Goal: Task Accomplishment & Management: Manage account settings

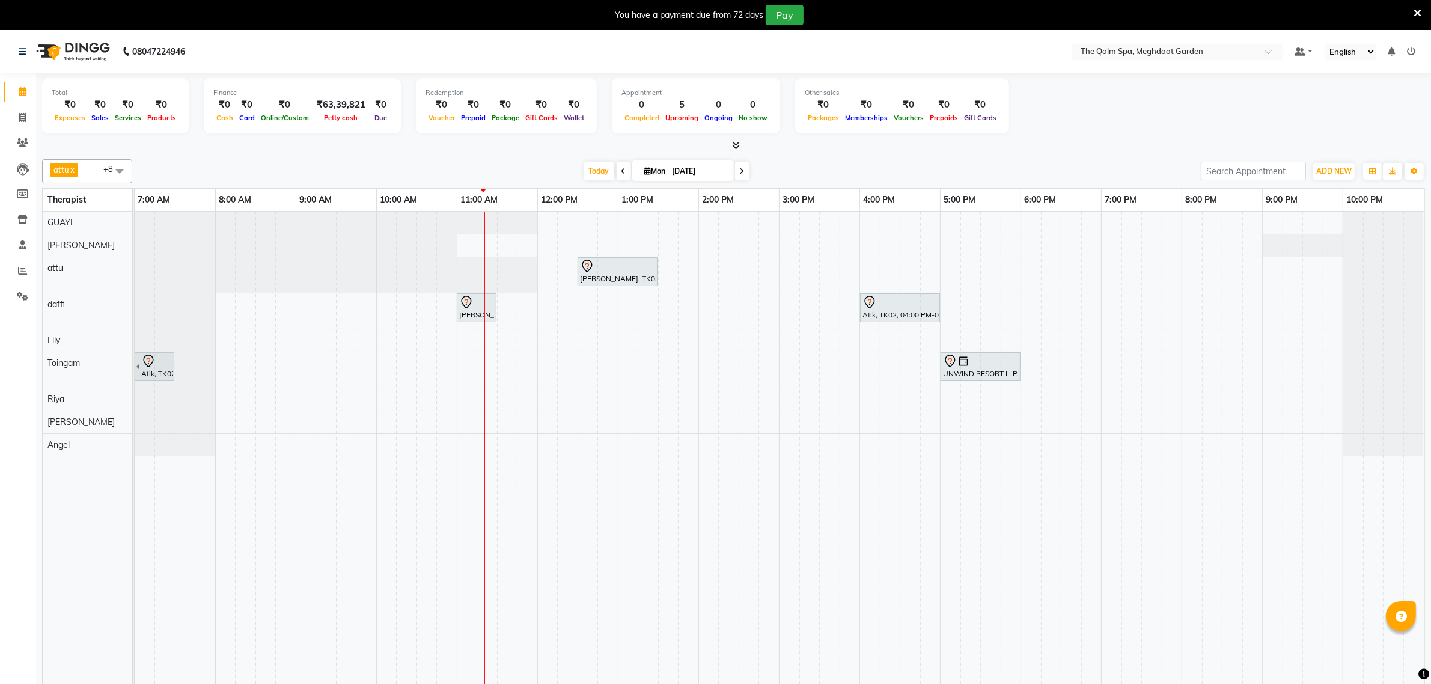
click at [789, 269] on div "[PERSON_NAME], TK03, 12:30 PM-01:30 PM, Javanese Pampering - 60 Mins [PERSON_NA…" at bounding box center [779, 456] width 1289 height 489
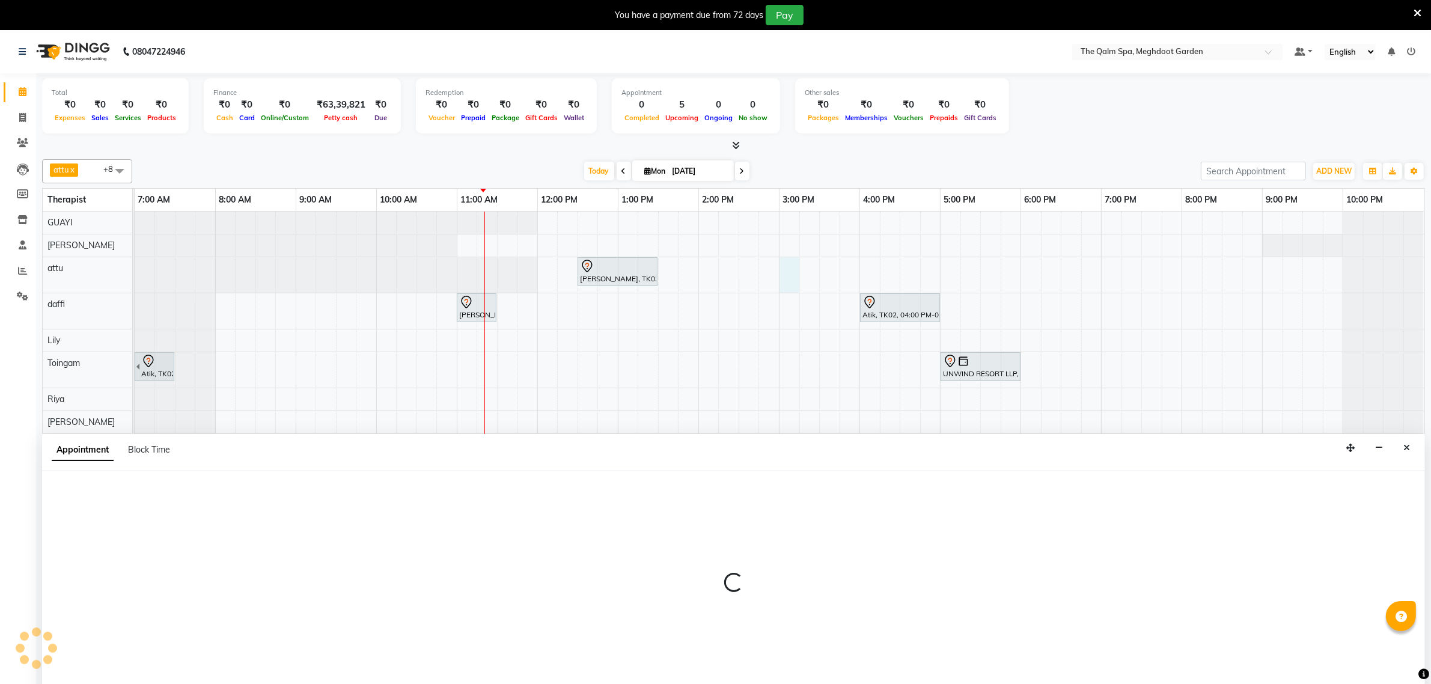
scroll to position [30, 0]
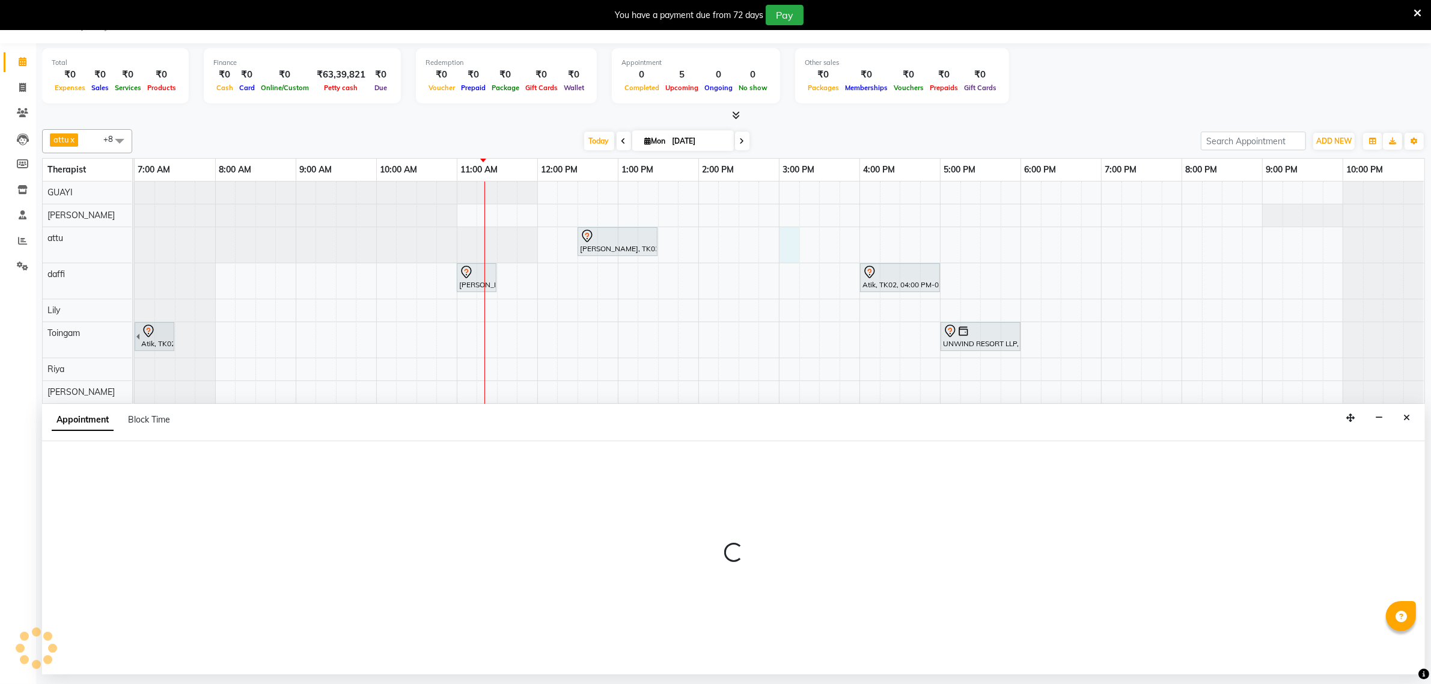
select select "51602"
select select "tentative"
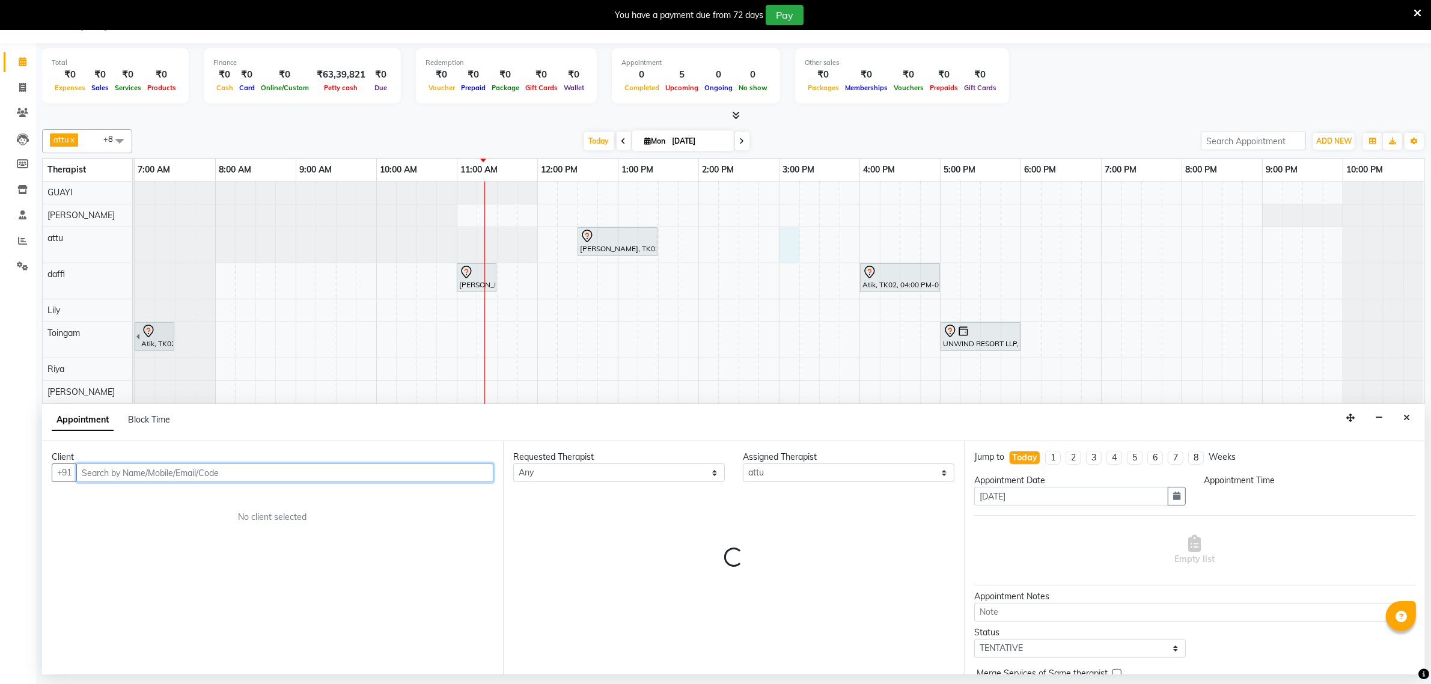
select select "900"
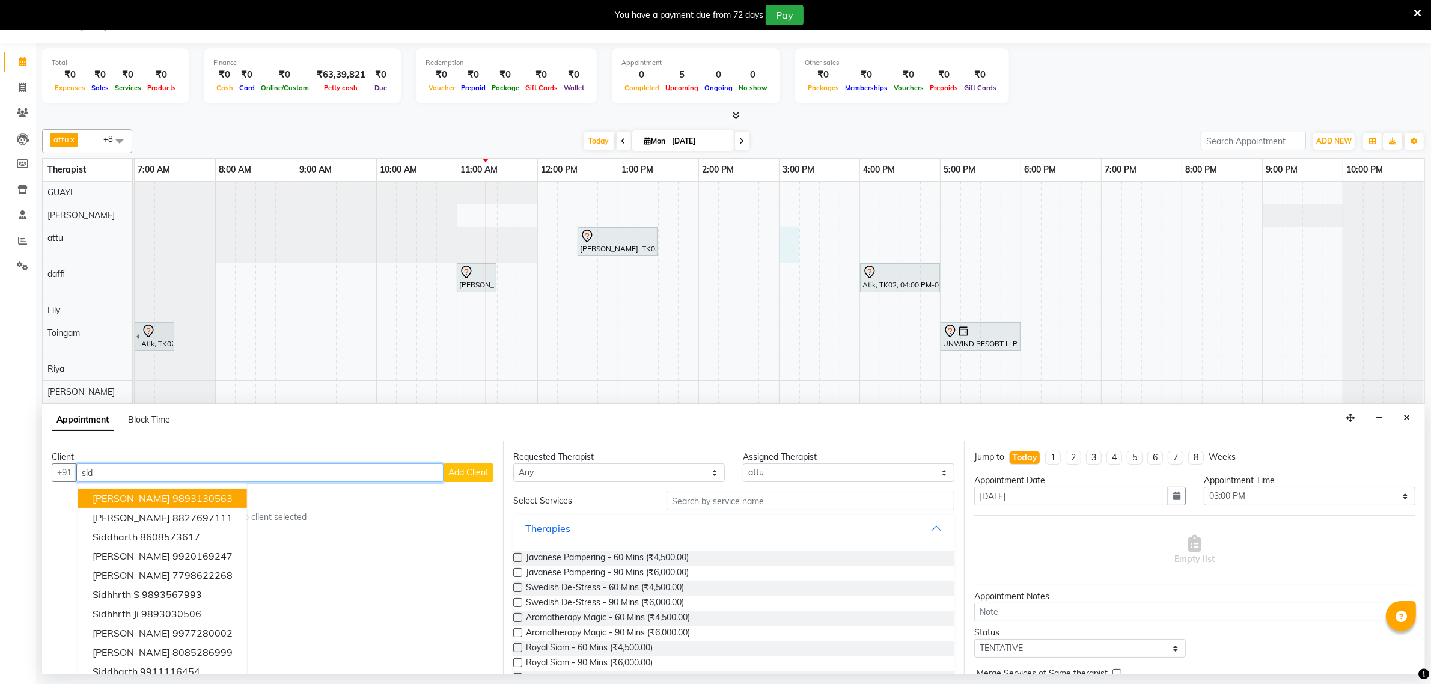
click at [194, 499] on ngb-highlight "9893130563" at bounding box center [202, 498] width 60 height 12
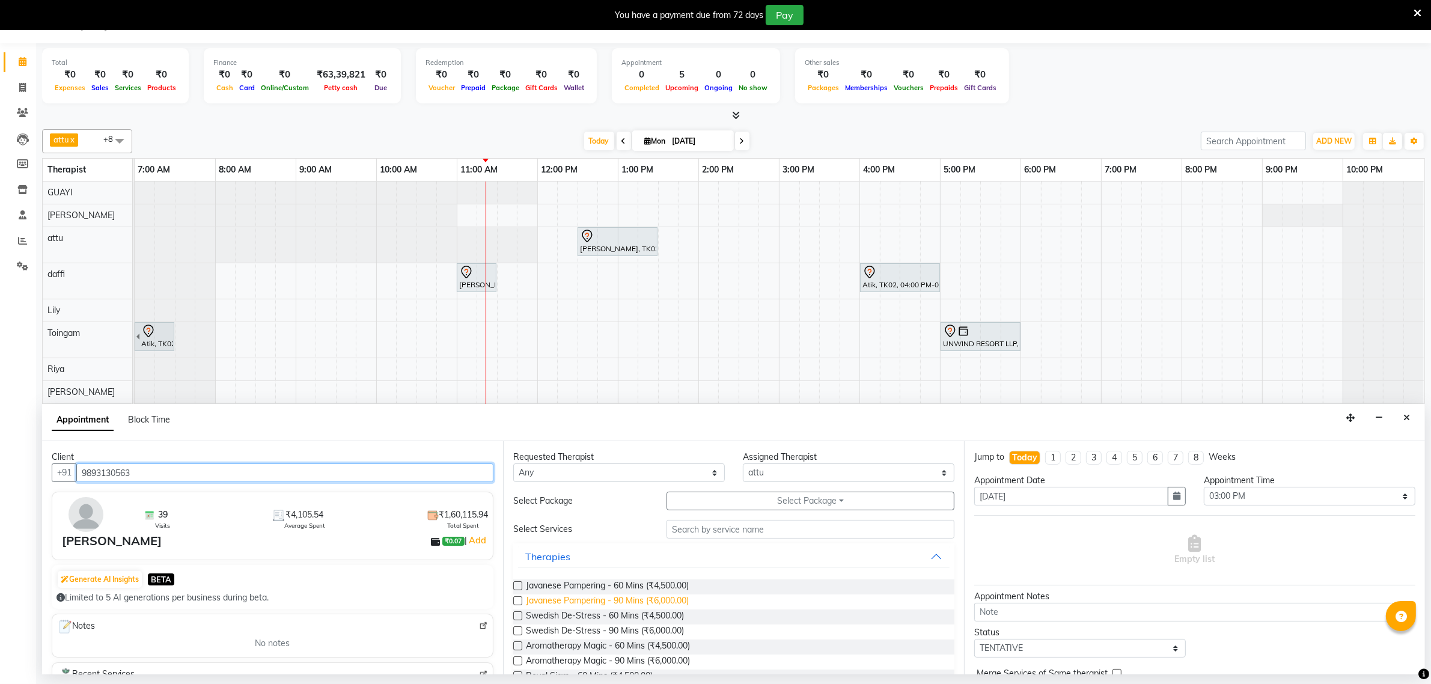
type input "9893130563"
click at [629, 599] on span "Javanese Pampering - 90 Mins (₹6,000.00)" at bounding box center [607, 601] width 163 height 15
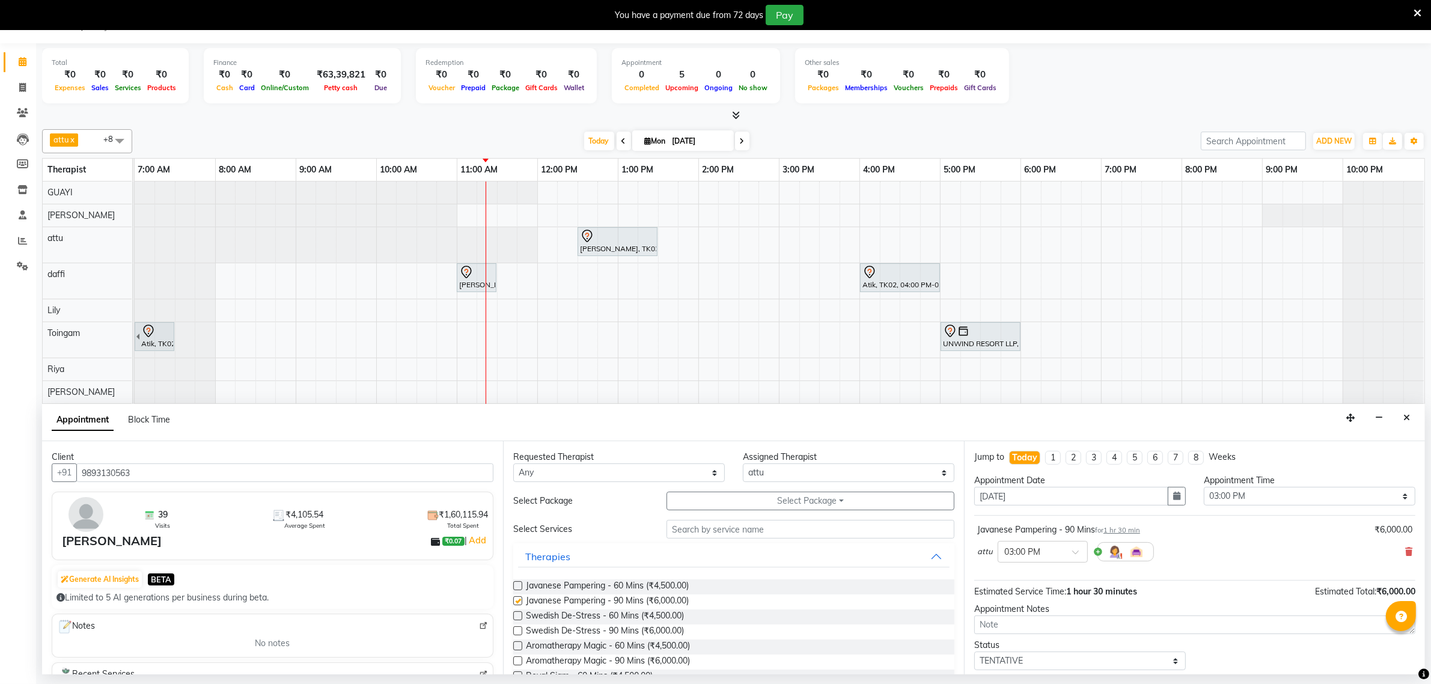
checkbox input "false"
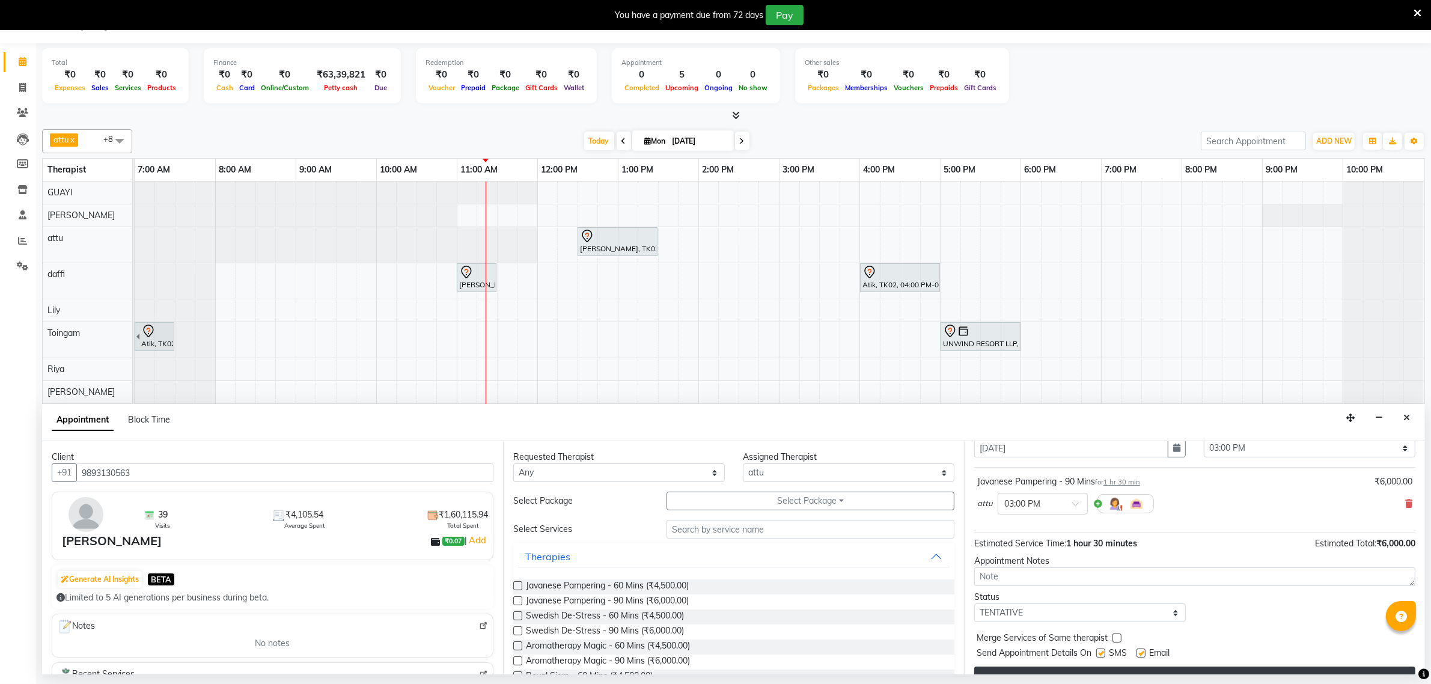
scroll to position [73, 0]
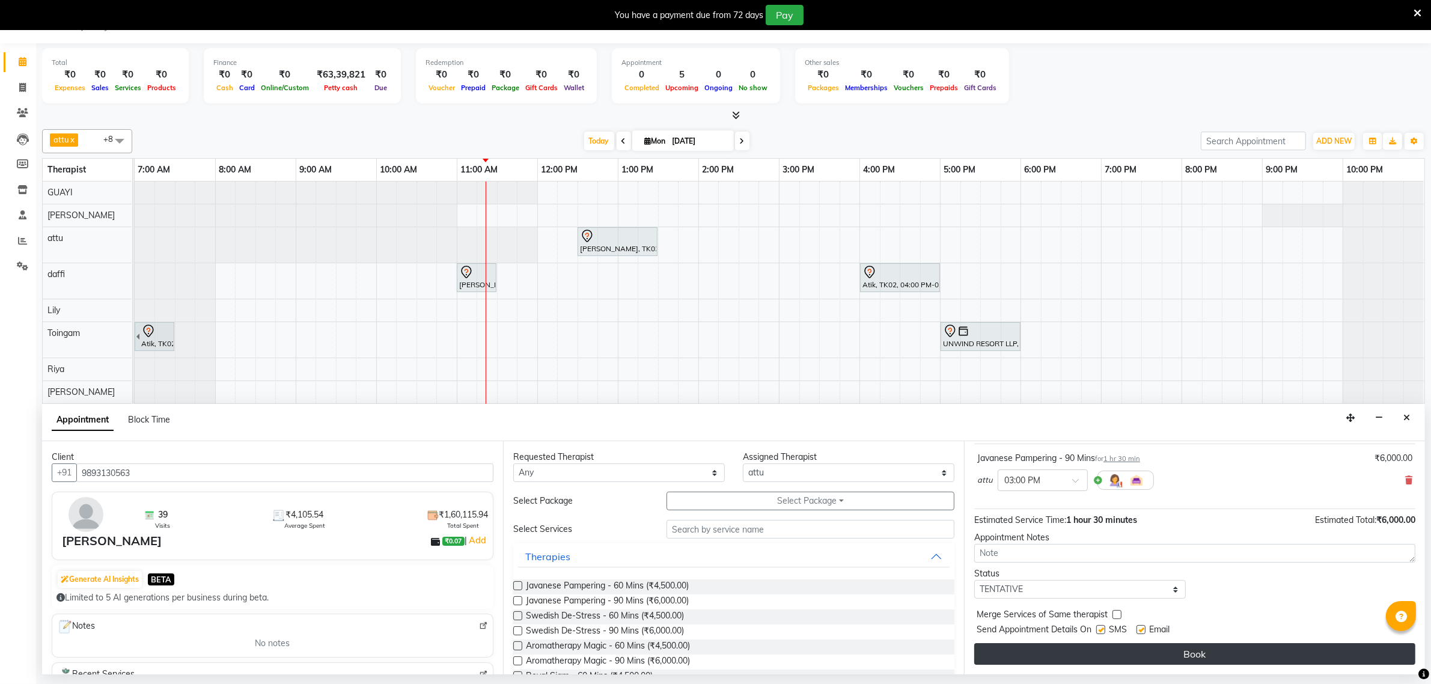
click at [1113, 659] on button "Book" at bounding box center [1194, 654] width 441 height 22
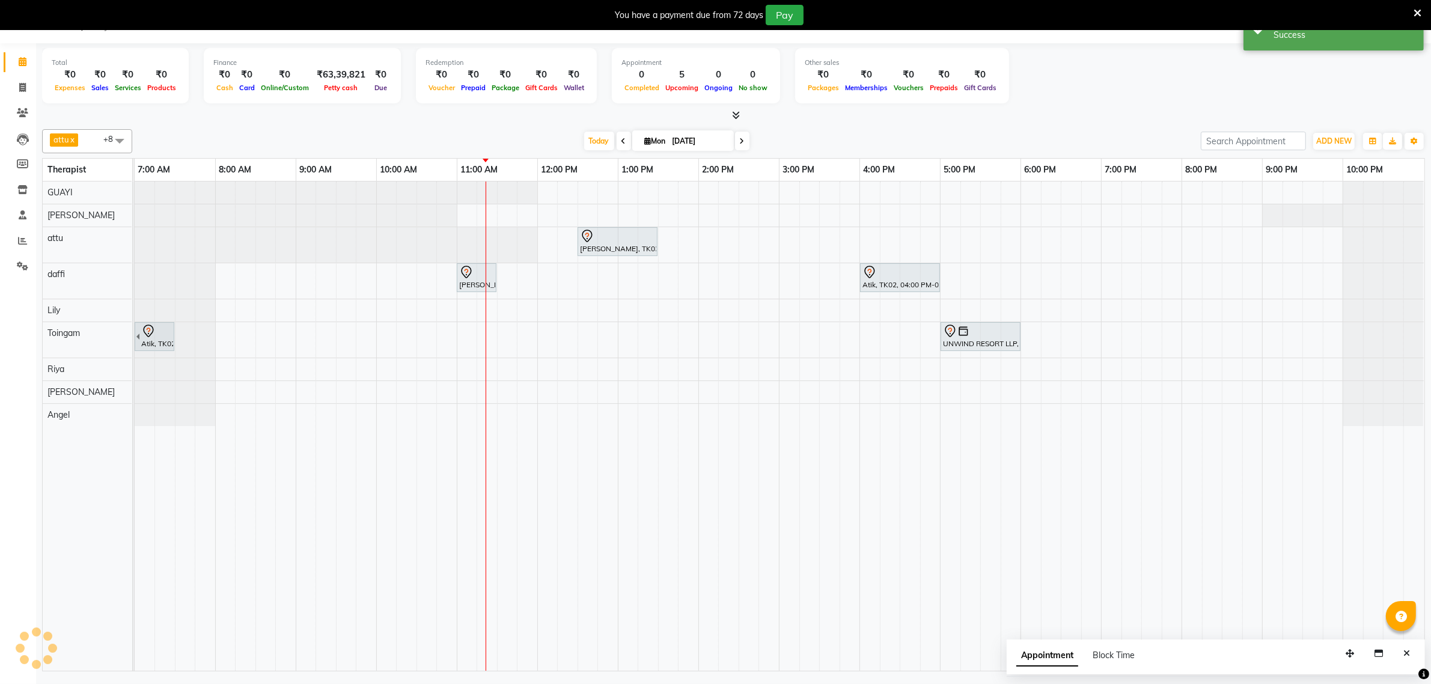
scroll to position [0, 0]
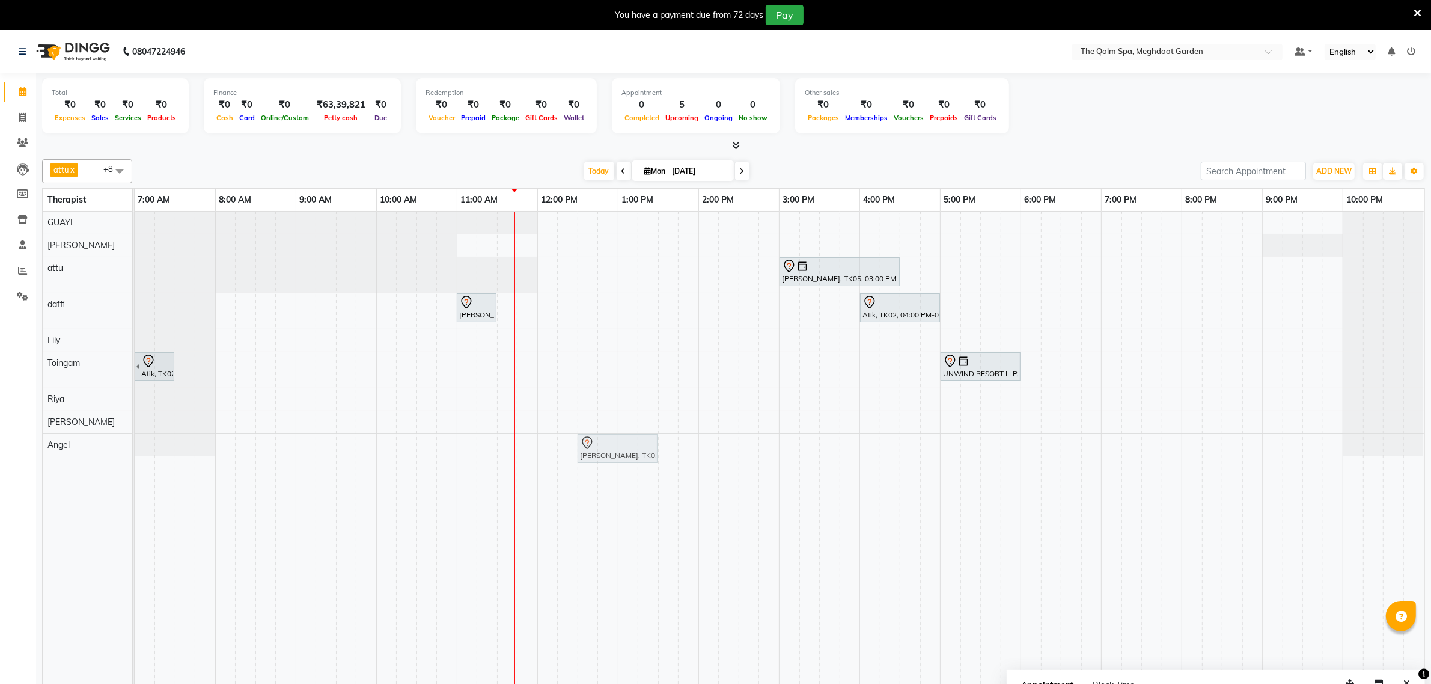
drag, startPoint x: 611, startPoint y: 266, endPoint x: 607, endPoint y: 439, distance: 172.5
click at [607, 439] on tbody "Rajesh saluja, TK03, 12:30 PM-01:30 PM, Javanese Pampering - 60 Mins Siddharth …" at bounding box center [779, 334] width 1289 height 245
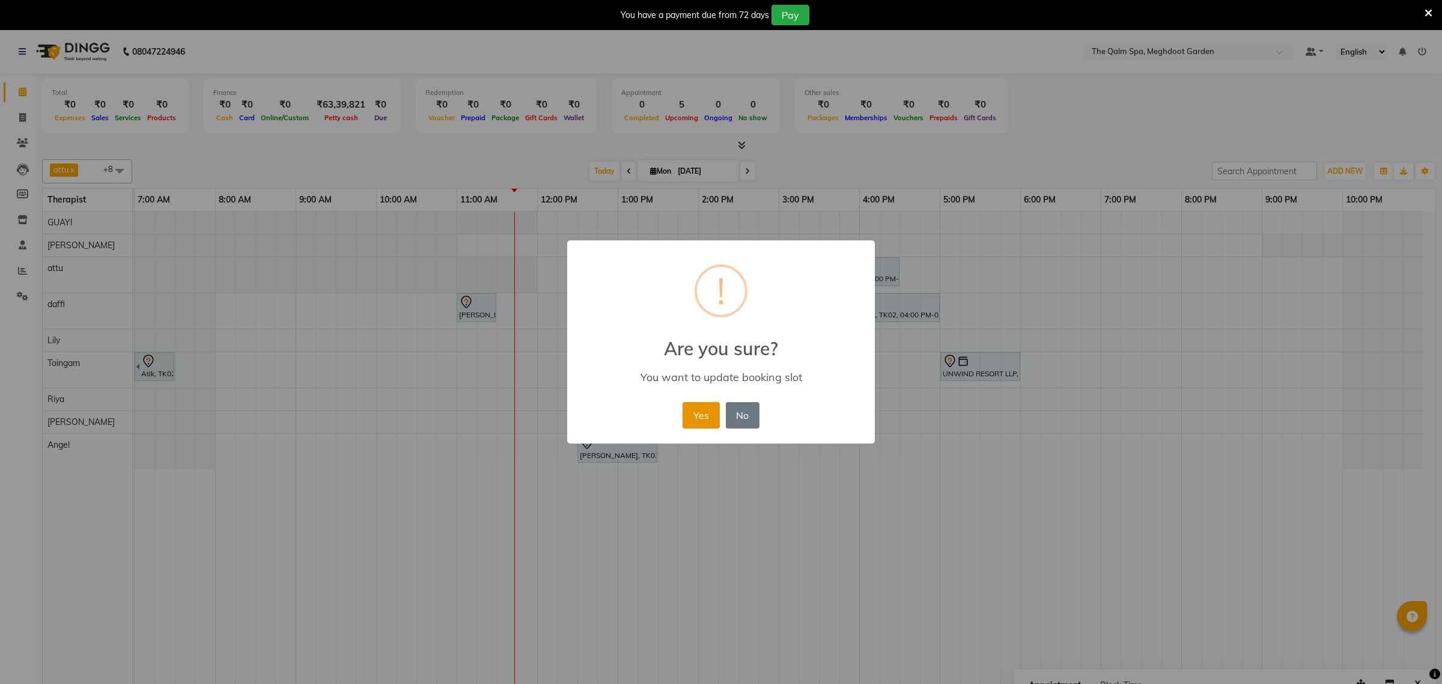
click at [697, 419] on button "Yes" at bounding box center [701, 415] width 37 height 26
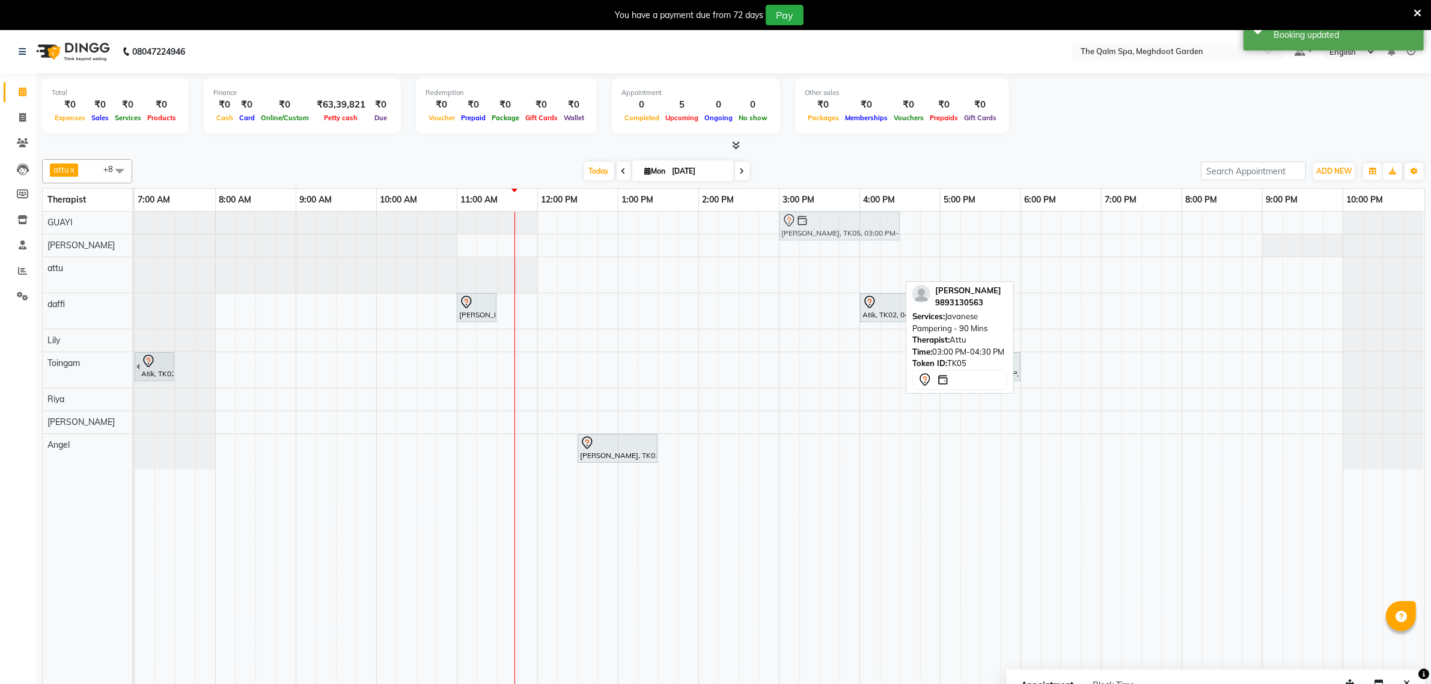
drag, startPoint x: 840, startPoint y: 270, endPoint x: 841, endPoint y: 223, distance: 47.5
click at [841, 223] on tbody "Siddharth Upasak, TK05, 03:00 PM-04:30 PM, Javanese Pampering - 90 Mins Siddhar…" at bounding box center [779, 341] width 1289 height 258
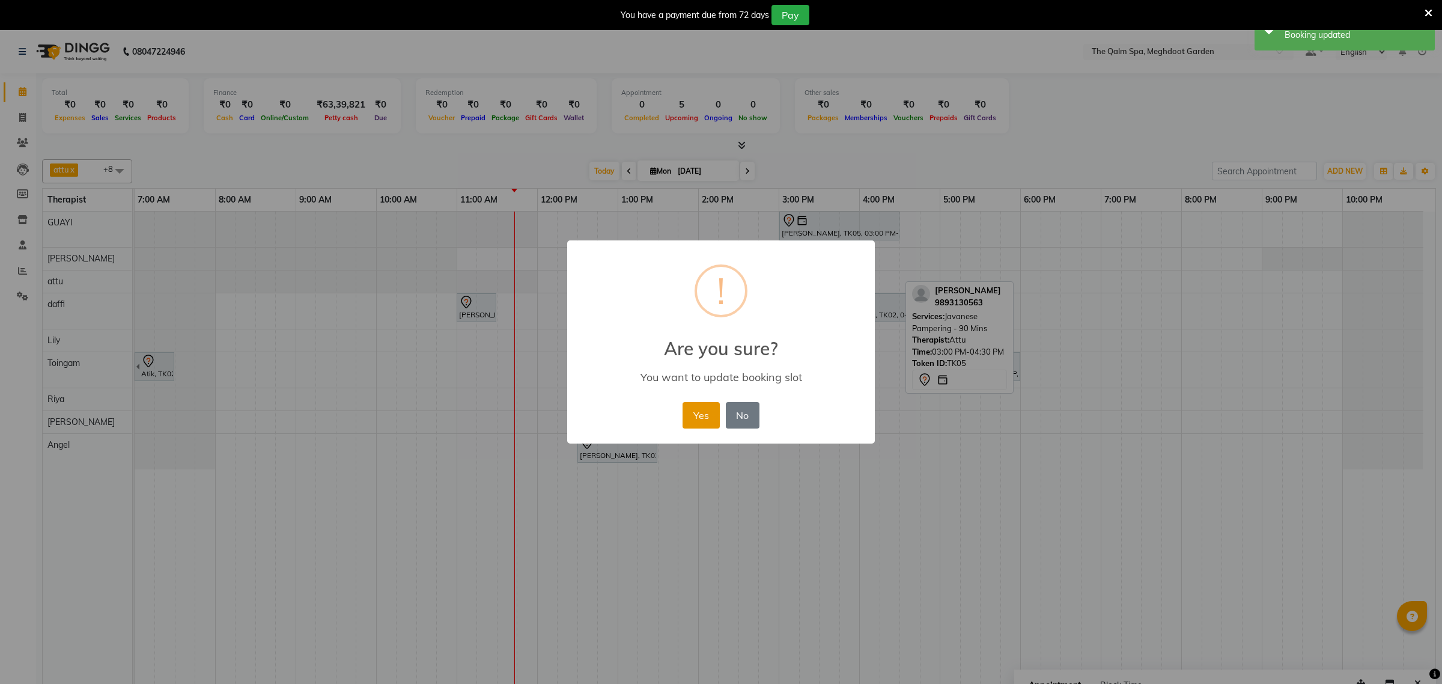
click at [692, 419] on button "Yes" at bounding box center [701, 415] width 37 height 26
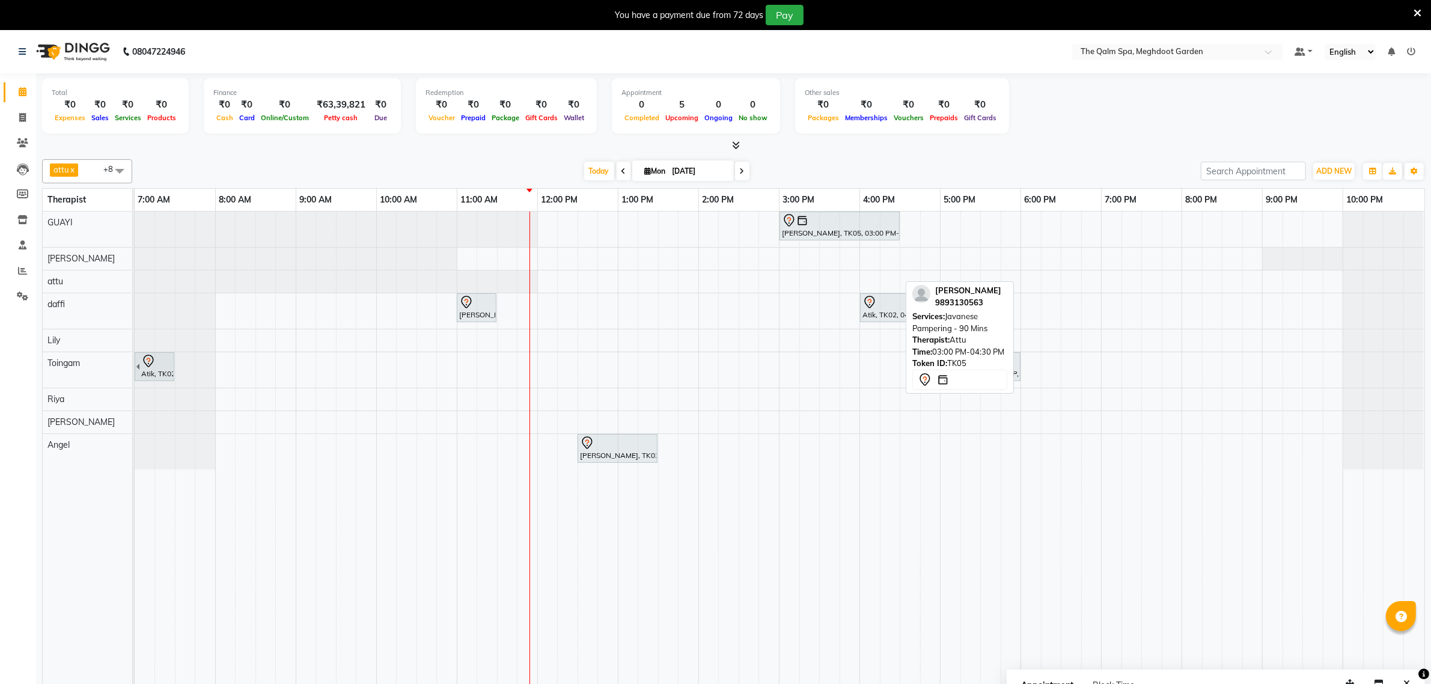
scroll to position [30, 0]
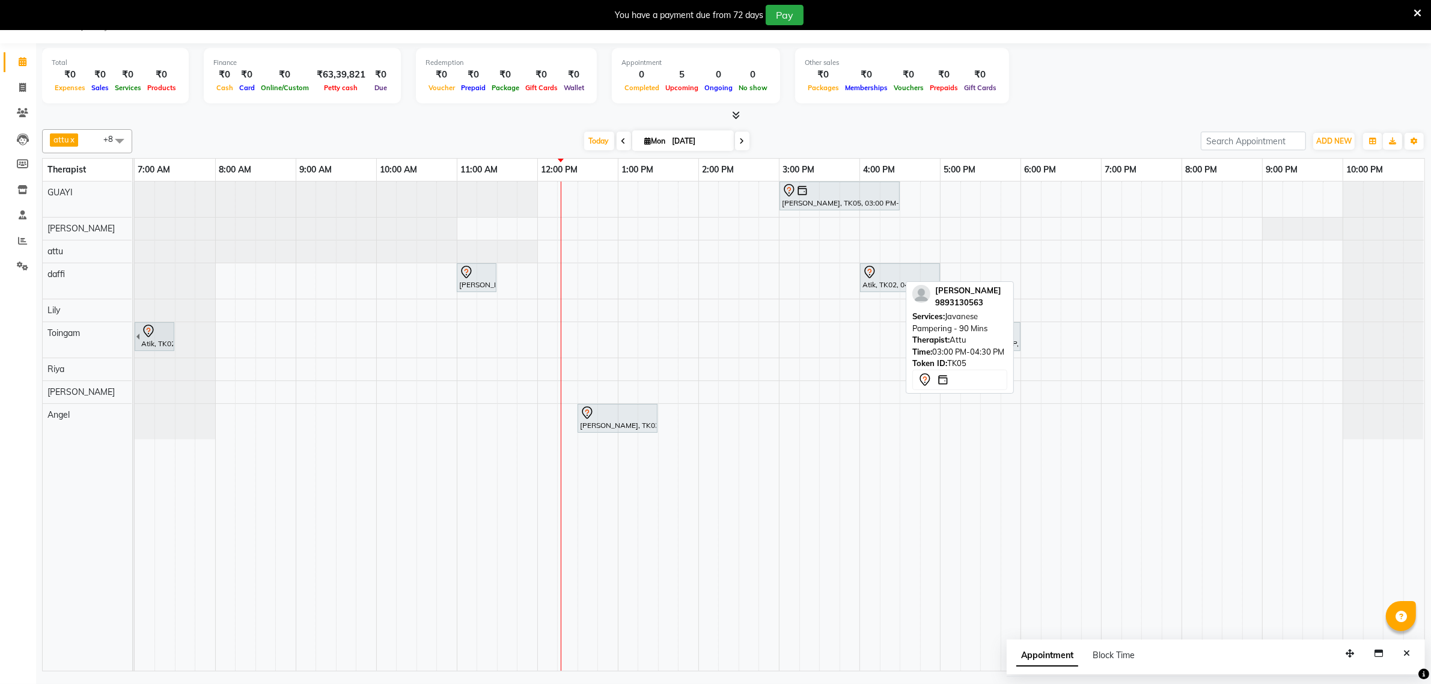
click at [1043, 425] on div "Siddharth Upasak, TK05, 03:00 PM-04:30 PM, Javanese Pampering - 90 Mins Rohit B…" at bounding box center [779, 425] width 1289 height 489
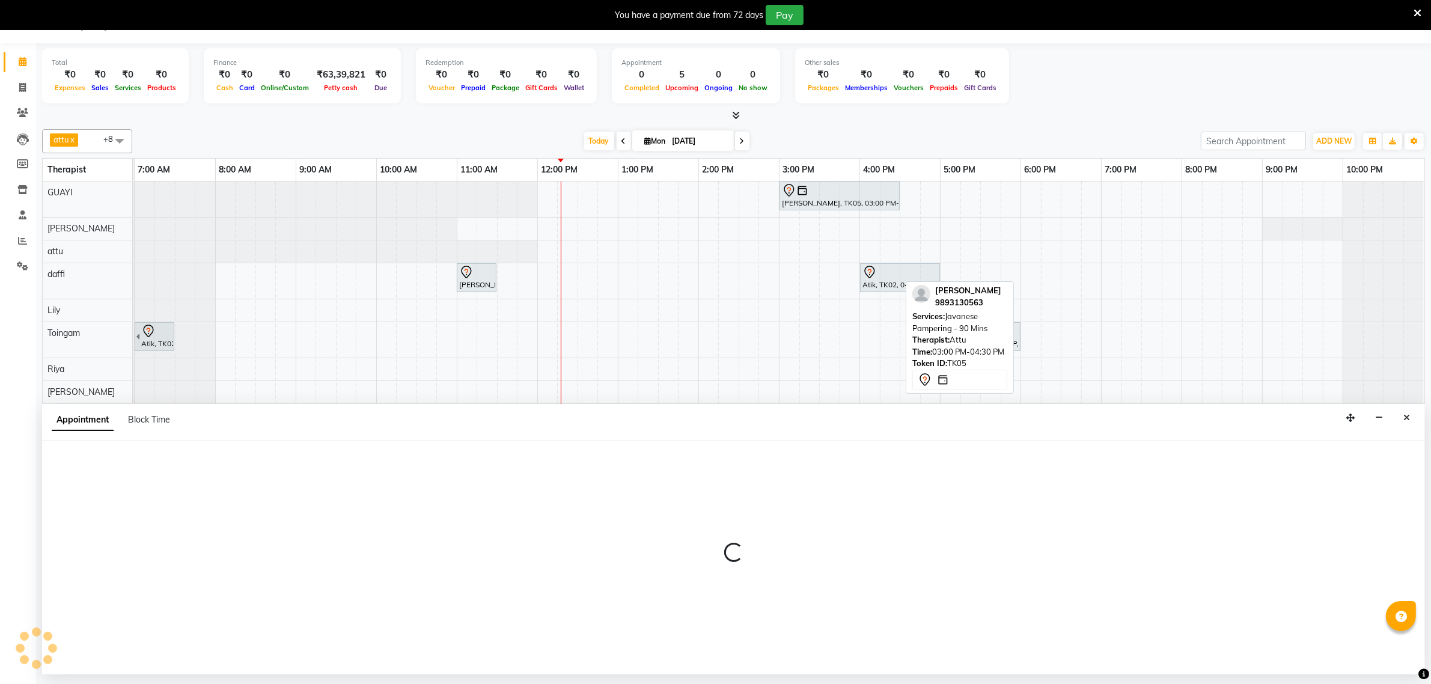
select select "90357"
select select "tentative"
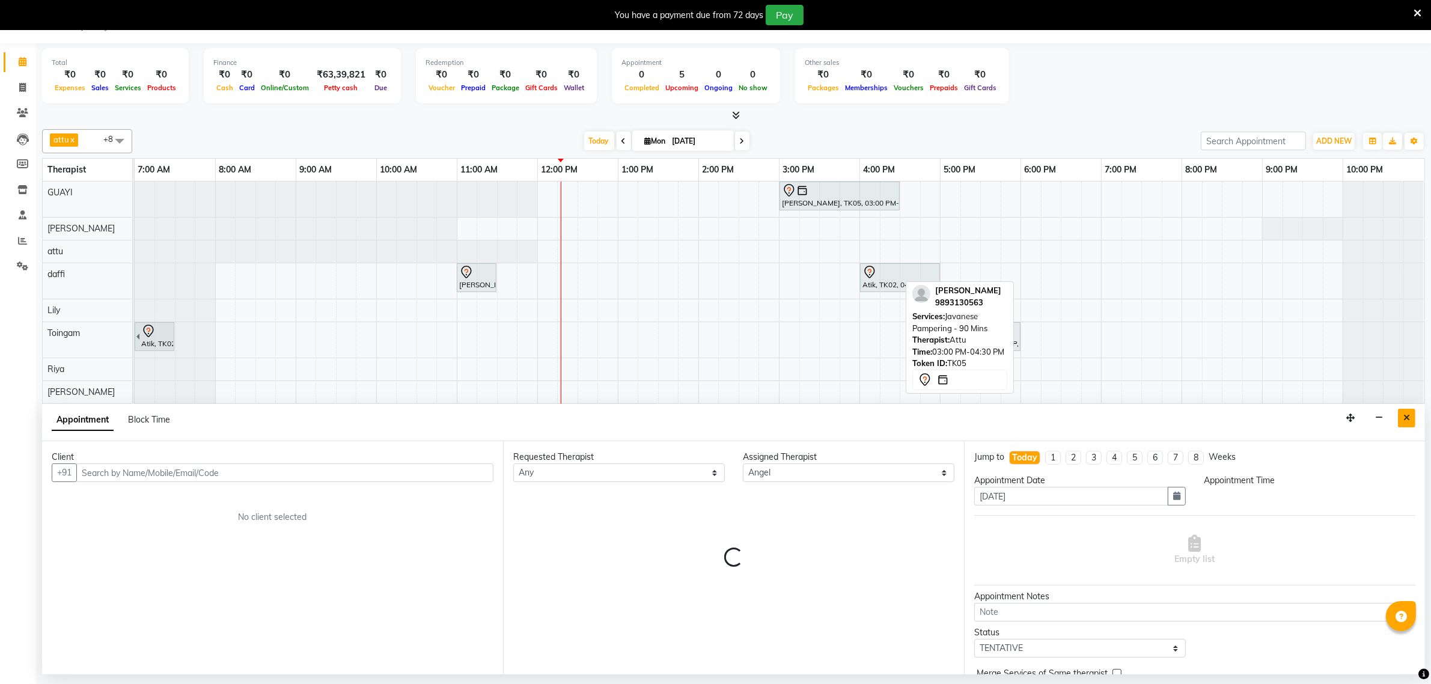
click at [1403, 418] on icon "Close" at bounding box center [1406, 417] width 7 height 8
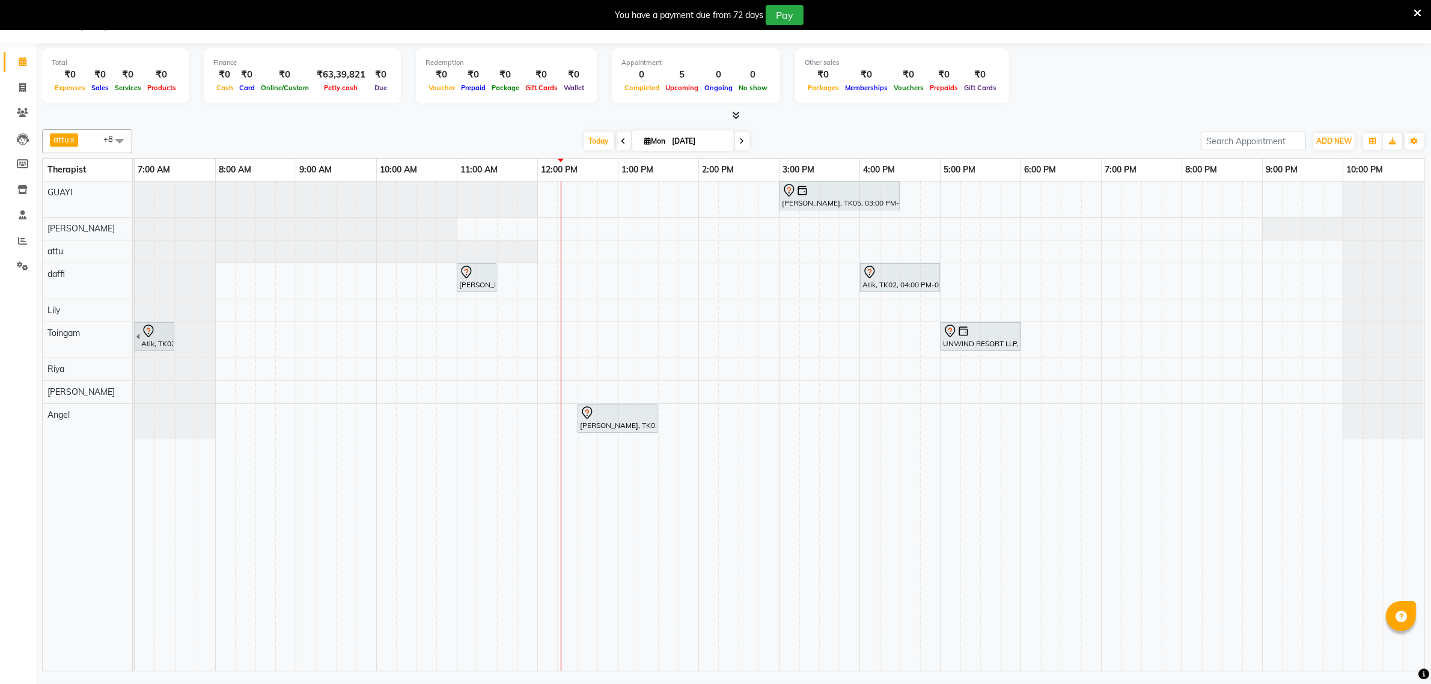
click at [1073, 201] on div "Siddharth Upasak, TK05, 03:00 PM-04:30 PM, Javanese Pampering - 90 Mins Rohit B…" at bounding box center [779, 425] width 1289 height 489
select select "48471"
select select "tentative"
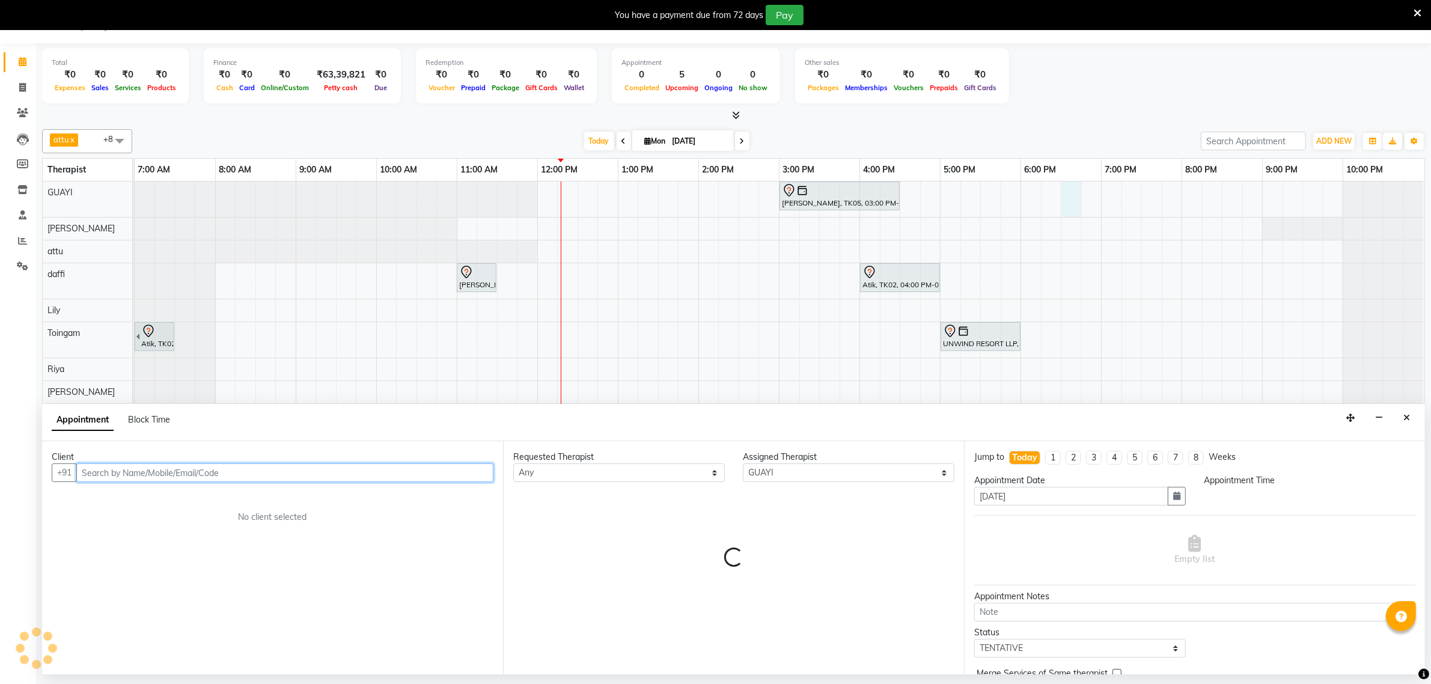
select select "1110"
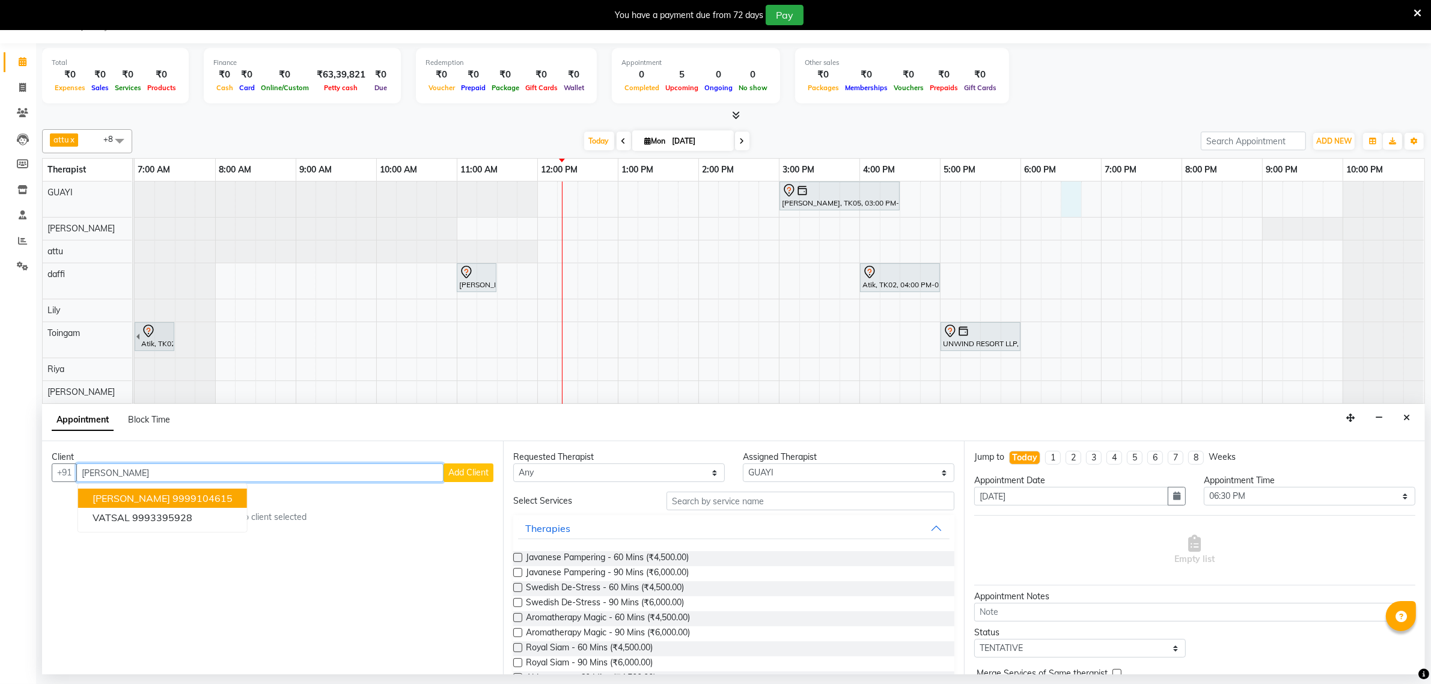
click at [202, 500] on ngb-highlight "9999104615" at bounding box center [202, 498] width 60 height 12
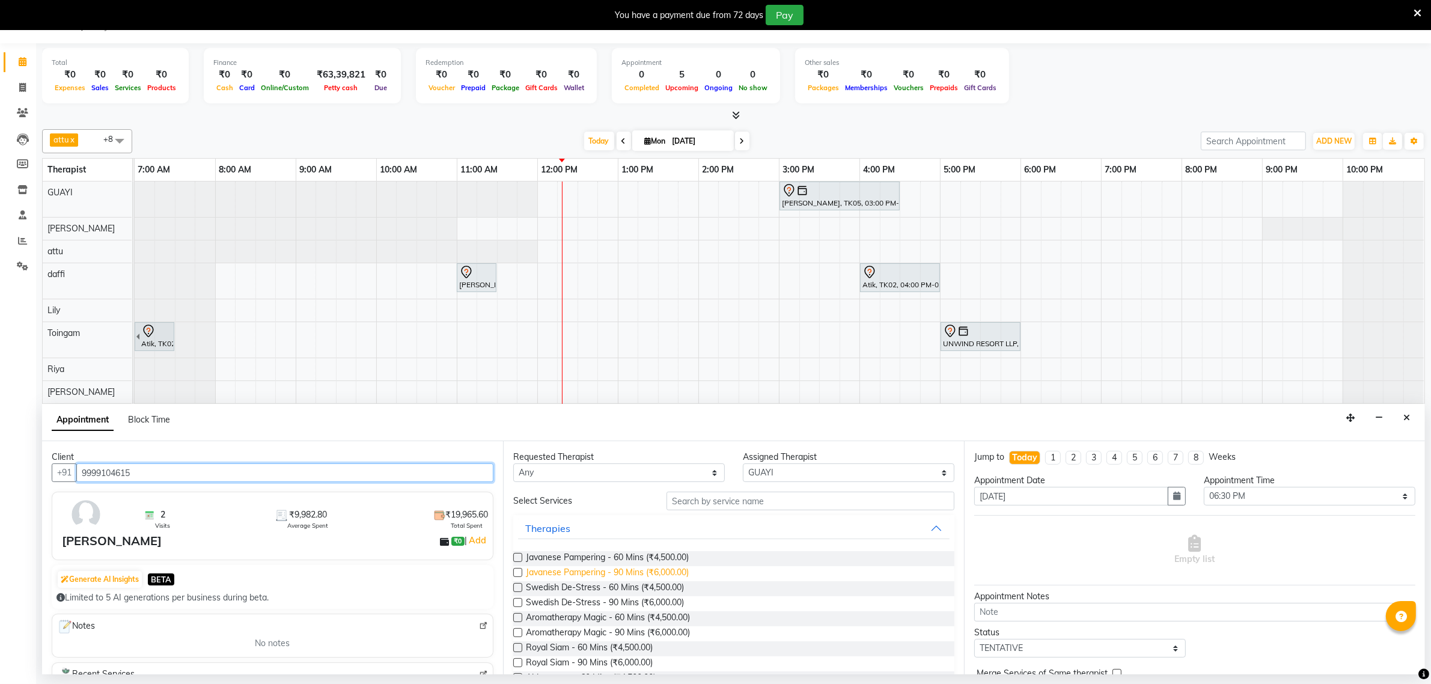
type input "9999104615"
click at [643, 569] on span "Javanese Pampering - 90 Mins (₹6,000.00)" at bounding box center [607, 573] width 163 height 15
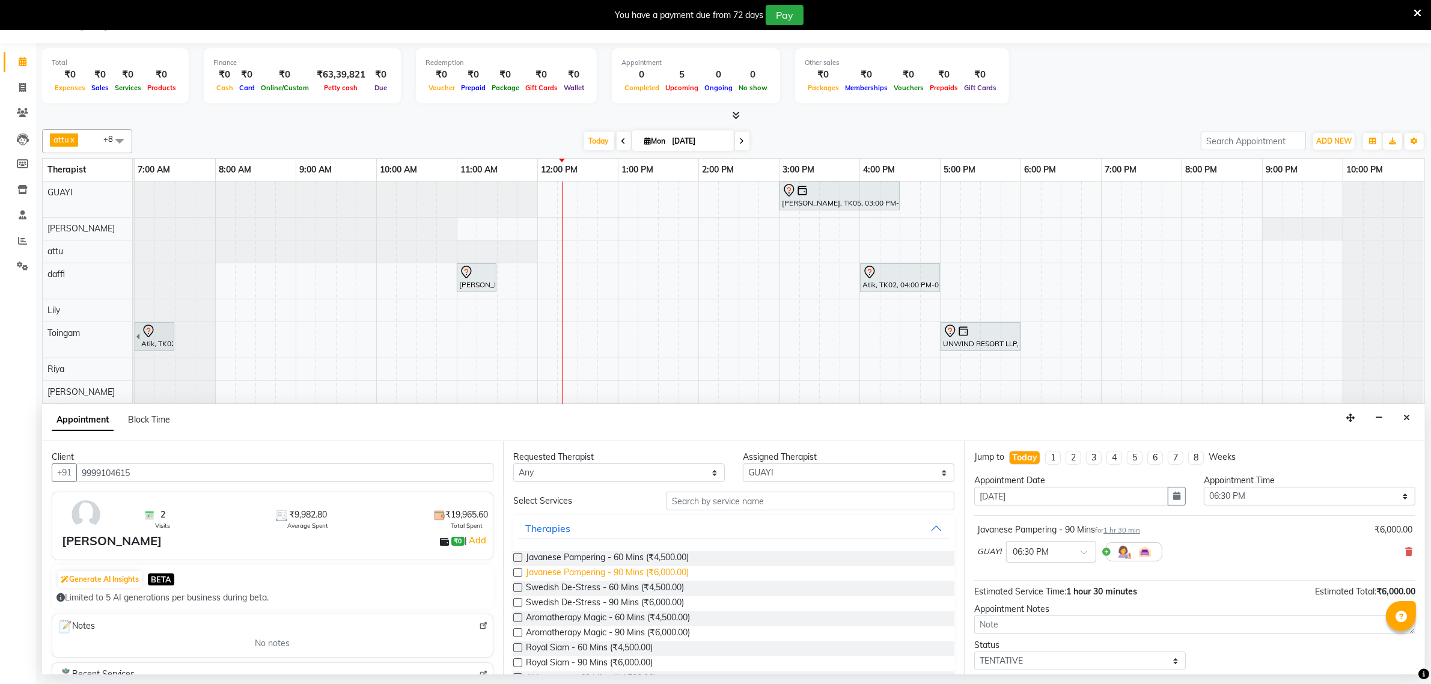
click at [645, 568] on span "Javanese Pampering - 90 Mins (₹6,000.00)" at bounding box center [607, 573] width 163 height 15
checkbox input "false"
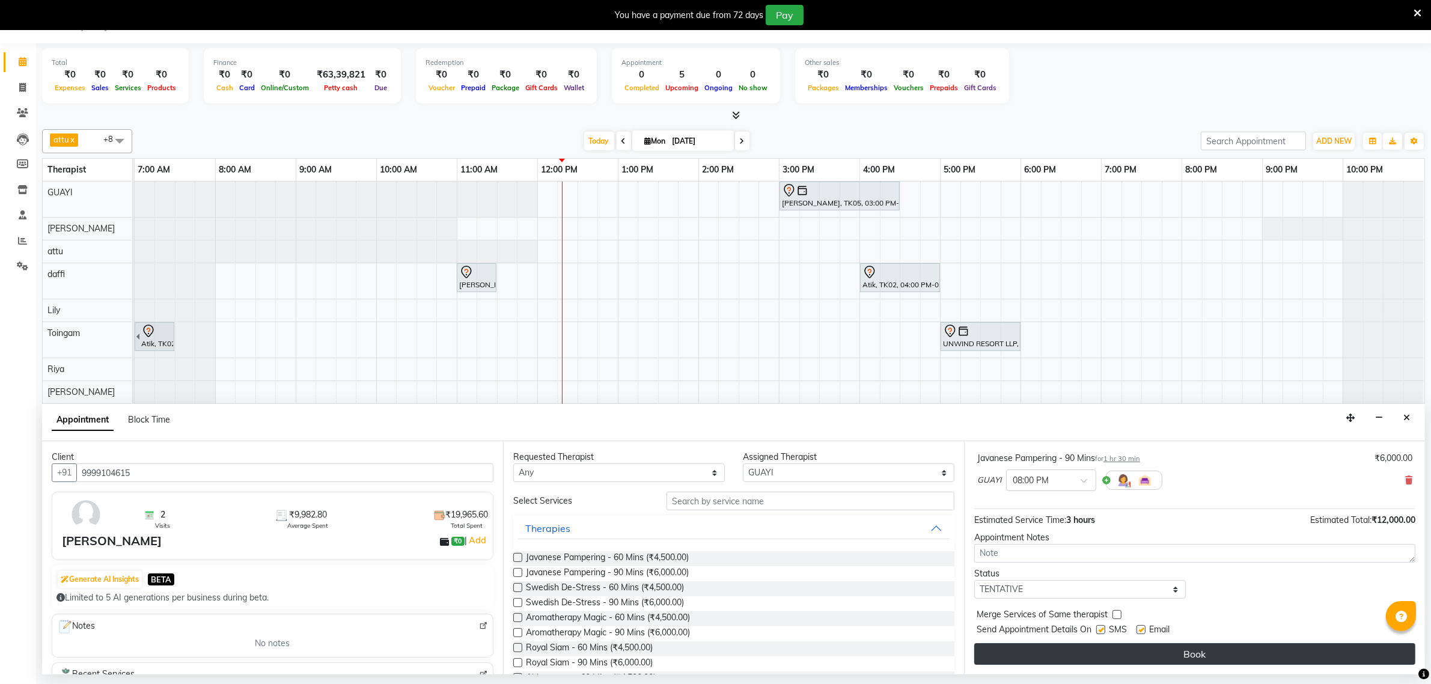
click at [1050, 654] on button "Book" at bounding box center [1194, 654] width 441 height 22
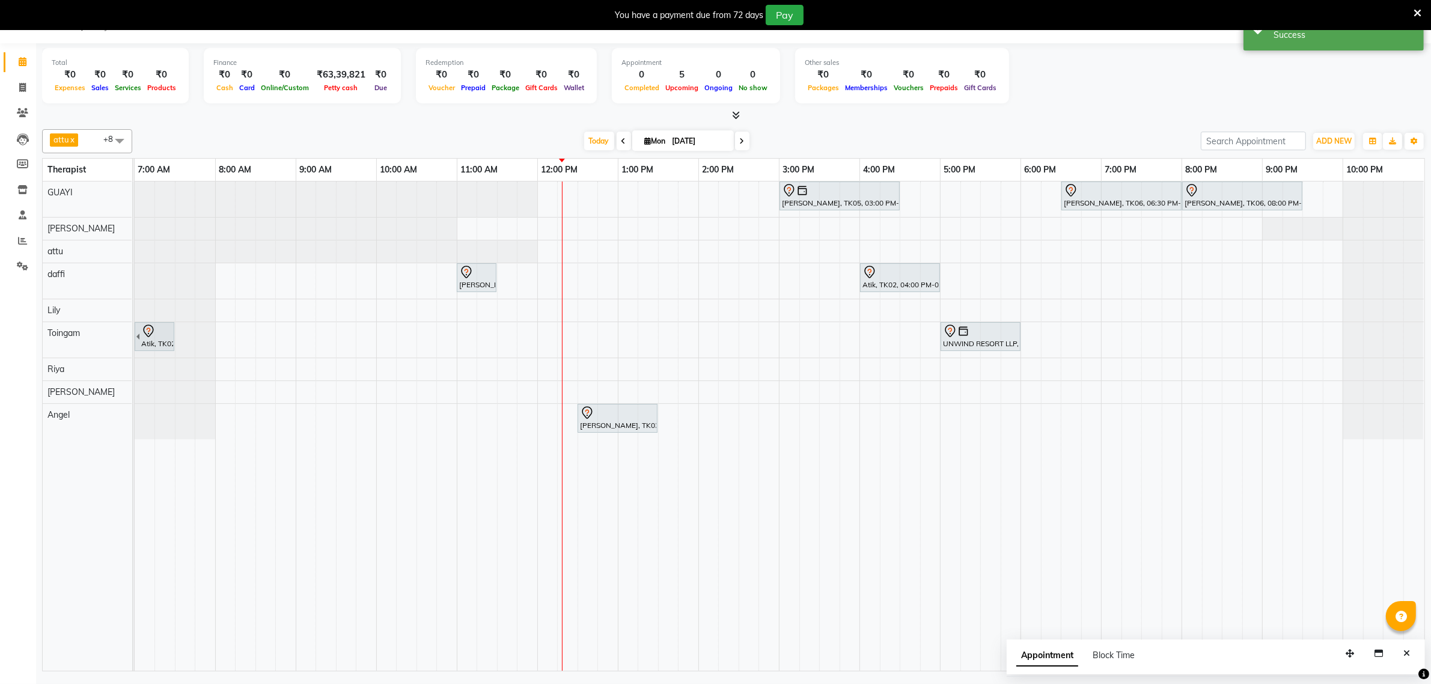
scroll to position [0, 0]
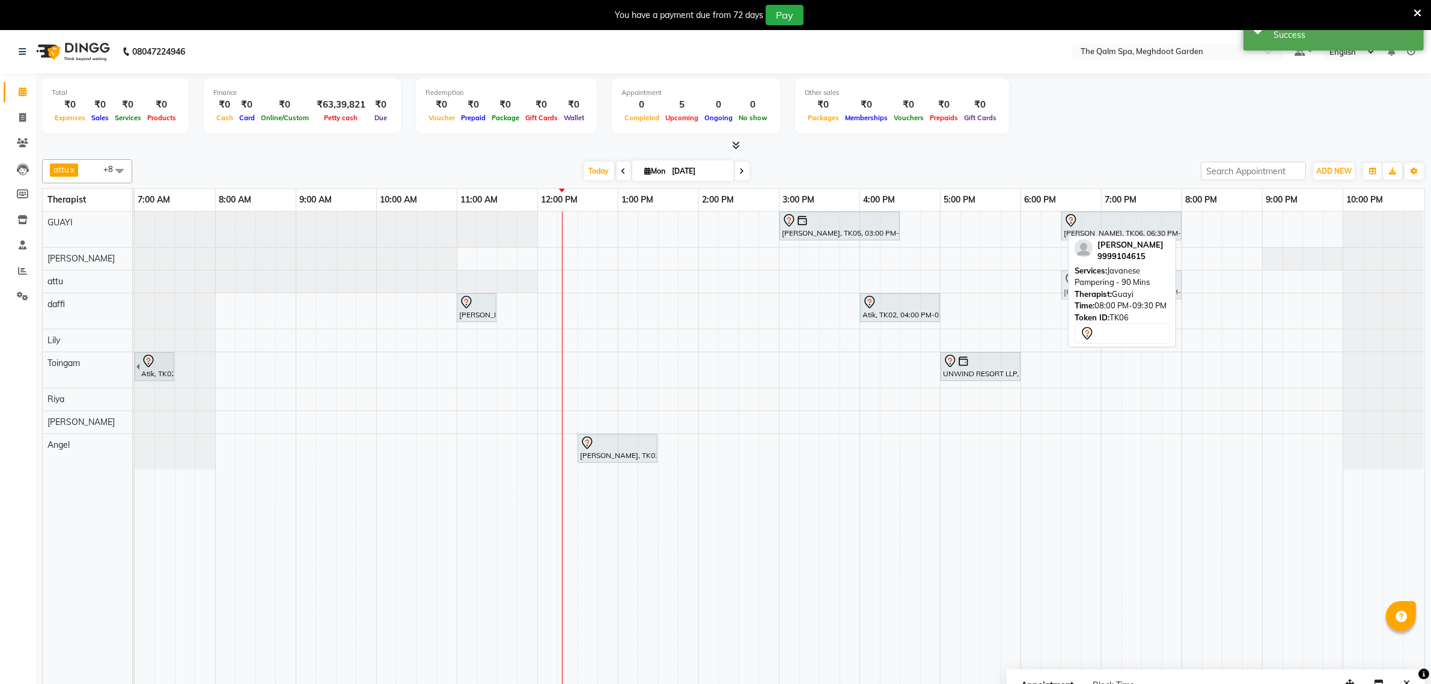
drag, startPoint x: 1268, startPoint y: 224, endPoint x: 1155, endPoint y: 287, distance: 129.4
click at [1155, 287] on div "attu x daffi x Lily x Riya x Toingam x V L x Raj Shrivas x GUAYI x Angel x +8 S…" at bounding box center [733, 427] width 1383 height 547
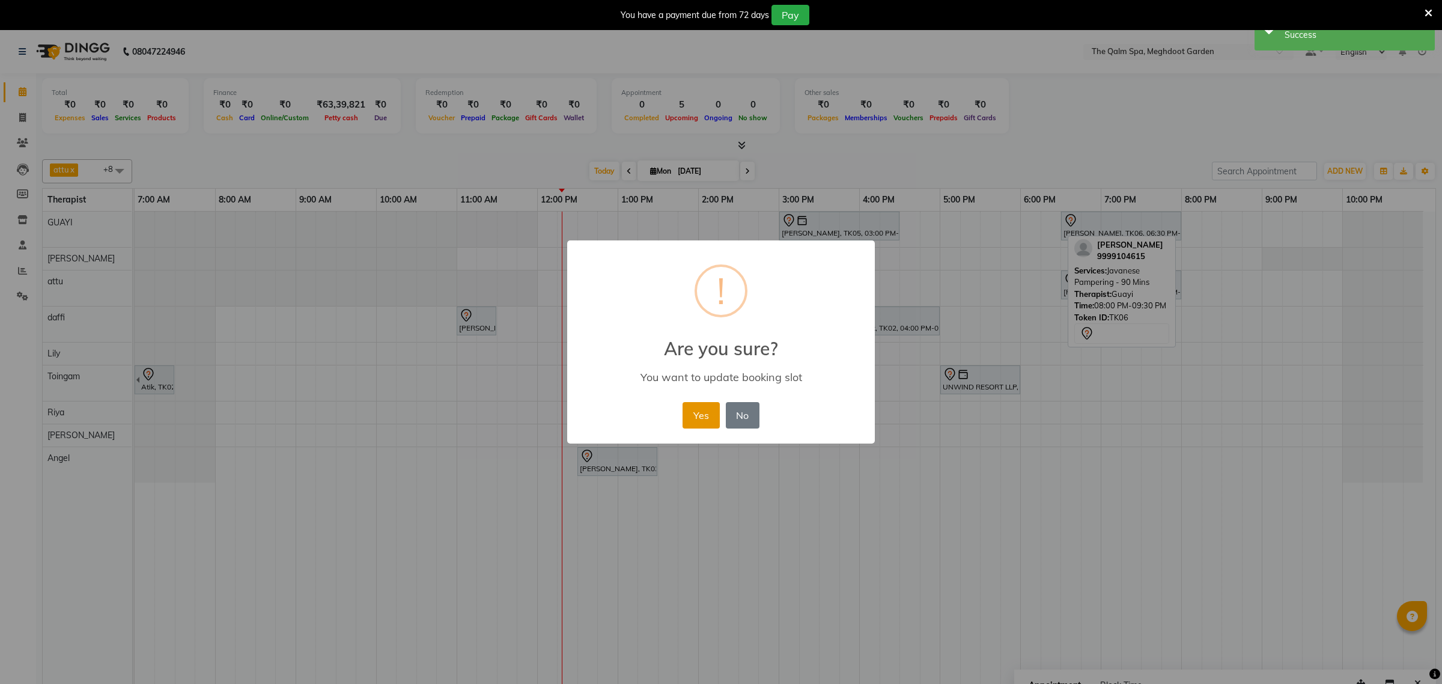
click at [688, 415] on button "Yes" at bounding box center [701, 415] width 37 height 26
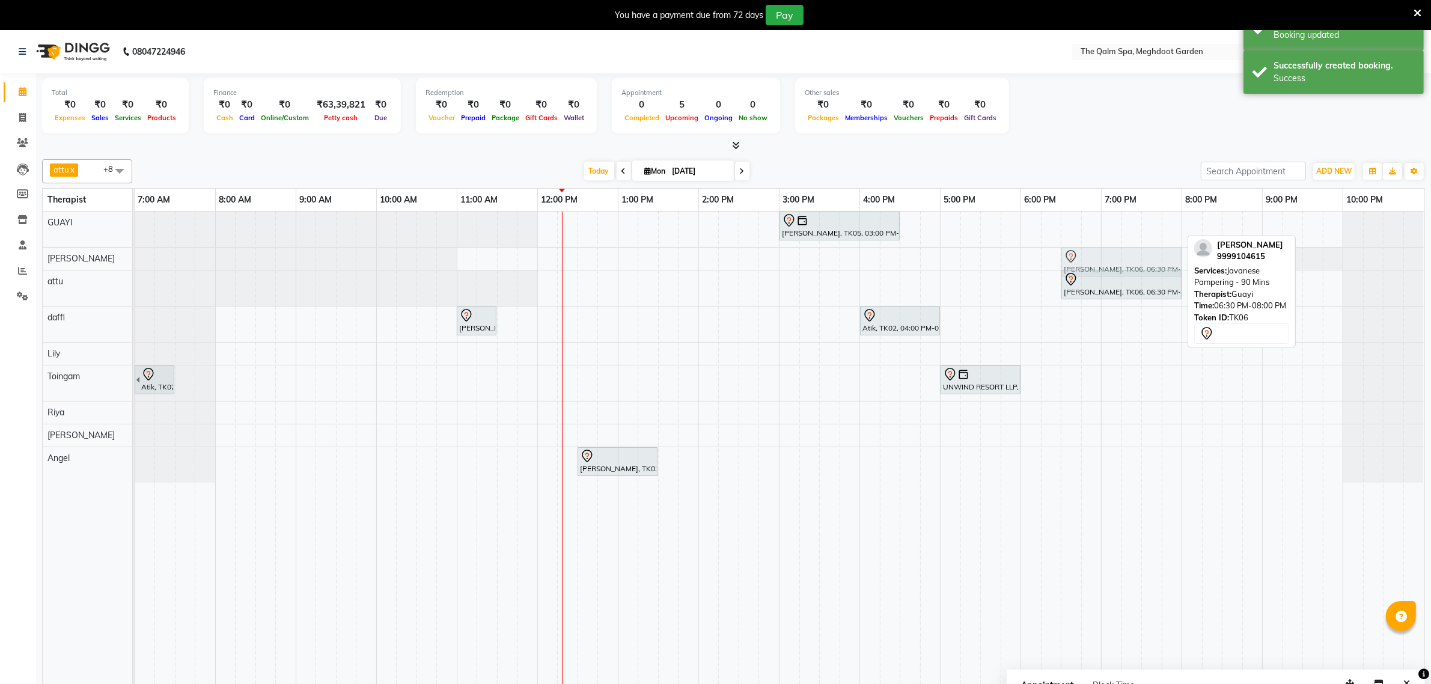
drag, startPoint x: 1116, startPoint y: 224, endPoint x: 1118, endPoint y: 251, distance: 26.5
click at [1118, 251] on tbody "Siddharth Upasak, TK05, 03:00 PM-04:30 PM, Javanese Pampering - 90 Mins Juneja …" at bounding box center [779, 347] width 1289 height 271
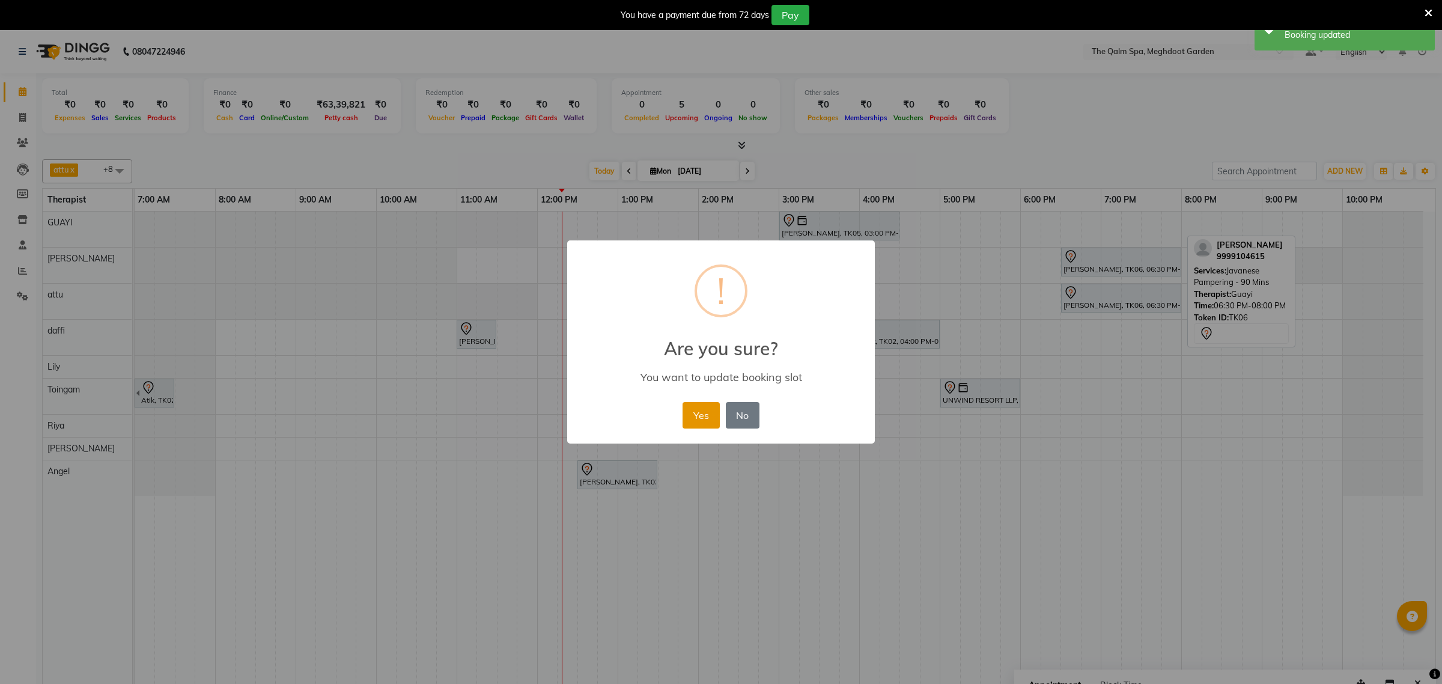
click at [707, 418] on button "Yes" at bounding box center [701, 415] width 37 height 26
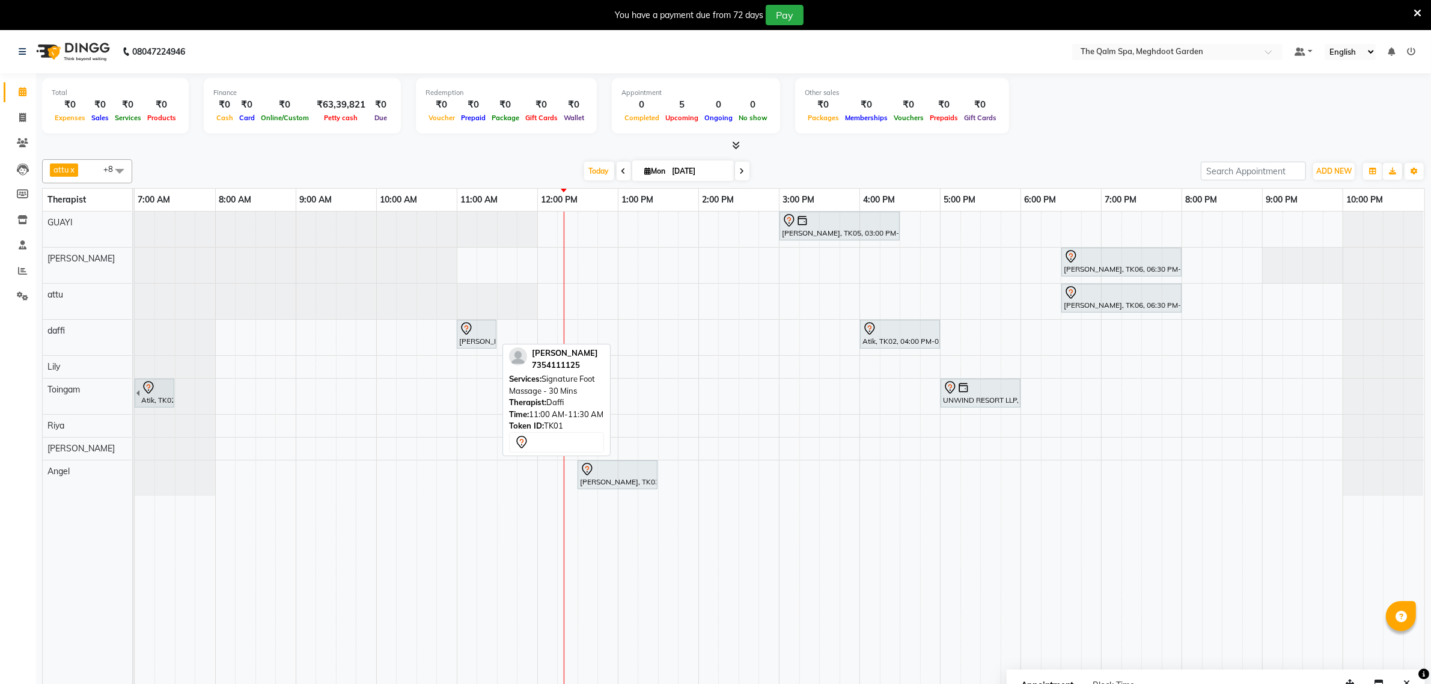
click at [482, 339] on div "Rohit Biyani, TK01, 11:00 AM-11:30 AM, Signature Foot Massage - 30 Mins" at bounding box center [476, 333] width 37 height 25
click at [484, 334] on div at bounding box center [476, 328] width 35 height 14
select select "7"
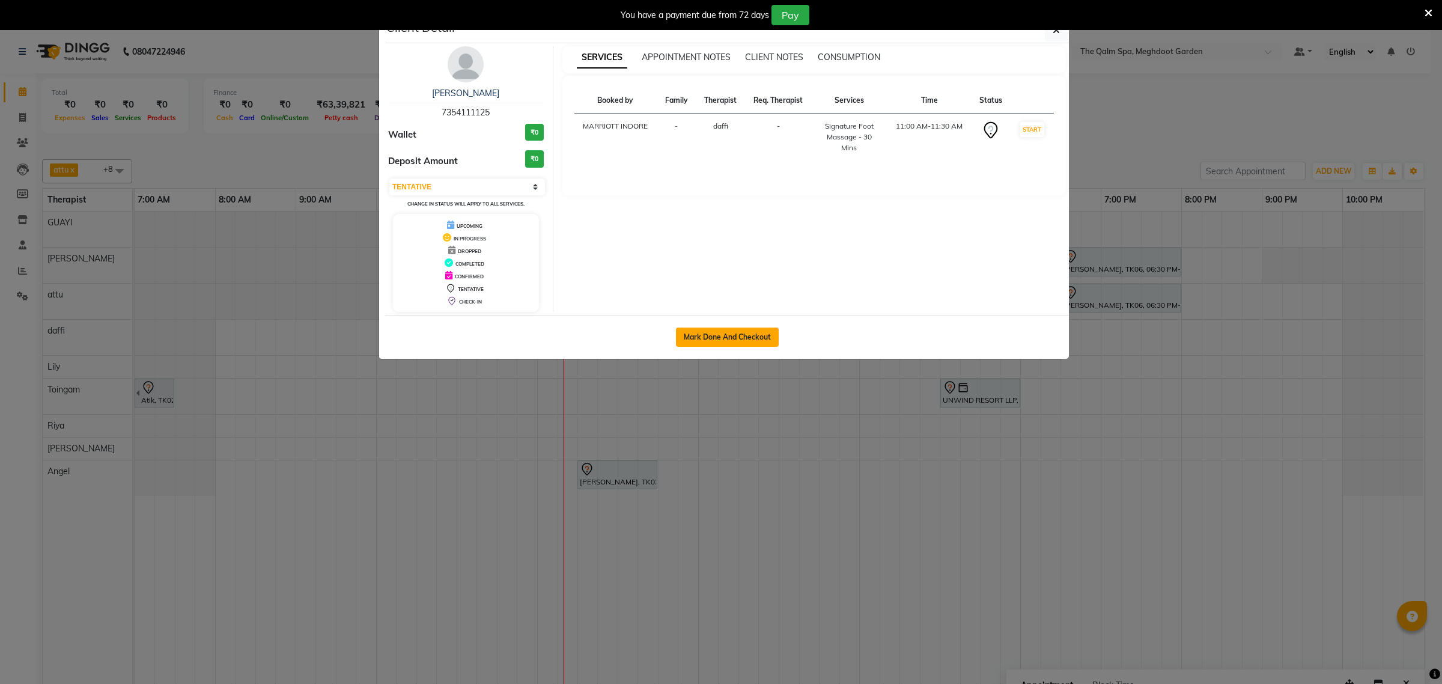
click at [740, 340] on button "Mark Done And Checkout" at bounding box center [727, 336] width 103 height 19
select select "service"
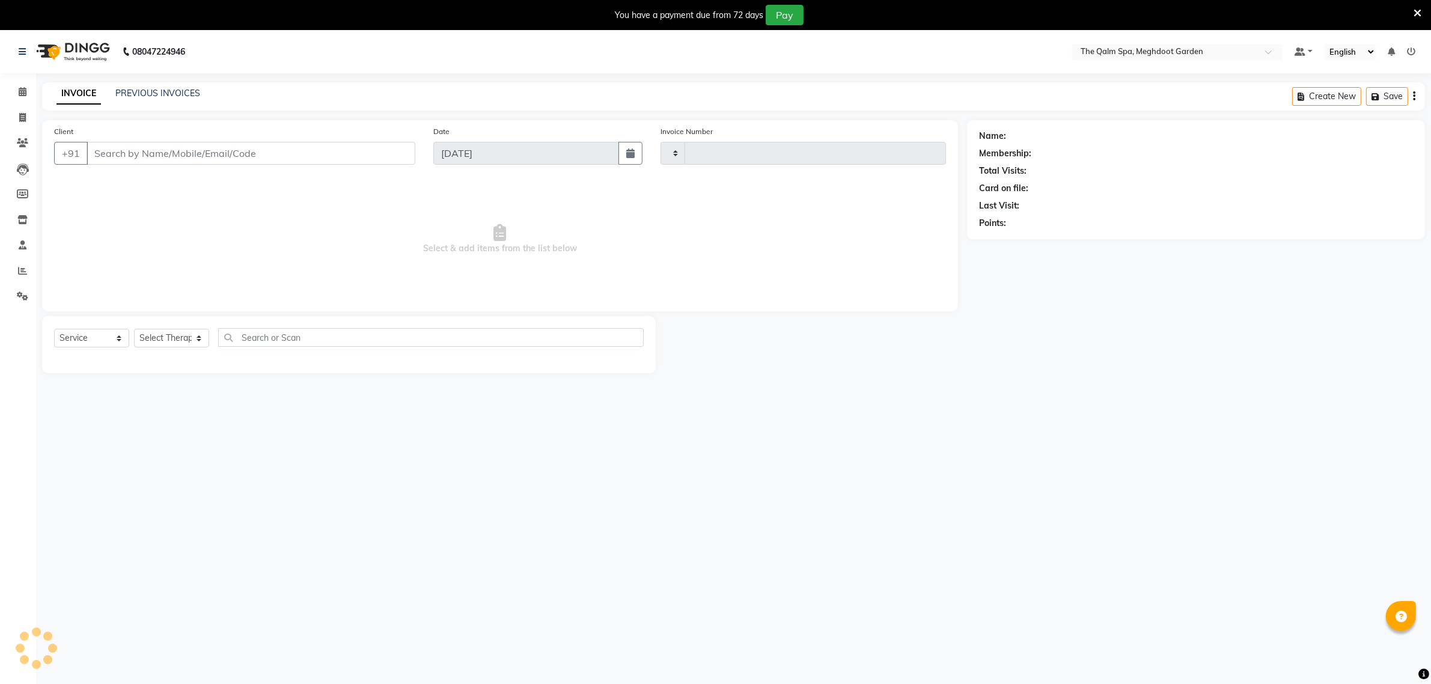
type input "1876"
select select "6401"
type input "7354111125"
select select "72290"
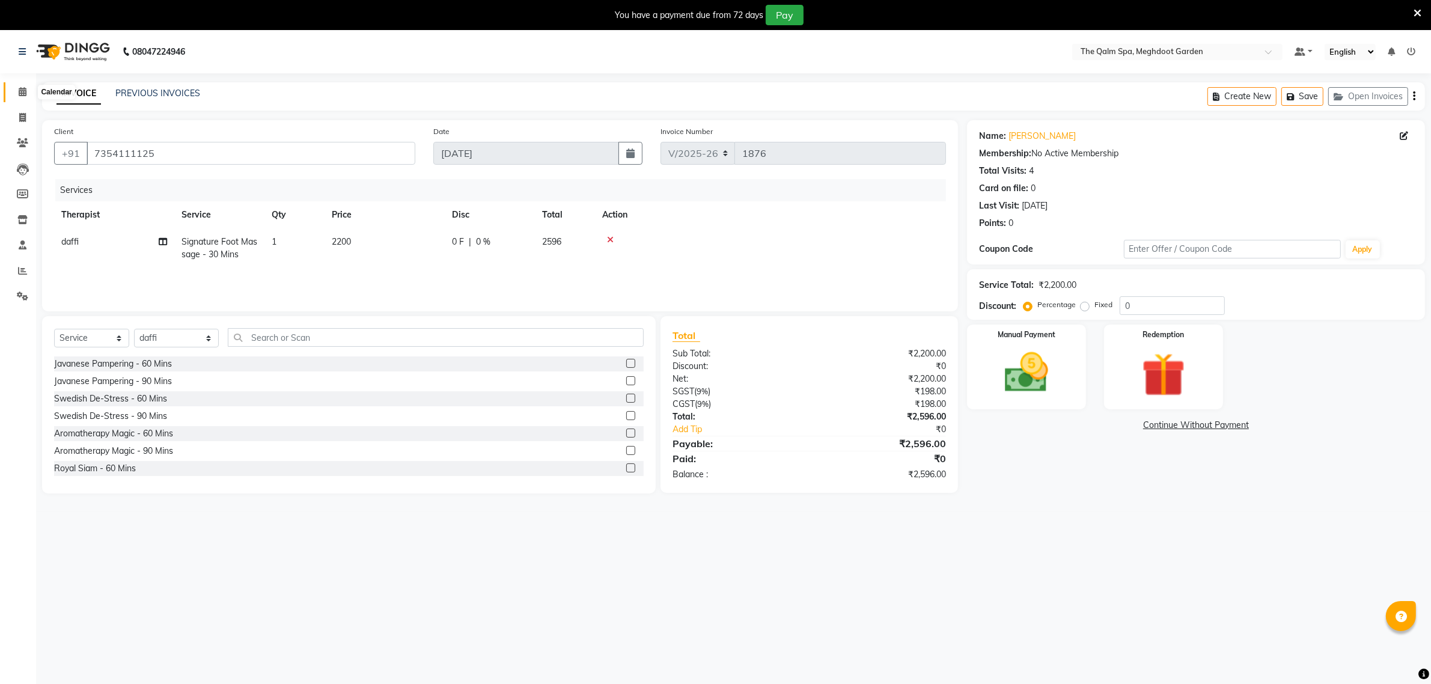
click at [17, 89] on span at bounding box center [22, 92] width 21 height 14
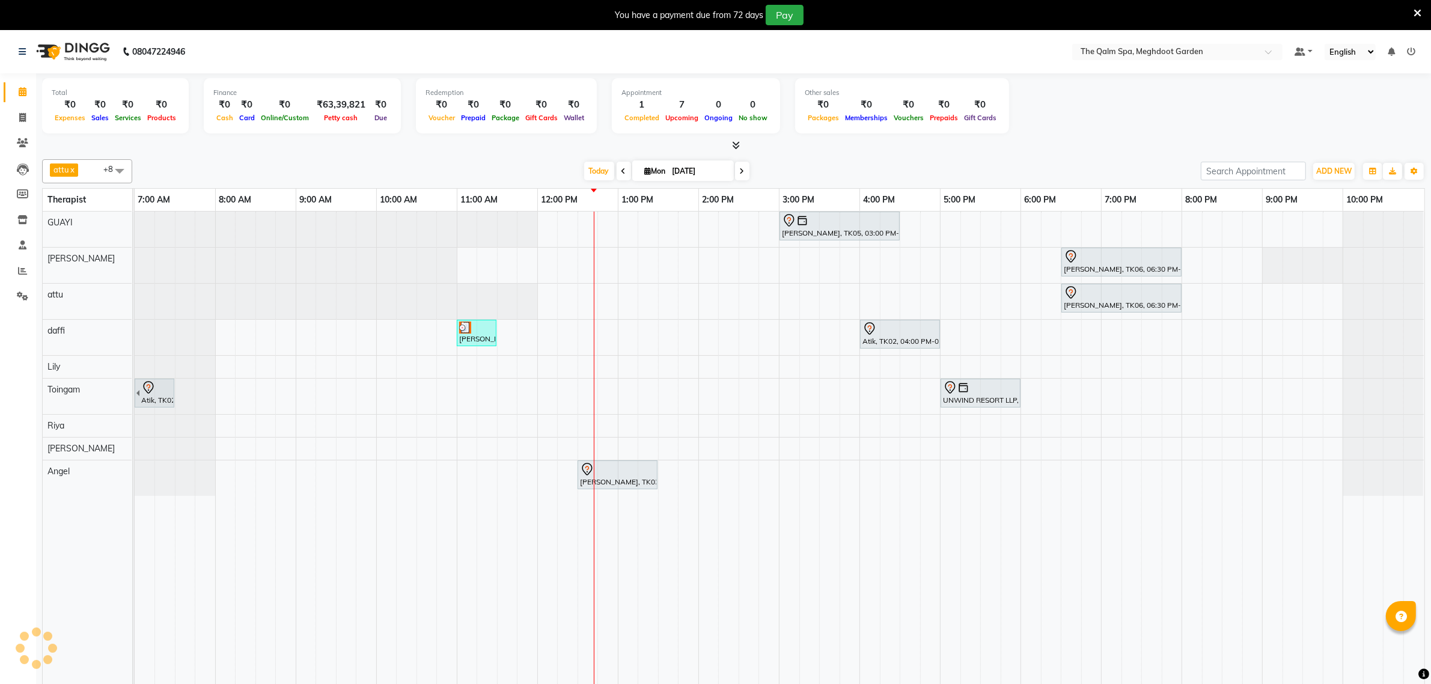
click at [623, 170] on icon at bounding box center [623, 171] width 5 height 7
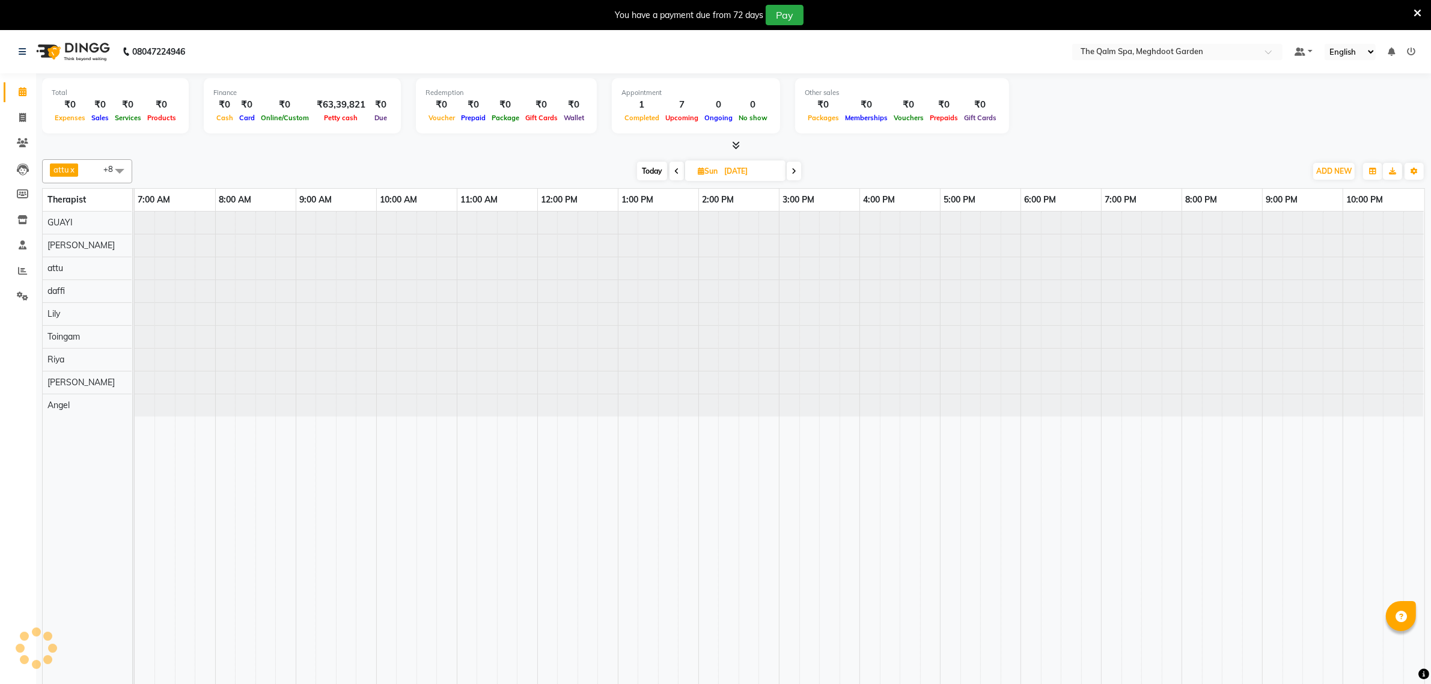
click at [676, 168] on icon at bounding box center [676, 171] width 5 height 7
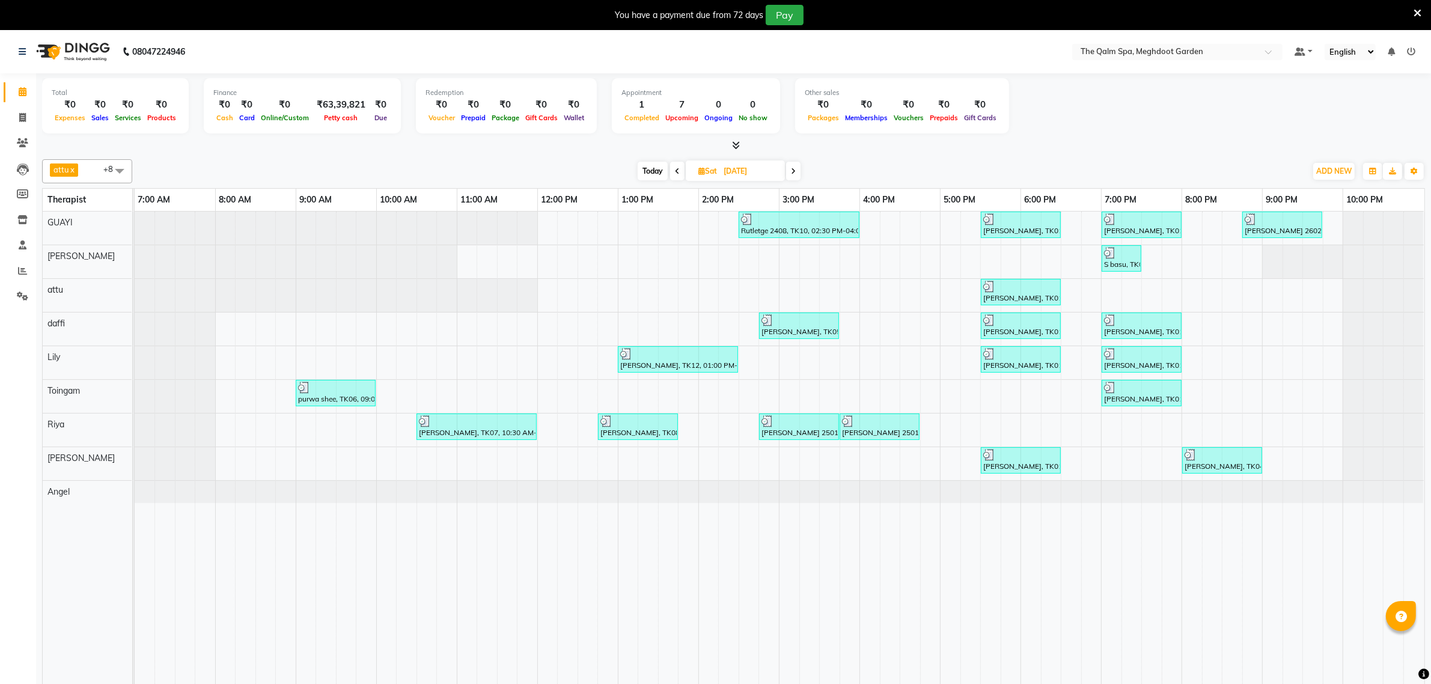
click at [677, 172] on icon at bounding box center [677, 171] width 5 height 7
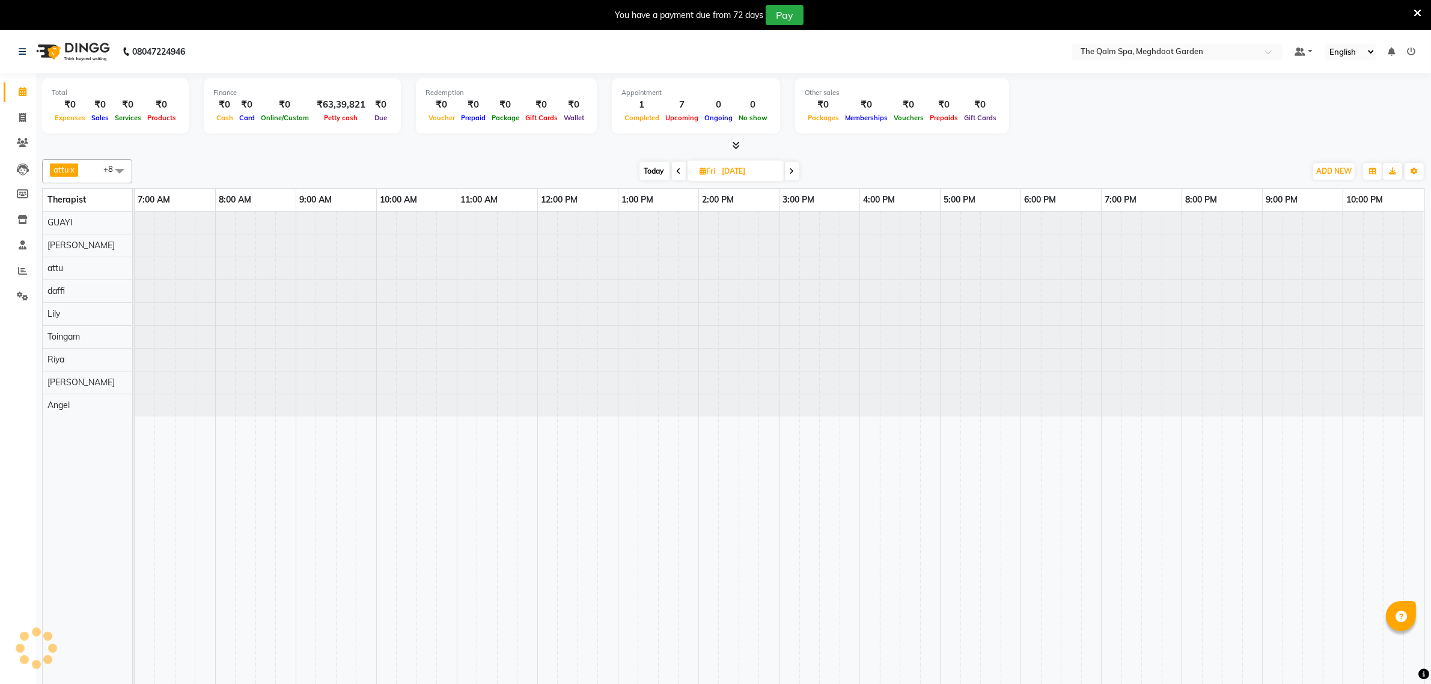
click at [795, 172] on span at bounding box center [792, 171] width 14 height 19
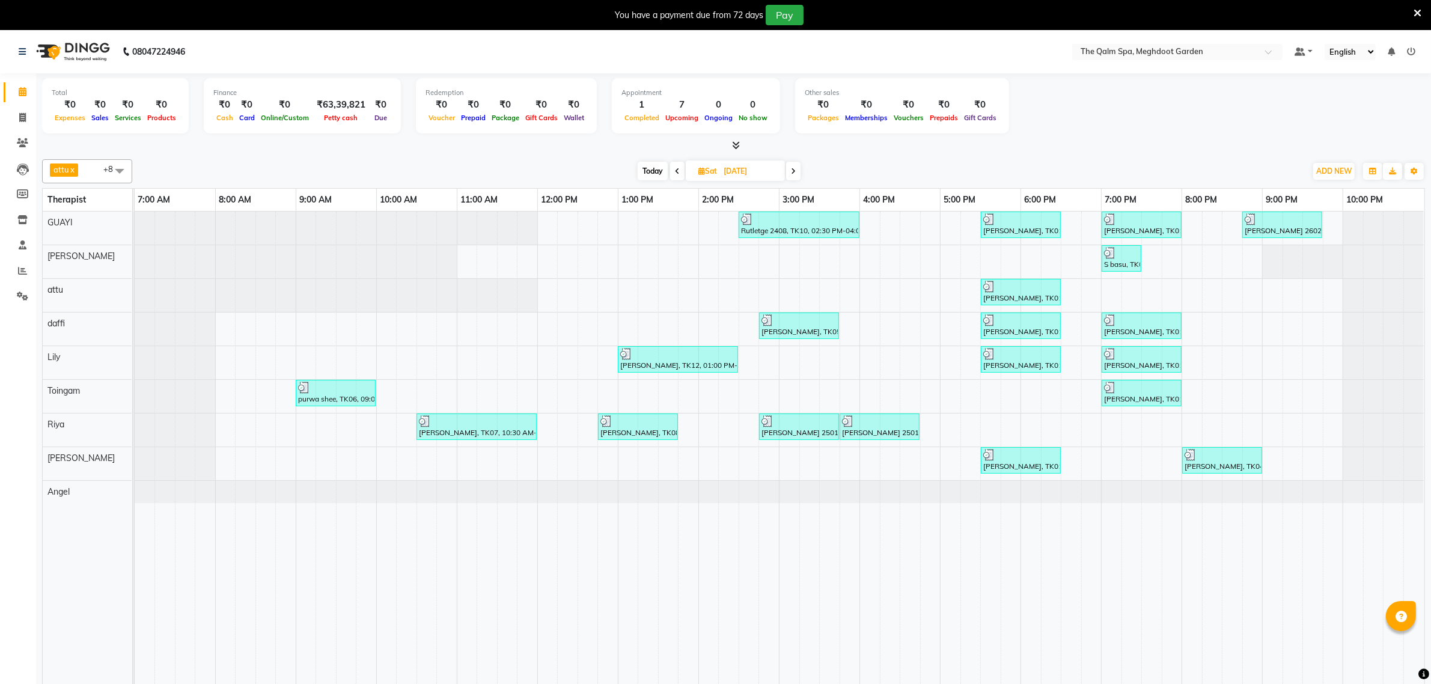
click at [799, 174] on span at bounding box center [793, 171] width 14 height 19
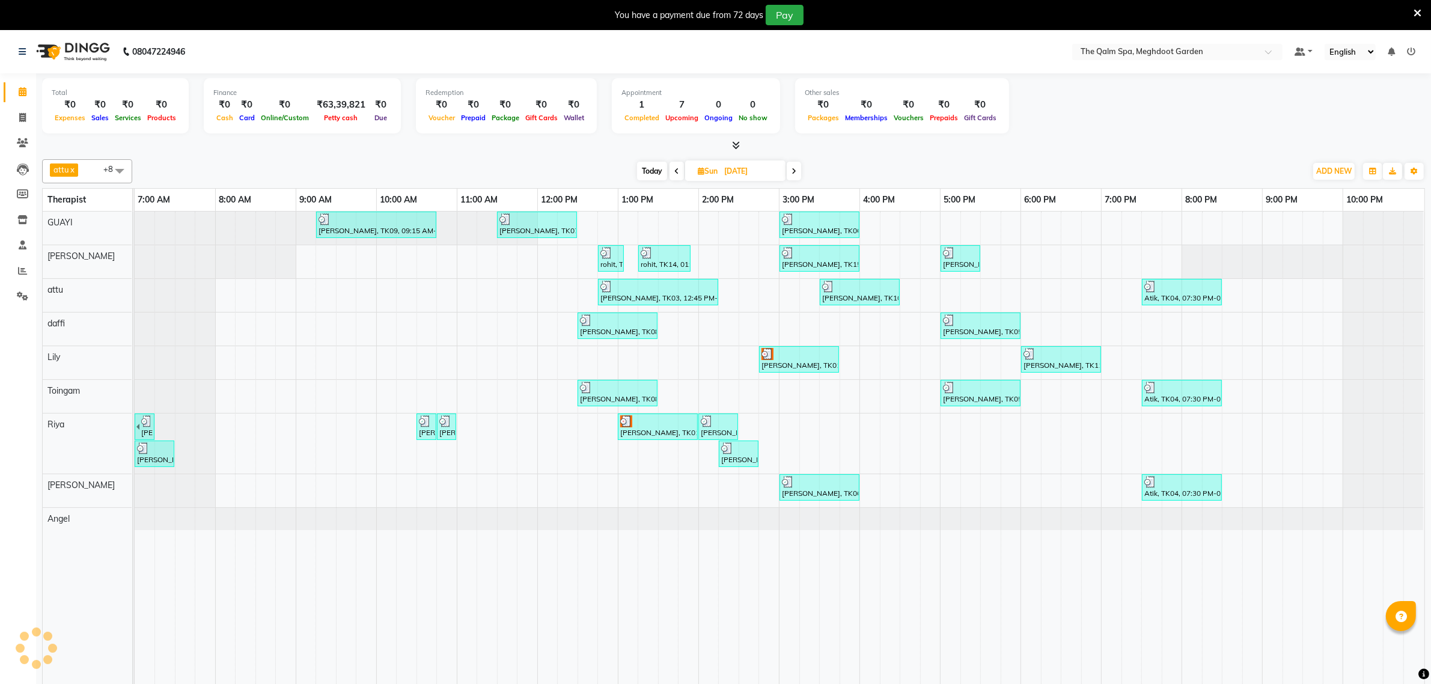
click at [644, 175] on span "Today" at bounding box center [652, 171] width 30 height 19
type input "[DATE]"
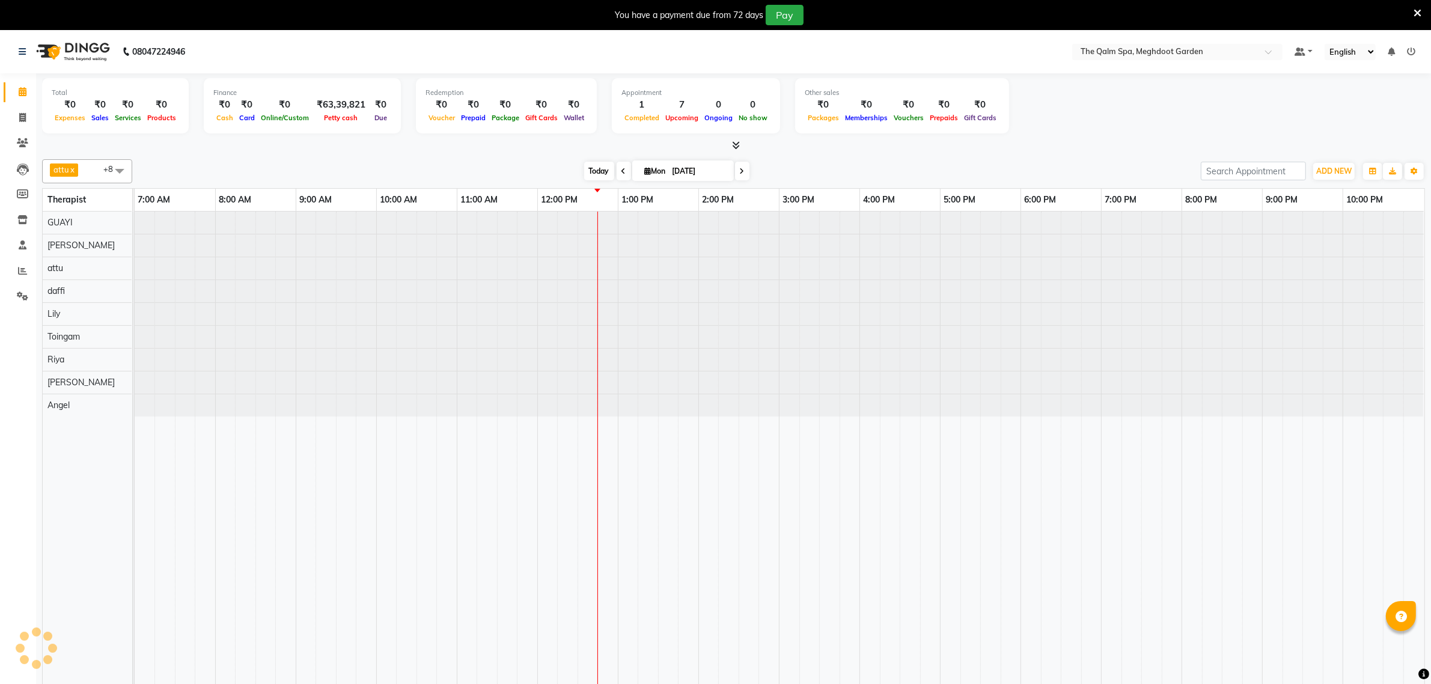
click at [593, 173] on span "Today" at bounding box center [599, 171] width 30 height 19
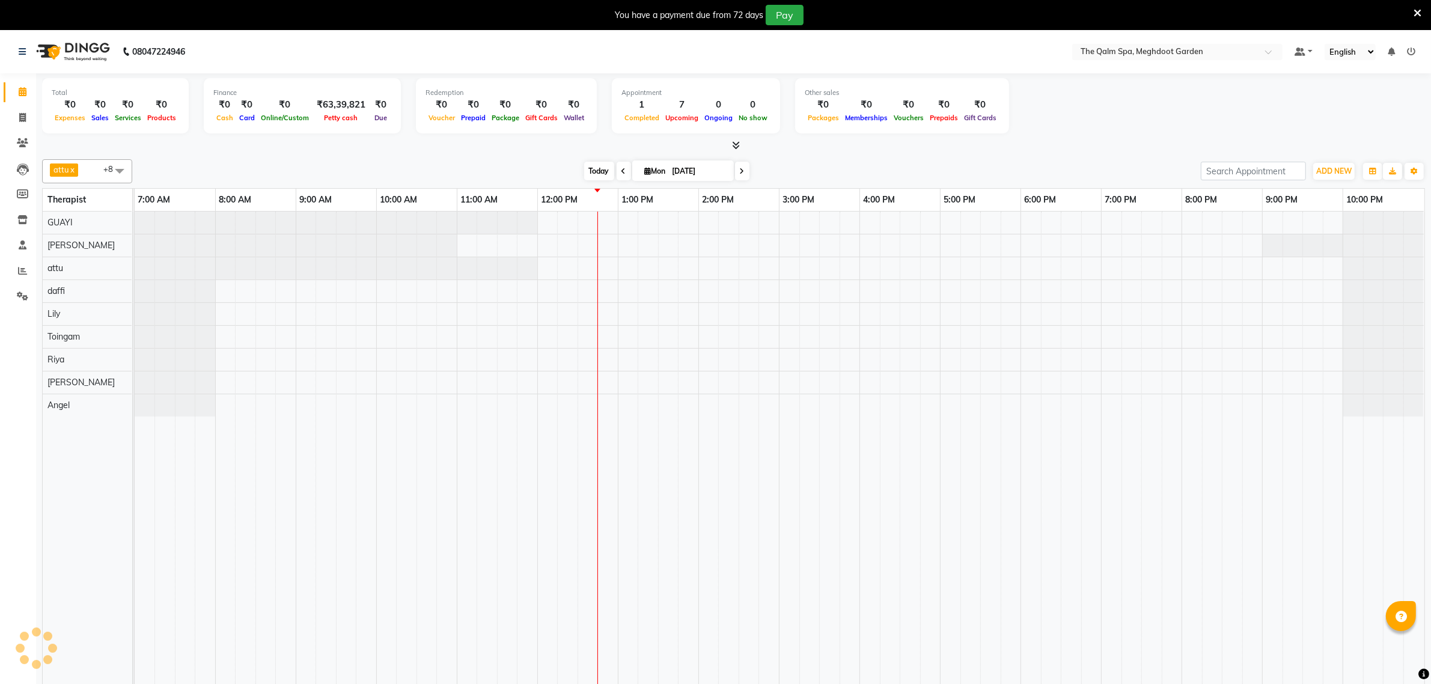
click at [591, 172] on span "Today" at bounding box center [599, 171] width 30 height 19
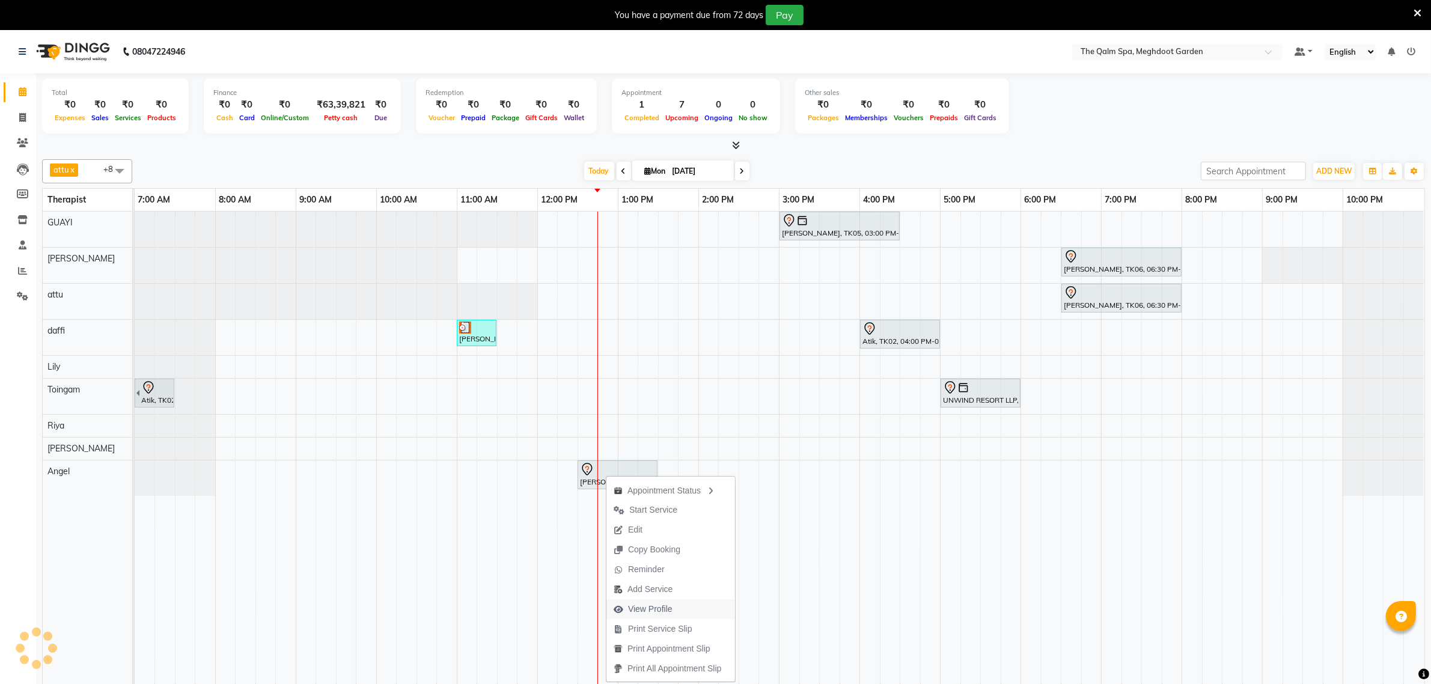
click at [669, 608] on span "View Profile" at bounding box center [650, 609] width 44 height 13
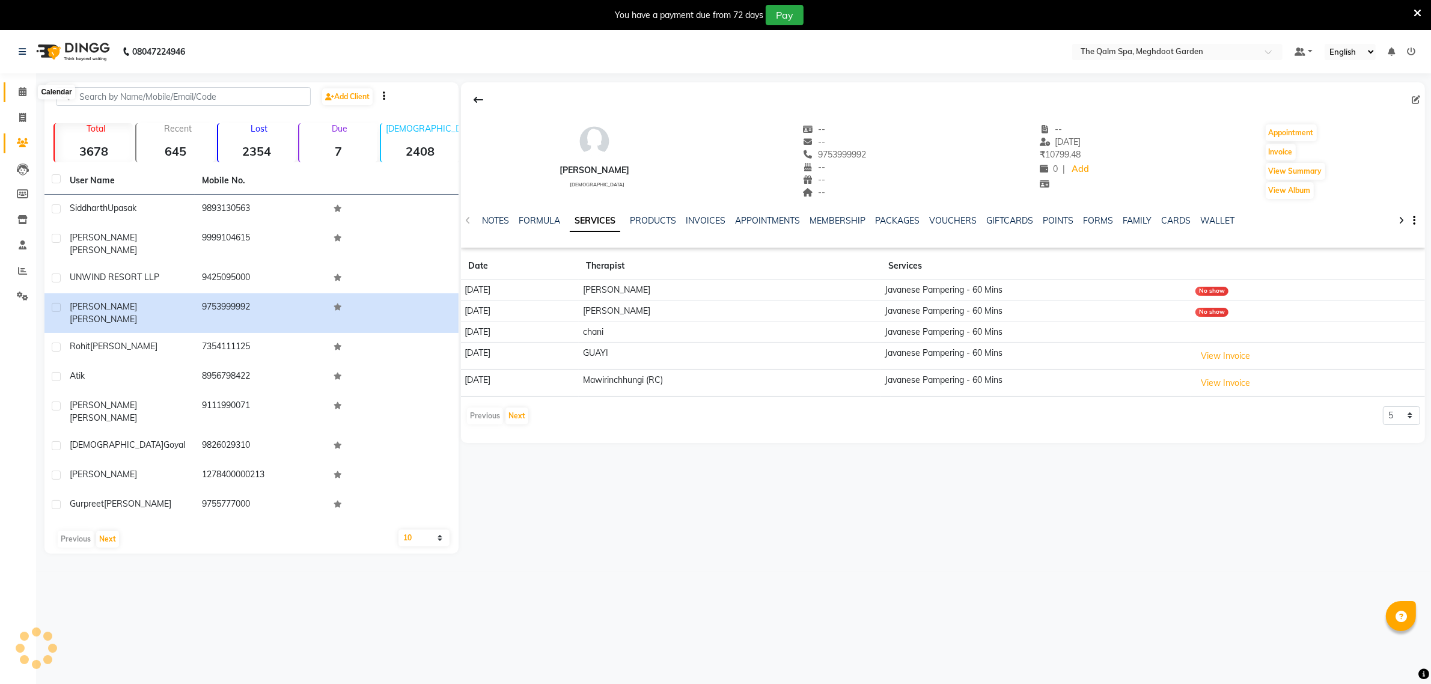
drag, startPoint x: 19, startPoint y: 95, endPoint x: 30, endPoint y: 100, distance: 12.4
click at [19, 95] on icon at bounding box center [23, 91] width 8 height 9
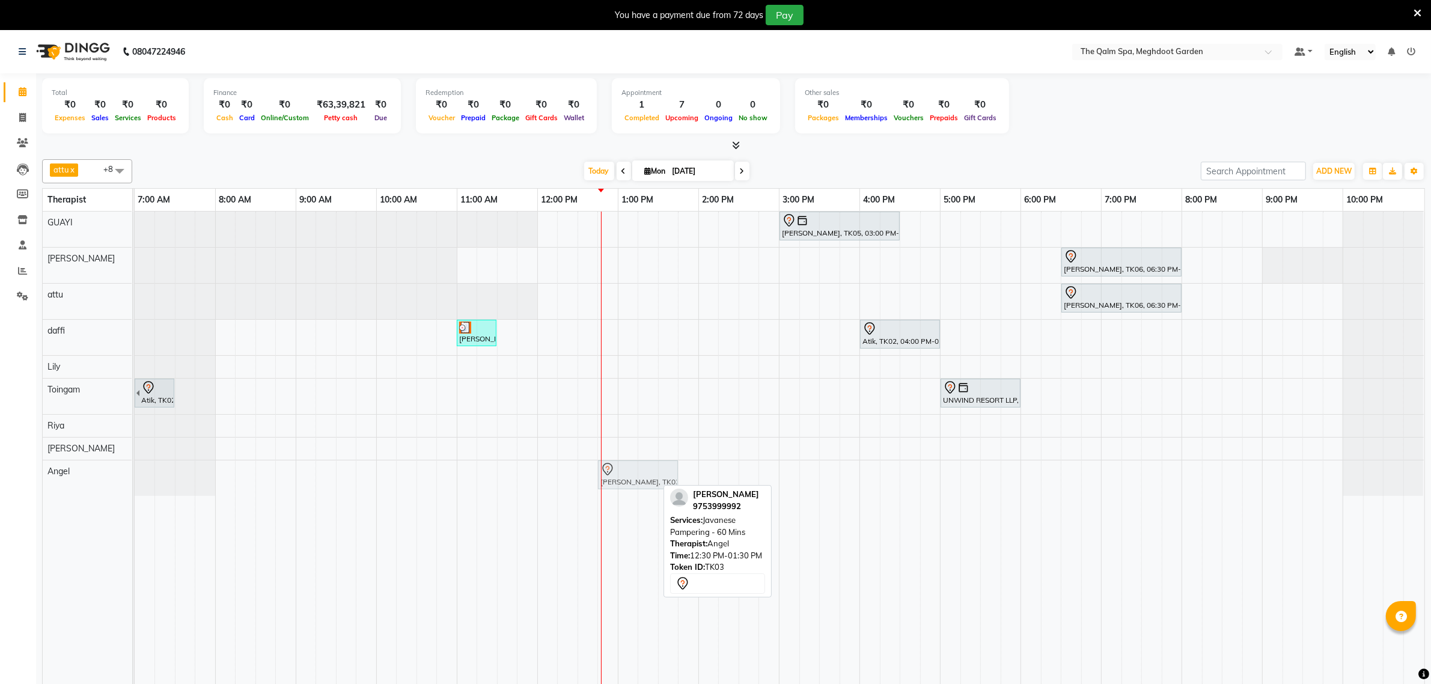
drag, startPoint x: 594, startPoint y: 481, endPoint x: 619, endPoint y: 481, distance: 25.2
click at [135, 481] on div "Rajesh saluja, TK03, 12:30 PM-01:30 PM, Javanese Pampering - 60 Mins Rajesh sal…" at bounding box center [135, 477] width 0 height 35
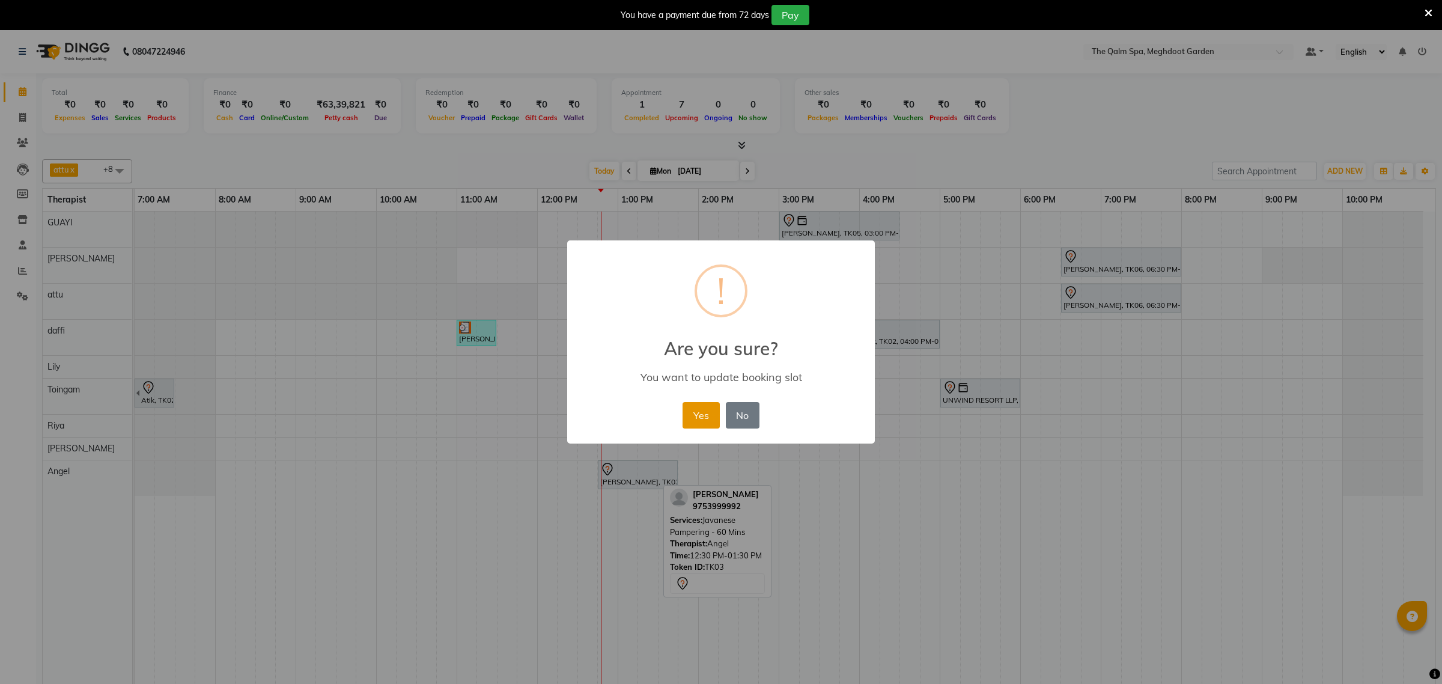
click at [696, 410] on button "Yes" at bounding box center [701, 415] width 37 height 26
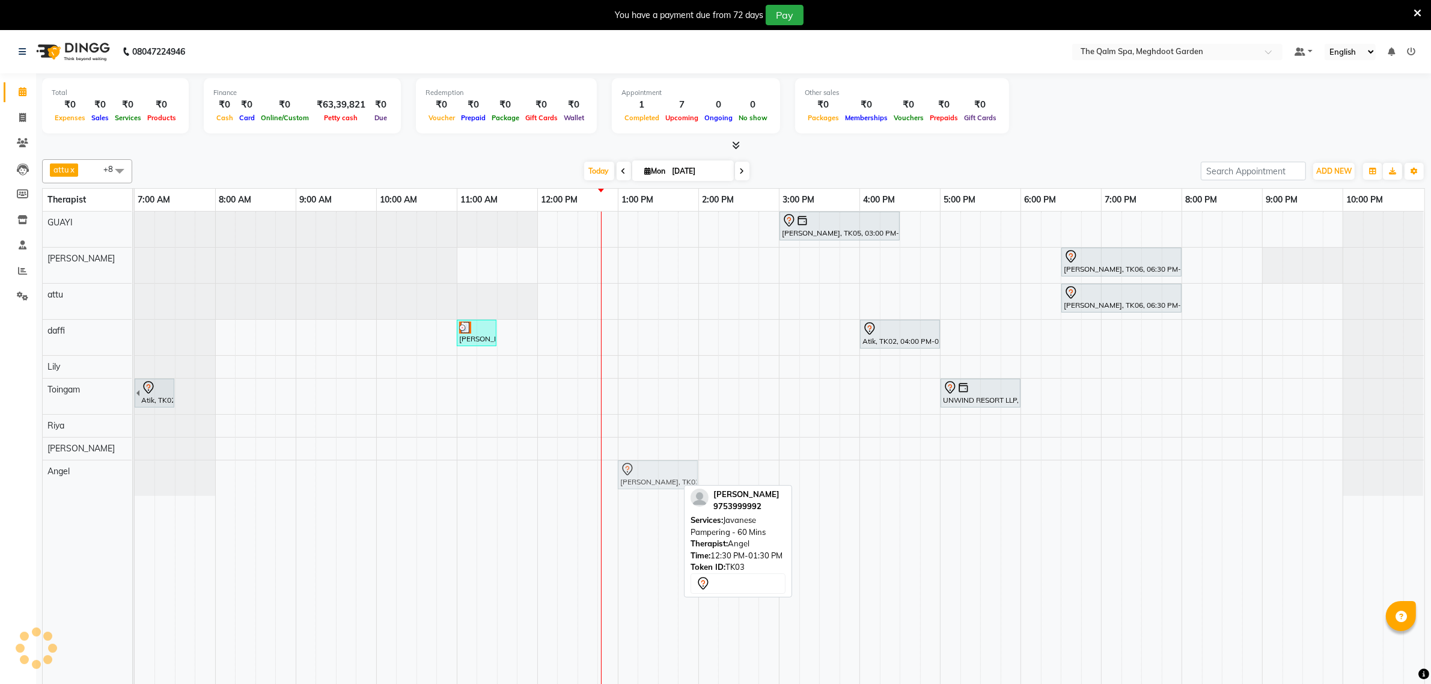
click at [135, 473] on div "Rajesh saluja, TK03, 12:30 PM-01:30 PM, Javanese Pampering - 60 Mins Rajesh sal…" at bounding box center [135, 477] width 0 height 35
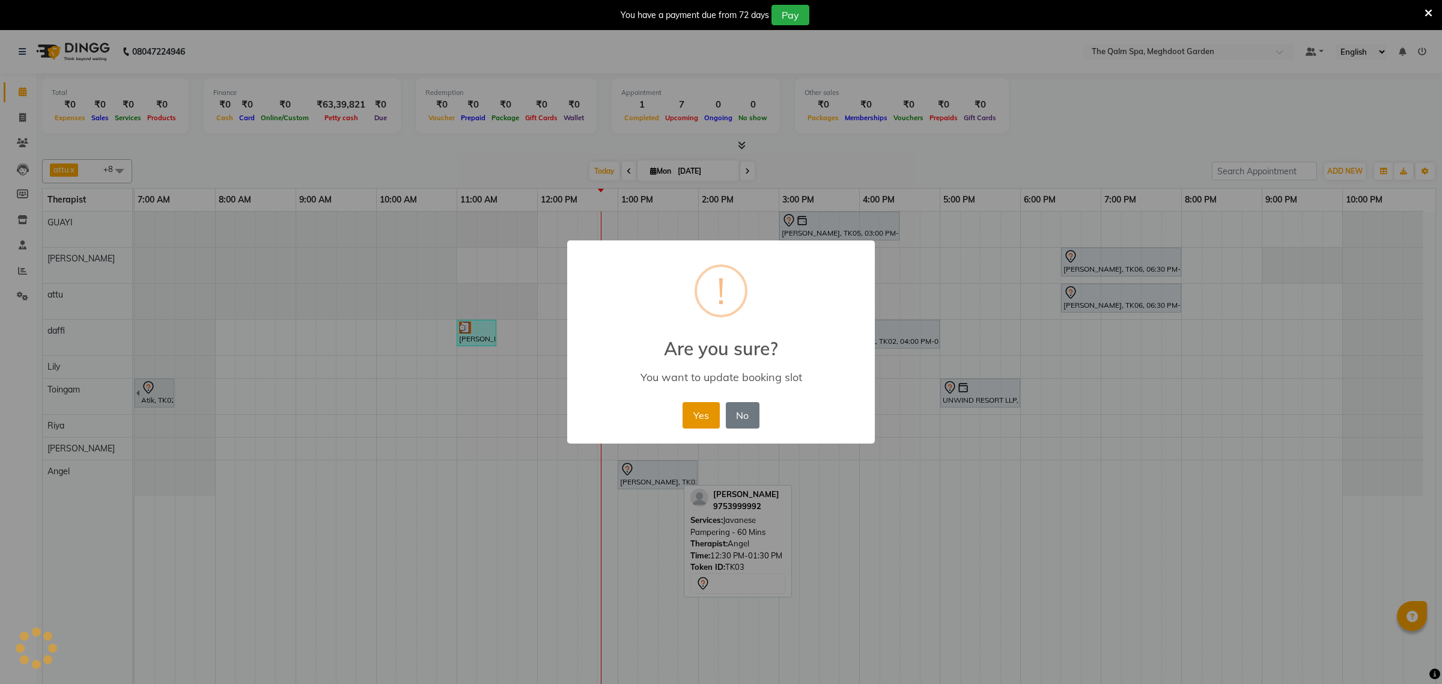
click at [690, 415] on button "Yes" at bounding box center [701, 415] width 37 height 26
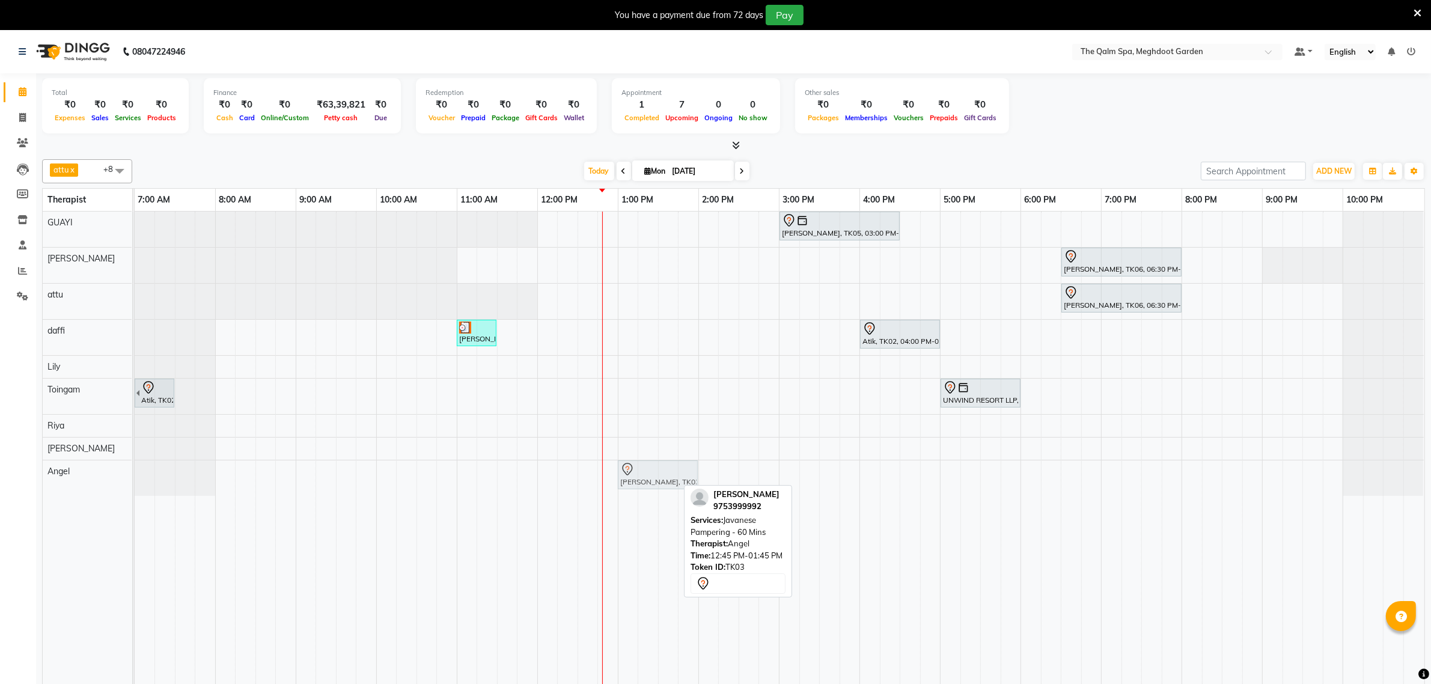
drag, startPoint x: 608, startPoint y: 478, endPoint x: 635, endPoint y: 483, distance: 27.4
click at [135, 483] on div "Rajesh saluja, TK03, 12:45 PM-01:45 PM, Javanese Pampering - 60 Mins Rajesh sal…" at bounding box center [135, 477] width 0 height 35
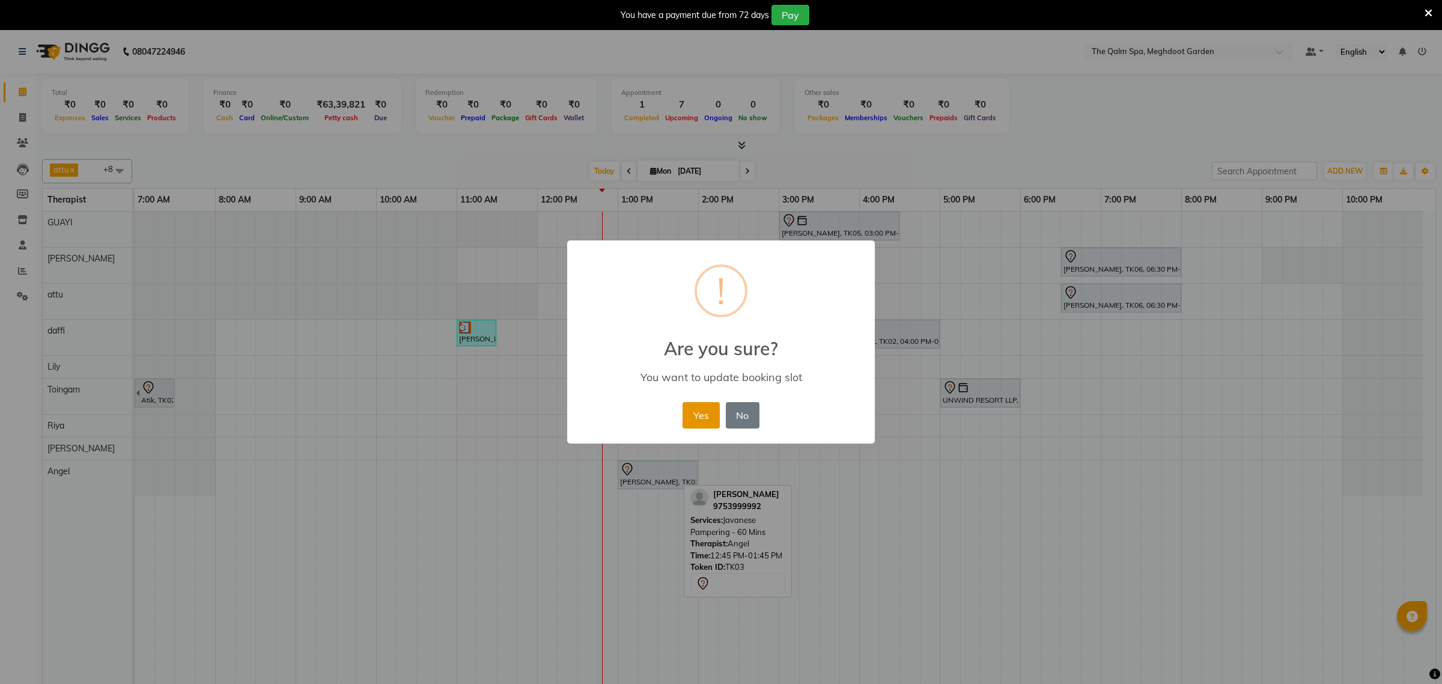
click at [698, 419] on button "Yes" at bounding box center [701, 415] width 37 height 26
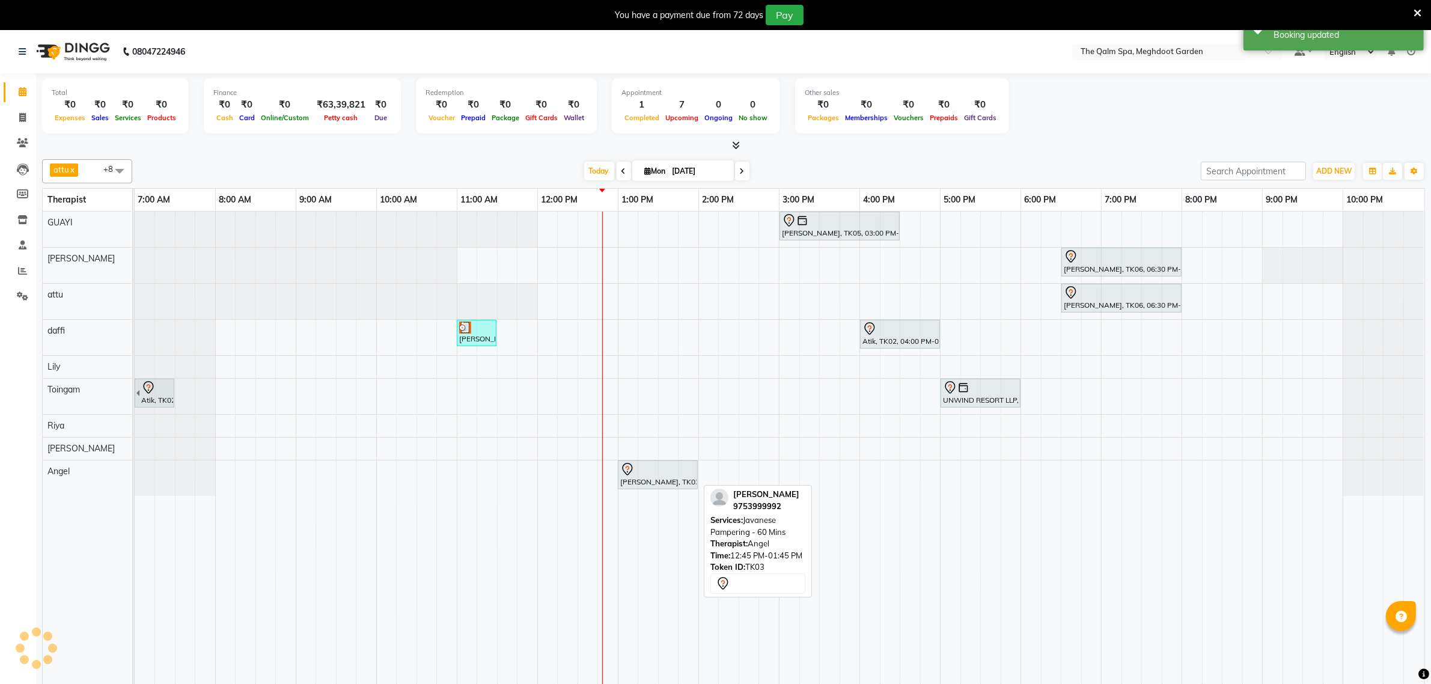
click at [649, 482] on div "Rajesh saluja, TK03, 12:45 PM-01:45 PM, Javanese Pampering - 60 Mins" at bounding box center [658, 474] width 78 height 25
click at [649, 482] on div "[PERSON_NAME], TK03, 01:00 PM-02:00 PM, Javanese Pampering - 60 Mins" at bounding box center [658, 474] width 78 height 25
select select "7"
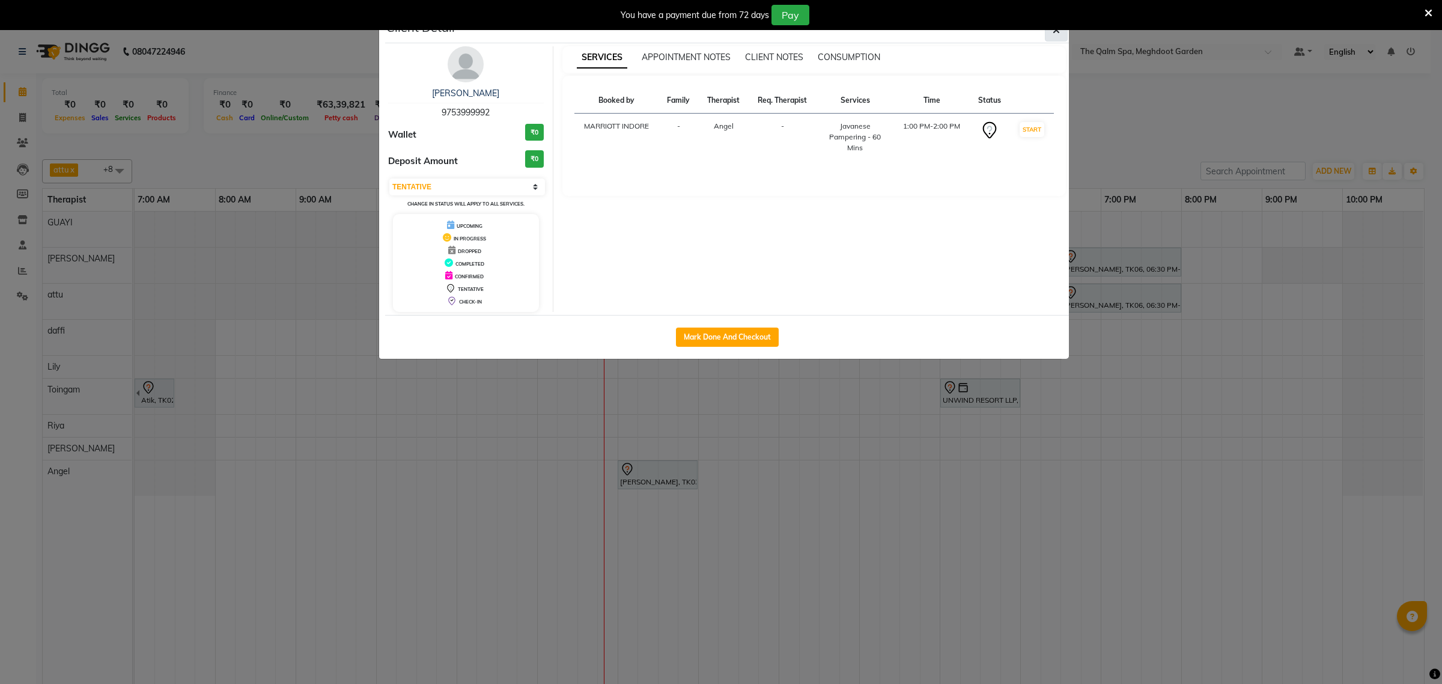
click at [1053, 33] on icon "button" at bounding box center [1056, 30] width 7 height 10
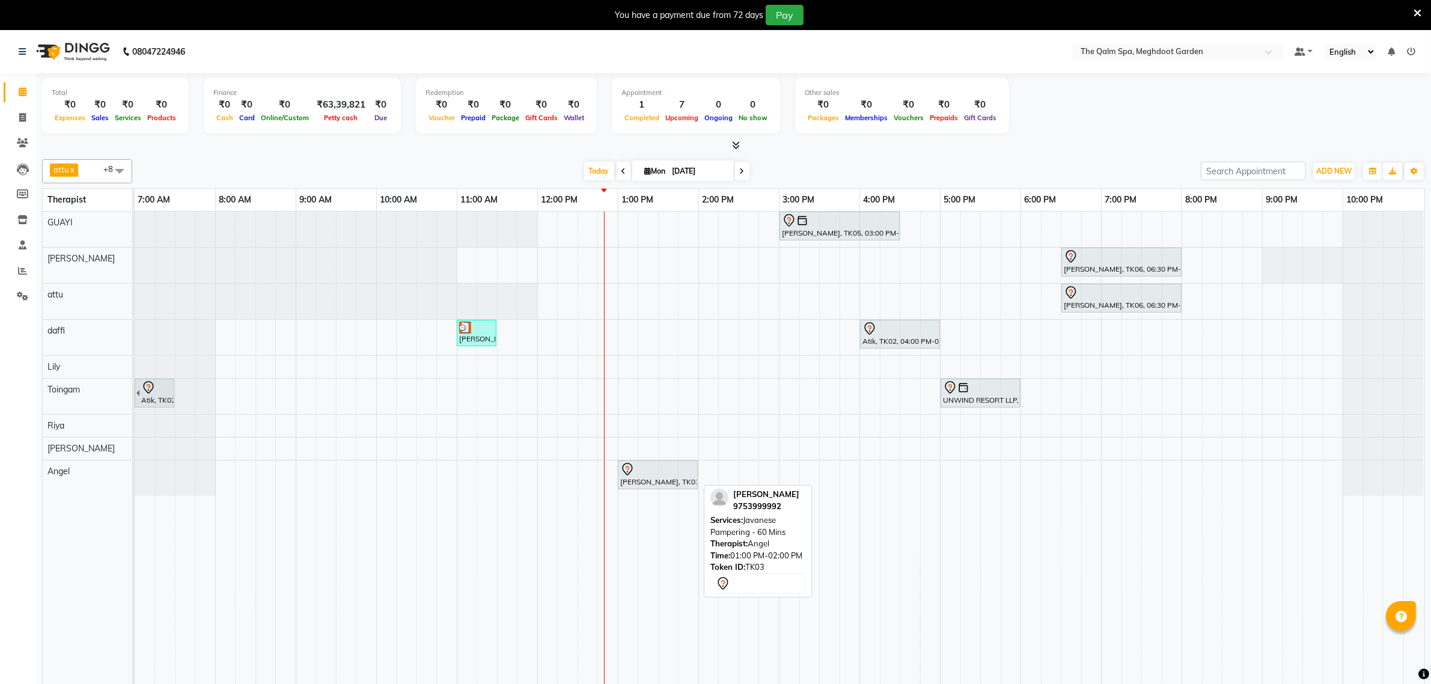
click at [671, 470] on div at bounding box center [657, 469] width 75 height 14
select select "7"
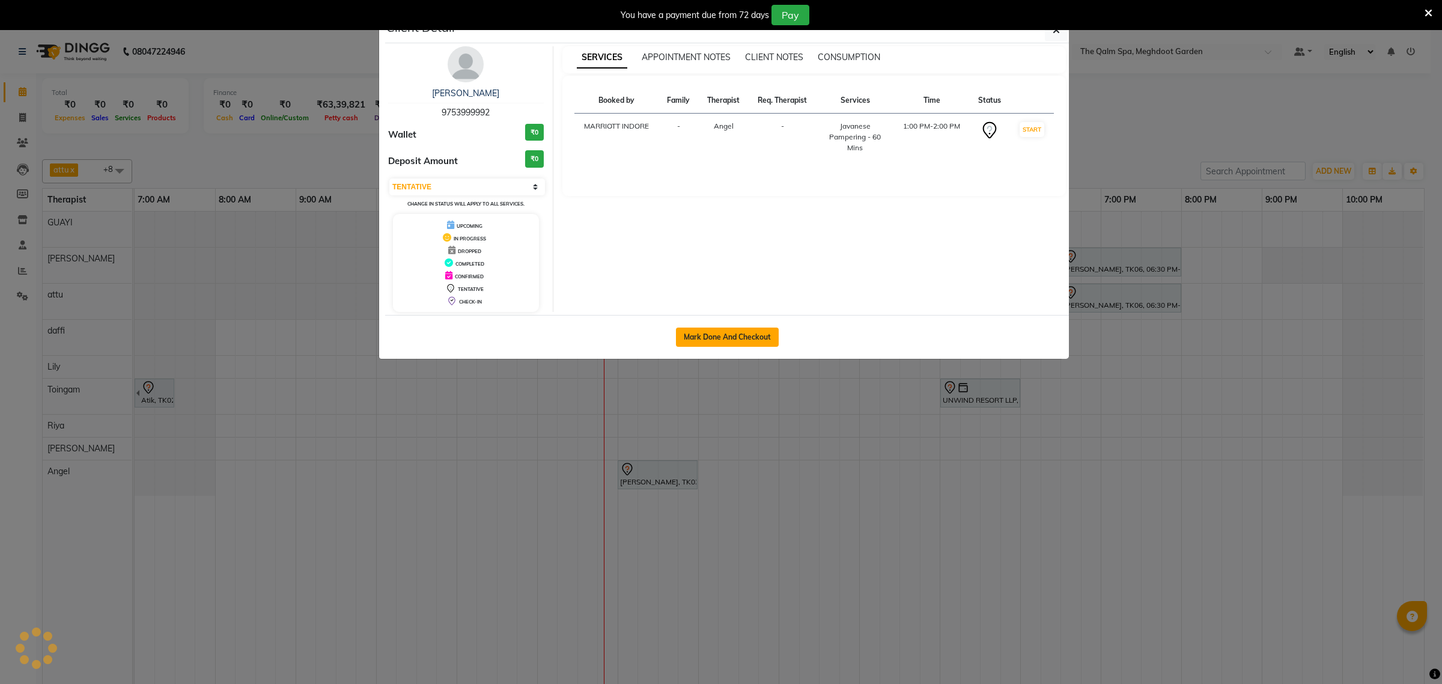
click at [734, 338] on button "Mark Done And Checkout" at bounding box center [727, 336] width 103 height 19
select select "service"
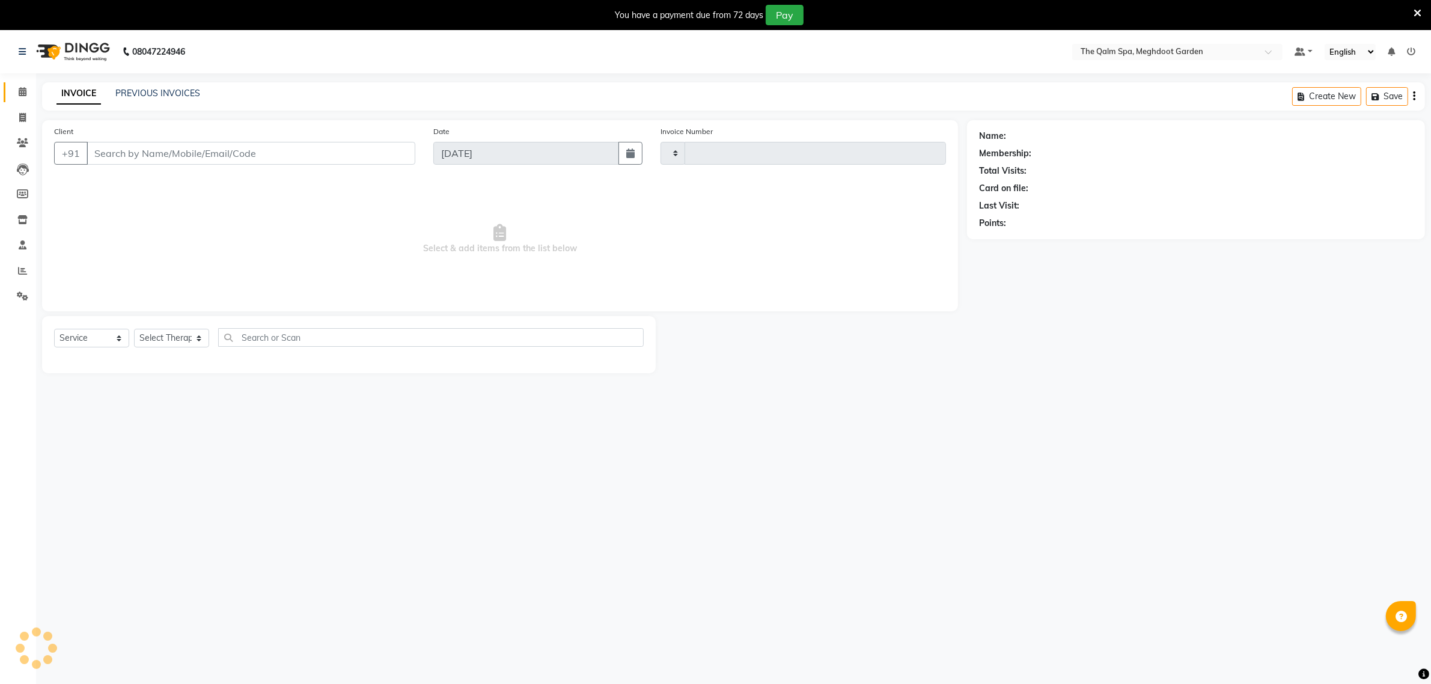
type input "1876"
select select "6401"
click at [25, 89] on icon at bounding box center [23, 91] width 8 height 9
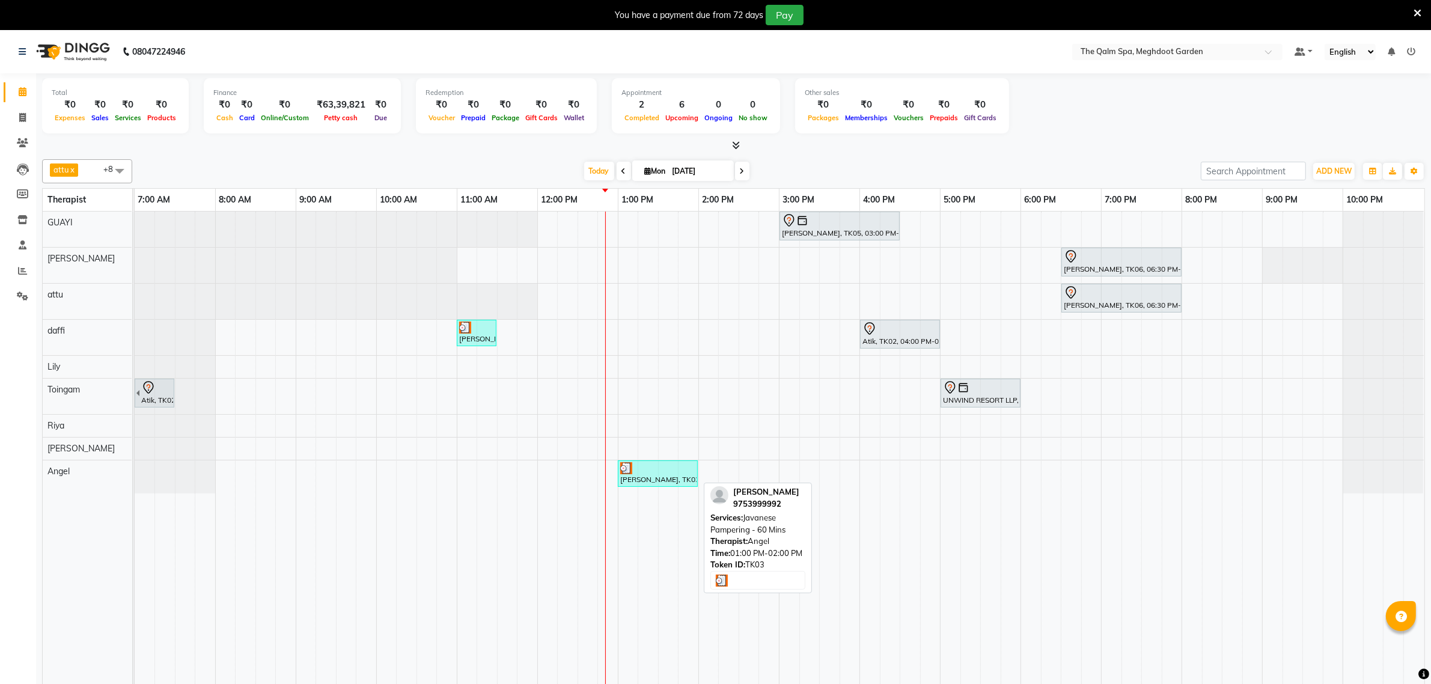
click at [655, 472] on div at bounding box center [657, 468] width 75 height 12
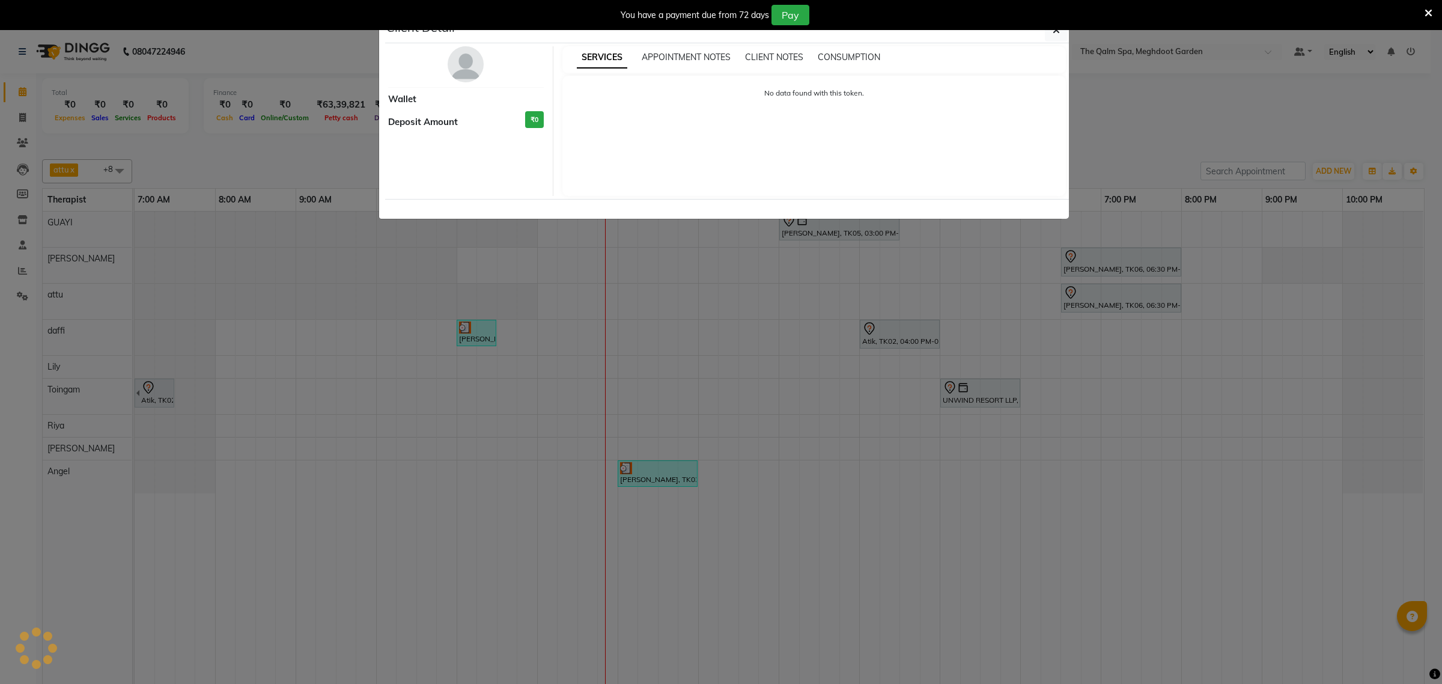
select select "3"
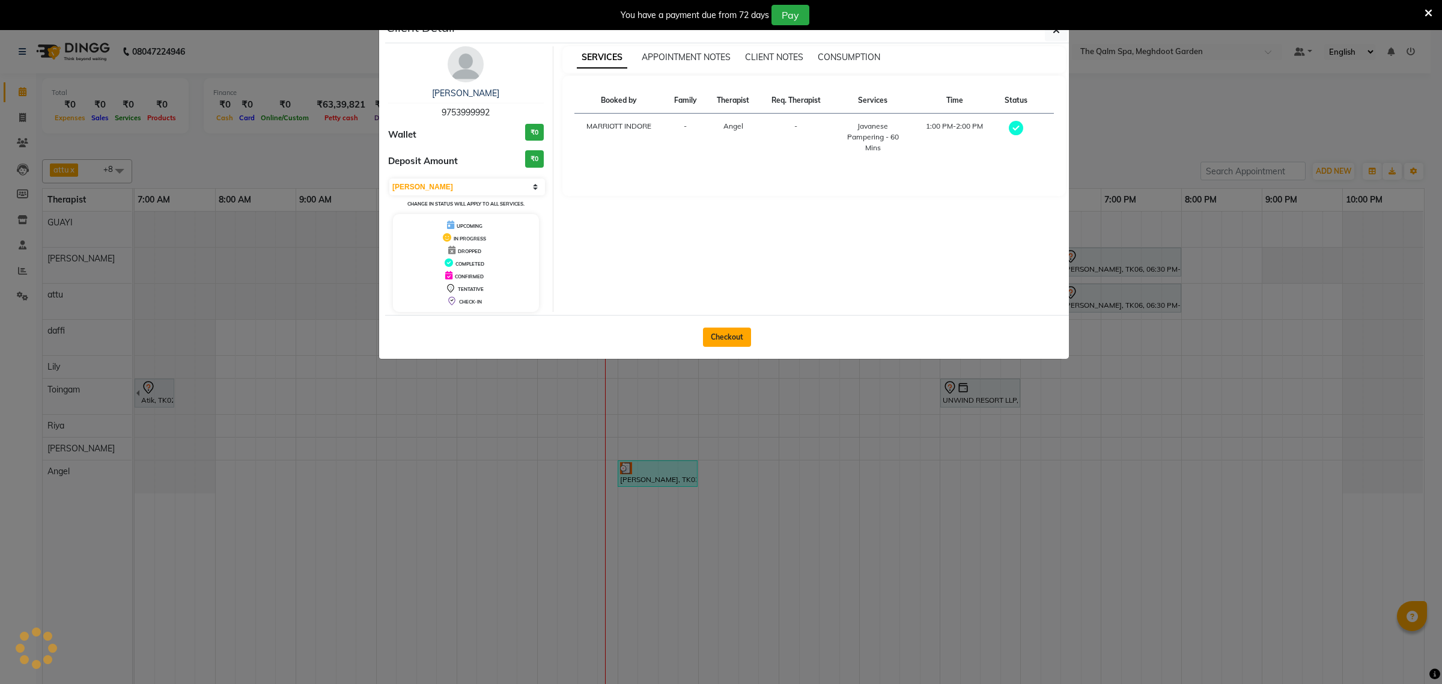
click at [713, 332] on button "Checkout" at bounding box center [727, 336] width 48 height 19
select select "service"
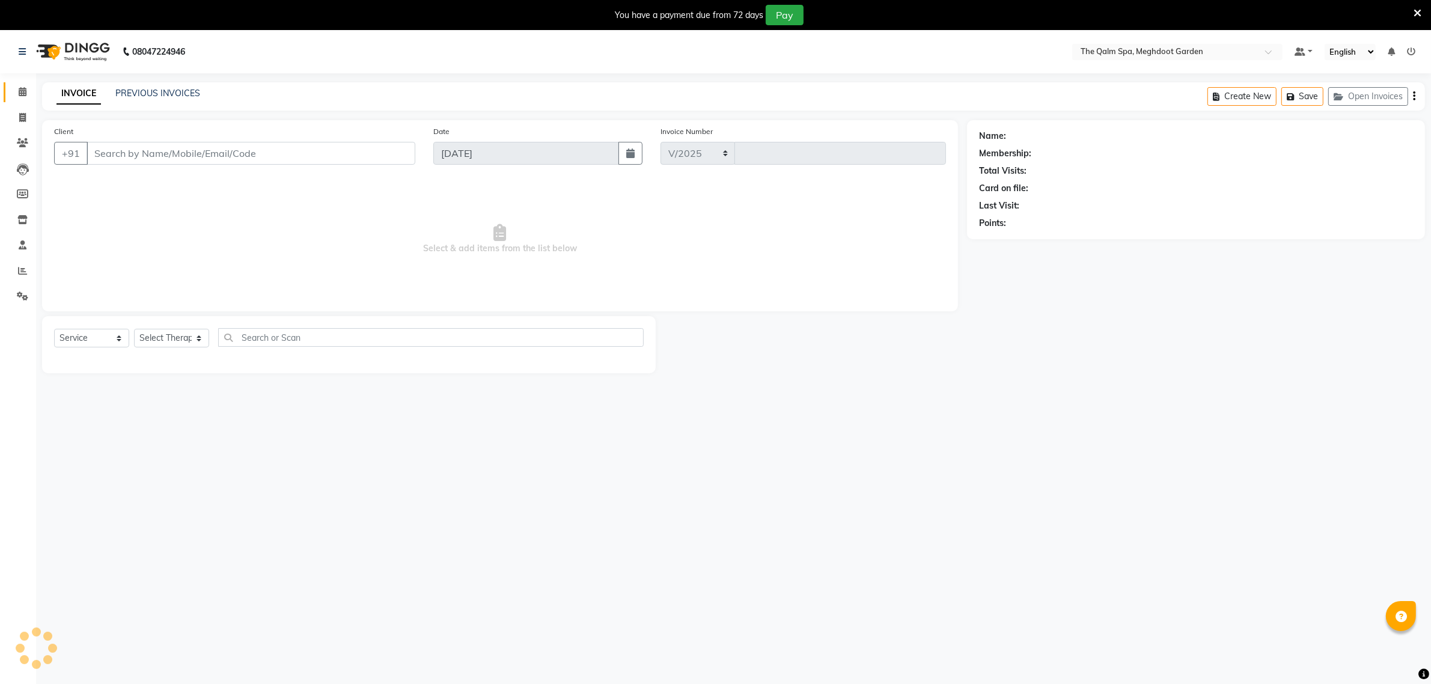
select select "6401"
type input "1876"
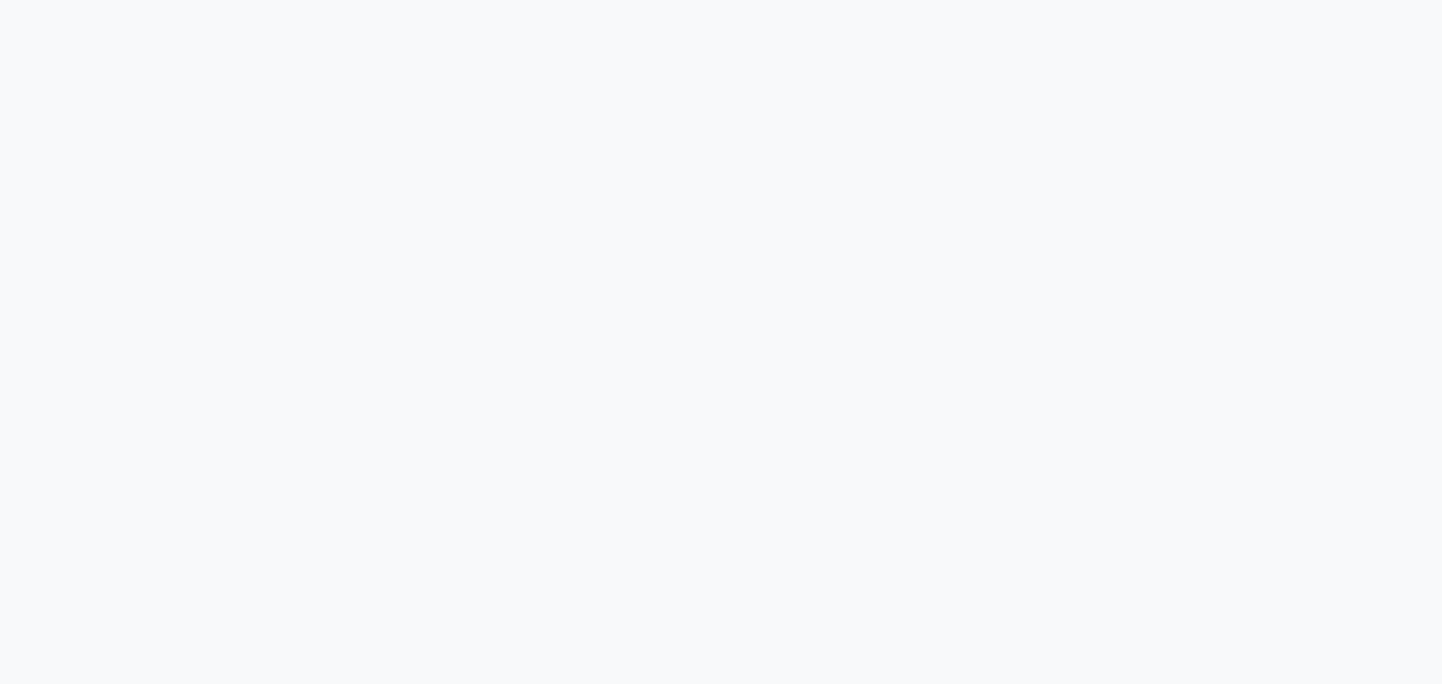
select select "6401"
select select "service"
select select "90357"
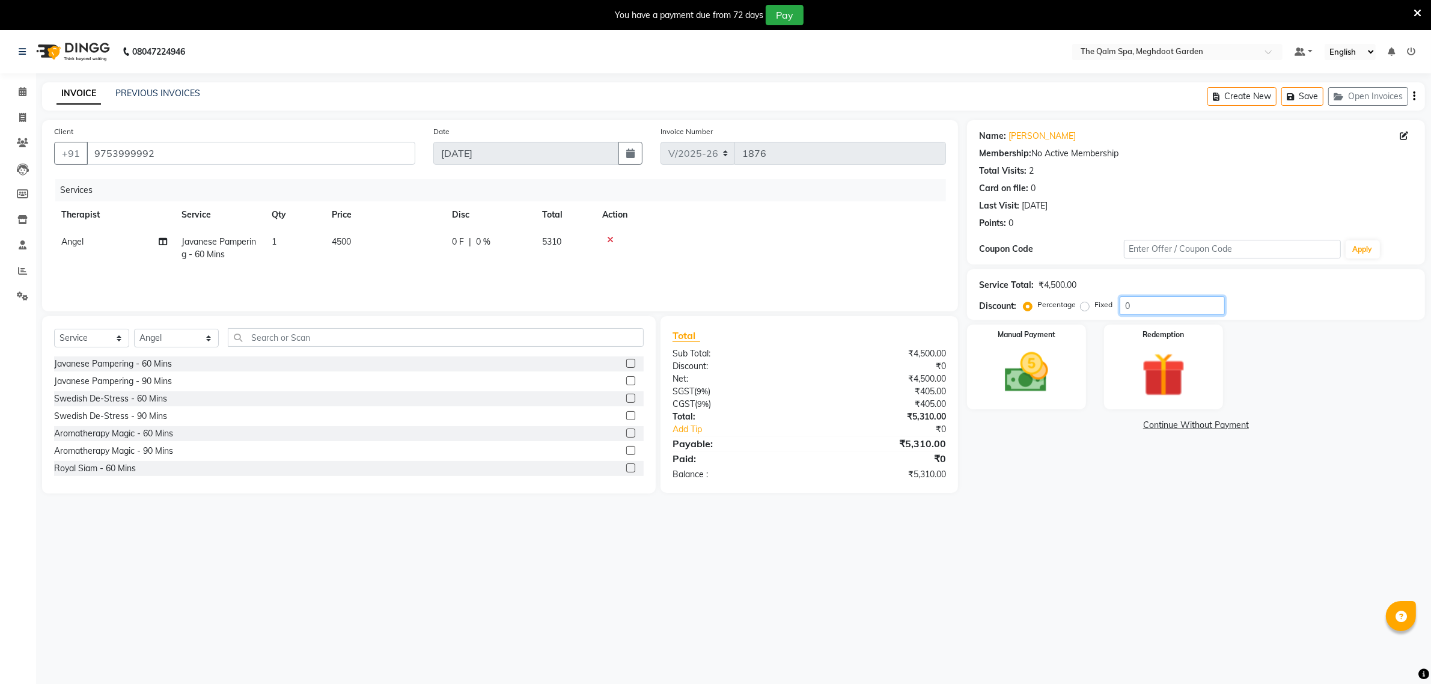
click at [1146, 309] on input "0" at bounding box center [1171, 305] width 105 height 19
type input "34.1"
click at [1029, 367] on img at bounding box center [1026, 373] width 74 height 52
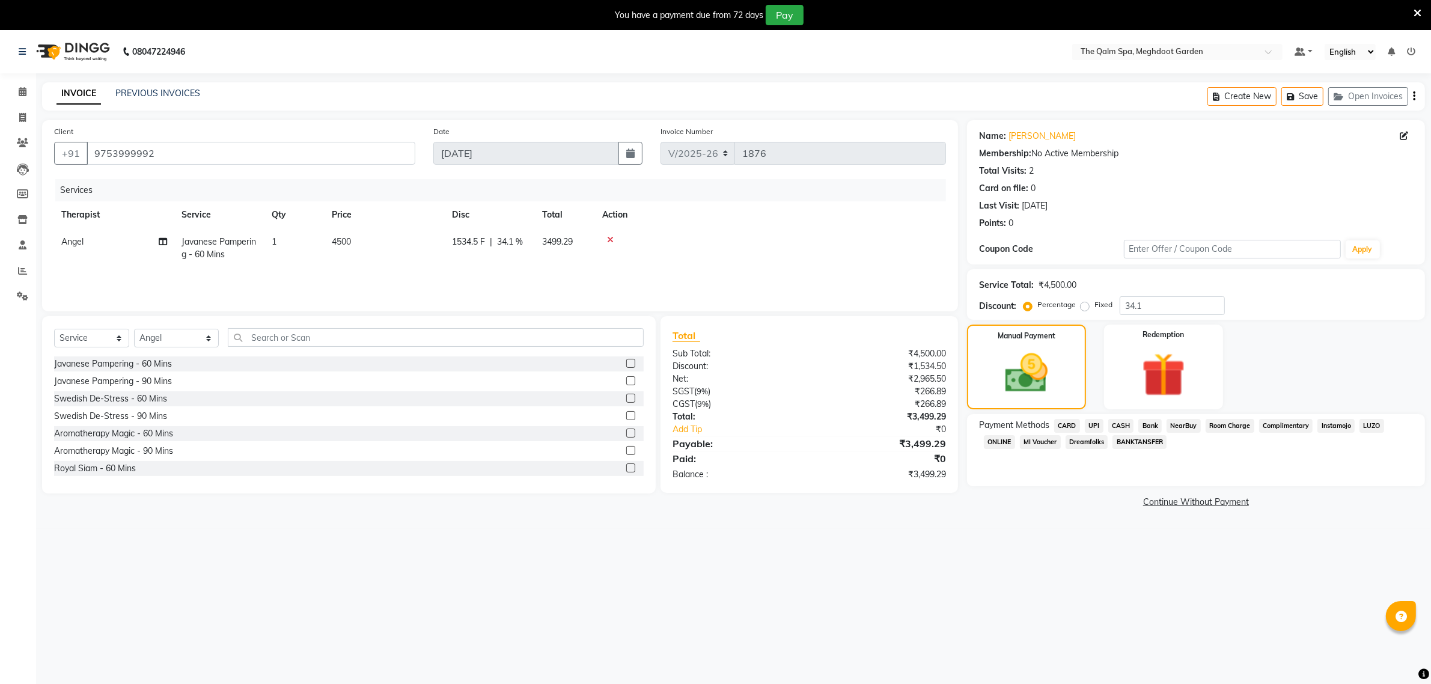
click at [1116, 422] on span "CASH" at bounding box center [1121, 426] width 26 height 14
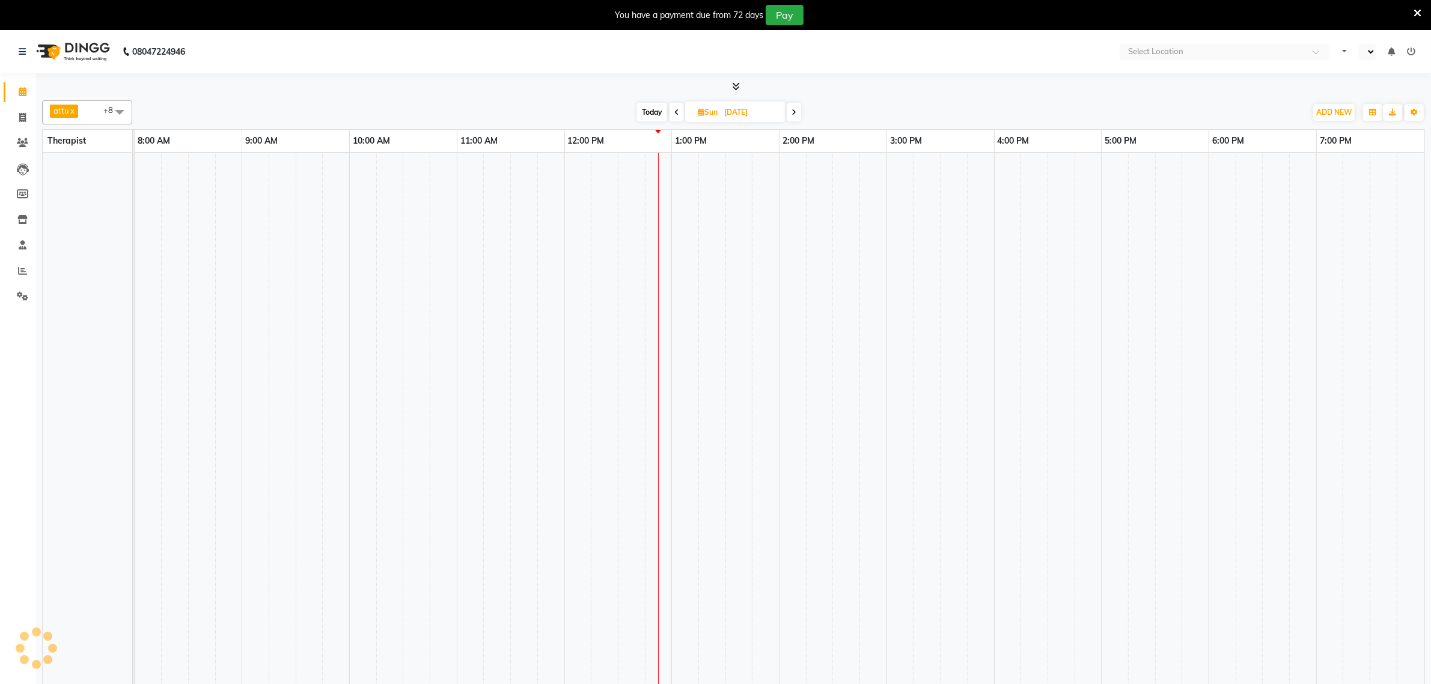
select select "en"
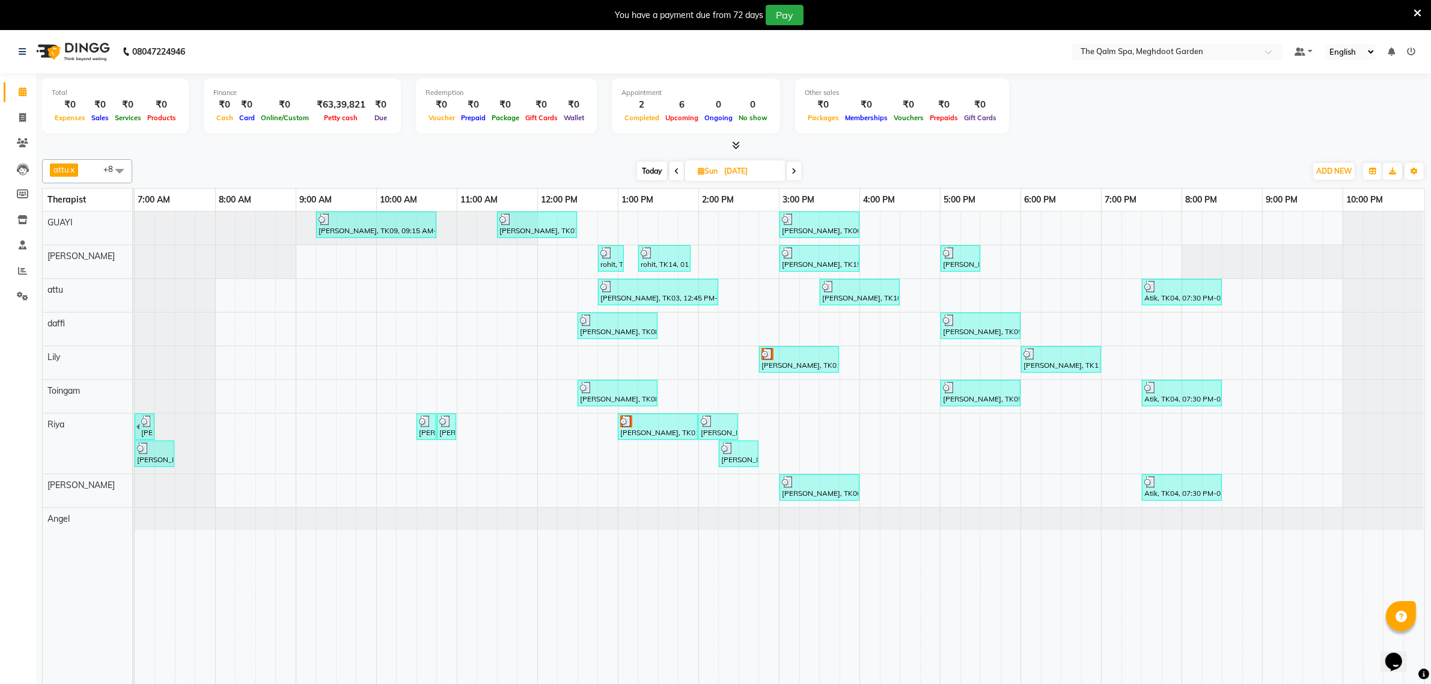
click at [641, 166] on span "Today" at bounding box center [652, 171] width 30 height 19
type input "[DATE]"
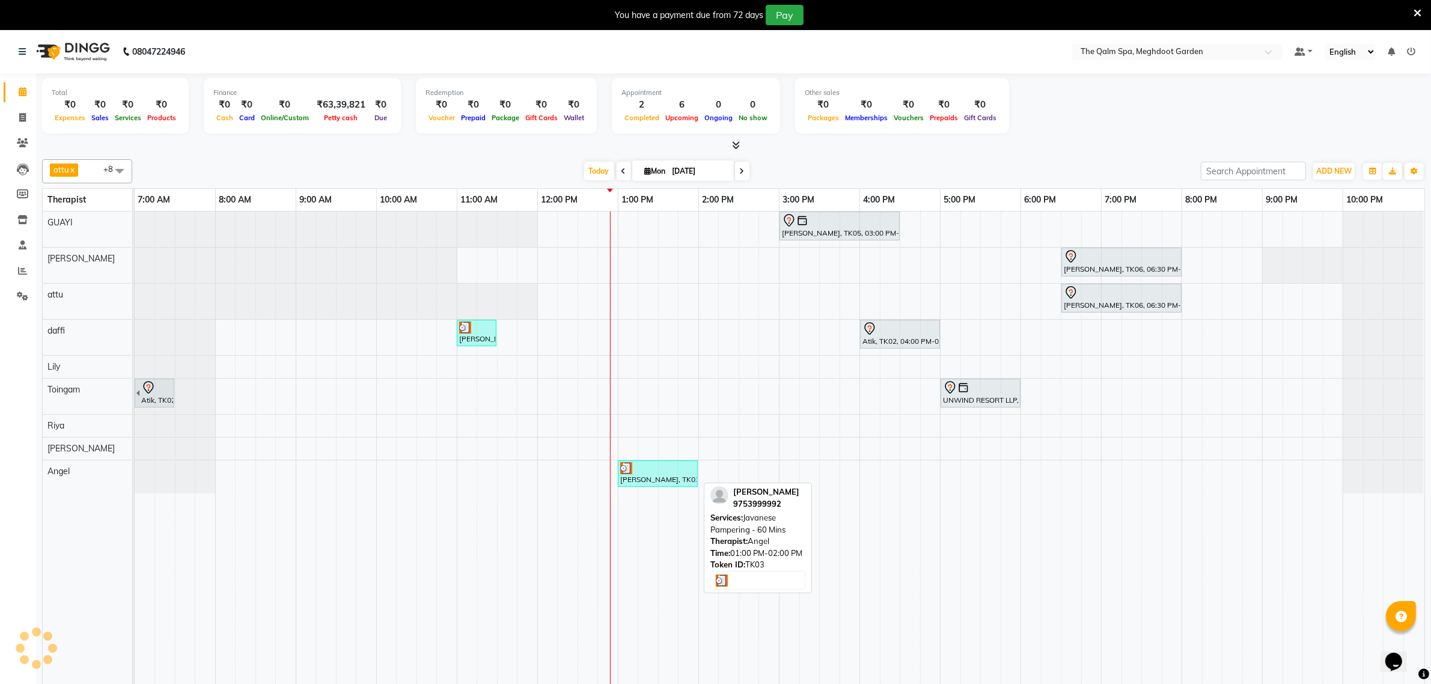
click at [675, 472] on div at bounding box center [657, 468] width 75 height 12
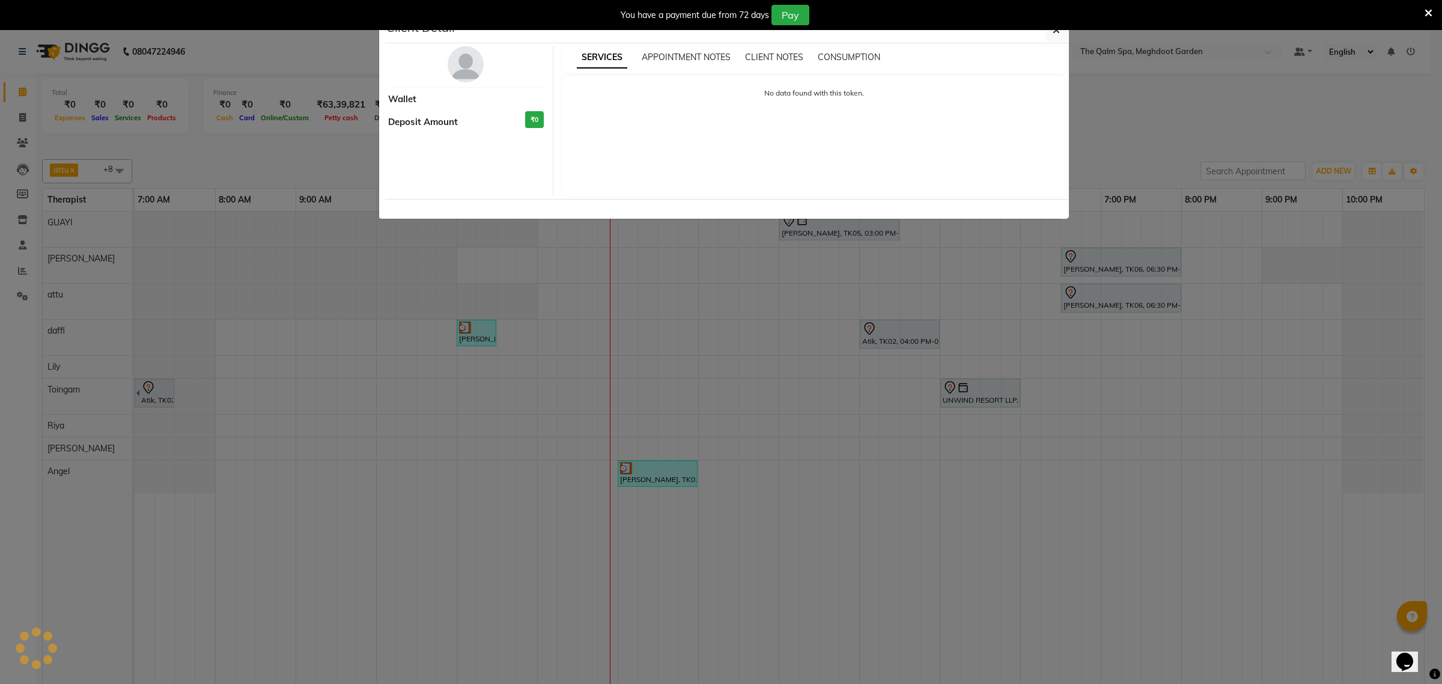
select select "3"
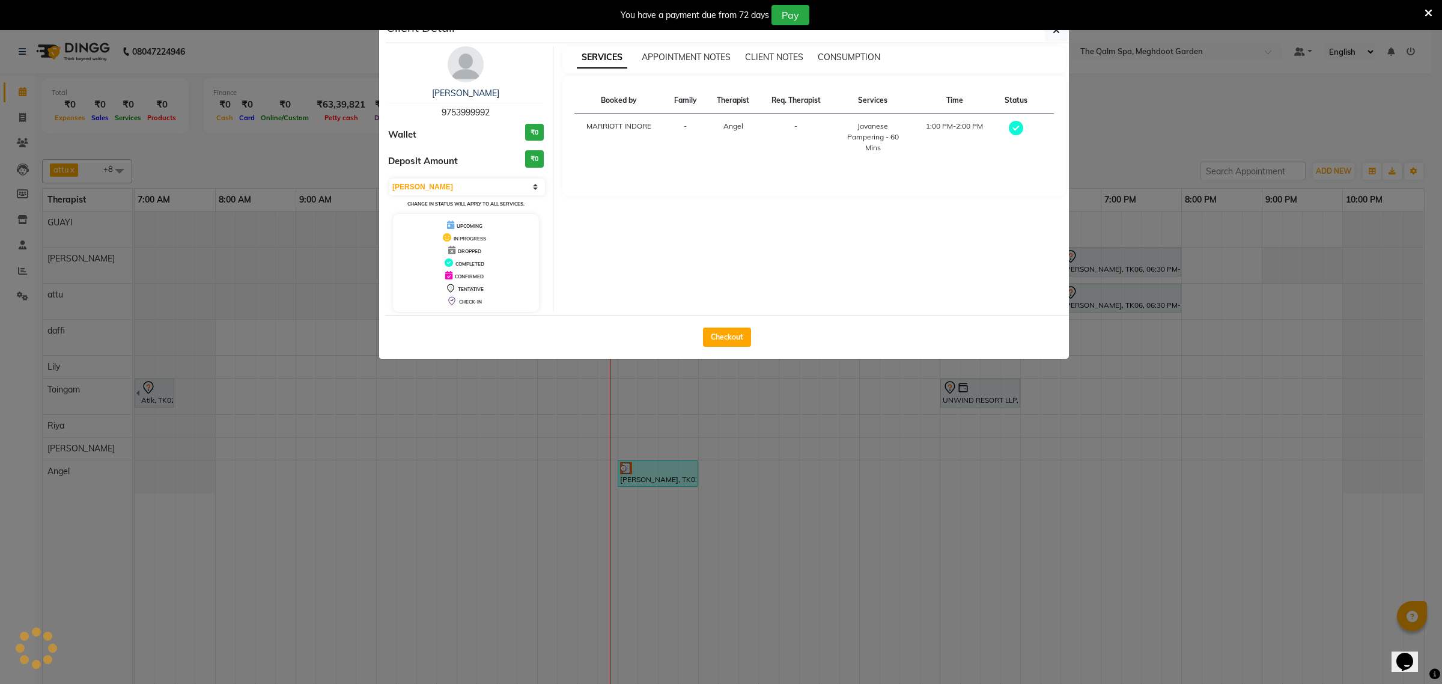
click at [1077, 386] on ngb-modal-window "Client Detail Rajesh saluja 9753999992 Wallet ₹0 Deposit Amount ₹0 Select MARK …" at bounding box center [721, 342] width 1442 height 684
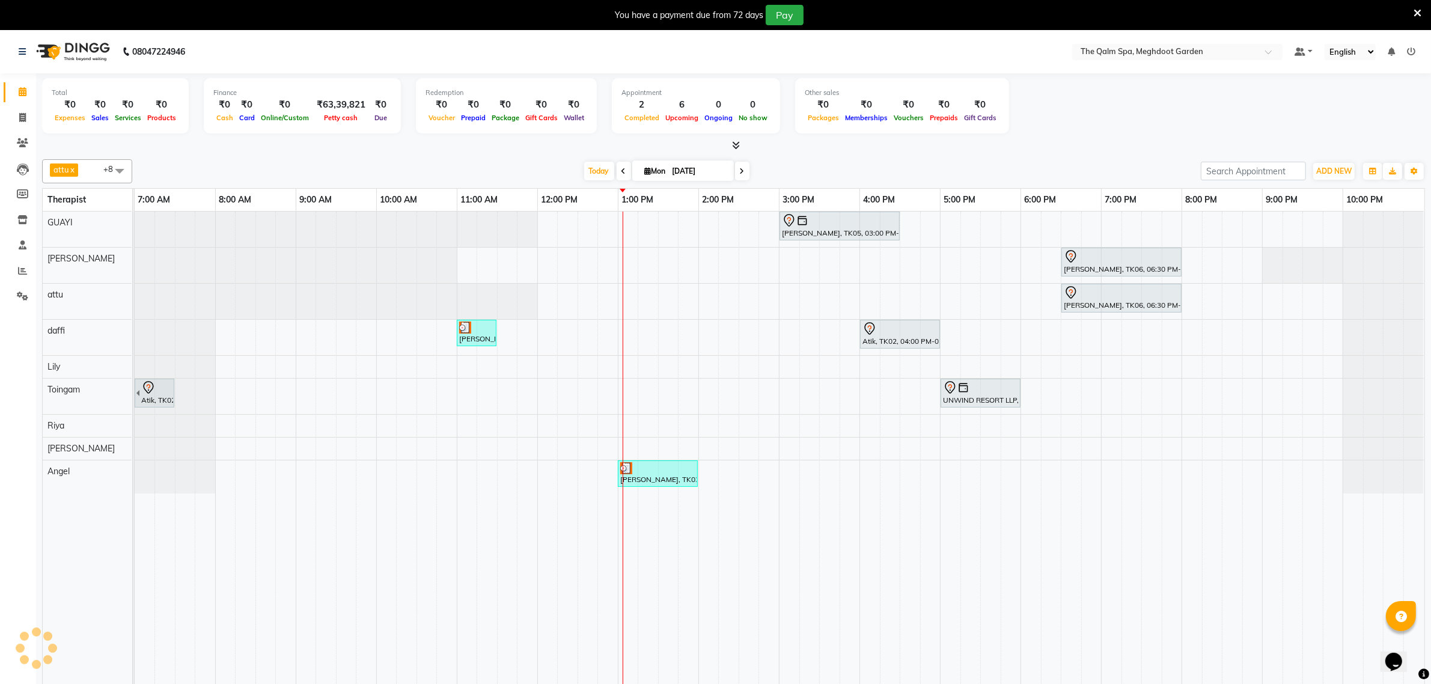
click at [621, 168] on icon at bounding box center [623, 171] width 5 height 7
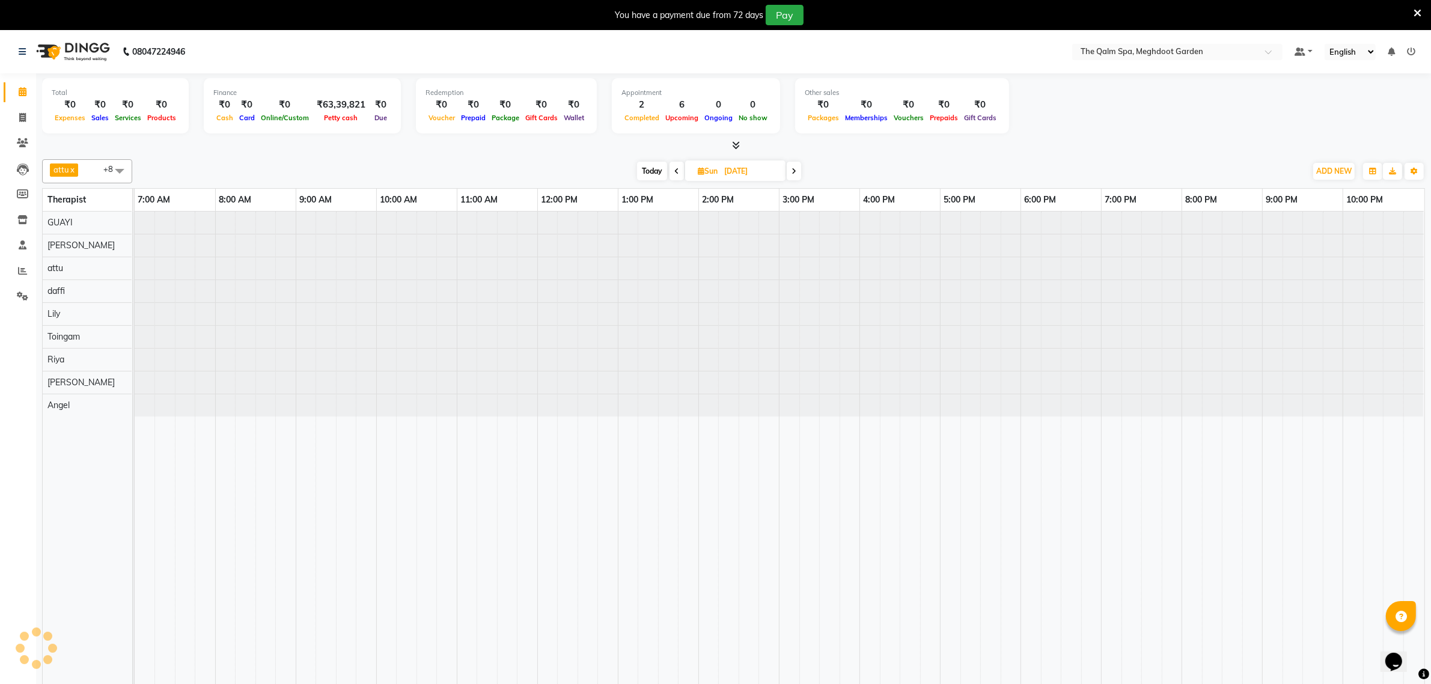
type input "31-08-2025"
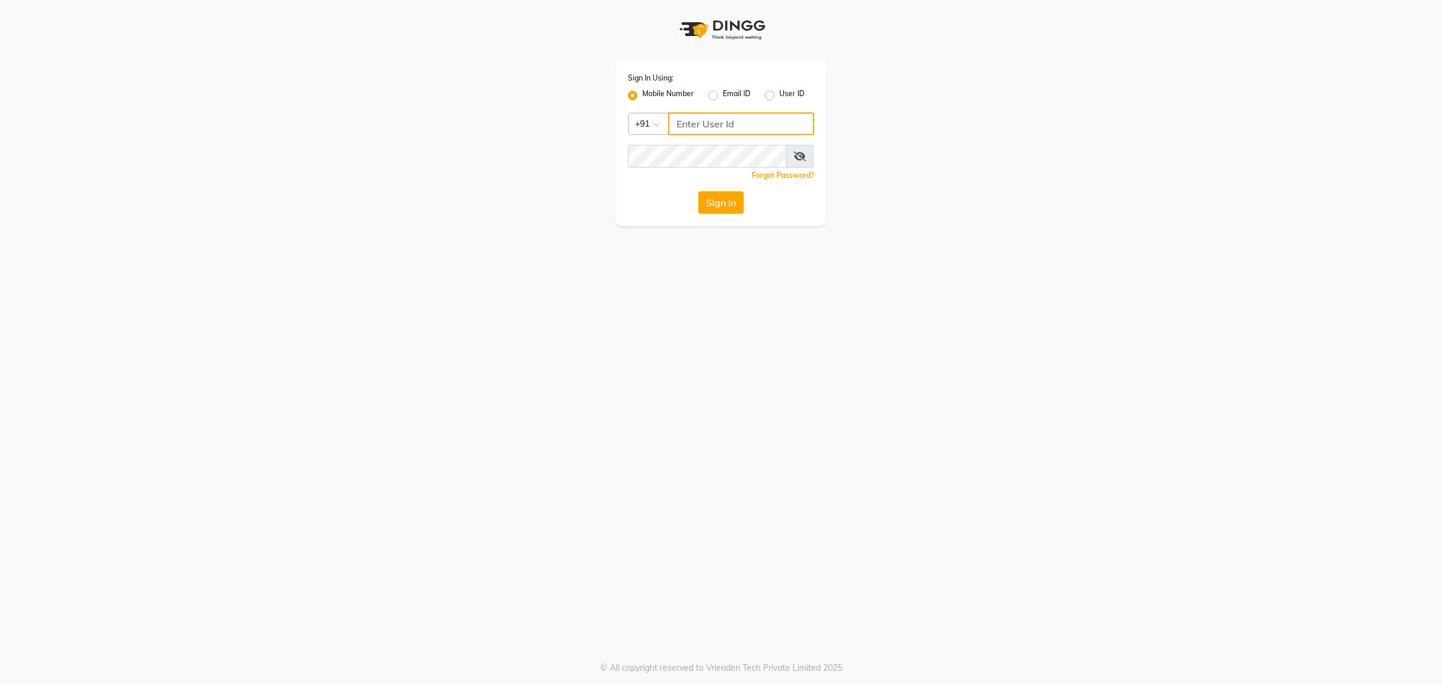
click at [704, 124] on input "Username" at bounding box center [741, 123] width 146 height 23
click at [701, 121] on input "Username" at bounding box center [741, 123] width 146 height 23
type input "1"
type input "4"
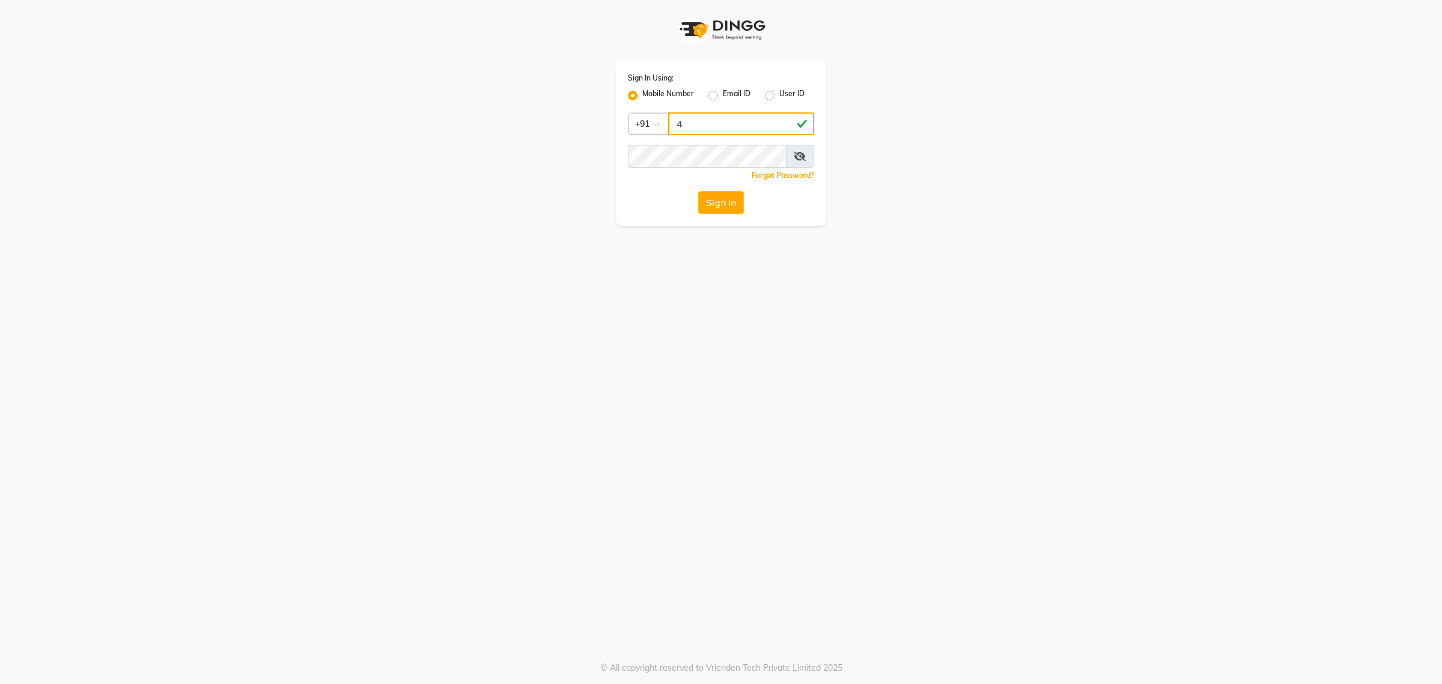
drag, startPoint x: 701, startPoint y: 121, endPoint x: 652, endPoint y: 126, distance: 49.6
click at [652, 126] on div "Country Code × +91 4" at bounding box center [721, 123] width 186 height 23
type input "5"
type input "7828504588"
click at [653, 186] on div "Sign In Using: Mobile Number Email ID User ID Country Code × +91 7828504588 Rem…" at bounding box center [721, 142] width 210 height 166
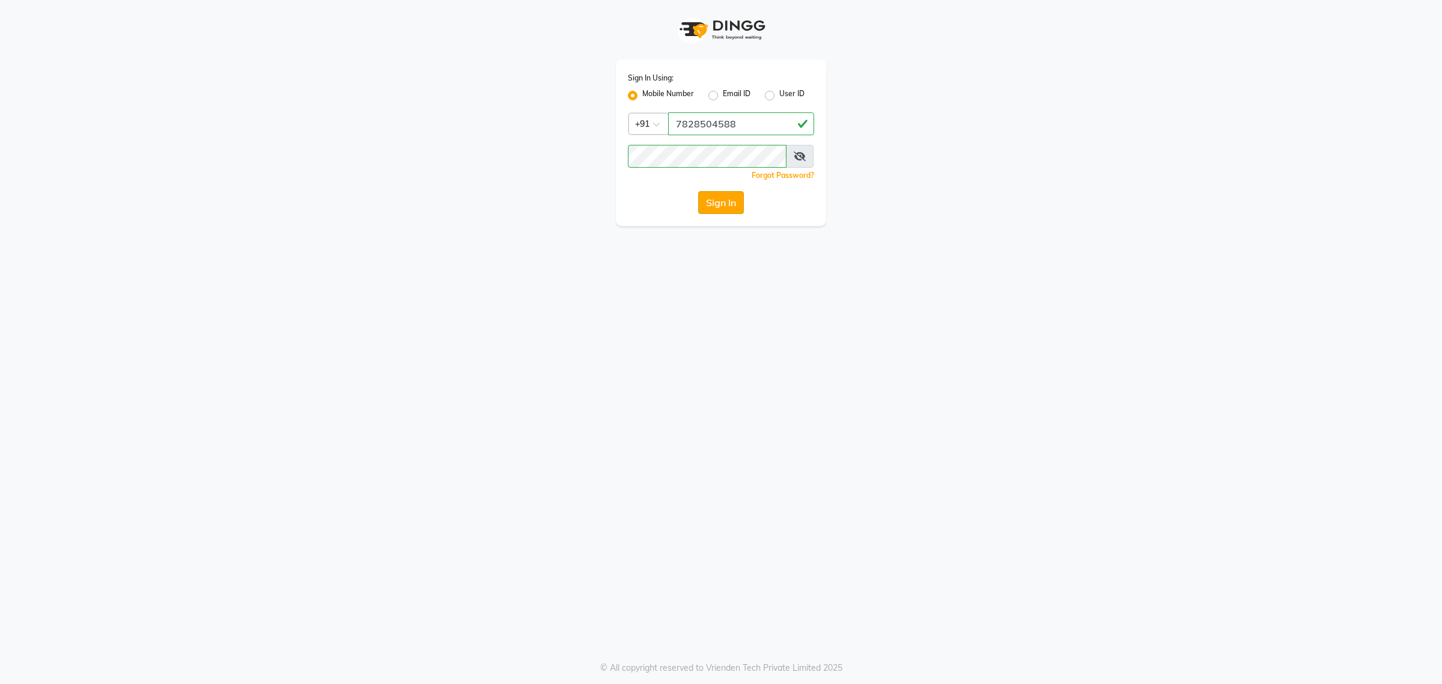
click at [731, 202] on button "Sign In" at bounding box center [721, 202] width 46 height 23
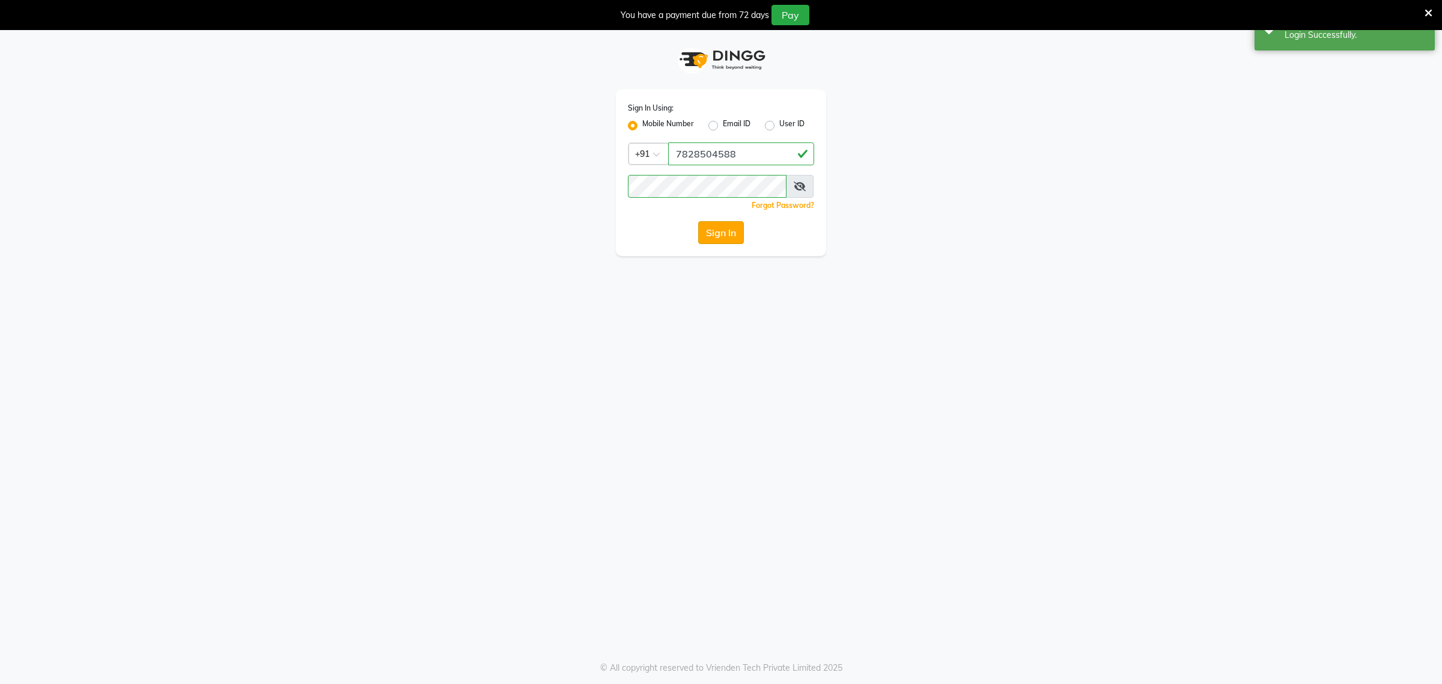
select select "service"
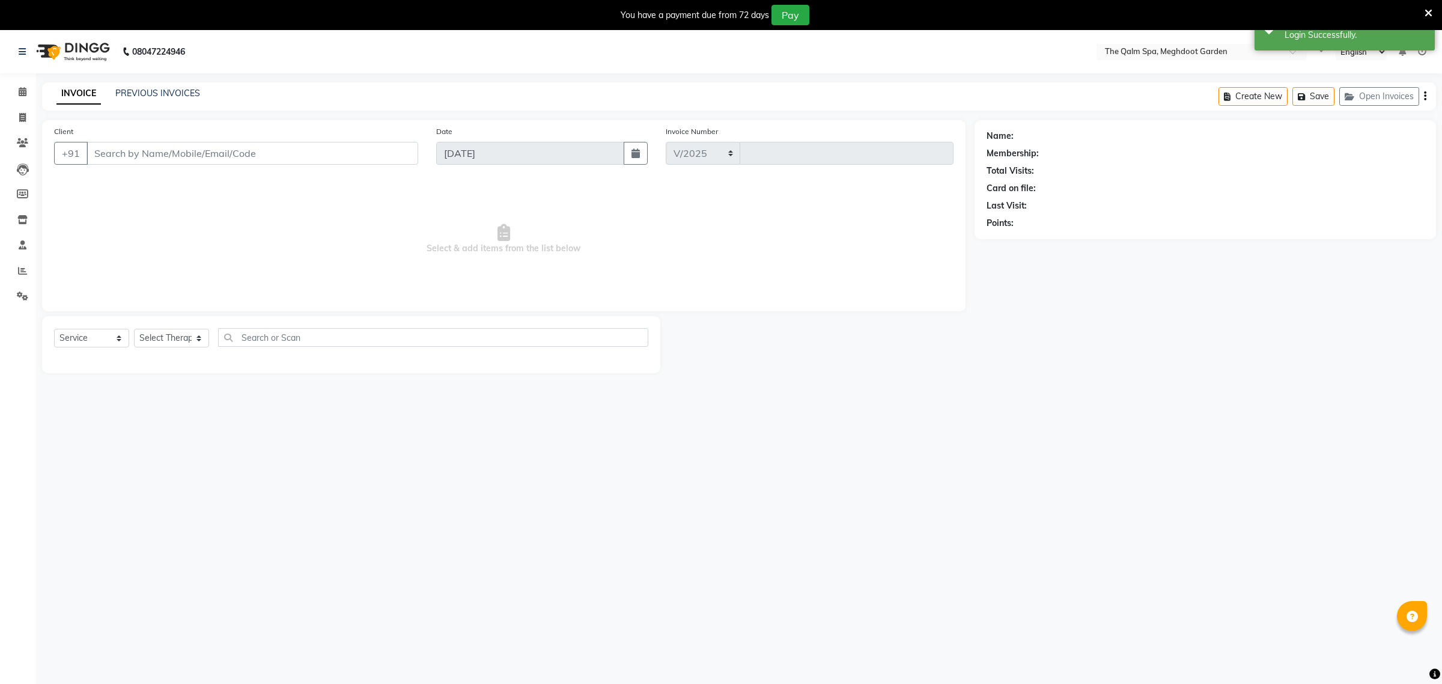
select select "en"
select select "6401"
type input "1876"
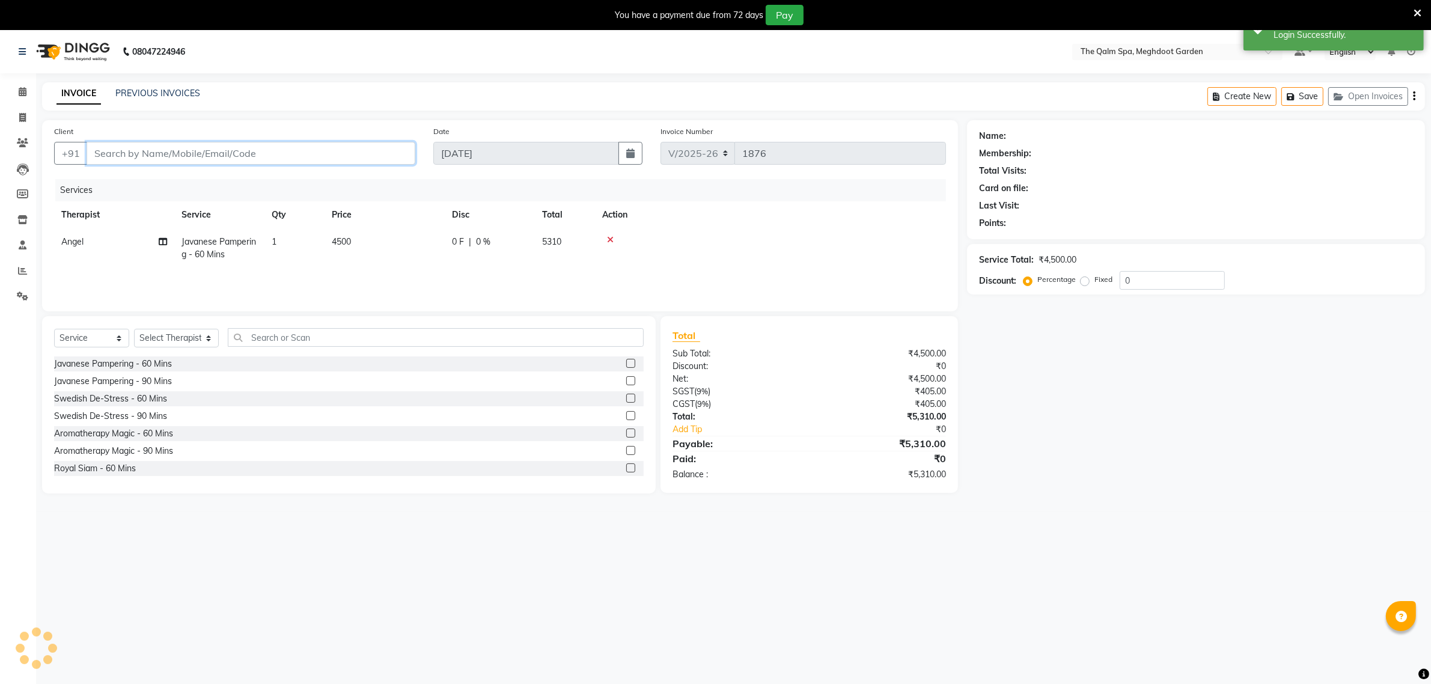
type input "9753999992"
select select "90357"
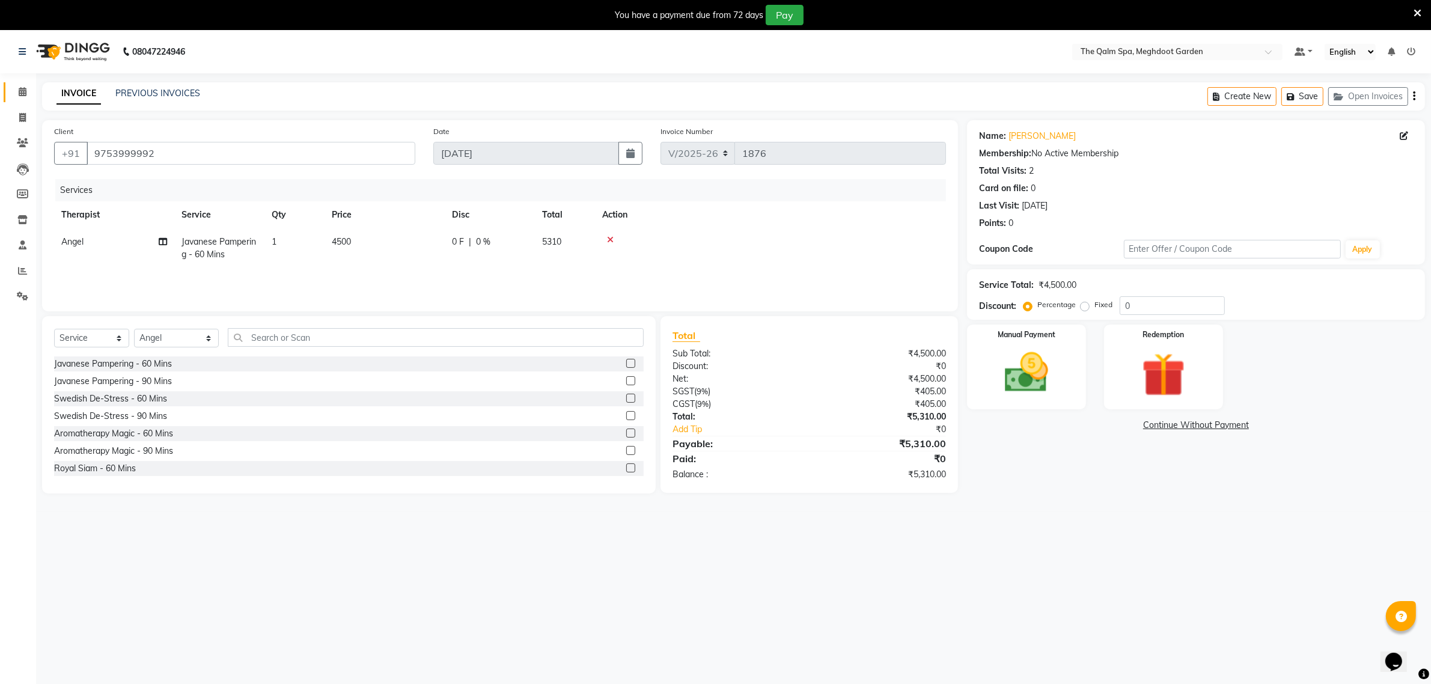
click at [27, 94] on span at bounding box center [22, 92] width 21 height 14
click at [23, 88] on icon at bounding box center [23, 91] width 8 height 9
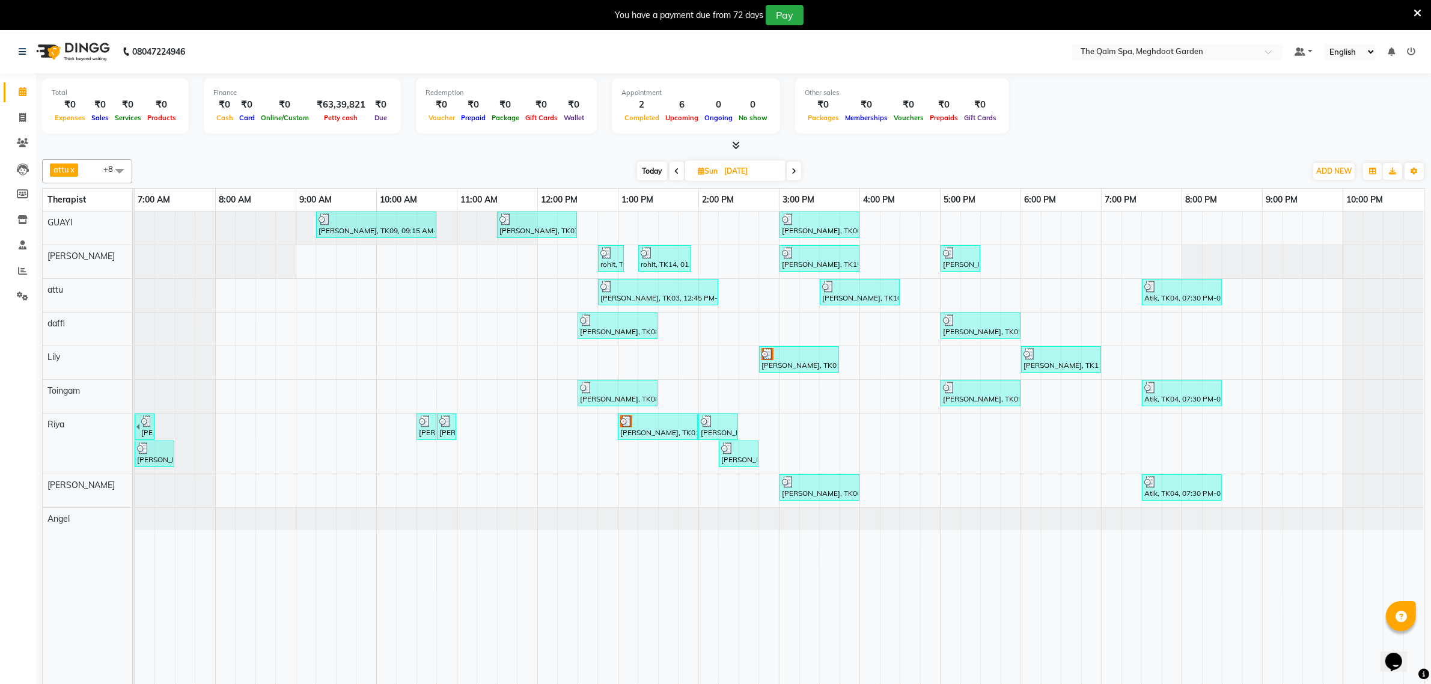
click at [653, 168] on span "Today" at bounding box center [652, 171] width 30 height 19
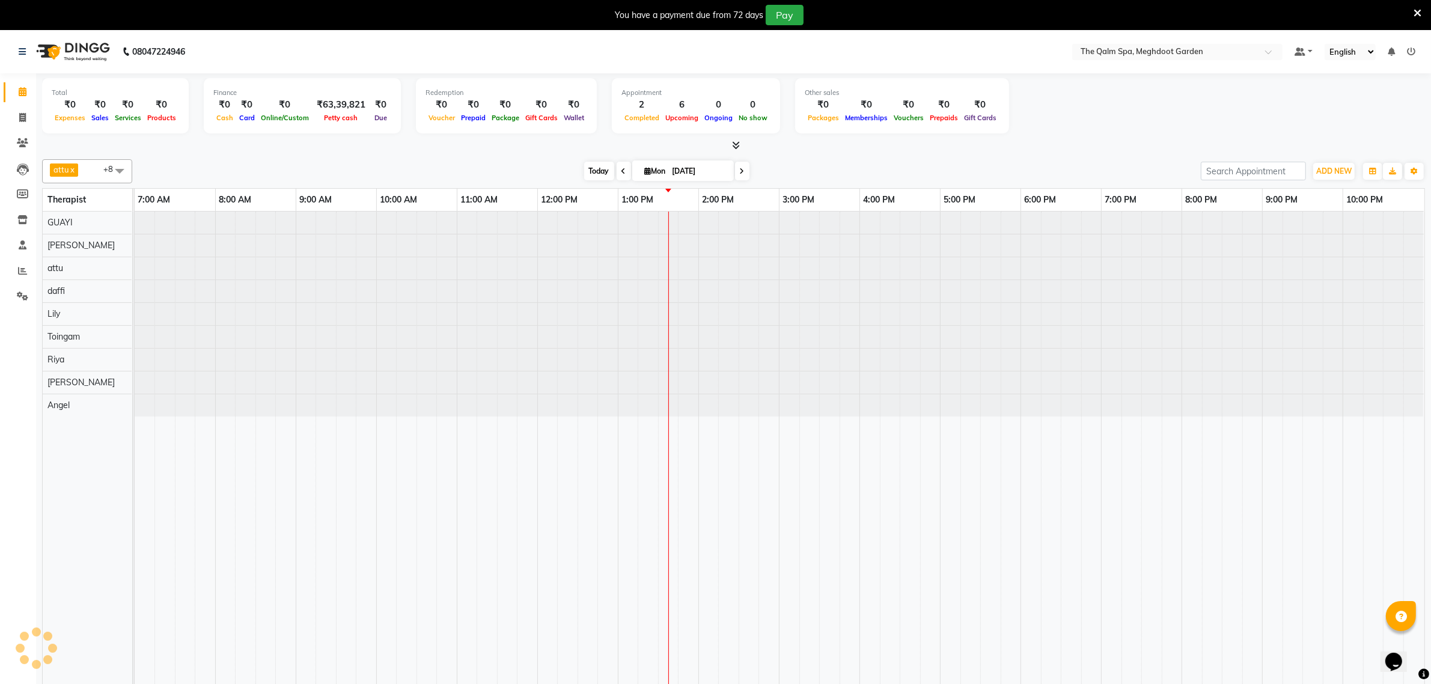
type input "[DATE]"
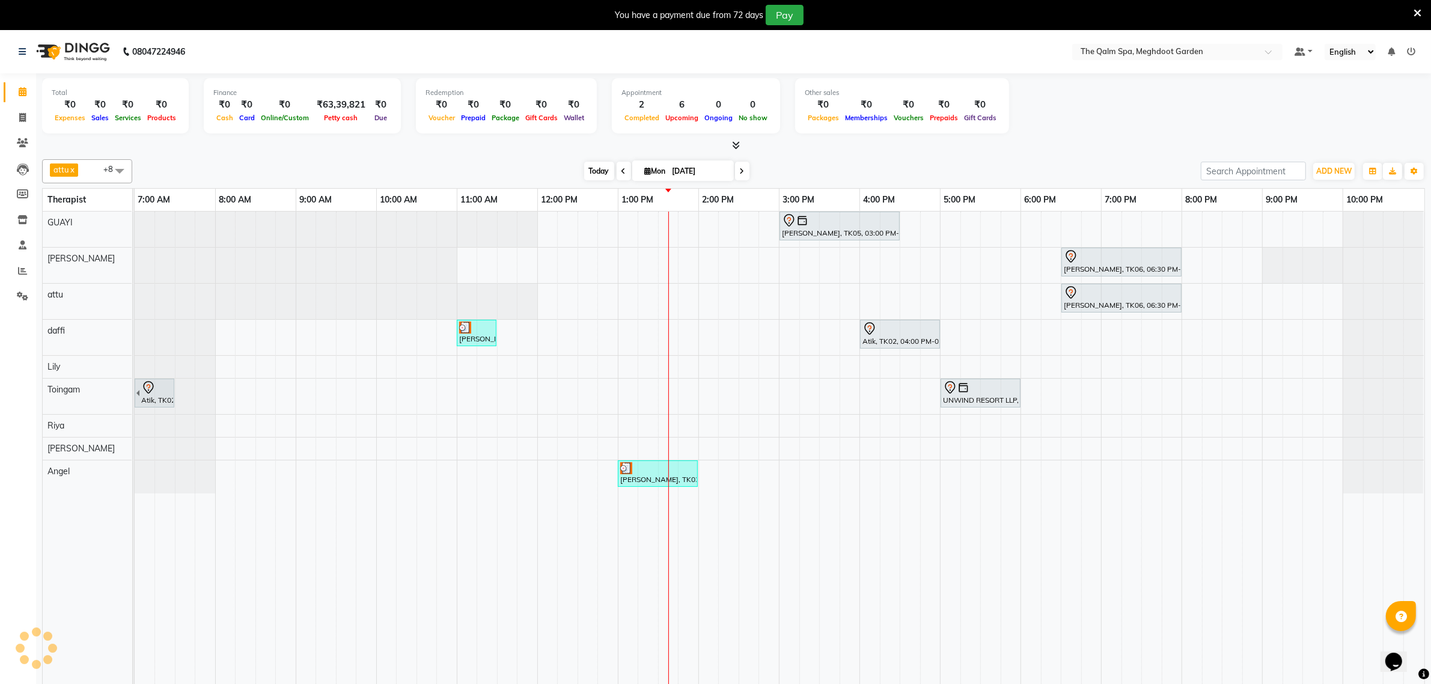
click at [597, 166] on span "Today" at bounding box center [599, 171] width 30 height 19
click at [665, 235] on div "Siddharth Upasak, TK05, 03:00 PM-04:30 PM, Javanese Pampering - 90 Mins Juneja …" at bounding box center [779, 456] width 1289 height 489
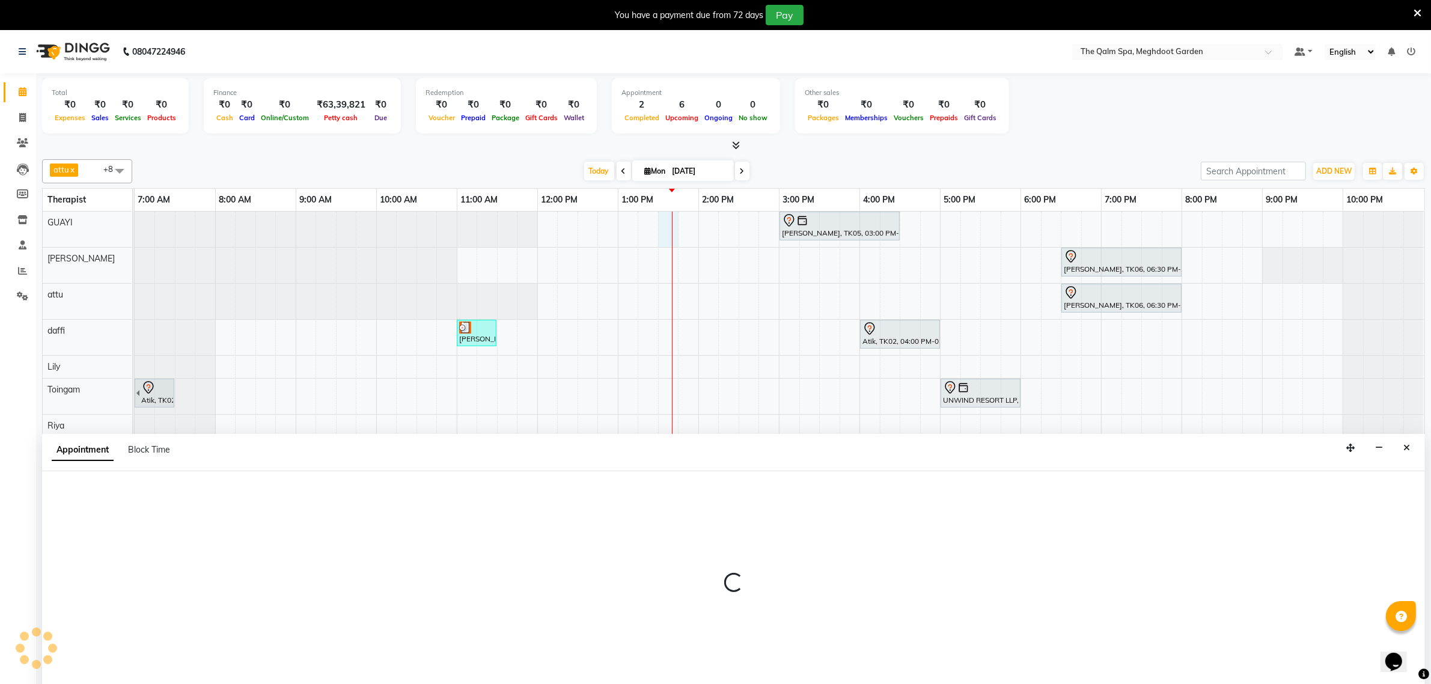
select select "48471"
select select "tentative"
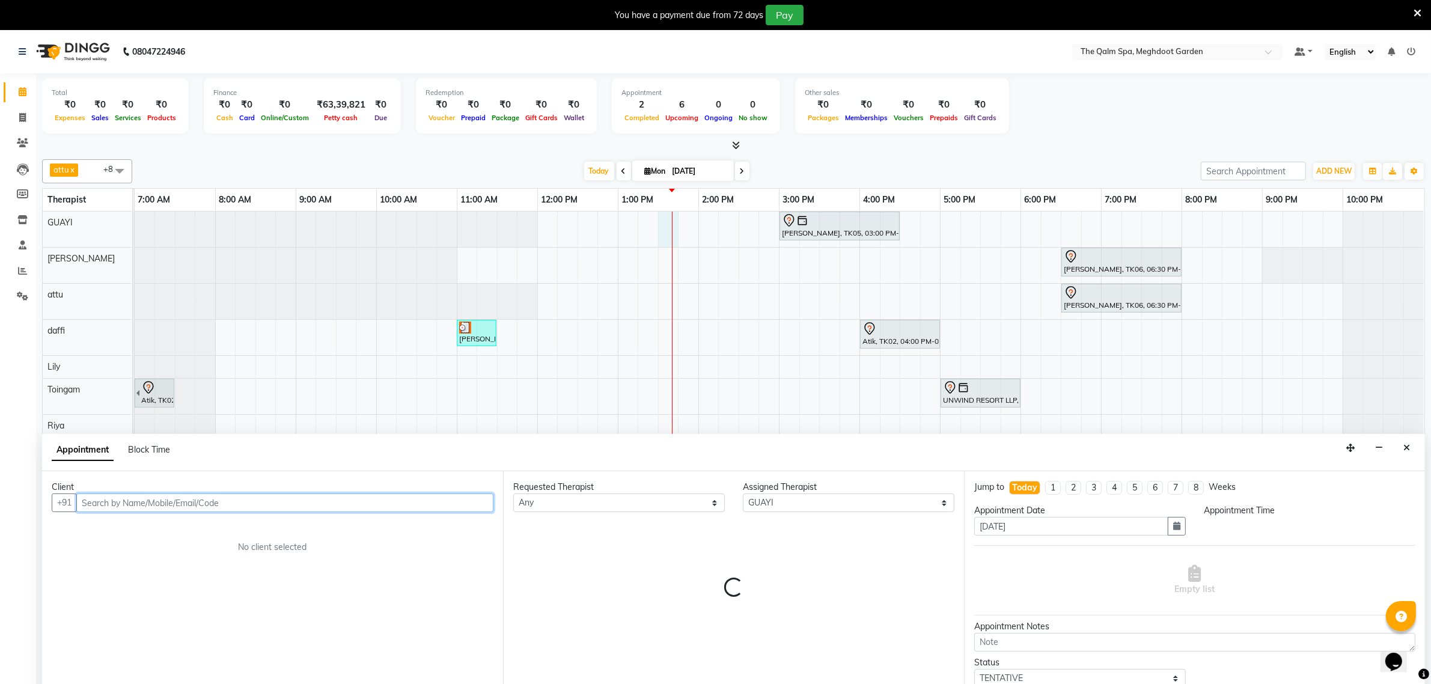
select select "810"
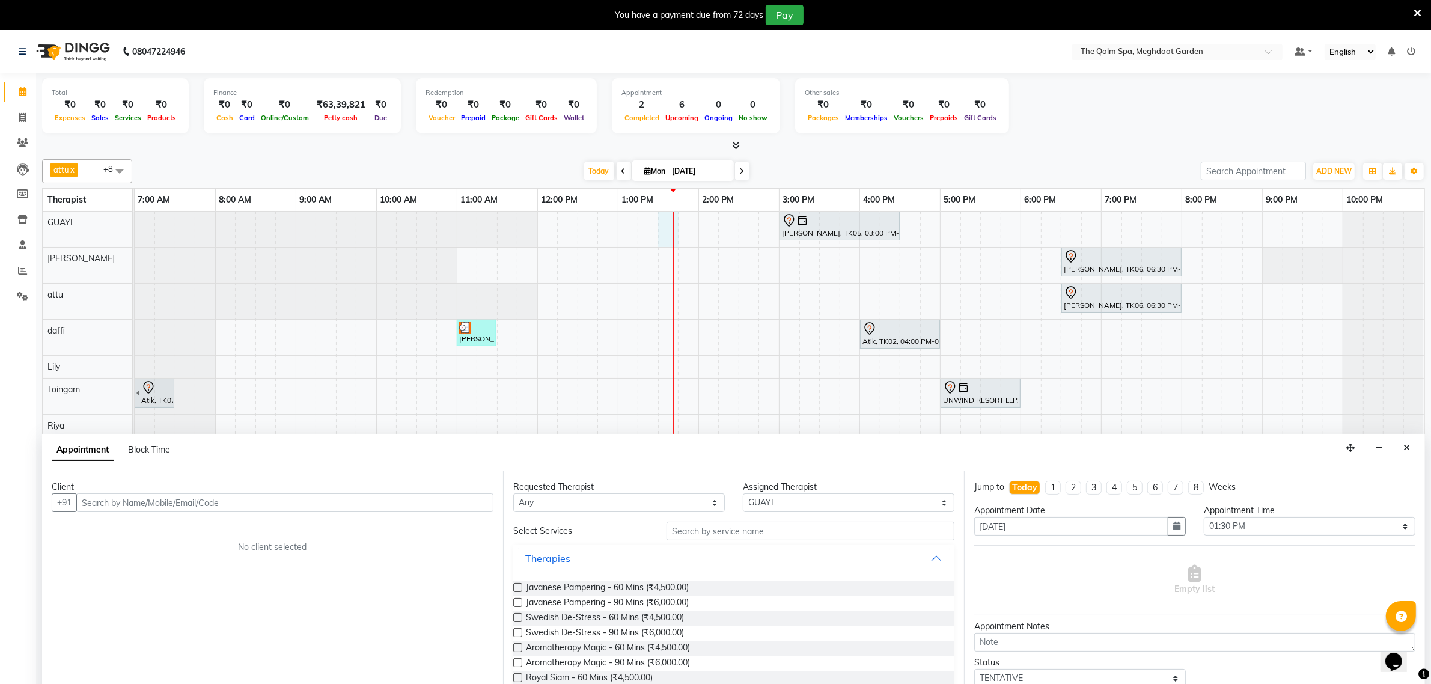
scroll to position [30, 0]
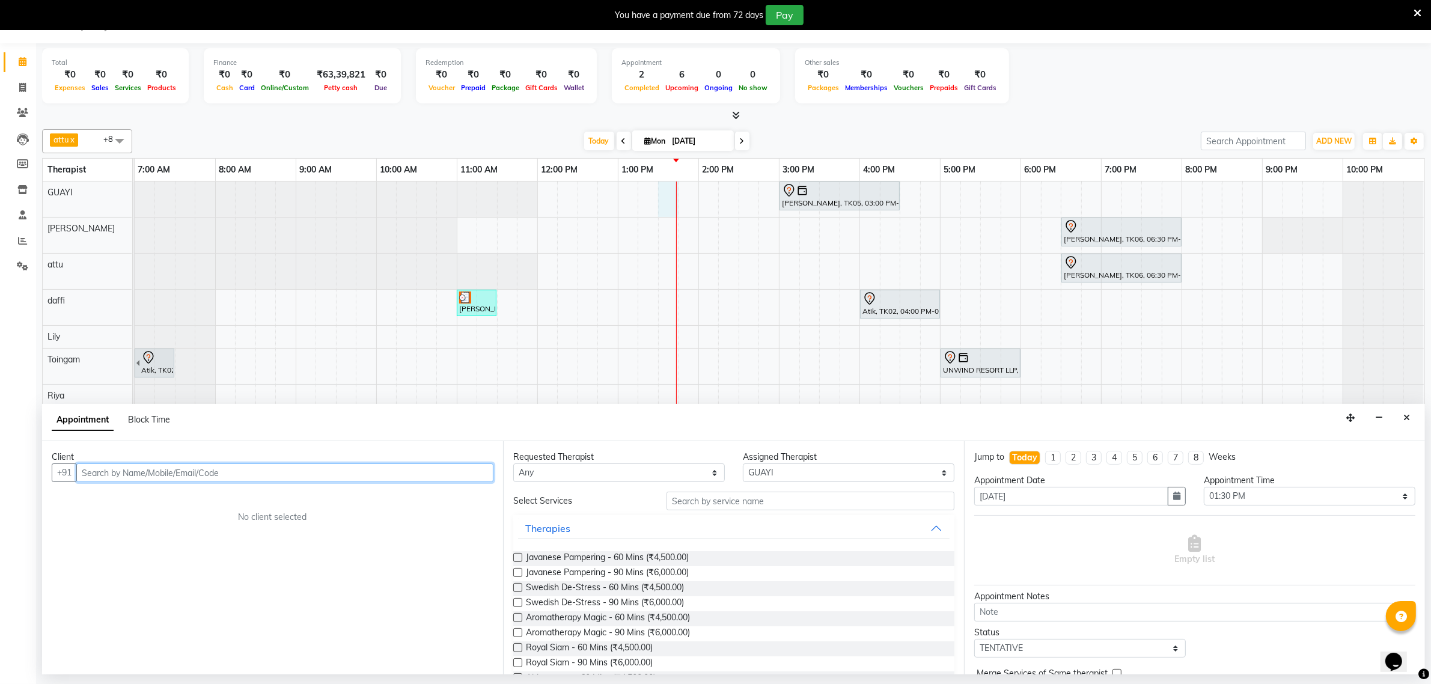
click at [288, 478] on input "text" at bounding box center [284, 472] width 417 height 19
type input "9820234528"
click at [473, 470] on span "Add Client" at bounding box center [468, 472] width 40 height 11
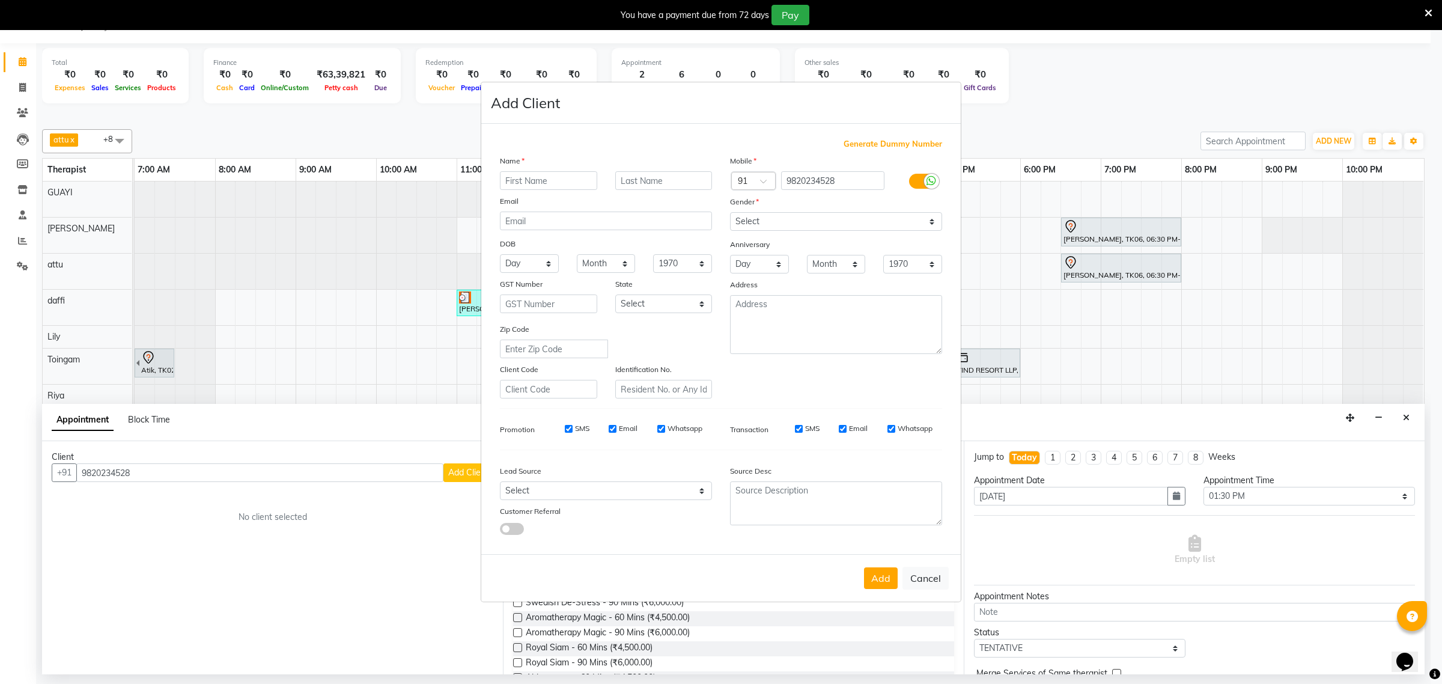
click at [532, 182] on input "text" at bounding box center [548, 180] width 97 height 19
type input "Satish"
click at [832, 224] on select "Select Male Female Other Prefer Not To Say" at bounding box center [836, 221] width 212 height 19
select select "male"
click at [730, 213] on select "Select Male Female Other Prefer Not To Say" at bounding box center [836, 221] width 212 height 19
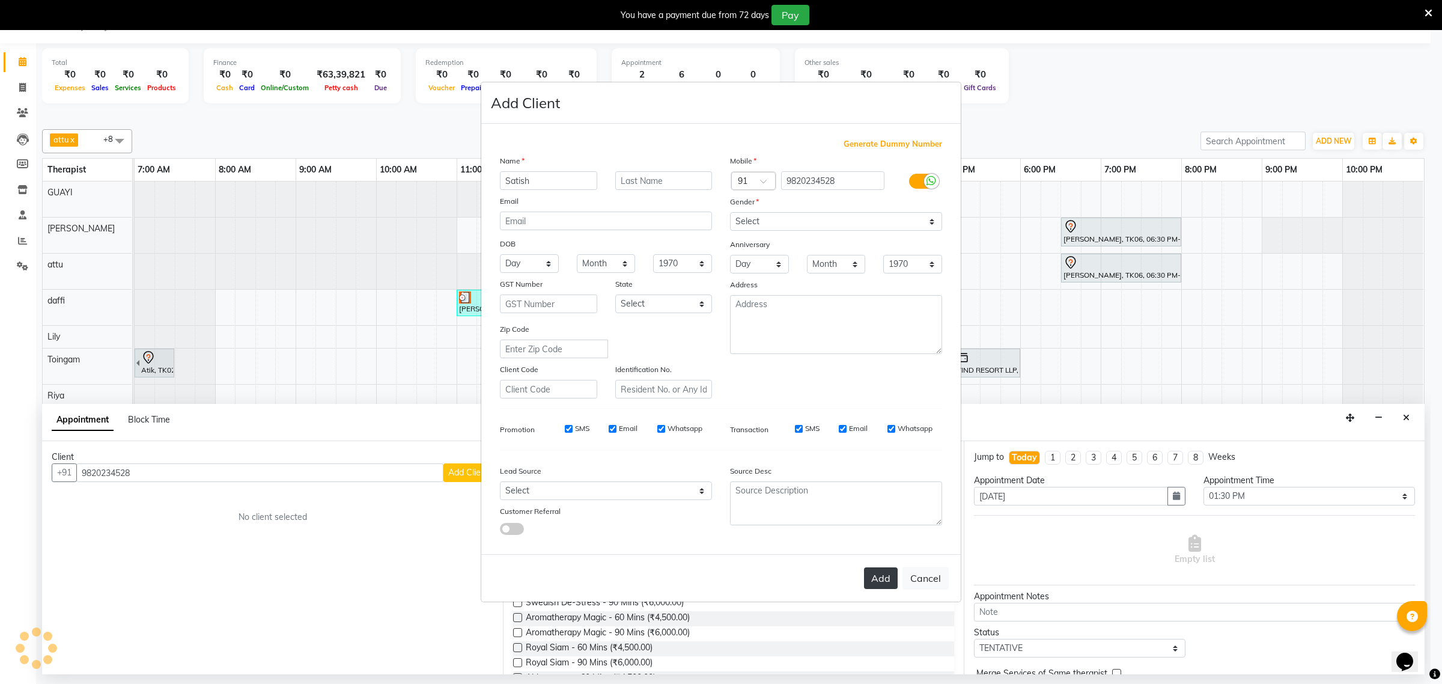
click at [871, 574] on button "Add" at bounding box center [881, 578] width 34 height 22
select select
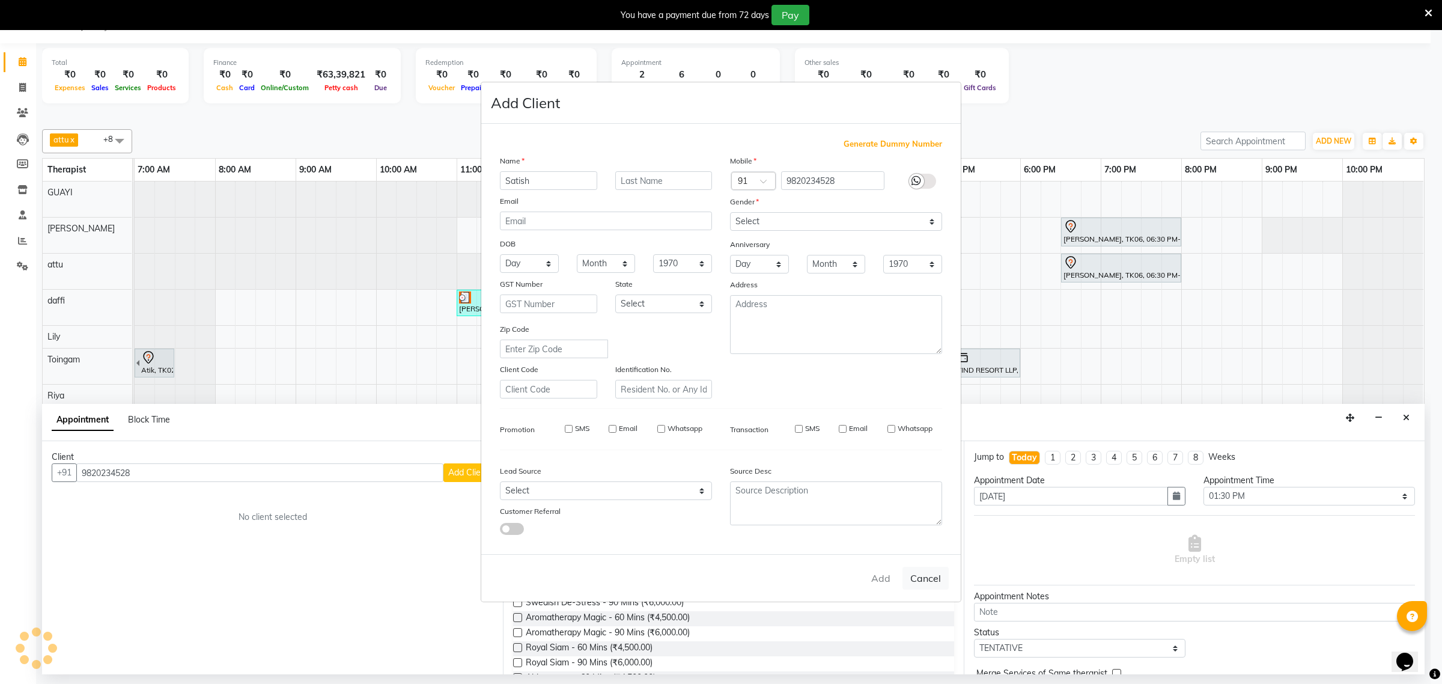
select select
checkbox input "false"
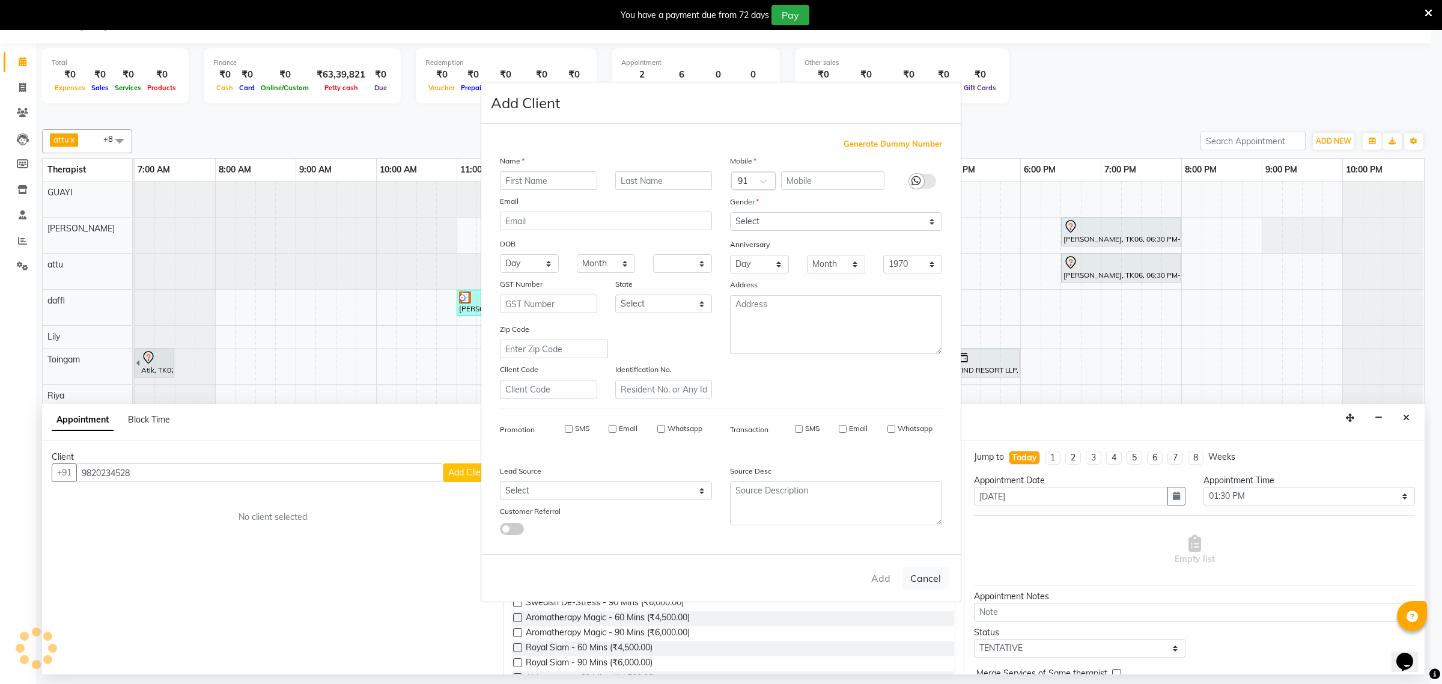
checkbox input "false"
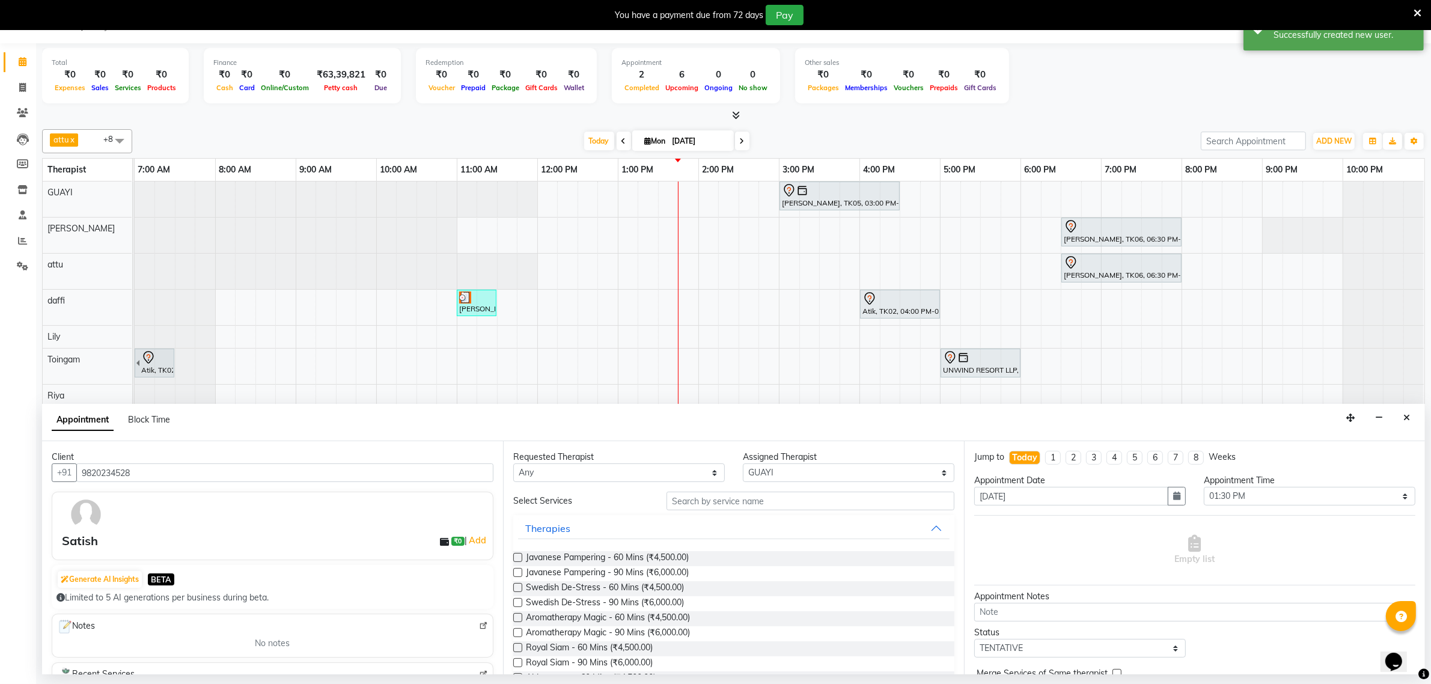
click at [518, 586] on label at bounding box center [517, 587] width 9 height 9
click at [518, 586] on input "checkbox" at bounding box center [517, 589] width 8 height 8
checkbox input "false"
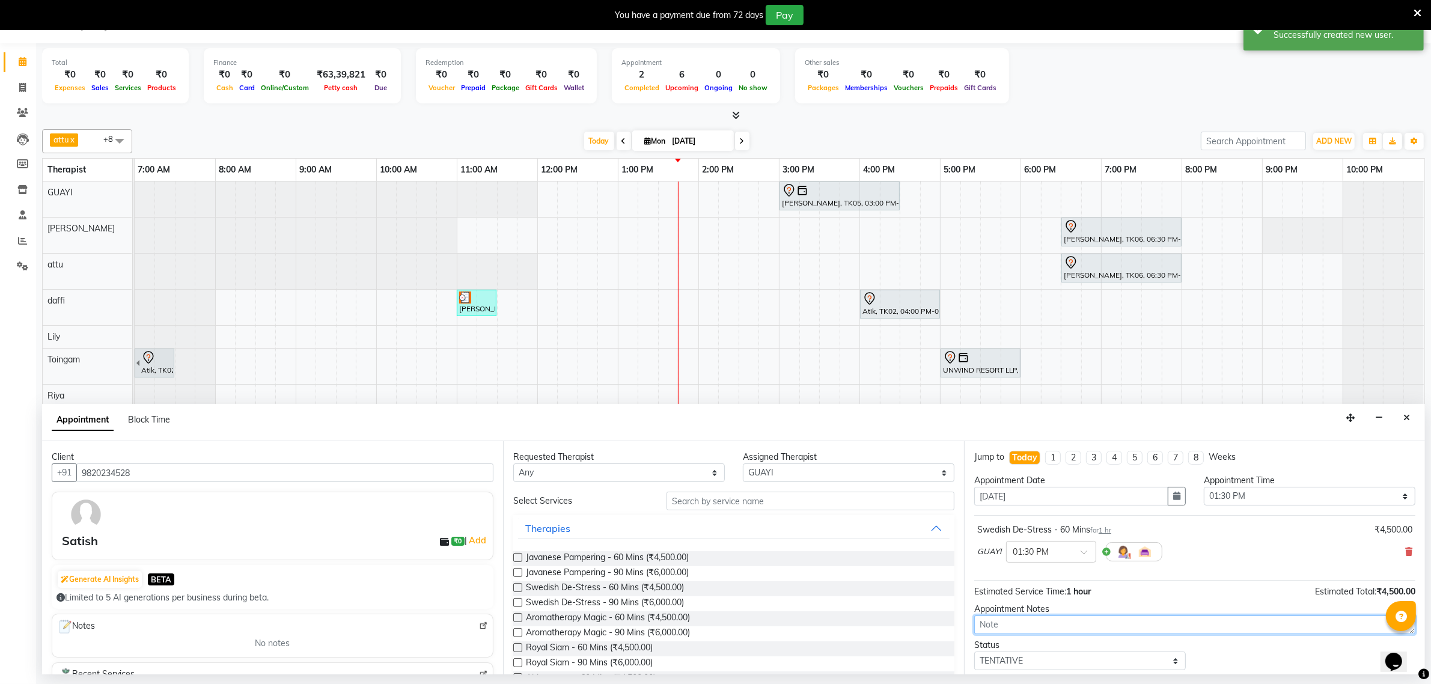
click at [1004, 626] on textarea at bounding box center [1194, 624] width 441 height 19
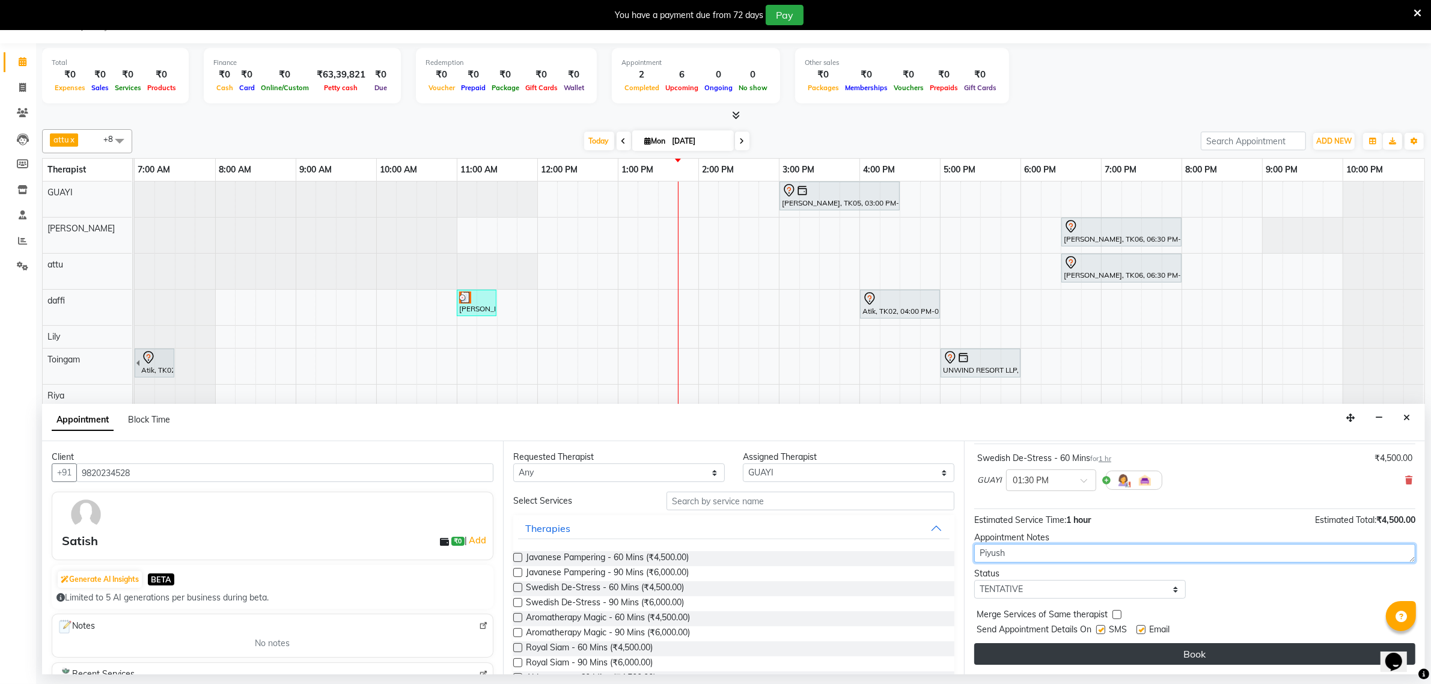
type textarea "Piyush"
click at [1209, 653] on button "Book" at bounding box center [1194, 654] width 441 height 22
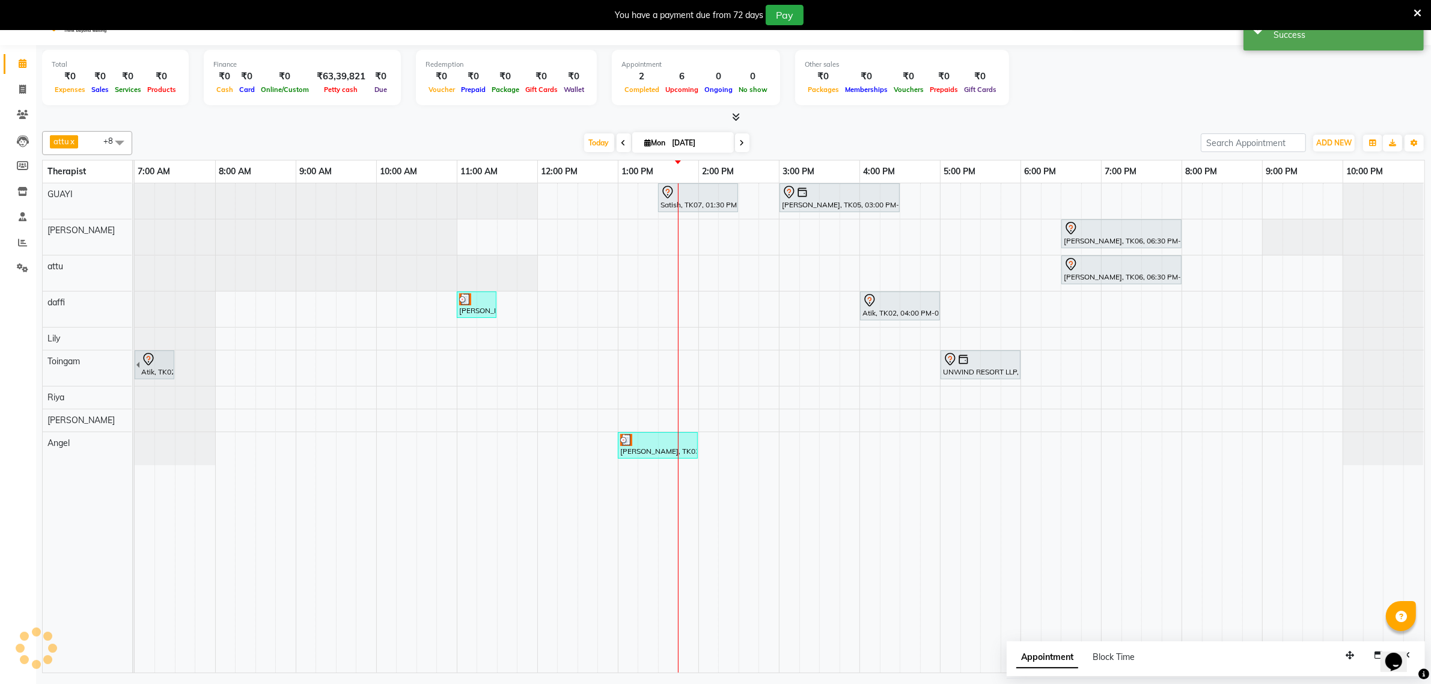
scroll to position [0, 0]
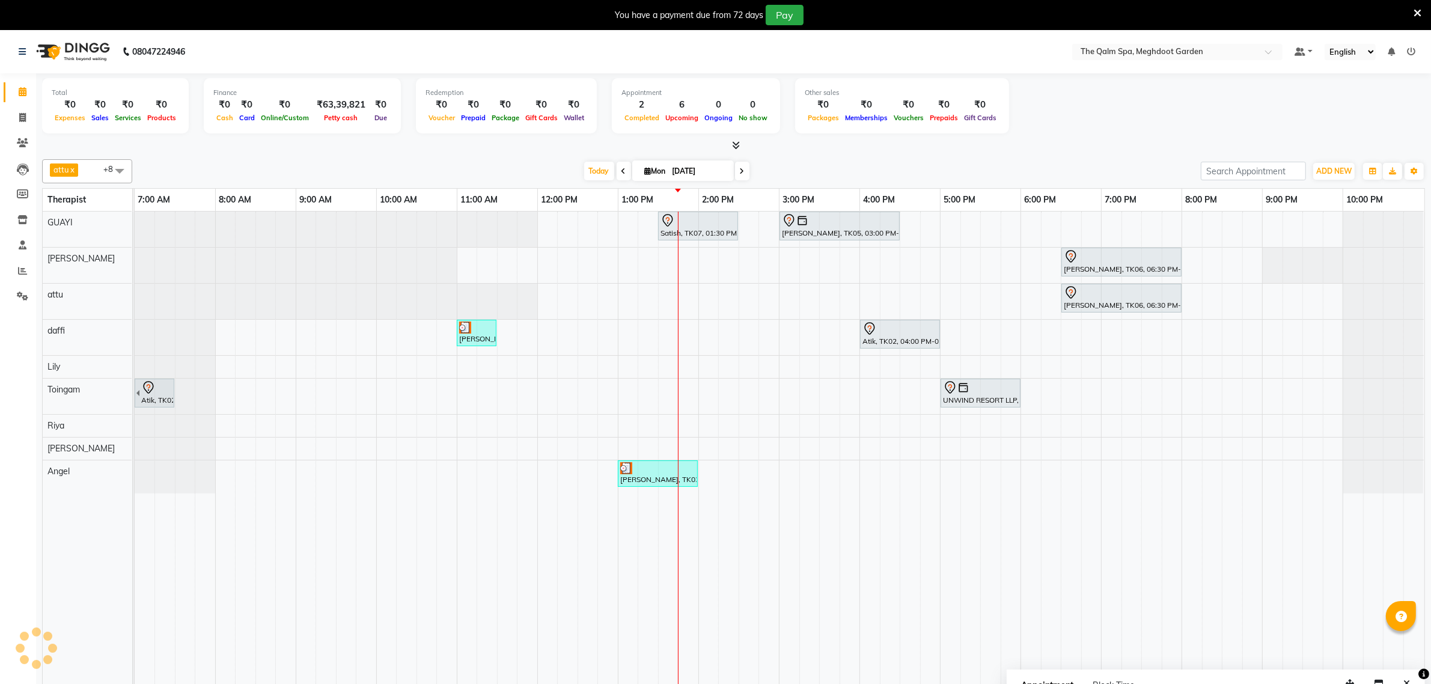
click at [722, 171] on input "[DATE]" at bounding box center [699, 171] width 60 height 18
select select "9"
select select "2025"
click at [675, 248] on span "4" at bounding box center [673, 247] width 19 height 19
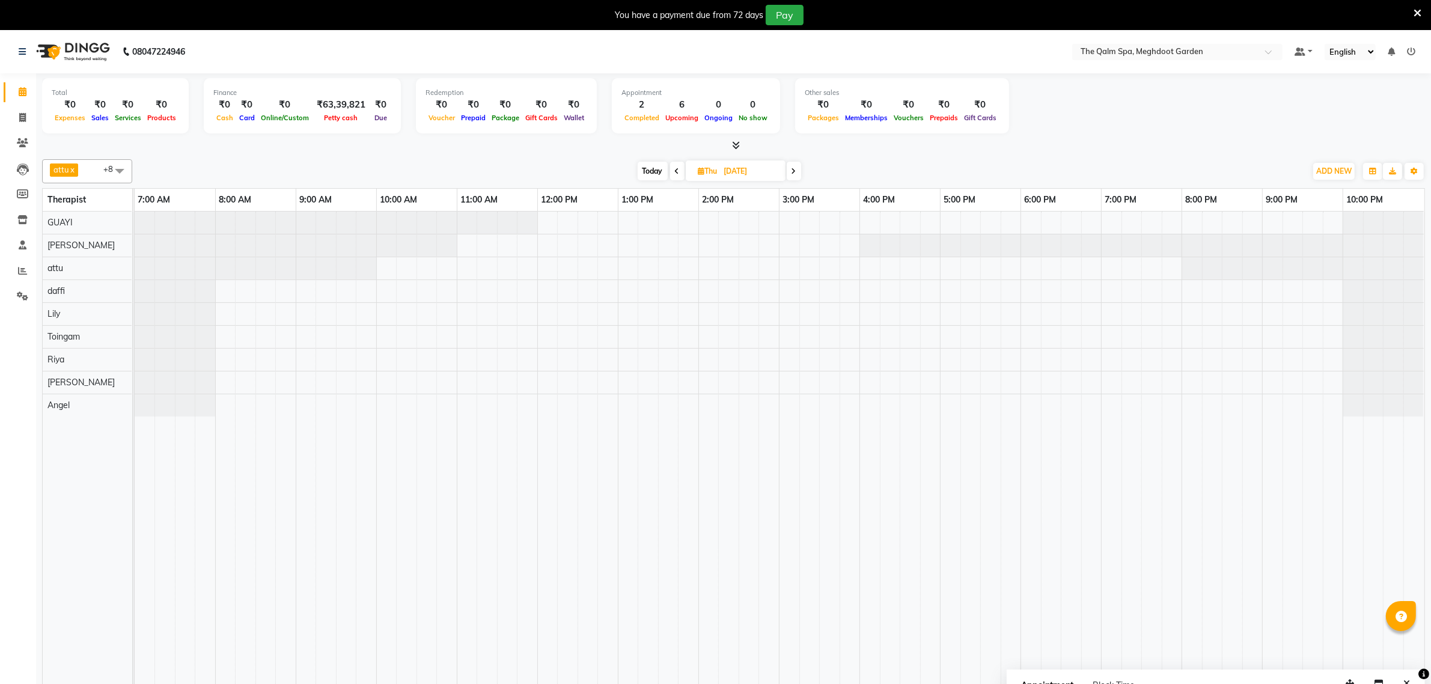
click at [656, 169] on span "Today" at bounding box center [653, 171] width 30 height 19
type input "[DATE]"
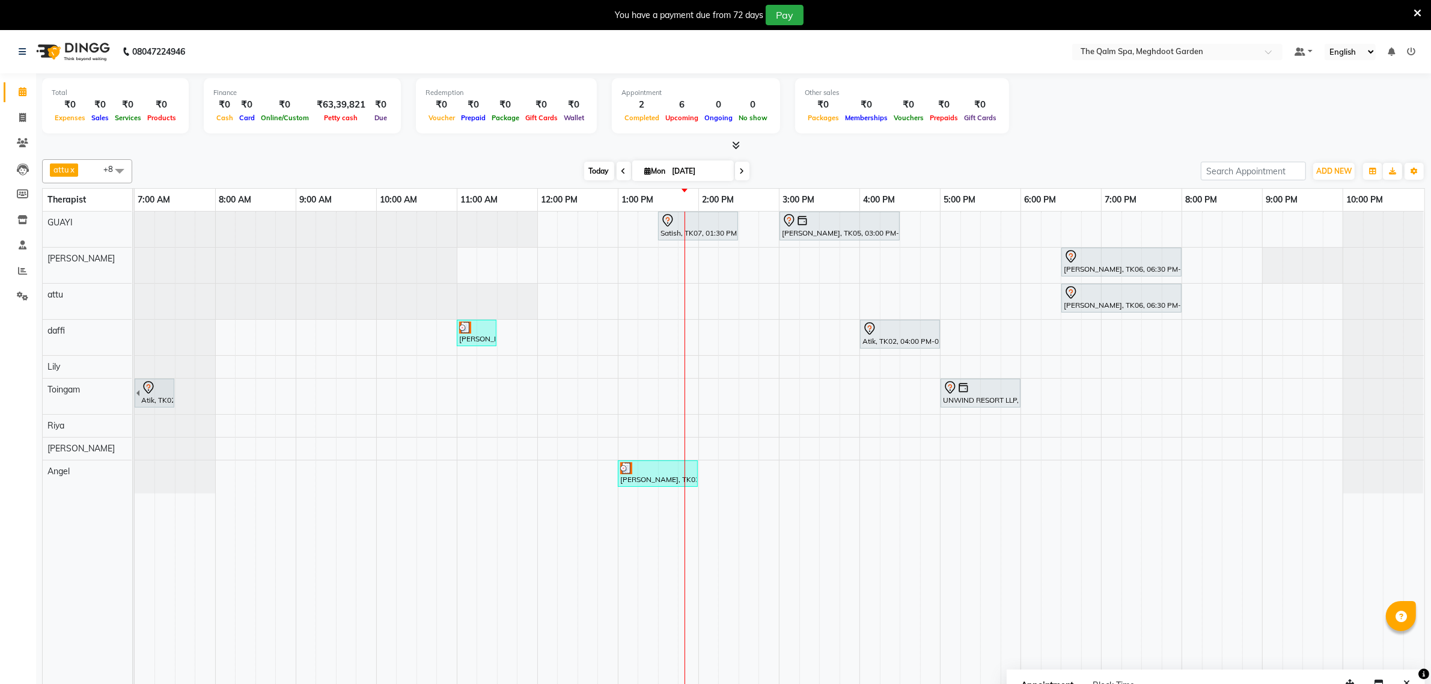
click at [590, 174] on span "Today" at bounding box center [599, 171] width 30 height 19
drag, startPoint x: 791, startPoint y: 226, endPoint x: 799, endPoint y: 449, distance: 223.1
click at [799, 451] on tbody "Satish, TK07, 01:30 PM-02:30 PM, Swedish De-Stress - 60 Mins Siddharth Upasak, …" at bounding box center [779, 353] width 1289 height 282
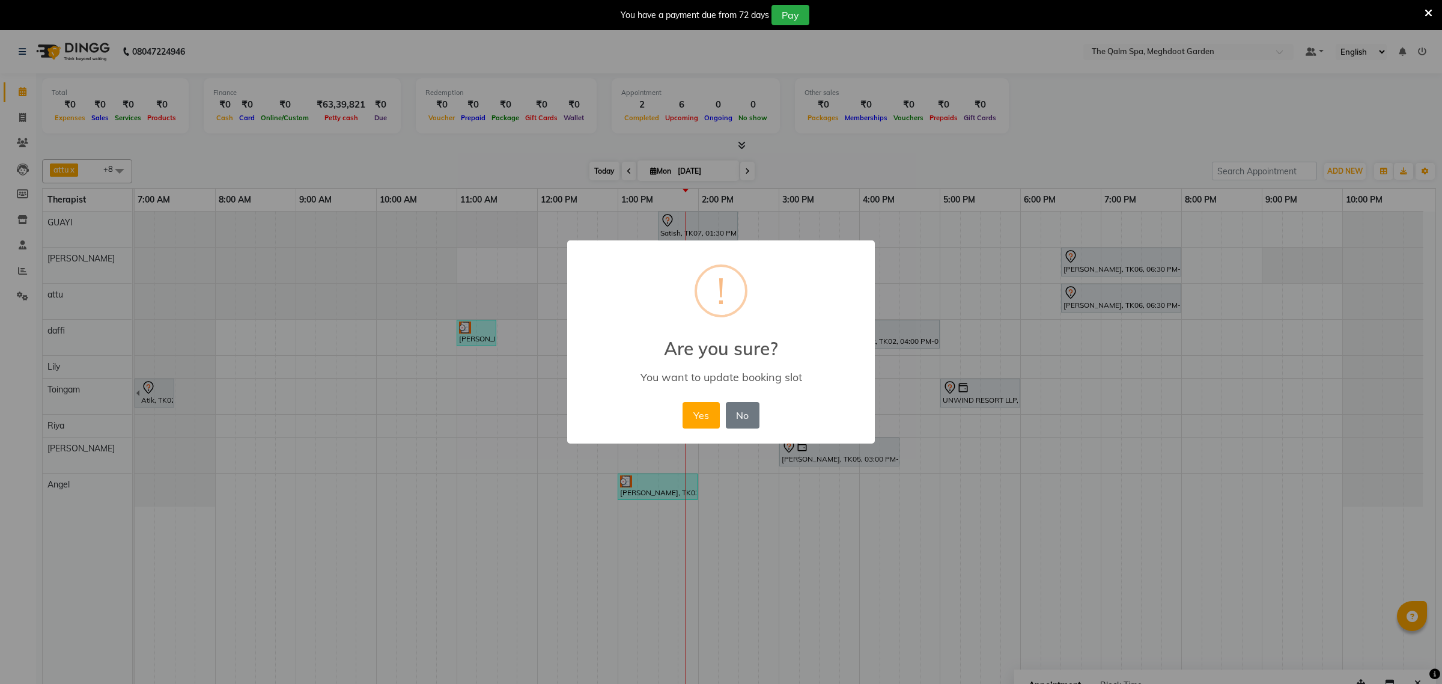
drag, startPoint x: 828, startPoint y: 156, endPoint x: 599, endPoint y: 172, distance: 229.5
click at [828, 156] on div "× ! Are you sure? You want to update booking slot Yes No No" at bounding box center [721, 342] width 1442 height 684
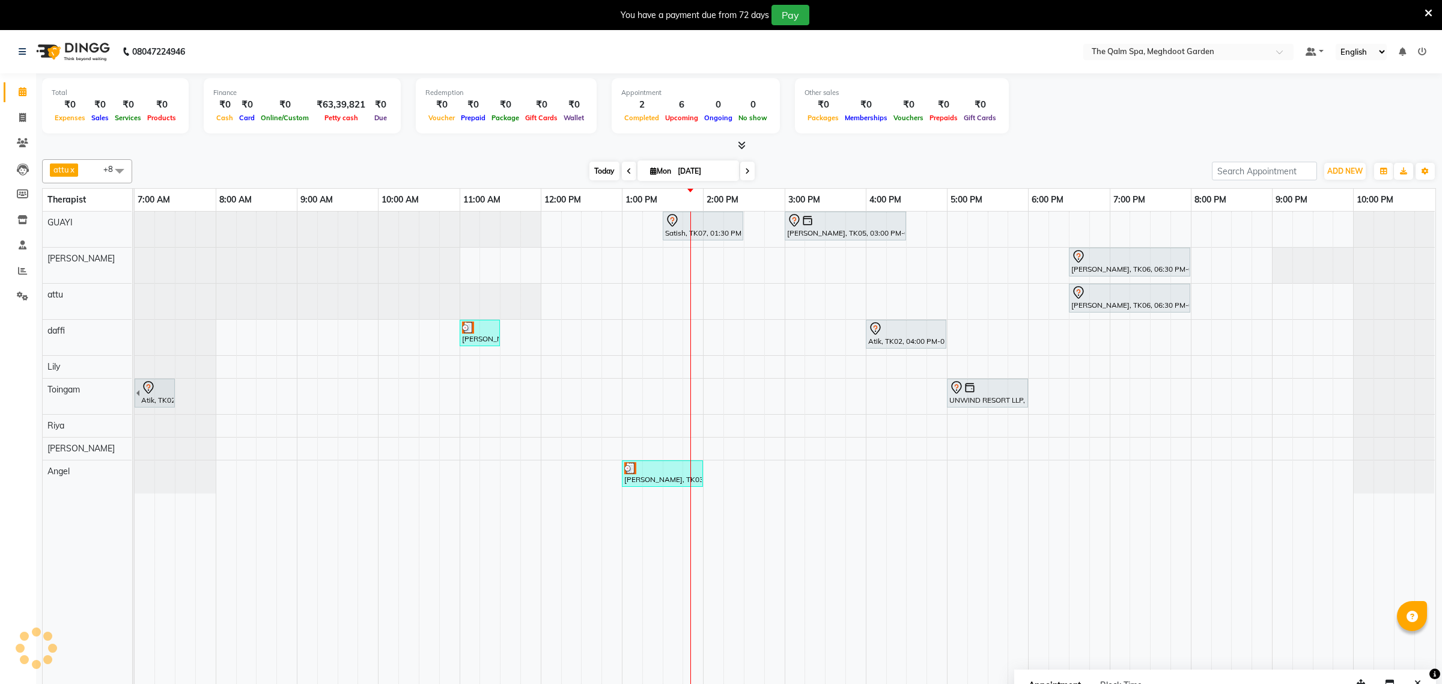
click at [599, 172] on span "Today" at bounding box center [604, 171] width 30 height 19
click at [704, 394] on div "Satish, TK07, 01:30 PM-02:30 PM, Swedish De-Stress - 60 Mins Siddharth Upasak, …" at bounding box center [785, 456] width 1301 height 489
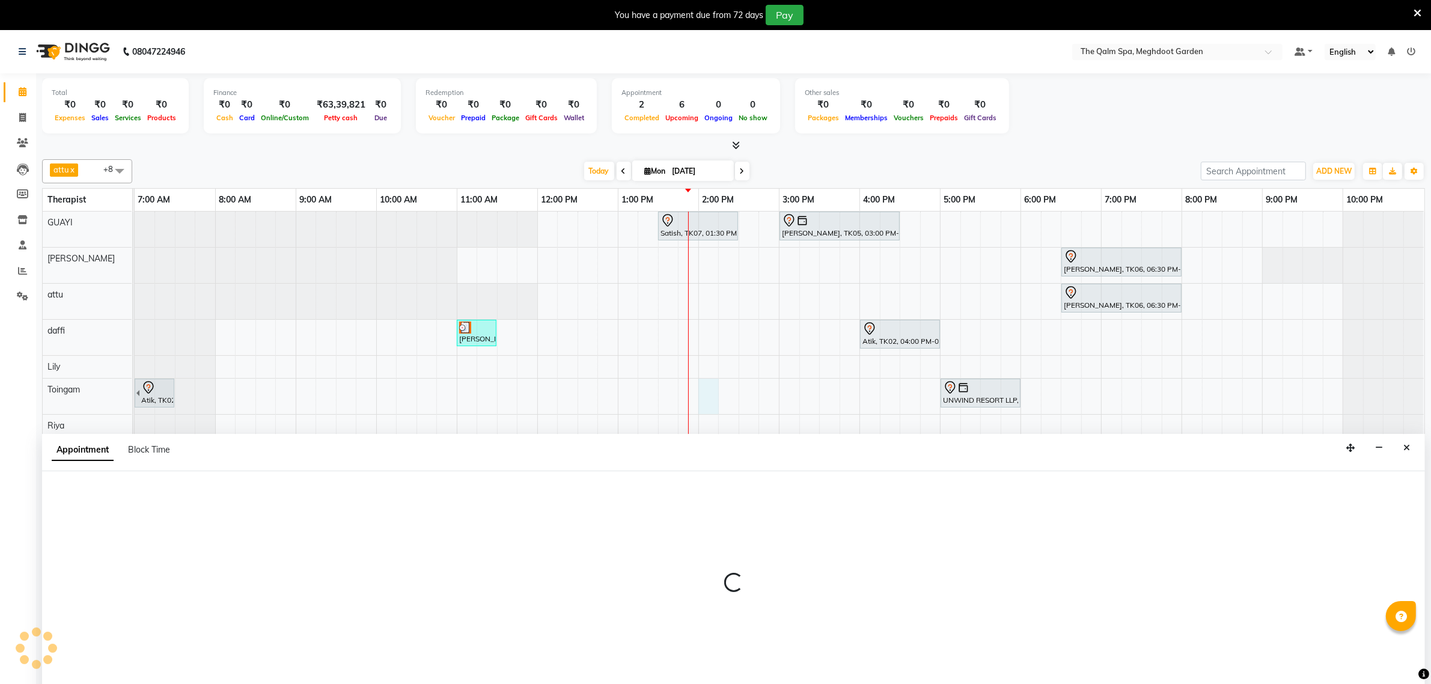
select select "79343"
select select "tentative"
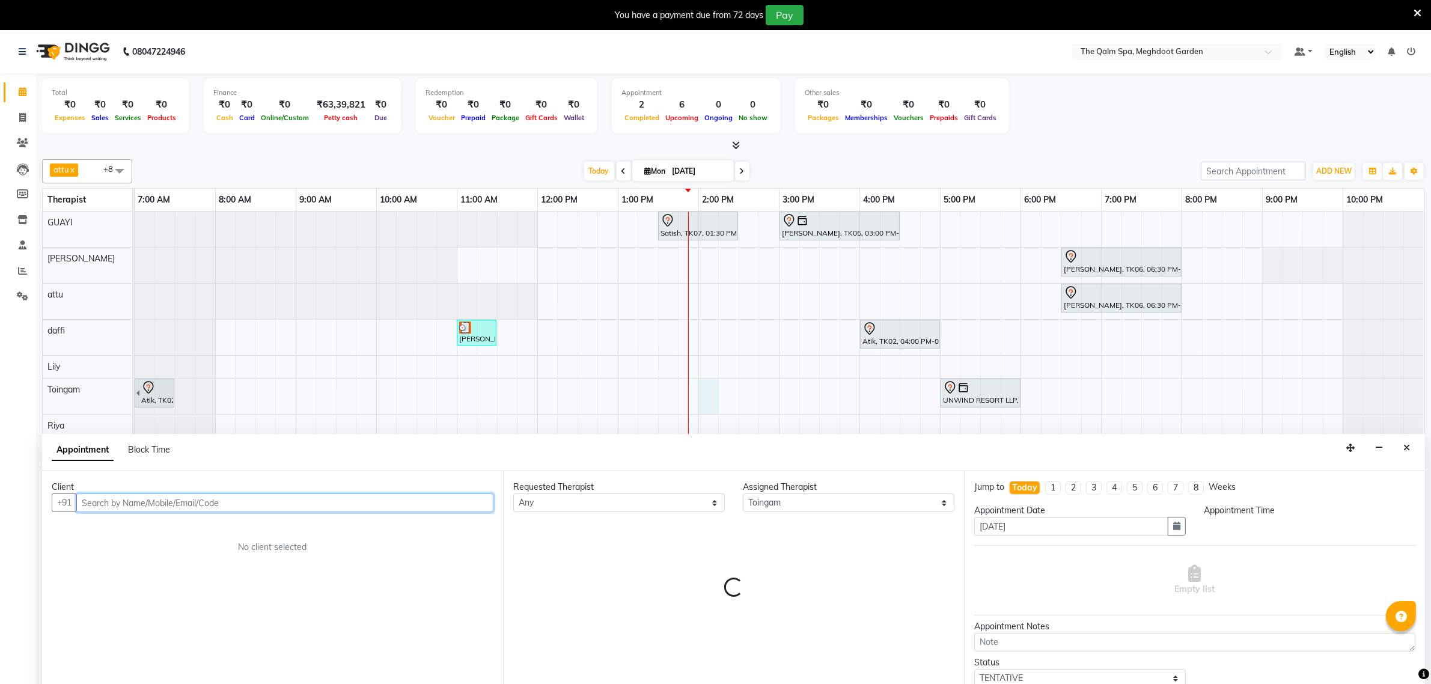
select select "840"
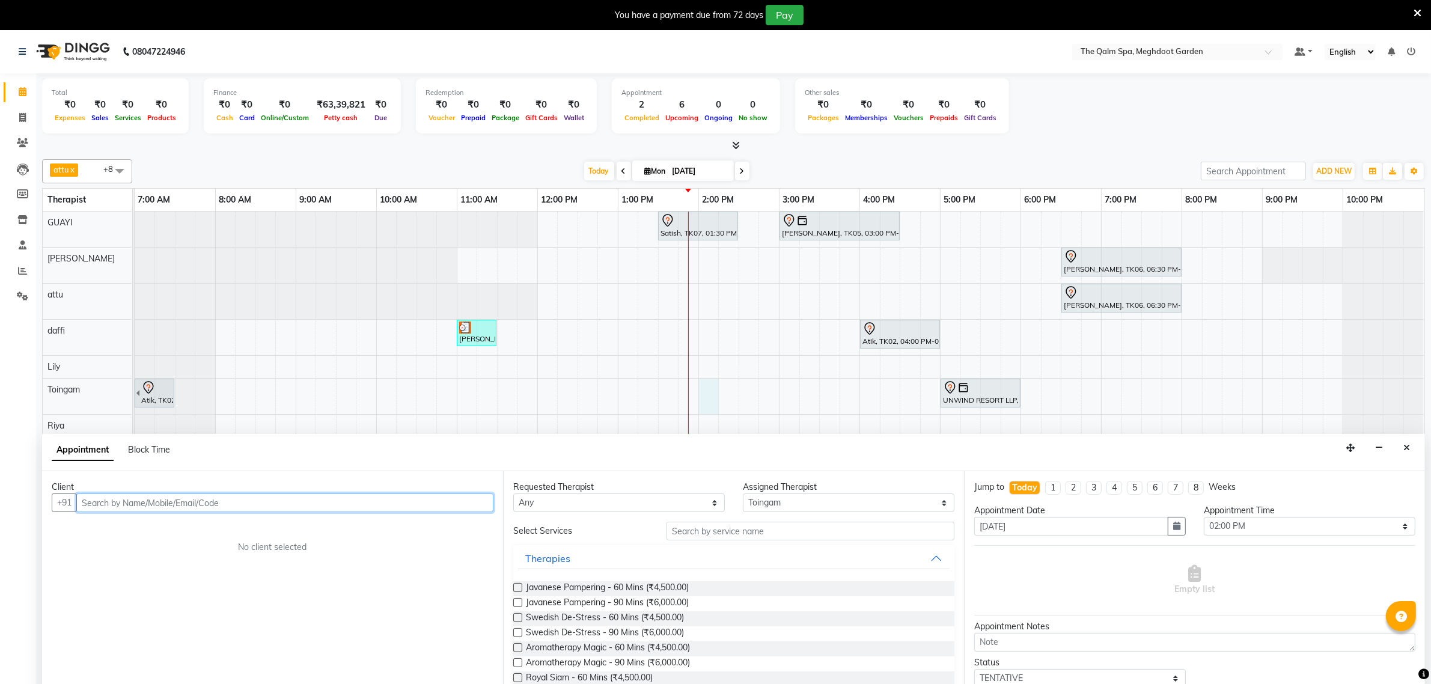
scroll to position [30, 0]
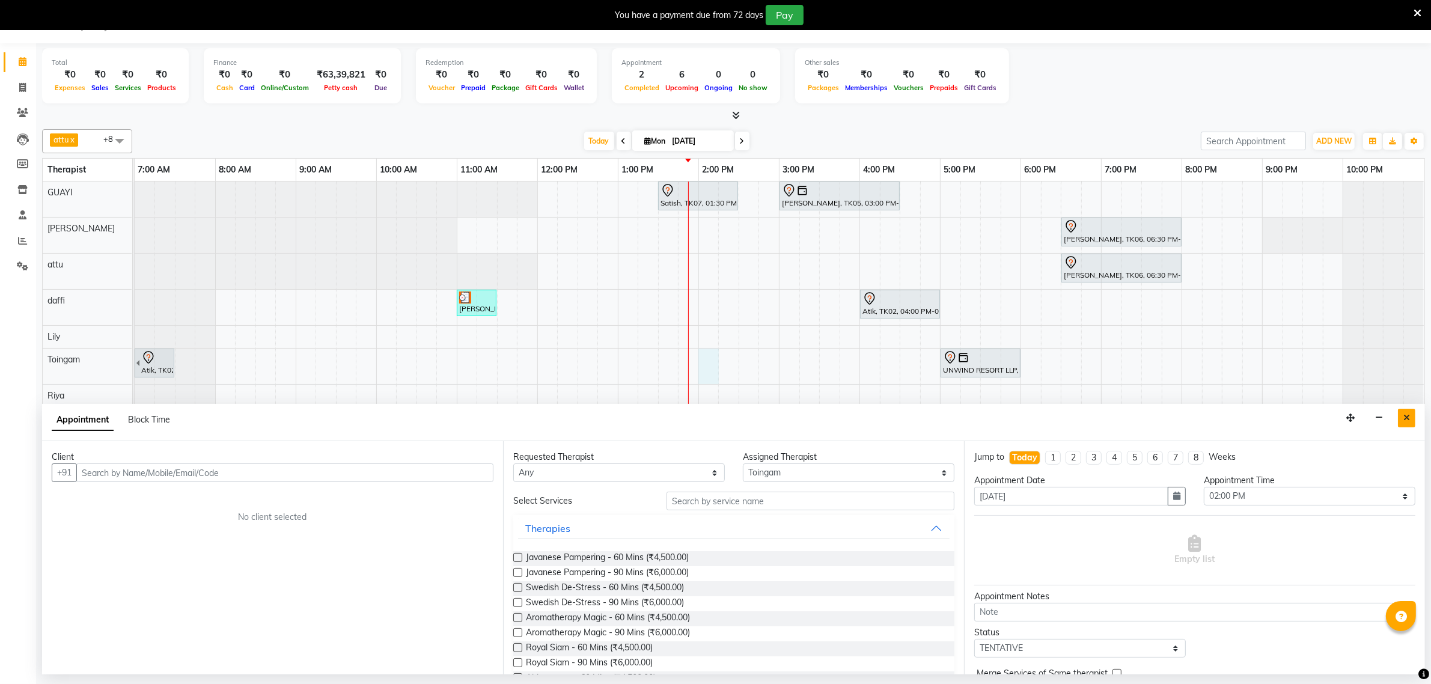
click at [1402, 419] on button "Close" at bounding box center [1406, 418] width 17 height 19
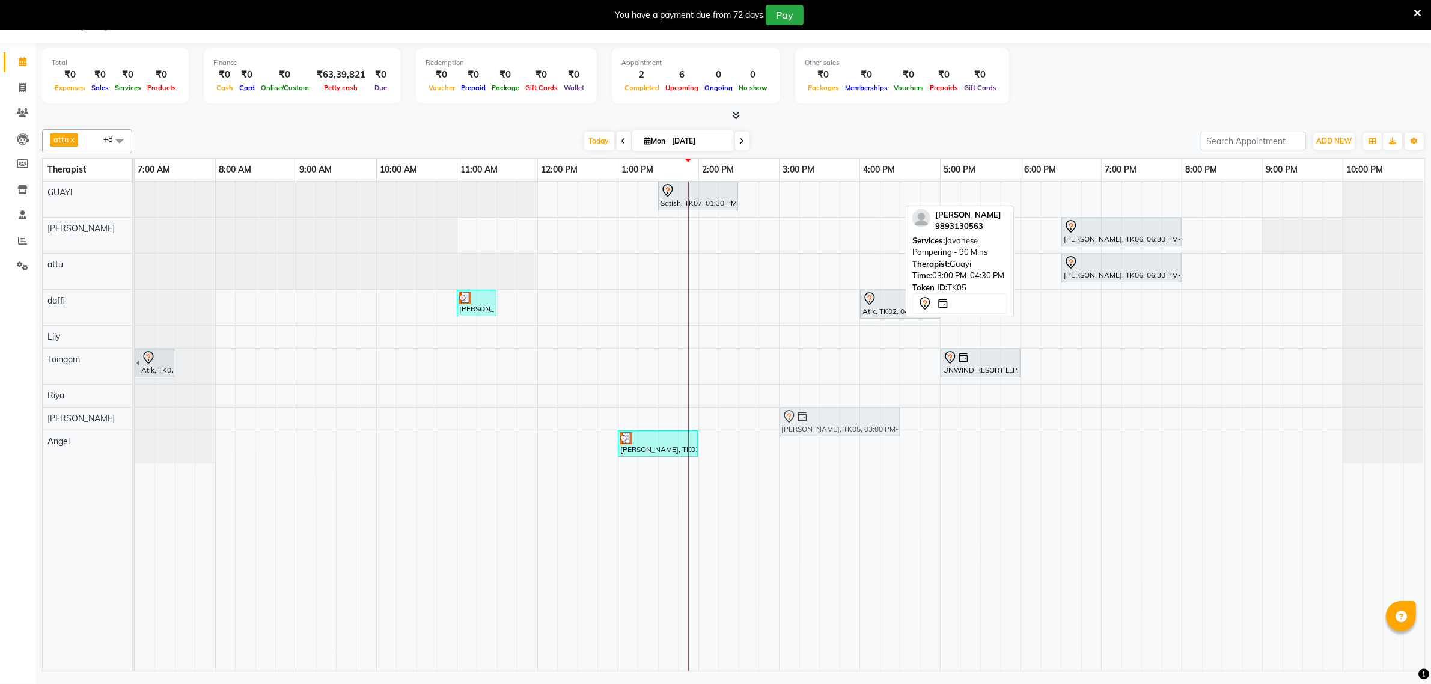
drag, startPoint x: 791, startPoint y: 197, endPoint x: 785, endPoint y: 425, distance: 228.4
click at [785, 425] on tbody "Satish, TK07, 01:30 PM-02:30 PM, Swedish De-Stress - 60 Mins Siddharth Upasak, …" at bounding box center [779, 322] width 1289 height 282
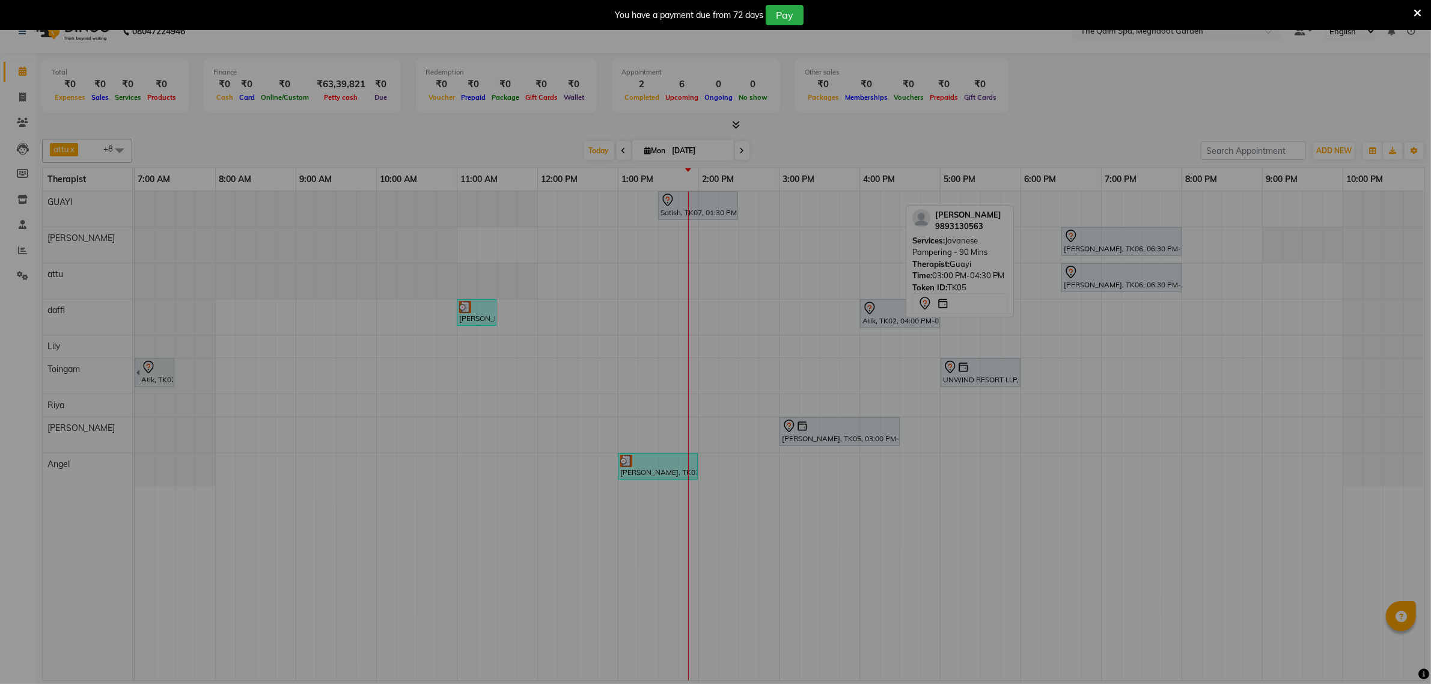
scroll to position [20, 0]
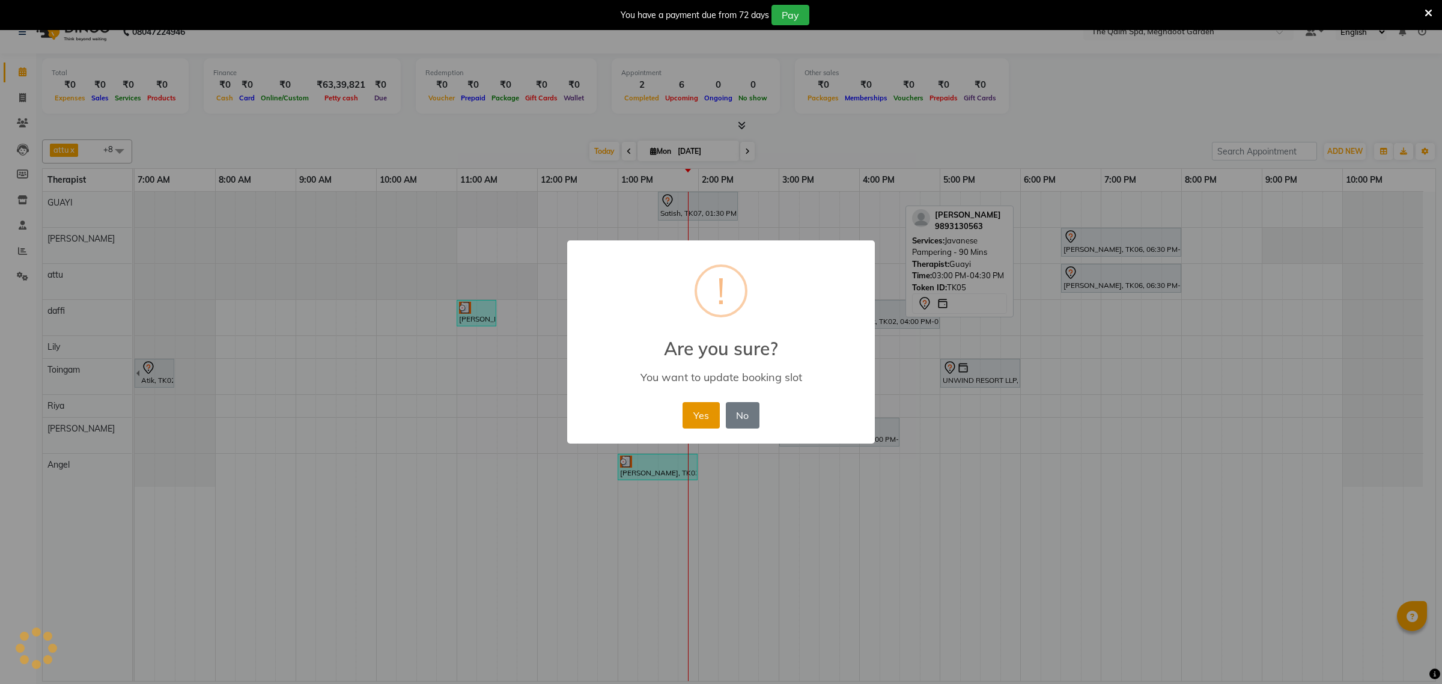
click at [701, 413] on button "Yes" at bounding box center [701, 415] width 37 height 26
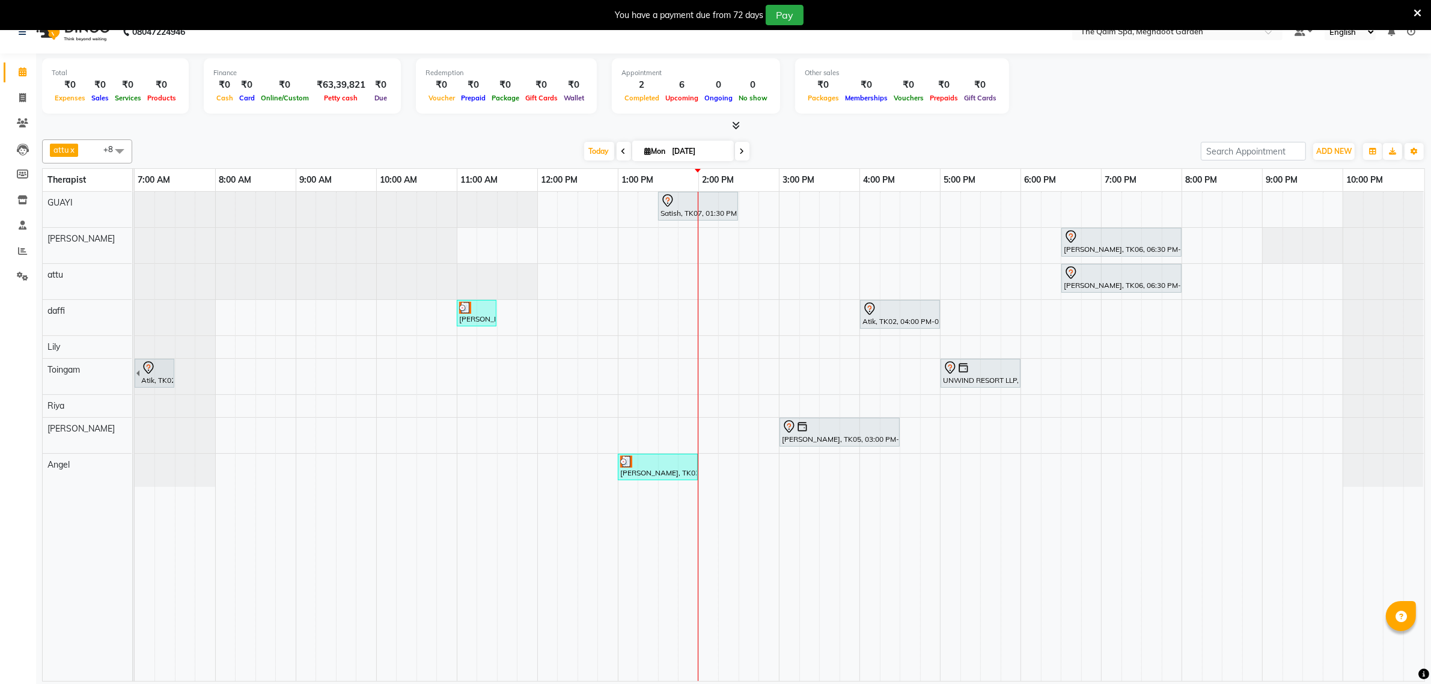
drag, startPoint x: 597, startPoint y: 150, endPoint x: 506, endPoint y: 188, distance: 98.3
click at [598, 150] on span "Today" at bounding box center [599, 151] width 30 height 19
click at [592, 157] on span "Today" at bounding box center [599, 151] width 30 height 19
click at [532, 151] on div "Today Mon 01-09-2025" at bounding box center [666, 151] width 1056 height 18
click at [836, 149] on div "Today Mon 01-09-2025" at bounding box center [666, 151] width 1056 height 18
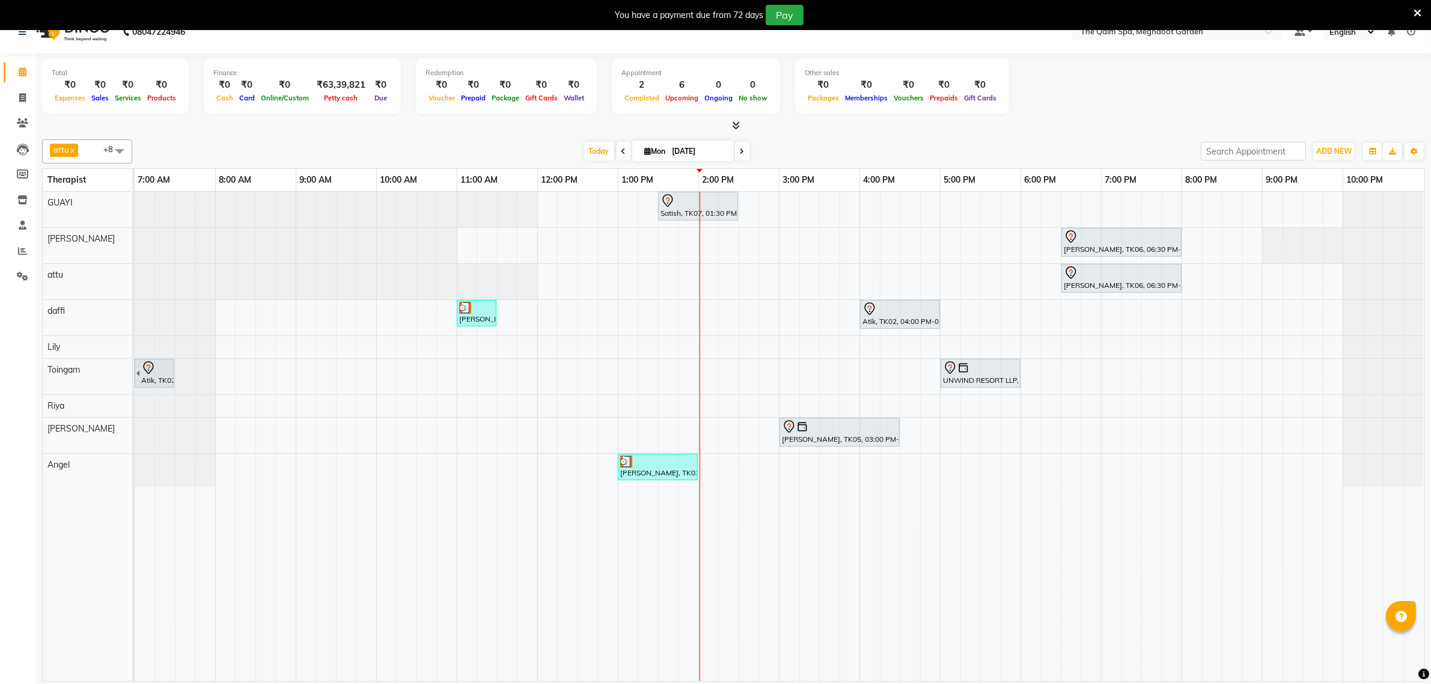
click at [829, 146] on div "Today Mon 01-09-2025" at bounding box center [666, 151] width 1056 height 18
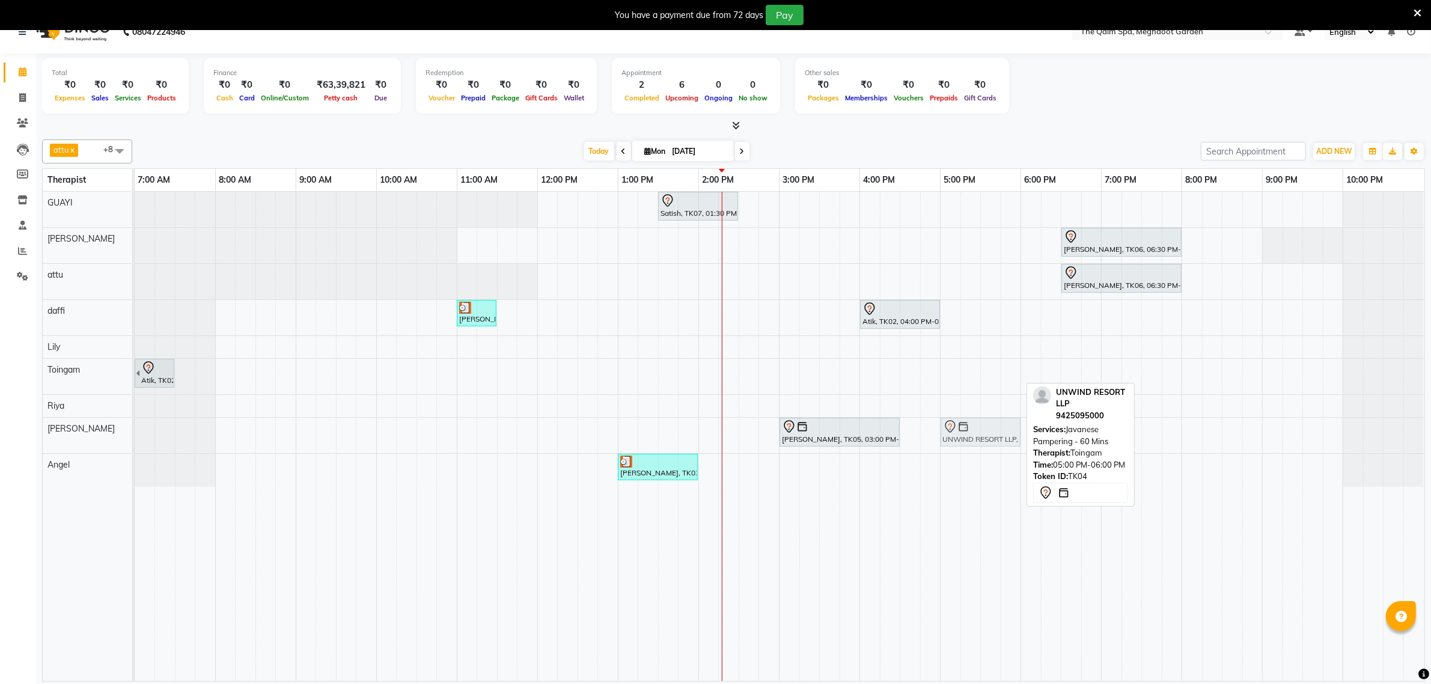
drag, startPoint x: 961, startPoint y: 377, endPoint x: 954, endPoint y: 415, distance: 38.1
click at [966, 428] on tbody "Satish, TK07, 01:30 PM-02:30 PM, Swedish De-Stress - 60 Mins Juneja Vatsal, TK0…" at bounding box center [779, 339] width 1289 height 295
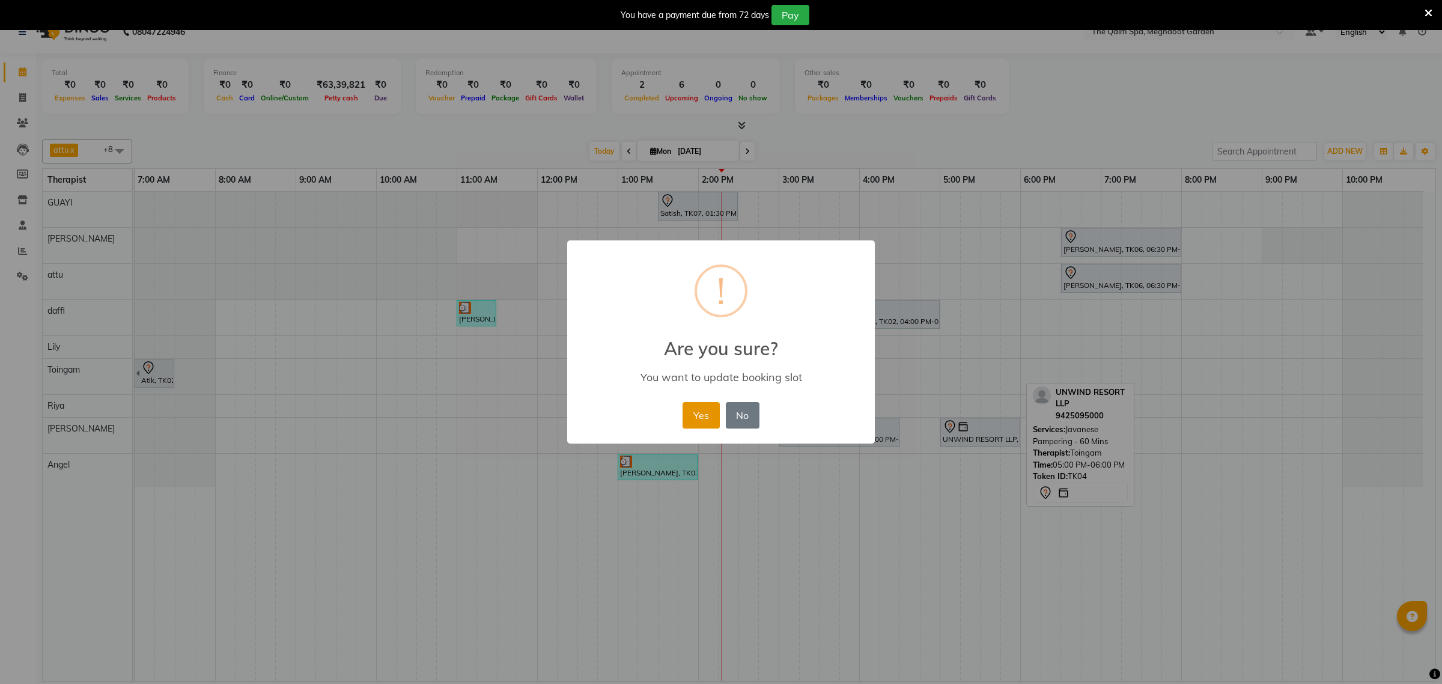
click at [701, 415] on button "Yes" at bounding box center [701, 415] width 37 height 26
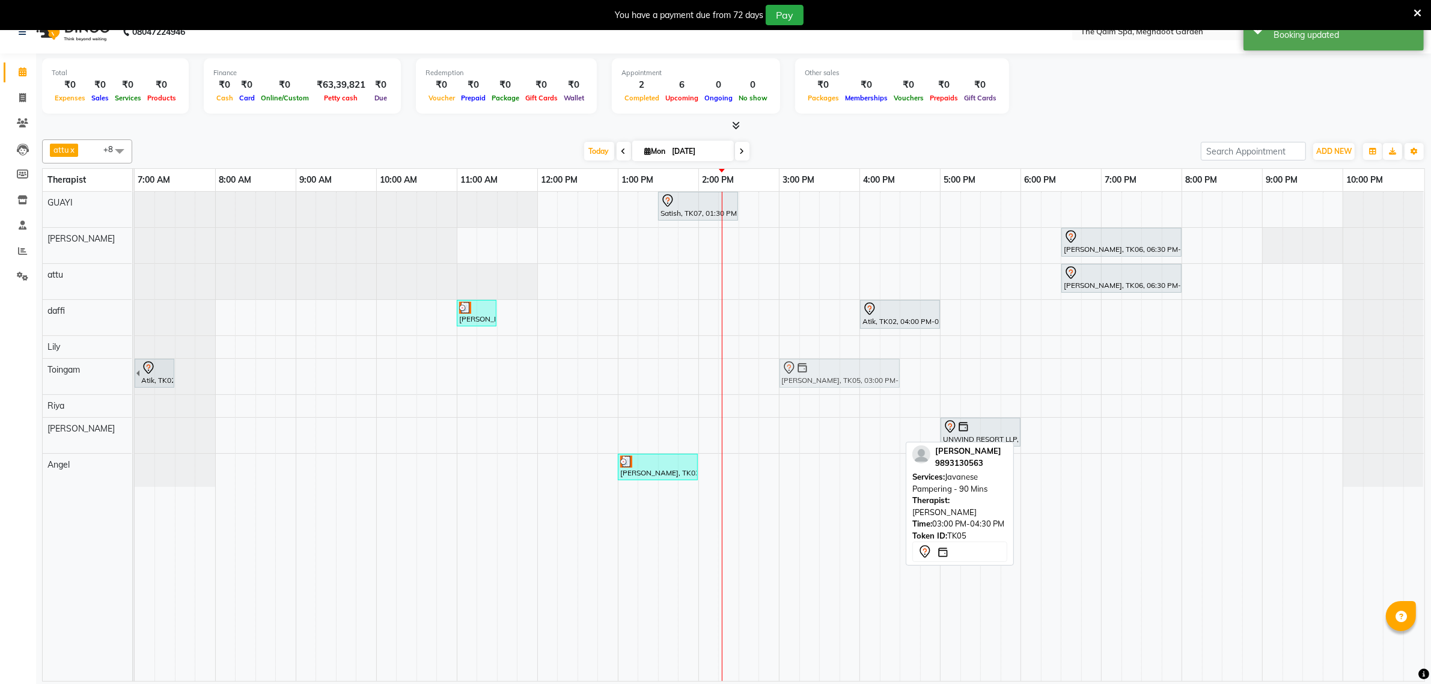
drag, startPoint x: 794, startPoint y: 436, endPoint x: 803, endPoint y: 389, distance: 47.7
click at [803, 382] on tbody "Satish, TK07, 01:30 PM-02:30 PM, Swedish De-Stress - 60 Mins Juneja Vatsal, TK0…" at bounding box center [779, 339] width 1289 height 295
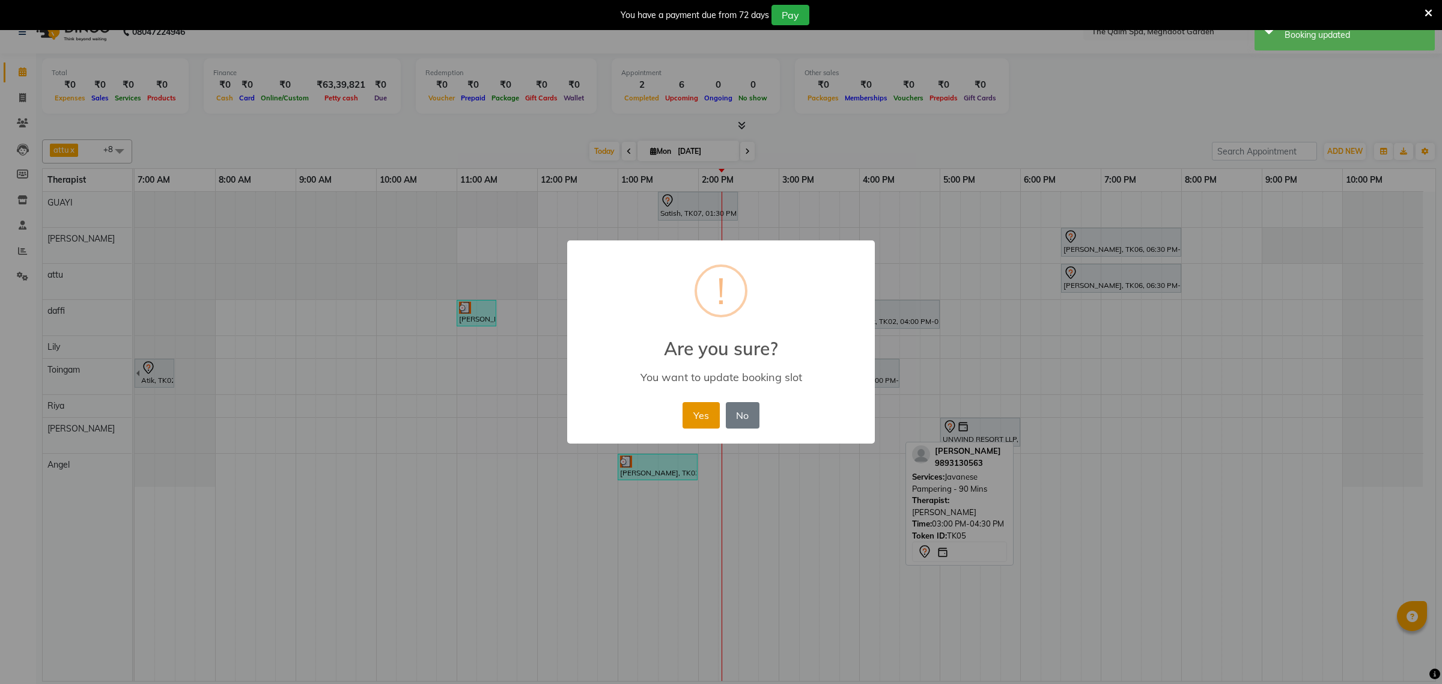
click at [686, 415] on button "Yes" at bounding box center [701, 415] width 37 height 26
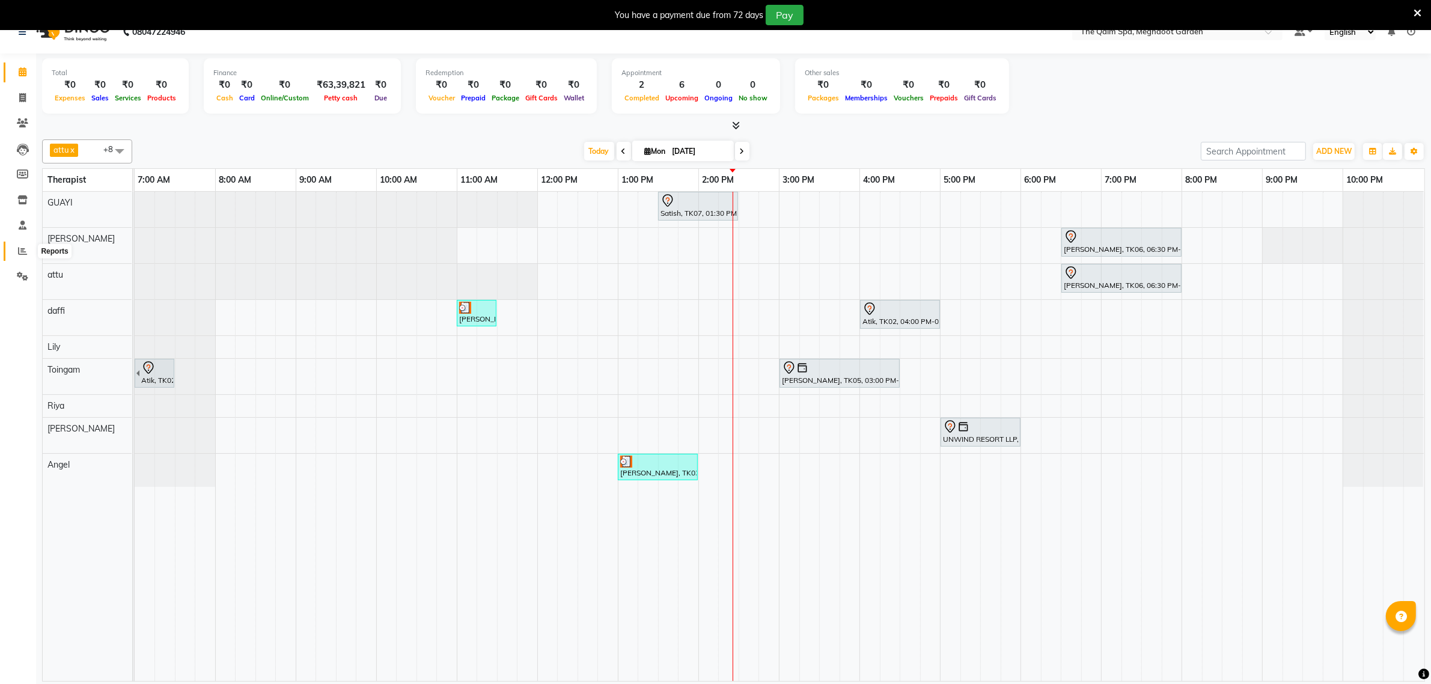
click at [22, 251] on icon at bounding box center [22, 250] width 9 height 9
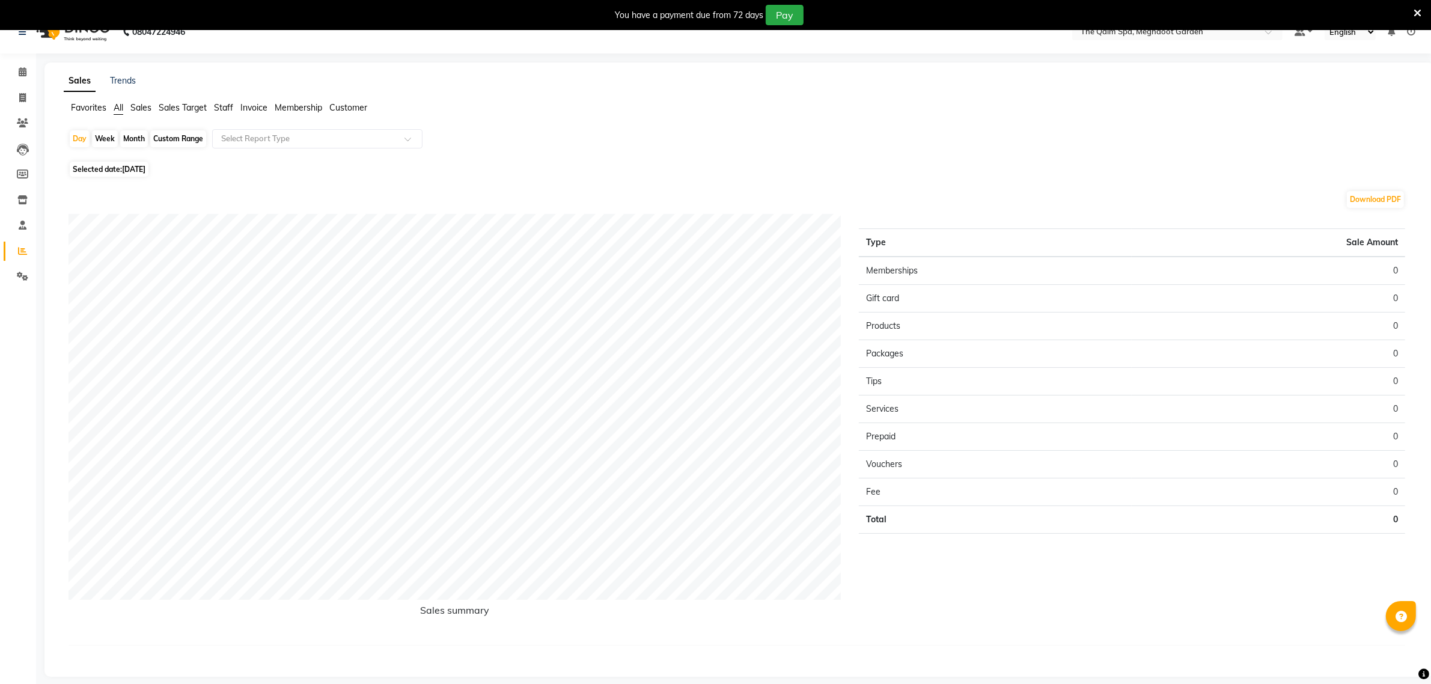
click at [142, 139] on div "Month" at bounding box center [134, 138] width 28 height 17
select select "9"
select select "2025"
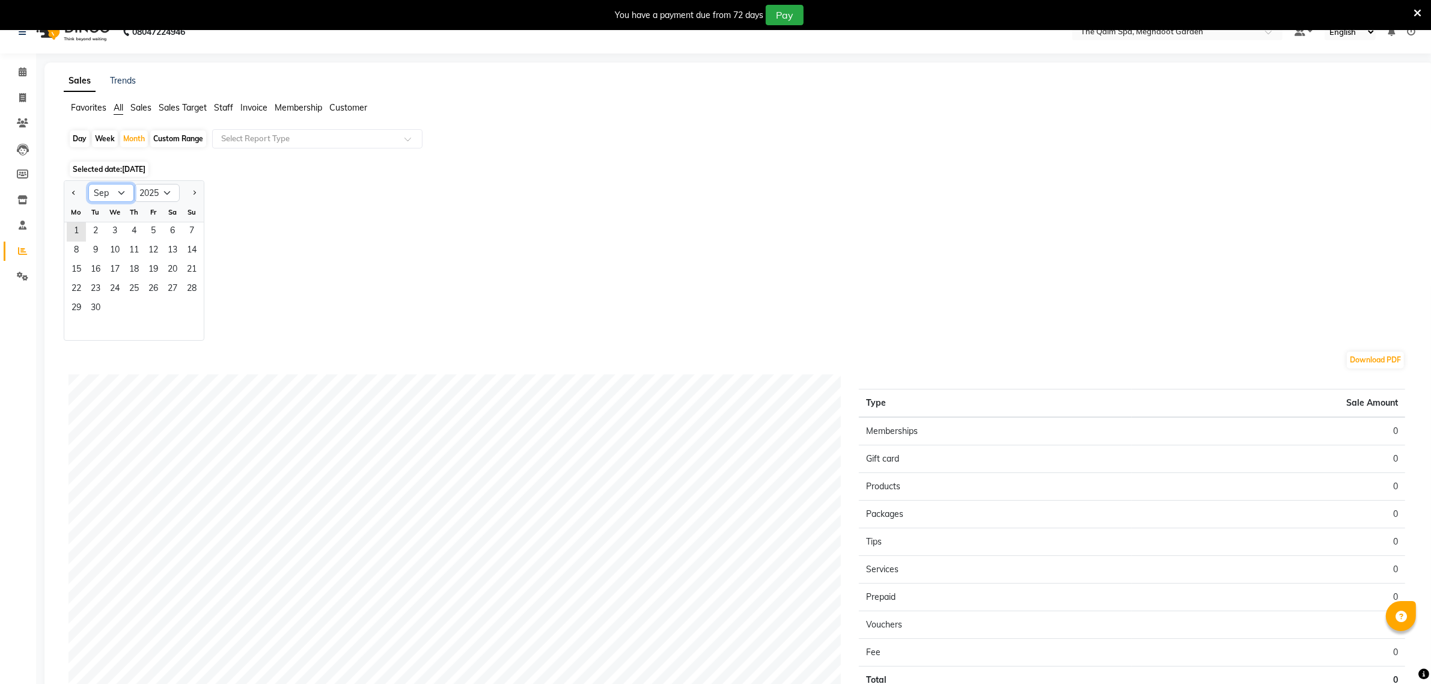
click at [124, 195] on select "Jan Feb Mar Apr May Jun Jul Aug Sep Oct Nov Dec" at bounding box center [111, 193] width 46 height 18
select select "8"
click at [88, 184] on select "Jan Feb Mar Apr May Jun Jul Aug Sep Oct Nov Dec" at bounding box center [111, 193] width 46 height 18
click at [160, 281] on span "22" at bounding box center [153, 289] width 19 height 19
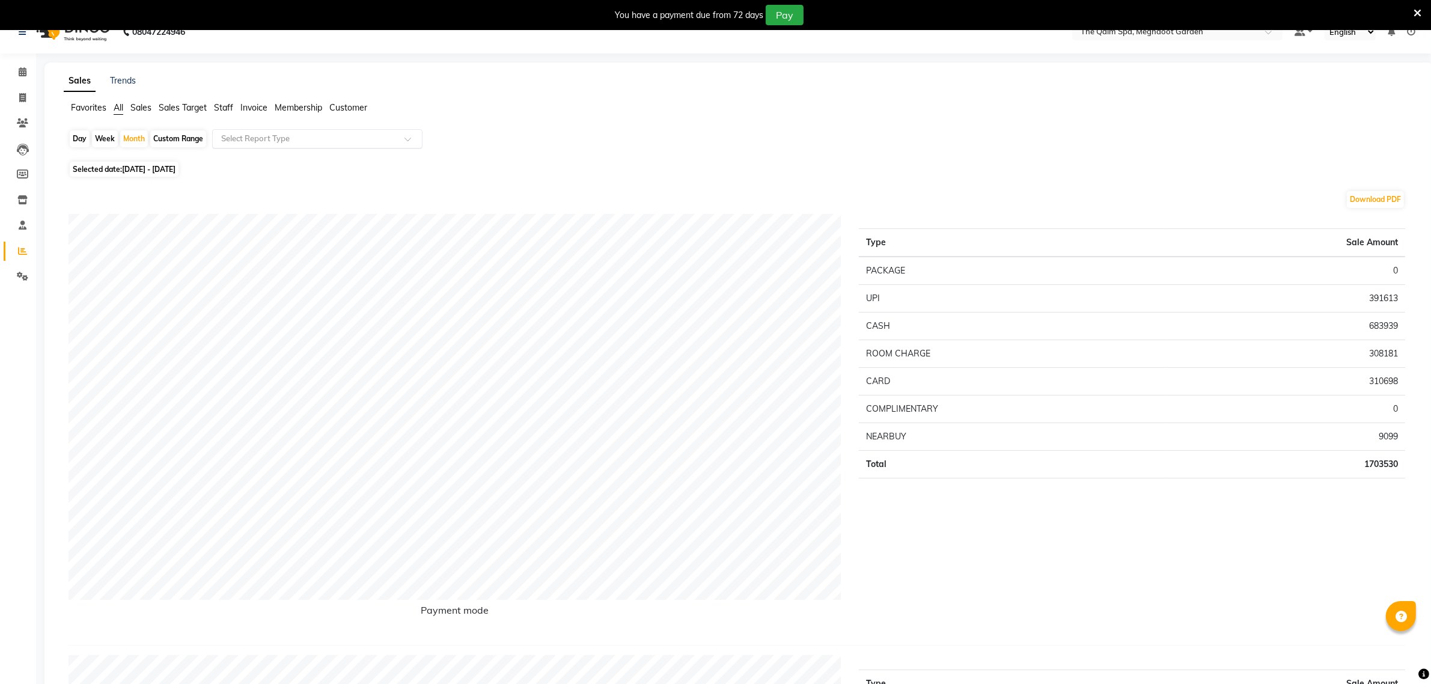
click at [293, 139] on input "text" at bounding box center [305, 139] width 173 height 12
click at [278, 253] on div "Product sales" at bounding box center [317, 257] width 209 height 24
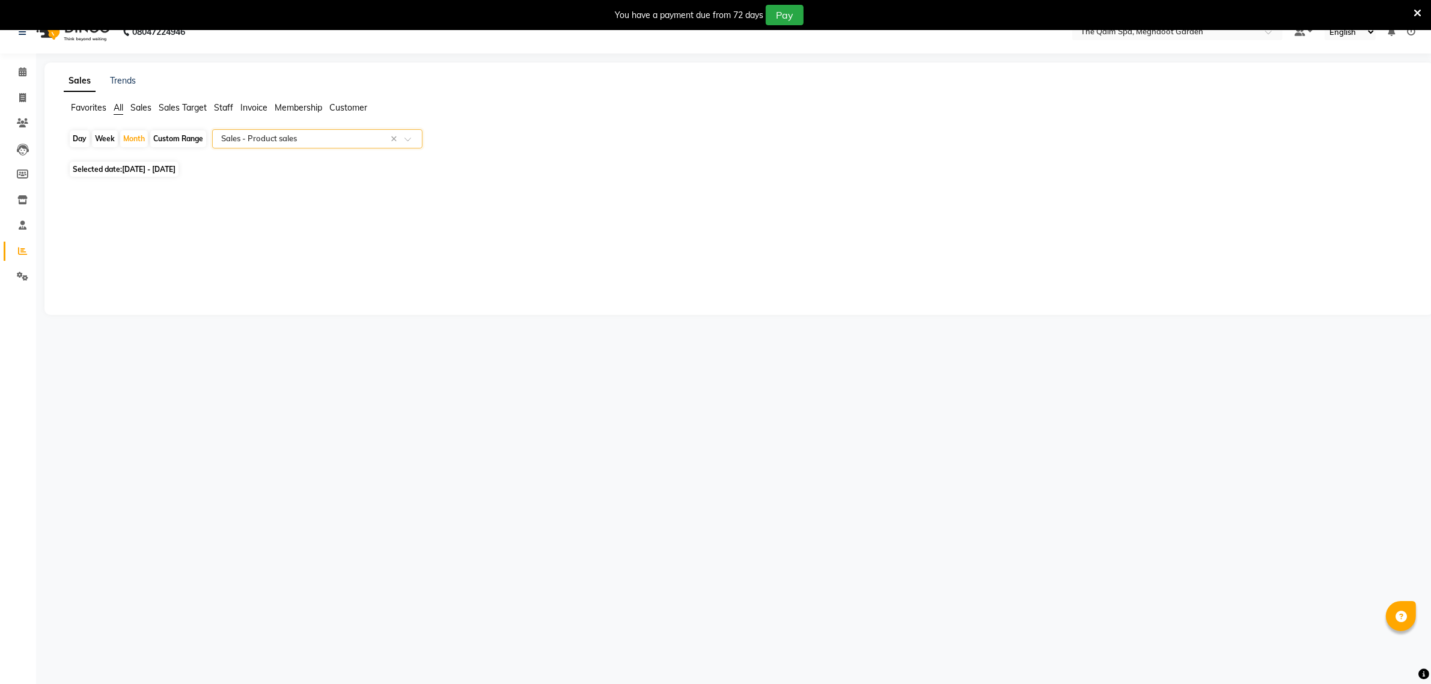
select select "full_report"
select select "csv"
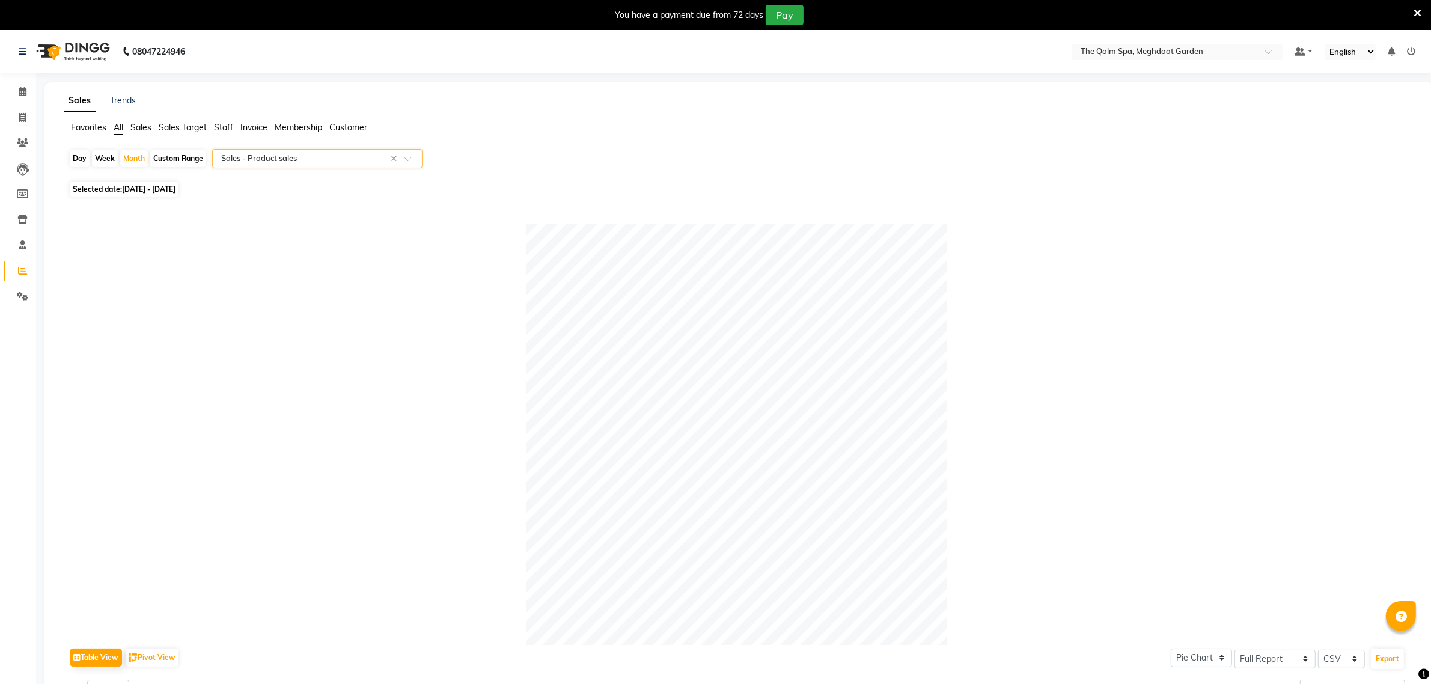
click at [347, 165] on div "Select Report Type × Sales - Product sales ×" at bounding box center [317, 158] width 210 height 19
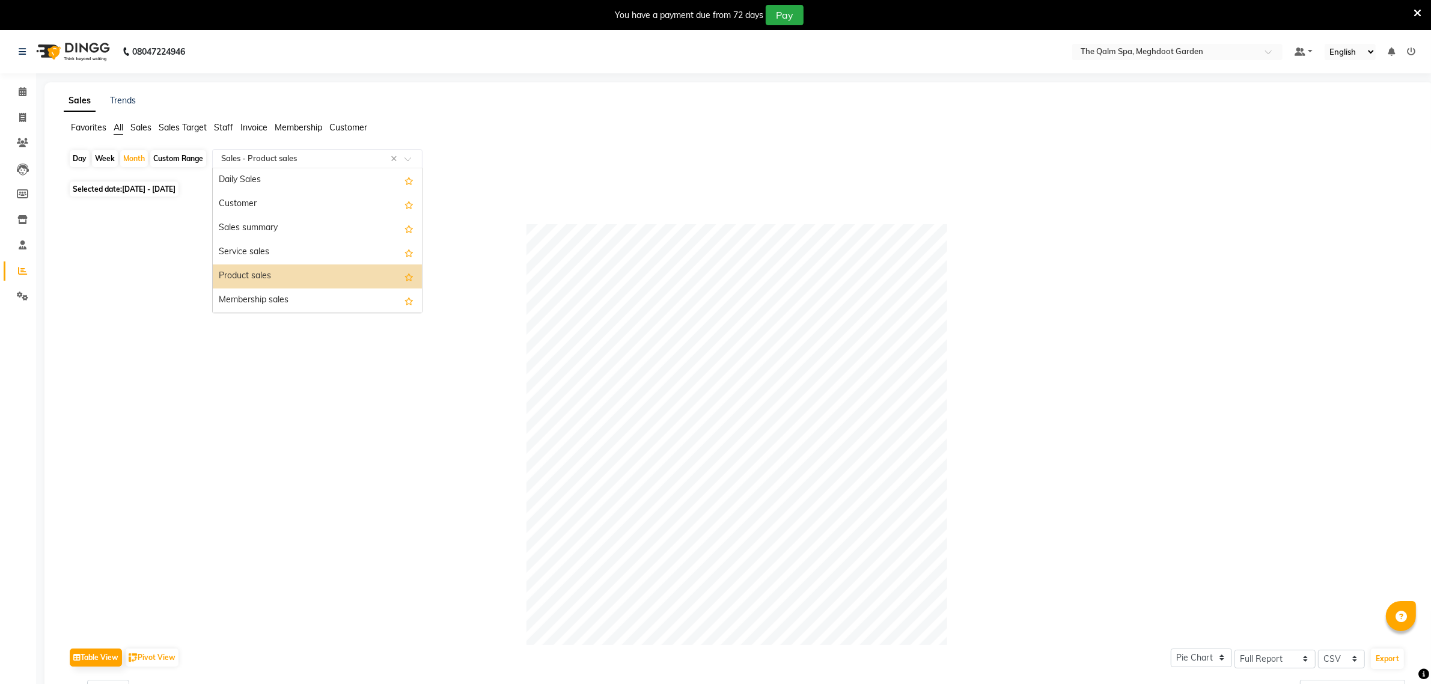
click at [349, 165] on div "Select Report Type × Sales - Product sales ×" at bounding box center [317, 158] width 210 height 19
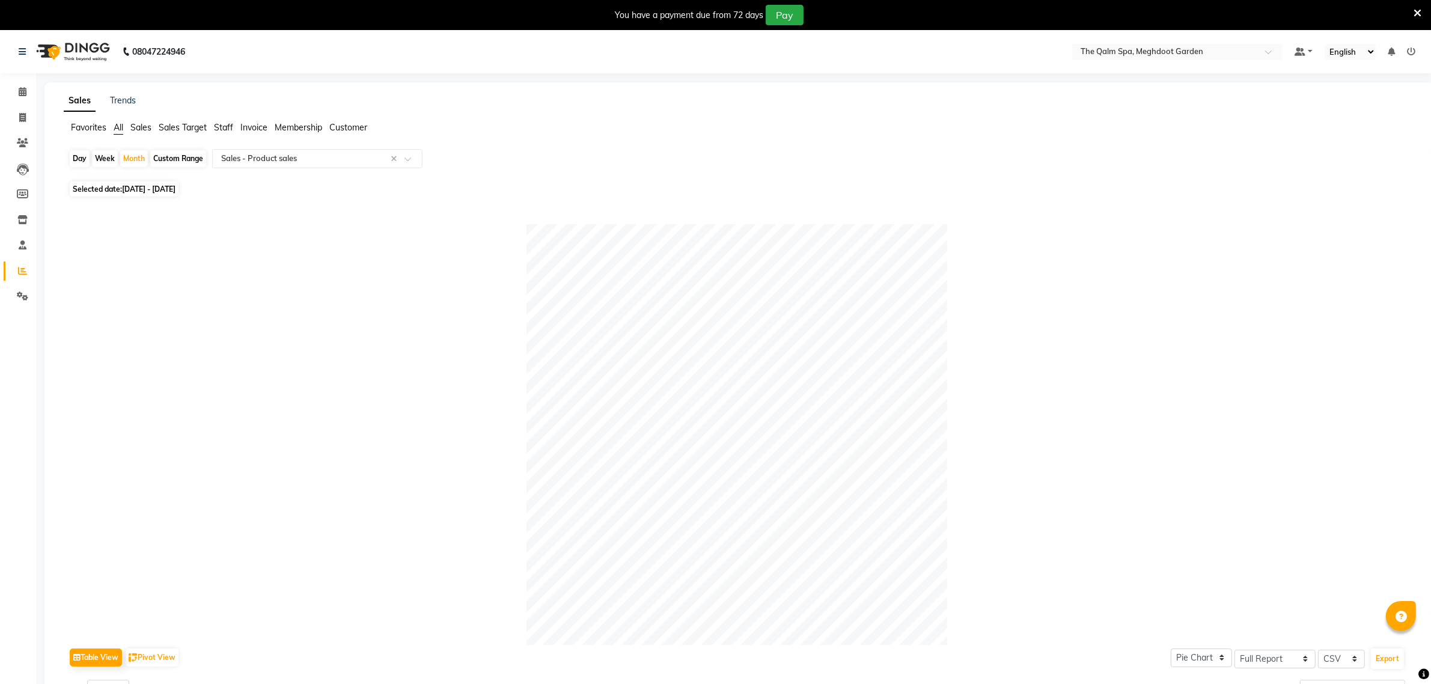
click at [231, 149] on div "Day Week Month Custom Range Select Report Type × Sales - Product sales ×" at bounding box center [738, 163] width 1341 height 29
click at [223, 126] on span "Staff" at bounding box center [223, 127] width 19 height 11
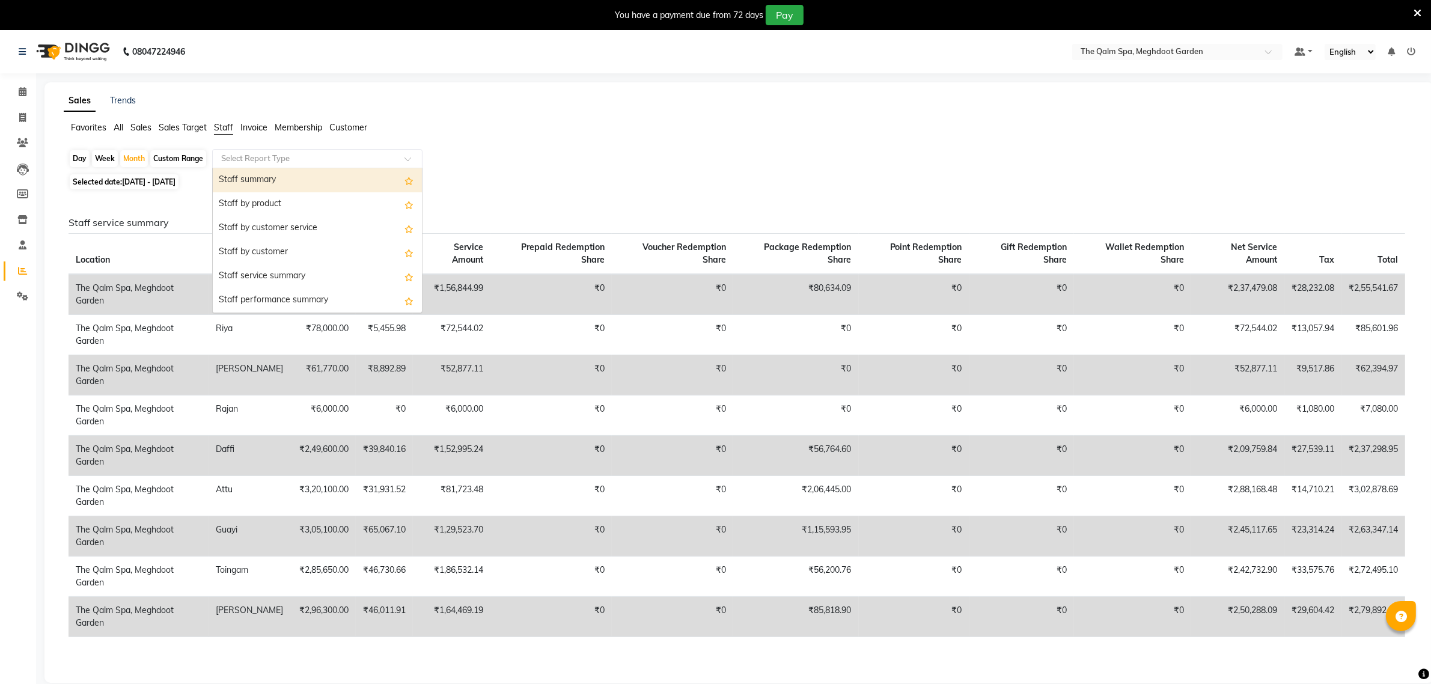
click at [319, 163] on input "text" at bounding box center [305, 159] width 173 height 12
click at [304, 204] on div "Staff by product" at bounding box center [317, 204] width 209 height 24
select select "full_report"
select select "csv"
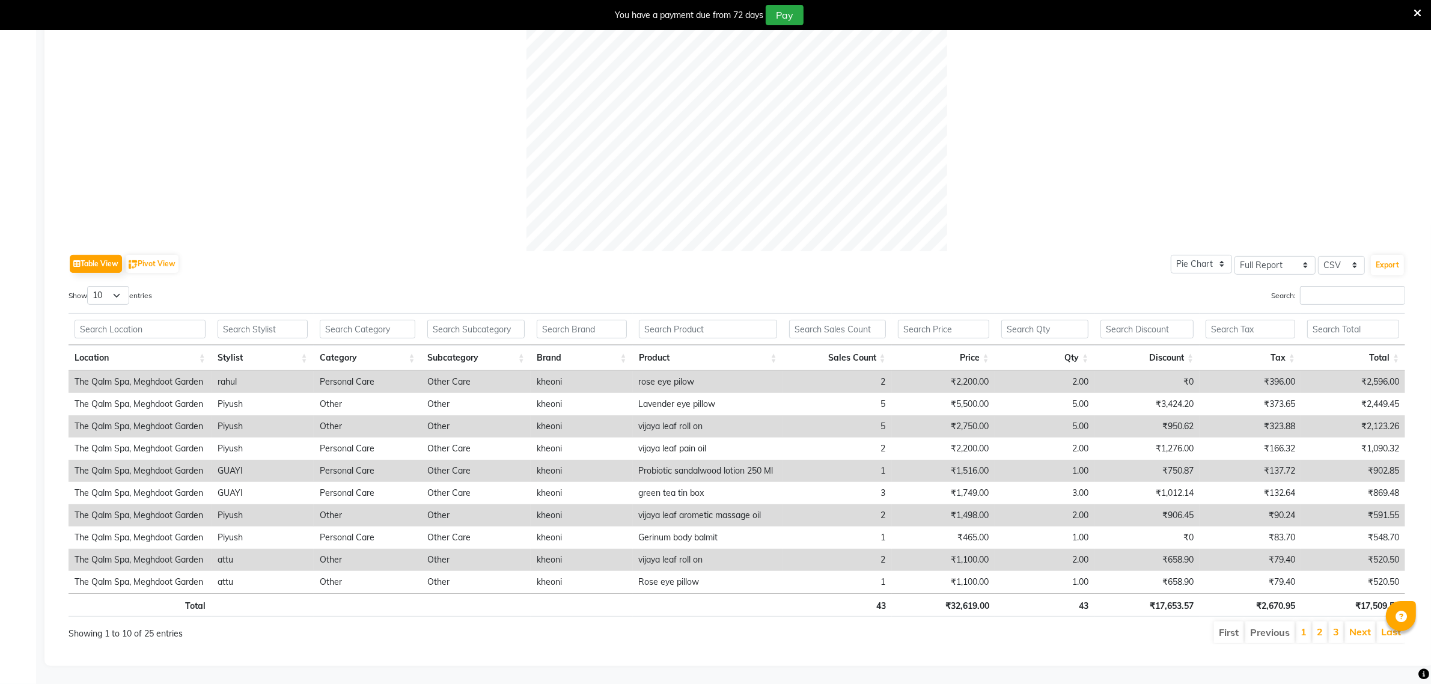
scroll to position [400, 0]
click at [246, 320] on input "text" at bounding box center [263, 329] width 90 height 19
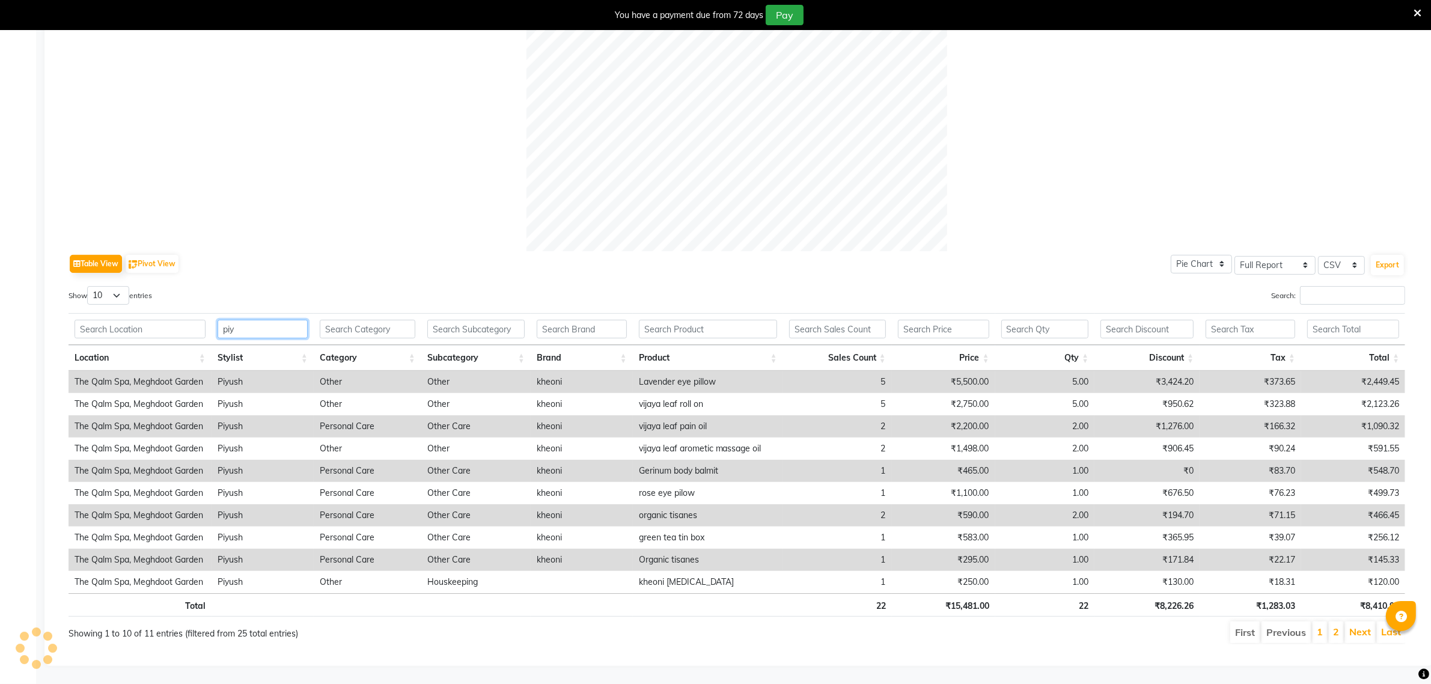
scroll to position [0, 1]
type input "piy"
click at [1341, 621] on li "2" at bounding box center [1335, 632] width 14 height 22
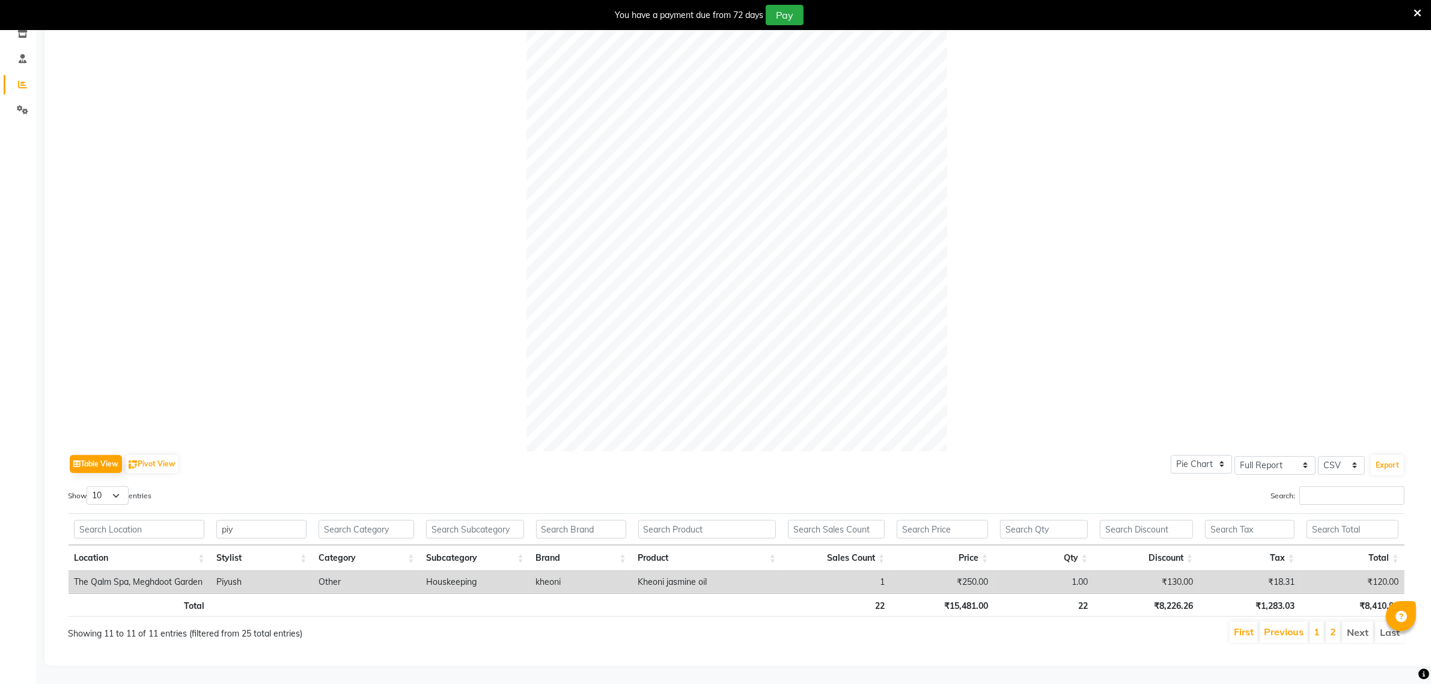
scroll to position [199, 0]
click at [1311, 623] on li "1" at bounding box center [1316, 632] width 14 height 22
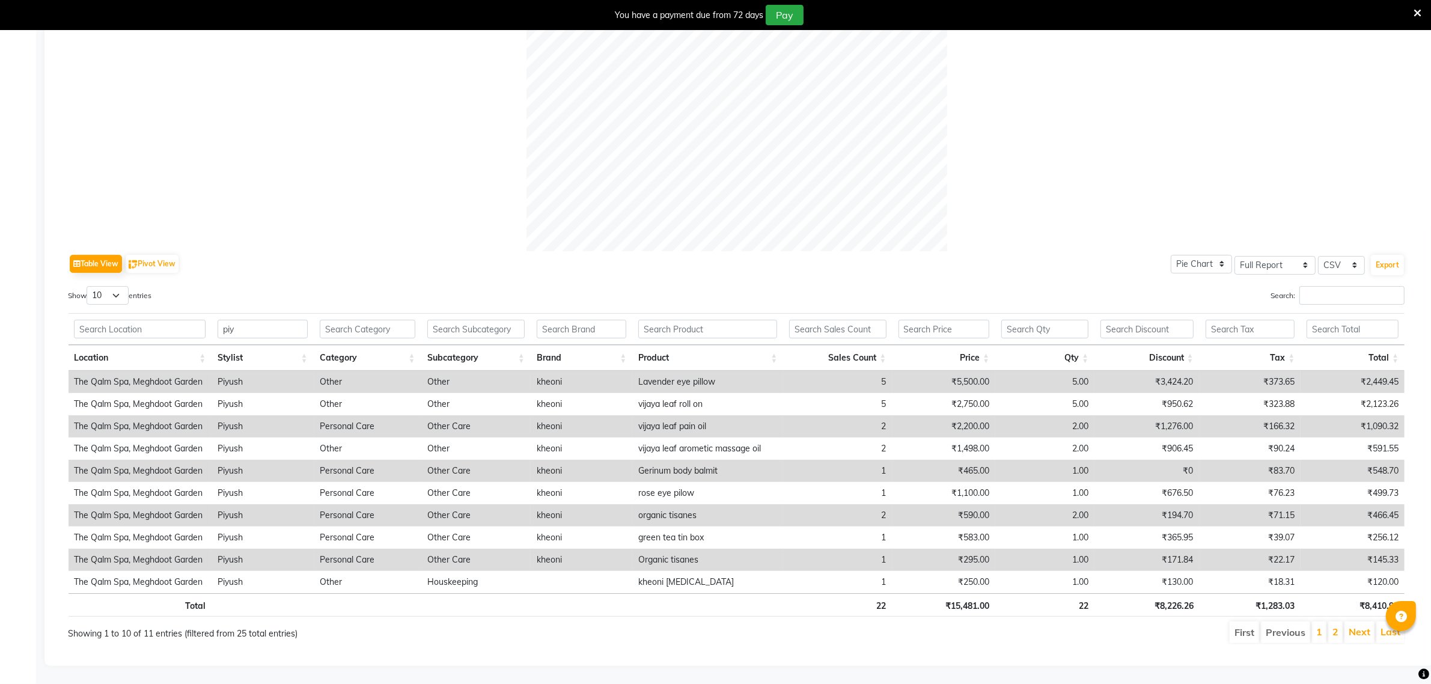
scroll to position [0, 0]
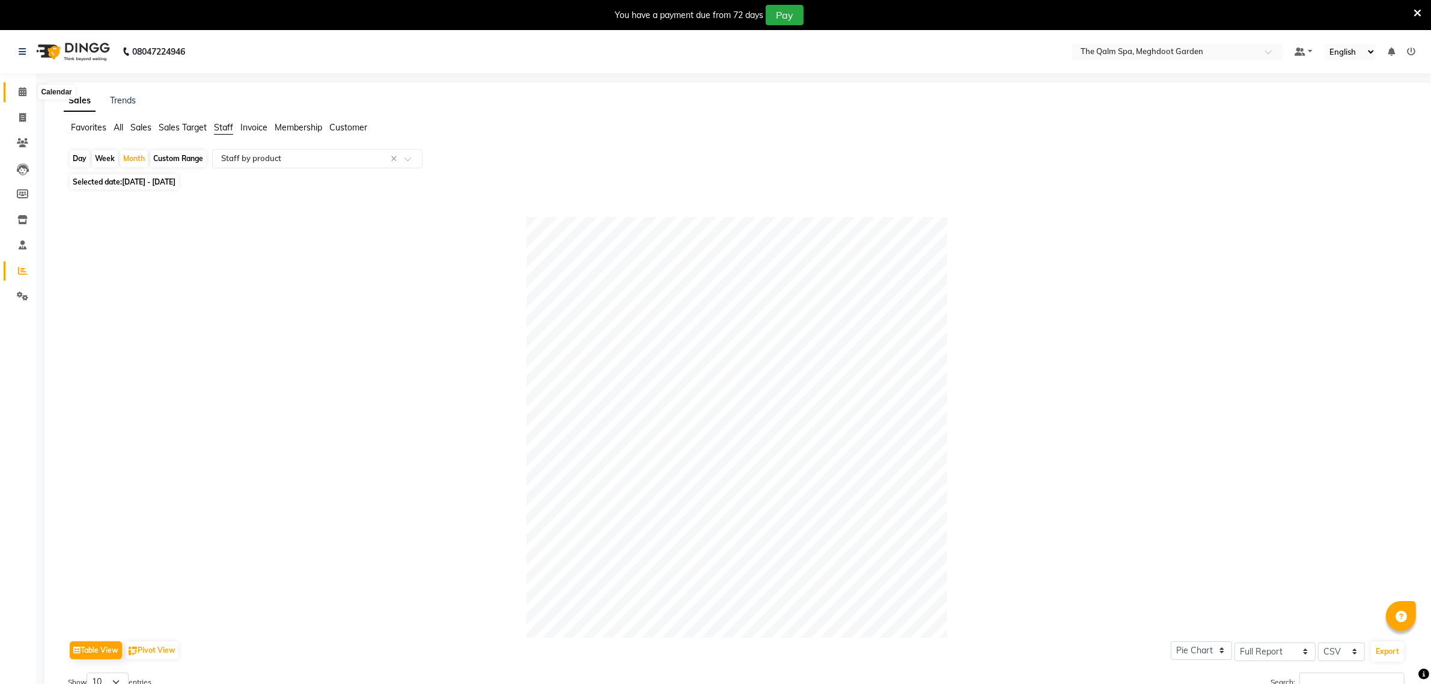
click at [17, 92] on span at bounding box center [22, 92] width 21 height 14
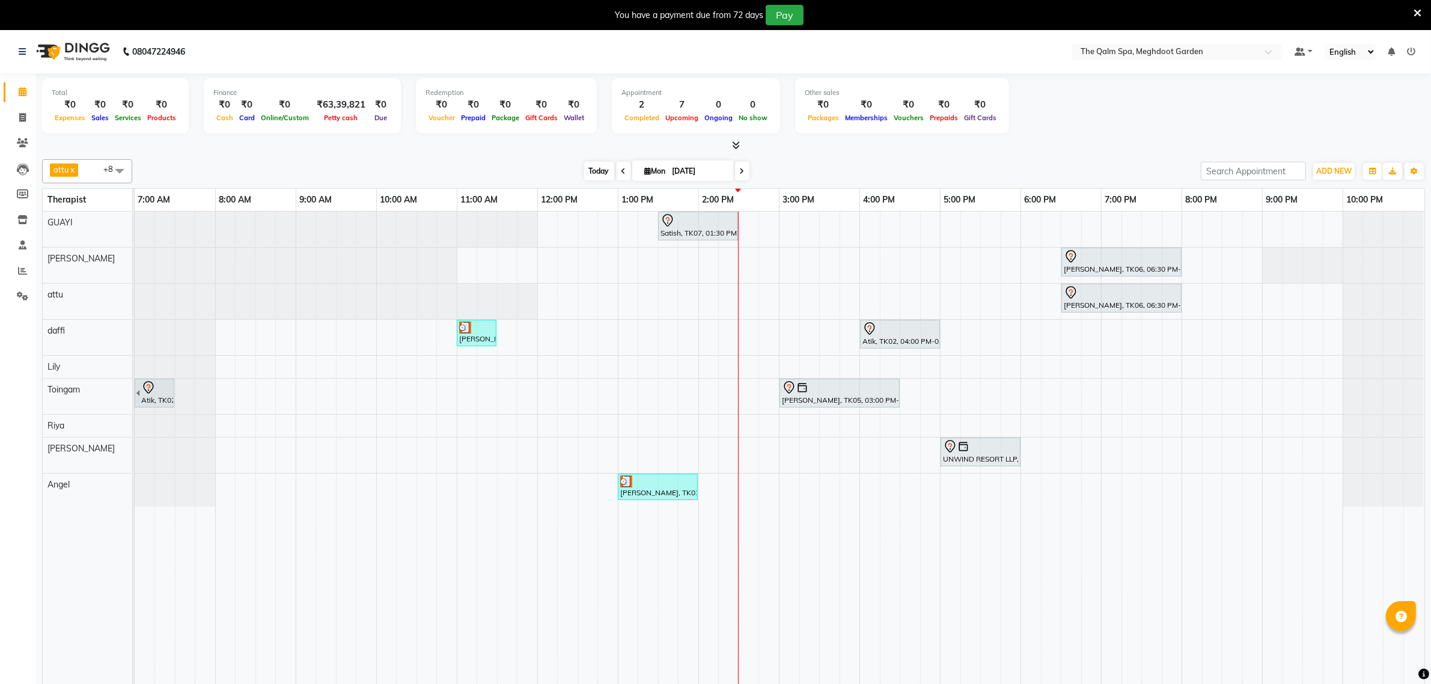
click at [585, 173] on span "Today" at bounding box center [599, 171] width 30 height 19
click at [667, 496] on div "[PERSON_NAME], TK03, 01:00 PM-02:00 PM, Javanese Pampering - 60 Mins" at bounding box center [658, 486] width 78 height 23
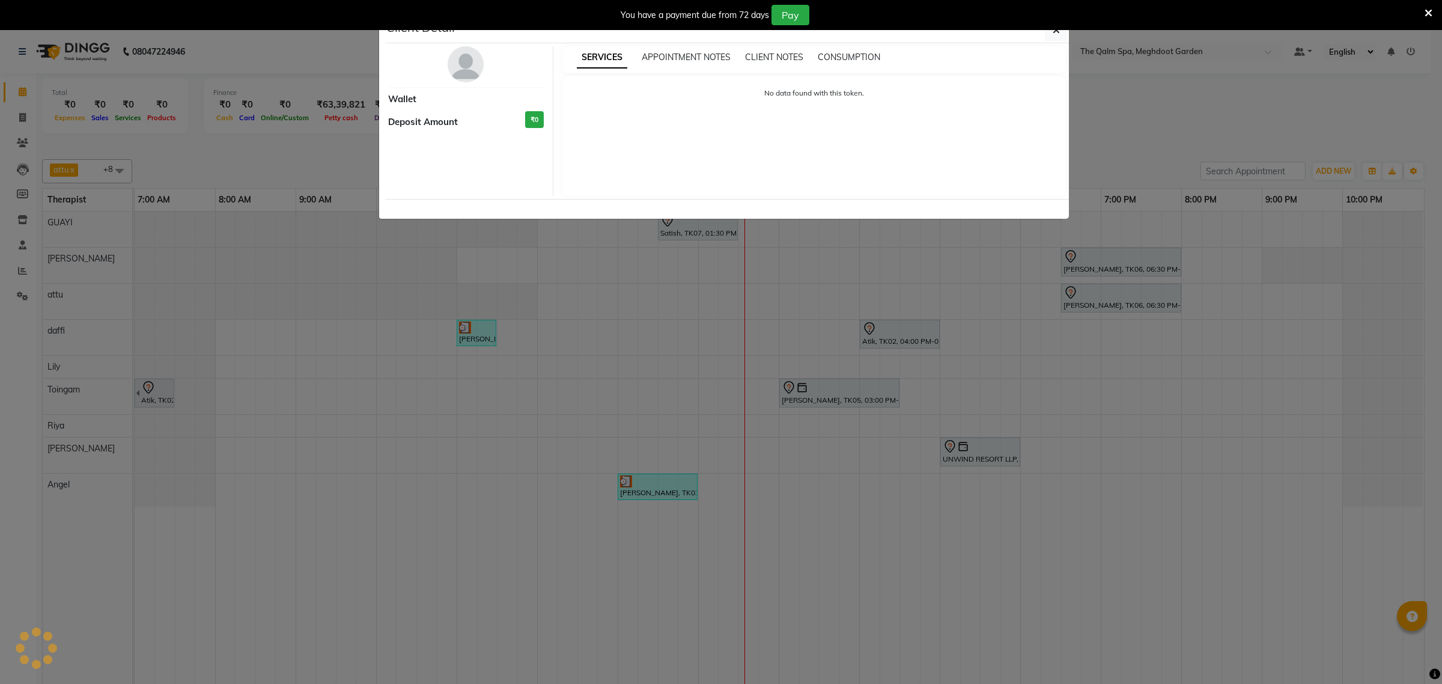
select select "3"
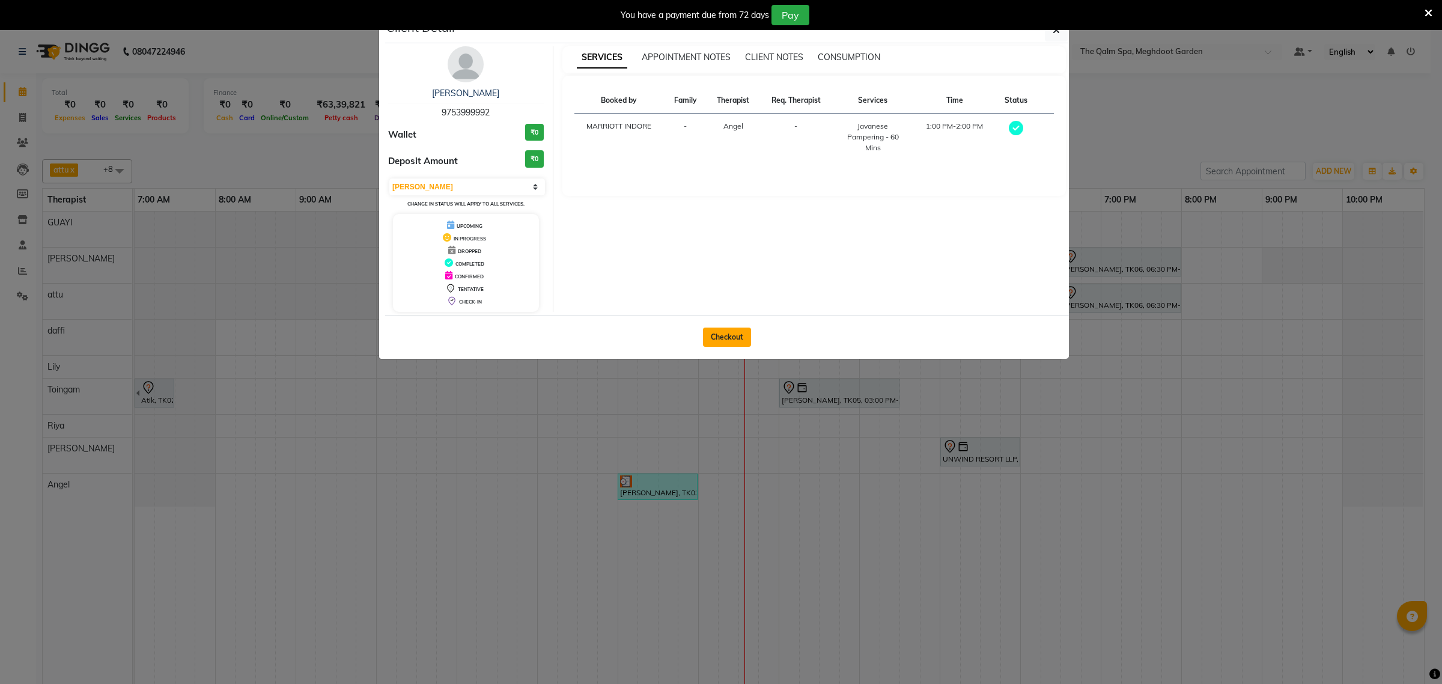
click at [718, 335] on button "Checkout" at bounding box center [727, 336] width 48 height 19
select select "service"
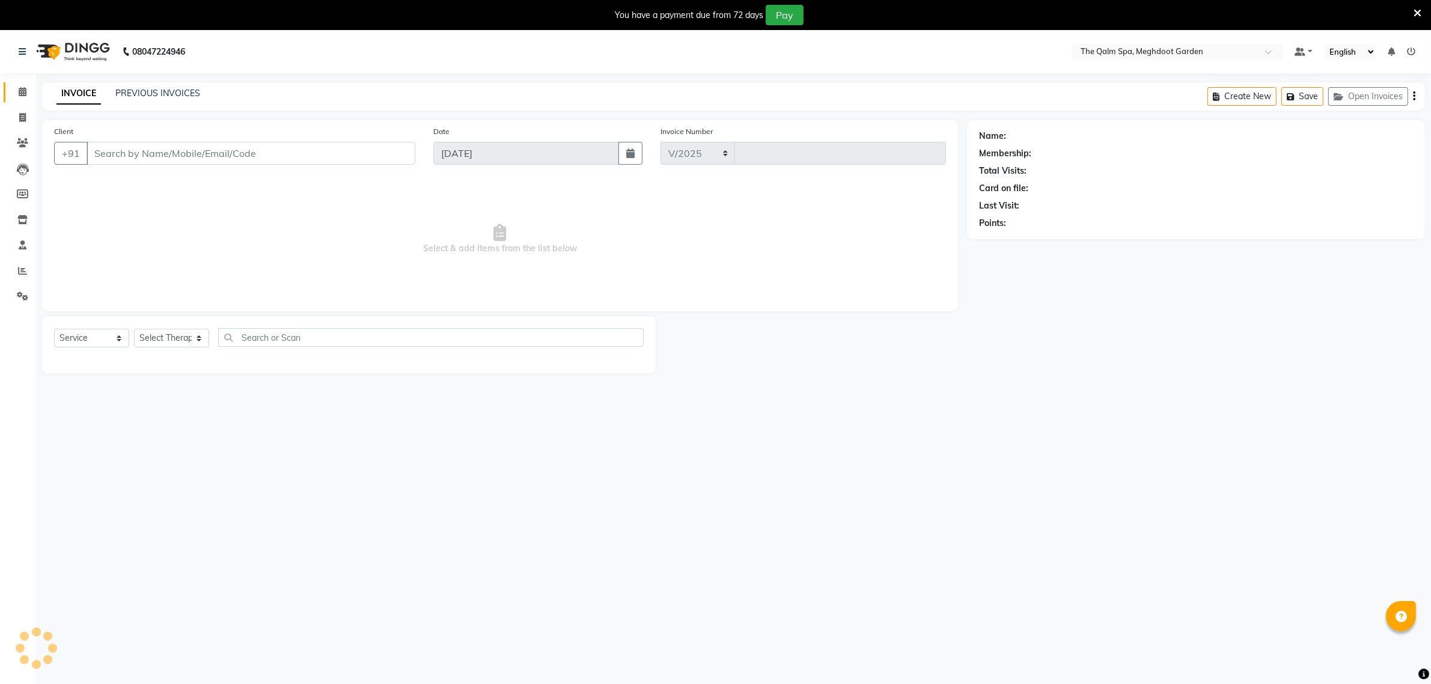
select select "6401"
type input "1876"
type input "9753999992"
select select "90357"
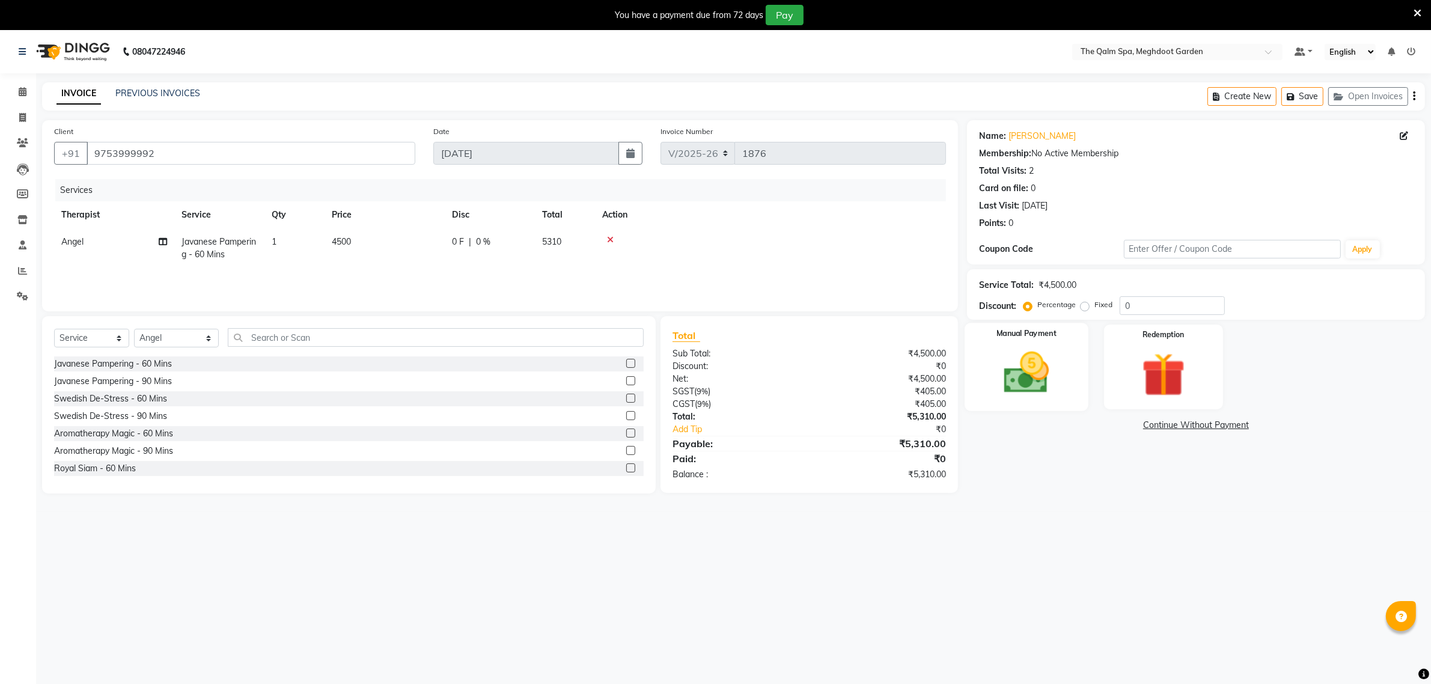
click at [1026, 373] on img at bounding box center [1026, 373] width 74 height 52
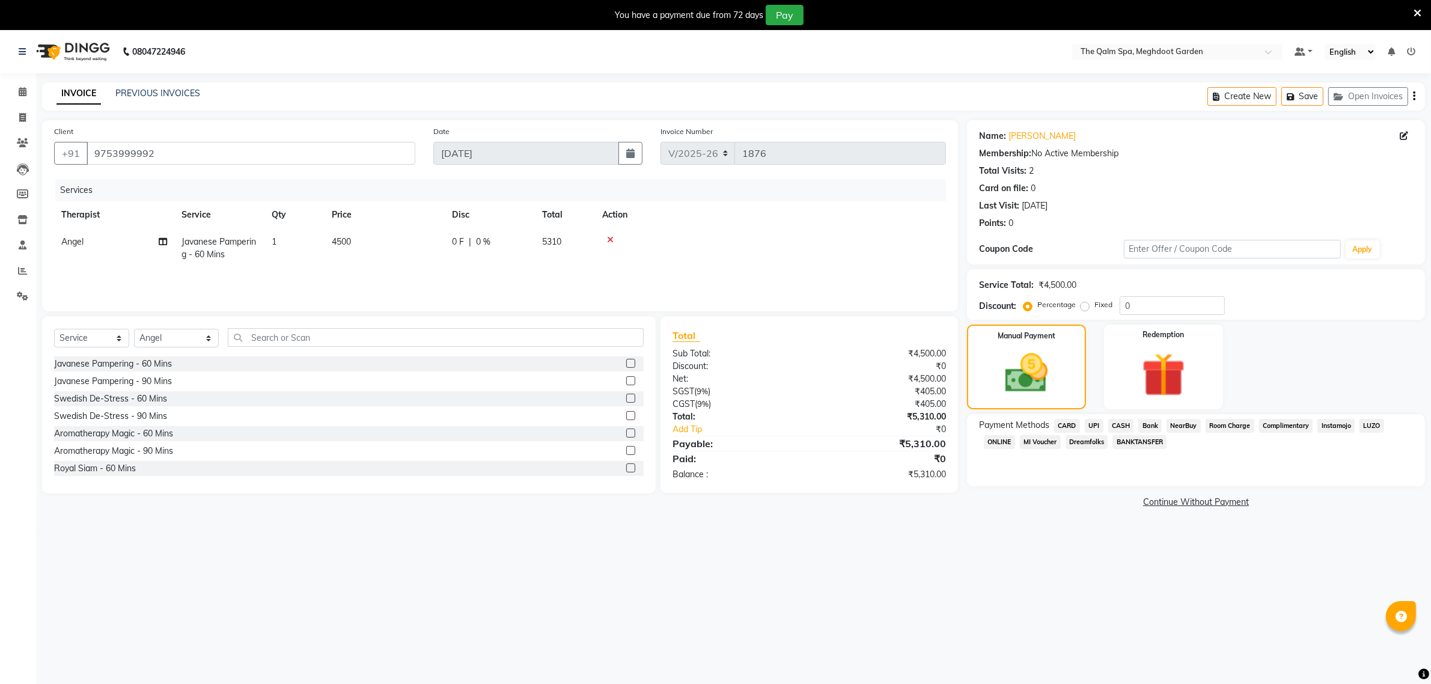
click at [1122, 424] on span "CASH" at bounding box center [1121, 426] width 26 height 14
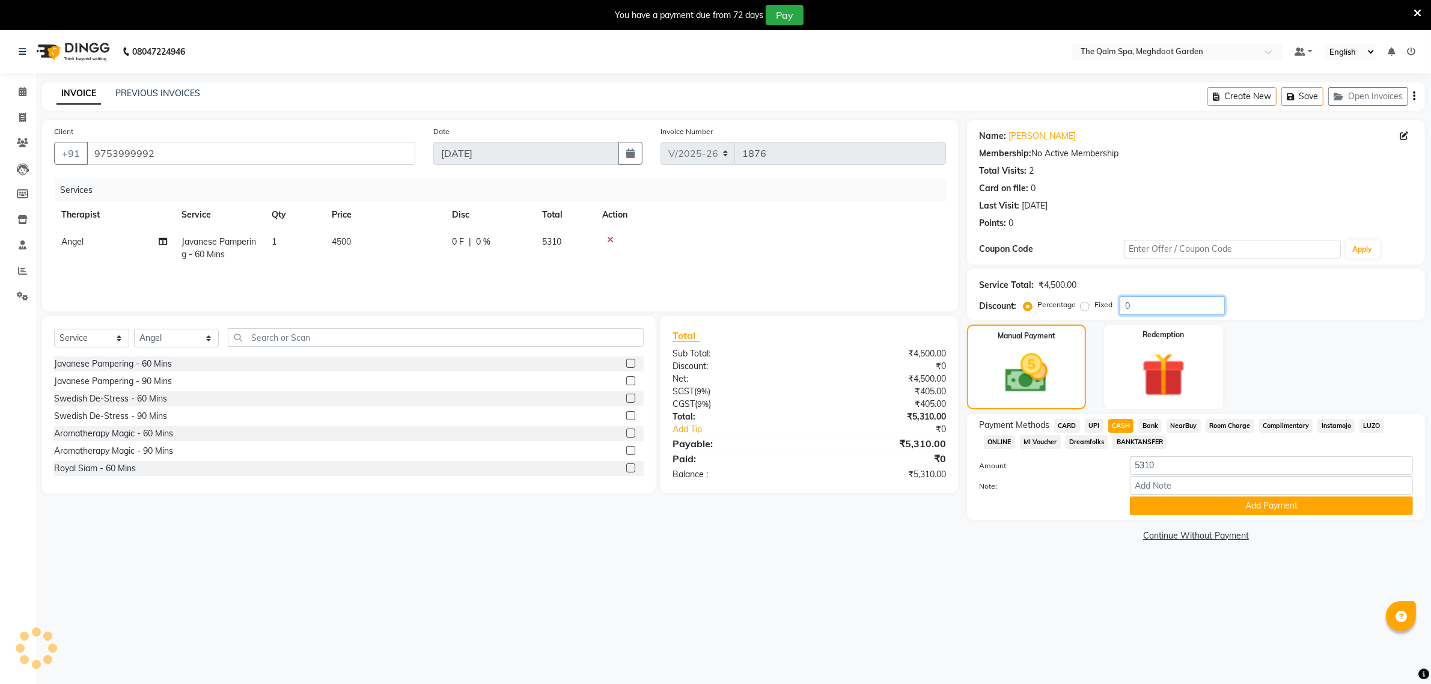
click at [1131, 304] on input "0" at bounding box center [1171, 305] width 105 height 19
type input "2"
type input "34.1"
click at [1208, 501] on button "Add Payment" at bounding box center [1271, 505] width 283 height 19
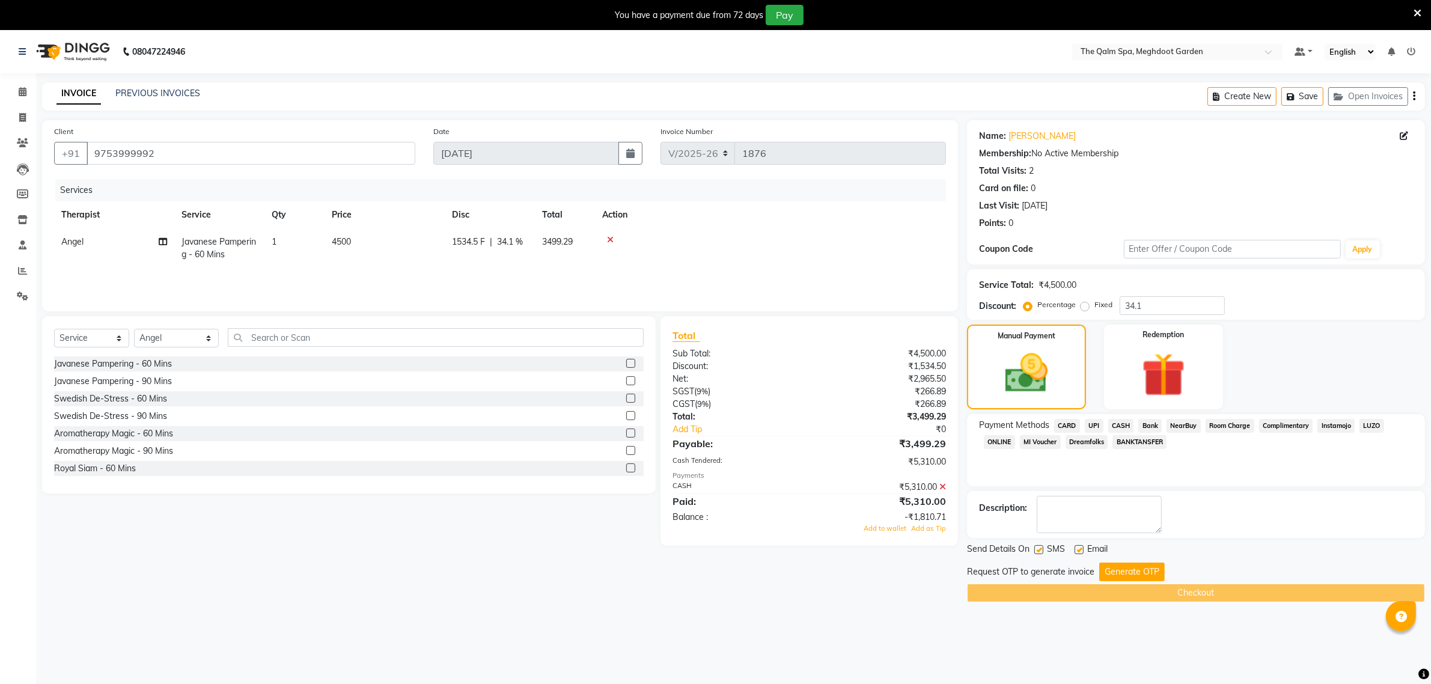
click at [1119, 568] on button "Generate OTP" at bounding box center [1131, 571] width 65 height 19
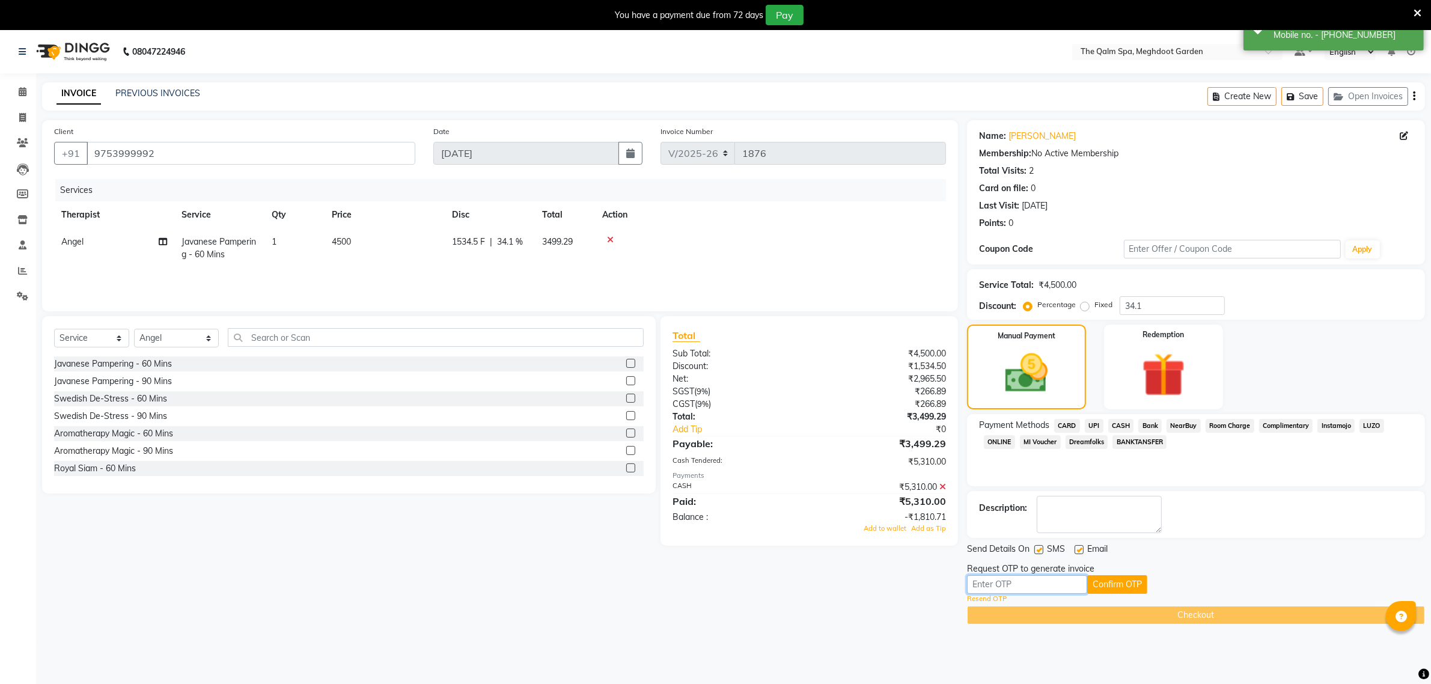
click at [1062, 586] on input "text" at bounding box center [1027, 584] width 120 height 19
click at [1043, 592] on input "text" at bounding box center [1027, 584] width 120 height 19
click at [984, 583] on input "text" at bounding box center [1027, 584] width 120 height 19
type input "7374"
click at [1103, 580] on button "Confirm OTP" at bounding box center [1117, 584] width 60 height 19
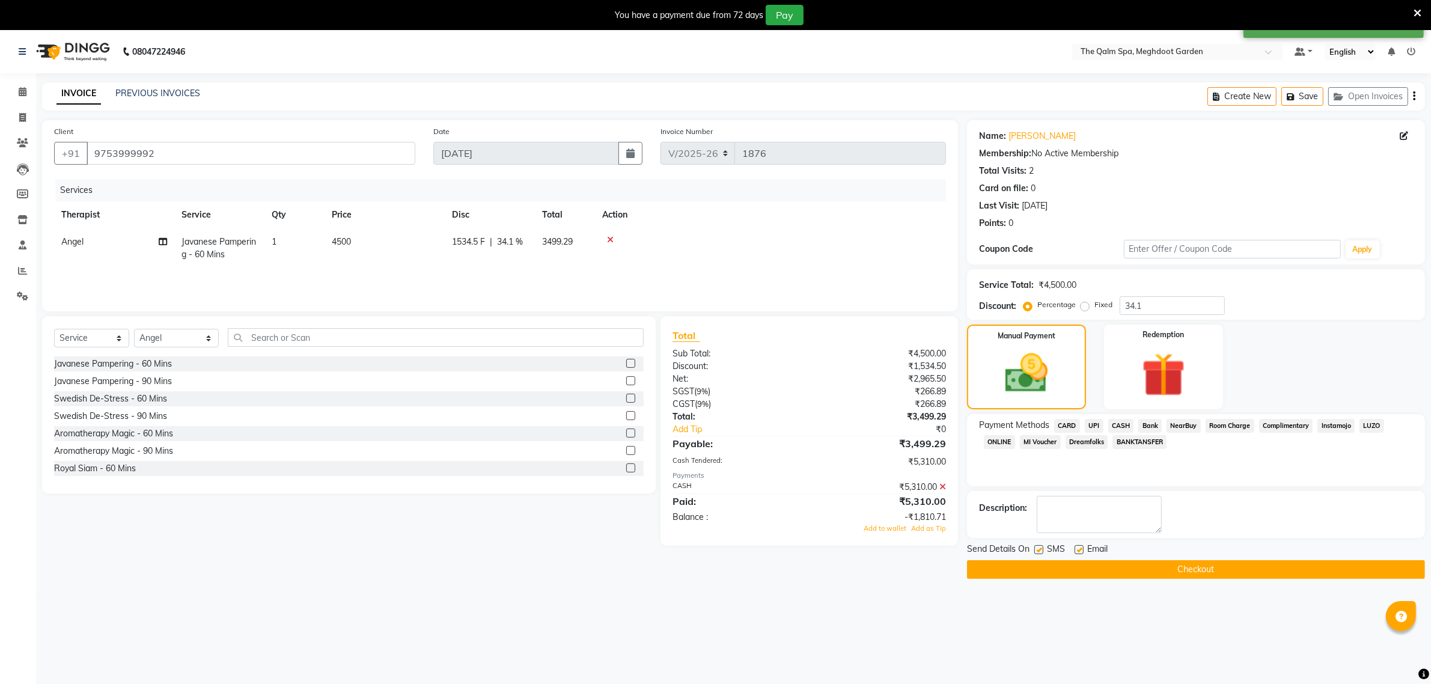
click at [1134, 567] on button "Checkout" at bounding box center [1196, 569] width 458 height 19
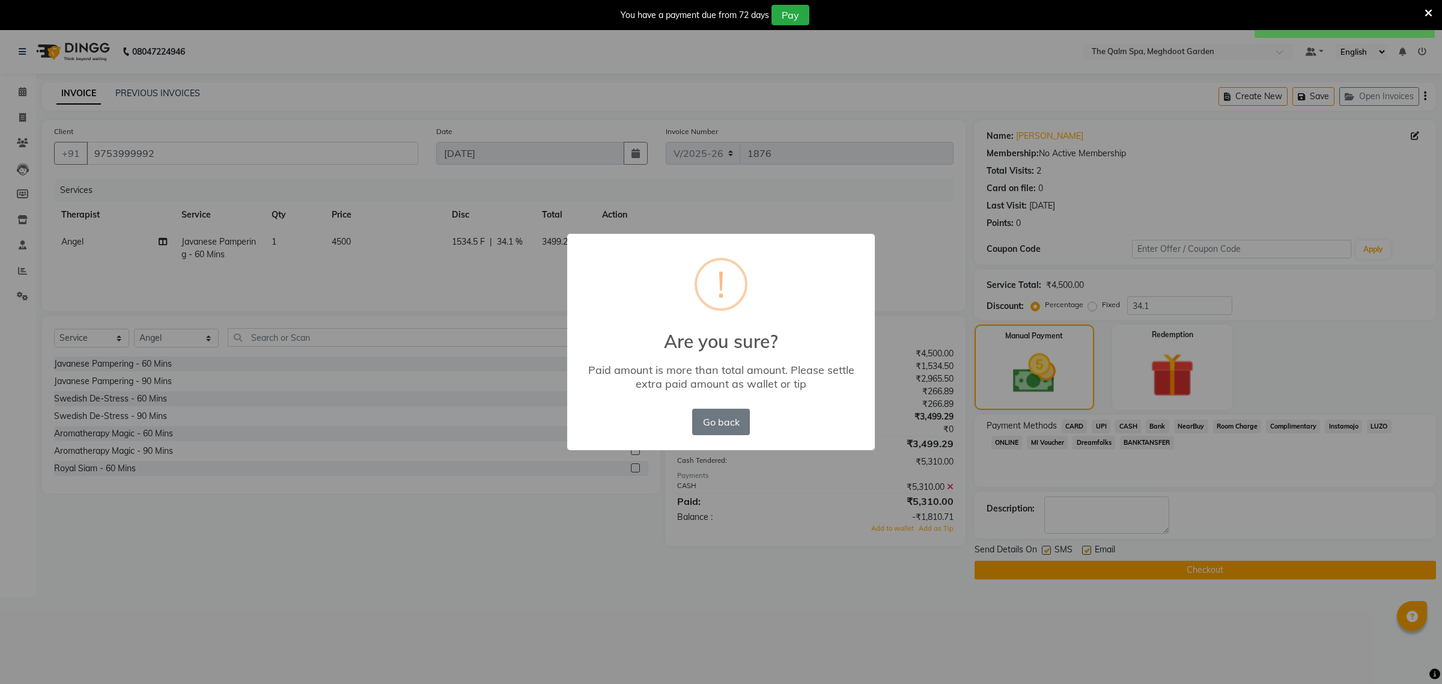
drag, startPoint x: 731, startPoint y: 422, endPoint x: 915, endPoint y: 504, distance: 201.2
click at [729, 418] on button "Go back" at bounding box center [721, 422] width 58 height 26
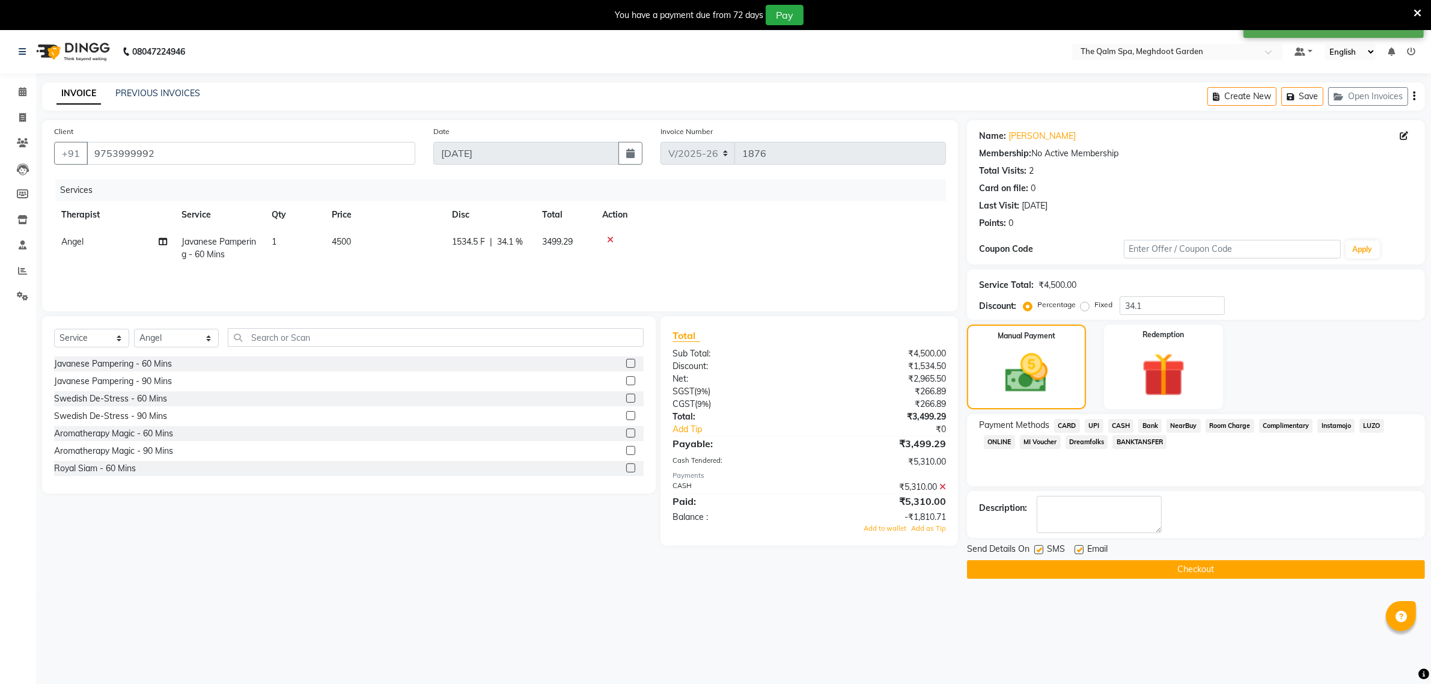
click at [942, 484] on icon at bounding box center [942, 487] width 7 height 8
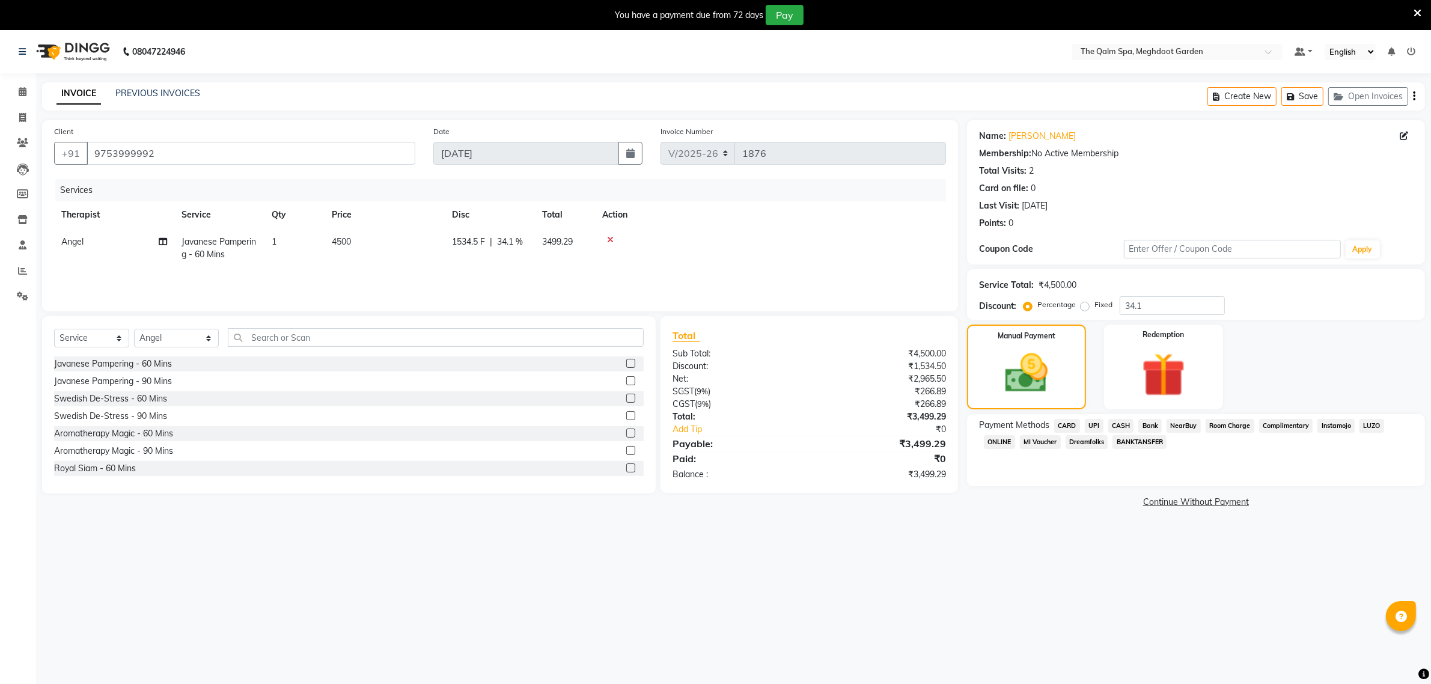
click at [1119, 422] on span "CASH" at bounding box center [1121, 426] width 26 height 14
click at [1121, 422] on span "CASH" at bounding box center [1121, 426] width 26 height 14
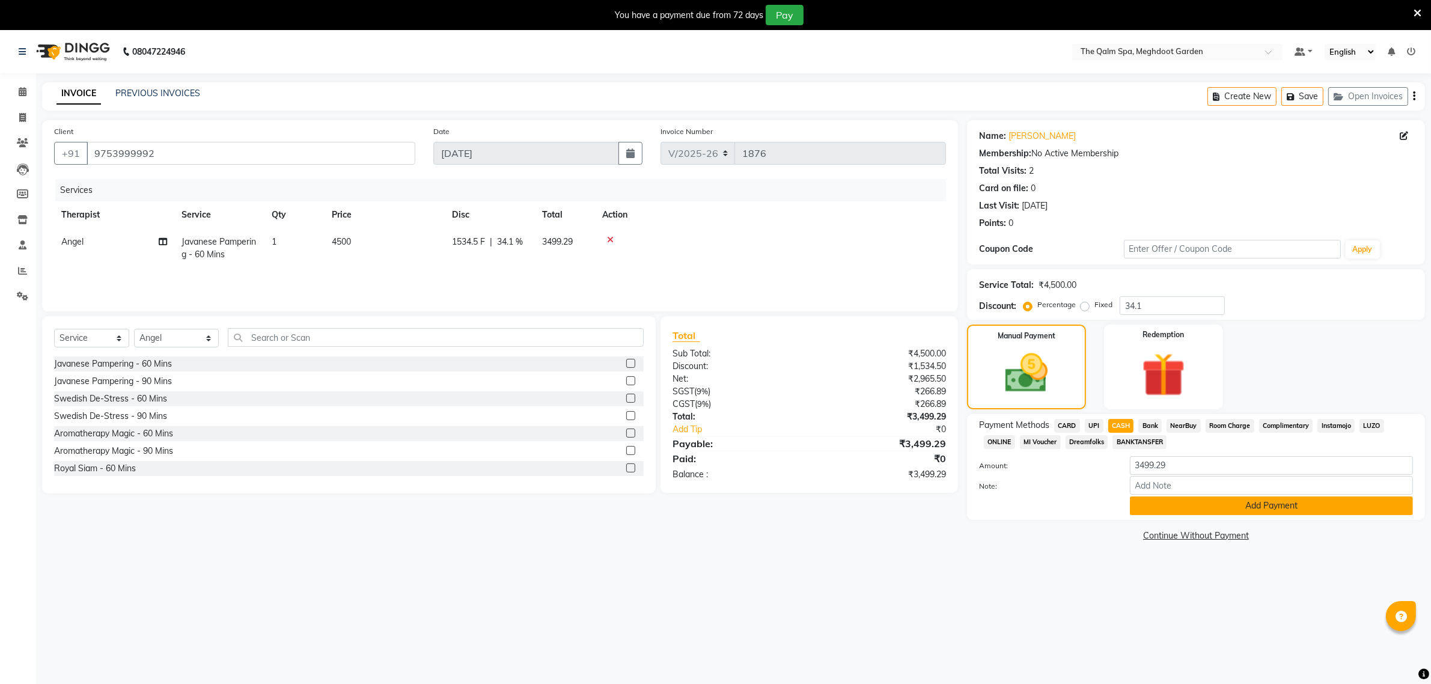
click at [1164, 503] on button "Add Payment" at bounding box center [1271, 505] width 283 height 19
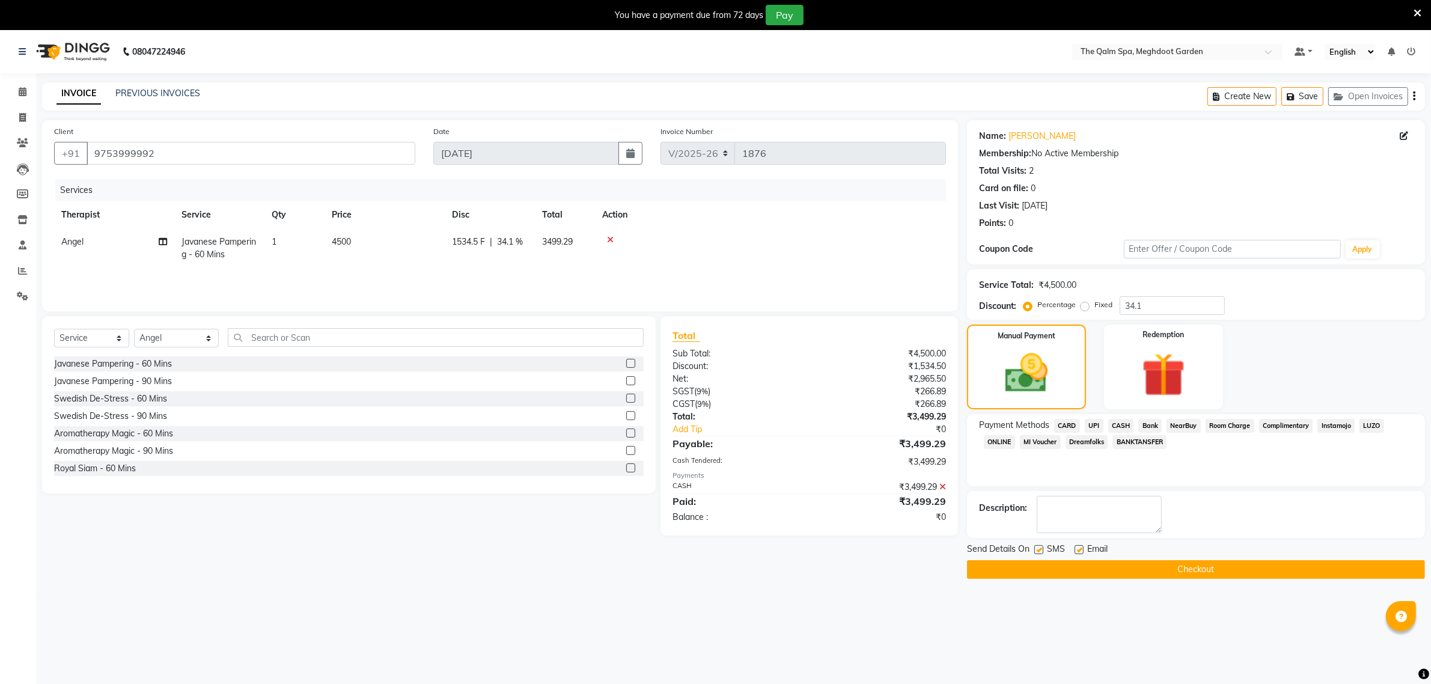
click at [1079, 567] on button "Checkout" at bounding box center [1196, 569] width 458 height 19
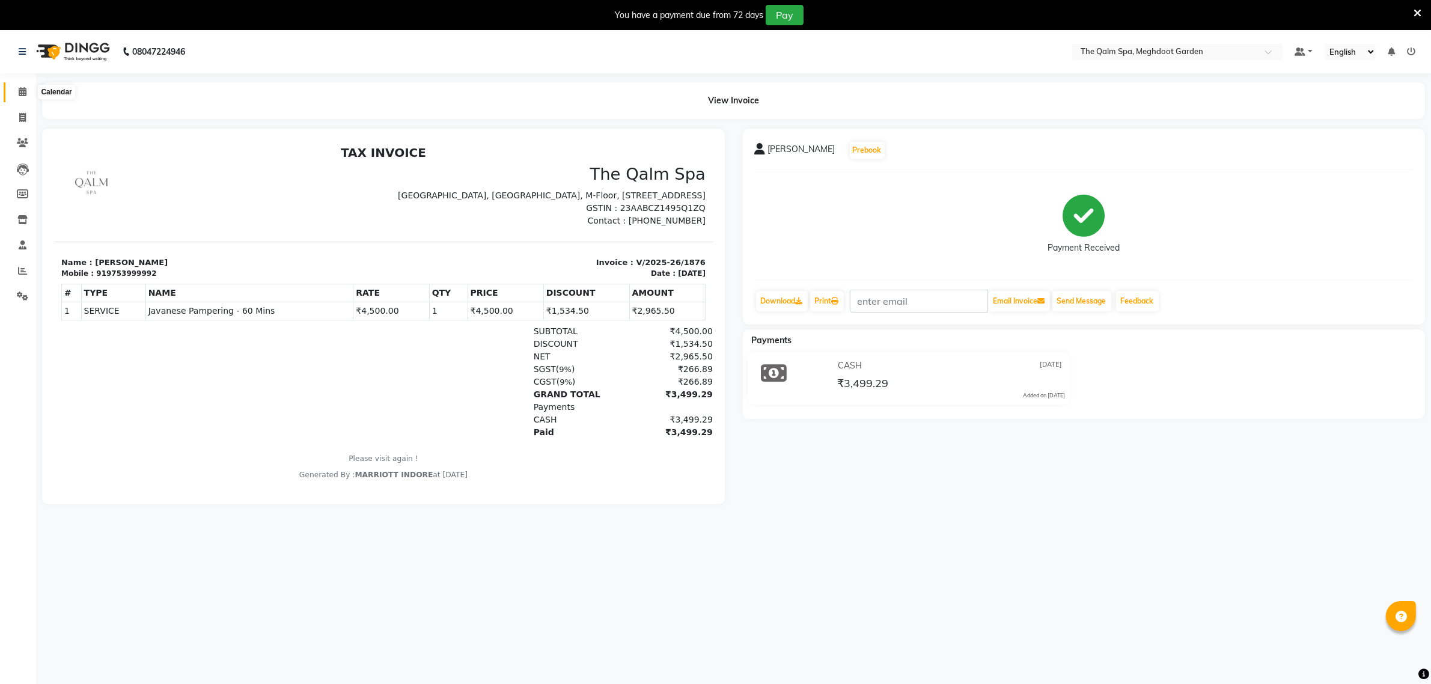
click at [23, 94] on icon at bounding box center [23, 91] width 8 height 9
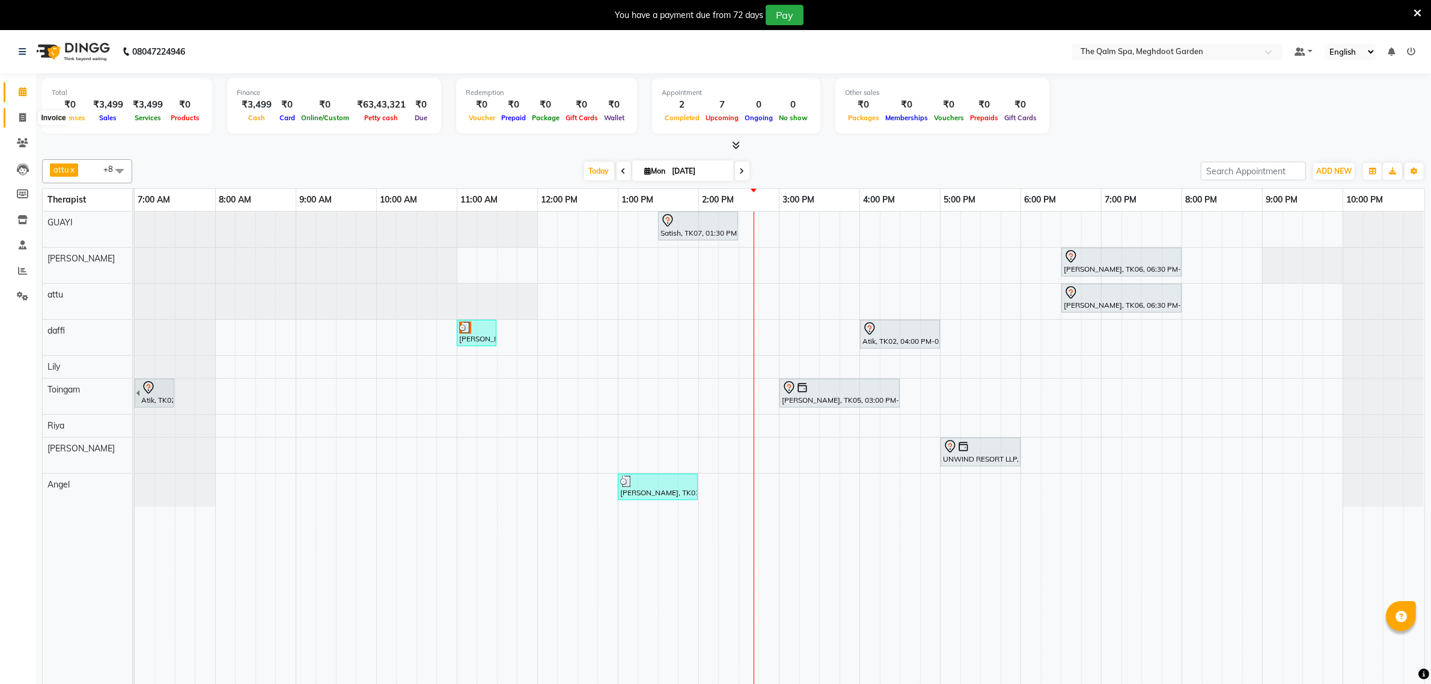
drag, startPoint x: 28, startPoint y: 116, endPoint x: 55, endPoint y: 121, distance: 26.9
click at [28, 117] on span at bounding box center [22, 118] width 21 height 14
select select "service"
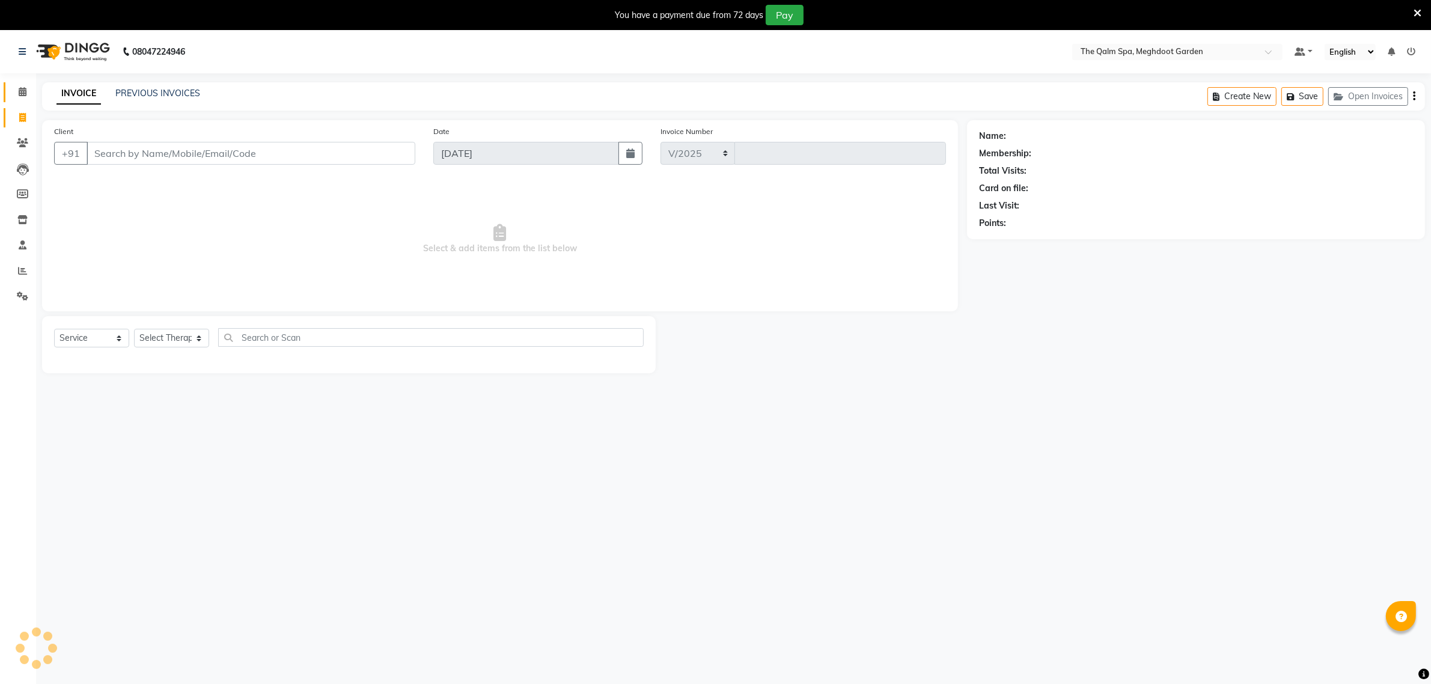
select select "6401"
type input "1877"
click at [277, 152] on input "Client" at bounding box center [251, 153] width 329 height 23
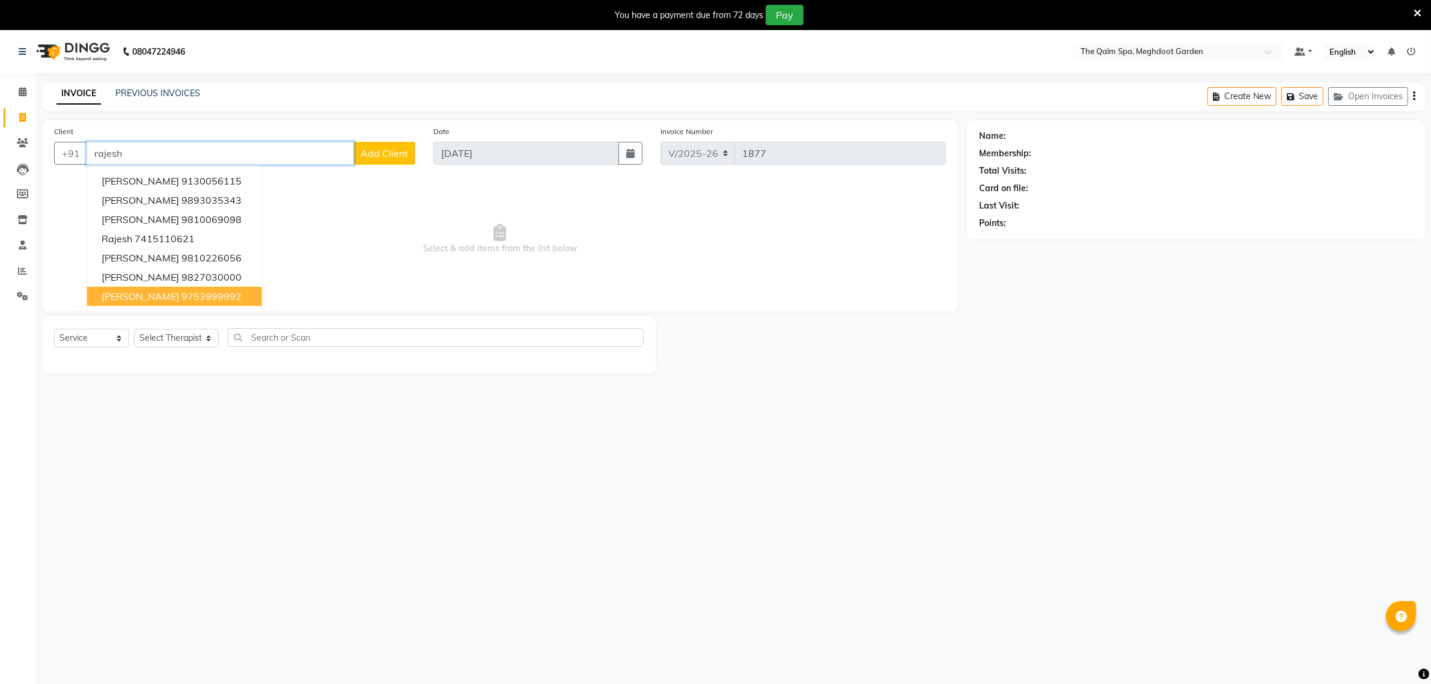
click at [182, 296] on ngb-highlight "9753999992" at bounding box center [211, 296] width 60 height 12
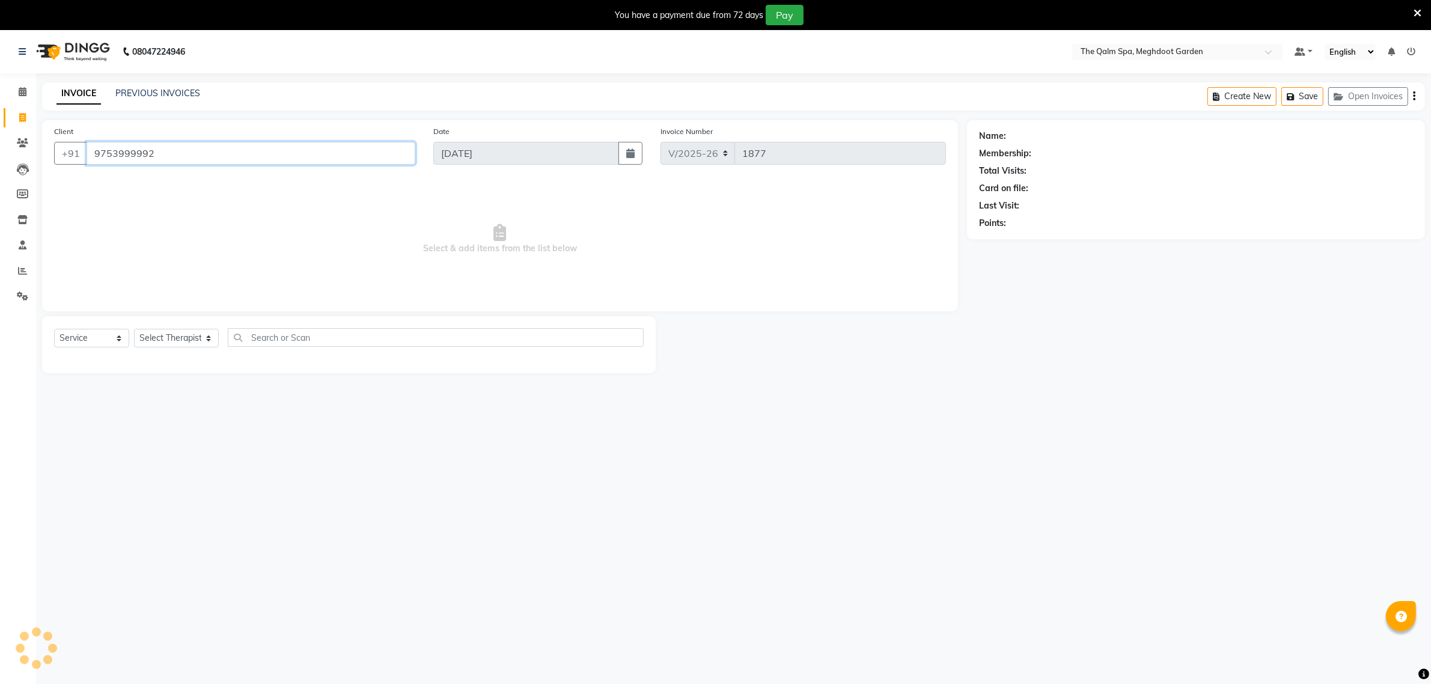
type input "9753999992"
click at [90, 339] on select "Select Service Product Membership Package Voucher Prepaid Gift Card" at bounding box center [91, 338] width 75 height 19
select select "product"
click at [54, 329] on select "Select Service Product Membership Package Voucher Prepaid Gift Card" at bounding box center [91, 338] width 75 height 19
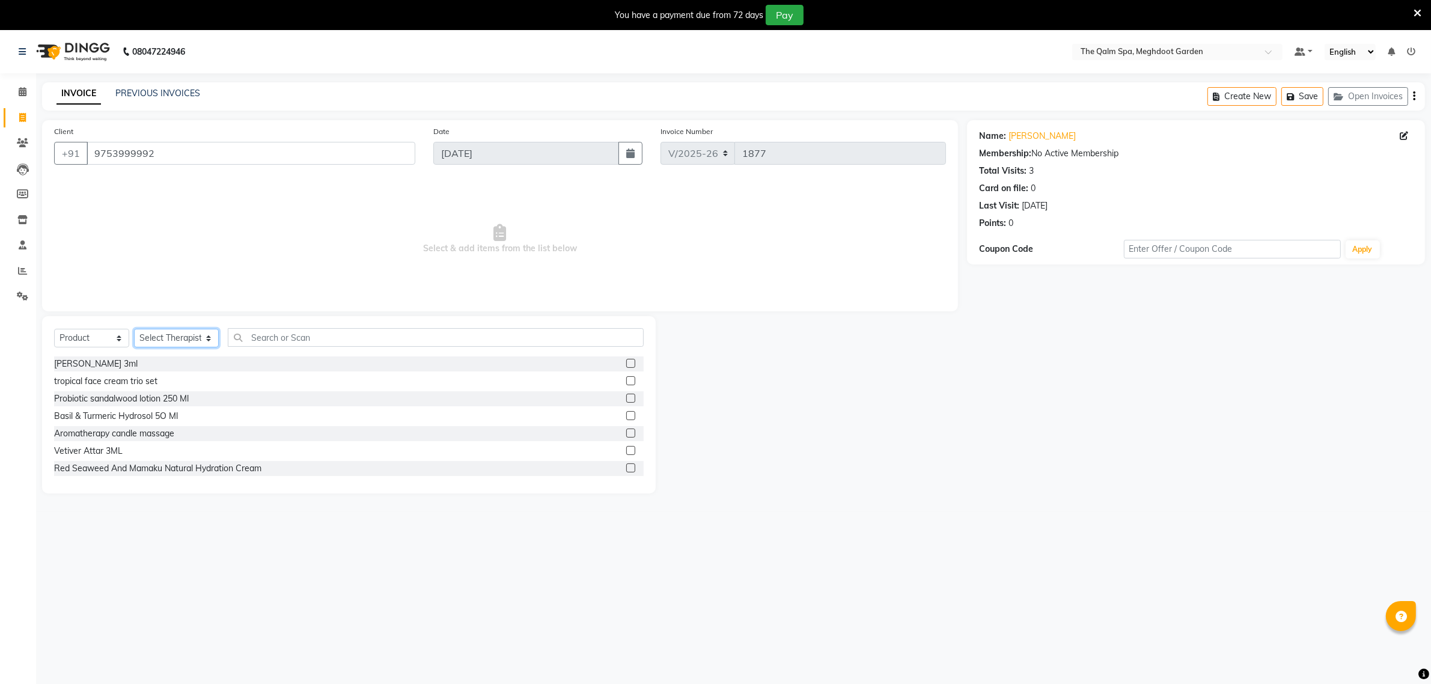
click at [169, 336] on select "Select Therapist Angel attu Bhavesh Joshi daffi Darshika Dongdongi Eshuhmi Eva …" at bounding box center [176, 338] width 85 height 19
select select "83135"
click at [134, 329] on select "Select Therapist Angel attu Bhavesh Joshi daffi Darshika Dongdongi Eshuhmi Eva …" at bounding box center [176, 338] width 85 height 19
click at [267, 335] on input "text" at bounding box center [436, 337] width 416 height 19
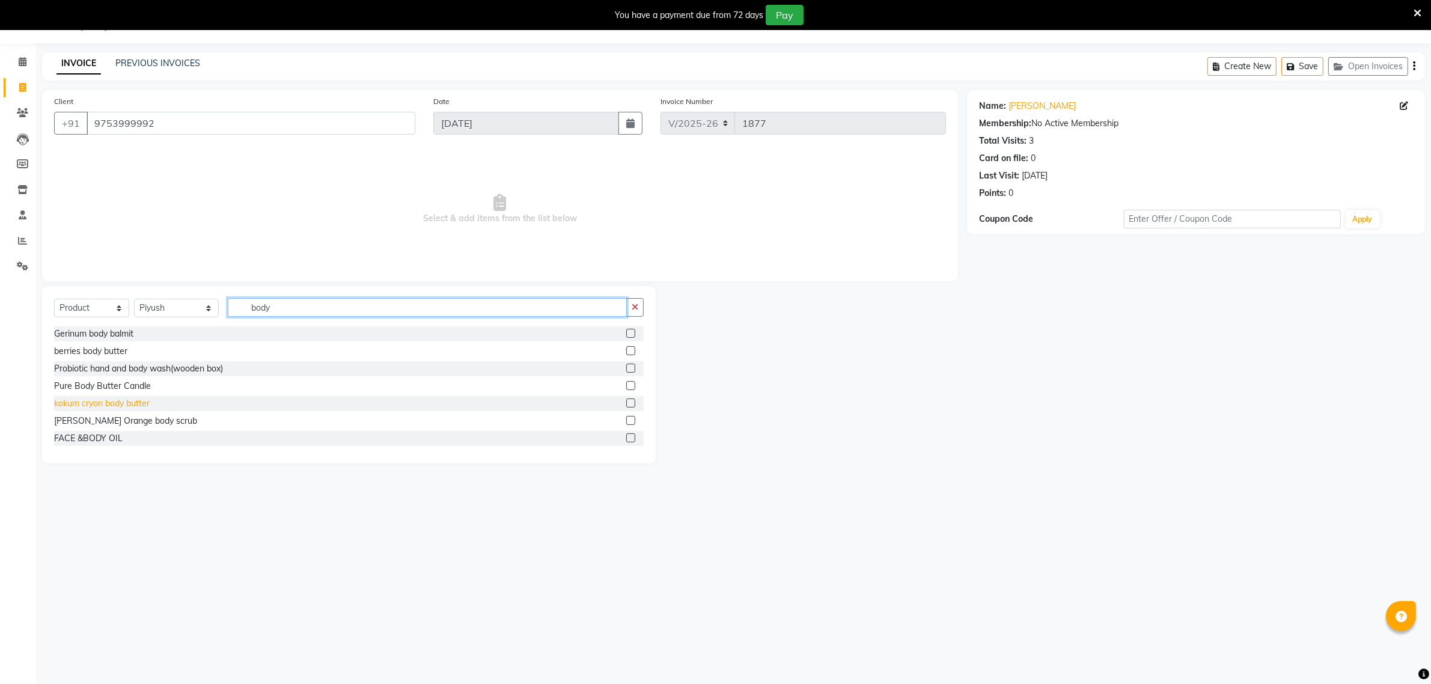
type input "body"
click at [148, 406] on div "kokum cryon body butter" at bounding box center [102, 403] width 96 height 13
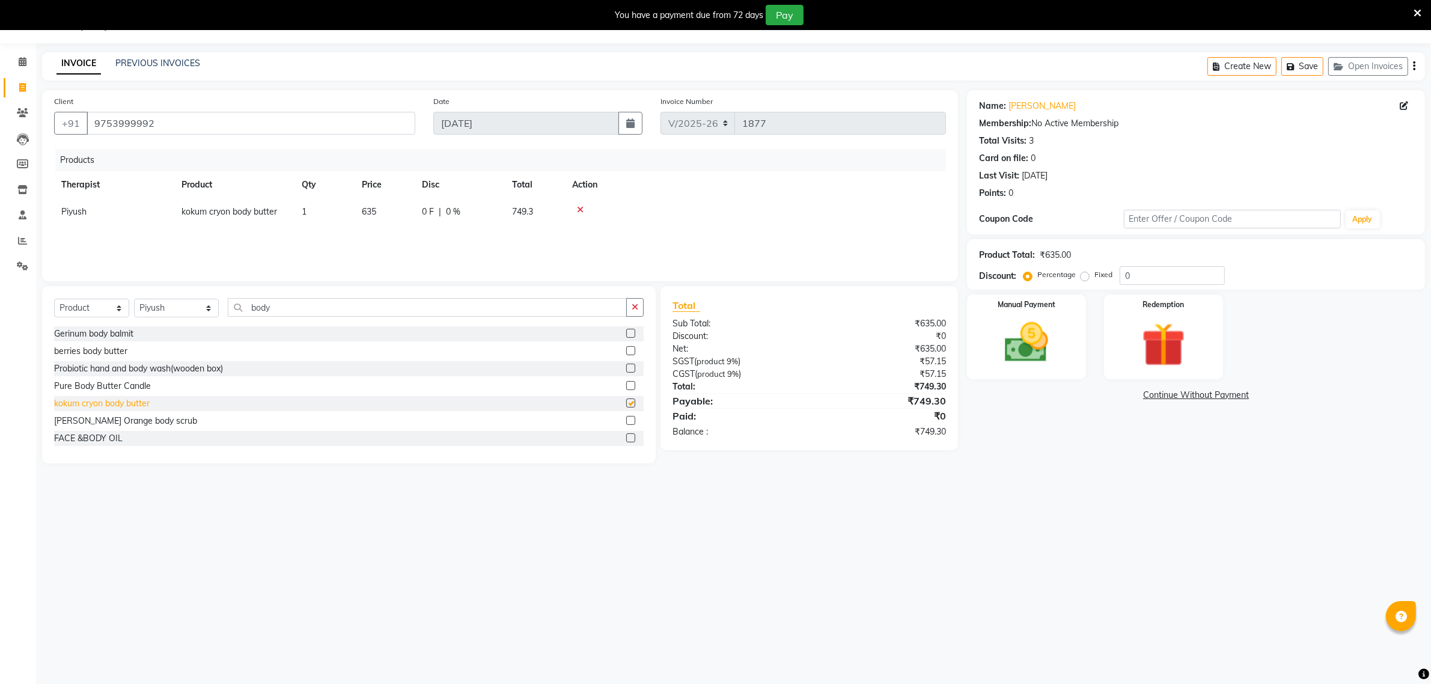
checkbox input "false"
click at [1134, 273] on input "0" at bounding box center [1171, 275] width 105 height 19
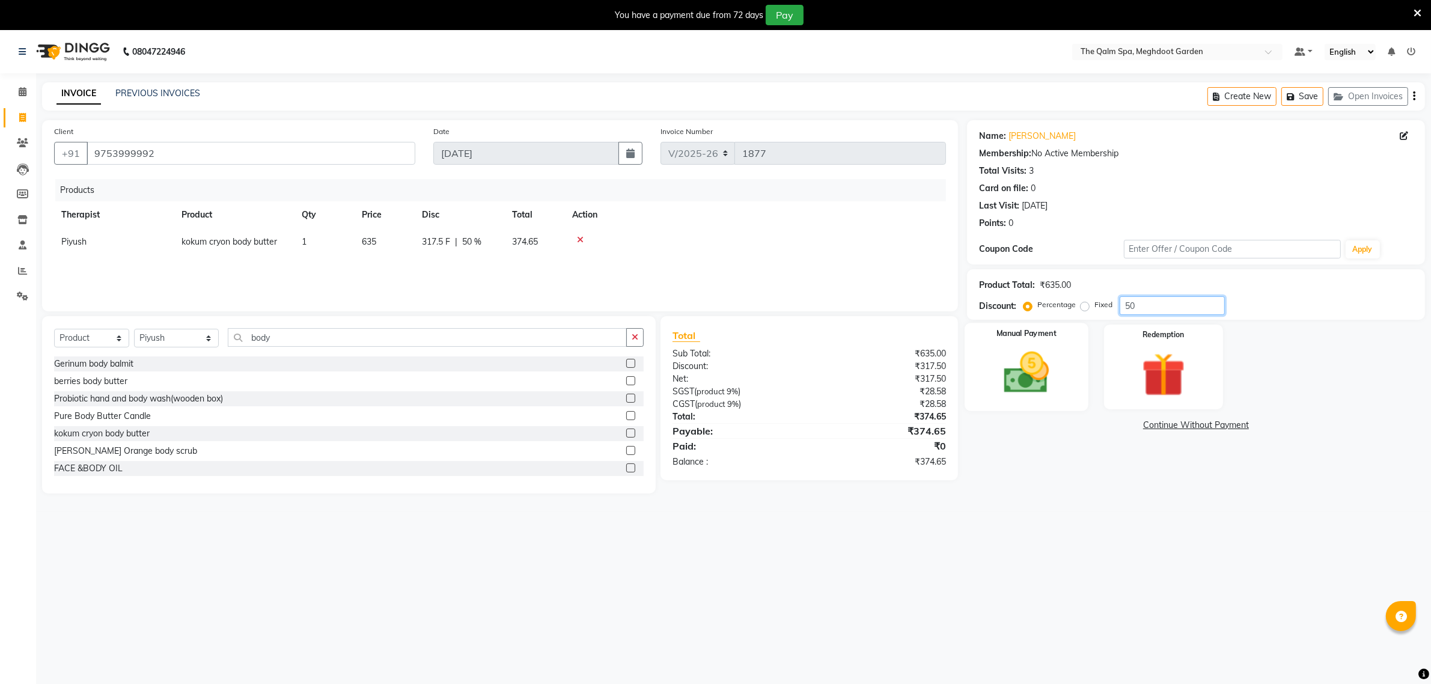
type input "50"
click at [1040, 380] on img at bounding box center [1026, 373] width 74 height 52
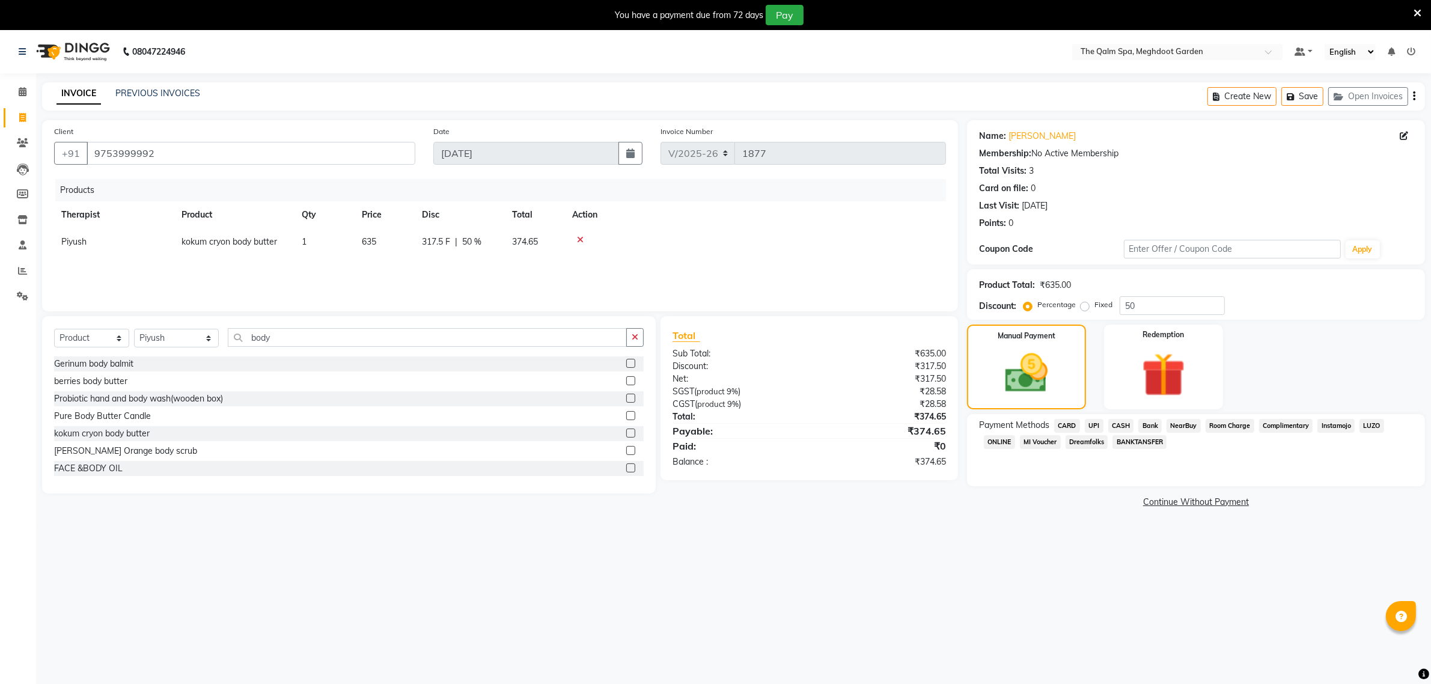
click at [1097, 425] on span "UPI" at bounding box center [1094, 426] width 19 height 14
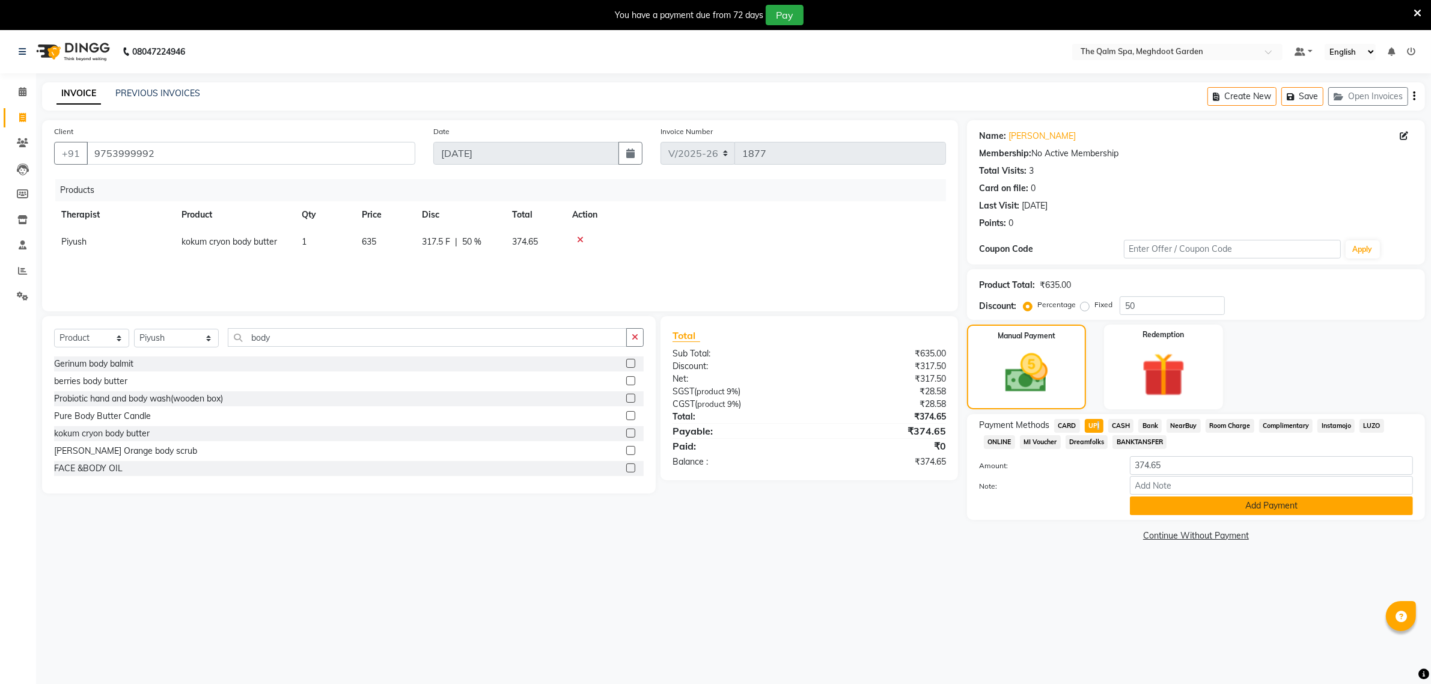
click at [1189, 505] on button "Add Payment" at bounding box center [1271, 505] width 283 height 19
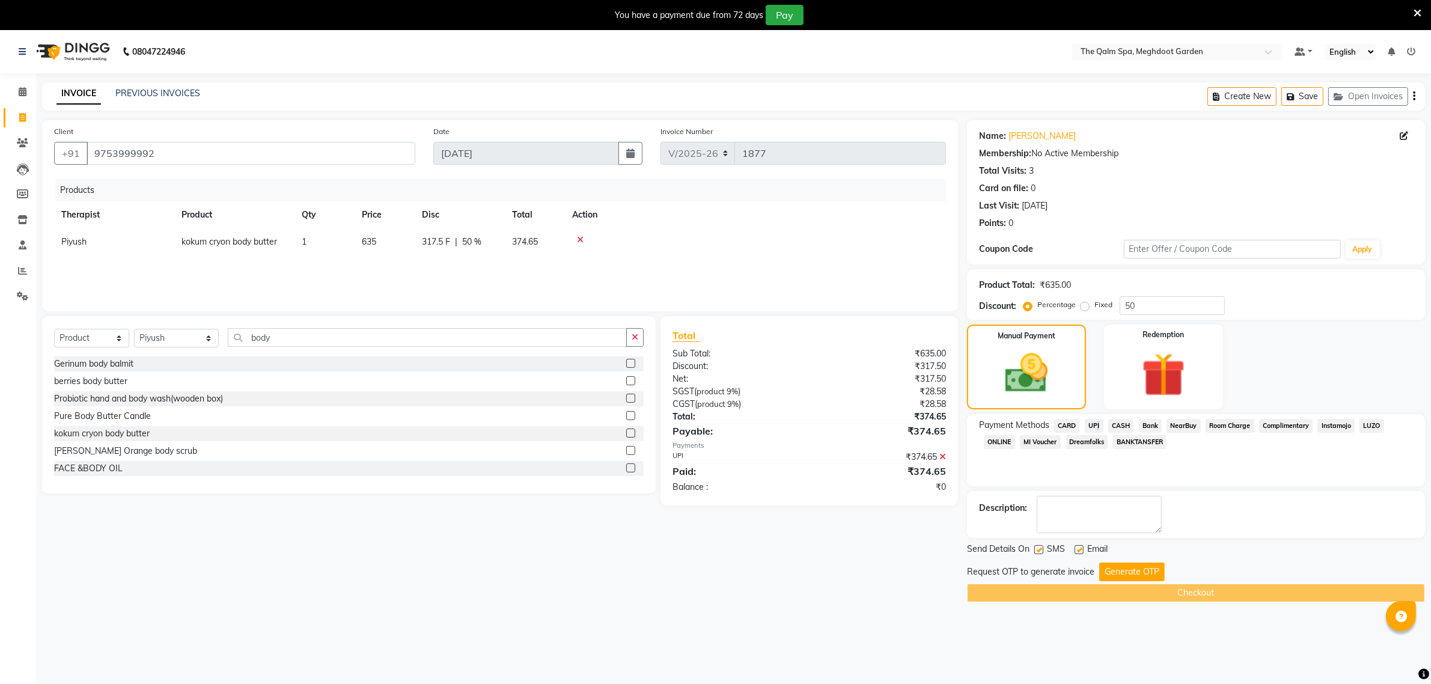
click at [1128, 568] on button "Generate OTP" at bounding box center [1131, 571] width 65 height 19
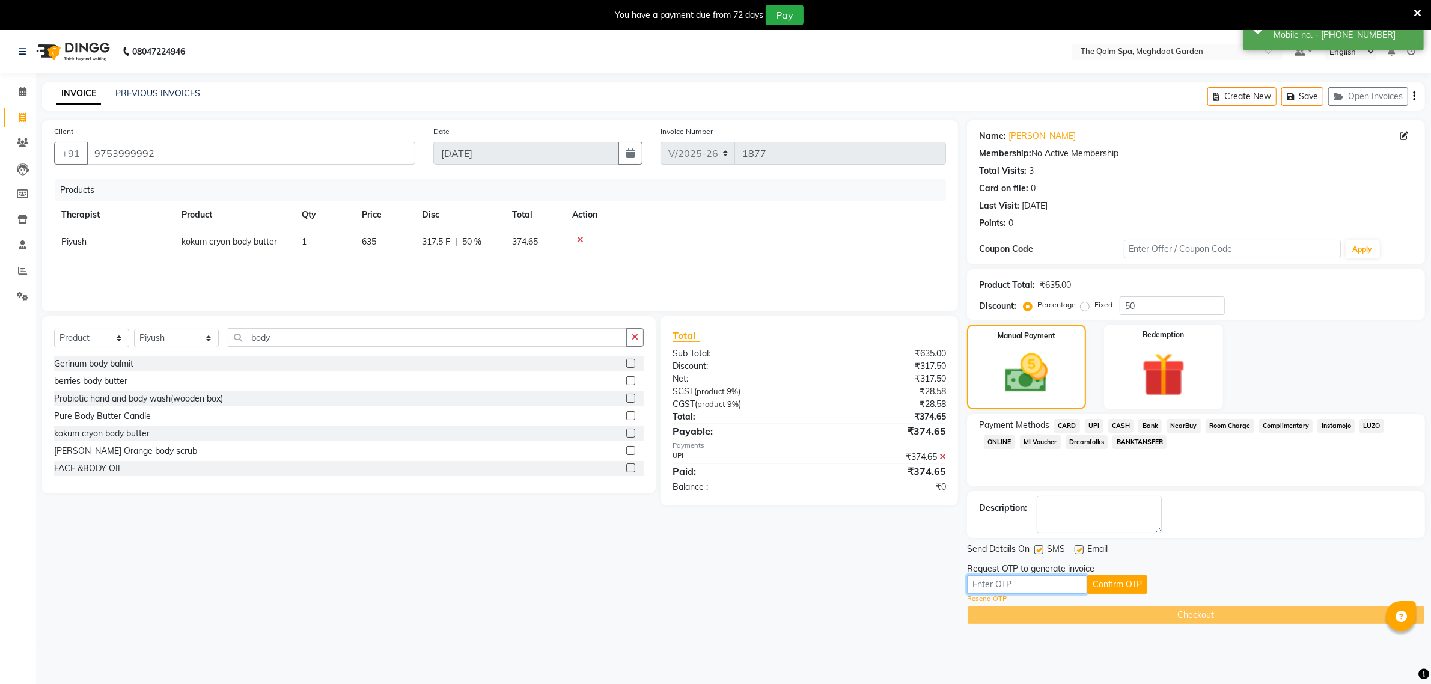
click at [1021, 583] on input "text" at bounding box center [1027, 584] width 120 height 19
type input "6418"
click at [1106, 581] on button "Confirm OTP" at bounding box center [1117, 584] width 60 height 19
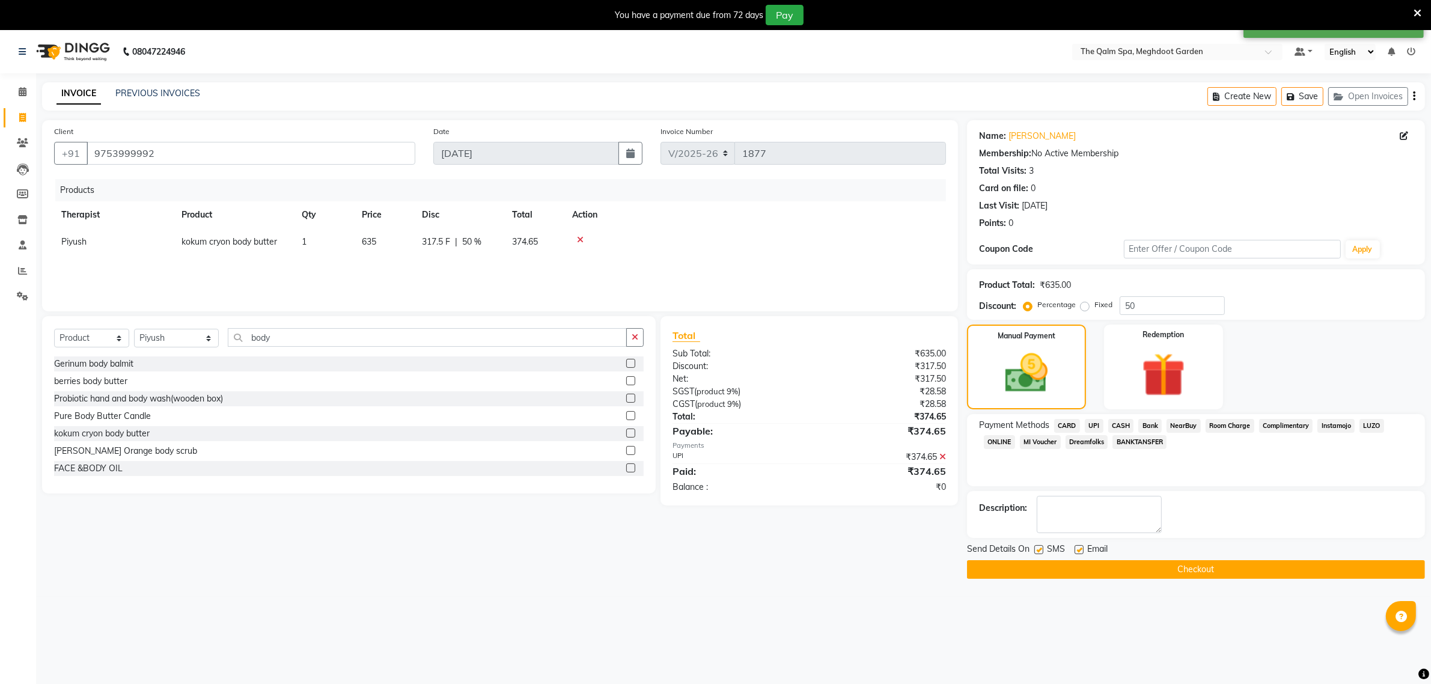
click at [1164, 568] on button "Checkout" at bounding box center [1196, 569] width 458 height 19
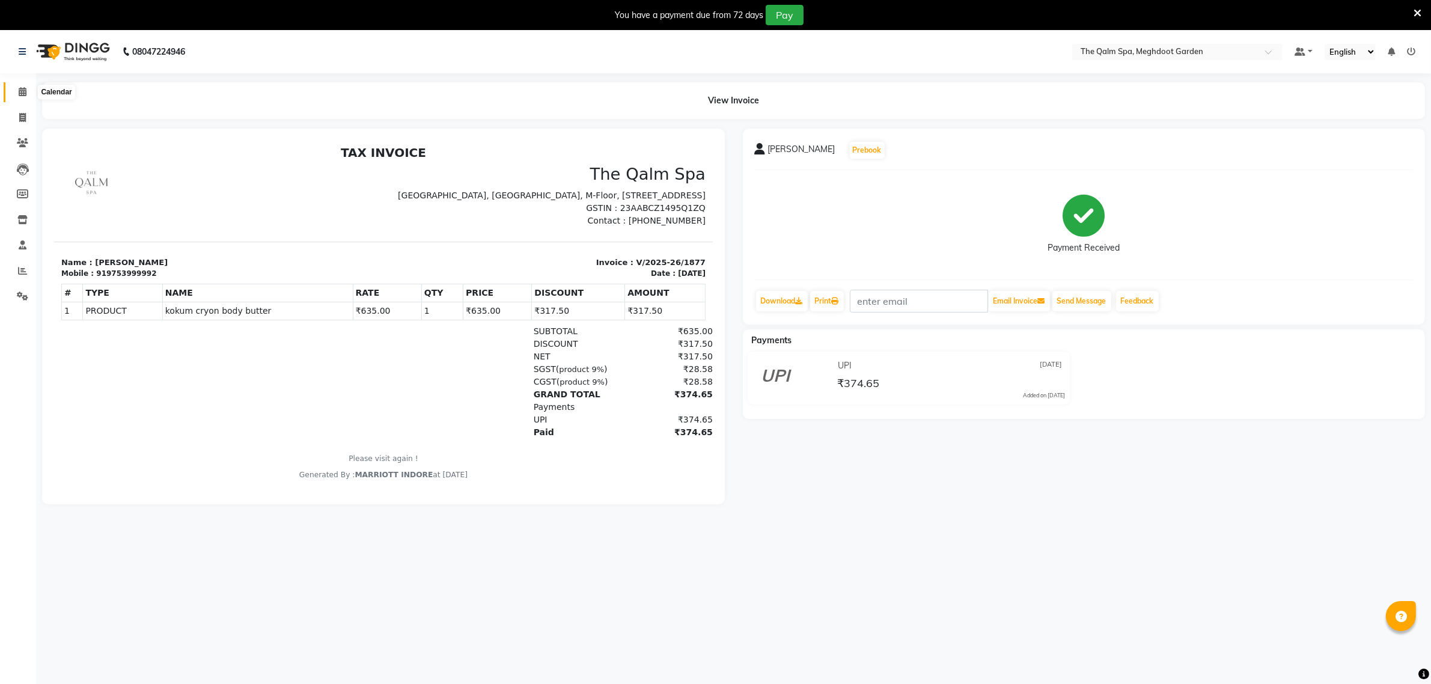
drag, startPoint x: 17, startPoint y: 90, endPoint x: 13, endPoint y: 100, distance: 10.3
click at [17, 90] on span at bounding box center [22, 92] width 21 height 14
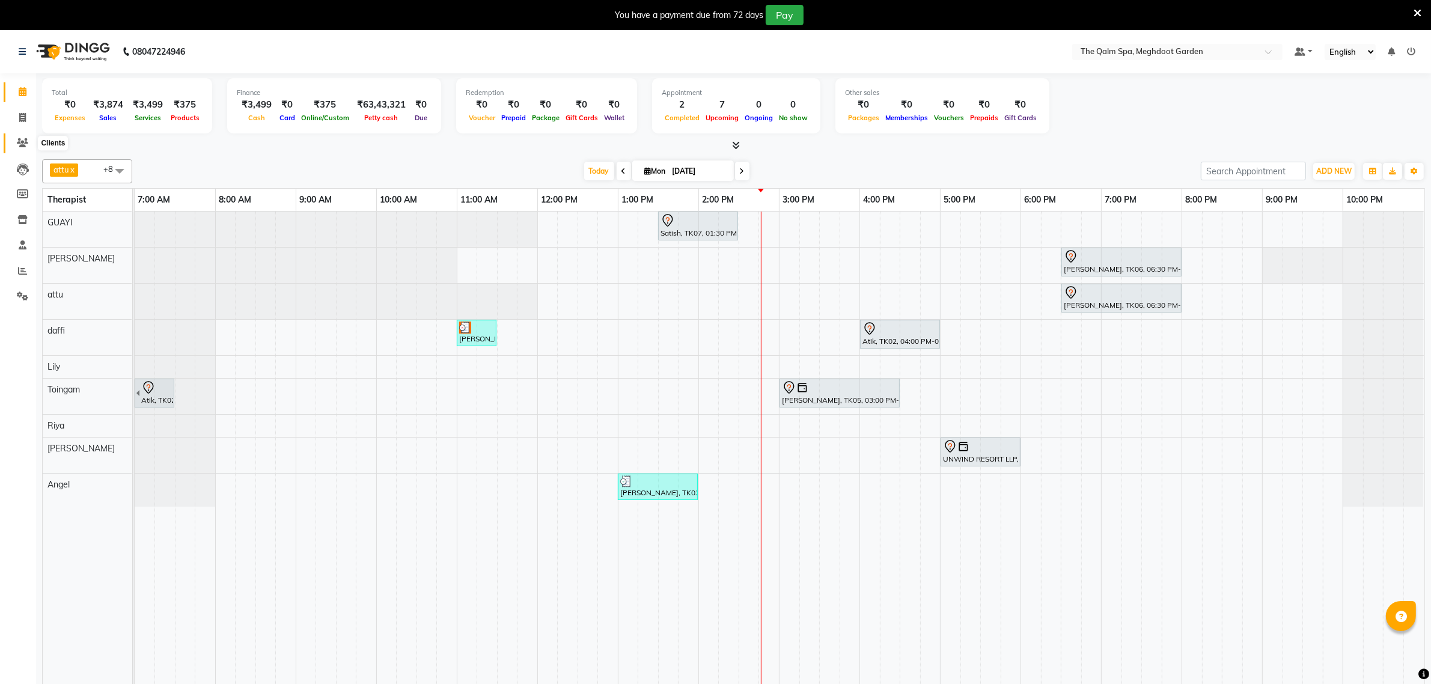
click at [23, 139] on icon at bounding box center [22, 142] width 11 height 9
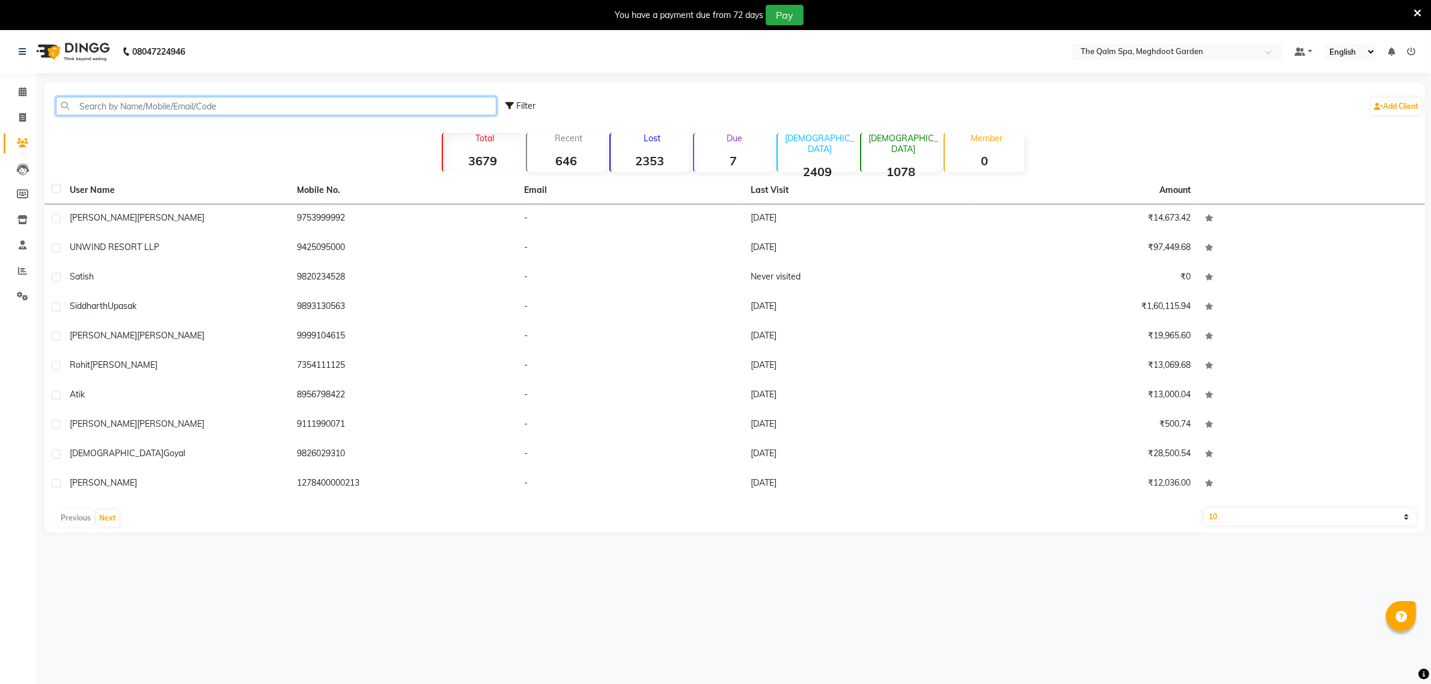
click at [149, 109] on input "text" at bounding box center [276, 106] width 440 height 19
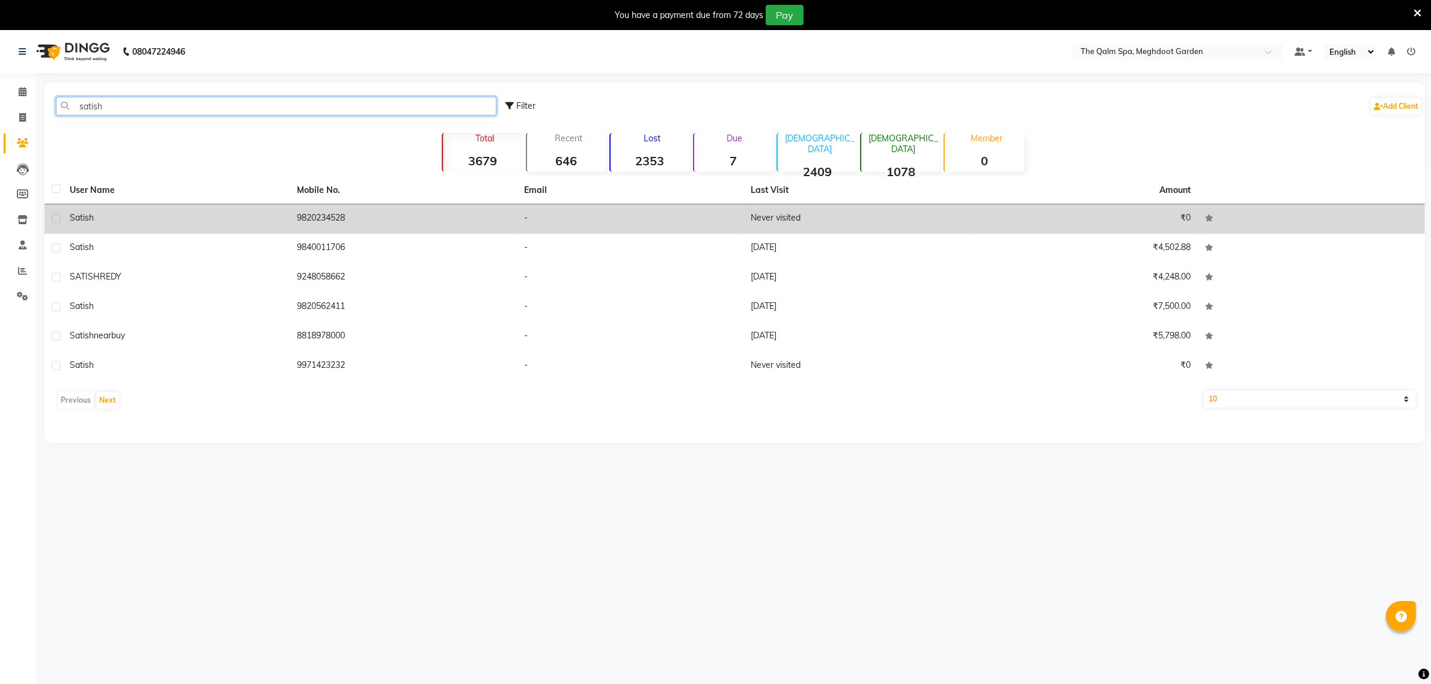
type input "satish"
click at [82, 212] on span "Satish" at bounding box center [82, 217] width 24 height 11
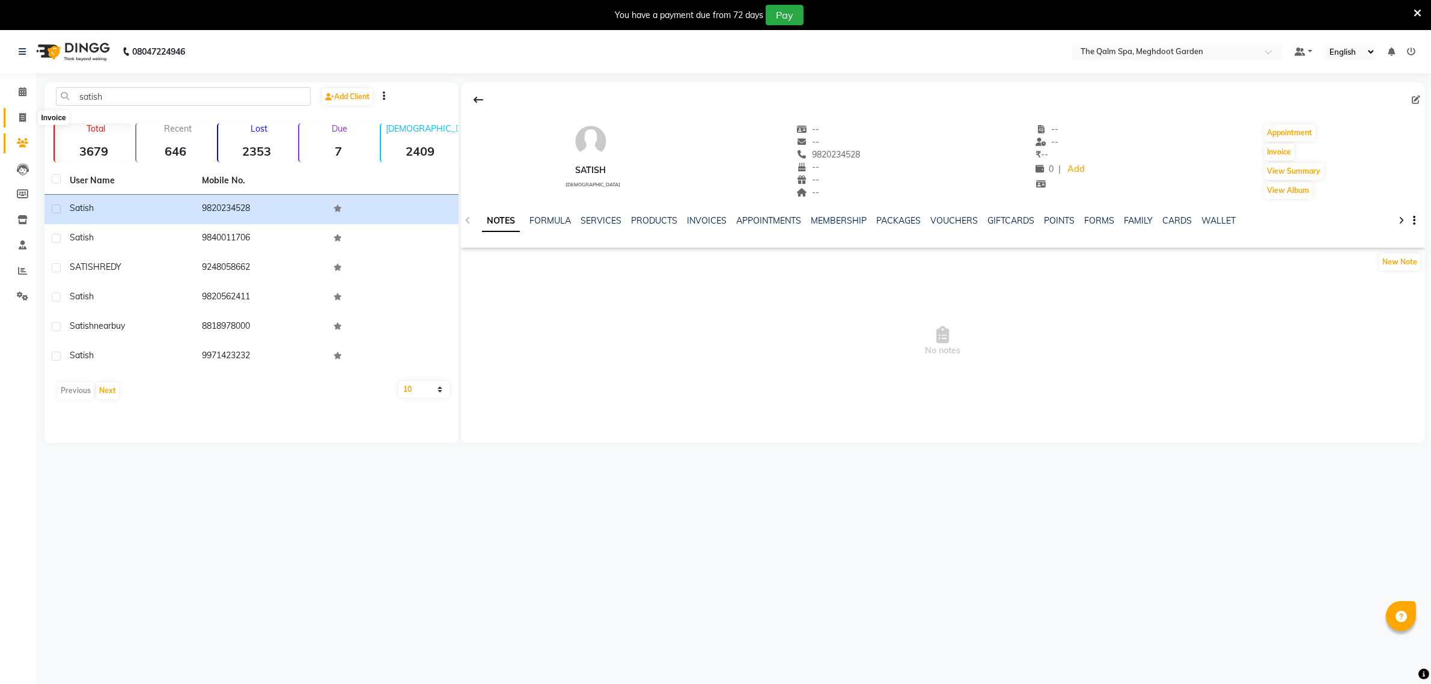
click at [19, 123] on span at bounding box center [22, 118] width 21 height 14
select select "service"
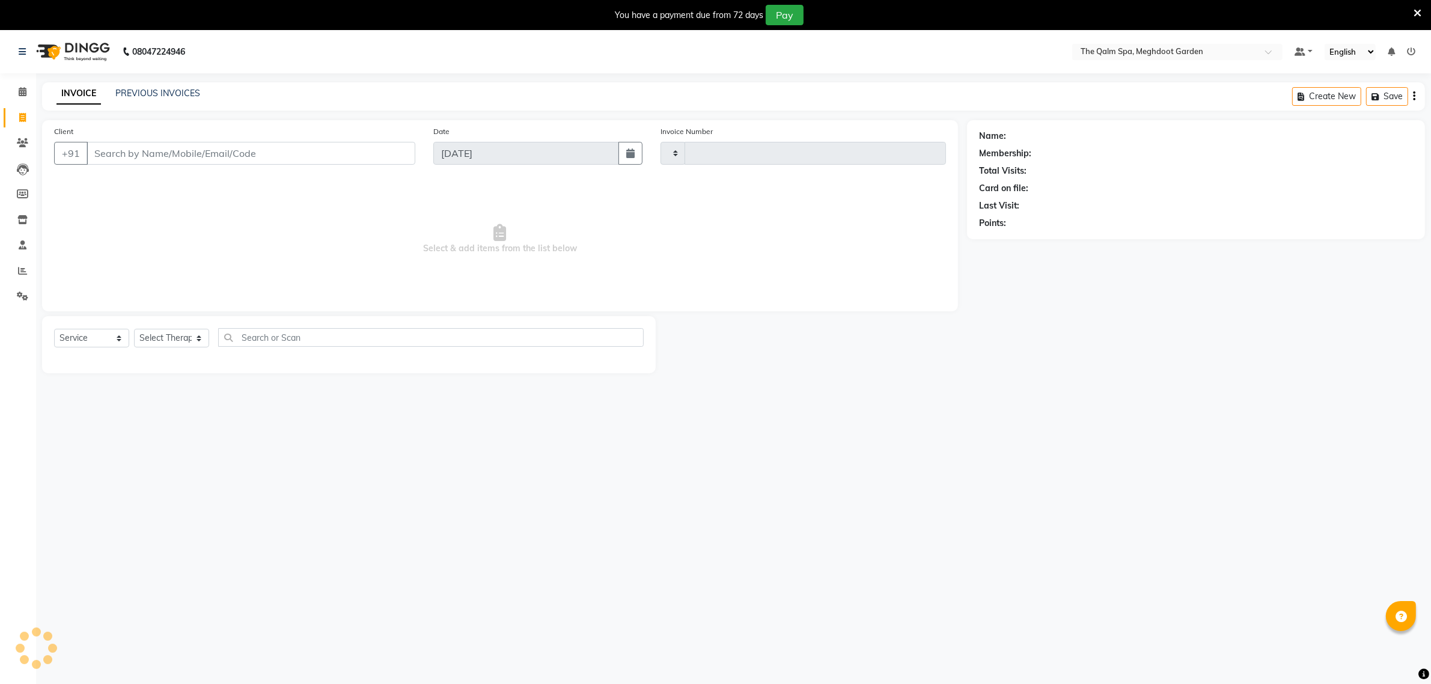
type input "1878"
select select "6401"
click at [121, 154] on input "Client" at bounding box center [251, 153] width 329 height 23
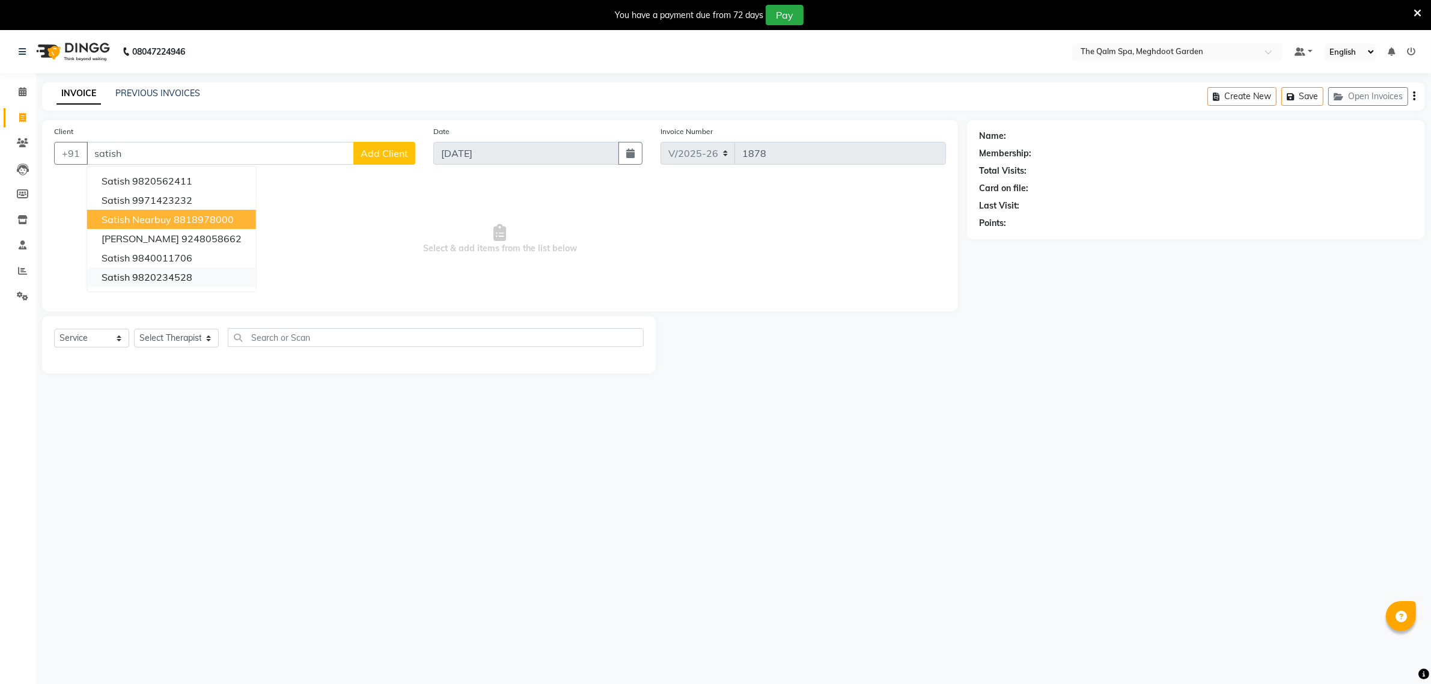
click at [174, 277] on ngb-highlight "9820234528" at bounding box center [162, 277] width 60 height 12
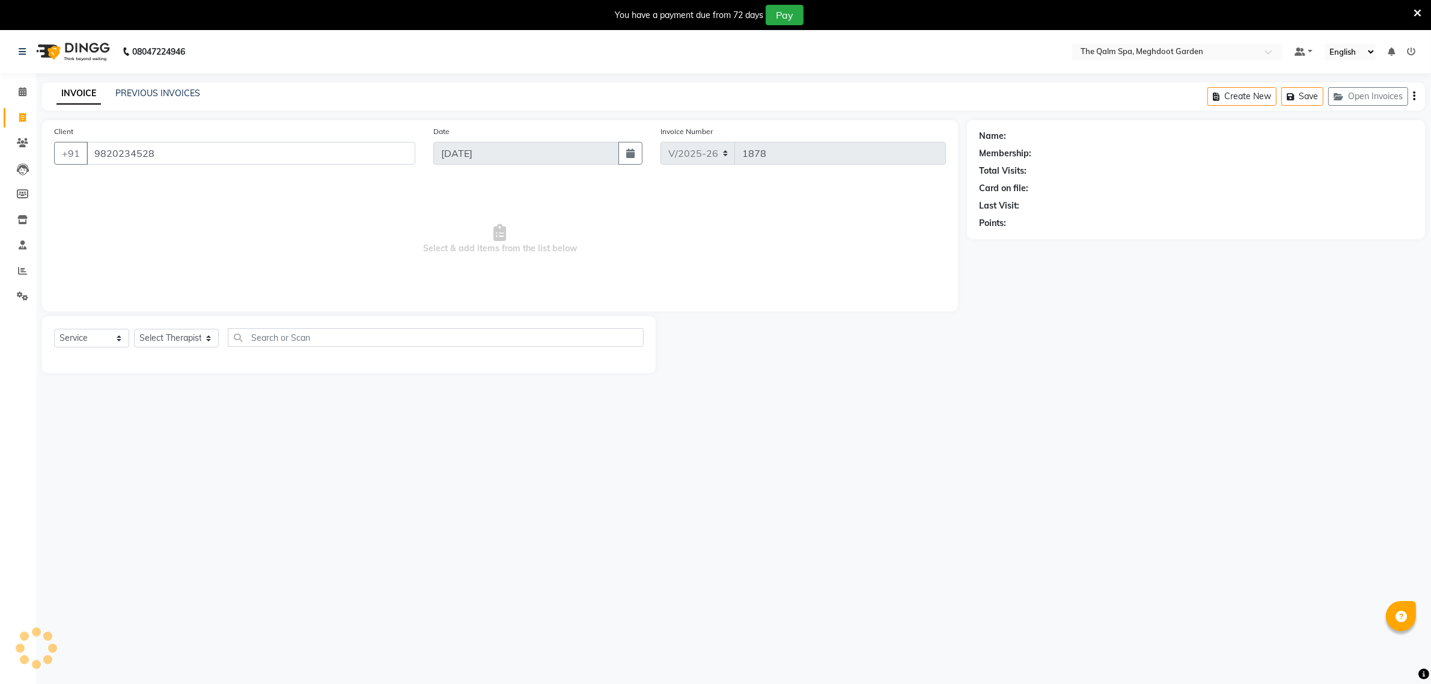
type input "9820234528"
click at [106, 335] on select "Select Service Product Membership Package Voucher Prepaid Gift Card" at bounding box center [91, 338] width 75 height 19
select select "product"
click at [54, 329] on select "Select Service Product Membership Package Voucher Prepaid Gift Card" at bounding box center [91, 338] width 75 height 19
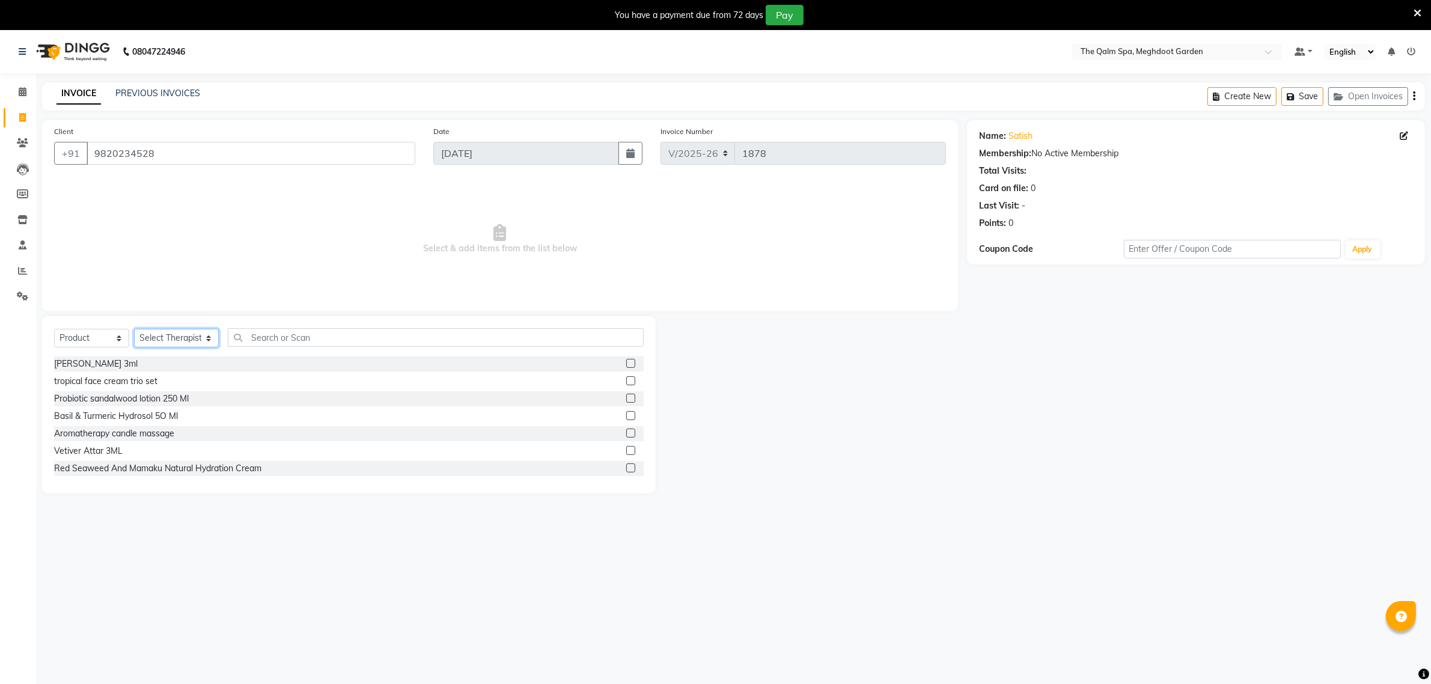
click at [193, 338] on select "Select Therapist Angel attu Bhavesh Joshi daffi Darshika Dongdongi Eshuhmi Eva …" at bounding box center [176, 338] width 85 height 19
select select "48471"
click at [134, 329] on select "Select Therapist Angel attu Bhavesh Joshi daffi Darshika Dongdongi Eshuhmi Eva …" at bounding box center [176, 338] width 85 height 19
click at [308, 339] on input "text" at bounding box center [436, 337] width 416 height 19
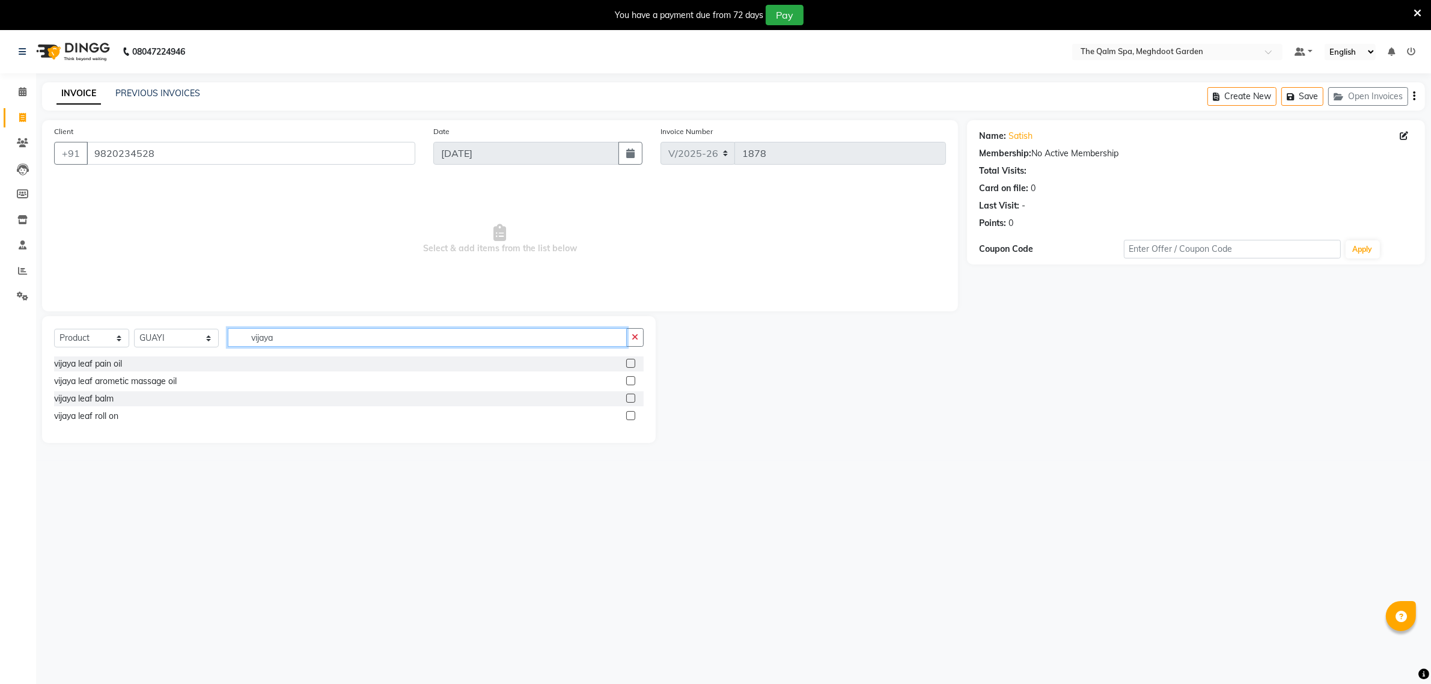
type input "vijaya"
click at [632, 383] on label at bounding box center [630, 380] width 9 height 9
click at [632, 383] on input "checkbox" at bounding box center [630, 381] width 8 height 8
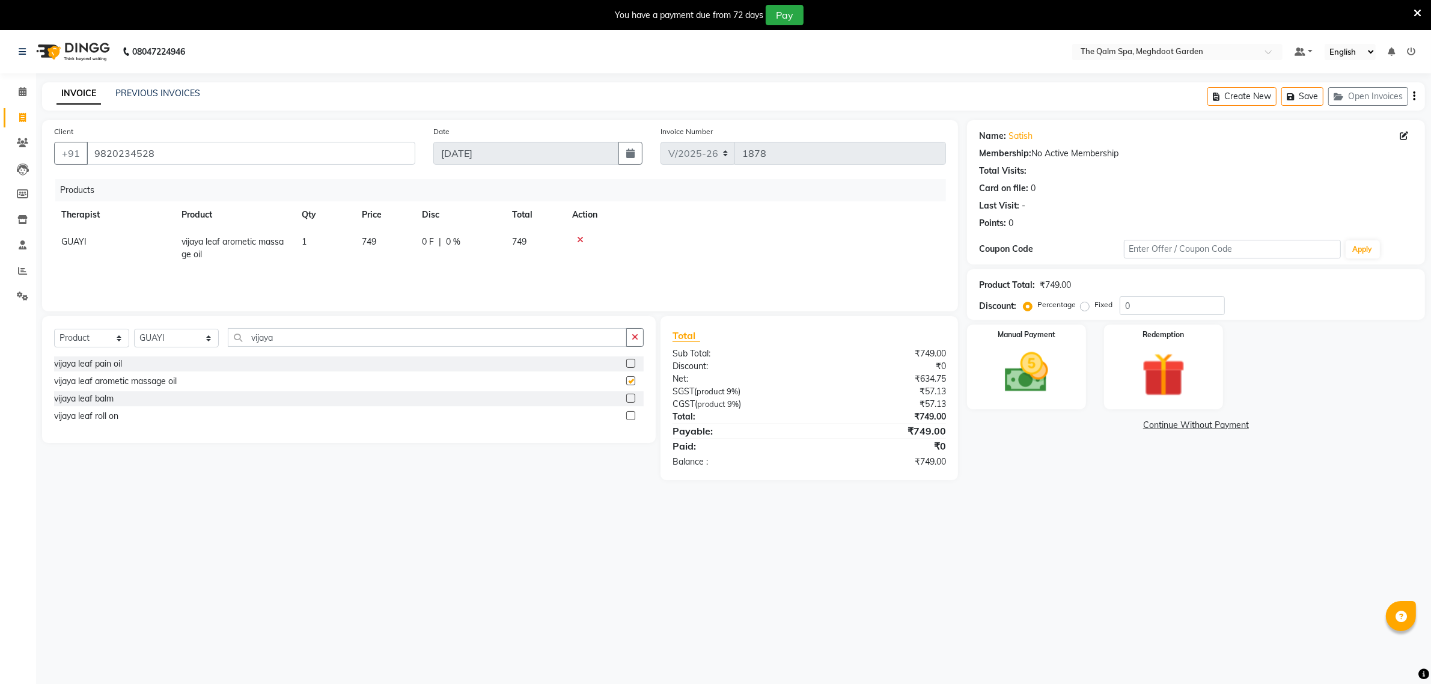
checkbox input "false"
click at [1142, 304] on input "0" at bounding box center [1171, 305] width 105 height 19
type input "50"
click at [1037, 359] on img at bounding box center [1026, 373] width 74 height 52
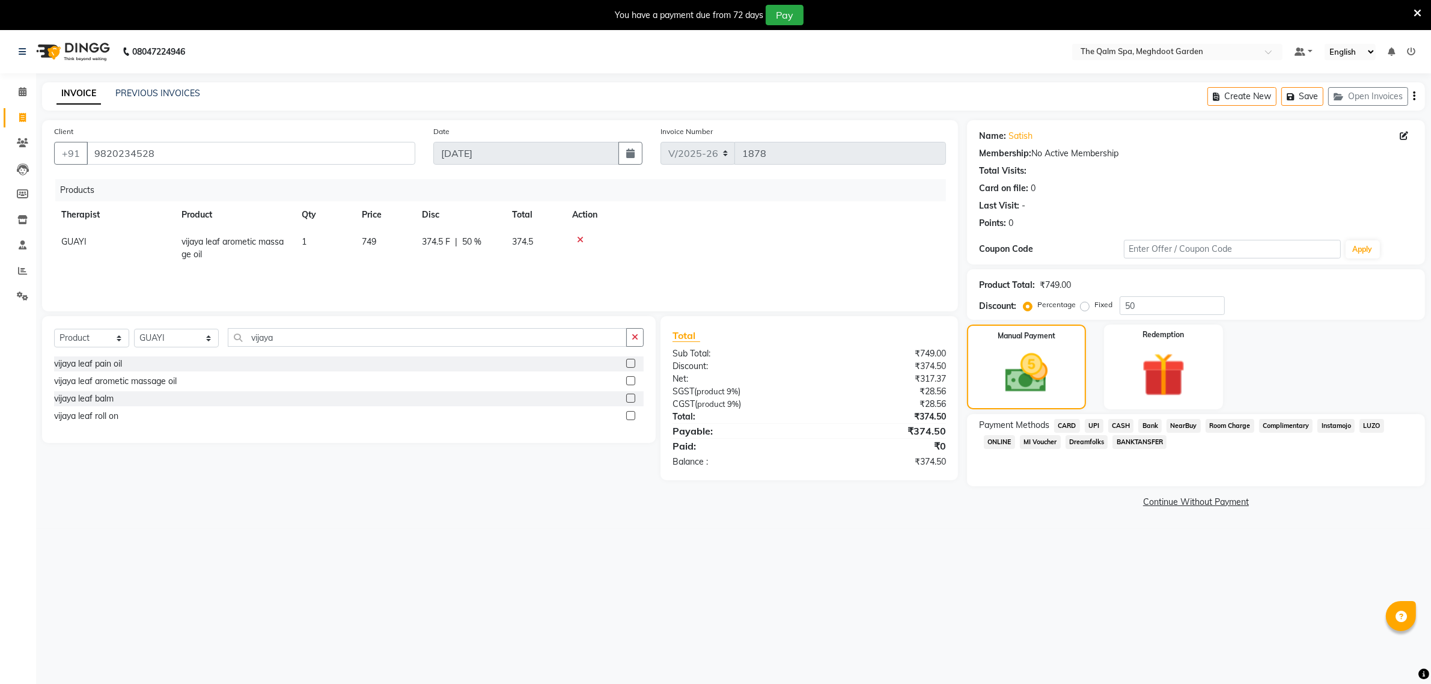
click at [1119, 425] on span "CASH" at bounding box center [1121, 426] width 26 height 14
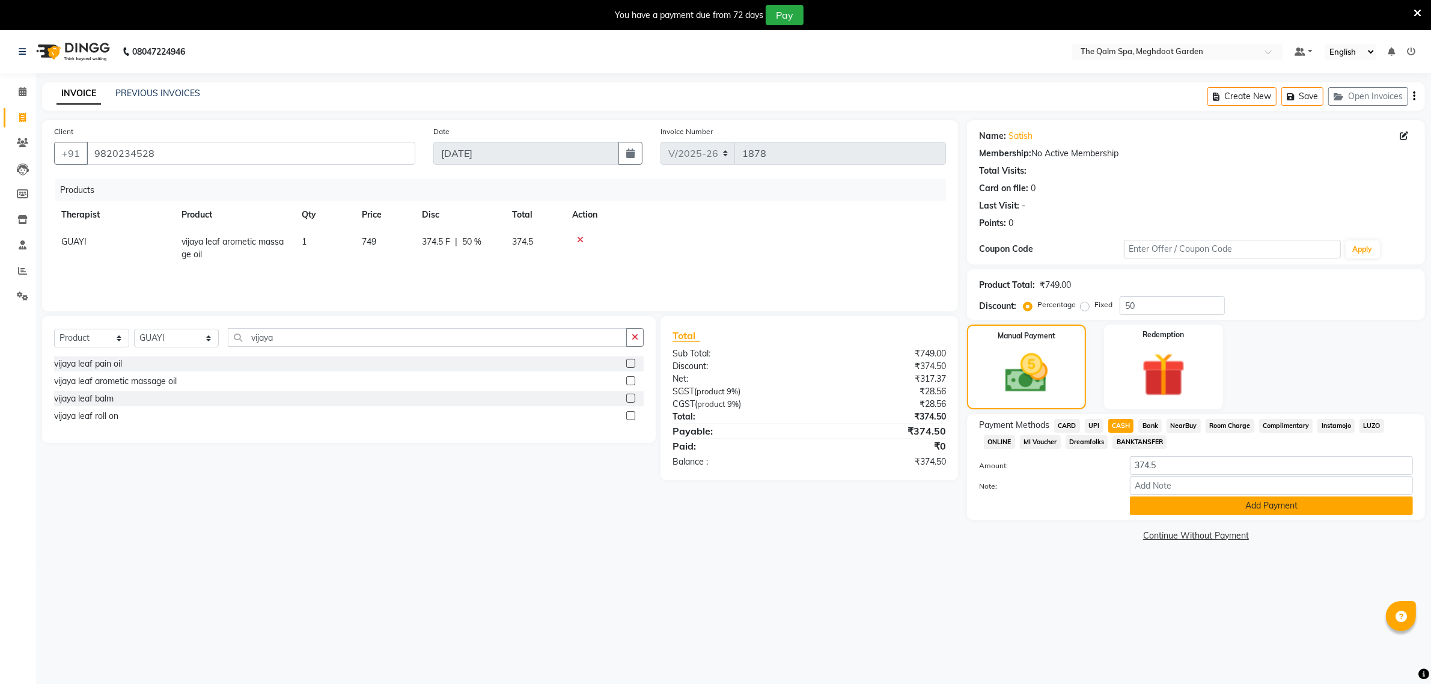
click at [1195, 500] on button "Add Payment" at bounding box center [1271, 505] width 283 height 19
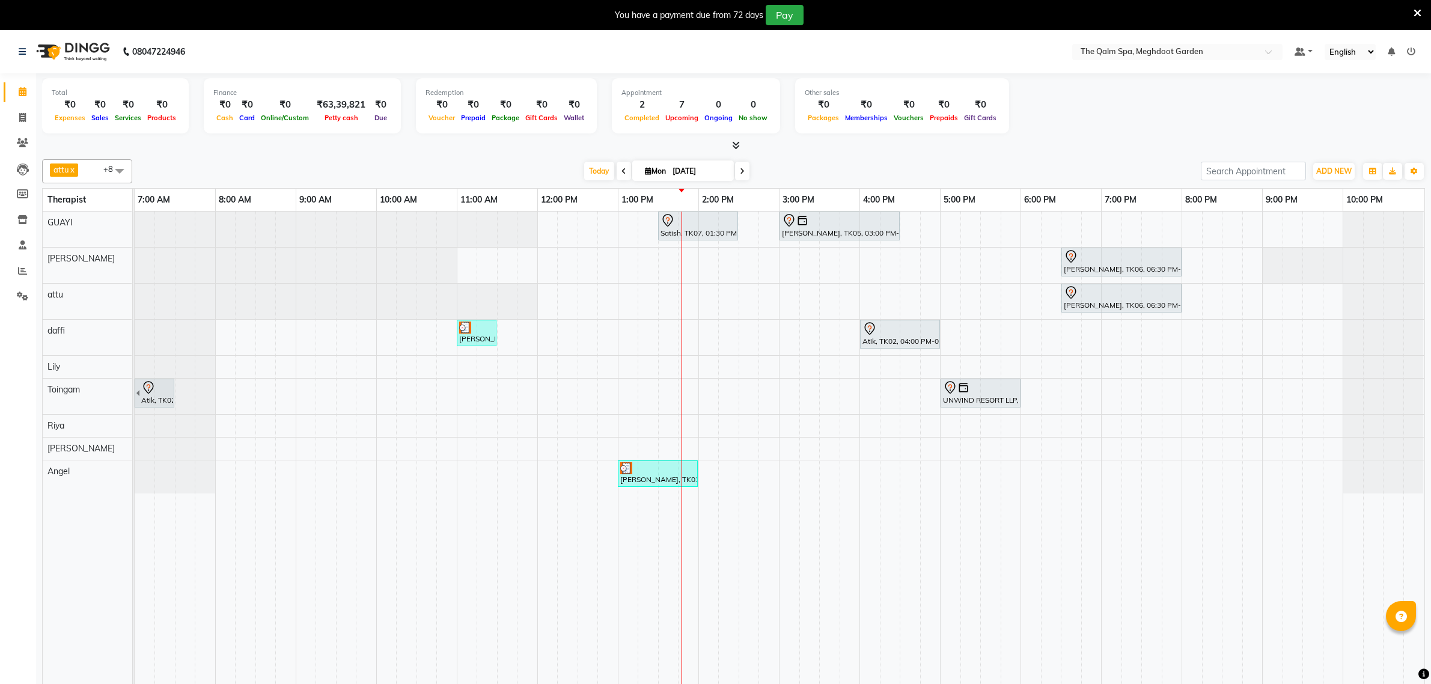
click at [875, 148] on div at bounding box center [733, 145] width 1383 height 13
click at [18, 272] on icon at bounding box center [22, 270] width 9 height 9
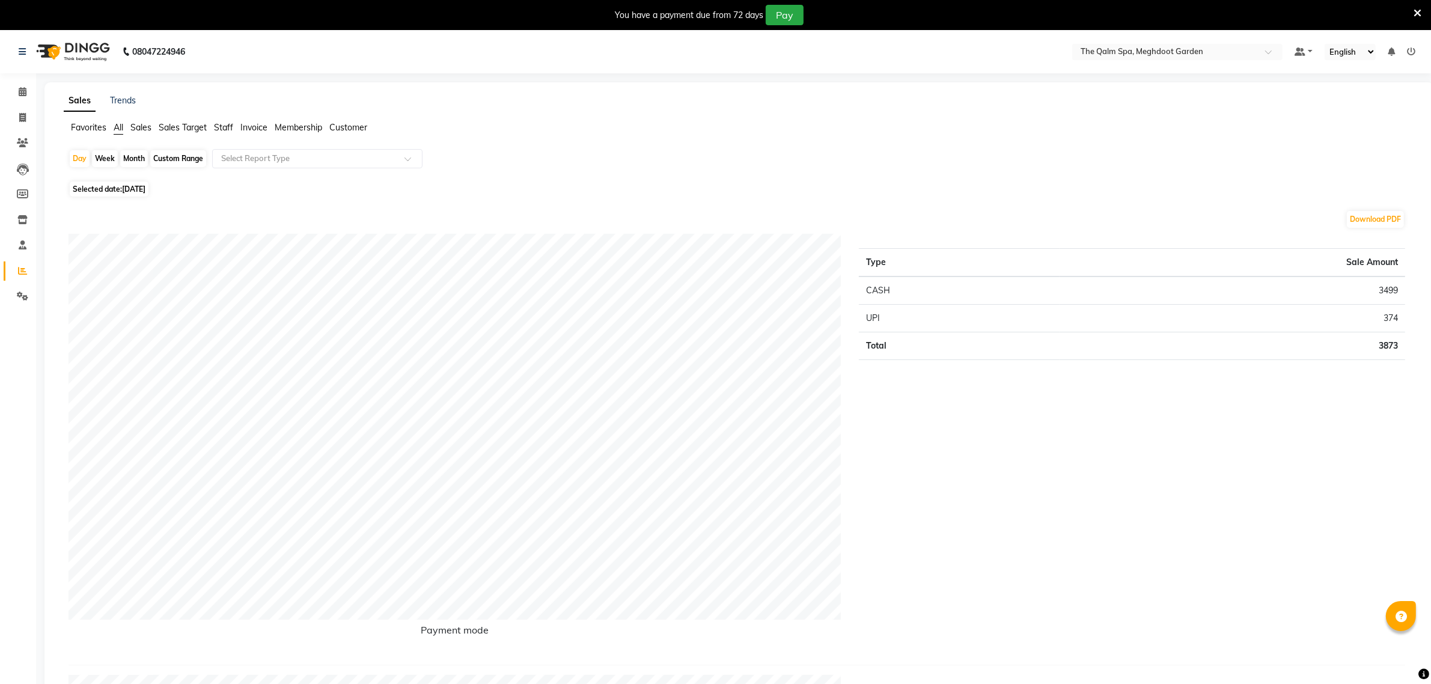
click at [138, 160] on div "Month" at bounding box center [134, 158] width 28 height 17
select select "9"
select select "2025"
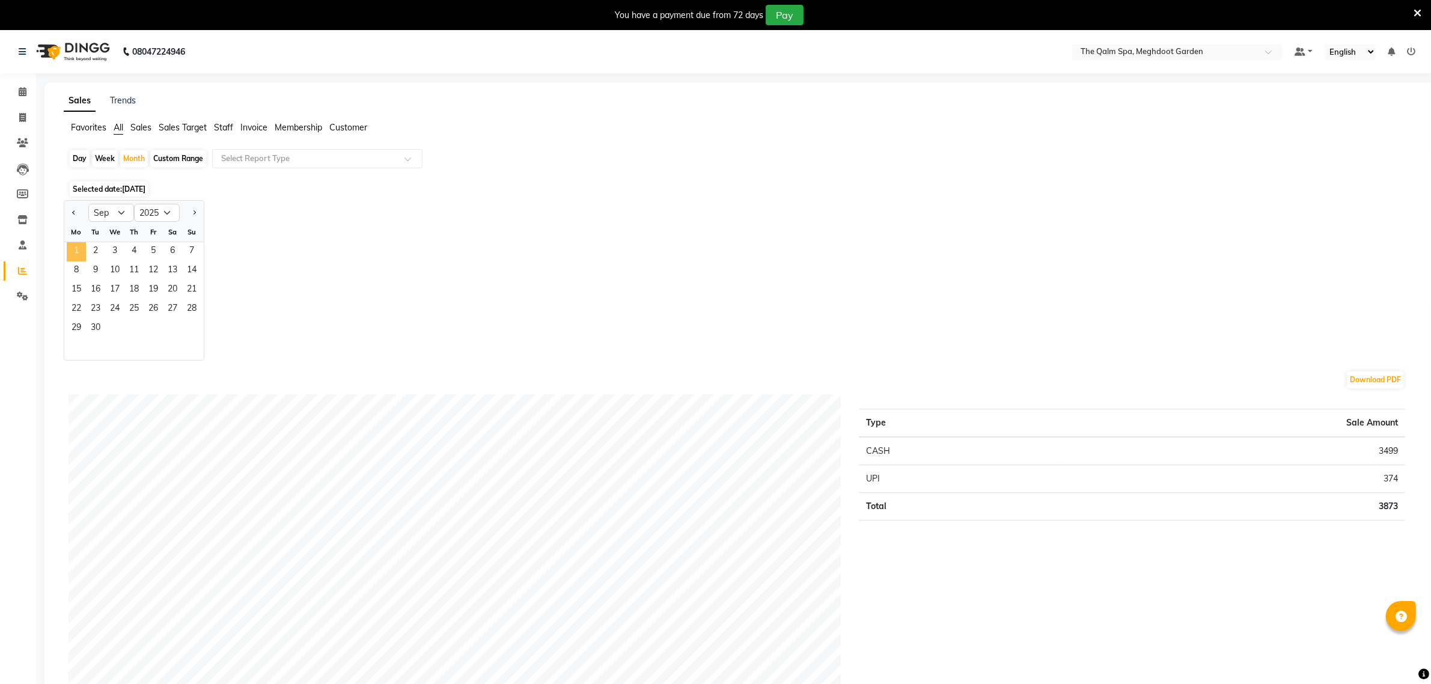
click at [76, 251] on span "1" at bounding box center [76, 251] width 19 height 19
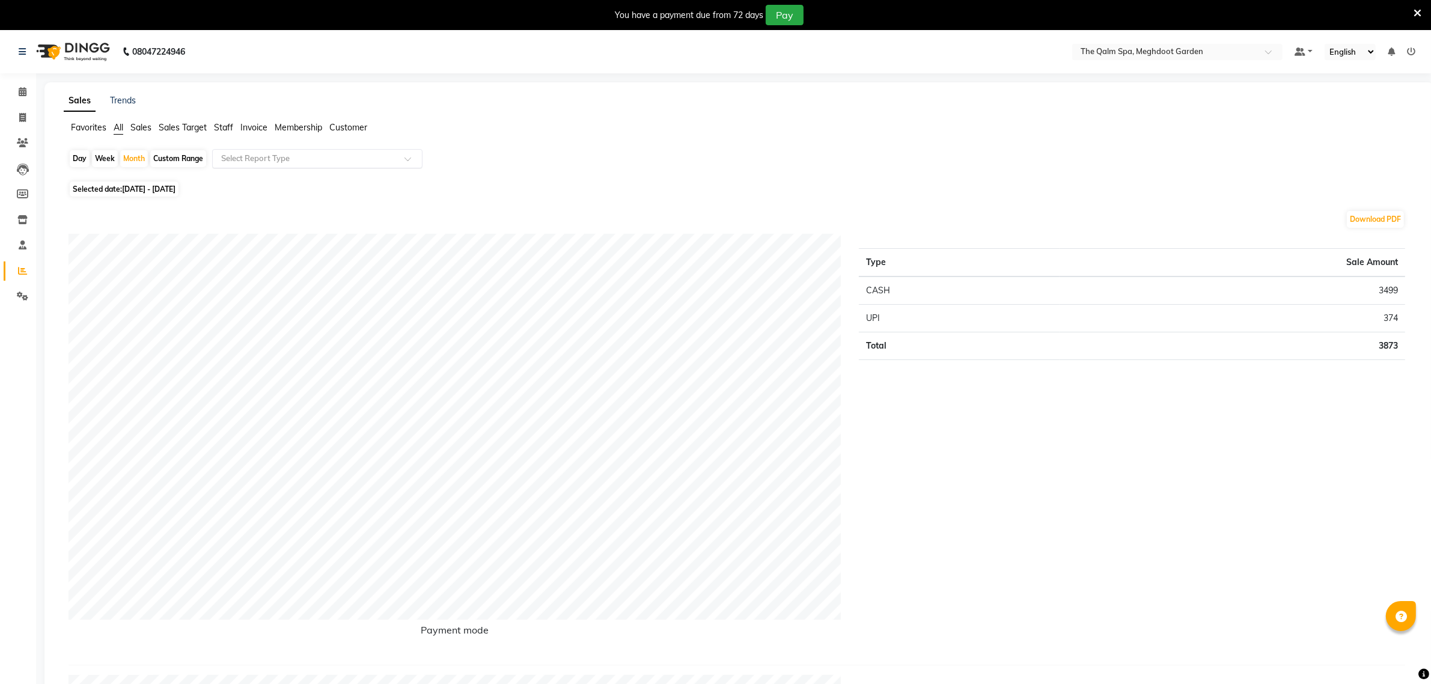
click at [346, 152] on div "Select Report Type" at bounding box center [317, 158] width 210 height 19
click at [216, 128] on span "Staff" at bounding box center [223, 127] width 19 height 11
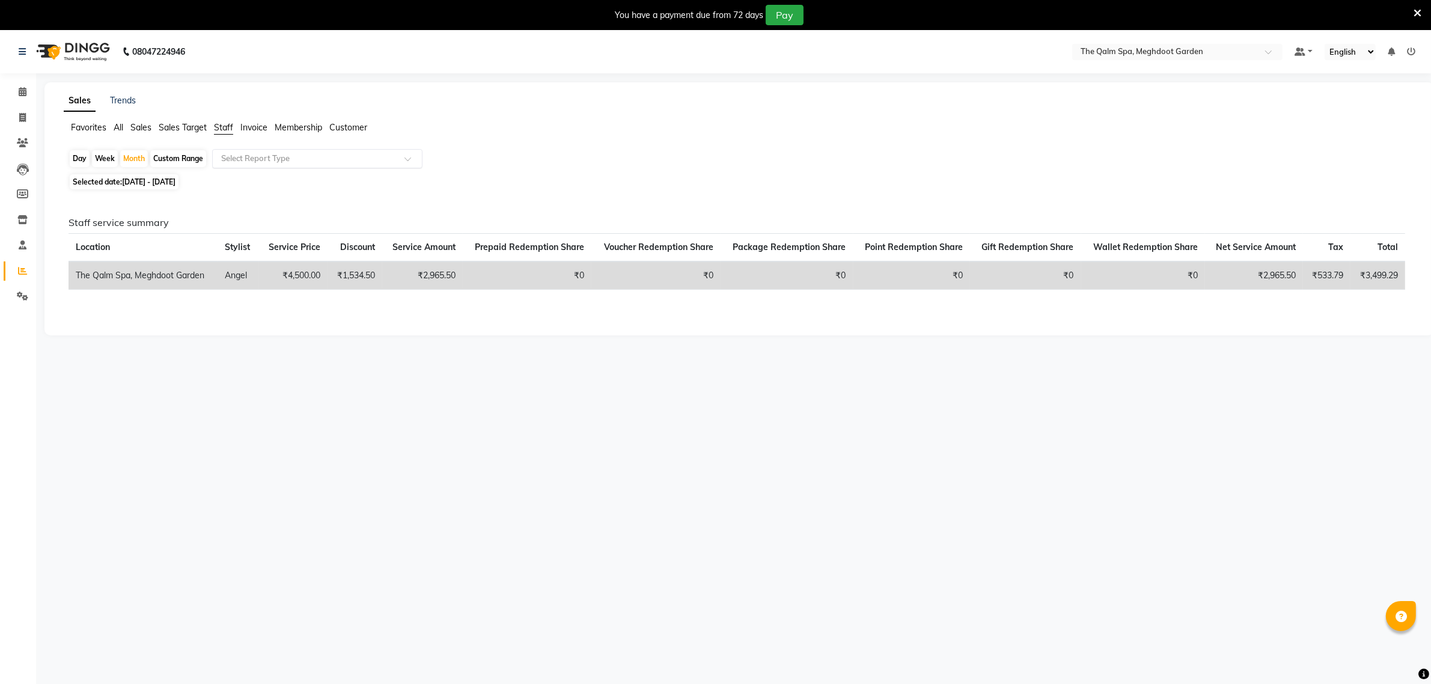
click at [329, 159] on input "text" at bounding box center [305, 159] width 173 height 12
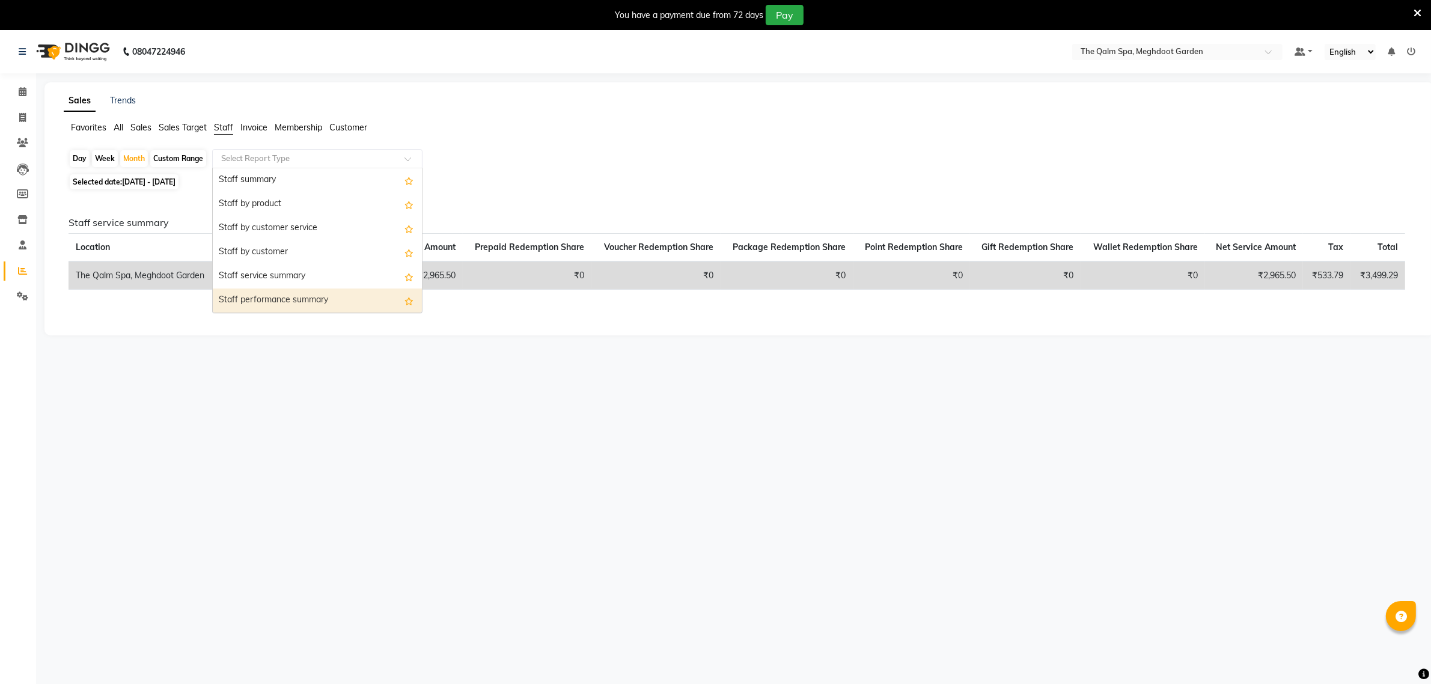
click at [288, 301] on div "Staff performance summary" at bounding box center [317, 300] width 209 height 24
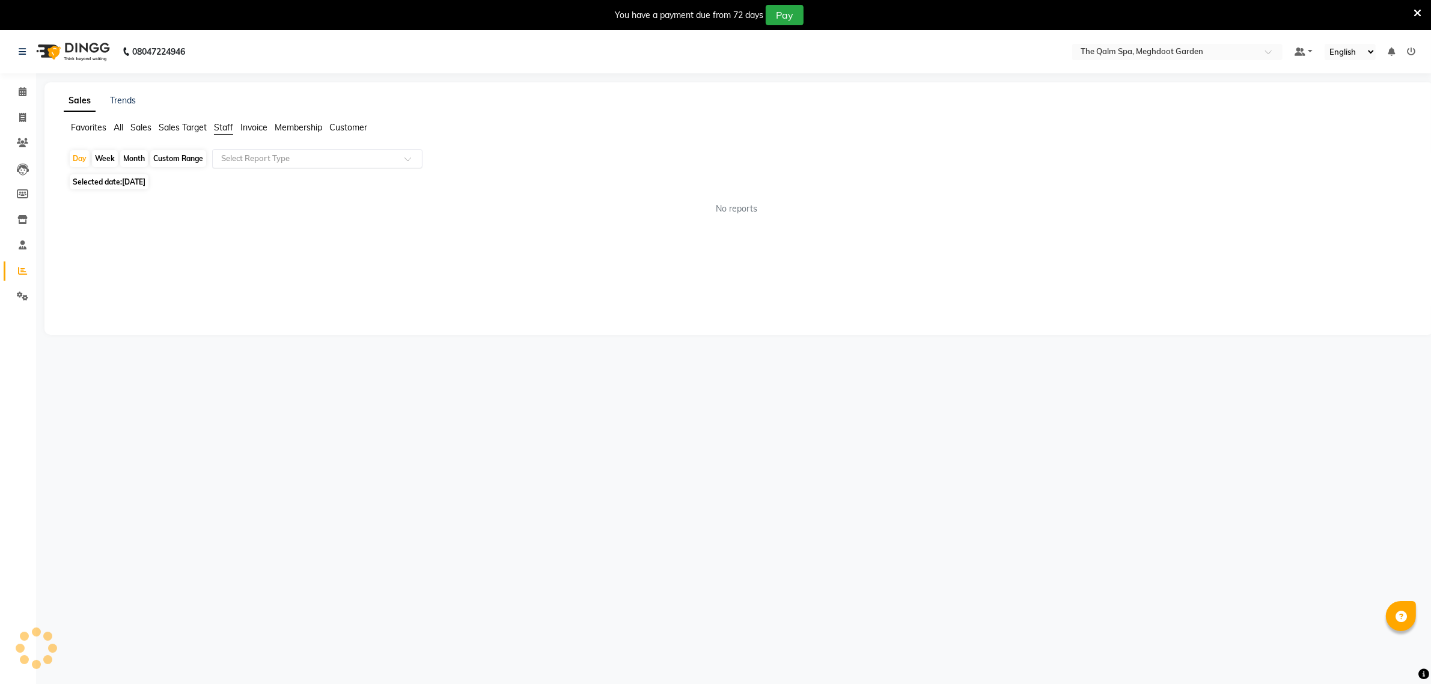
click at [293, 156] on input "text" at bounding box center [305, 159] width 173 height 12
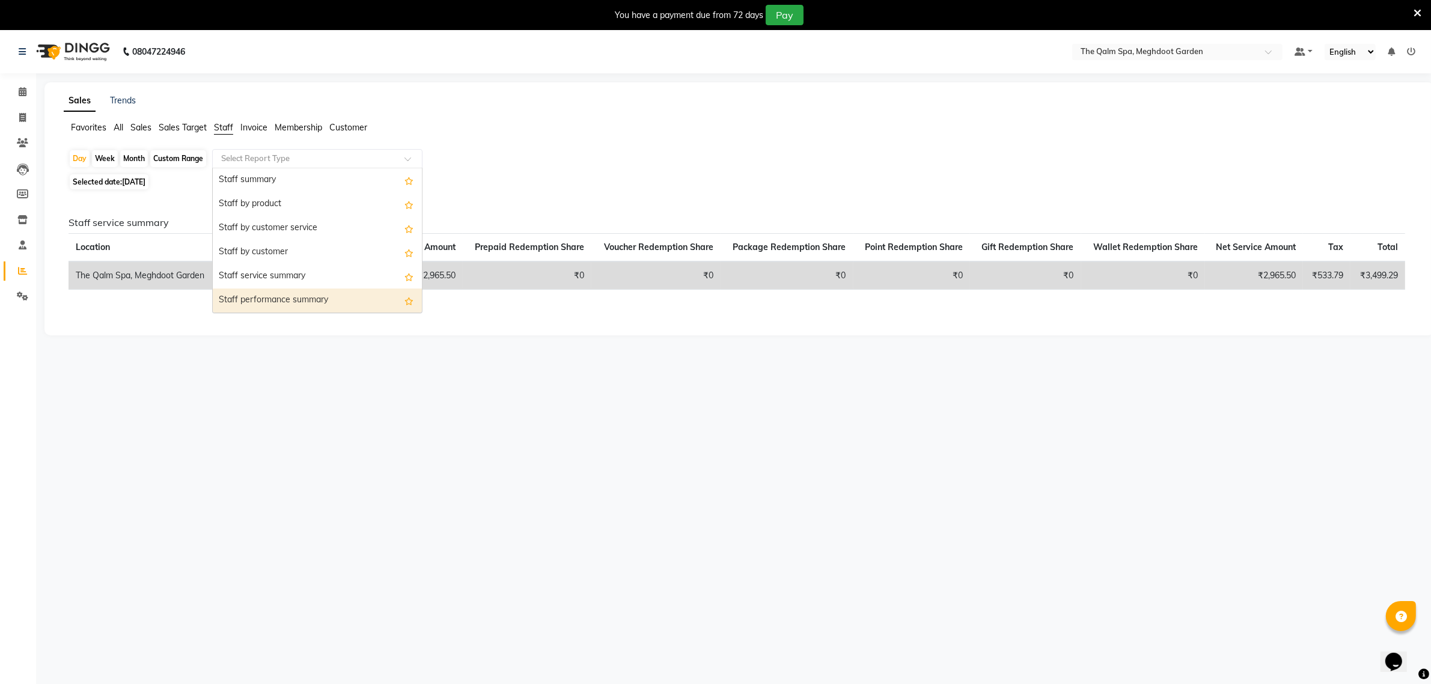
click at [298, 298] on div "Staff performance summary" at bounding box center [317, 300] width 209 height 24
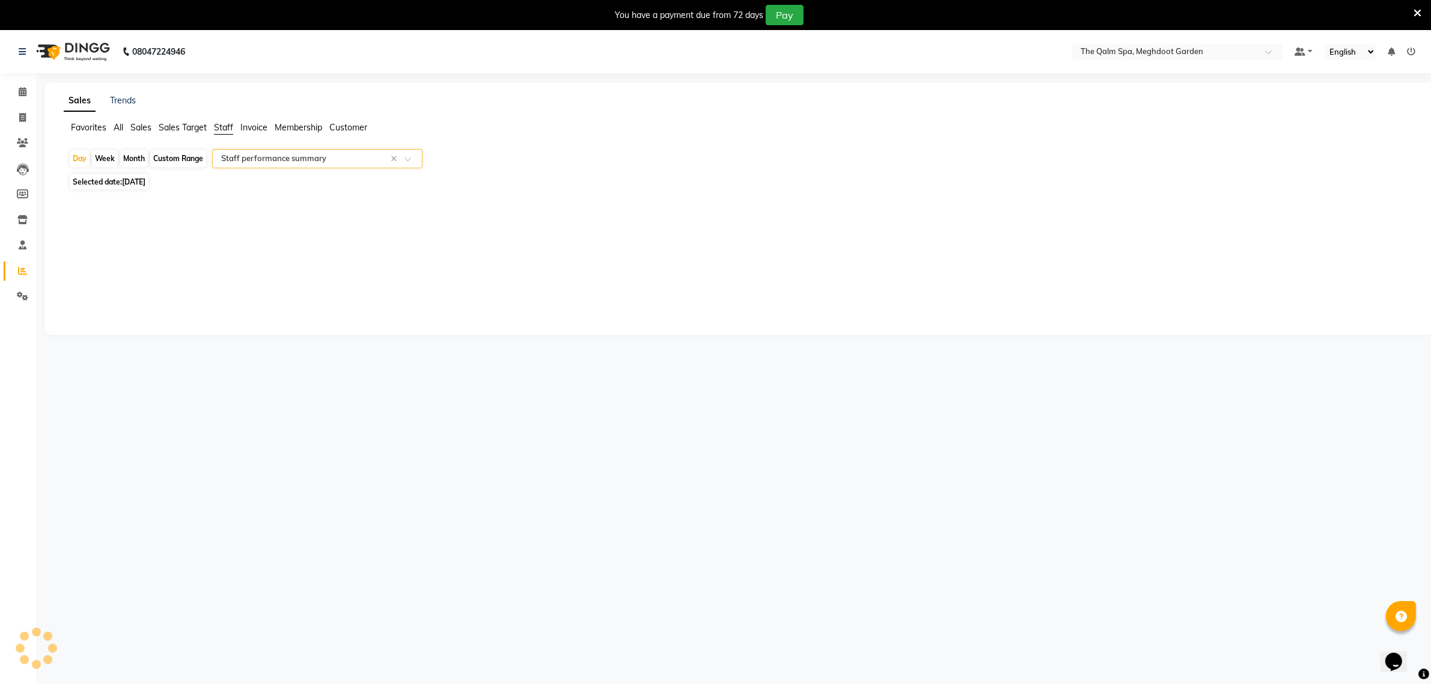
select select "full_report"
select select "csv"
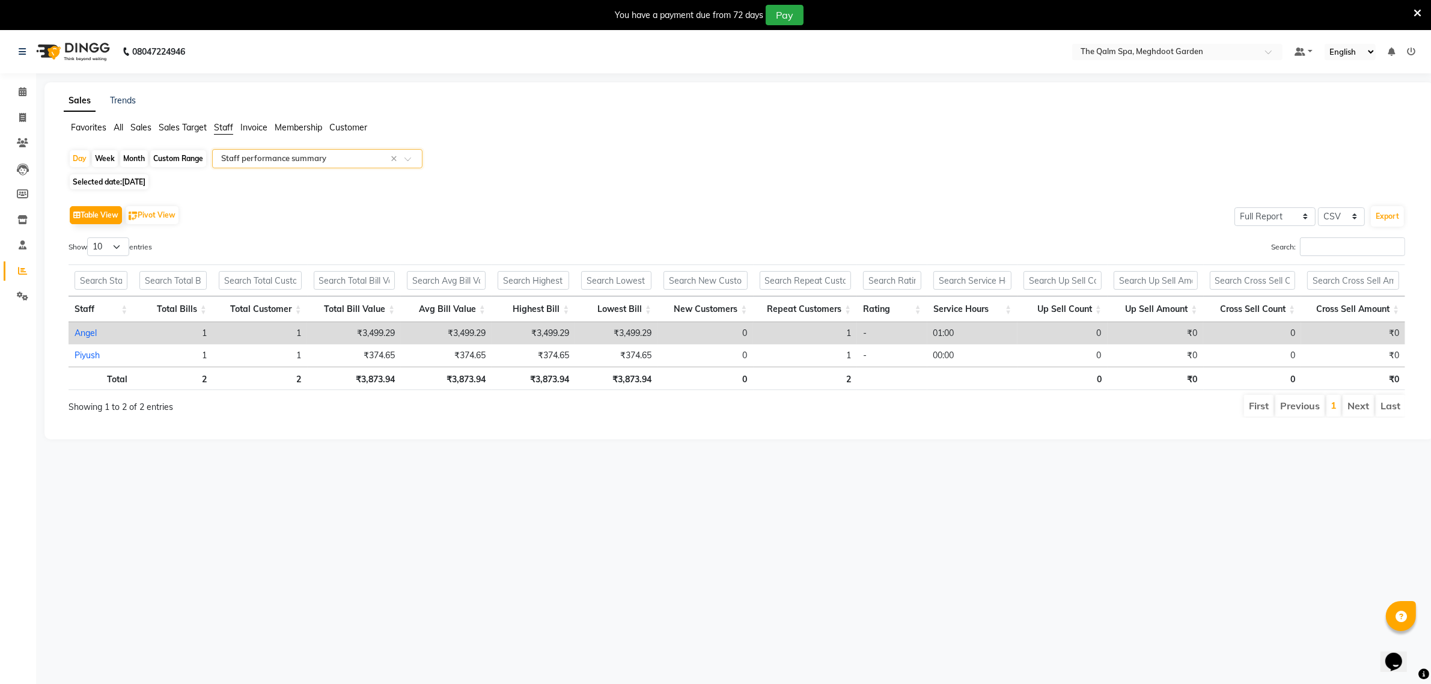
click at [133, 161] on div "Month" at bounding box center [134, 158] width 28 height 17
select select "9"
select select "2025"
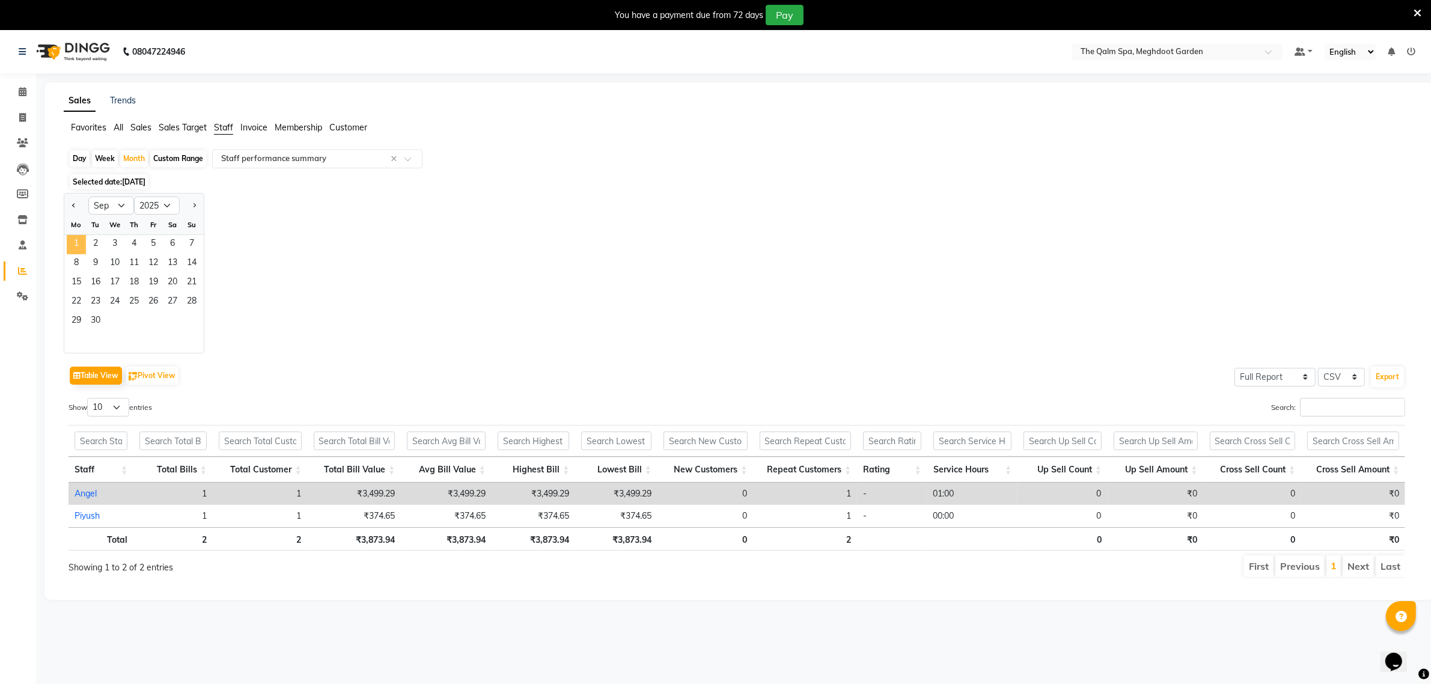
click at [82, 247] on span "1" at bounding box center [76, 244] width 19 height 19
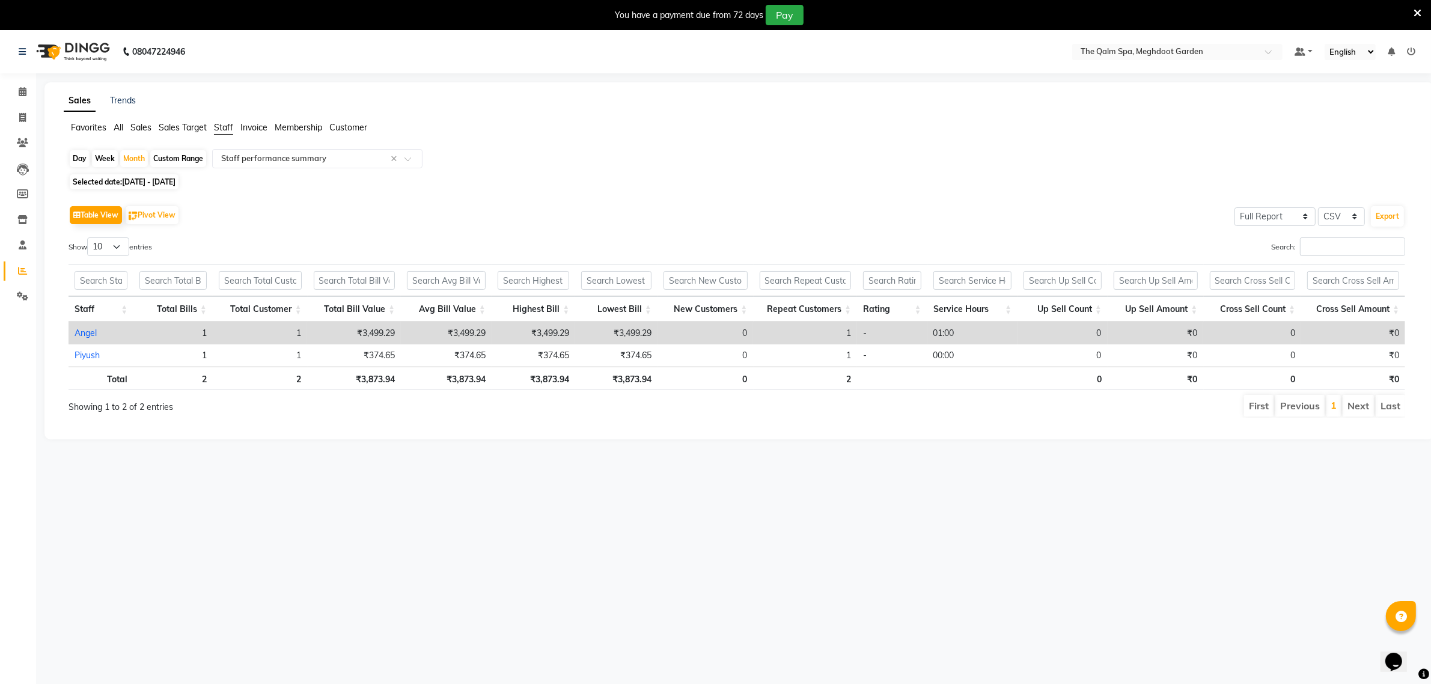
click at [324, 154] on input "text" at bounding box center [305, 159] width 173 height 12
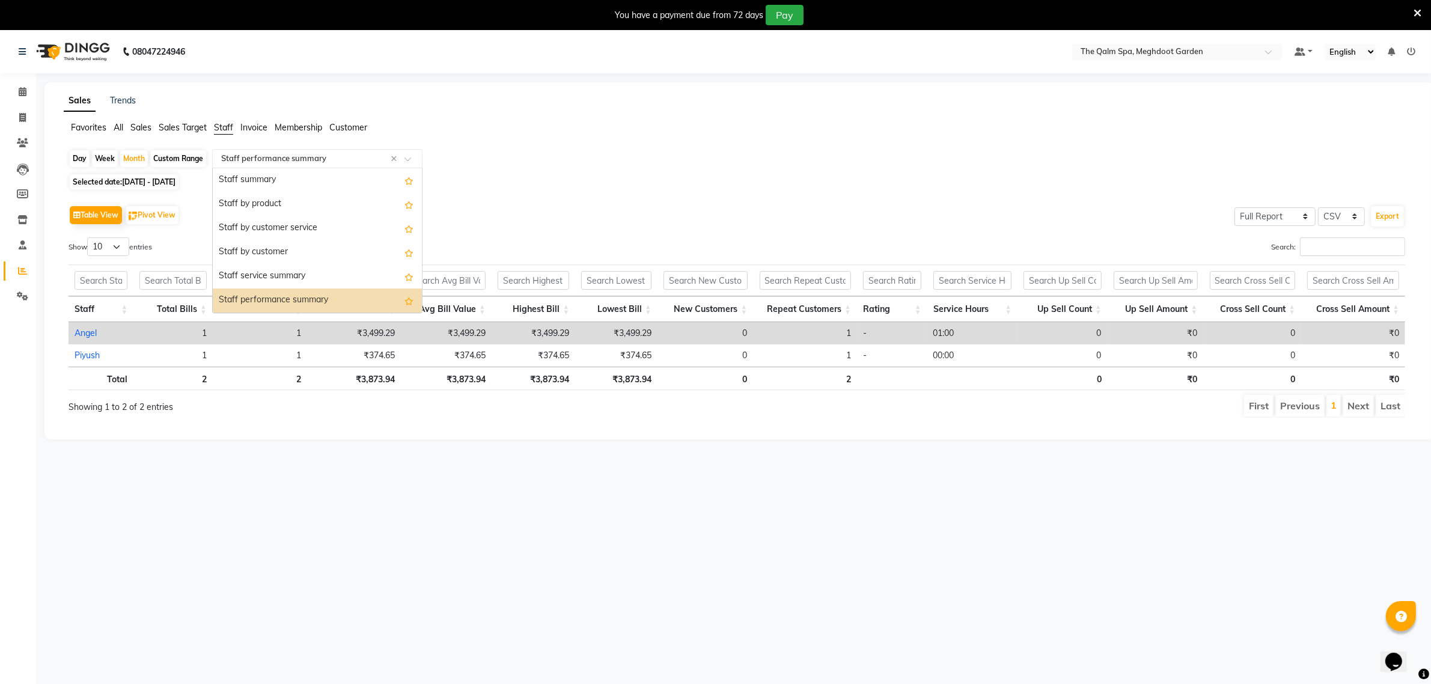
click at [311, 297] on div "Staff performance summary" at bounding box center [317, 300] width 209 height 24
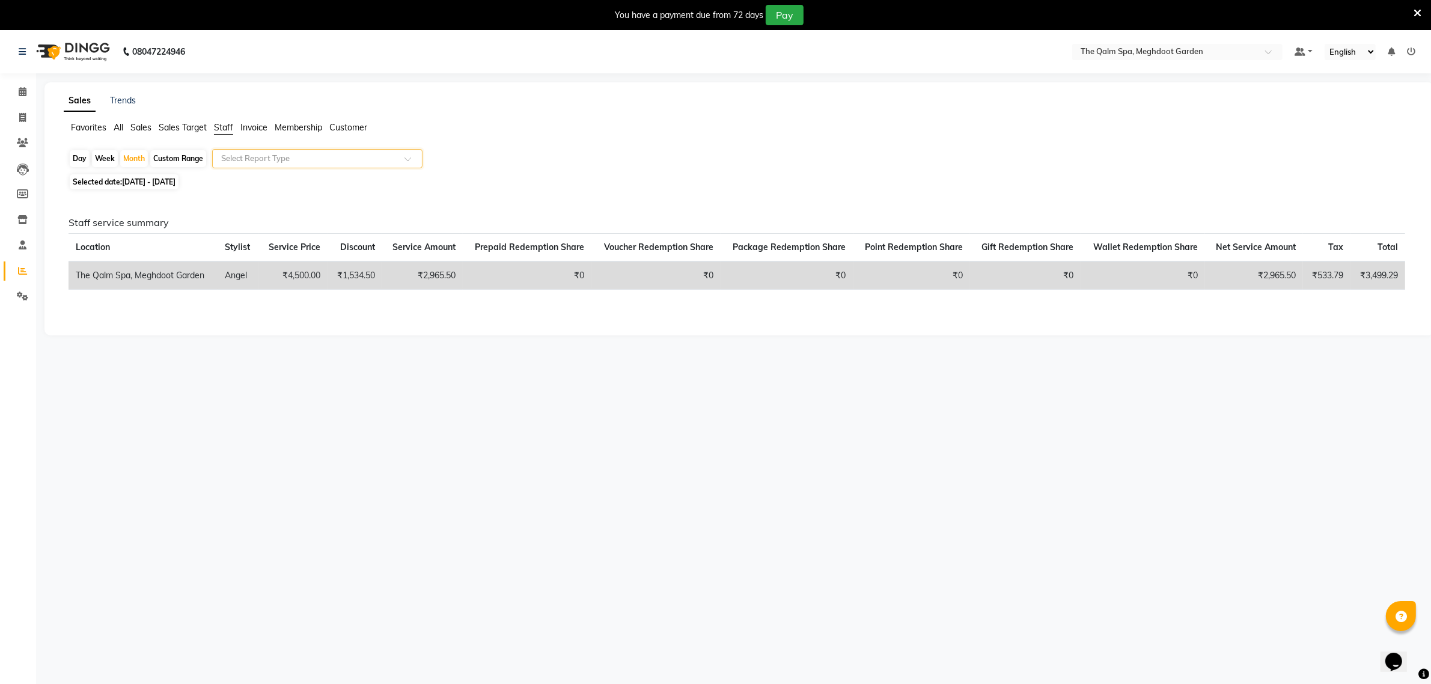
click at [409, 157] on span at bounding box center [411, 162] width 15 height 12
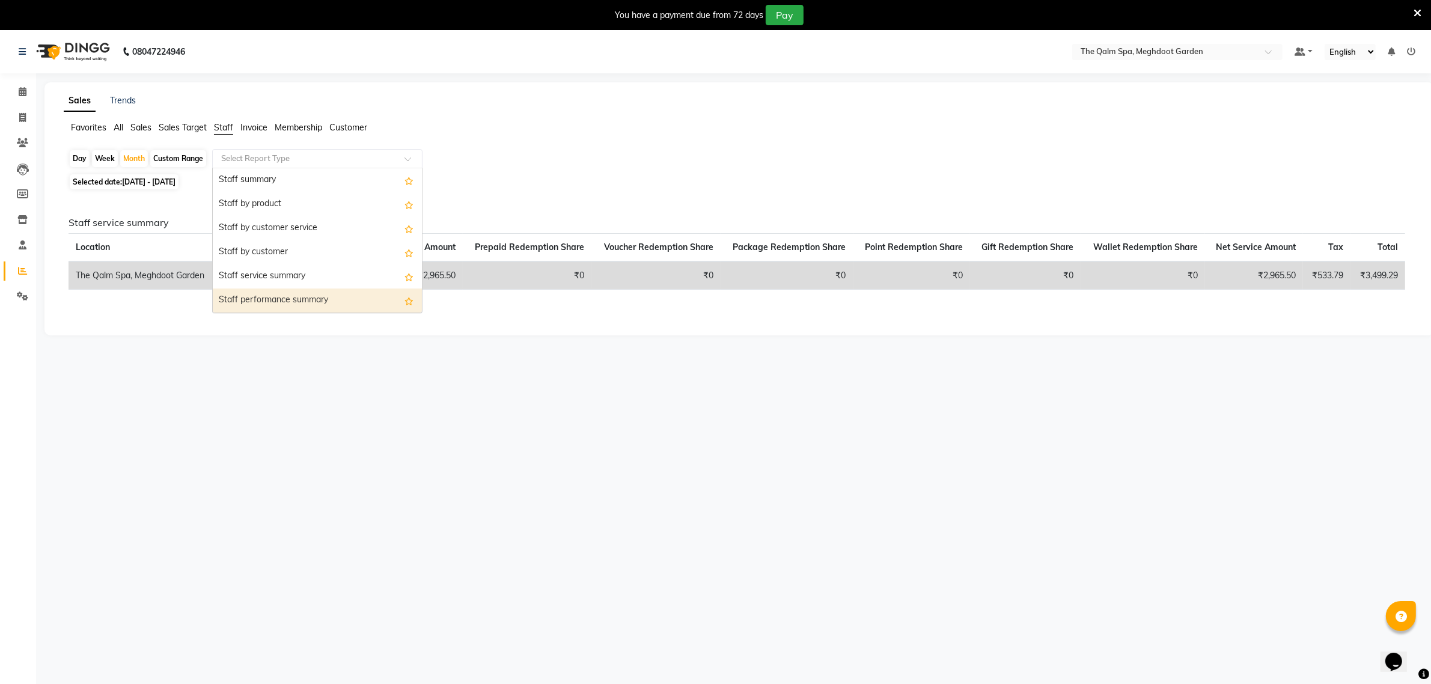
click at [288, 307] on div "Staff performance summary" at bounding box center [317, 300] width 209 height 24
select select "full_report"
select select "csv"
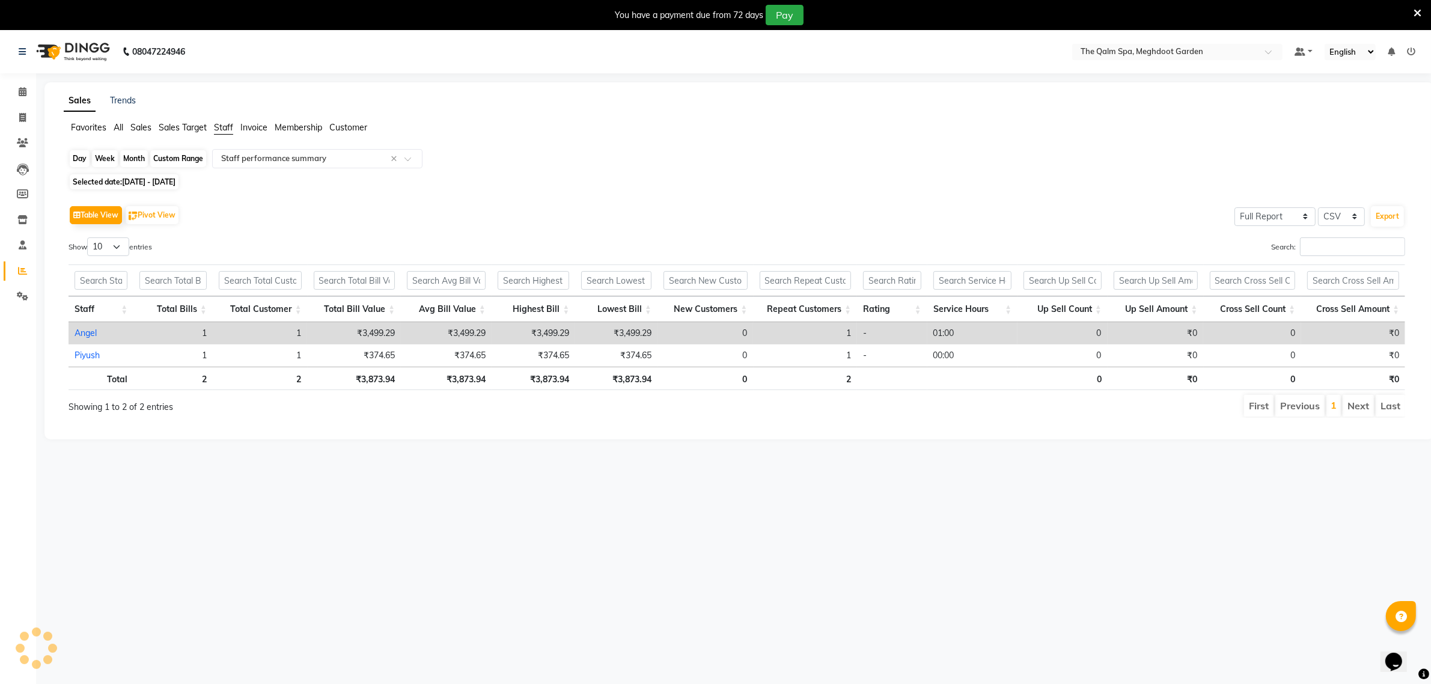
click at [139, 160] on div "Month" at bounding box center [134, 158] width 28 height 17
select select "9"
select select "2025"
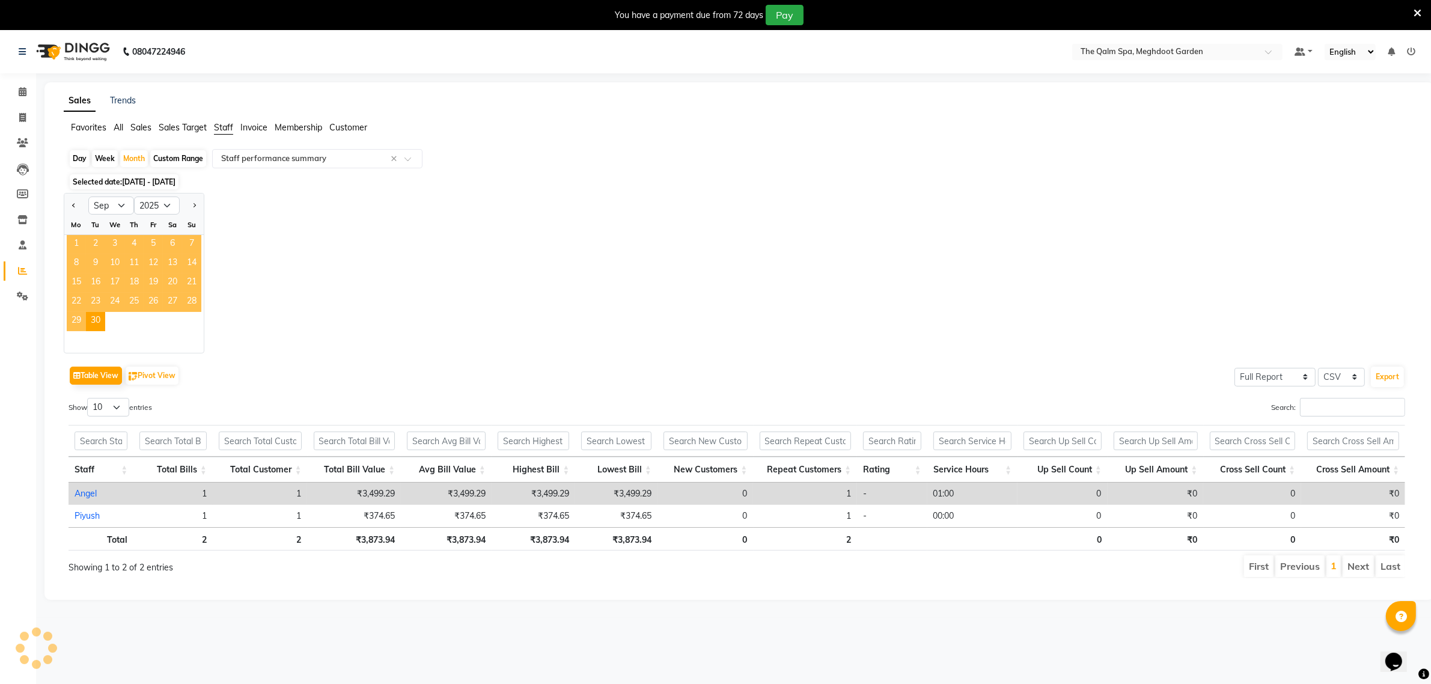
click at [71, 244] on span "1" at bounding box center [76, 244] width 19 height 19
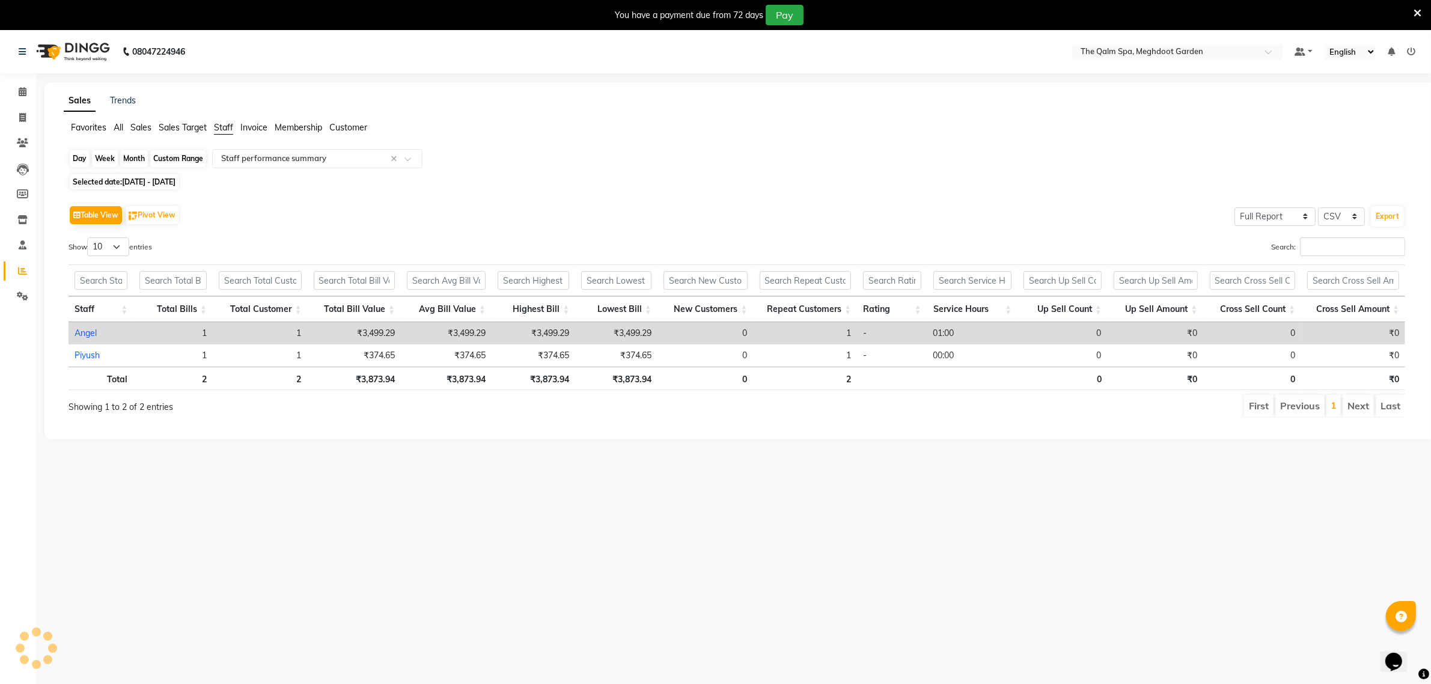
click at [134, 160] on div "Month" at bounding box center [134, 158] width 28 height 17
select select "9"
select select "2025"
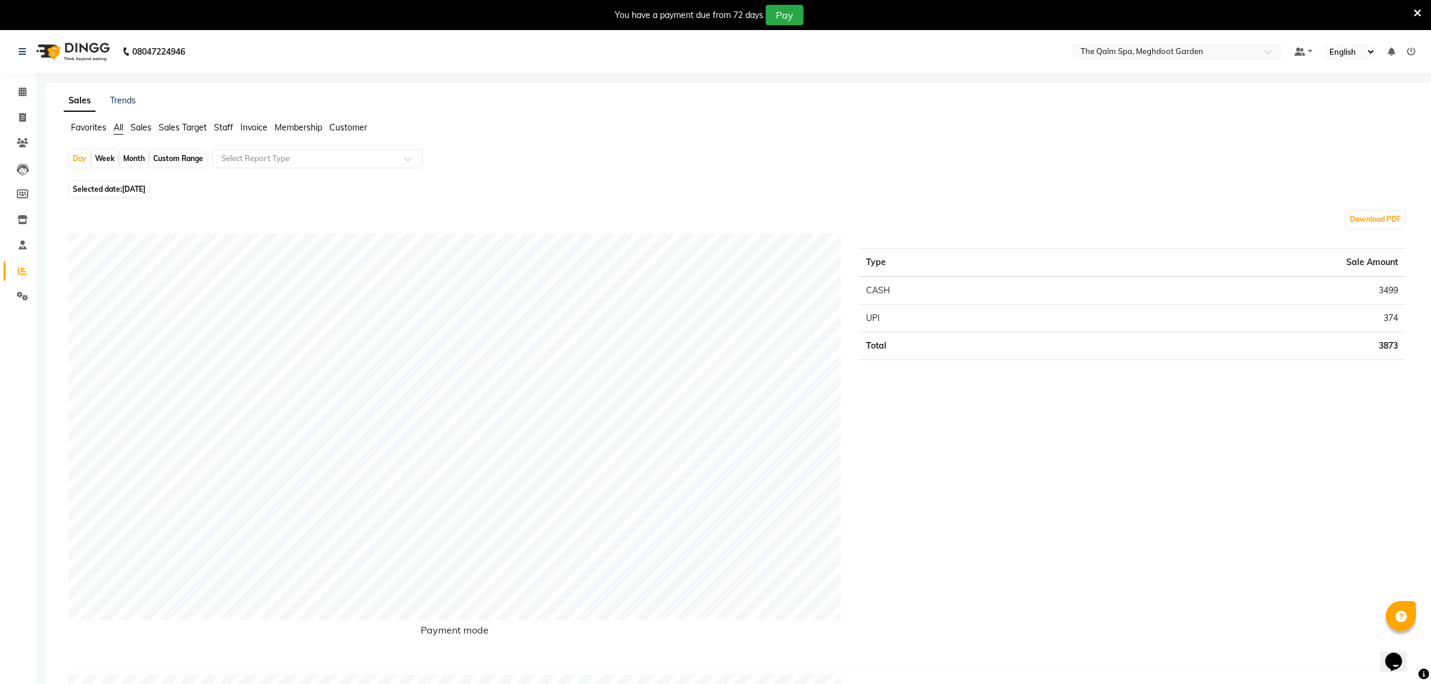
click at [219, 127] on span "Staff" at bounding box center [223, 127] width 19 height 11
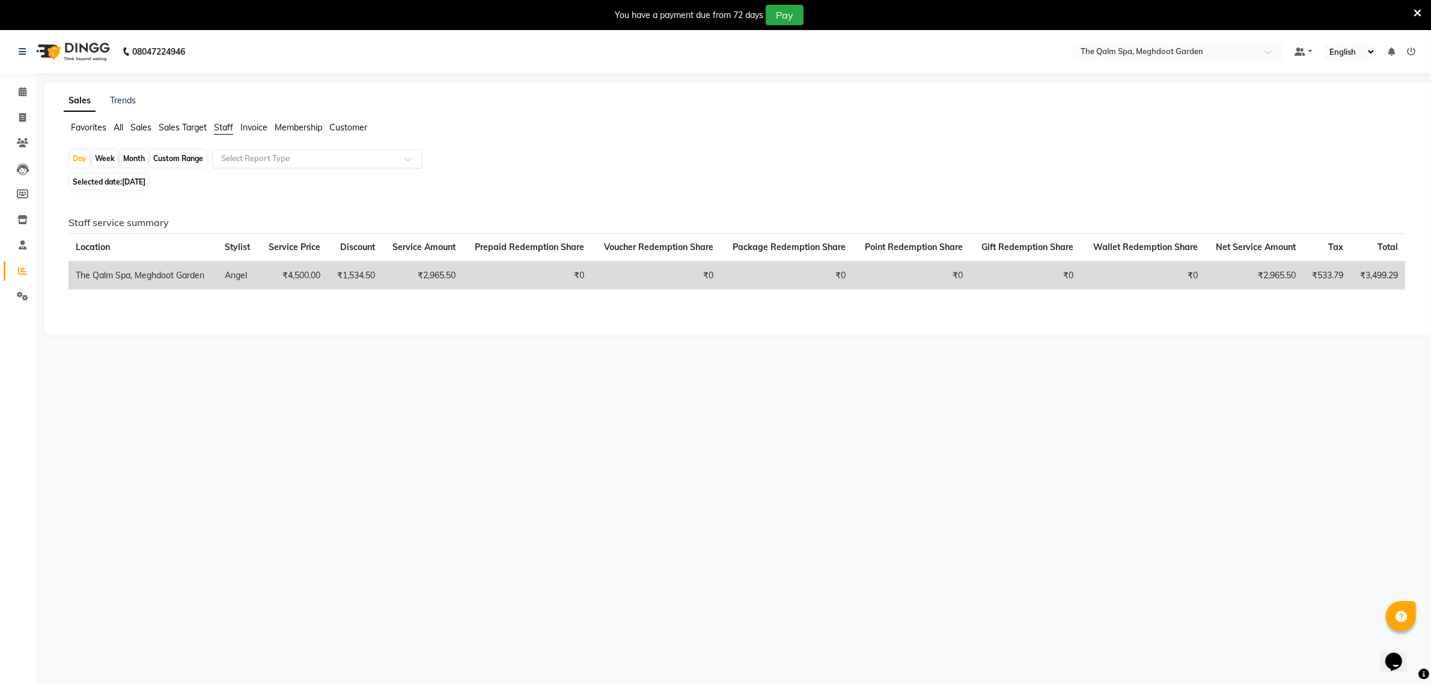
click at [305, 153] on input "text" at bounding box center [305, 159] width 173 height 12
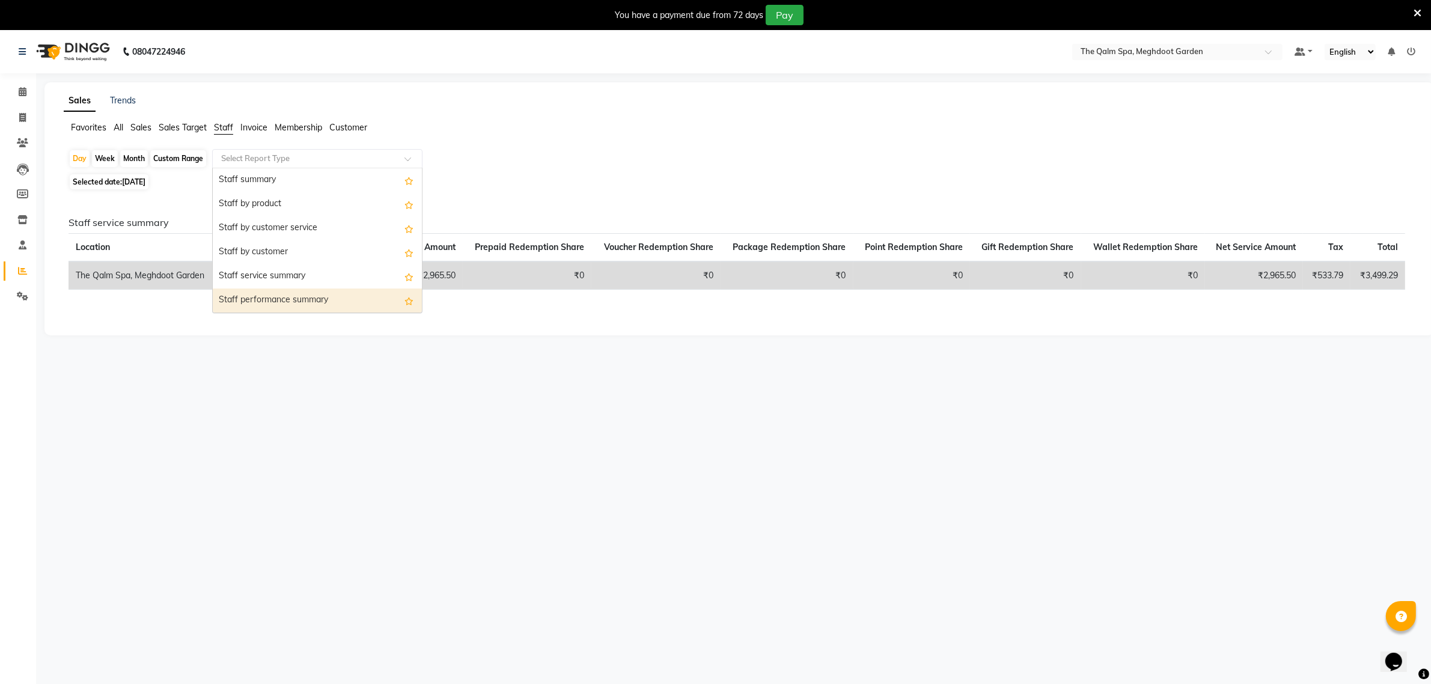
click at [294, 303] on div "Staff performance summary" at bounding box center [317, 300] width 209 height 24
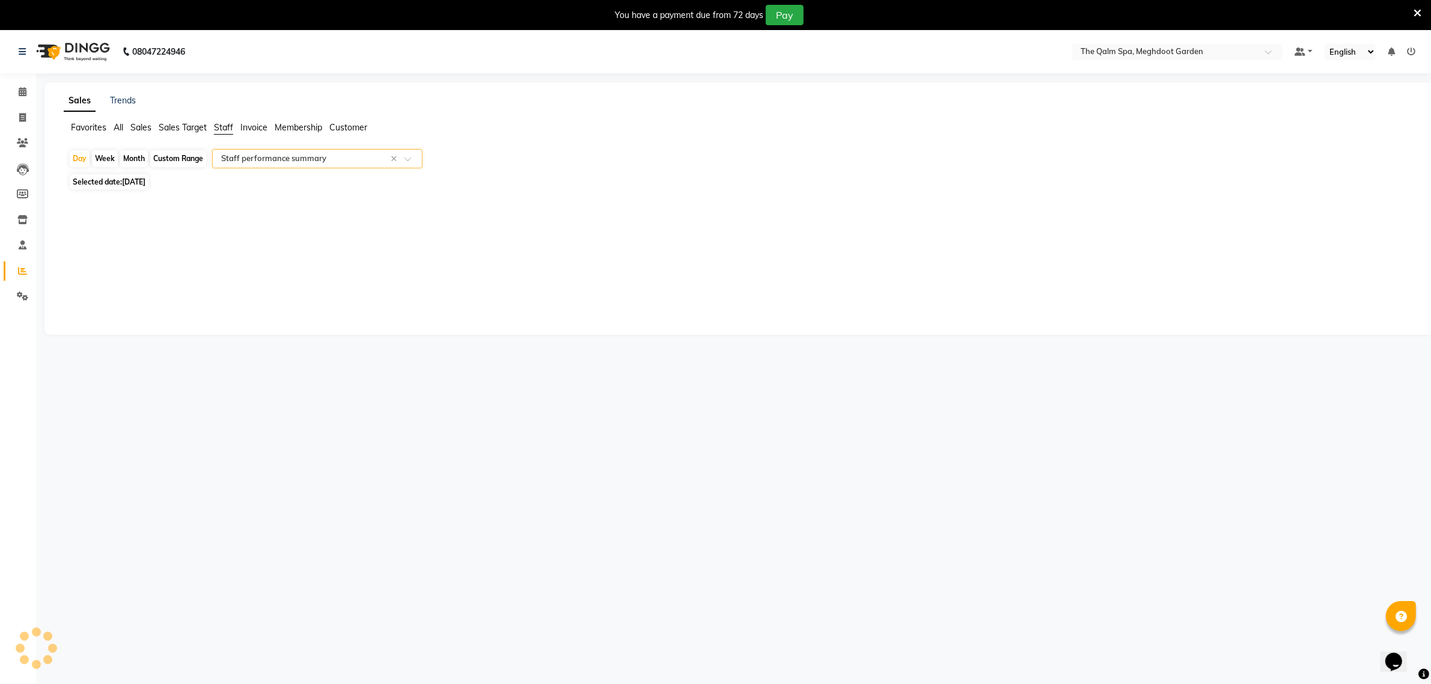
click at [128, 156] on div "Month" at bounding box center [134, 158] width 28 height 17
select select "9"
select select "2025"
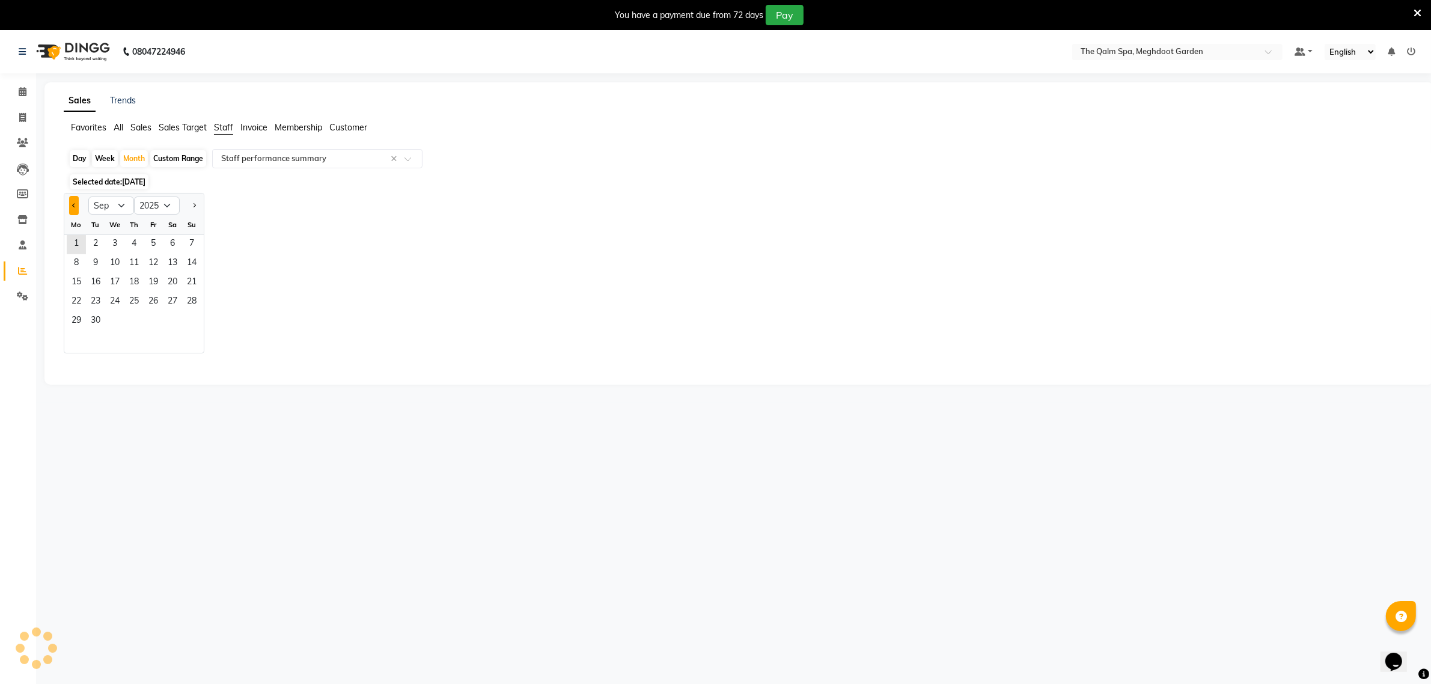
click at [74, 205] on span "Previous month" at bounding box center [74, 205] width 4 height 4
select select "8"
click at [150, 243] on span "1" at bounding box center [153, 244] width 19 height 19
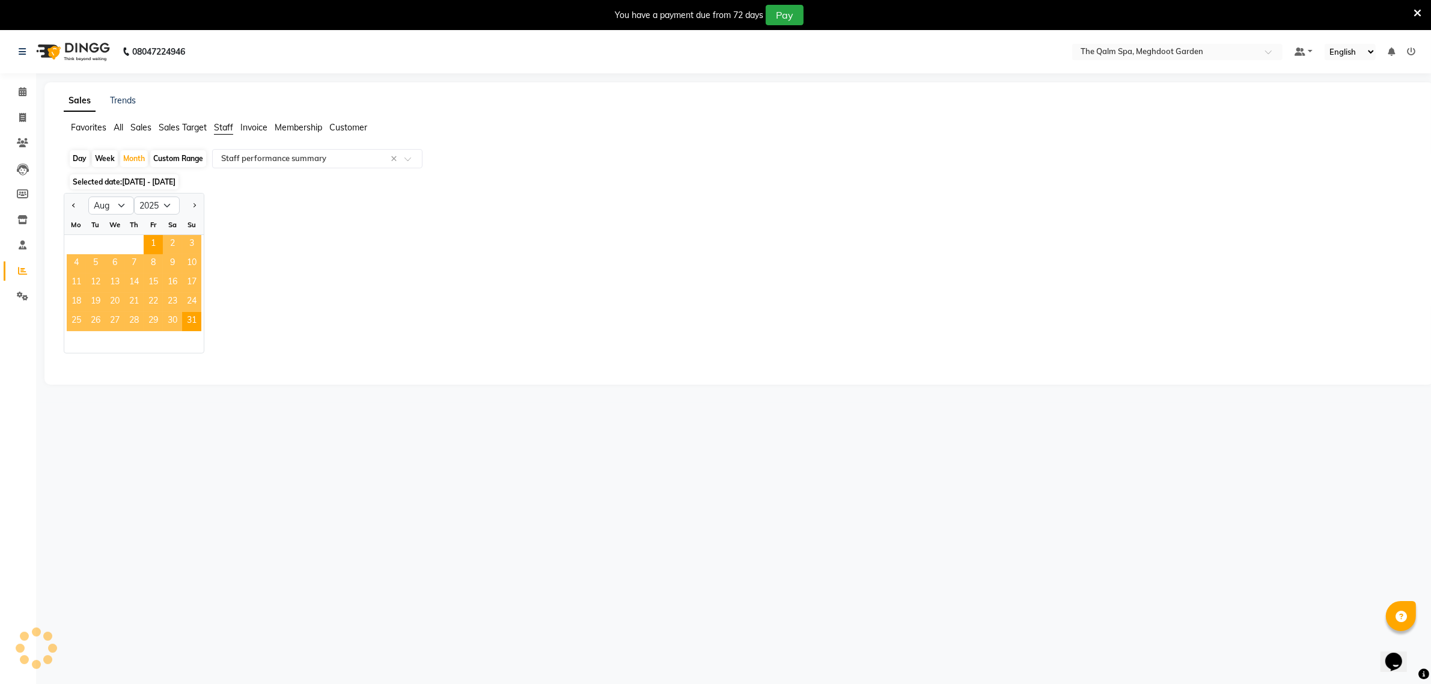
click at [358, 291] on div "Jan Feb Mar Apr May Jun Jul Aug Sep Oct Nov Dec 2015 2016 2017 2018 2019 2020 2…" at bounding box center [739, 273] width 1351 height 160
select select "full_report"
select select "csv"
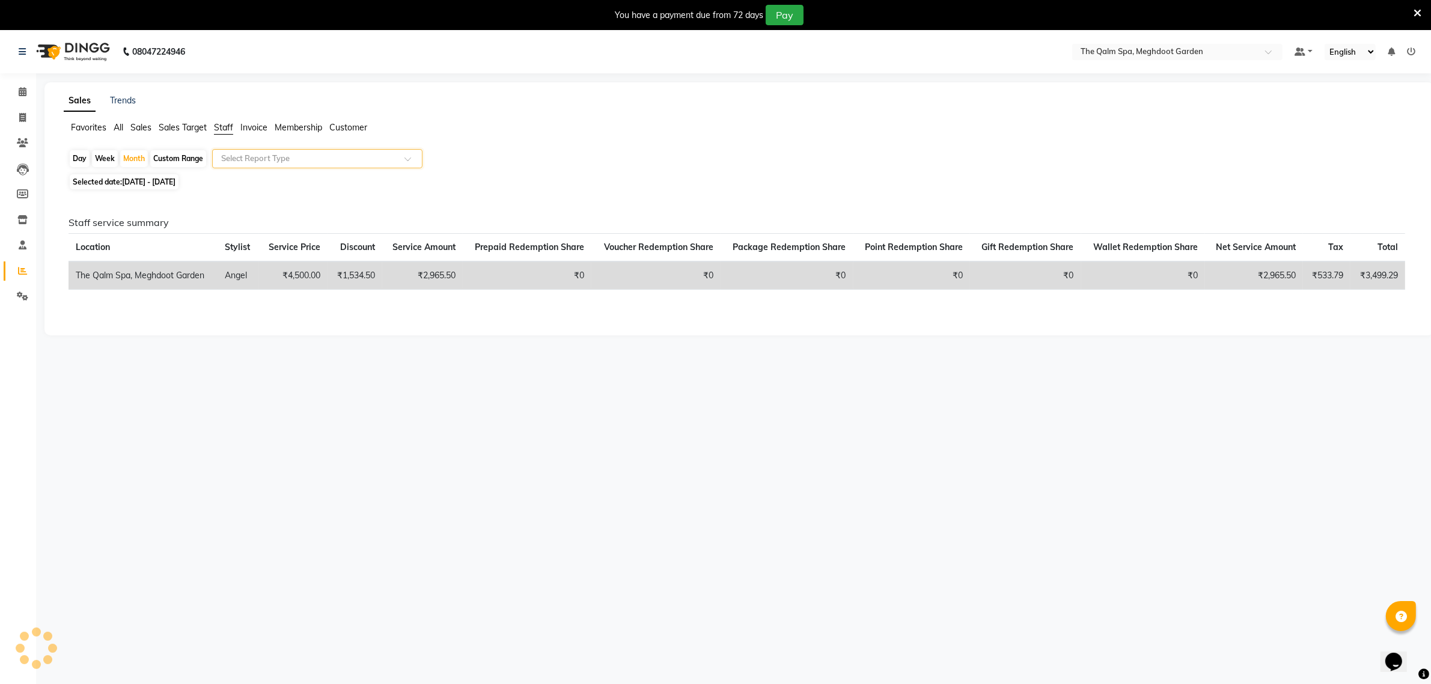
click at [404, 160] on span at bounding box center [411, 162] width 15 height 12
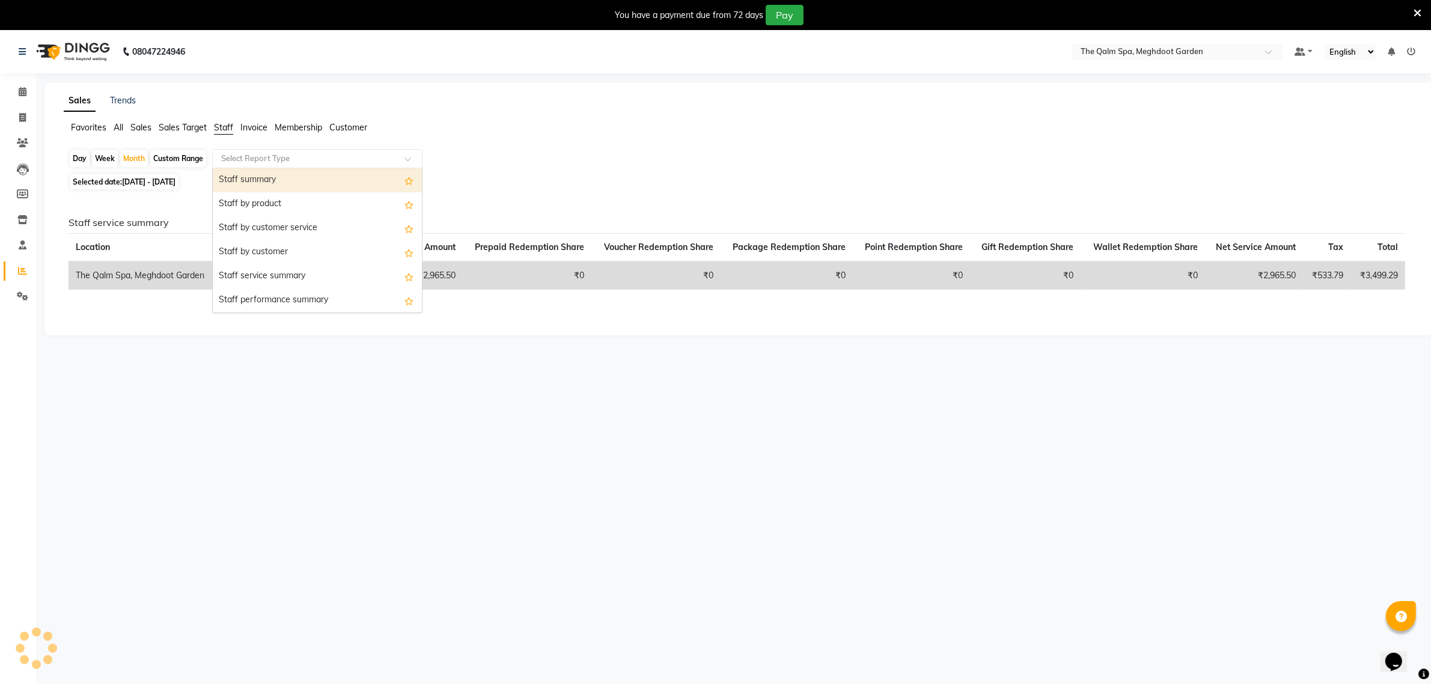
drag, startPoint x: 302, startPoint y: 181, endPoint x: 136, endPoint y: 205, distance: 168.3
click at [302, 180] on div "Staff summary" at bounding box center [317, 180] width 209 height 24
select select "full_report"
select select "csv"
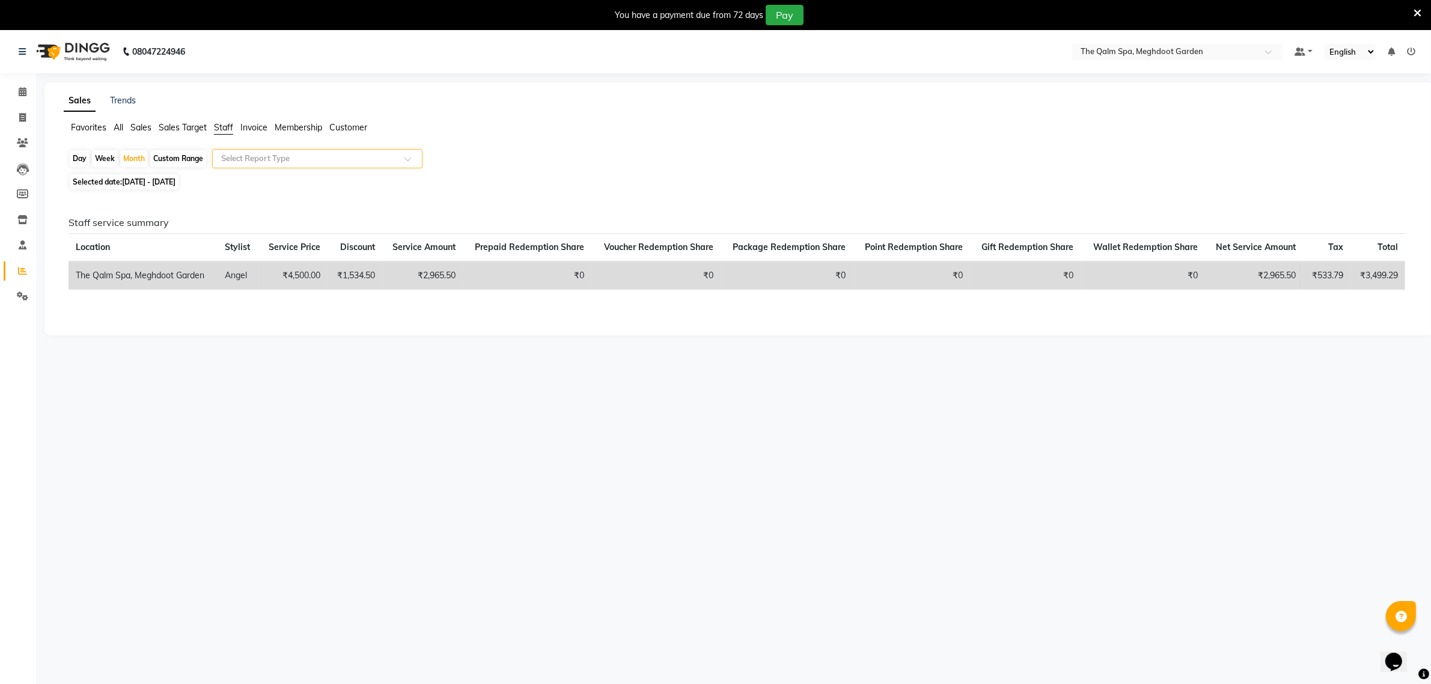
click at [403, 159] on div at bounding box center [317, 159] width 209 height 12
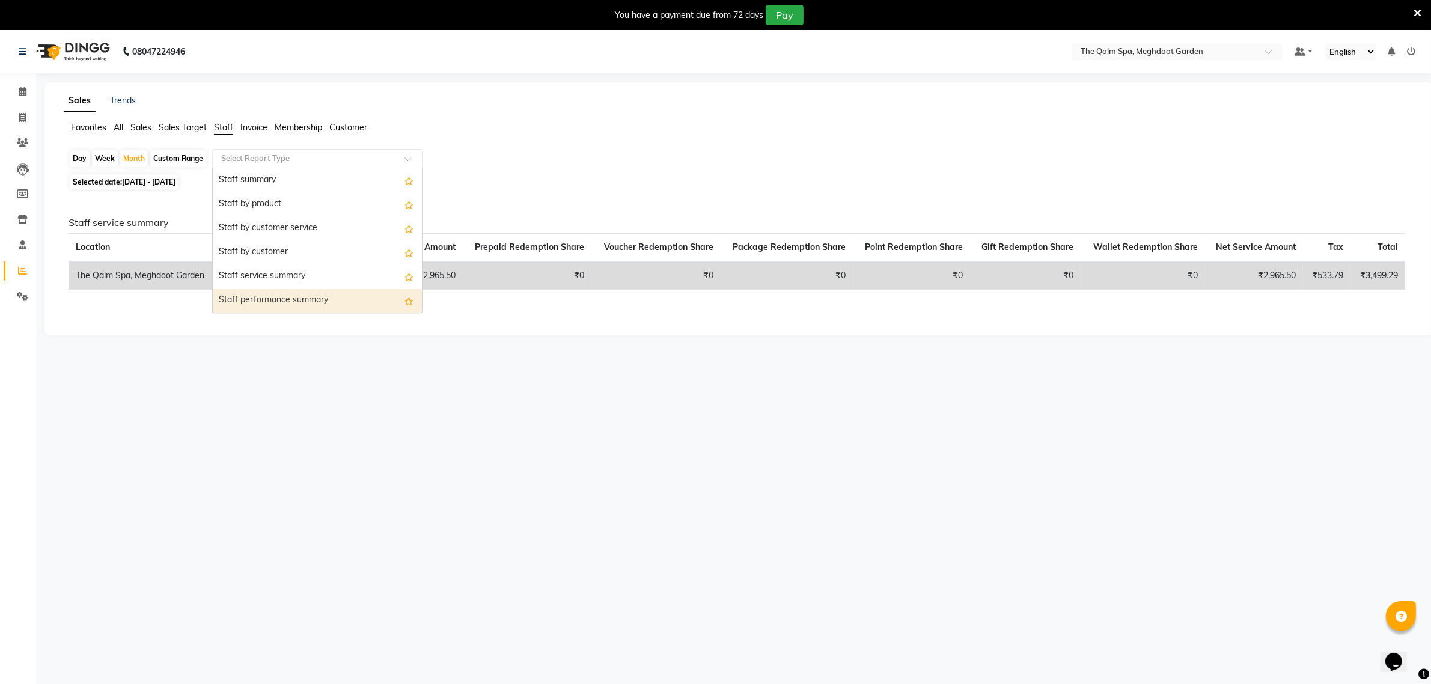
click at [298, 305] on div "Staff performance summary" at bounding box center [317, 300] width 209 height 24
select select "full_report"
select select "csv"
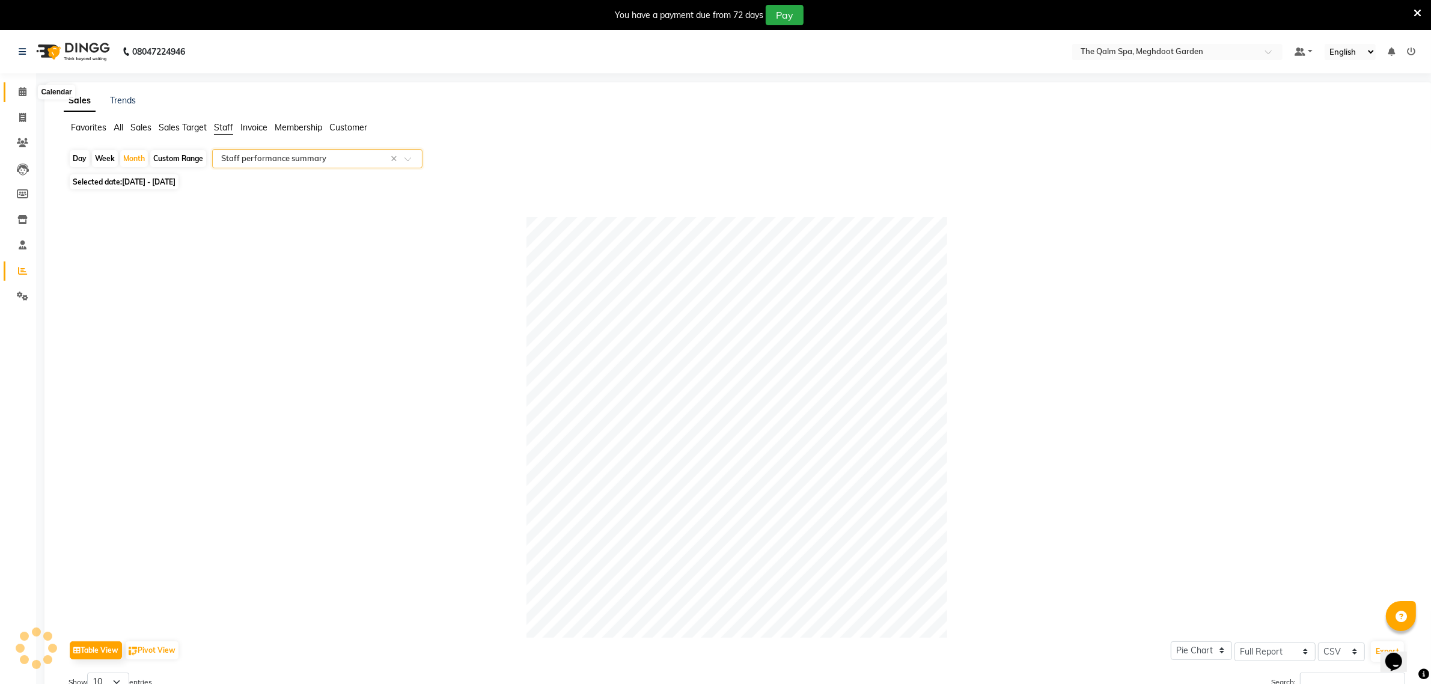
drag, startPoint x: 26, startPoint y: 98, endPoint x: 112, endPoint y: 59, distance: 94.9
click at [26, 98] on span at bounding box center [22, 92] width 21 height 14
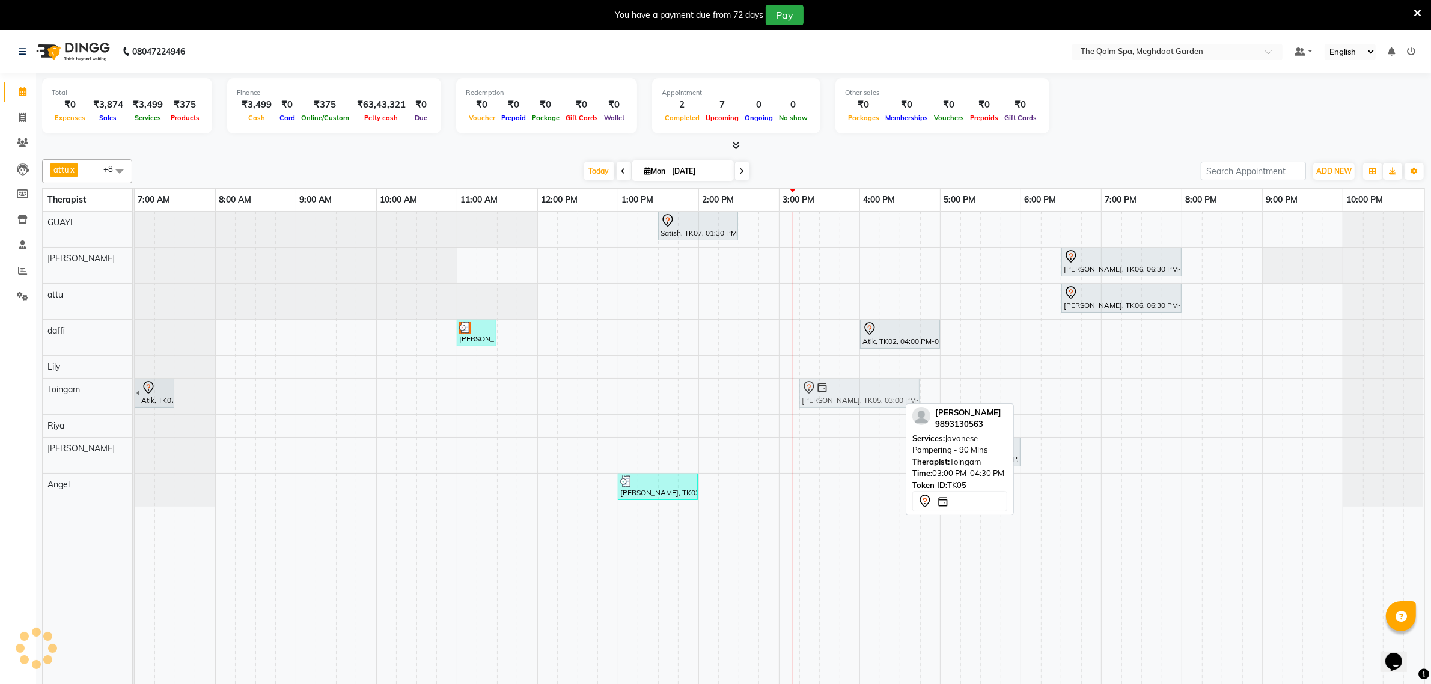
drag, startPoint x: 804, startPoint y: 391, endPoint x: 824, endPoint y: 388, distance: 20.6
click at [135, 388] on div "Atik, TK02, 06:30 AM-07:30 AM, Javanese Pampering - 60 Mins Siddharth Upasak, T…" at bounding box center [135, 396] width 0 height 35
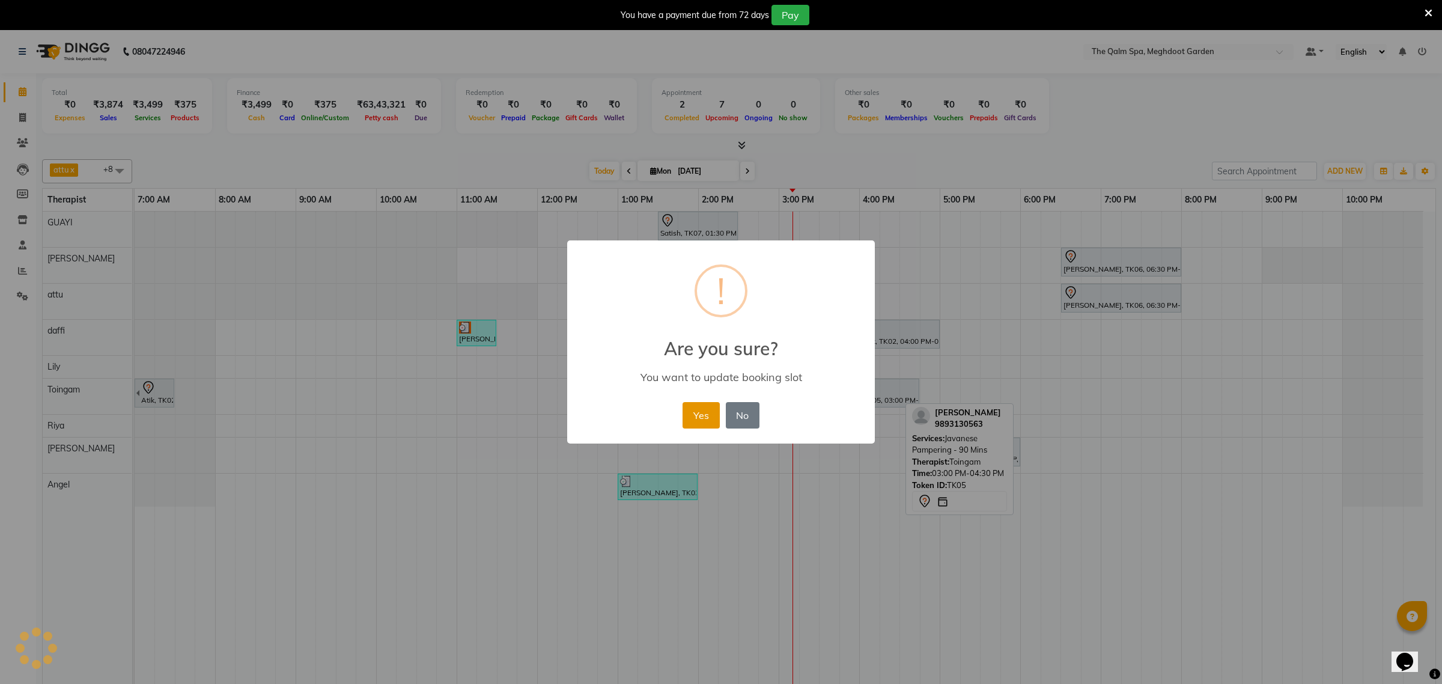
click at [691, 418] on button "Yes" at bounding box center [701, 415] width 37 height 26
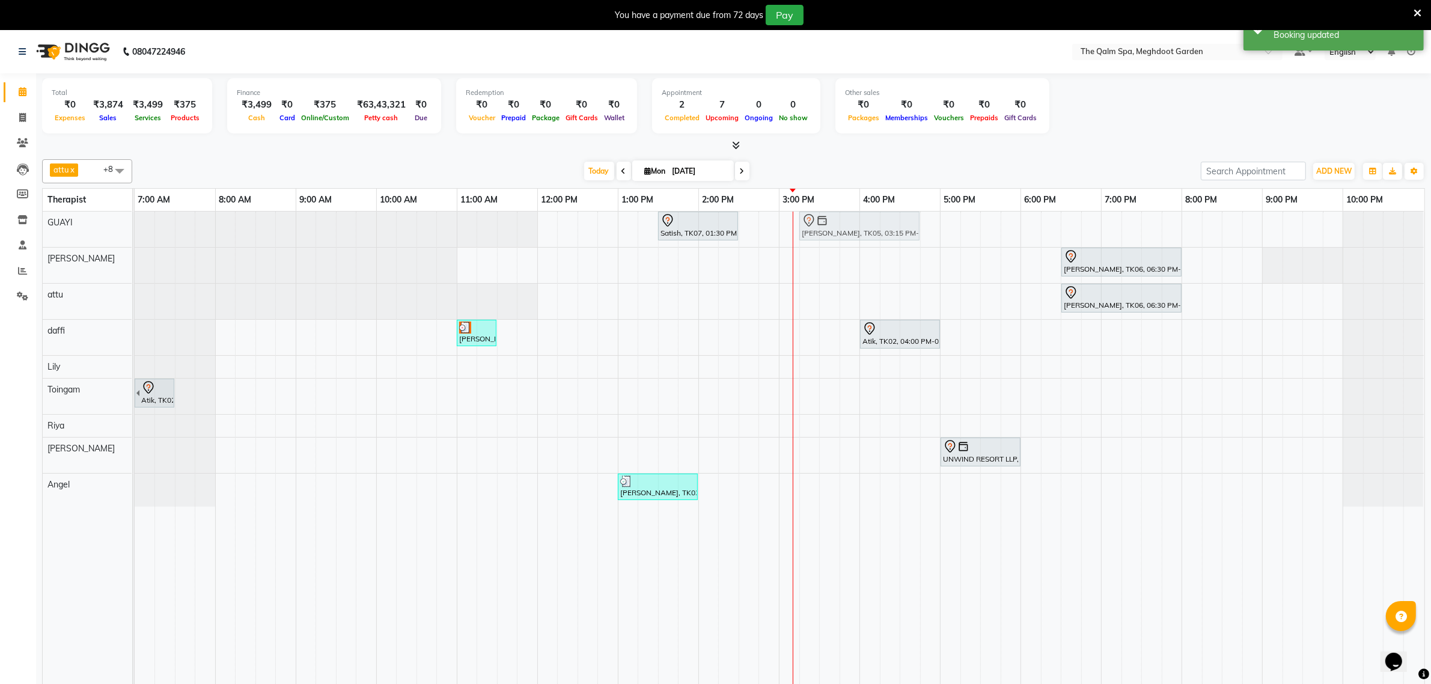
drag, startPoint x: 849, startPoint y: 391, endPoint x: 842, endPoint y: 229, distance: 161.8
click at [842, 229] on tbody "Satish, TK07, 01:30 PM-02:30 PM, Swedish De-Stress - 60 Mins Siddharth Upasak, …" at bounding box center [779, 359] width 1289 height 295
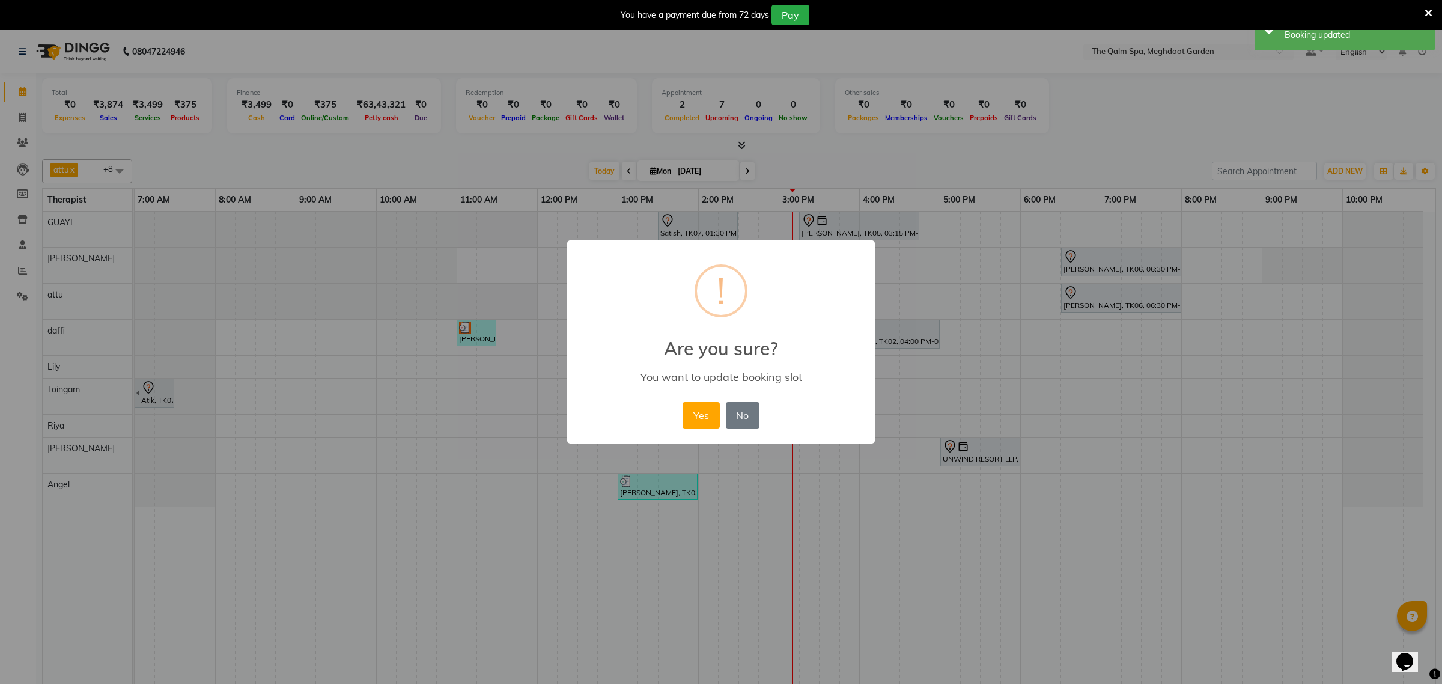
click at [703, 412] on button "Yes" at bounding box center [701, 415] width 37 height 26
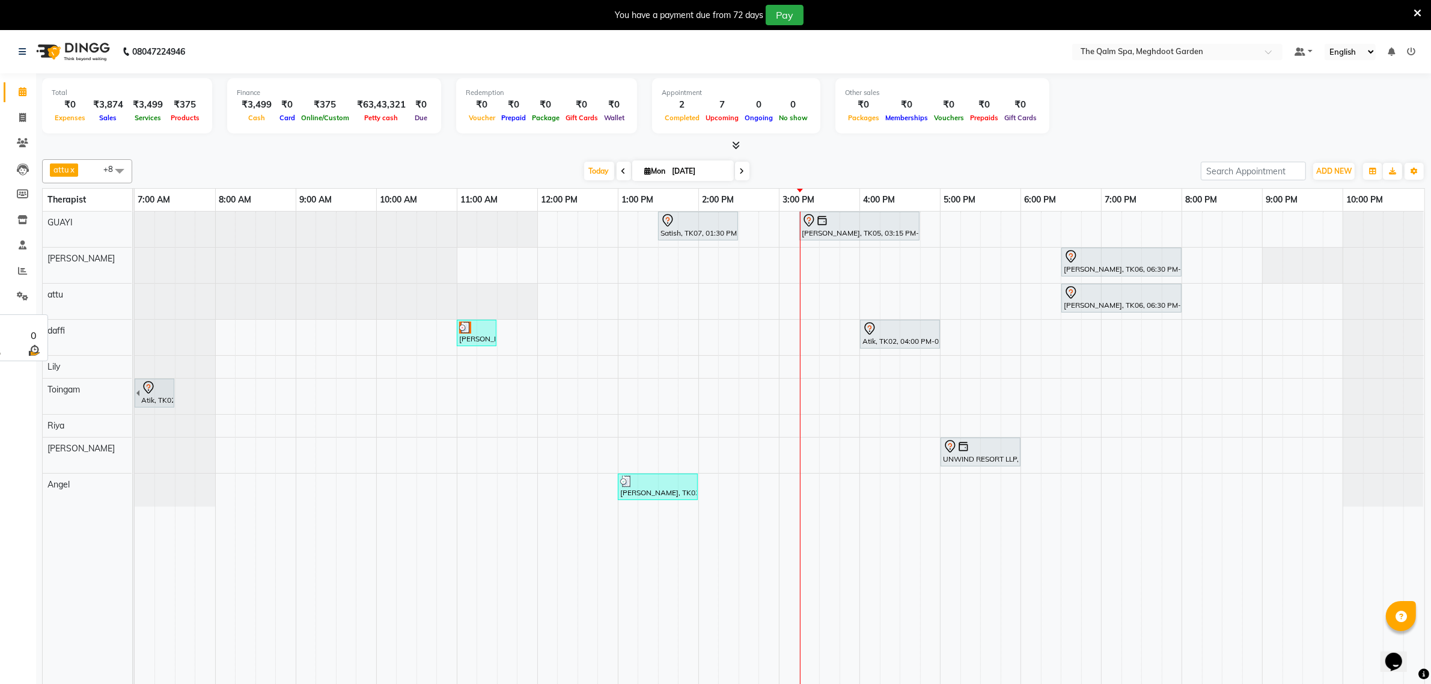
drag, startPoint x: 96, startPoint y: 212, endPoint x: 239, endPoint y: 31, distance: 229.7
click at [137, 156] on div "attu x daffi x Lily x Riya x Toingam x V L x Raj Shrivas x GUAYI x Angel x +8 S…" at bounding box center [733, 427] width 1383 height 547
click at [170, 115] on div "Total ₹0 Expenses ₹3,874 Sales ₹3,499 Services ₹375 Products" at bounding box center [127, 105] width 170 height 55
click at [743, 171] on span at bounding box center [742, 171] width 14 height 19
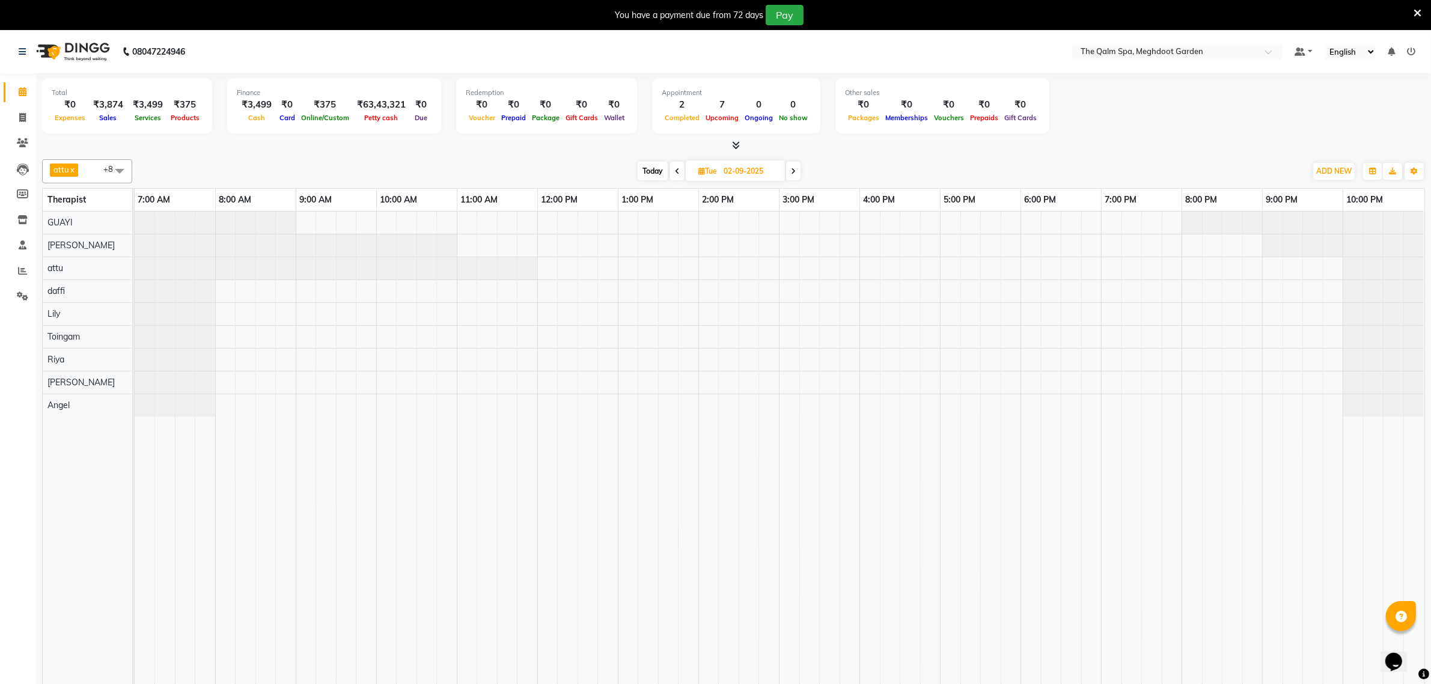
click at [675, 170] on icon at bounding box center [677, 171] width 5 height 7
type input "[DATE]"
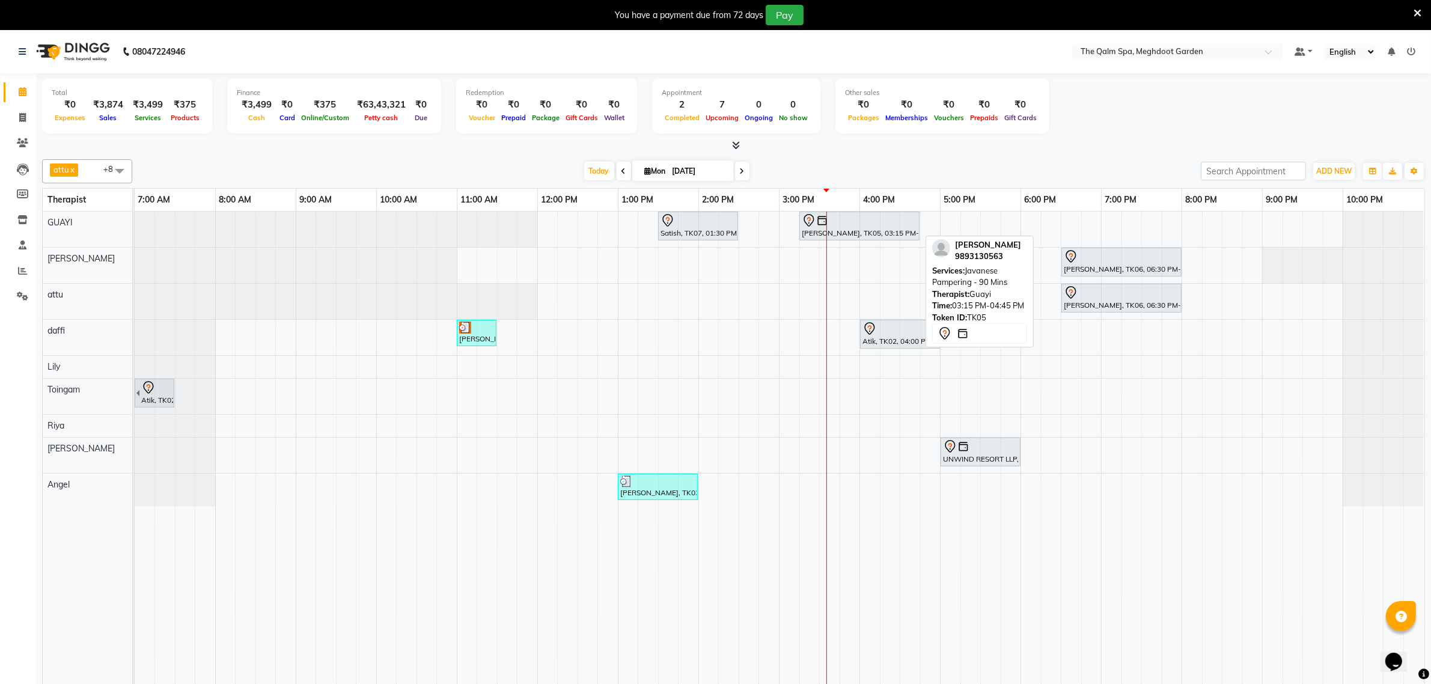
click at [867, 223] on div at bounding box center [859, 220] width 115 height 14
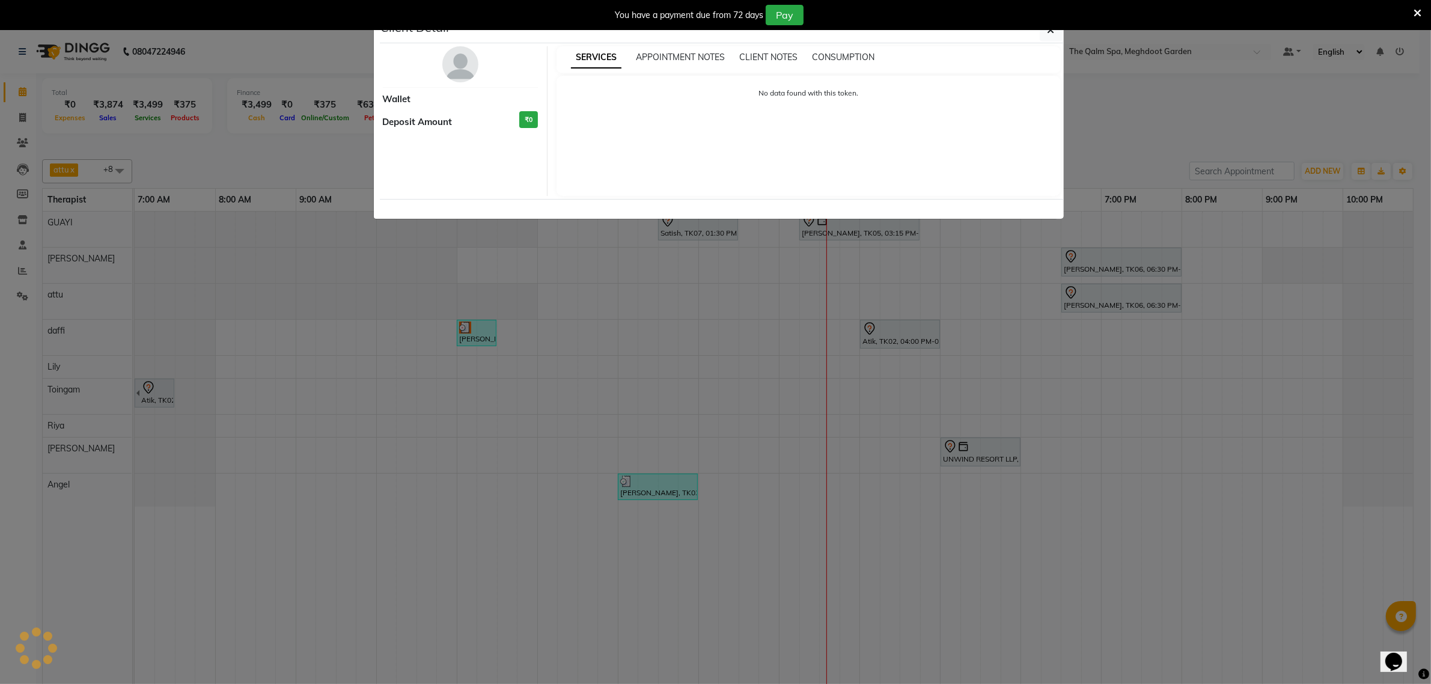
select select "7"
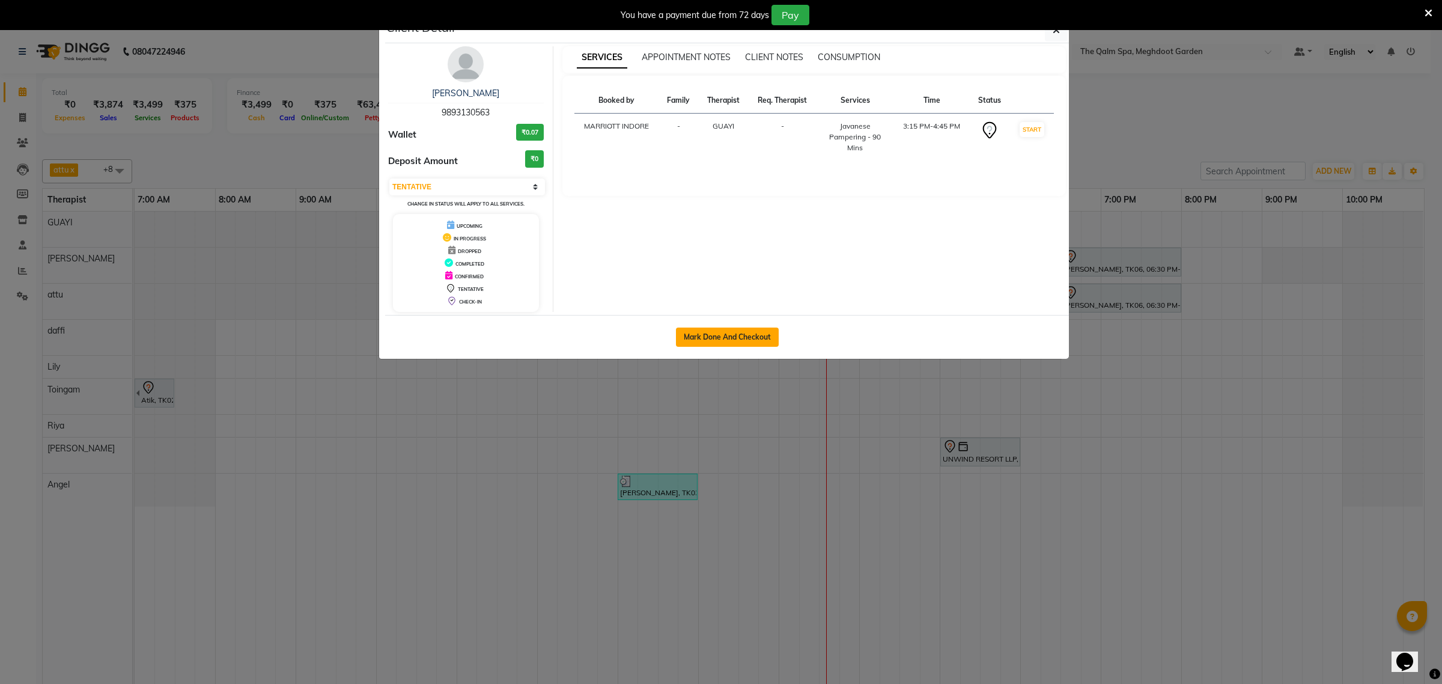
click at [734, 344] on button "Mark Done And Checkout" at bounding box center [727, 336] width 103 height 19
select select "service"
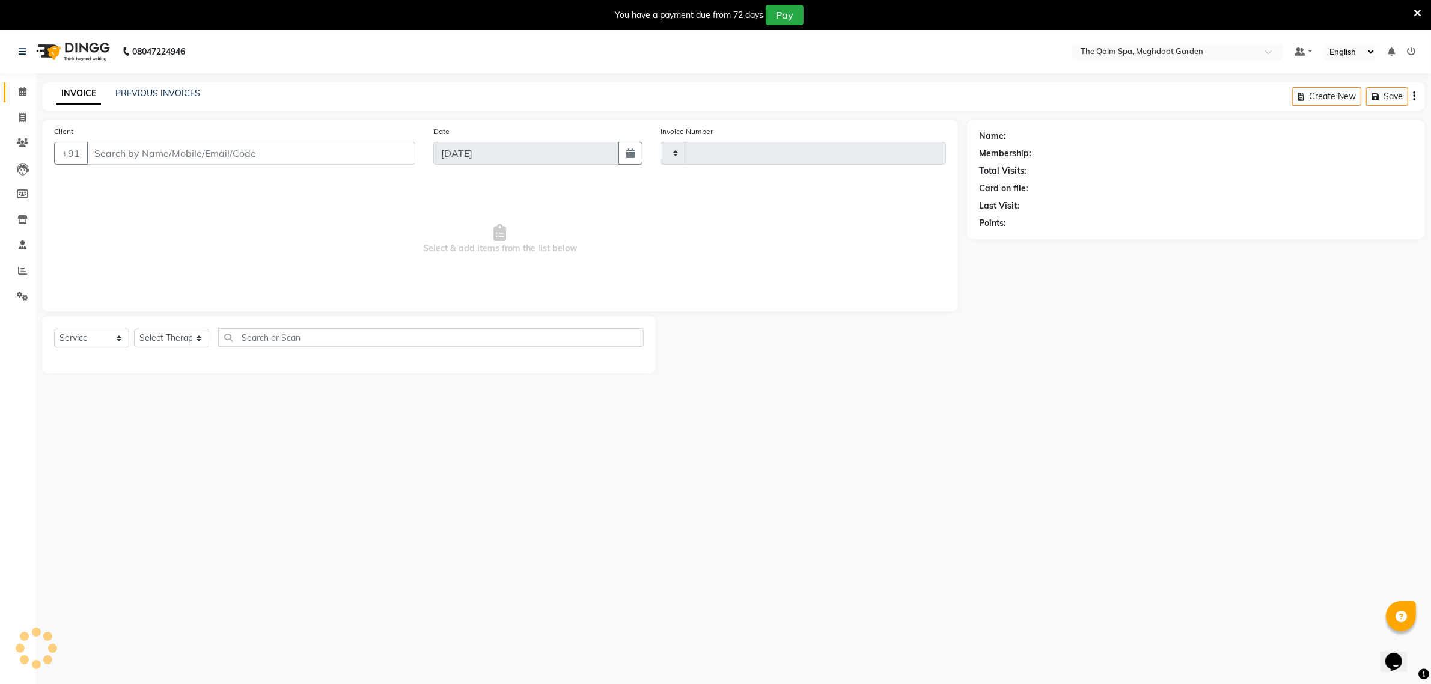
type input "1878"
select select "6401"
click at [19, 92] on icon at bounding box center [23, 91] width 8 height 9
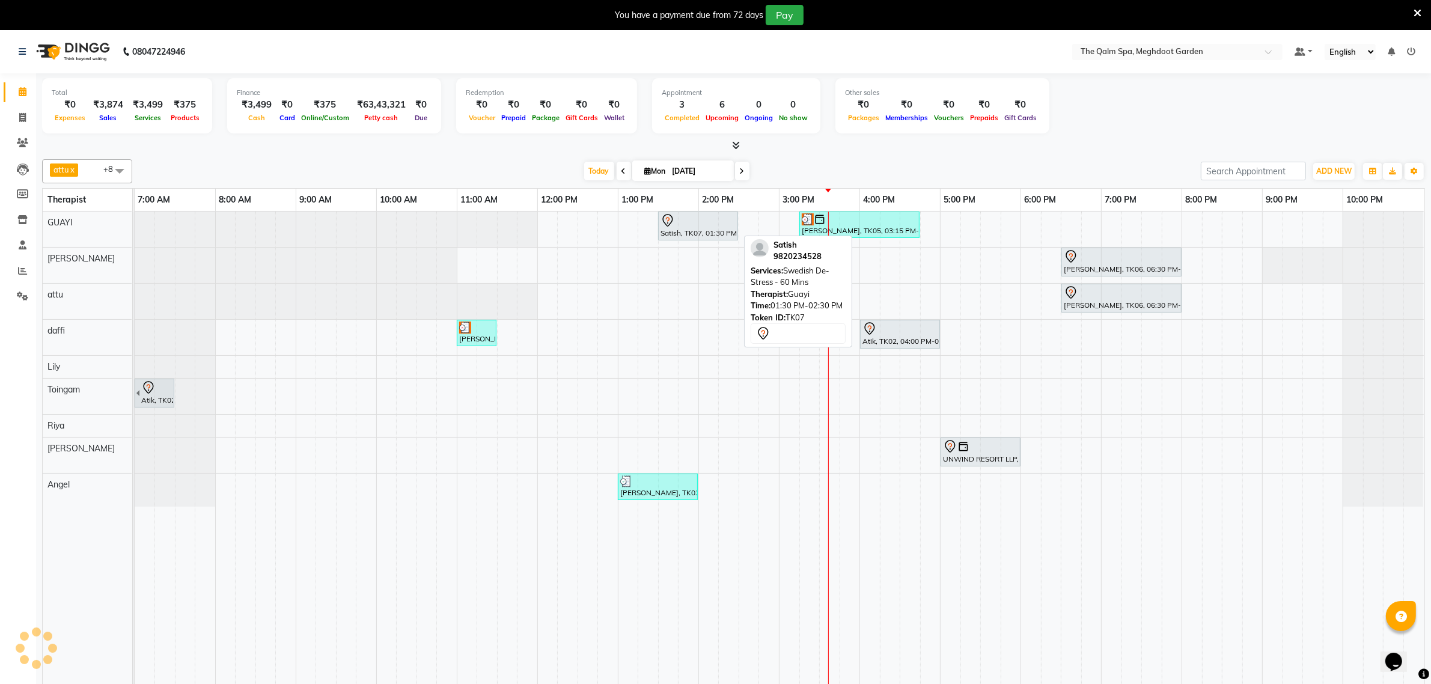
click at [713, 225] on div at bounding box center [697, 220] width 75 height 14
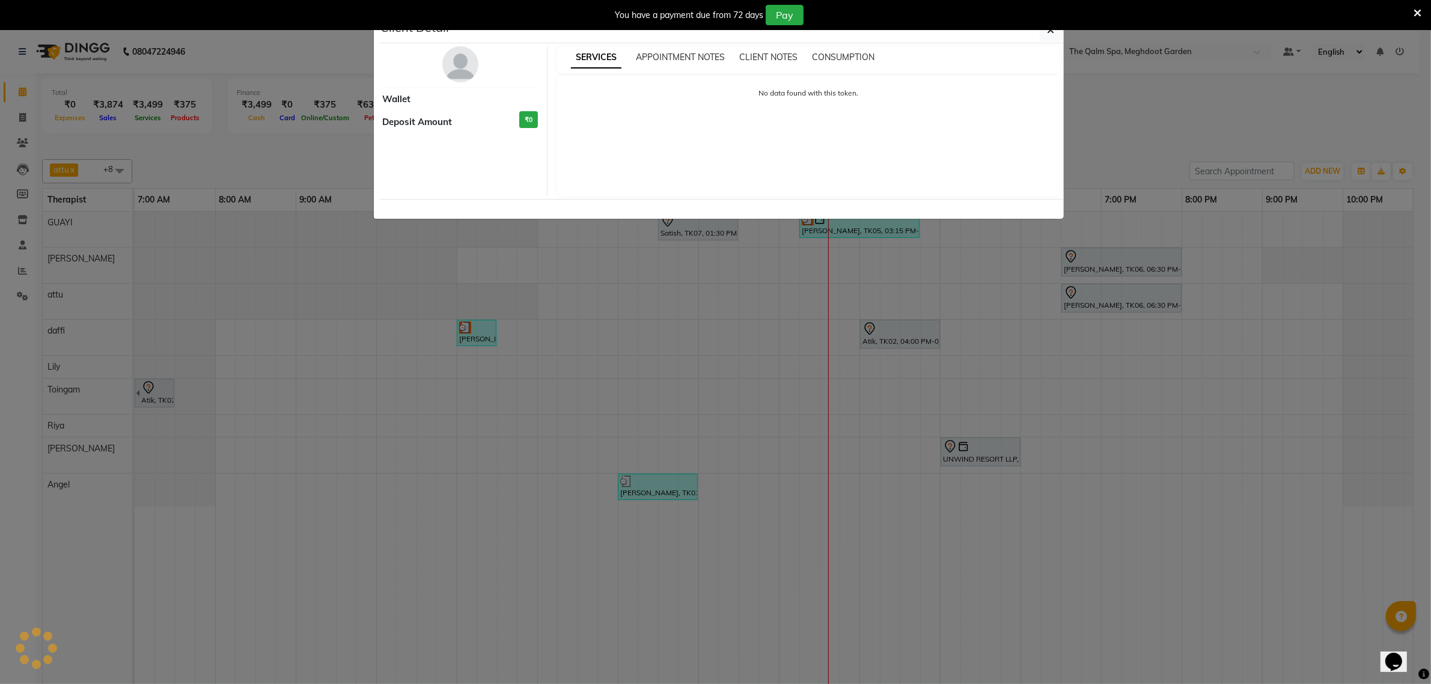
select select "7"
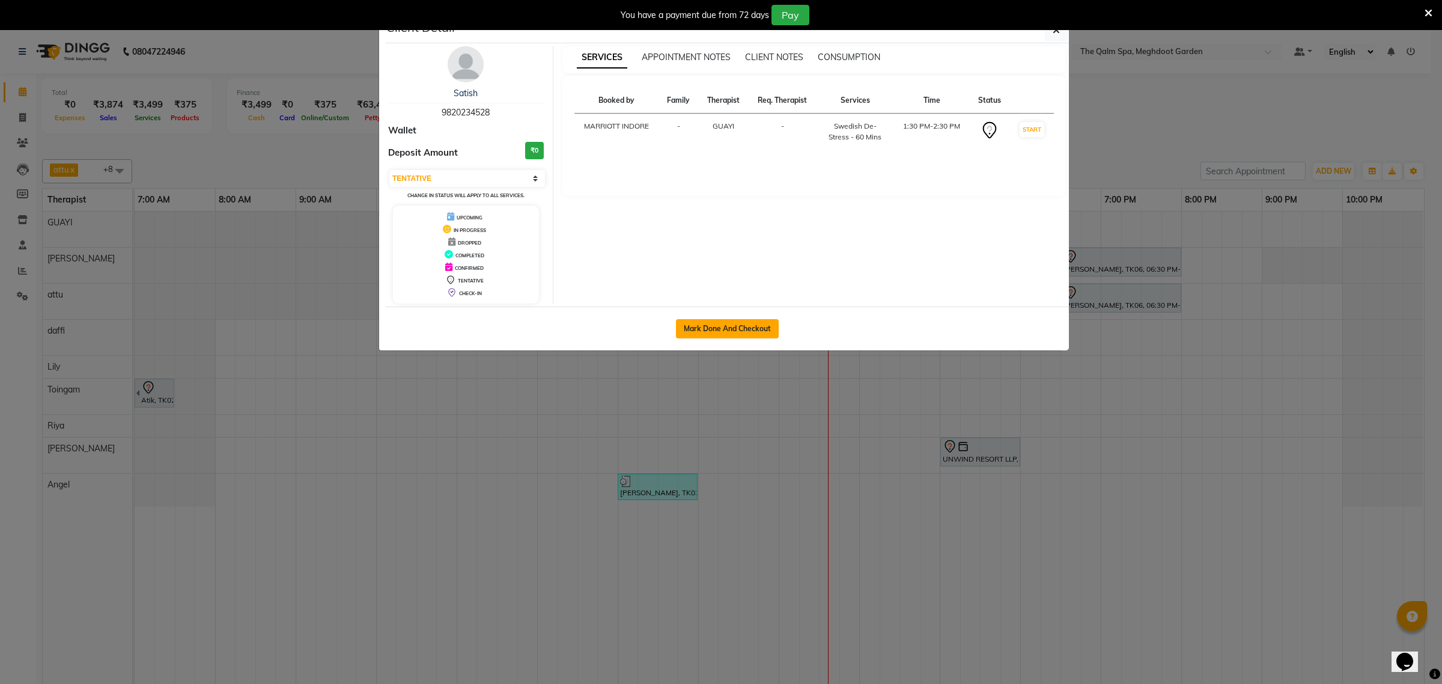
click at [708, 326] on button "Mark Done And Checkout" at bounding box center [727, 328] width 103 height 19
select select "service"
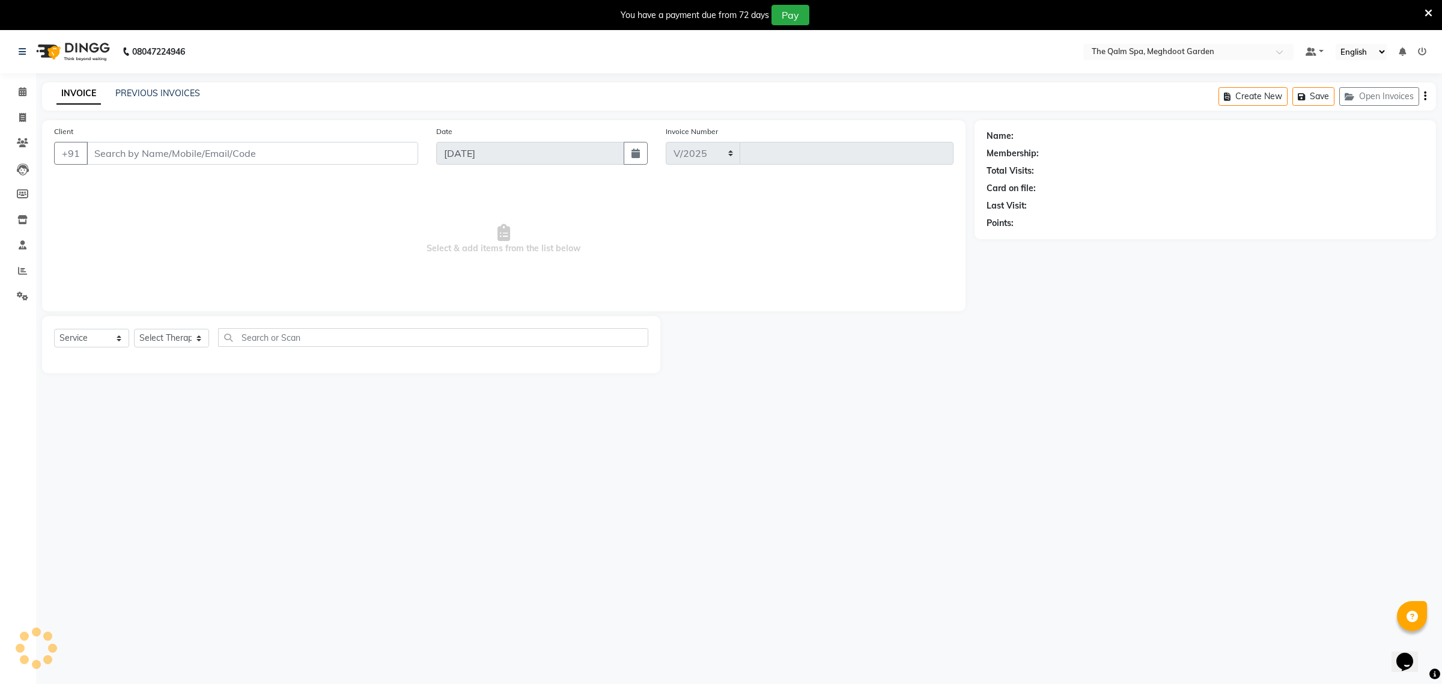
select select "6401"
type input "1878"
type input "9820234528"
select select "48471"
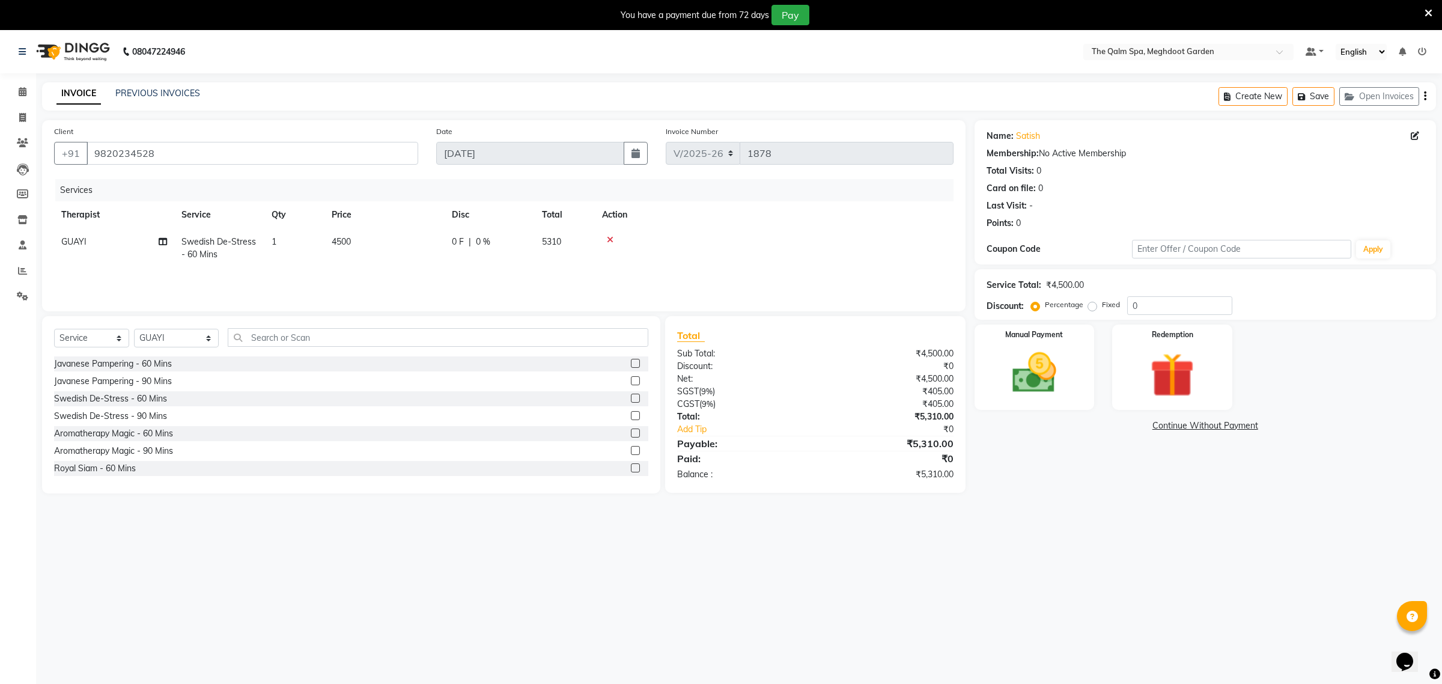
click at [746, 331] on div "Total" at bounding box center [815, 335] width 276 height 14
click at [1055, 34] on nav "08047224946 Select Location × The Qalm Spa, Meghdoot Garden Default Panel My Pa…" at bounding box center [721, 51] width 1442 height 43
click at [1055, 33] on nav "08047224946 Select Location × The Qalm Spa, Meghdoot Garden Default Panel My Pa…" at bounding box center [721, 51] width 1442 height 43
click at [1059, 31] on nav "08047224946 Select Location × The Qalm Spa, Meghdoot Garden Default Panel My Pa…" at bounding box center [721, 51] width 1442 height 43
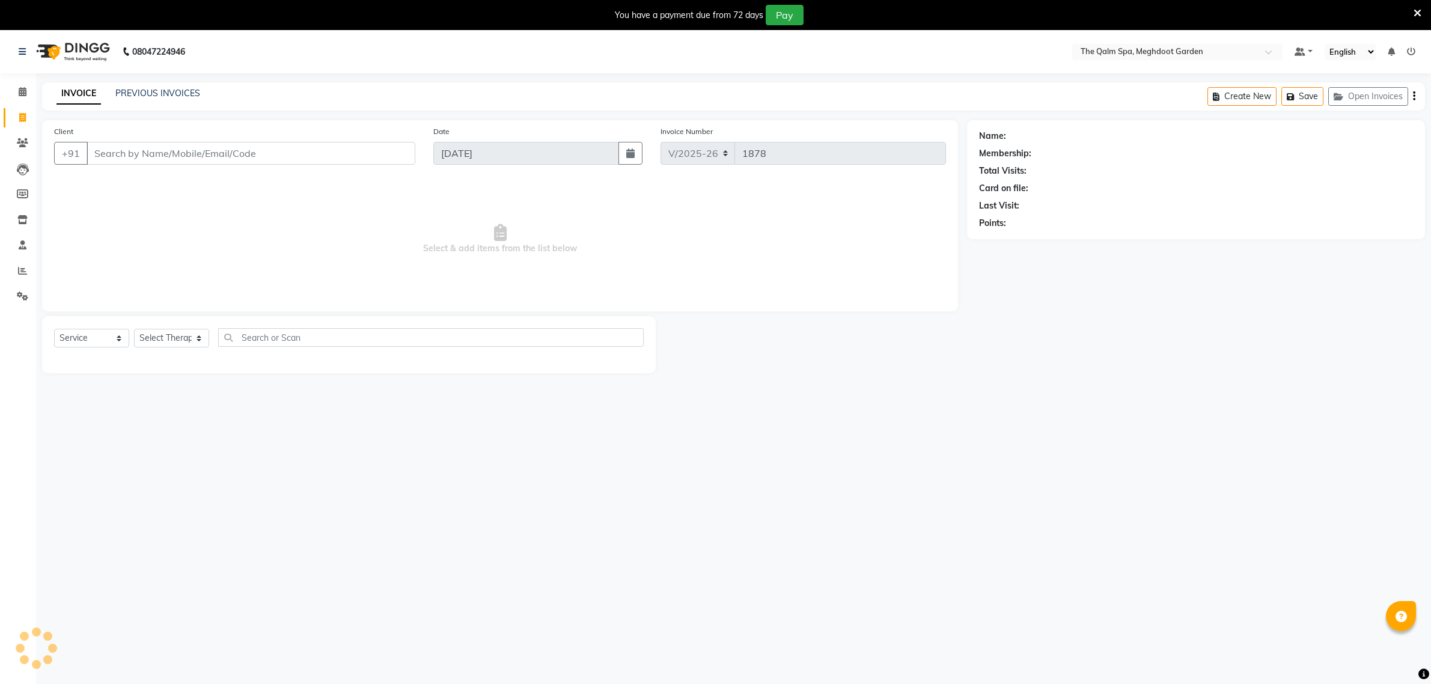
select select "6401"
select select "service"
click at [705, 542] on div "08047224946 Select Location × The Qalm Spa, Meghdoot Garden Default Panel My Pa…" at bounding box center [715, 372] width 1431 height 684
click at [21, 91] on icon at bounding box center [23, 91] width 8 height 9
click at [27, 87] on span at bounding box center [22, 92] width 21 height 14
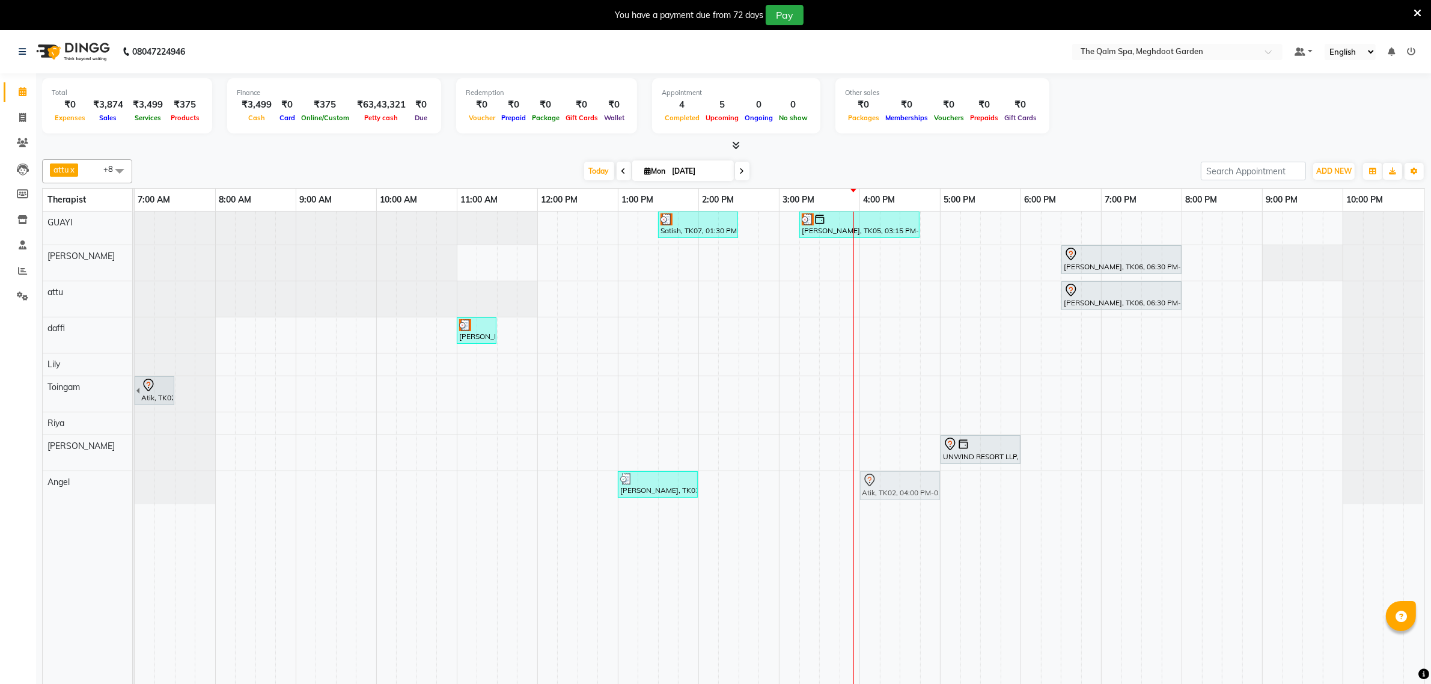
drag, startPoint x: 898, startPoint y: 326, endPoint x: 903, endPoint y: 478, distance: 152.1
click at [903, 478] on tbody "Satish, TK07, 01:30 PM-02:30 PM, Swedish De-Stress - 60 Mins Siddharth Upasak, …" at bounding box center [779, 358] width 1289 height 293
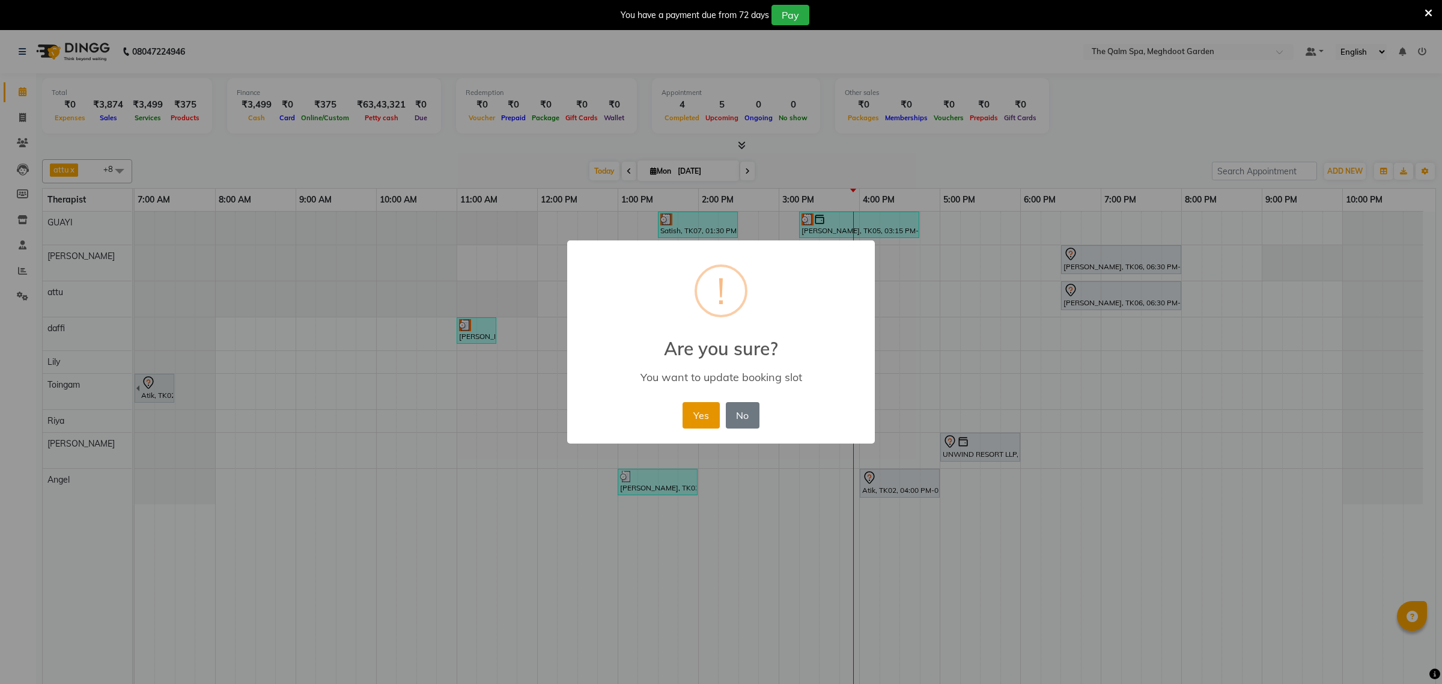
click at [693, 422] on button "Yes" at bounding box center [701, 415] width 37 height 26
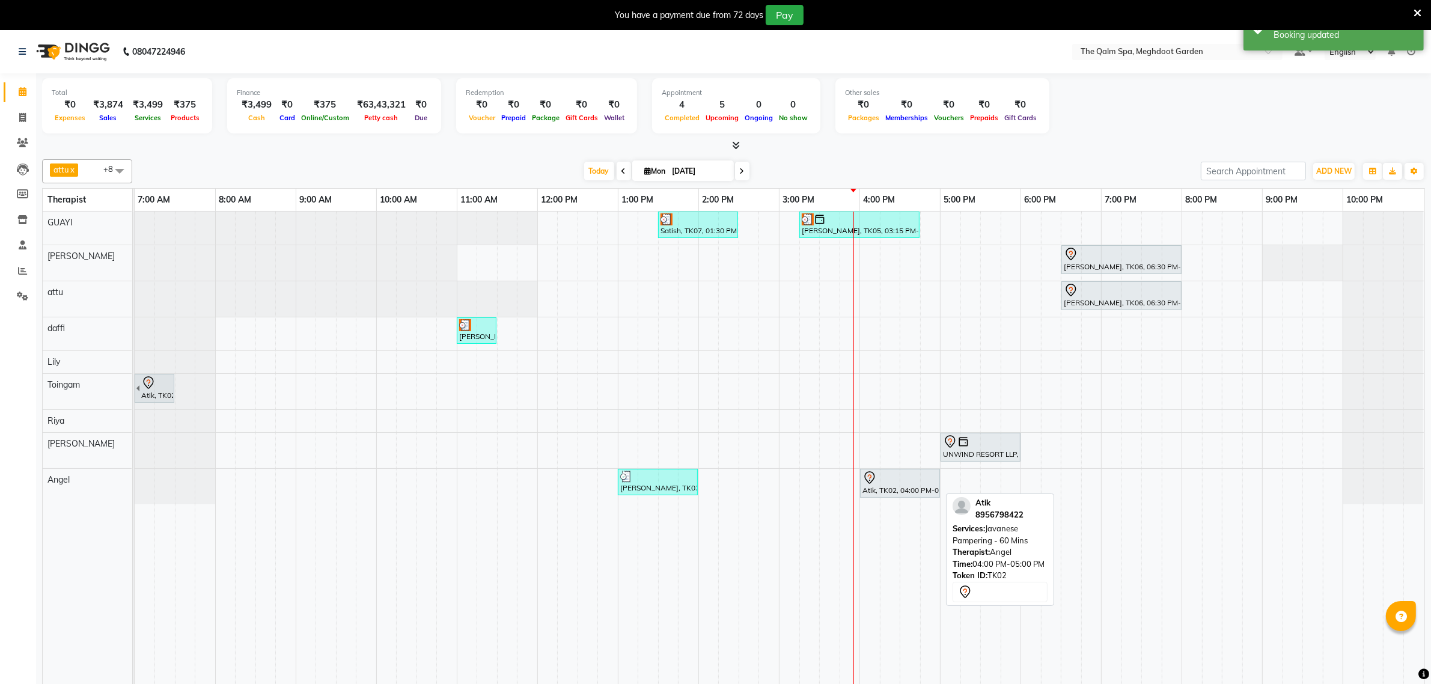
click at [908, 481] on div at bounding box center [899, 477] width 75 height 14
click at [896, 475] on div at bounding box center [899, 477] width 75 height 14
select select "7"
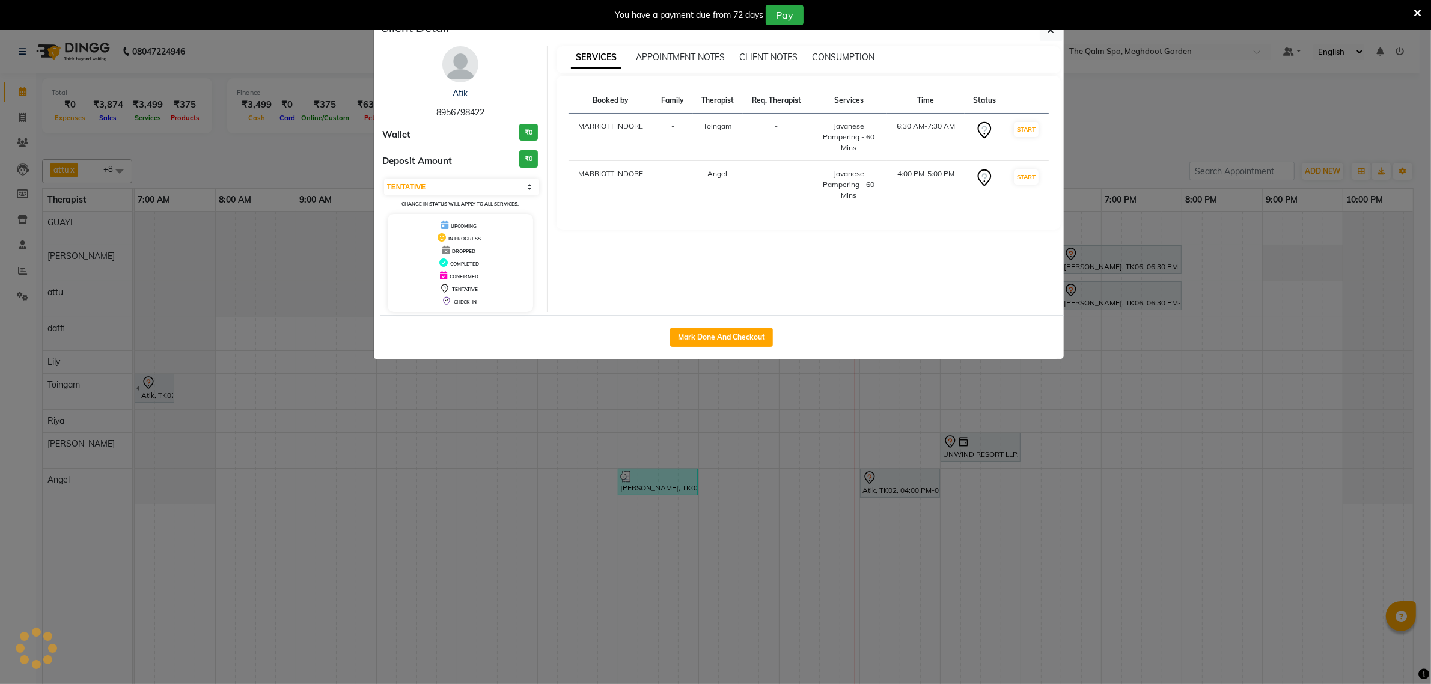
click at [896, 486] on ngb-modal-window "Client Detail Atik 8956798422 Wallet ₹0 Deposit Amount ₹0 Select IN SERVICE CON…" at bounding box center [715, 342] width 1431 height 684
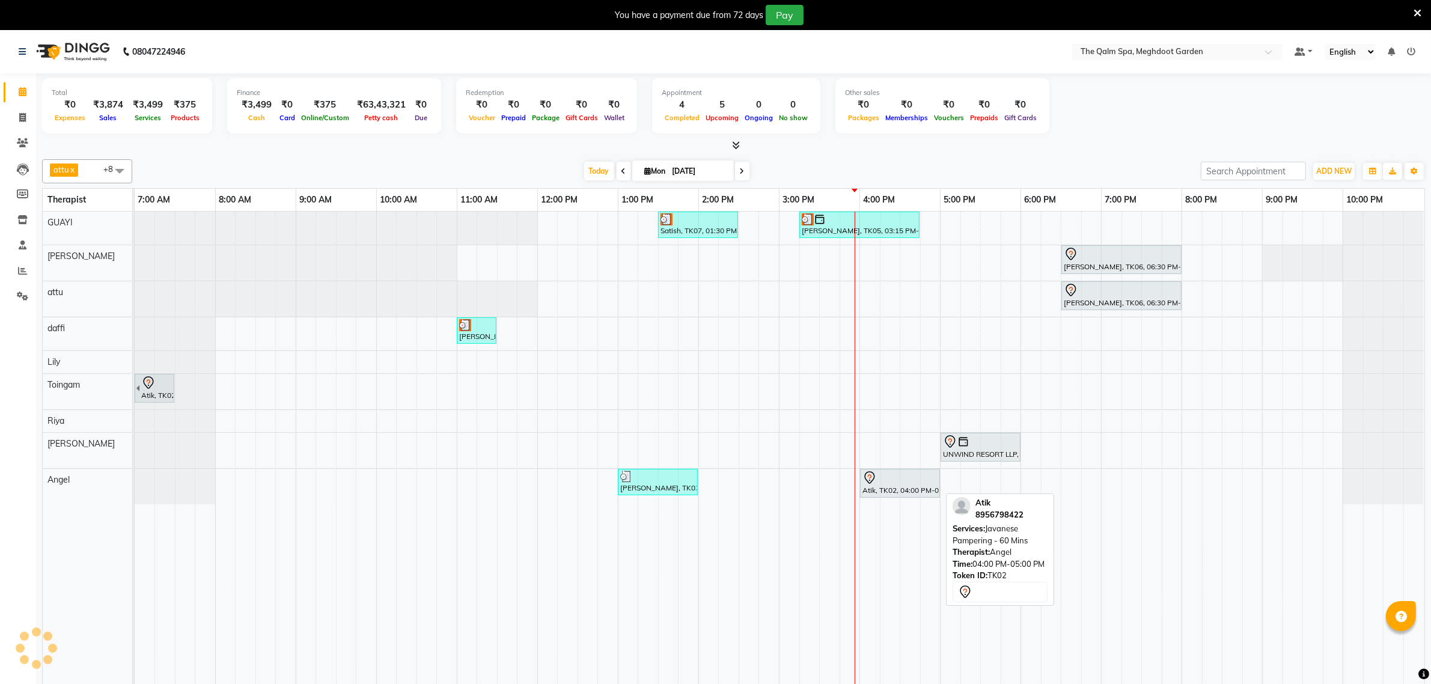
click at [903, 491] on div "Atik, TK02, 04:00 PM-05:00 PM, Javanese Pampering - 60 Mins" at bounding box center [900, 482] width 78 height 25
select select "7"
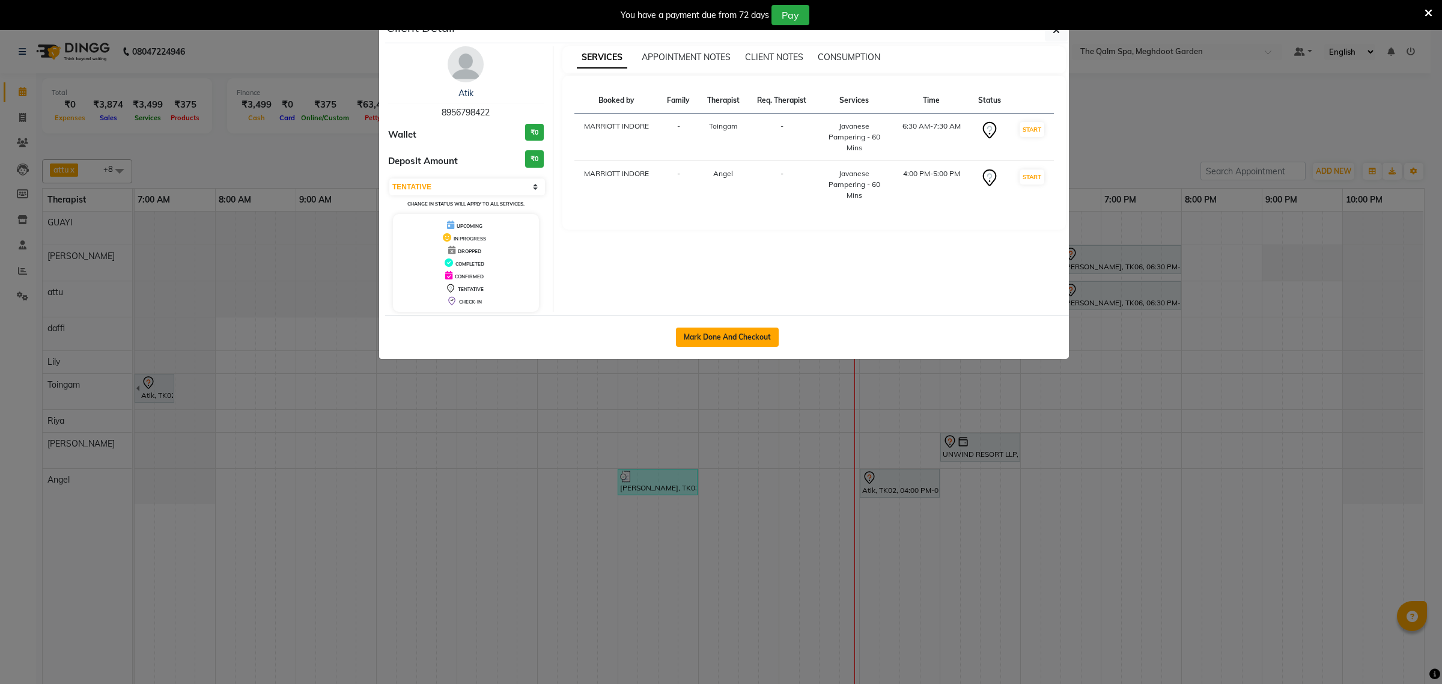
click at [728, 332] on button "Mark Done And Checkout" at bounding box center [727, 336] width 103 height 19
select select "service"
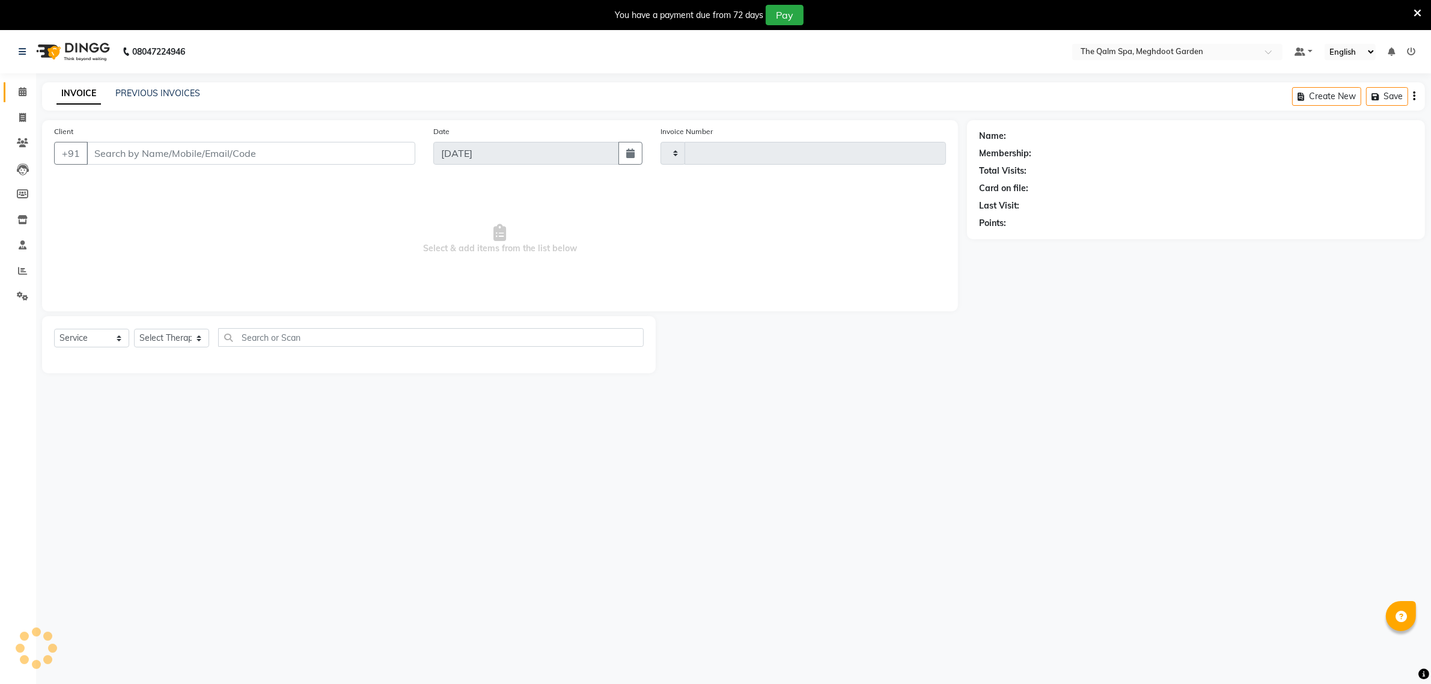
type input "1878"
select select "6401"
type input "8956798422"
select select "79343"
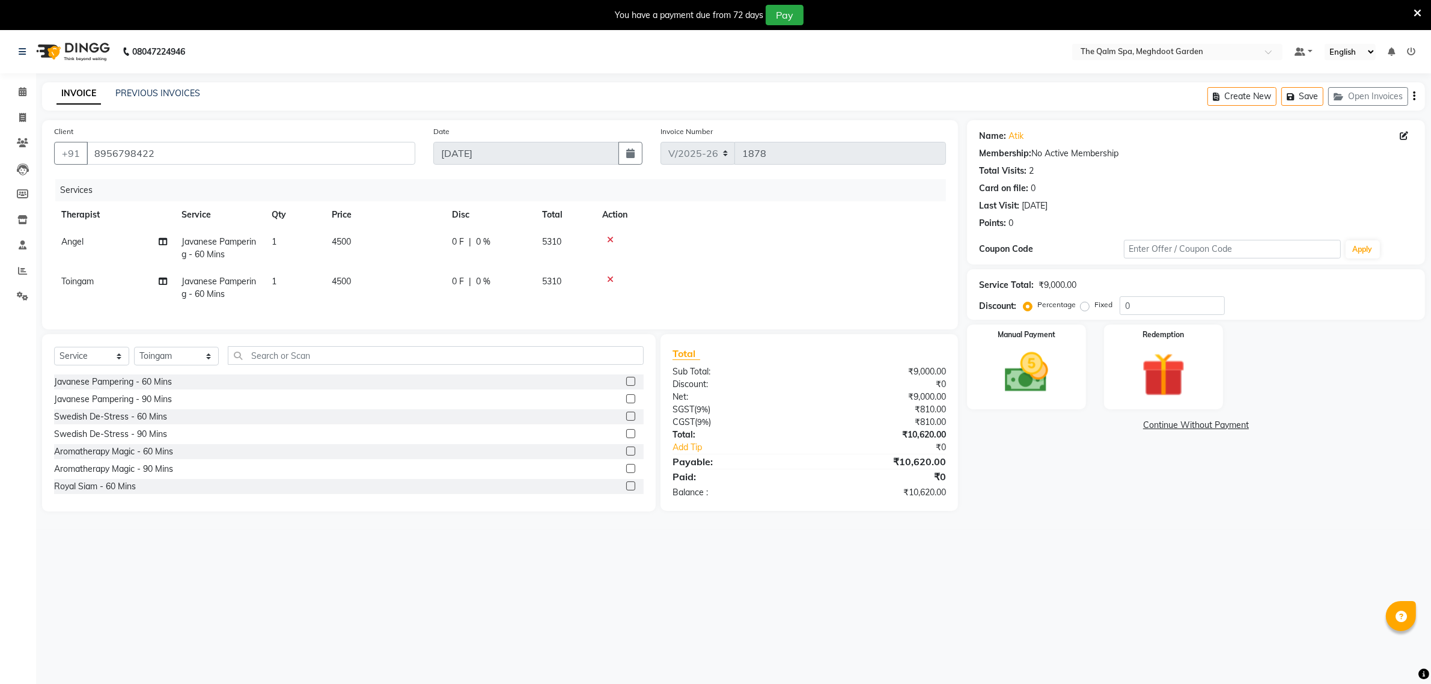
click at [610, 278] on icon at bounding box center [610, 279] width 7 height 8
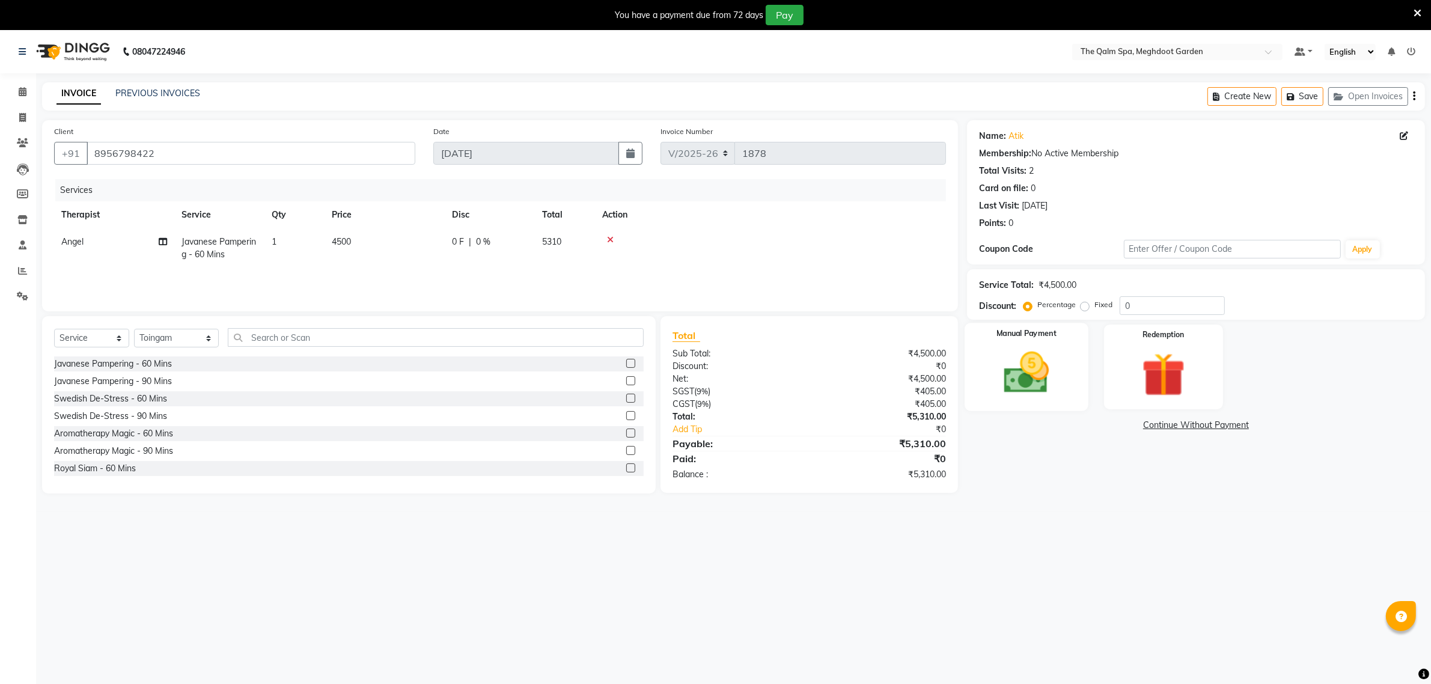
click at [1064, 344] on div "Manual Payment" at bounding box center [1026, 367] width 124 height 88
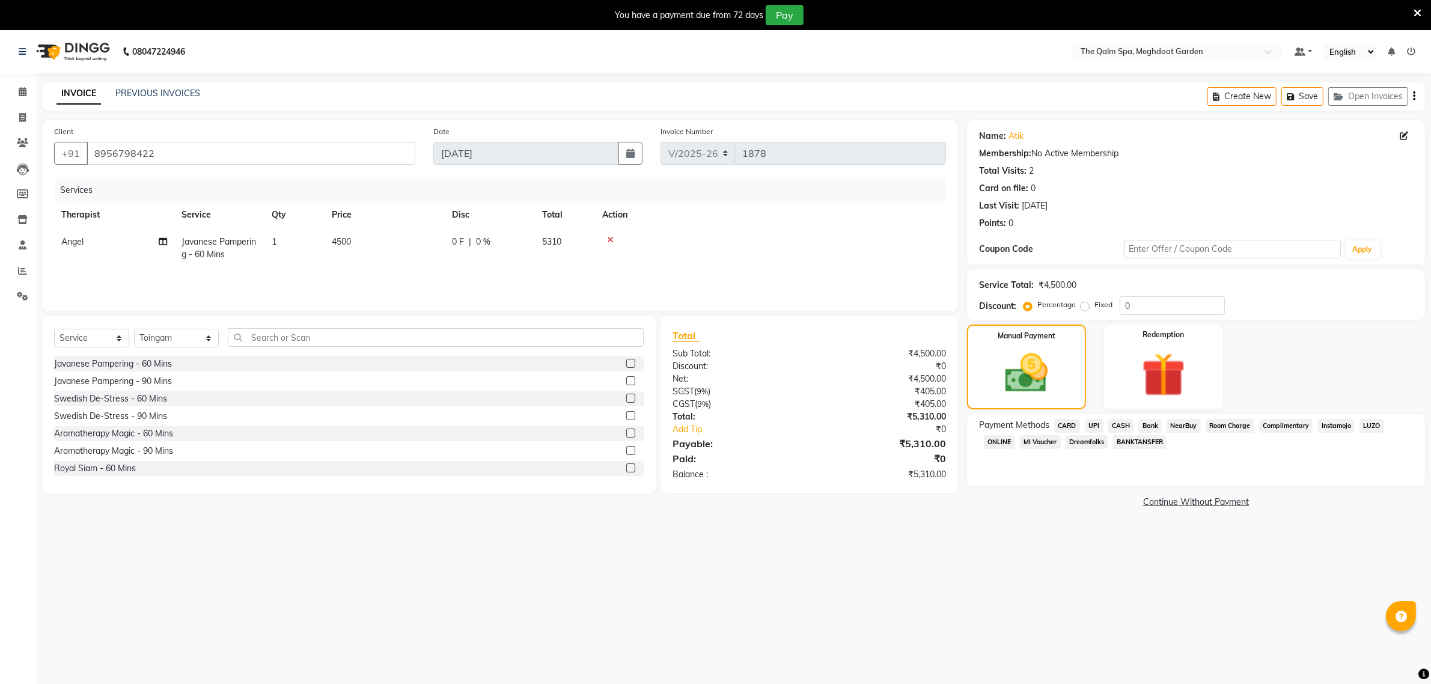
click at [1094, 305] on label "Fixed" at bounding box center [1103, 304] width 18 height 11
click at [1085, 305] on input "Fixed" at bounding box center [1087, 304] width 8 height 8
radio input "true"
click at [1071, 422] on span "CARD" at bounding box center [1067, 426] width 26 height 14
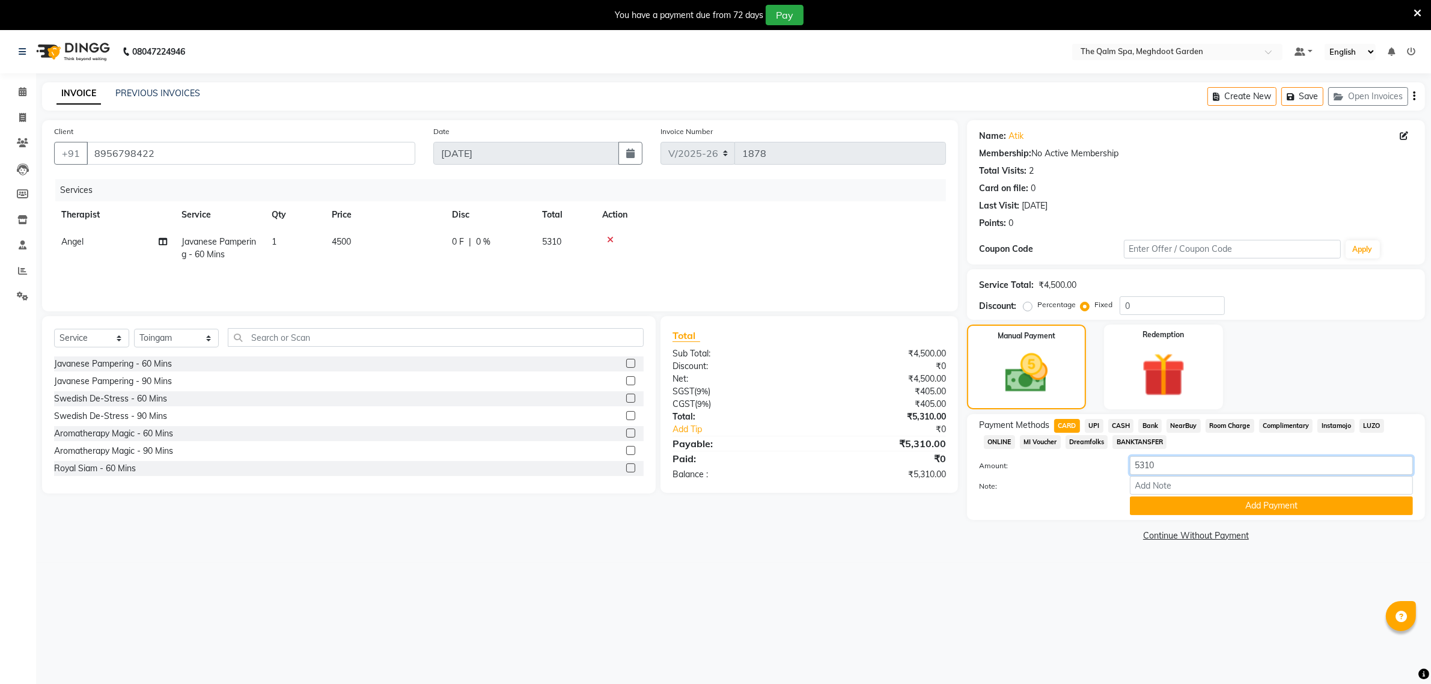
click at [1169, 463] on input "5310" at bounding box center [1271, 465] width 283 height 19
type input "5"
type input "2500"
click at [1193, 498] on button "Add Payment" at bounding box center [1271, 505] width 283 height 19
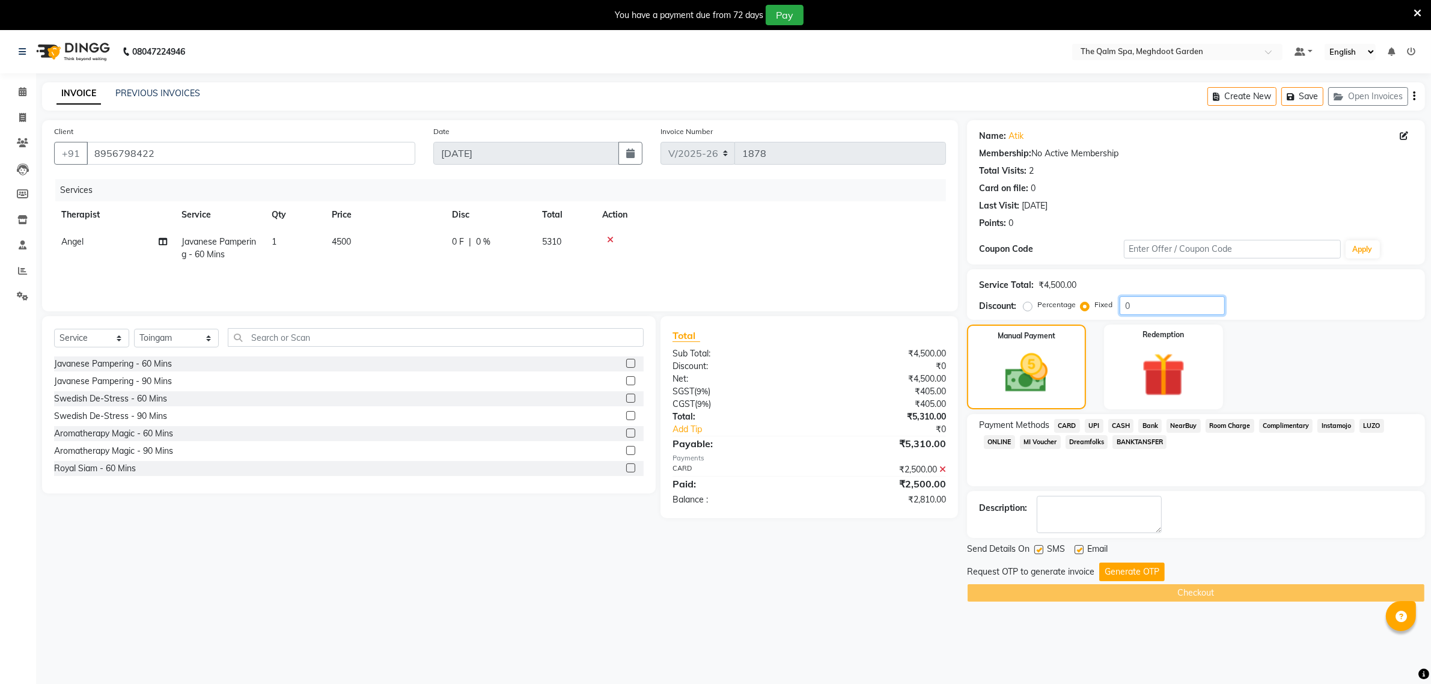
click at [1140, 308] on input "0" at bounding box center [1171, 305] width 105 height 19
type input "2810"
click at [1122, 564] on button "Generate OTP" at bounding box center [1131, 571] width 65 height 19
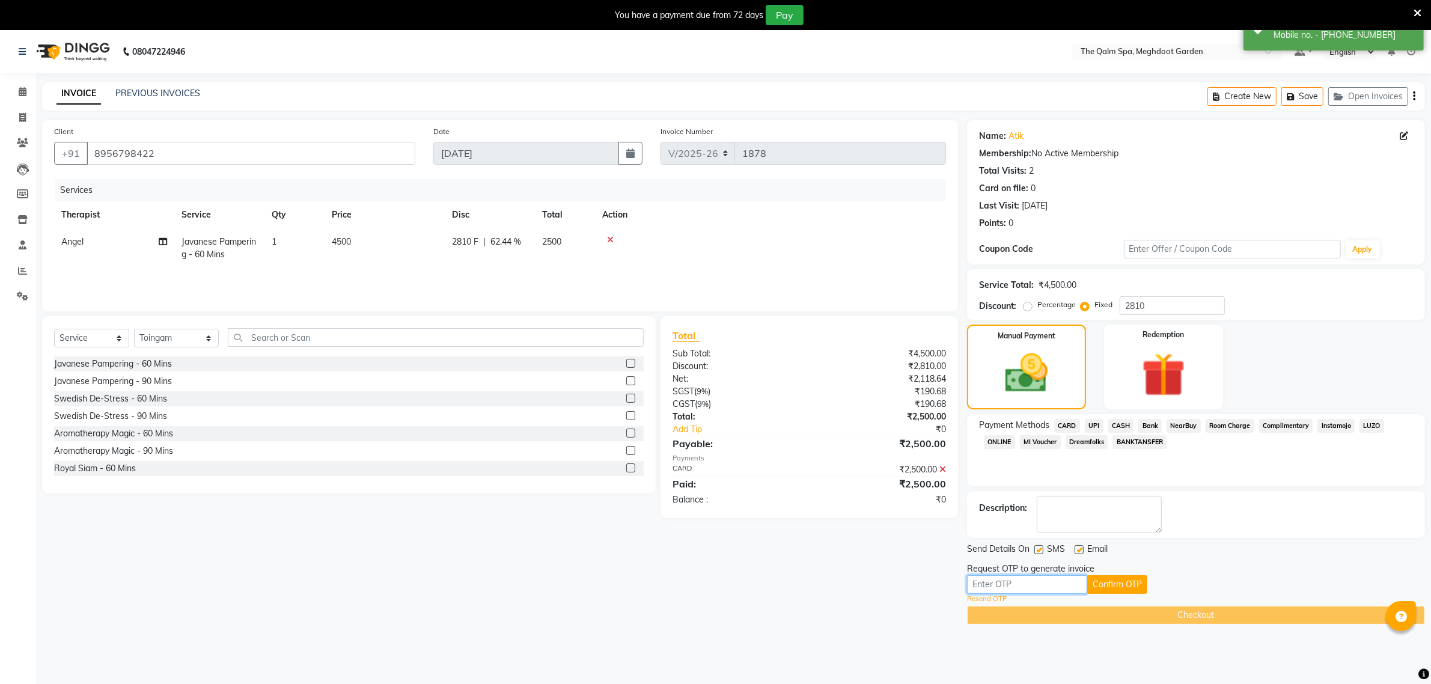
click at [1047, 584] on input "text" at bounding box center [1027, 584] width 120 height 19
type input "7276"
click at [1109, 580] on button "Confirm OTP" at bounding box center [1117, 584] width 60 height 19
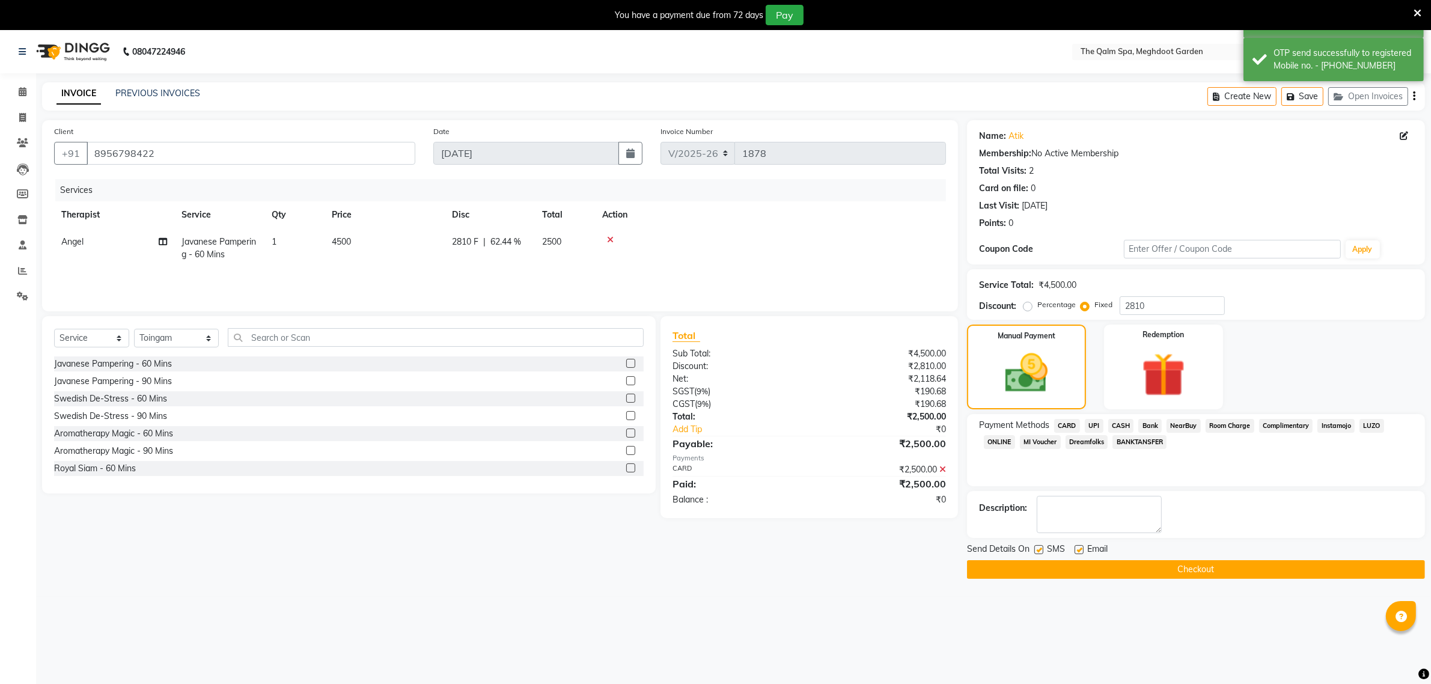
click at [1104, 568] on button "Checkout" at bounding box center [1196, 569] width 458 height 19
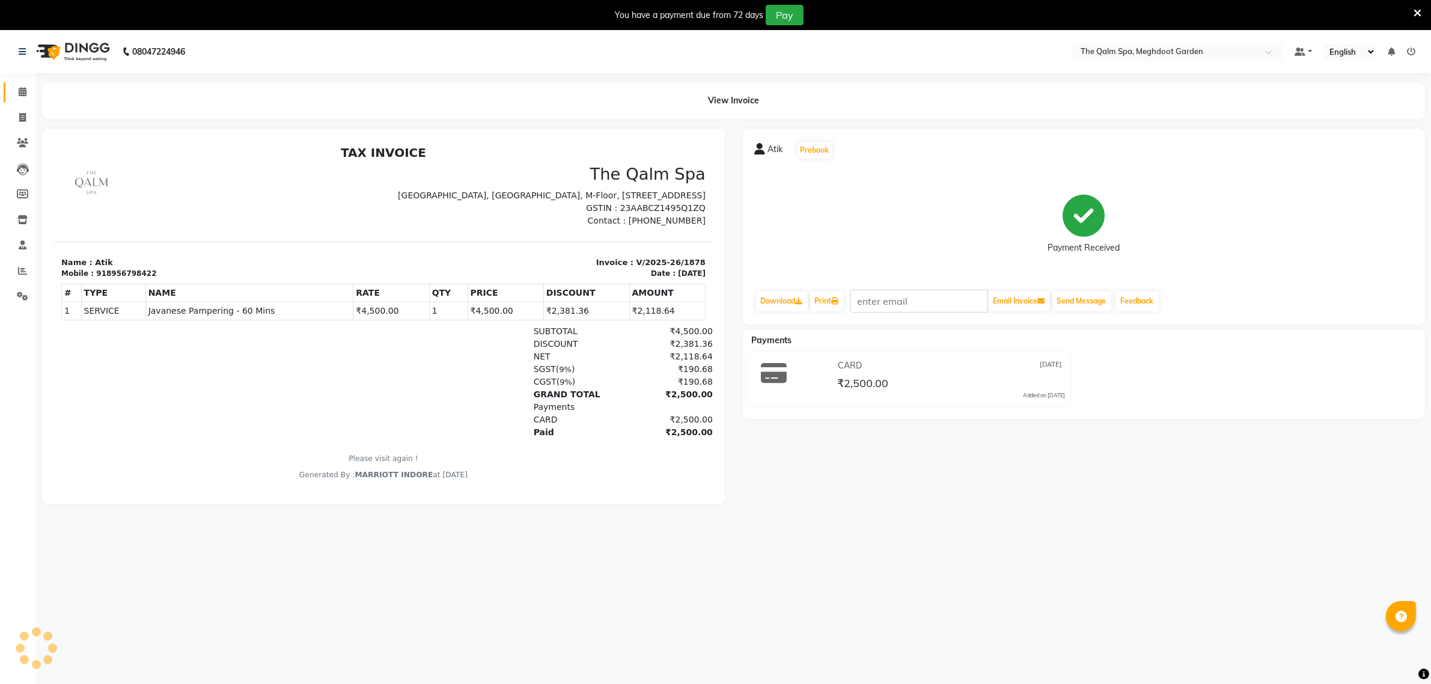
click at [19, 96] on icon at bounding box center [23, 91] width 8 height 9
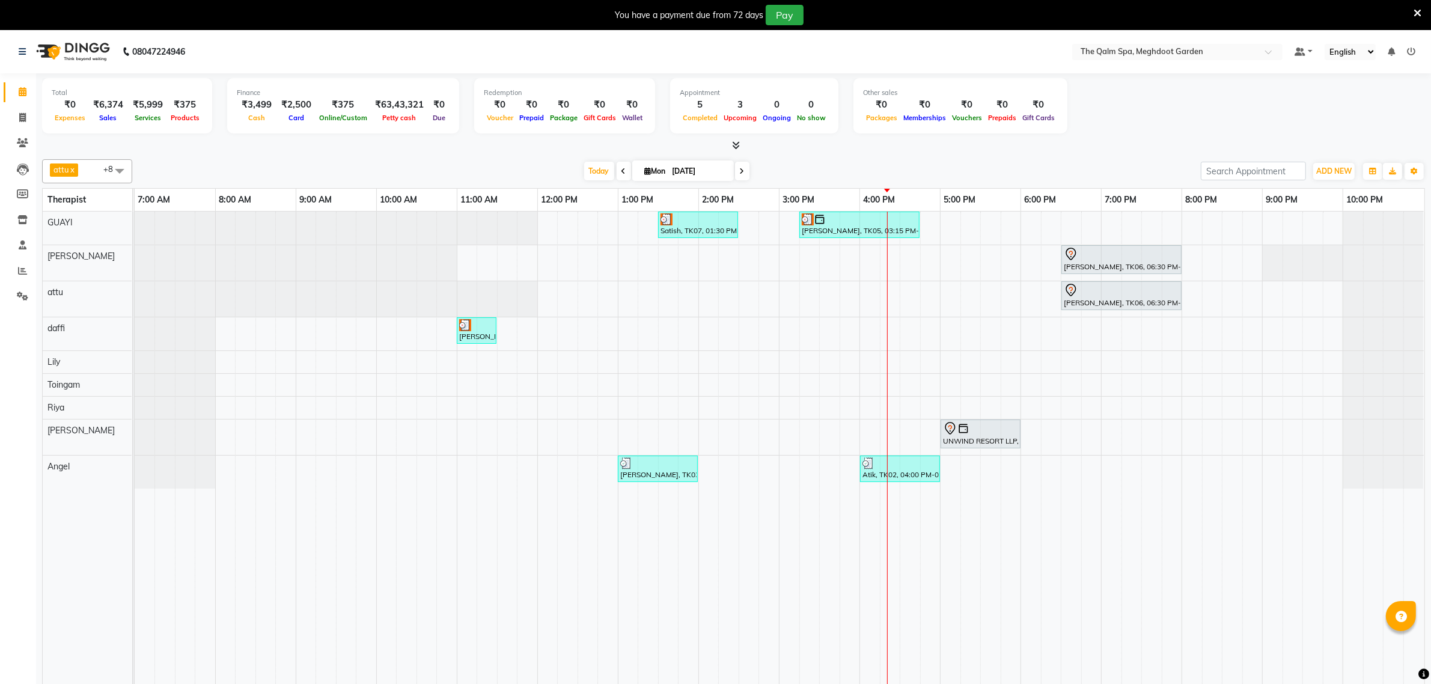
click at [752, 172] on div "Today Mon 01-09-2025" at bounding box center [666, 171] width 1056 height 18
click at [736, 174] on span at bounding box center [742, 171] width 14 height 19
type input "02-09-2025"
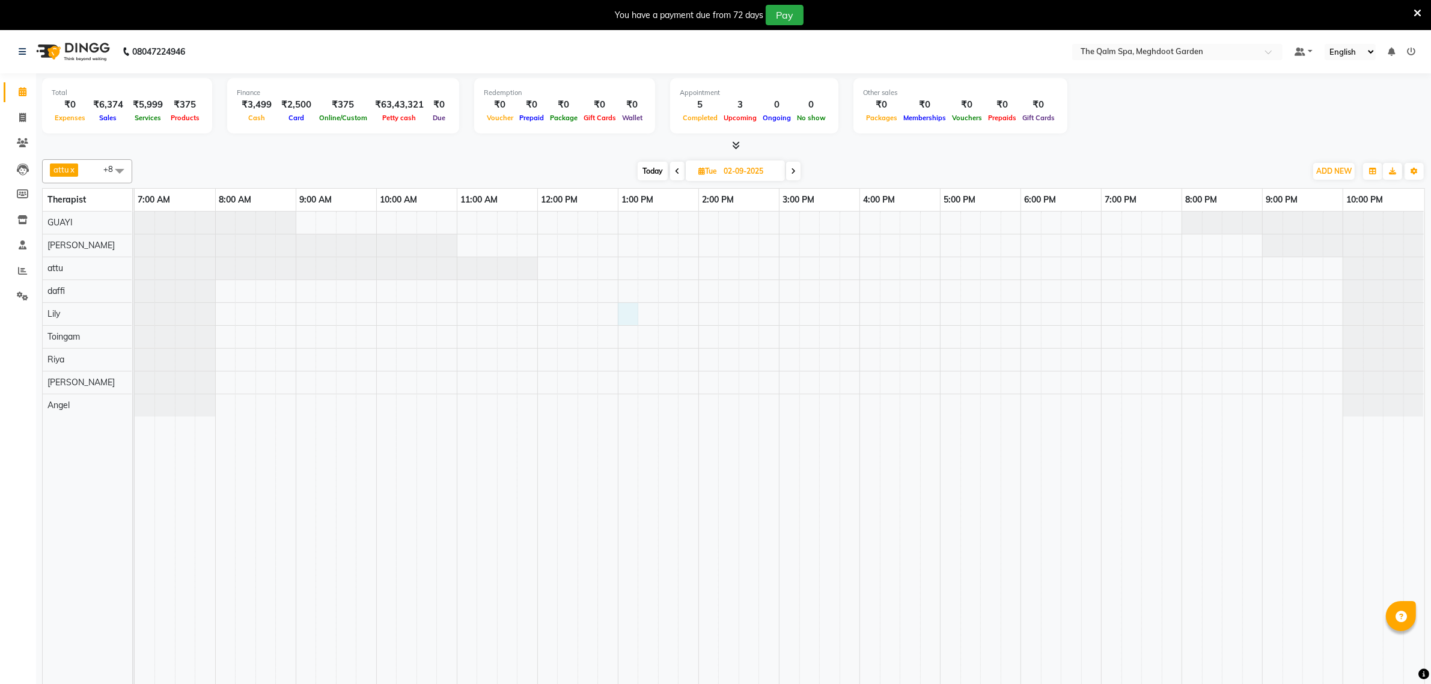
click at [622, 312] on div at bounding box center [779, 456] width 1289 height 489
select select "75413"
select select "tentative"
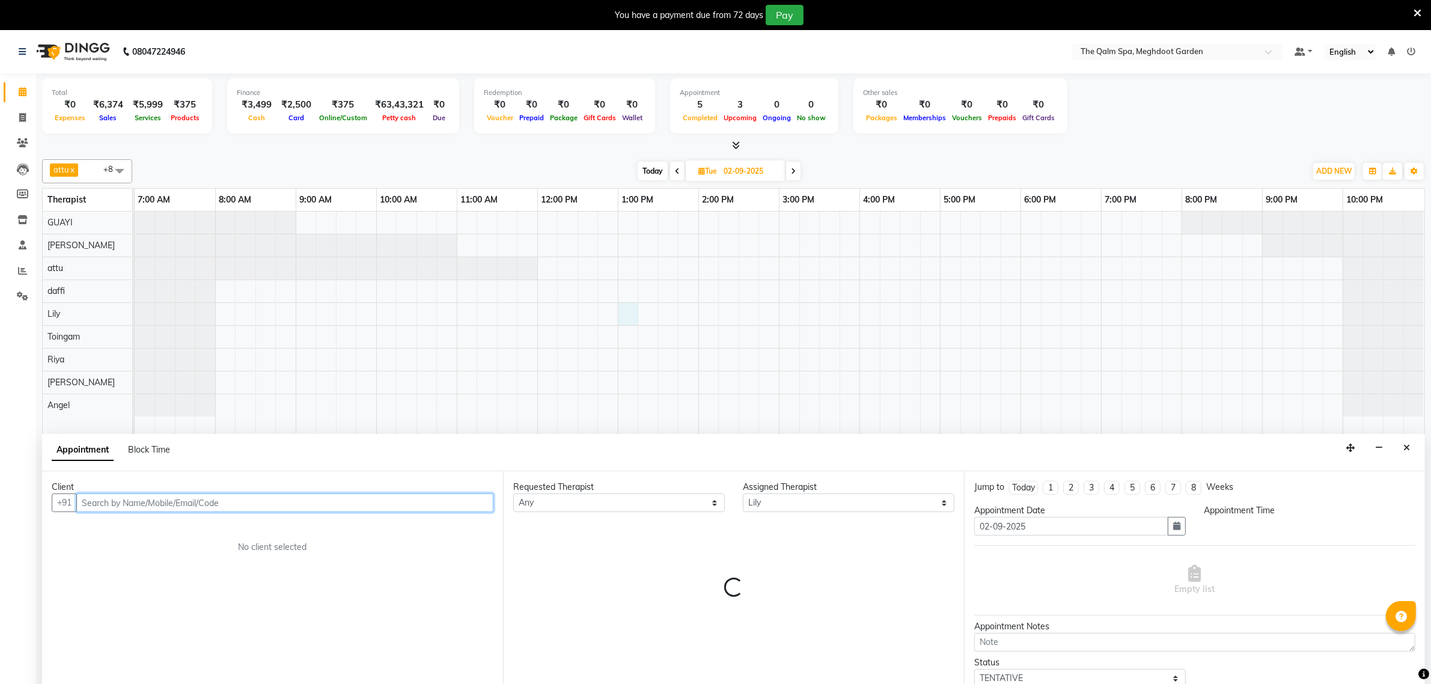
select select "780"
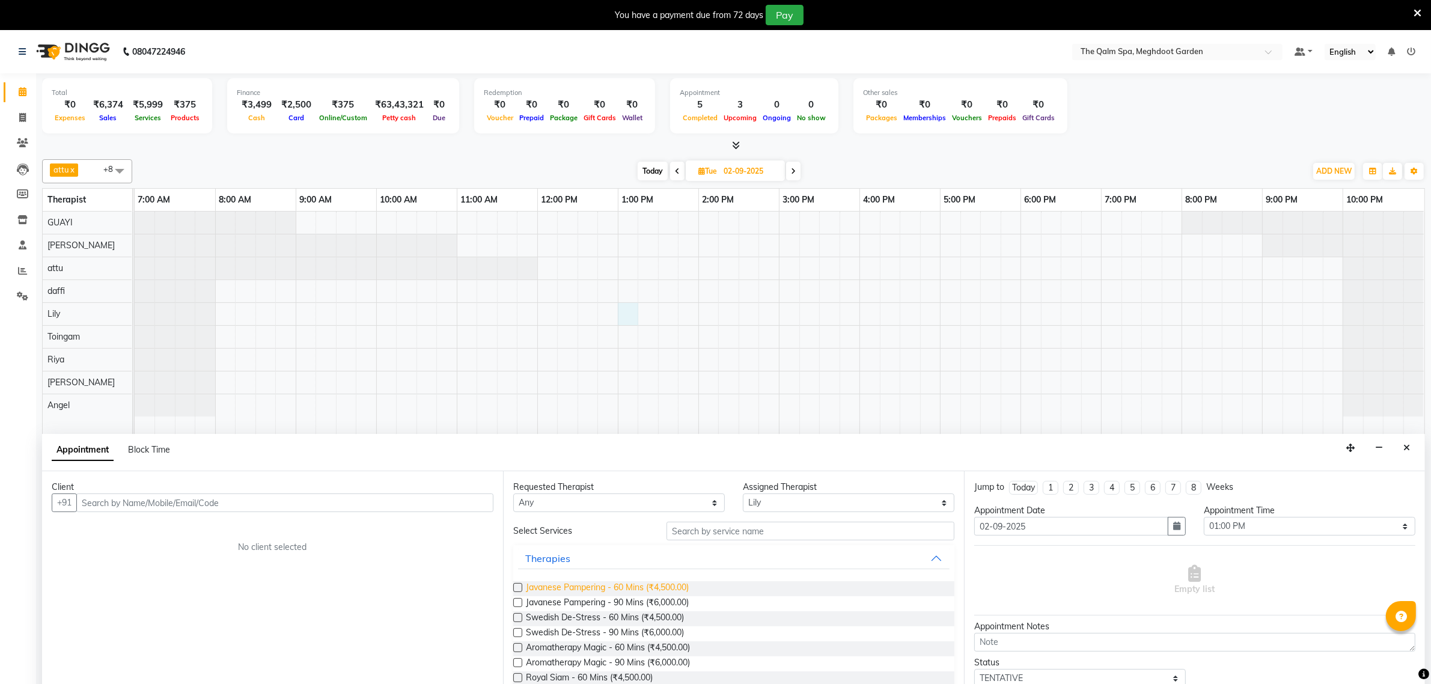
click at [637, 585] on span "Javanese Pampering - 60 Mins (₹4,500.00)" at bounding box center [607, 588] width 163 height 15
checkbox input "false"
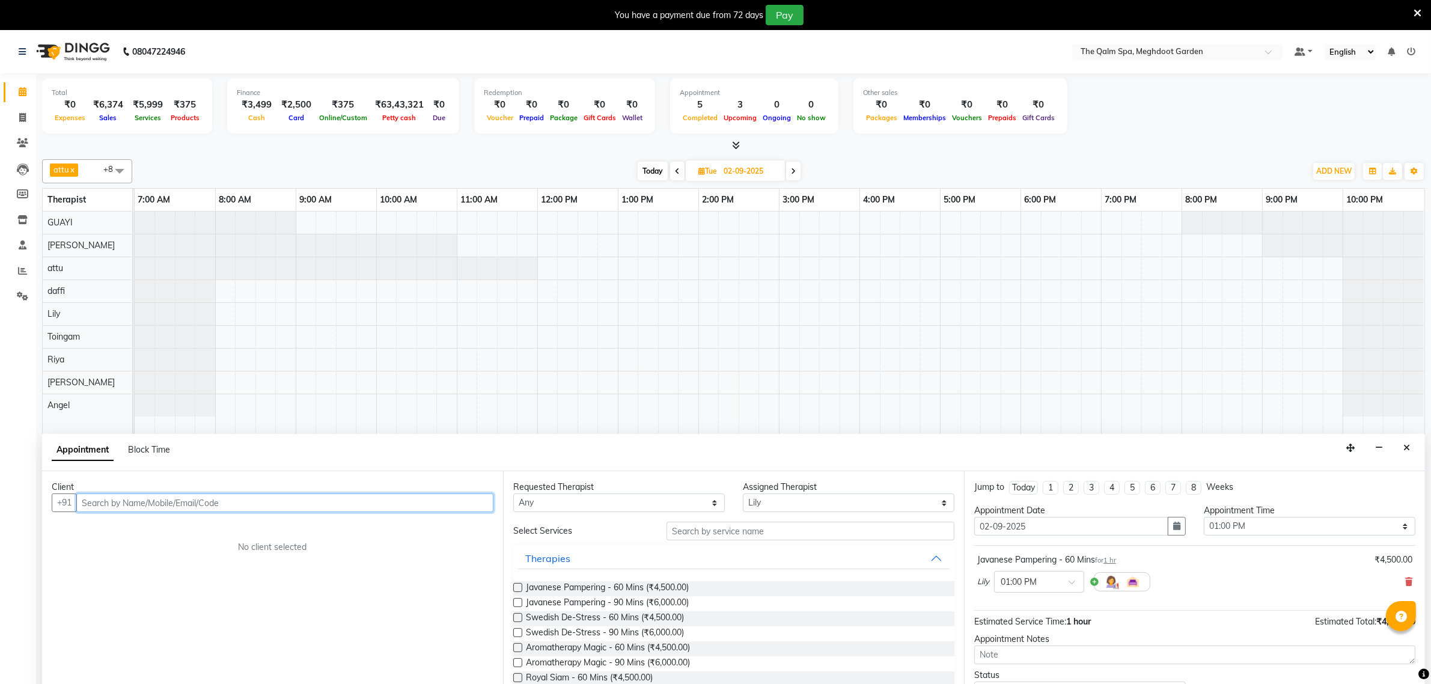
click at [191, 505] on input "text" at bounding box center [284, 502] width 417 height 19
type input "[PERSON_NAME]"
click at [461, 505] on span "Add Client" at bounding box center [468, 502] width 40 height 11
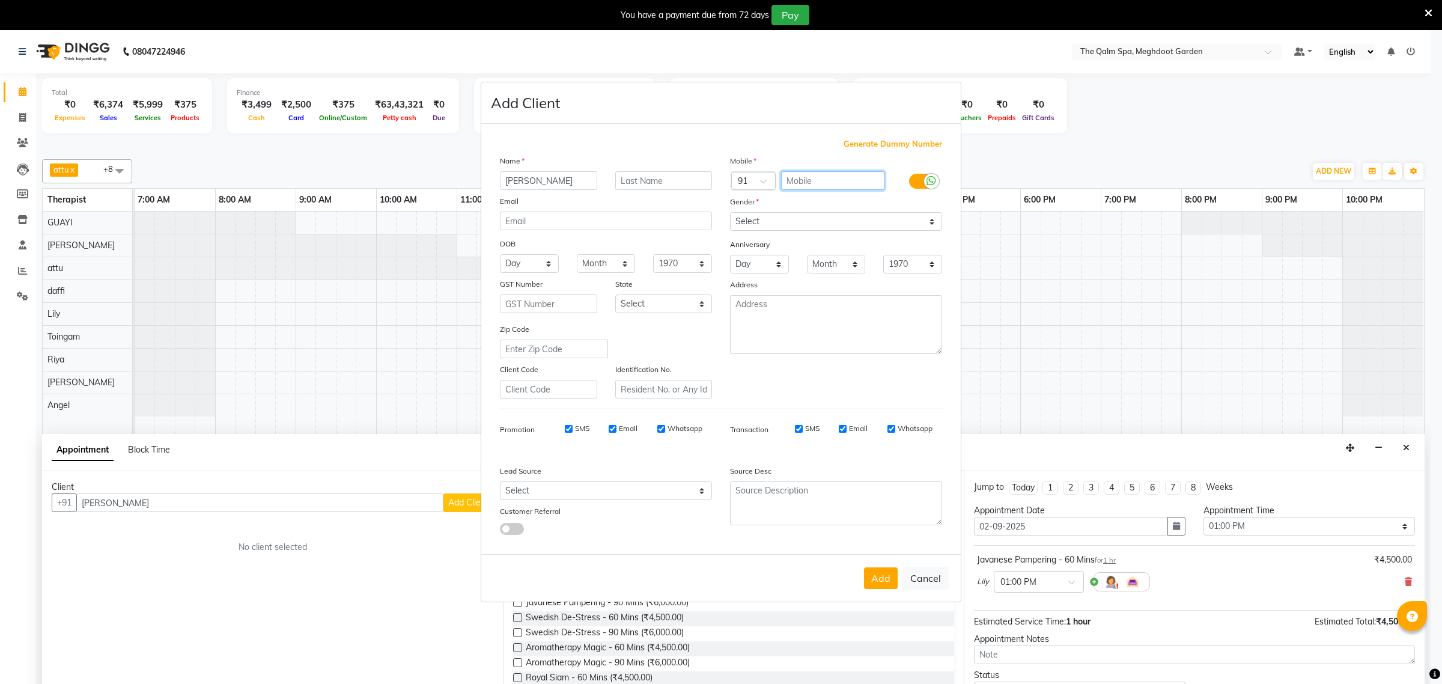
click at [806, 185] on input "text" at bounding box center [833, 180] width 104 height 19
type input "9713681249"
click at [815, 222] on select "Select [DEMOGRAPHIC_DATA] [DEMOGRAPHIC_DATA] Other Prefer Not To Say" at bounding box center [836, 221] width 212 height 19
select select "female"
click at [730, 213] on select "Select [DEMOGRAPHIC_DATA] [DEMOGRAPHIC_DATA] Other Prefer Not To Say" at bounding box center [836, 221] width 212 height 19
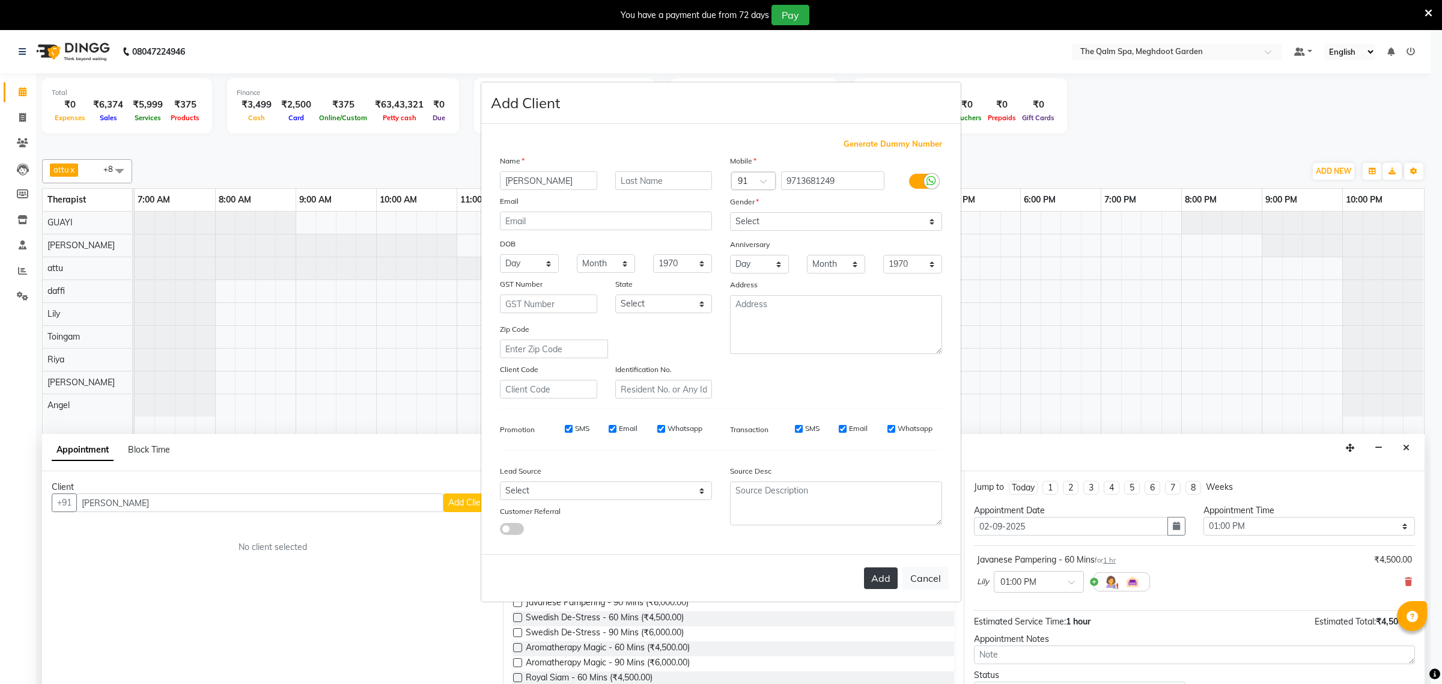
click at [869, 573] on button "Add" at bounding box center [881, 578] width 34 height 22
type input "9713681249"
select select
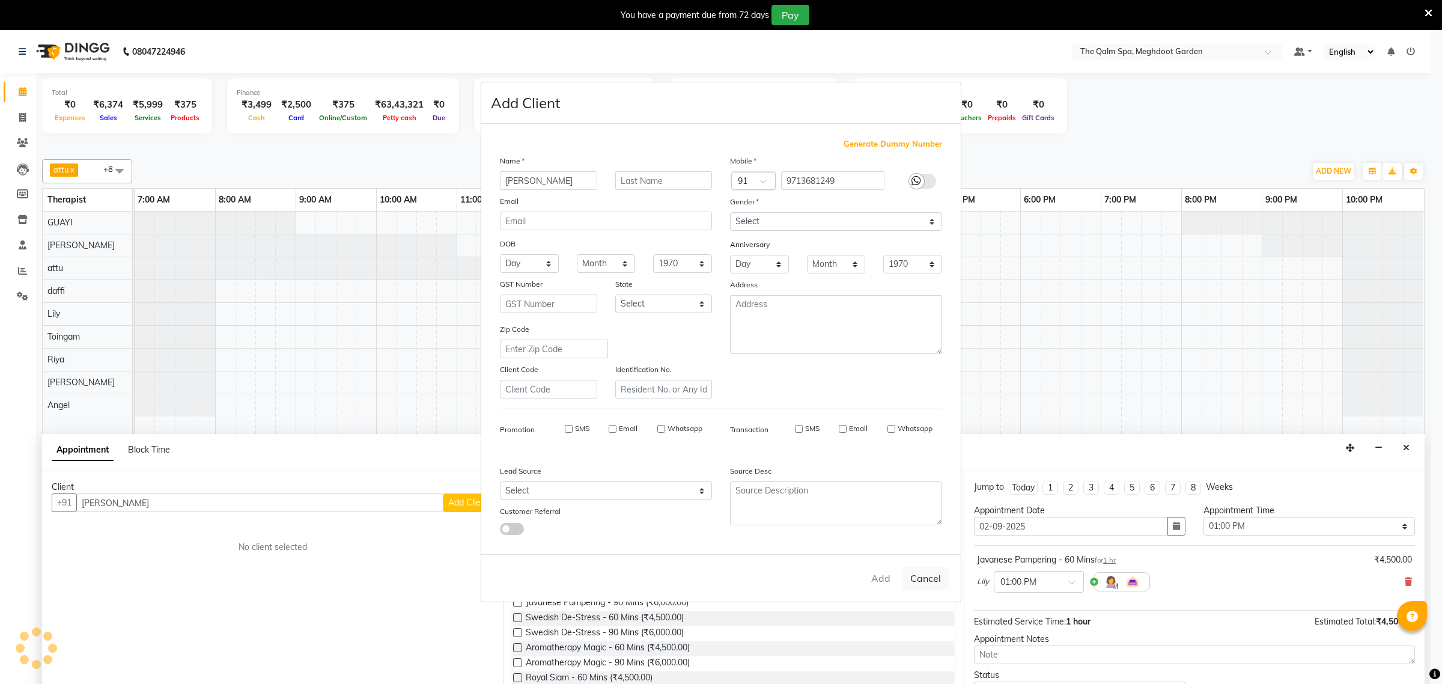
select select
checkbox input "false"
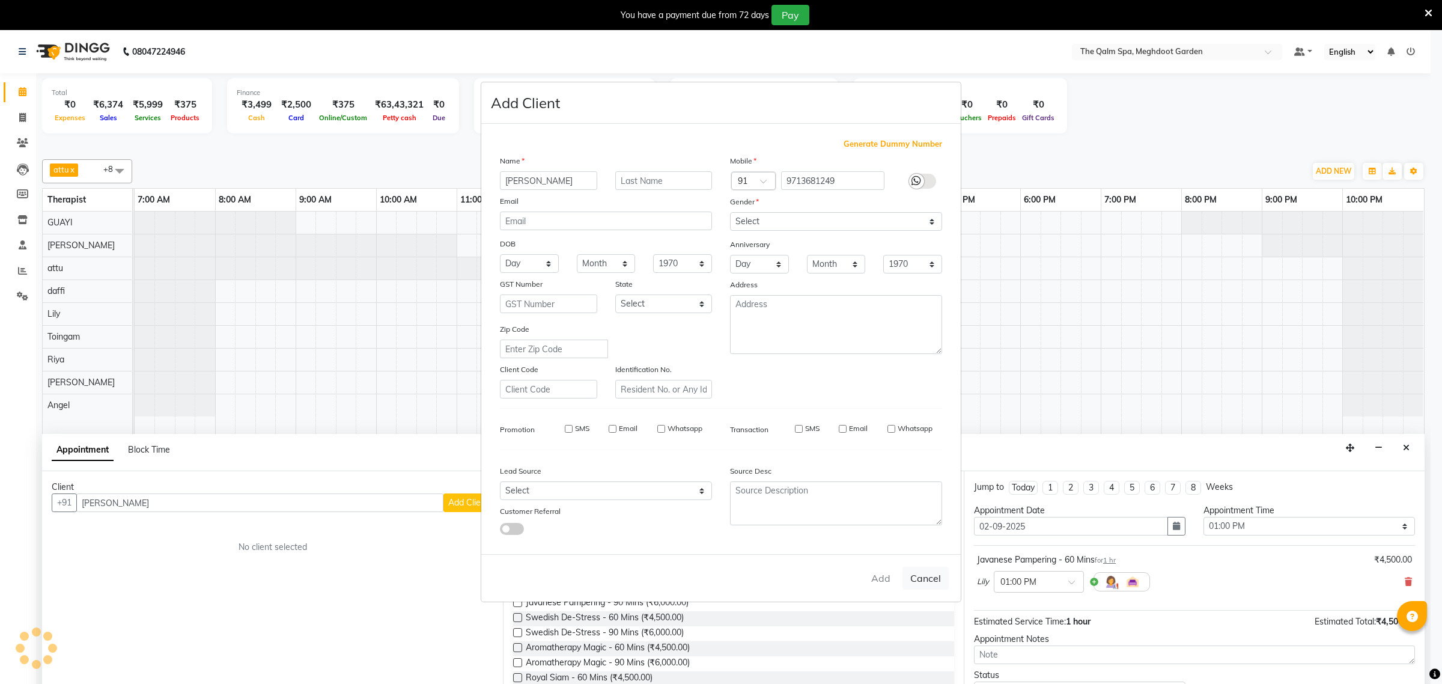
checkbox input "false"
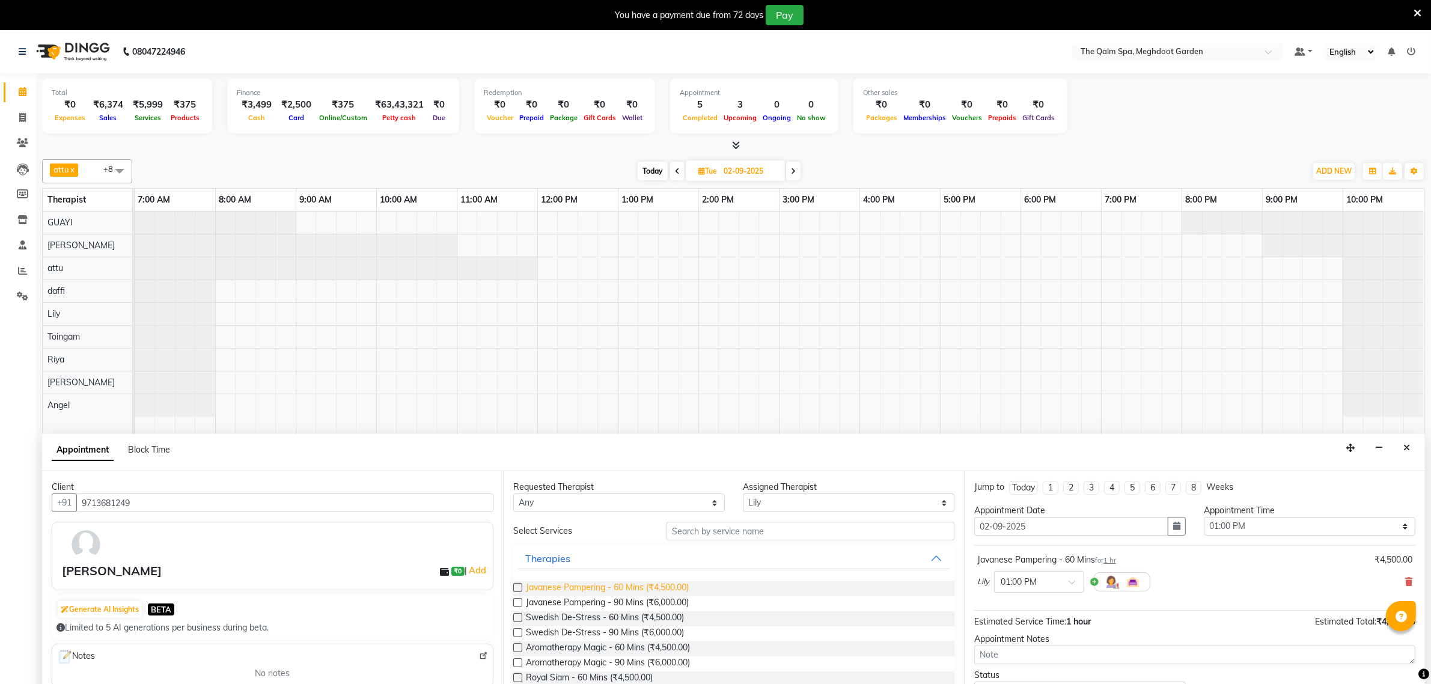
click at [636, 595] on span "Javanese Pampering - 60 Mins (₹4,500.00)" at bounding box center [607, 588] width 163 height 15
checkbox input "false"
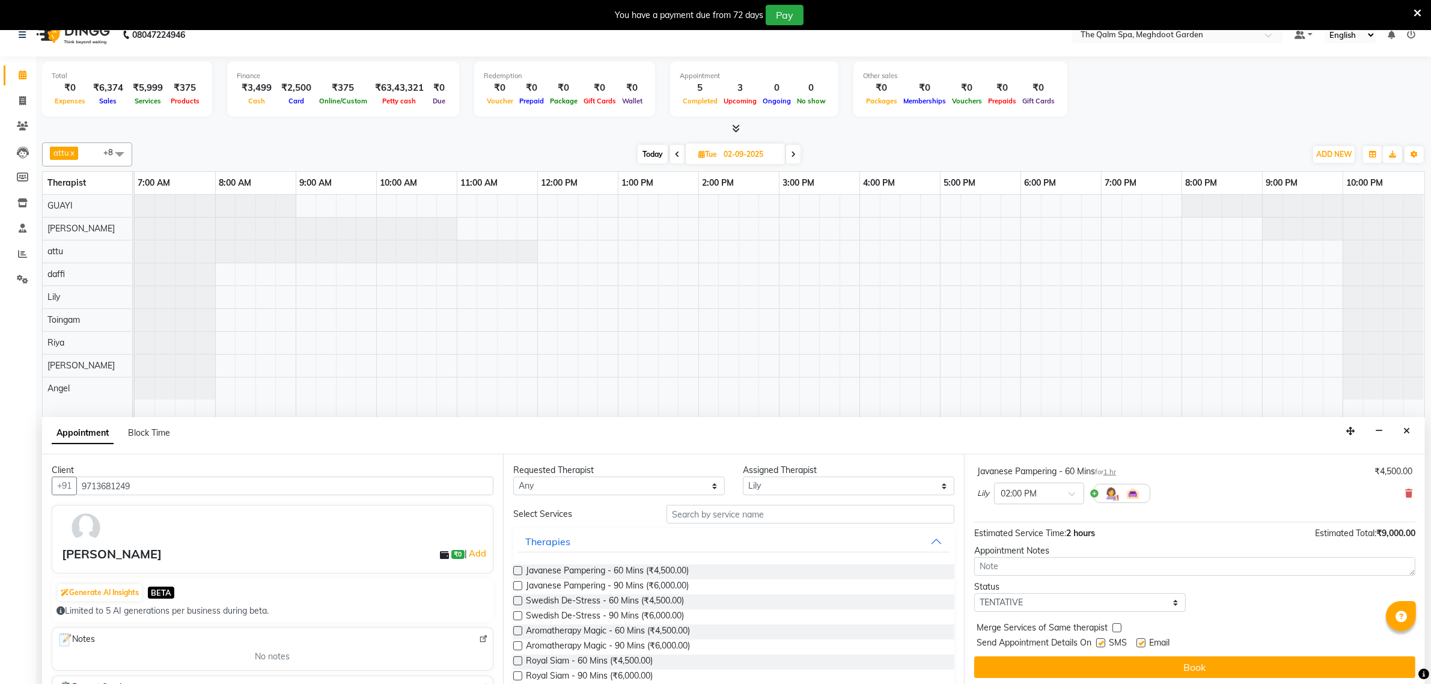
scroll to position [30, 0]
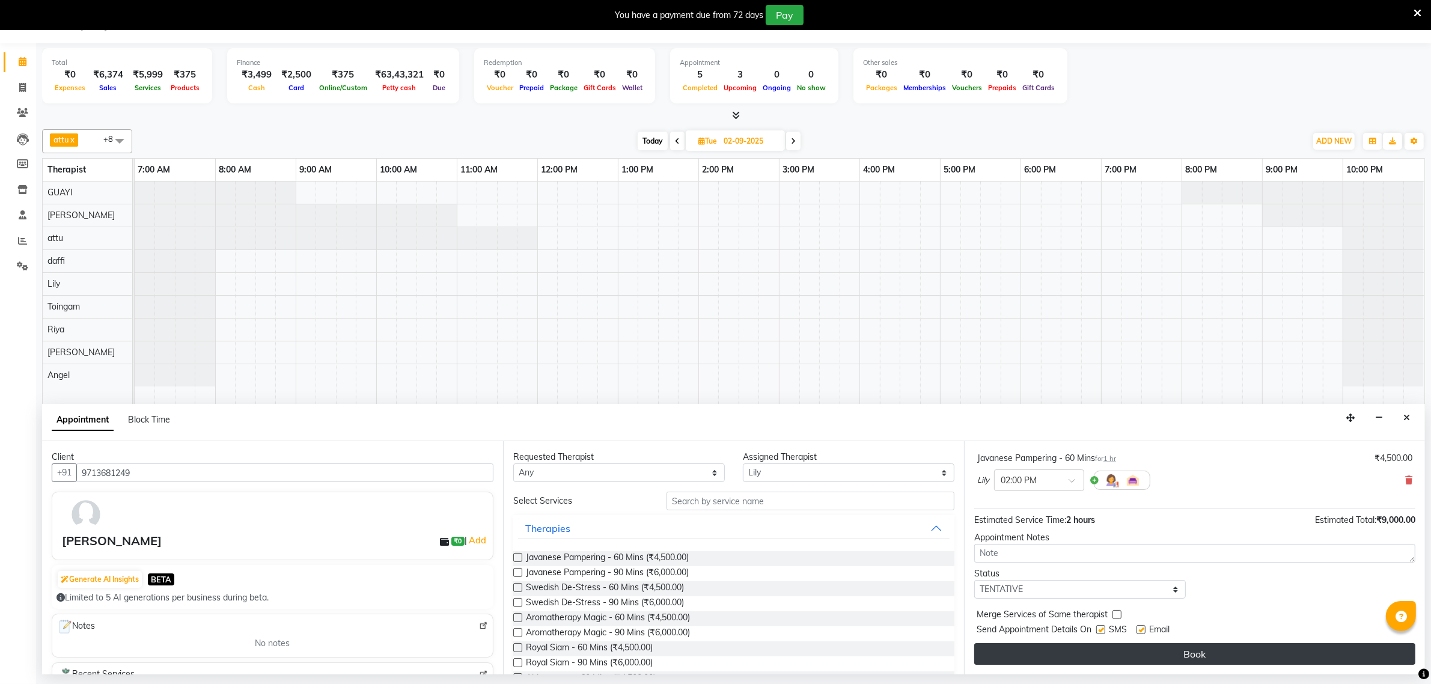
click at [1077, 653] on button "Book" at bounding box center [1194, 654] width 441 height 22
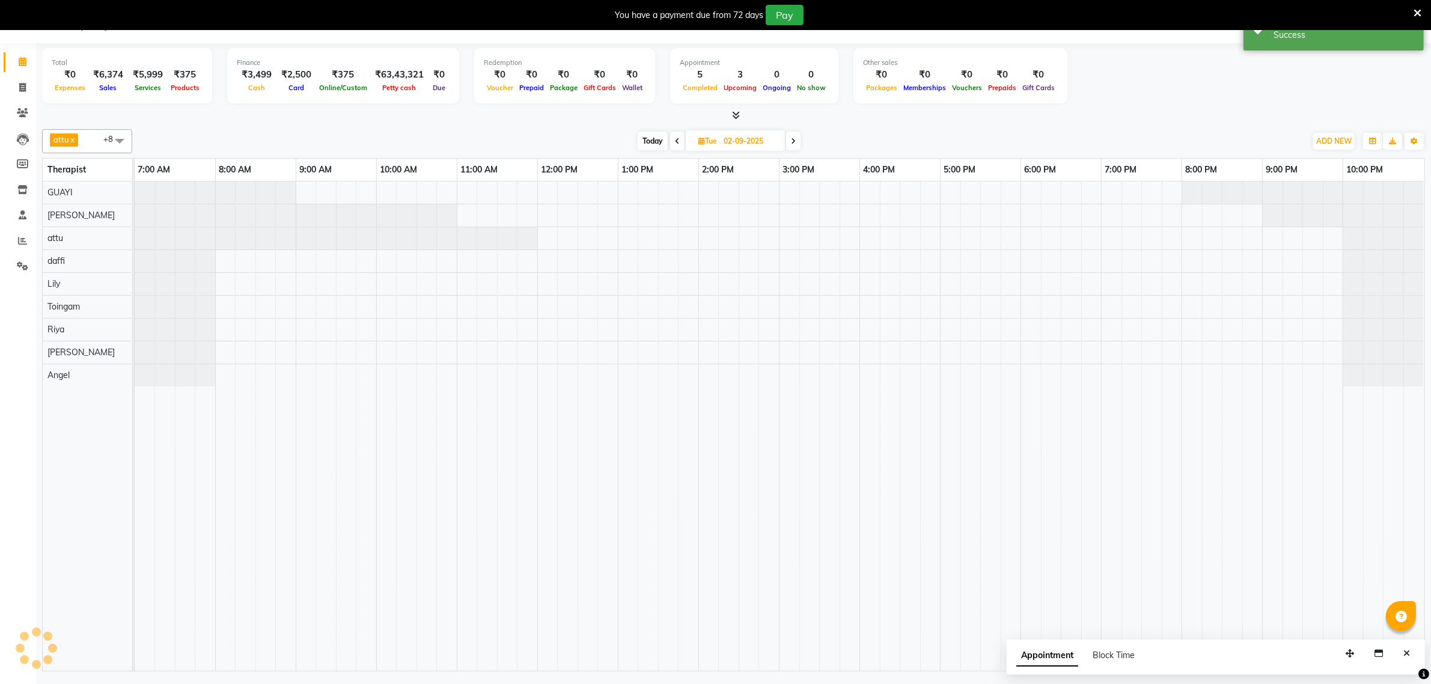
scroll to position [0, 0]
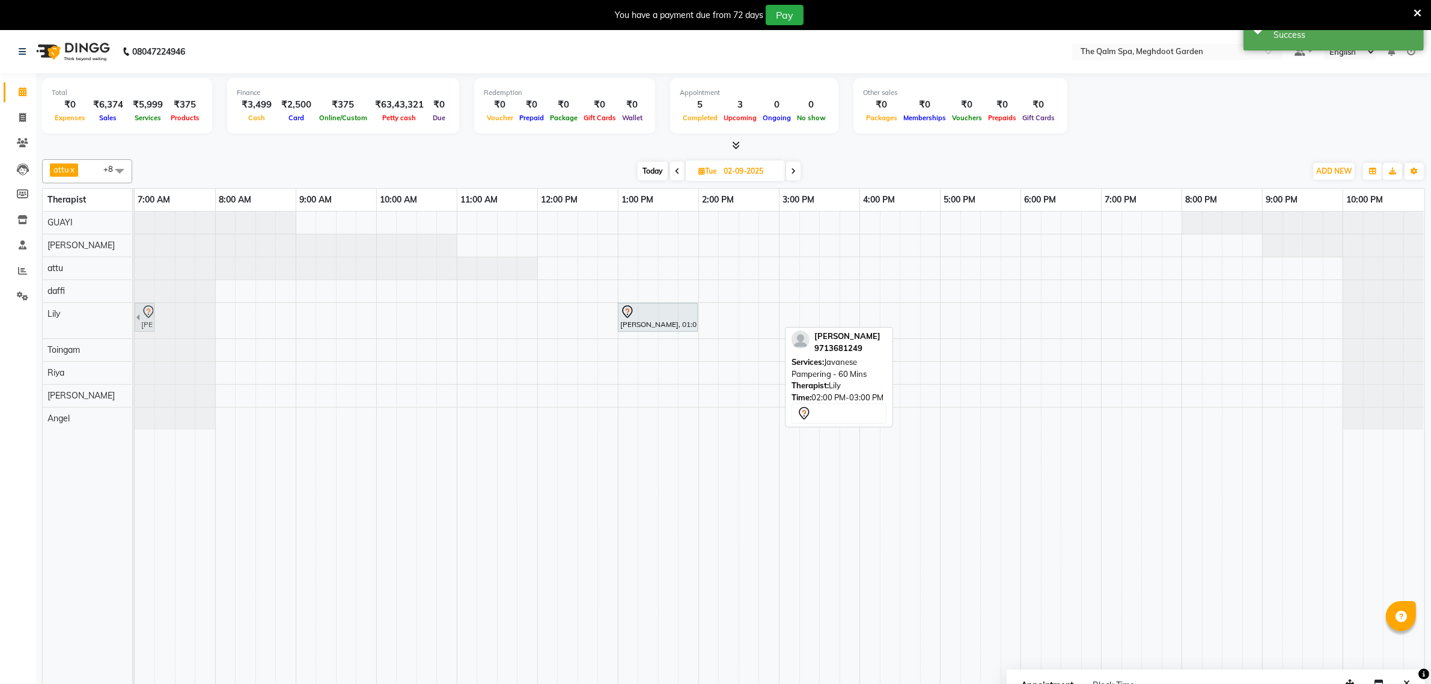
drag, startPoint x: 768, startPoint y: 314, endPoint x: 145, endPoint y: 302, distance: 622.6
click at [145, 302] on tbody "Saloni joshinull, 01:00 PM-02:00 PM, Javanese Pampering - 60 Mins Saloni joshin…" at bounding box center [779, 321] width 1289 height 218
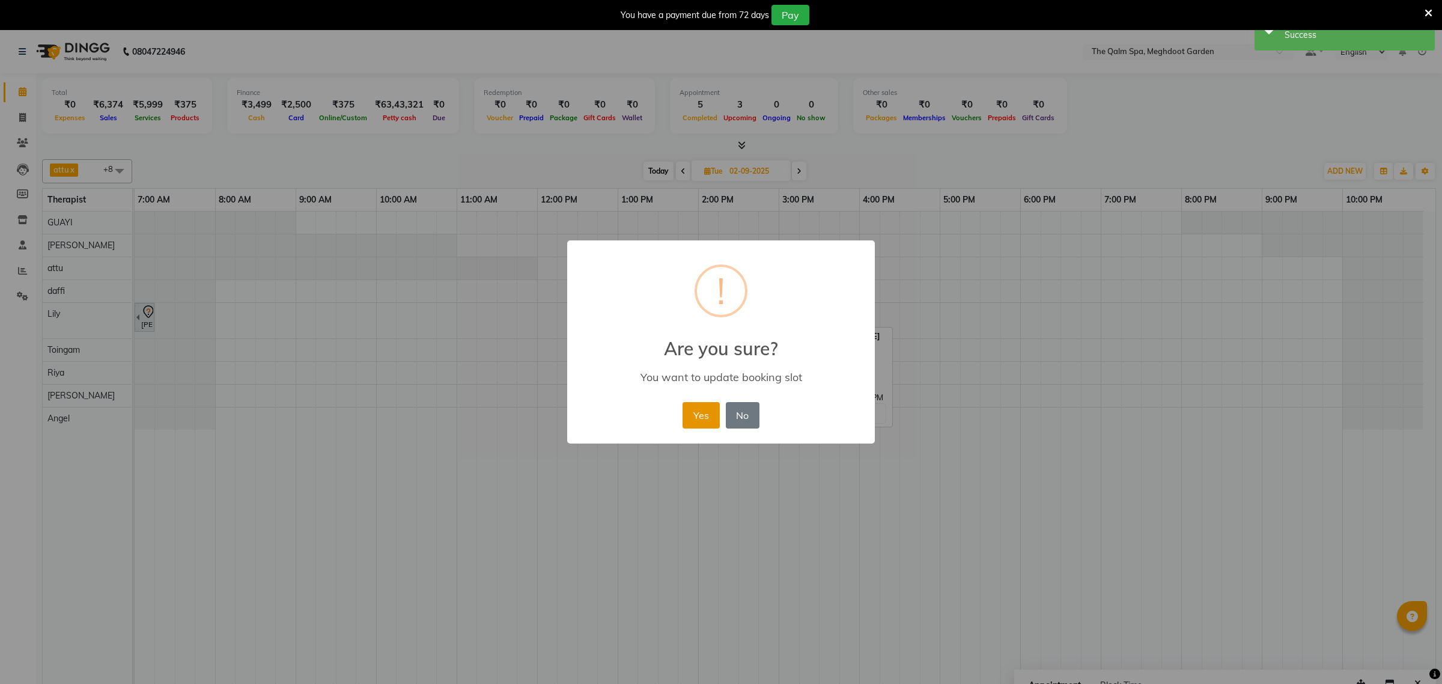
click at [715, 415] on button "Yes" at bounding box center [701, 415] width 37 height 26
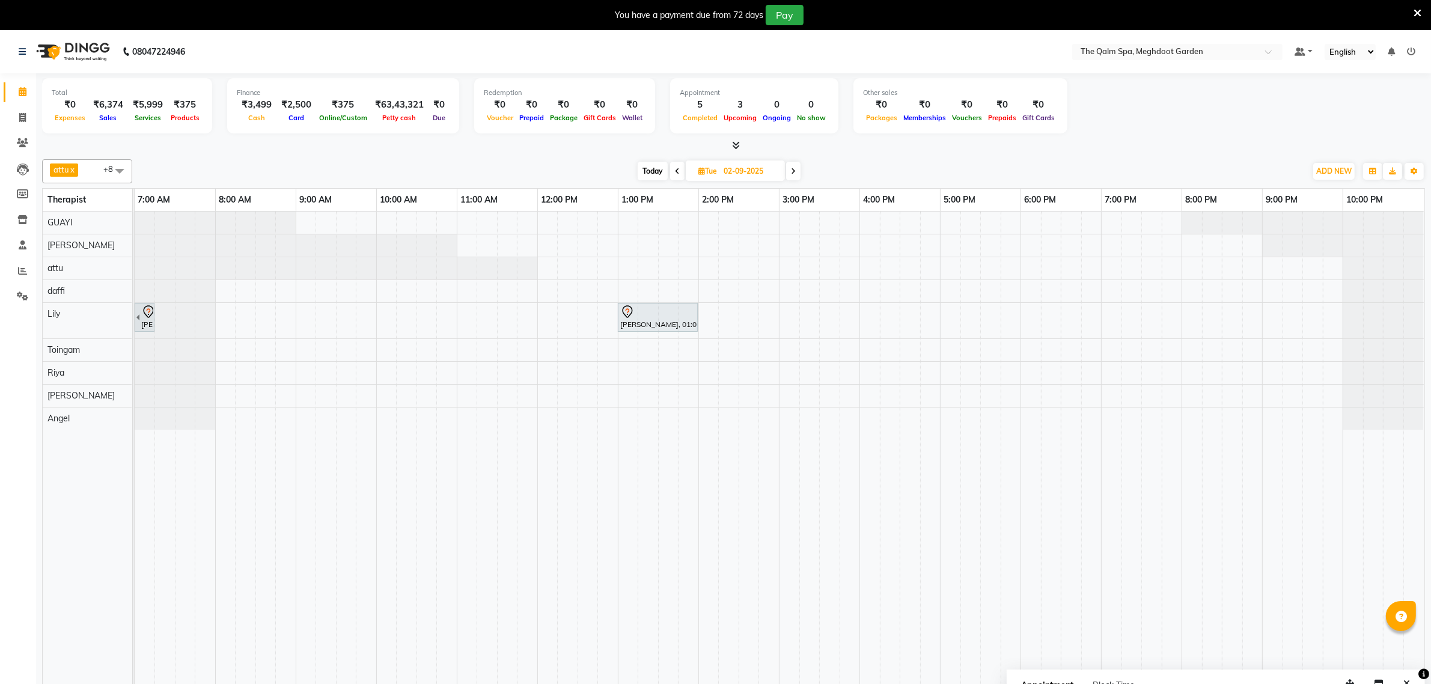
click at [677, 168] on icon at bounding box center [677, 171] width 5 height 7
type input "[DATE]"
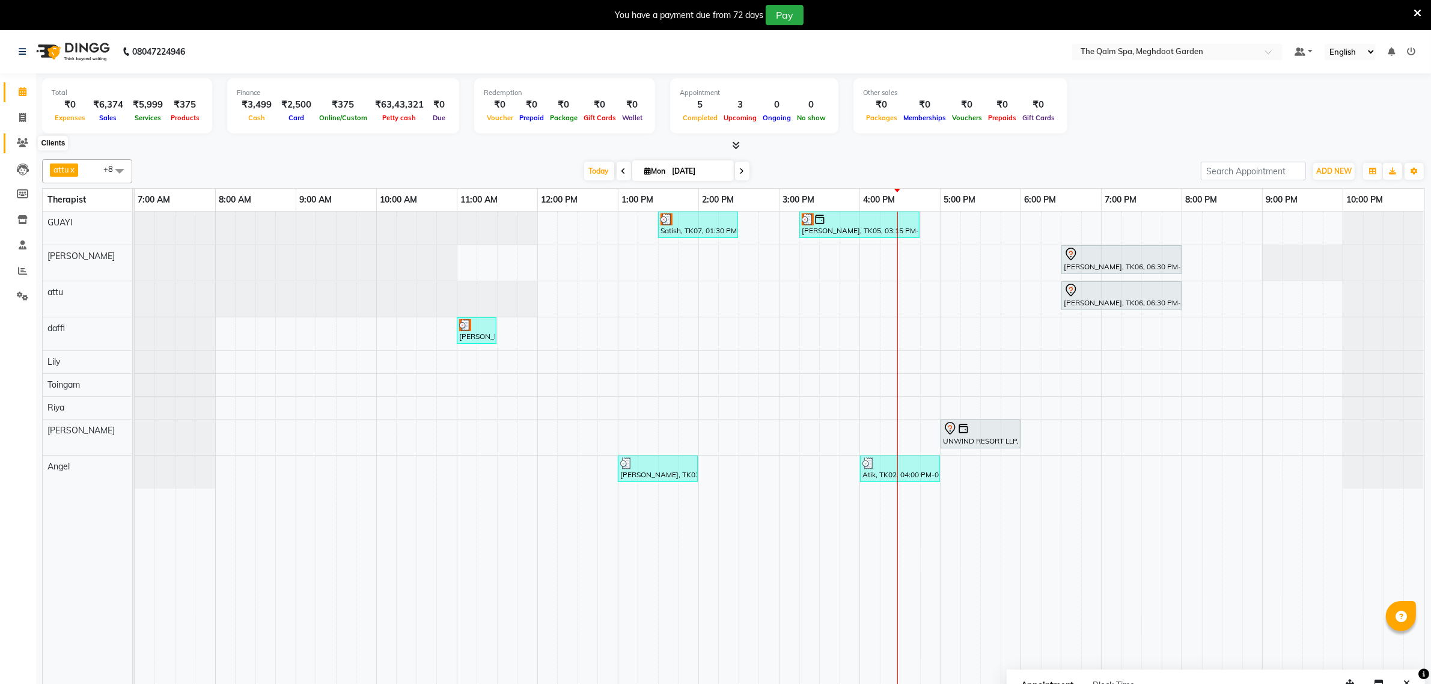
click at [23, 143] on icon at bounding box center [22, 142] width 11 height 9
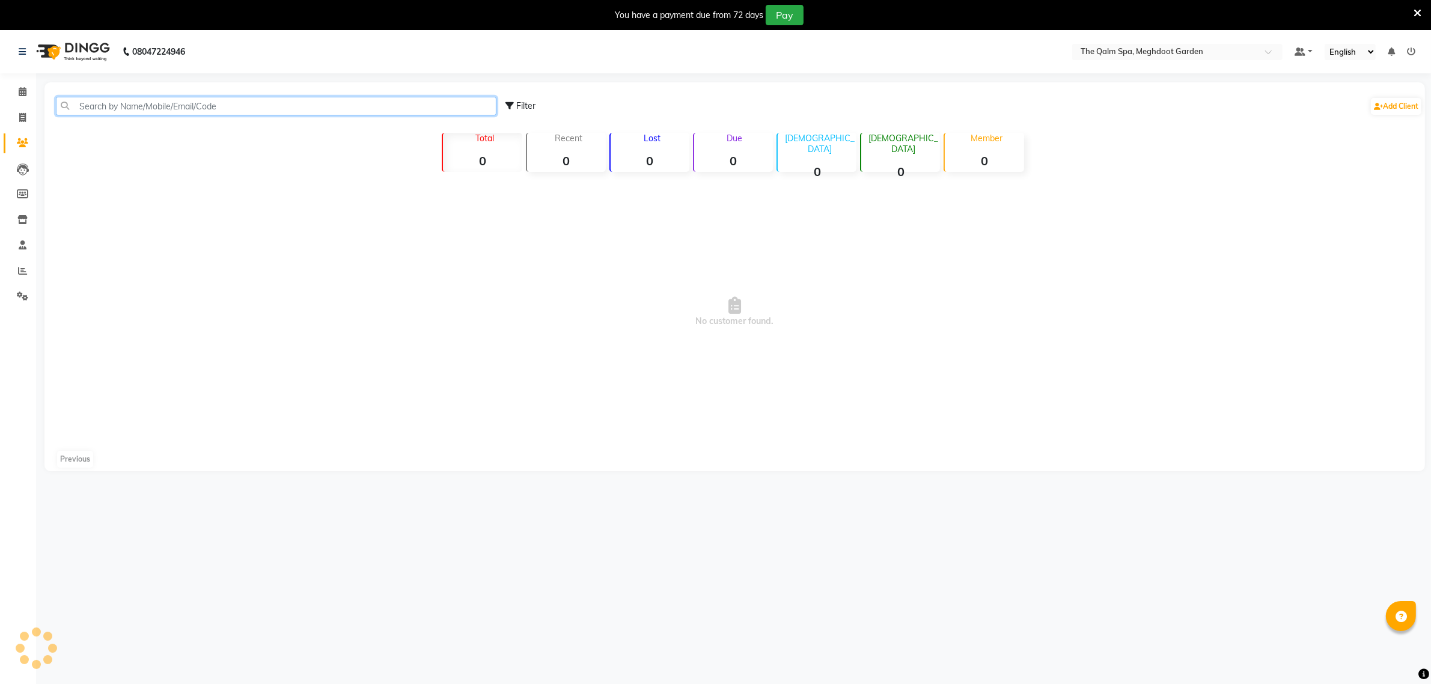
click at [120, 103] on input "text" at bounding box center [276, 106] width 440 height 19
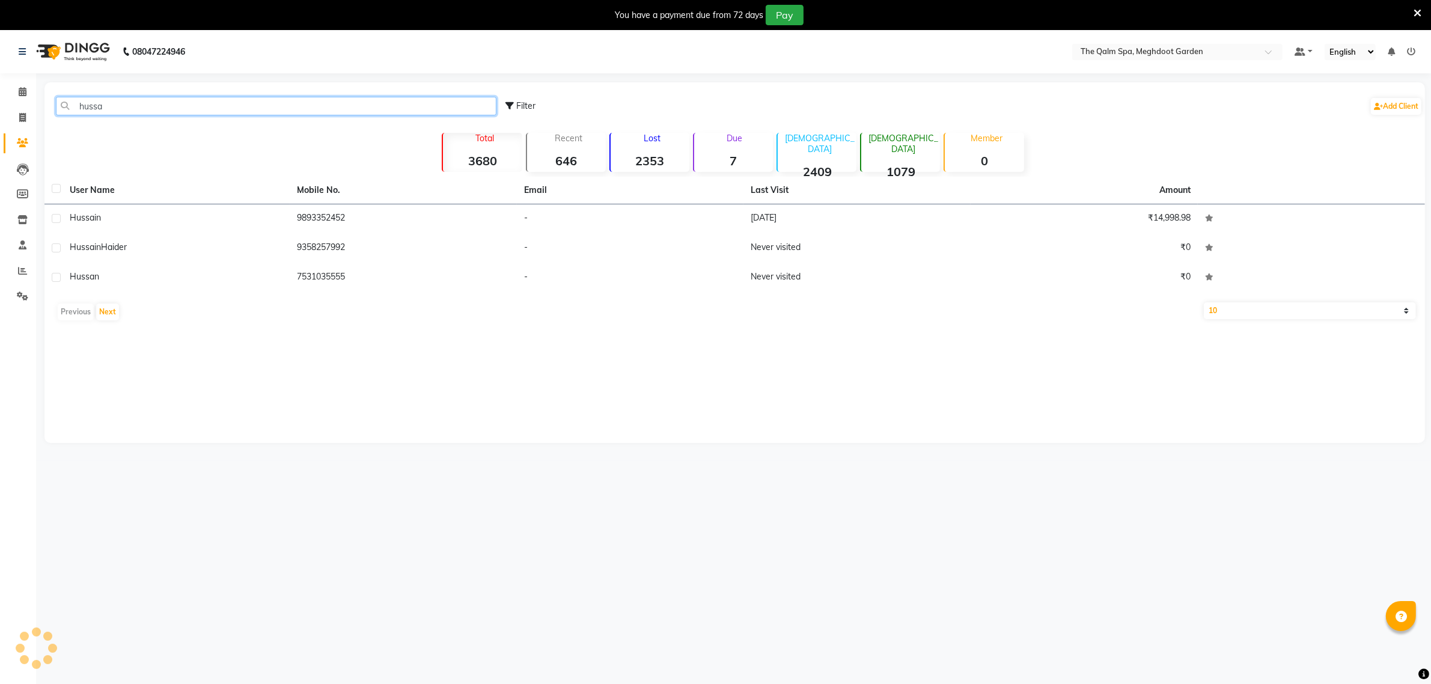
type input "[PERSON_NAME]"
drag, startPoint x: 25, startPoint y: 91, endPoint x: 16, endPoint y: 88, distance: 8.9
click at [25, 91] on icon at bounding box center [23, 91] width 8 height 9
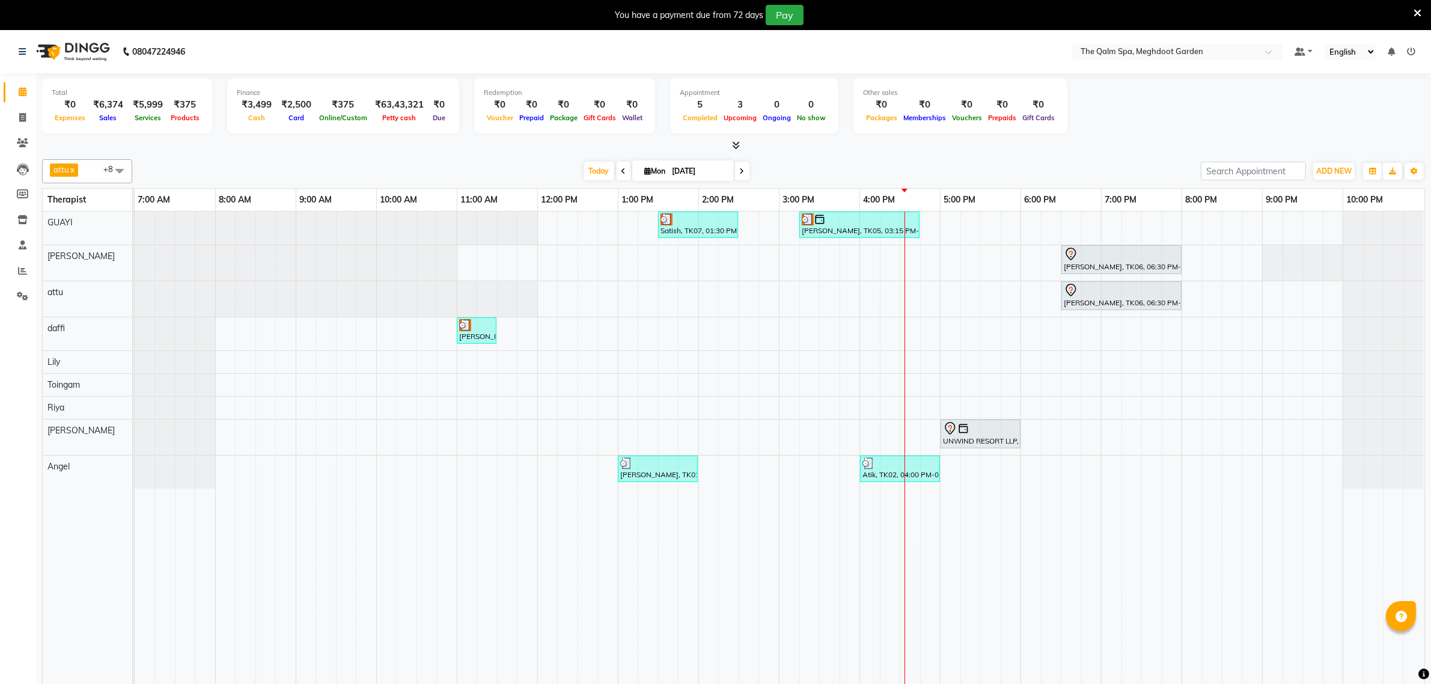
click at [911, 342] on div "Satish, TK07, 01:30 PM-02:30 PM, Swedish De-Stress - 60 Mins Siddharth Upasak, …" at bounding box center [779, 456] width 1289 height 489
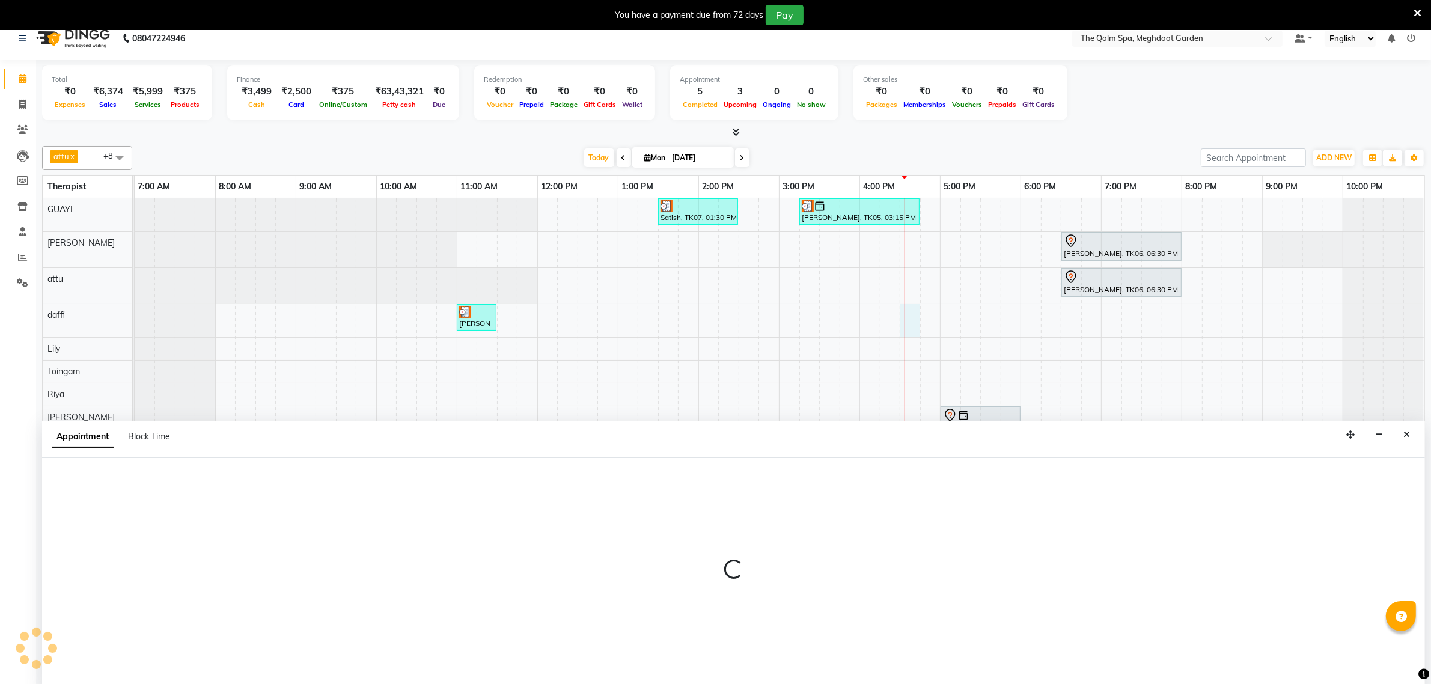
scroll to position [30, 0]
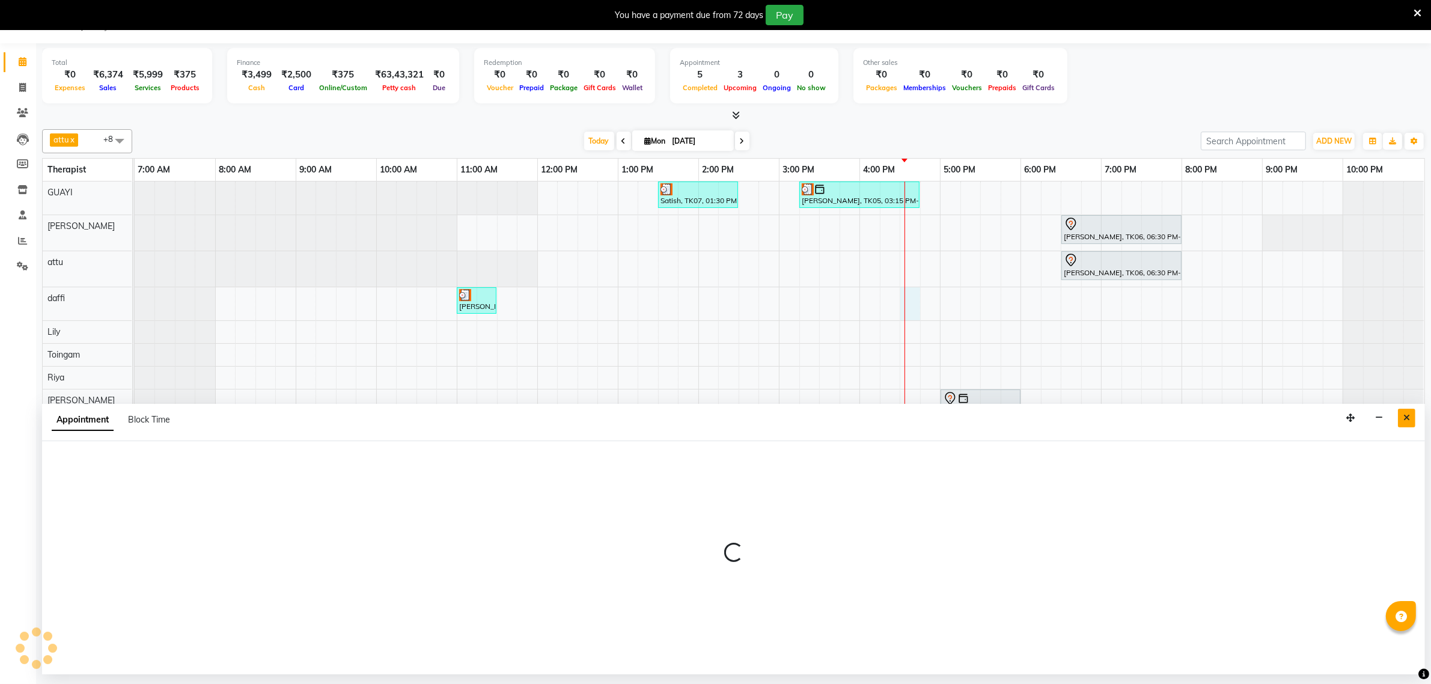
select select "72290"
select select "tentative"
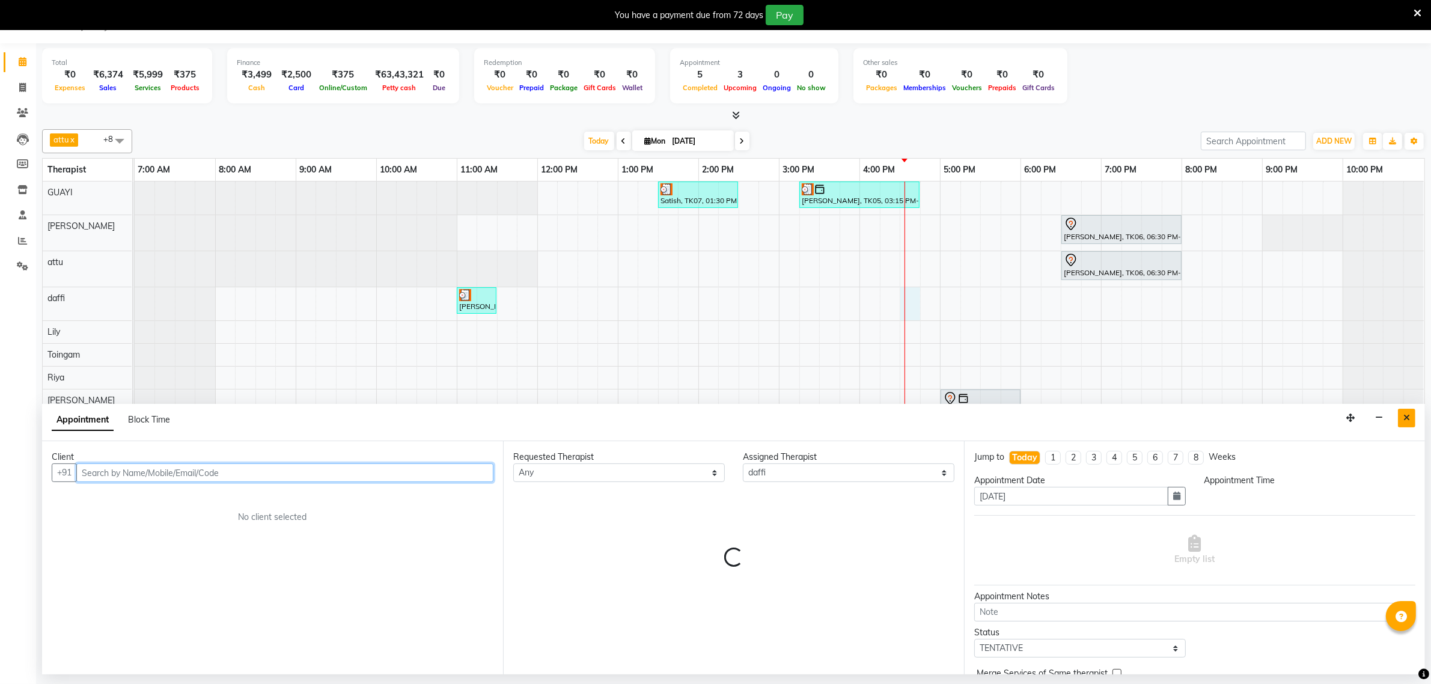
select select "990"
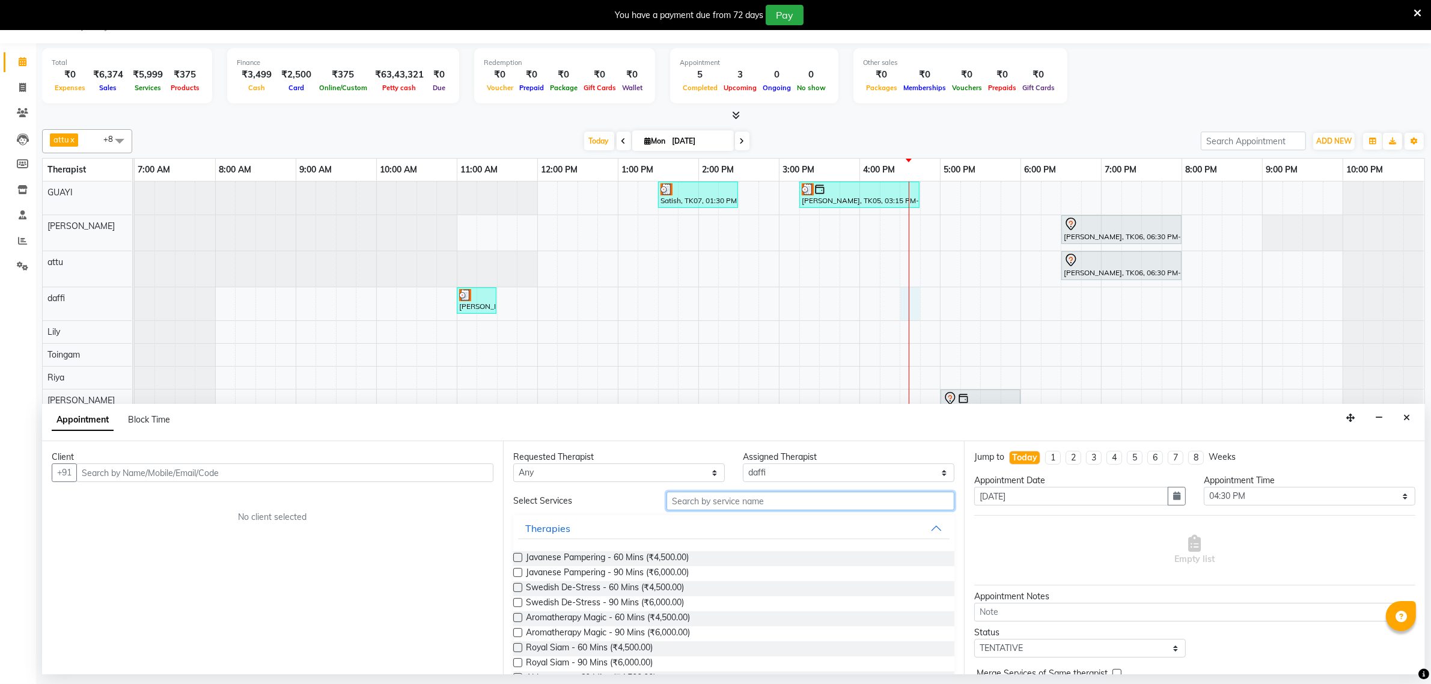
click at [724, 497] on input "text" at bounding box center [810, 501] width 288 height 19
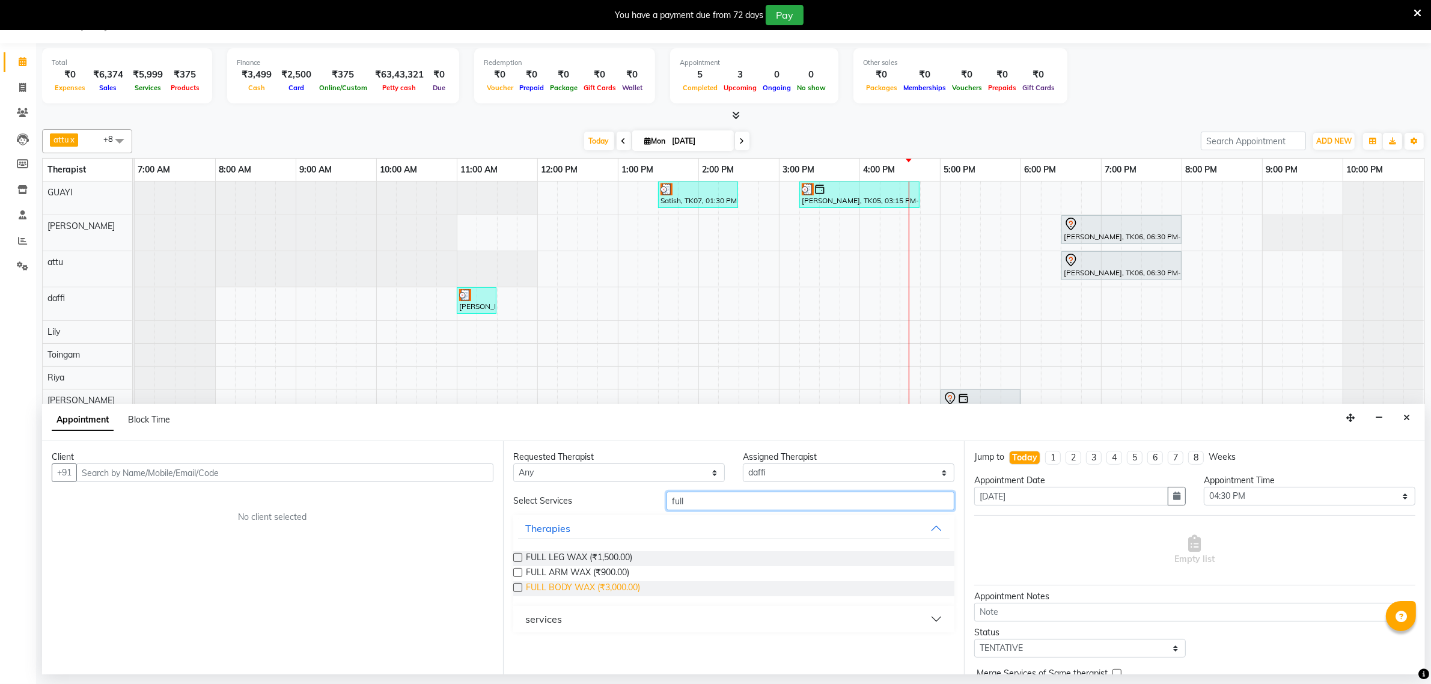
type input "full"
click at [623, 584] on span "FULL BODY WAX (₹3,000.00)" at bounding box center [583, 588] width 114 height 15
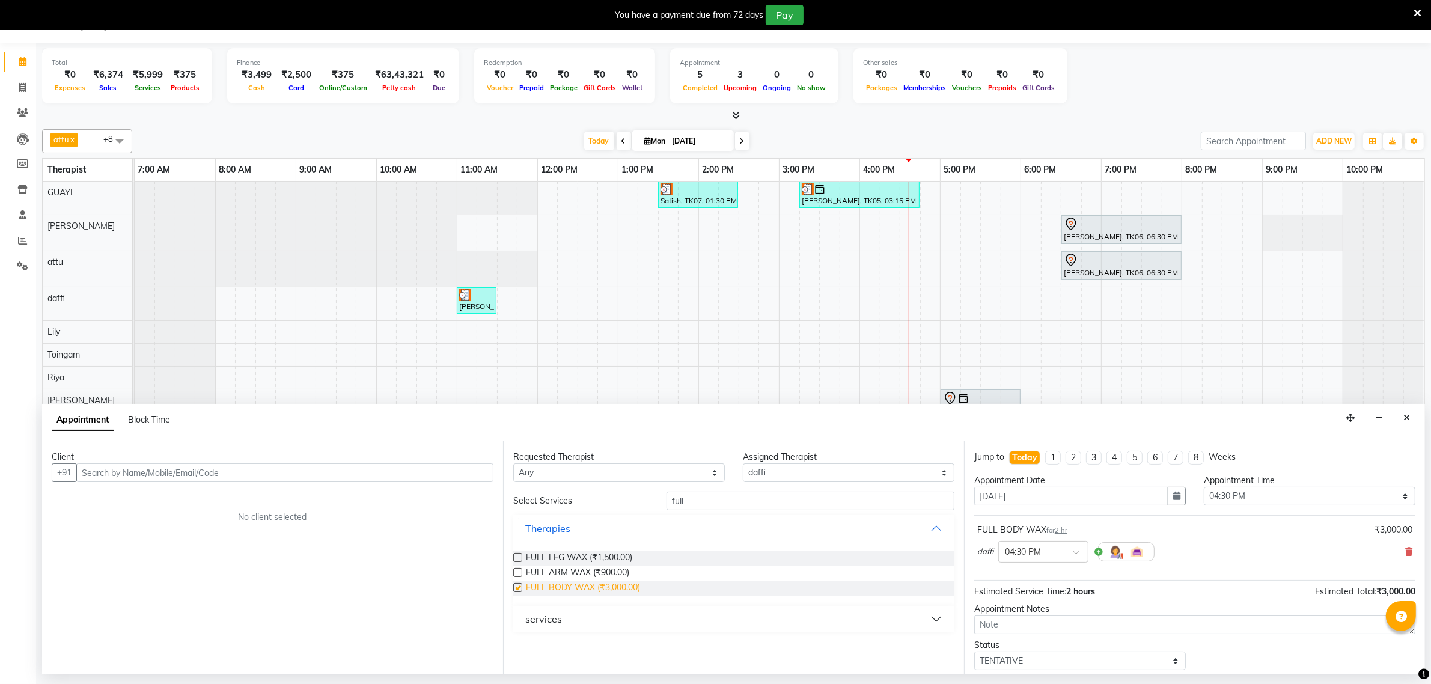
checkbox input "false"
click at [270, 469] on input "text" at bounding box center [284, 472] width 417 height 19
type input "h"
click at [260, 463] on div "Client" at bounding box center [273, 457] width 442 height 13
click at [188, 472] on input "9926083" at bounding box center [259, 472] width 367 height 19
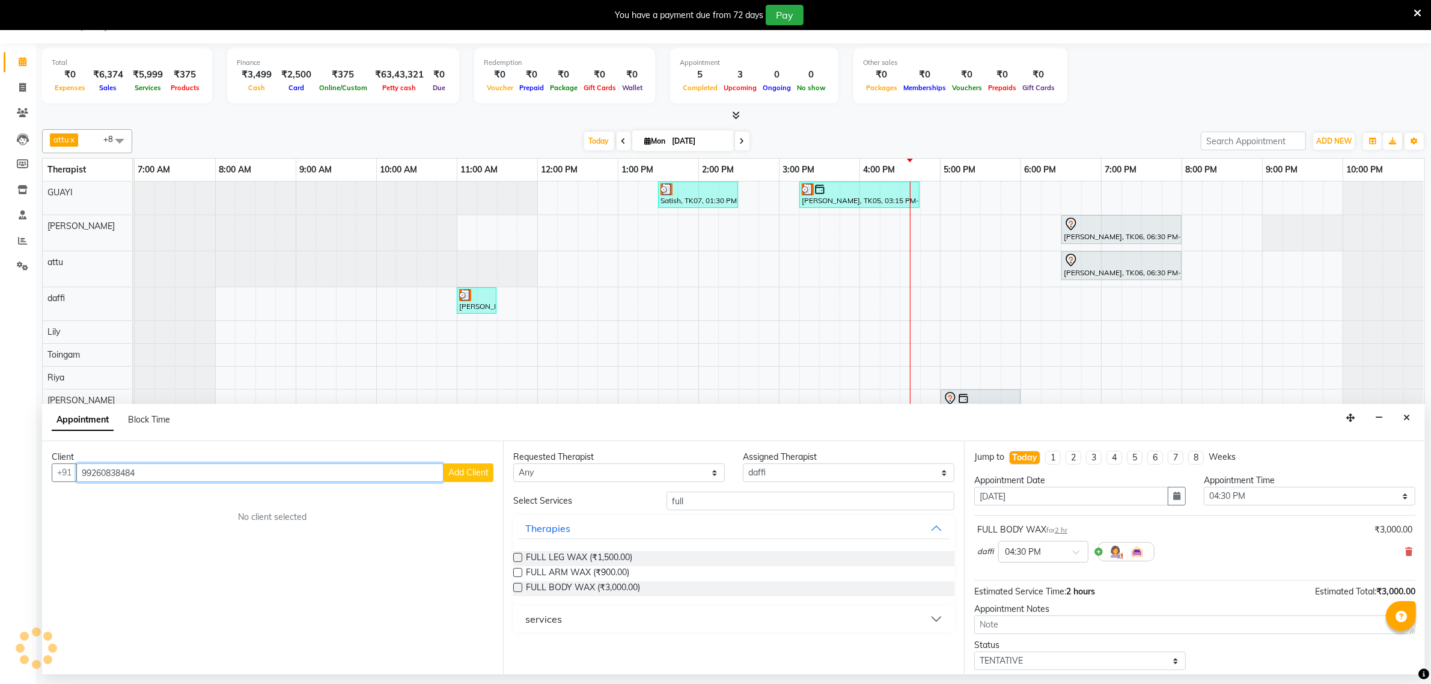
type input "99260838484"
click at [457, 473] on span "Add Client" at bounding box center [468, 472] width 40 height 11
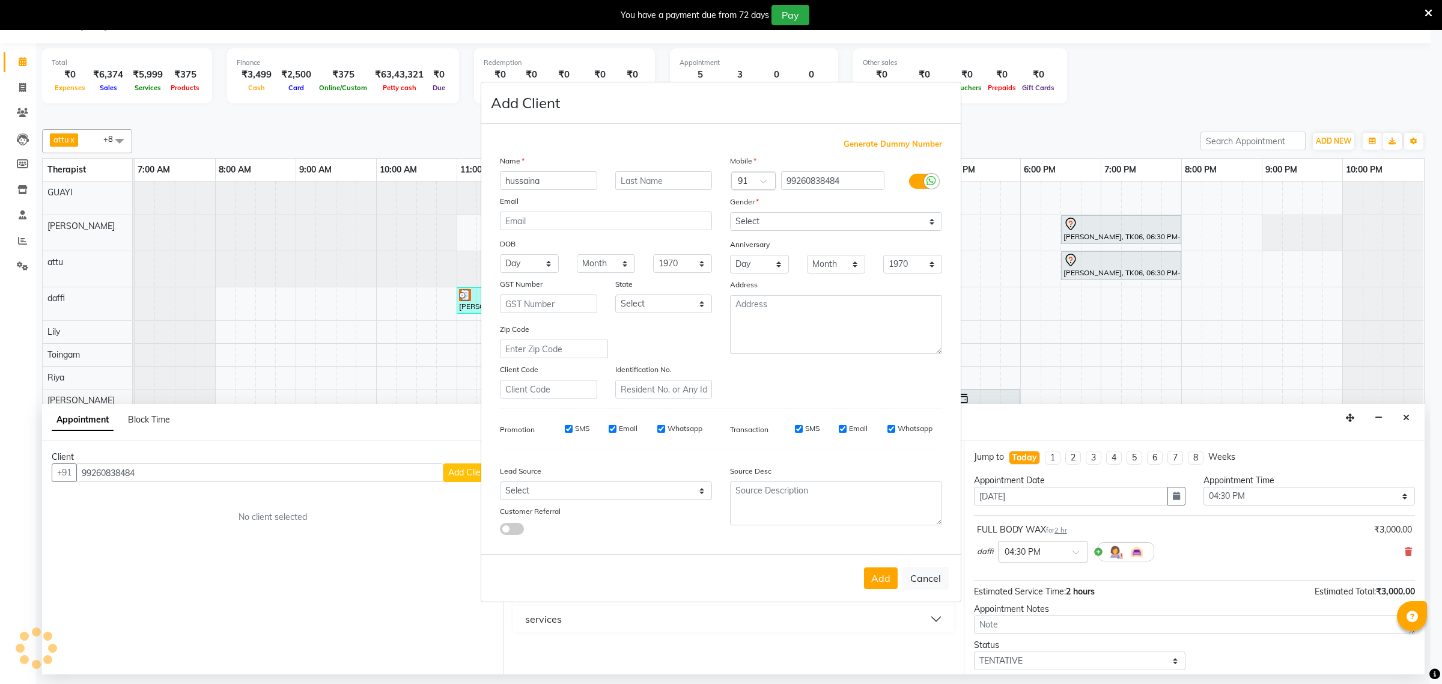
type input "hussaina"
click at [833, 226] on select "Select [DEMOGRAPHIC_DATA] [DEMOGRAPHIC_DATA] Other Prefer Not To Say" at bounding box center [836, 221] width 212 height 19
select select "[DEMOGRAPHIC_DATA]"
click at [730, 213] on select "Select [DEMOGRAPHIC_DATA] [DEMOGRAPHIC_DATA] Other Prefer Not To Say" at bounding box center [836, 221] width 212 height 19
click at [884, 576] on button "Add" at bounding box center [881, 578] width 34 height 22
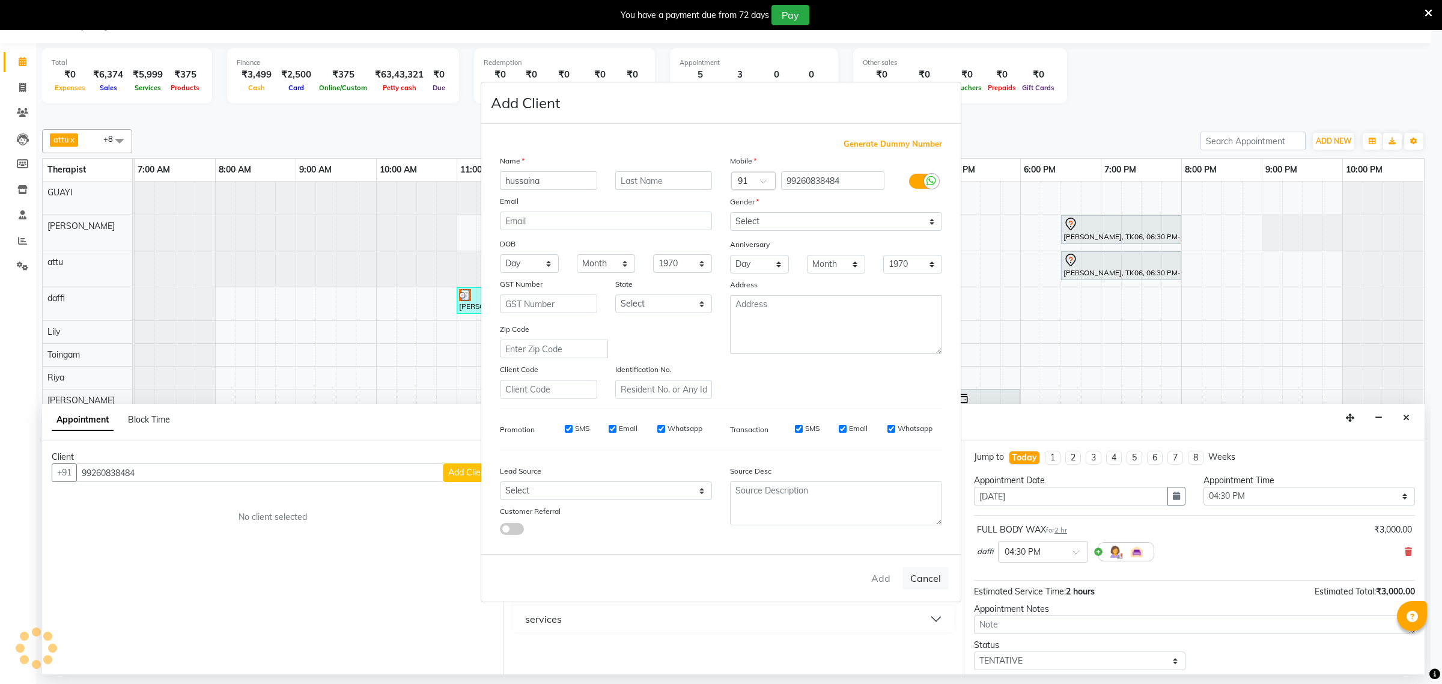
click at [296, 437] on ngb-modal-window "Add Client Generate Dummy Number Name hussaina Email DOB Day 01 02 03 04 05 06 …" at bounding box center [721, 342] width 1442 height 684
select select
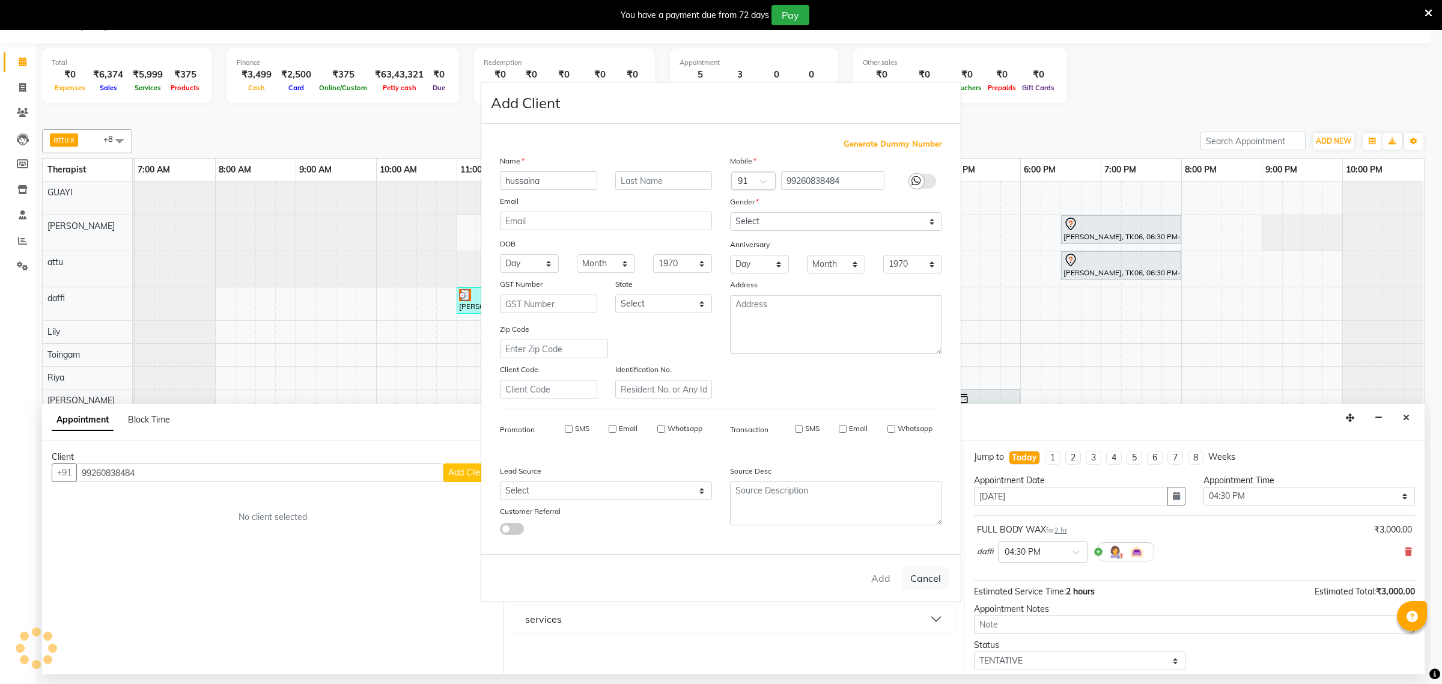
select select
checkbox input "false"
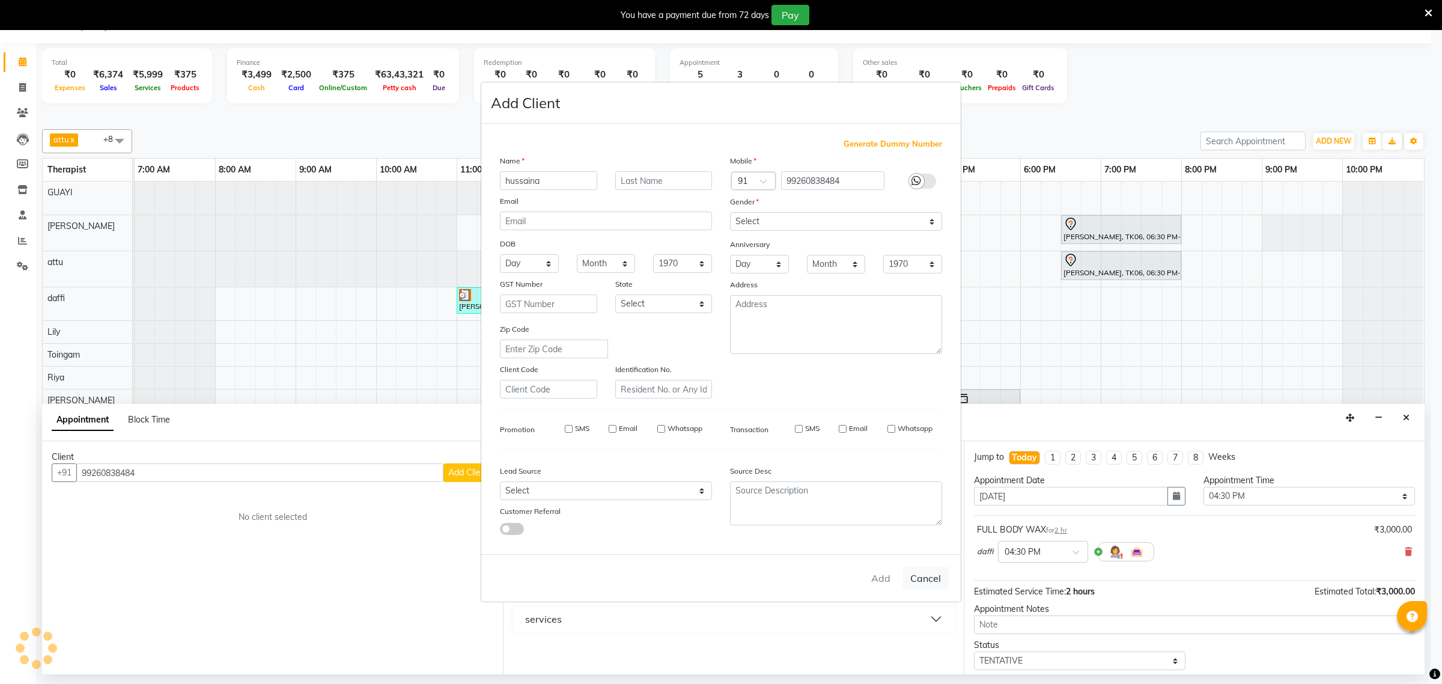
checkbox input "false"
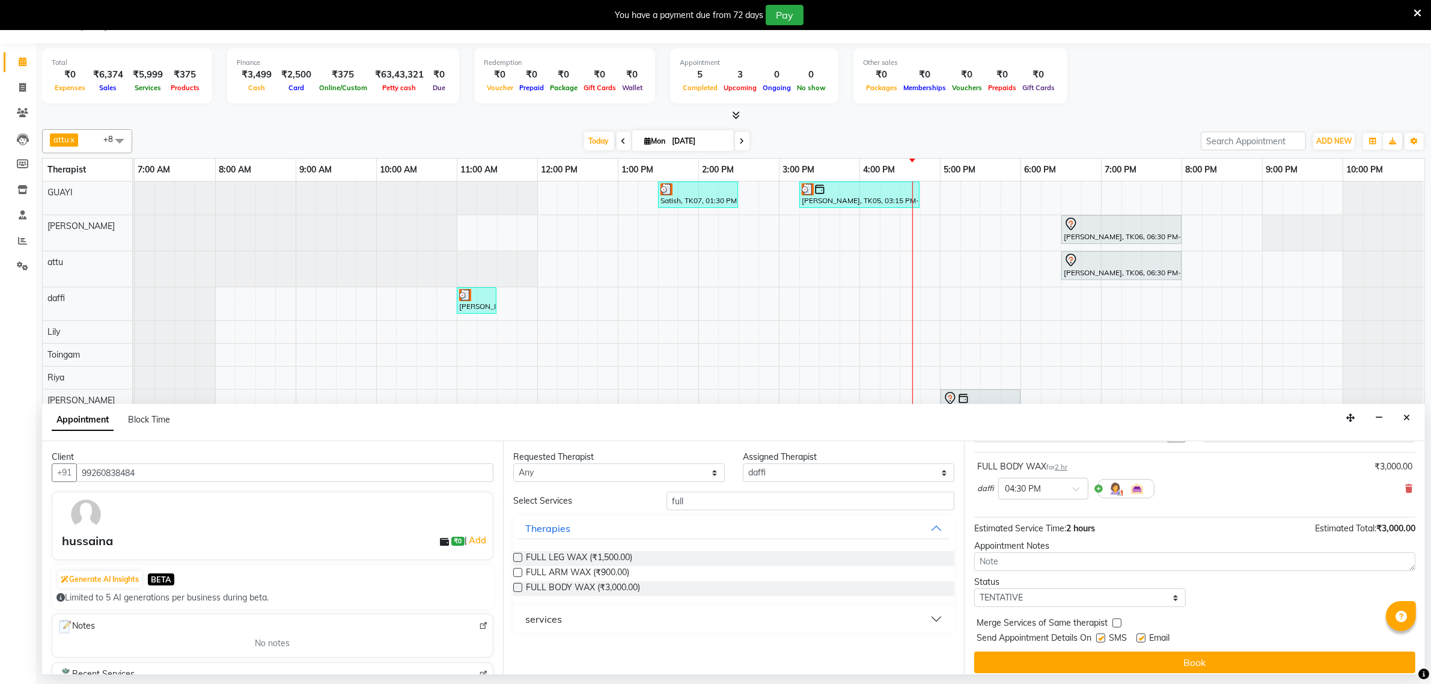
scroll to position [73, 0]
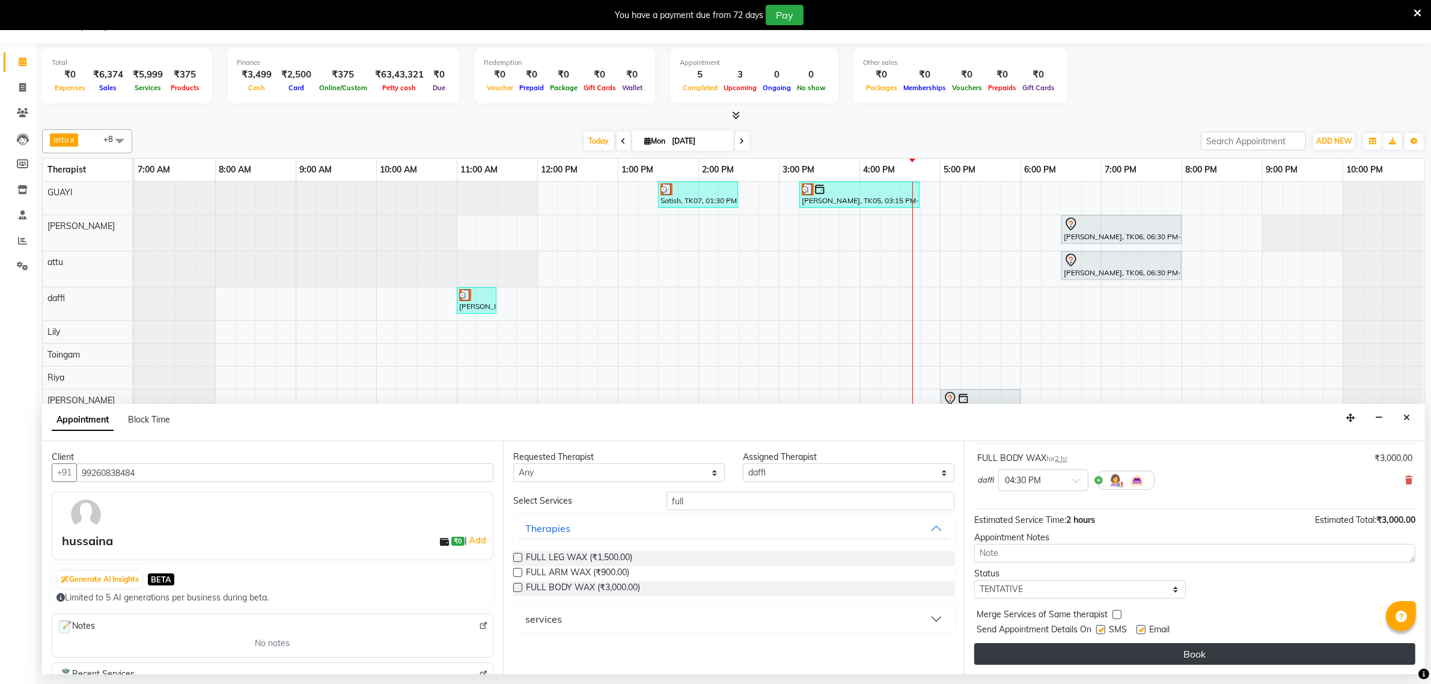
click at [1065, 657] on button "Book" at bounding box center [1194, 654] width 441 height 22
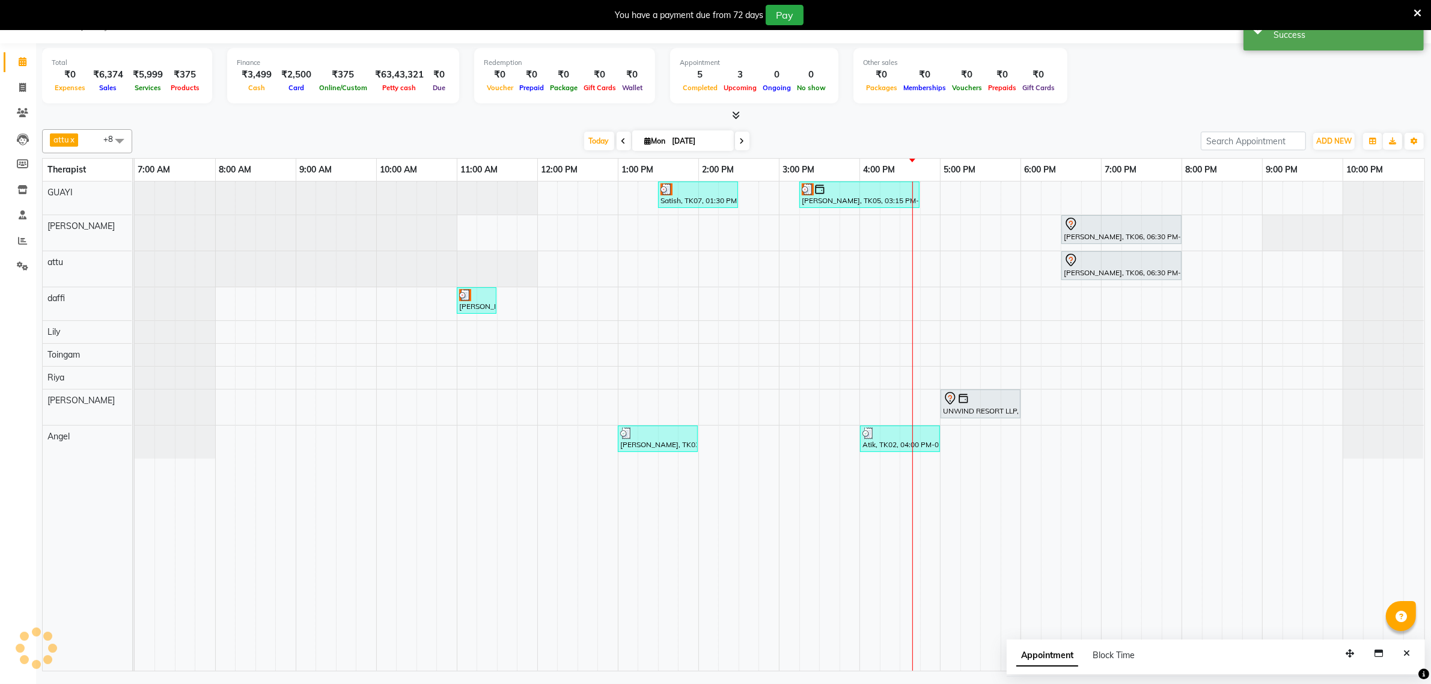
scroll to position [0, 0]
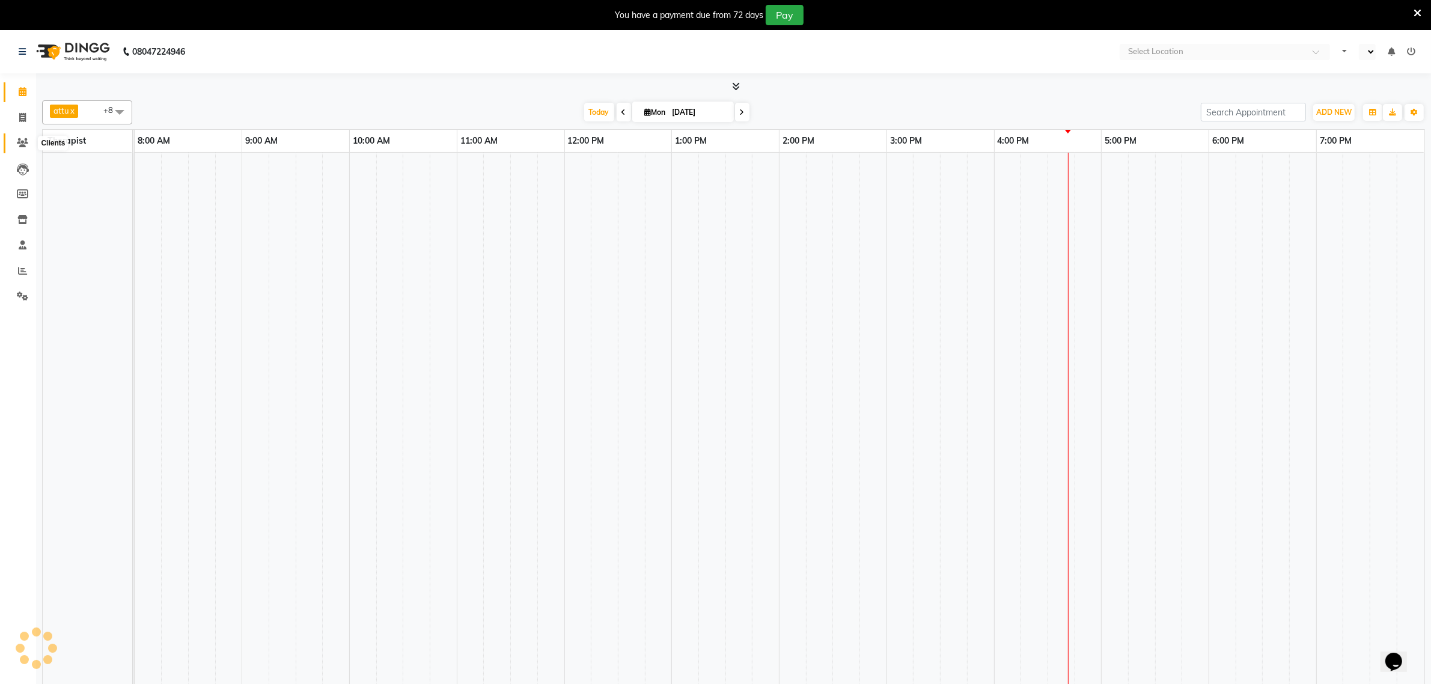
click at [17, 144] on icon at bounding box center [22, 142] width 11 height 9
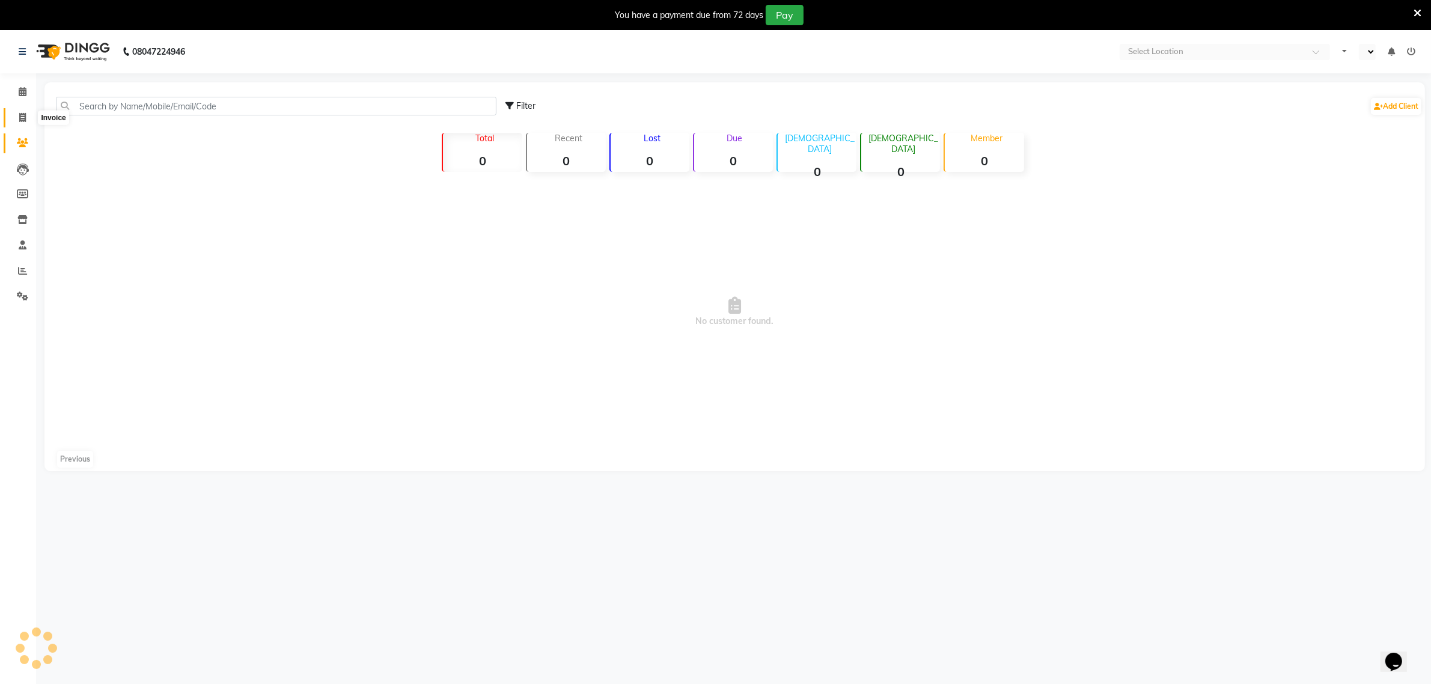
click at [19, 116] on icon at bounding box center [22, 117] width 7 height 9
select select "service"
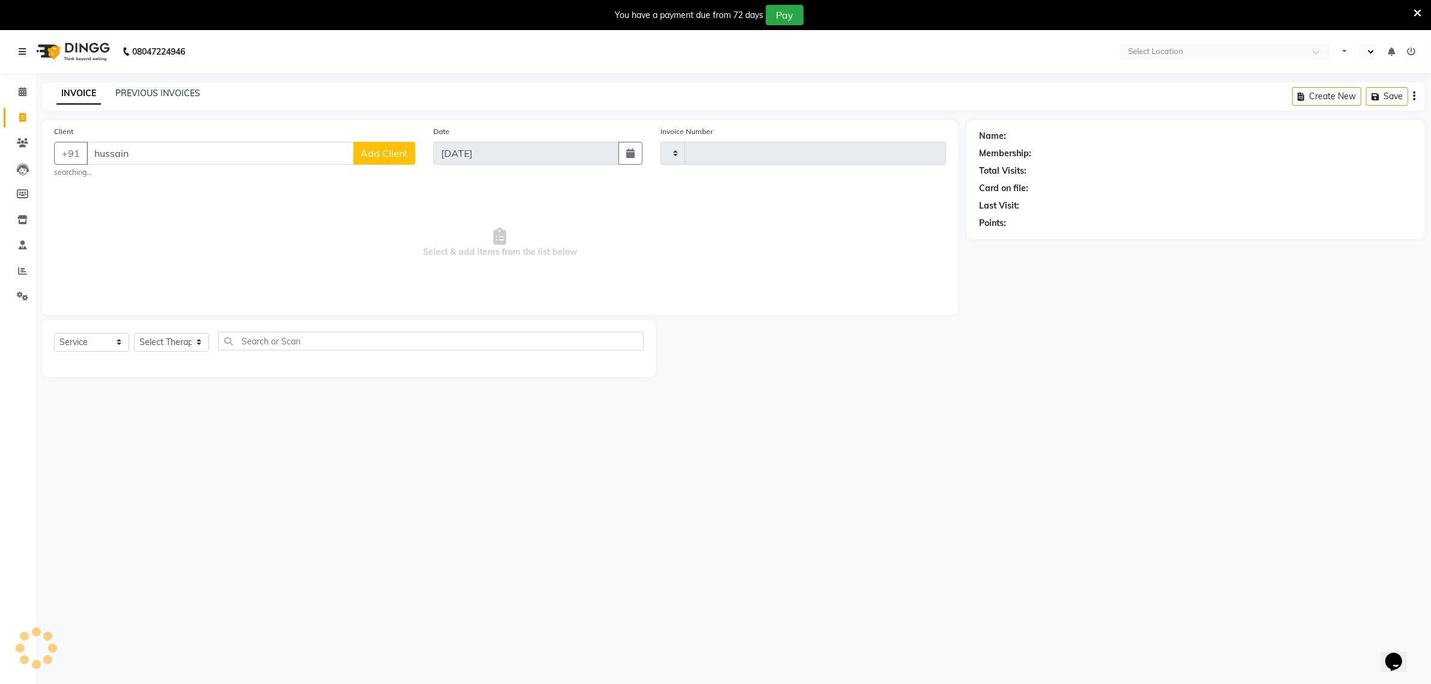
type input "hussain"
type input "1879"
click at [142, 155] on input "hussain" at bounding box center [220, 153] width 267 height 23
select select "en"
select select "6401"
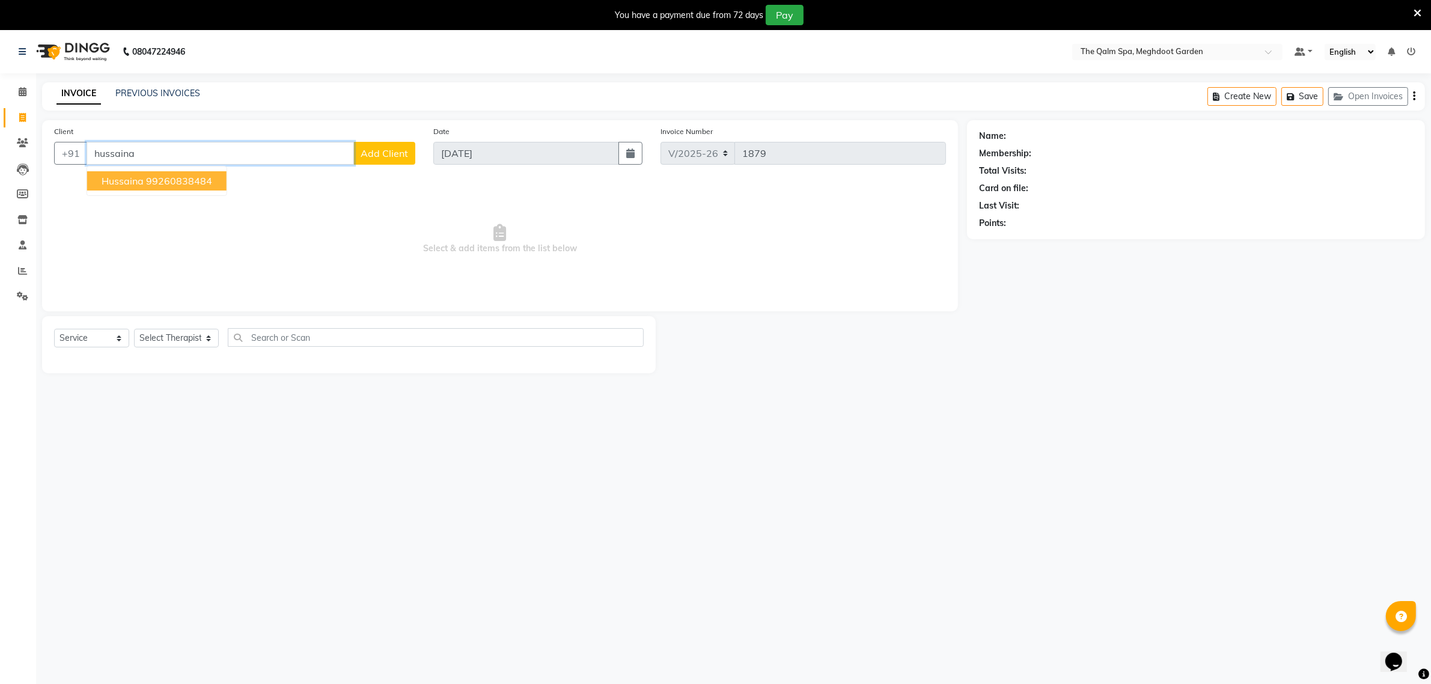
click at [115, 177] on span "hussaina" at bounding box center [123, 181] width 42 height 12
type input "99260838484"
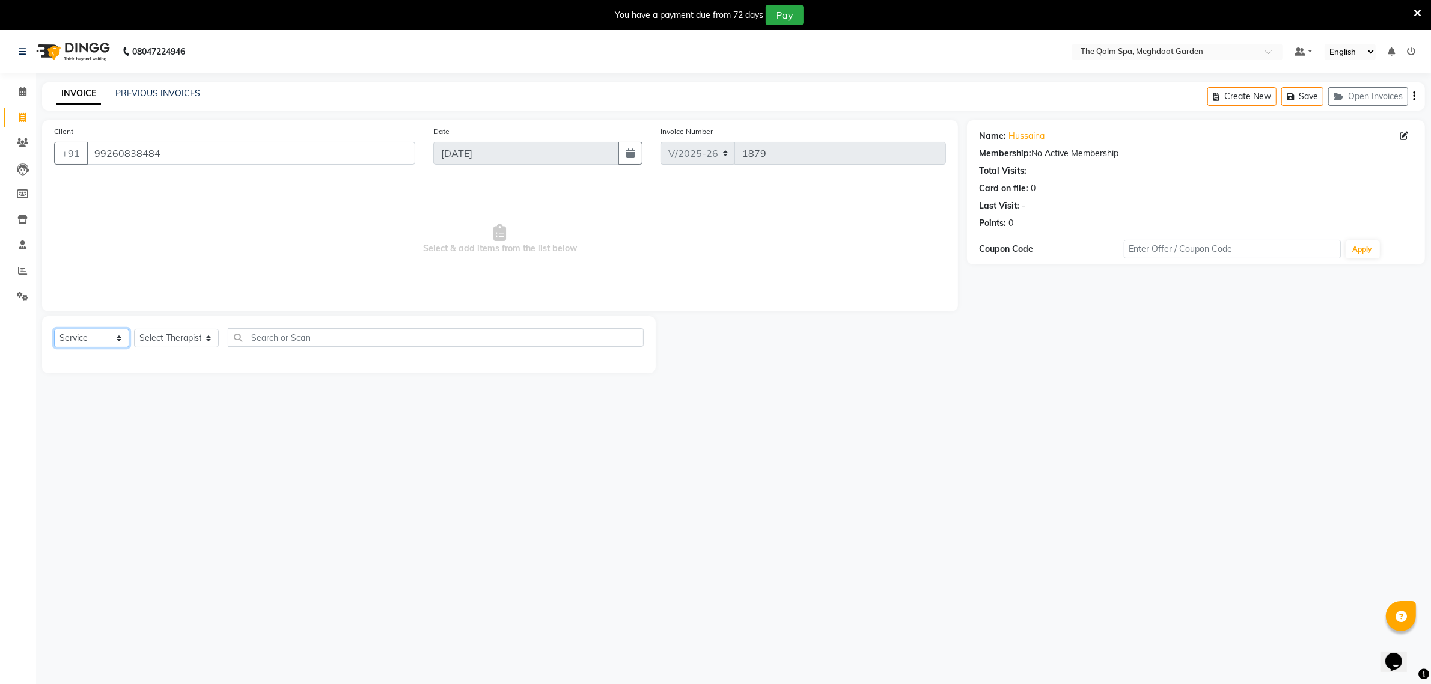
click at [109, 335] on select "Select Service Product Membership Package Voucher Prepaid Gift Card" at bounding box center [91, 338] width 75 height 19
select select "membership"
click at [54, 329] on select "Select Service Product Membership Package Voucher Prepaid Gift Card" at bounding box center [91, 338] width 75 height 19
click at [184, 334] on select "Select Therapist [PERSON_NAME] [PERSON_NAME] daffi [PERSON_NAME] Dongdongi Eshu…" at bounding box center [176, 338] width 85 height 19
select select "83135"
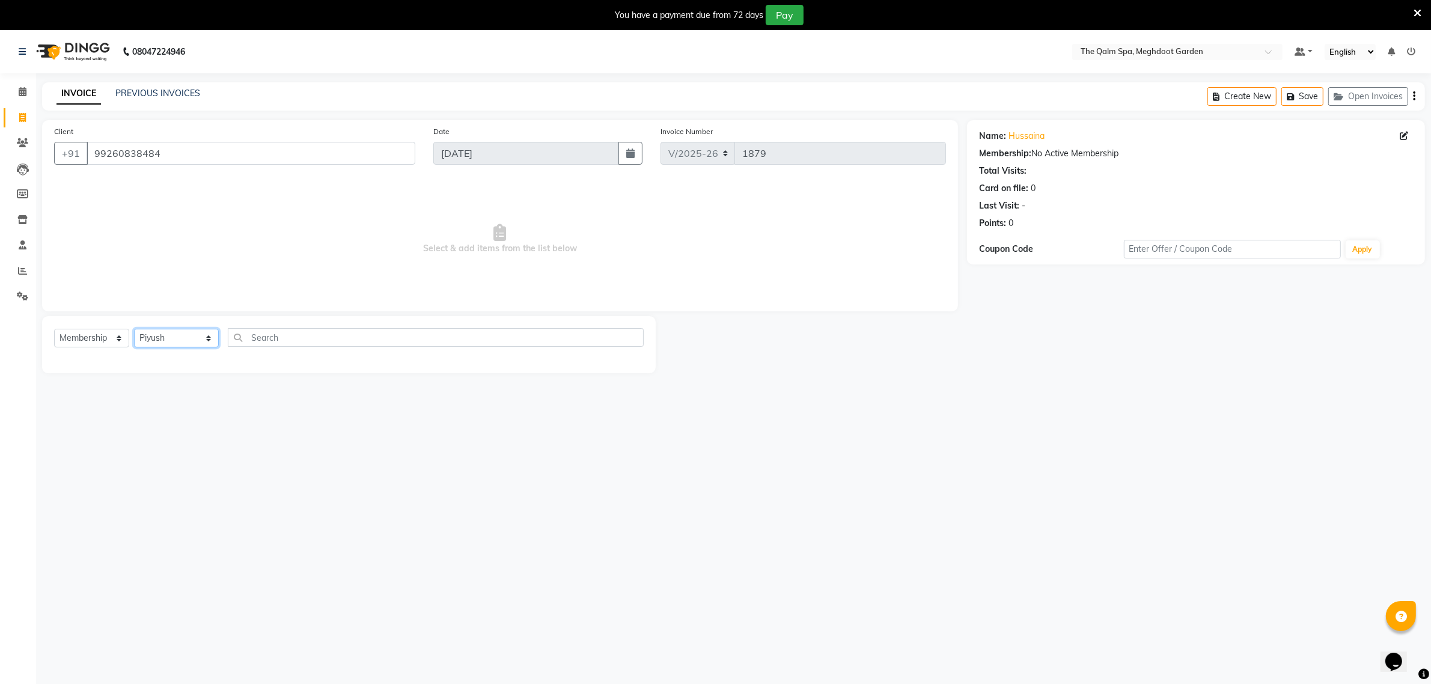
click at [134, 329] on select "Select Therapist [PERSON_NAME] [PERSON_NAME] daffi [PERSON_NAME] Dongdongi Eshu…" at bounding box center [176, 338] width 85 height 19
click at [106, 341] on select "Select Service Product Membership Package Voucher Prepaid Gift Card" at bounding box center [91, 338] width 75 height 19
select select "package"
click at [54, 329] on select "Select Service Product Membership Package Voucher Prepaid Gift Card" at bounding box center [91, 338] width 75 height 19
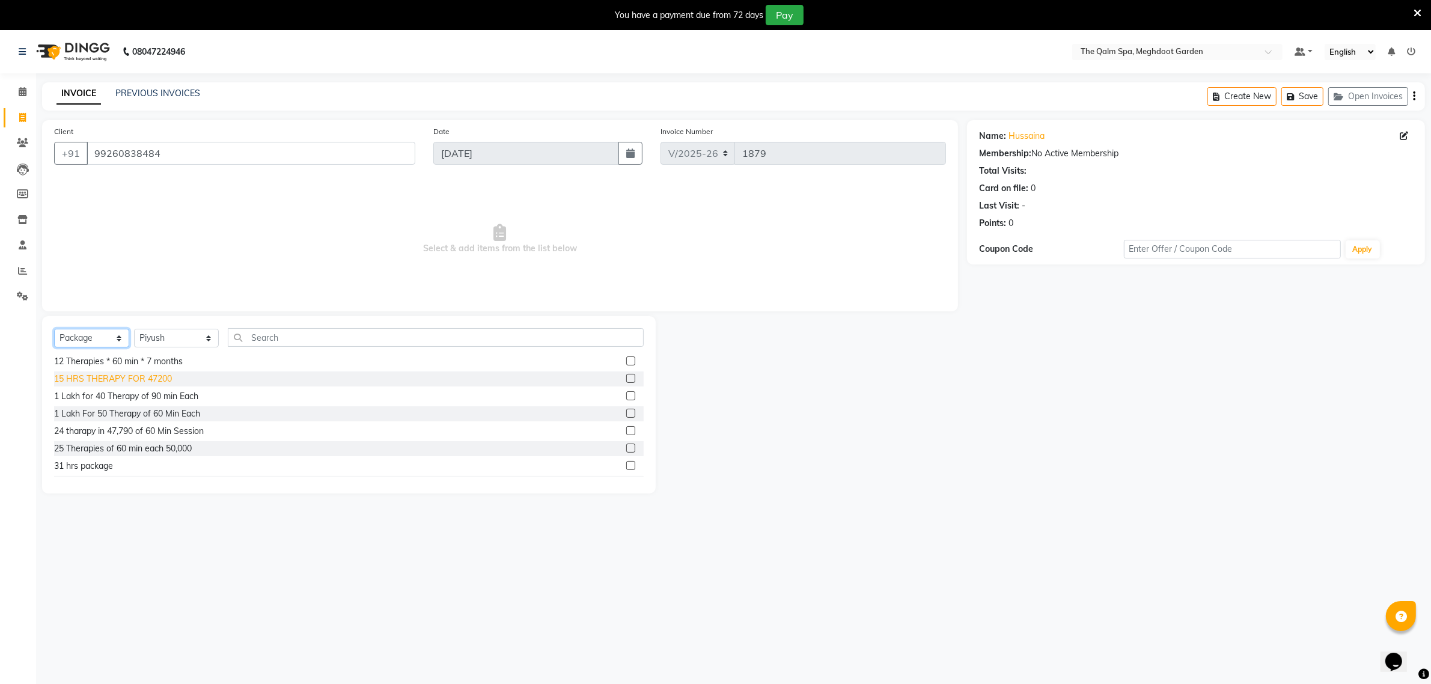
scroll to position [75, 0]
click at [153, 422] on div "25 Therapies of 60 min each 50,000" at bounding box center [123, 428] width 138 height 13
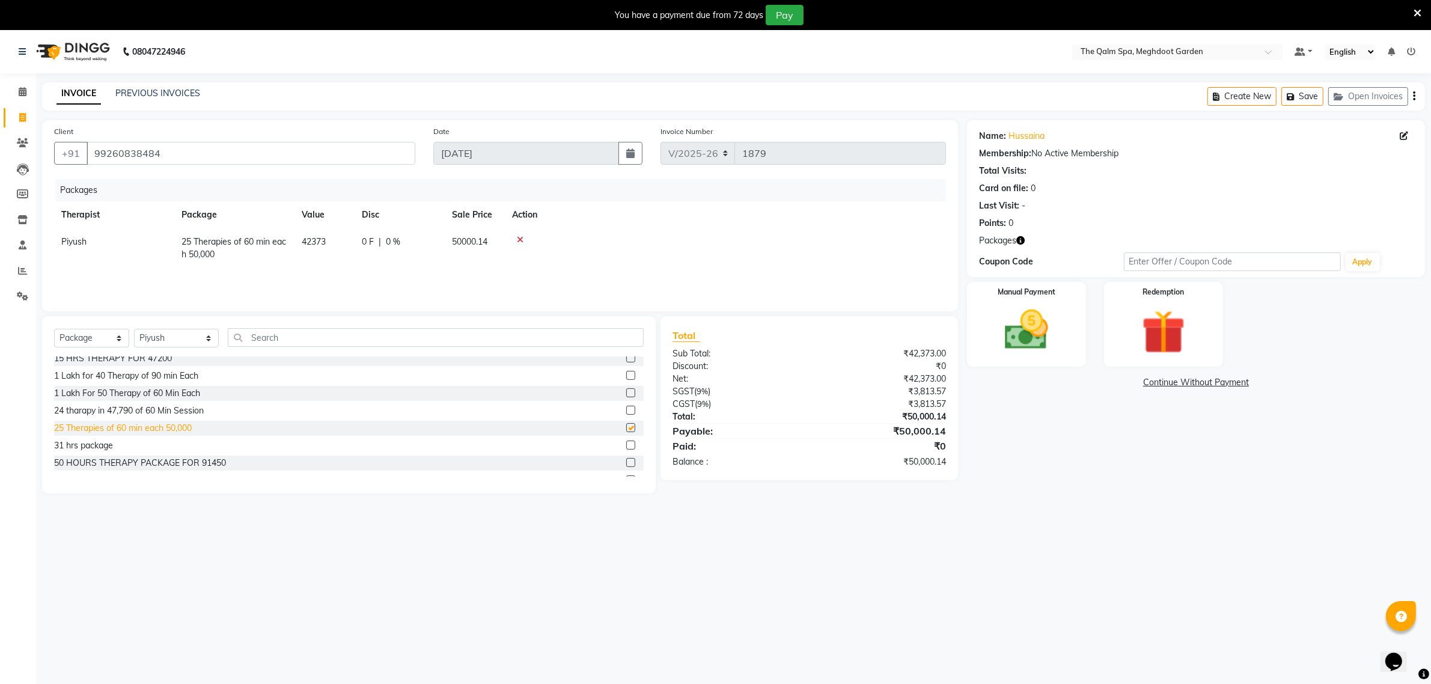
checkbox input "false"
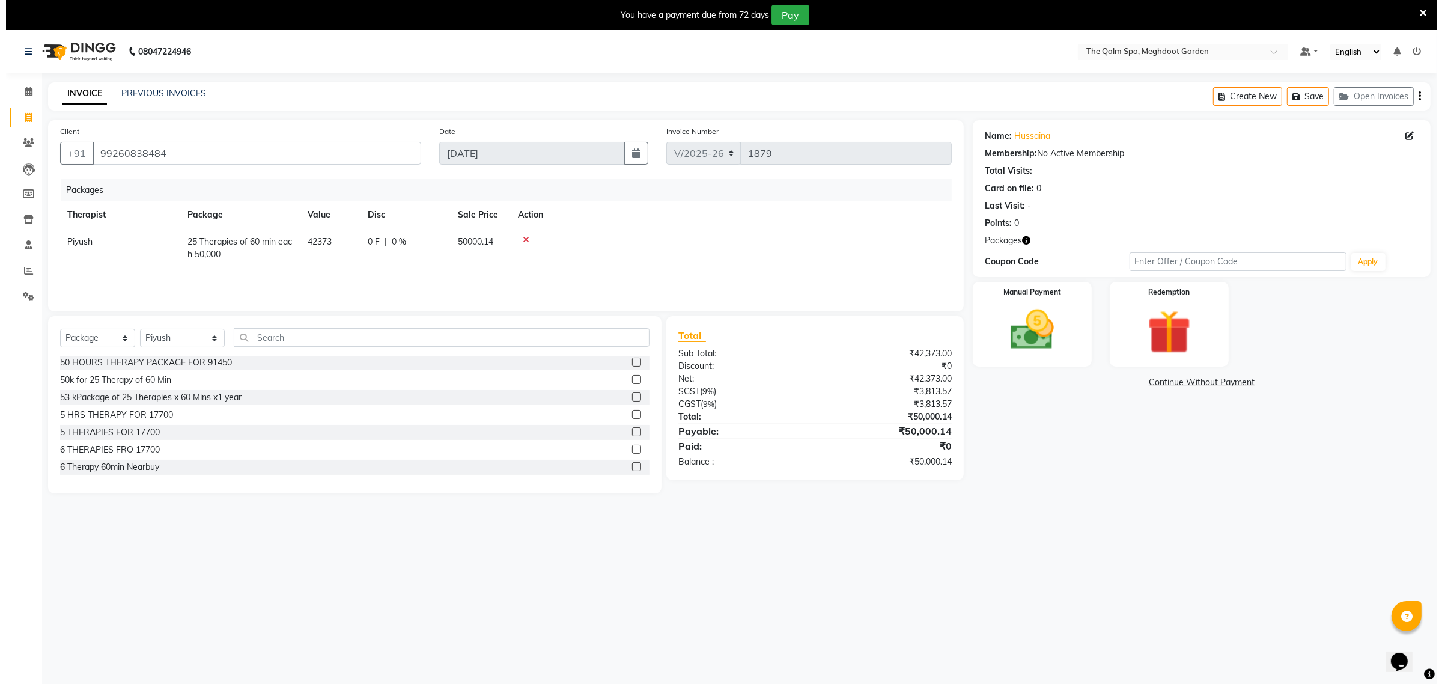
scroll to position [150, 0]
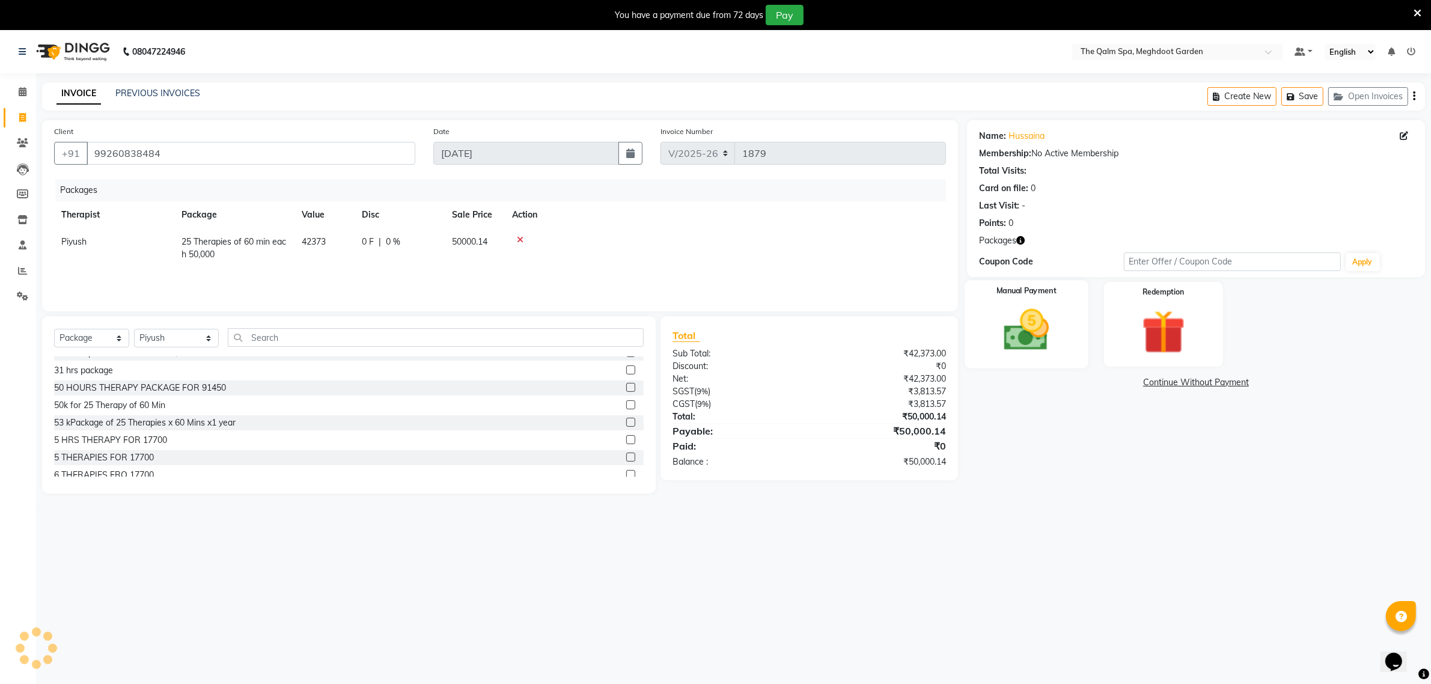
click at [1034, 326] on img at bounding box center [1026, 330] width 74 height 52
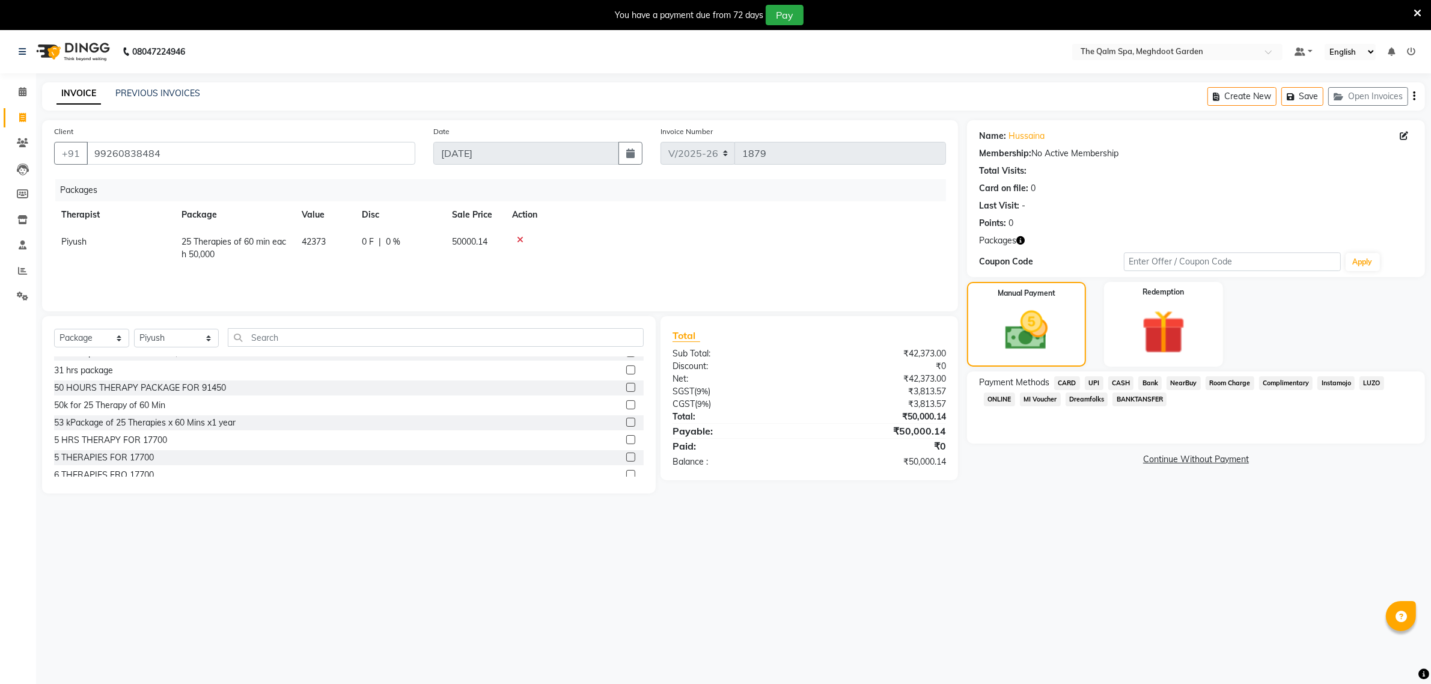
click at [1068, 382] on span "CARD" at bounding box center [1067, 383] width 26 height 14
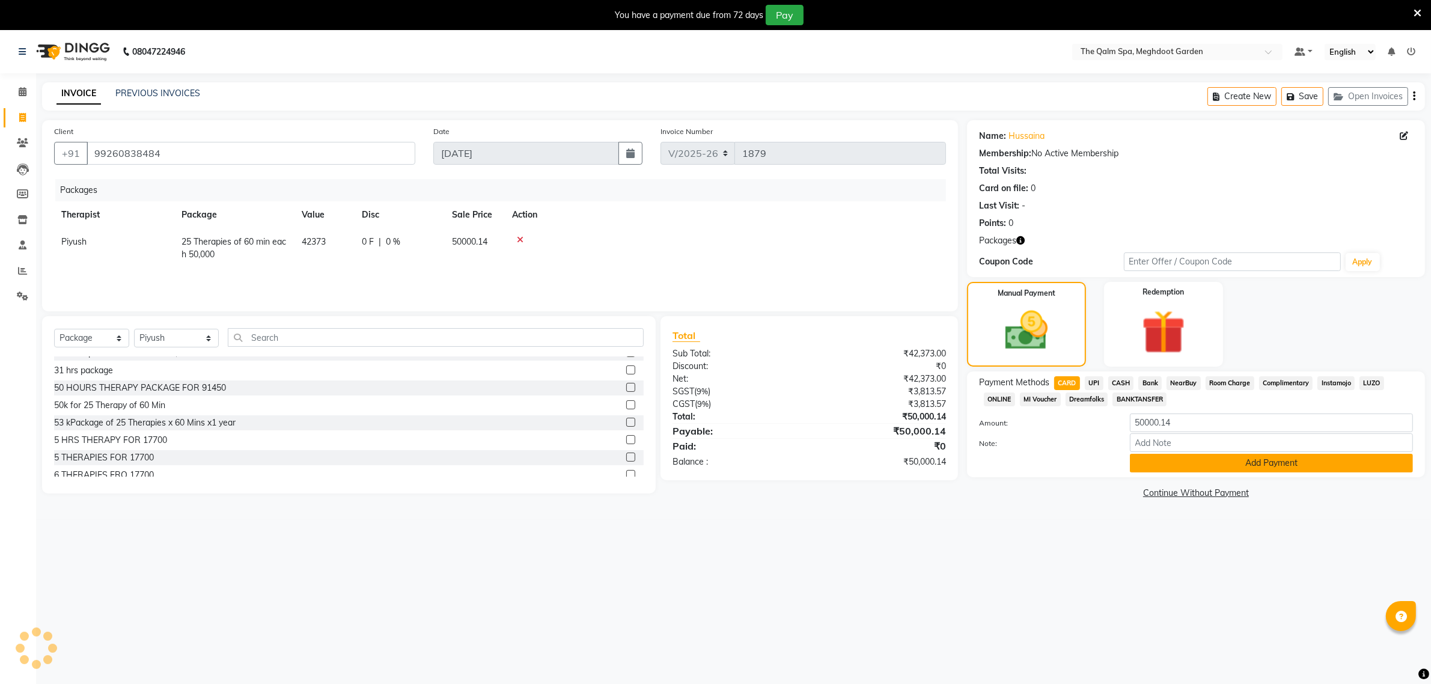
click at [1274, 460] on button "Add Payment" at bounding box center [1271, 463] width 283 height 19
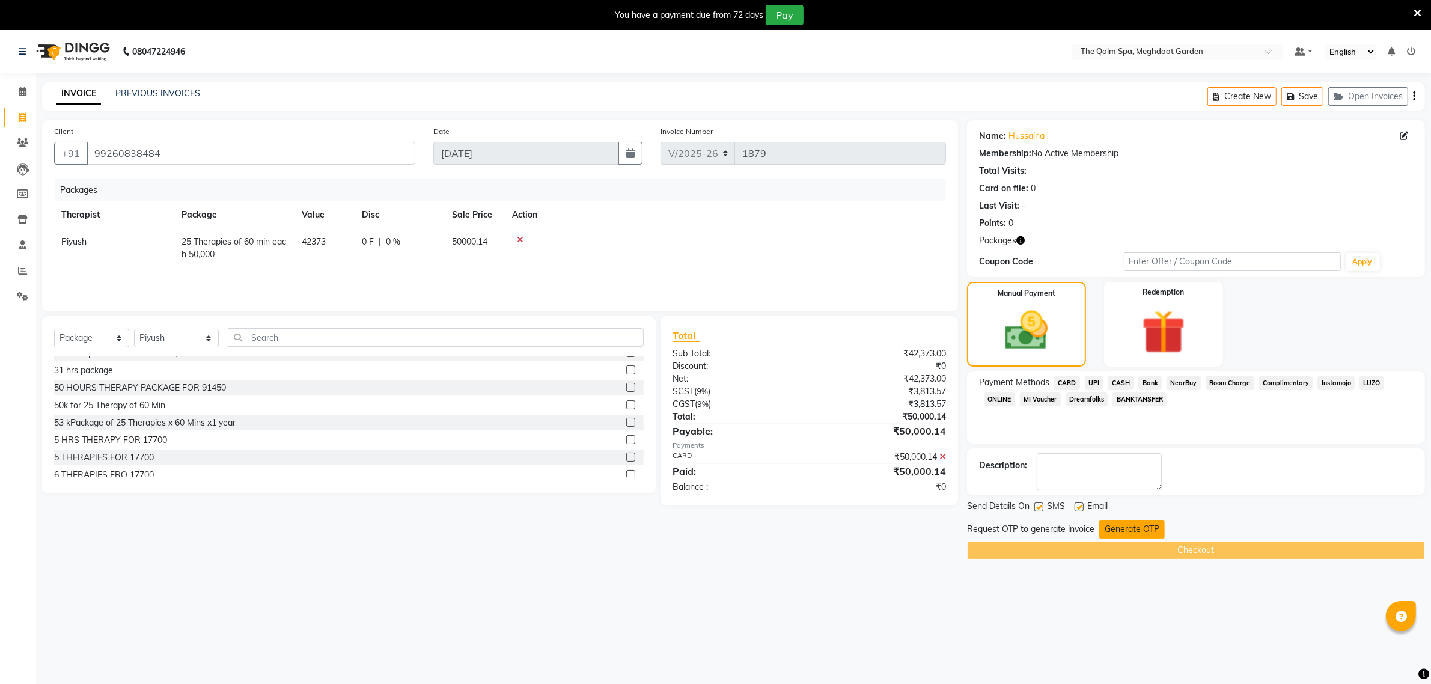
click at [1110, 532] on button "Generate OTP" at bounding box center [1131, 529] width 65 height 19
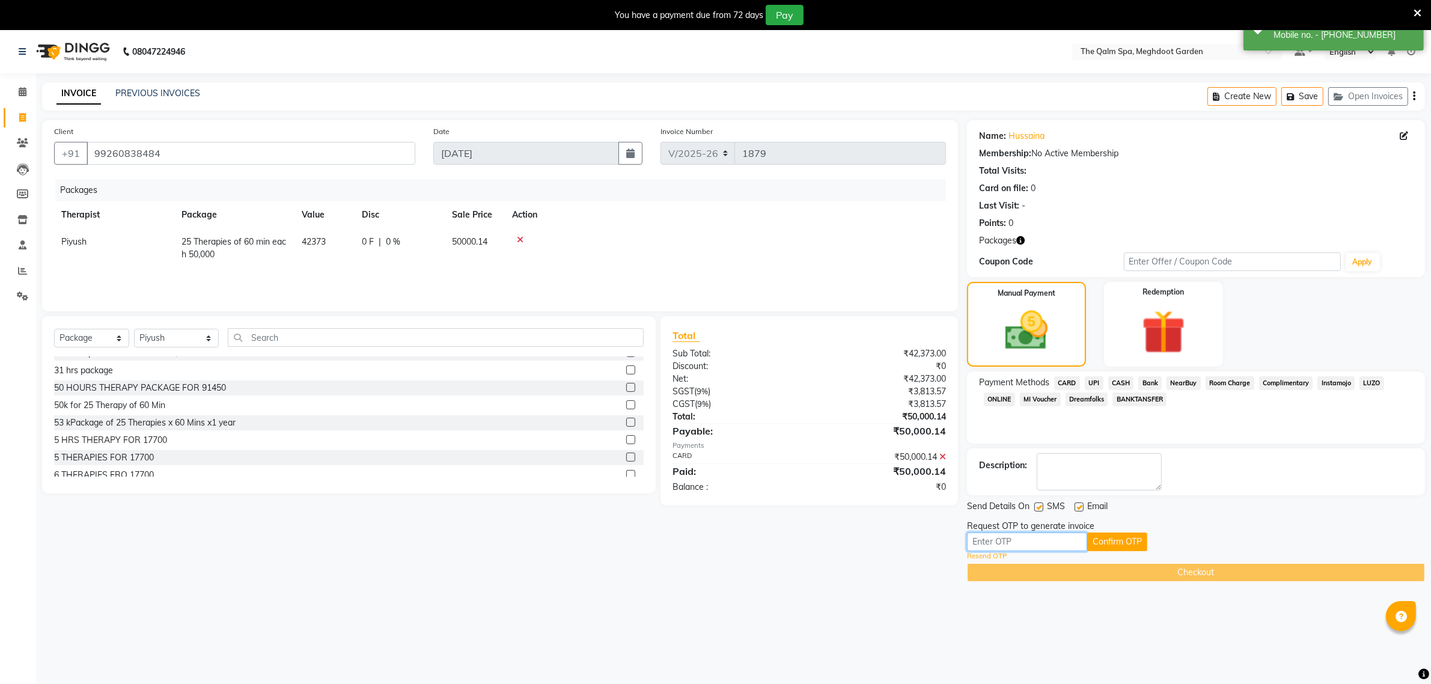
click at [1073, 541] on input "text" at bounding box center [1027, 541] width 120 height 19
click at [981, 557] on link "Resend OTP" at bounding box center [987, 556] width 40 height 10
click at [1417, 8] on icon at bounding box center [1417, 13] width 8 height 11
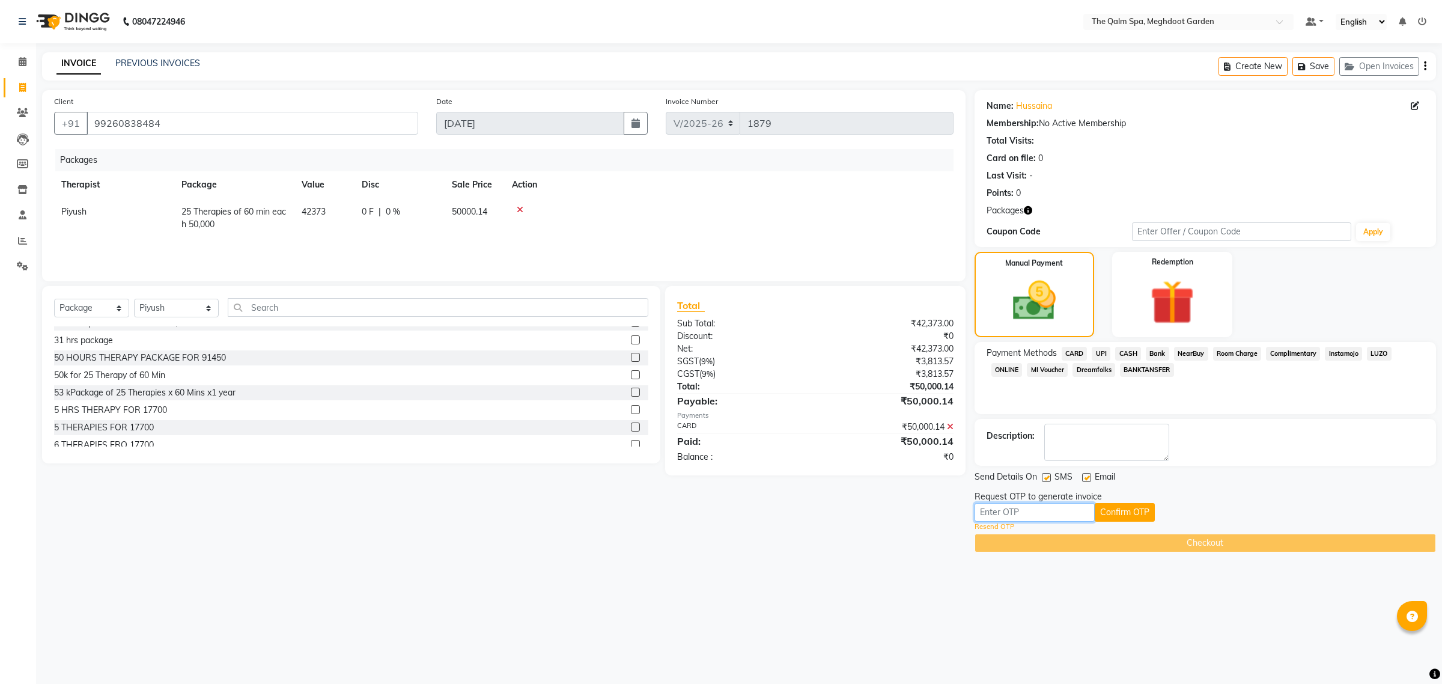
click at [1047, 515] on input "text" at bounding box center [1035, 512] width 120 height 19
click at [1419, 103] on icon at bounding box center [1415, 106] width 8 height 8
select select "[DEMOGRAPHIC_DATA]"
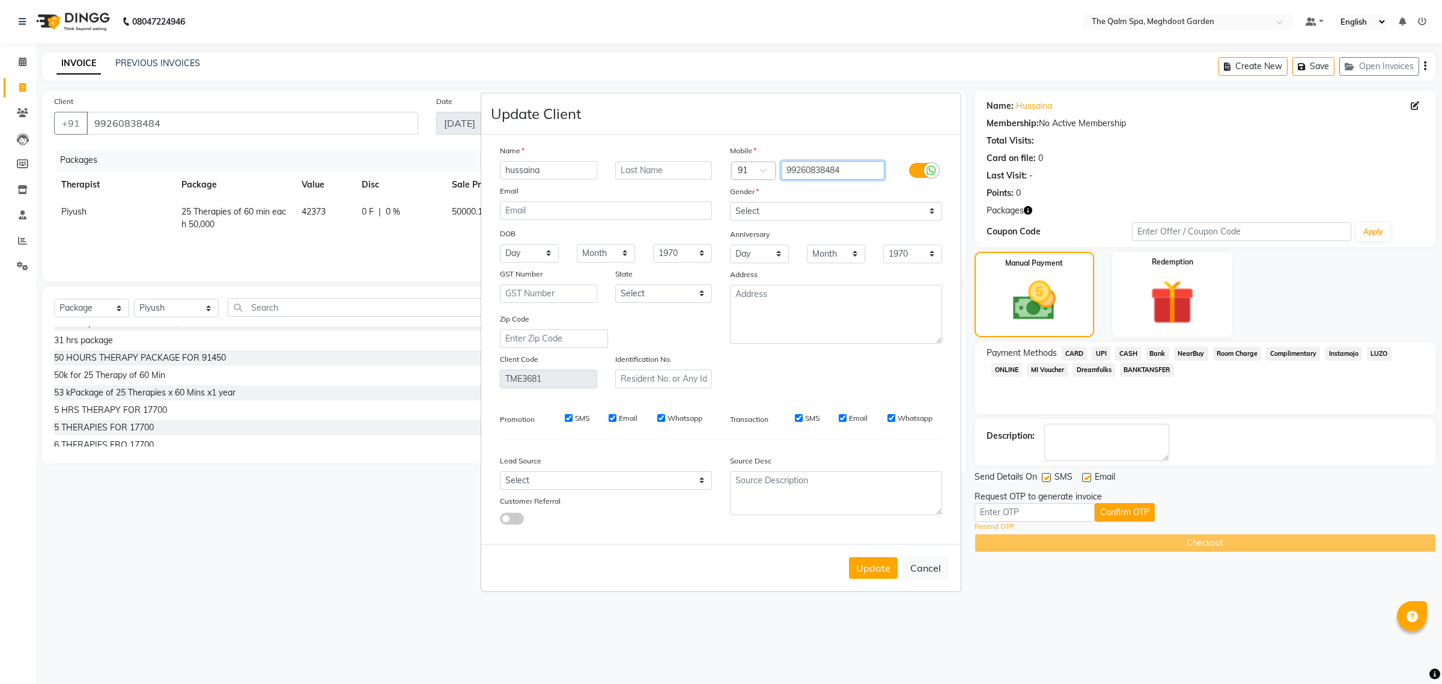
click at [843, 170] on input "99260838484" at bounding box center [833, 170] width 104 height 19
type input "9926083848"
click at [874, 557] on button "Update" at bounding box center [873, 568] width 49 height 22
type input "9926083848"
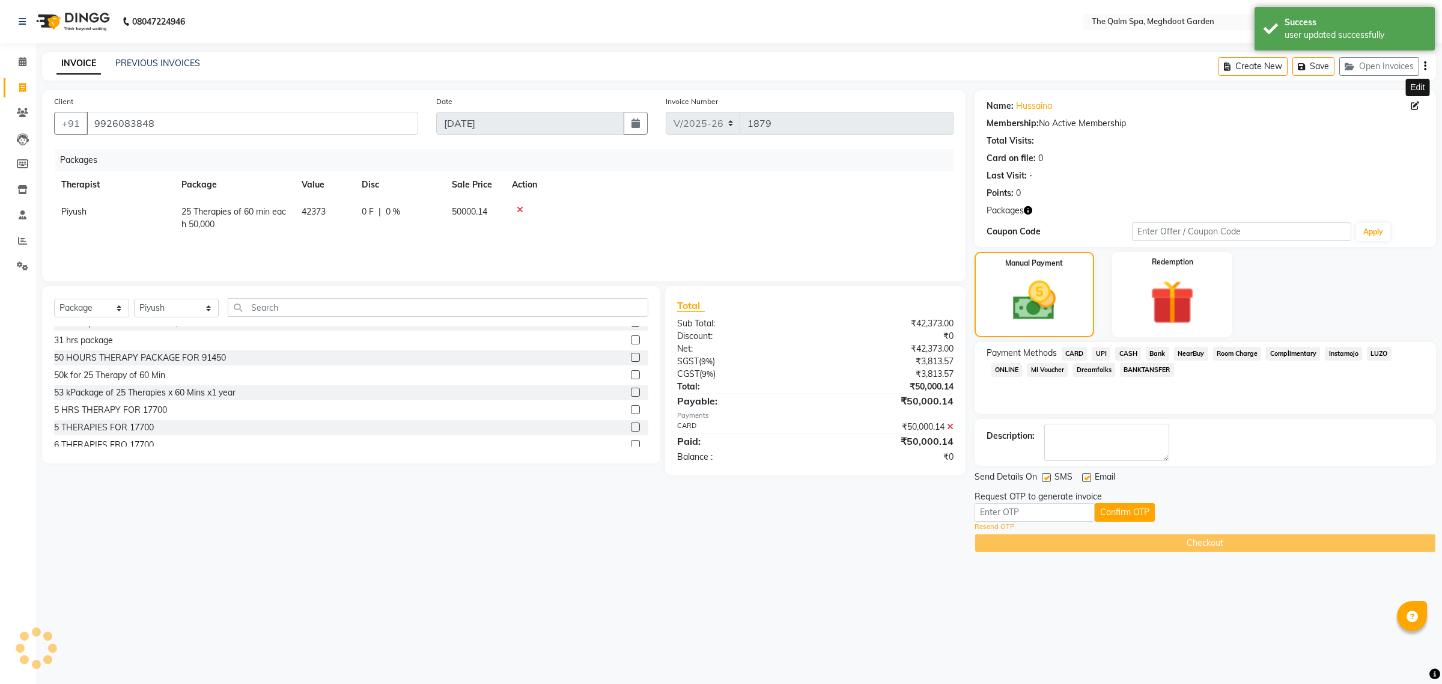
click at [1002, 529] on link "Resend OTP" at bounding box center [995, 527] width 40 height 10
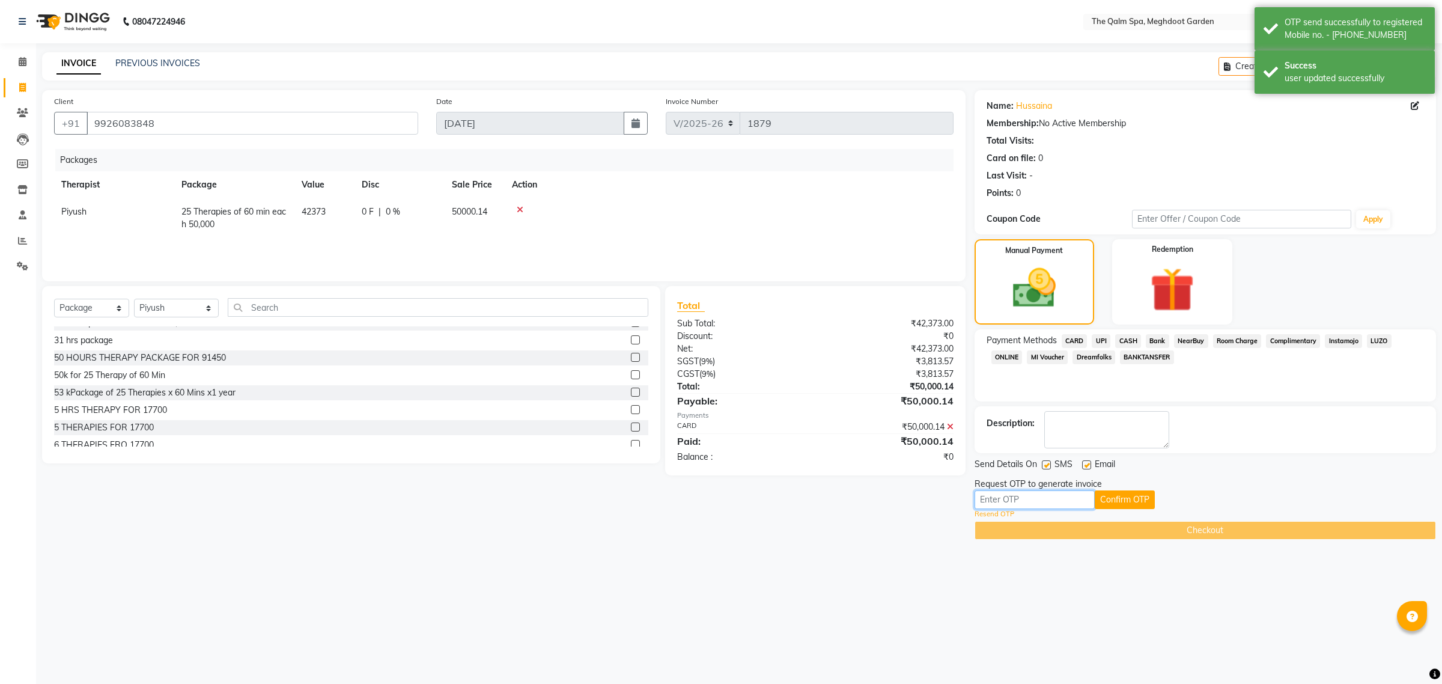
click at [1025, 500] on input "text" at bounding box center [1035, 499] width 120 height 19
type input "2694"
click at [1125, 498] on button "Confirm OTP" at bounding box center [1125, 499] width 60 height 19
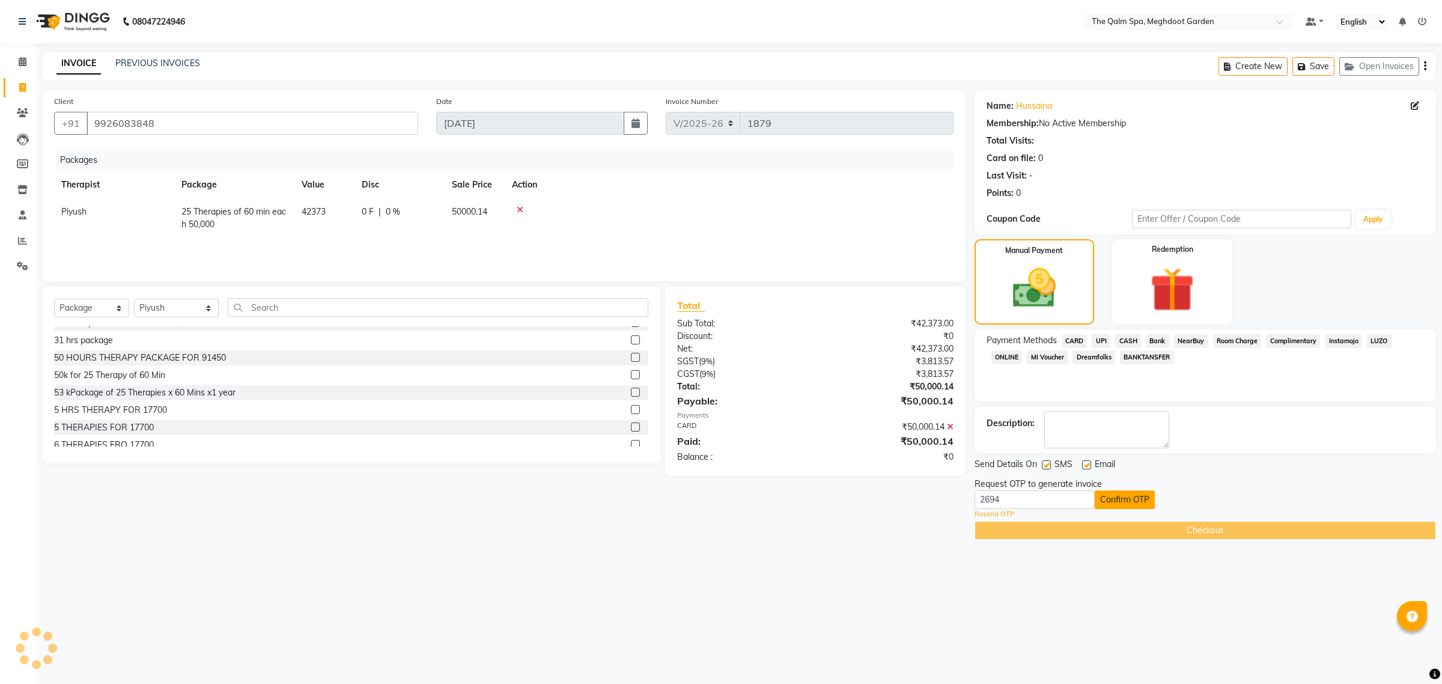
click at [1125, 498] on button "Confirm OTP" at bounding box center [1125, 499] width 60 height 19
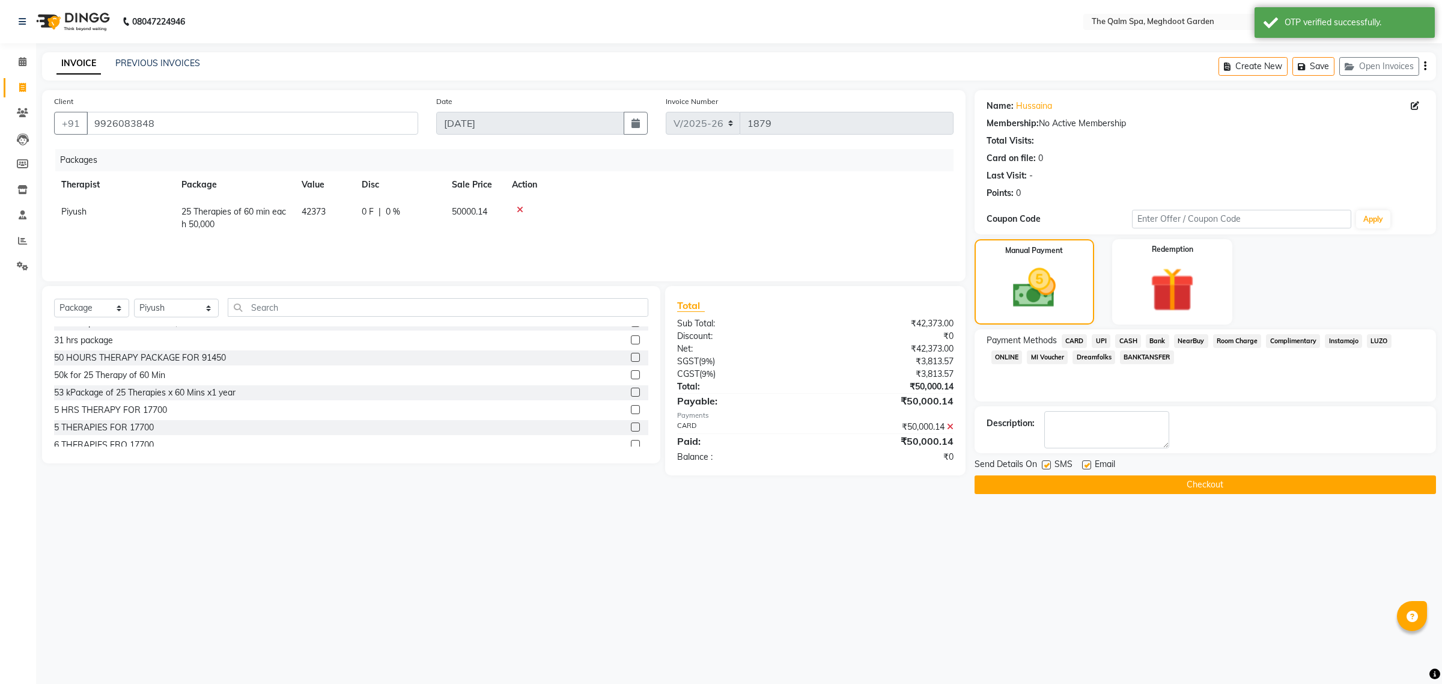
click at [1148, 483] on button "Checkout" at bounding box center [1205, 484] width 461 height 19
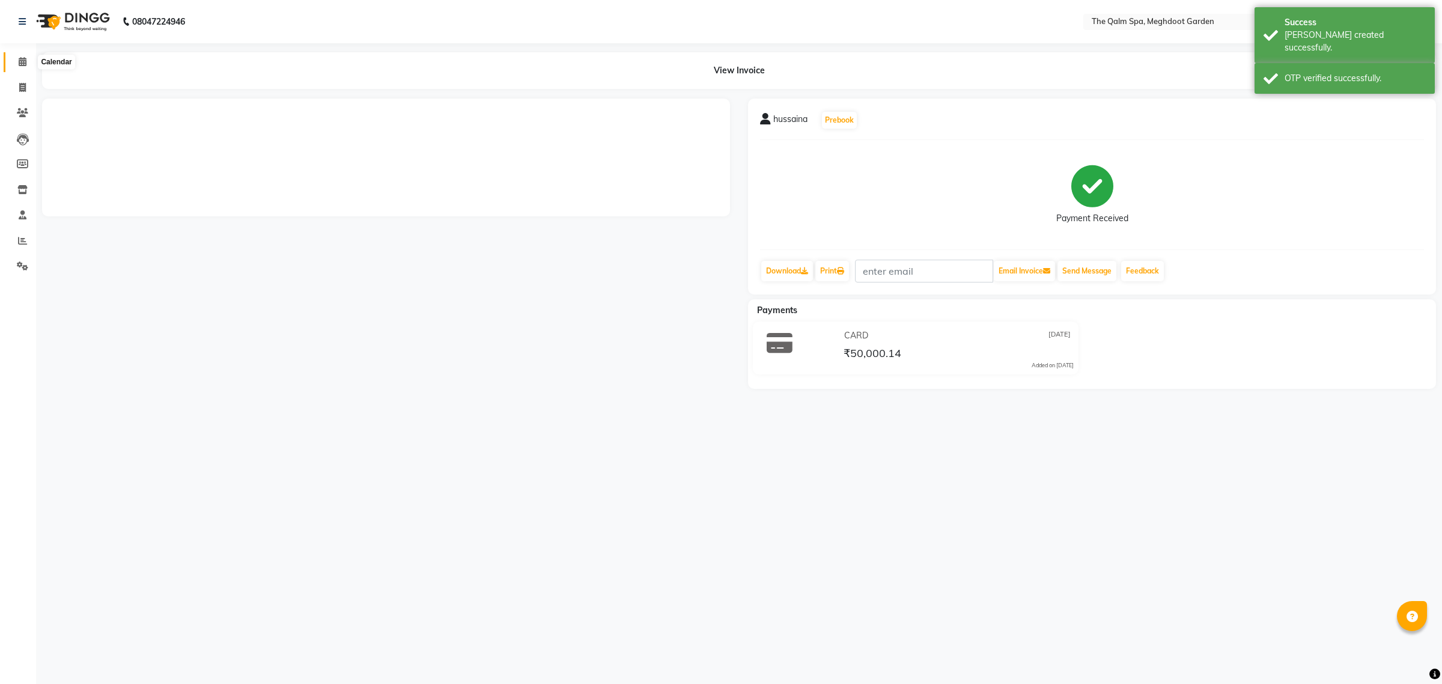
click at [26, 61] on span at bounding box center [22, 62] width 21 height 14
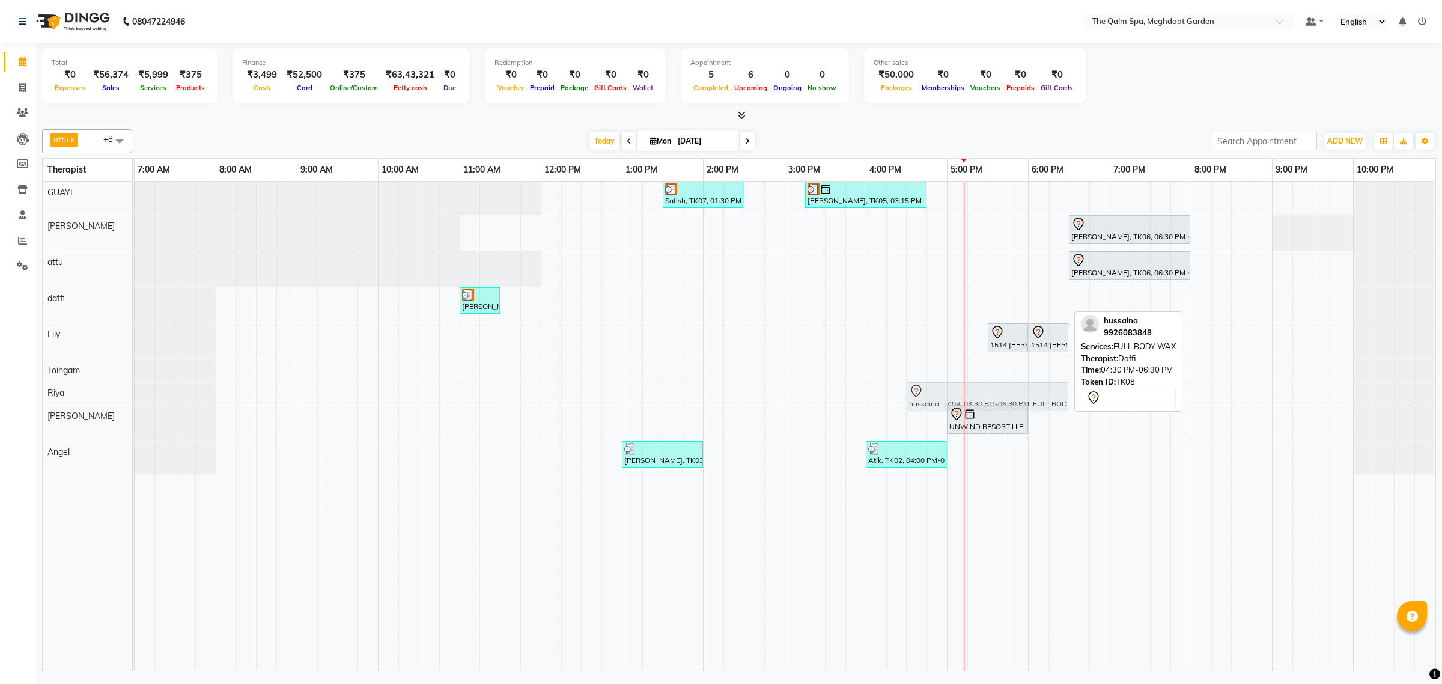
drag, startPoint x: 924, startPoint y: 299, endPoint x: 922, endPoint y: 385, distance: 85.9
click at [922, 385] on tbody "Satish, TK07, 01:30 PM-02:30 PM, Swedish De-Stress - 60 Mins Siddharth Upasak, …" at bounding box center [785, 327] width 1300 height 293
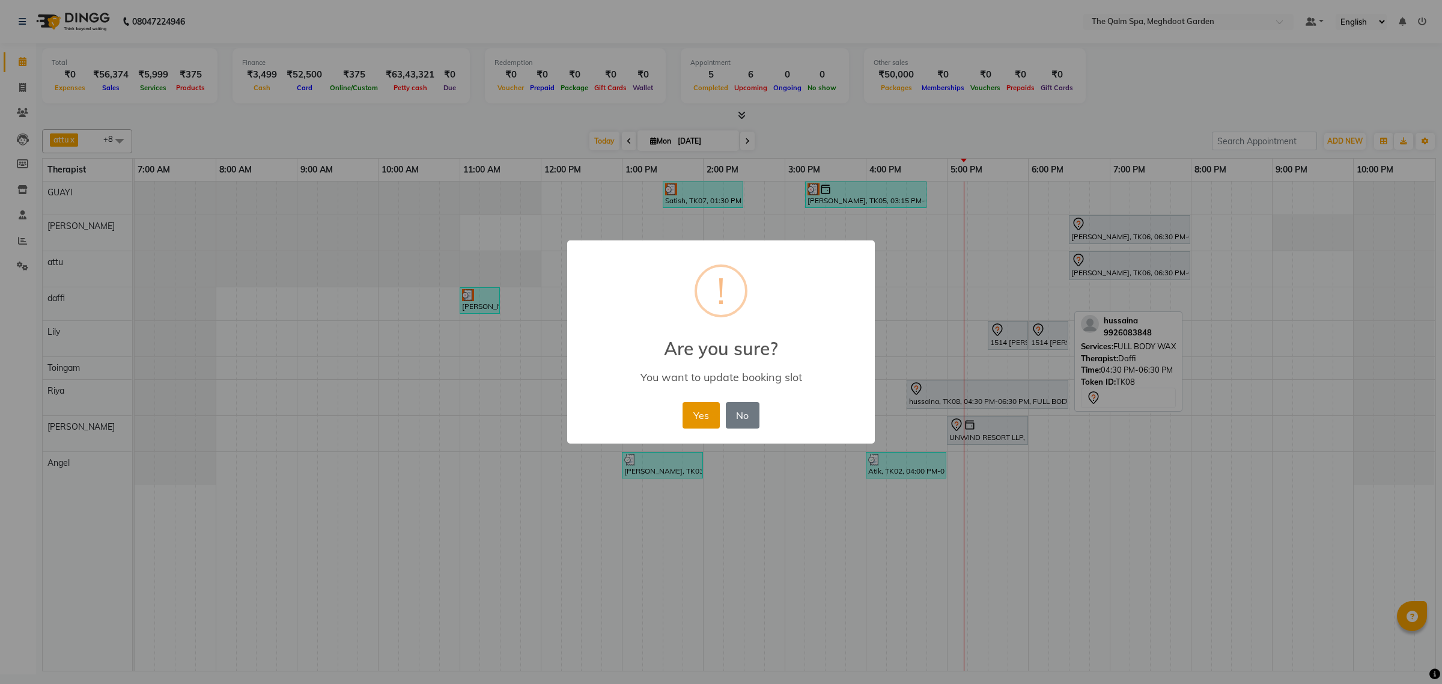
click at [705, 409] on button "Yes" at bounding box center [701, 415] width 37 height 26
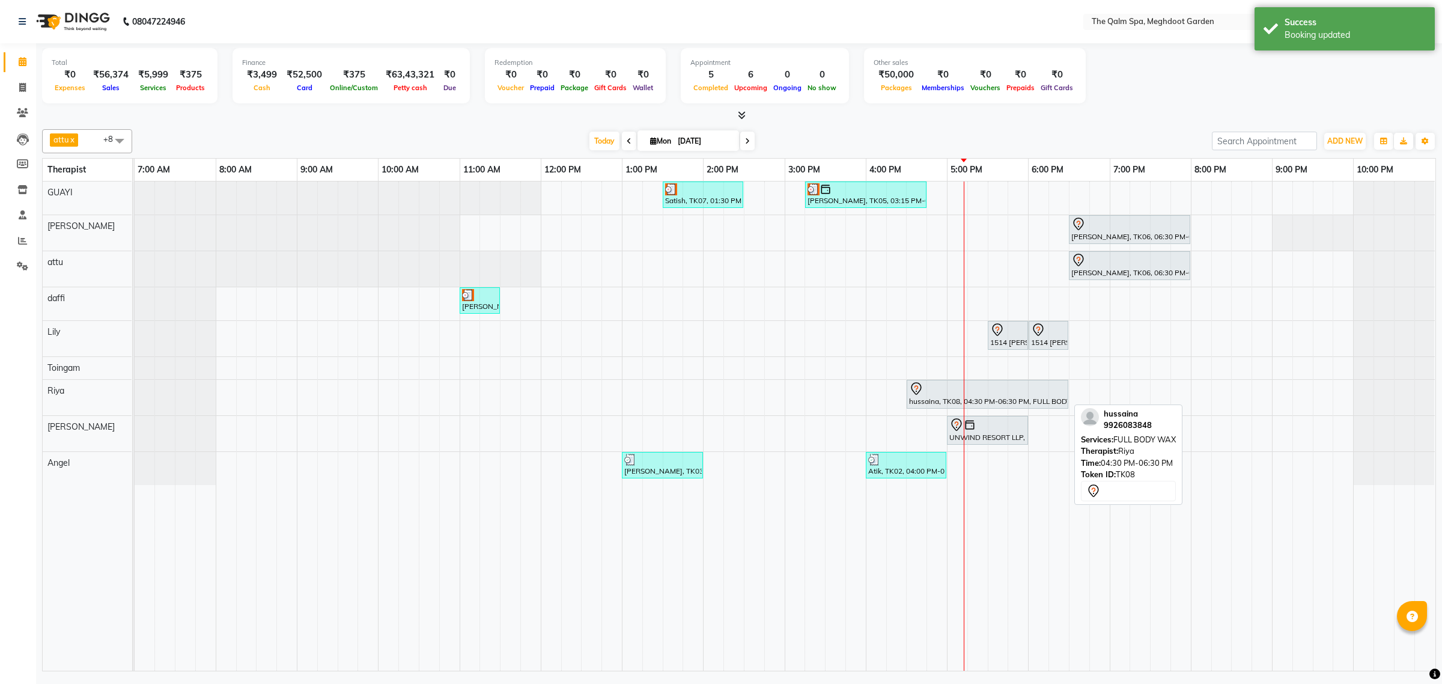
click at [999, 396] on div at bounding box center [987, 389] width 157 height 14
click at [1001, 395] on div at bounding box center [987, 389] width 157 height 14
select select "7"
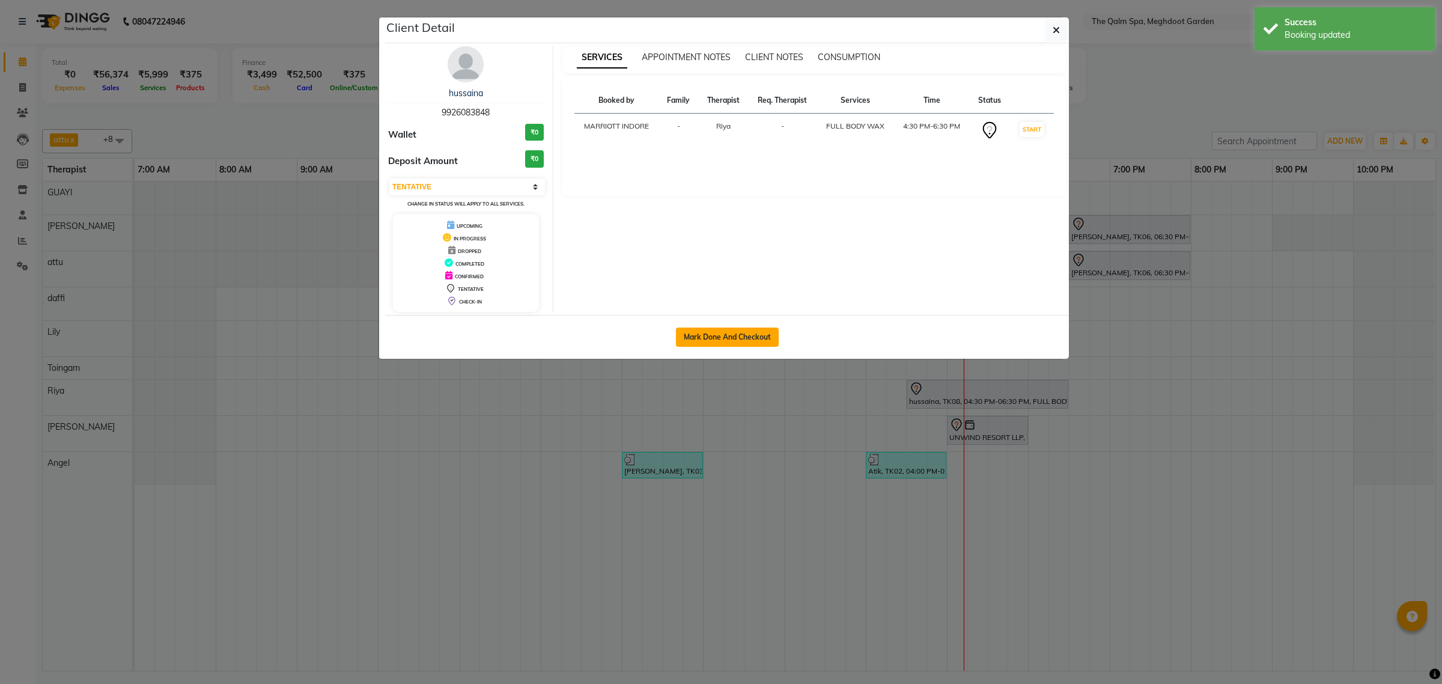
click at [711, 341] on button "Mark Done And Checkout" at bounding box center [727, 336] width 103 height 19
select select "service"
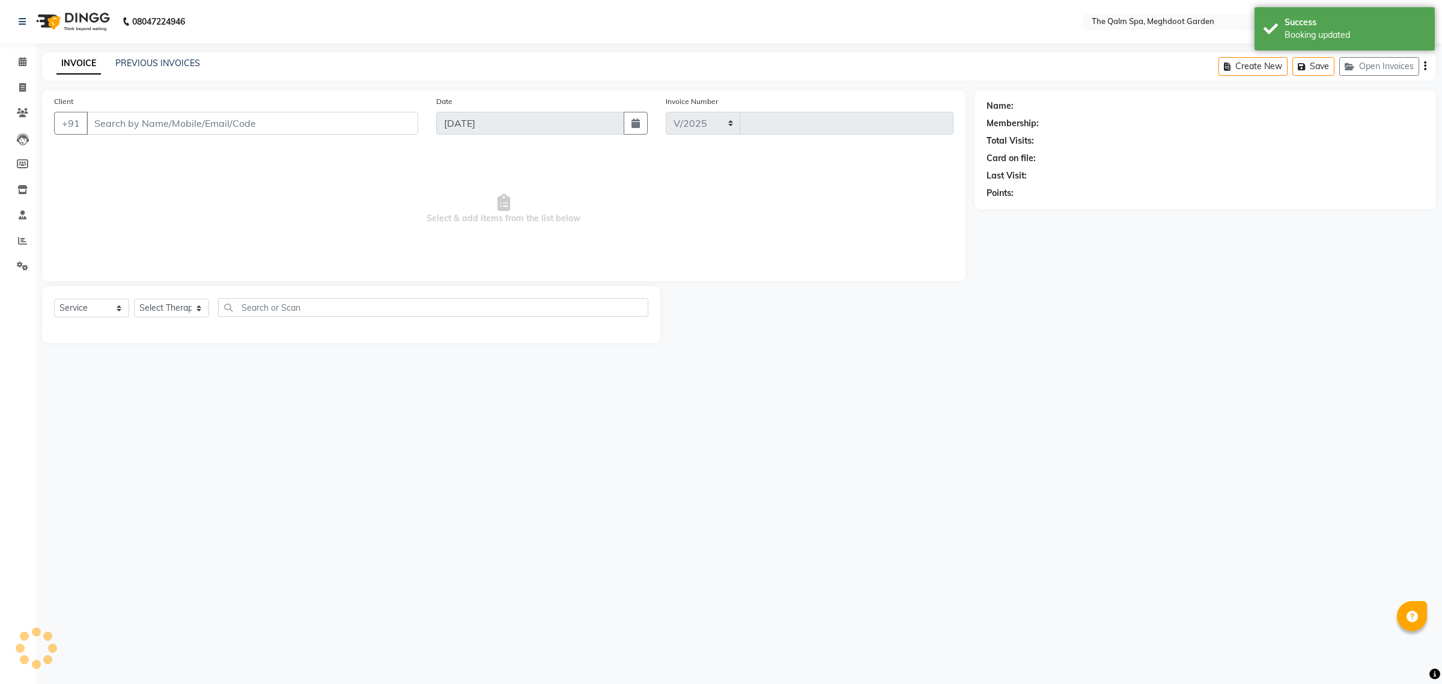
select select "6401"
type input "1880"
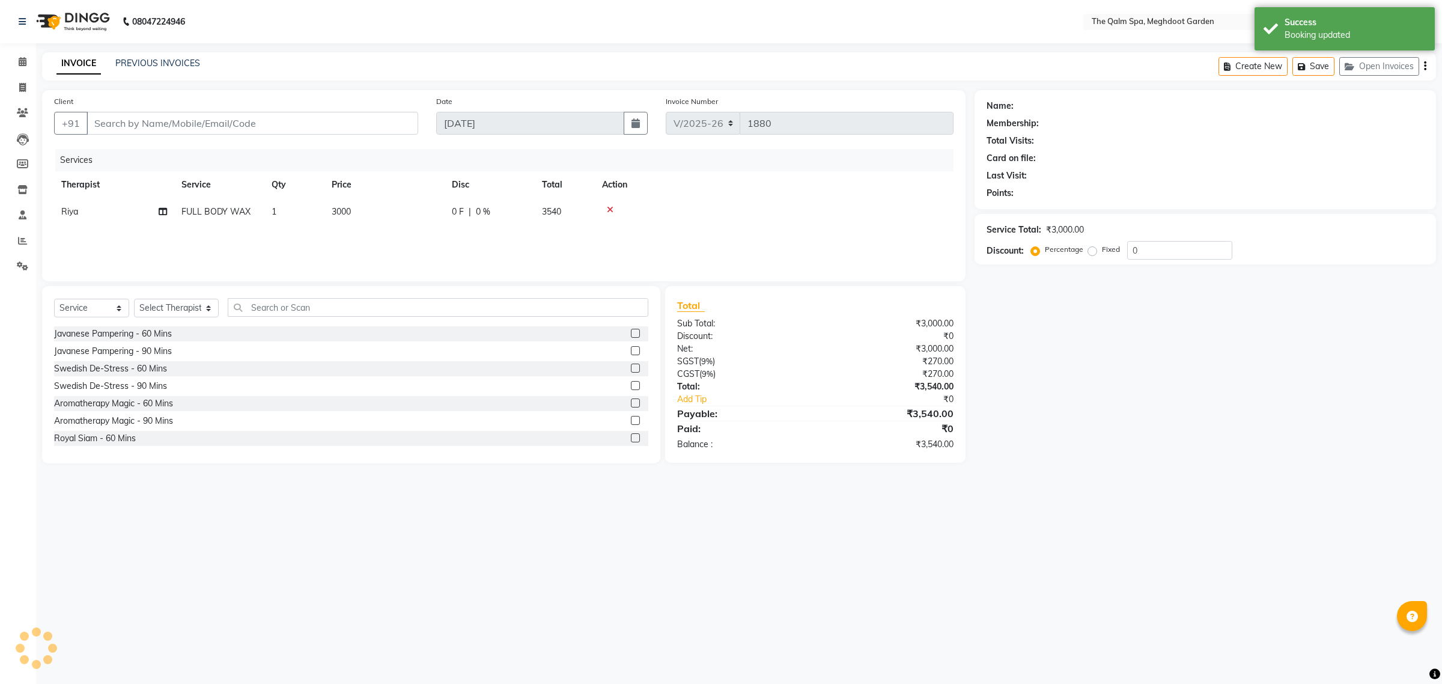
type input "9926083848"
select select "81261"
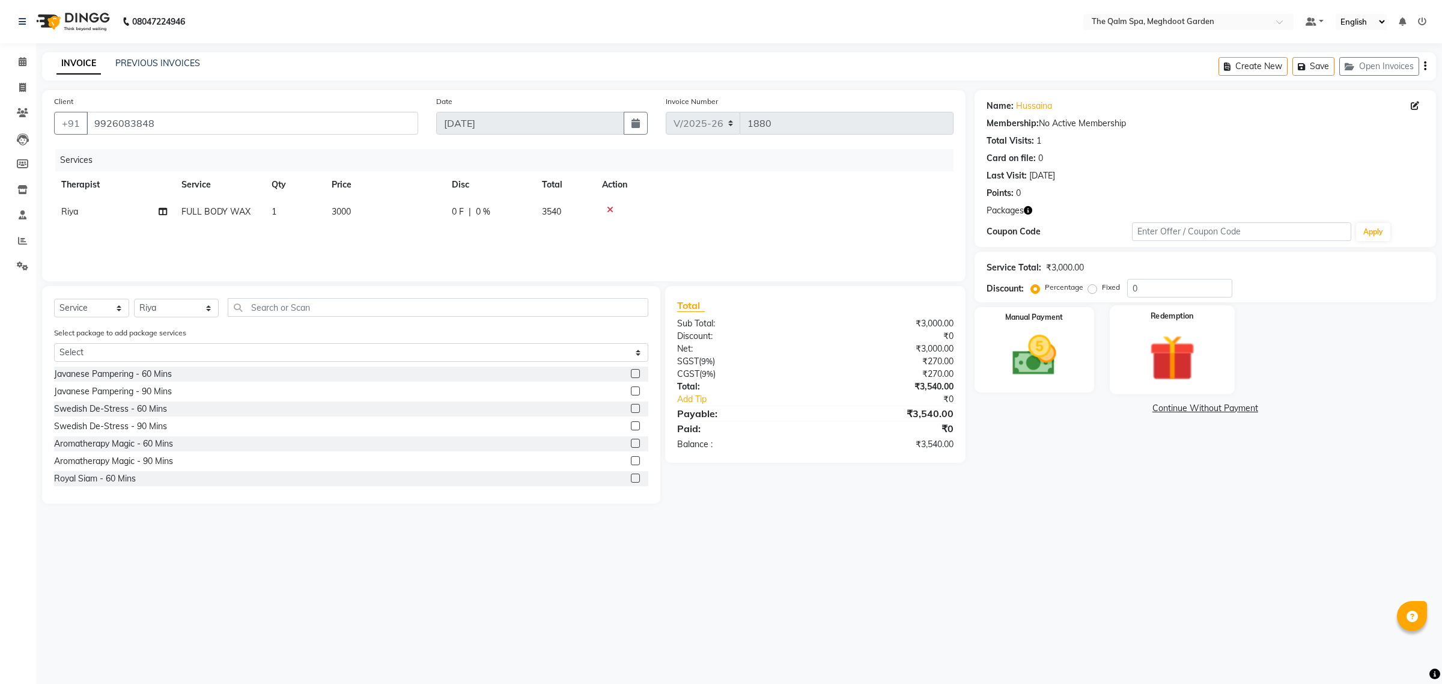
click at [1195, 349] on img at bounding box center [1172, 357] width 75 height 57
click at [1083, 407] on span "Package 1" at bounding box center [1082, 410] width 41 height 14
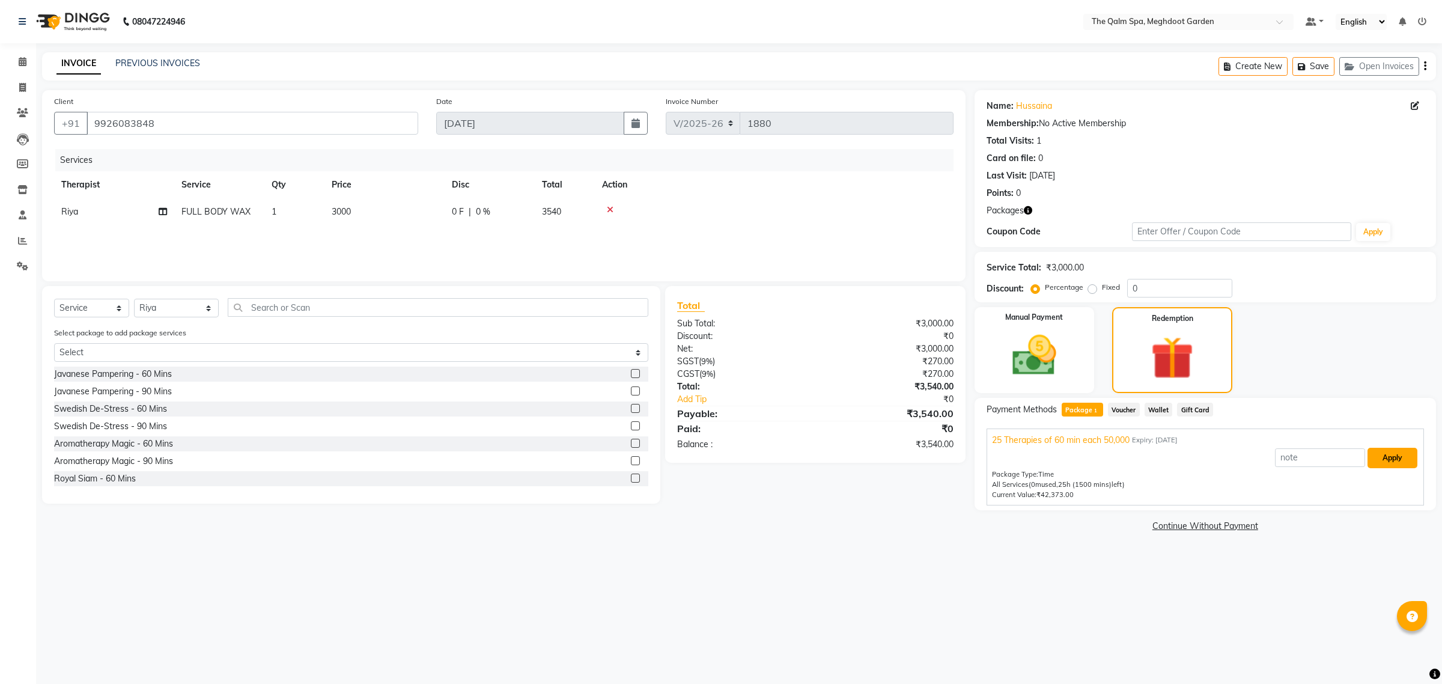
click at [1395, 457] on button "Apply" at bounding box center [1393, 458] width 50 height 20
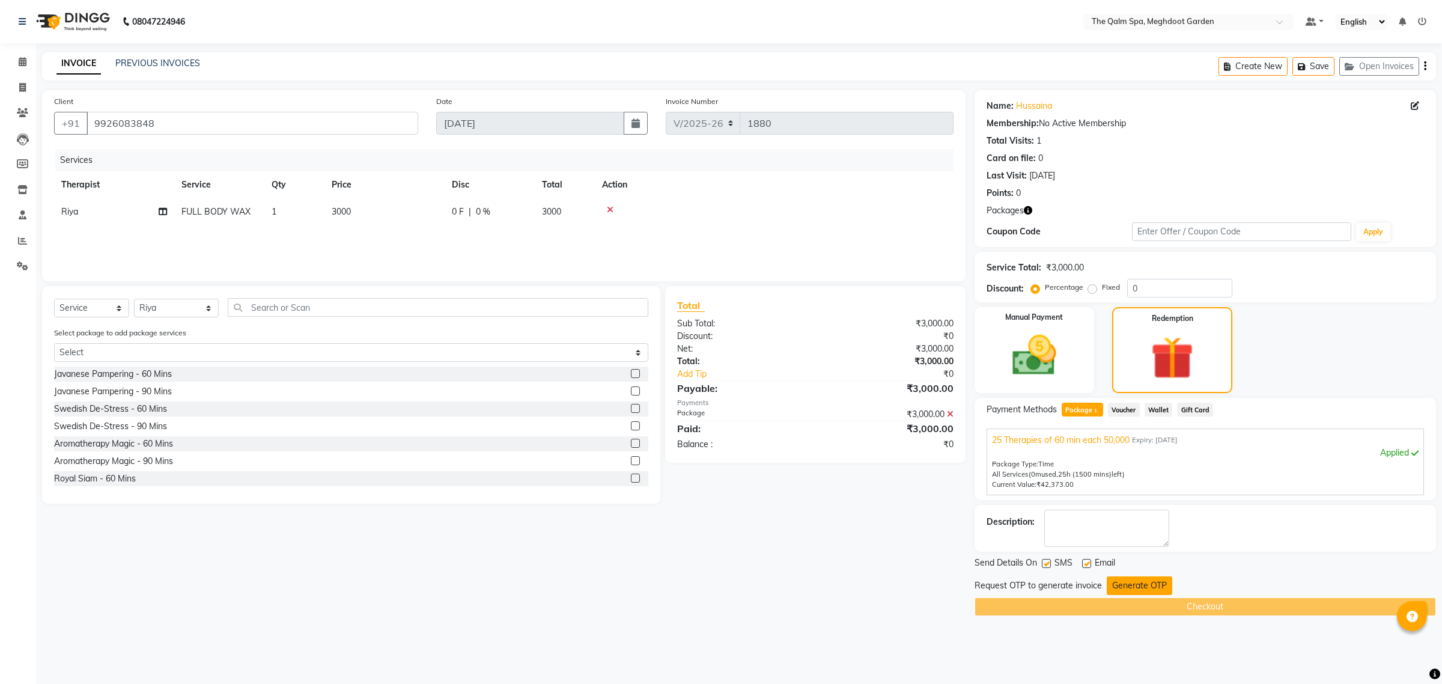
click at [1134, 584] on button "Generate OTP" at bounding box center [1139, 585] width 65 height 19
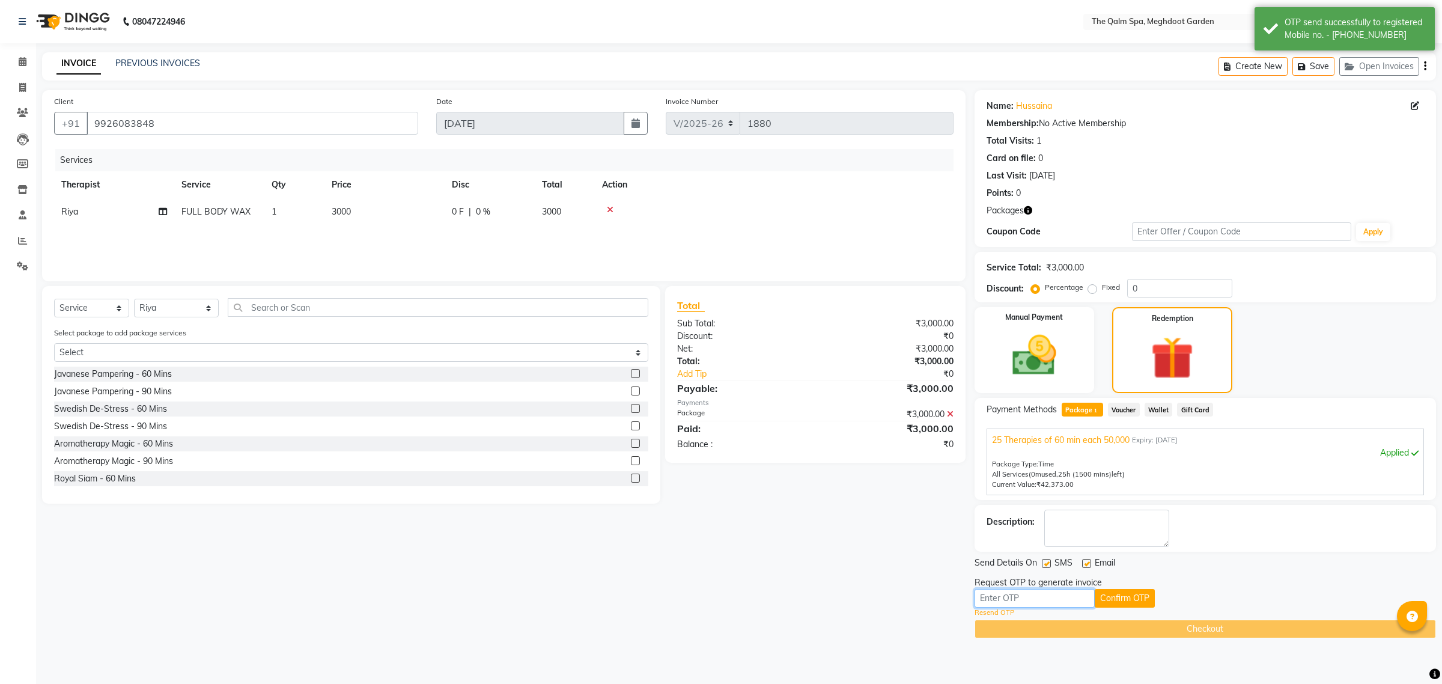
click at [1032, 602] on input "text" at bounding box center [1035, 598] width 120 height 19
click at [1031, 597] on input "text" at bounding box center [1035, 598] width 120 height 19
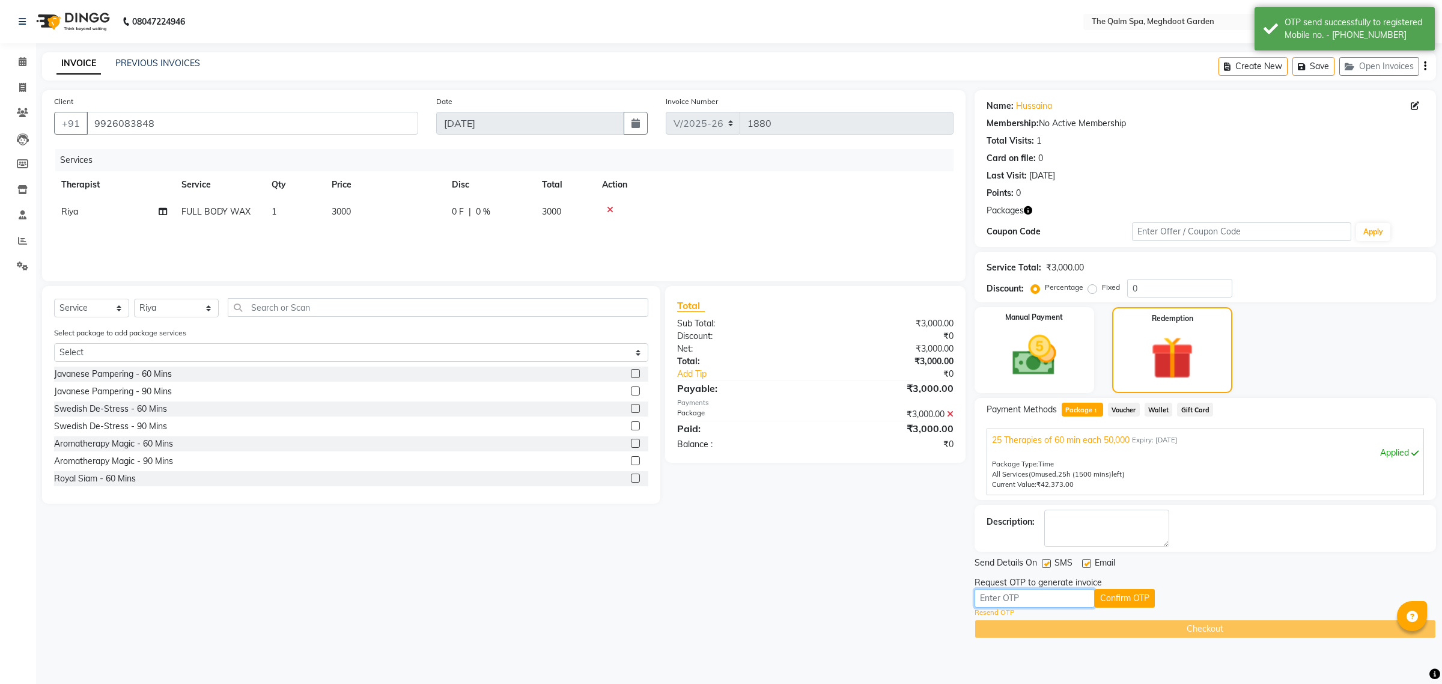
click at [1031, 597] on input "text" at bounding box center [1035, 598] width 120 height 19
type input "9650"
click at [1119, 593] on button "Confirm OTP" at bounding box center [1125, 598] width 60 height 19
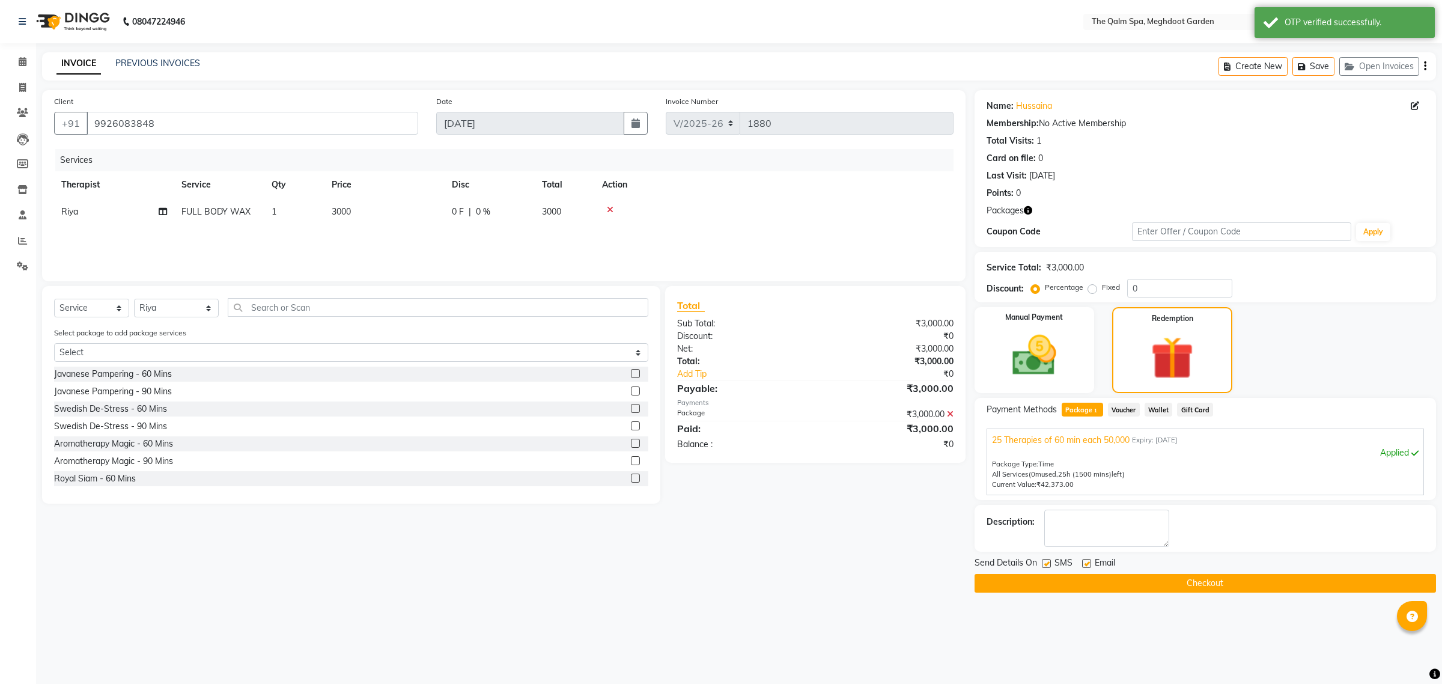
click at [1160, 580] on button "Checkout" at bounding box center [1205, 583] width 461 height 19
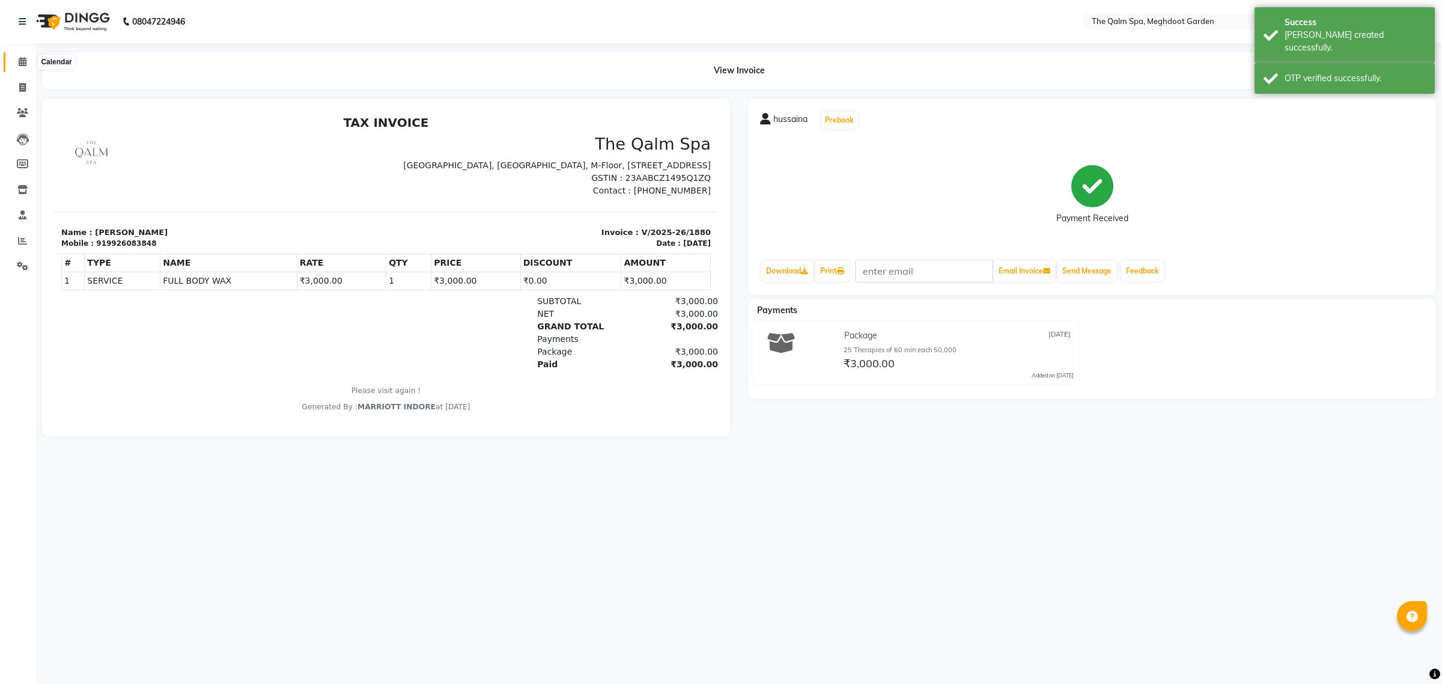
click at [20, 60] on icon at bounding box center [23, 61] width 8 height 9
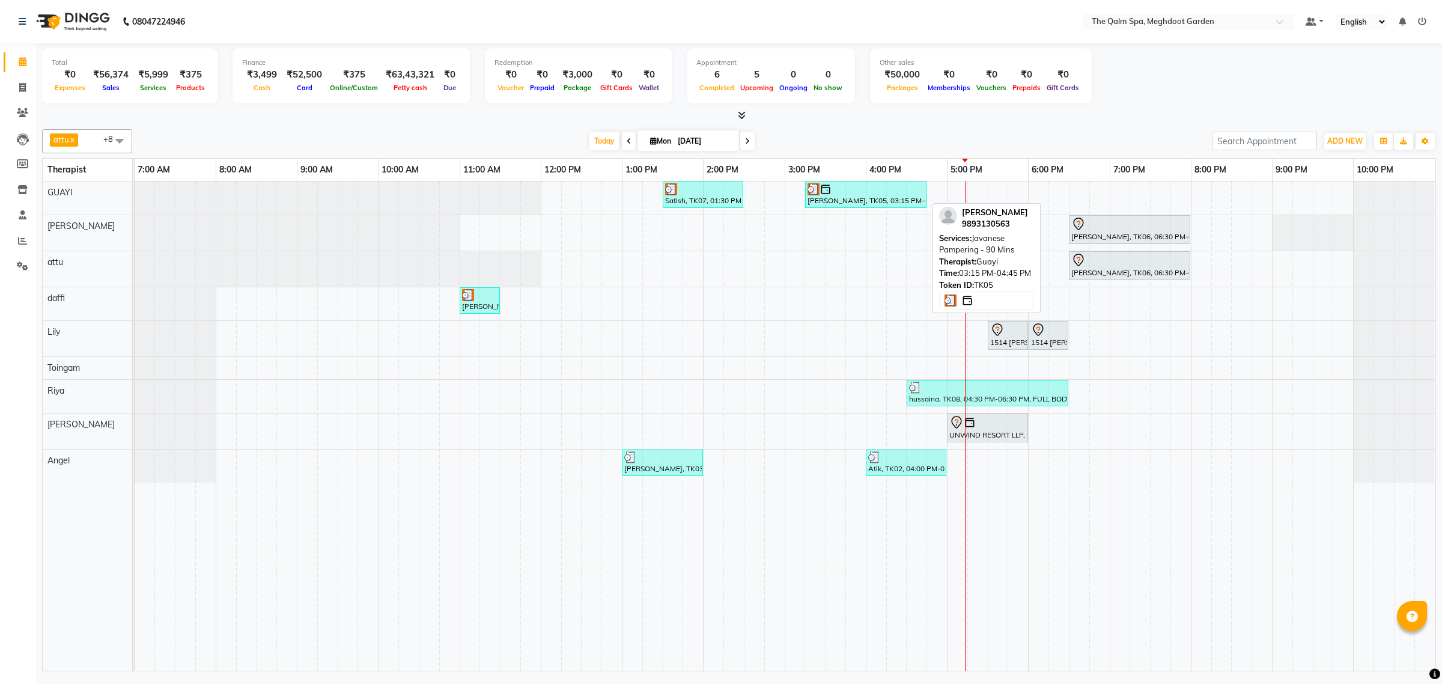
click at [833, 188] on div at bounding box center [866, 189] width 117 height 12
select select "3"
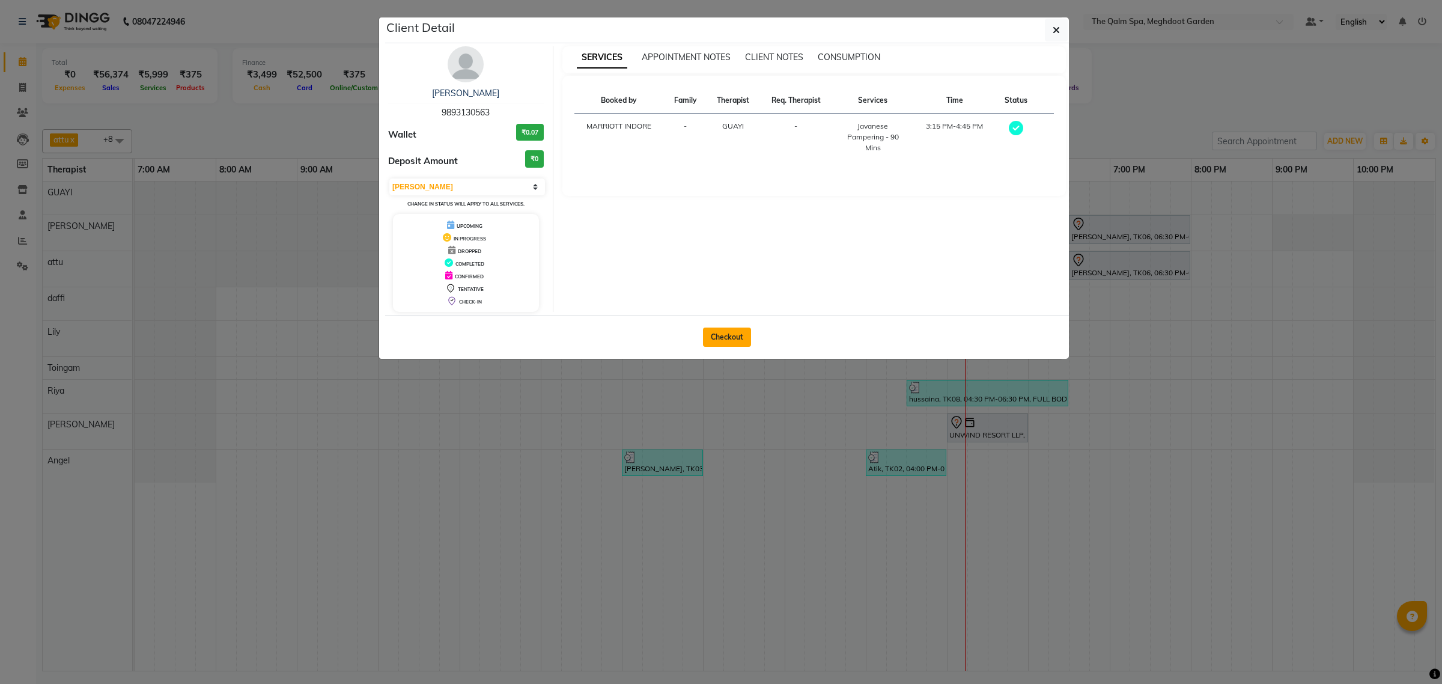
click at [729, 339] on button "Checkout" at bounding box center [727, 336] width 48 height 19
select select "service"
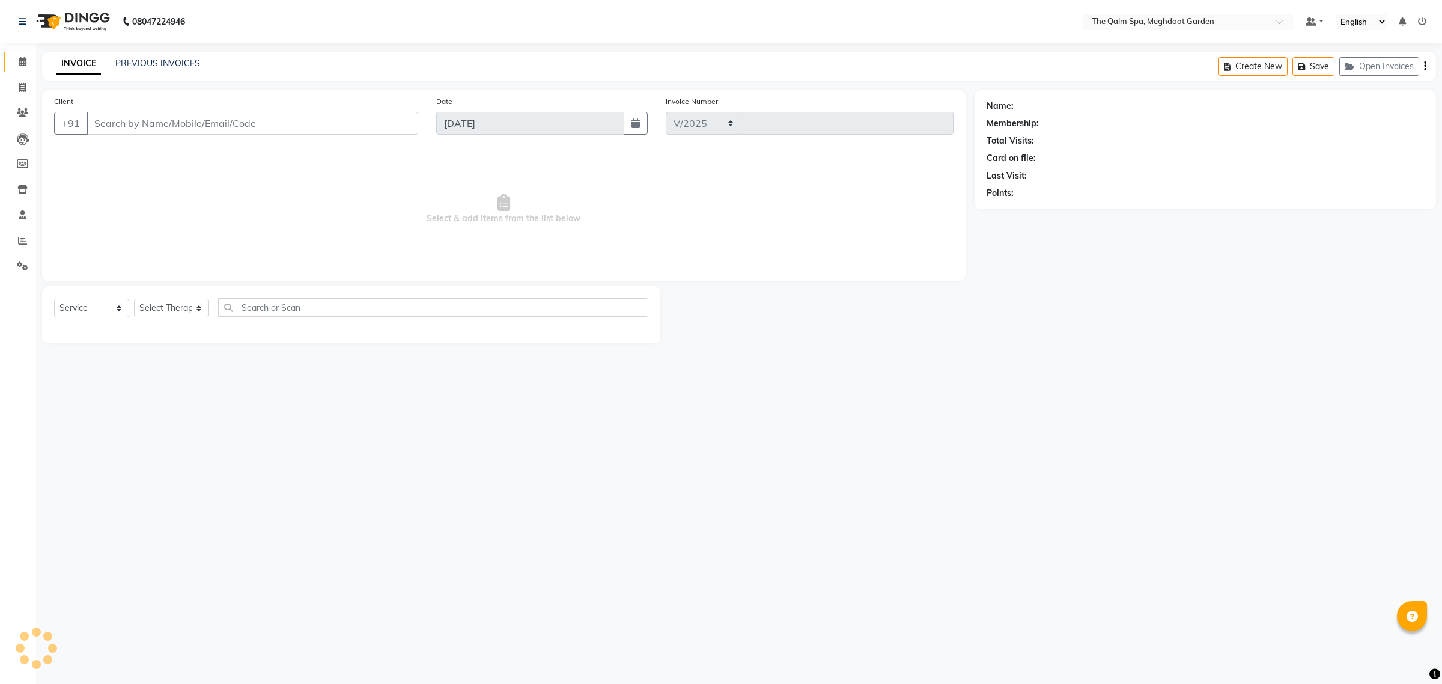
select select "6401"
type input "1881"
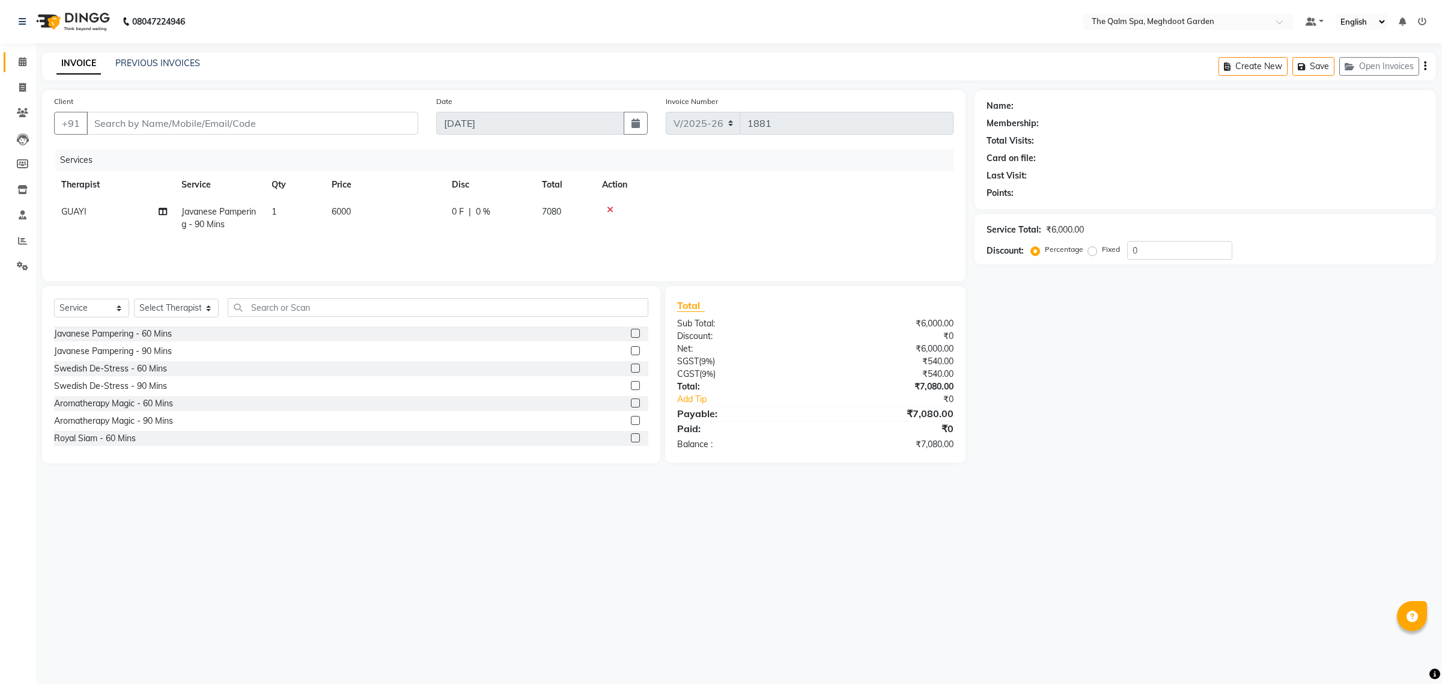
type input "9893130563"
select select "48471"
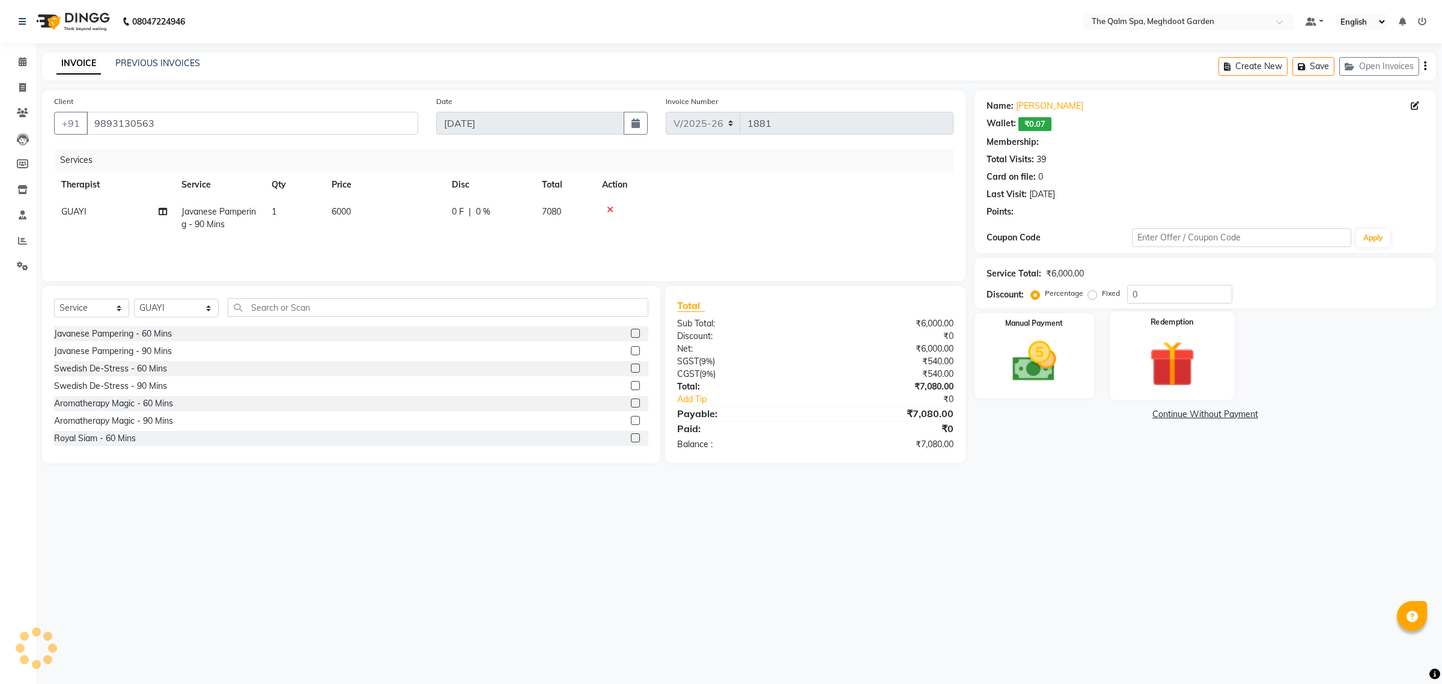
click at [1181, 333] on div "Redemption" at bounding box center [1172, 355] width 125 height 88
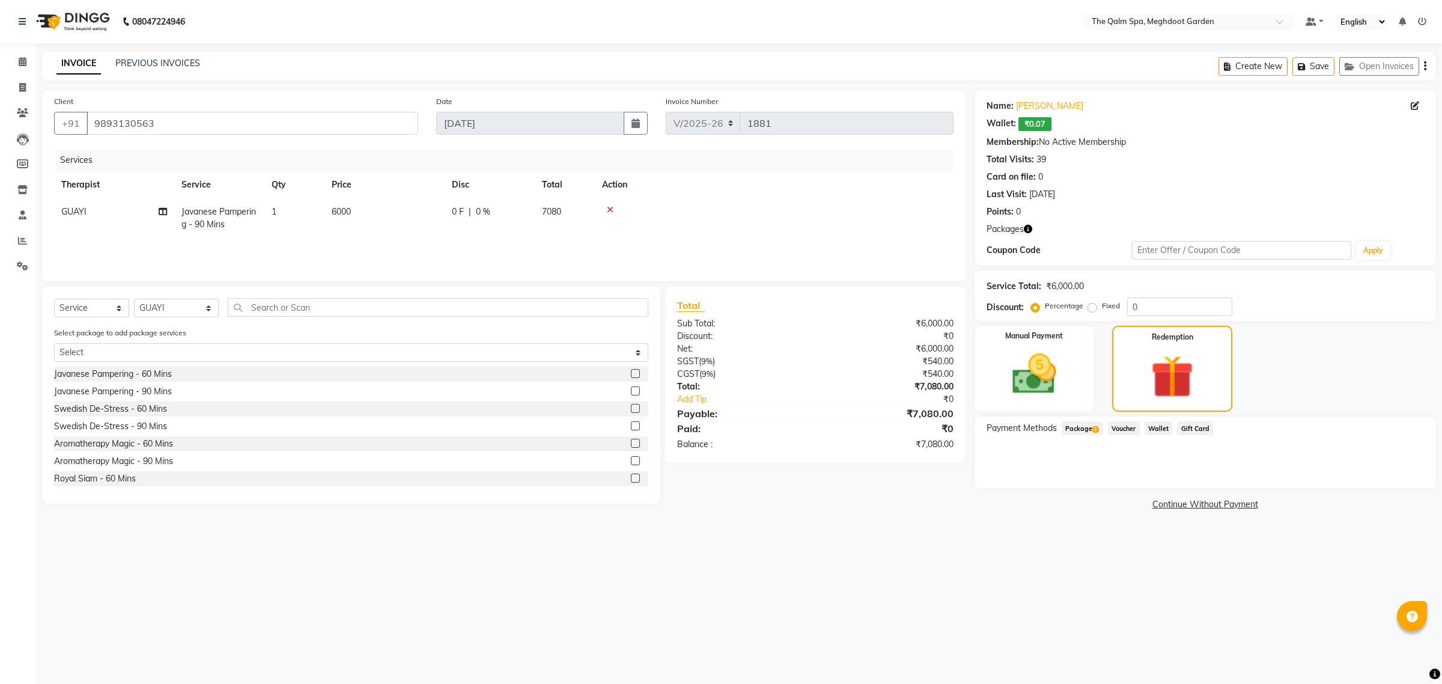
click at [1079, 430] on span "Package 2" at bounding box center [1082, 428] width 41 height 14
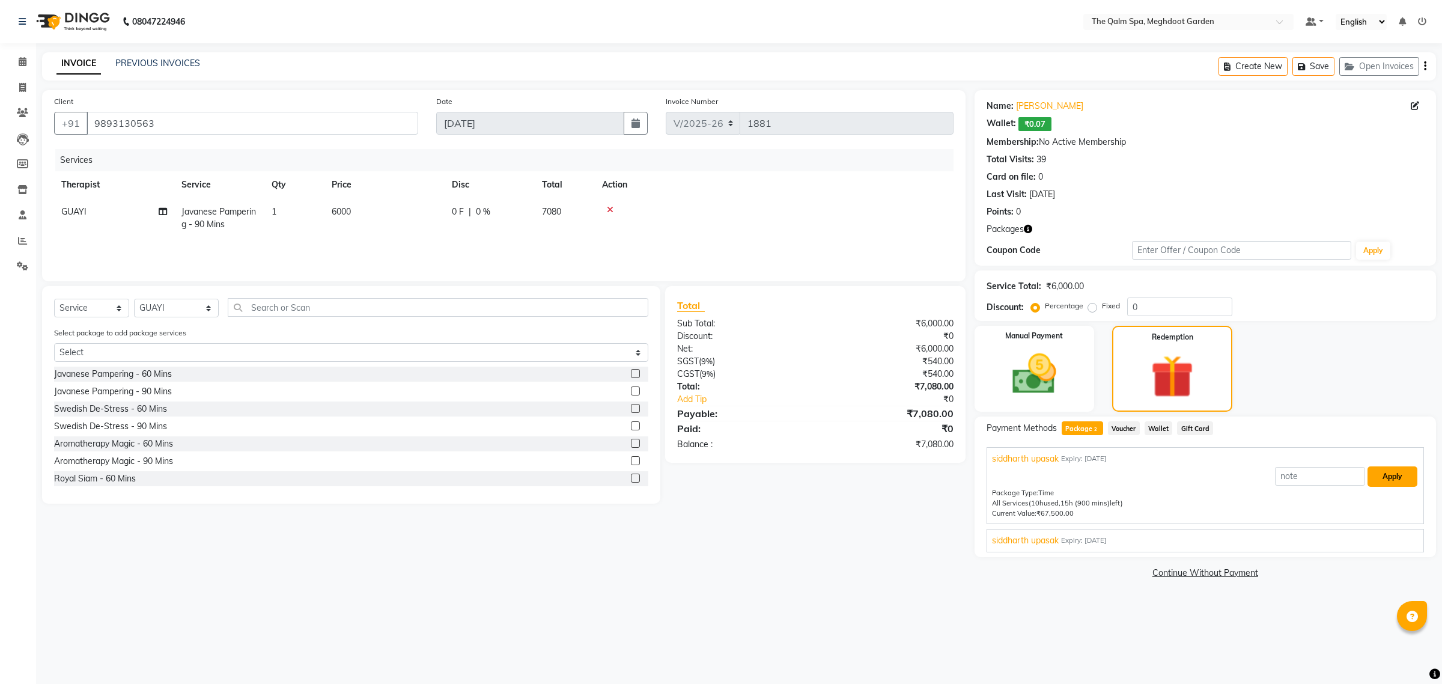
click at [1388, 473] on button "Apply" at bounding box center [1393, 476] width 50 height 20
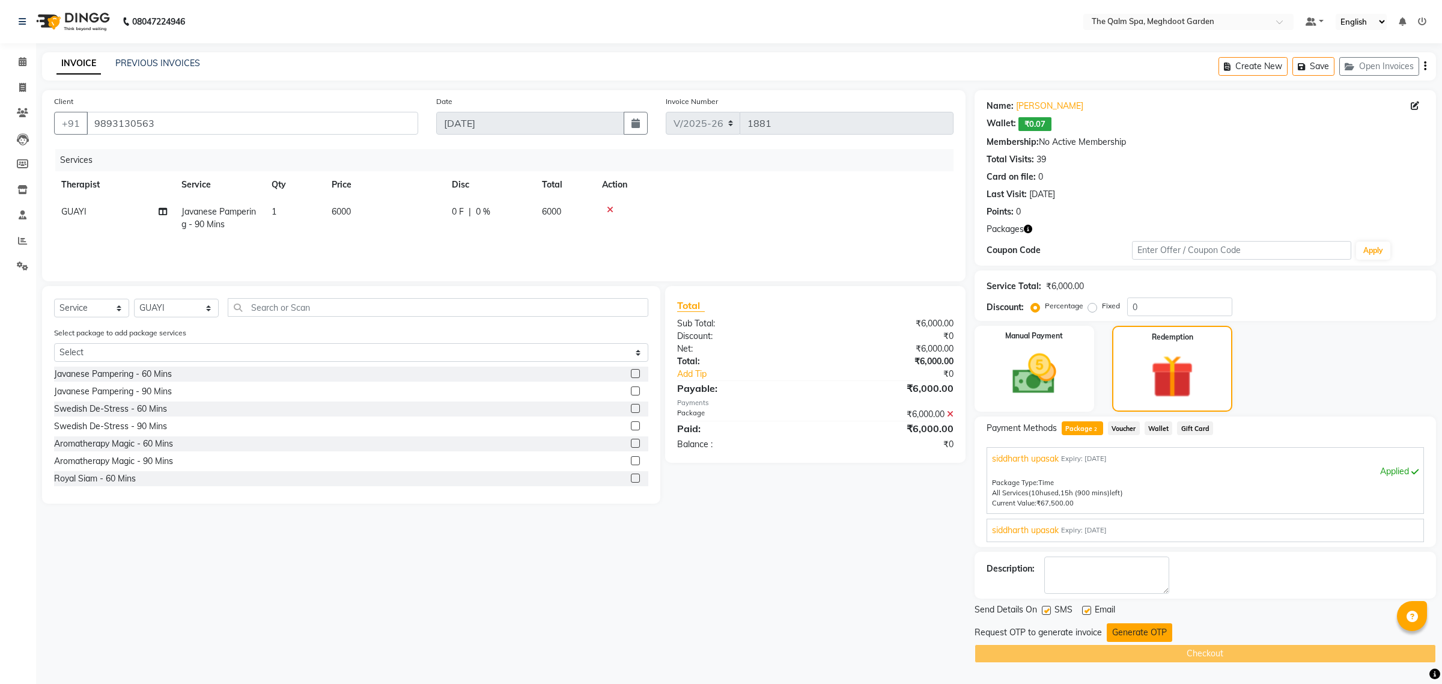
click at [1121, 632] on button "Generate OTP" at bounding box center [1139, 632] width 65 height 19
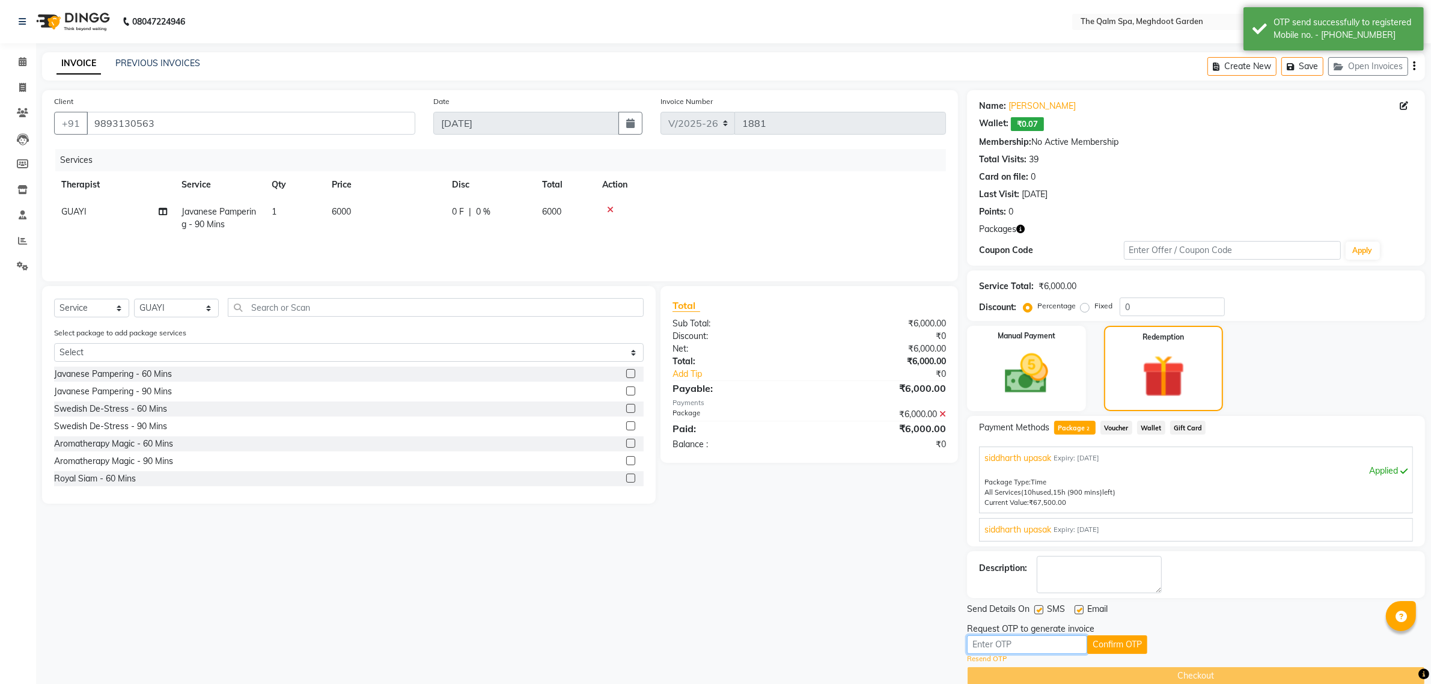
click at [1020, 641] on input "text" at bounding box center [1027, 644] width 120 height 19
type input "2054"
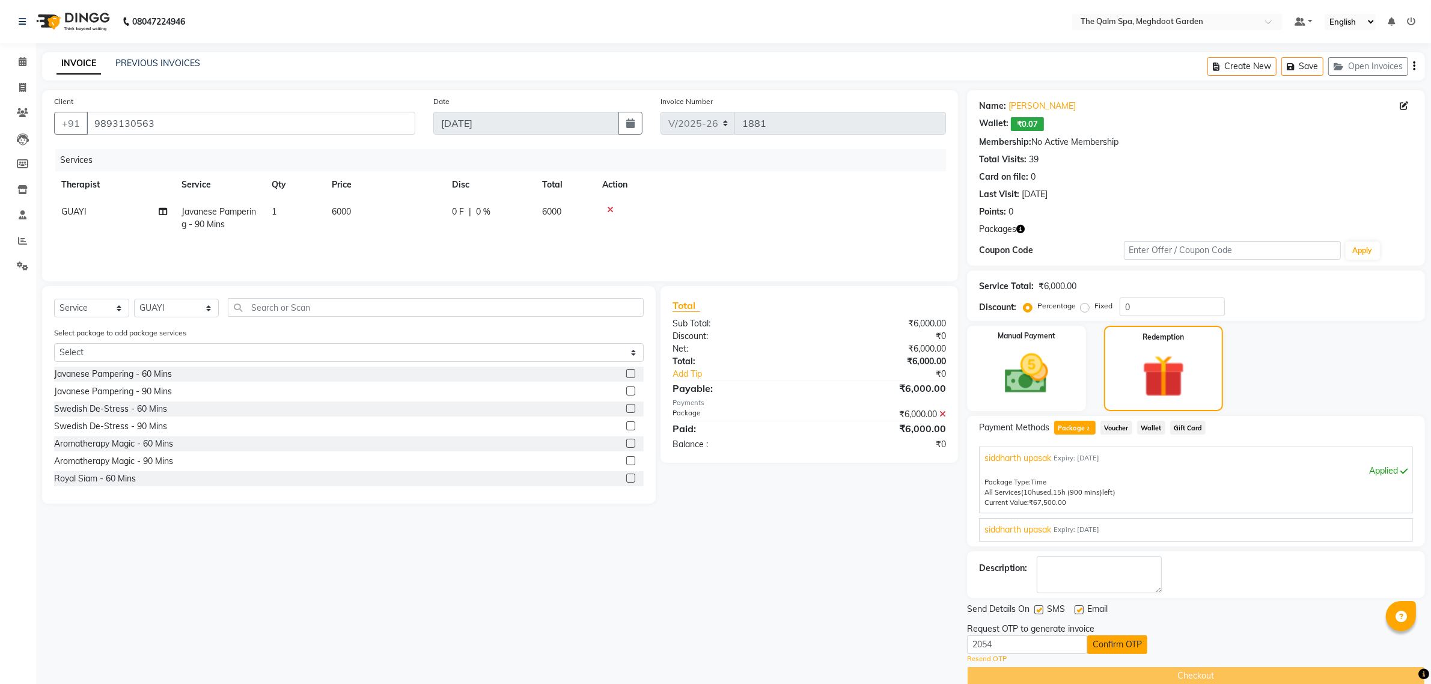
click at [1128, 644] on button "Confirm OTP" at bounding box center [1117, 644] width 60 height 19
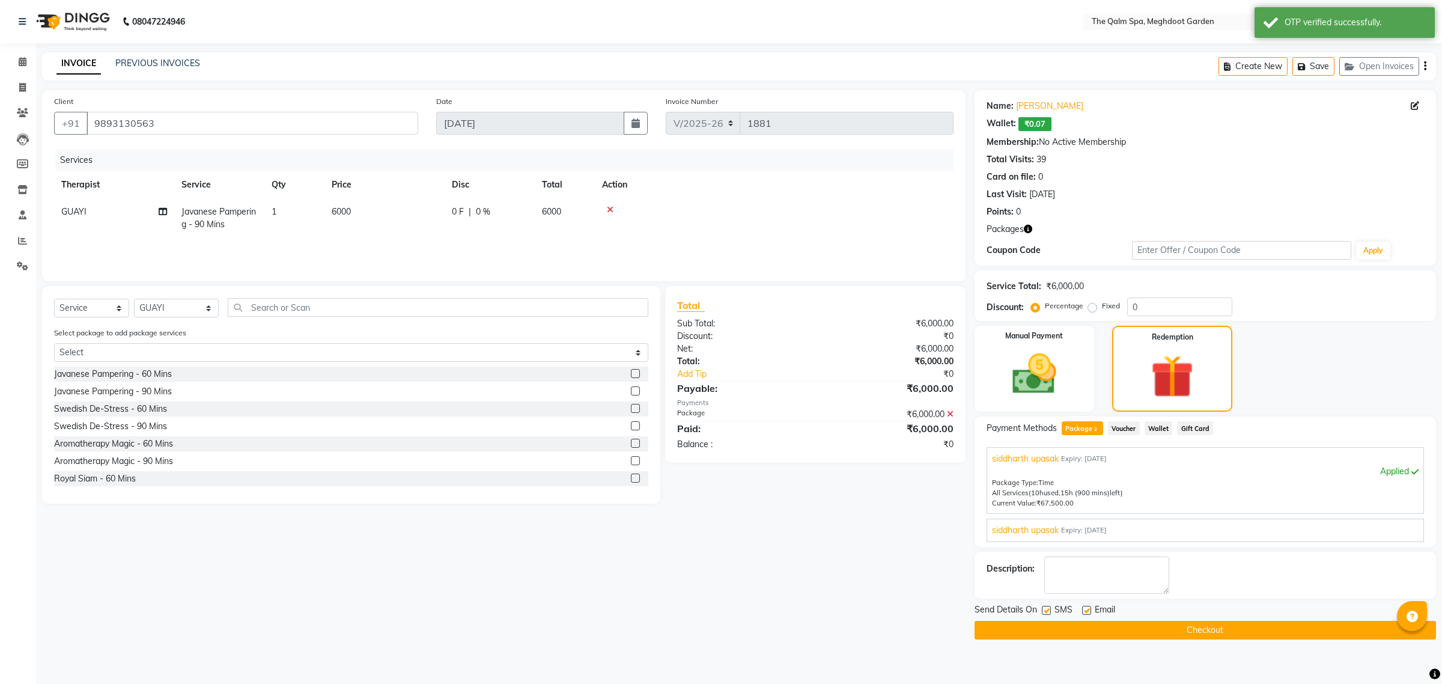
click at [1125, 624] on button "Checkout" at bounding box center [1205, 630] width 461 height 19
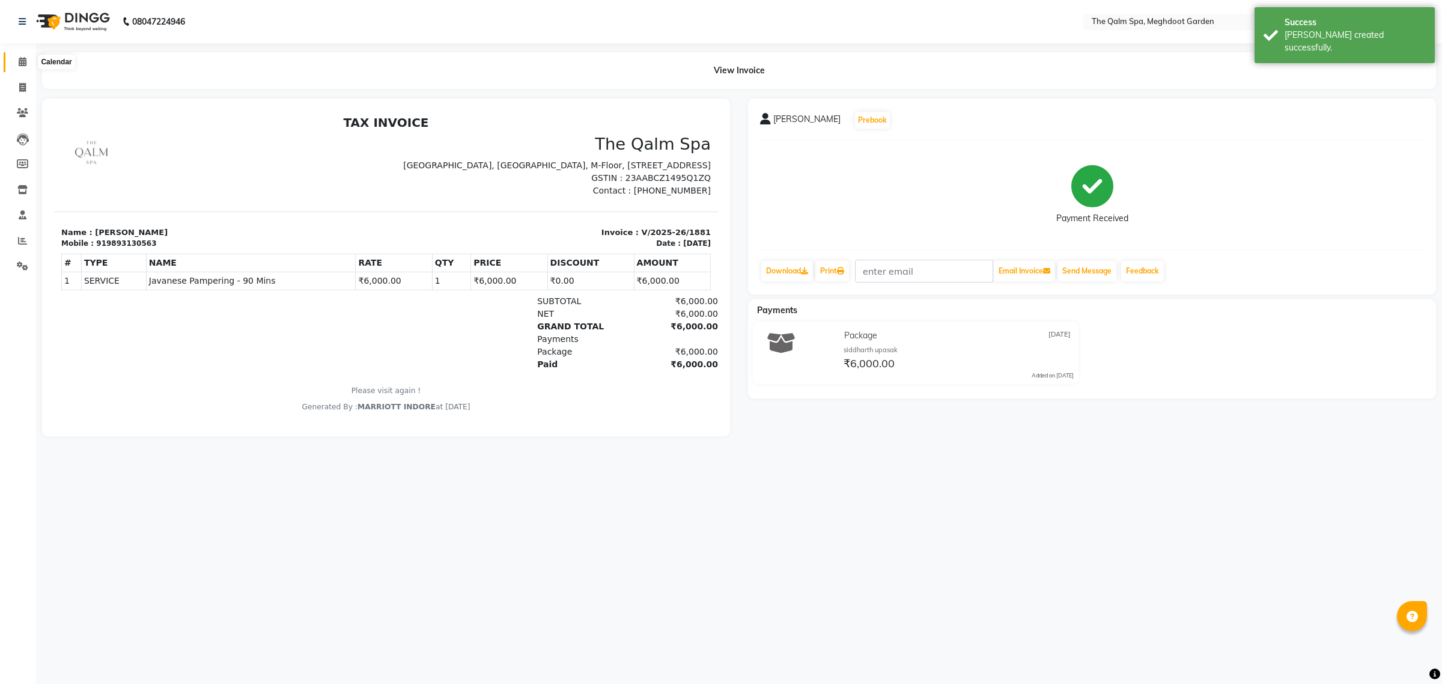
click at [20, 64] on icon at bounding box center [23, 61] width 8 height 9
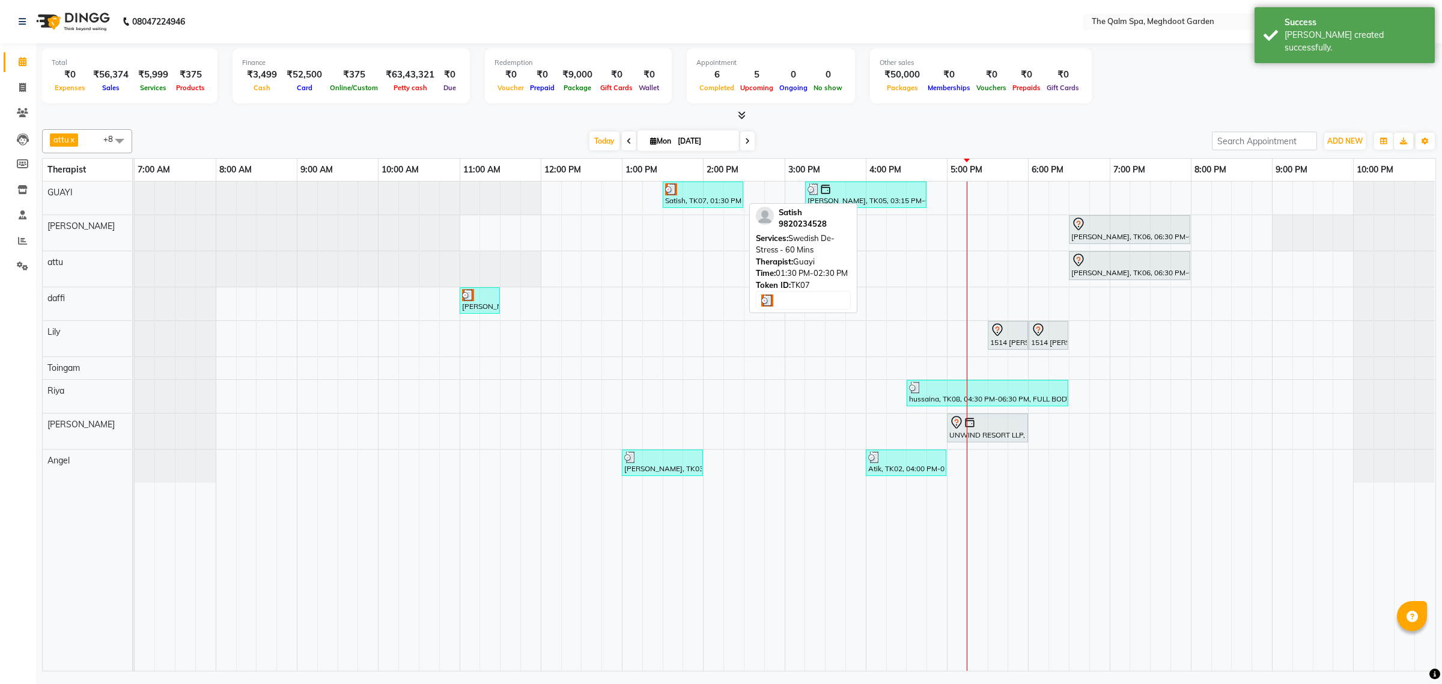
click at [713, 187] on div at bounding box center [703, 189] width 76 height 12
select select "3"
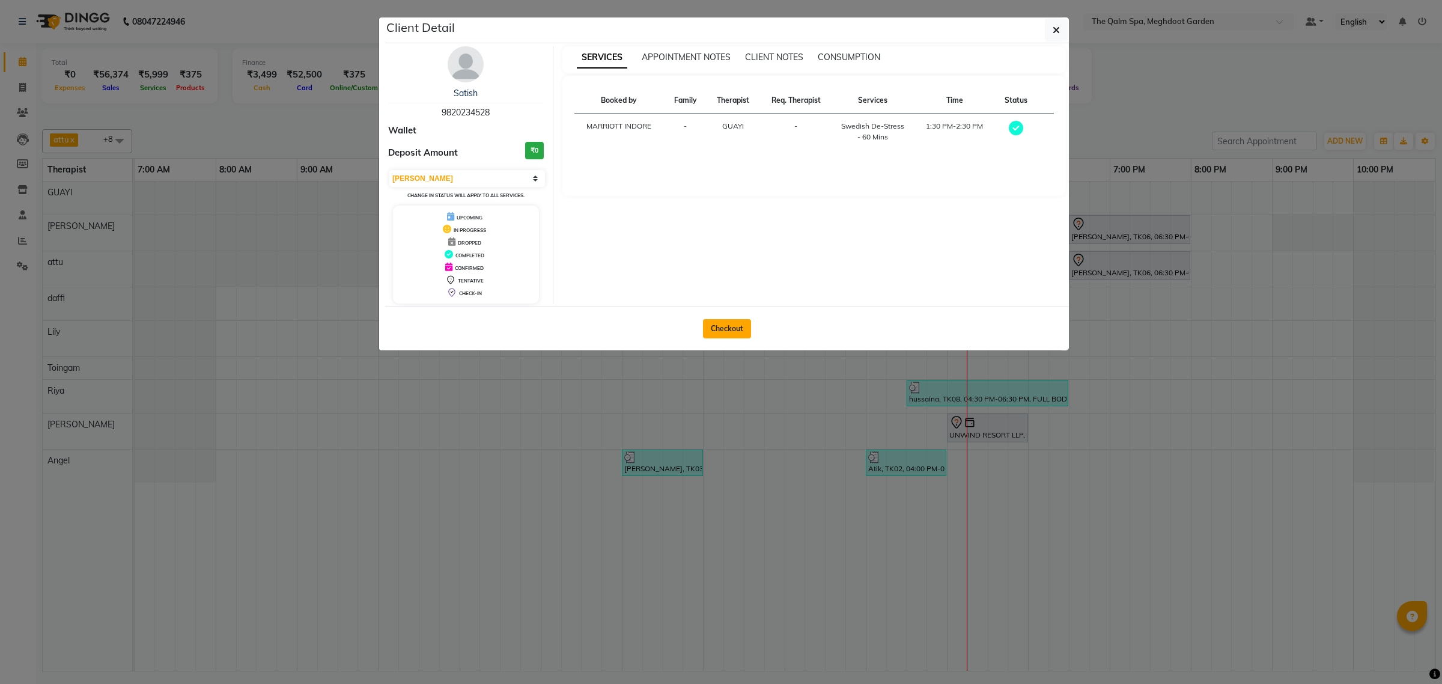
click at [735, 329] on button "Checkout" at bounding box center [727, 328] width 48 height 19
select select "service"
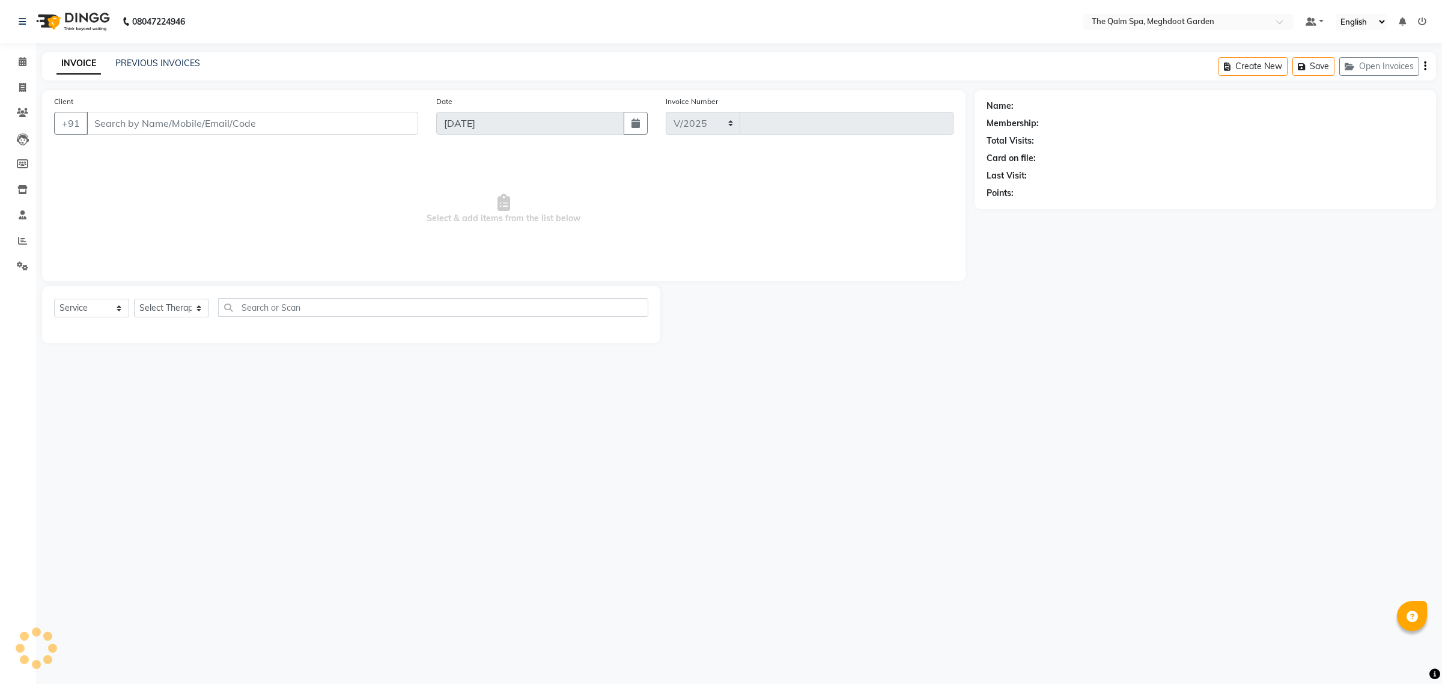
select select "6401"
type input "1882"
type input "9820234528"
select select "48471"
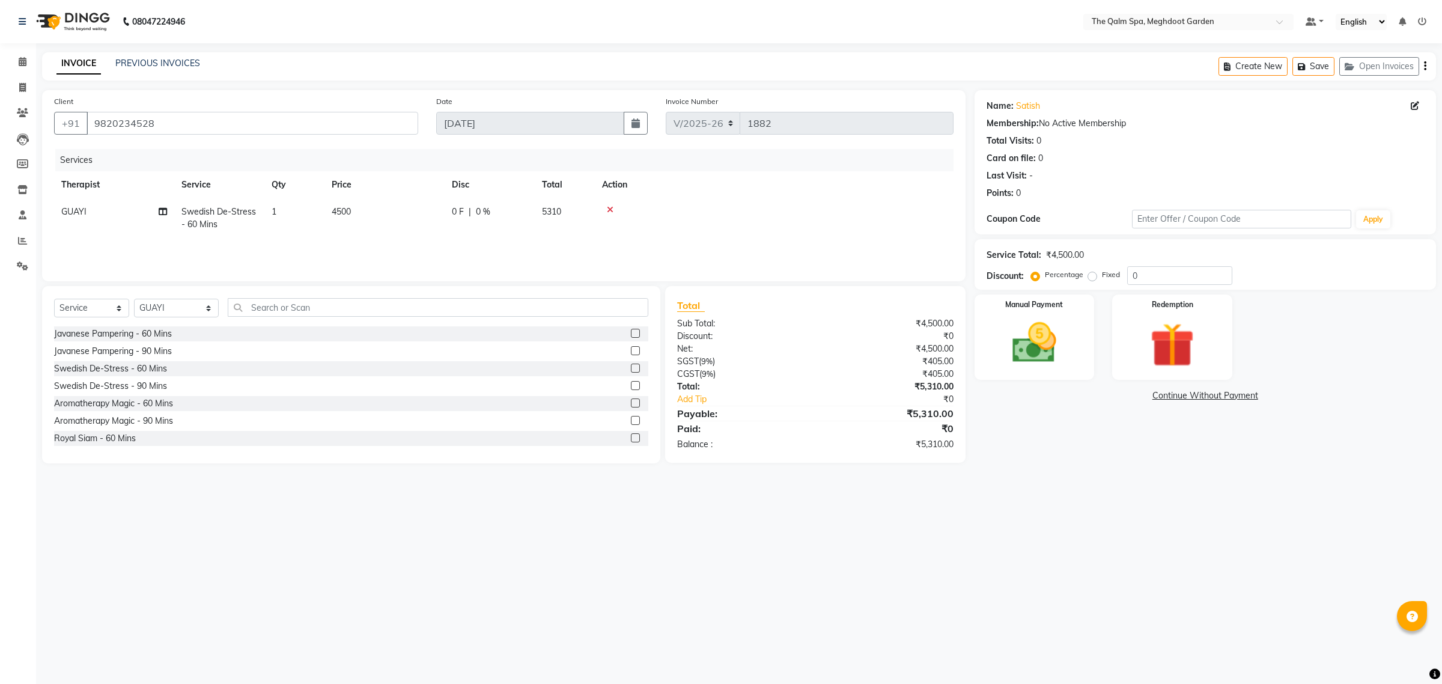
click at [1102, 272] on label "Fixed" at bounding box center [1111, 274] width 18 height 11
click at [1094, 272] on input "Fixed" at bounding box center [1095, 274] width 8 height 8
radio input "true"
click at [1080, 313] on div "Manual Payment" at bounding box center [1034, 337] width 125 height 88
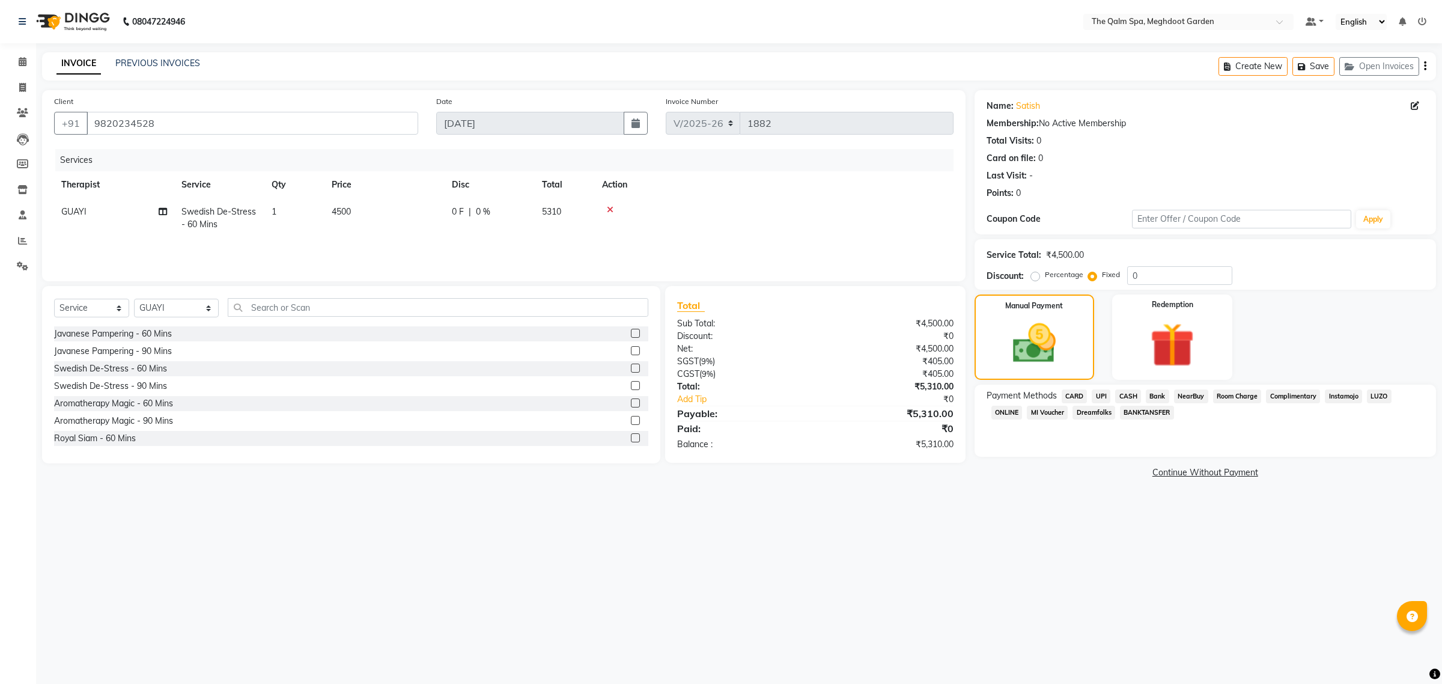
click at [1131, 391] on span "CASH" at bounding box center [1128, 396] width 26 height 14
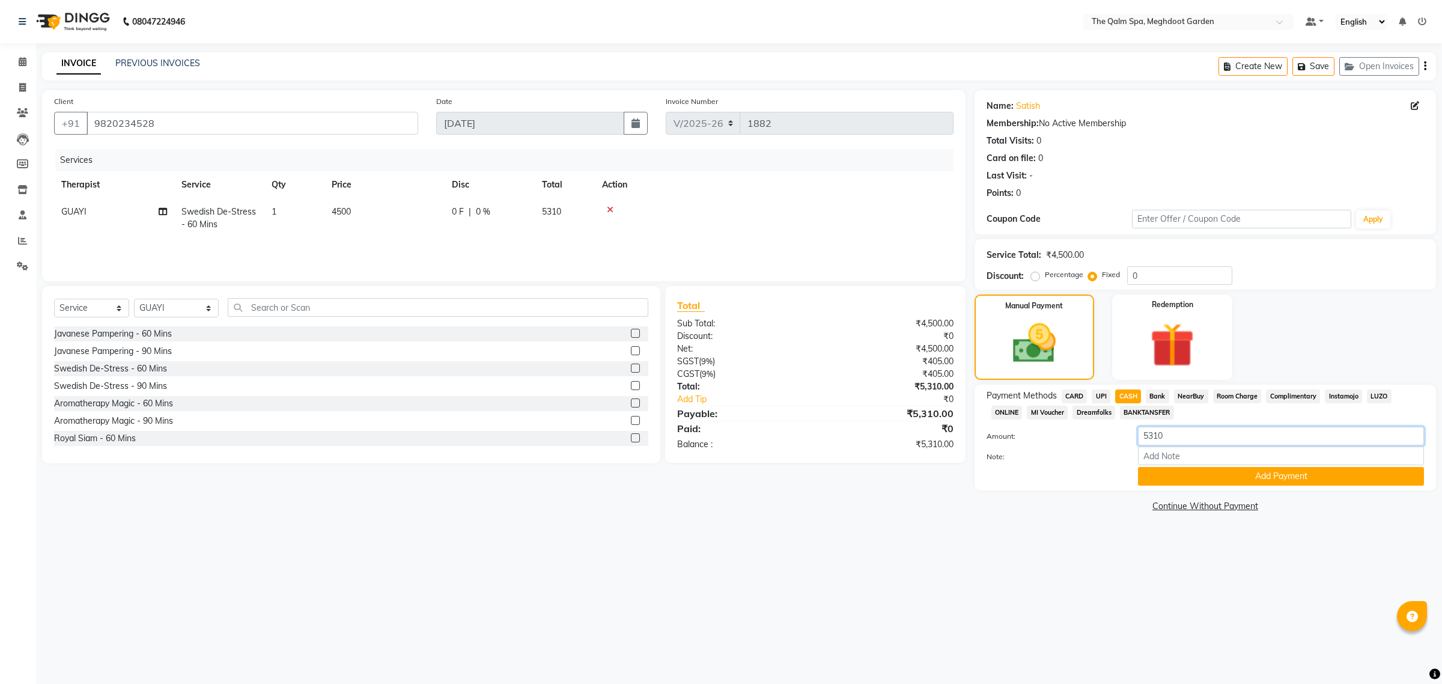
drag, startPoint x: 1188, startPoint y: 437, endPoint x: 1077, endPoint y: 437, distance: 110.6
click at [1077, 437] on div "Amount: 5310" at bounding box center [1205, 437] width 455 height 20
type input "4500"
click at [1257, 479] on button "Add Payment" at bounding box center [1281, 476] width 286 height 19
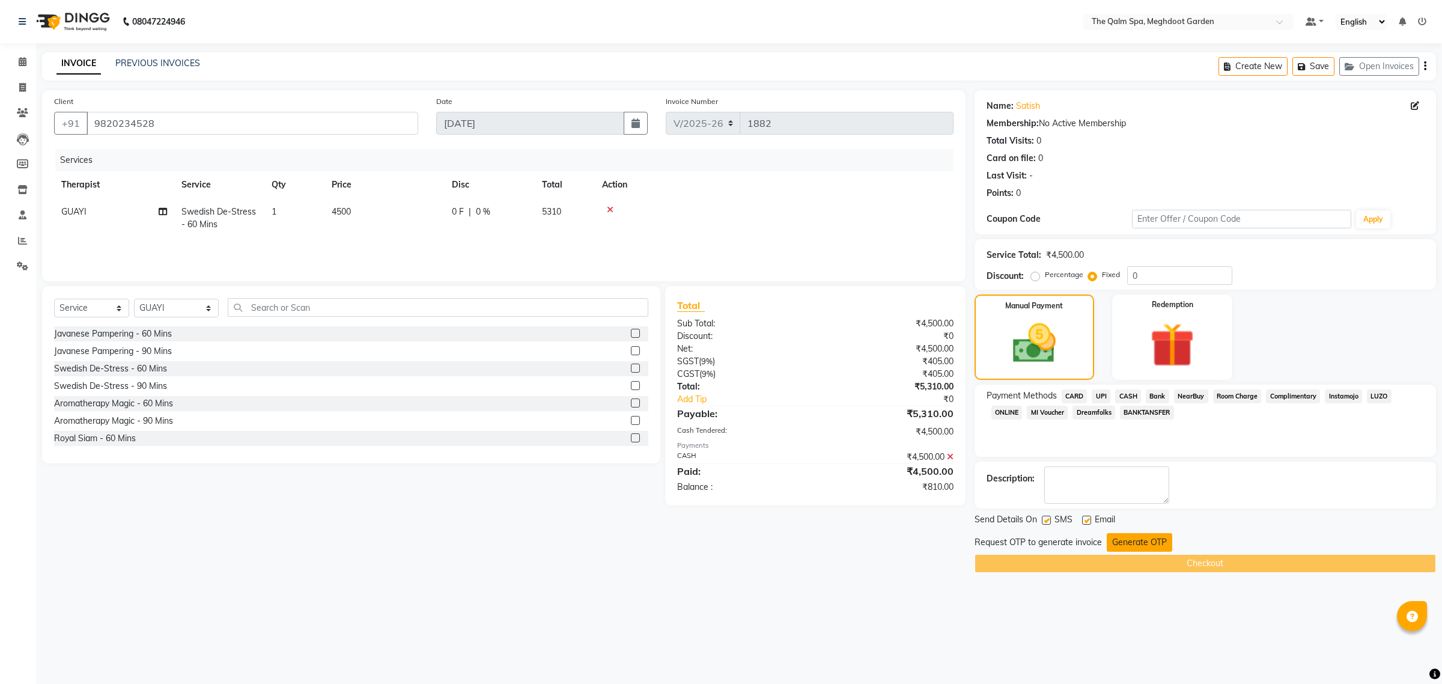
click at [1116, 539] on button "Generate OTP" at bounding box center [1139, 542] width 65 height 19
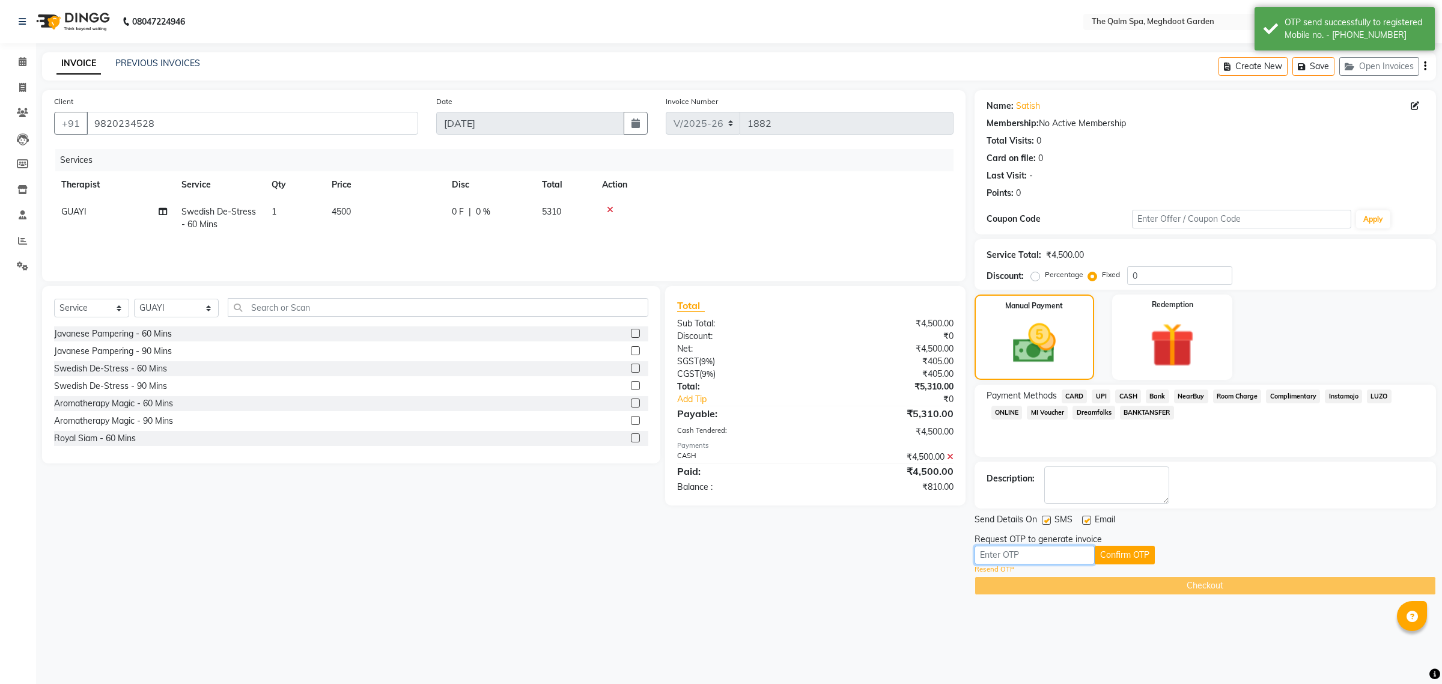
click at [1065, 557] on input "text" at bounding box center [1035, 555] width 120 height 19
click at [1146, 281] on input "0" at bounding box center [1179, 275] width 105 height 19
type input "810"
click at [1014, 556] on input "text" at bounding box center [1035, 555] width 120 height 19
type input "3856"
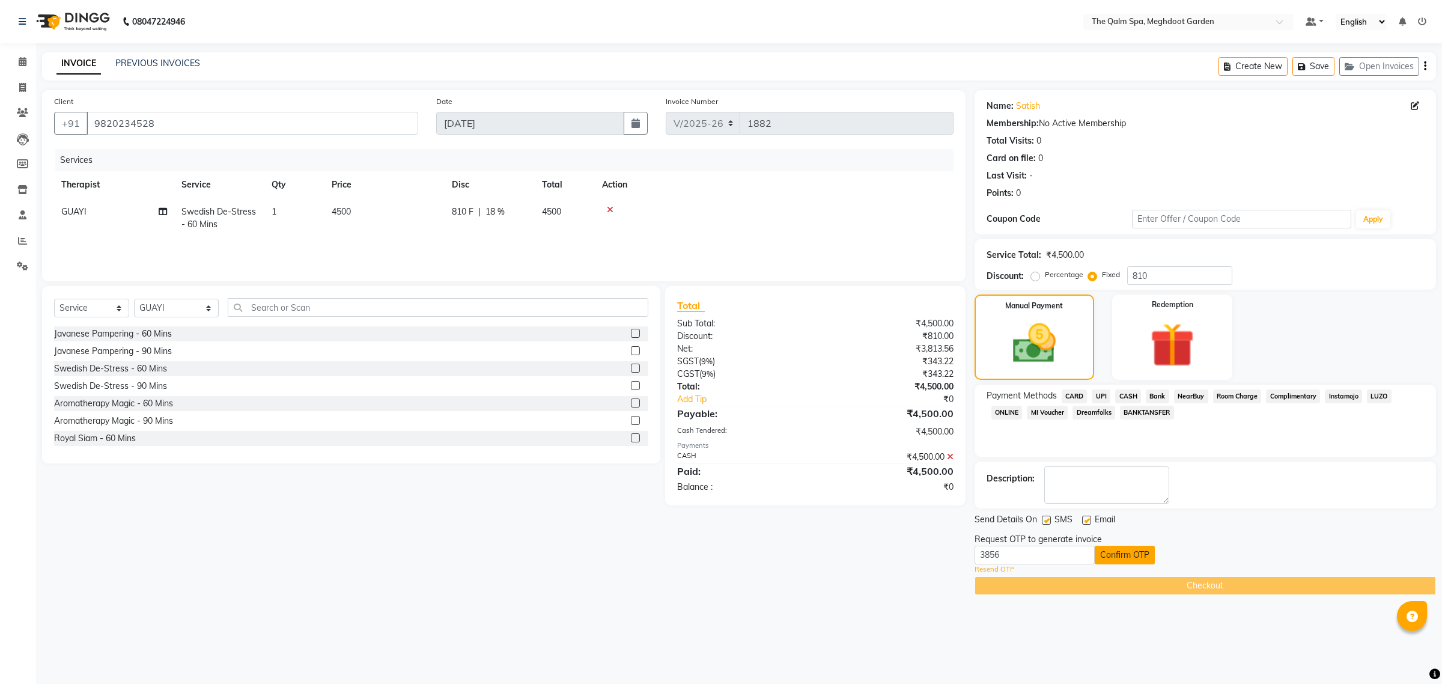
click at [1109, 561] on button "Confirm OTP" at bounding box center [1125, 555] width 60 height 19
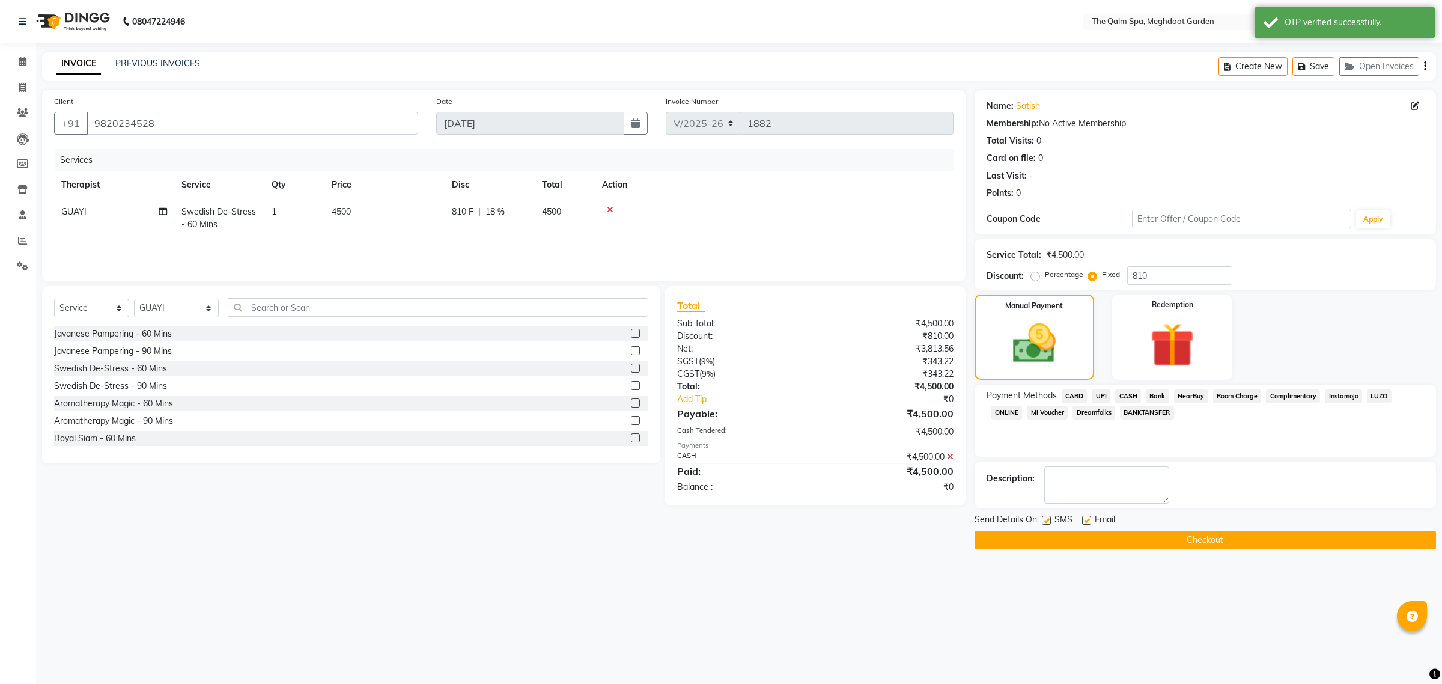
drag, startPoint x: 1109, startPoint y: 538, endPoint x: 1092, endPoint y: 514, distance: 28.8
click at [1109, 536] on button "Checkout" at bounding box center [1205, 540] width 461 height 19
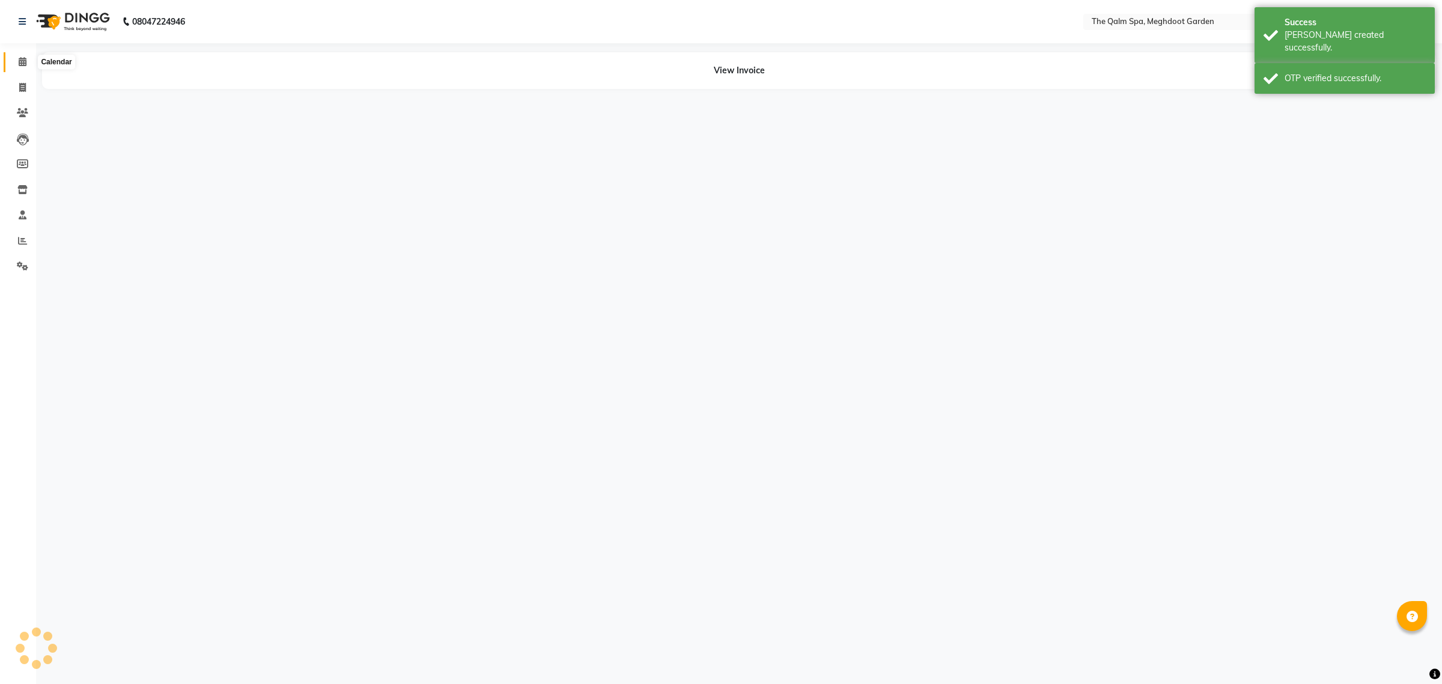
click at [22, 64] on icon at bounding box center [23, 61] width 8 height 9
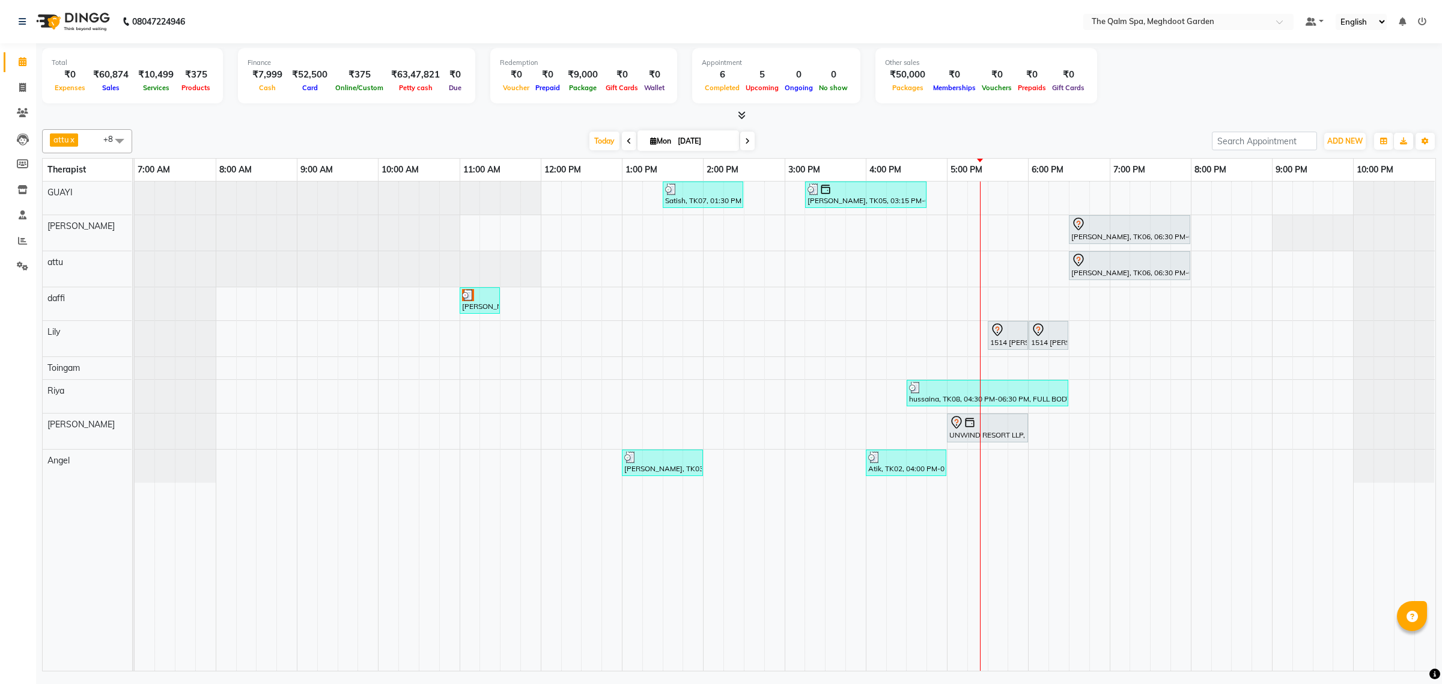
click at [1196, 334] on div "Satish, TK07, 01:30 PM-02:30 PM, Swedish De-Stress - 60 Mins Siddharth Upasak, …" at bounding box center [785, 425] width 1301 height 489
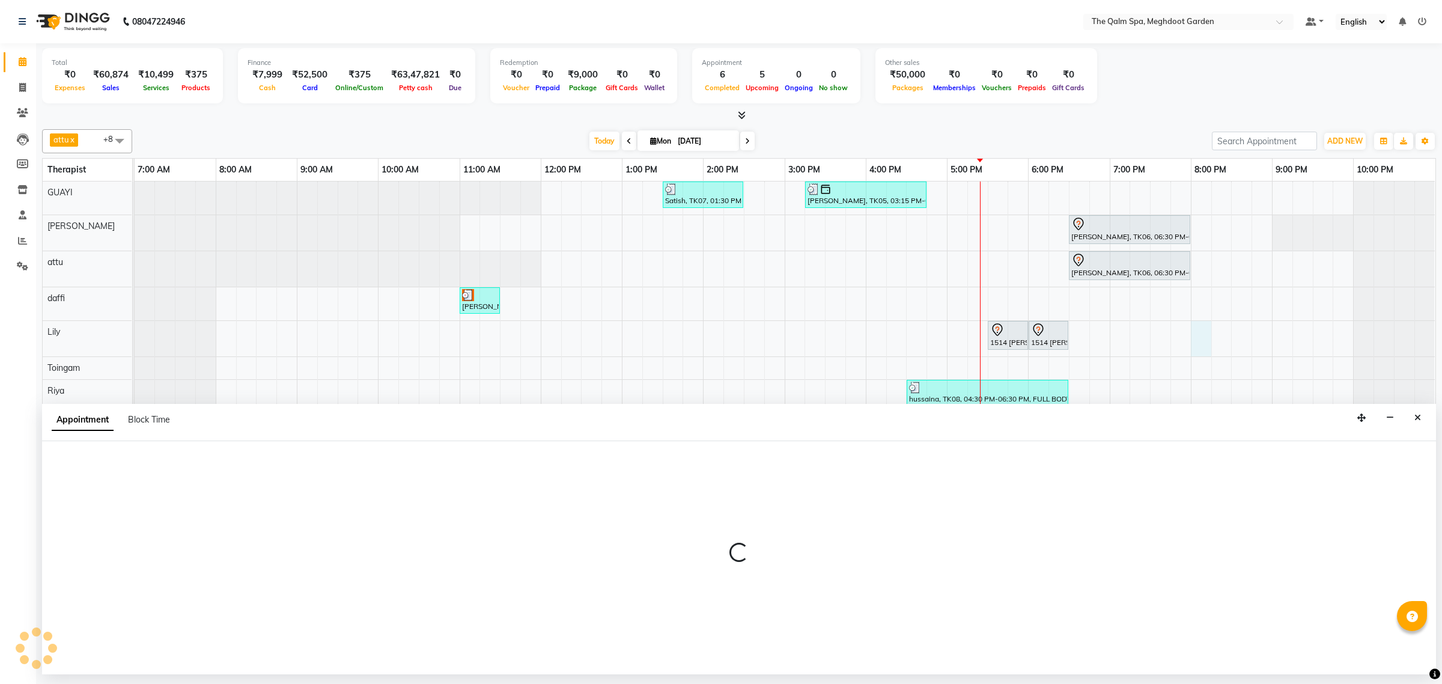
select select "75413"
select select "tentative"
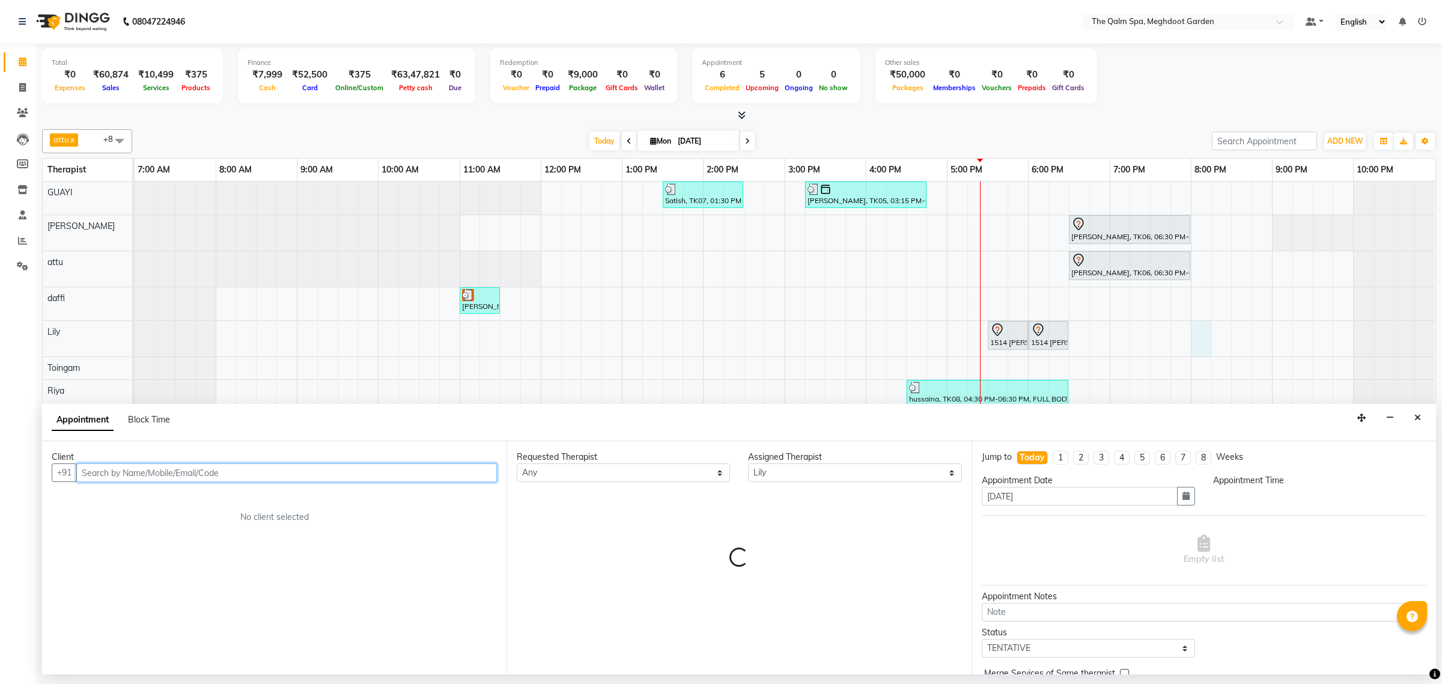
select select "1200"
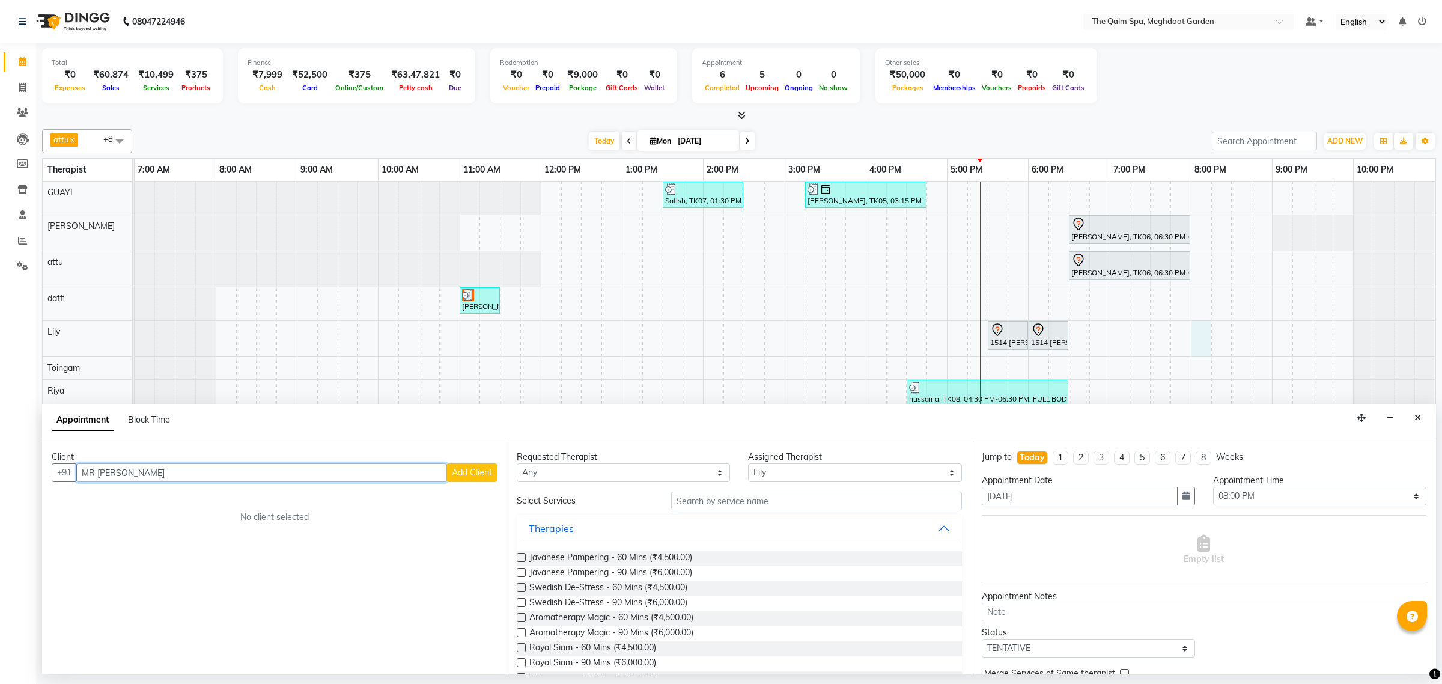
type input "MR [PERSON_NAME]"
click at [476, 472] on span "Add Client" at bounding box center [472, 472] width 40 height 11
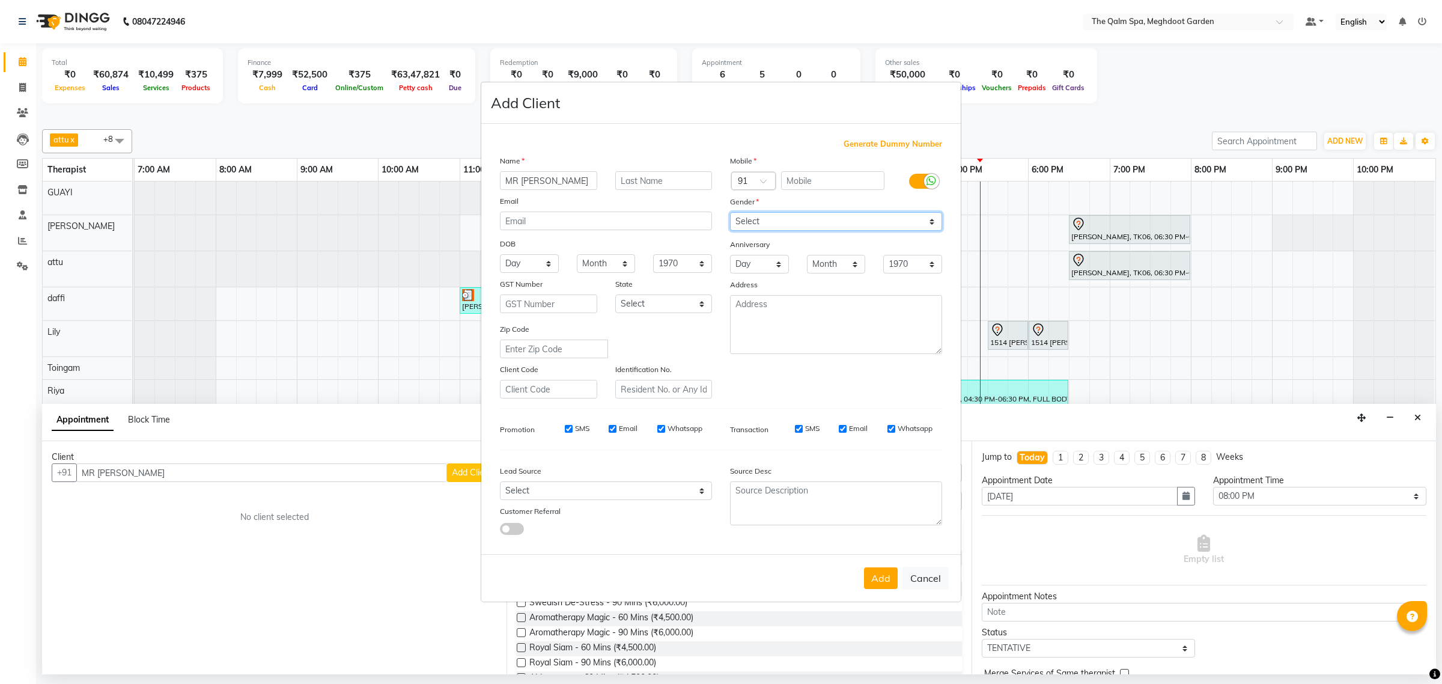
click at [789, 223] on select "Select [DEMOGRAPHIC_DATA] [DEMOGRAPHIC_DATA] Other Prefer Not To Say" at bounding box center [836, 221] width 212 height 19
select select "[DEMOGRAPHIC_DATA]"
click at [730, 213] on select "Select [DEMOGRAPHIC_DATA] [DEMOGRAPHIC_DATA] Other Prefer Not To Say" at bounding box center [836, 221] width 212 height 19
click at [832, 184] on input "text" at bounding box center [833, 180] width 104 height 19
type input "7974218866"
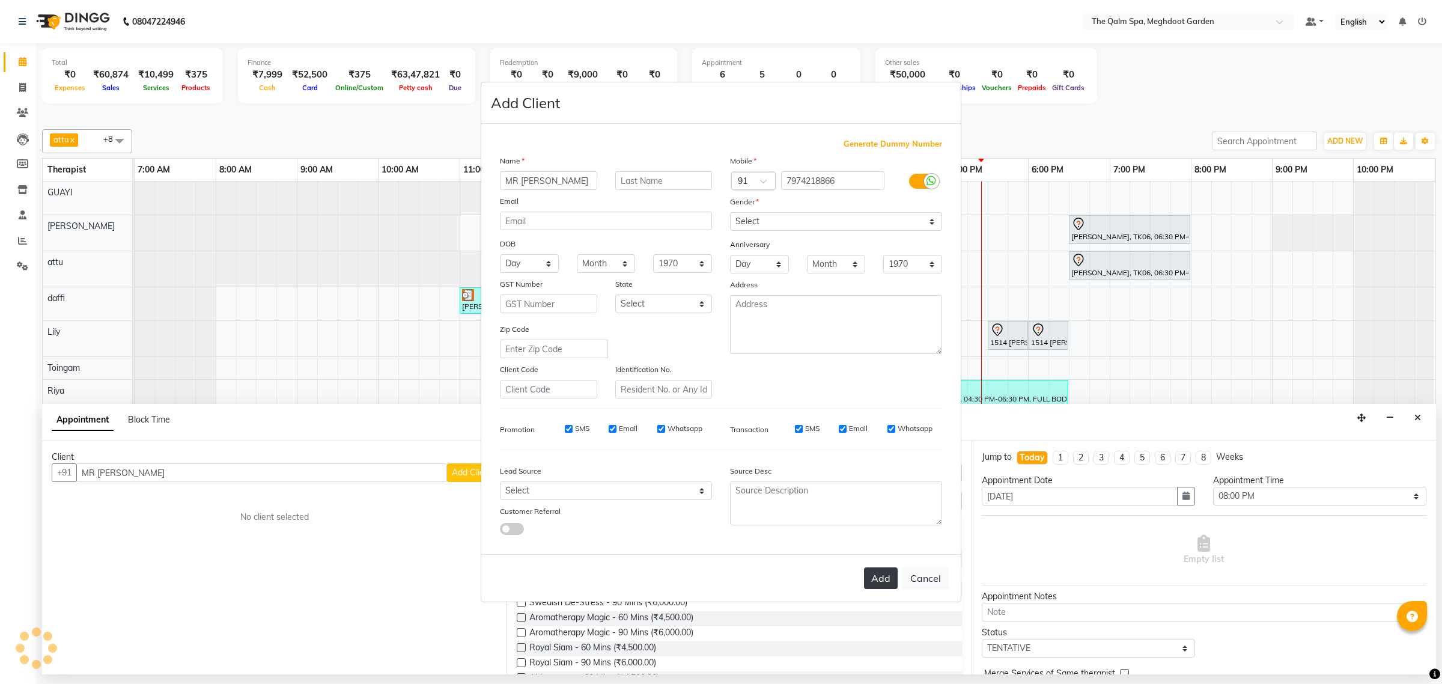
click at [883, 579] on button "Add" at bounding box center [881, 578] width 34 height 22
type input "7974218866"
select select
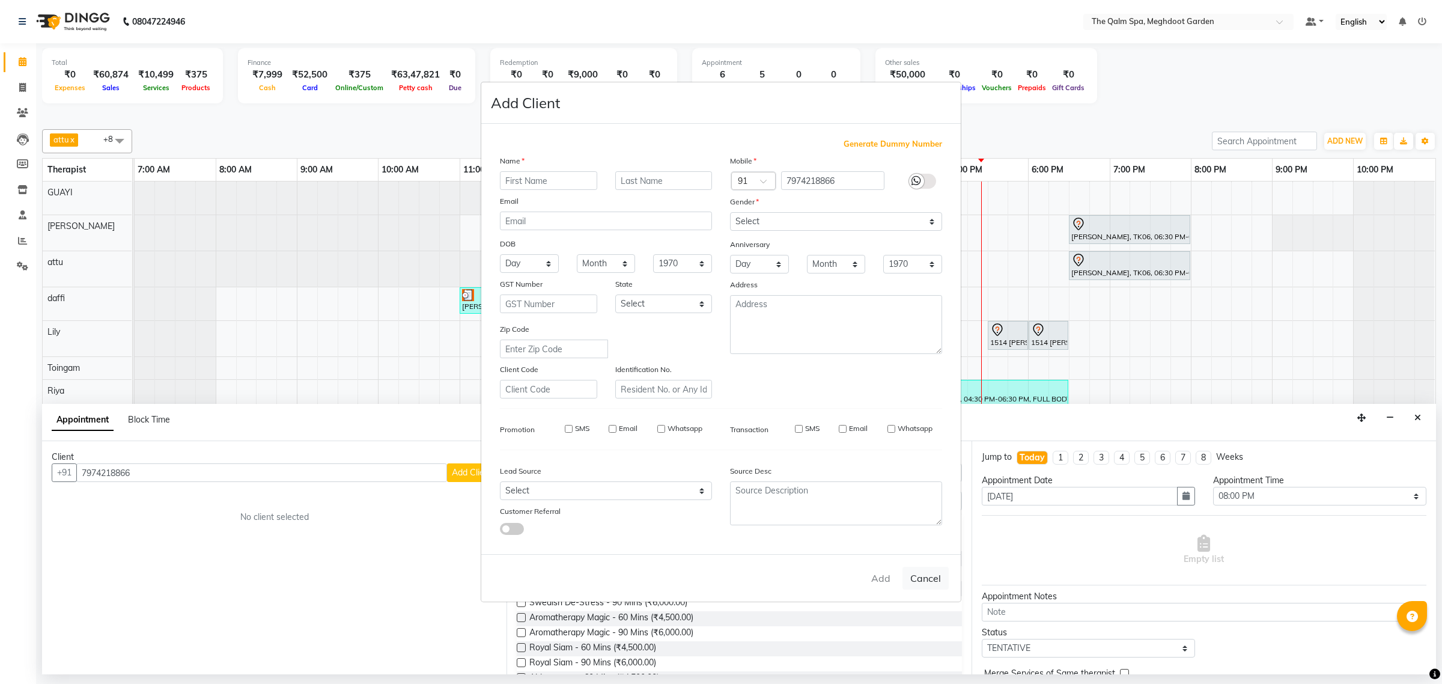
select select
checkbox input "false"
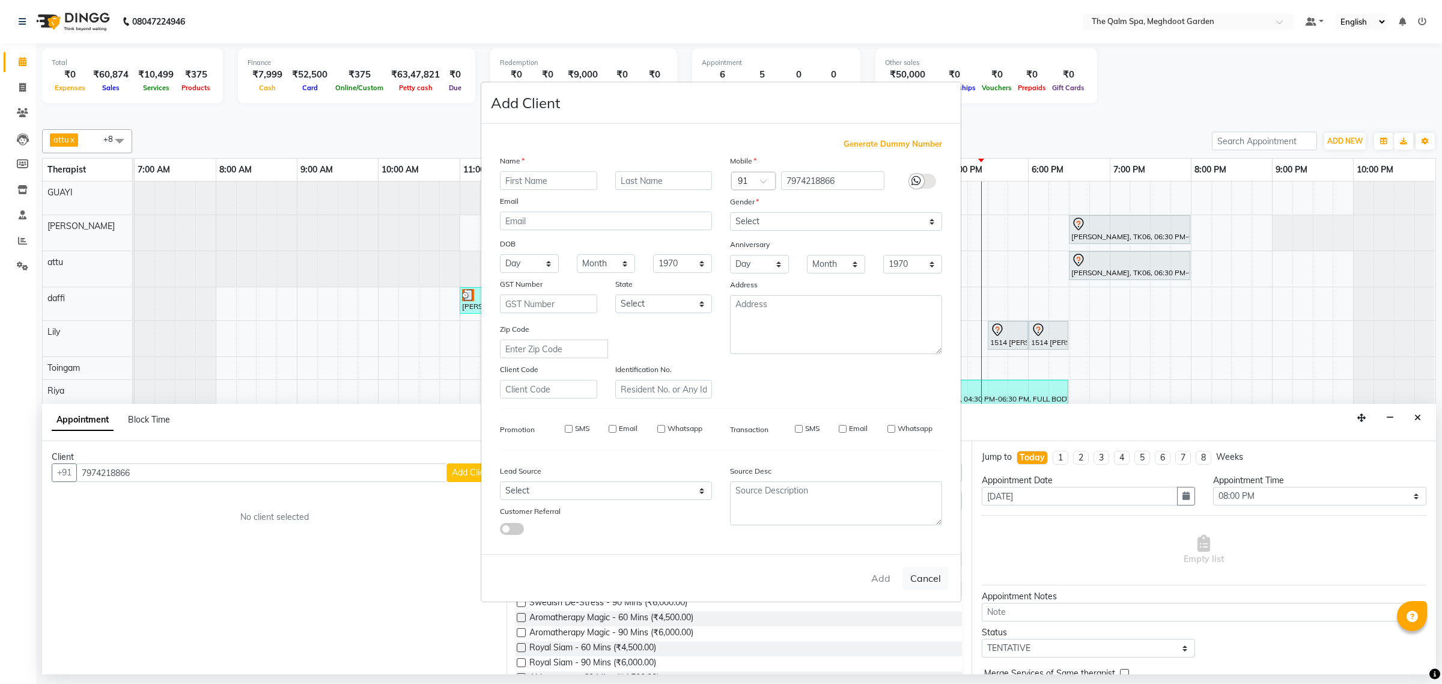
checkbox input "false"
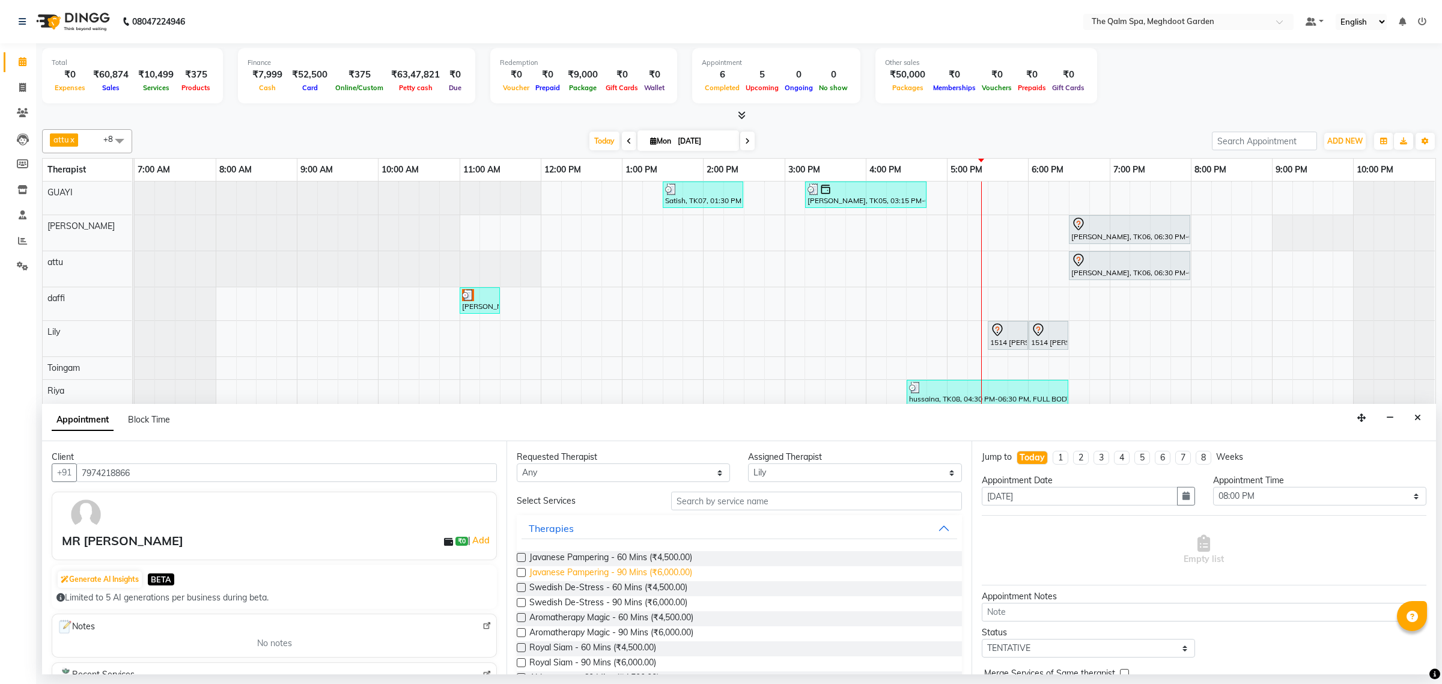
click at [649, 574] on span "Javanese Pampering - 90 Mins (₹6,000.00)" at bounding box center [610, 573] width 163 height 15
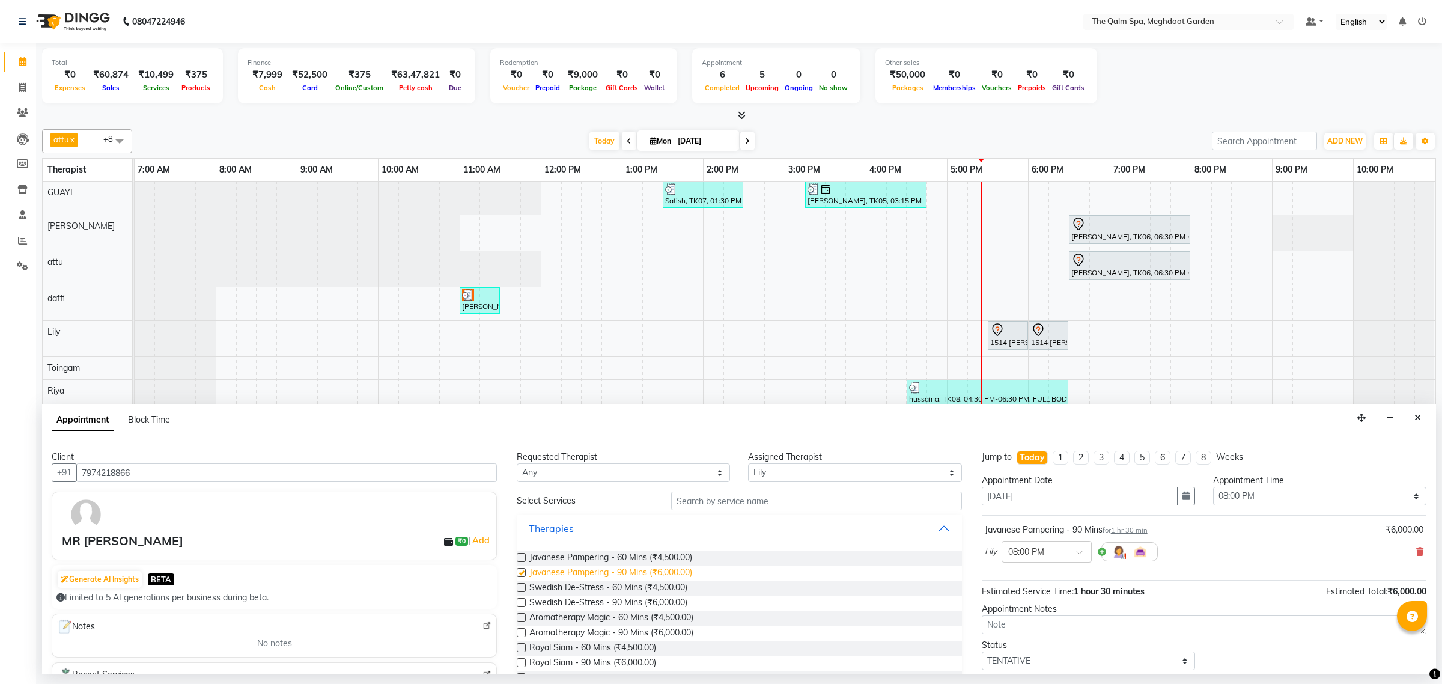
checkbox input "false"
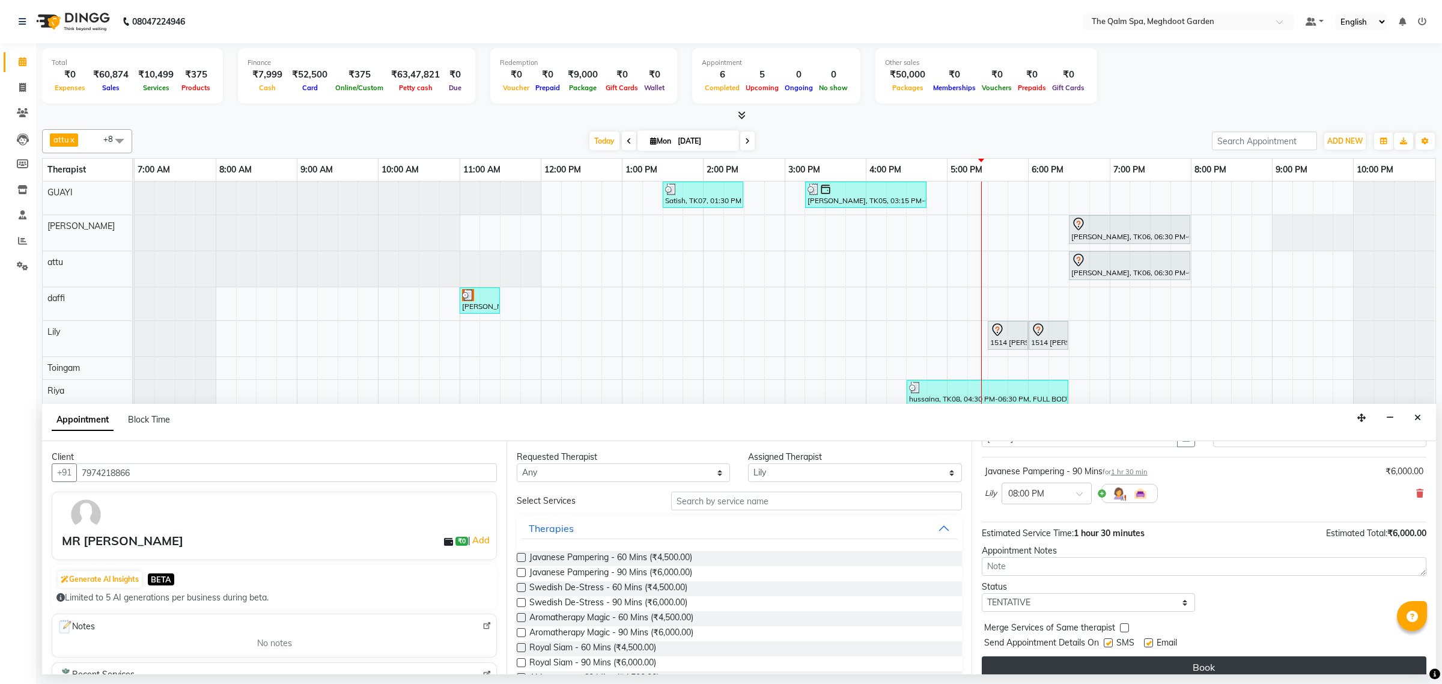
scroll to position [73, 0]
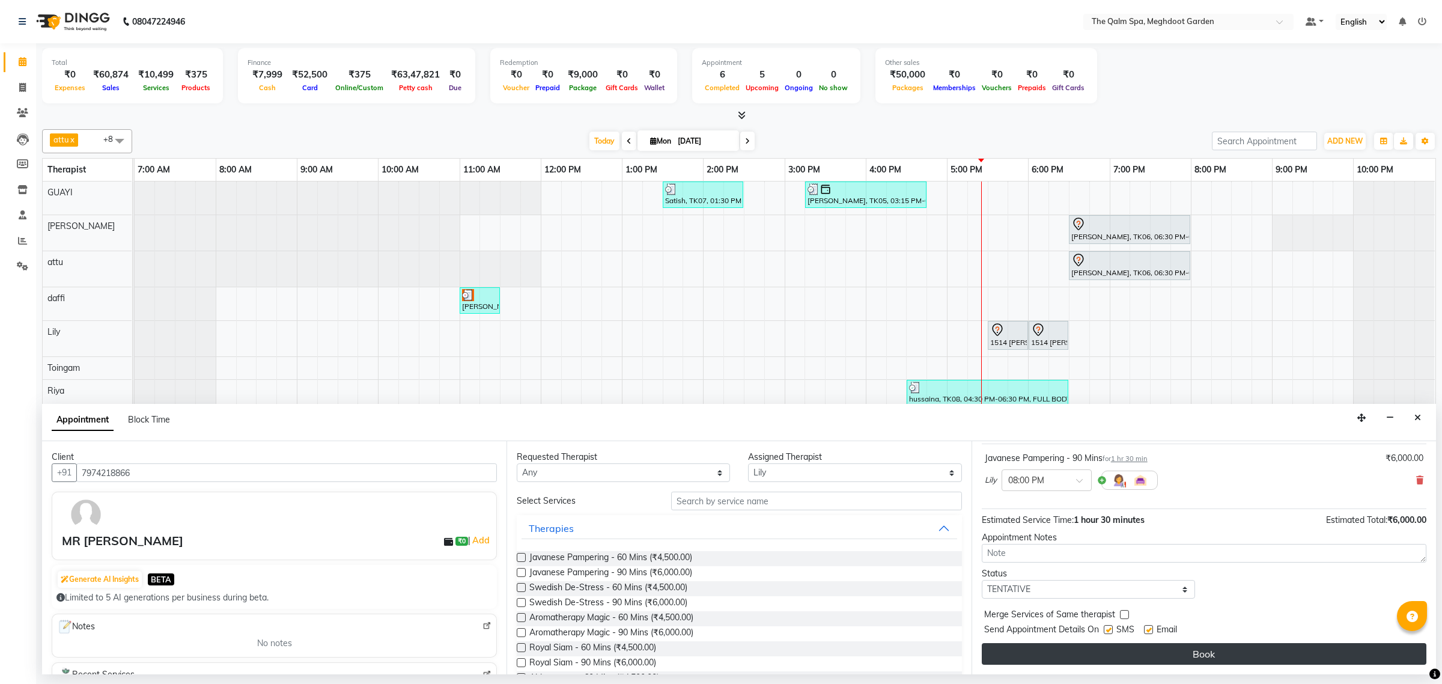
click at [1160, 649] on button "Book" at bounding box center [1204, 654] width 445 height 22
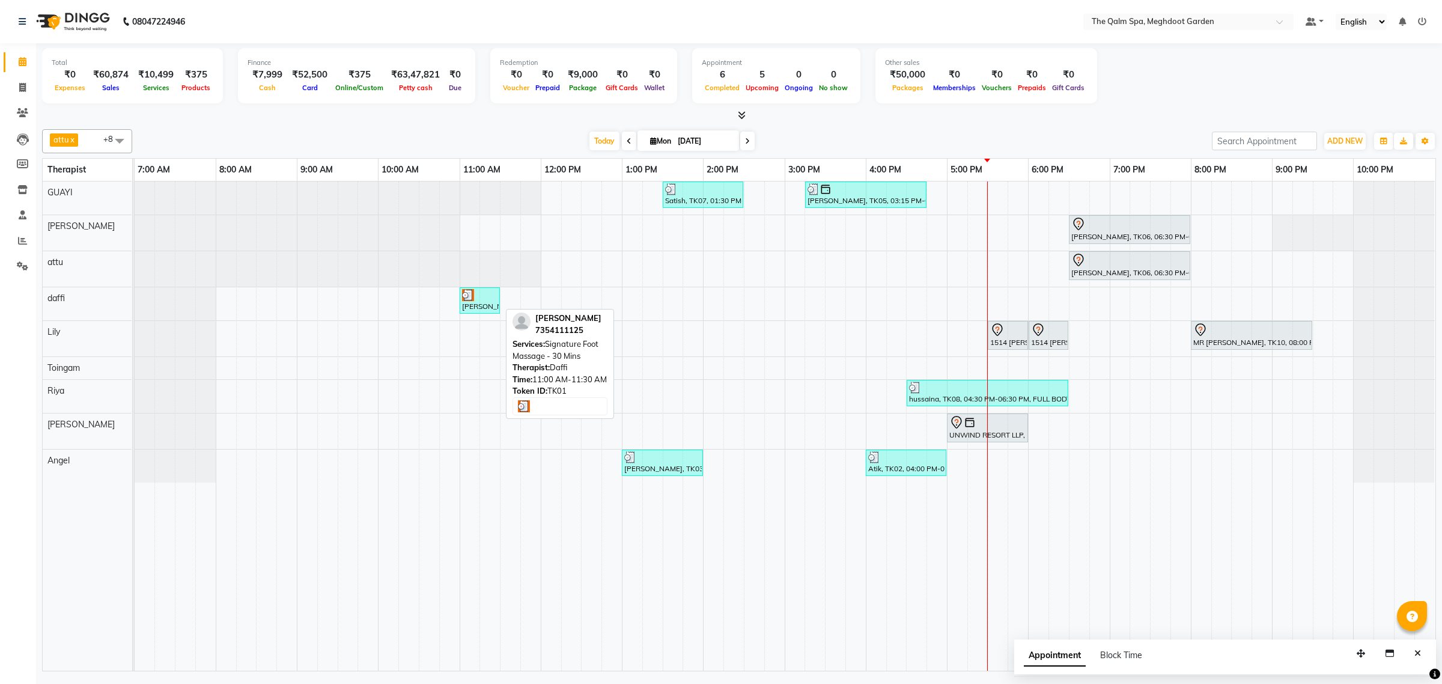
click at [484, 299] on div at bounding box center [479, 295] width 35 height 12
select select "3"
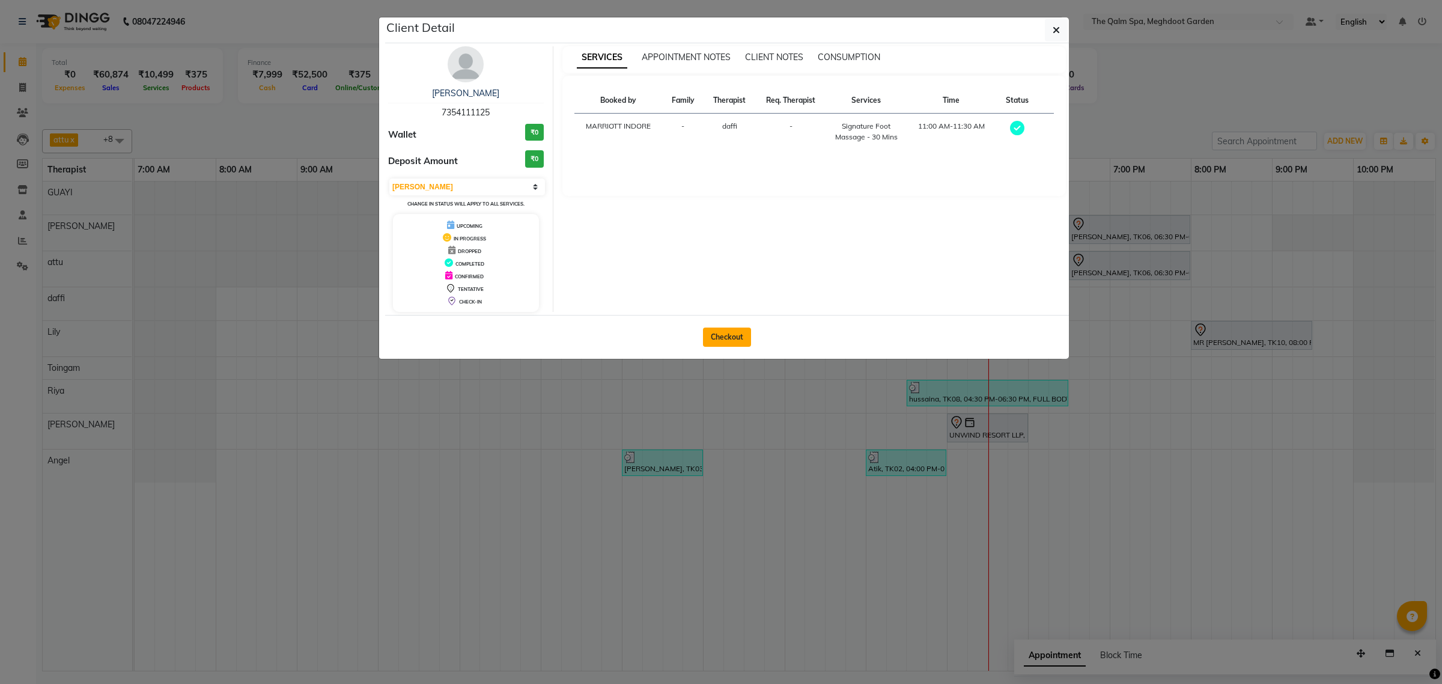
click at [719, 335] on button "Checkout" at bounding box center [727, 336] width 48 height 19
select select "service"
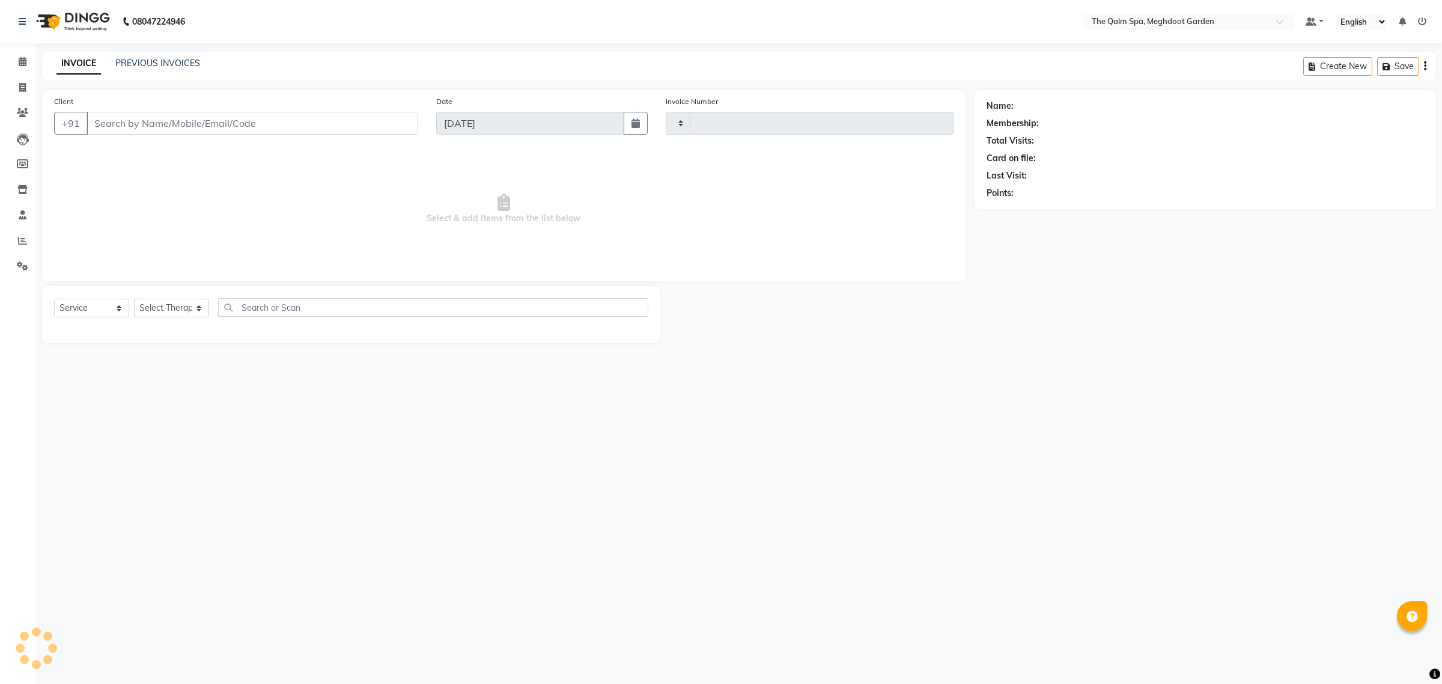
type input "1883"
select select "6401"
type input "7354111125"
select select "72290"
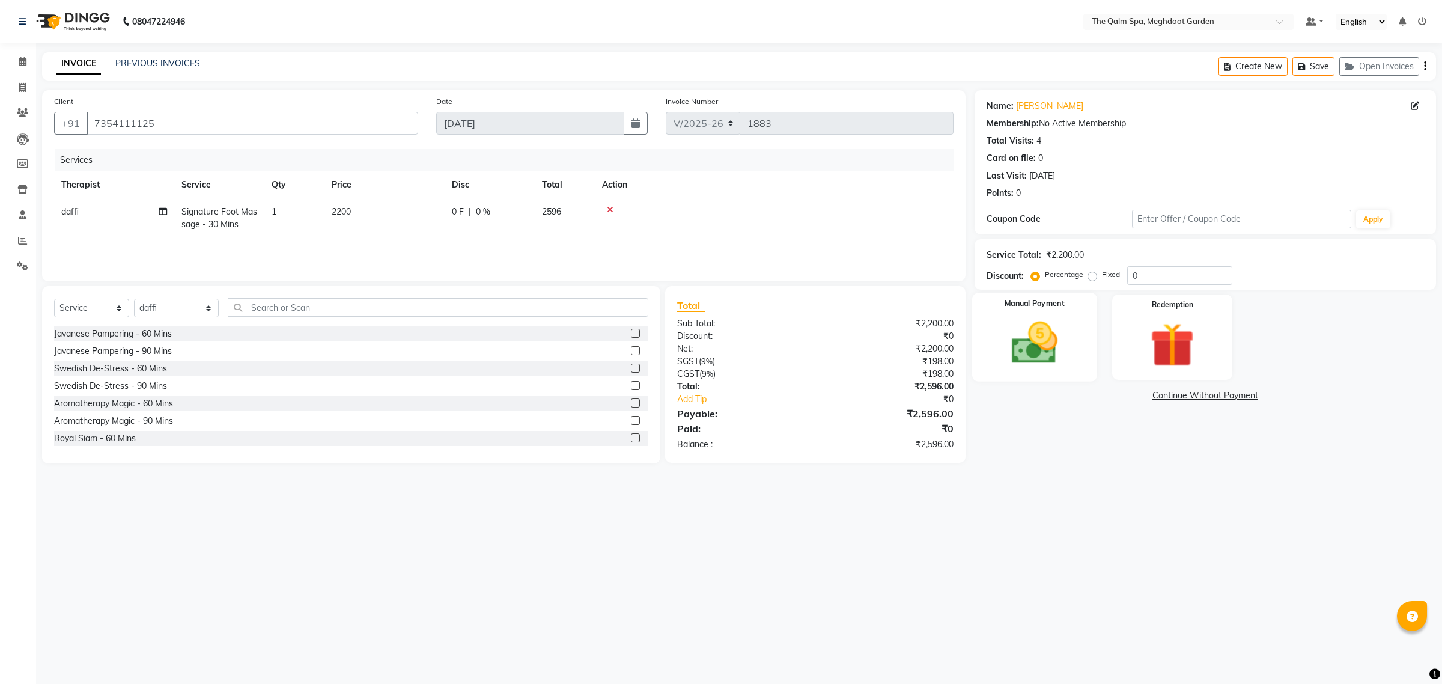
click at [1056, 349] on img at bounding box center [1034, 343] width 75 height 53
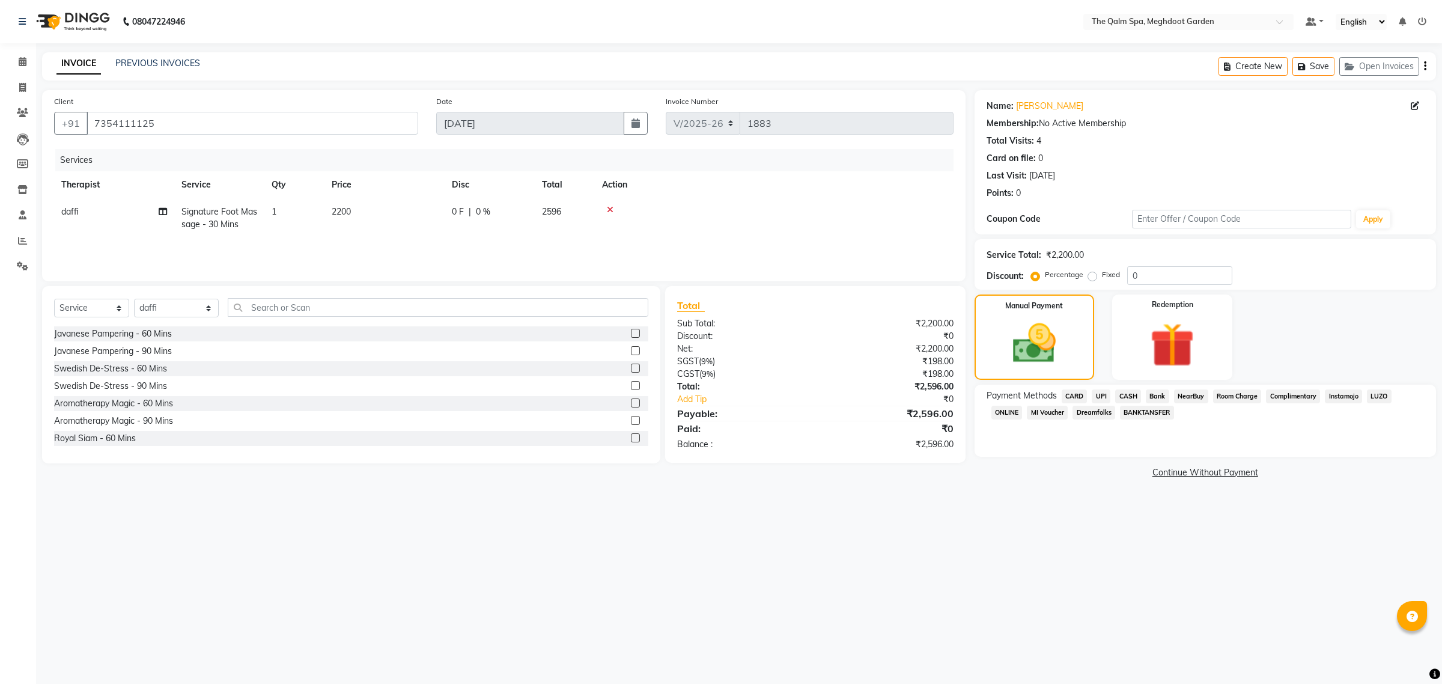
click at [1232, 397] on span "Room Charge" at bounding box center [1237, 396] width 49 height 14
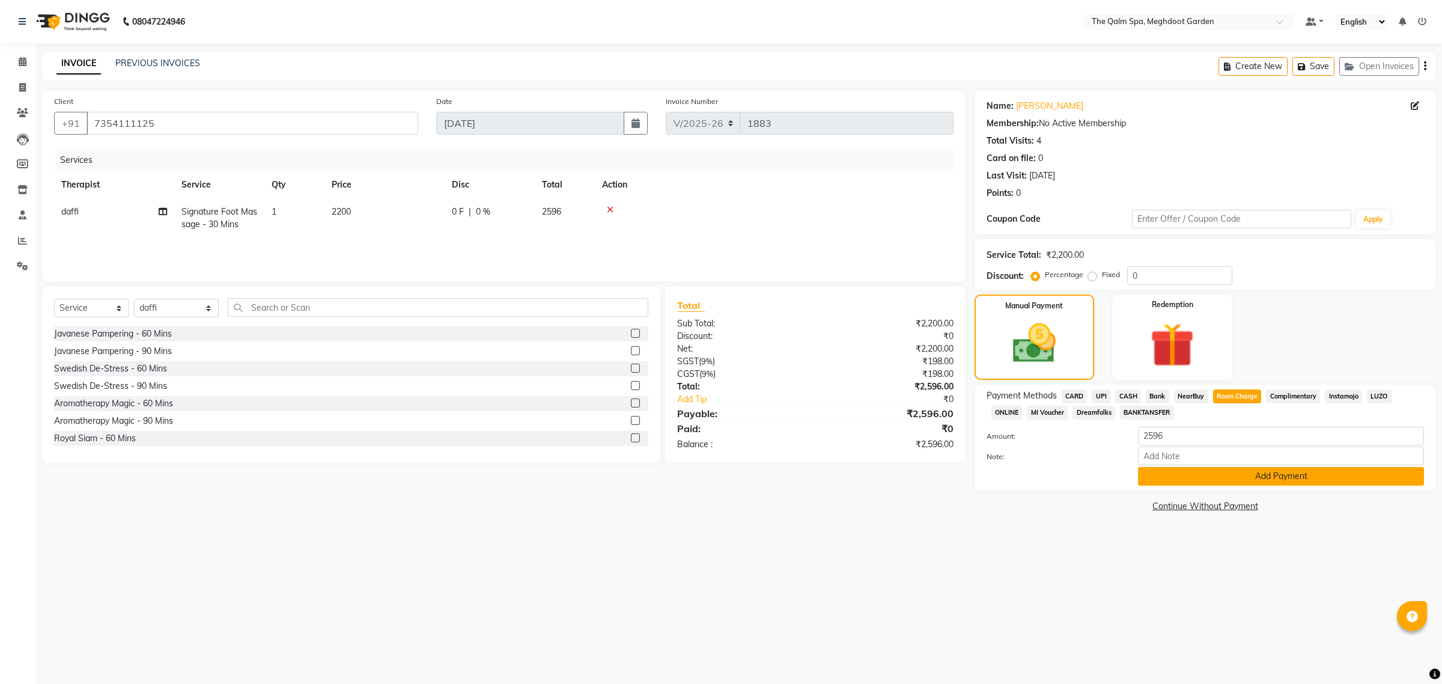
click at [1196, 467] on button "Add Payment" at bounding box center [1281, 476] width 286 height 19
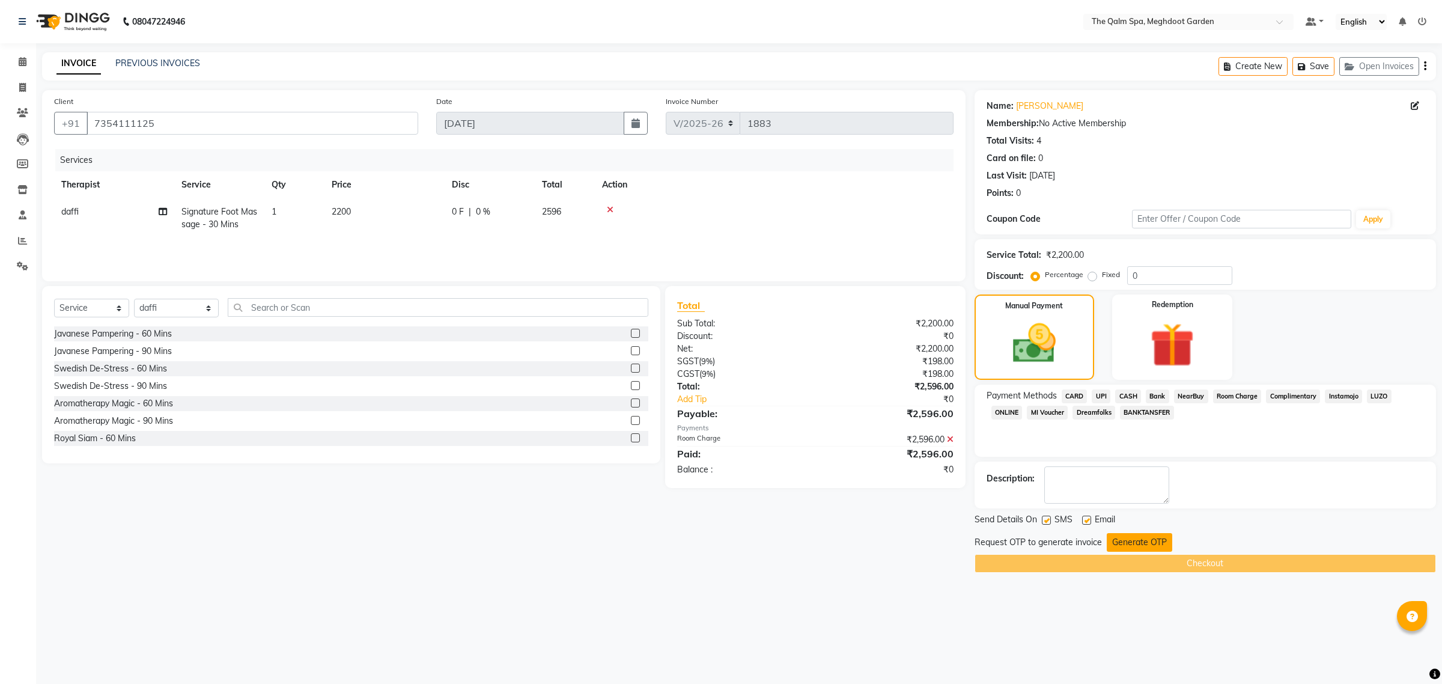
click at [1121, 541] on button "Generate OTP" at bounding box center [1139, 542] width 65 height 19
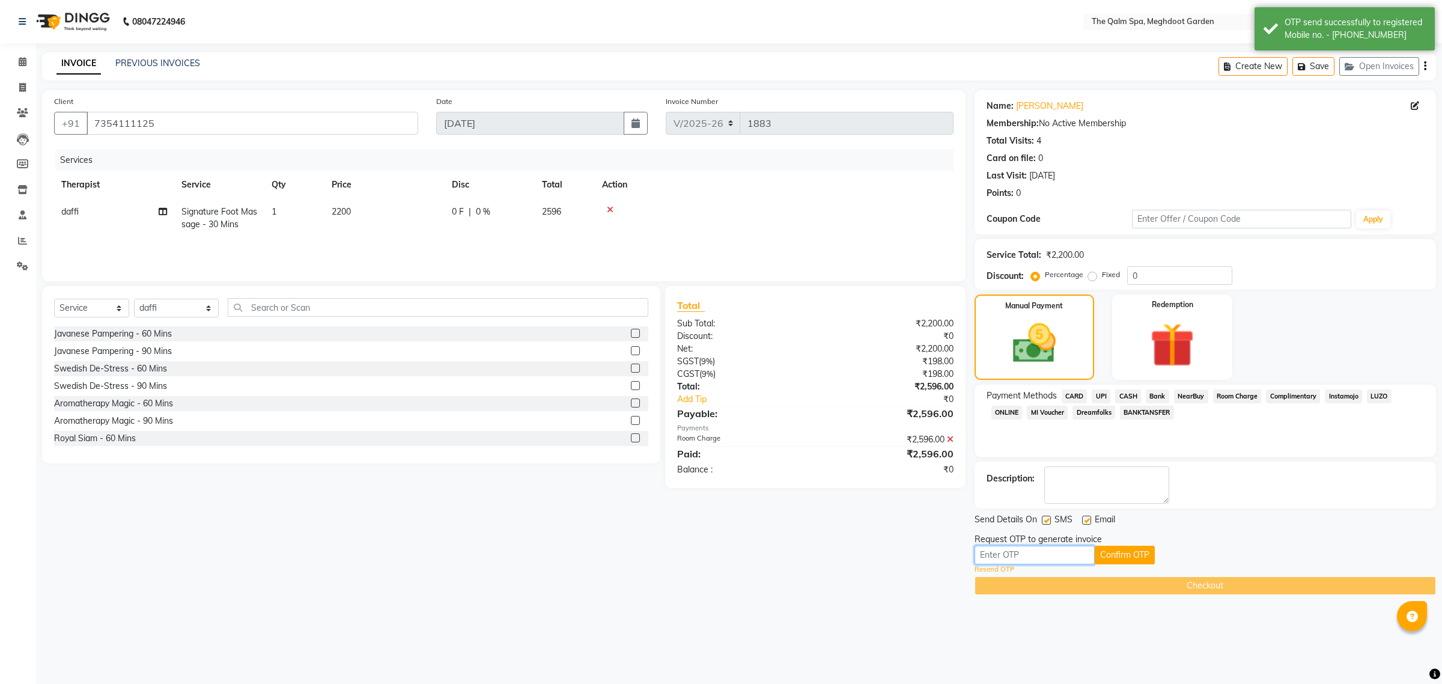
click at [1049, 558] on input "text" at bounding box center [1035, 555] width 120 height 19
type input "3856"
click at [1128, 555] on button "Confirm OTP" at bounding box center [1125, 555] width 60 height 19
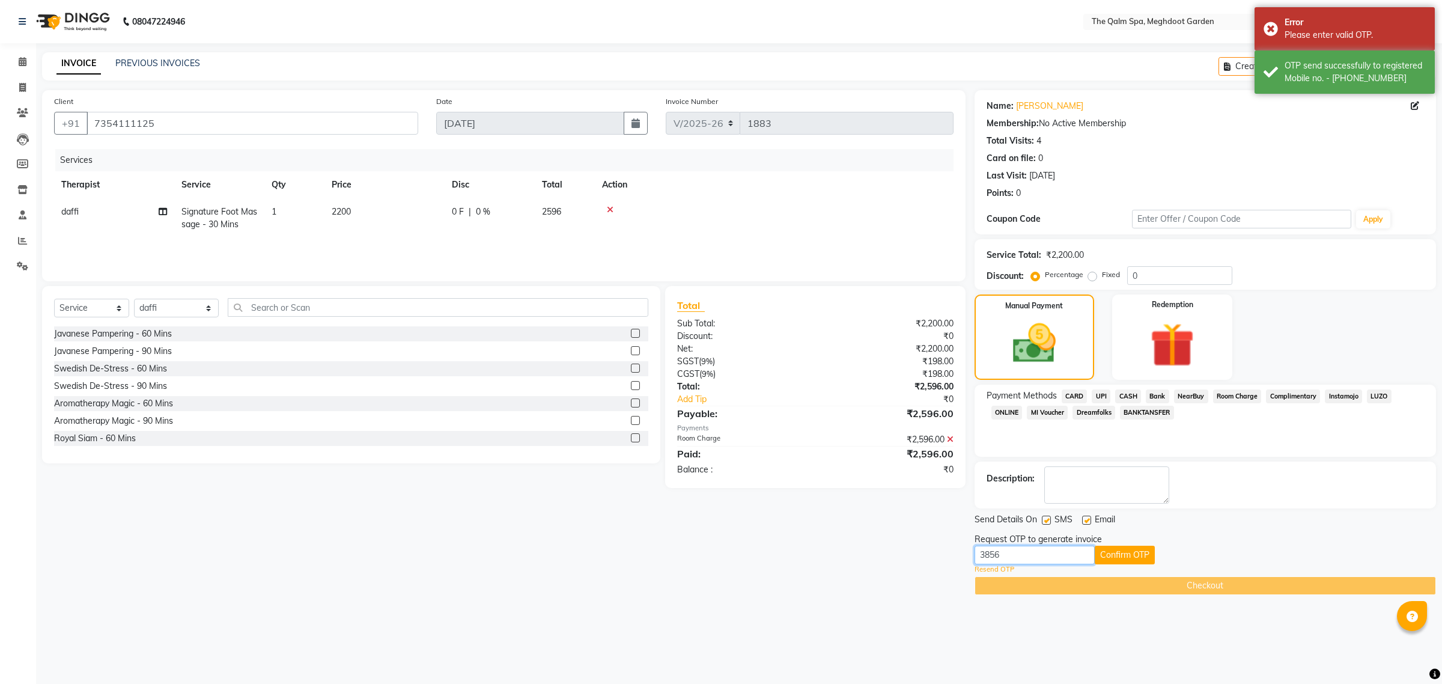
click at [1055, 559] on input "3856" at bounding box center [1035, 555] width 120 height 19
click at [19, 61] on icon at bounding box center [23, 61] width 8 height 9
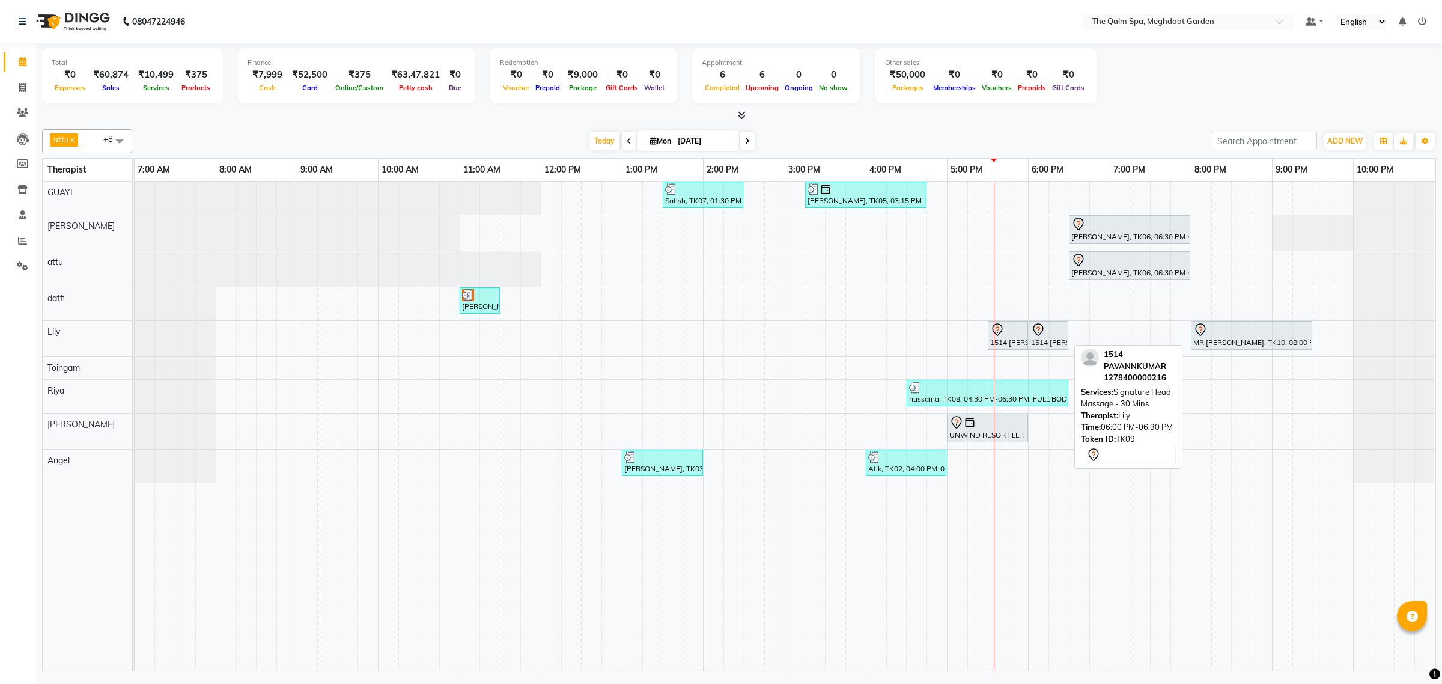
click at [1044, 341] on div "1514 [PERSON_NAME], TK09, 06:00 PM-06:30 PM, Signature Head Massage - 30 Mins" at bounding box center [1048, 335] width 37 height 25
select select "7"
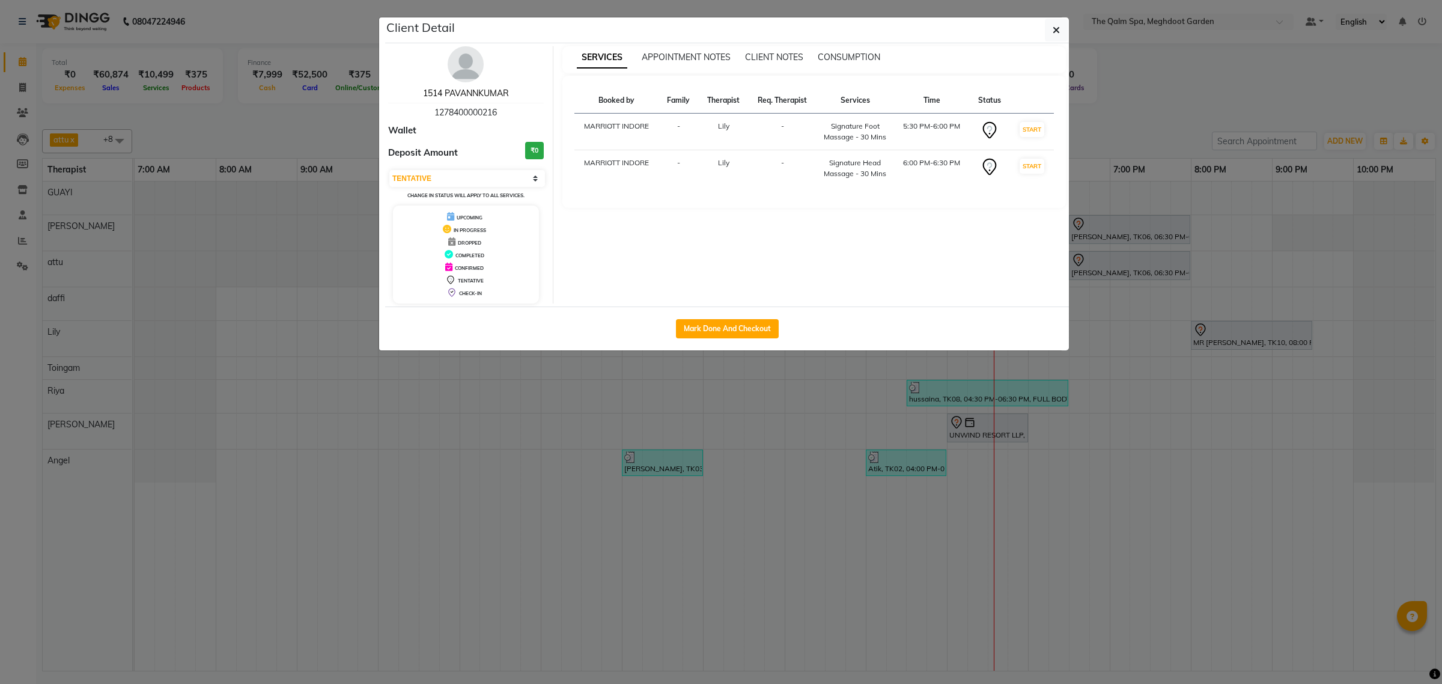
click at [467, 91] on link "1514 PAVANNKUMAR" at bounding box center [466, 93] width 86 height 11
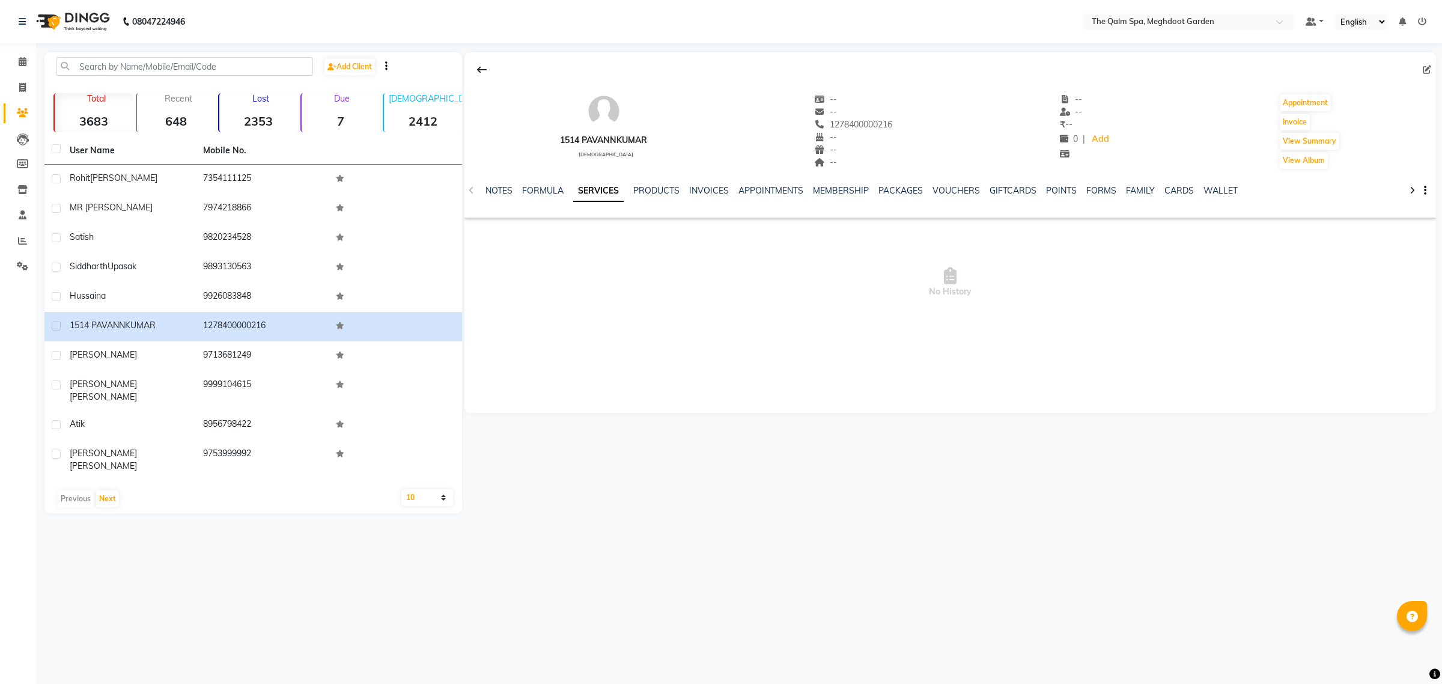
click at [1425, 70] on icon at bounding box center [1427, 69] width 8 height 8
select select "[DEMOGRAPHIC_DATA]"
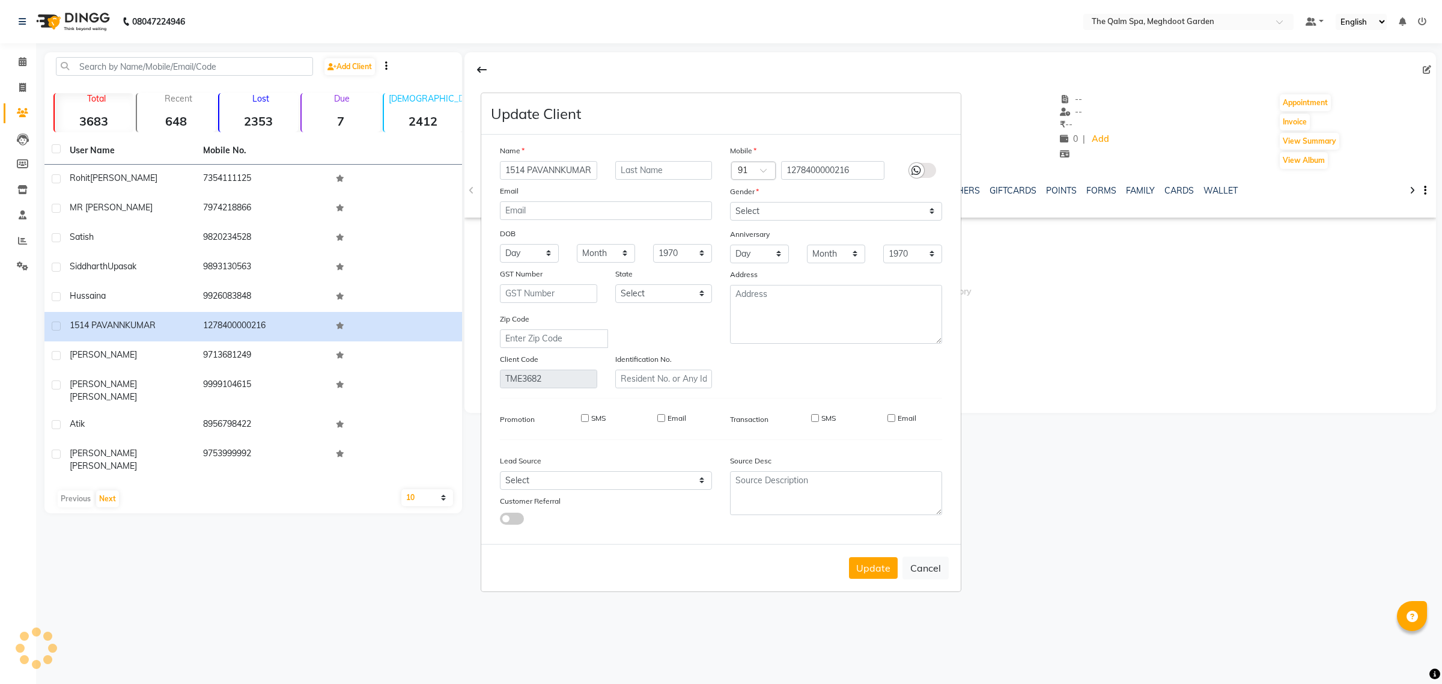
scroll to position [0, 1]
click at [933, 168] on label at bounding box center [922, 170] width 27 height 15
click at [0, 0] on input "checkbox" at bounding box center [0, 0] width 0 height 0
click at [857, 173] on input "1278400000216" at bounding box center [833, 170] width 104 height 19
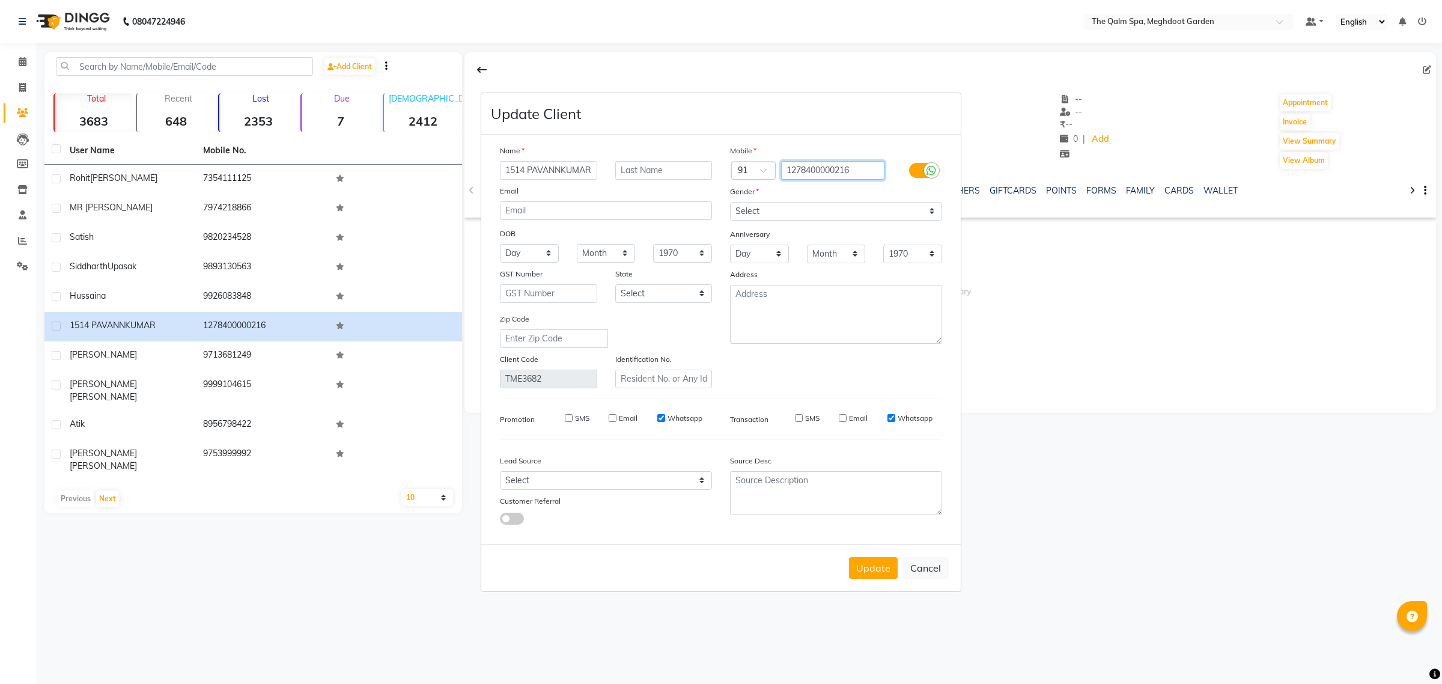
click at [857, 173] on input "1278400000216" at bounding box center [833, 170] width 104 height 19
type input "9820036374"
click at [571, 418] on input "SMS" at bounding box center [569, 418] width 8 height 8
checkbox input "true"
click at [795, 416] on input "SMS" at bounding box center [799, 418] width 8 height 8
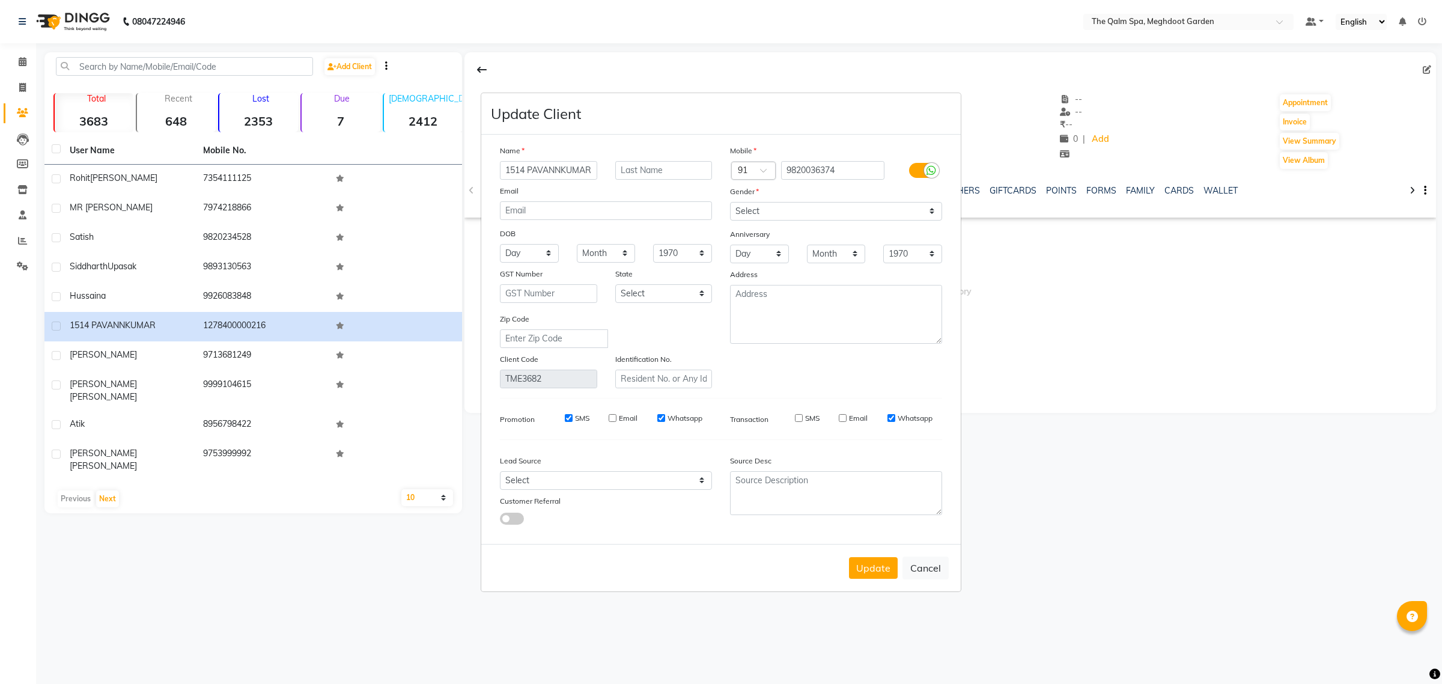
checkbox input "true"
click at [870, 564] on button "Update" at bounding box center [873, 568] width 49 height 22
select select
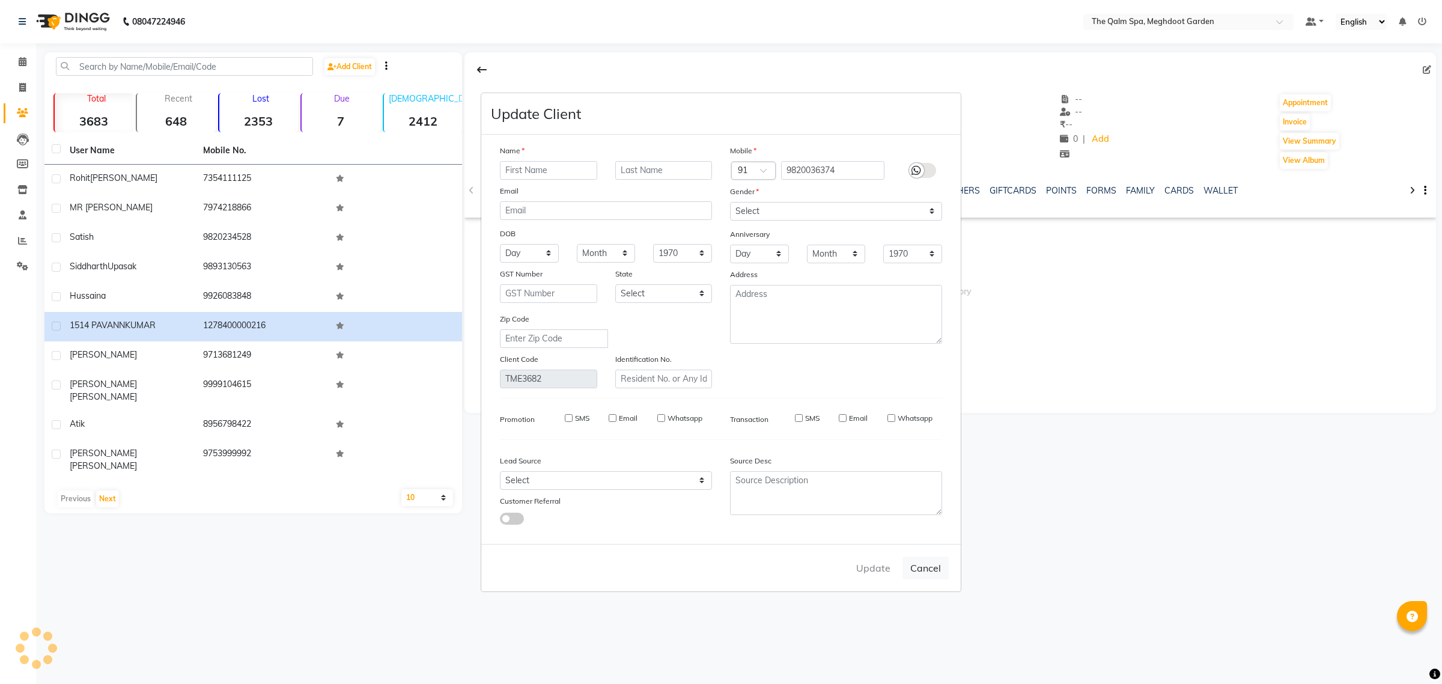
select select
checkbox input "false"
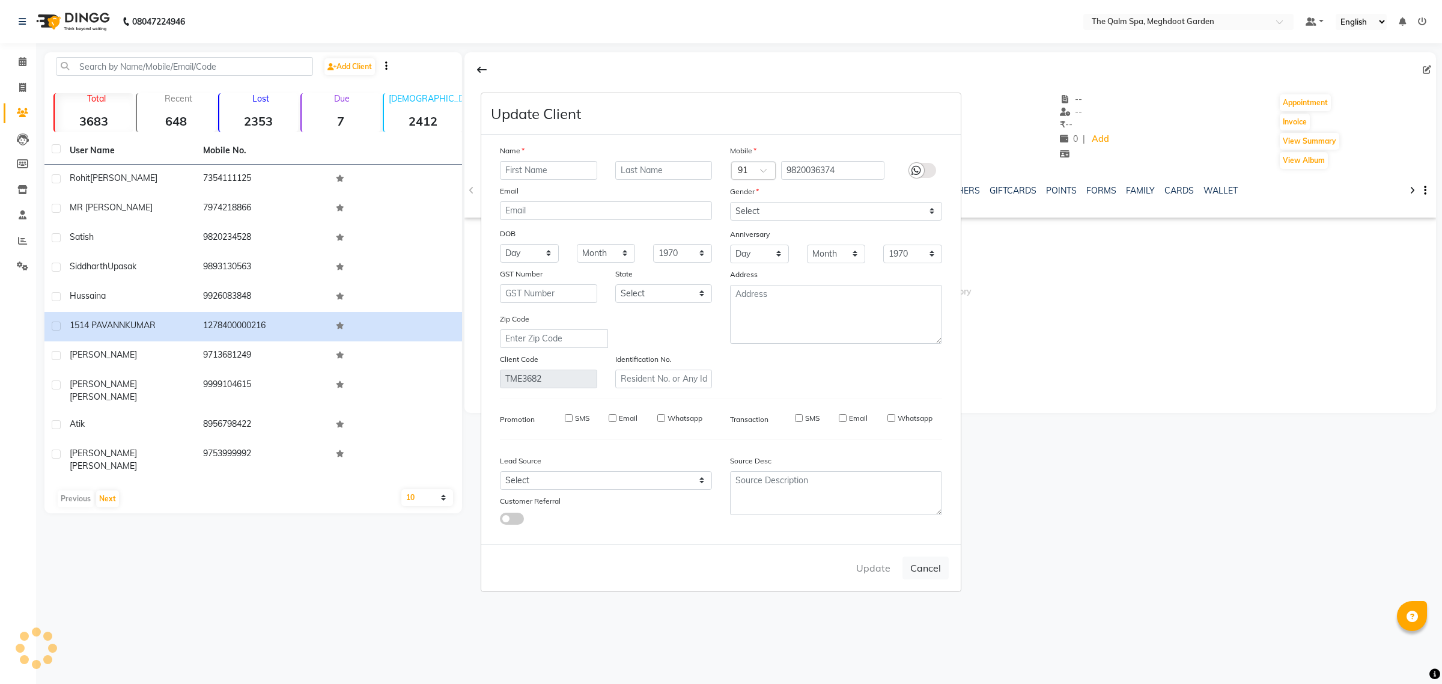
checkbox input "false"
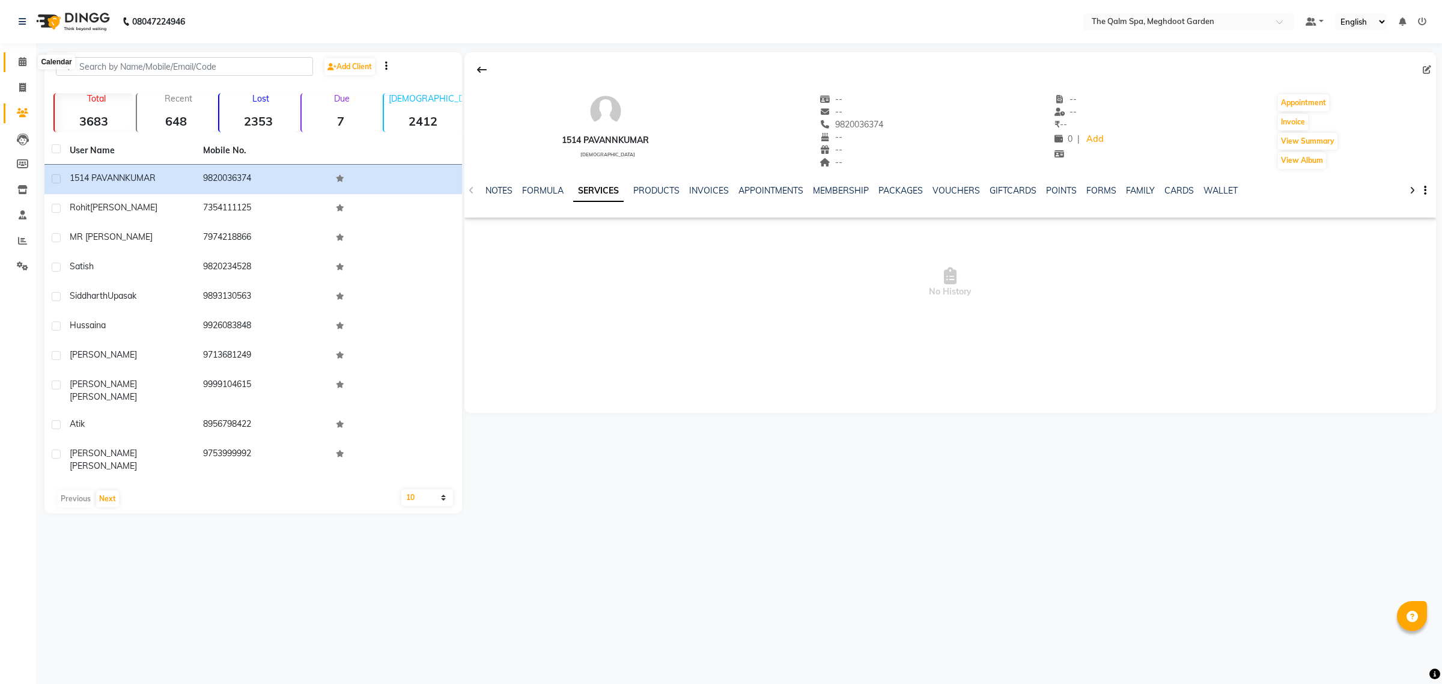
click at [16, 65] on span at bounding box center [22, 62] width 21 height 14
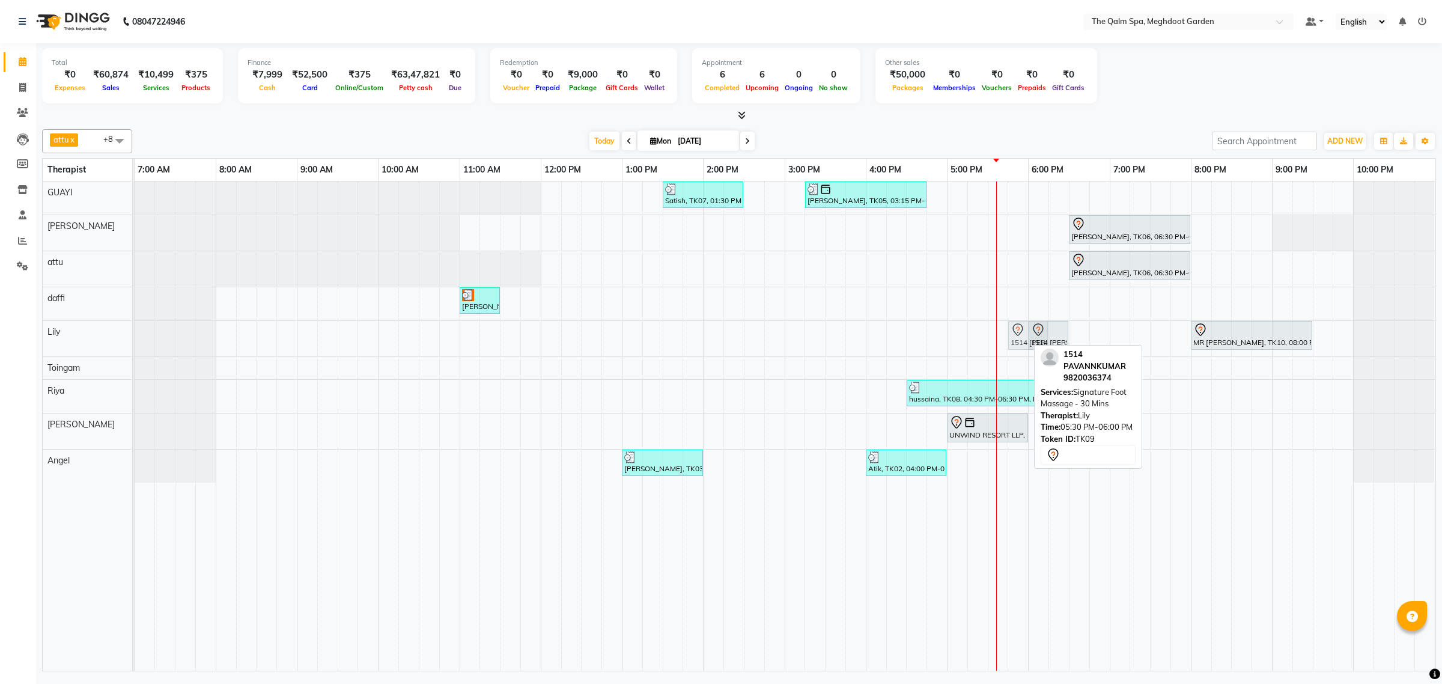
drag, startPoint x: 1011, startPoint y: 333, endPoint x: 1026, endPoint y: 337, distance: 15.4
click at [135, 337] on div "1514 PAVANNKUMAR, TK09, 05:30 PM-06:00 PM, Signature Foot Massage - 30 Mins 151…" at bounding box center [135, 338] width 0 height 35
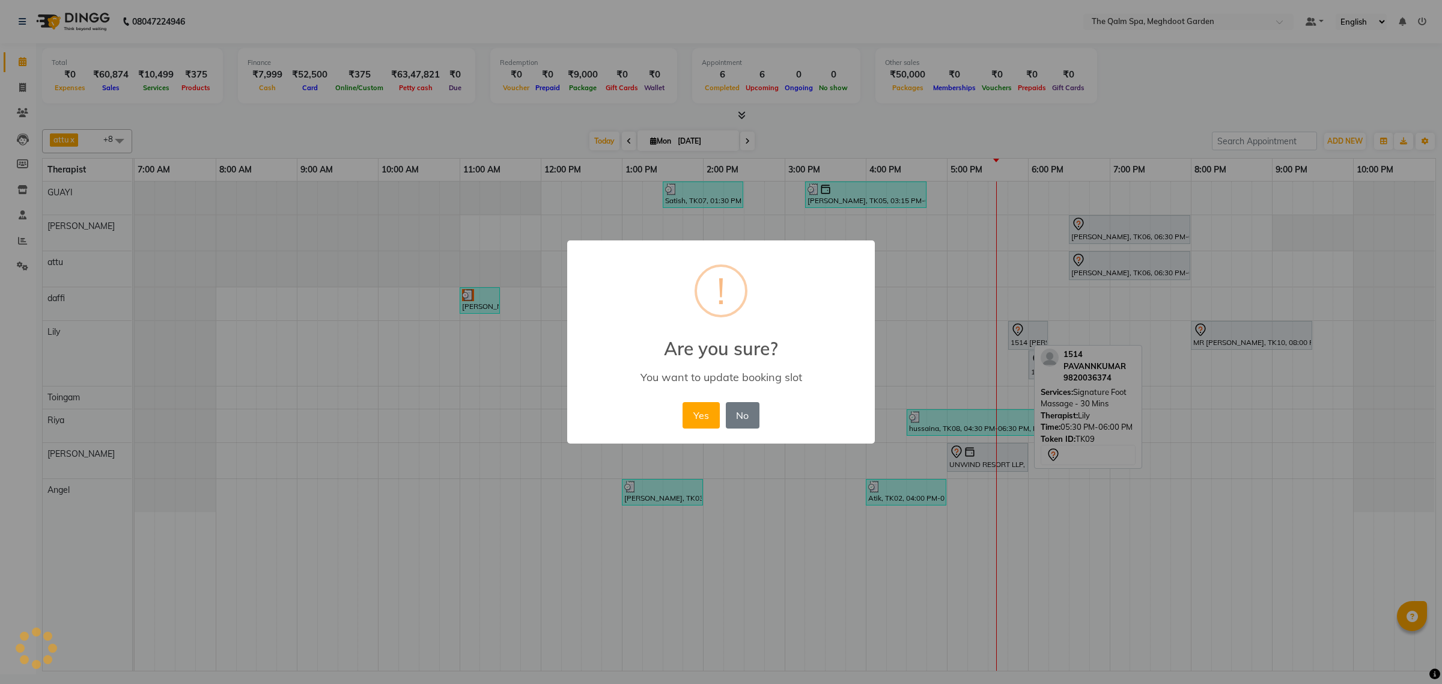
click at [704, 410] on button "Yes" at bounding box center [701, 415] width 37 height 26
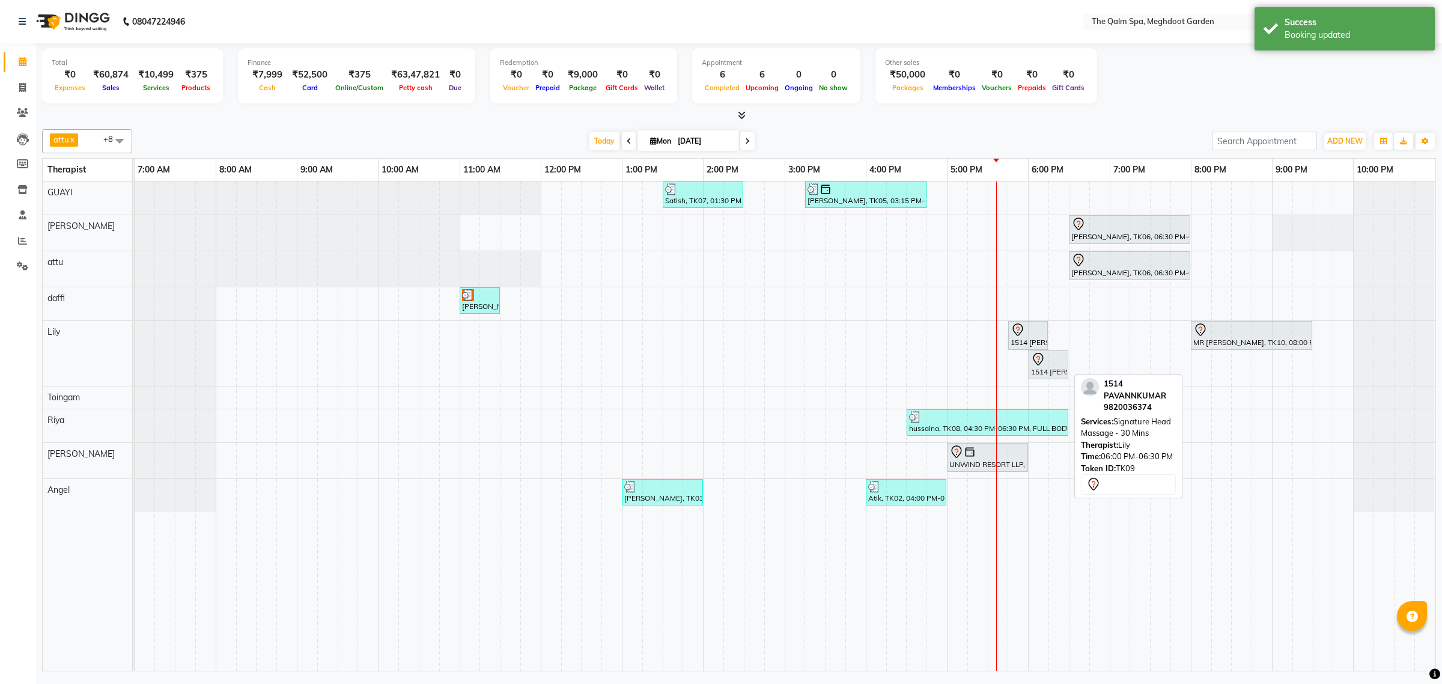
click at [135, 373] on div "1514 [PERSON_NAME], TK09, 05:45 PM-06:15 PM, Signature Foot Massage - 30 Mins M…" at bounding box center [135, 353] width 0 height 65
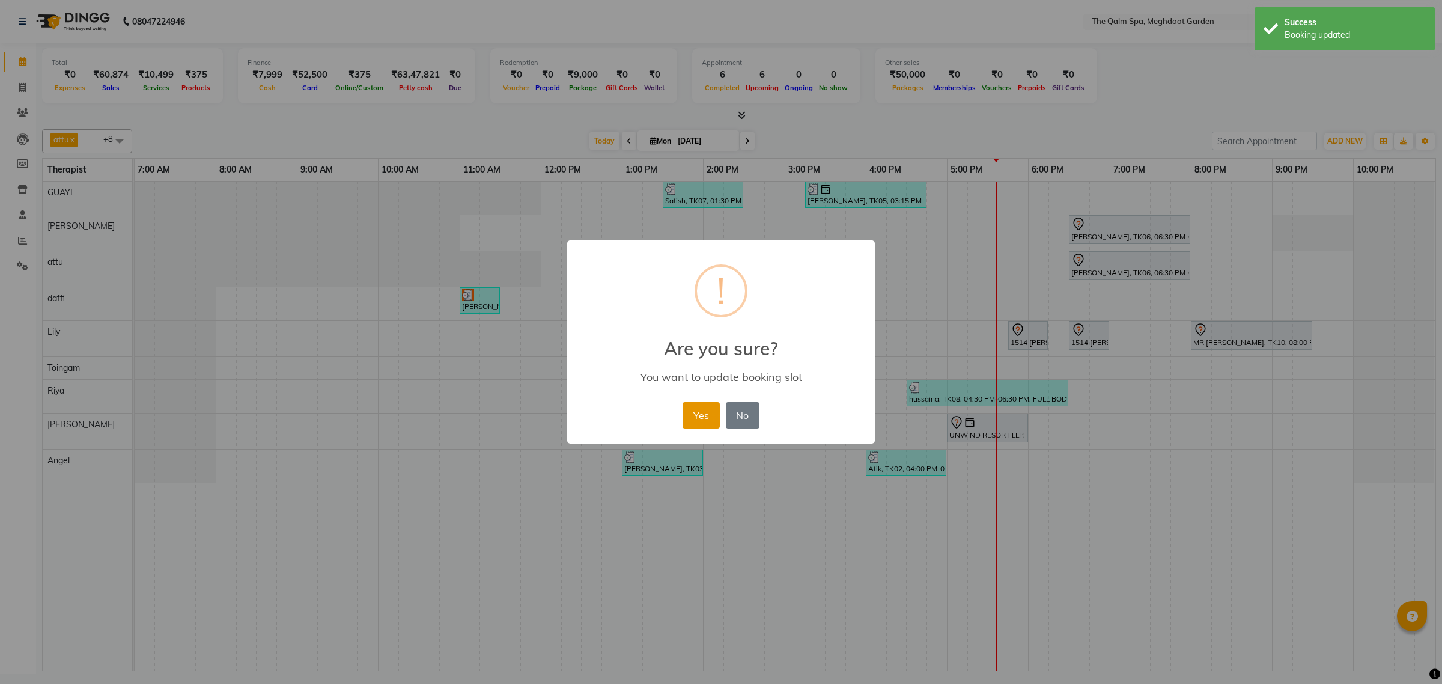
click at [705, 409] on button "Yes" at bounding box center [701, 415] width 37 height 26
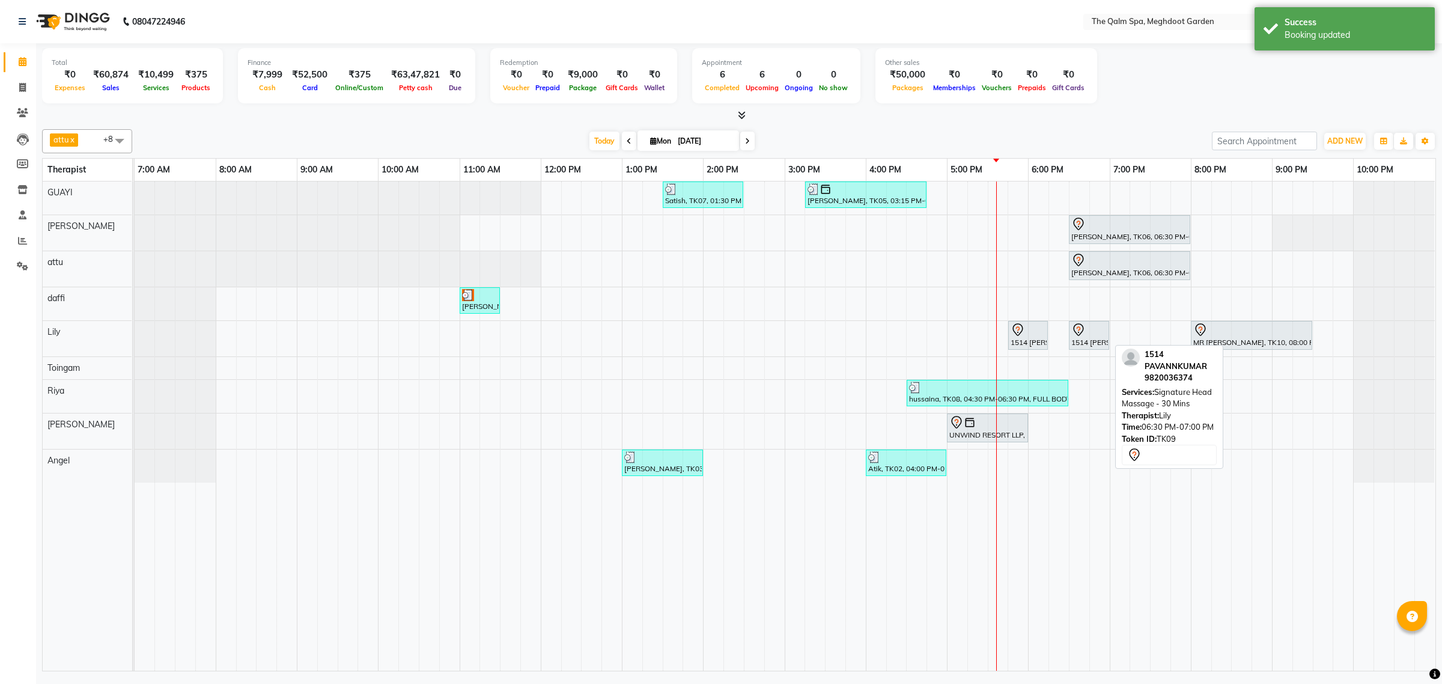
click at [135, 341] on div "1514 [PERSON_NAME], TK09, 05:45 PM-06:15 PM, Signature Foot Massage - 30 Mins 1…" at bounding box center [135, 338] width 0 height 35
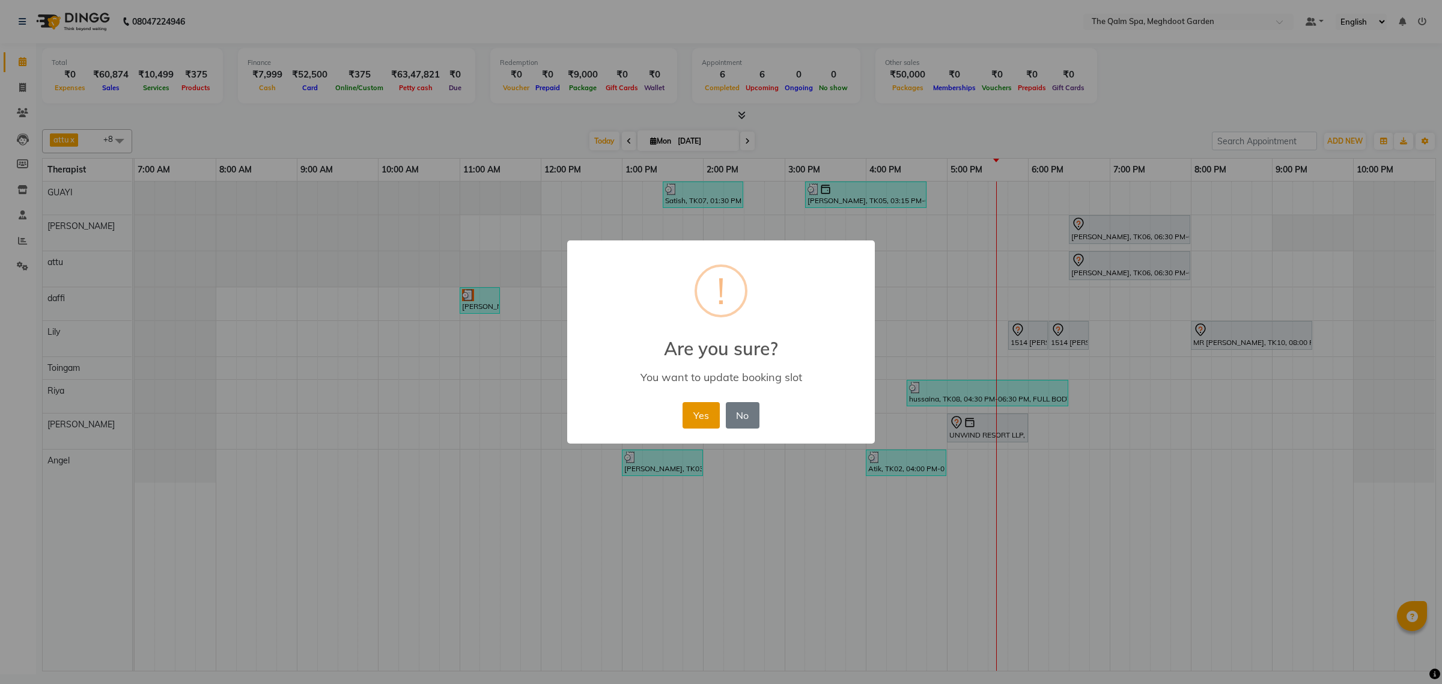
click at [691, 412] on button "Yes" at bounding box center [701, 415] width 37 height 26
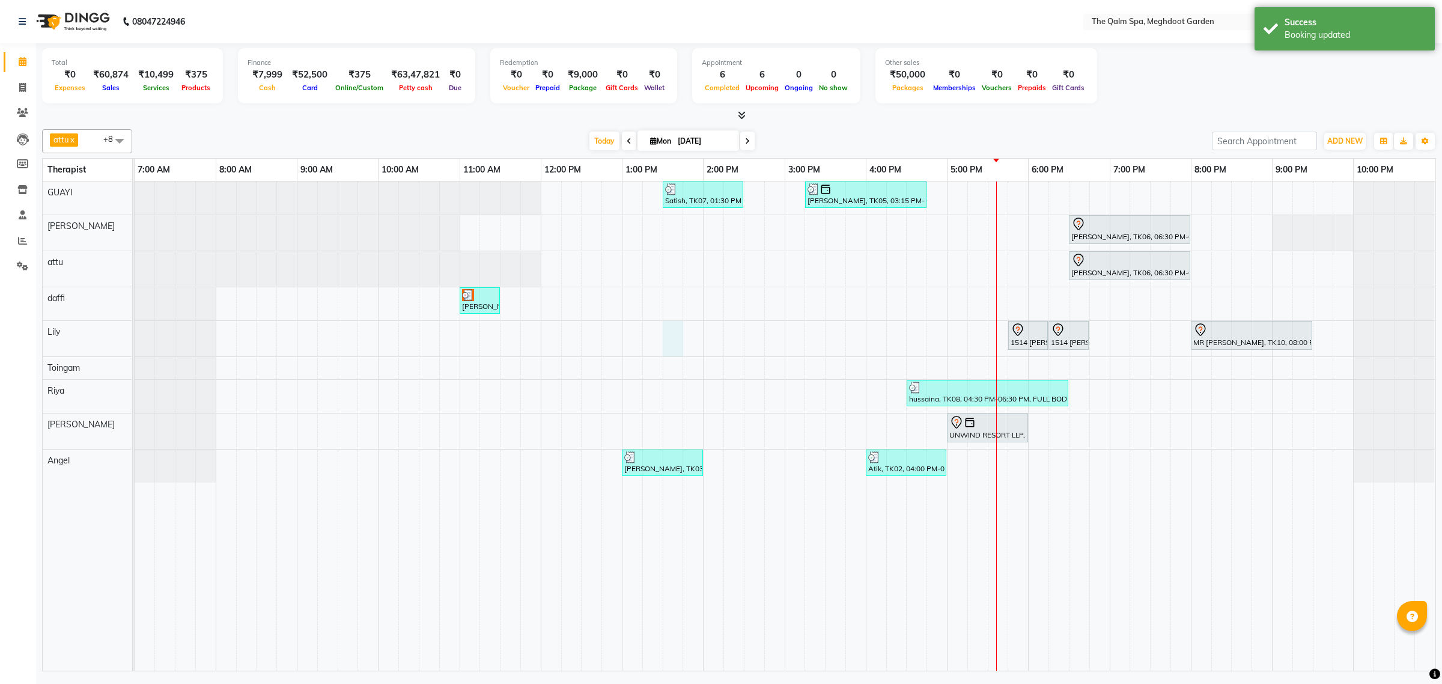
click at [677, 340] on div "Satish, TK07, 01:30 PM-02:30 PM, Swedish De-Stress - 60 Mins Siddharth Upasak, …" at bounding box center [785, 425] width 1301 height 489
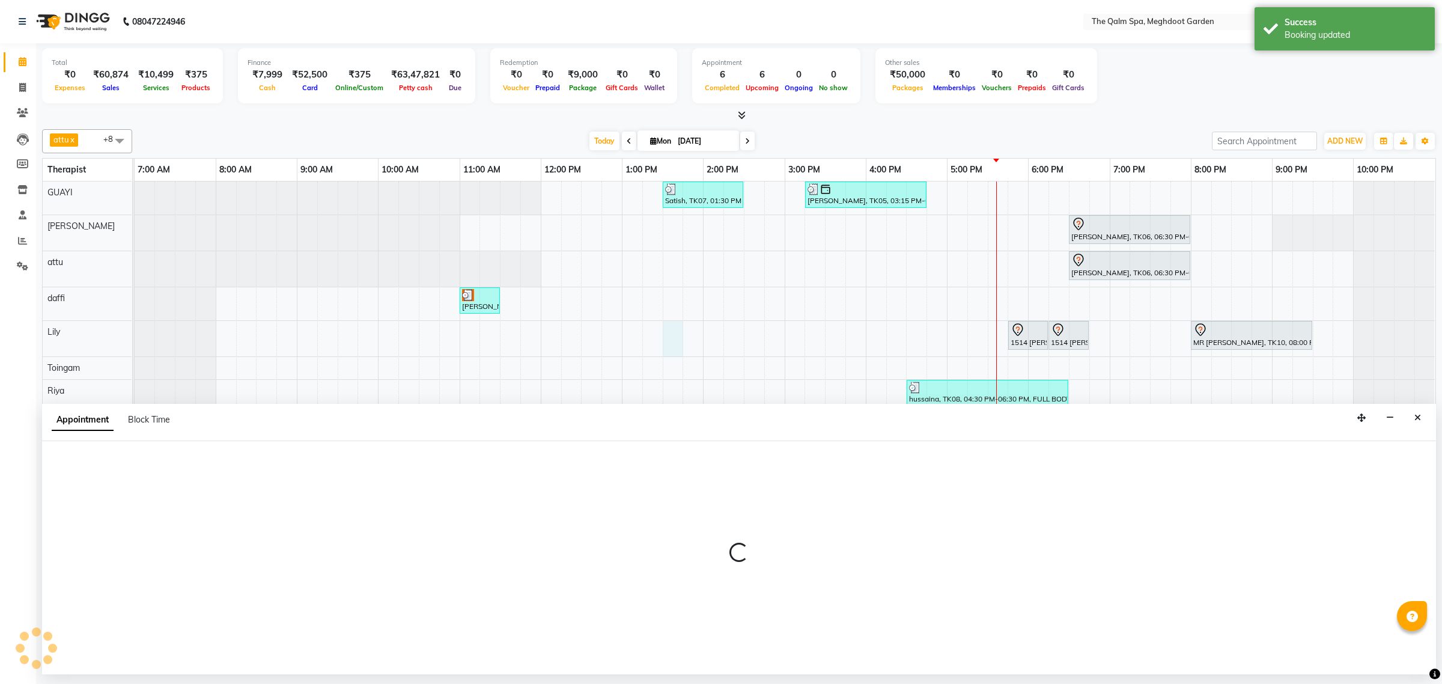
select select "75413"
select select "810"
select select "tentative"
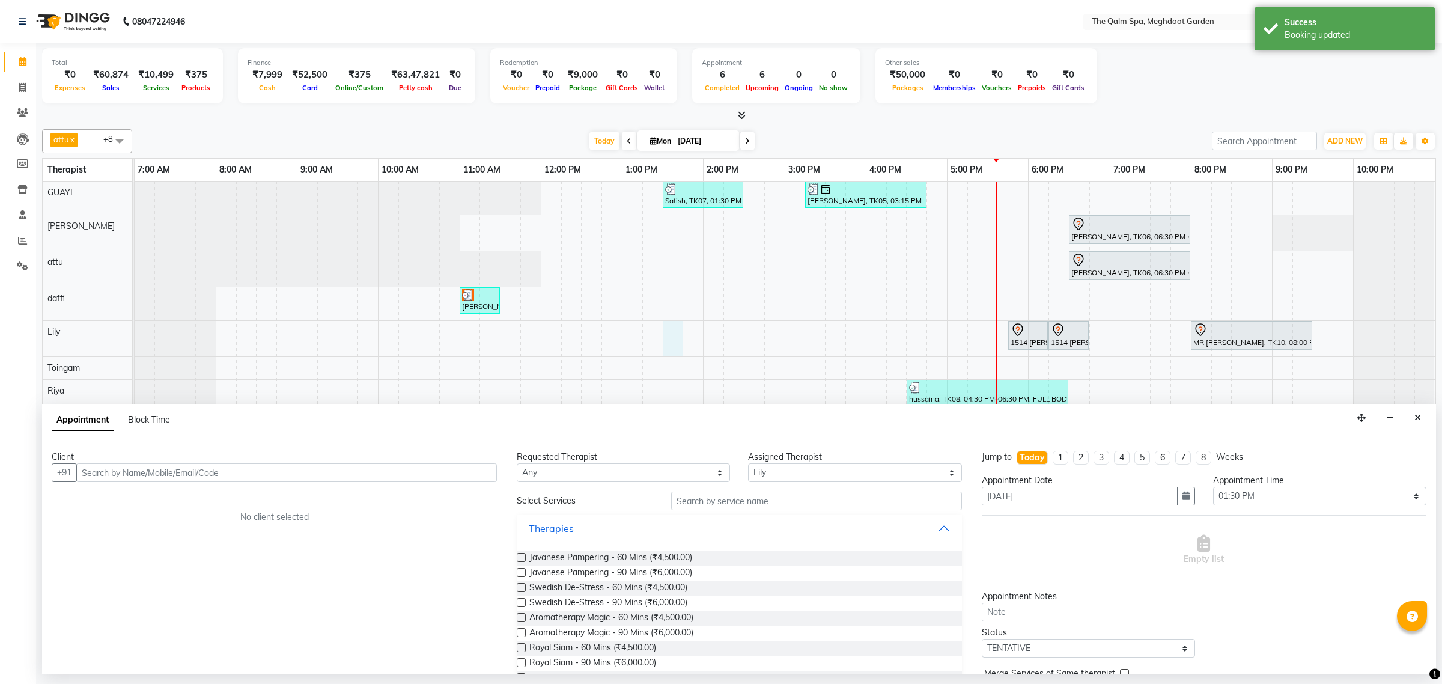
click at [317, 475] on input "text" at bounding box center [286, 472] width 421 height 19
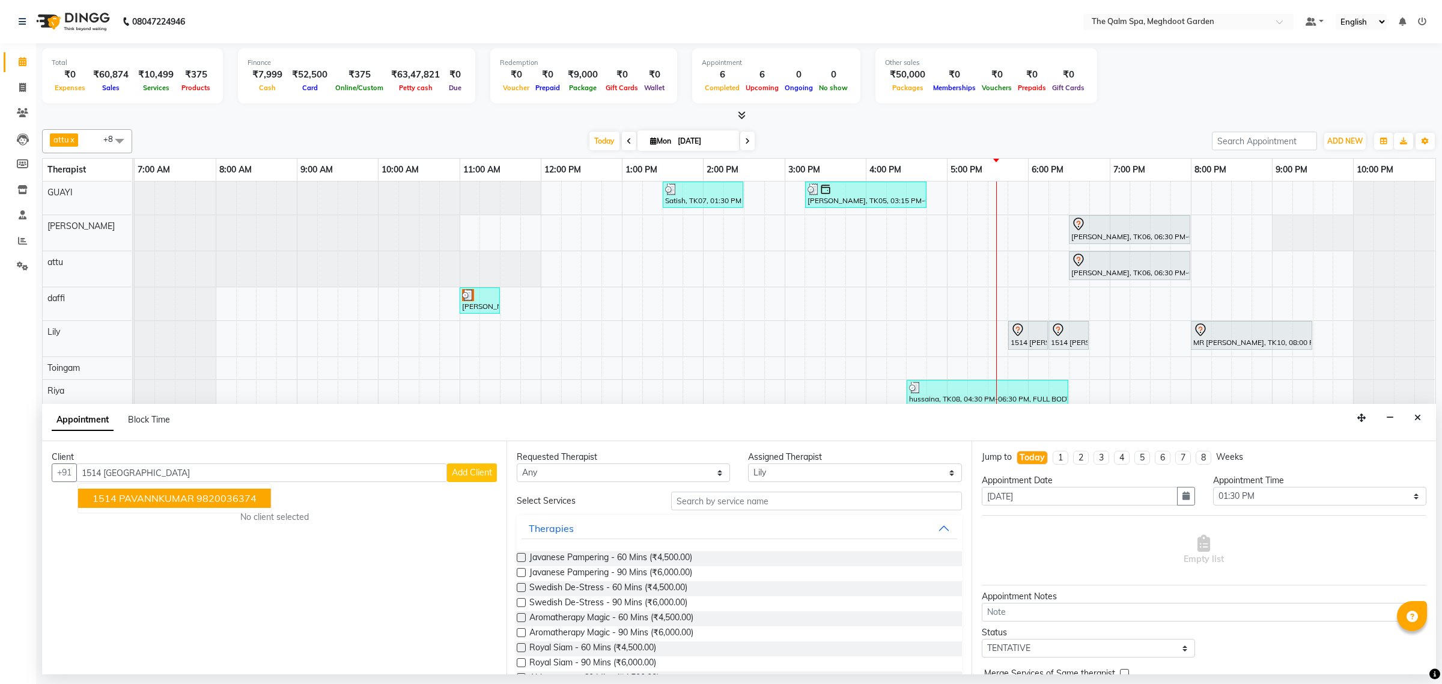
click at [164, 499] on span "1514 PAVANNKUMAR" at bounding box center [144, 498] width 102 height 12
type input "9820036374"
click at [18, 87] on span at bounding box center [22, 88] width 21 height 14
select select "service"
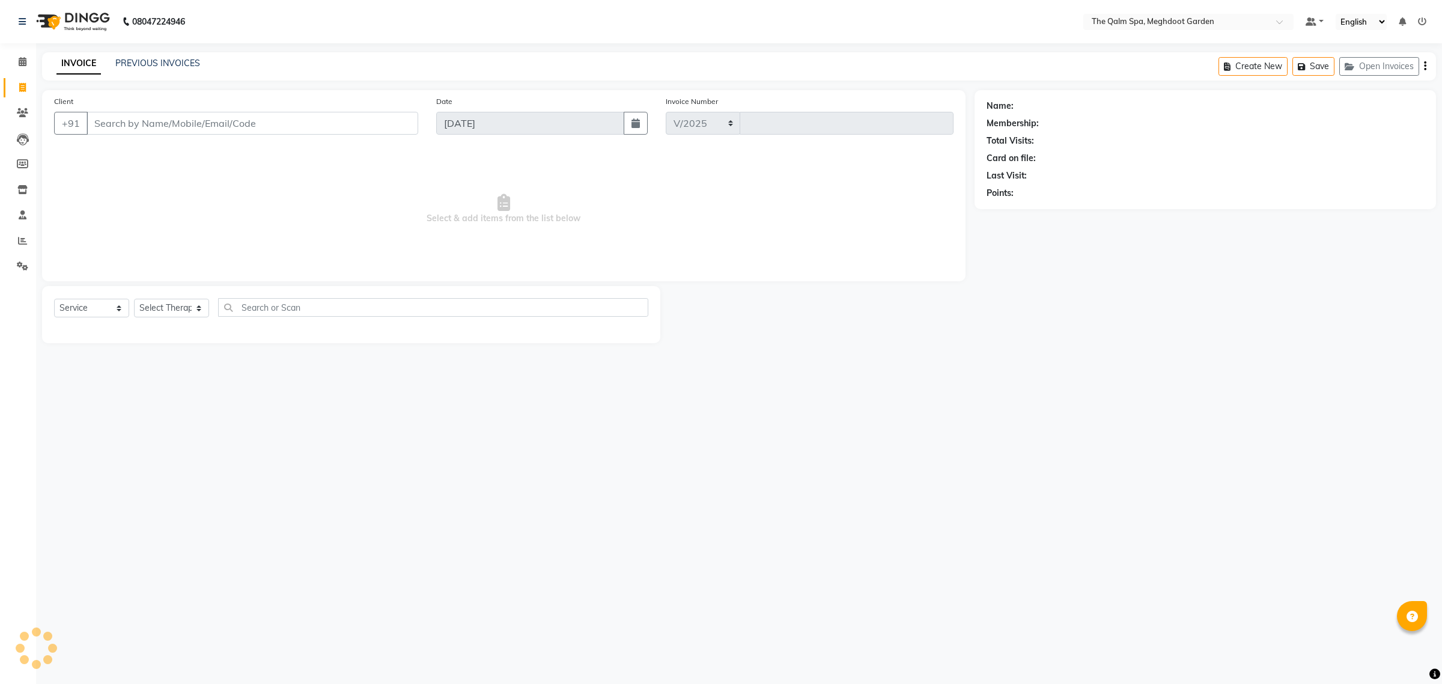
select select "6401"
type input "1883"
click at [131, 121] on input "Client" at bounding box center [253, 123] width 332 height 23
type input "9820036374"
click at [103, 309] on select "Select Service Product Membership Package Voucher Prepaid Gift Card" at bounding box center [91, 308] width 75 height 19
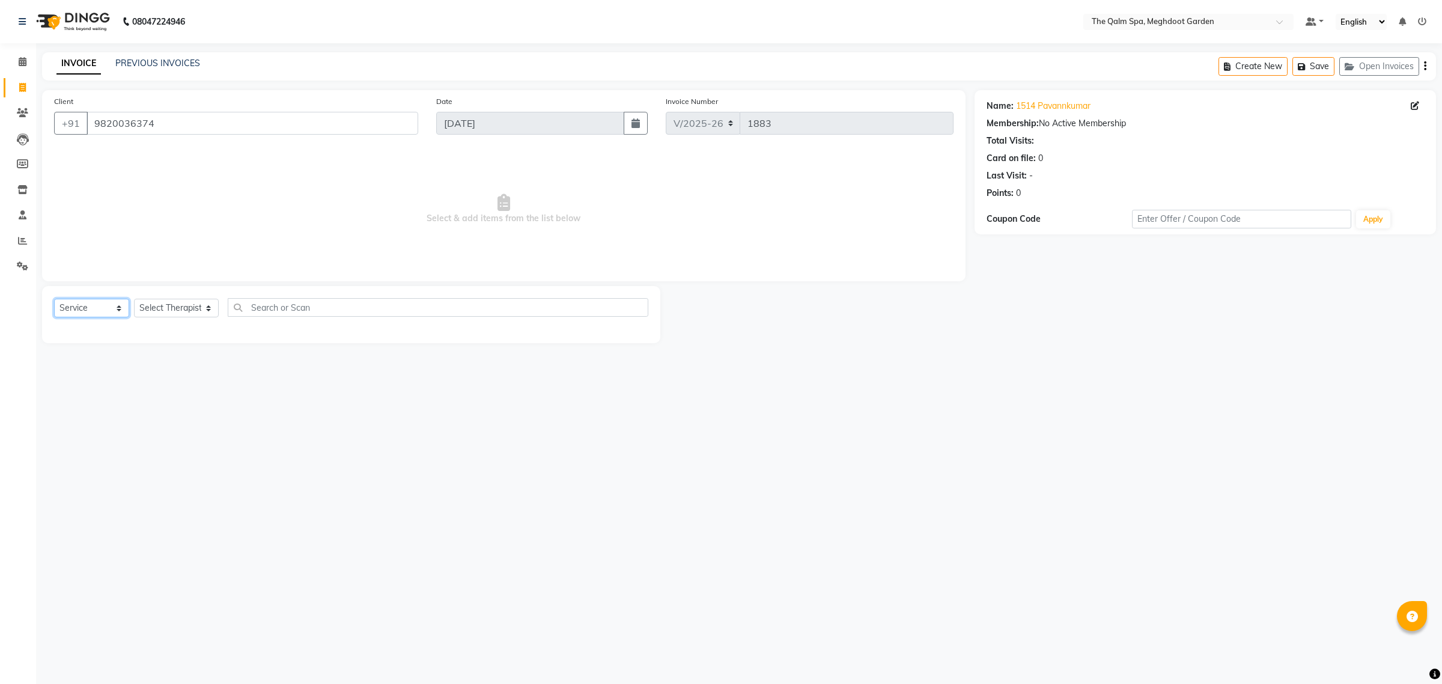
select select "product"
click at [54, 299] on select "Select Service Product Membership Package Voucher Prepaid Gift Card" at bounding box center [91, 308] width 75 height 19
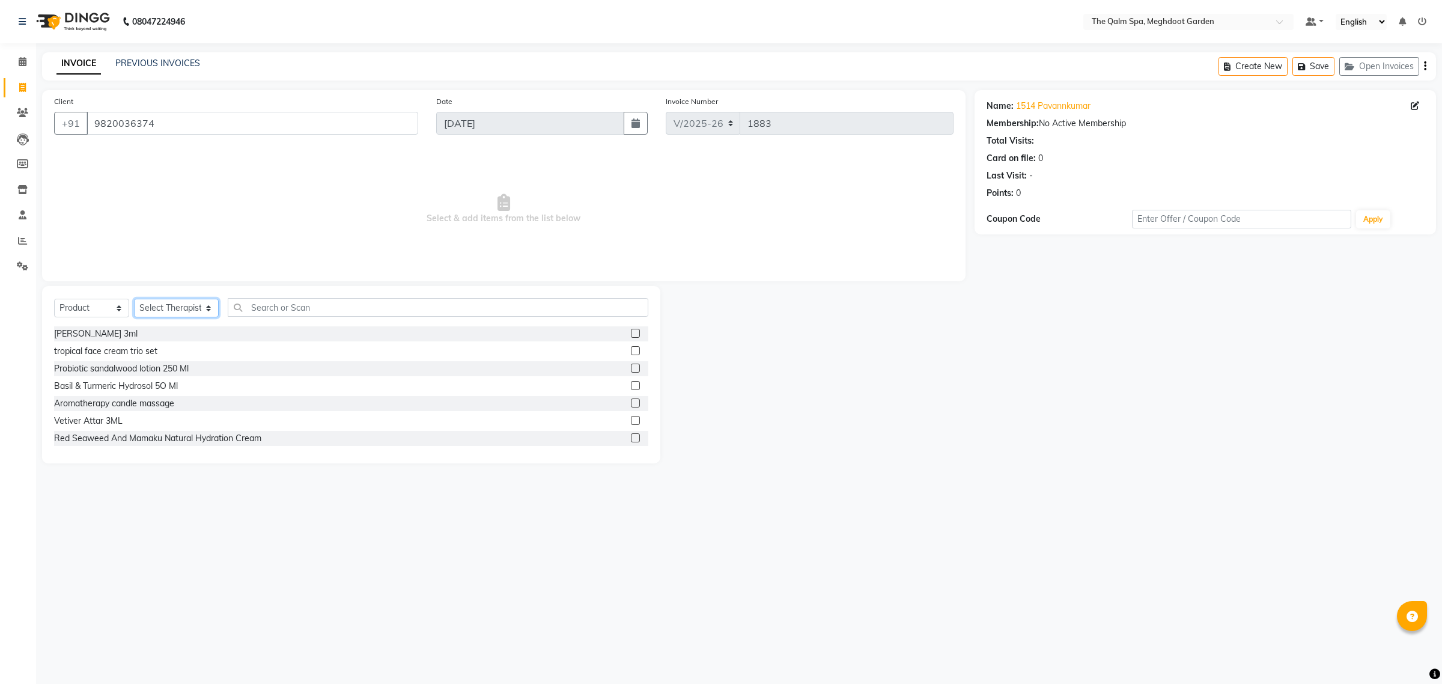
click at [196, 307] on select "Select Therapist Angel attu Bhavesh Joshi daffi Darshika Dongdongi Eshuhmi Eva …" at bounding box center [176, 308] width 85 height 19
select select "83135"
click at [134, 299] on select "Select Therapist Angel attu Bhavesh Joshi daffi Darshika Dongdongi Eshuhmi Eva …" at bounding box center [176, 308] width 85 height 19
click at [394, 310] on input "text" at bounding box center [438, 307] width 421 height 19
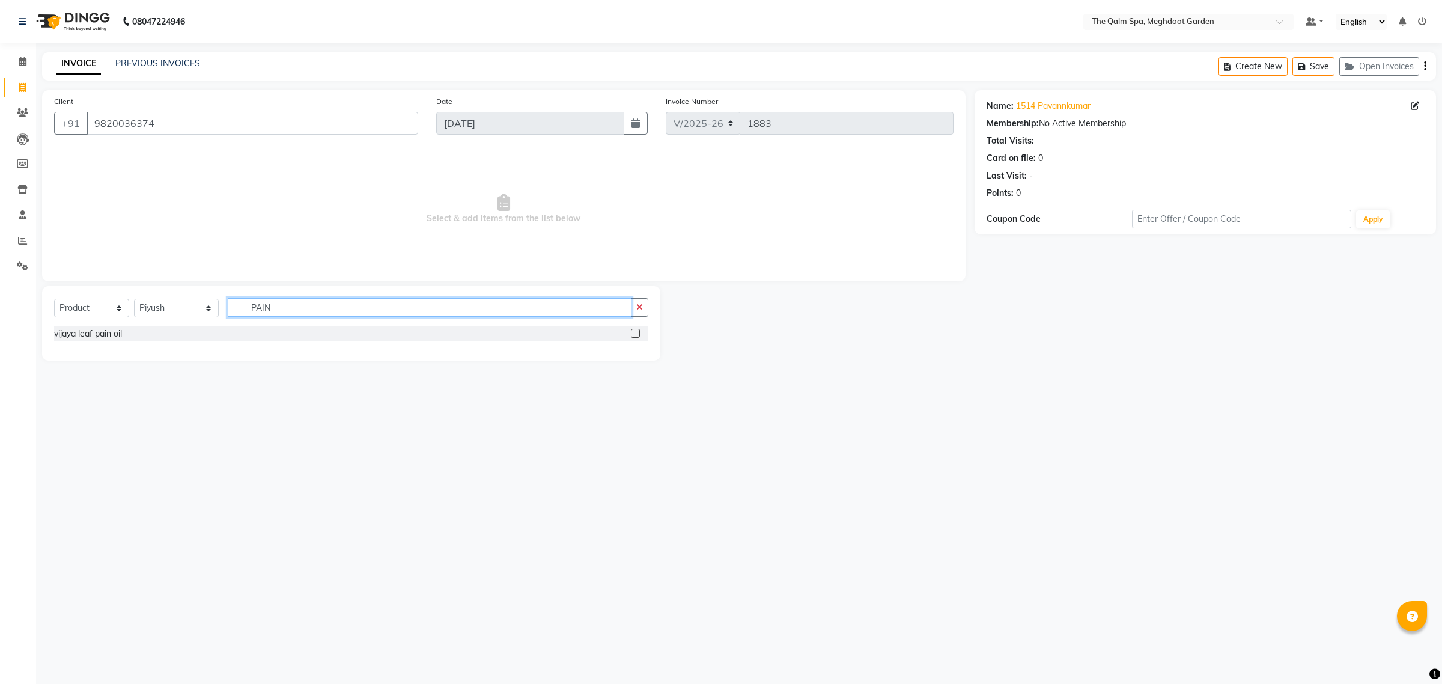
type input "PAIN"
click at [634, 332] on label at bounding box center [635, 333] width 9 height 9
click at [634, 332] on input "checkbox" at bounding box center [635, 334] width 8 height 8
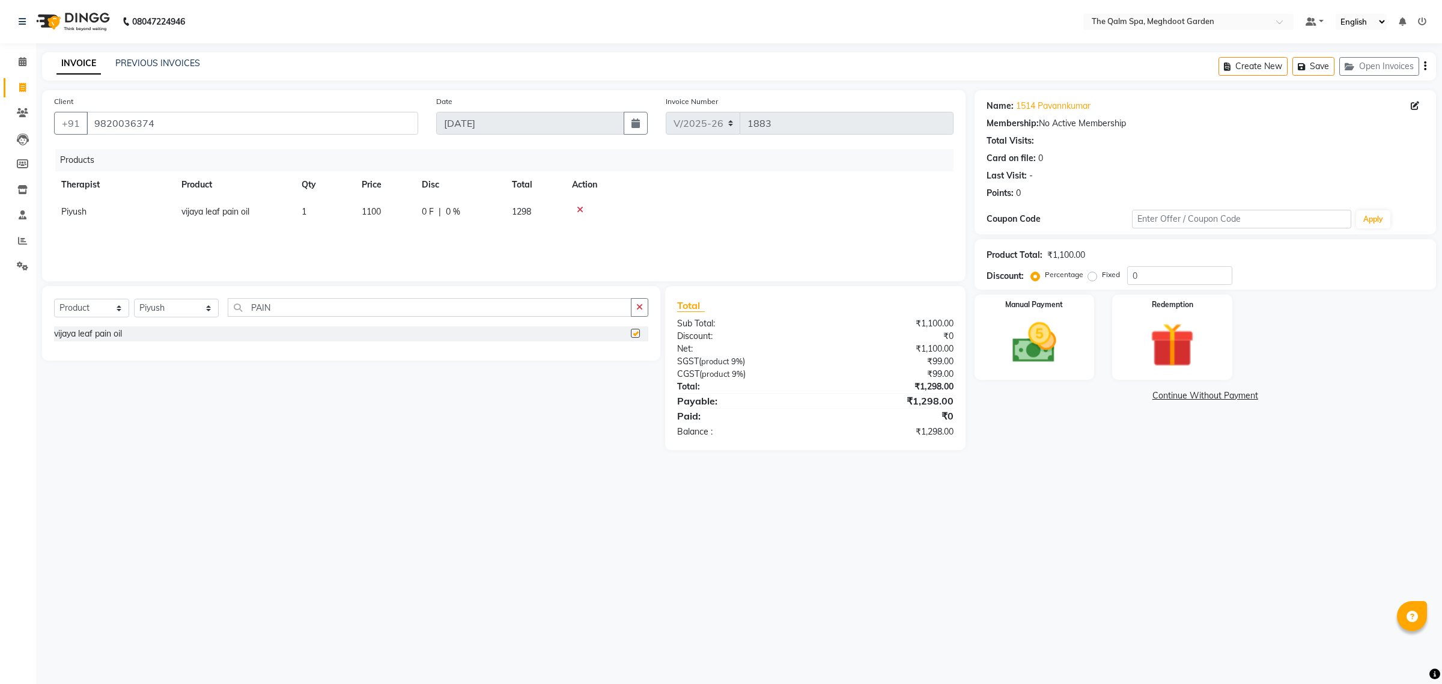
checkbox input "false"
click at [1145, 275] on input "0" at bounding box center [1179, 275] width 105 height 19
type input "5"
click at [580, 305] on input "PAIN" at bounding box center [430, 307] width 404 height 19
type input "P"
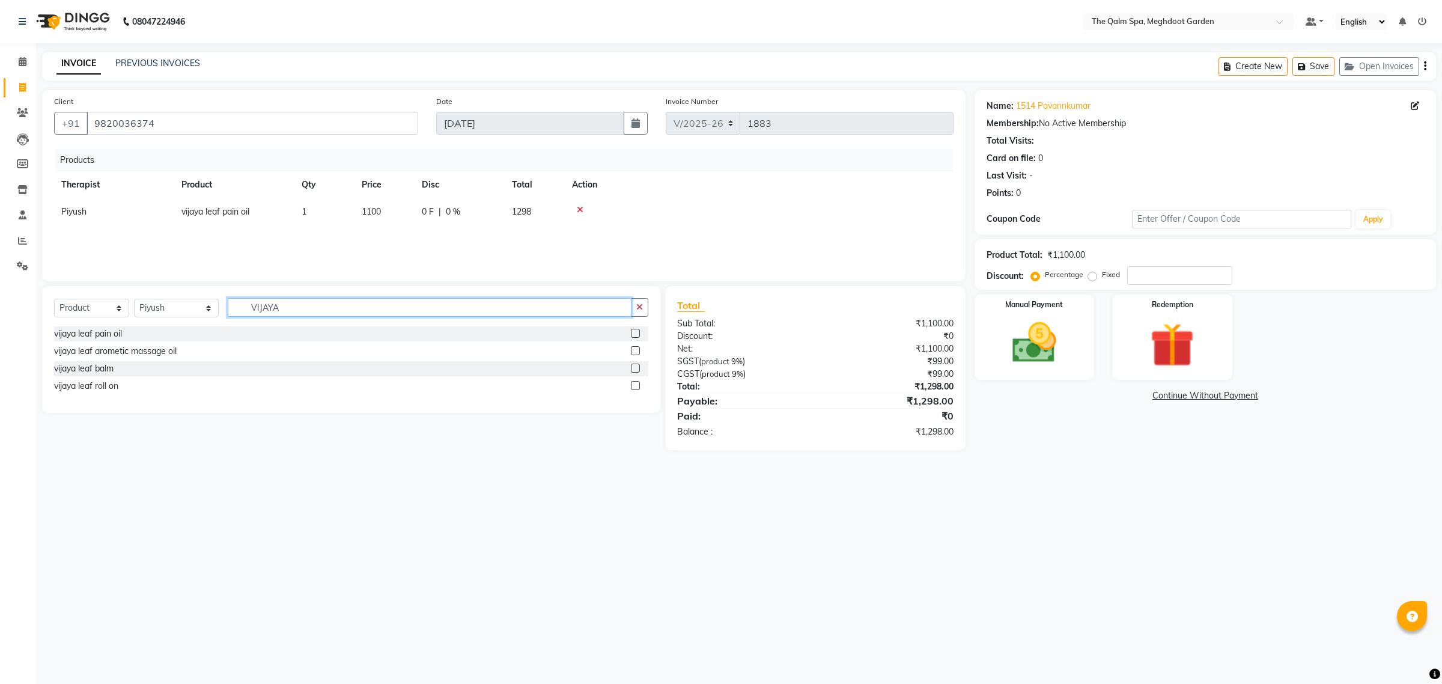
type input "VIJAYA"
click at [632, 334] on label at bounding box center [635, 333] width 9 height 9
click at [632, 334] on input "checkbox" at bounding box center [635, 334] width 8 height 8
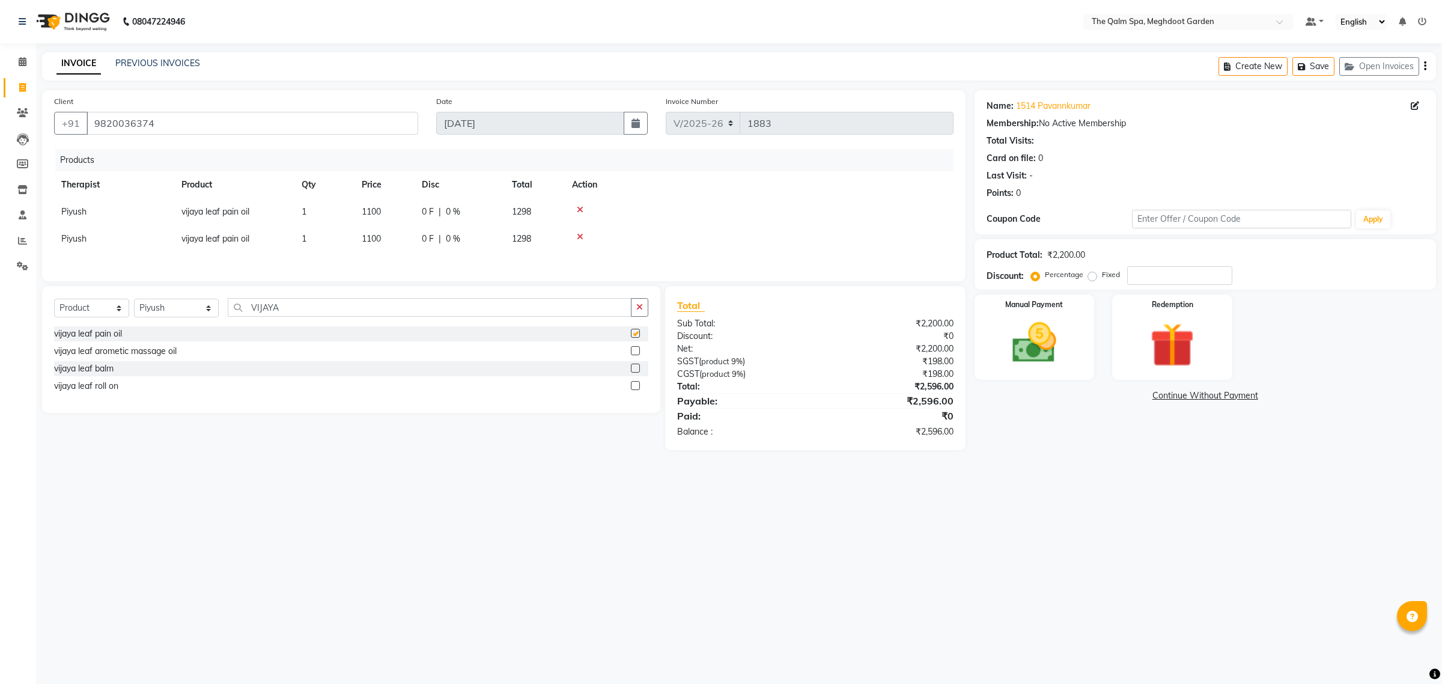
checkbox input "false"
click at [632, 355] on label at bounding box center [635, 350] width 9 height 9
click at [632, 355] on input "checkbox" at bounding box center [635, 351] width 8 height 8
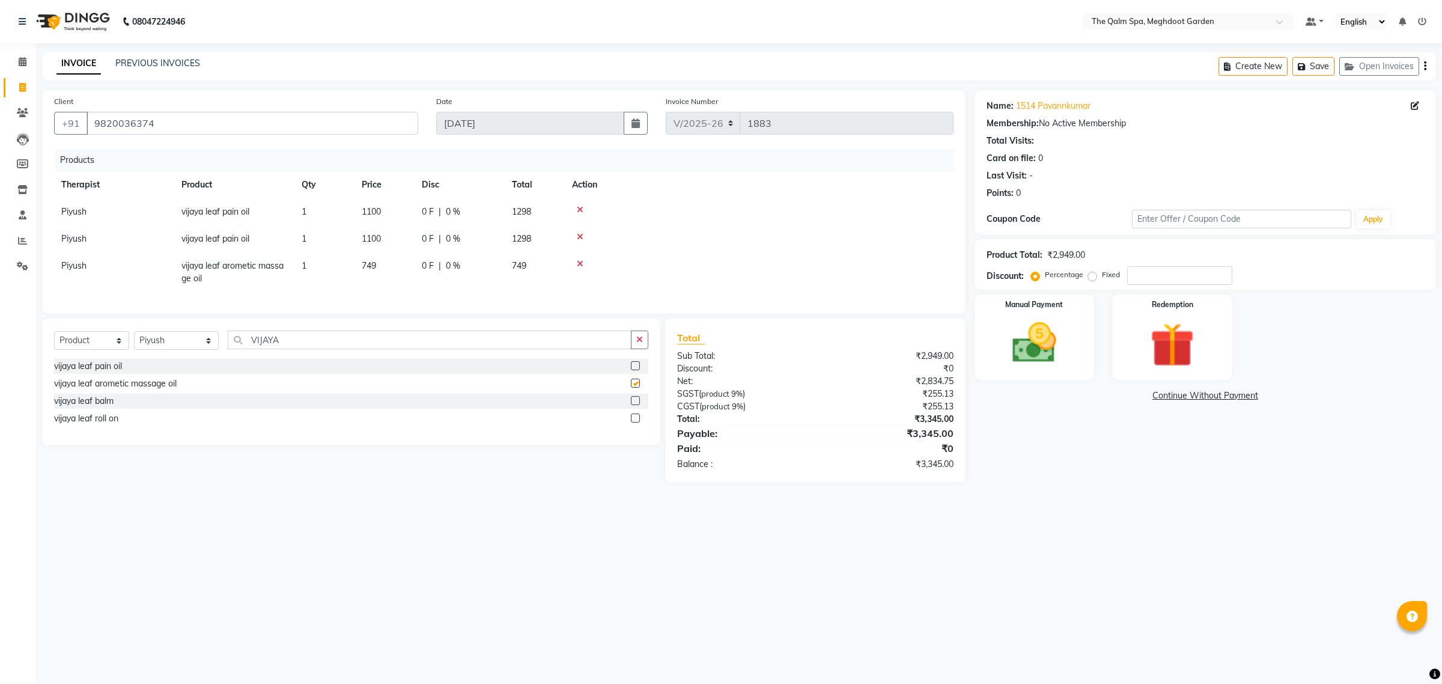
checkbox input "false"
click at [582, 209] on icon at bounding box center [580, 209] width 7 height 8
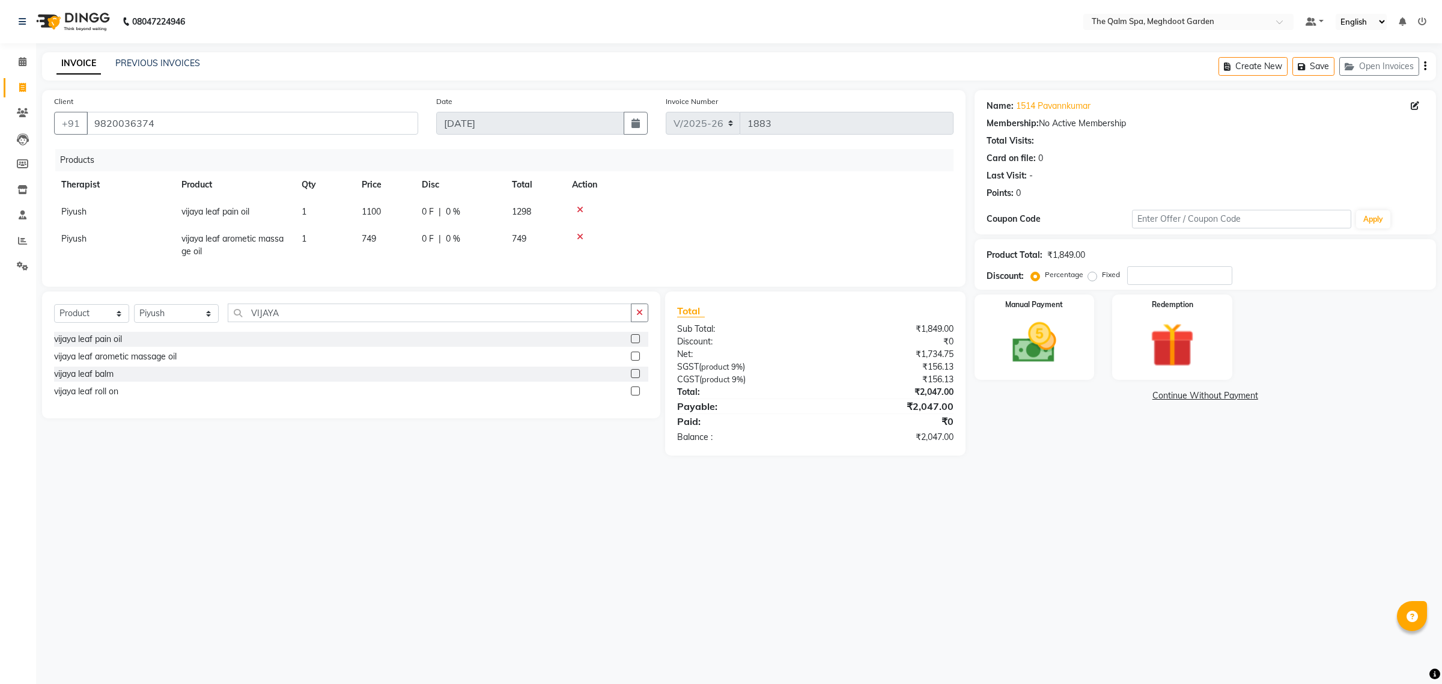
click at [583, 205] on div at bounding box center [759, 209] width 374 height 8
click at [581, 206] on icon at bounding box center [580, 209] width 7 height 8
click at [1143, 269] on input "number" at bounding box center [1179, 275] width 105 height 19
type input "50"
click at [1053, 329] on img at bounding box center [1034, 343] width 75 height 53
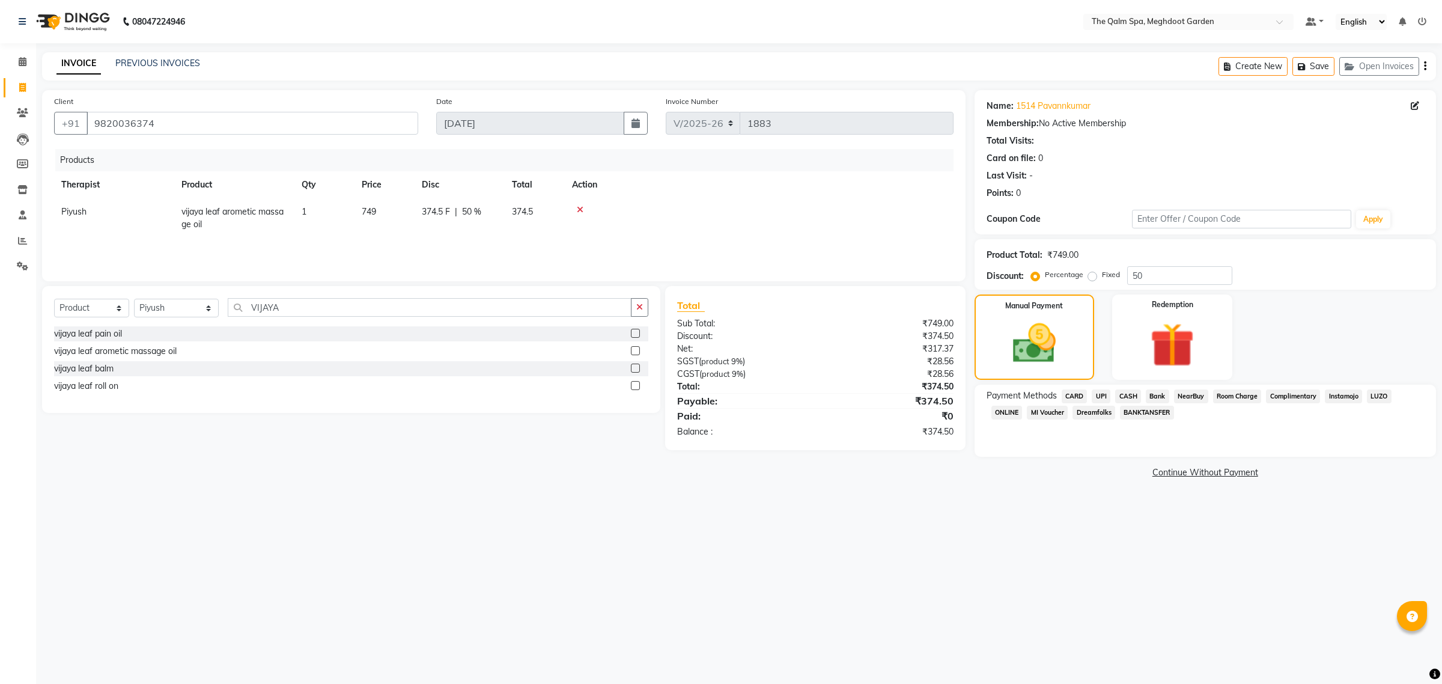
click at [1232, 392] on span "Room Charge" at bounding box center [1237, 396] width 49 height 14
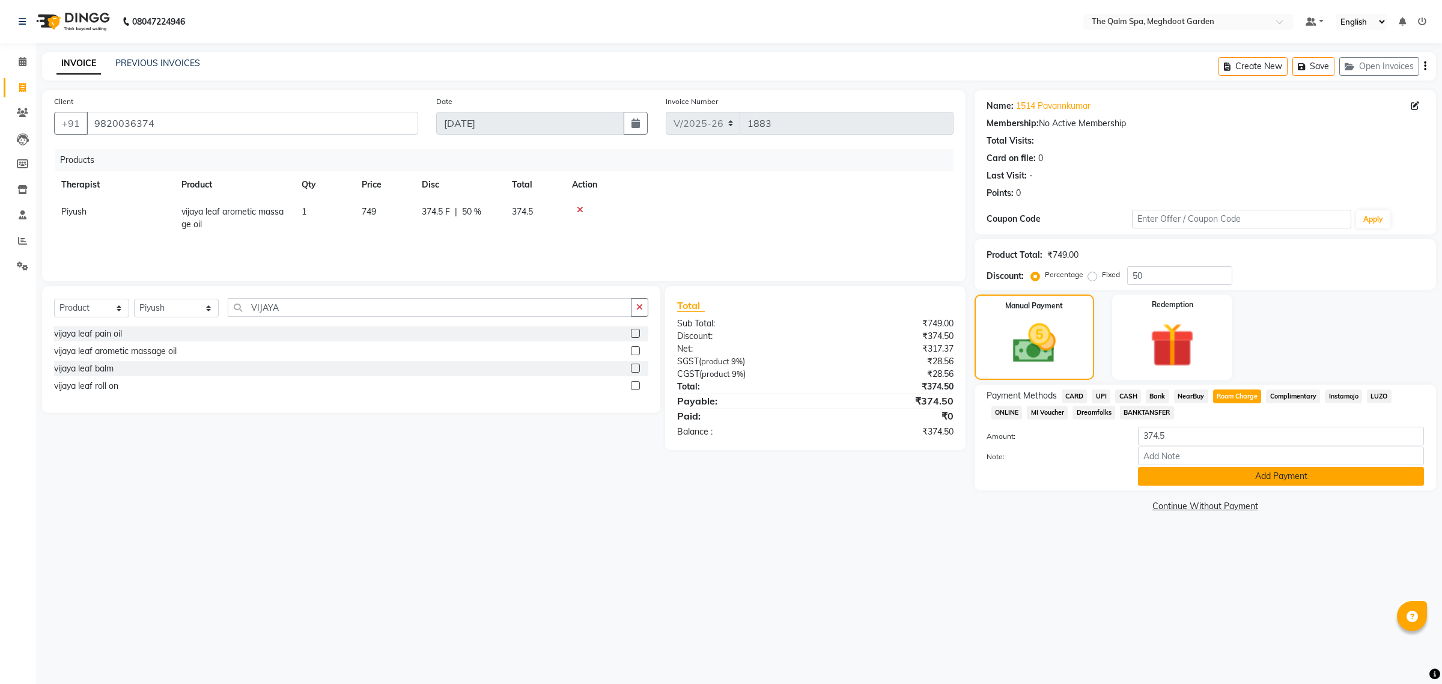
click at [1205, 476] on button "Add Payment" at bounding box center [1281, 476] width 286 height 19
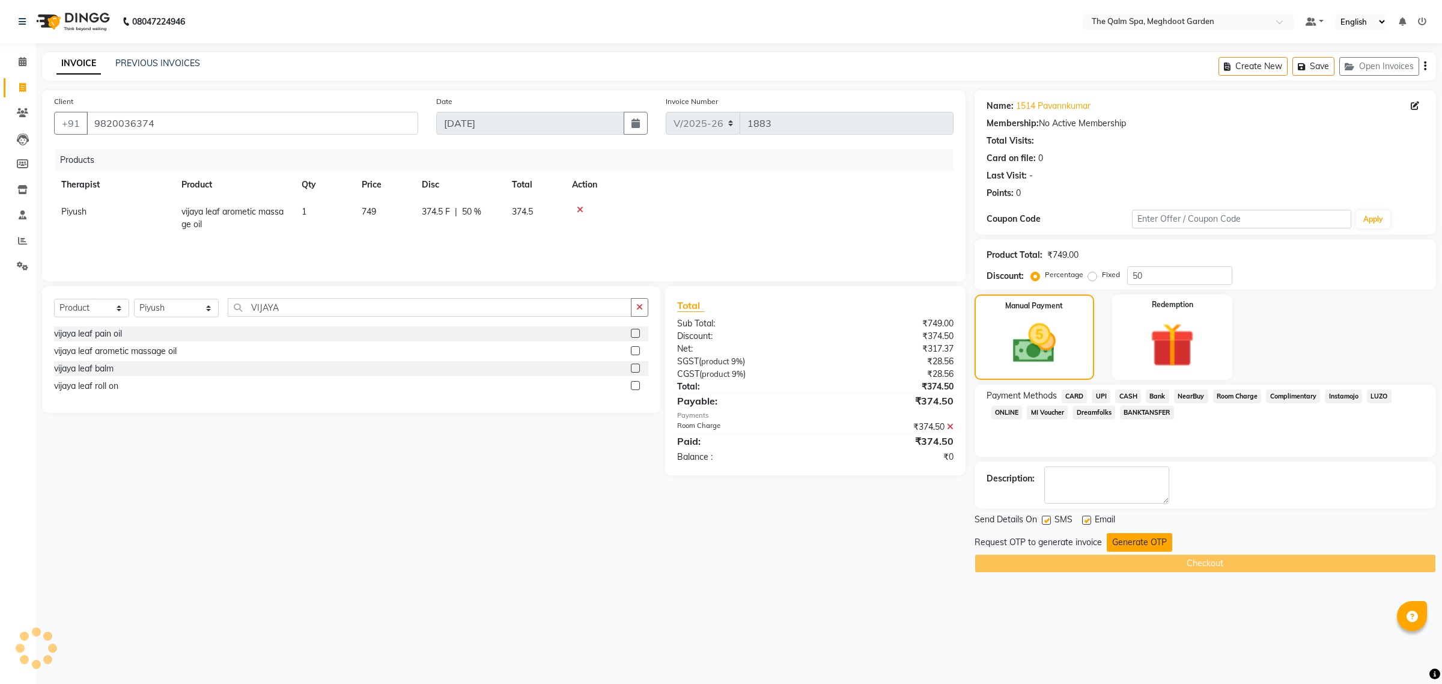
click at [1139, 540] on button "Generate OTP" at bounding box center [1139, 542] width 65 height 19
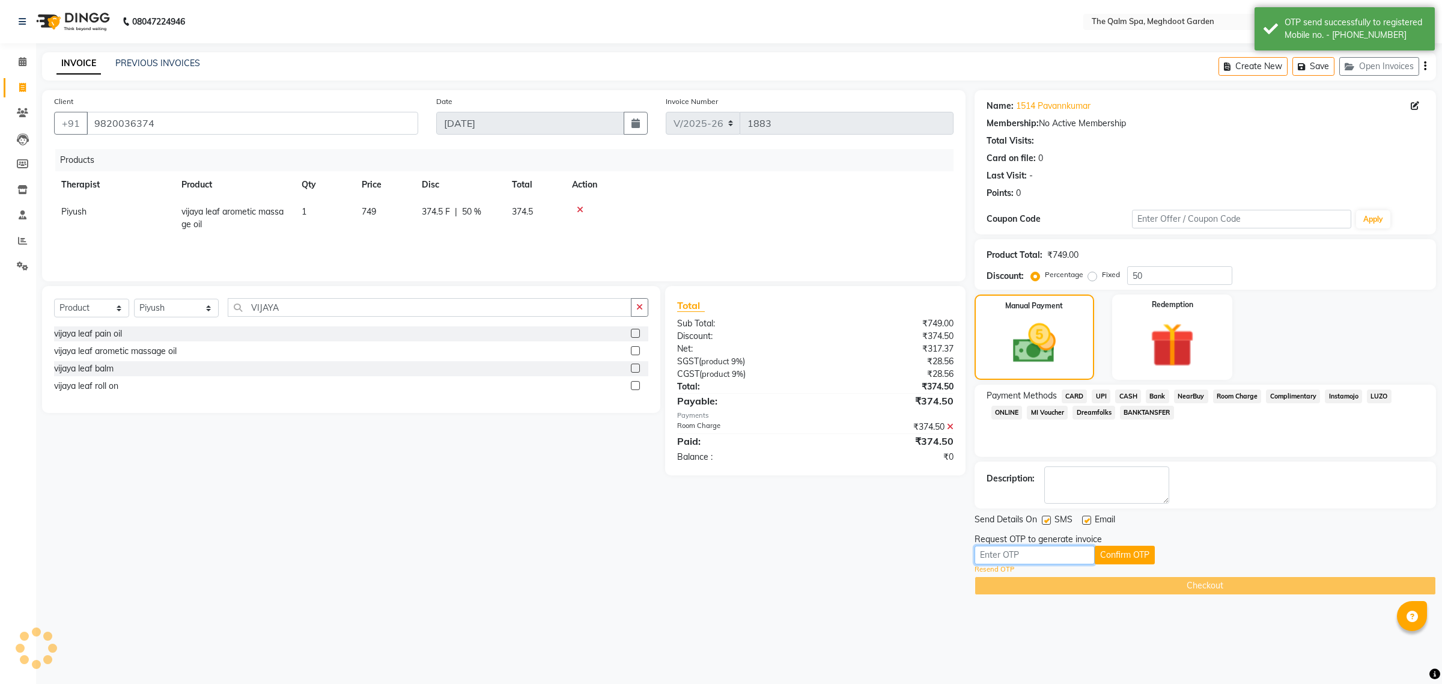
click at [1040, 553] on input "text" at bounding box center [1035, 555] width 120 height 19
click at [869, 526] on div "Client +91 9820036374 Date 01-09-2025 Invoice Number V/2025 V/2025-26 1883 Prod…" at bounding box center [504, 342] width 942 height 505
click at [1011, 556] on input "text" at bounding box center [1035, 555] width 120 height 19
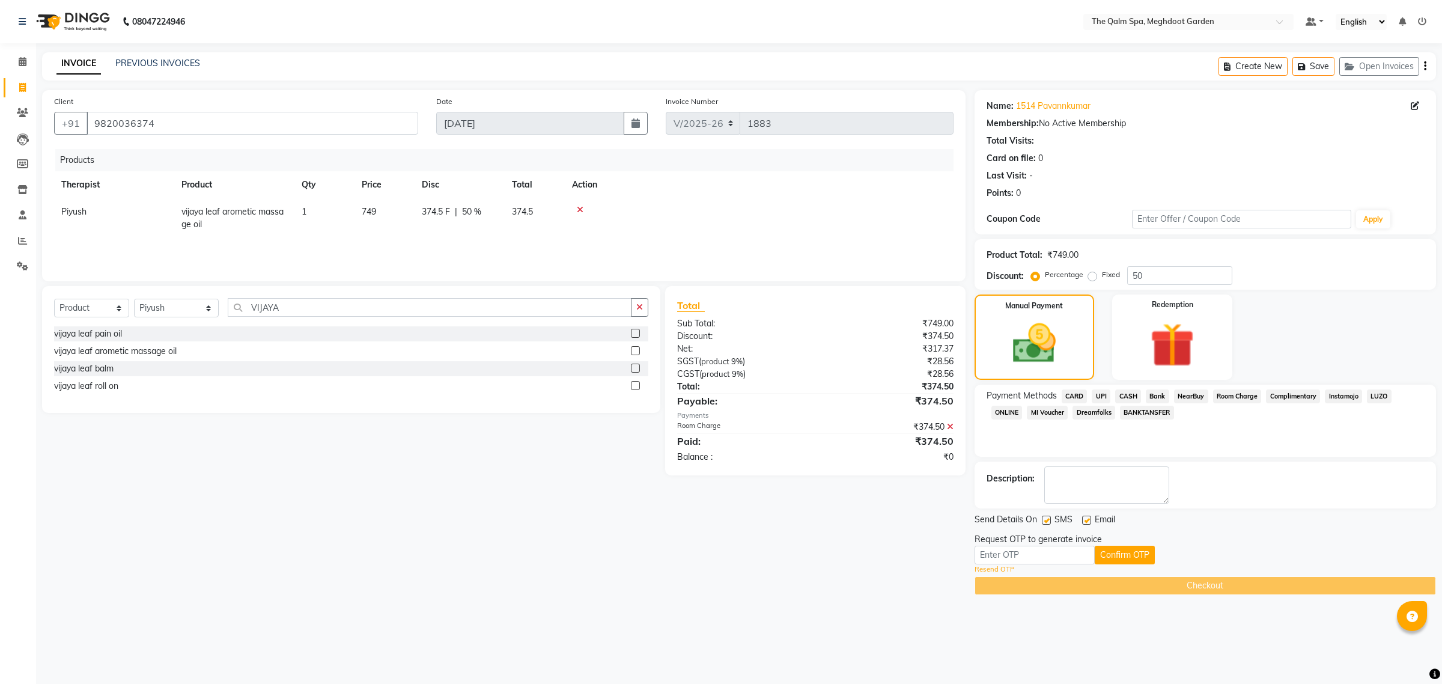
click at [597, 172] on th "Action" at bounding box center [759, 184] width 389 height 27
click at [598, 172] on th "Action" at bounding box center [759, 184] width 389 height 27
click at [272, 45] on div "08047224946 Select Location × The Qalm Spa, Meghdoot Garden Default Panel My Pa…" at bounding box center [721, 342] width 1442 height 684
click at [1008, 553] on input "text" at bounding box center [1035, 555] width 120 height 19
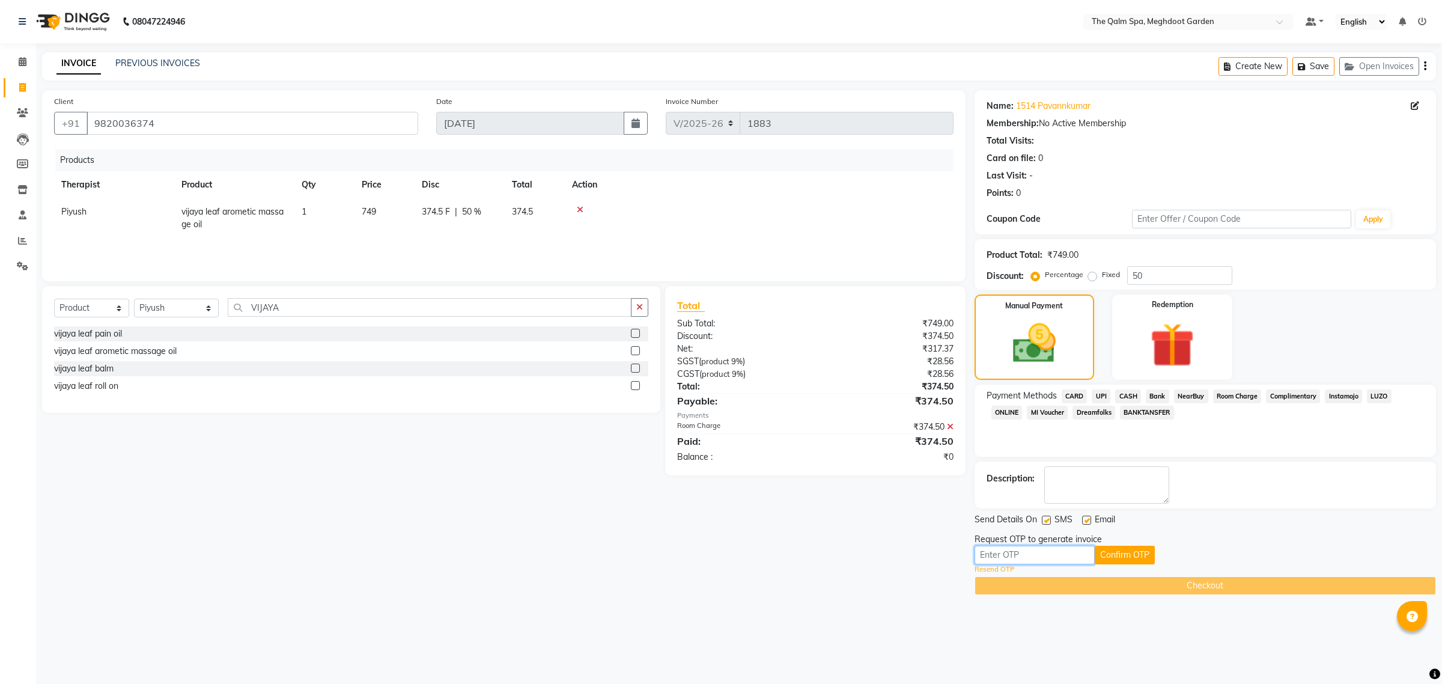
click at [1006, 553] on input "text" at bounding box center [1035, 555] width 120 height 19
type input "5875"
click at [1125, 553] on button "Confirm OTP" at bounding box center [1125, 555] width 60 height 19
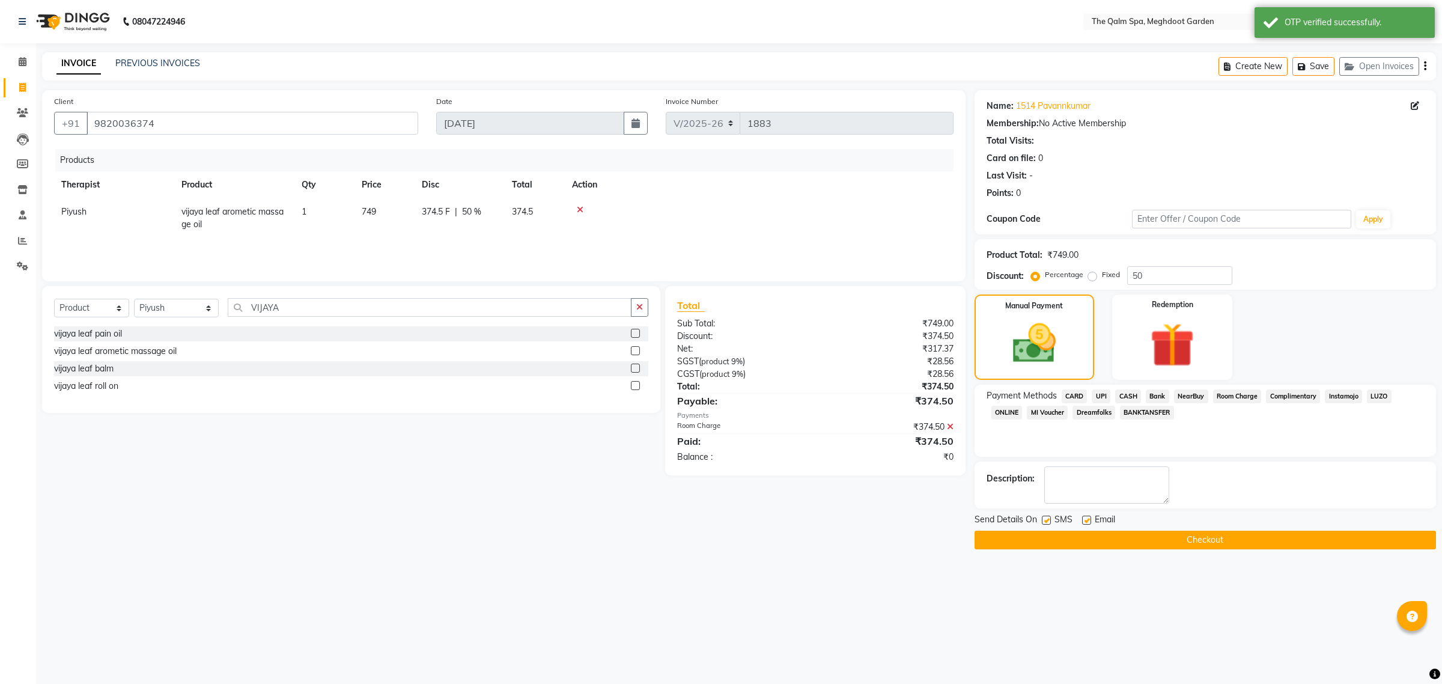
click at [1194, 541] on button "Checkout" at bounding box center [1205, 540] width 461 height 19
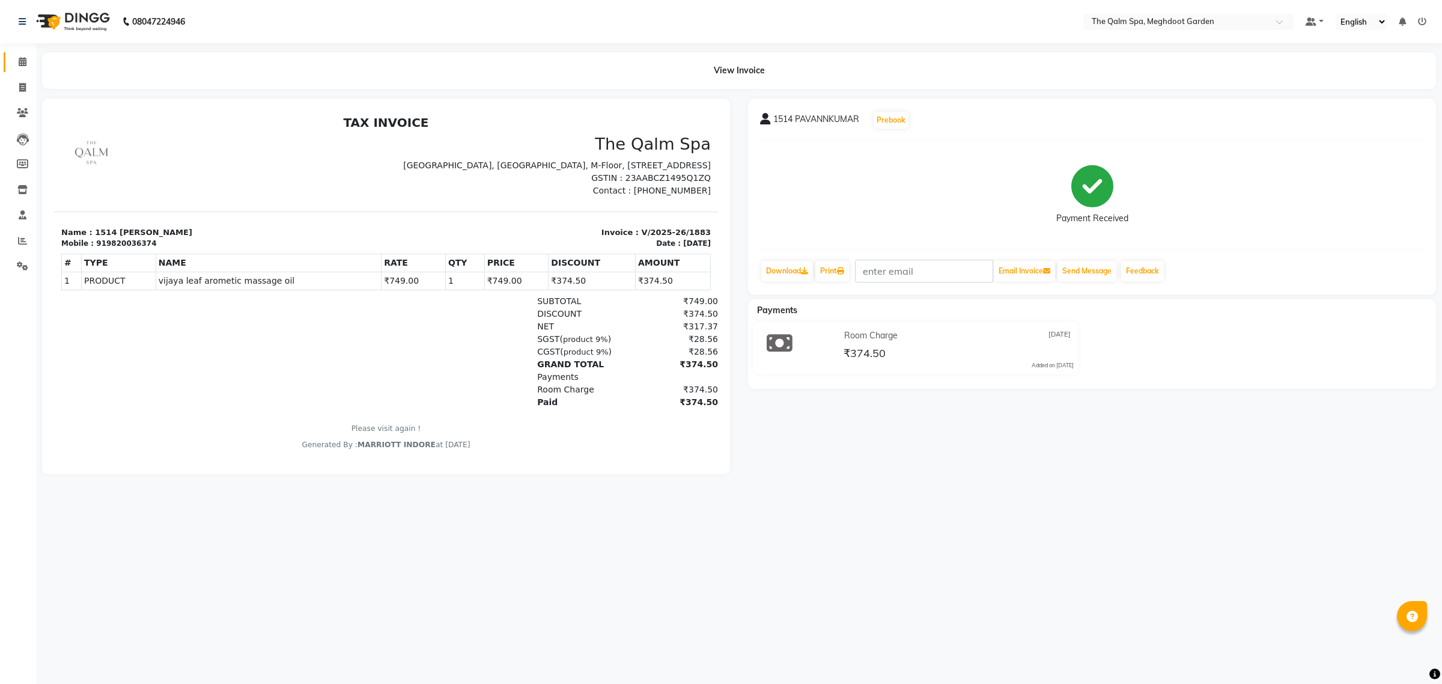
click at [22, 63] on icon at bounding box center [23, 61] width 8 height 9
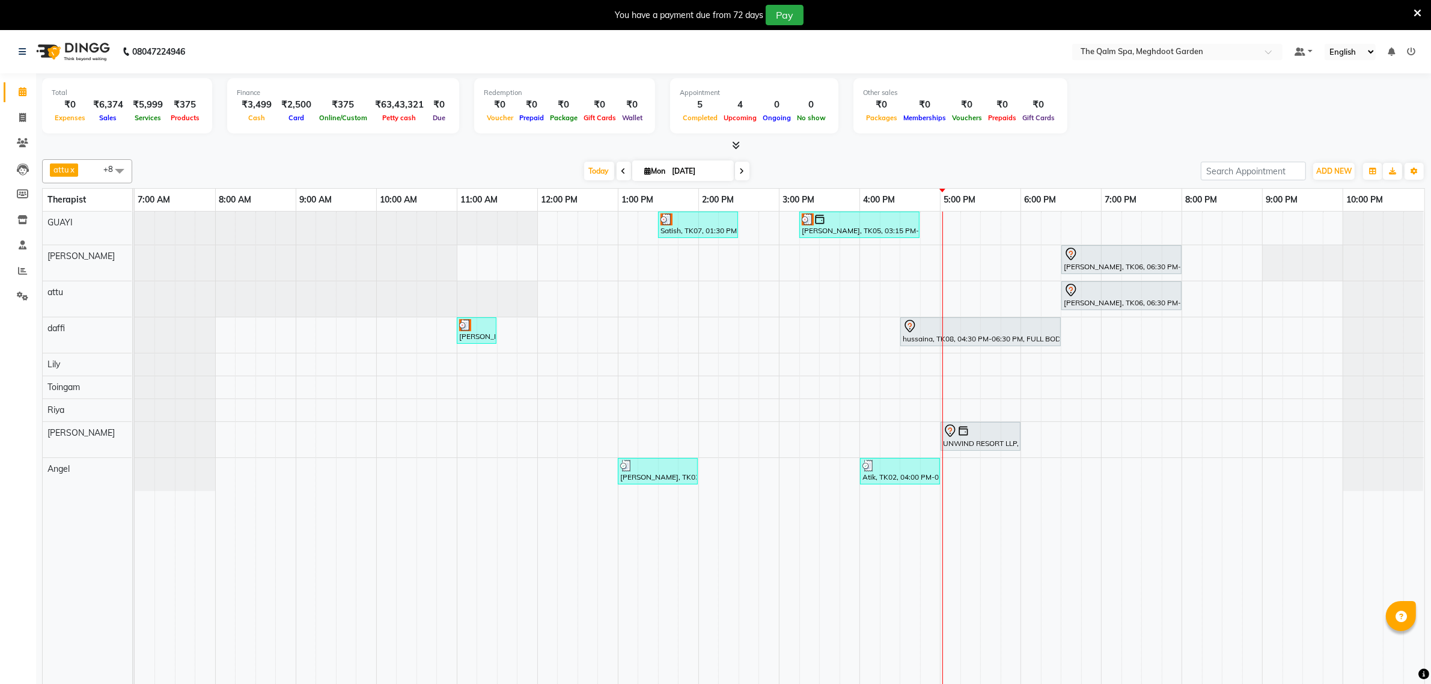
click at [990, 364] on div "Satish, TK07, 01:30 PM-02:30 PM, Swedish De-Stress - 60 Mins Siddharth Upasak, …" at bounding box center [779, 456] width 1289 height 489
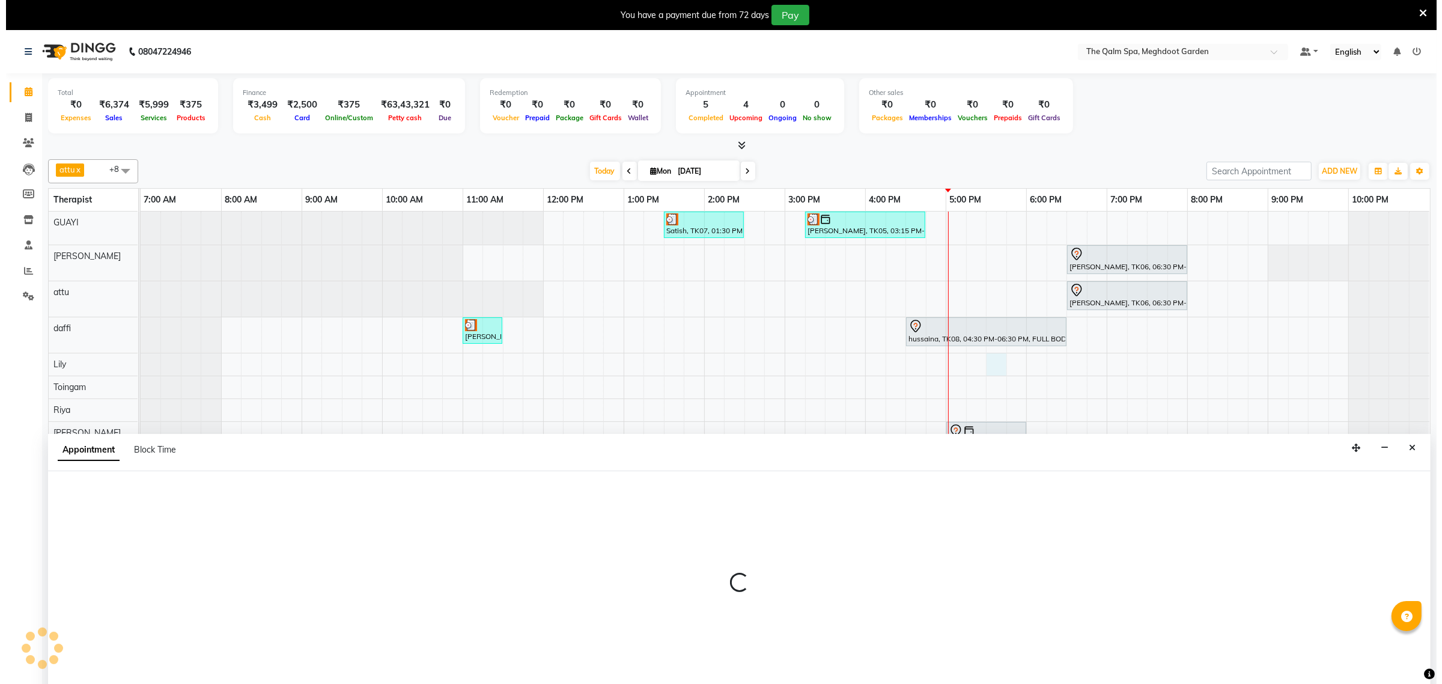
scroll to position [22, 0]
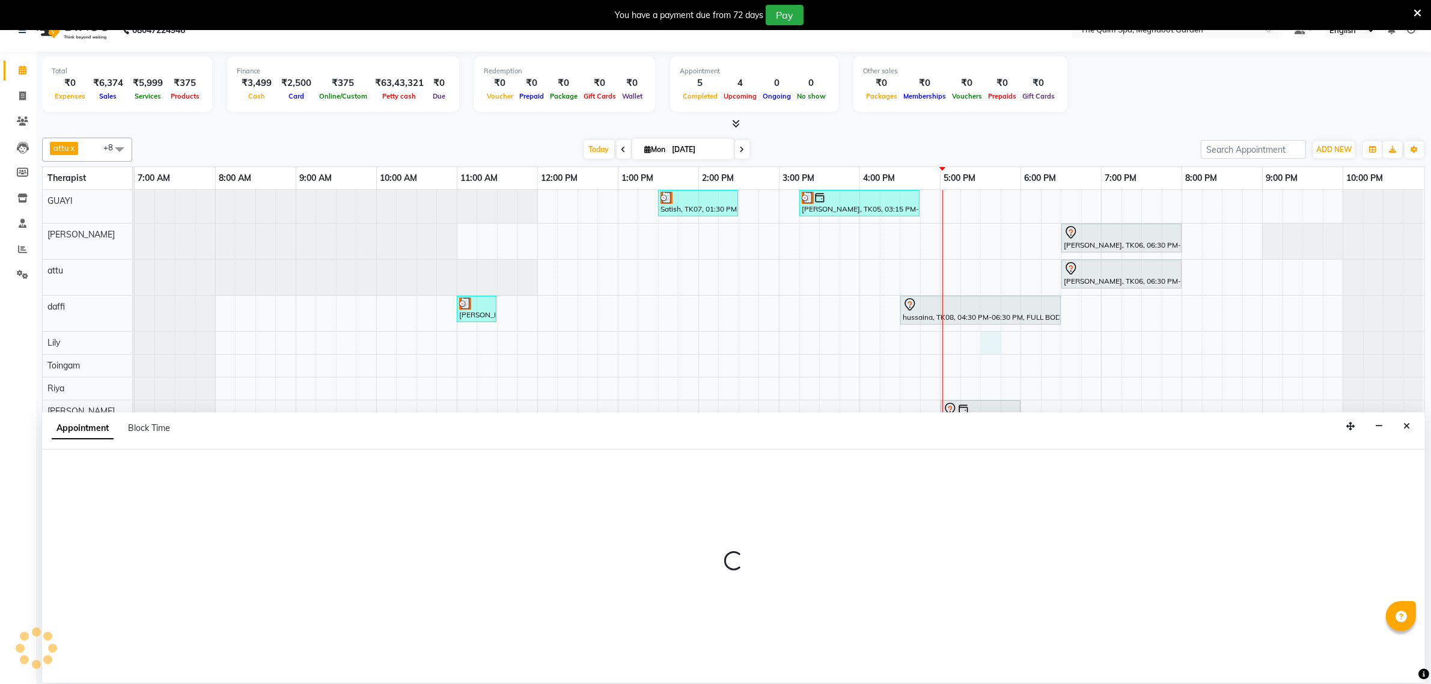
select select "75413"
select select "tentative"
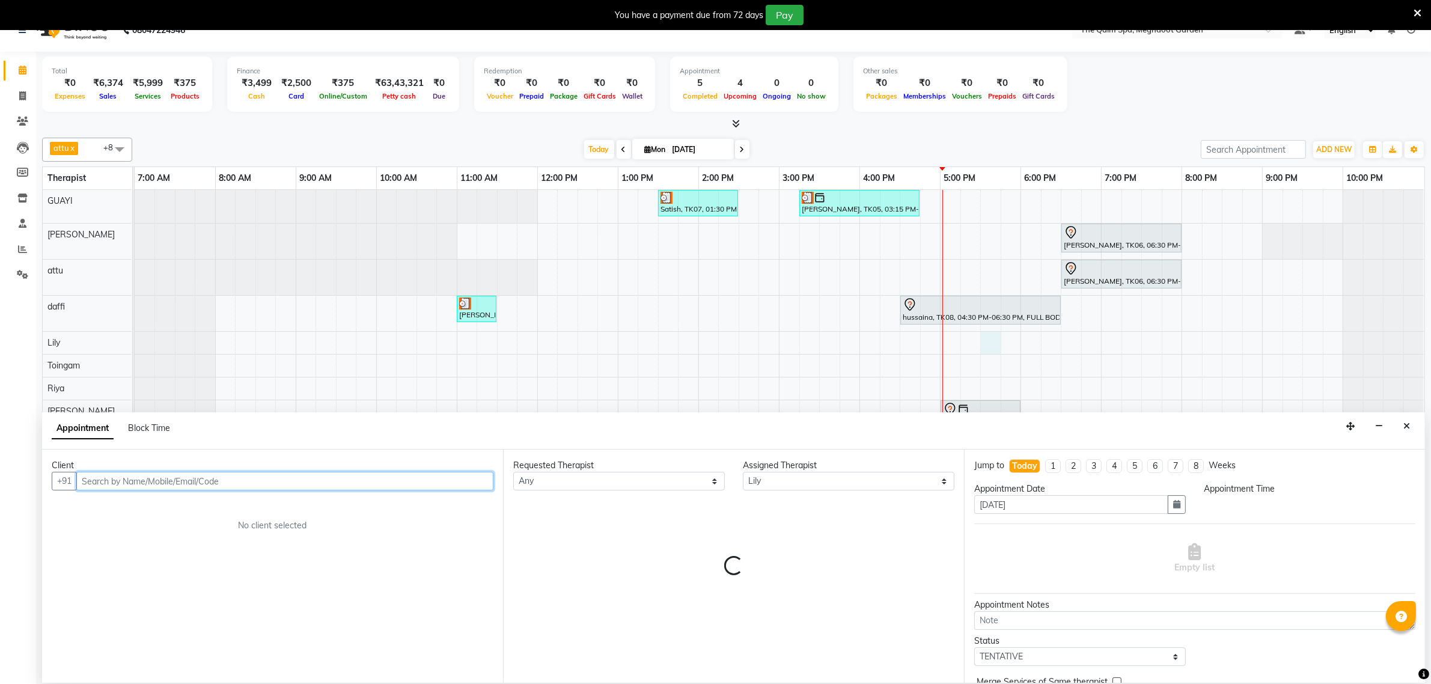
select select "1050"
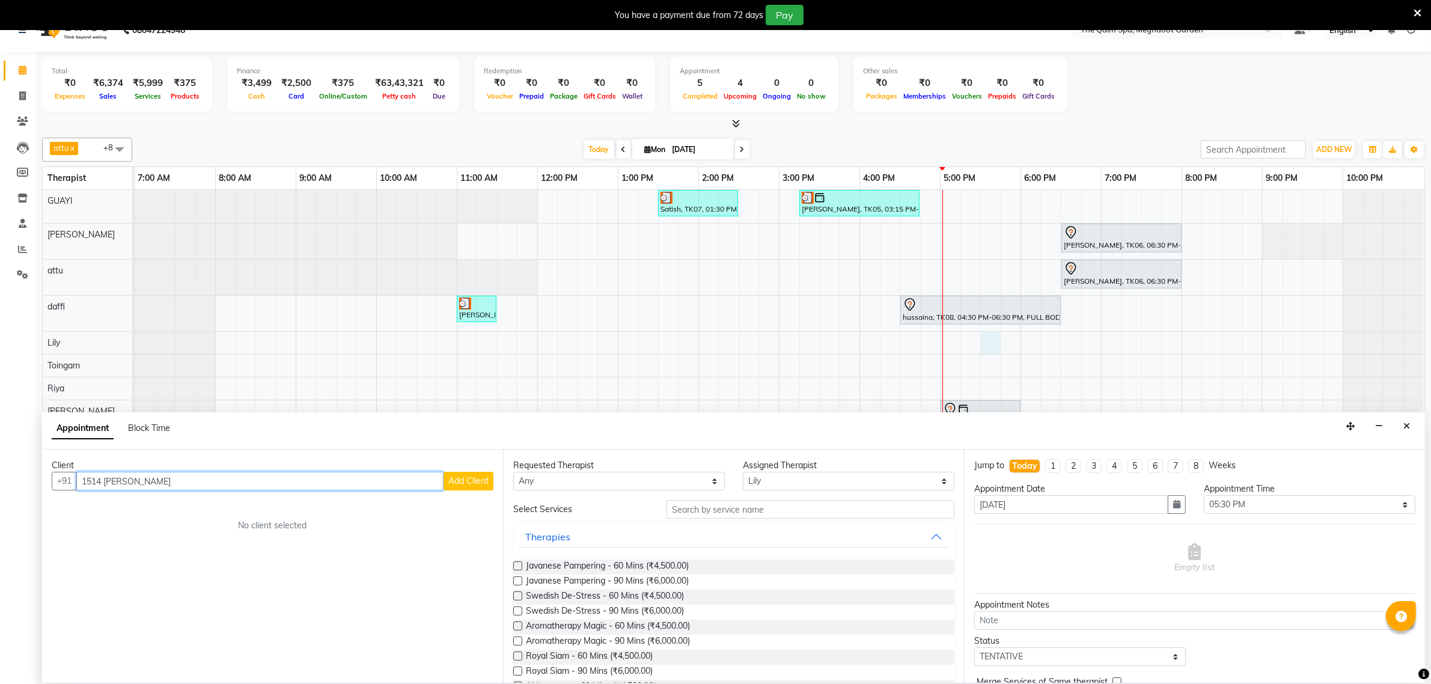
drag, startPoint x: 124, startPoint y: 479, endPoint x: 115, endPoint y: 478, distance: 9.8
click at [110, 481] on input "1514 pavaNKUMAR" at bounding box center [259, 481] width 367 height 19
type input "1514 PAVANNKUMAR"
click at [467, 478] on span "Add Client" at bounding box center [468, 480] width 40 height 11
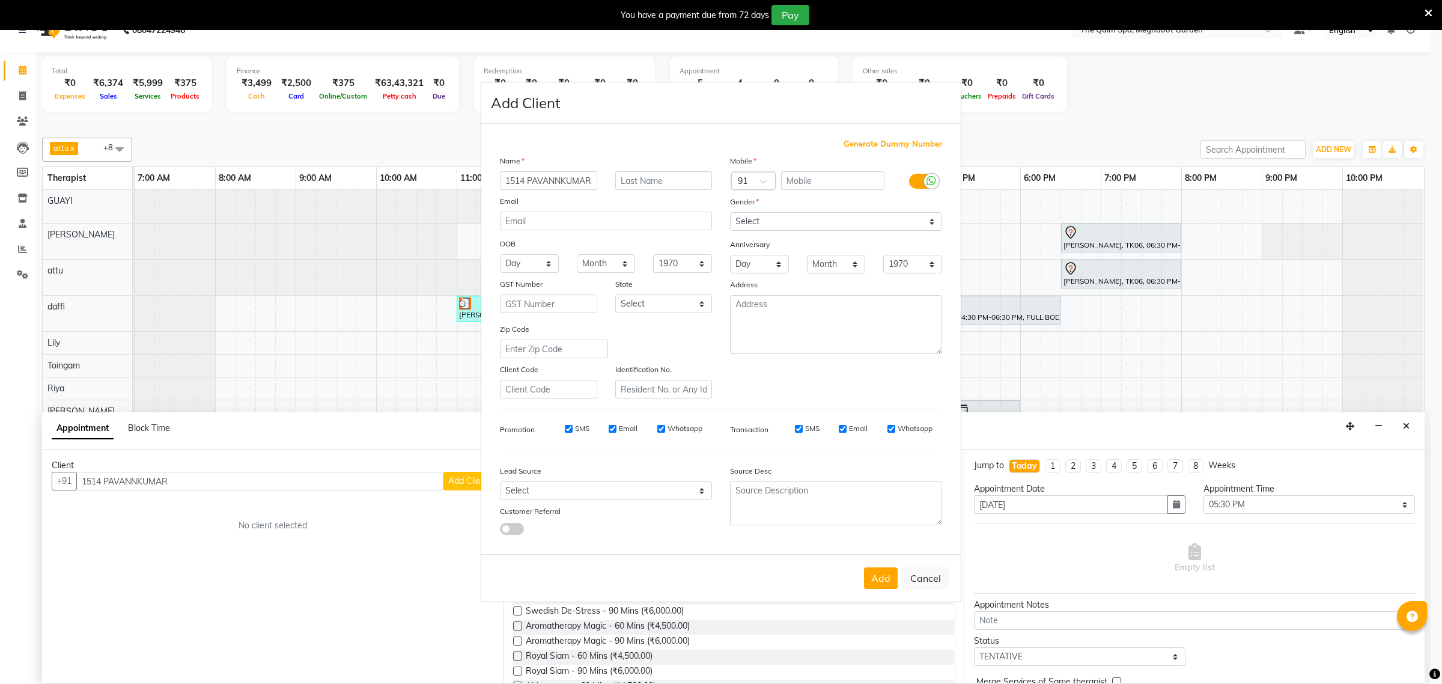
scroll to position [0, 1]
click at [847, 218] on select "Select Male Female Other Prefer Not To Say" at bounding box center [836, 221] width 212 height 19
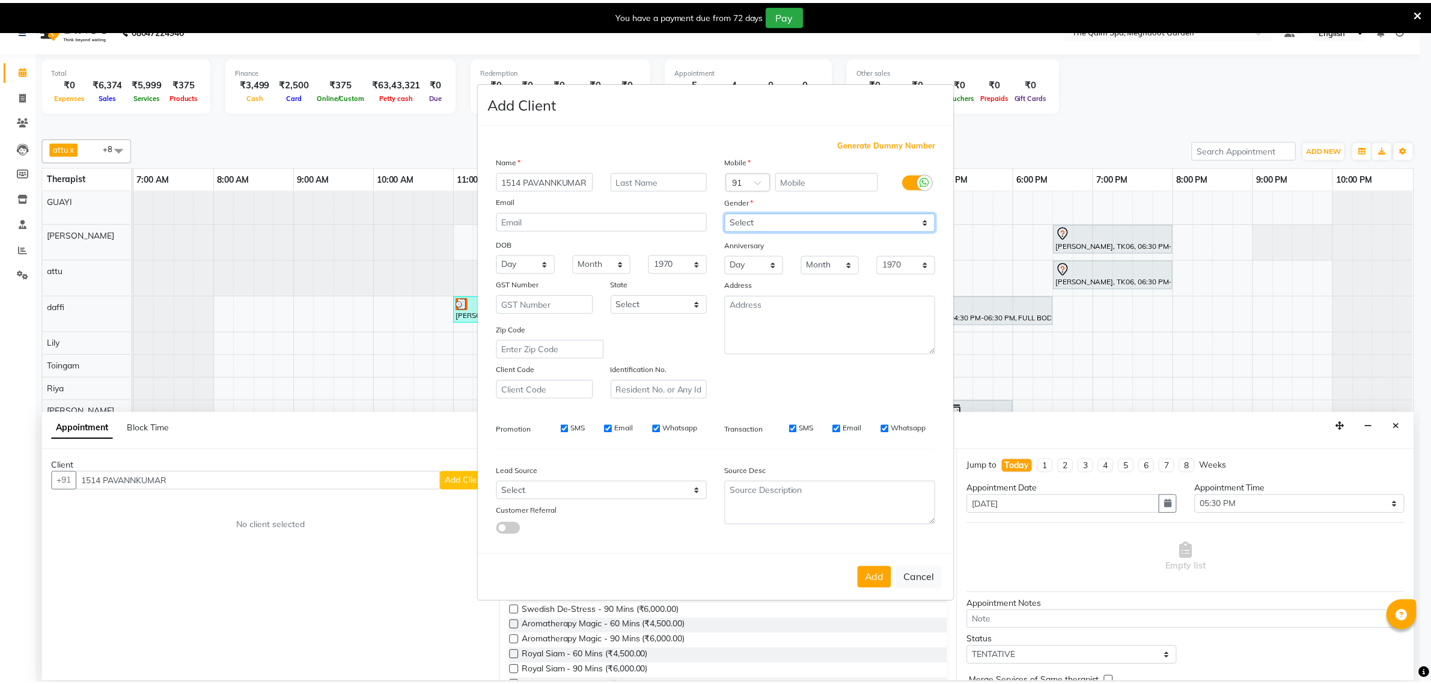
scroll to position [0, 0]
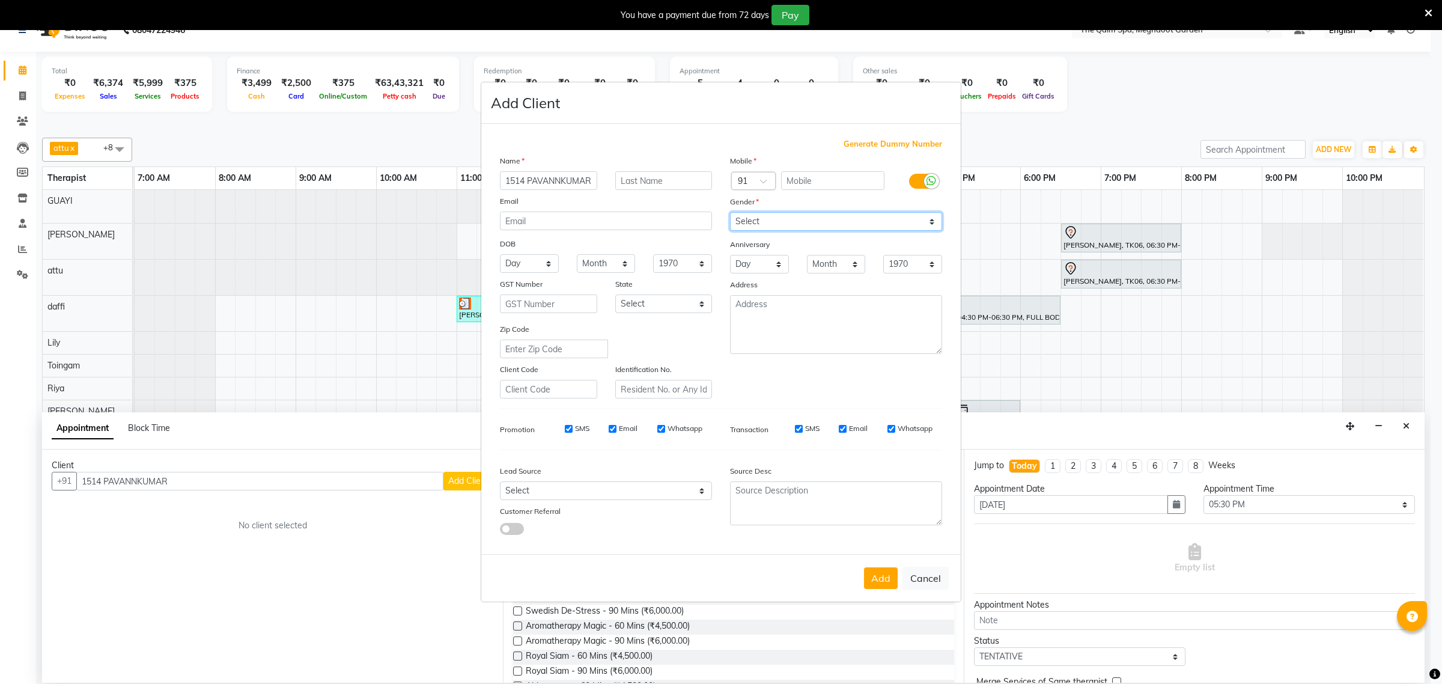
select select "male"
click at [730, 213] on select "Select Male Female Other Prefer Not To Say" at bounding box center [836, 221] width 212 height 19
click at [873, 571] on button "Add" at bounding box center [881, 578] width 34 height 22
click at [894, 144] on span "Generate Dummy Number" at bounding box center [893, 144] width 99 height 12
type input "1278400000216"
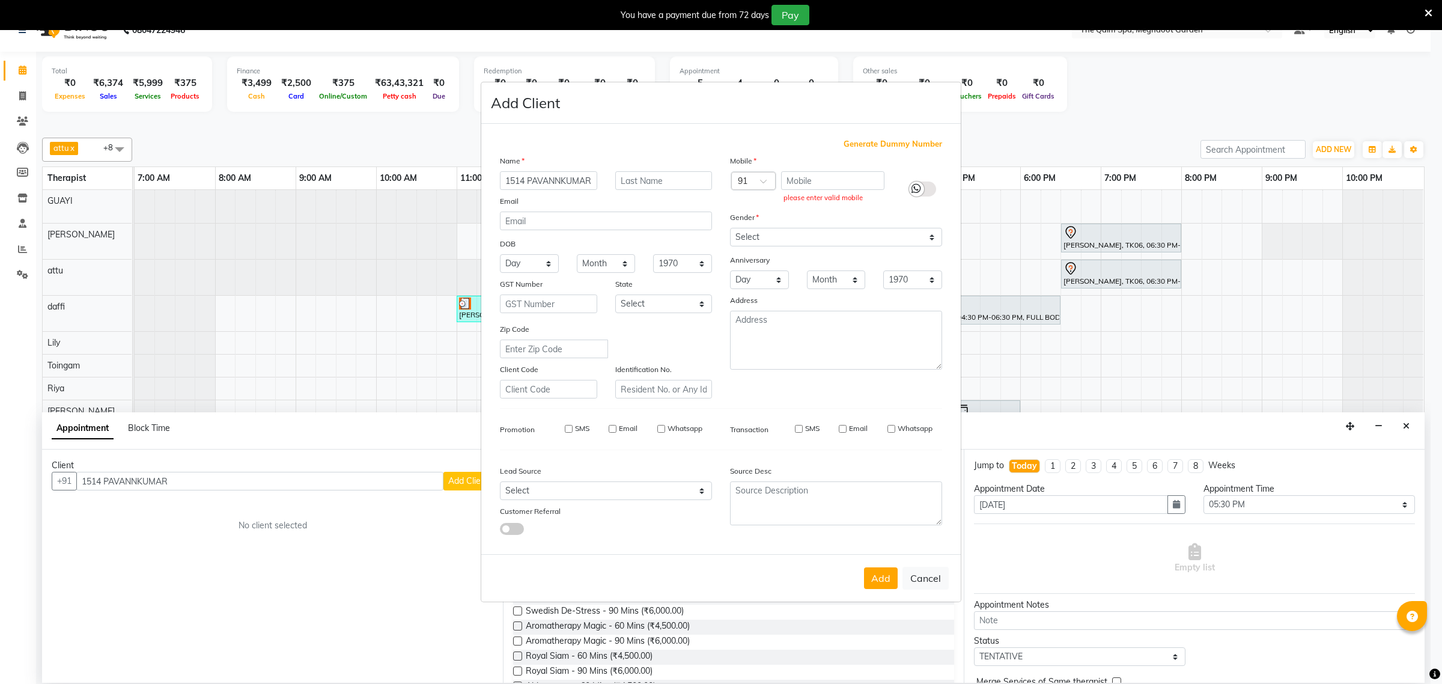
checkbox input "false"
click at [881, 571] on button "Add" at bounding box center [881, 578] width 34 height 22
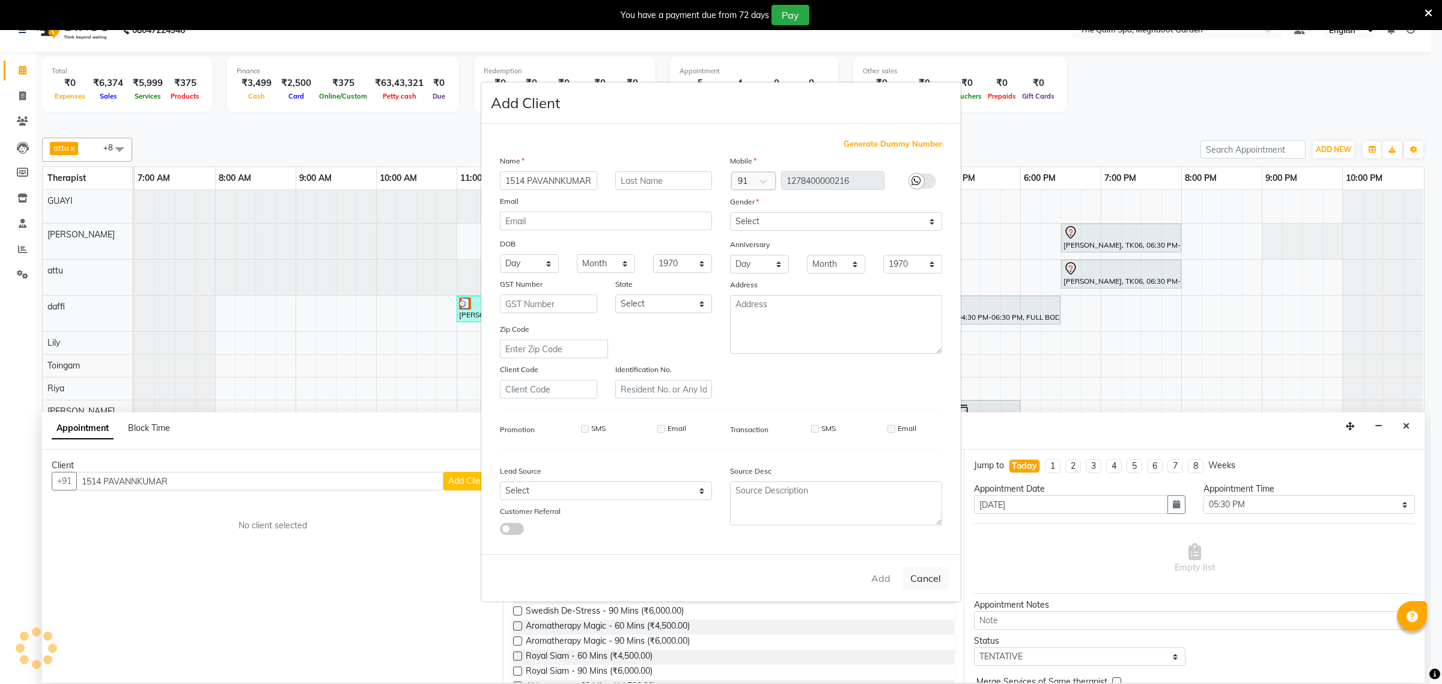
type input "1278400000216"
select select
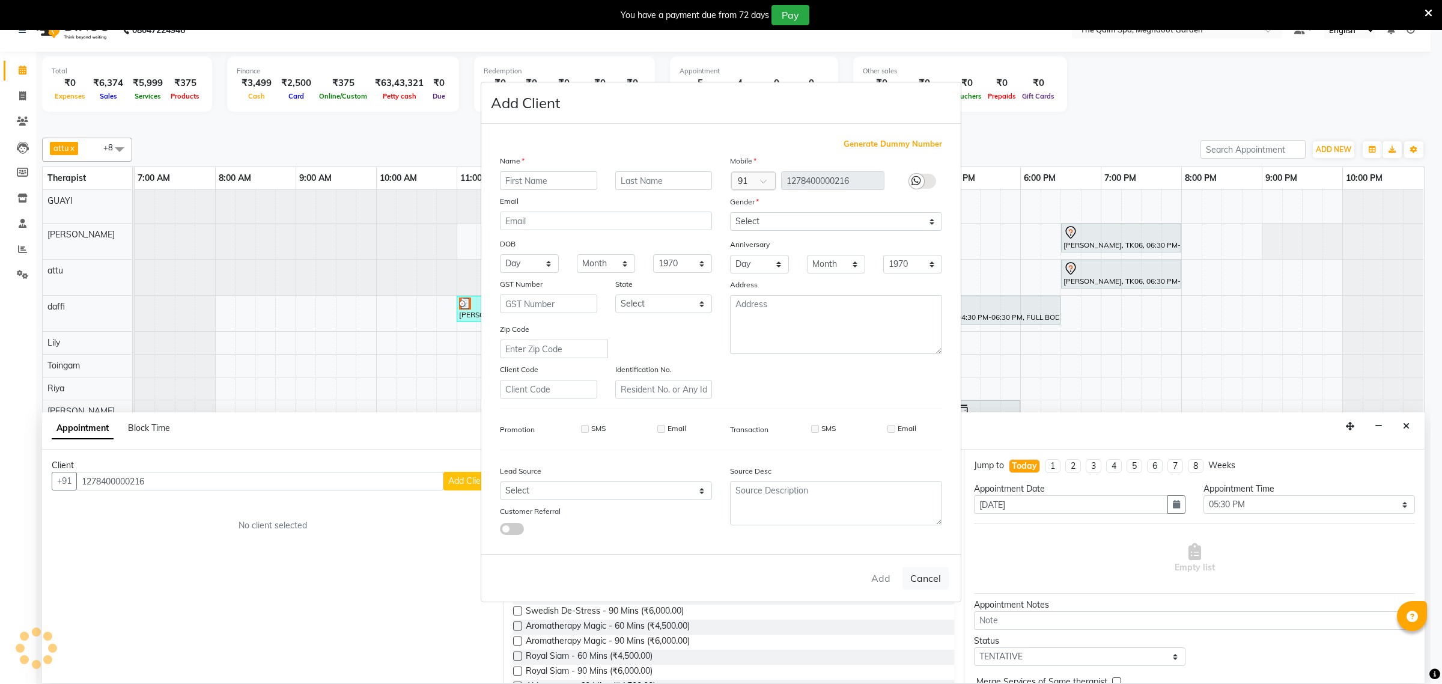
select select
checkbox input "false"
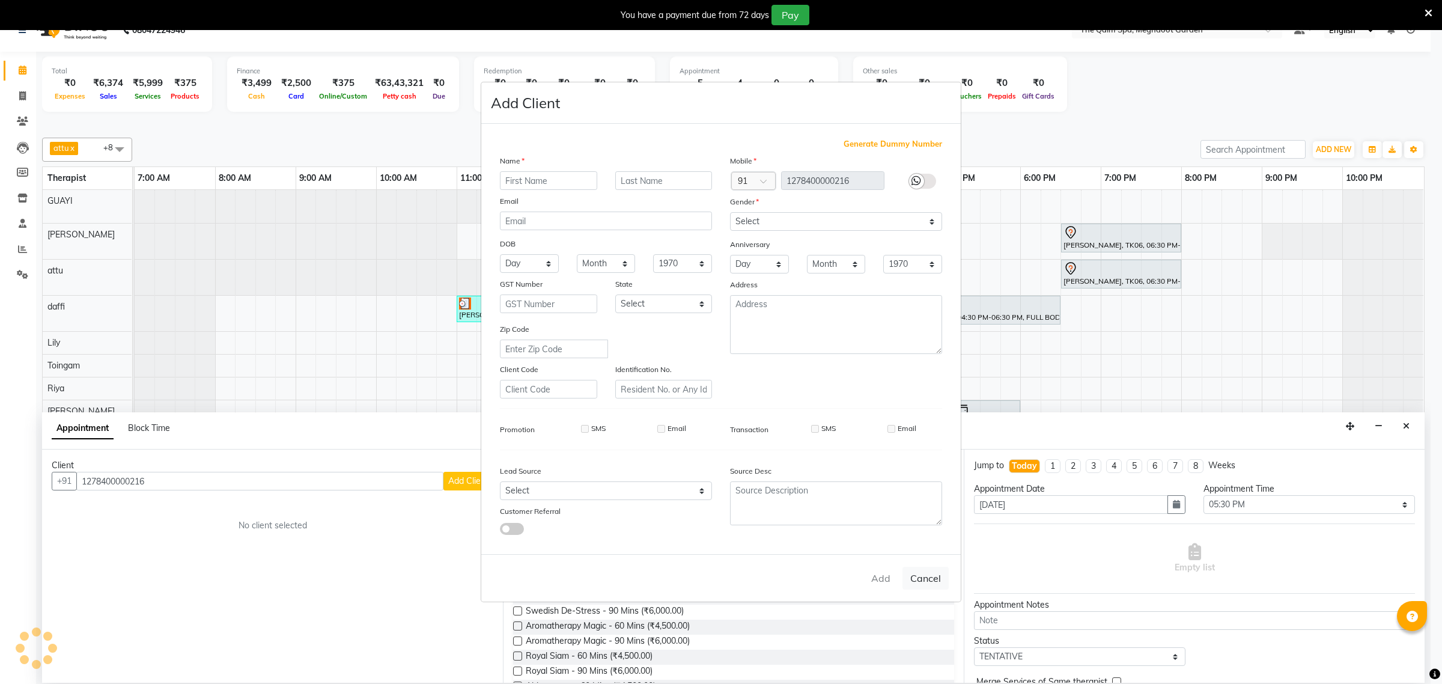
checkbox input "false"
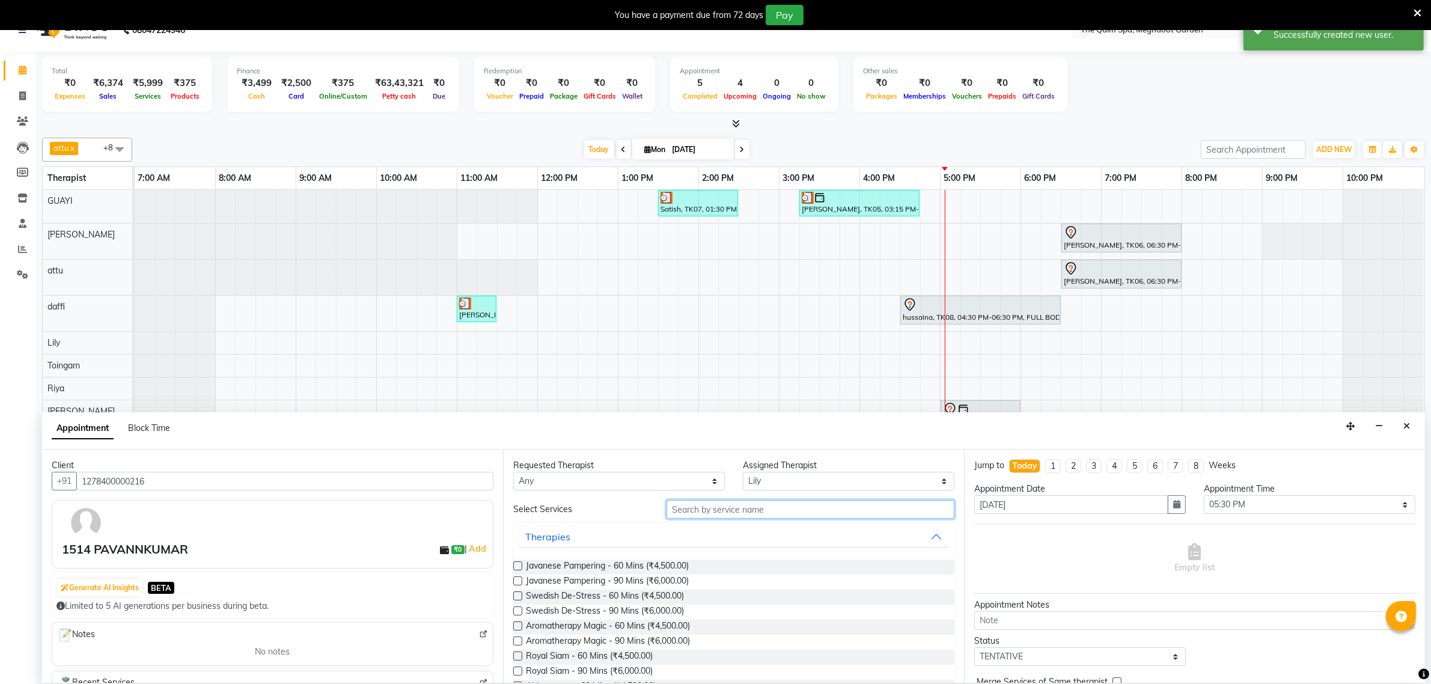
click at [727, 511] on input "text" at bounding box center [810, 509] width 288 height 19
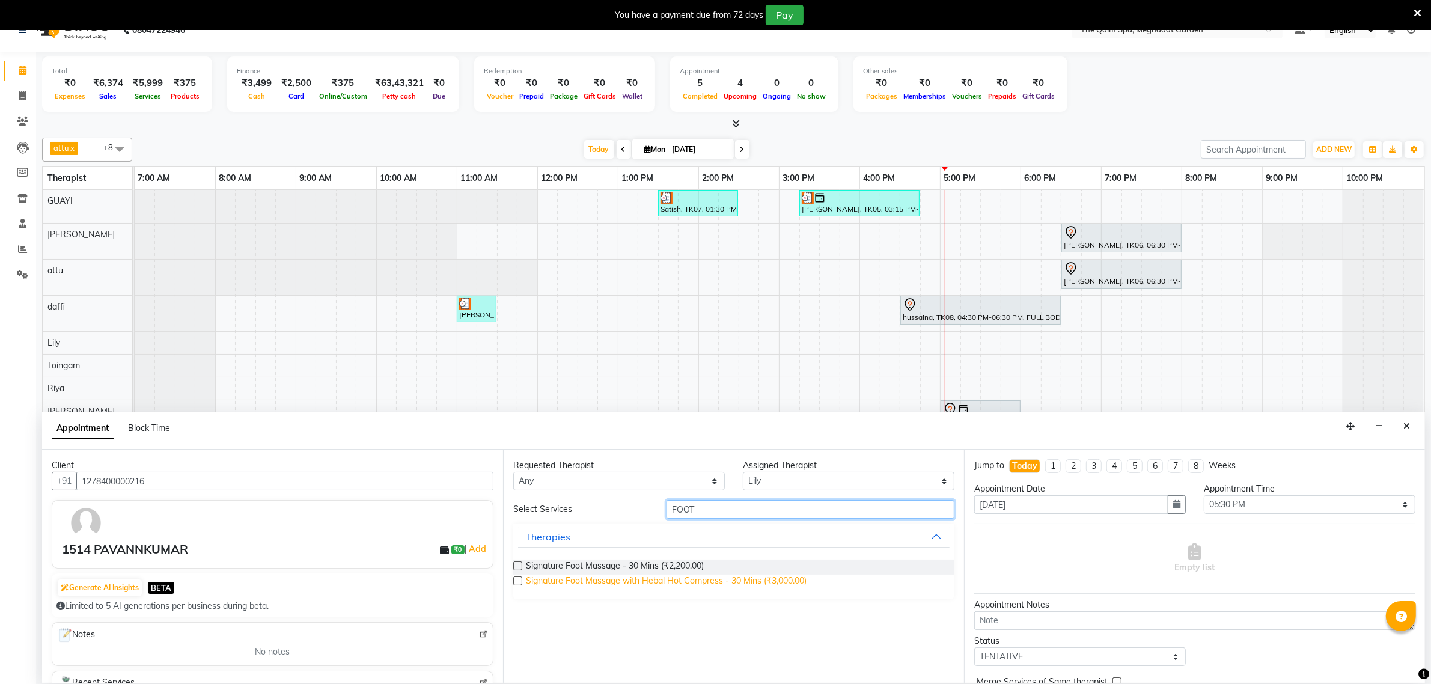
type input "FOOT"
click at [580, 566] on span "Signature Foot Massage - 30 Mins (₹2,200.00)" at bounding box center [615, 566] width 178 height 15
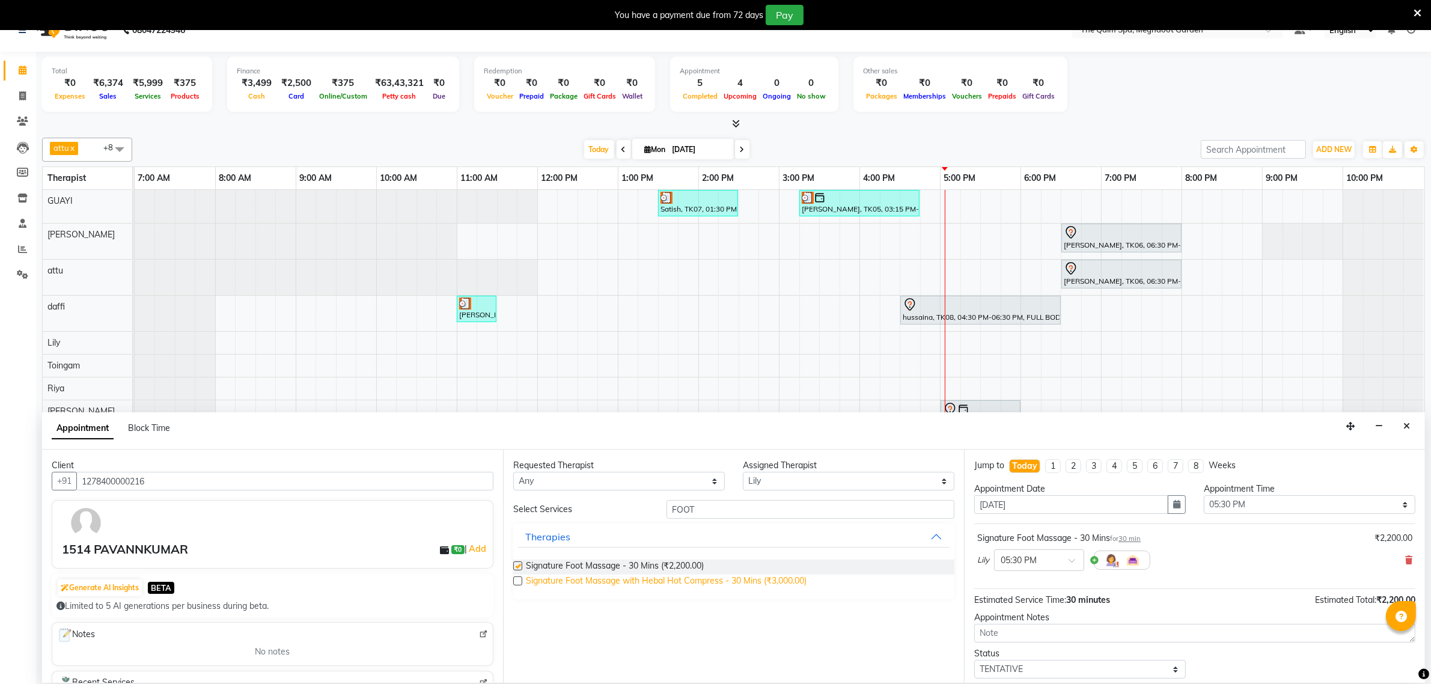
checkbox input "false"
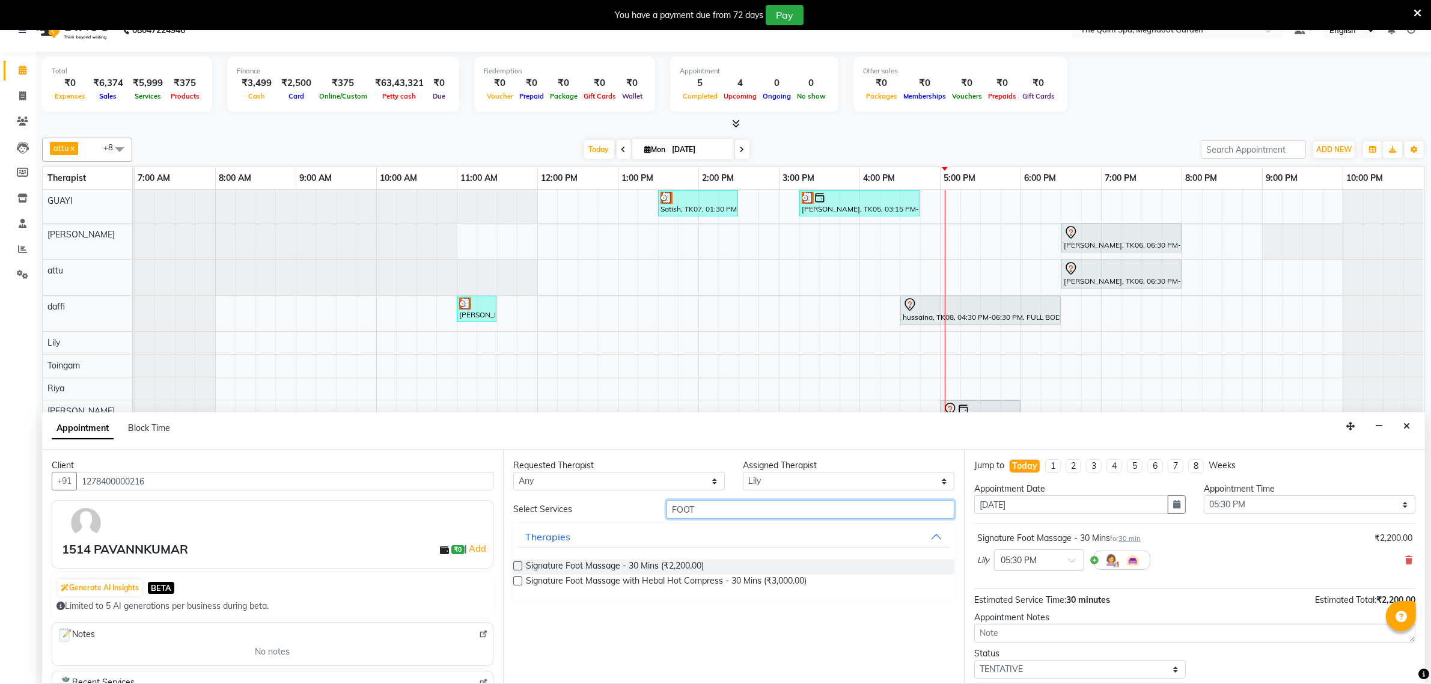
drag, startPoint x: 756, startPoint y: 505, endPoint x: 749, endPoint y: 515, distance: 12.5
click at [750, 512] on input "FOOT" at bounding box center [810, 509] width 288 height 19
type input "F"
type input "HEAD"
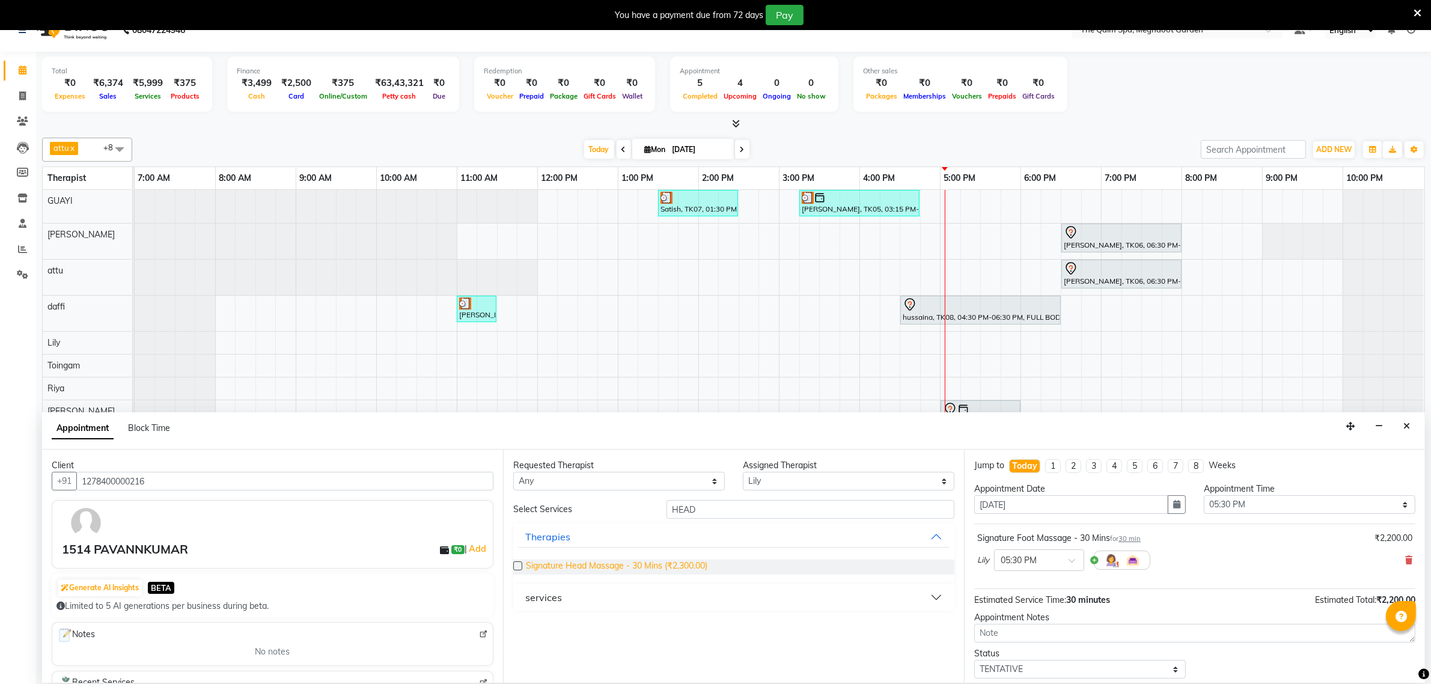
click at [601, 568] on span "Signature Head Massage - 30 Mins (₹2,300.00)" at bounding box center [616, 566] width 181 height 15
checkbox input "false"
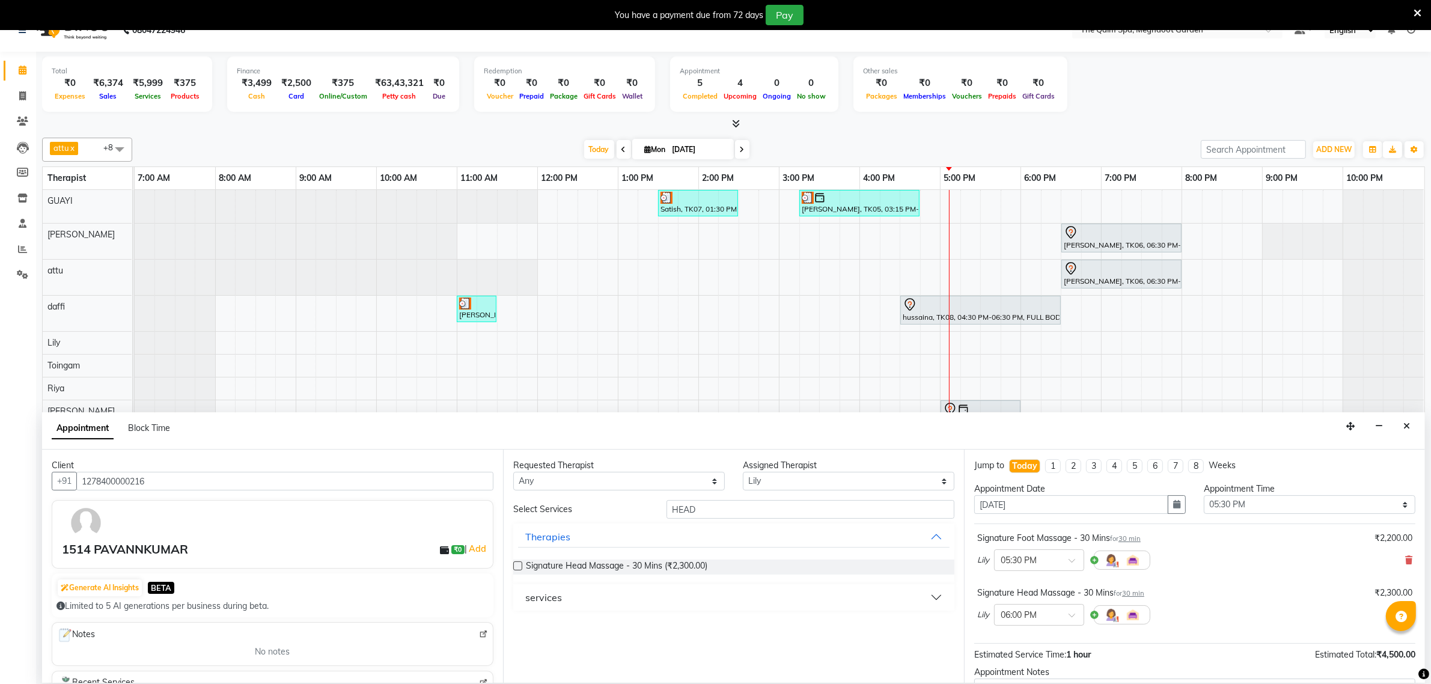
scroll to position [127, 0]
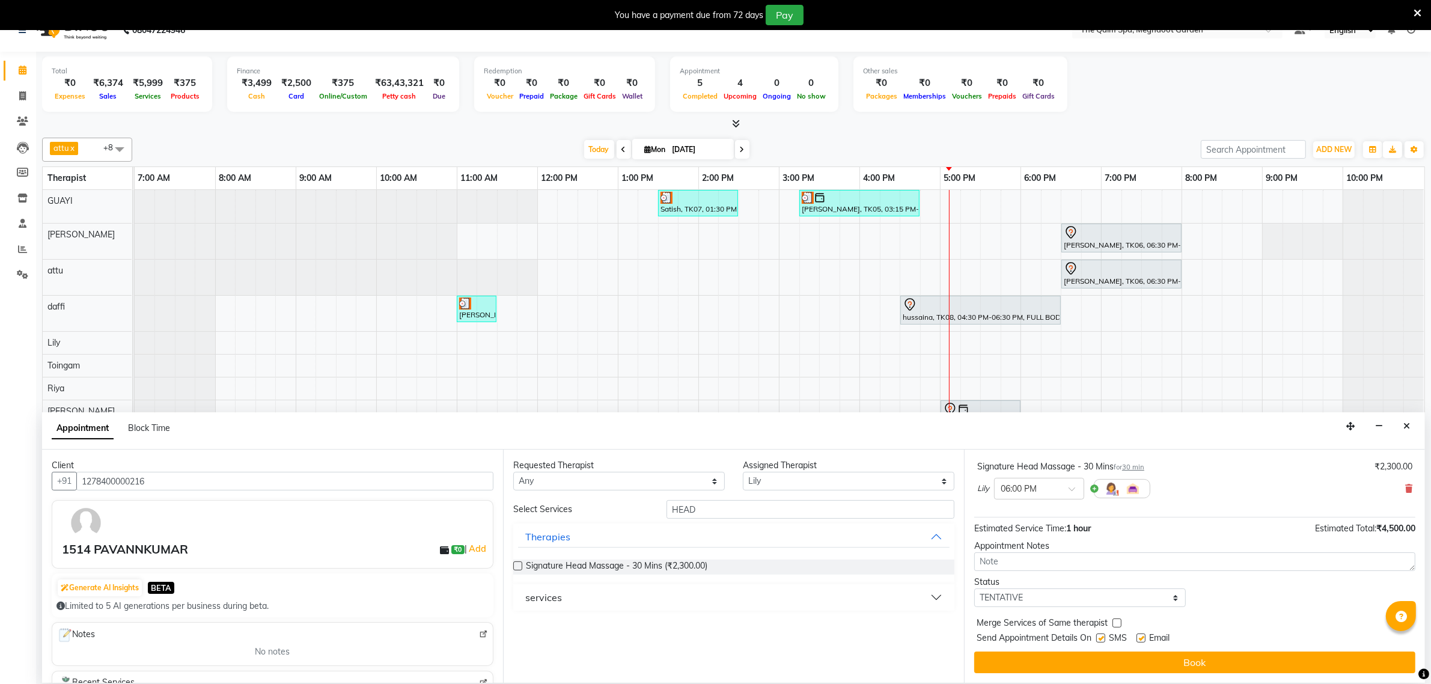
click at [1154, 661] on button "Book" at bounding box center [1194, 662] width 441 height 22
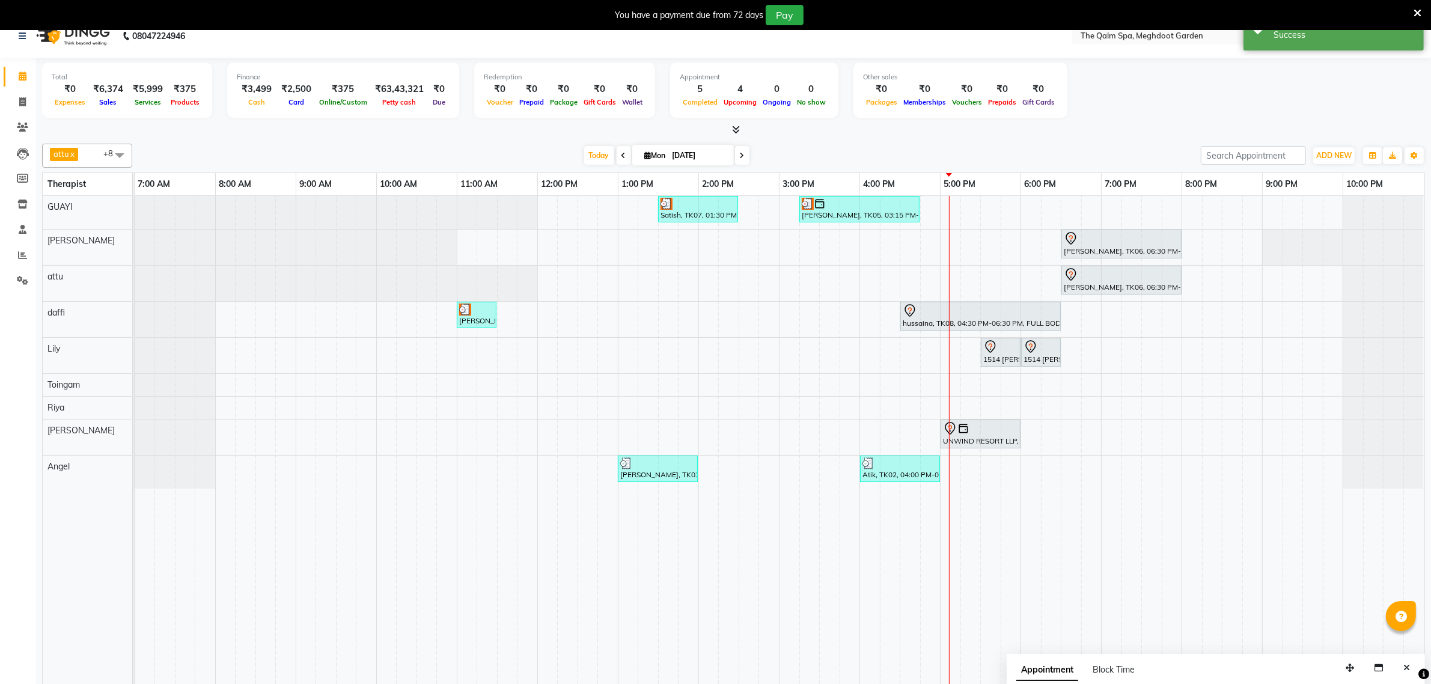
scroll to position [0, 0]
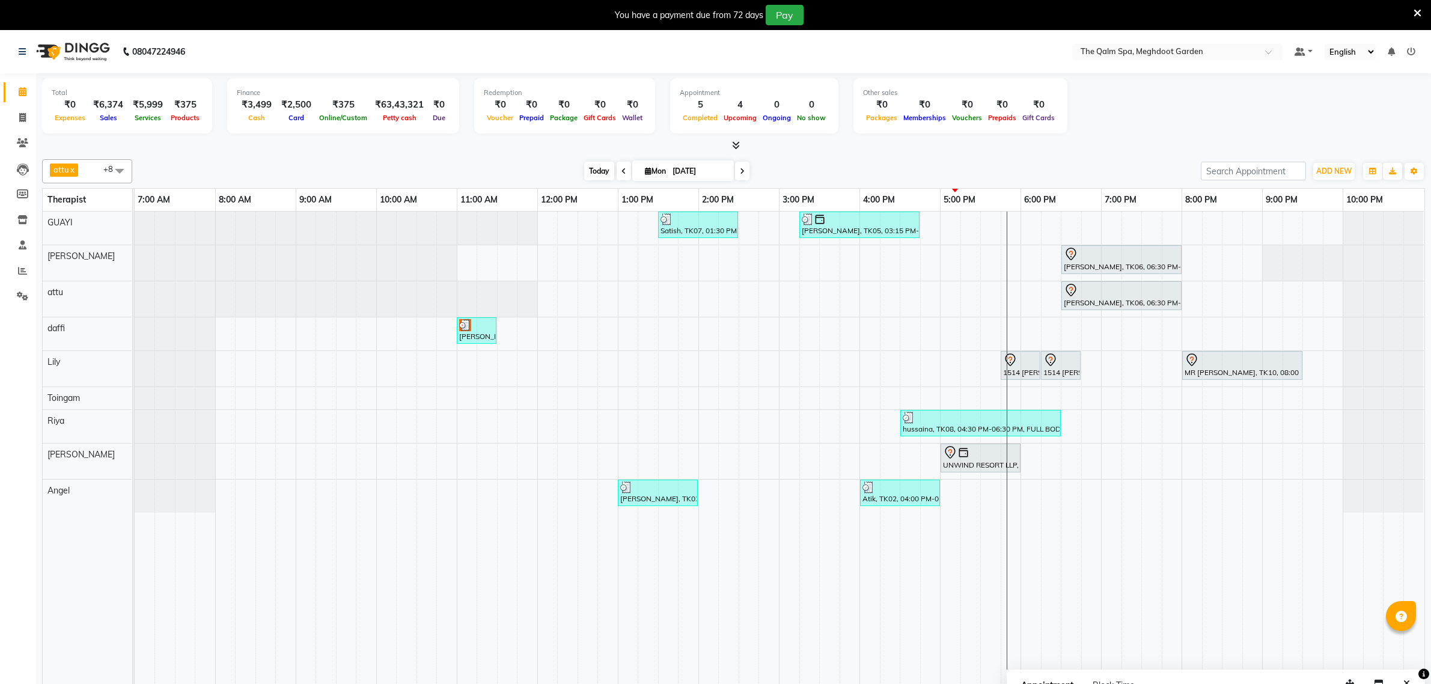
click at [592, 163] on span "Today" at bounding box center [599, 171] width 30 height 19
click at [592, 165] on span "Today" at bounding box center [599, 171] width 30 height 19
click at [593, 166] on span "Today" at bounding box center [599, 171] width 30 height 19
click at [594, 168] on span "Today" at bounding box center [599, 171] width 30 height 19
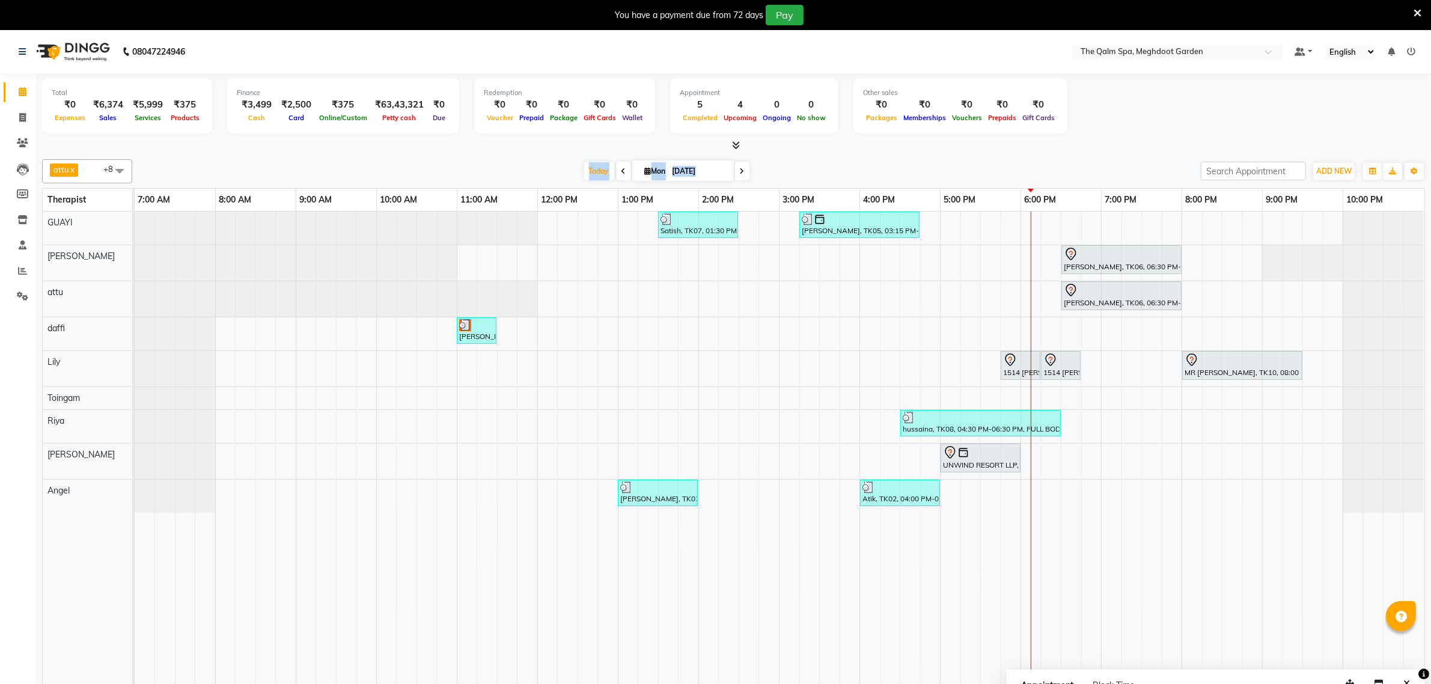
click at [461, 151] on div at bounding box center [733, 145] width 1383 height 13
click at [605, 170] on span "Today" at bounding box center [599, 171] width 30 height 19
click at [1020, 368] on div "1514 PAVANNKUMAR, TK09, 05:45 PM-06:15 PM, Signature Foot Massage - 30 Mins" at bounding box center [1020, 365] width 37 height 25
select select "7"
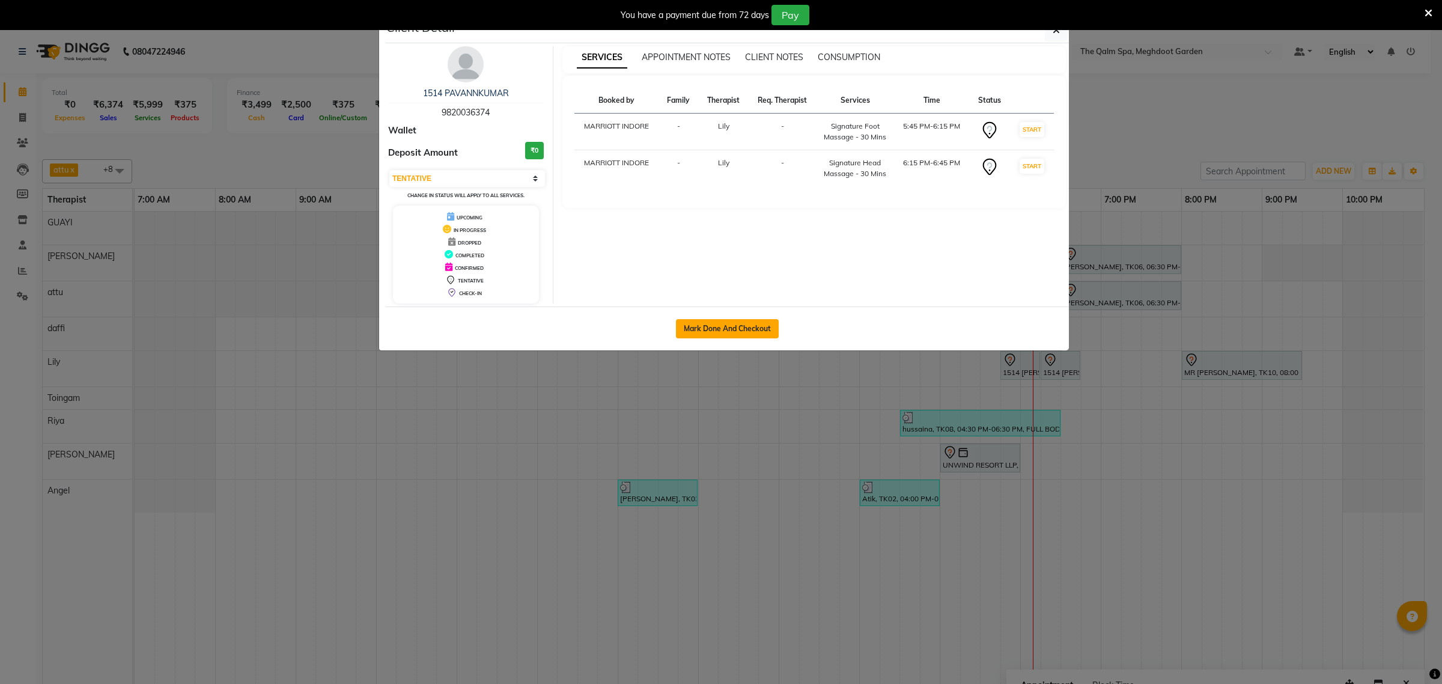
click at [707, 332] on button "Mark Done And Checkout" at bounding box center [727, 328] width 103 height 19
select select "service"
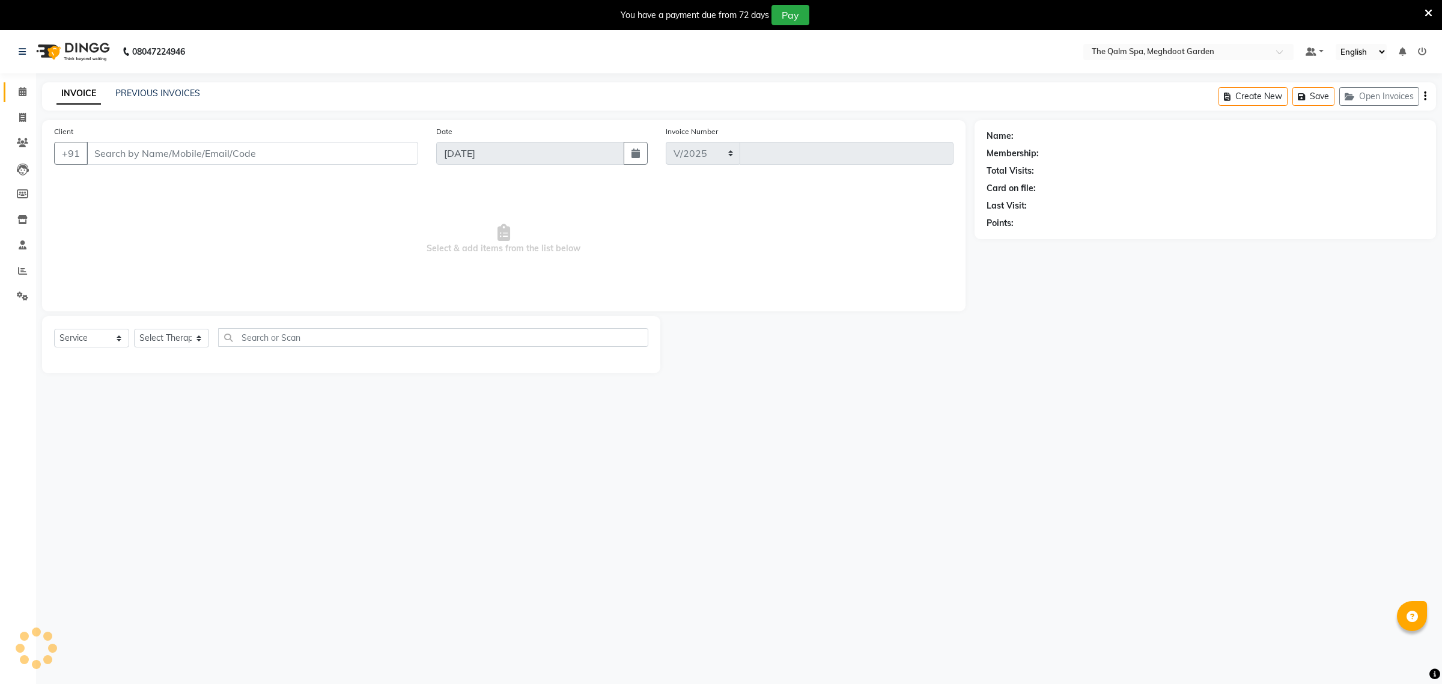
select select "6401"
type input "1883"
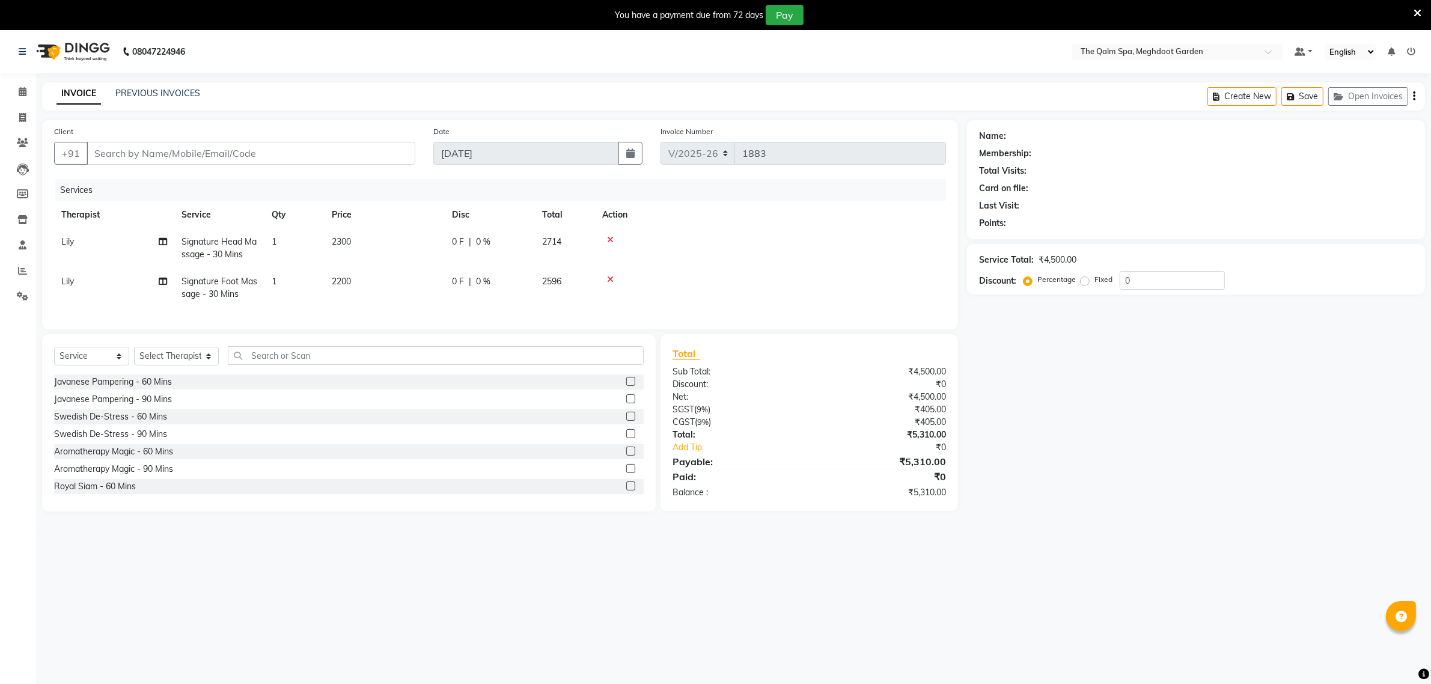
type input "9820036374"
select select "75413"
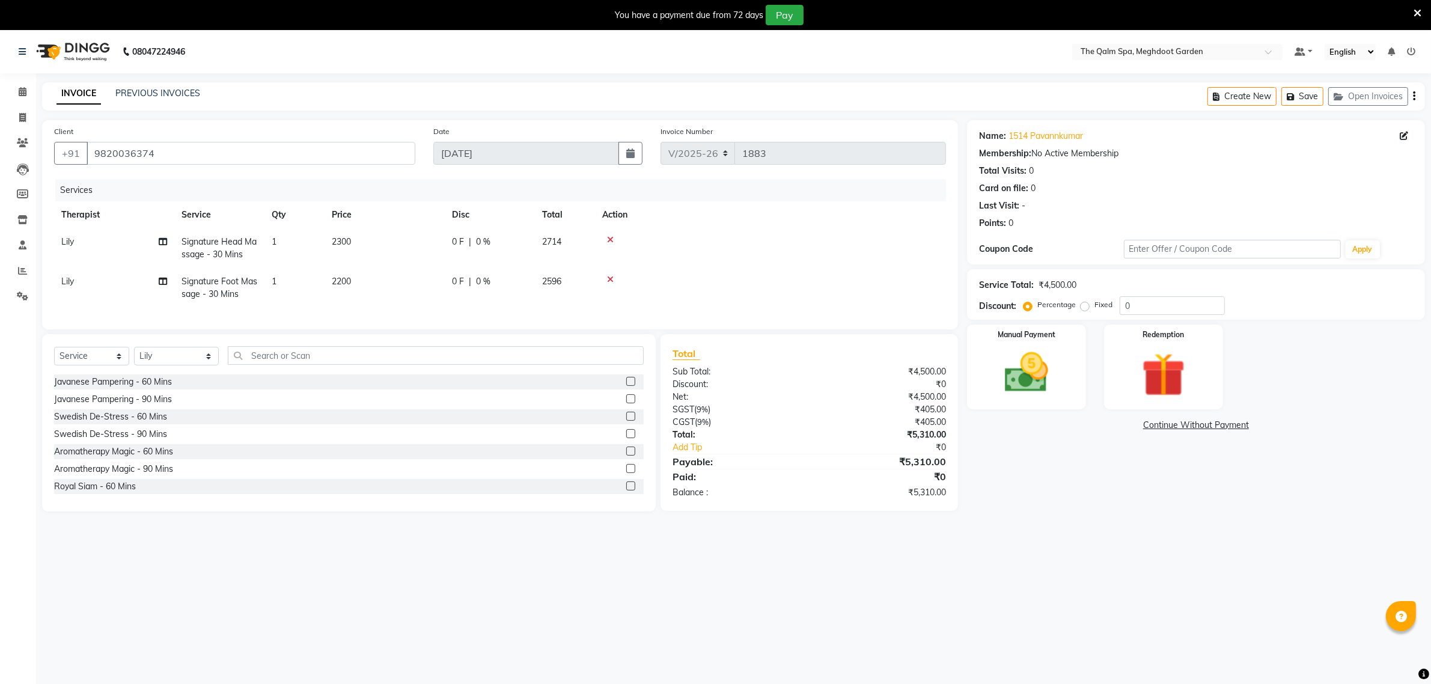
click at [22, 507] on div "Calendar Invoice Clients Leads Members Inventory Staff Reports Settings Complet…" at bounding box center [81, 380] width 162 height 632
click at [21, 93] on icon at bounding box center [23, 91] width 8 height 9
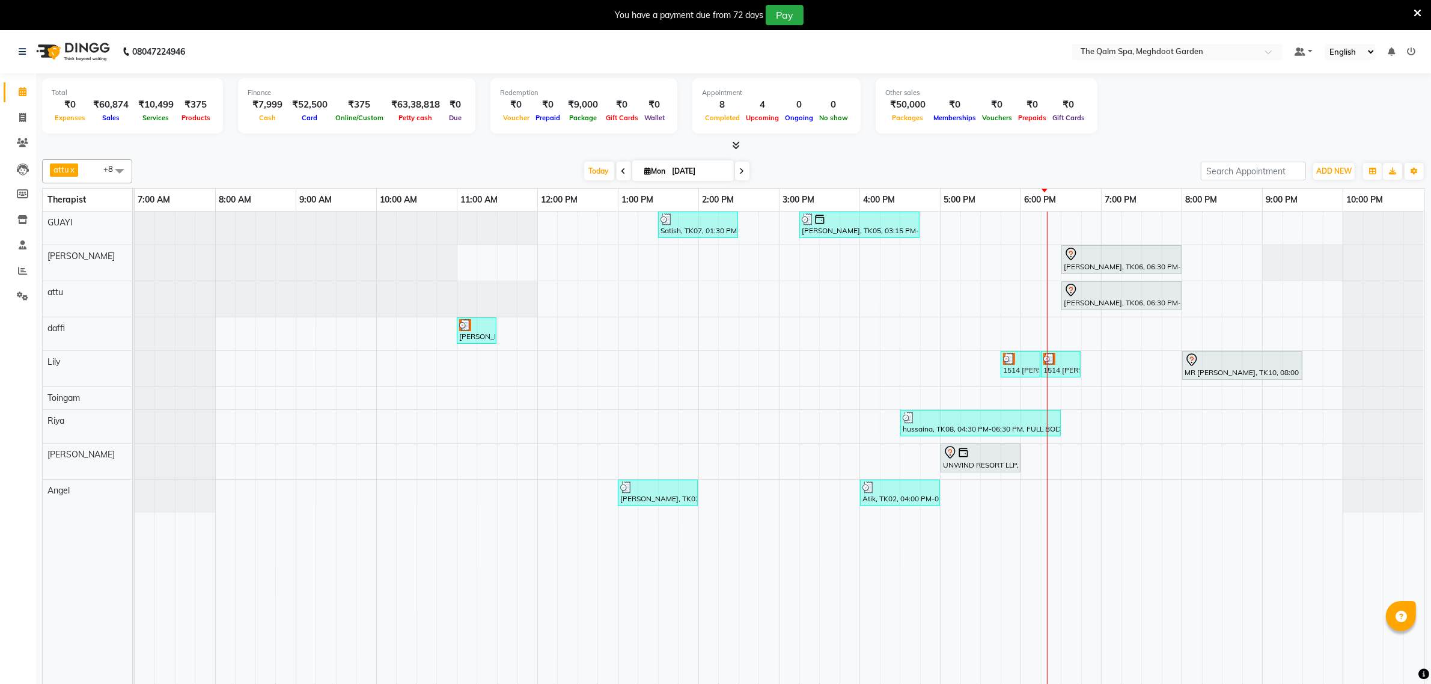
click at [135, 304] on div at bounding box center [135, 298] width 0 height 35
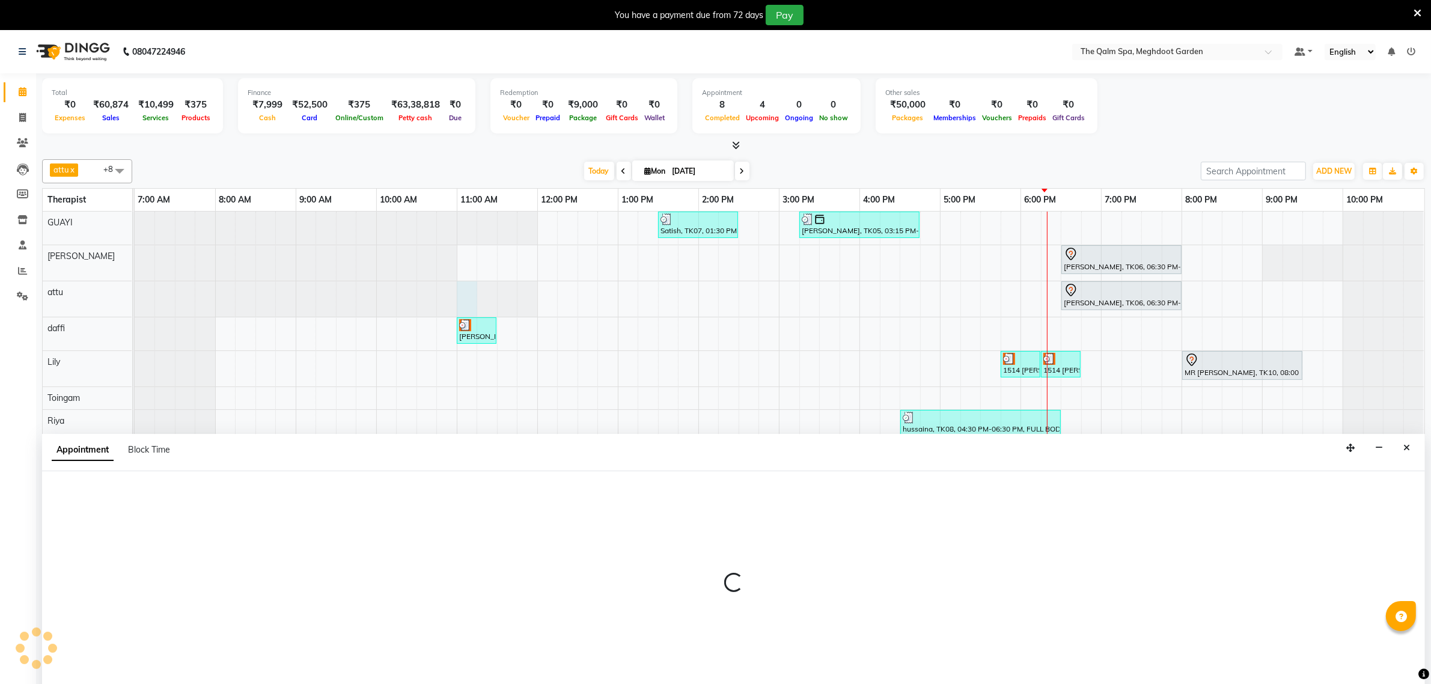
select select "51602"
select select "tentative"
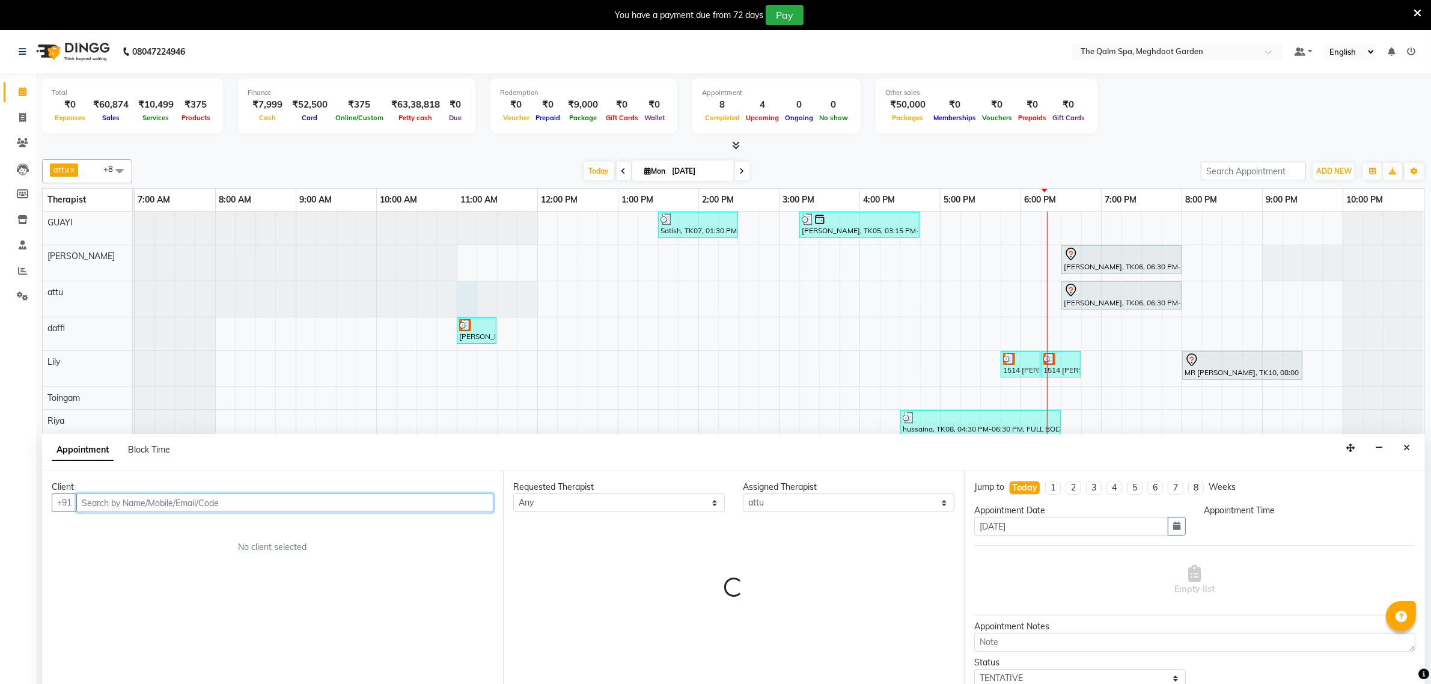
select select "660"
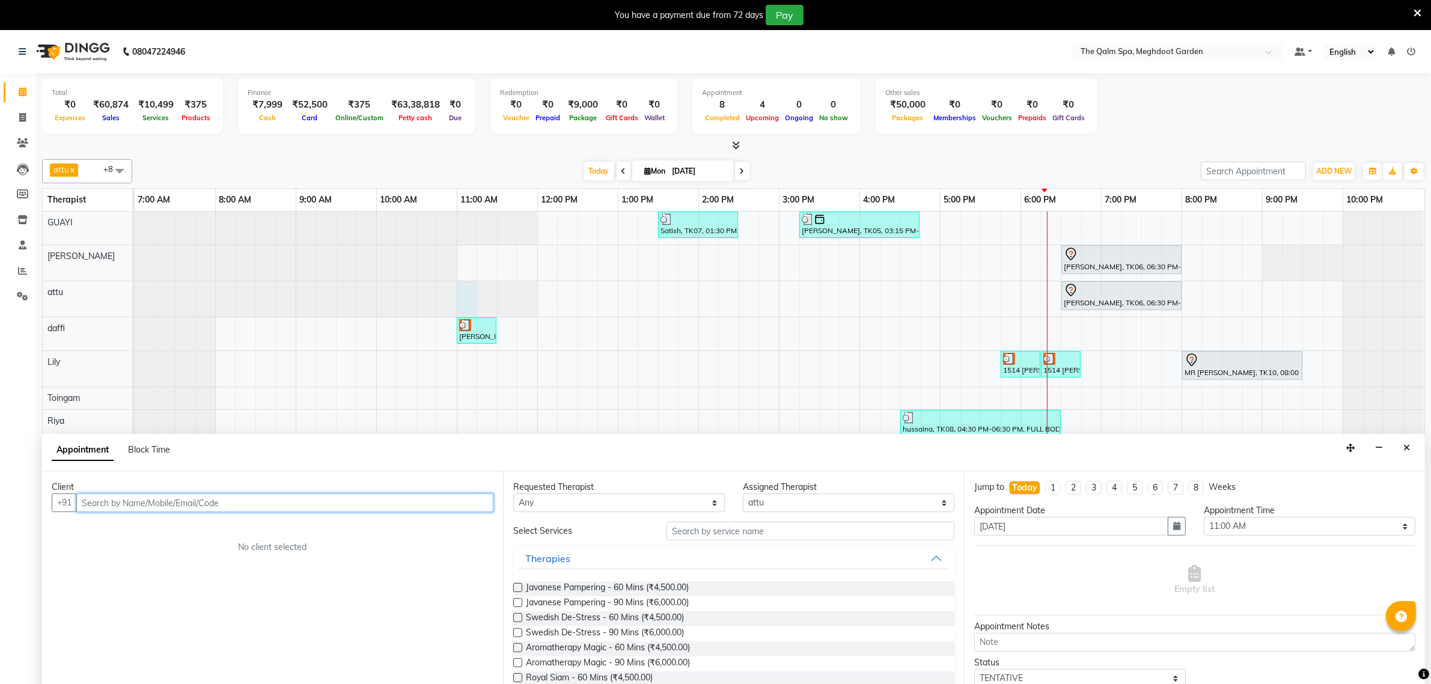
click at [135, 300] on div at bounding box center [135, 298] width 0 height 35
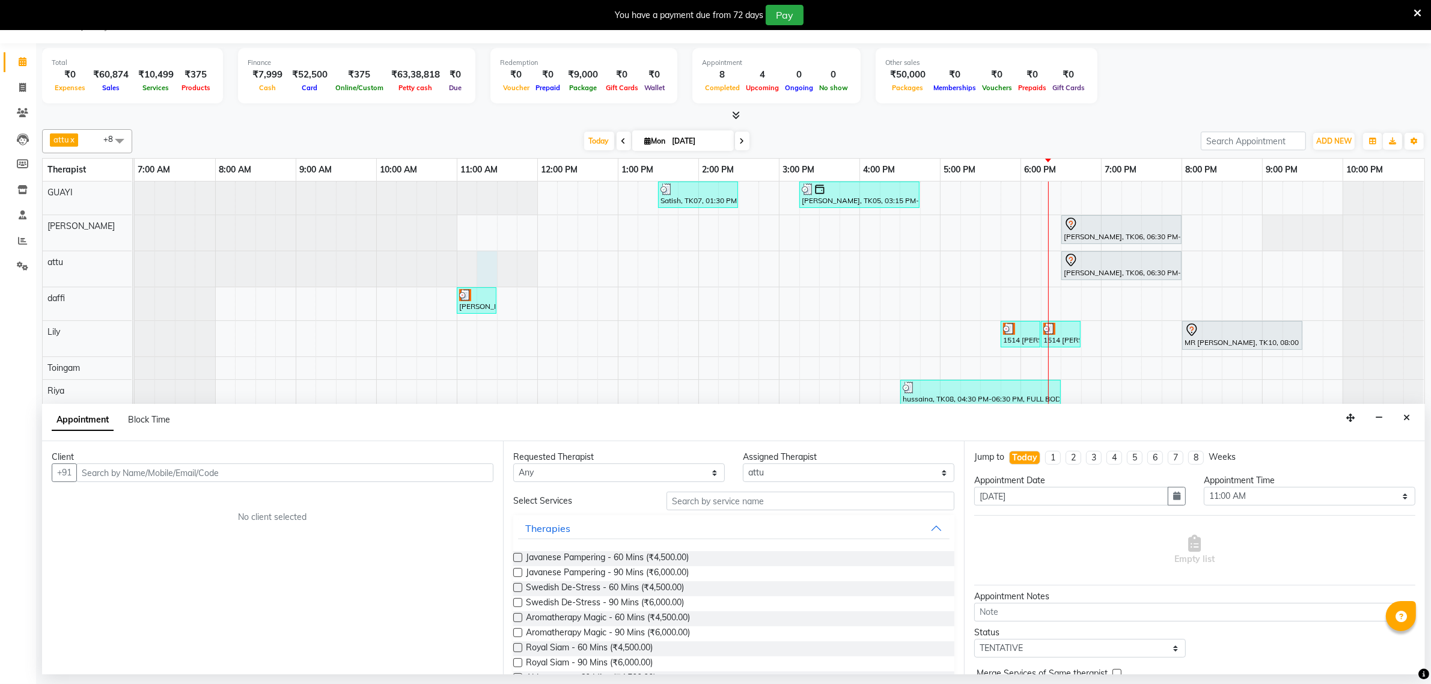
drag, startPoint x: 1412, startPoint y: 421, endPoint x: 1326, endPoint y: 418, distance: 86.6
click at [1411, 421] on button "Close" at bounding box center [1406, 418] width 17 height 19
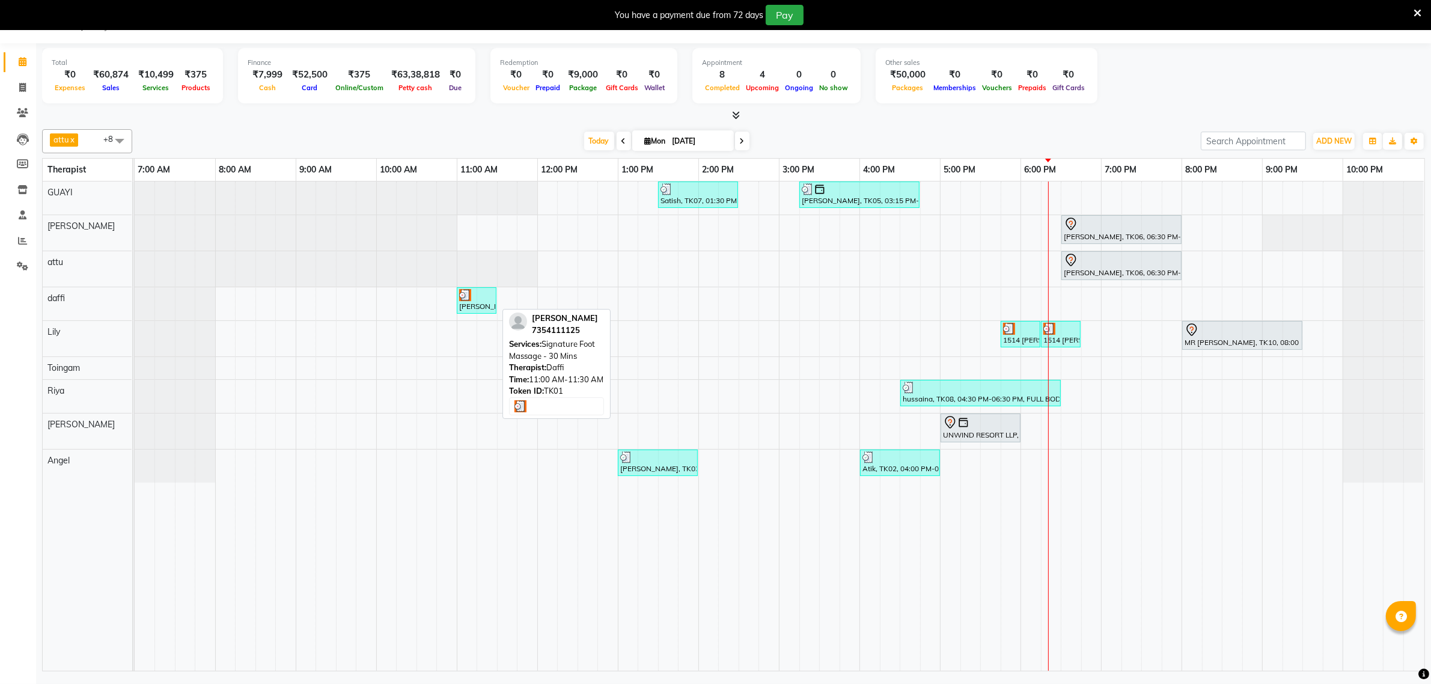
click at [470, 303] on div "[PERSON_NAME], TK01, 11:00 AM-11:30 AM, Signature Foot Massage - 30 Mins" at bounding box center [476, 300] width 37 height 23
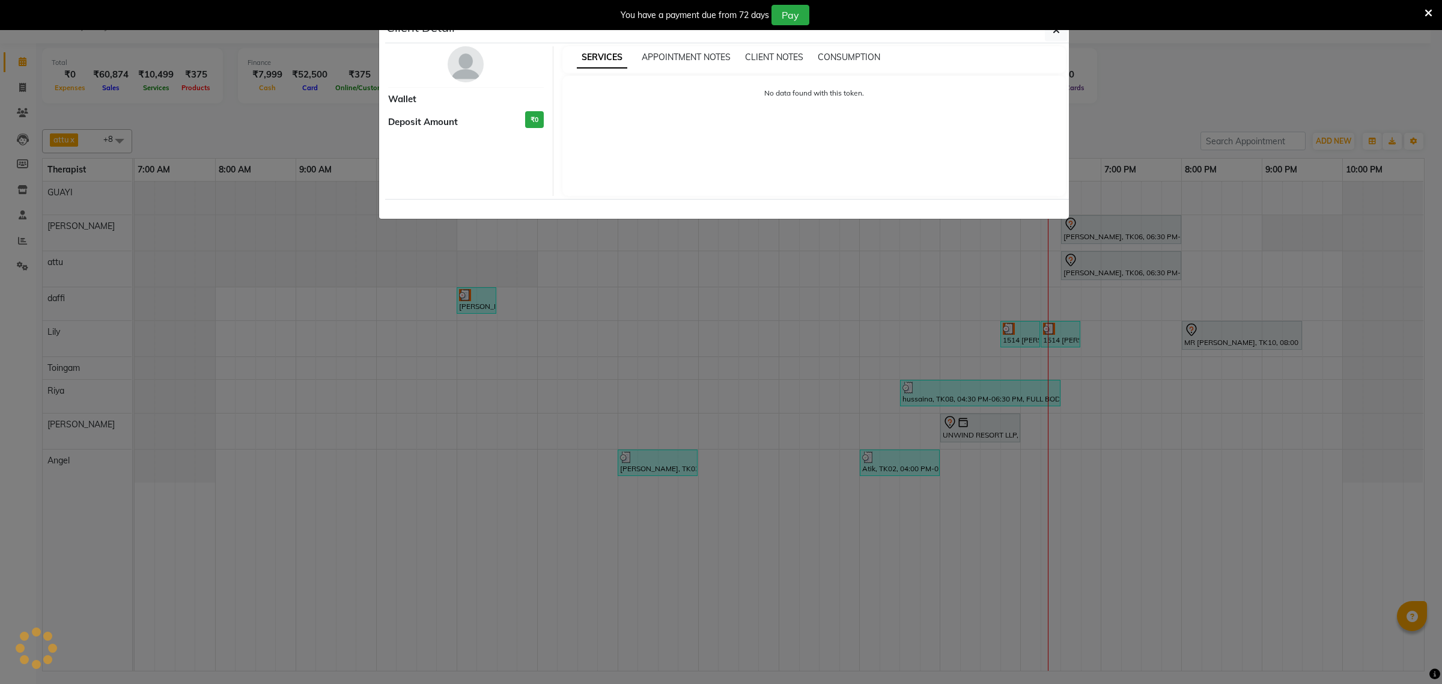
select select "3"
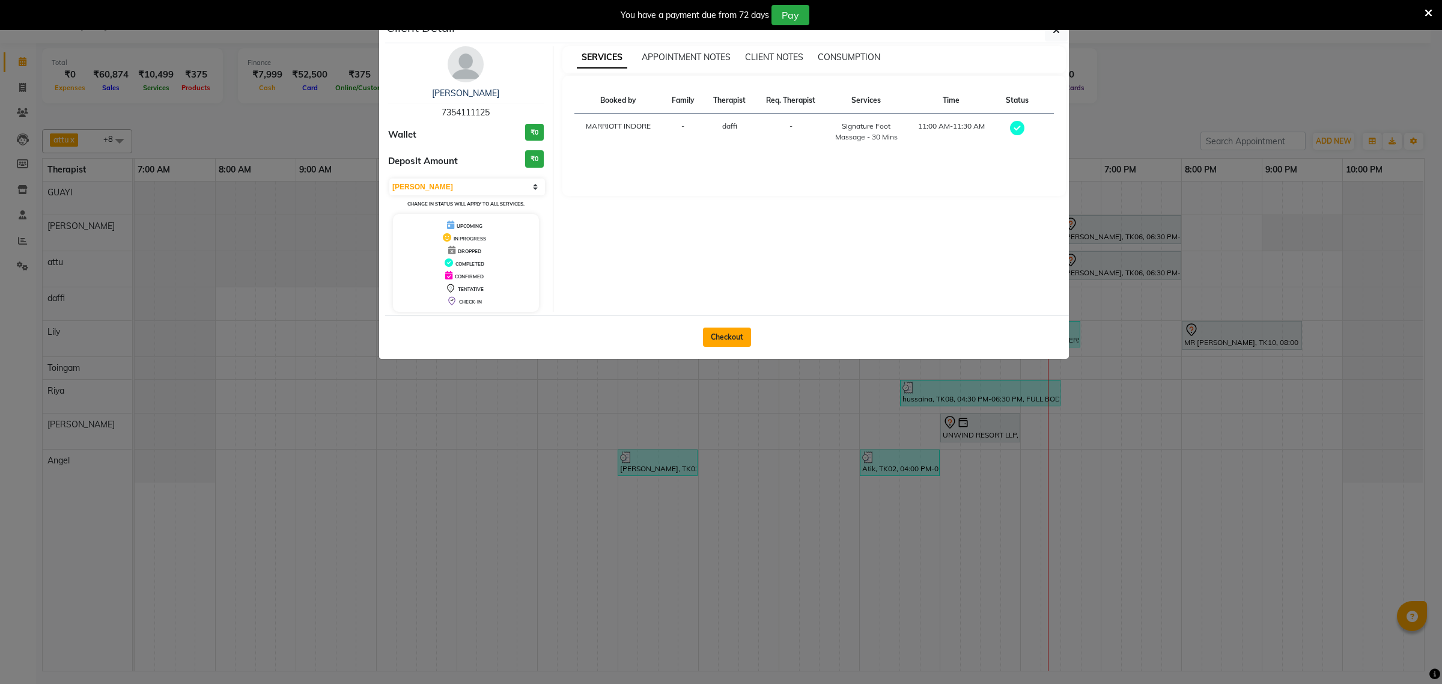
click at [732, 336] on button "Checkout" at bounding box center [727, 336] width 48 height 19
select select "service"
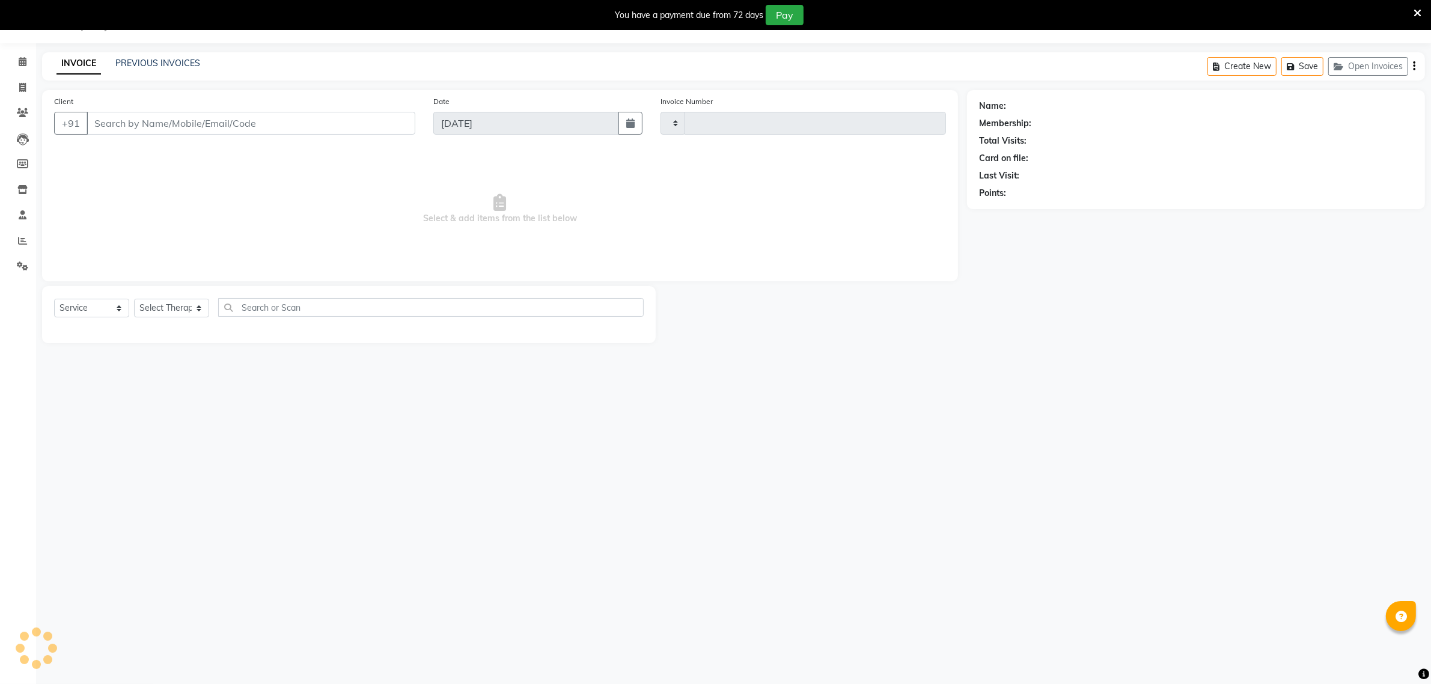
type input "1884"
select select "6401"
type input "7354111125"
select select "72290"
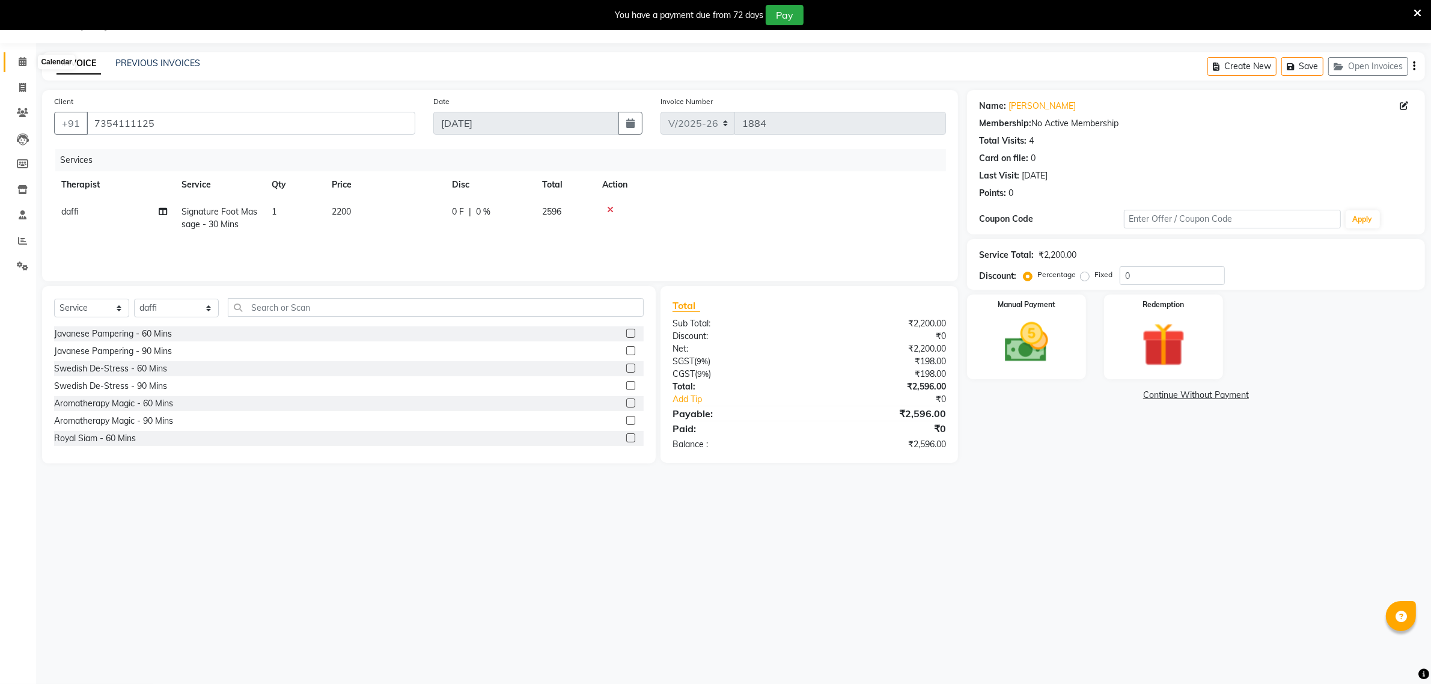
click at [25, 61] on icon at bounding box center [23, 61] width 8 height 9
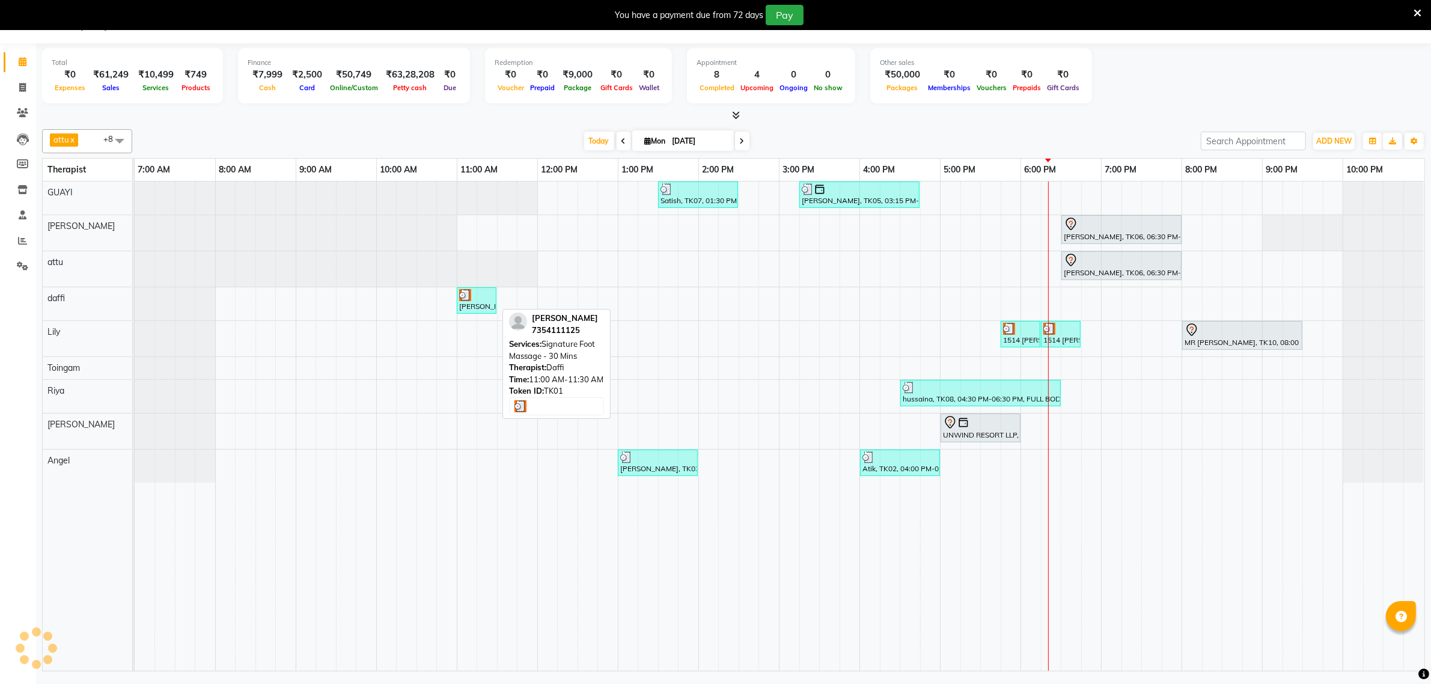
click at [484, 308] on div "[PERSON_NAME], TK01, 11:00 AM-11:30 AM, Signature Foot Massage - 30 Mins" at bounding box center [476, 300] width 37 height 23
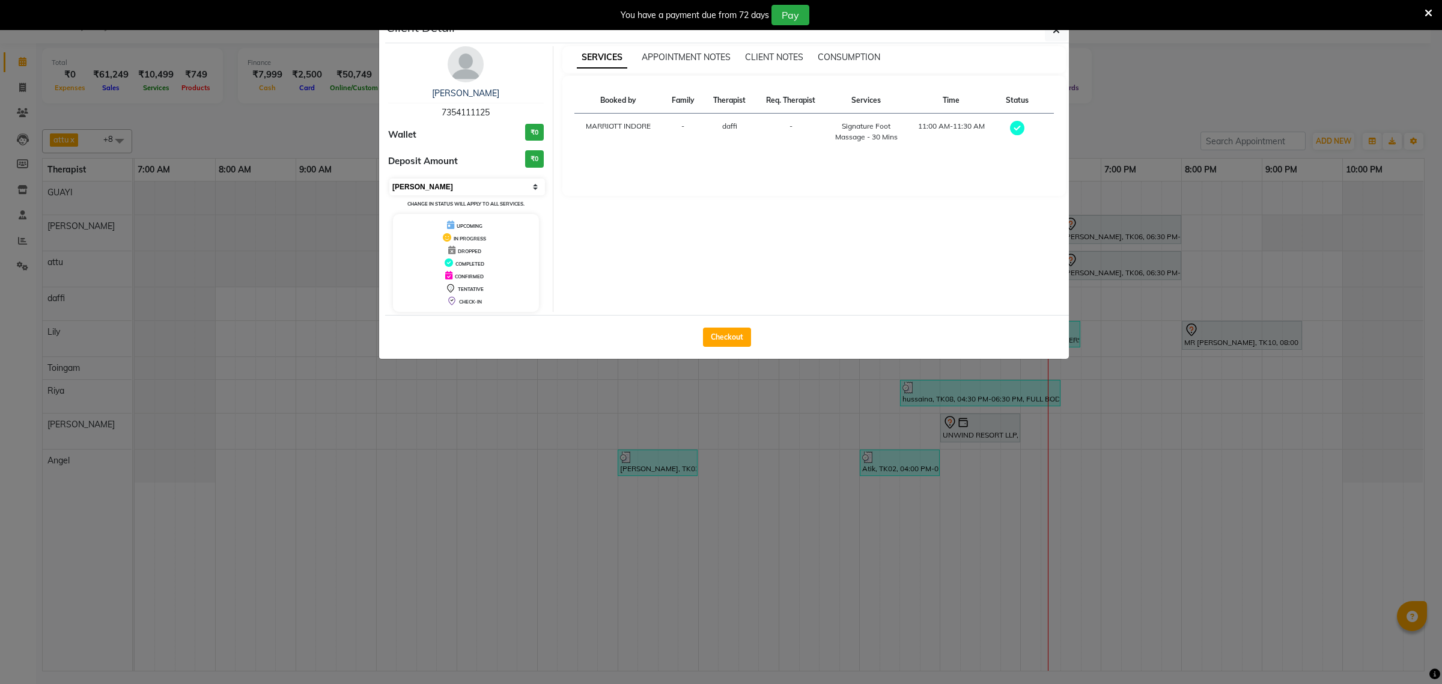
click at [532, 184] on select "Select MARK DONE UPCOMING" at bounding box center [467, 186] width 156 height 17
select select "5"
click at [389, 178] on select "Select MARK DONE UPCOMING" at bounding box center [467, 186] width 156 height 17
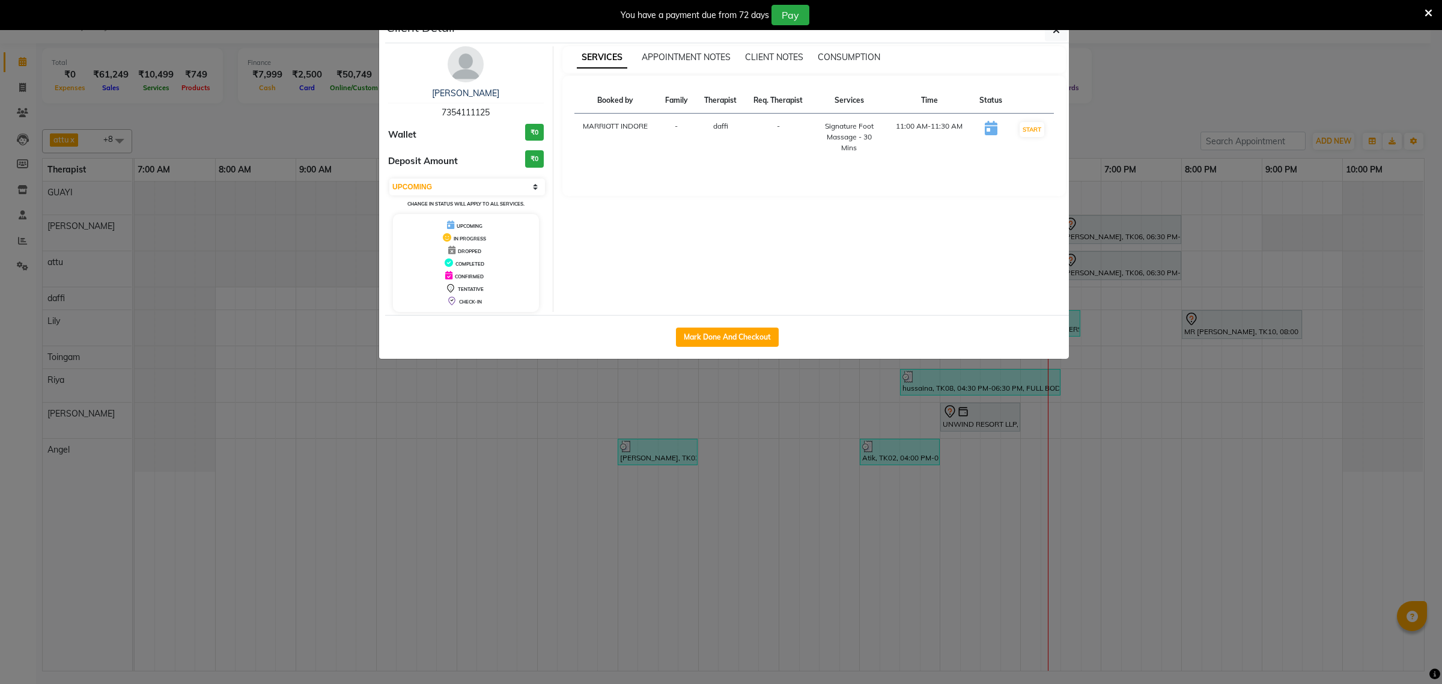
click at [331, 145] on ngb-modal-window "Client Detail Rohit Biyani 7354111125 Wallet ₹0 Deposit Amount ₹0 Select IN SER…" at bounding box center [721, 342] width 1442 height 684
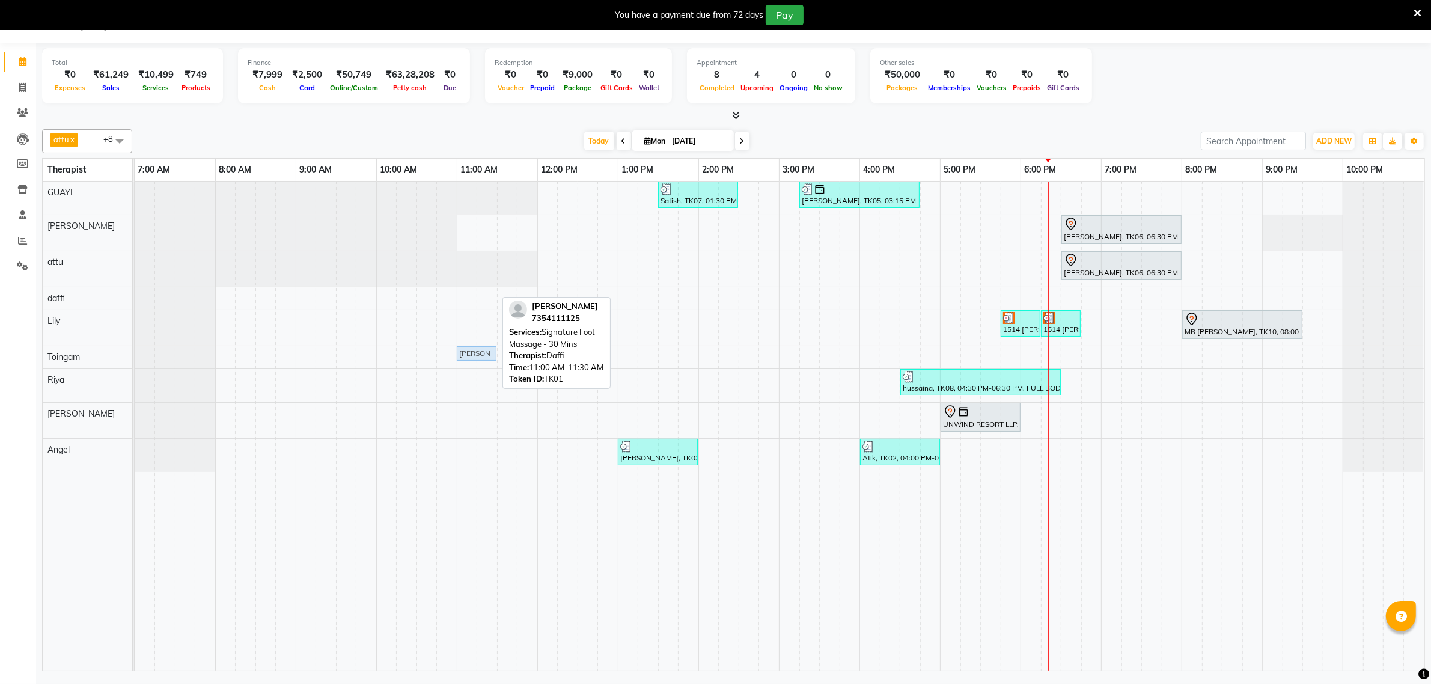
drag, startPoint x: 464, startPoint y: 298, endPoint x: 469, endPoint y: 361, distance: 62.6
click at [469, 361] on tbody "Satish, TK07, 01:30 PM-02:30 PM, Swedish De-Stress - 60 Mins Siddharth Upasak, …" at bounding box center [779, 326] width 1289 height 290
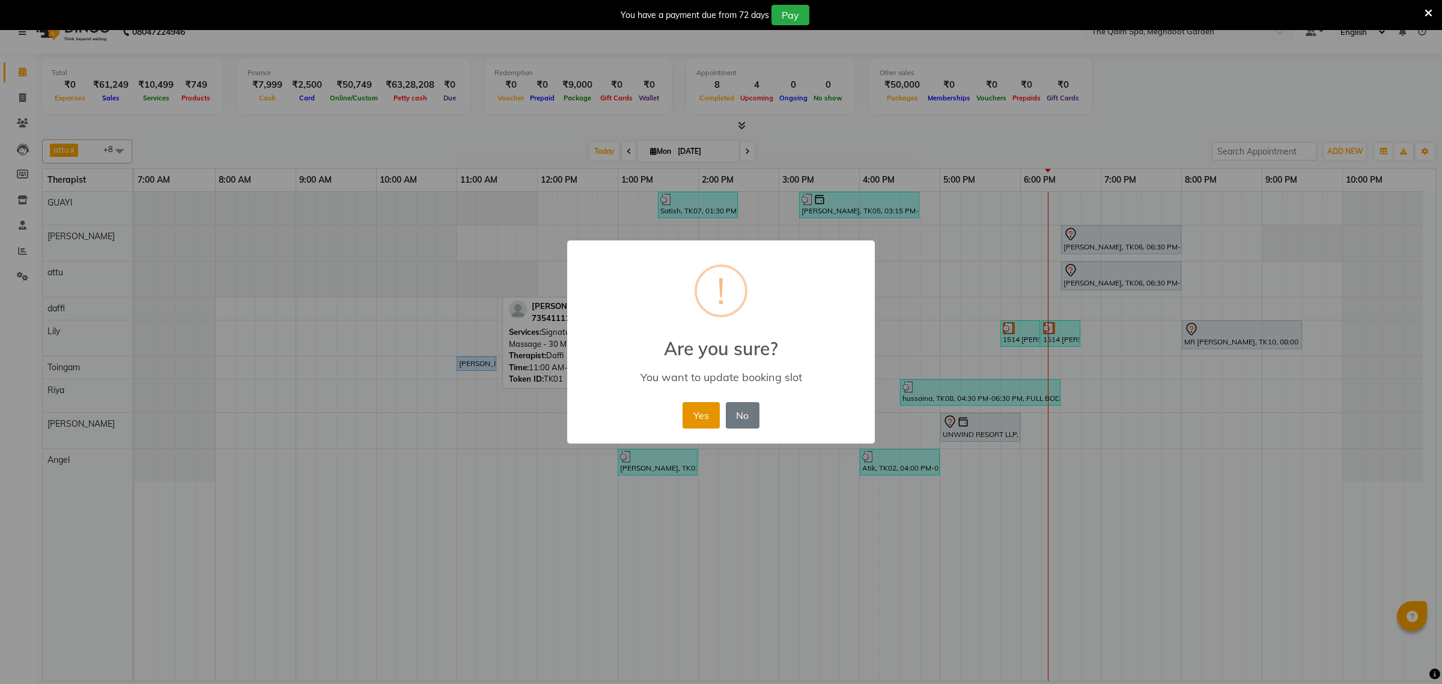
click at [694, 422] on button "Yes" at bounding box center [701, 415] width 37 height 26
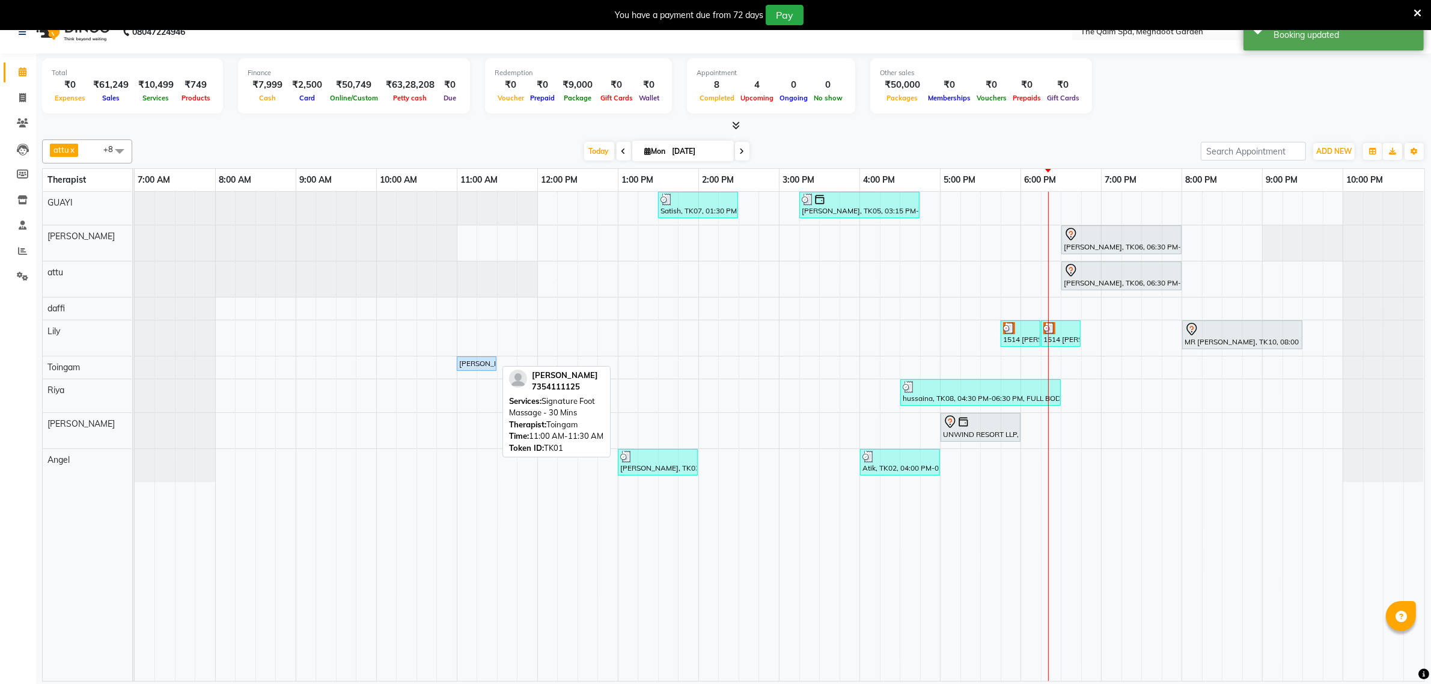
click at [481, 364] on div "[PERSON_NAME], TK01, 11:00 AM-11:30 AM, Signature Foot Massage - 30 Mins" at bounding box center [476, 363] width 37 height 11
select select "5"
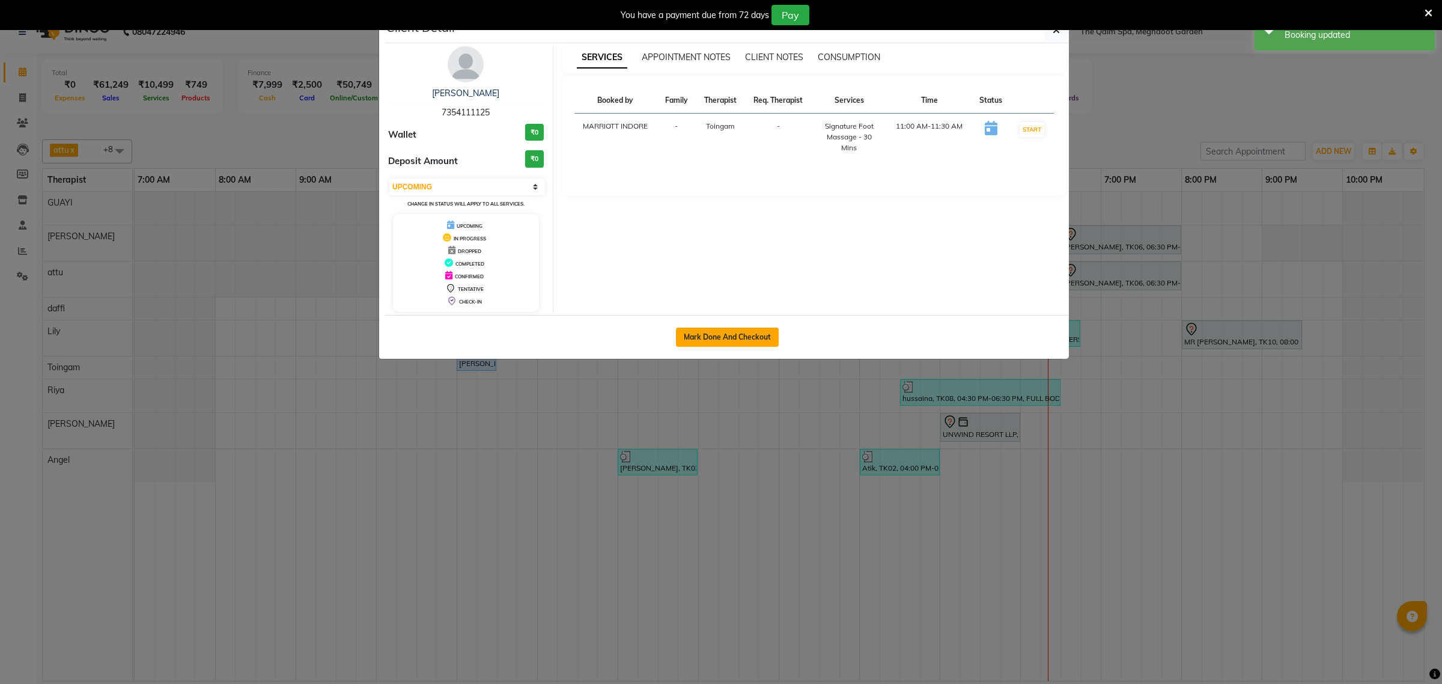
click at [709, 335] on button "Mark Done And Checkout" at bounding box center [727, 336] width 103 height 19
select select "service"
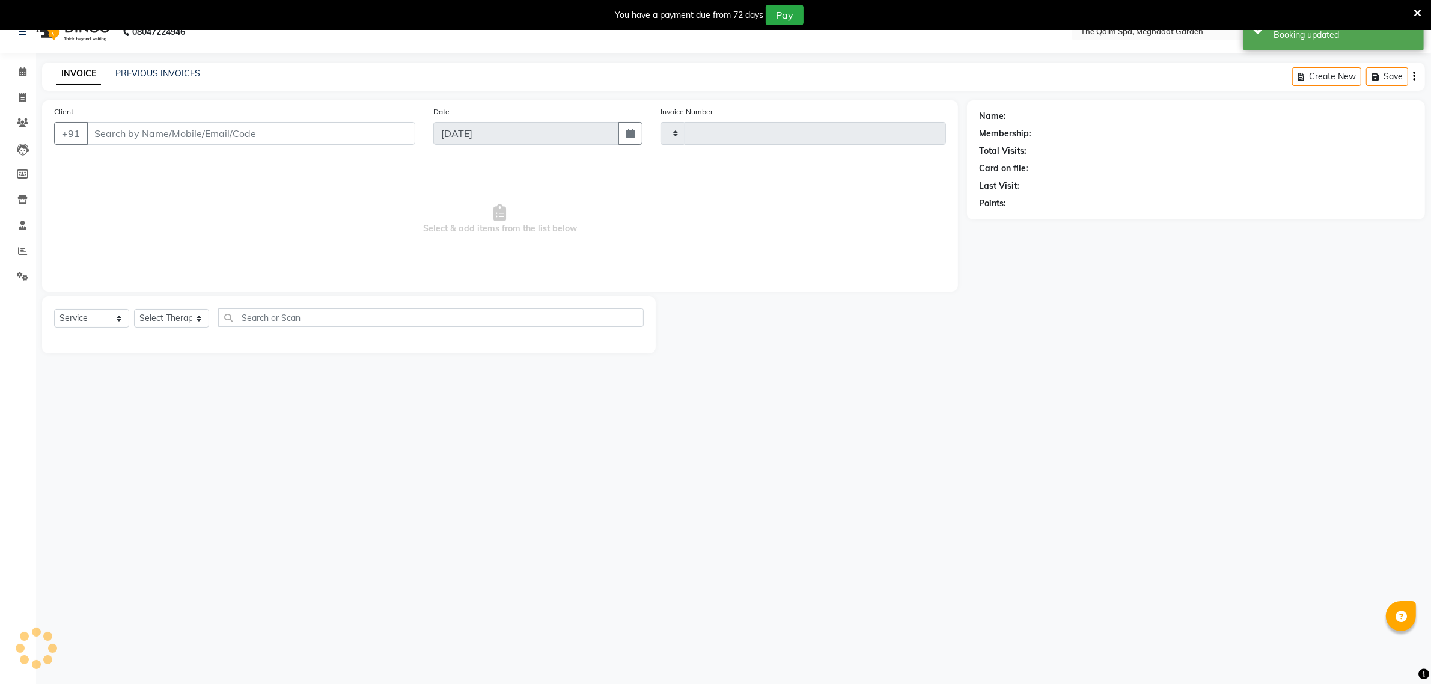
type input "1884"
select select "6401"
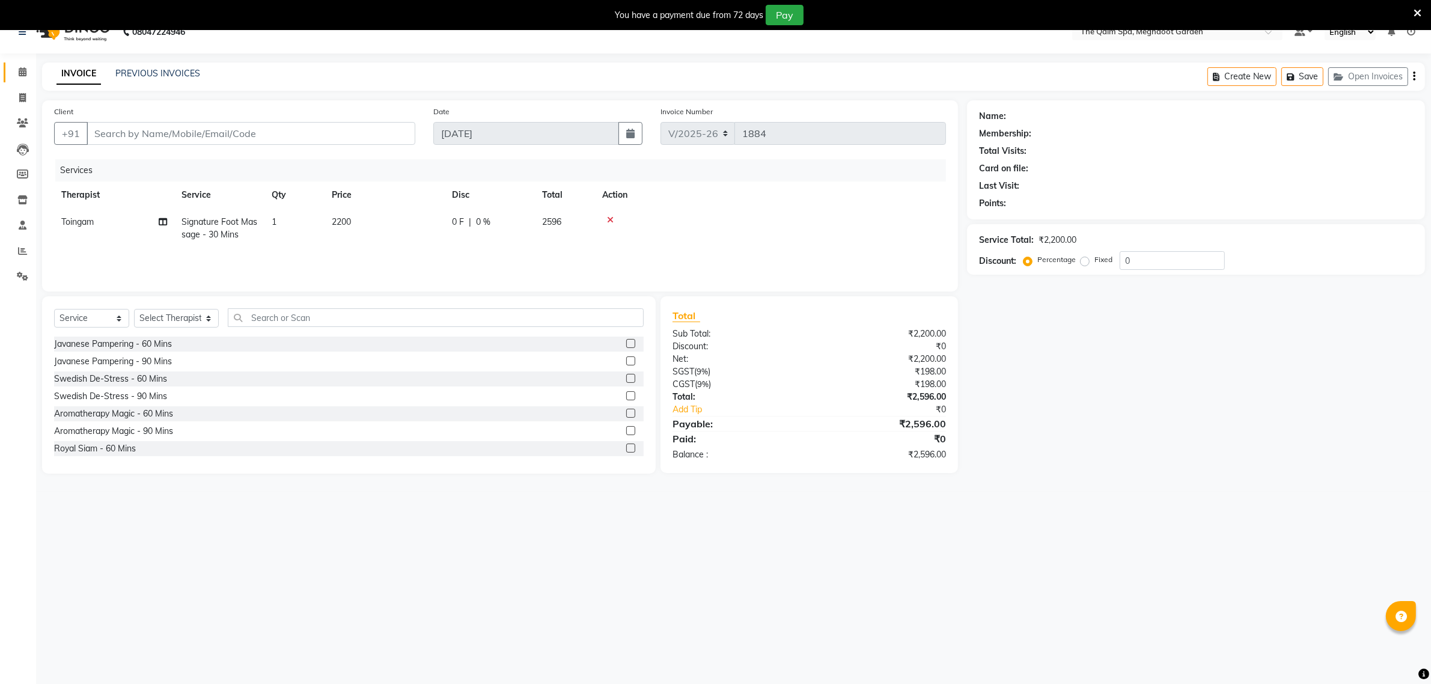
type input "7354111125"
select select "79343"
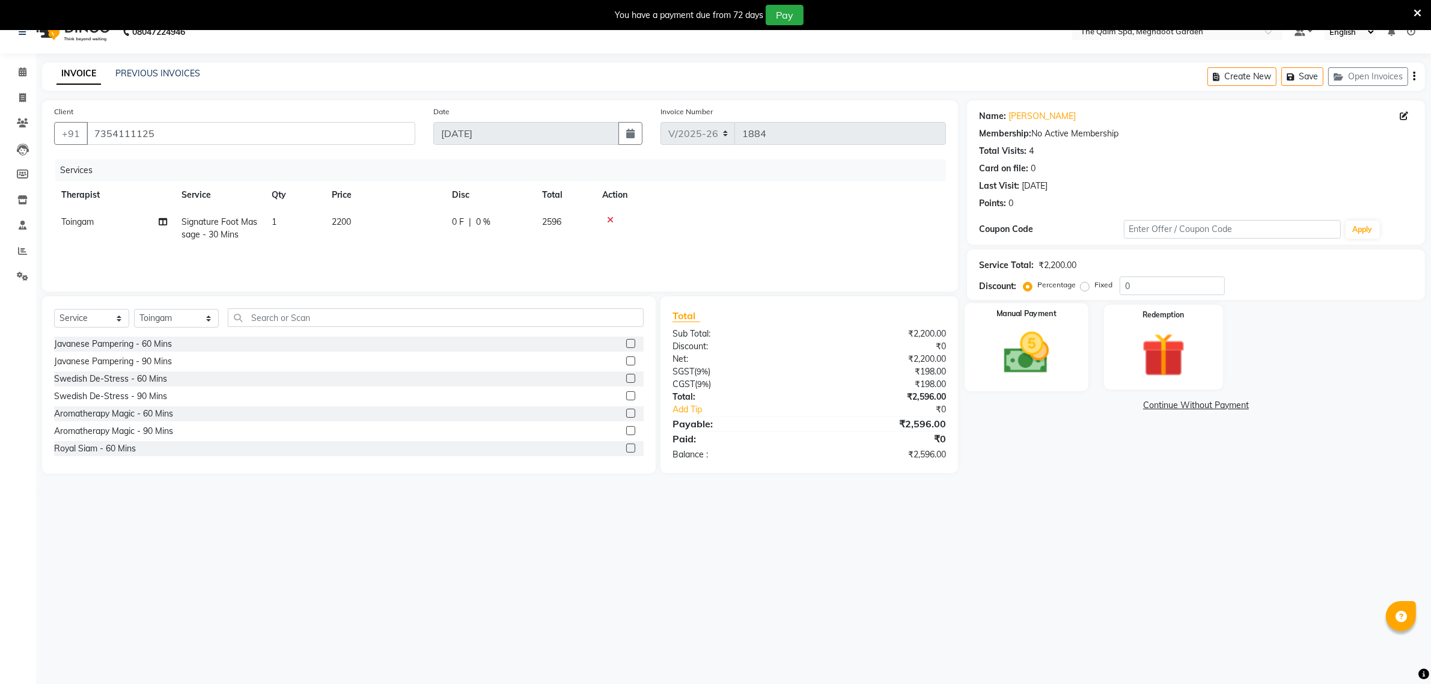
click at [1029, 355] on img at bounding box center [1026, 353] width 74 height 52
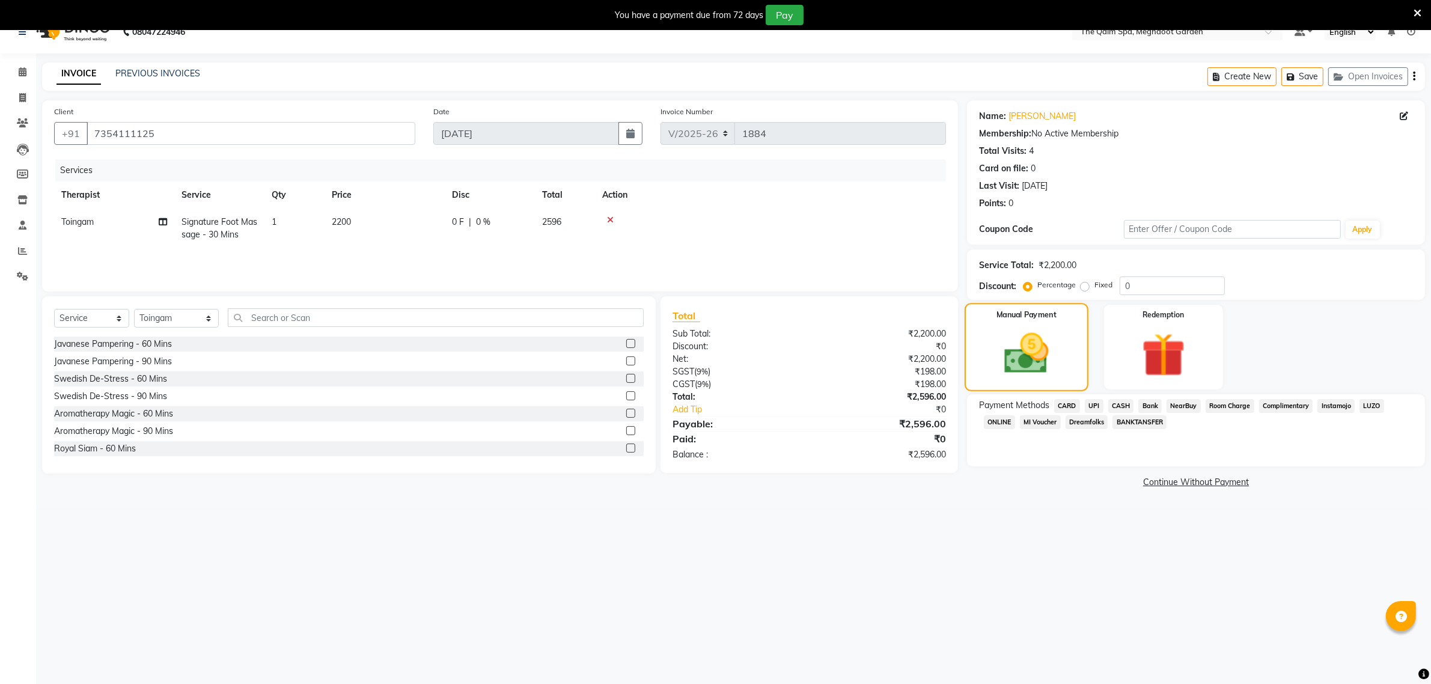
click at [1022, 341] on img at bounding box center [1026, 353] width 72 height 51
click at [1230, 406] on span "Room Charge" at bounding box center [1229, 406] width 49 height 14
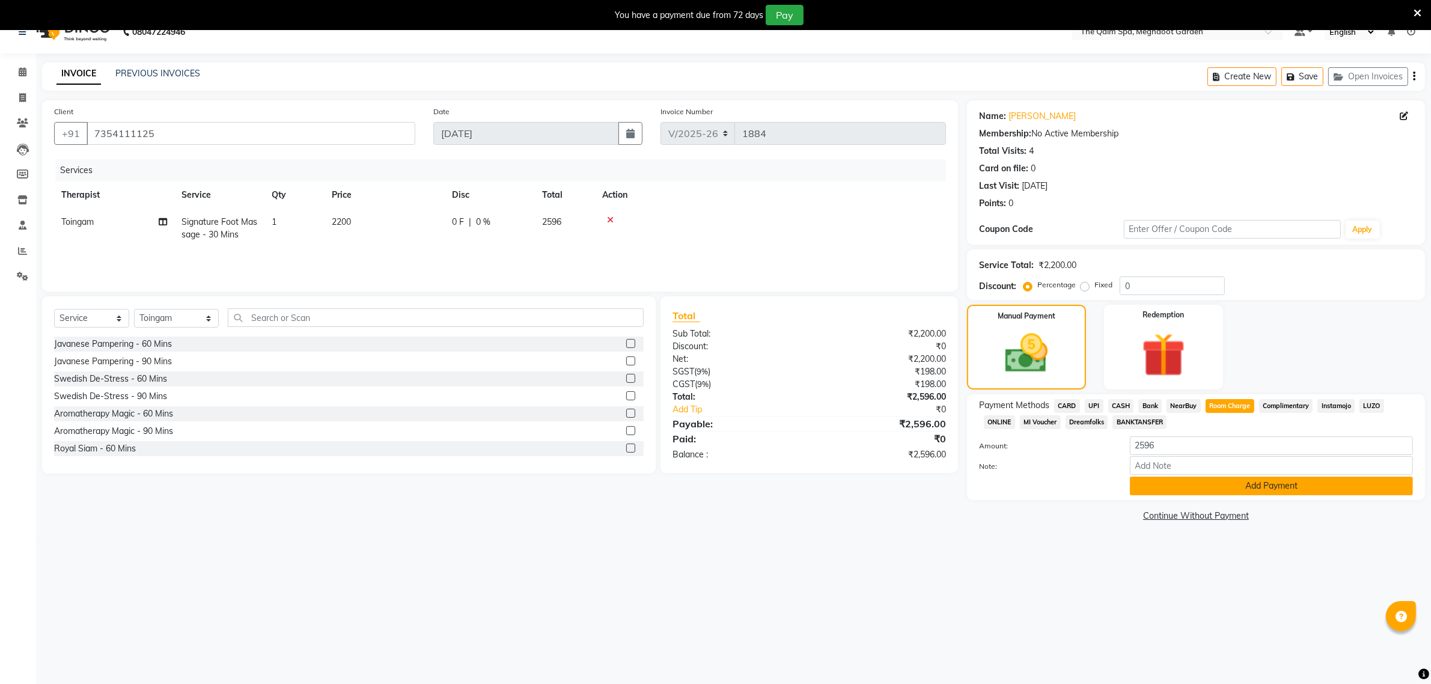
click at [1181, 483] on button "Add Payment" at bounding box center [1271, 485] width 283 height 19
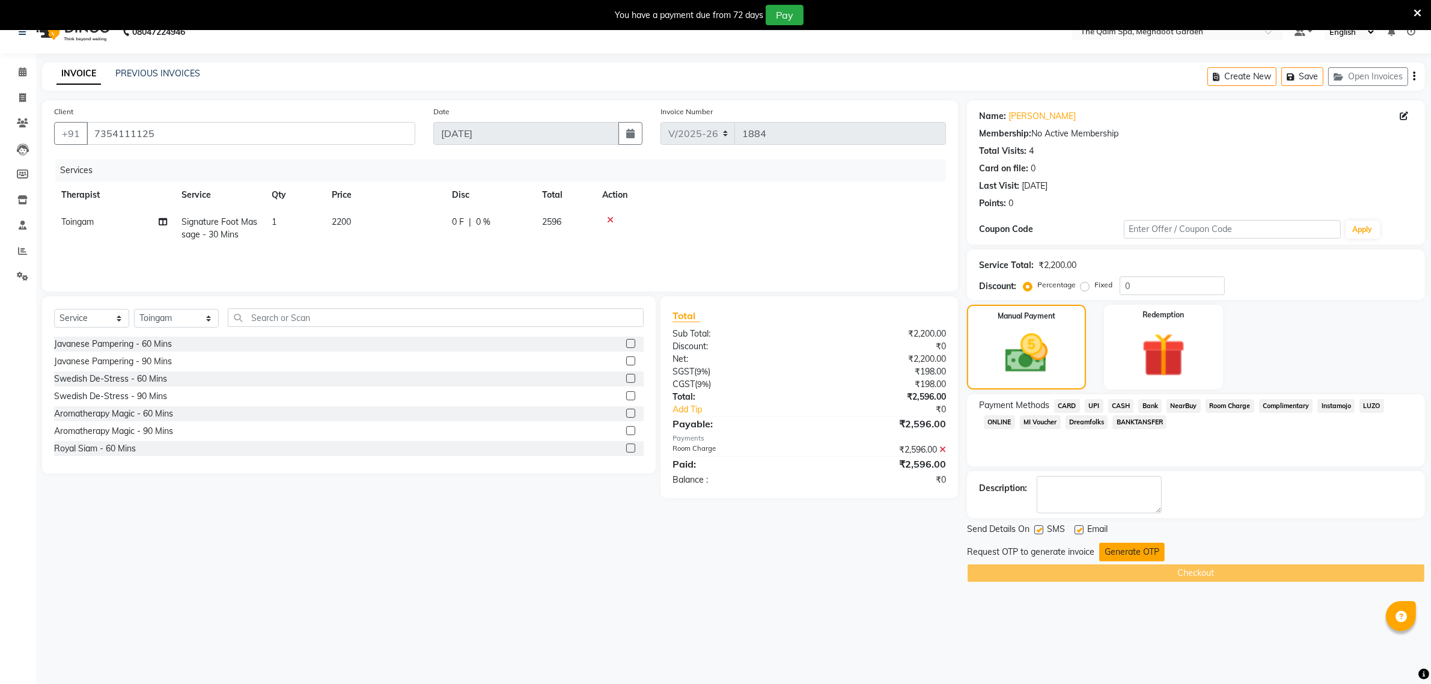
click at [1122, 550] on button "Generate OTP" at bounding box center [1131, 552] width 65 height 19
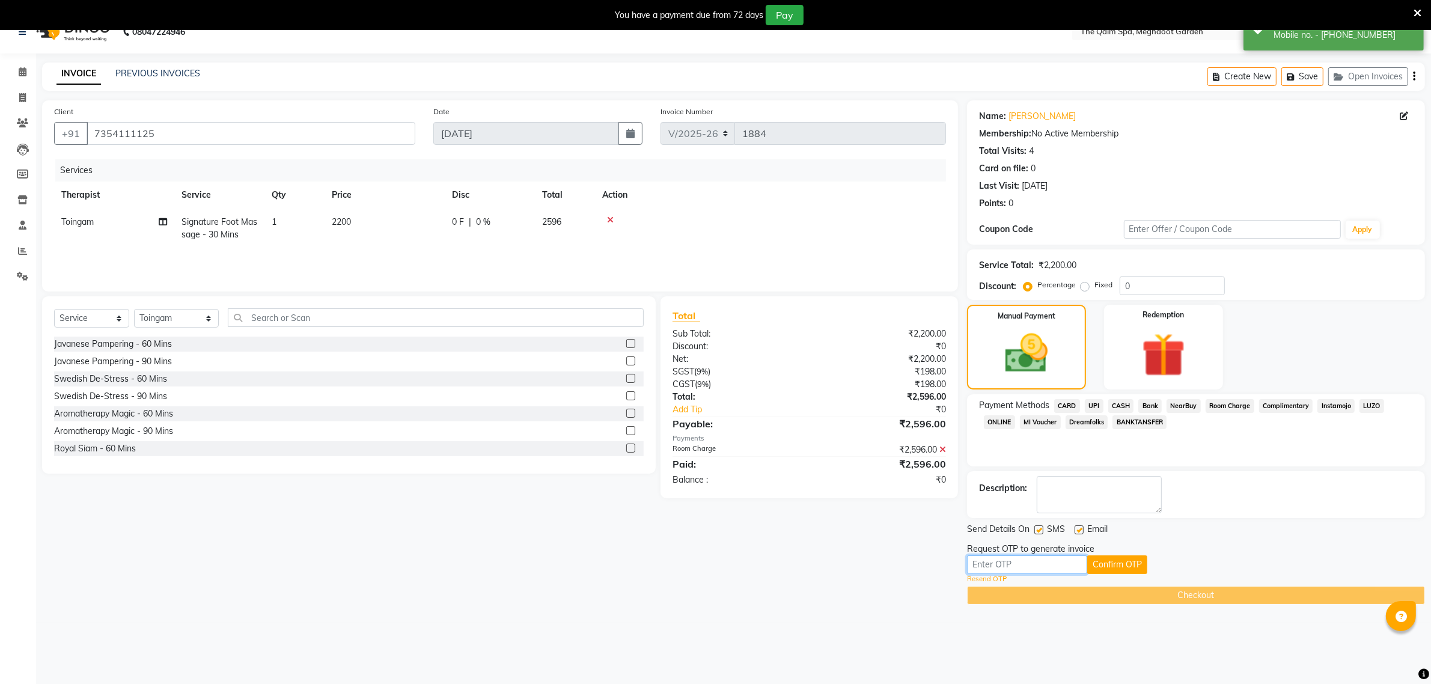
click at [1046, 564] on input "text" at bounding box center [1027, 564] width 120 height 19
type input "5875"
click at [1115, 557] on button "Confirm OTP" at bounding box center [1117, 564] width 60 height 19
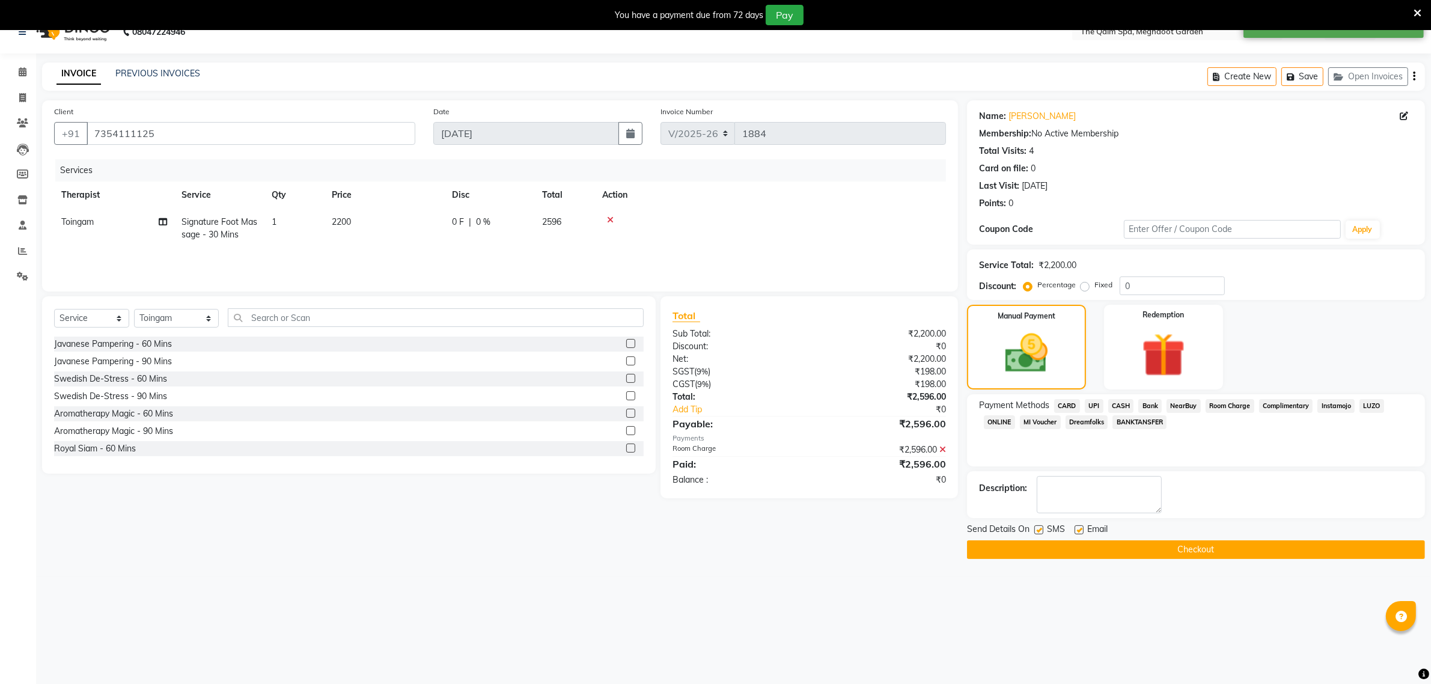
click at [1124, 549] on button "Checkout" at bounding box center [1196, 549] width 458 height 19
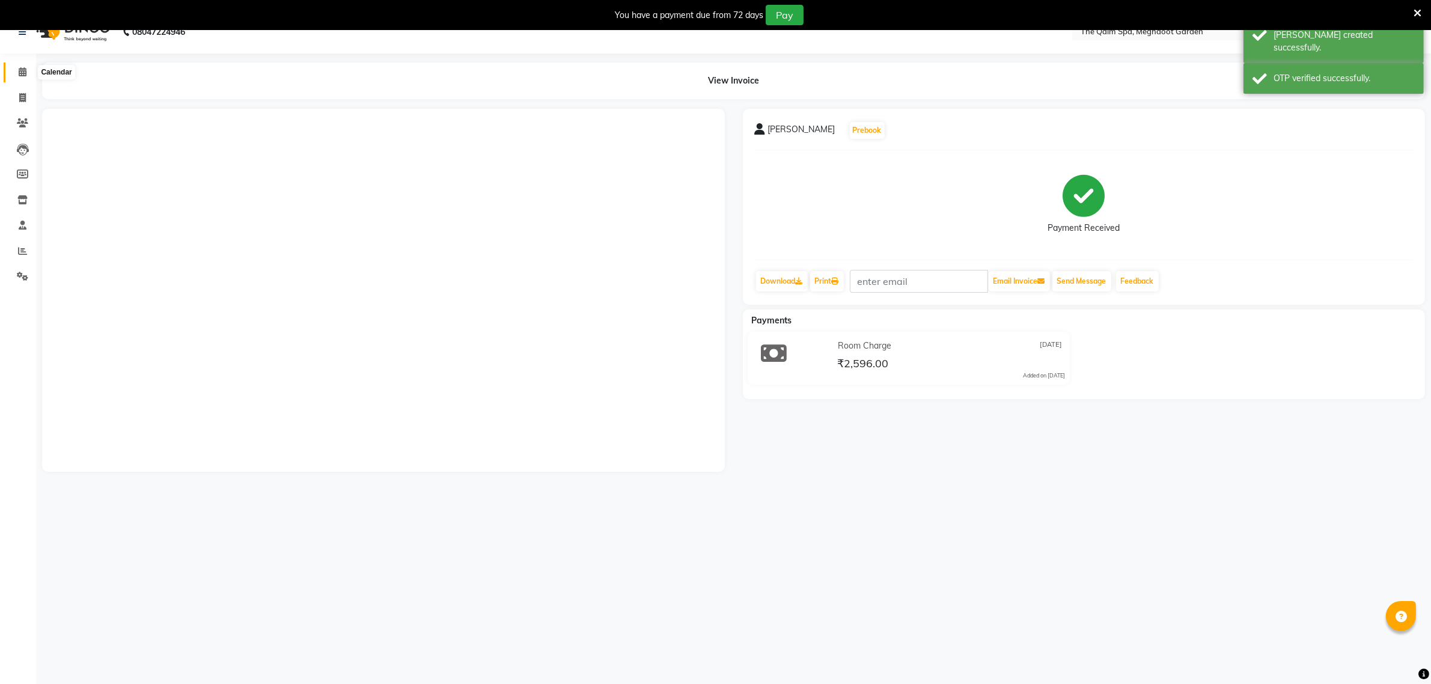
click at [22, 69] on icon at bounding box center [23, 71] width 8 height 9
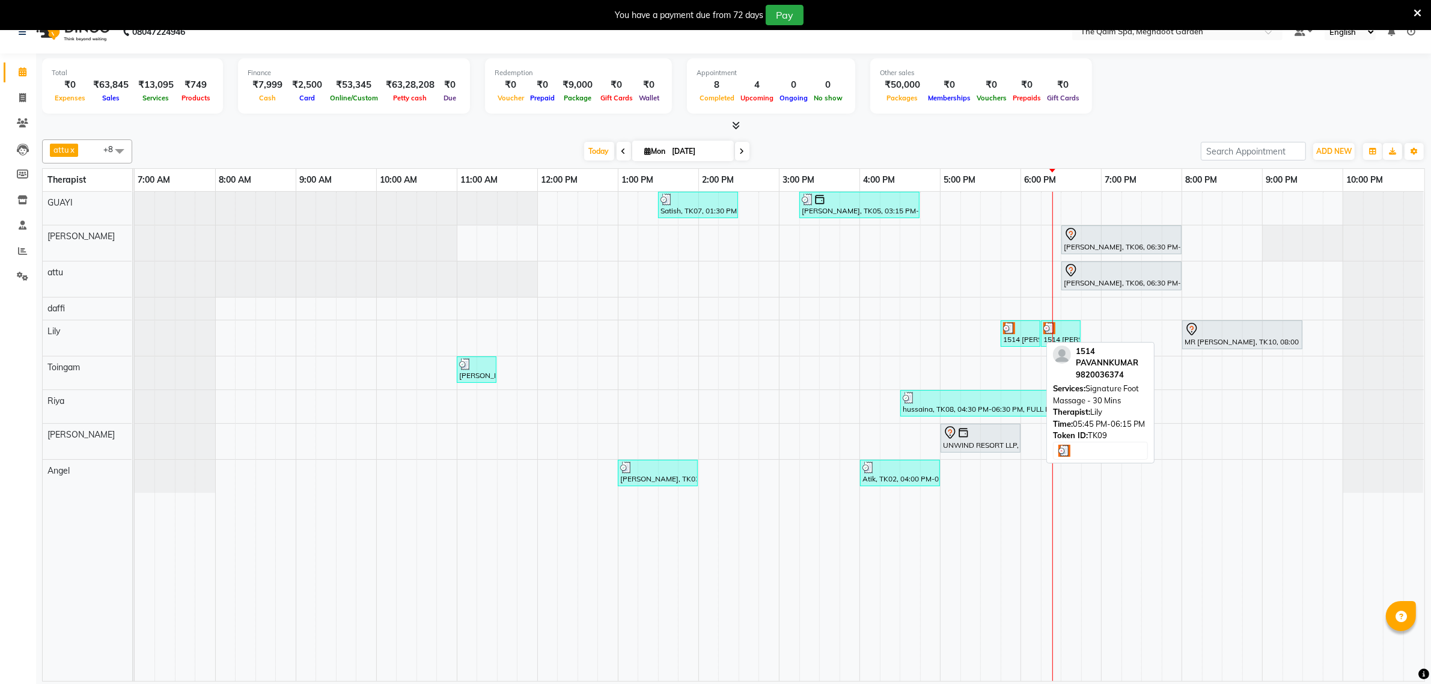
click at [1031, 333] on div at bounding box center [1020, 328] width 35 height 12
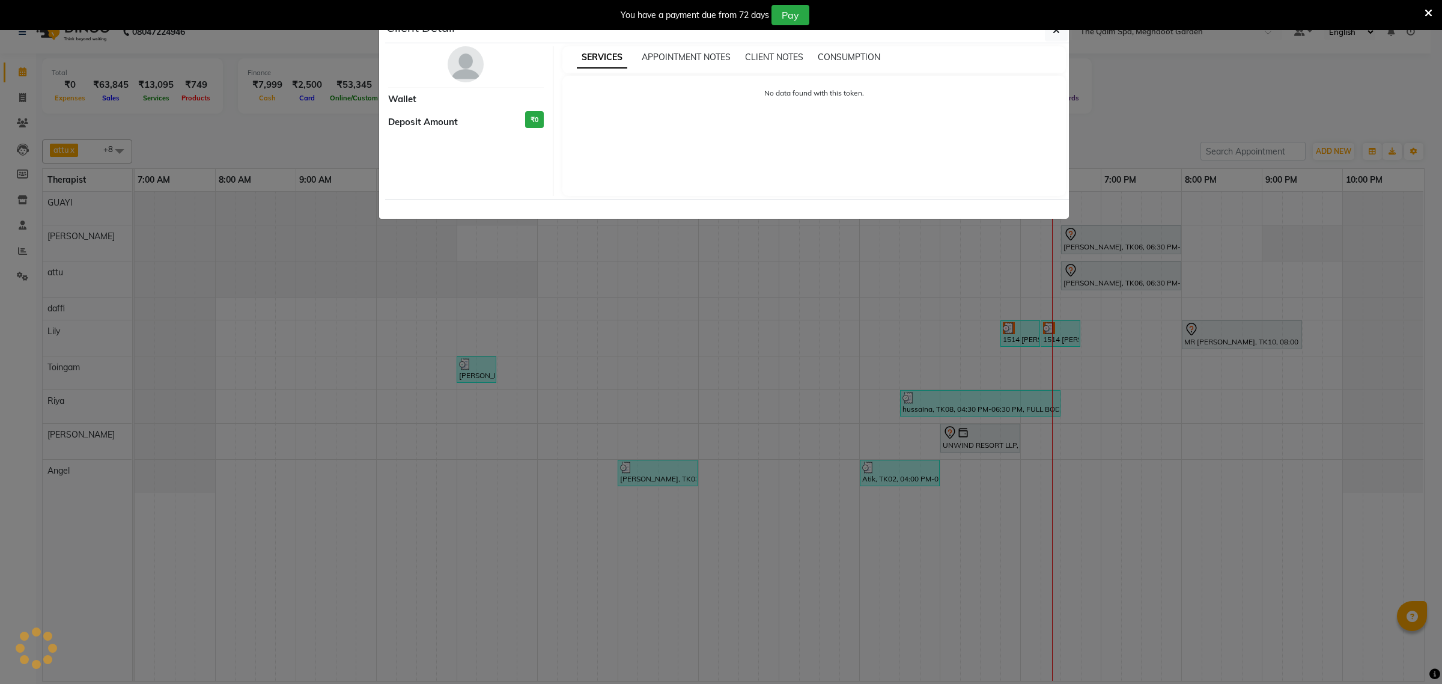
select select "3"
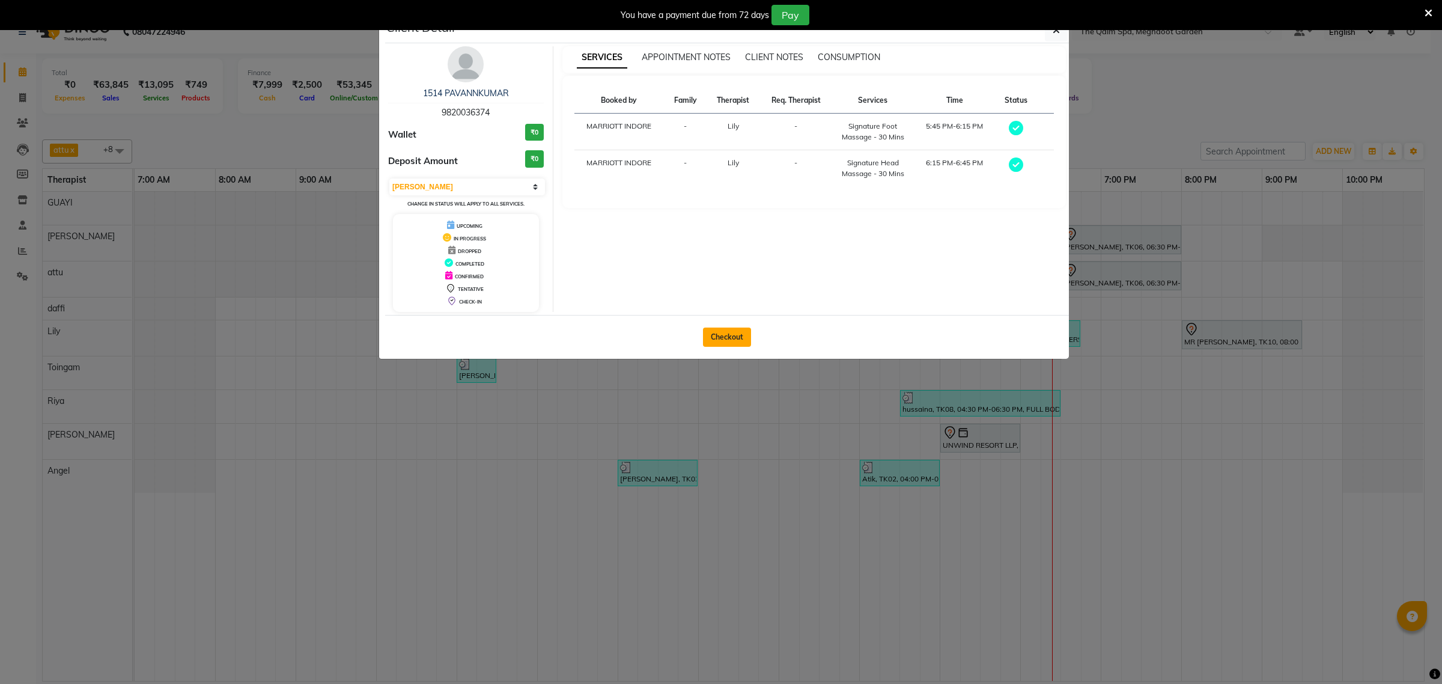
click at [728, 338] on button "Checkout" at bounding box center [727, 336] width 48 height 19
select select "service"
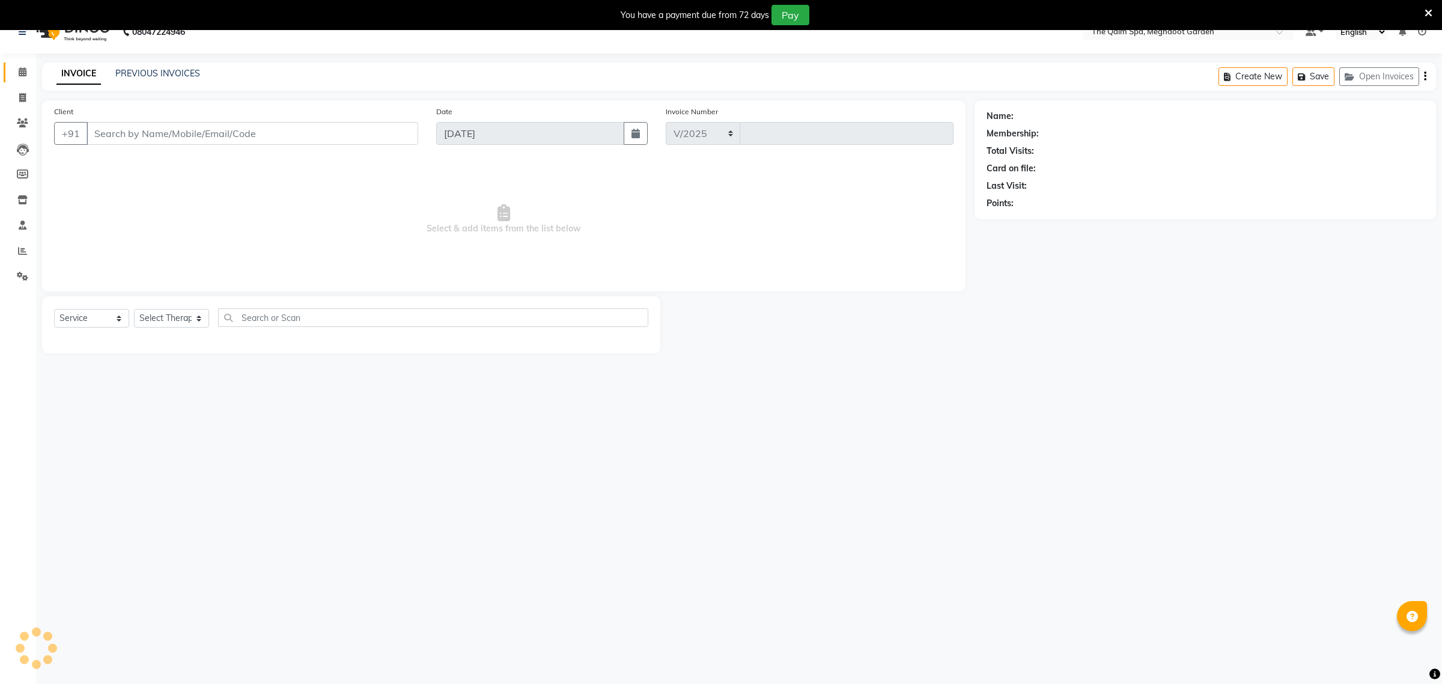
select select "6401"
type input "1885"
type input "9820036374"
select select "75413"
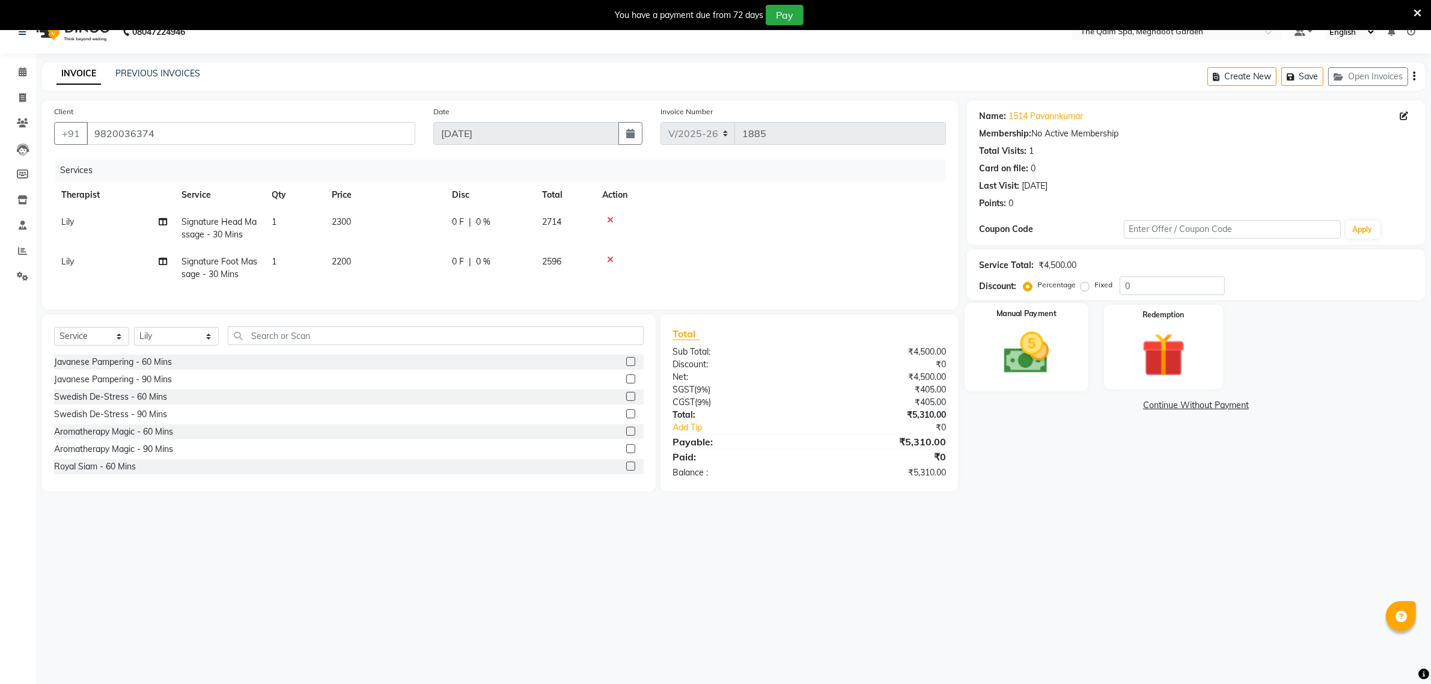
click at [1029, 364] on img at bounding box center [1026, 353] width 74 height 52
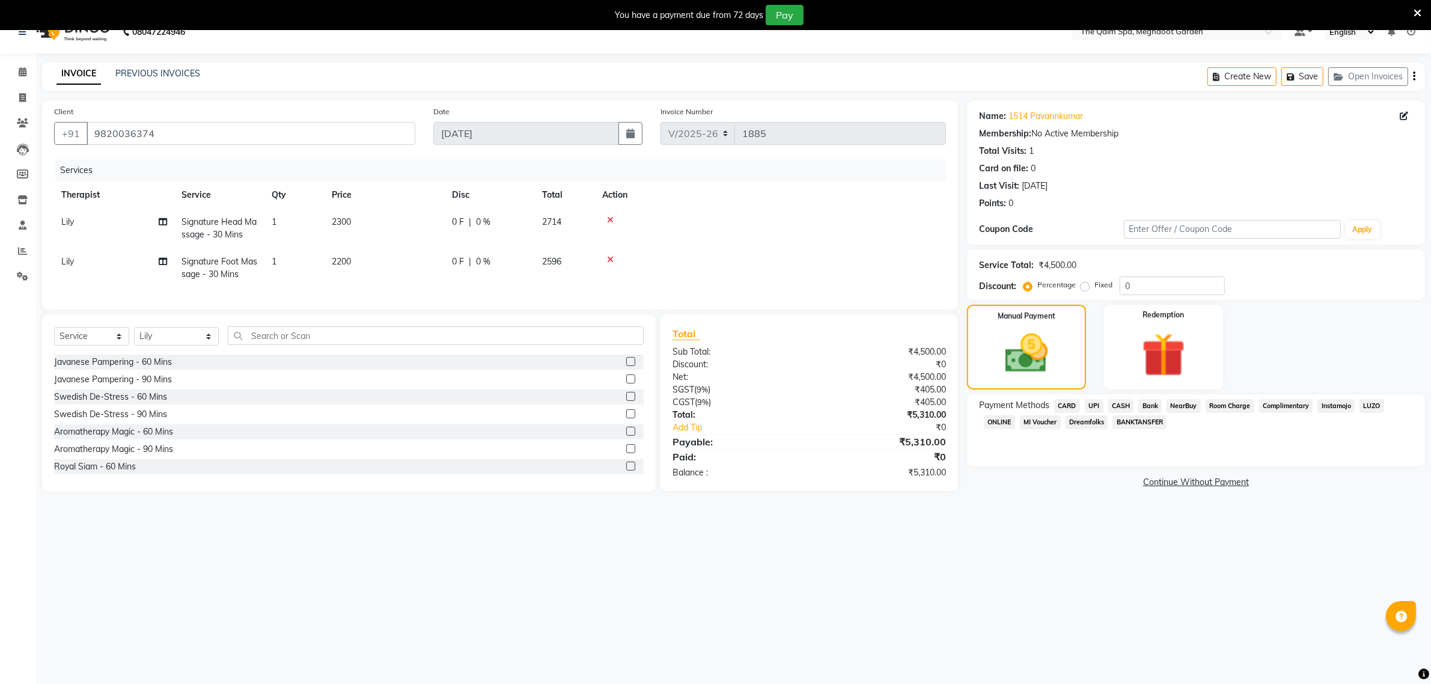
click at [1231, 403] on span "Room Charge" at bounding box center [1229, 406] width 49 height 14
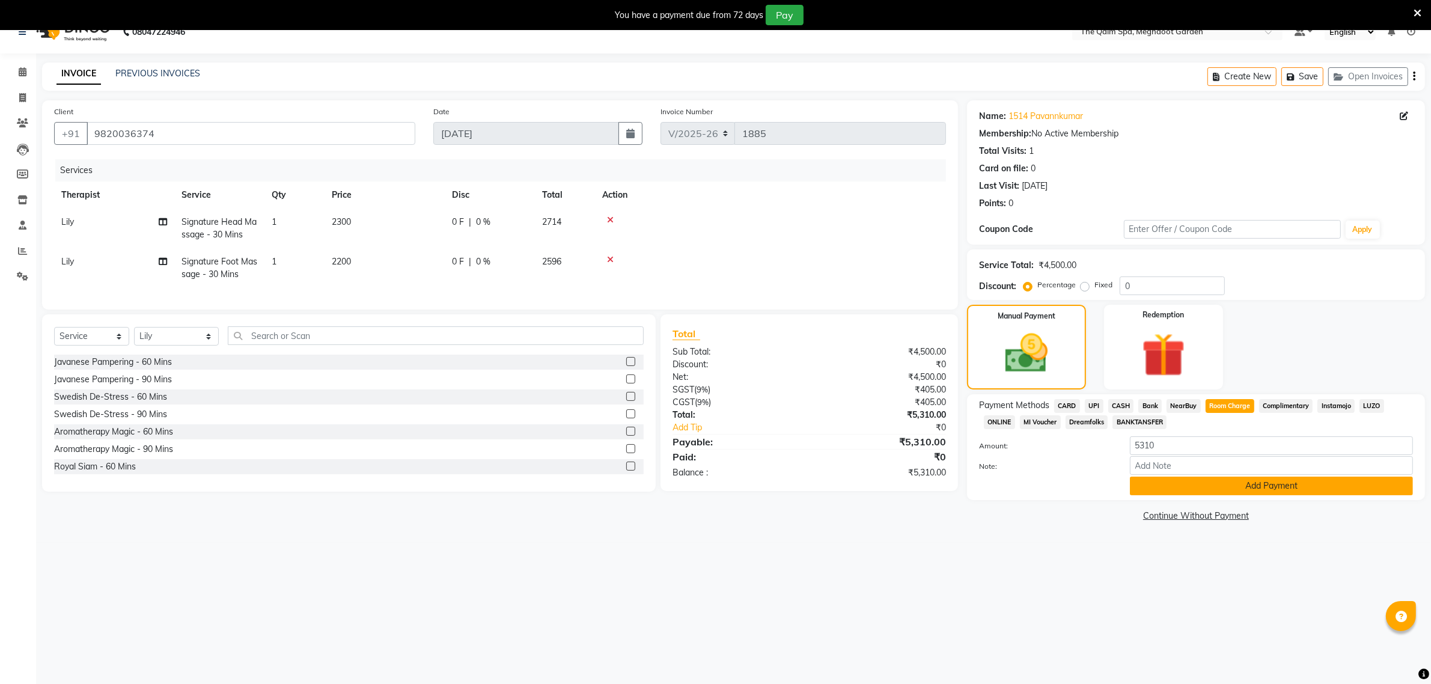
click at [1171, 483] on button "Add Payment" at bounding box center [1271, 485] width 283 height 19
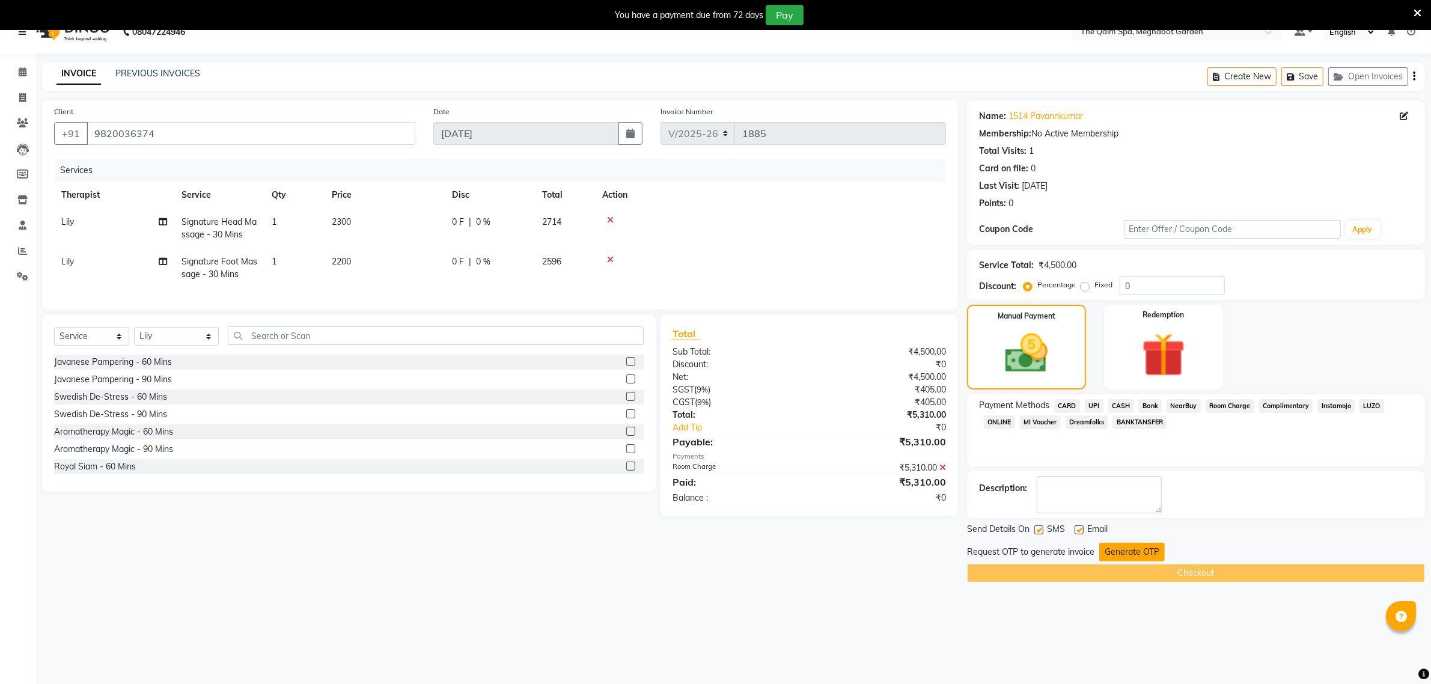
click at [1121, 550] on button "Generate OTP" at bounding box center [1131, 552] width 65 height 19
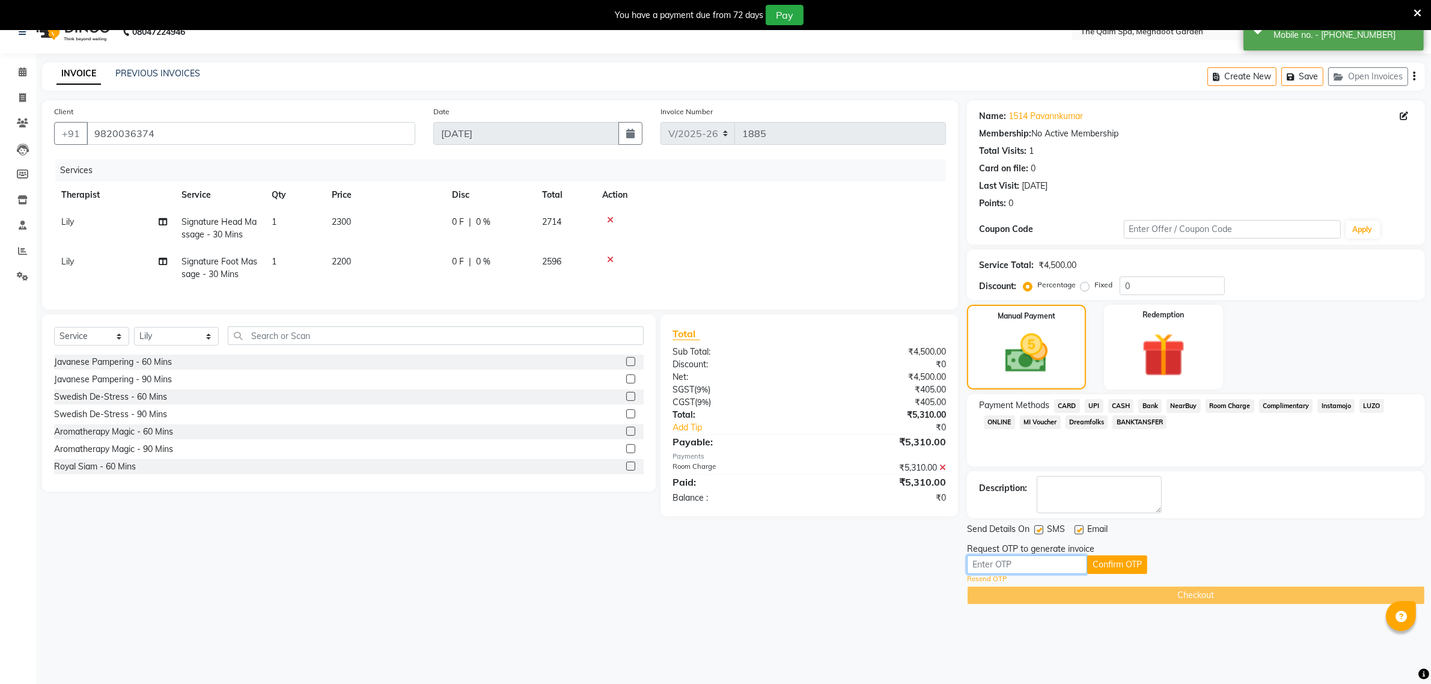
click at [1020, 566] on input "text" at bounding box center [1027, 564] width 120 height 19
type input "5875"
click at [1134, 562] on button "Confirm OTP" at bounding box center [1117, 564] width 60 height 19
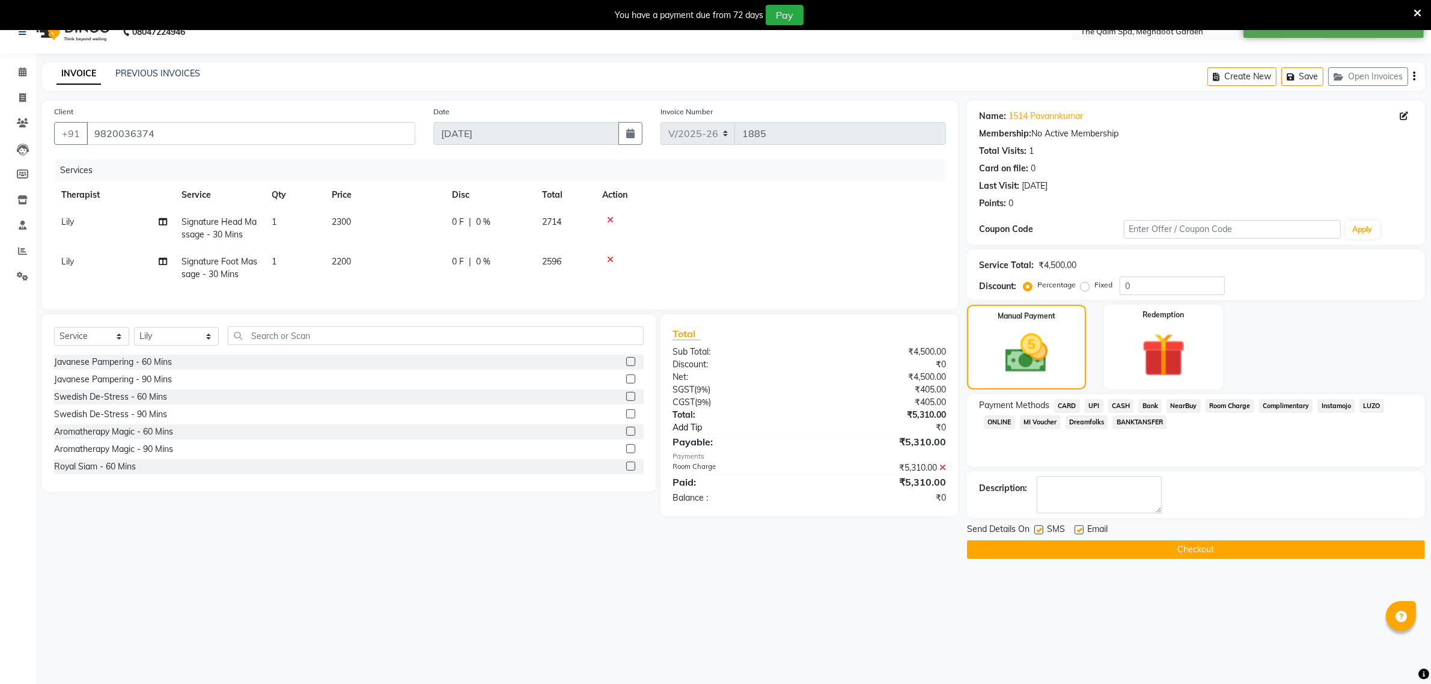
click at [1175, 551] on button "Checkout" at bounding box center [1196, 549] width 458 height 19
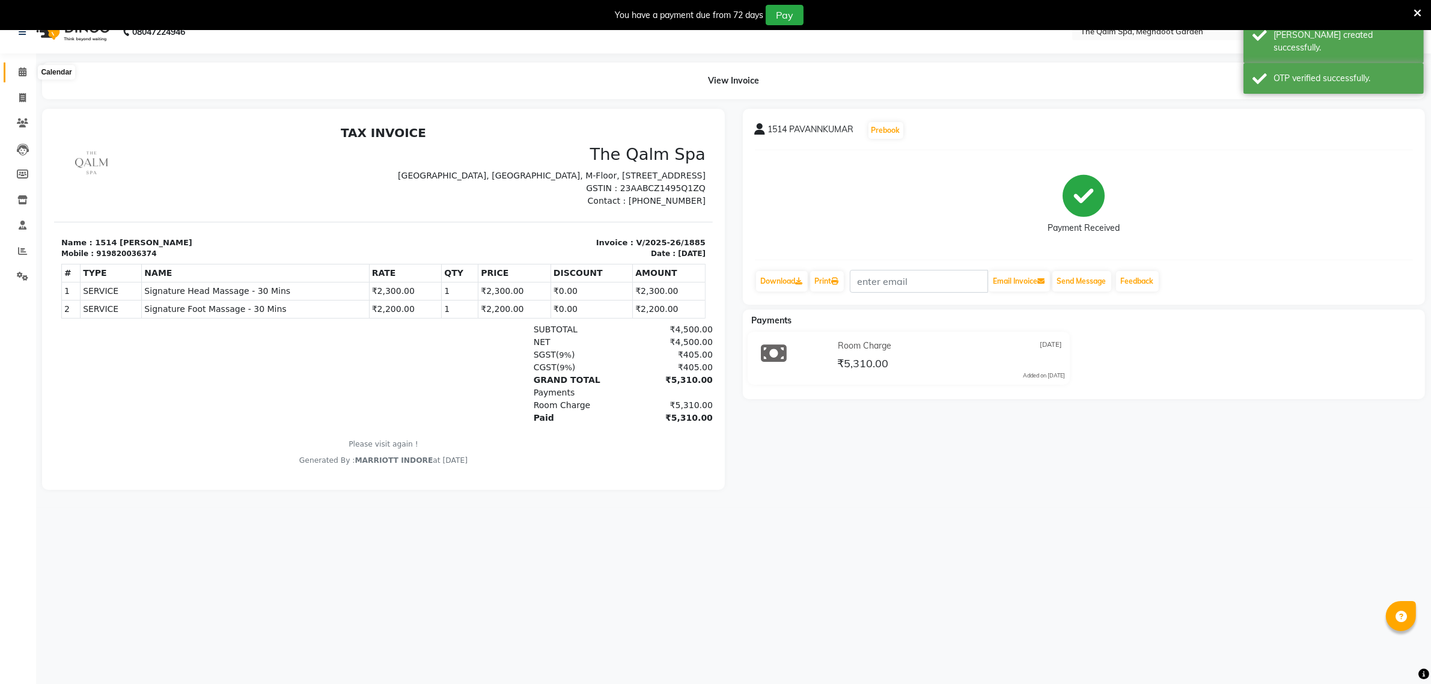
click at [19, 74] on icon at bounding box center [23, 71] width 8 height 9
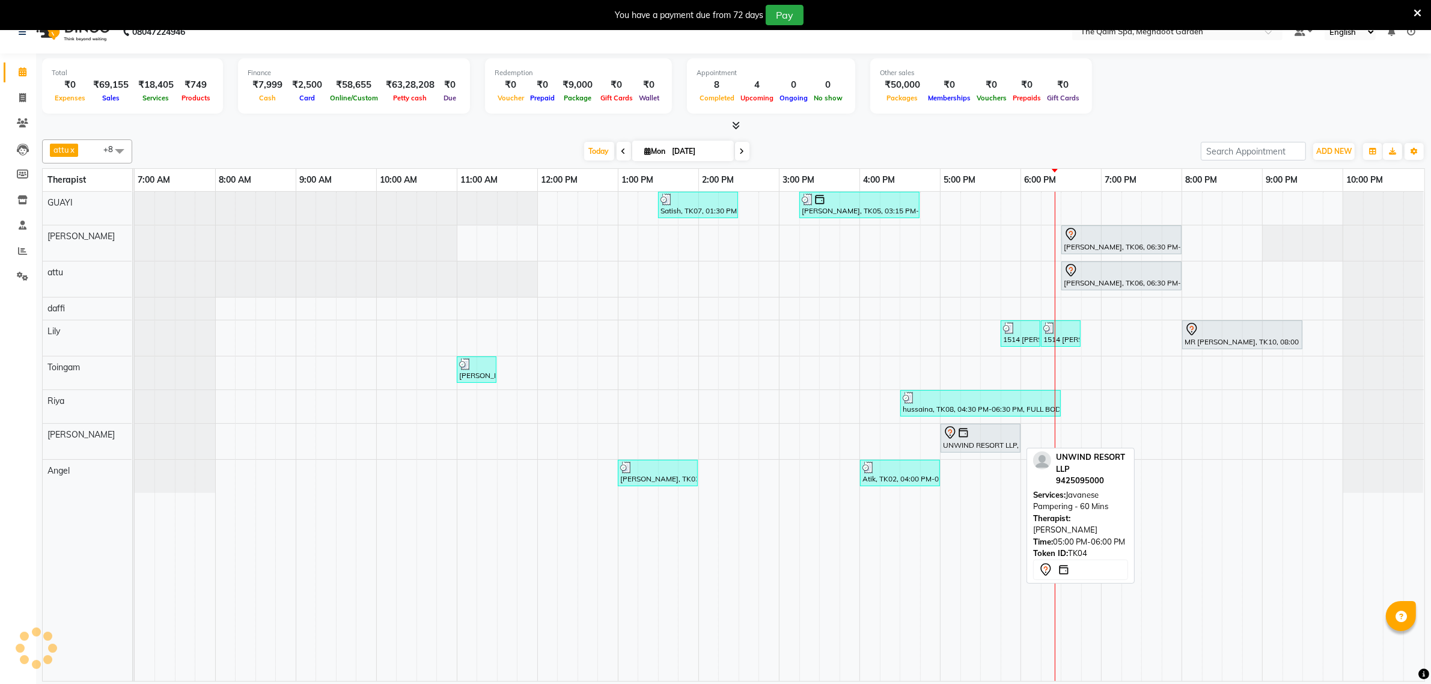
click at [954, 308] on tbody "Satish, TK07, 01:30 PM-02:30 PM, Swedish De-Stress - 60 Mins Siddharth Upasak, …" at bounding box center [779, 342] width 1289 height 301
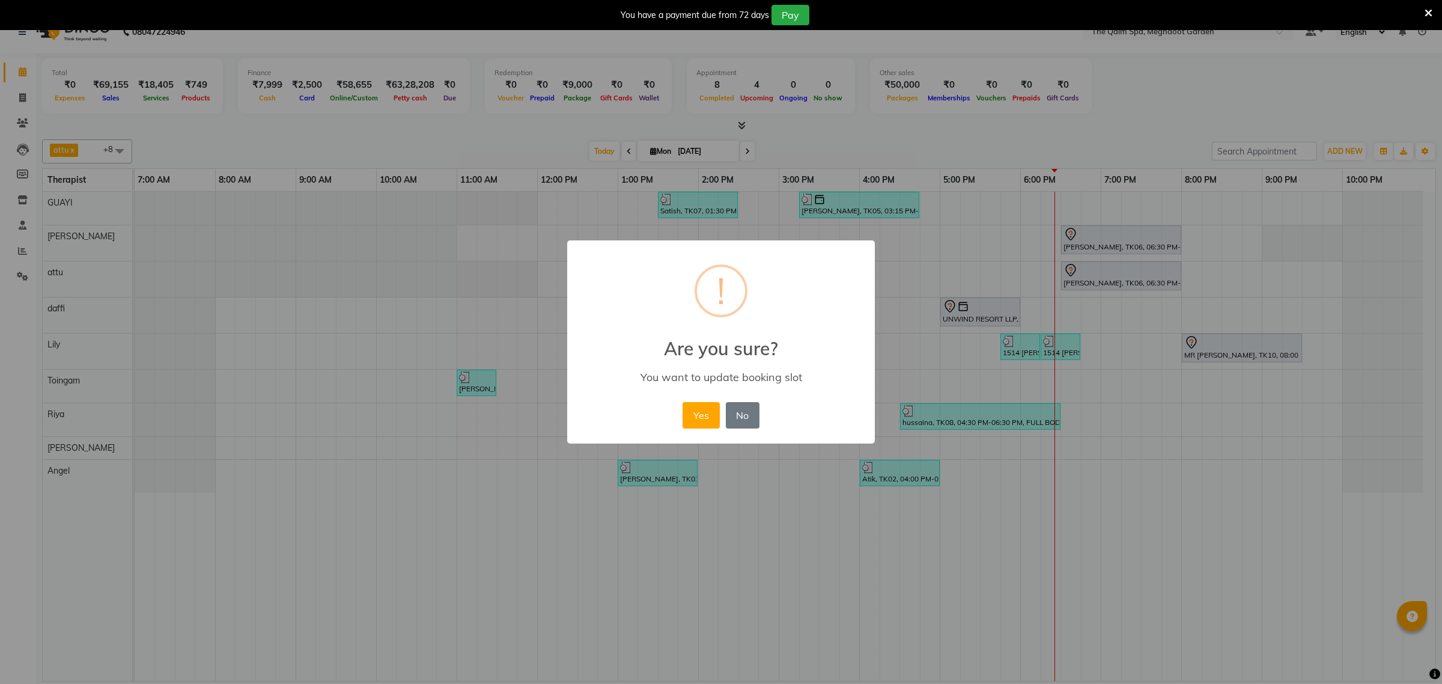
click at [689, 410] on button "Yes" at bounding box center [701, 415] width 37 height 26
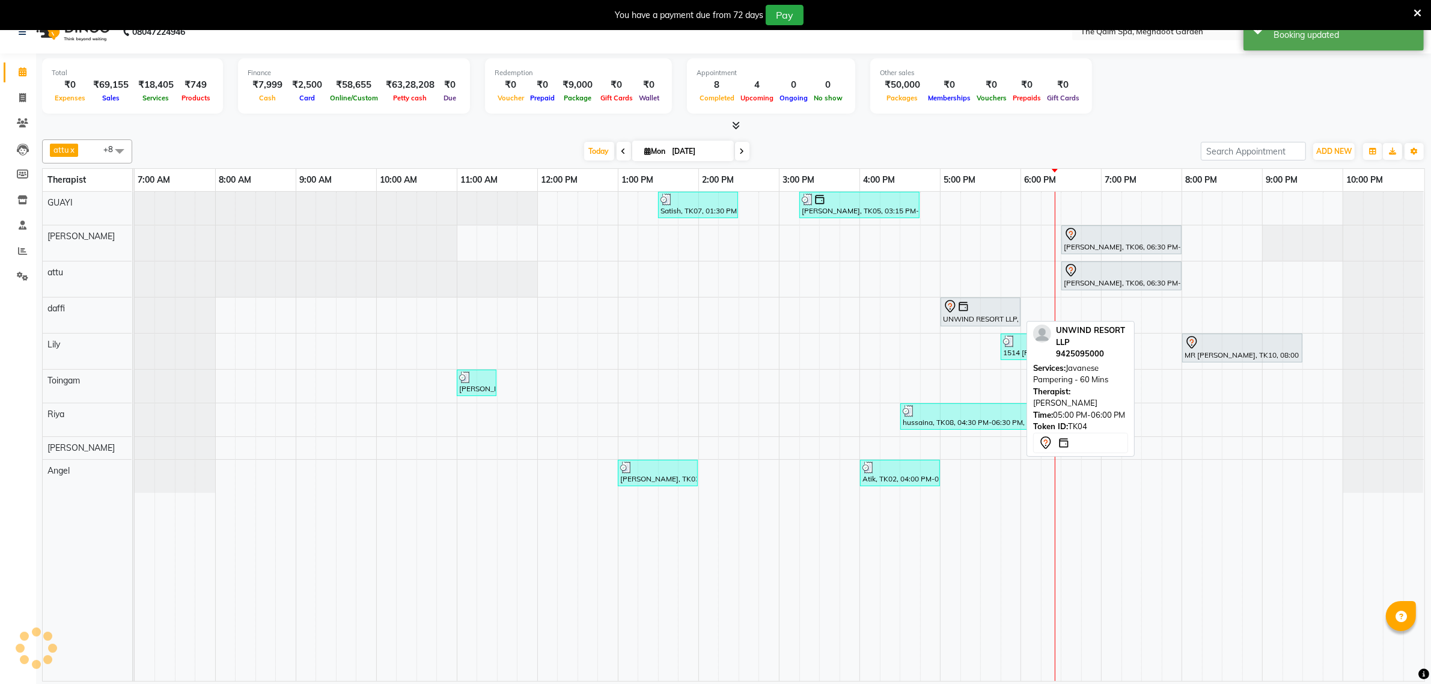
click at [957, 314] on div "UNWIND RESORT LLP, TK04, 05:00 PM-06:00 PM, Javanese Pampering - 60 Mins" at bounding box center [981, 311] width 78 height 25
select select "7"
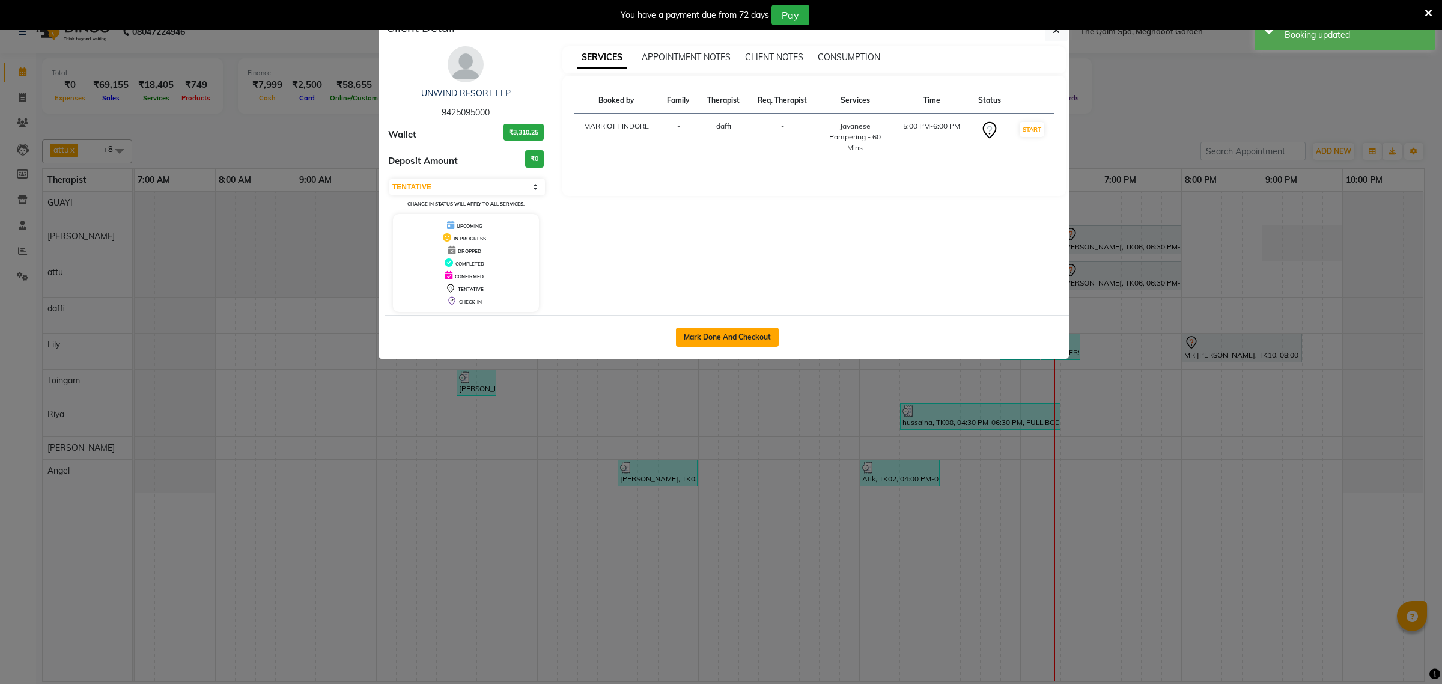
click at [698, 338] on button "Mark Done And Checkout" at bounding box center [727, 336] width 103 height 19
select select "service"
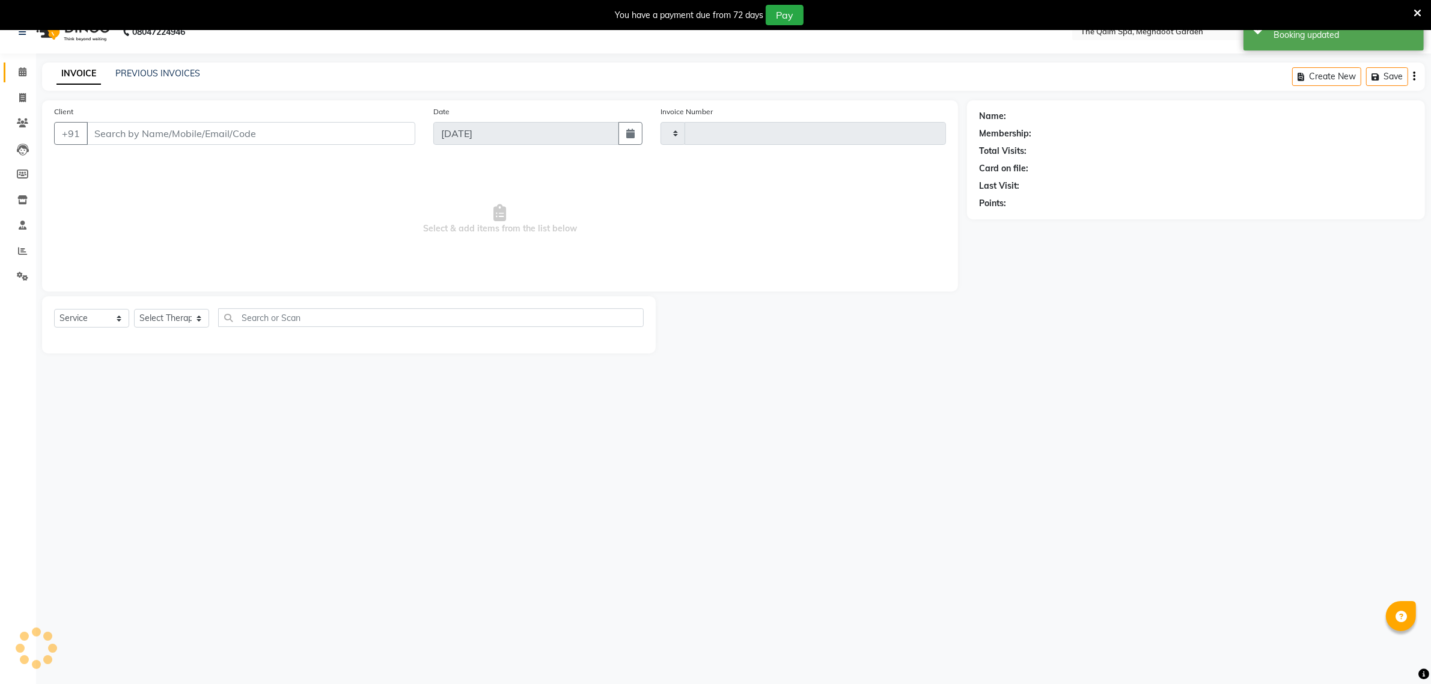
type input "1886"
select select "6401"
type input "9425095000"
select select "72290"
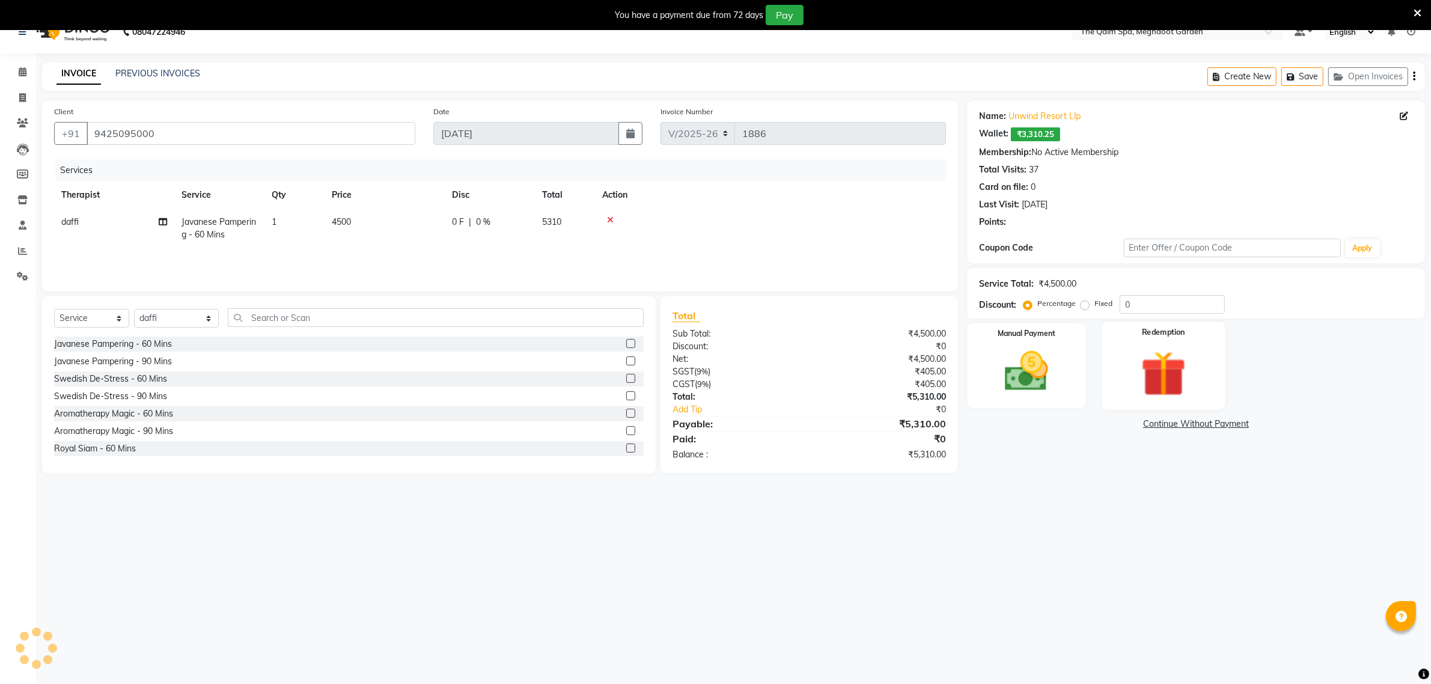
click at [1155, 367] on img at bounding box center [1163, 374] width 74 height 56
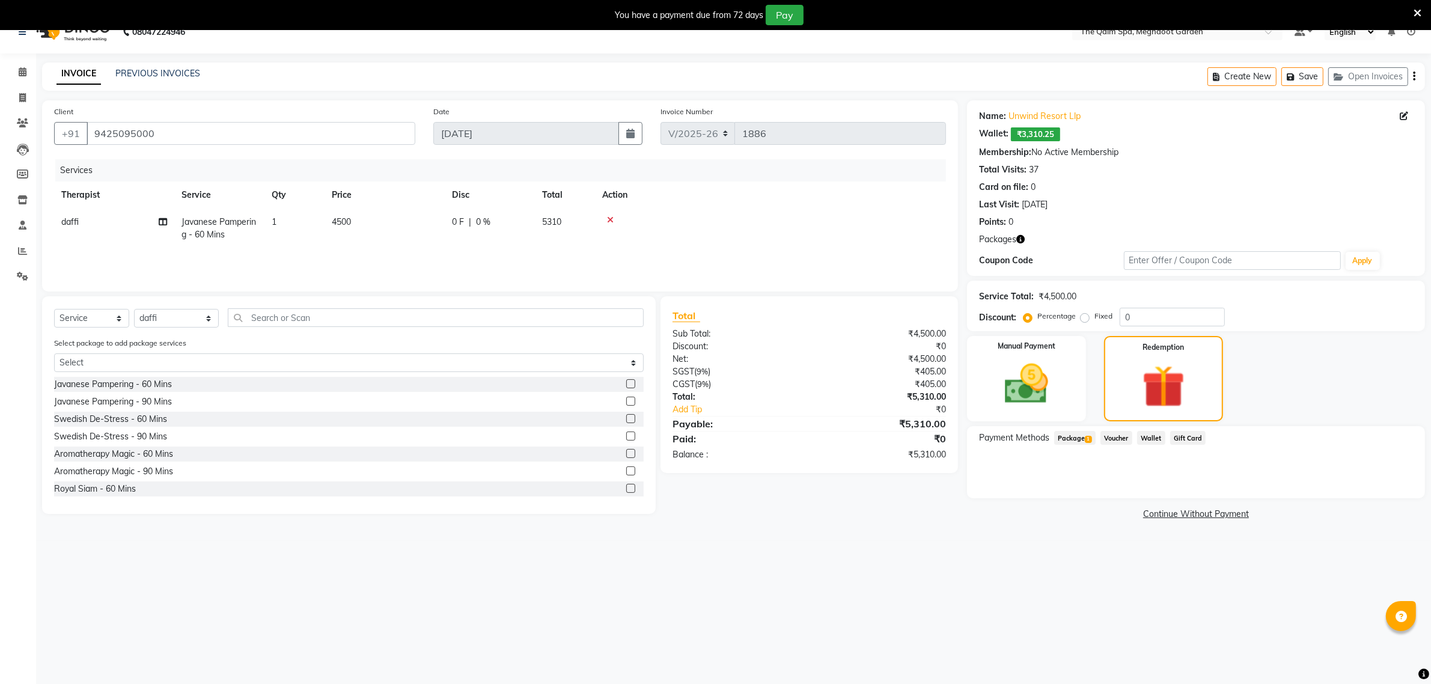
click at [1077, 436] on span "Package 1" at bounding box center [1074, 438] width 41 height 14
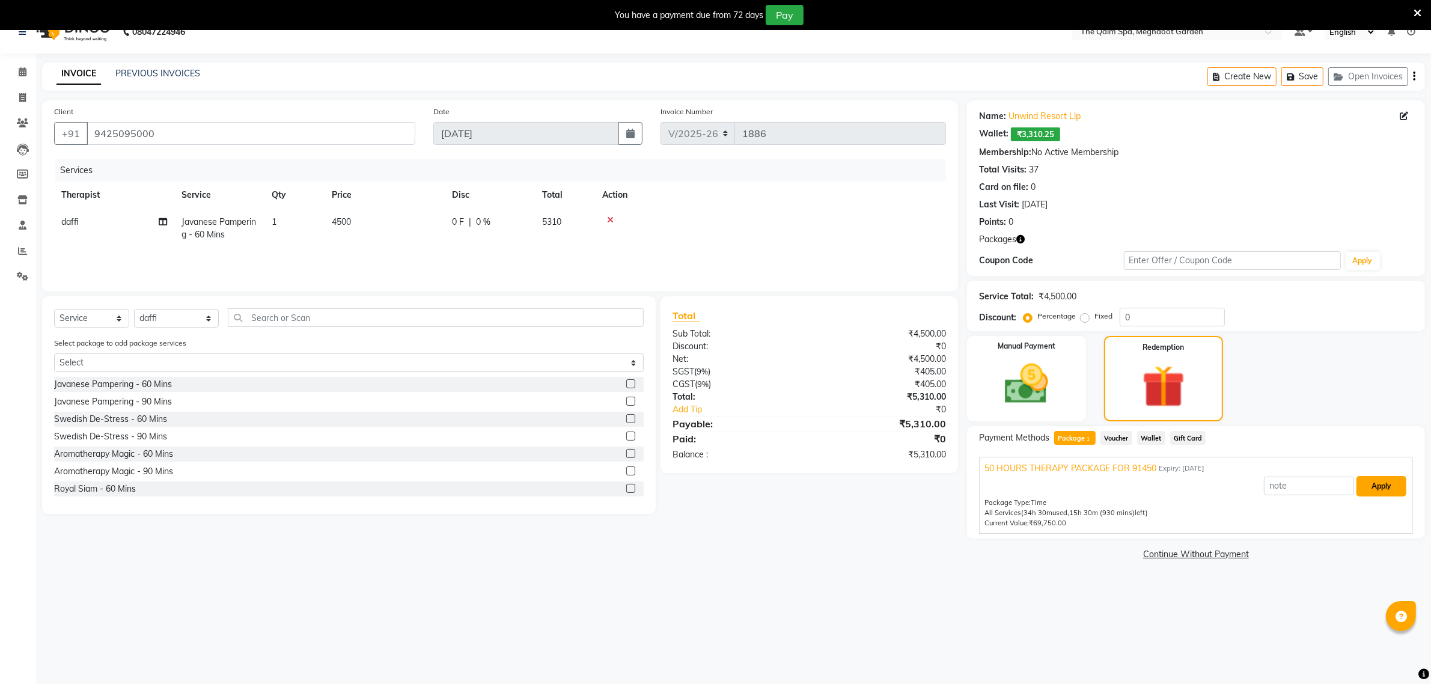
click at [1382, 483] on button "Apply" at bounding box center [1381, 486] width 50 height 20
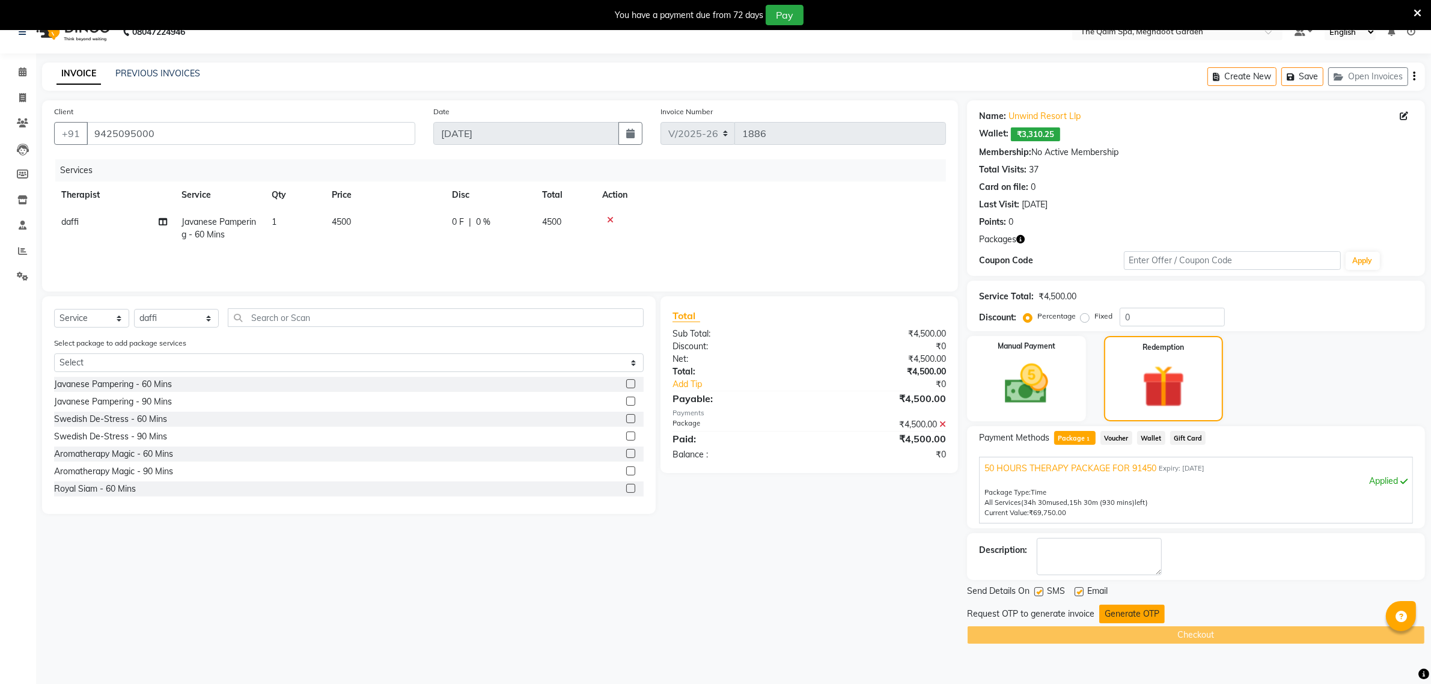
click at [1124, 615] on button "Generate OTP" at bounding box center [1131, 613] width 65 height 19
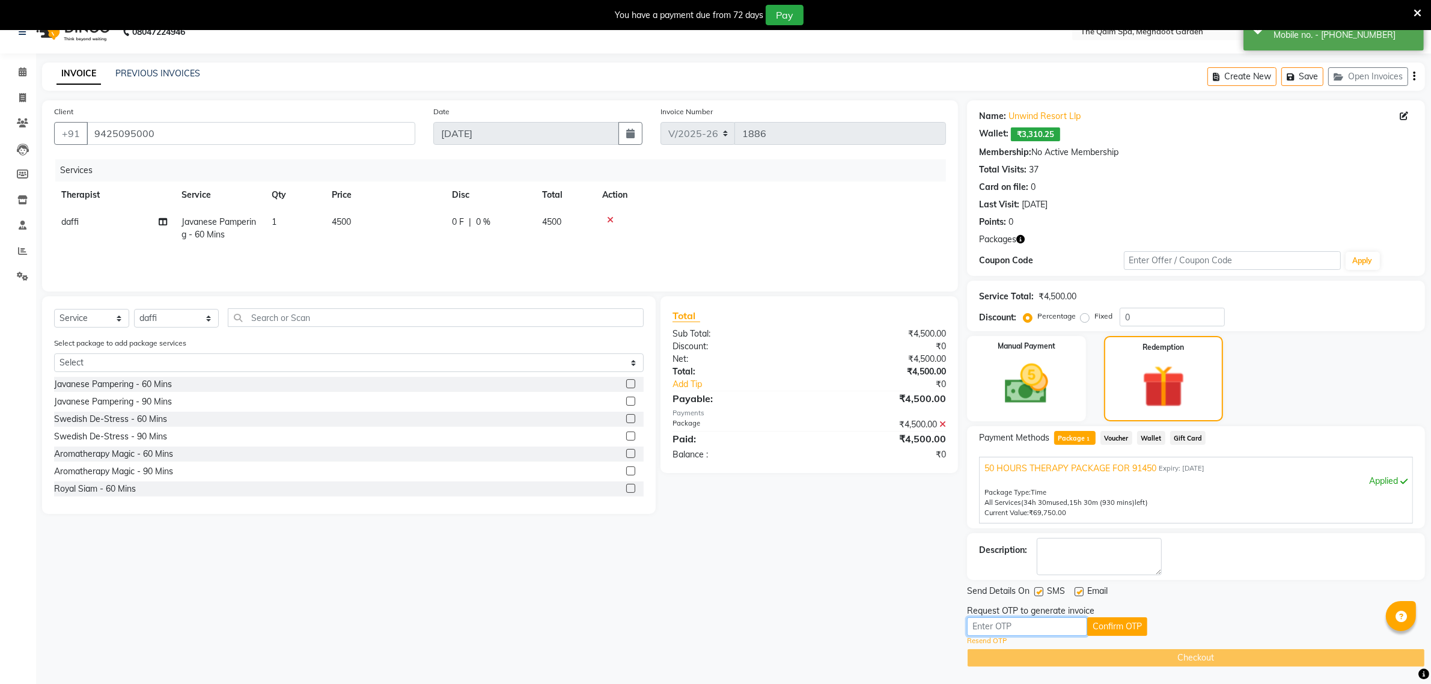
click at [1052, 628] on input "text" at bounding box center [1027, 626] width 120 height 19
type input "5875"
click at [1110, 629] on button "Confirm OTP" at bounding box center [1117, 626] width 60 height 19
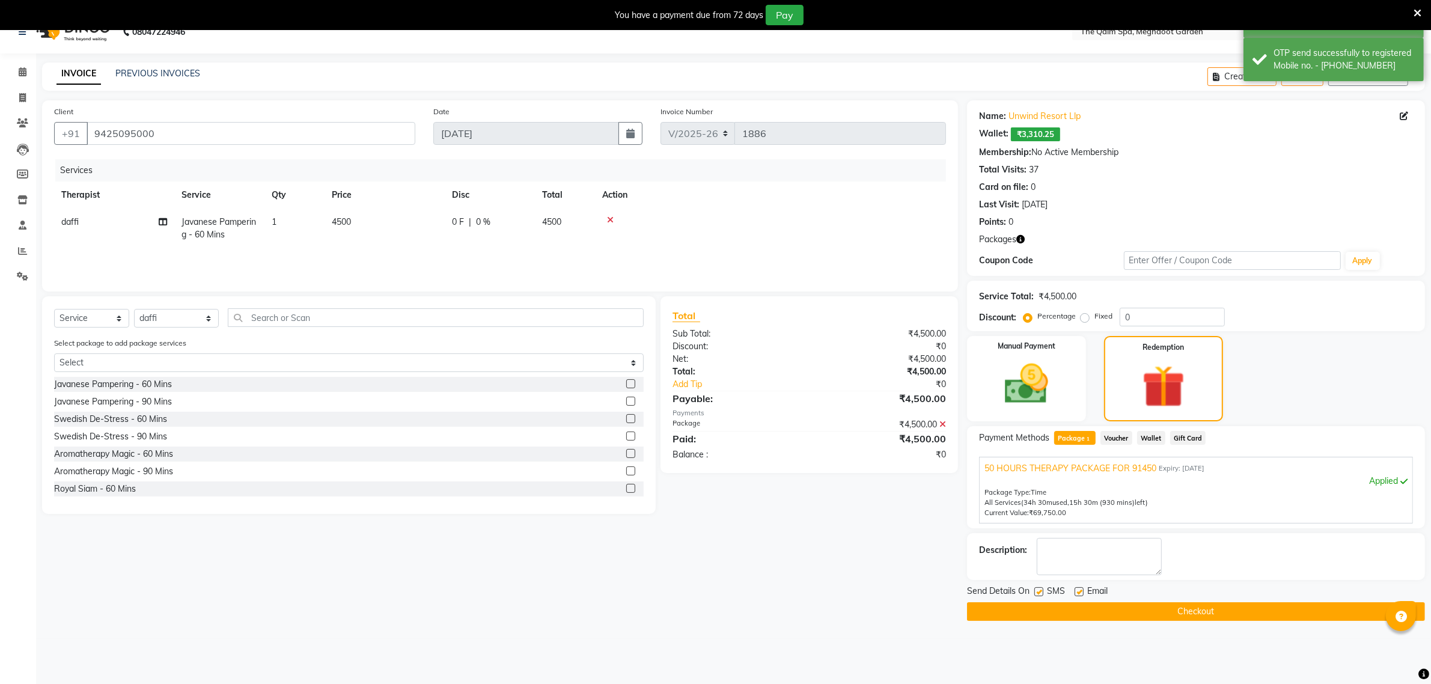
click at [1134, 611] on button "Checkout" at bounding box center [1196, 611] width 458 height 19
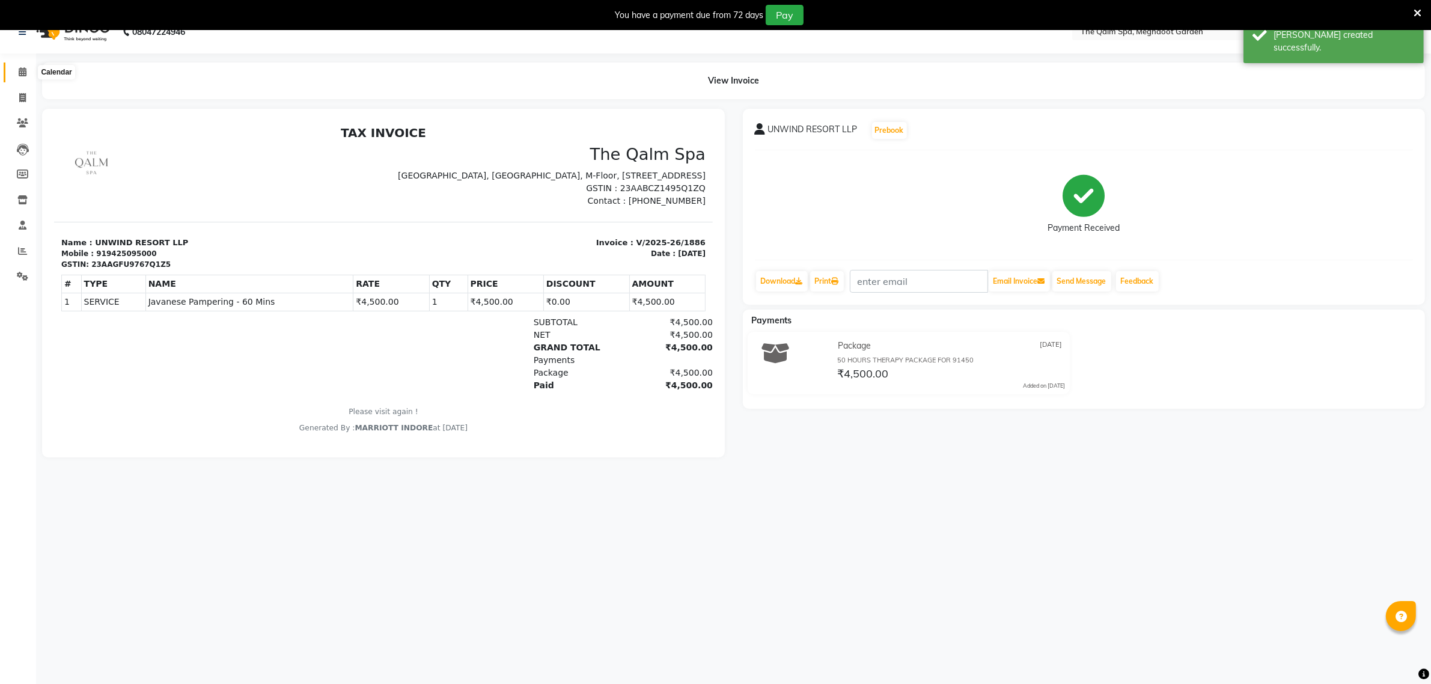
click at [17, 73] on span at bounding box center [22, 72] width 21 height 14
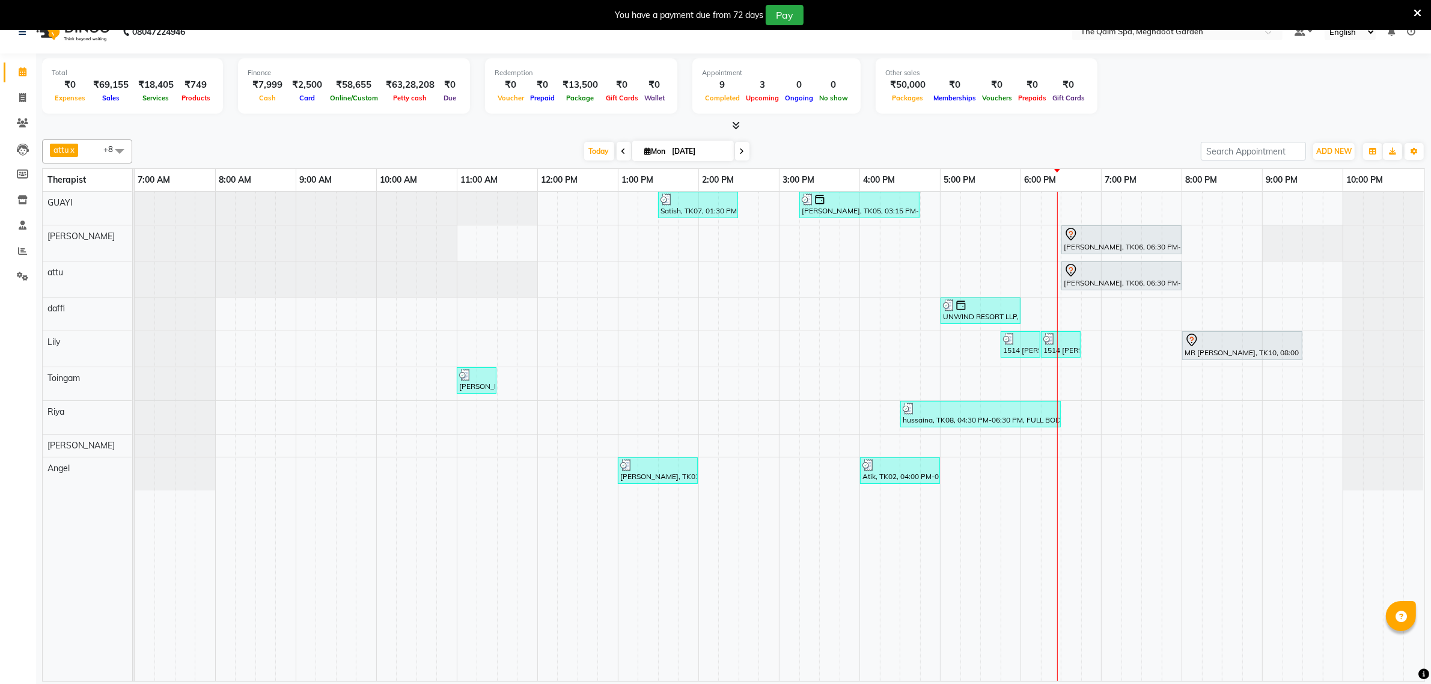
click at [623, 153] on span at bounding box center [623, 151] width 14 height 19
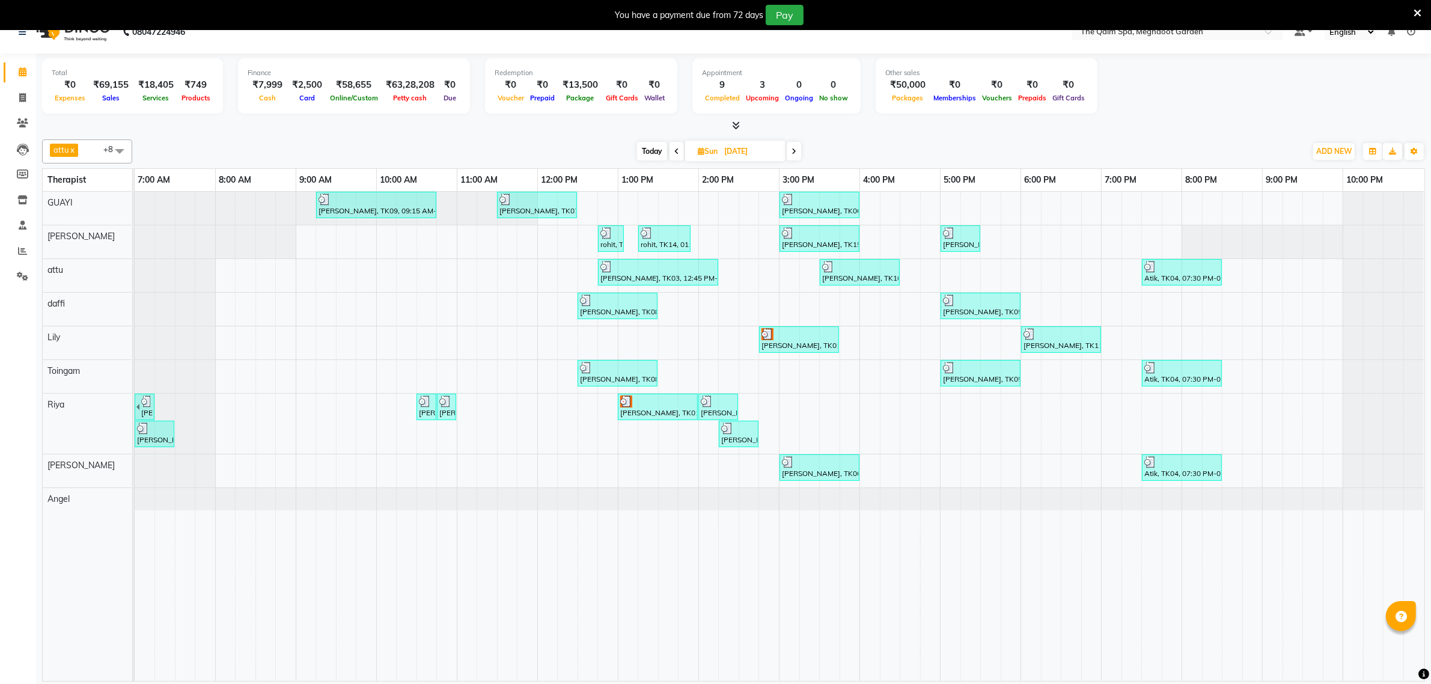
click at [679, 151] on span at bounding box center [676, 151] width 14 height 19
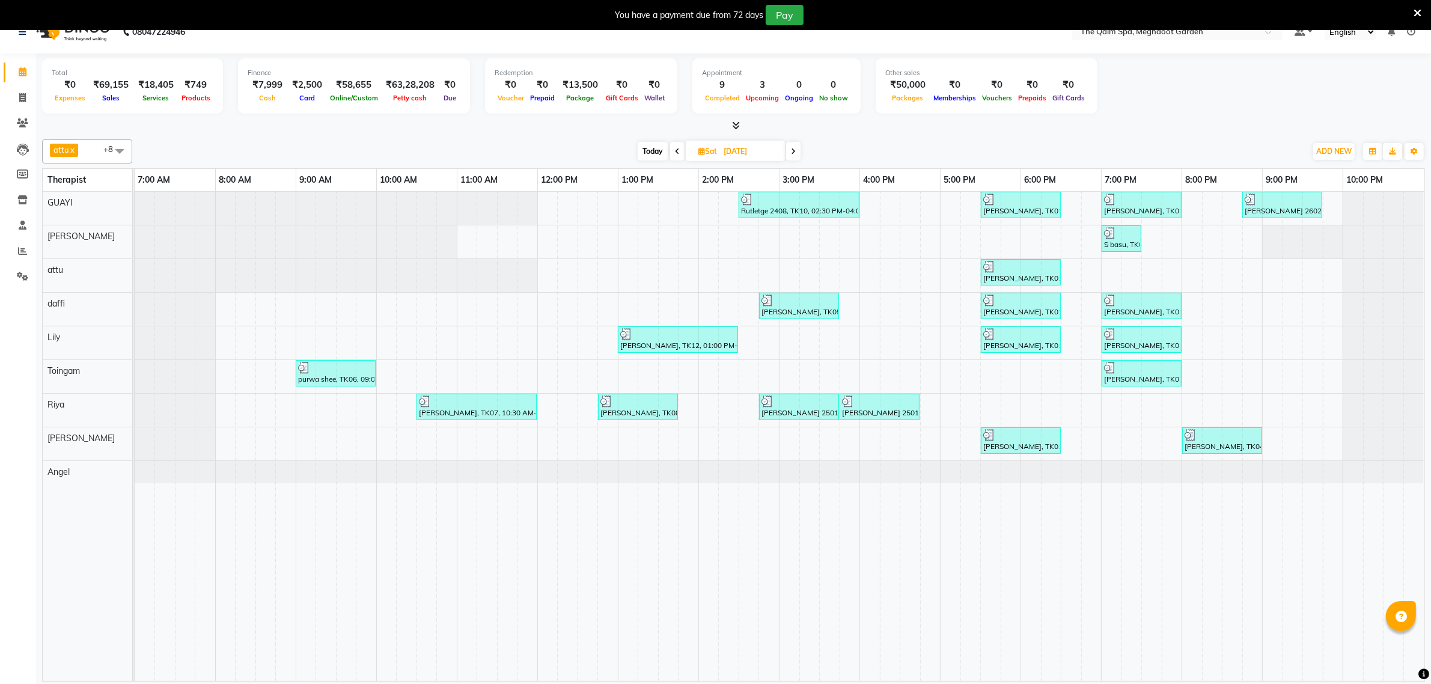
click at [654, 155] on span "Today" at bounding box center [653, 151] width 30 height 19
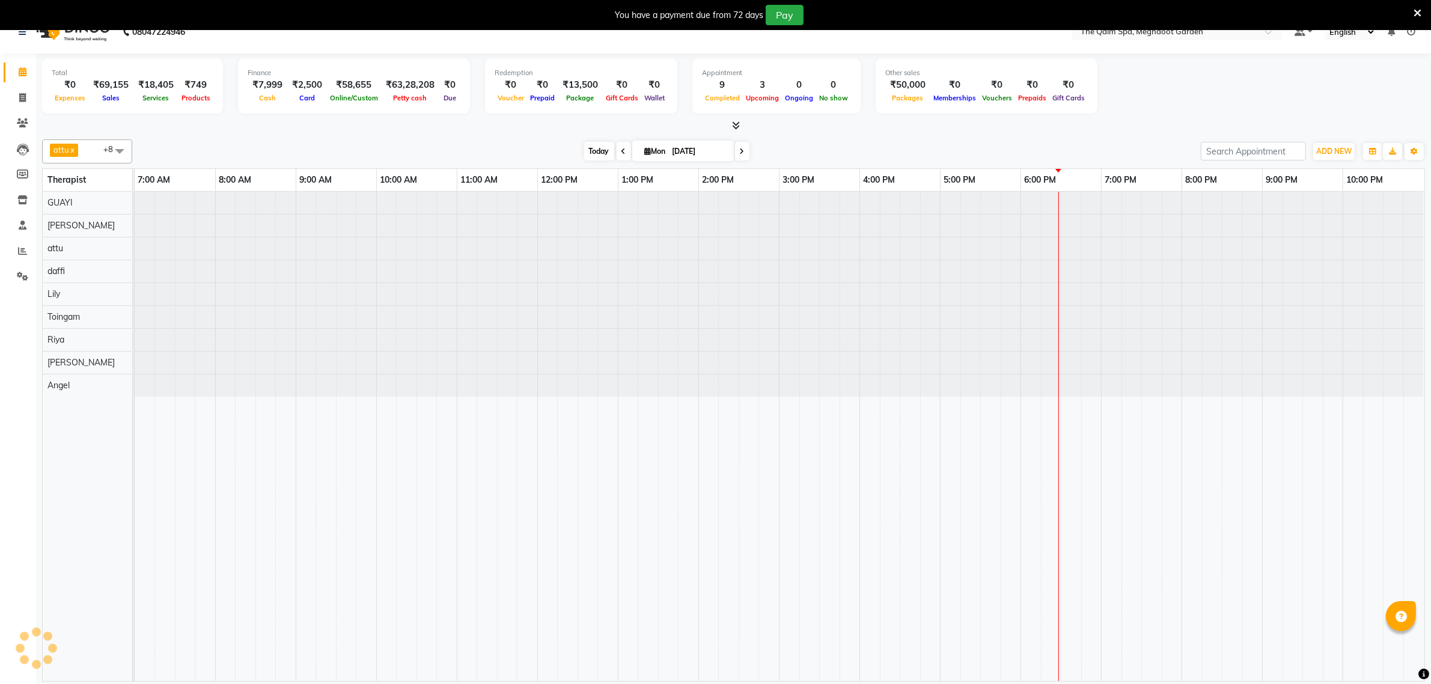
type input "[DATE]"
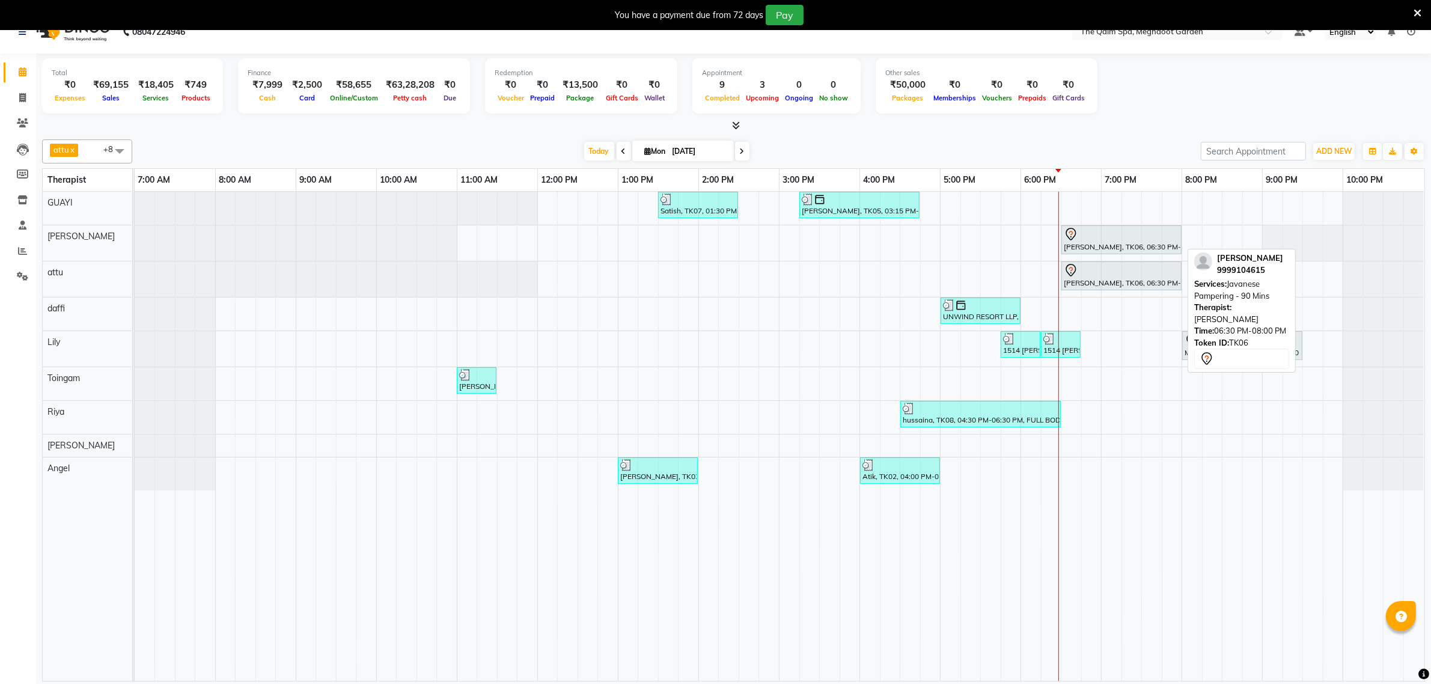
click at [1088, 248] on div "Juneja Vatsal, TK06, 06:30 PM-08:00 PM, Javanese Pampering - 90 Mins" at bounding box center [1121, 239] width 118 height 25
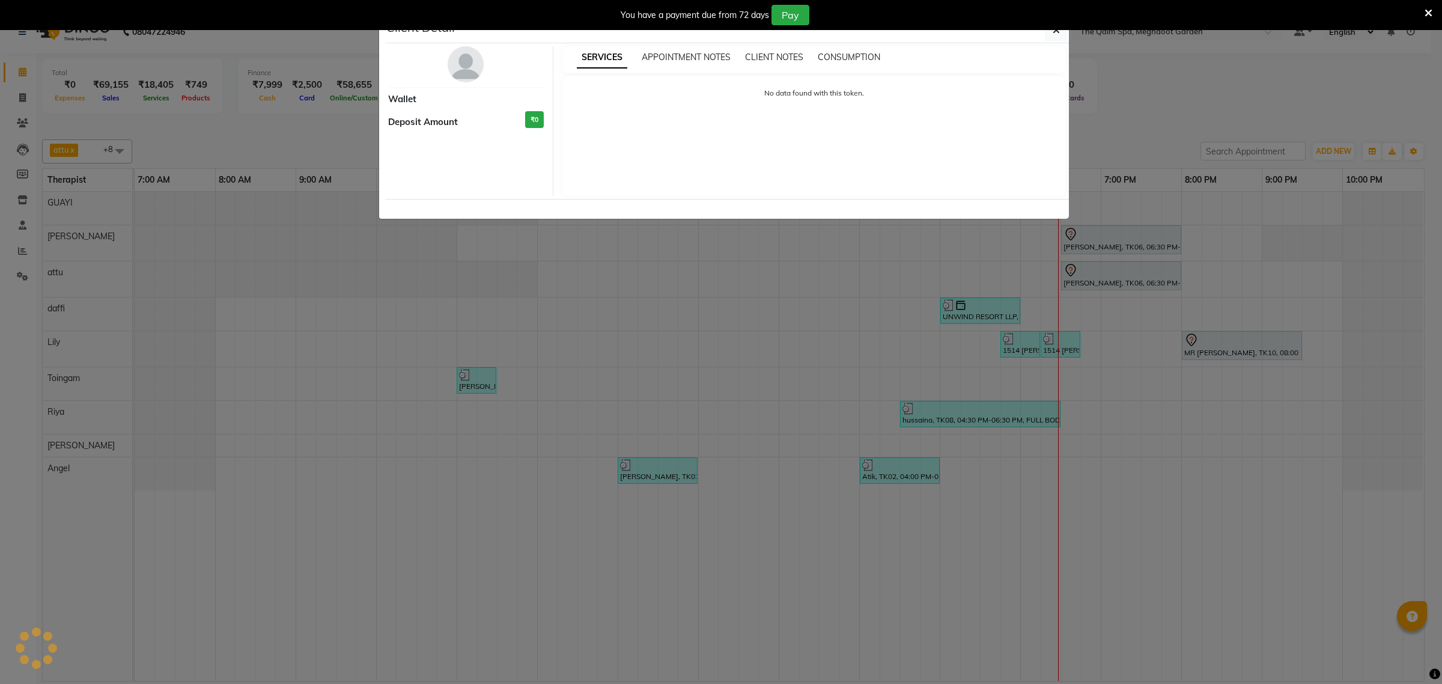
select select "7"
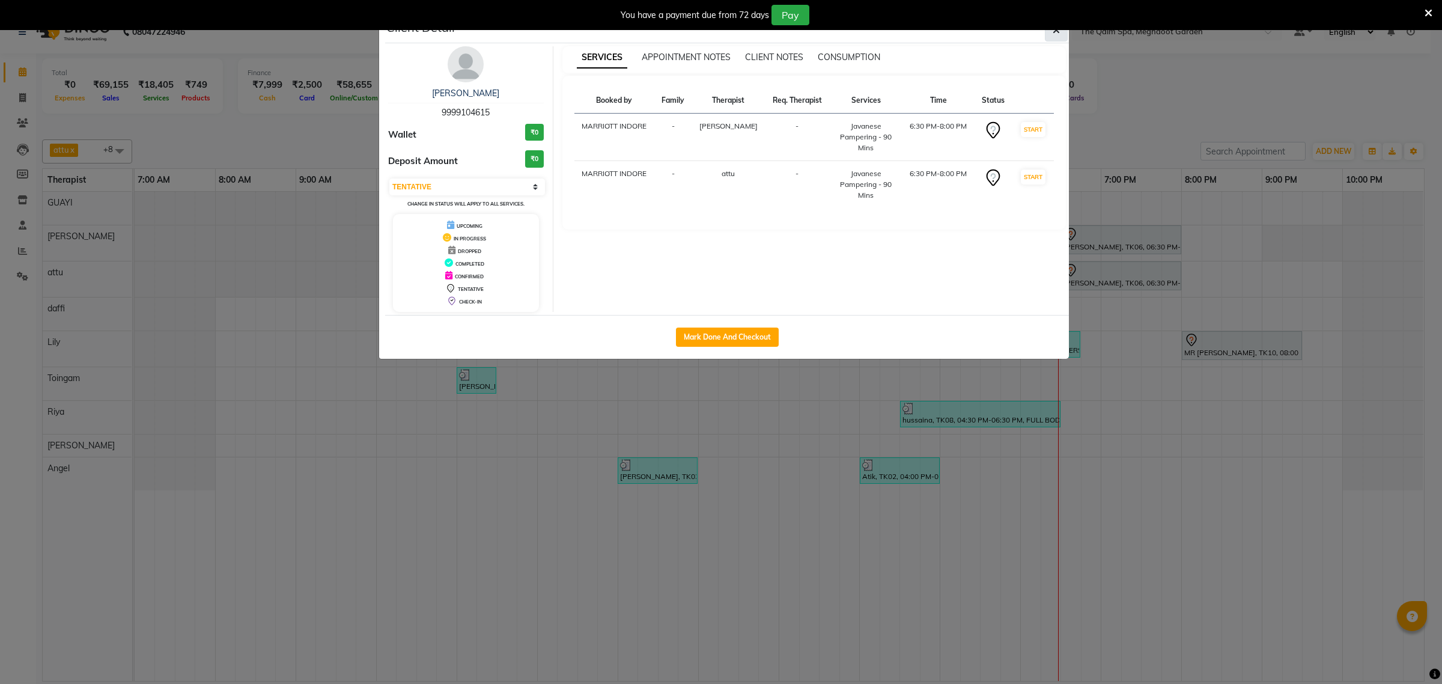
click at [1053, 35] on icon "button" at bounding box center [1056, 30] width 7 height 10
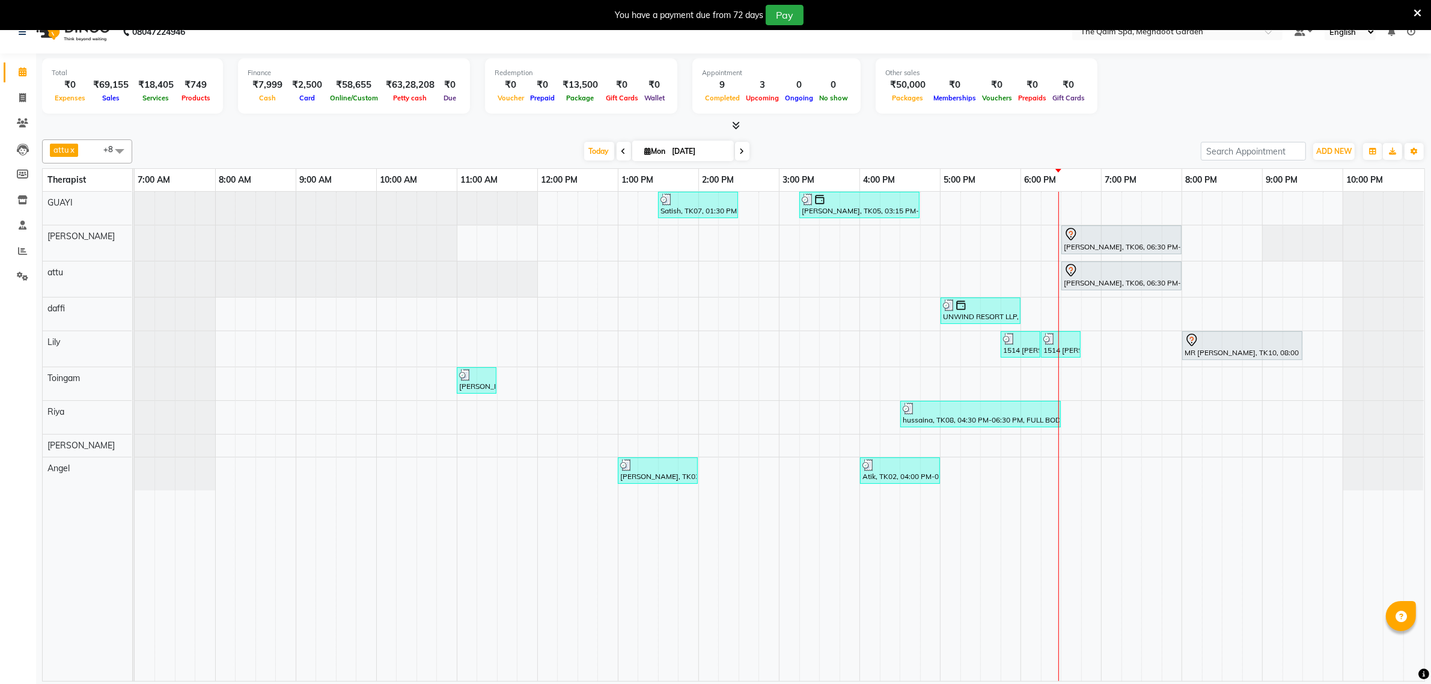
click at [1413, 10] on icon at bounding box center [1417, 13] width 8 height 11
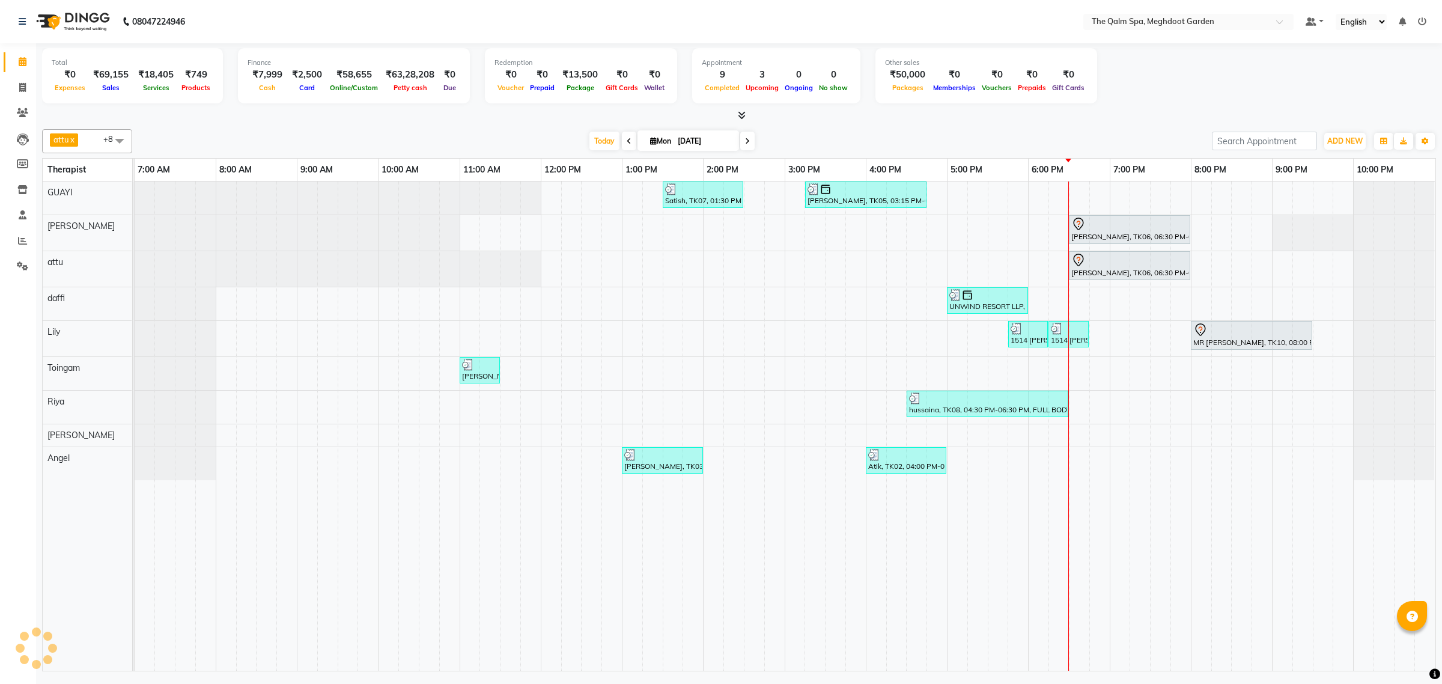
click at [884, 136] on div "Today Mon 01-09-2025" at bounding box center [672, 141] width 1068 height 18
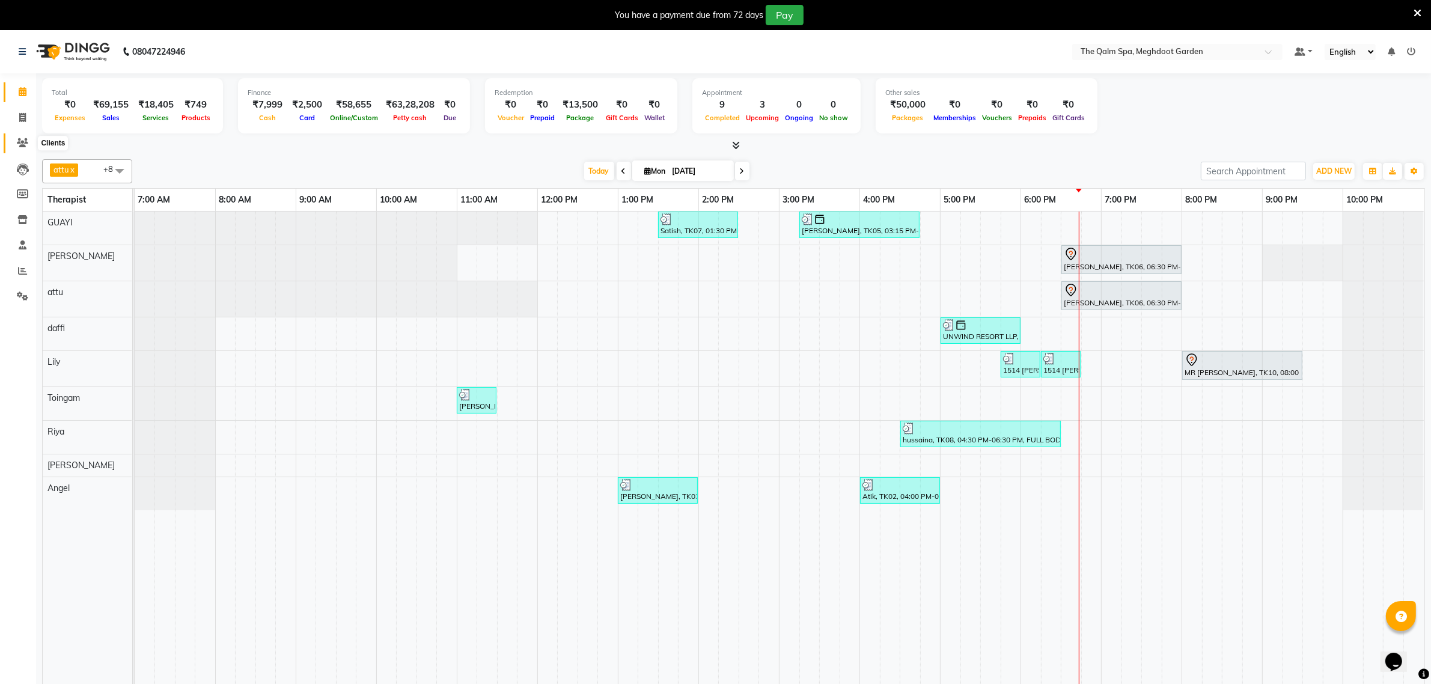
click at [19, 143] on icon at bounding box center [22, 142] width 11 height 9
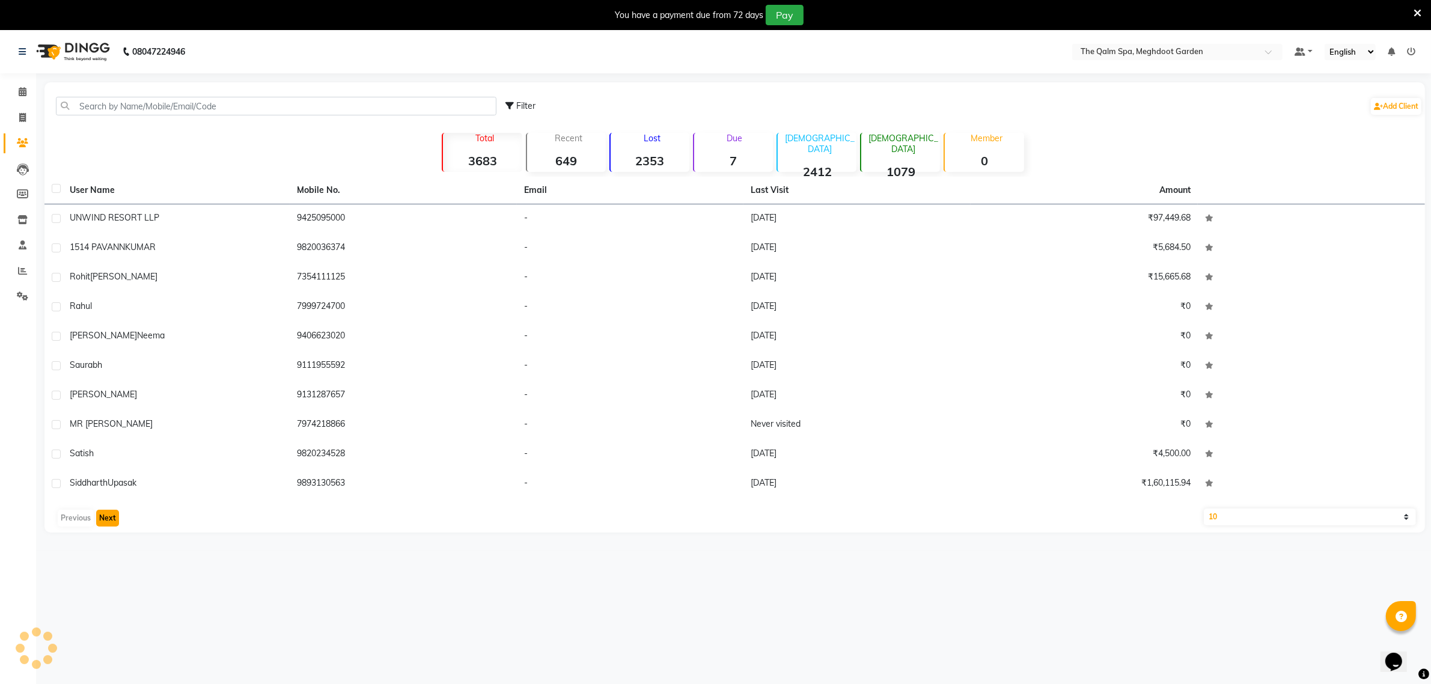
click at [106, 517] on button "Next" at bounding box center [107, 518] width 23 height 17
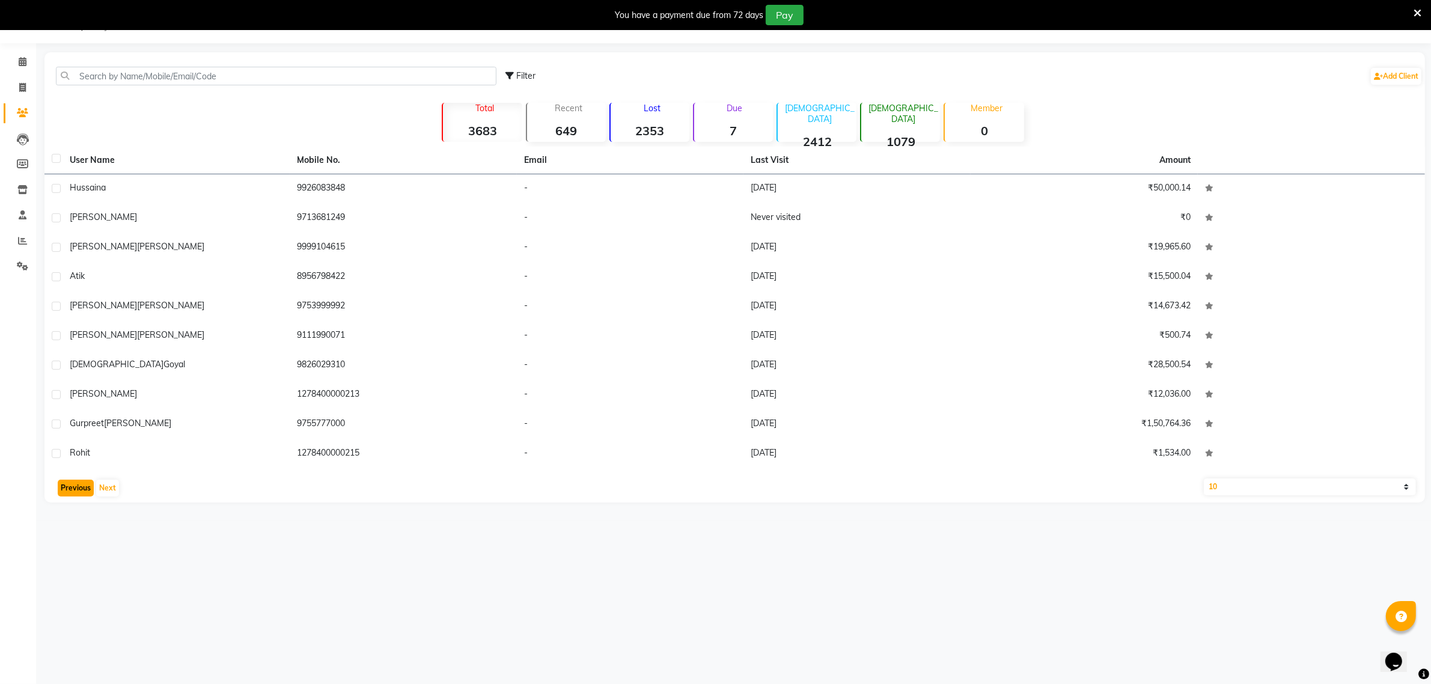
click at [73, 481] on button "Previous" at bounding box center [76, 487] width 36 height 17
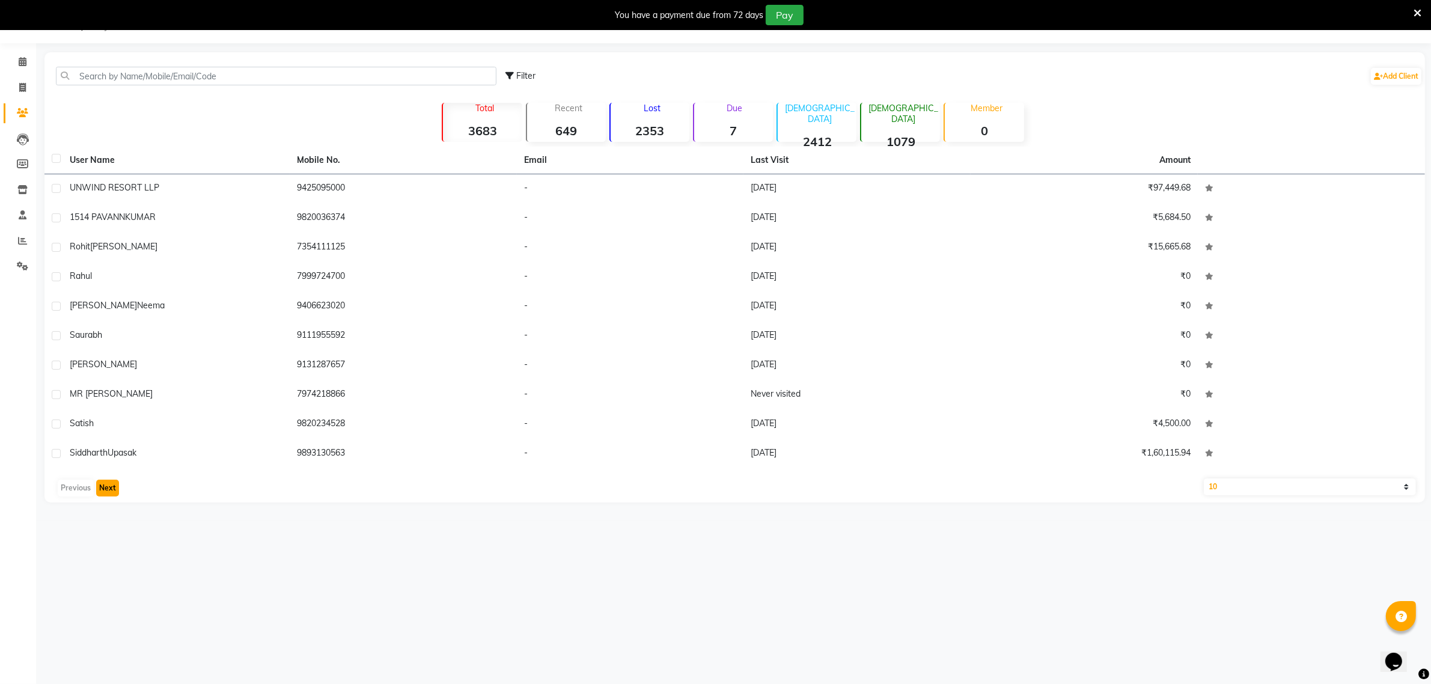
click at [108, 481] on button "Next" at bounding box center [107, 487] width 23 height 17
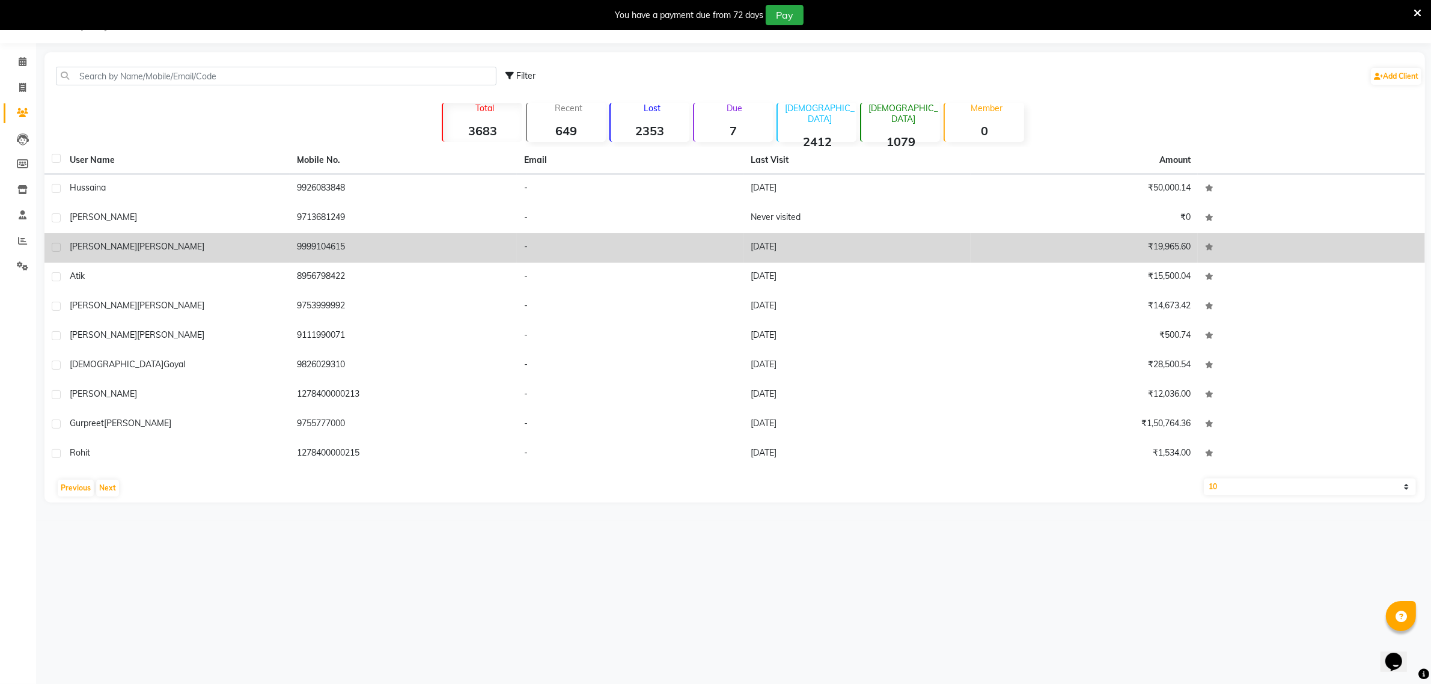
click at [137, 247] on span "[PERSON_NAME]" at bounding box center [170, 246] width 67 height 11
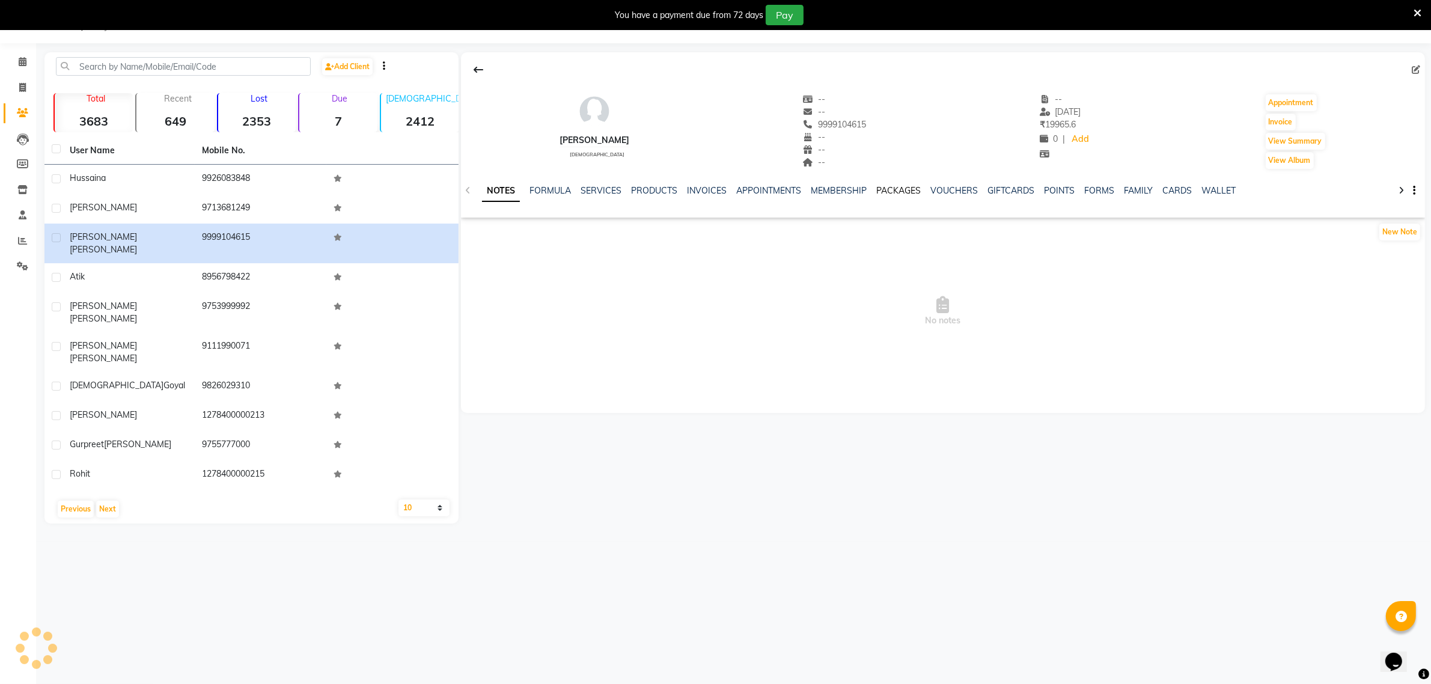
click at [909, 191] on link "PACKAGES" at bounding box center [898, 190] width 44 height 11
click at [567, 190] on link "PRODUCTS" at bounding box center [585, 190] width 46 height 11
click at [498, 187] on ul "NOTES FORMULA SERVICES PRODUCTS INVOICES APPOINTMENTS MEMBERSHIP PACKAGES VOUCH…" at bounding box center [844, 190] width 763 height 13
click at [506, 190] on link "FORMULA" at bounding box center [519, 190] width 41 height 11
click at [493, 188] on link "NOTES" at bounding box center [495, 190] width 27 height 11
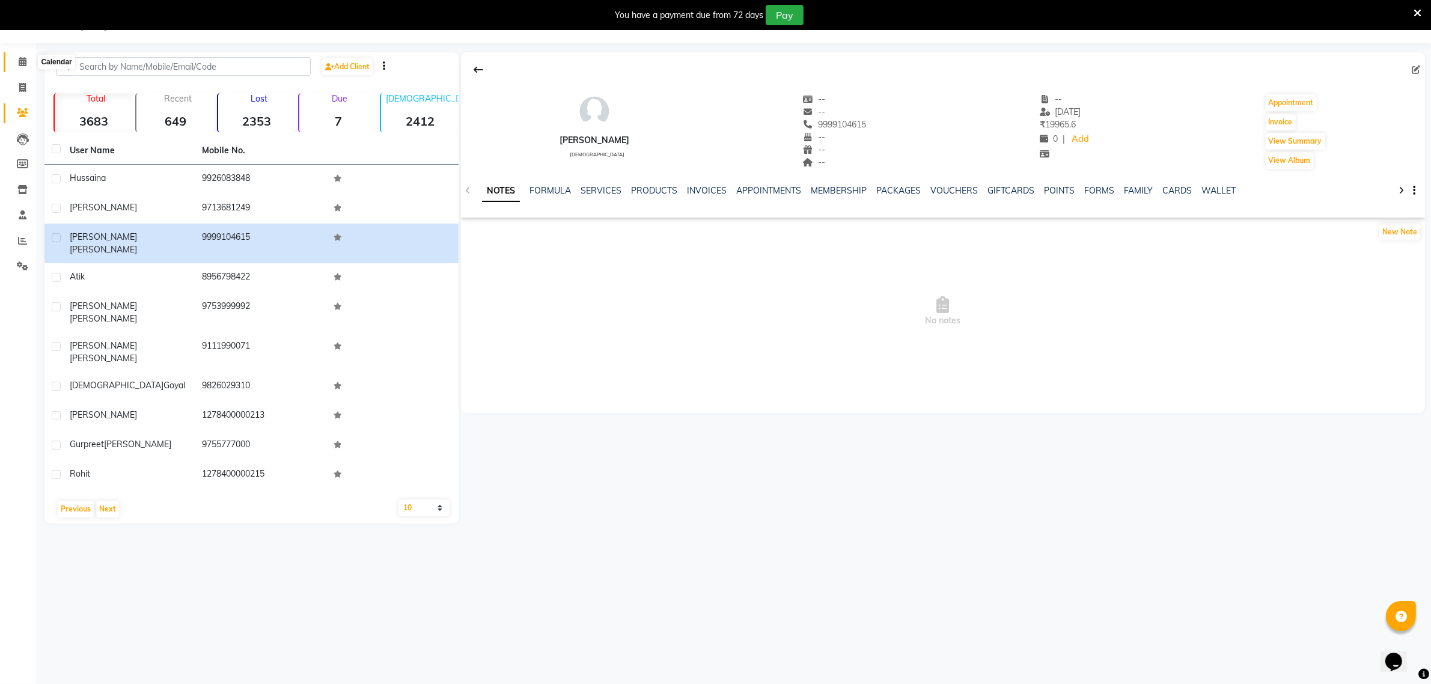
drag, startPoint x: 19, startPoint y: 63, endPoint x: 27, endPoint y: 63, distance: 8.4
click at [19, 63] on icon at bounding box center [23, 61] width 8 height 9
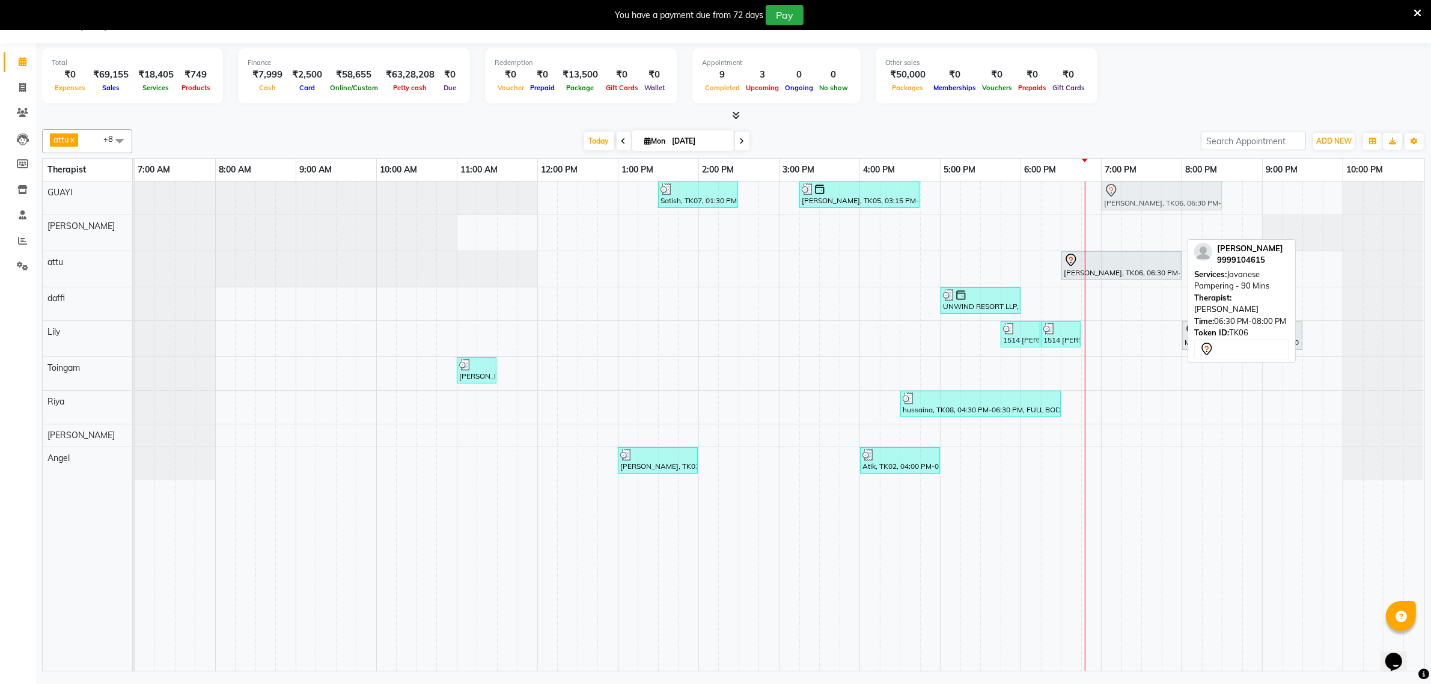
drag, startPoint x: 1073, startPoint y: 230, endPoint x: 1113, endPoint y: 198, distance: 50.9
click at [1113, 198] on tbody "Satish, TK07, 01:30 PM-02:30 PM, Swedish De-Stress - 60 Mins Siddharth Upasak, …" at bounding box center [779, 330] width 1289 height 299
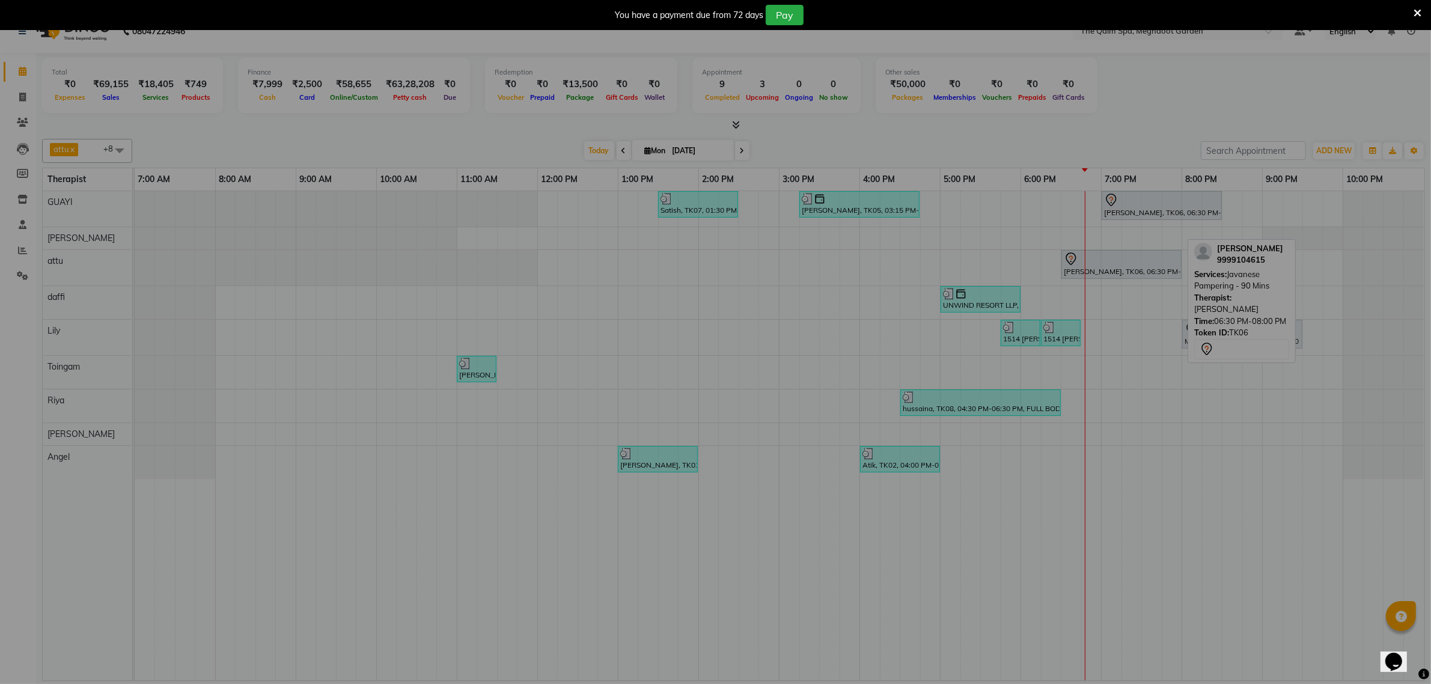
scroll to position [20, 0]
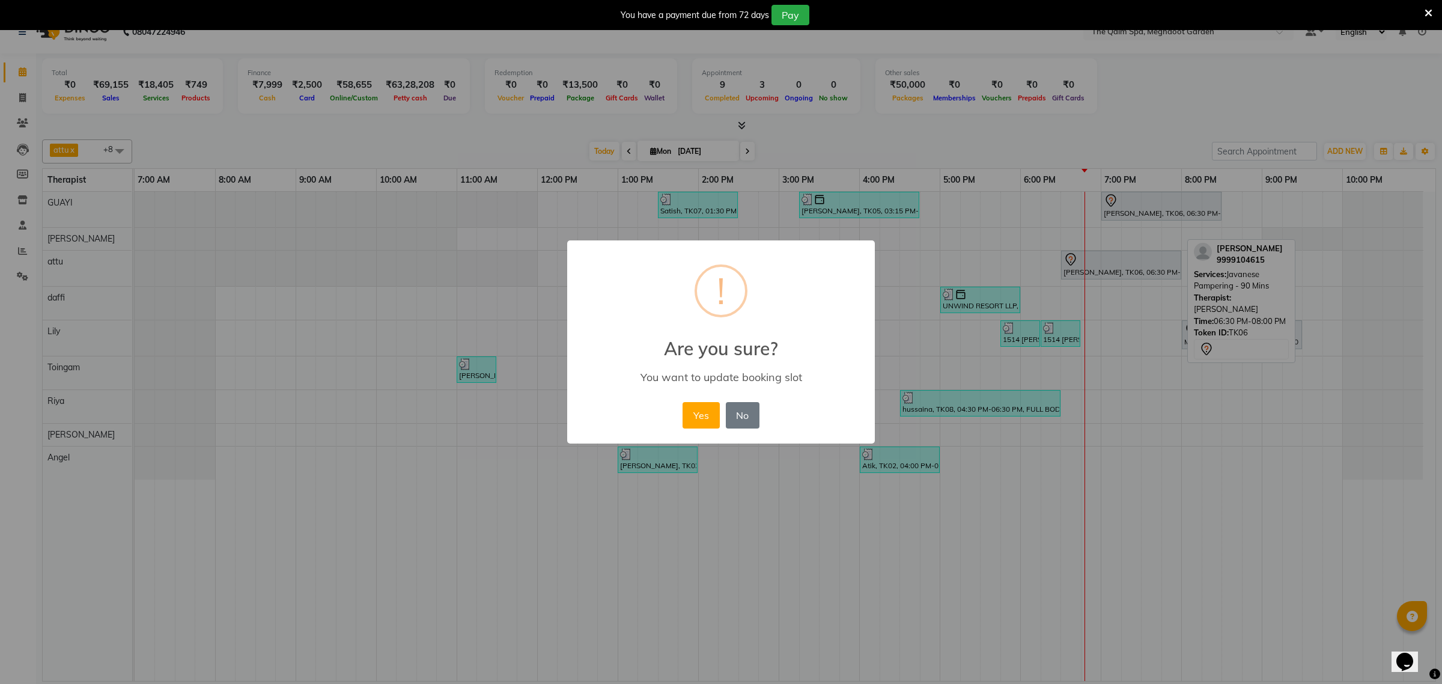
click at [711, 413] on button "Yes" at bounding box center [701, 415] width 37 height 26
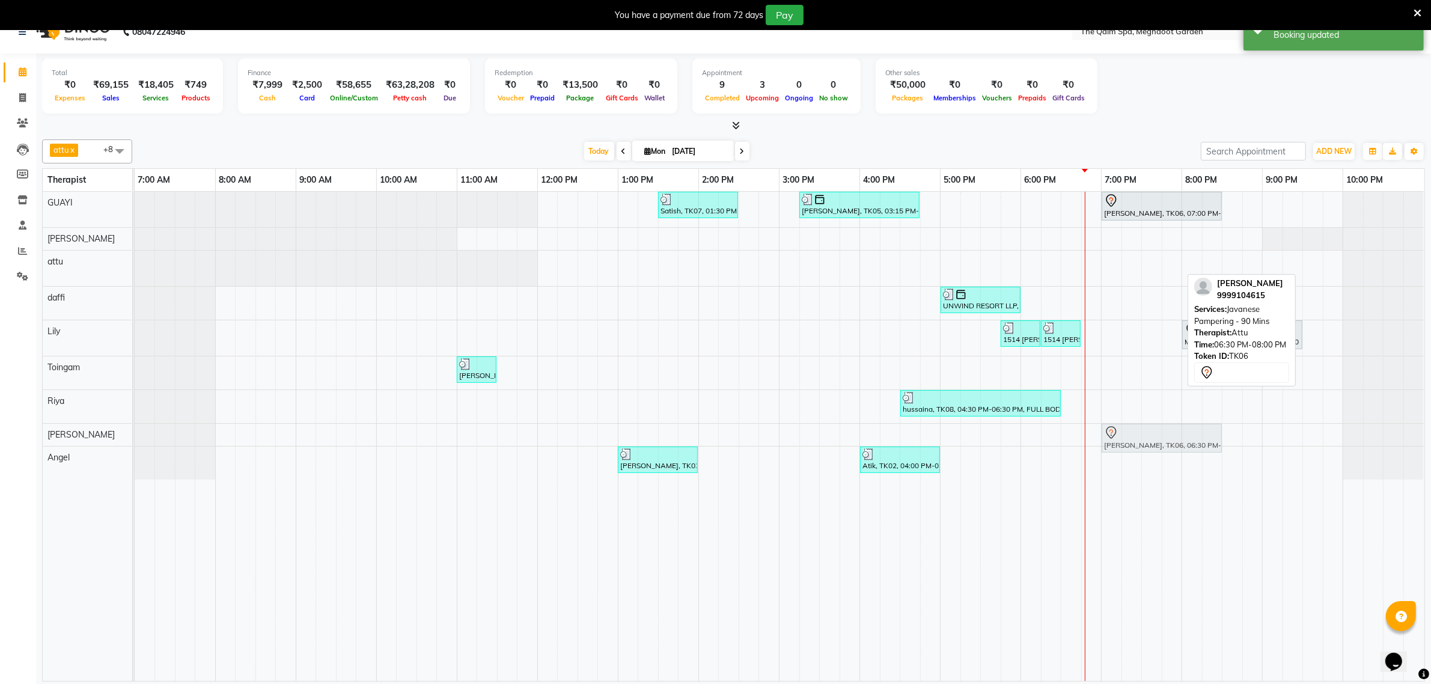
drag, startPoint x: 1073, startPoint y: 272, endPoint x: 1115, endPoint y: 434, distance: 168.2
click at [1115, 439] on tbody "Satish, TK07, 01:30 PM-02:30 PM, Swedish De-Stress - 60 Mins Siddharth Upasak, …" at bounding box center [779, 336] width 1289 height 288
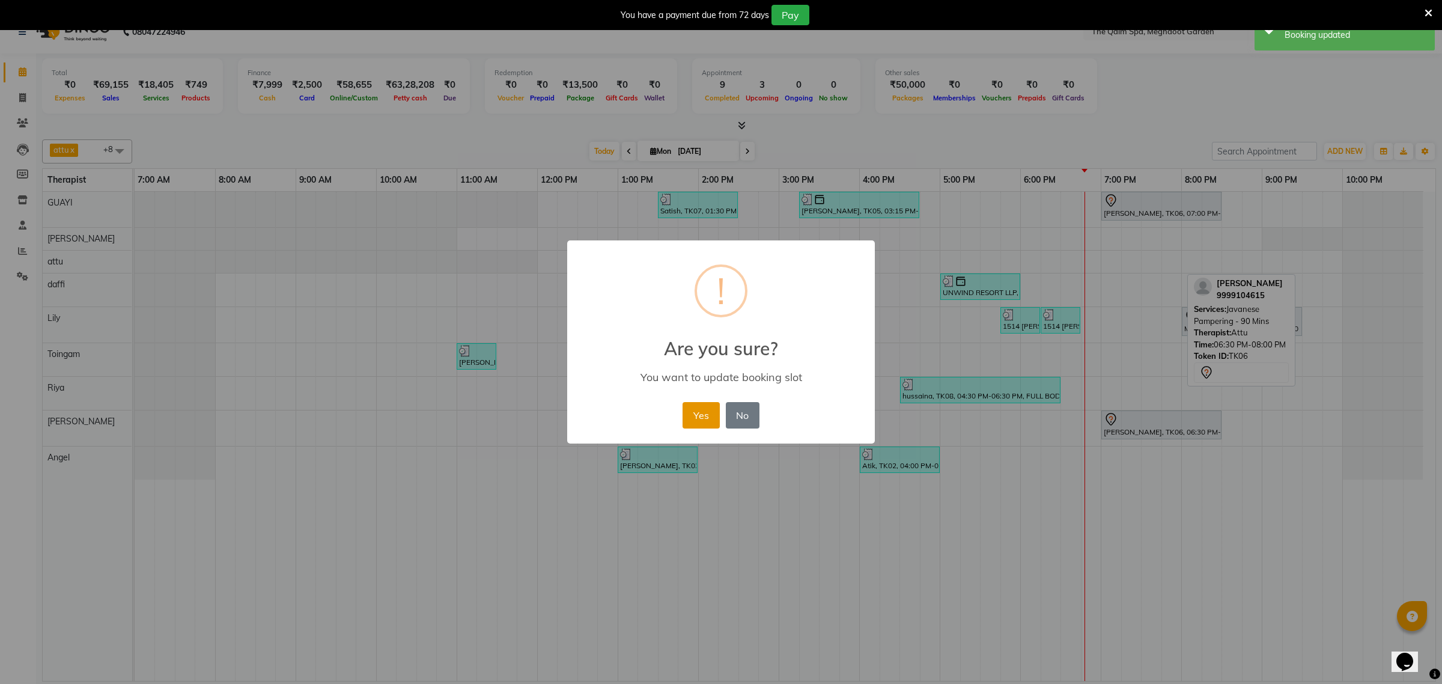
click at [707, 418] on button "Yes" at bounding box center [701, 415] width 37 height 26
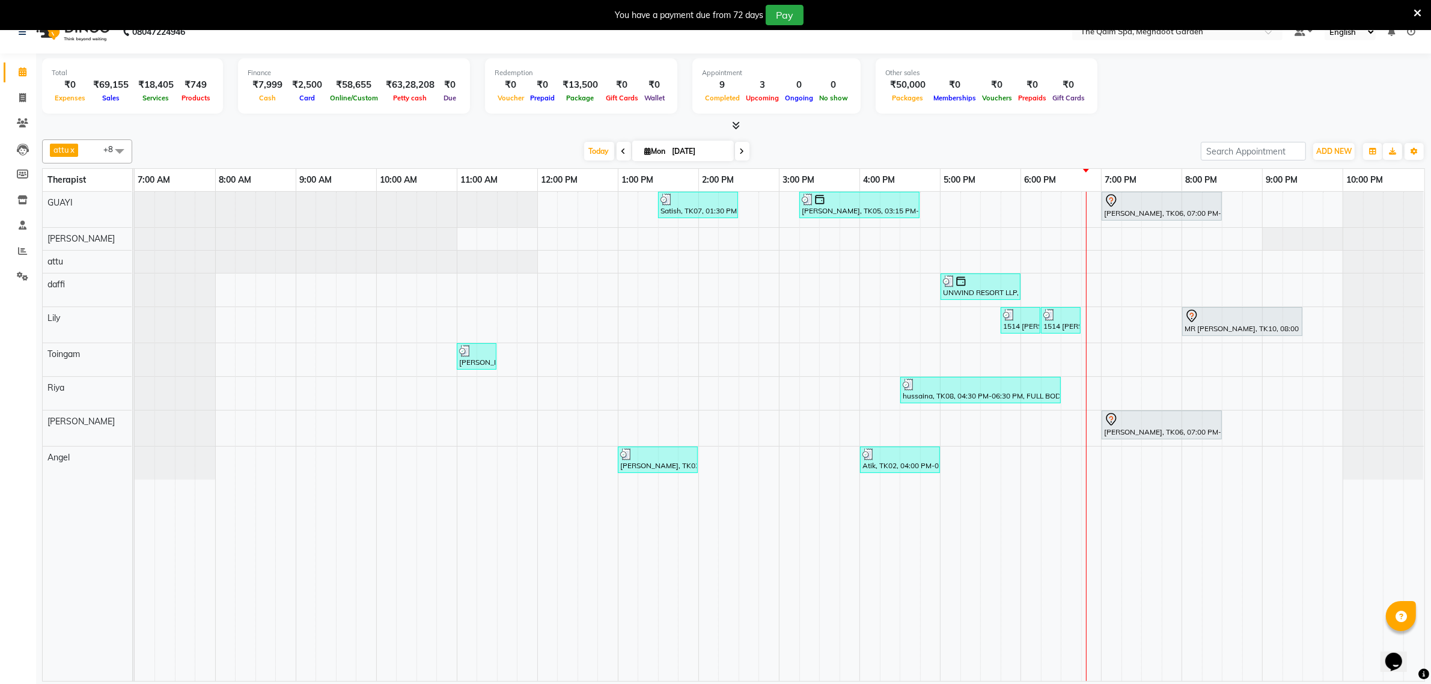
click at [675, 153] on input "[DATE]" at bounding box center [699, 151] width 60 height 18
select select "9"
select select "2025"
click at [616, 189] on button "Previous month" at bounding box center [614, 188] width 10 height 19
select select "8"
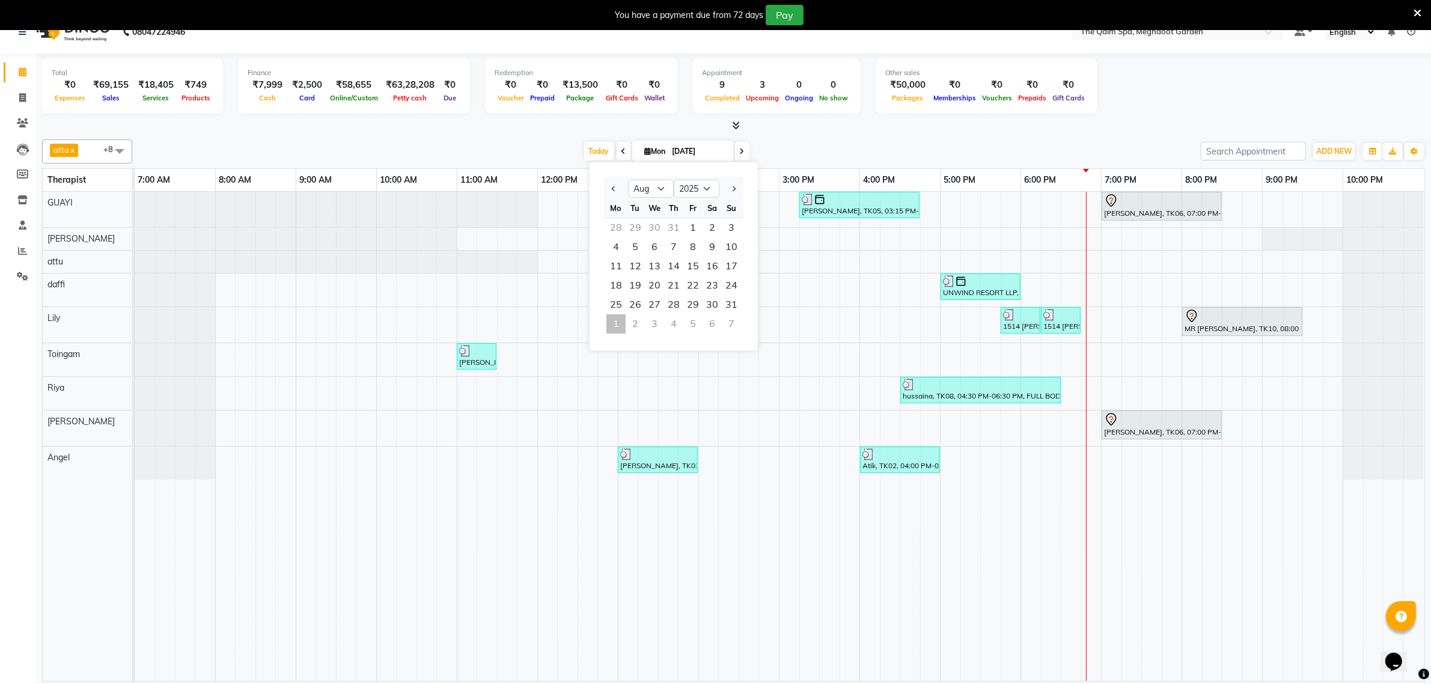
click at [863, 145] on div "Today Mon 01-09-2025 Jan Feb Mar Apr May Jun Jul Aug Sep Oct Nov Dec 2015 2016 …" at bounding box center [666, 151] width 1056 height 18
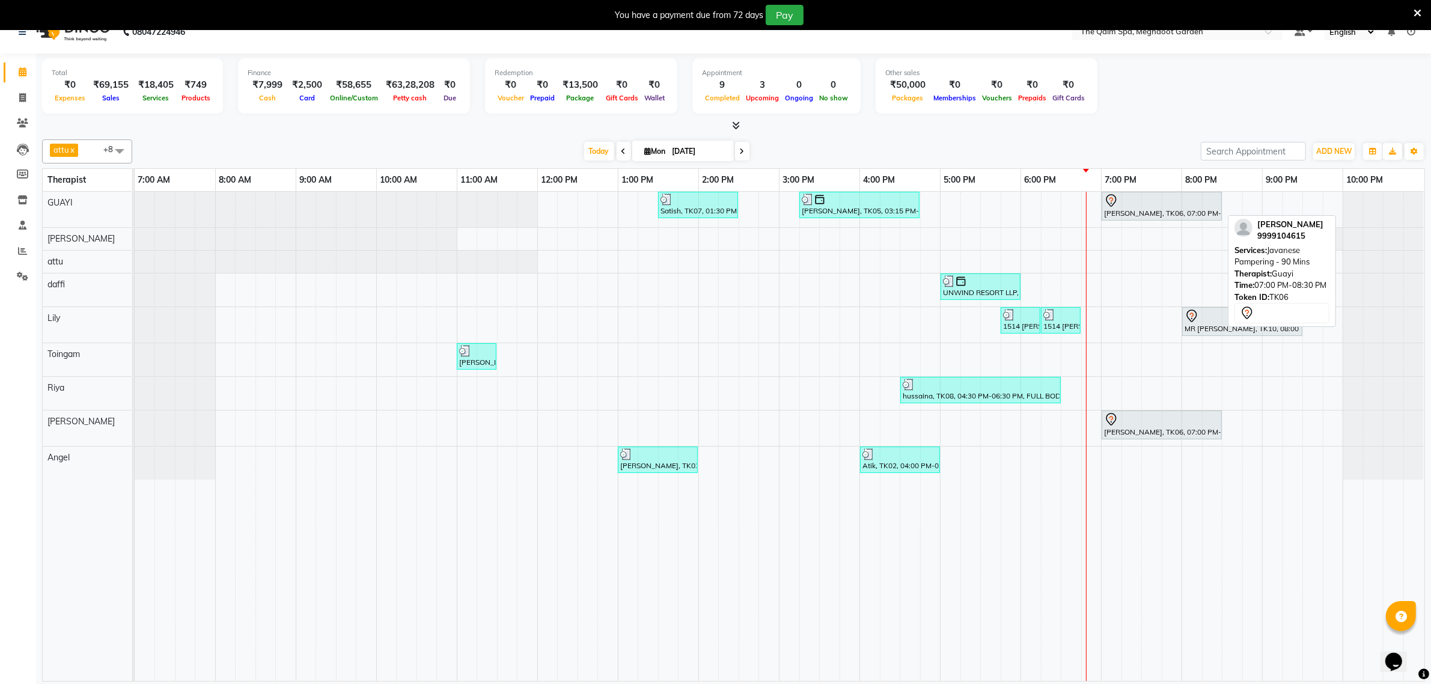
click at [1119, 212] on div "[PERSON_NAME], TK06, 07:00 PM-08:30 PM, Javanese Pampering - 90 Mins" at bounding box center [1162, 205] width 118 height 25
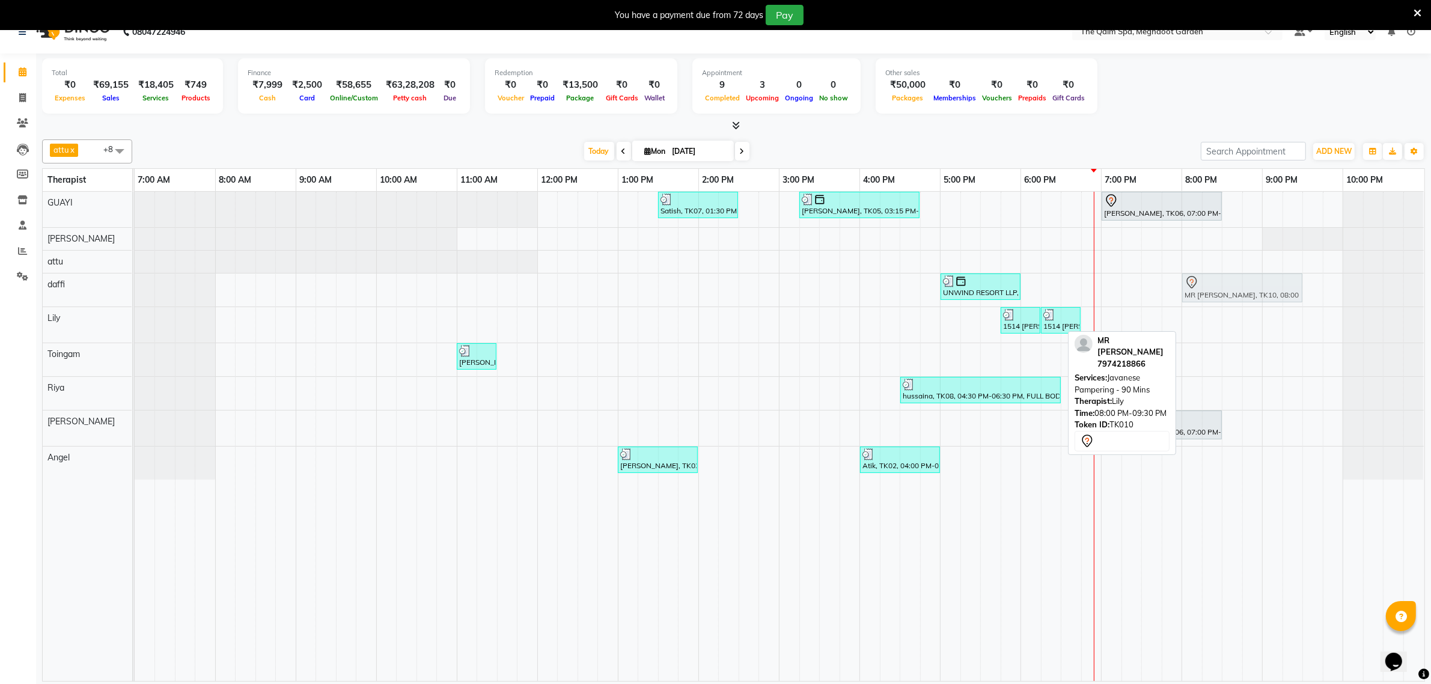
drag, startPoint x: 1226, startPoint y: 326, endPoint x: 1224, endPoint y: 296, distance: 29.5
click at [1144, 296] on tbody "Satish, TK07, 01:30 PM-02:30 PM, Swedish De-Stress - 60 Mins Siddharth Upasak, …" at bounding box center [779, 336] width 1289 height 288
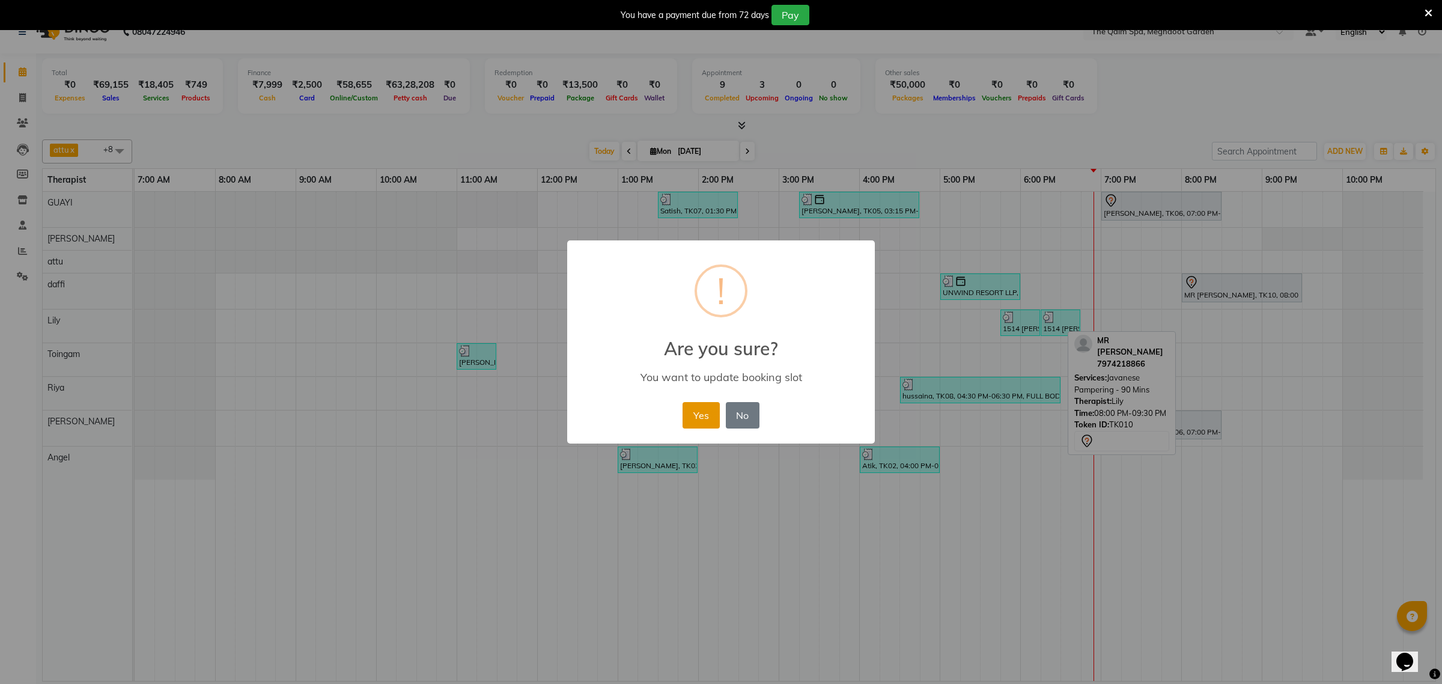
click at [711, 413] on button "Yes" at bounding box center [701, 415] width 37 height 26
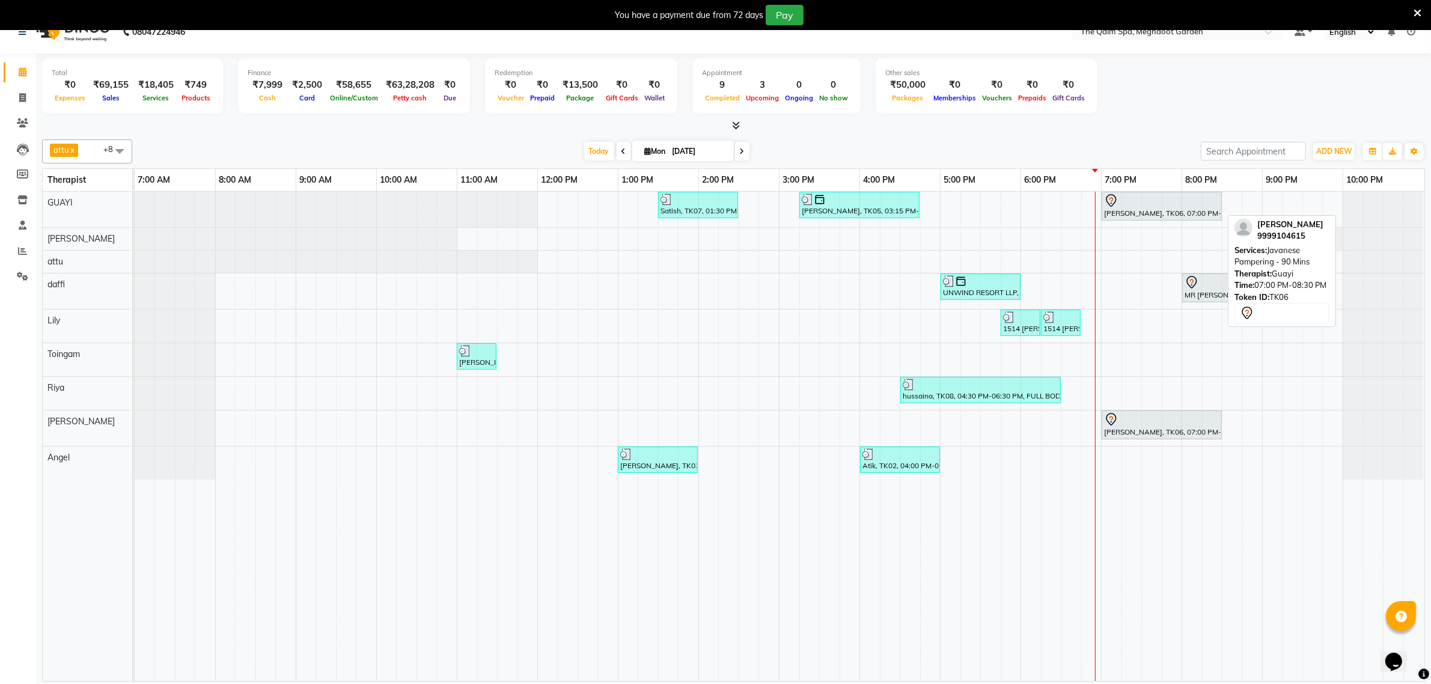
click at [1137, 209] on div "[PERSON_NAME], TK06, 07:00 PM-08:30 PM, Javanese Pampering - 90 Mins" at bounding box center [1162, 205] width 118 height 25
select select "7"
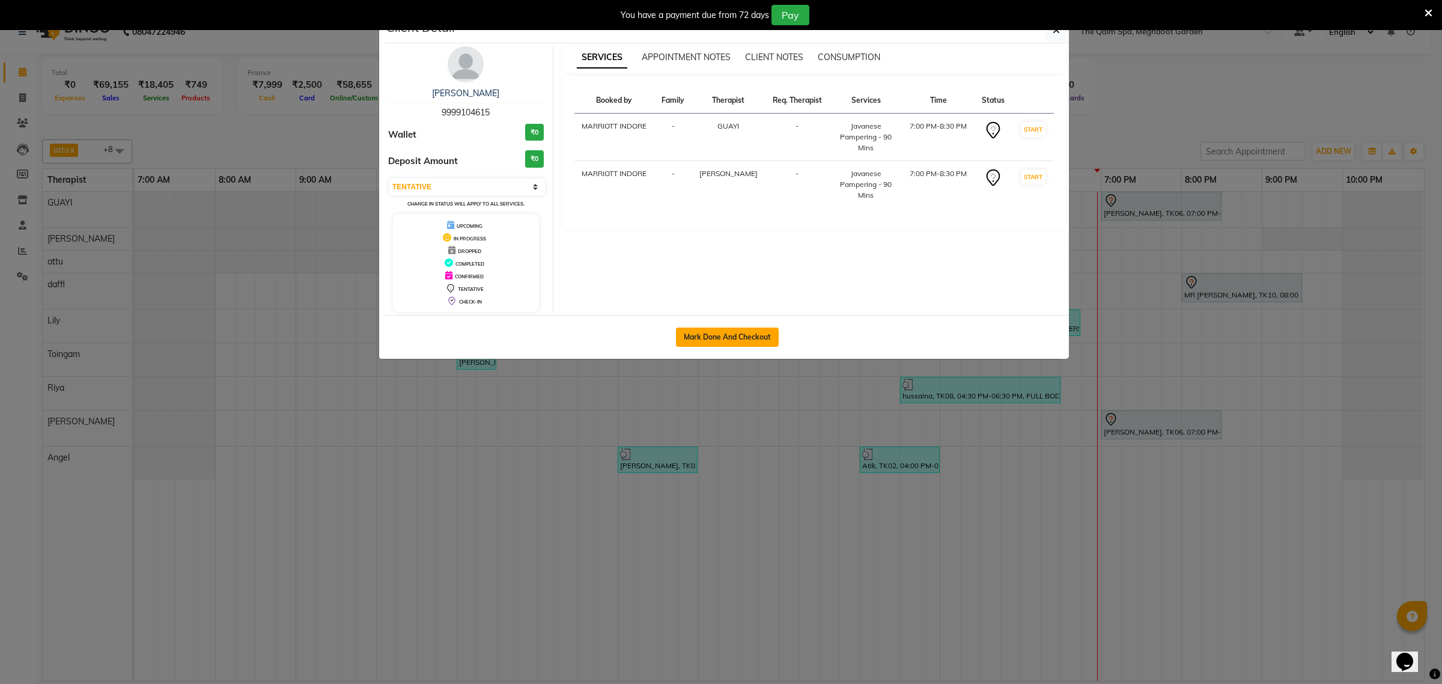
click at [704, 340] on button "Mark Done And Checkout" at bounding box center [727, 336] width 103 height 19
select select "6401"
select select "service"
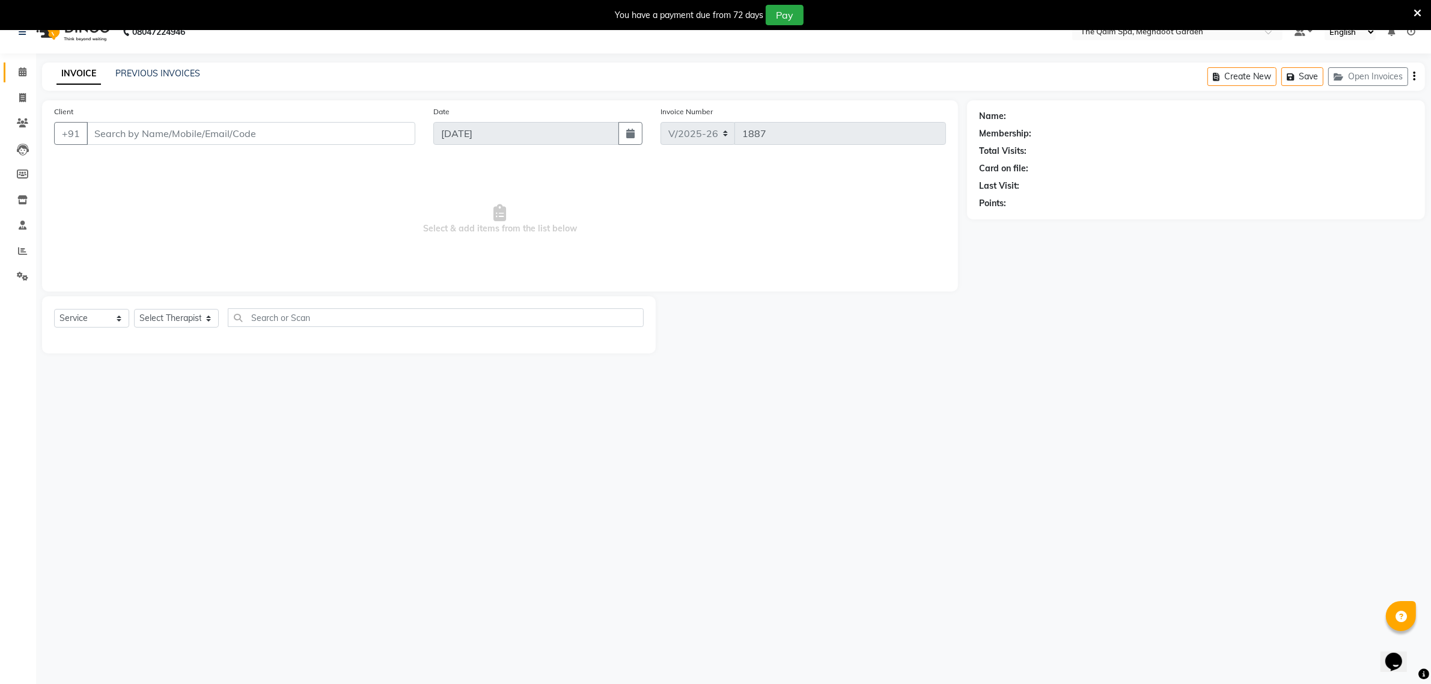
type input "9999104615"
select select "48471"
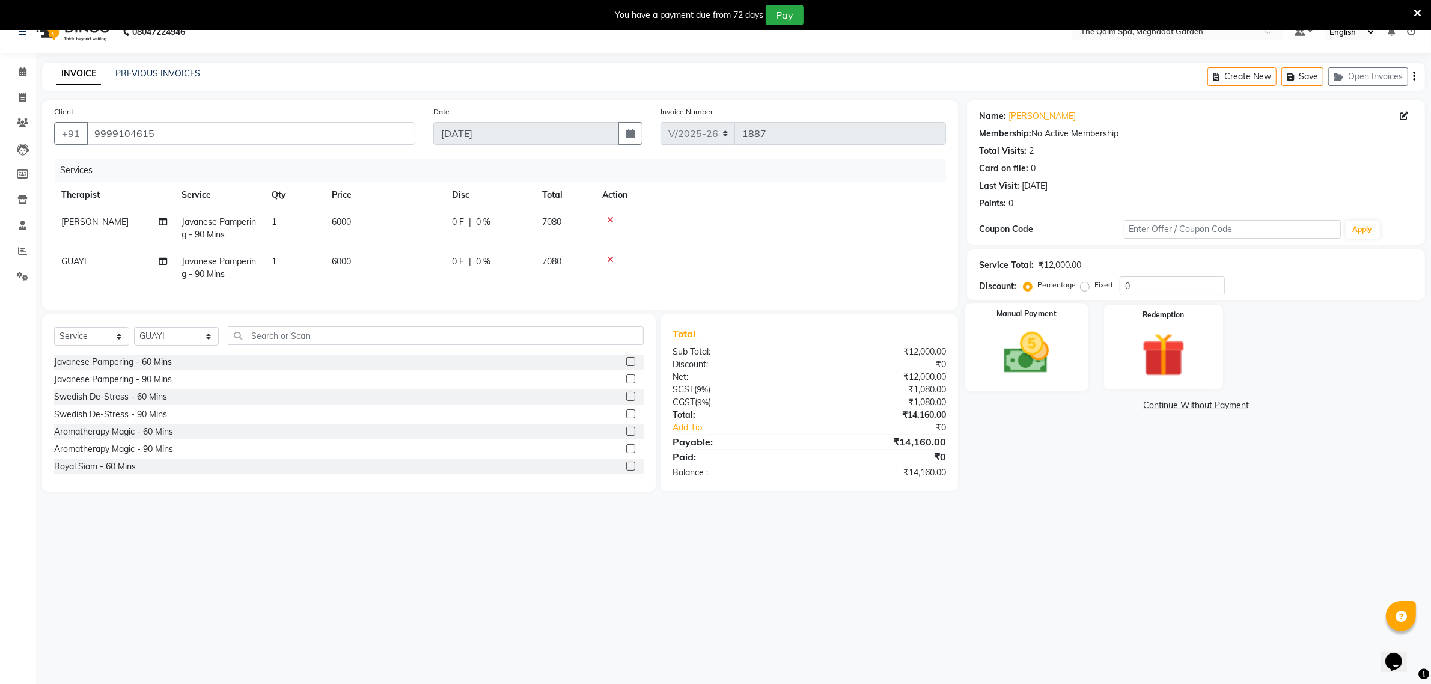
click at [1027, 346] on img at bounding box center [1026, 353] width 74 height 52
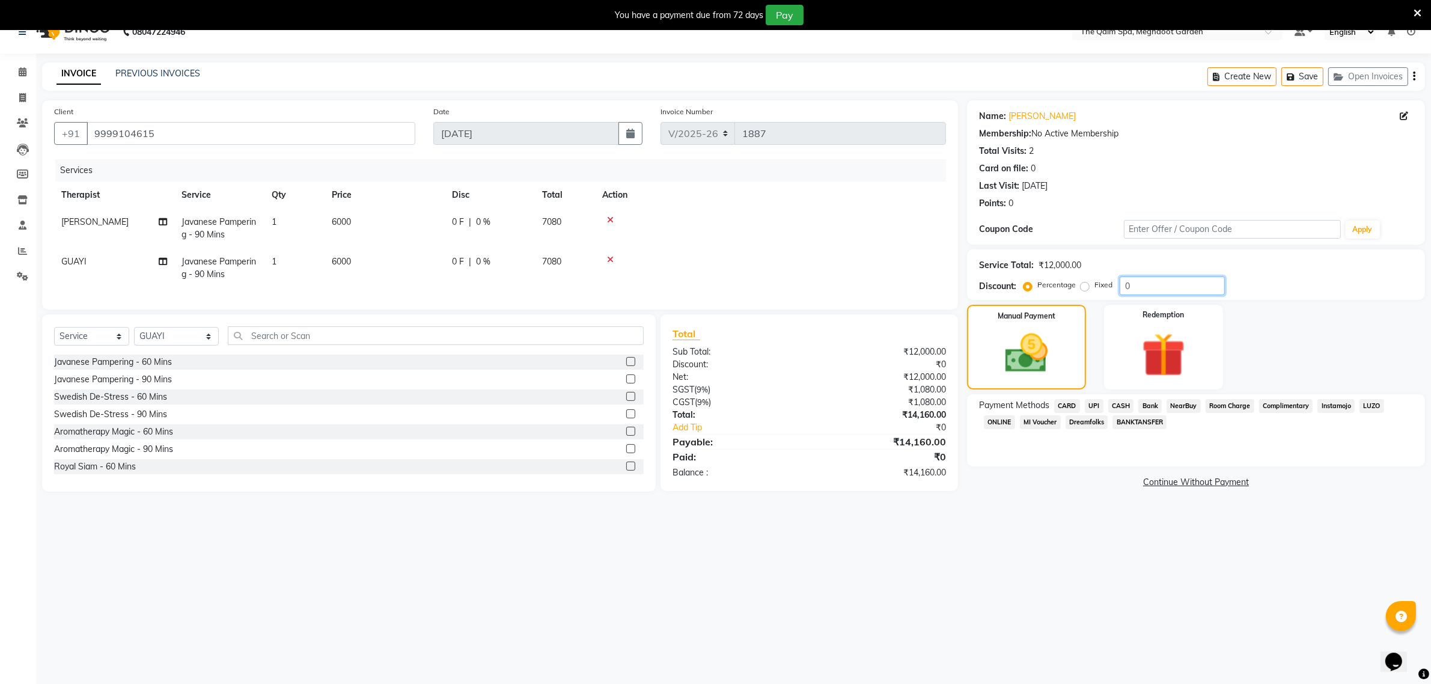
click at [1144, 279] on input "0" at bounding box center [1171, 285] width 105 height 19
type input "20"
click at [1073, 404] on span "CARD" at bounding box center [1067, 406] width 26 height 14
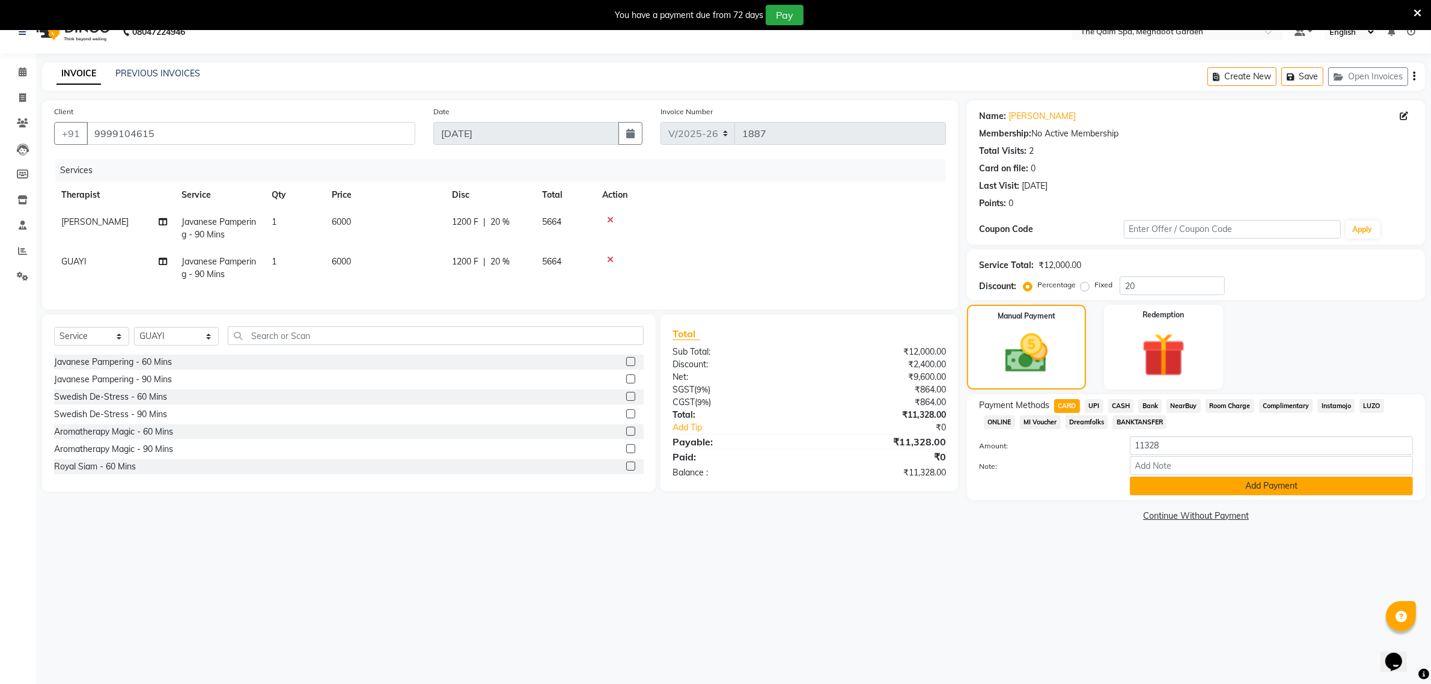
click at [1144, 484] on button "Add Payment" at bounding box center [1271, 485] width 283 height 19
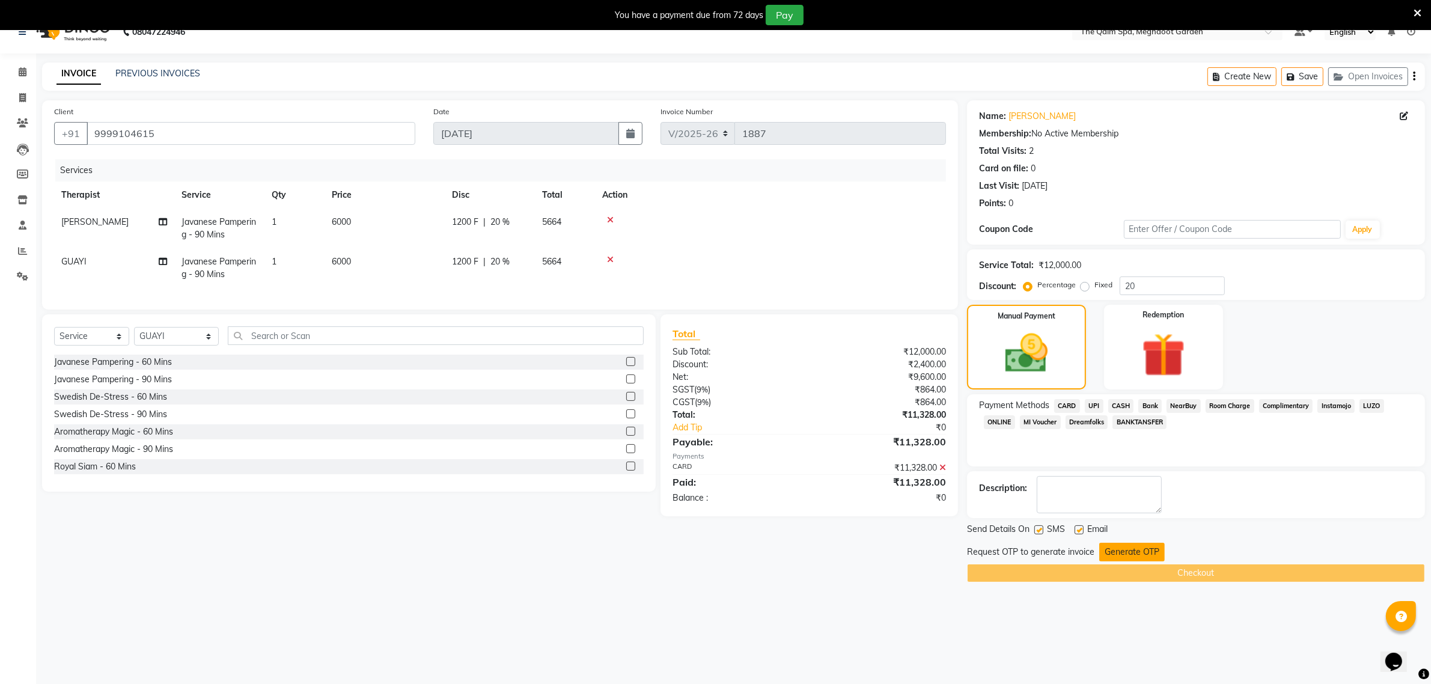
click at [1142, 547] on button "Generate OTP" at bounding box center [1131, 552] width 65 height 19
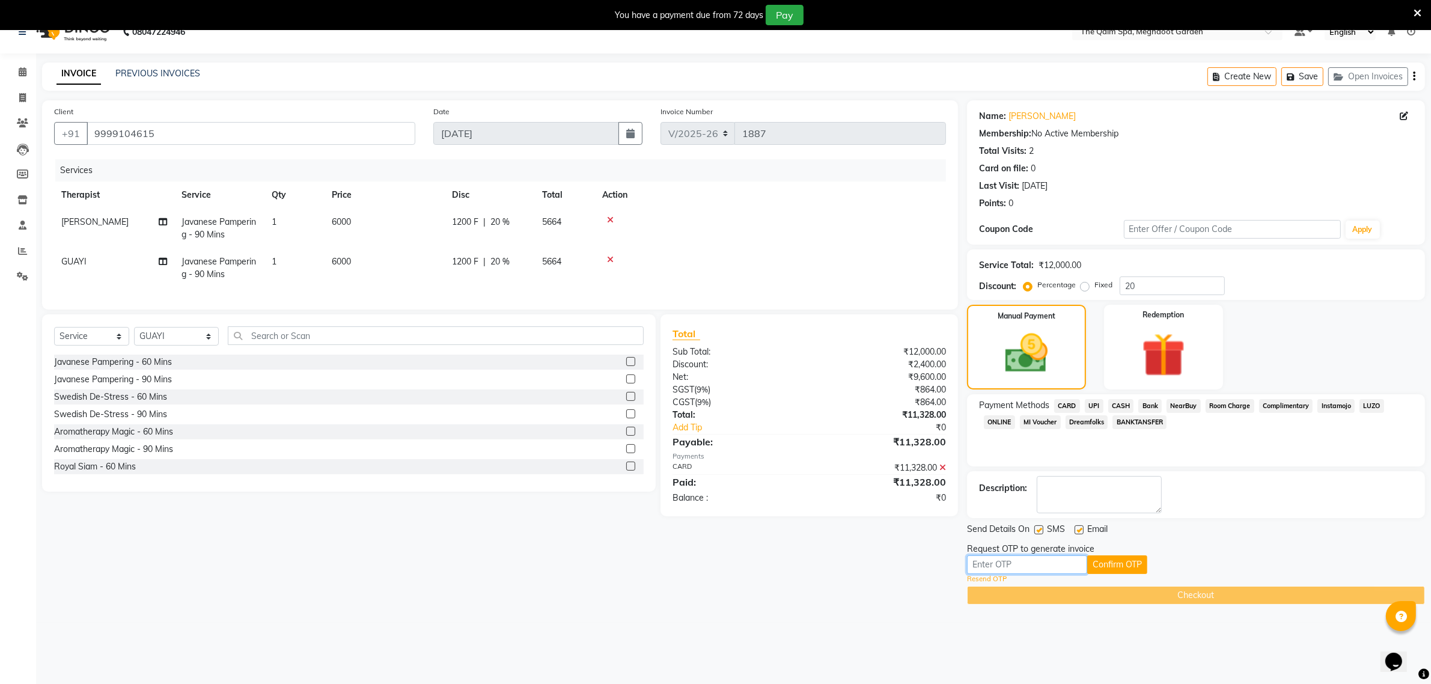
click at [1012, 547] on input "text" at bounding box center [1027, 564] width 120 height 19
type input "3026"
click at [1119, 547] on button "Confirm OTP" at bounding box center [1117, 564] width 60 height 19
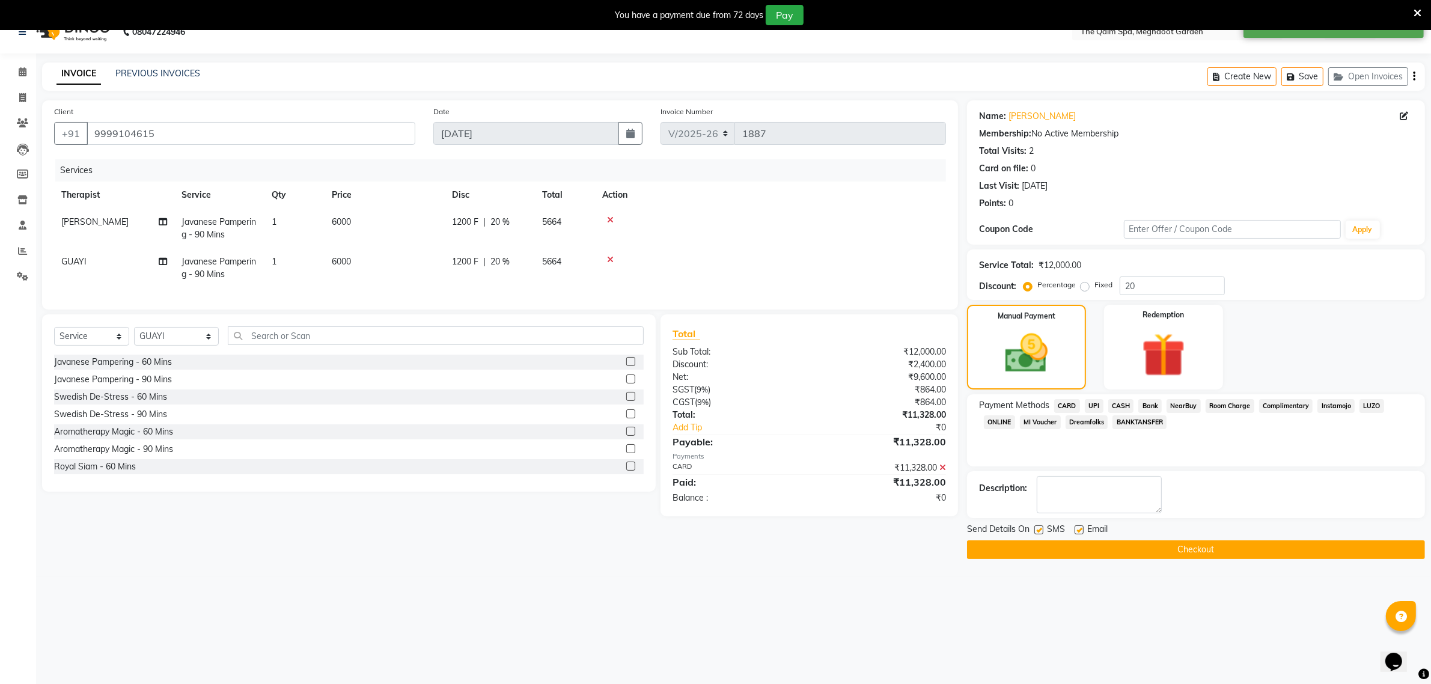
click at [1127, 547] on button "Checkout" at bounding box center [1196, 549] width 458 height 19
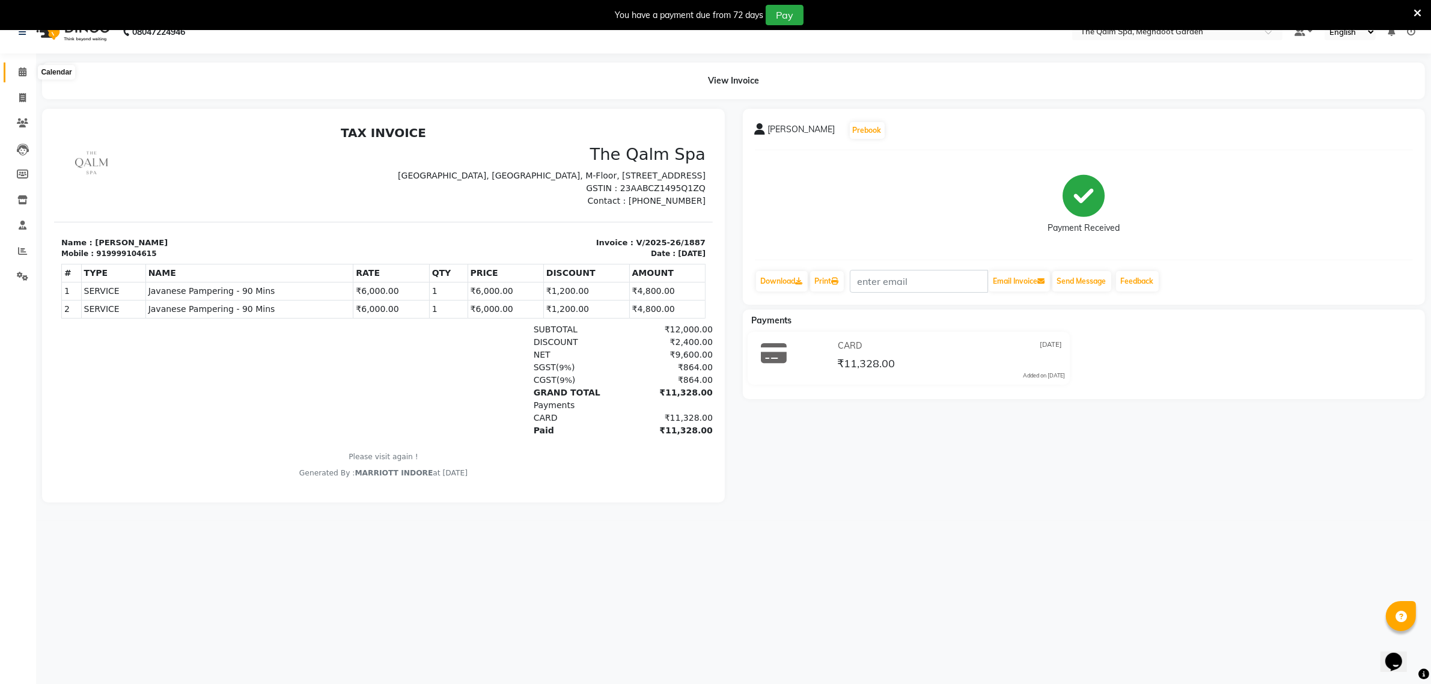
drag, startPoint x: 19, startPoint y: 75, endPoint x: 136, endPoint y: 4, distance: 136.8
click at [19, 75] on icon at bounding box center [23, 71] width 8 height 9
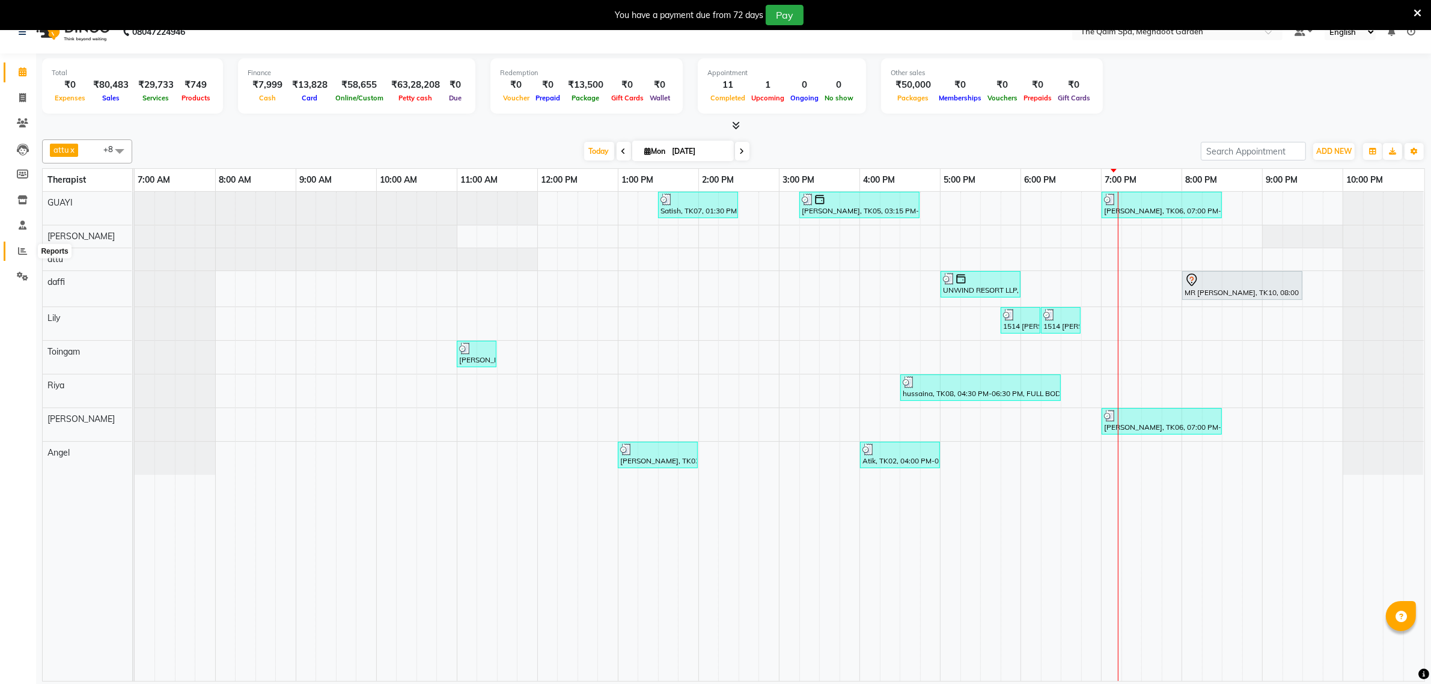
click at [26, 249] on icon at bounding box center [22, 250] width 9 height 9
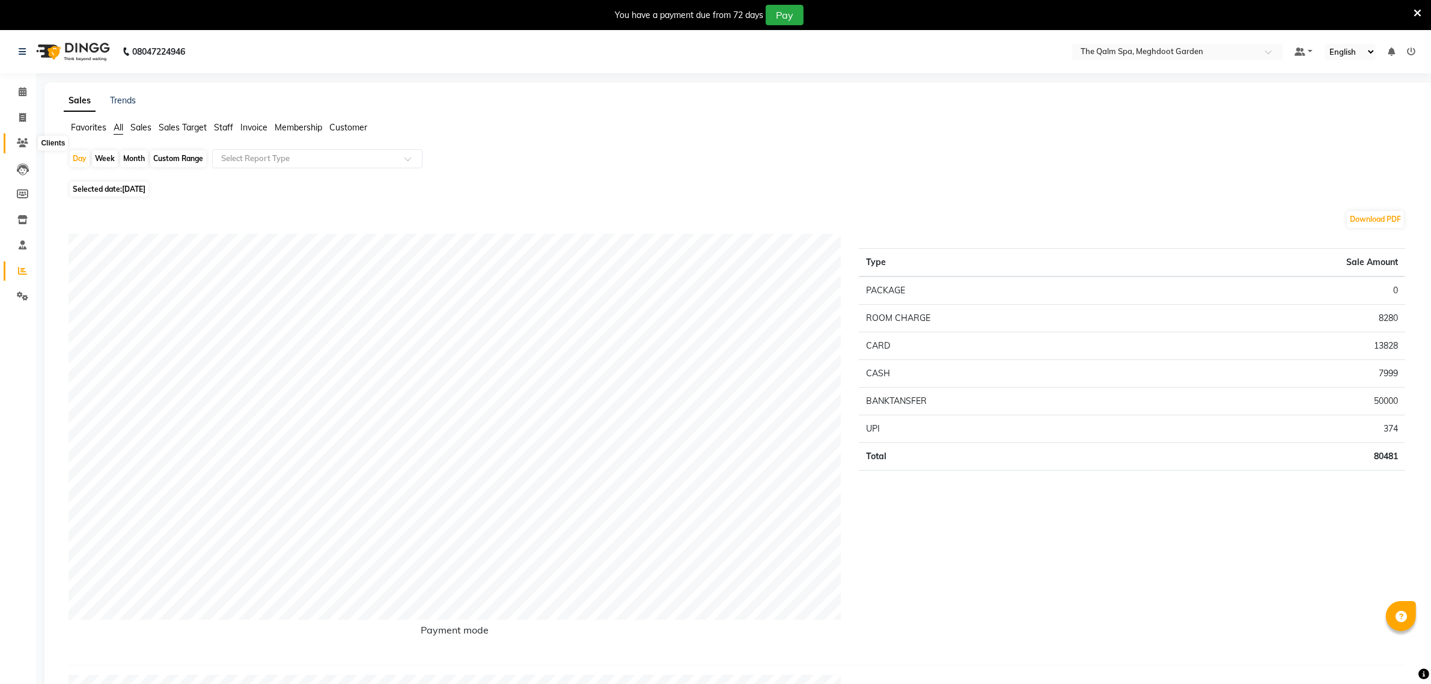
click at [19, 139] on icon at bounding box center [22, 142] width 11 height 9
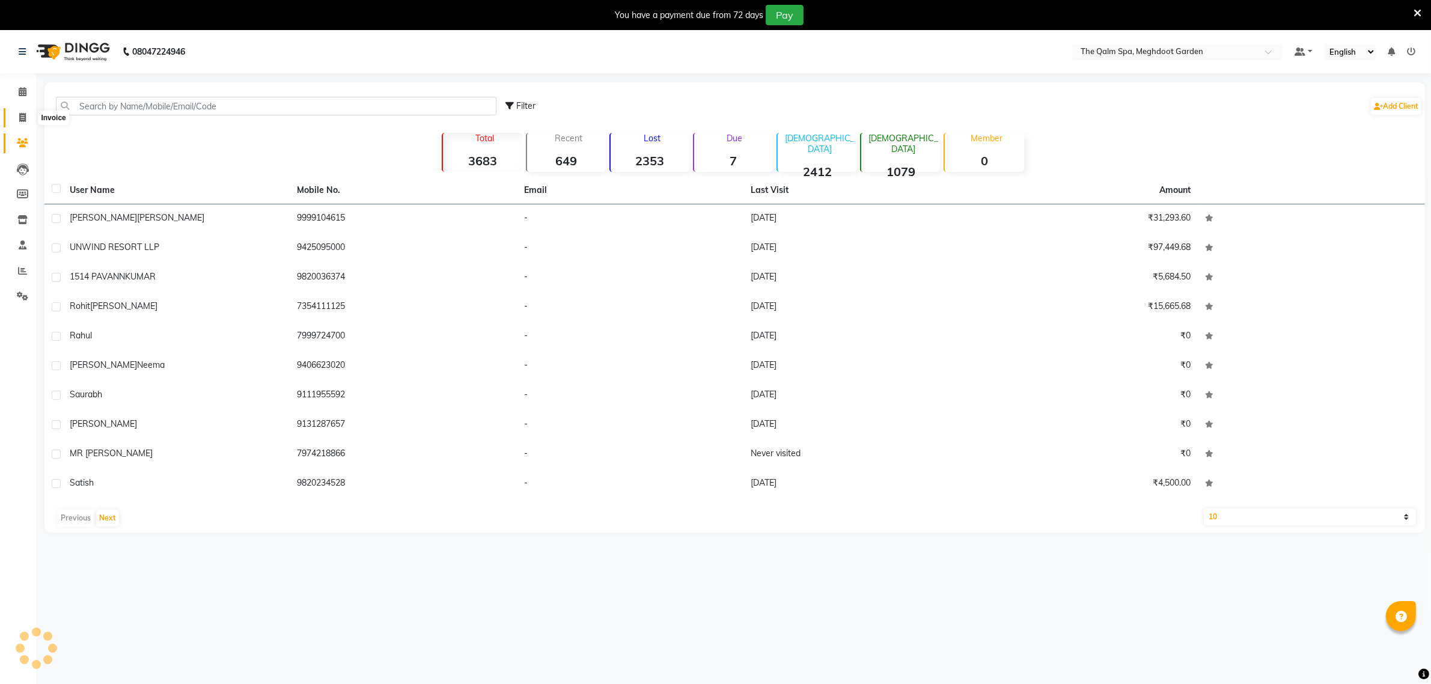
click at [25, 118] on icon at bounding box center [22, 117] width 7 height 9
select select "6401"
select select "service"
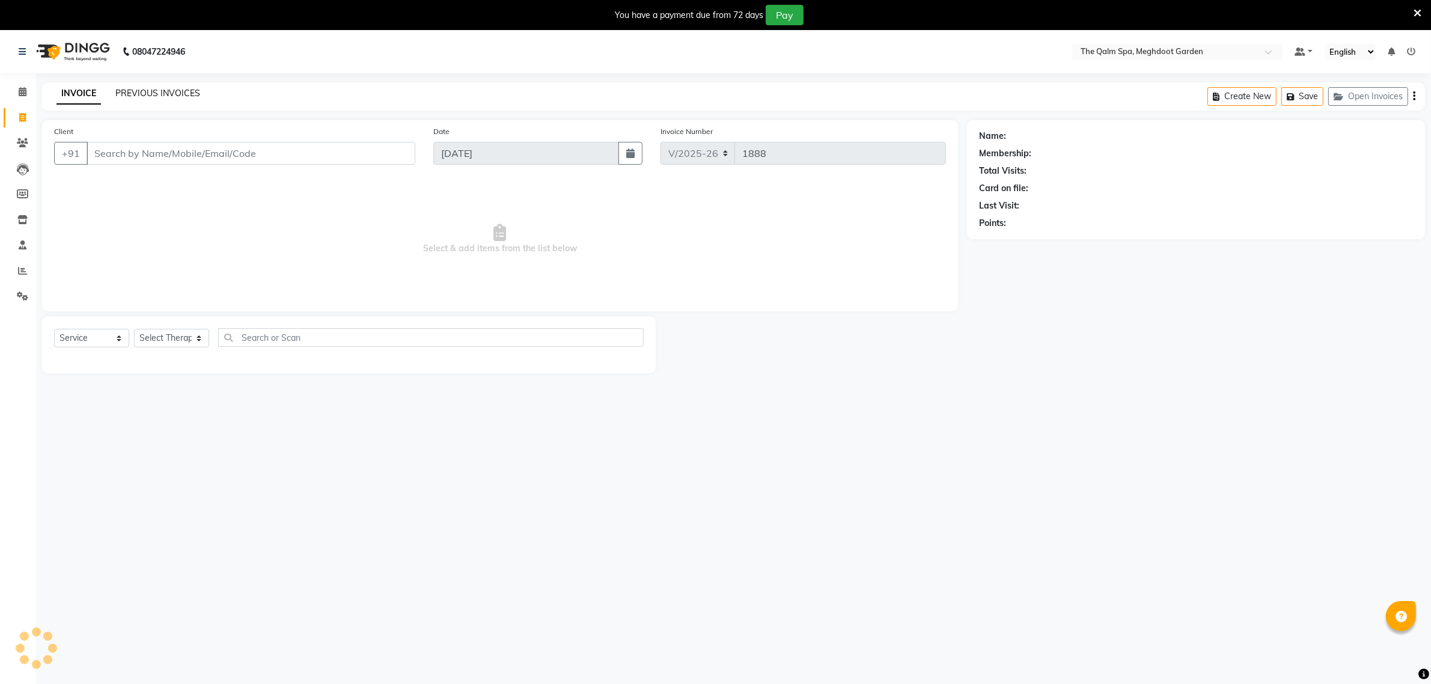
click at [151, 95] on link "PREVIOUS INVOICES" at bounding box center [157, 93] width 85 height 11
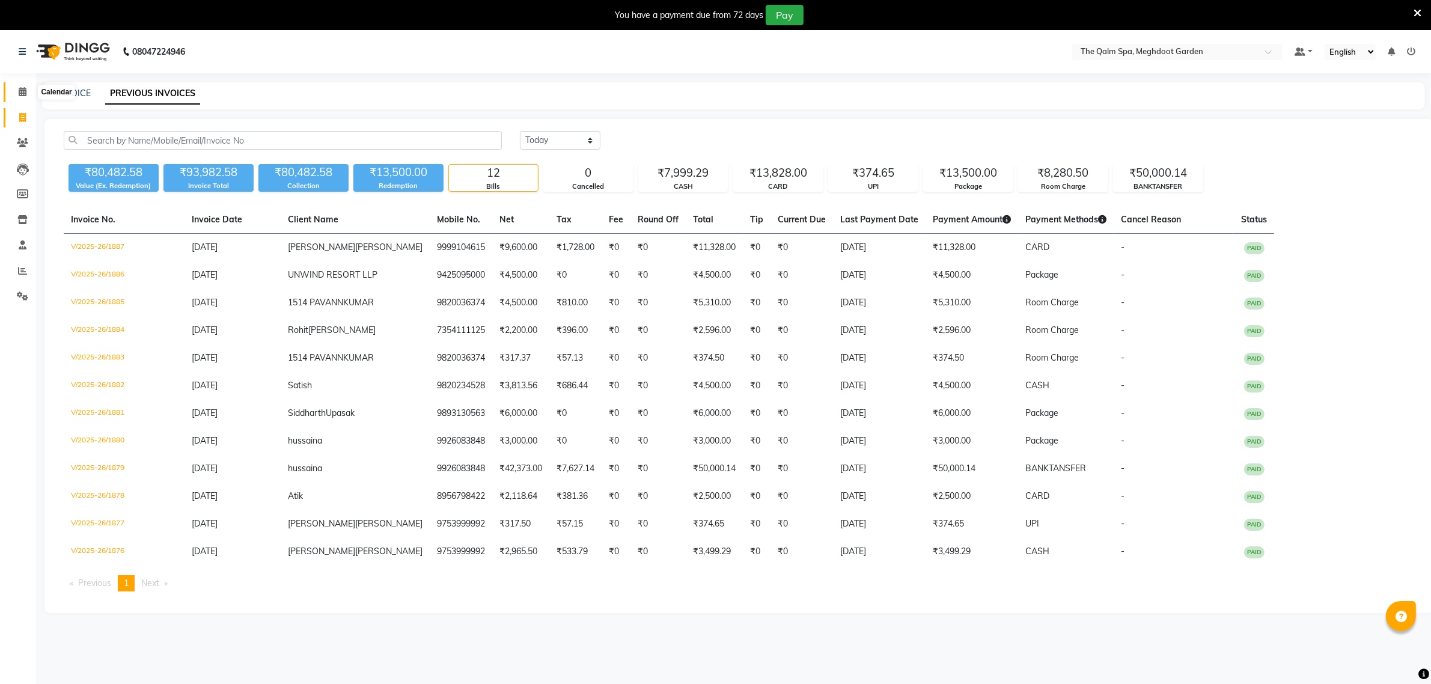
click at [25, 94] on icon at bounding box center [23, 91] width 8 height 9
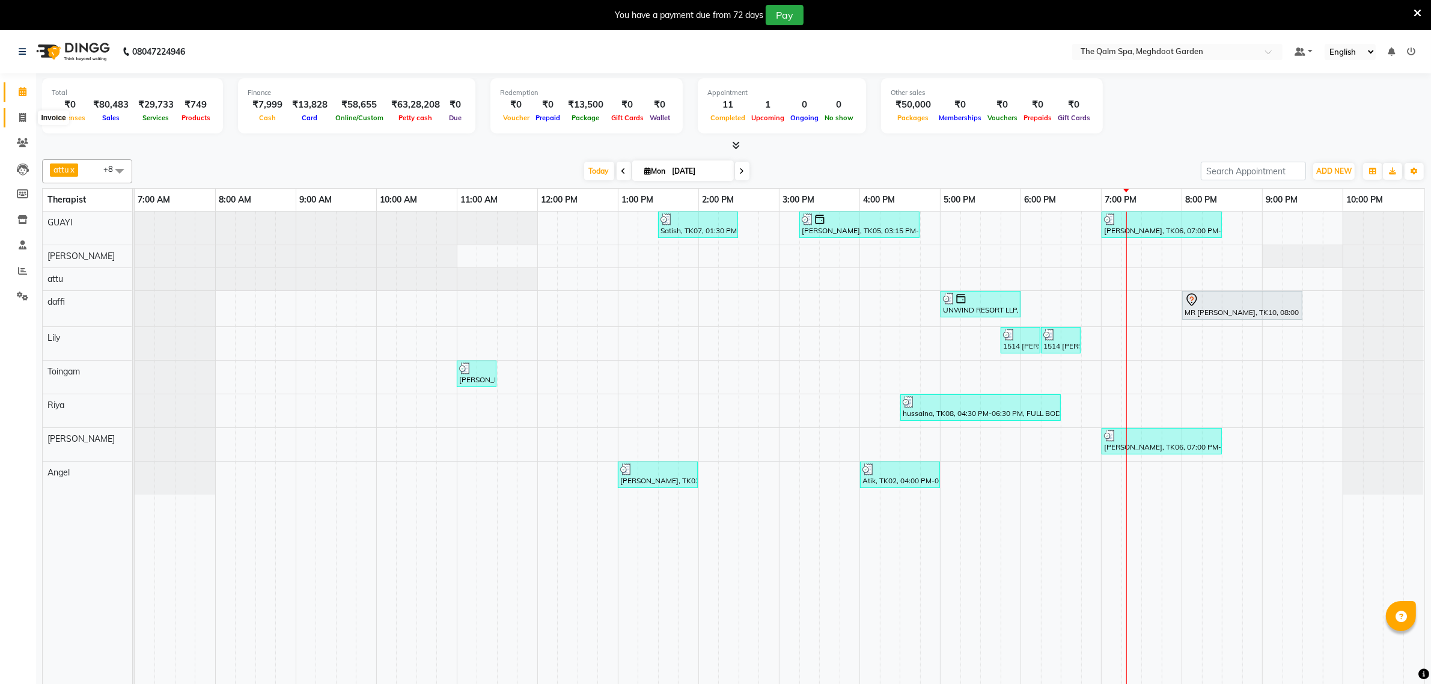
click at [23, 118] on icon at bounding box center [22, 117] width 7 height 9
select select "6401"
select select "service"
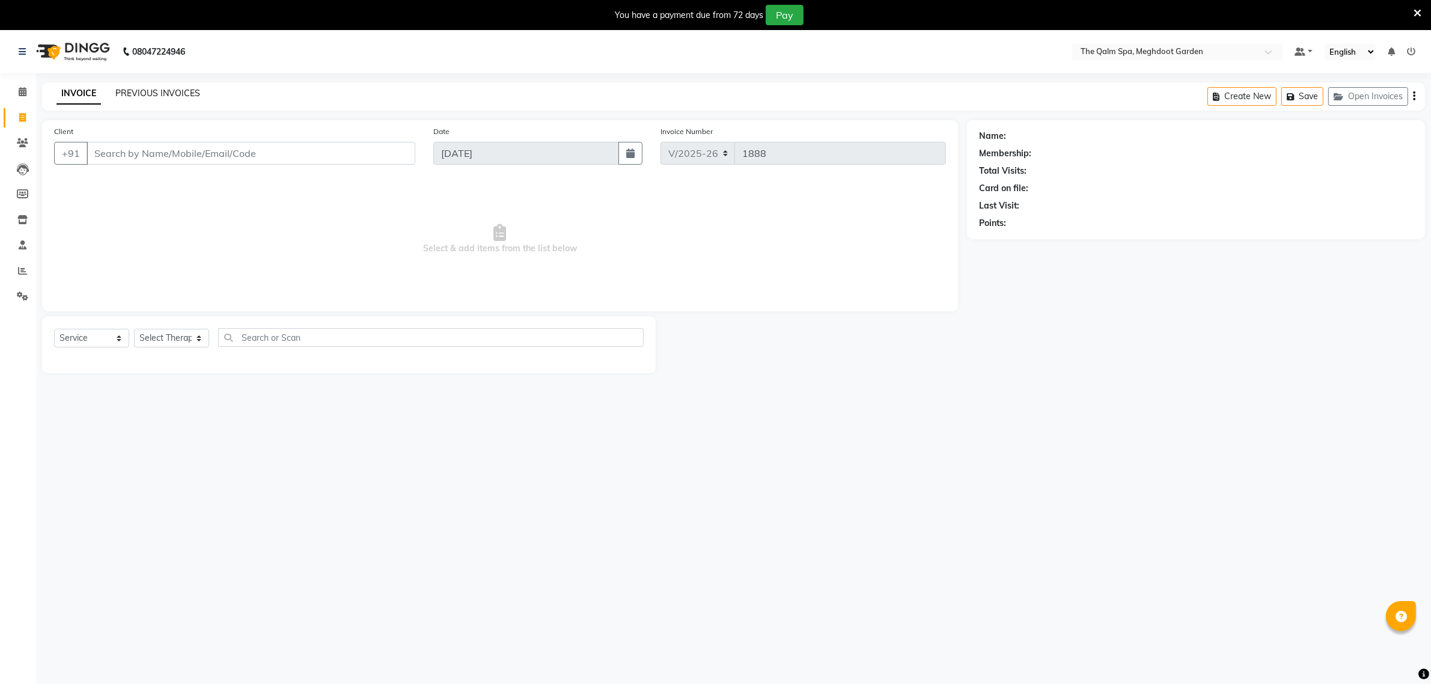
click at [178, 96] on link "PREVIOUS INVOICES" at bounding box center [157, 93] width 85 height 11
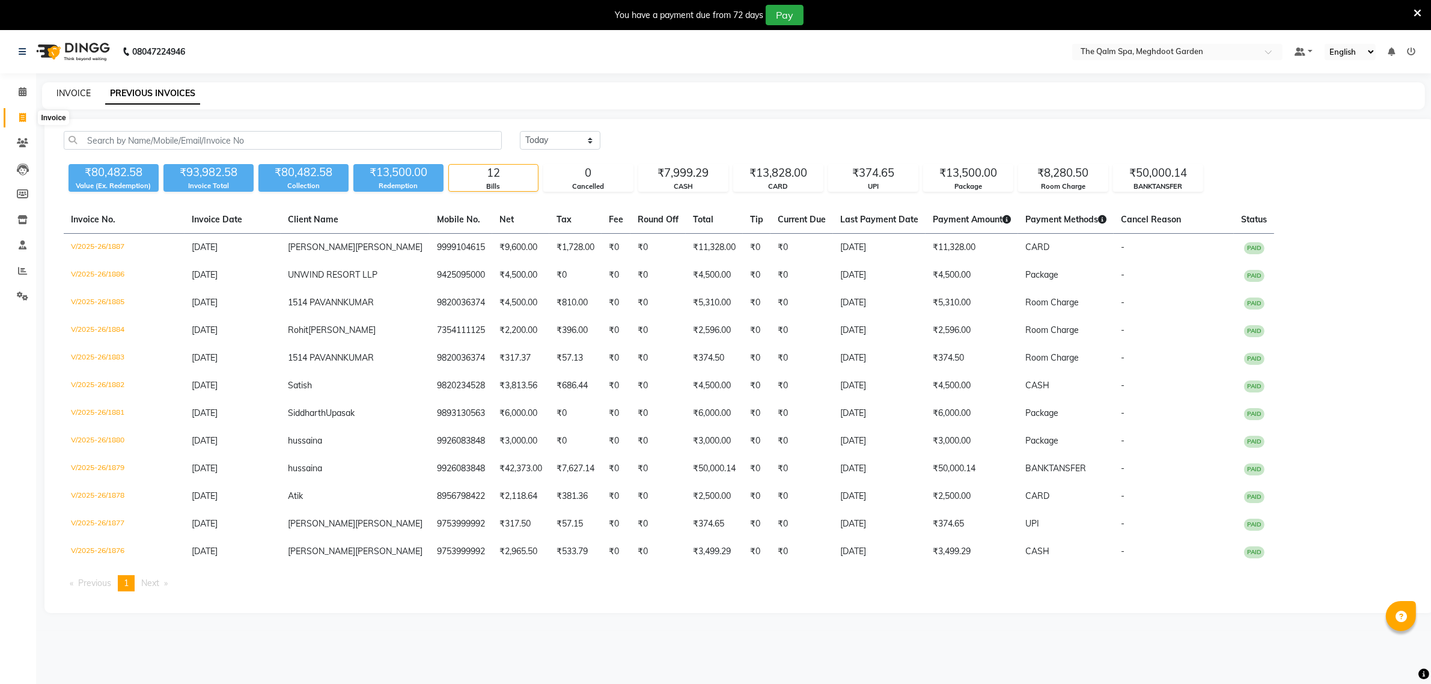
click at [82, 90] on link "INVOICE" at bounding box center [73, 93] width 34 height 11
select select "6401"
select select "service"
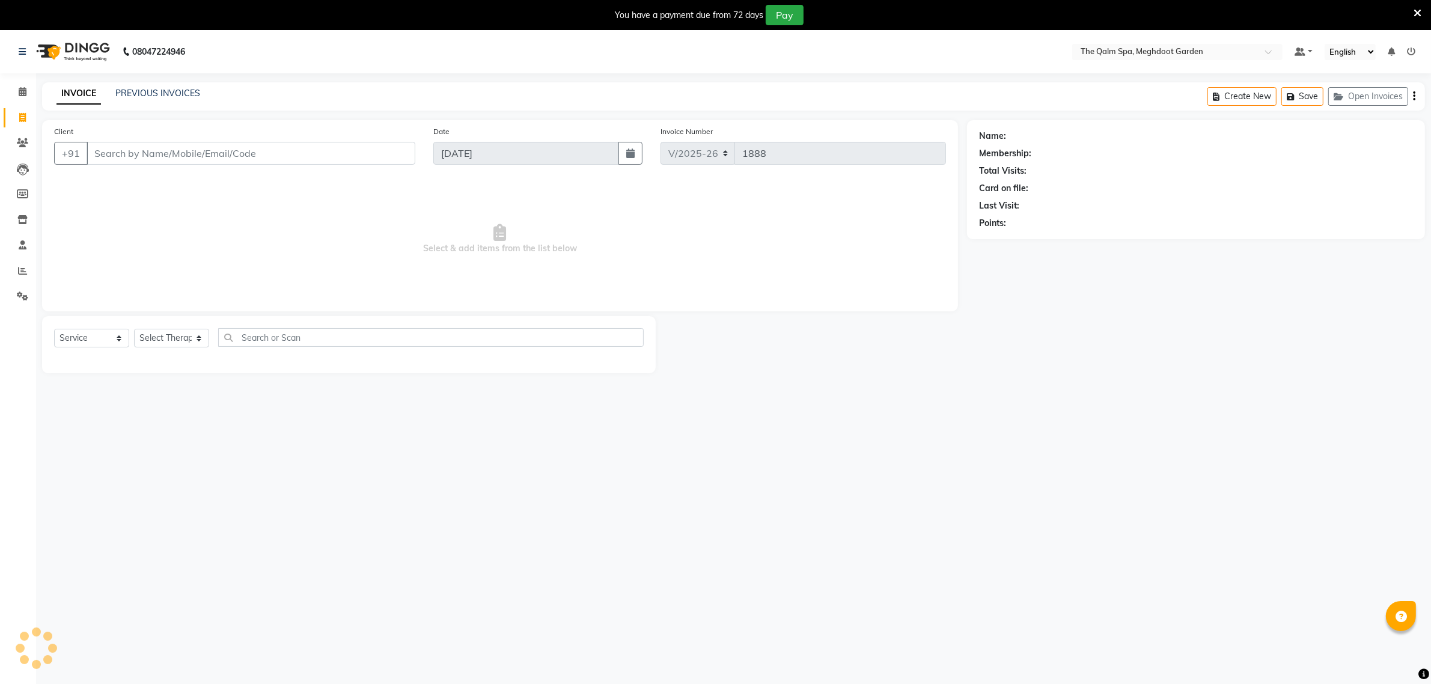
scroll to position [30, 0]
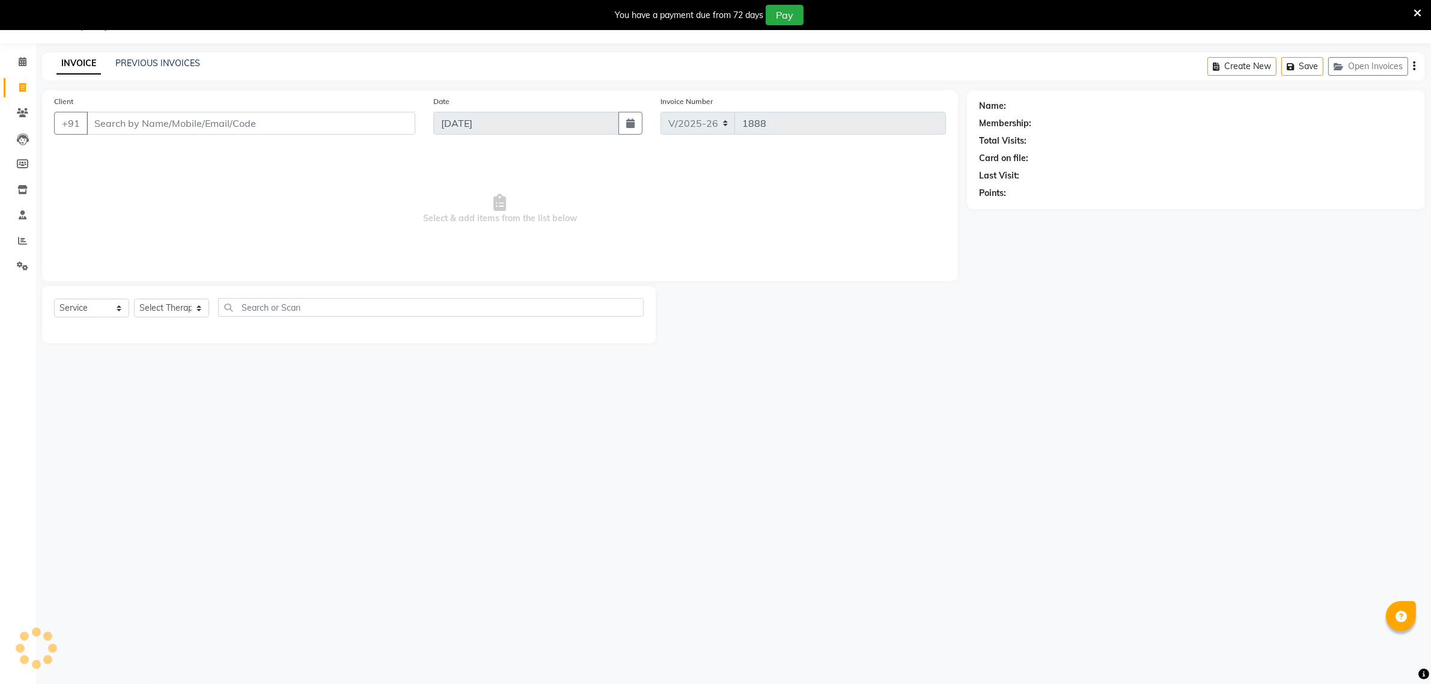
click at [173, 124] on input "Client" at bounding box center [251, 123] width 329 height 23
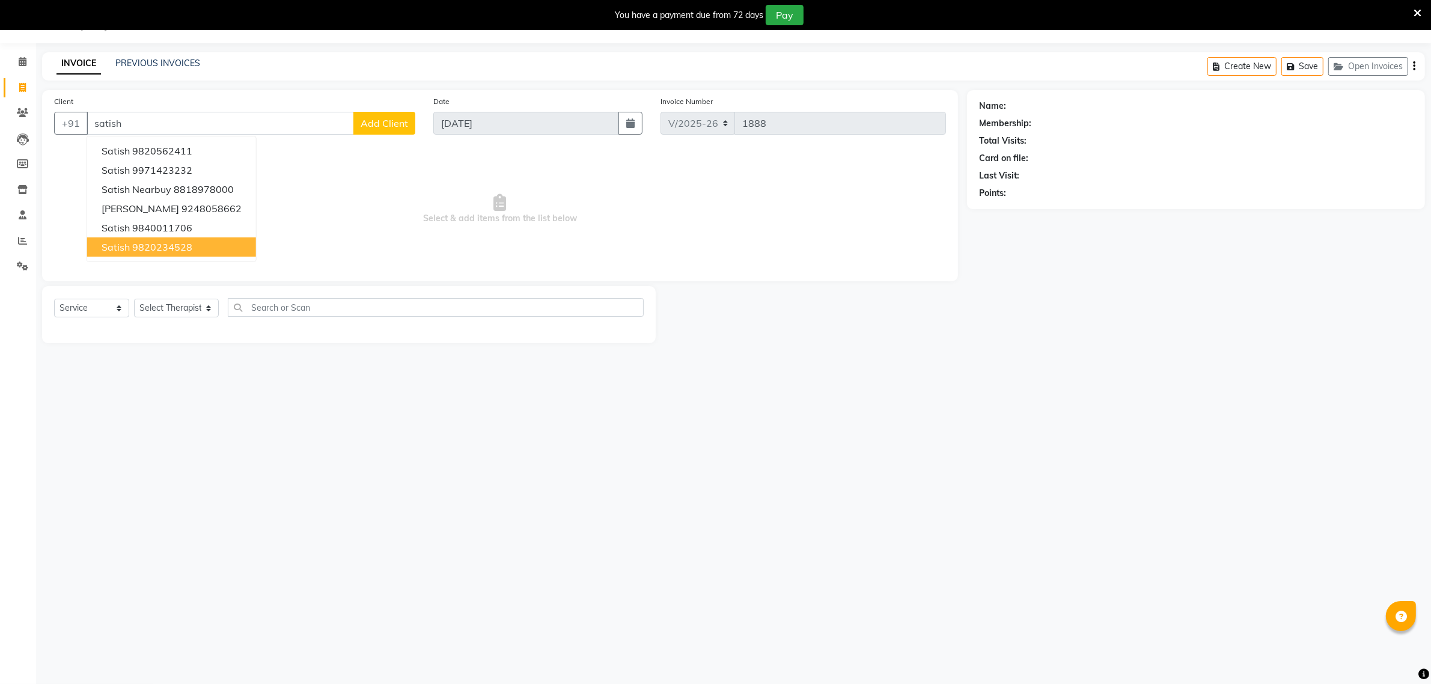
click at [178, 244] on ngb-highlight "9820234528" at bounding box center [162, 247] width 60 height 12
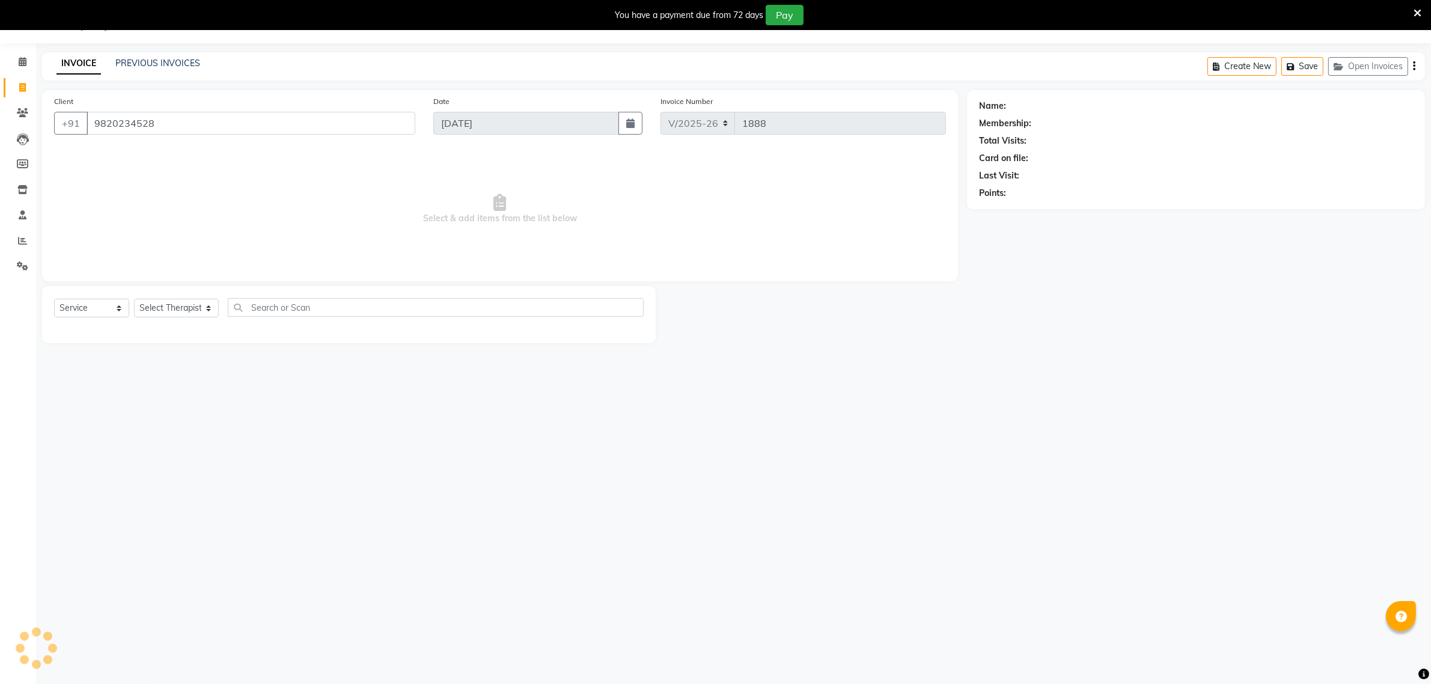
type input "9820234528"
click at [107, 310] on select "Select Service Product Membership Package Voucher Prepaid Gift Card" at bounding box center [91, 308] width 75 height 19
select select "product"
click at [54, 299] on select "Select Service Product Membership Package Voucher Prepaid Gift Card" at bounding box center [91, 308] width 75 height 19
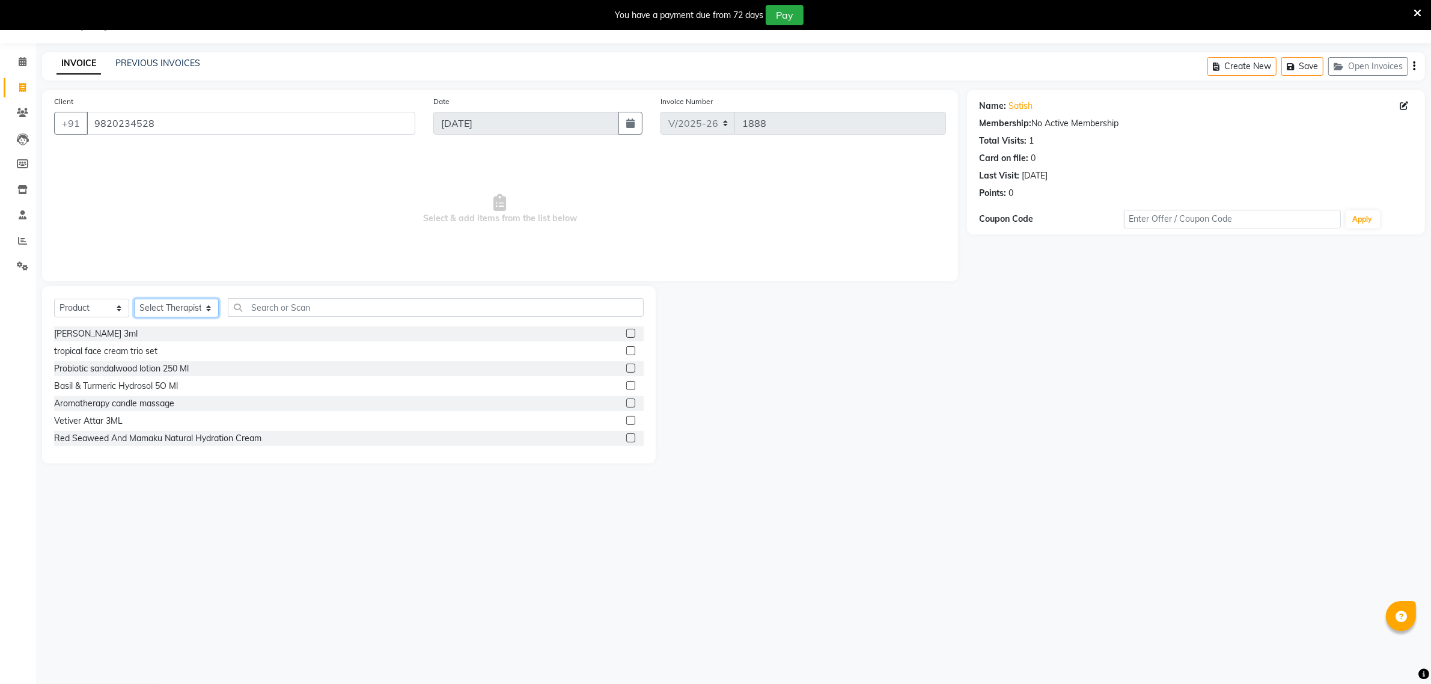
click at [192, 308] on select "Select Therapist Angel attu Bhavesh Joshi daffi Darshika Dongdongi Eshuhmi Eva …" at bounding box center [176, 308] width 85 height 19
select select "48471"
click at [134, 299] on select "Select Therapist Angel attu Bhavesh Joshi daffi Darshika Dongdongi Eshuhmi Eva …" at bounding box center [176, 308] width 85 height 19
click at [361, 307] on input "text" at bounding box center [436, 307] width 416 height 19
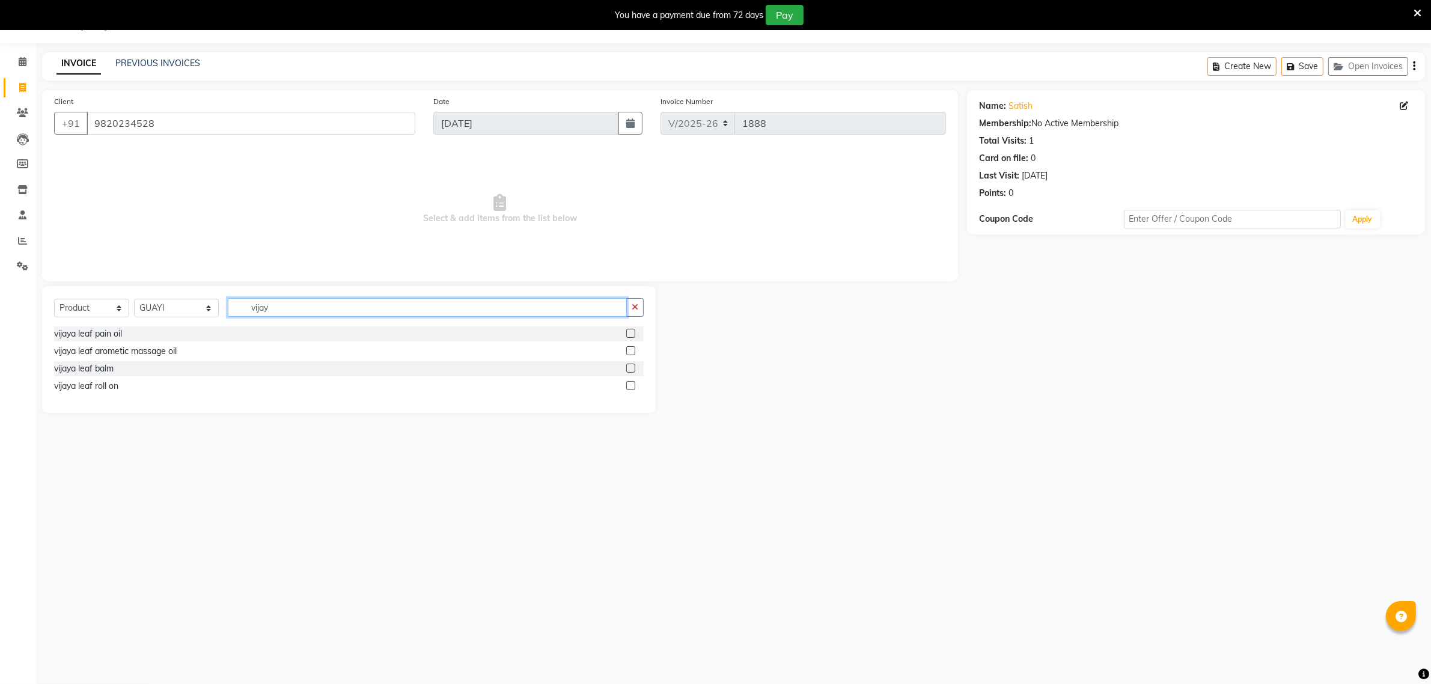
type input "vijay"
click at [632, 352] on label at bounding box center [630, 350] width 9 height 9
click at [632, 352] on input "checkbox" at bounding box center [630, 351] width 8 height 8
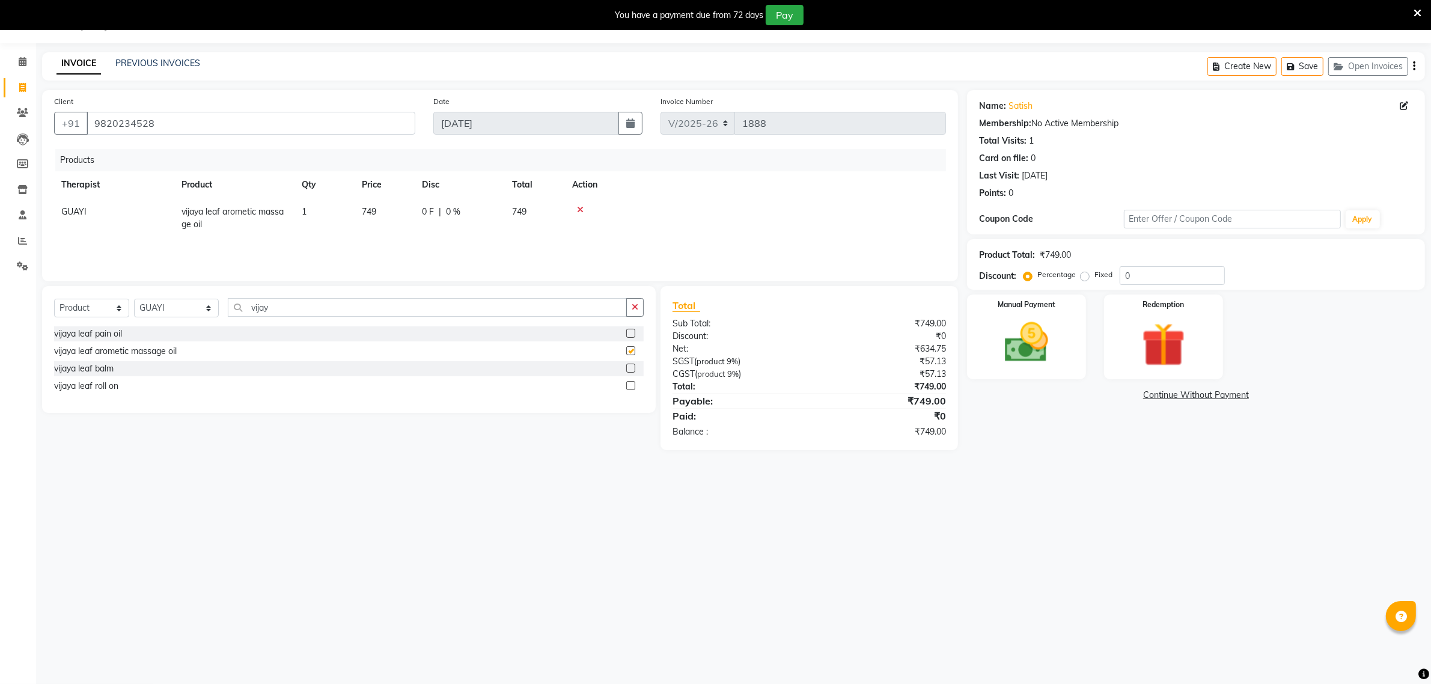
checkbox input "false"
click at [1139, 272] on input "0" at bounding box center [1171, 275] width 105 height 19
type input "50"
click at [1034, 349] on img at bounding box center [1026, 343] width 74 height 52
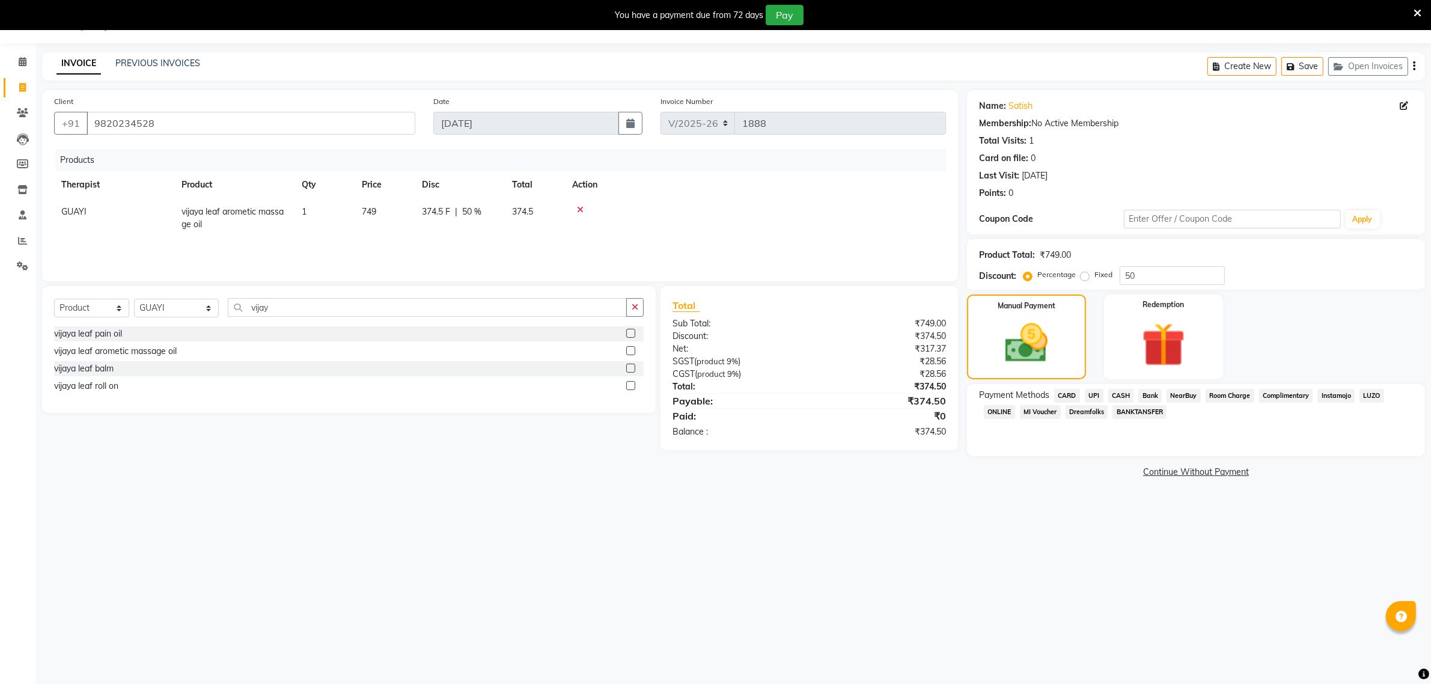
click at [1116, 395] on span "CASH" at bounding box center [1121, 396] width 26 height 14
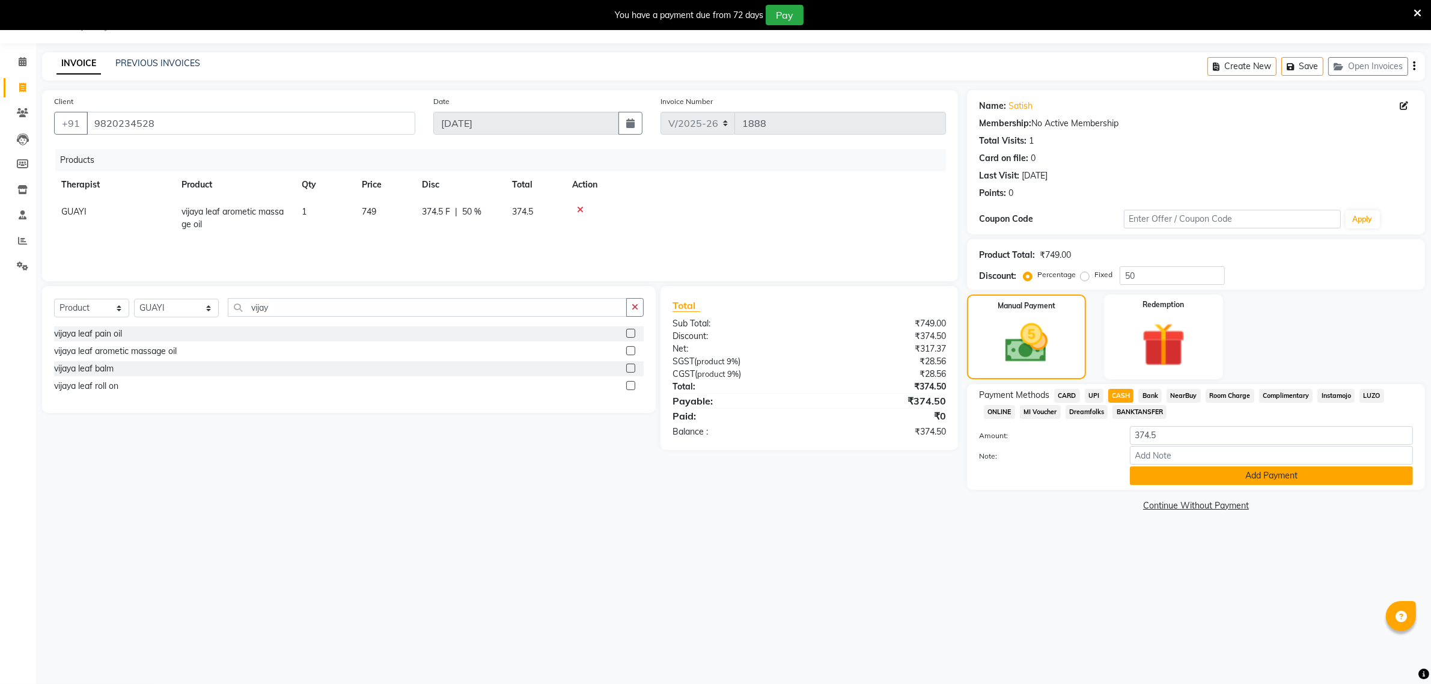
click at [1144, 478] on button "Add Payment" at bounding box center [1271, 475] width 283 height 19
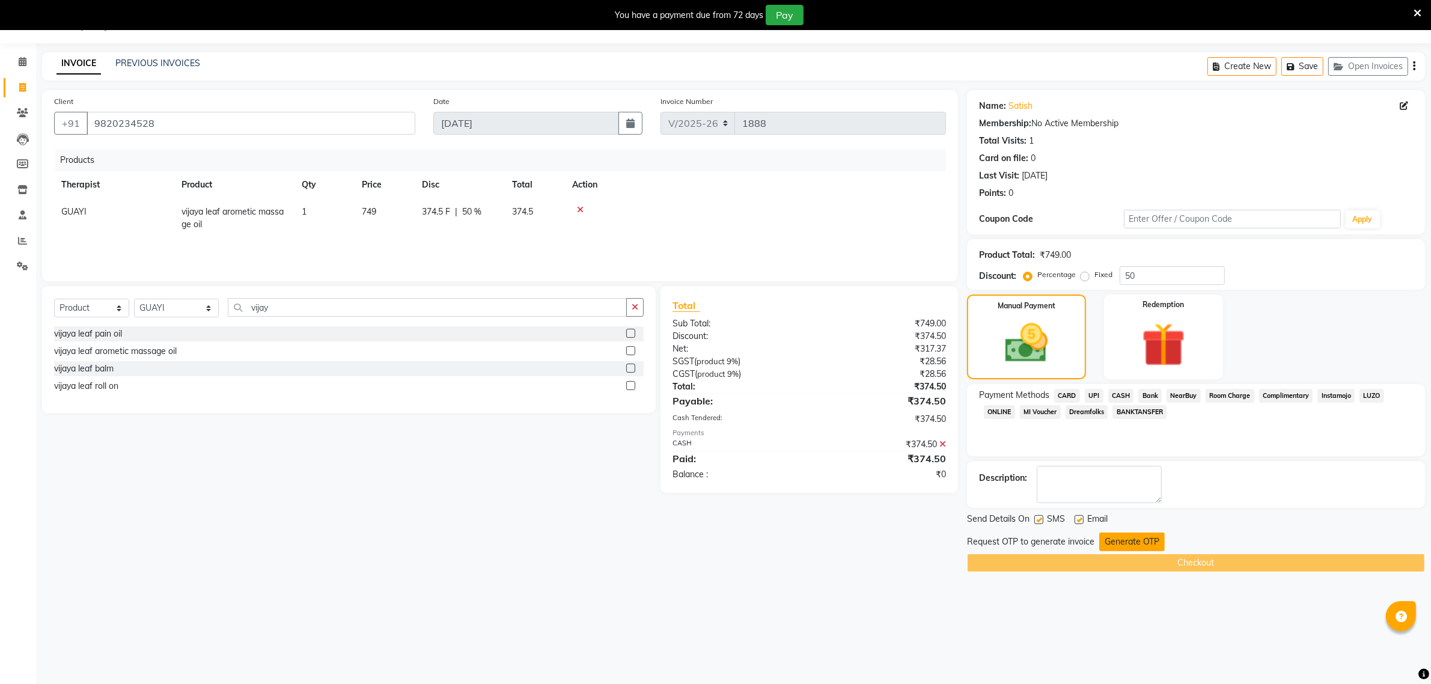
click at [1124, 543] on button "Generate OTP" at bounding box center [1131, 541] width 65 height 19
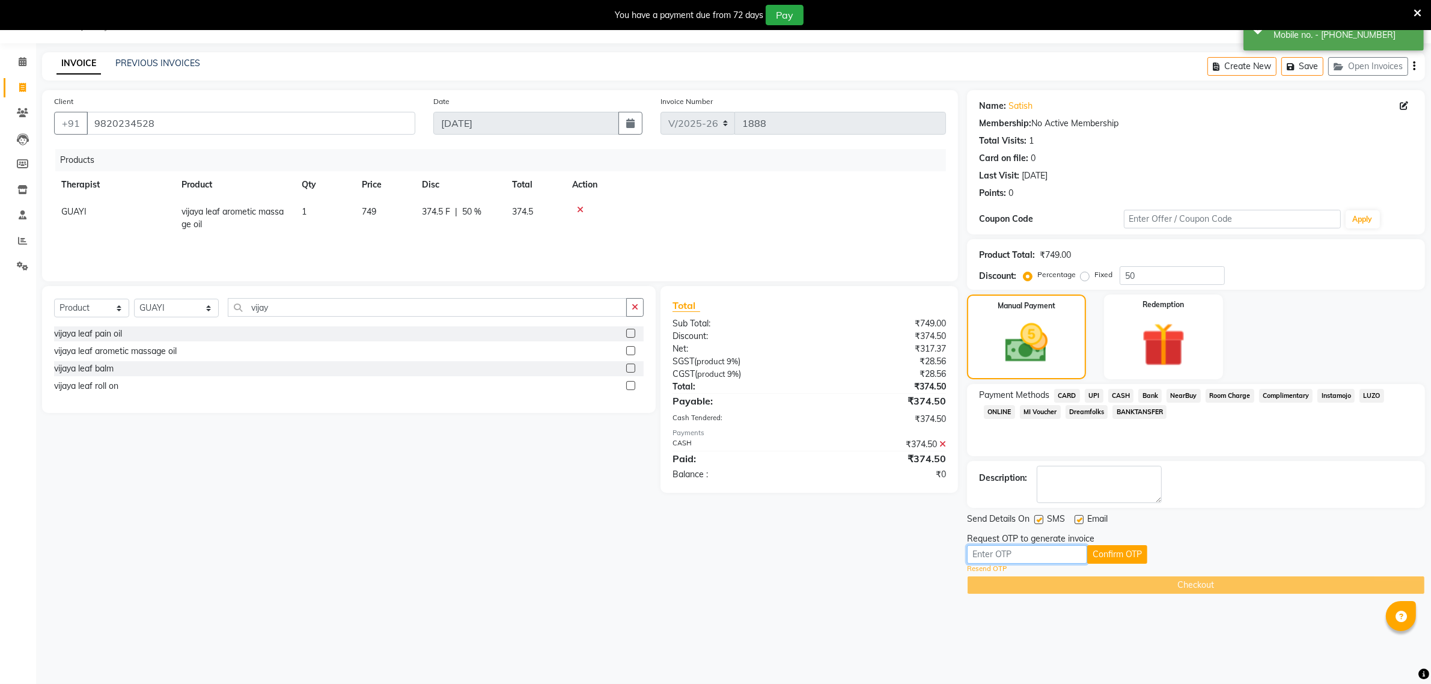
click at [1050, 547] on input "text" at bounding box center [1027, 554] width 120 height 19
type input "5875"
click at [1128, 547] on button "Confirm OTP" at bounding box center [1117, 554] width 60 height 19
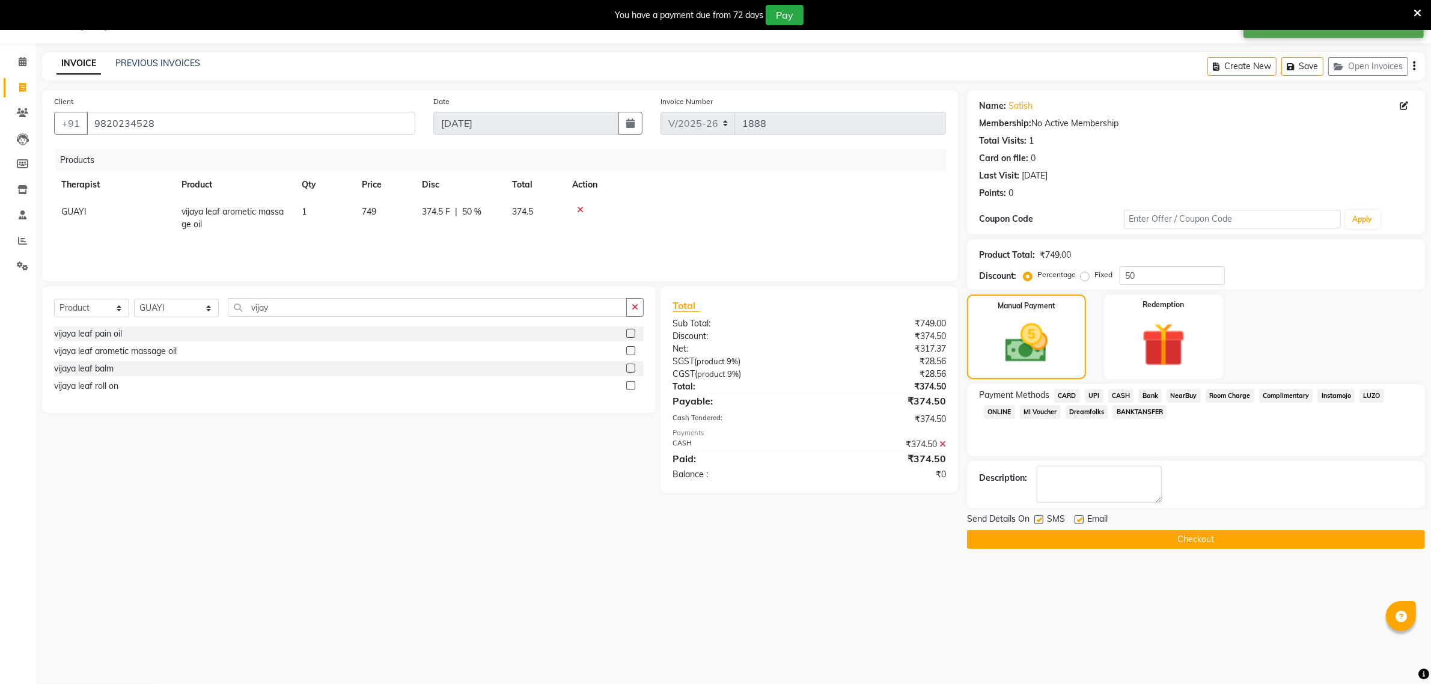
click at [1144, 541] on button "Checkout" at bounding box center [1196, 539] width 458 height 19
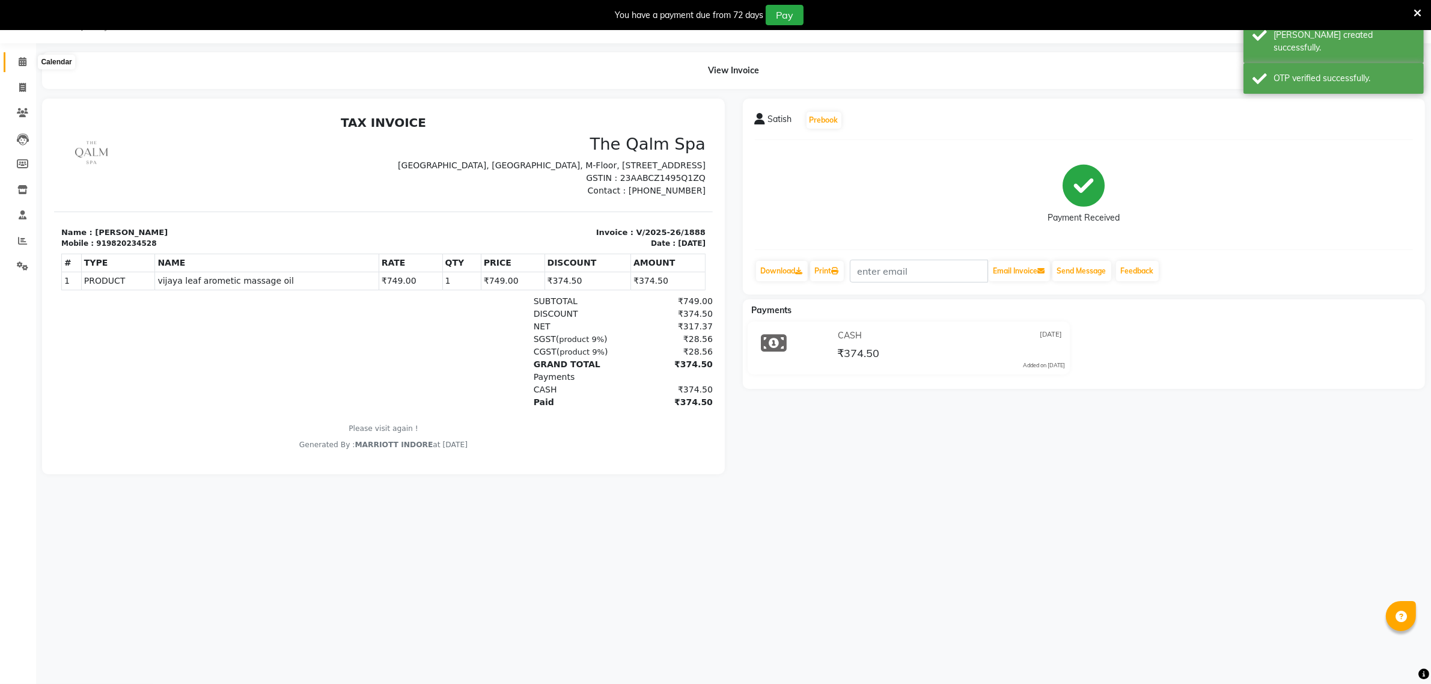
click at [24, 58] on icon at bounding box center [23, 61] width 8 height 9
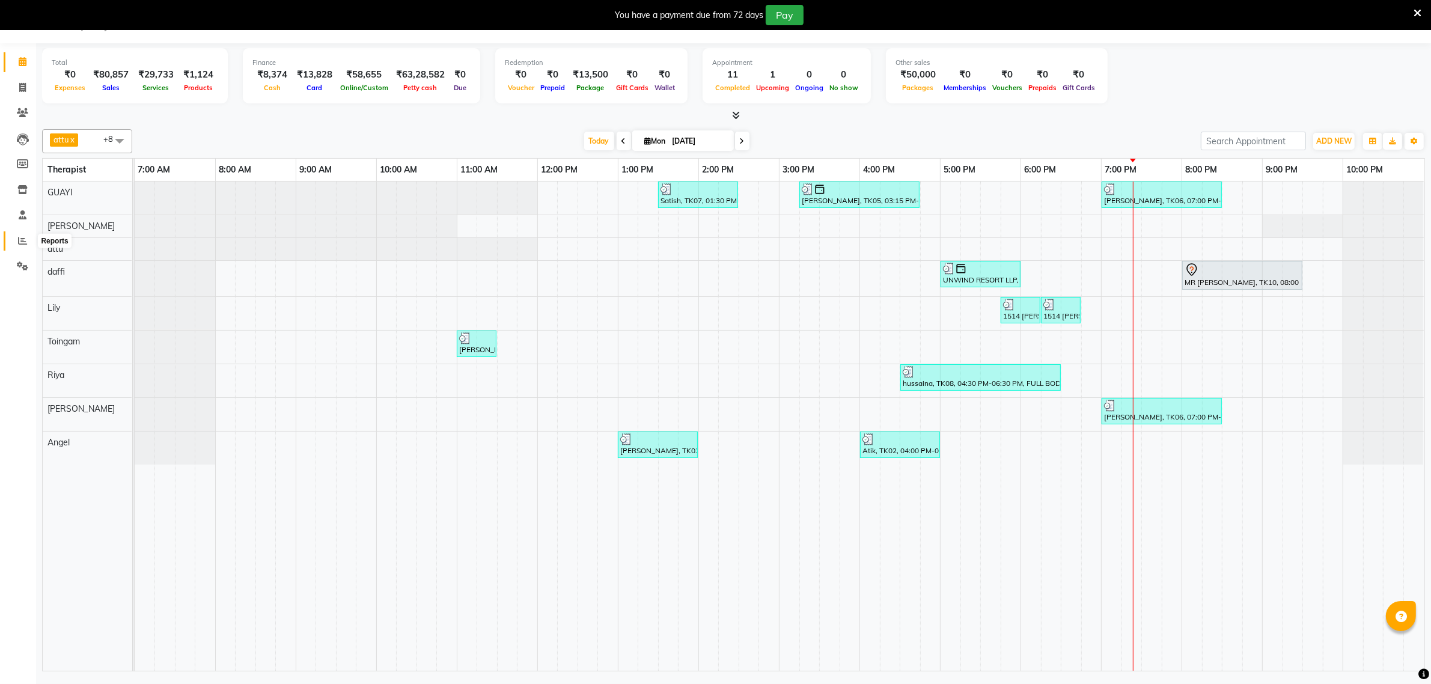
click at [21, 243] on icon at bounding box center [22, 240] width 9 height 9
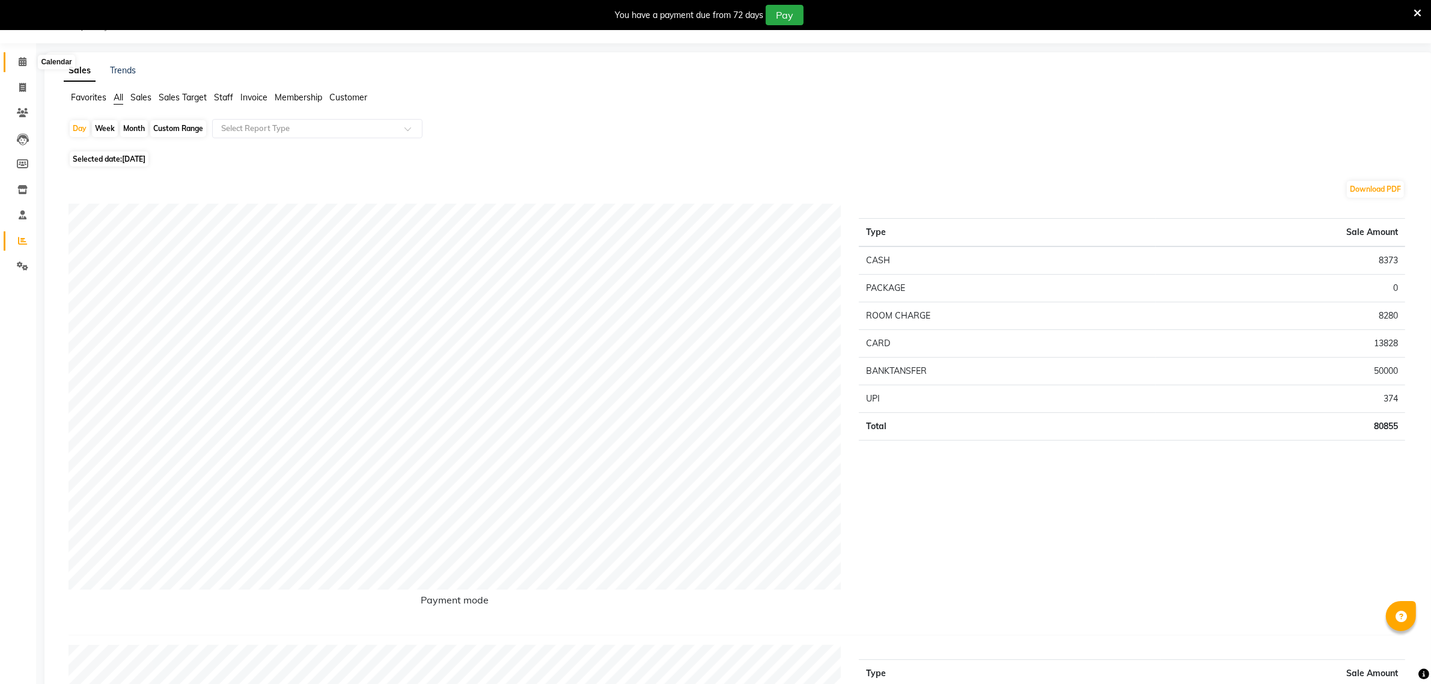
click at [25, 64] on icon at bounding box center [23, 61] width 8 height 9
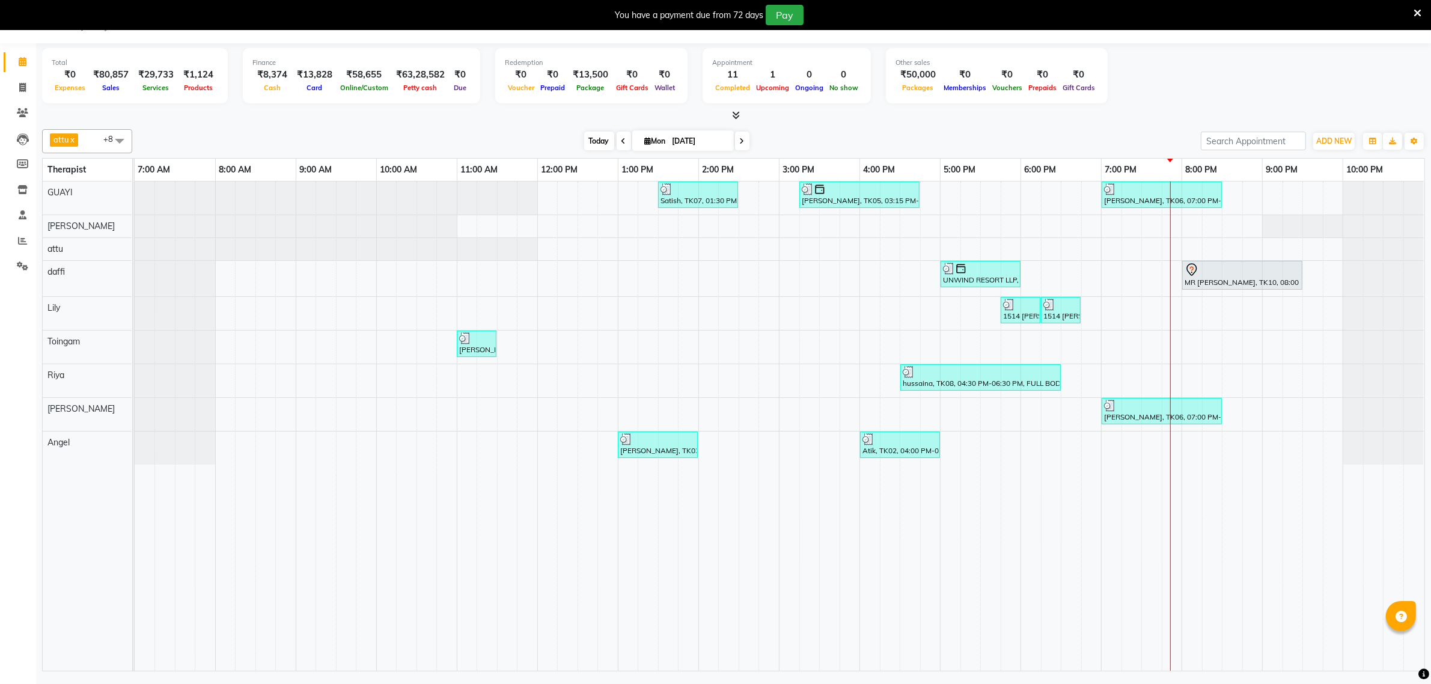
click at [594, 144] on span "Today" at bounding box center [599, 141] width 30 height 19
click at [522, 145] on div "Today Mon 01-09-2025" at bounding box center [666, 141] width 1056 height 18
click at [562, 308] on div "Satish, TK07, 01:30 PM-02:30 PM, Swedish De-Stress - 60 Mins Siddharth Upasak, …" at bounding box center [779, 425] width 1289 height 489
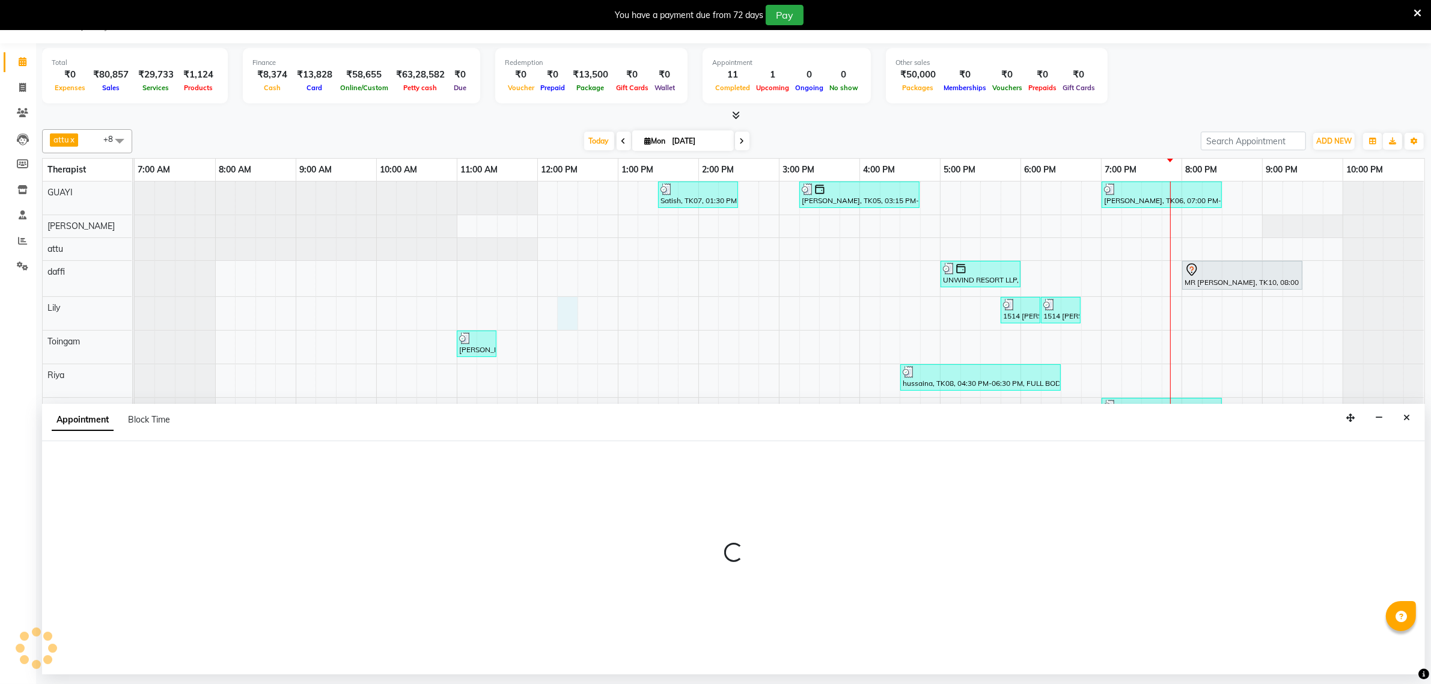
select select "75413"
select select "tentative"
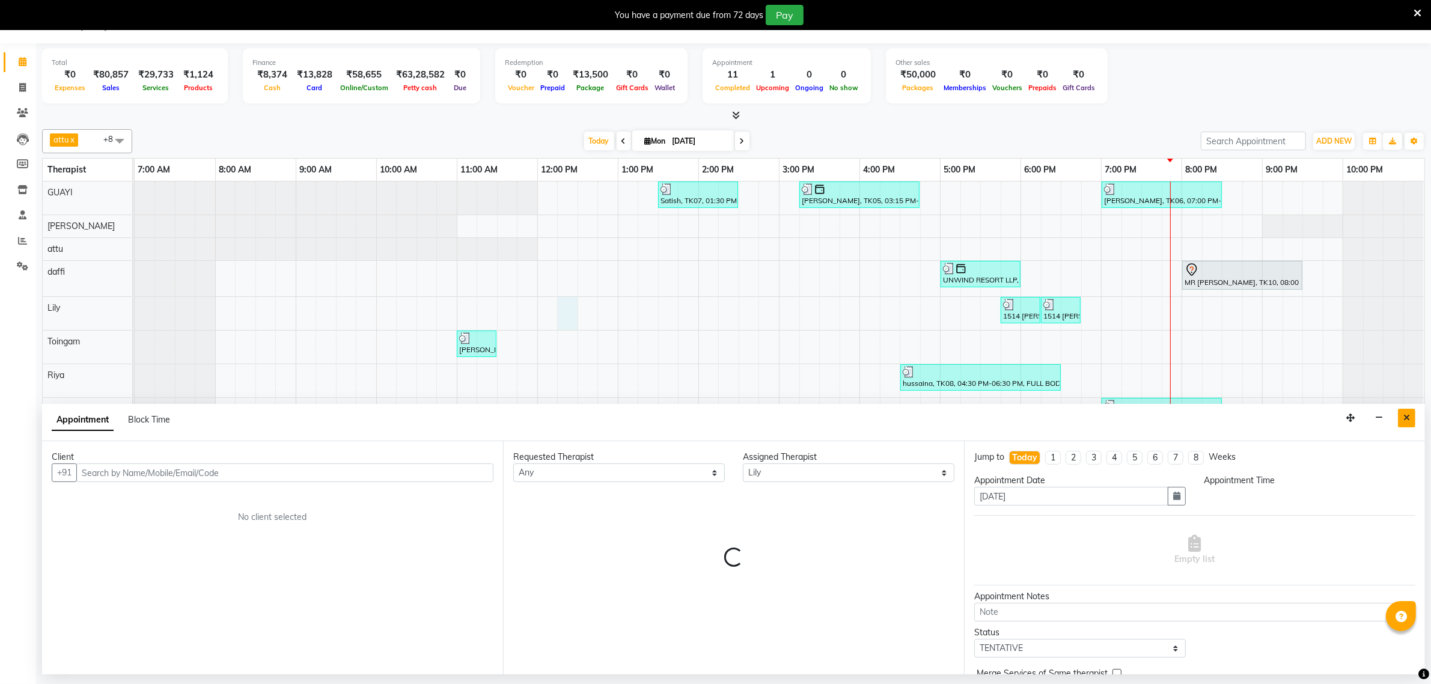
select select "735"
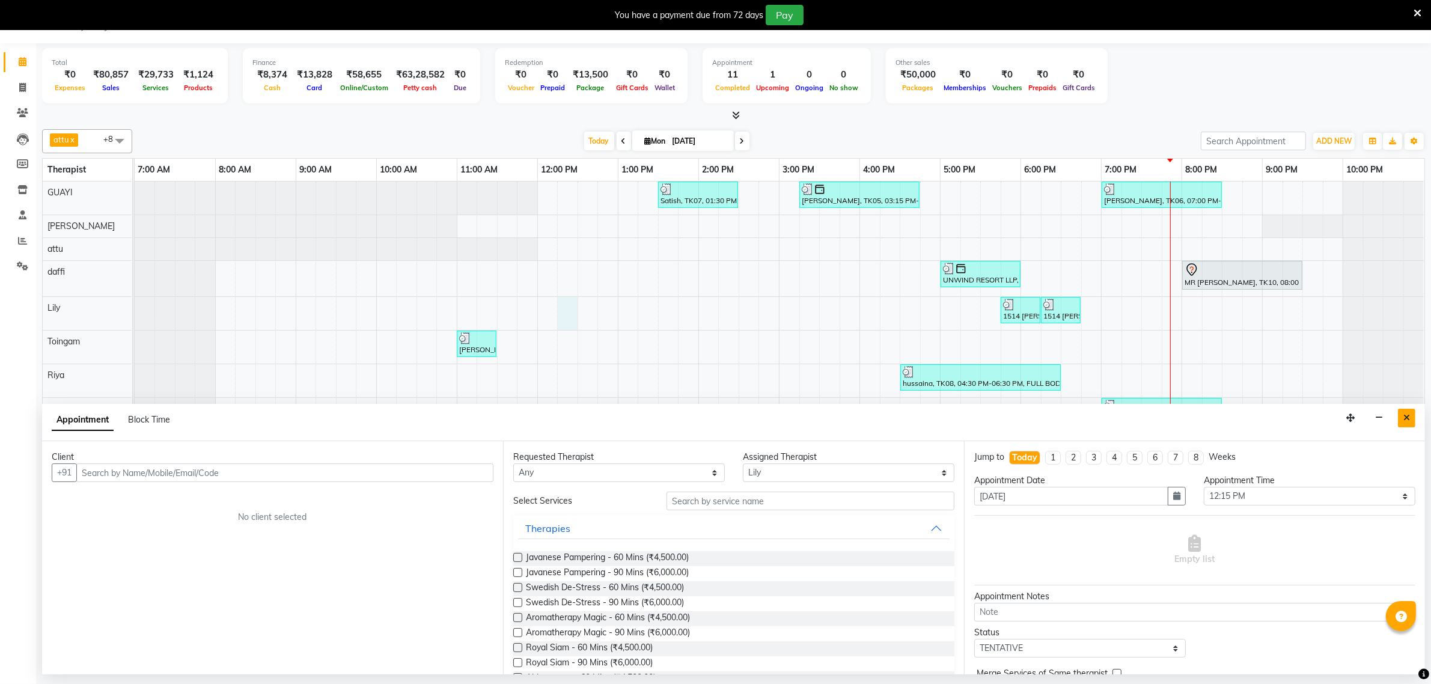
click at [1144, 419] on icon "Close" at bounding box center [1406, 417] width 7 height 8
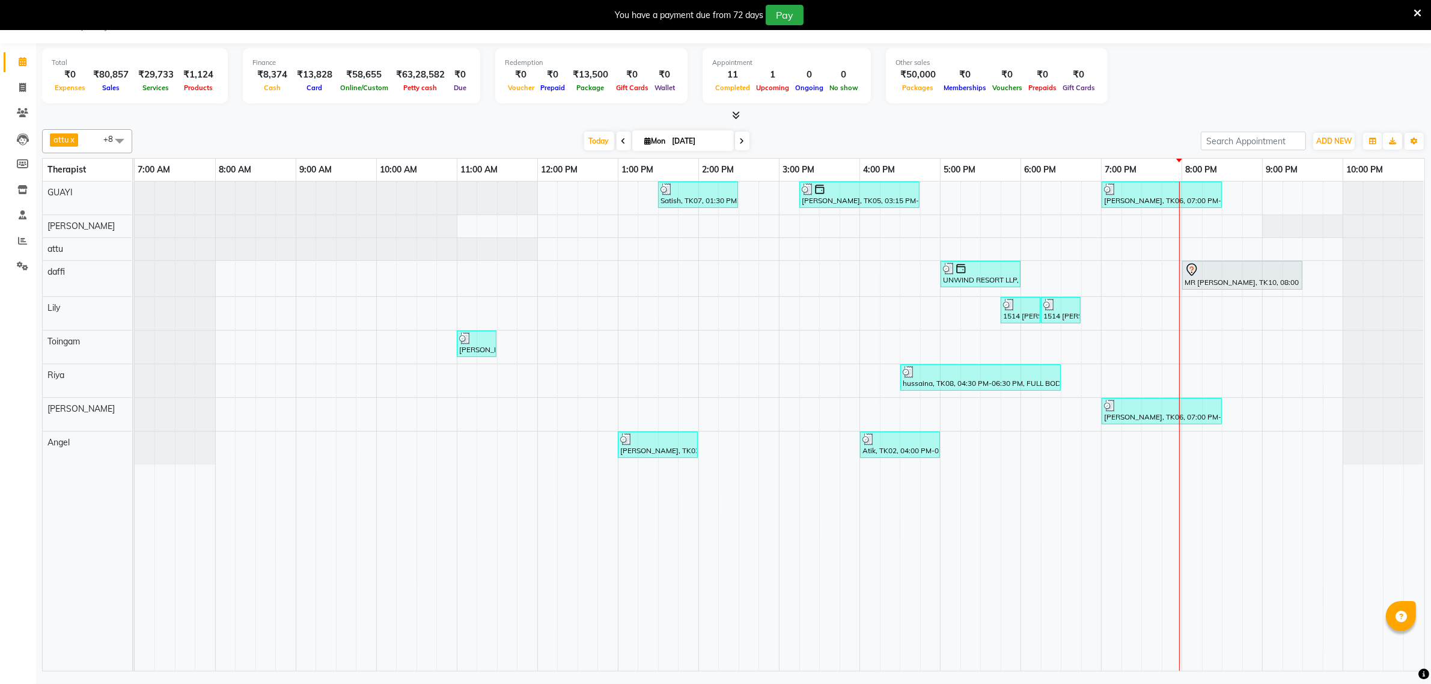
click at [740, 257] on div "Satish, TK07, 01:30 PM-02:30 PM, Swedish De-Stress - 60 Mins Siddharth Upasak, …" at bounding box center [779, 425] width 1289 height 489
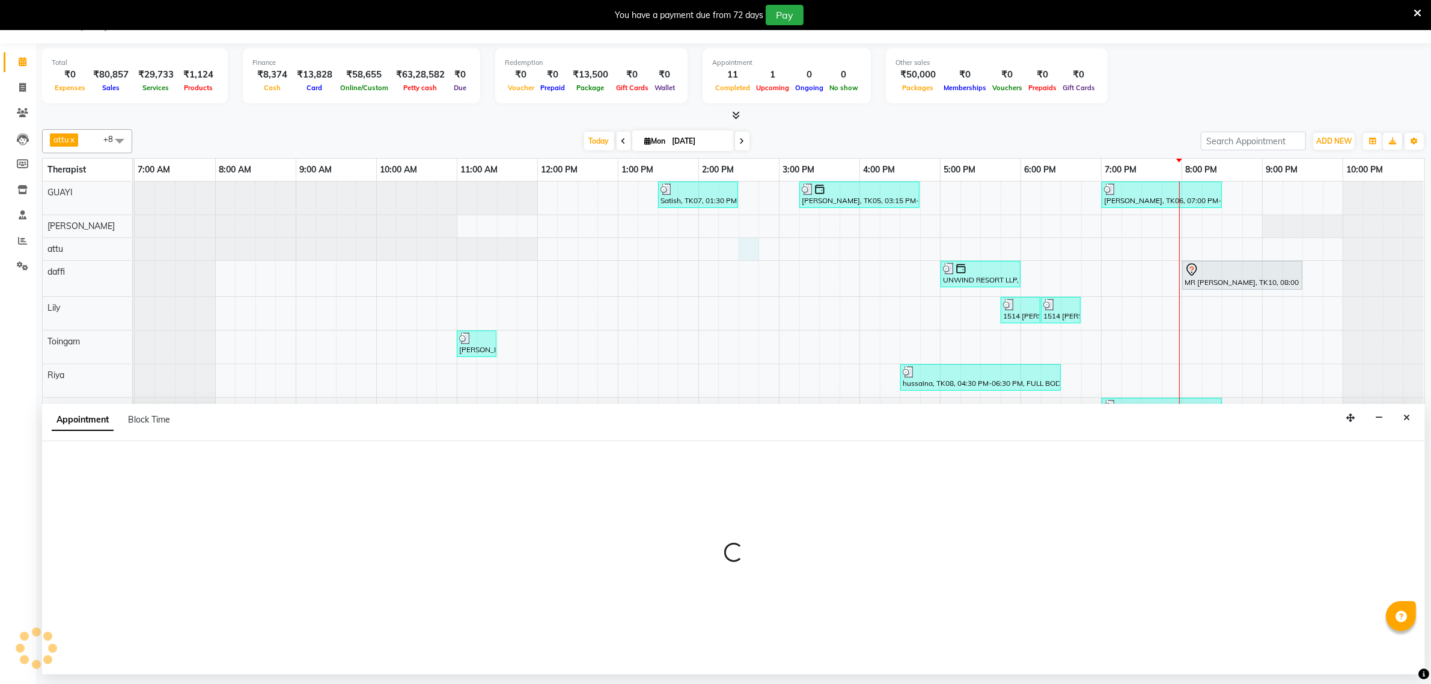
select select "51602"
select select "tentative"
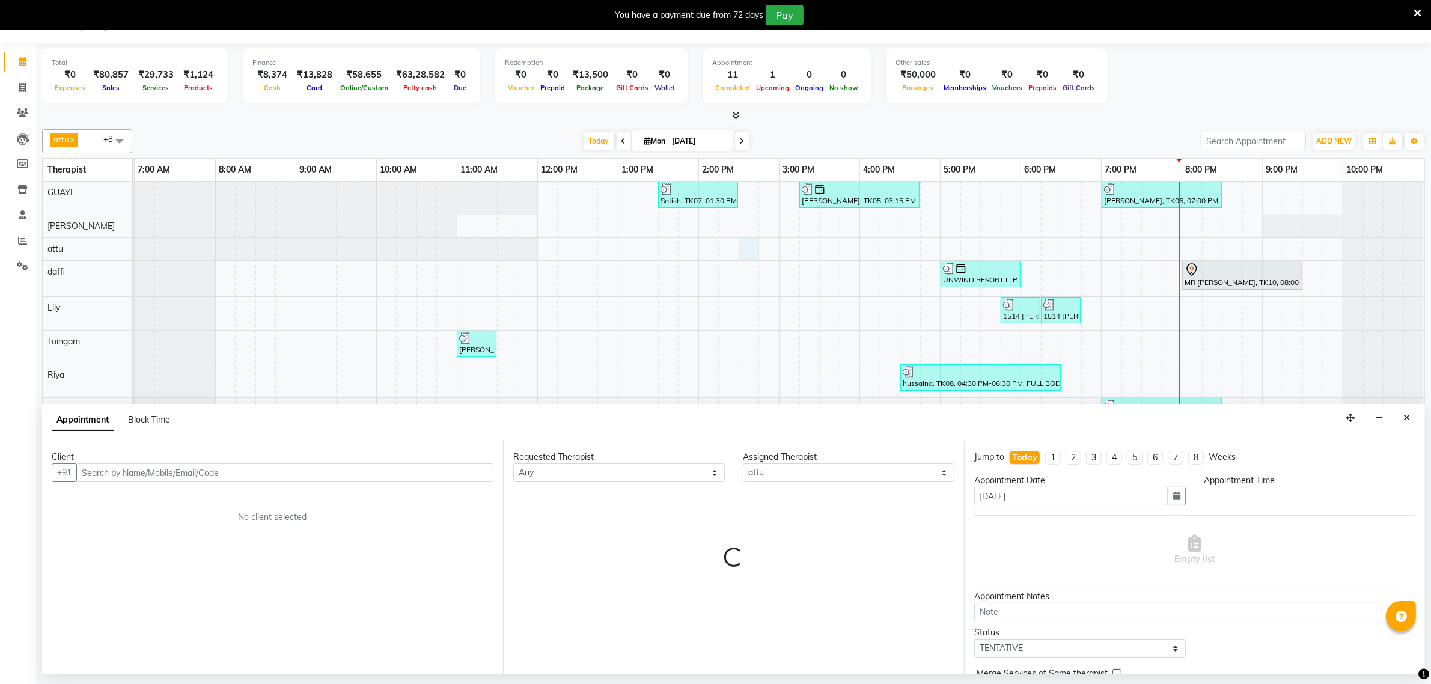
select select "870"
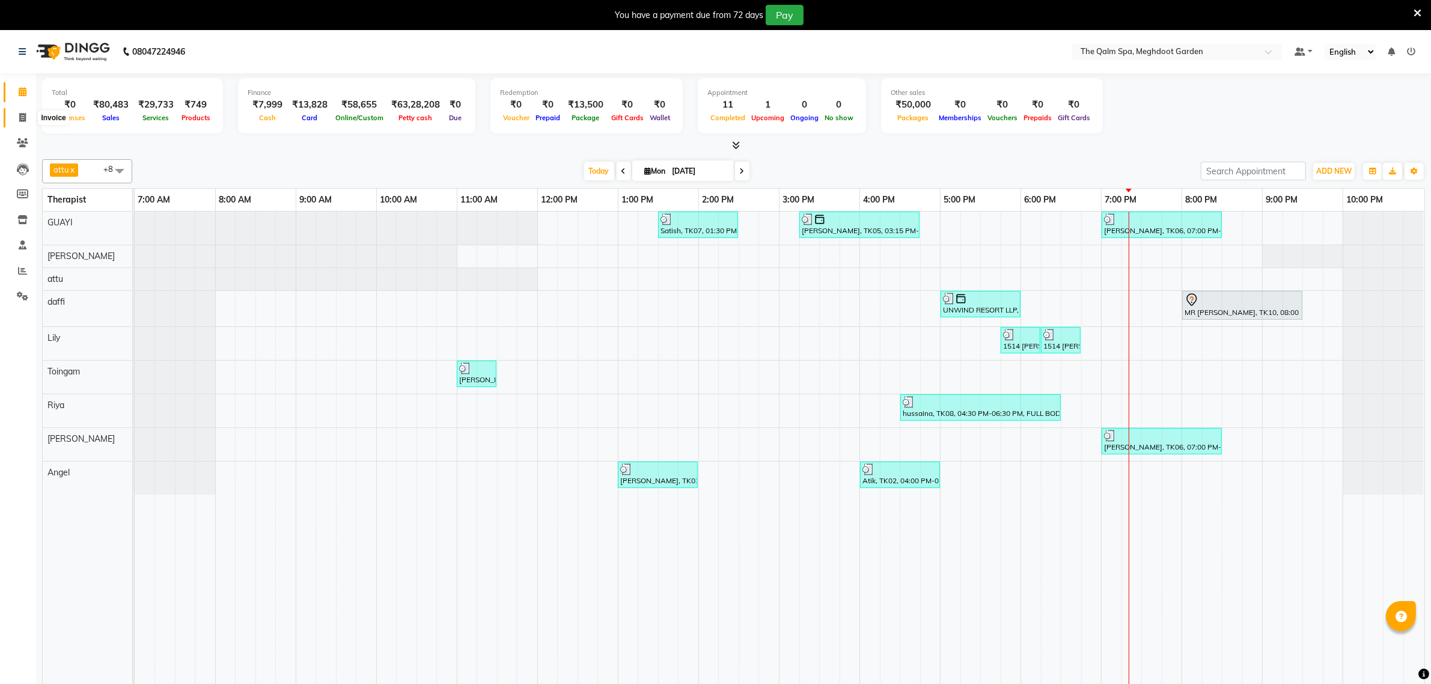
drag, startPoint x: 25, startPoint y: 118, endPoint x: 32, endPoint y: 119, distance: 7.2
click at [25, 118] on icon at bounding box center [22, 117] width 7 height 9
select select "service"
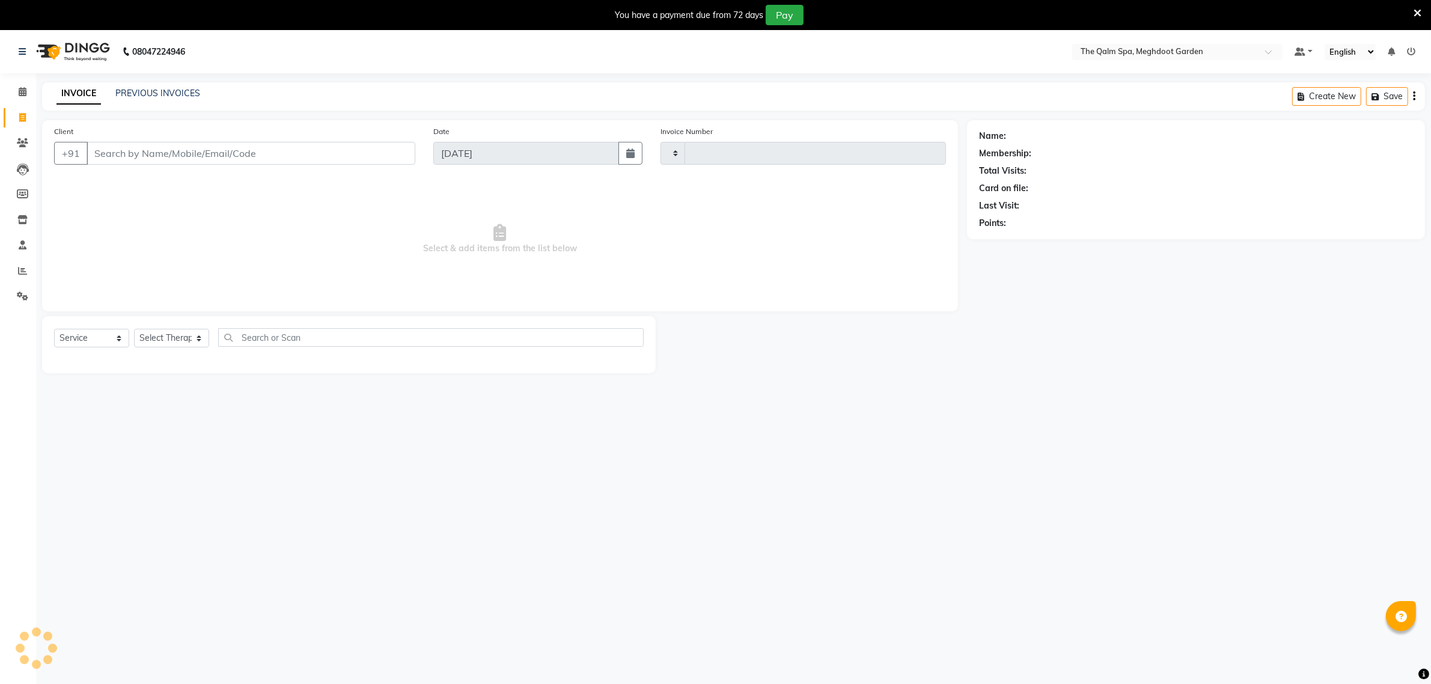
type input "1888"
select select "6401"
click at [170, 91] on link "PREVIOUS INVOICES" at bounding box center [157, 93] width 85 height 11
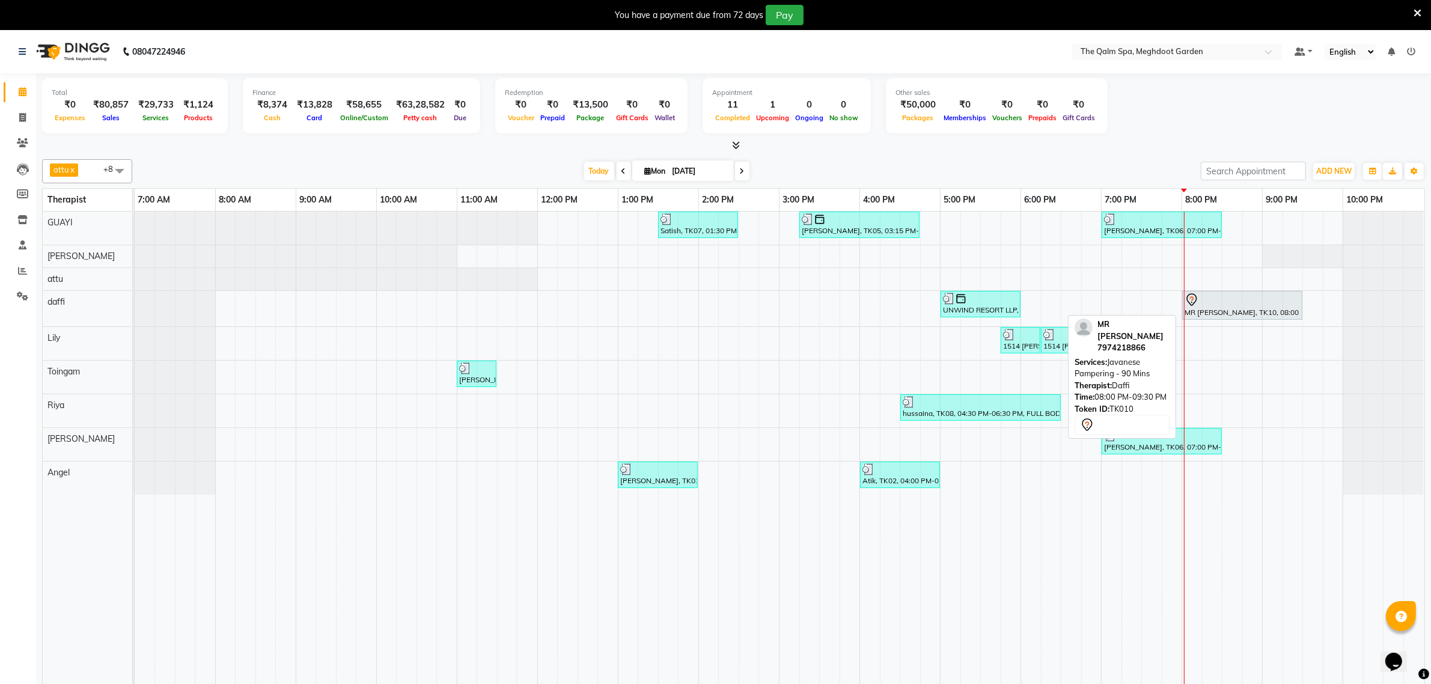
click at [1241, 311] on div "MR [PERSON_NAME], TK10, 08:00 PM-09:30 PM, Javanese Pampering - 90 Mins" at bounding box center [1242, 305] width 118 height 25
select select "7"
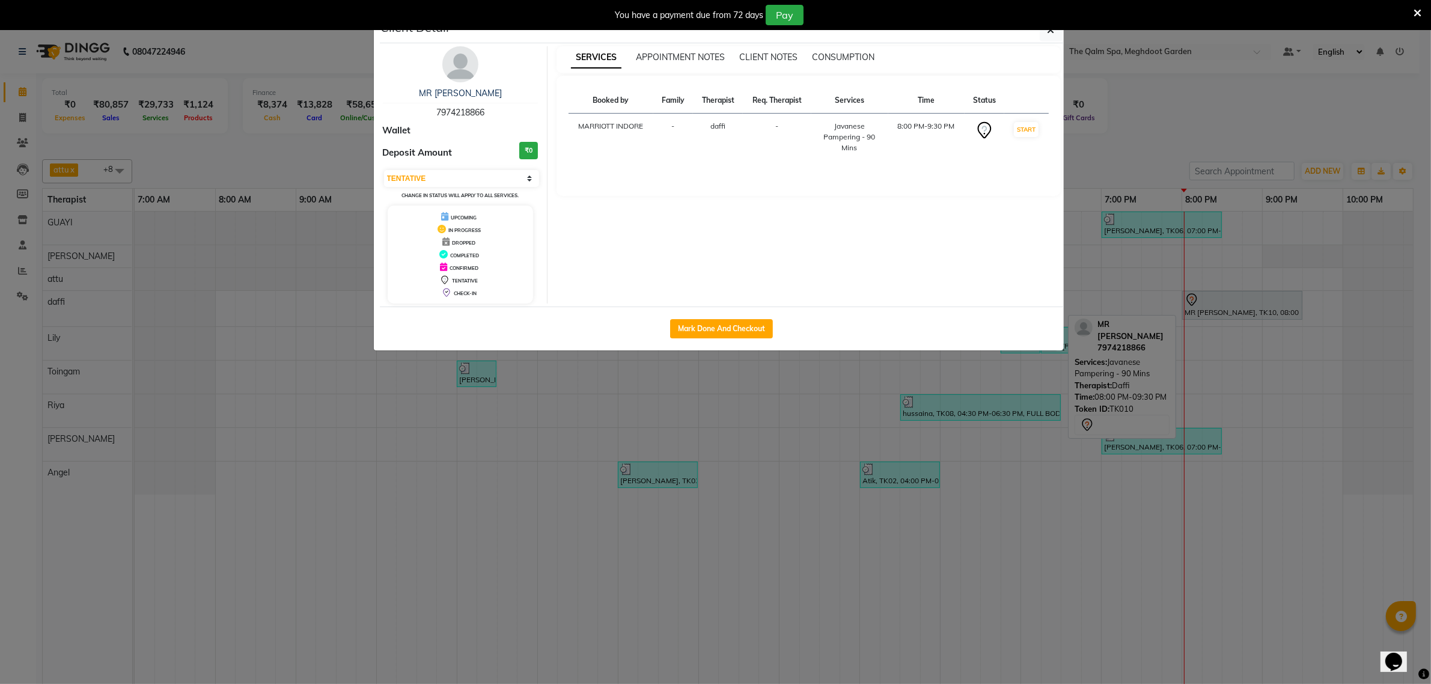
click at [1238, 310] on ngb-modal-window "Client Detail MR SUMIT 7974218866 Wallet Deposit Amount ₹0 Select IN SERVICE CO…" at bounding box center [715, 342] width 1431 height 684
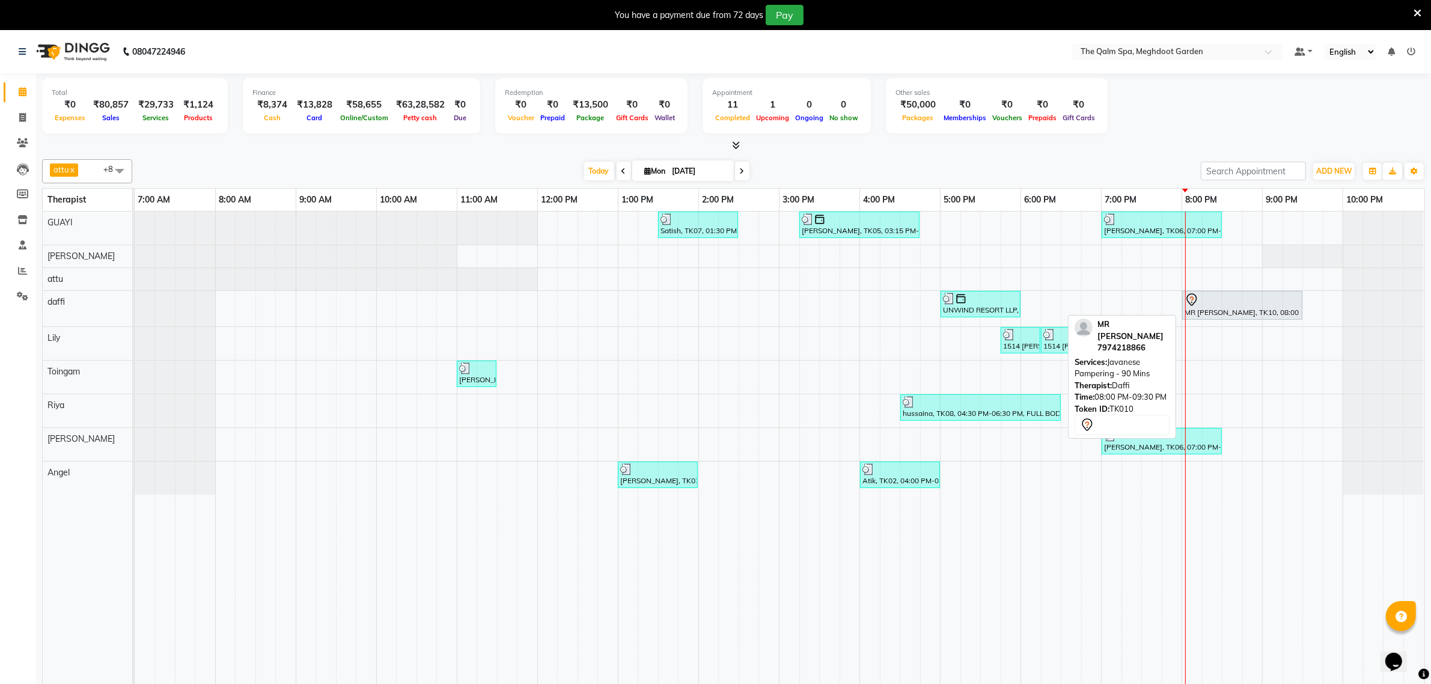
click at [1220, 305] on div at bounding box center [1241, 300] width 115 height 14
select select "7"
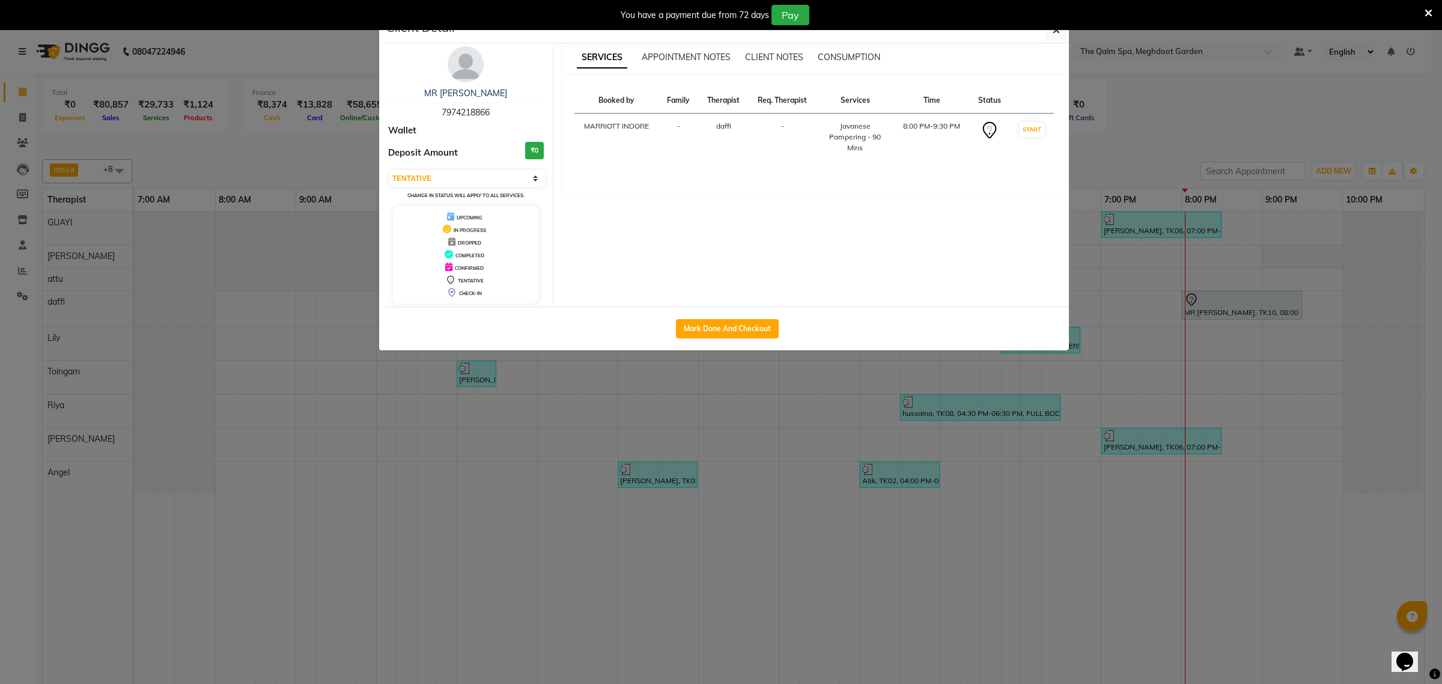
click at [896, 57] on div "SERVICES APPOINTMENT NOTES CLIENT NOTES CONSUMPTION" at bounding box center [807, 57] width 490 height 13
click at [1208, 311] on ngb-modal-window "Client Detail MR SUMIT 7974218866 Wallet Deposit Amount ₹0 Select IN SERVICE CO…" at bounding box center [721, 342] width 1442 height 684
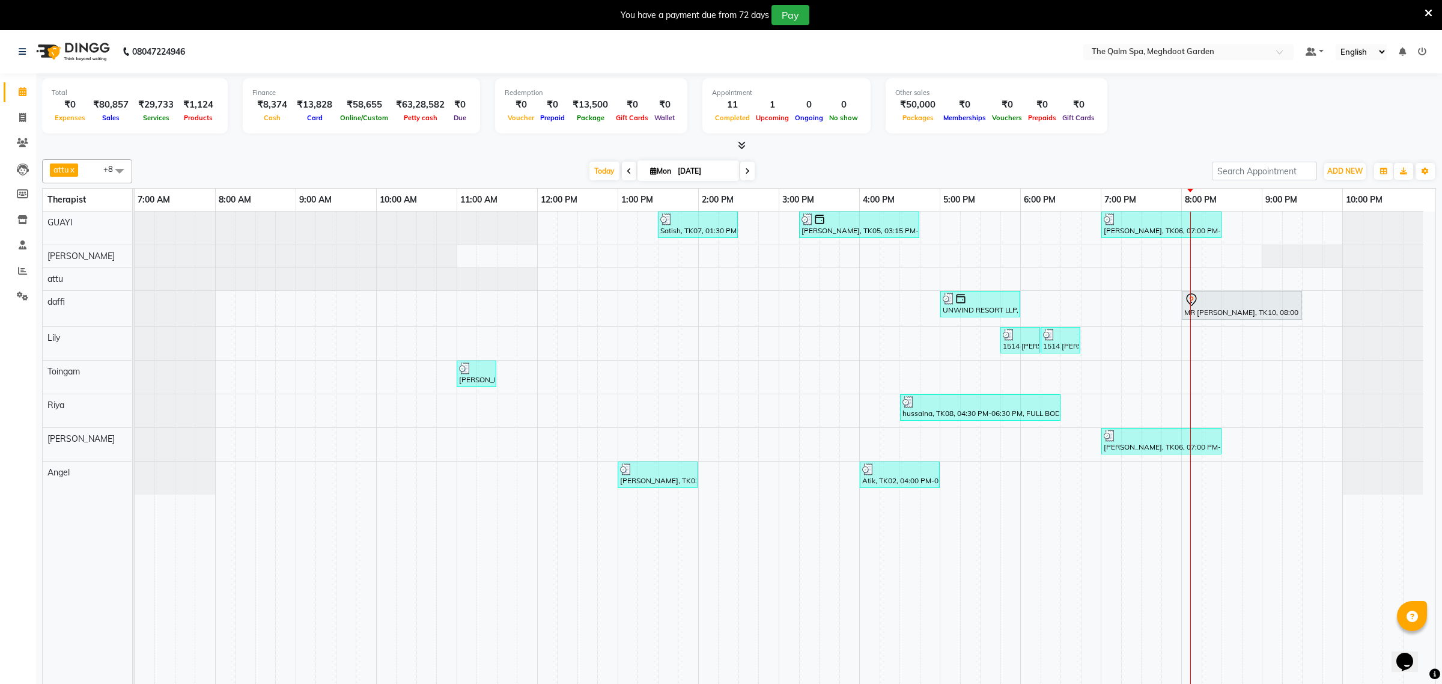
click at [1255, 308] on div "MR [PERSON_NAME], TK10, 08:00 PM-09:30 PM, Javanese Pampering - 90 Mins" at bounding box center [1242, 305] width 118 height 25
select select "7"
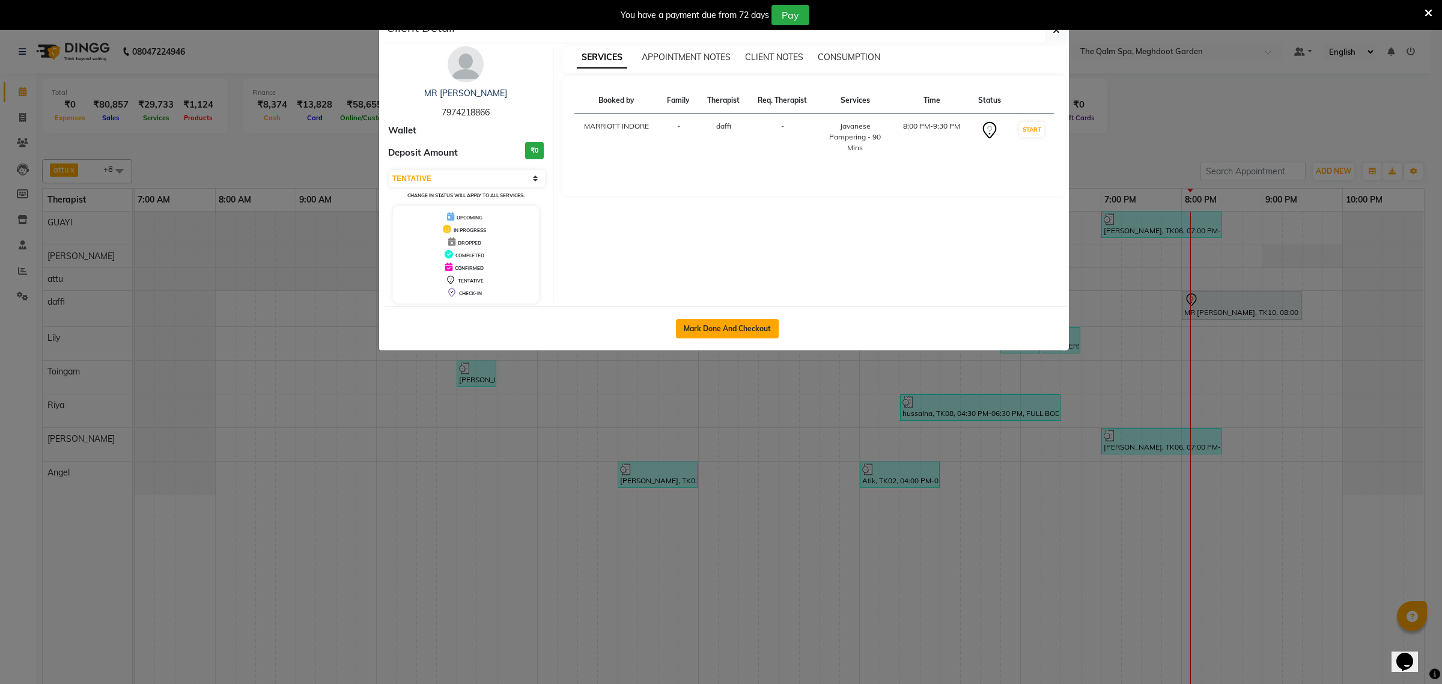
click at [738, 329] on button "Mark Done And Checkout" at bounding box center [727, 328] width 103 height 19
select select "service"
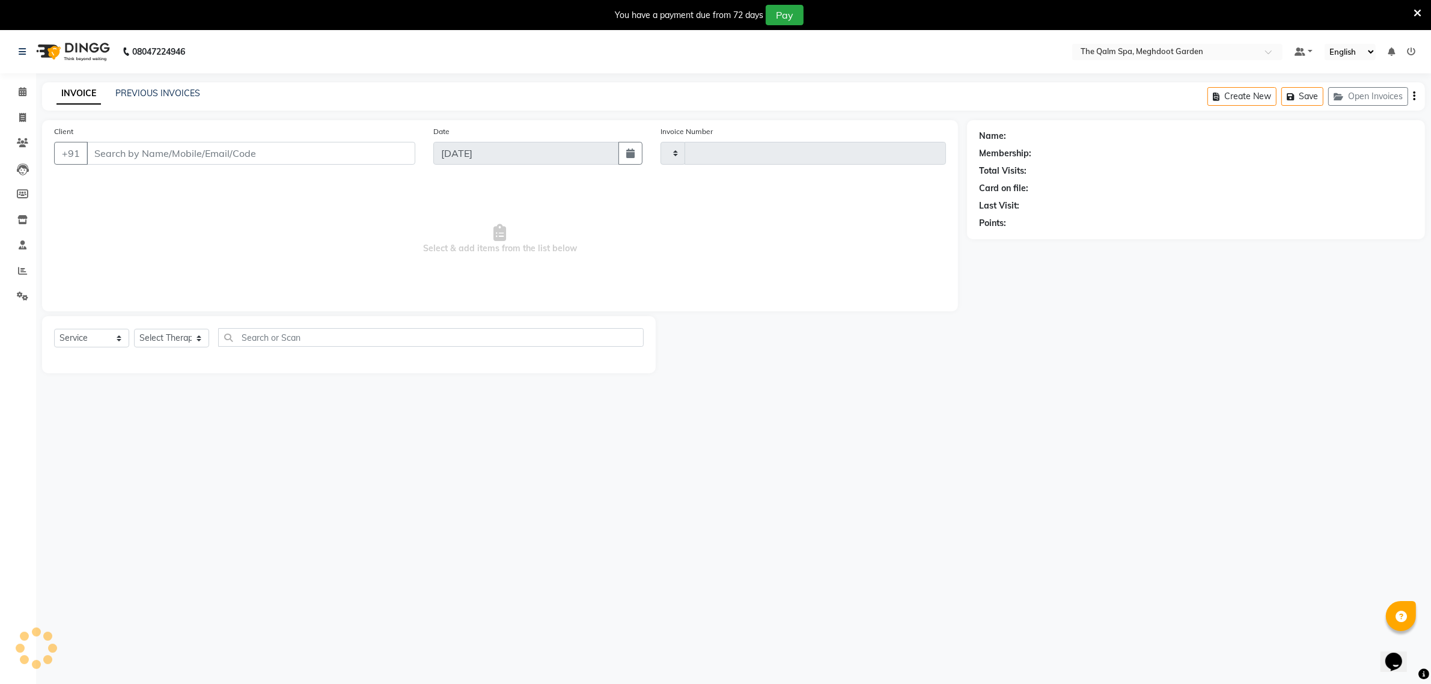
type input "1889"
select select "6401"
type input "7974218866"
select select "72290"
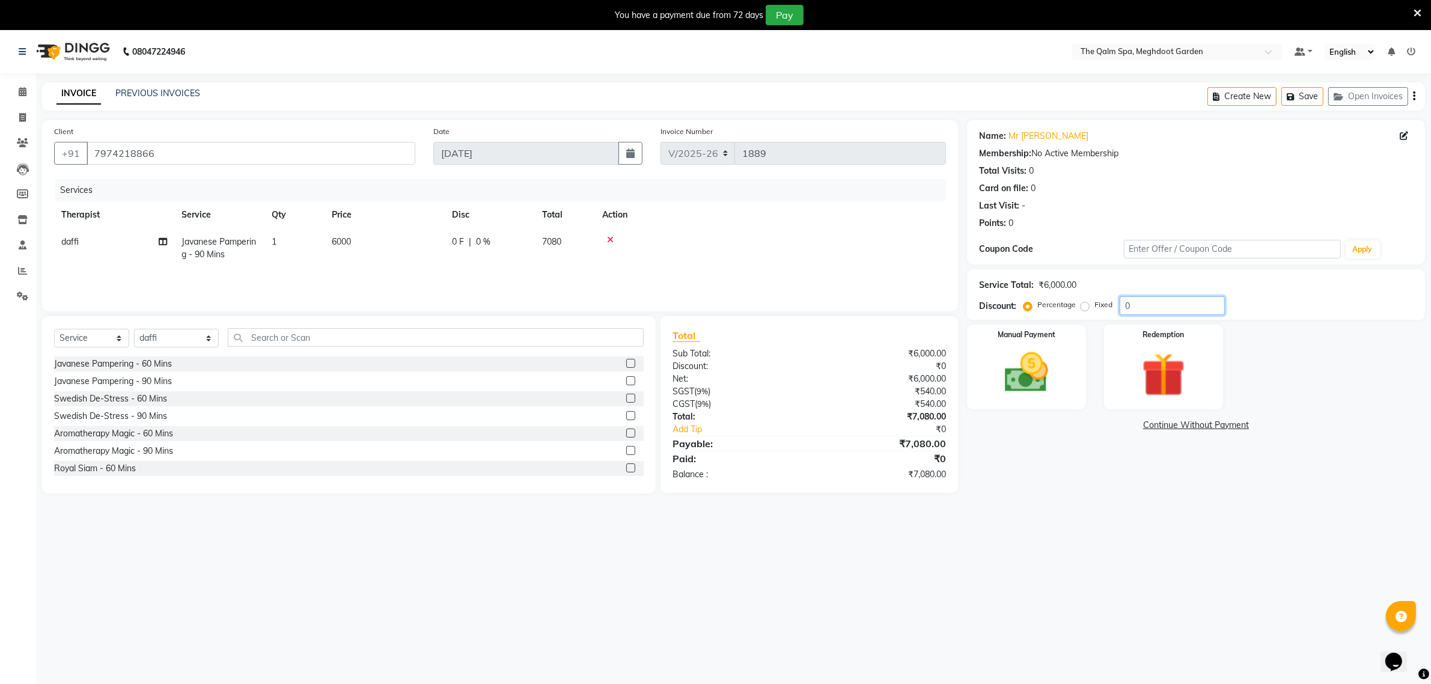
click at [1136, 308] on input "0" at bounding box center [1171, 305] width 105 height 19
type input "20"
click at [1034, 388] on img at bounding box center [1026, 373] width 74 height 52
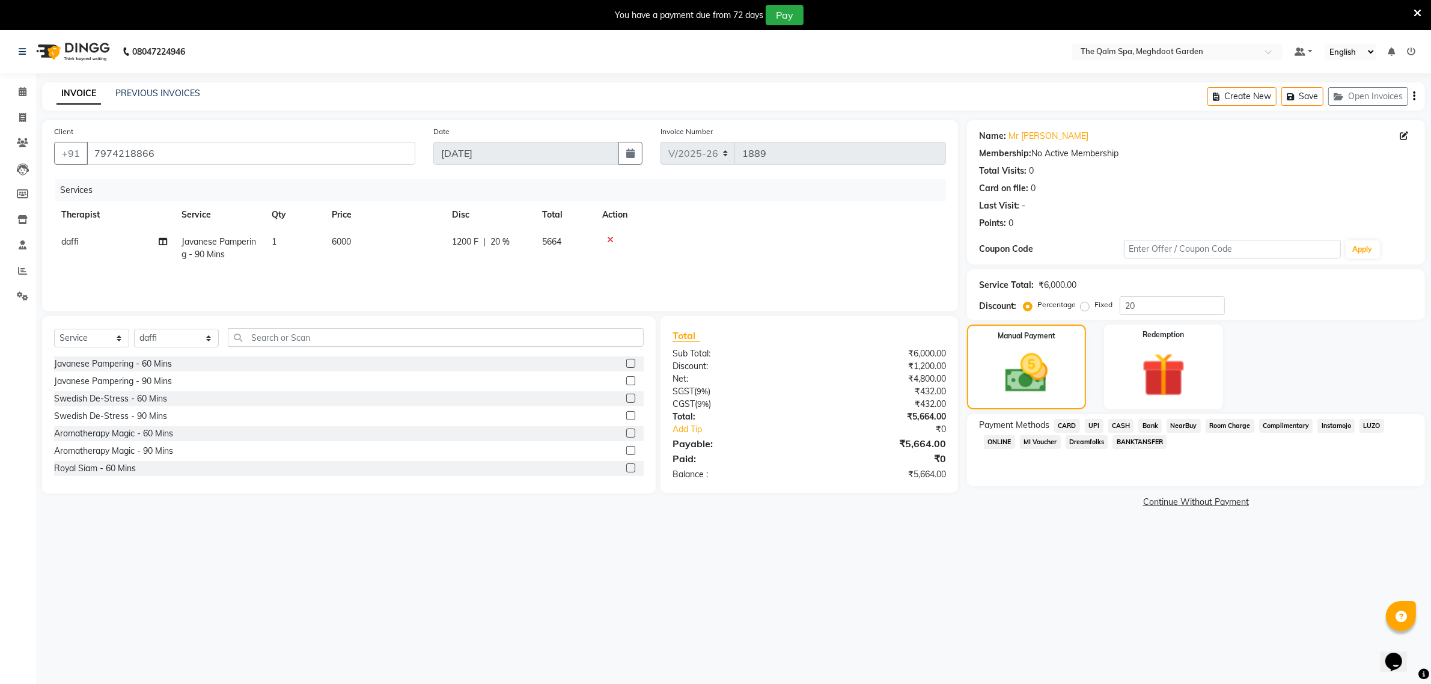
click at [1088, 425] on span "UPI" at bounding box center [1094, 426] width 19 height 14
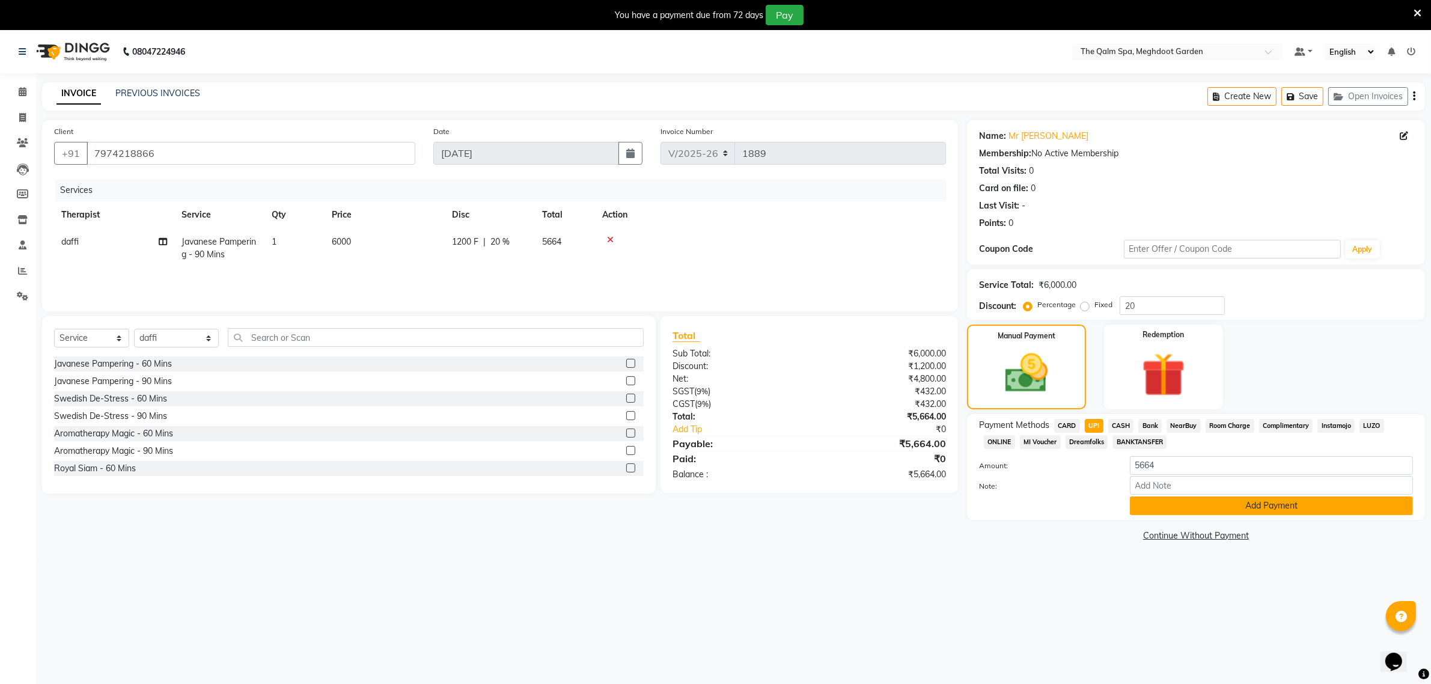
click at [1183, 506] on button "Add Payment" at bounding box center [1271, 505] width 283 height 19
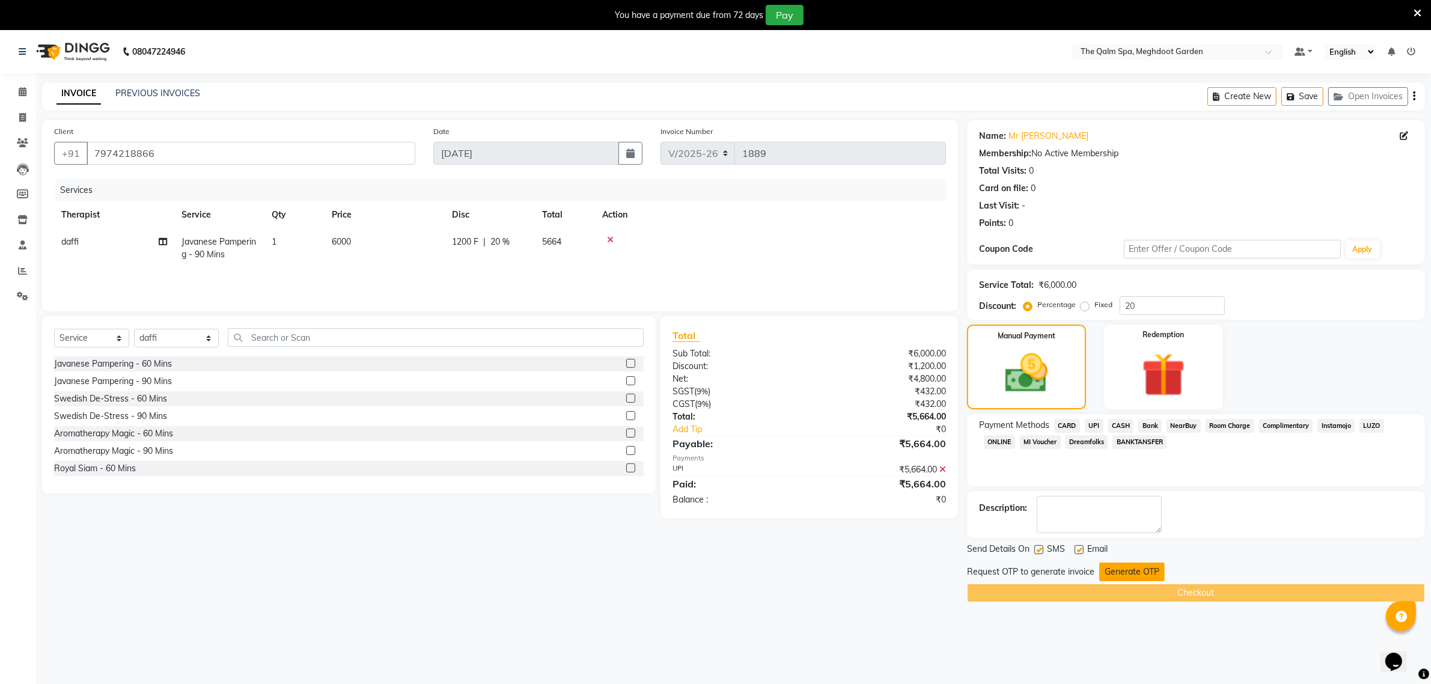
click at [1113, 571] on button "Generate OTP" at bounding box center [1131, 571] width 65 height 19
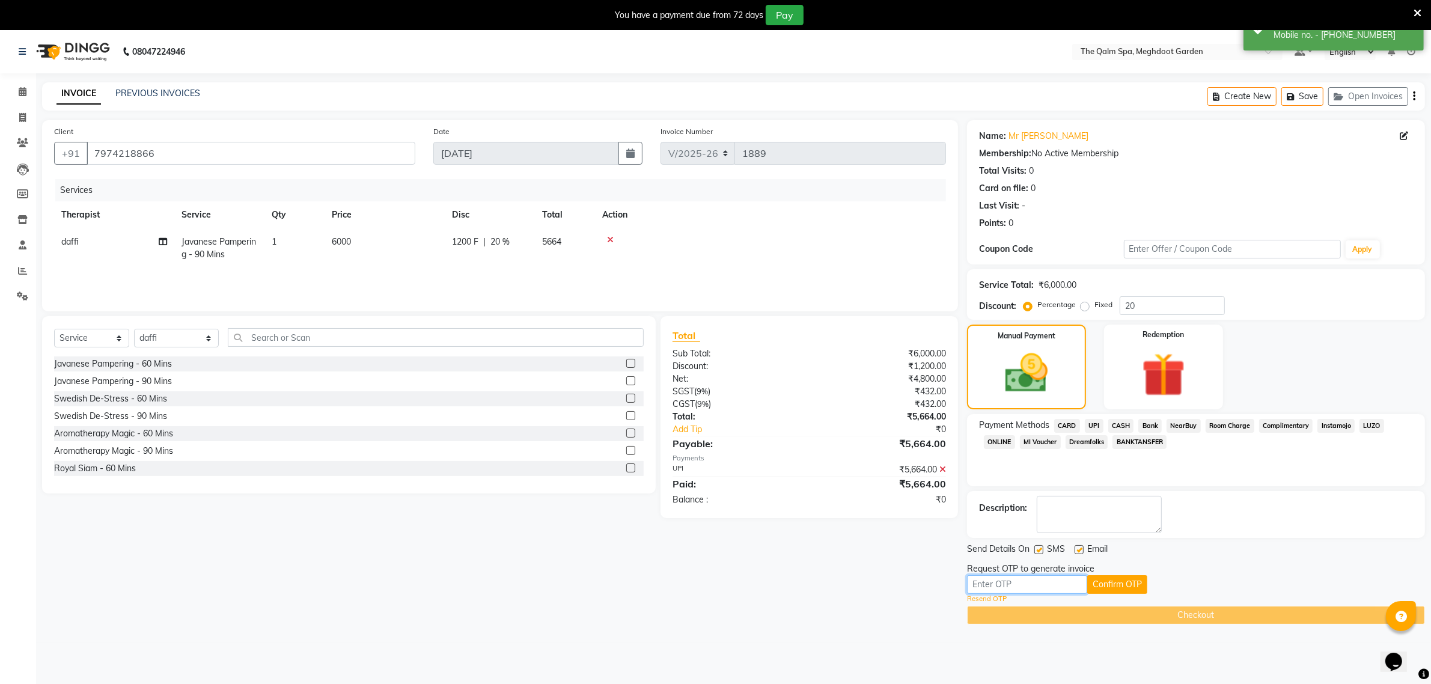
click at [1059, 581] on input "text" at bounding box center [1027, 584] width 120 height 19
click at [987, 580] on input "5875" at bounding box center [1027, 584] width 120 height 19
click at [722, 581] on div "Client [PHONE_NUMBER] Date [DATE] Invoice Number V/2025 V/[PHONE_NUMBER] Servic…" at bounding box center [500, 372] width 934 height 504
click at [1035, 583] on input "58758755" at bounding box center [1027, 584] width 120 height 19
click at [1034, 581] on input "58758755" at bounding box center [1027, 584] width 120 height 19
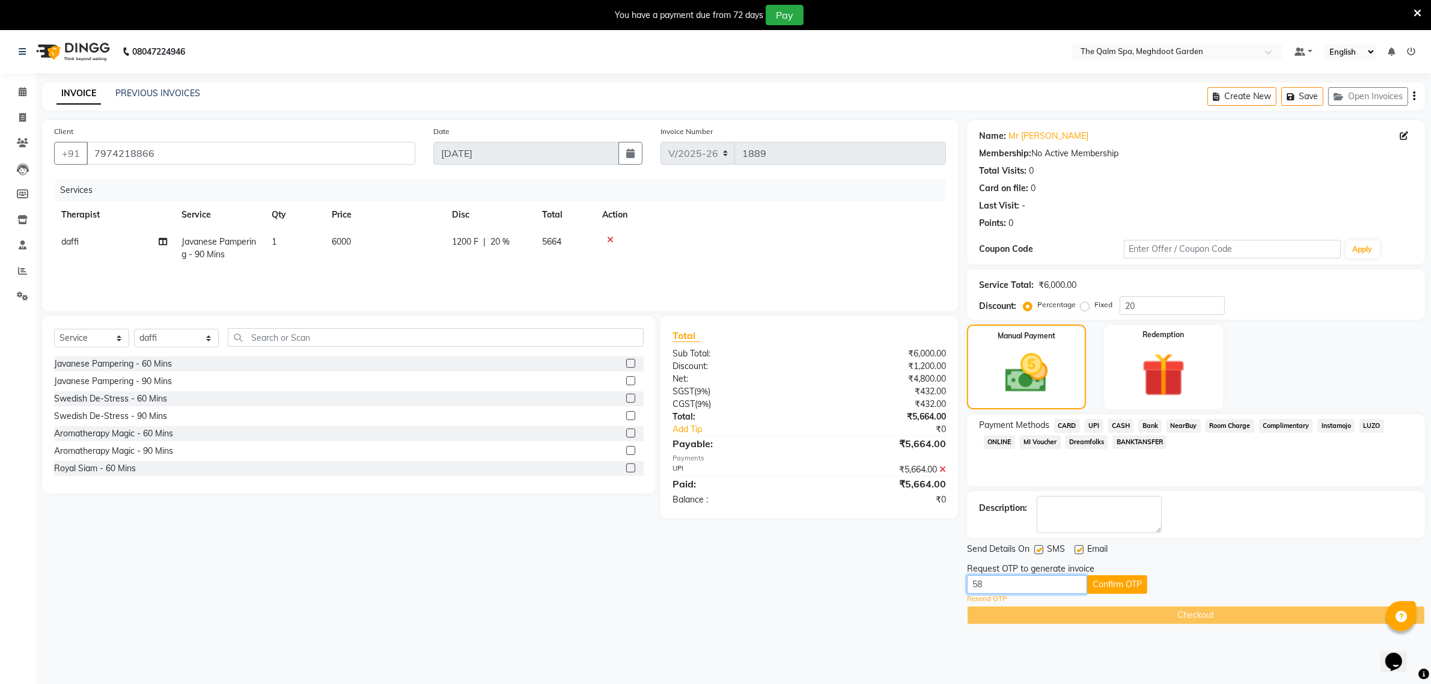
type input "5"
click at [1417, 12] on icon at bounding box center [1417, 13] width 8 height 11
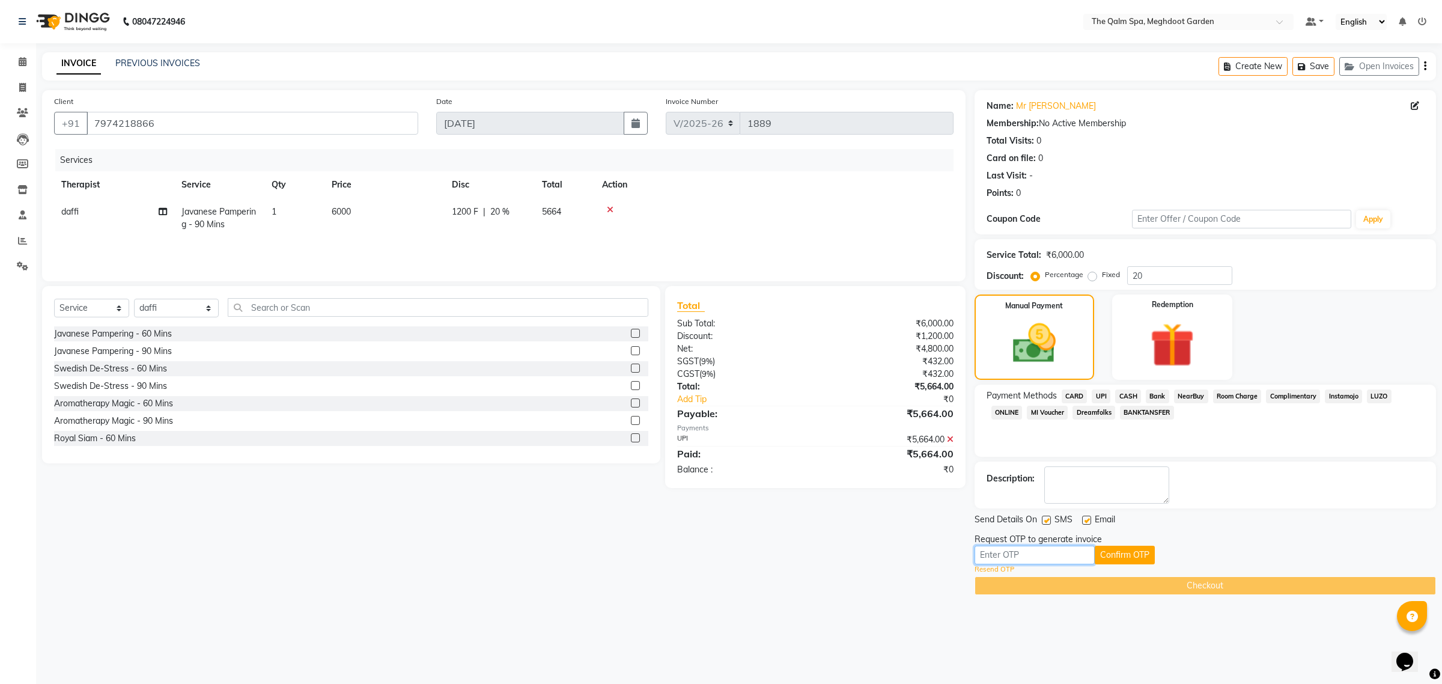
click at [1023, 556] on input "text" at bounding box center [1035, 555] width 120 height 19
click at [1104, 561] on button "Confirm OTP" at bounding box center [1125, 555] width 60 height 19
click at [1028, 551] on input "5875" at bounding box center [1035, 555] width 120 height 19
click at [1028, 550] on input "5875" at bounding box center [1035, 555] width 120 height 19
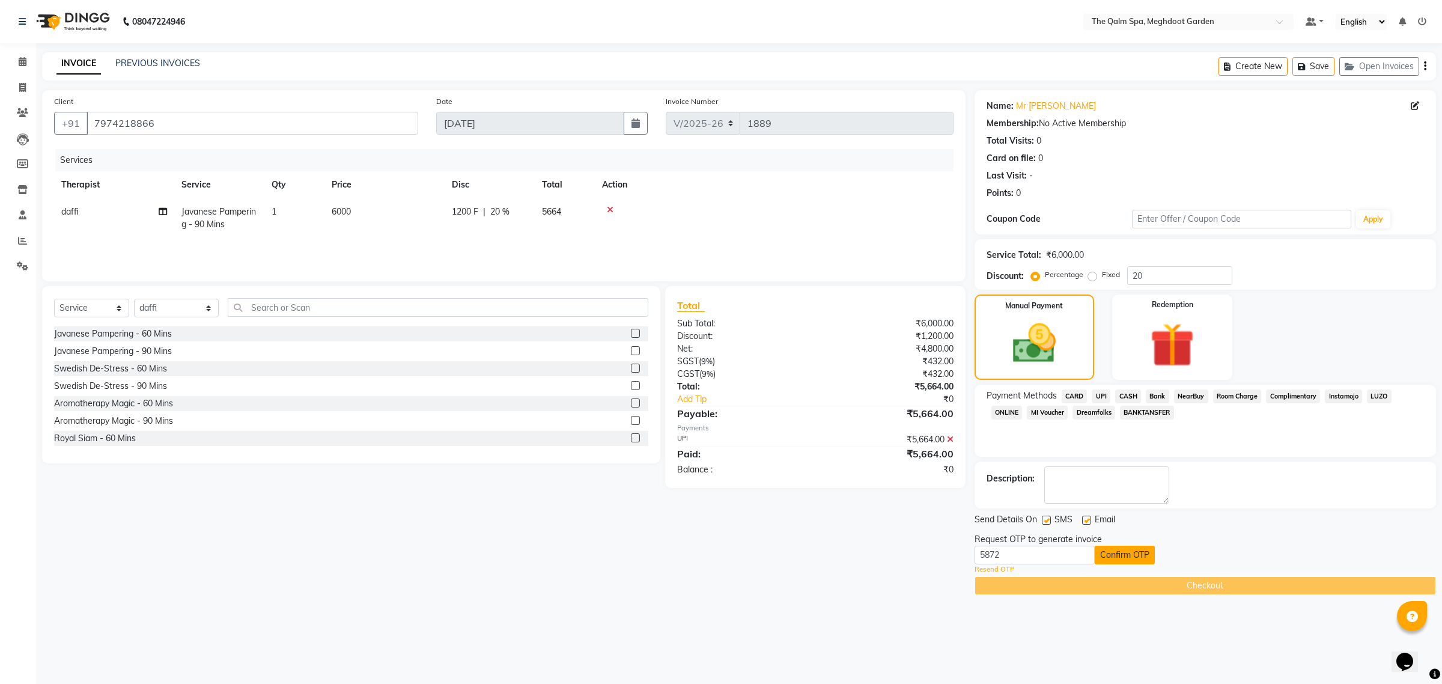
click at [1118, 552] on button "Confirm OTP" at bounding box center [1125, 555] width 60 height 19
click at [1062, 555] on input "5872" at bounding box center [1035, 555] width 120 height 19
click at [1119, 557] on button "Confirm OTP" at bounding box center [1125, 555] width 60 height 19
click at [1011, 550] on input "5873" at bounding box center [1035, 555] width 120 height 19
click at [1115, 554] on button "Confirm OTP" at bounding box center [1125, 555] width 60 height 19
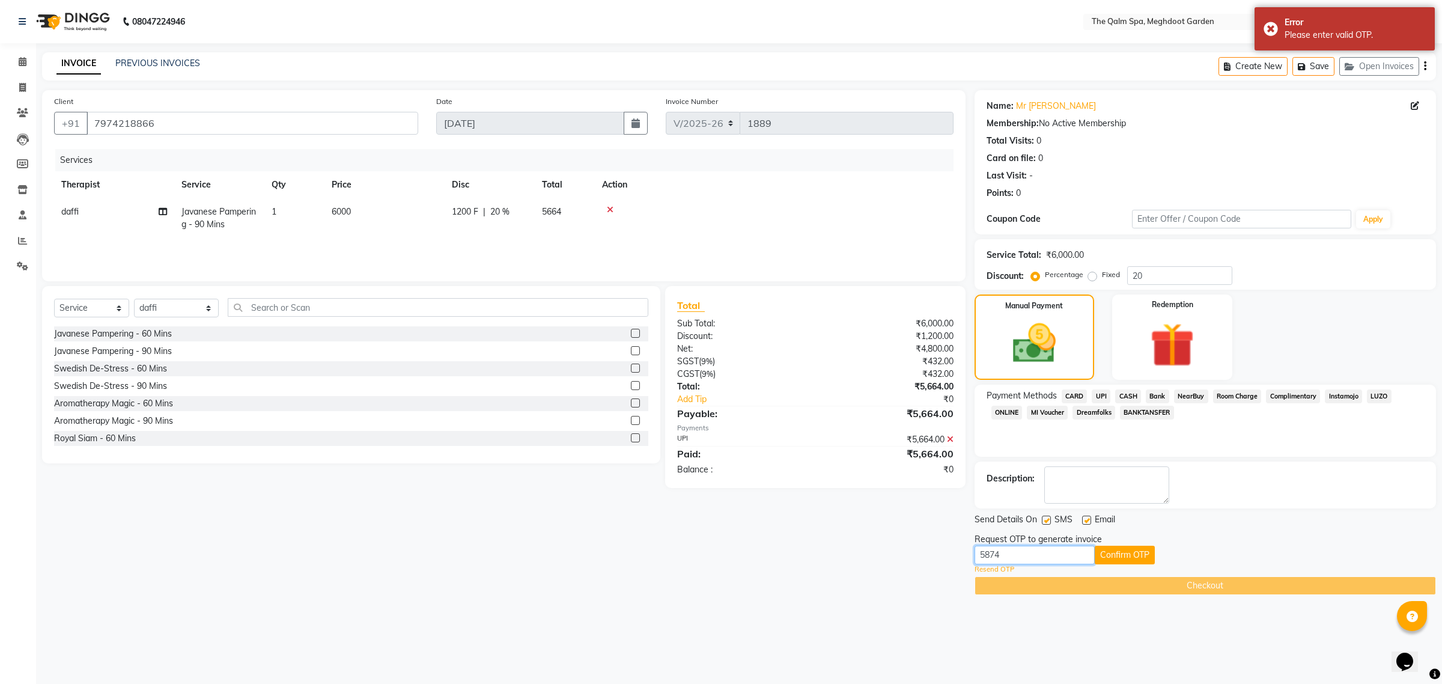
click at [1043, 555] on input "5874" at bounding box center [1035, 555] width 120 height 19
click at [1044, 553] on input "5874" at bounding box center [1035, 555] width 120 height 19
click at [1122, 550] on button "Confirm OTP" at bounding box center [1125, 555] width 60 height 19
click at [1068, 554] on input "5871" at bounding box center [1035, 555] width 120 height 19
type input "5"
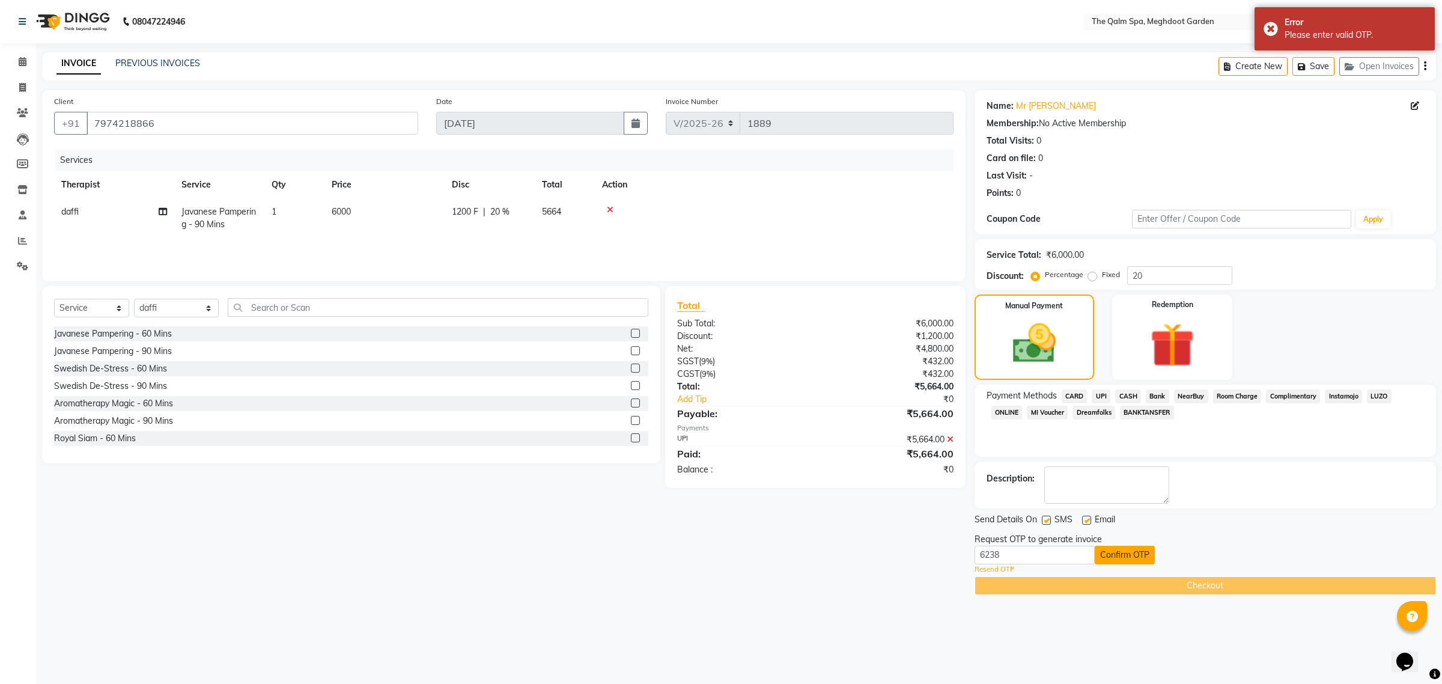
click at [1143, 554] on button "Confirm OTP" at bounding box center [1125, 555] width 60 height 19
drag, startPoint x: 959, startPoint y: 558, endPoint x: 894, endPoint y: 562, distance: 65.6
click at [903, 563] on div "Client [PHONE_NUMBER] Date [DATE] Invoice Number V/2025 V/[PHONE_NUMBER] Servic…" at bounding box center [739, 342] width 1412 height 505
click at [1151, 552] on button "Confirm OTP" at bounding box center [1125, 555] width 60 height 19
drag, startPoint x: 1047, startPoint y: 547, endPoint x: 958, endPoint y: 561, distance: 89.3
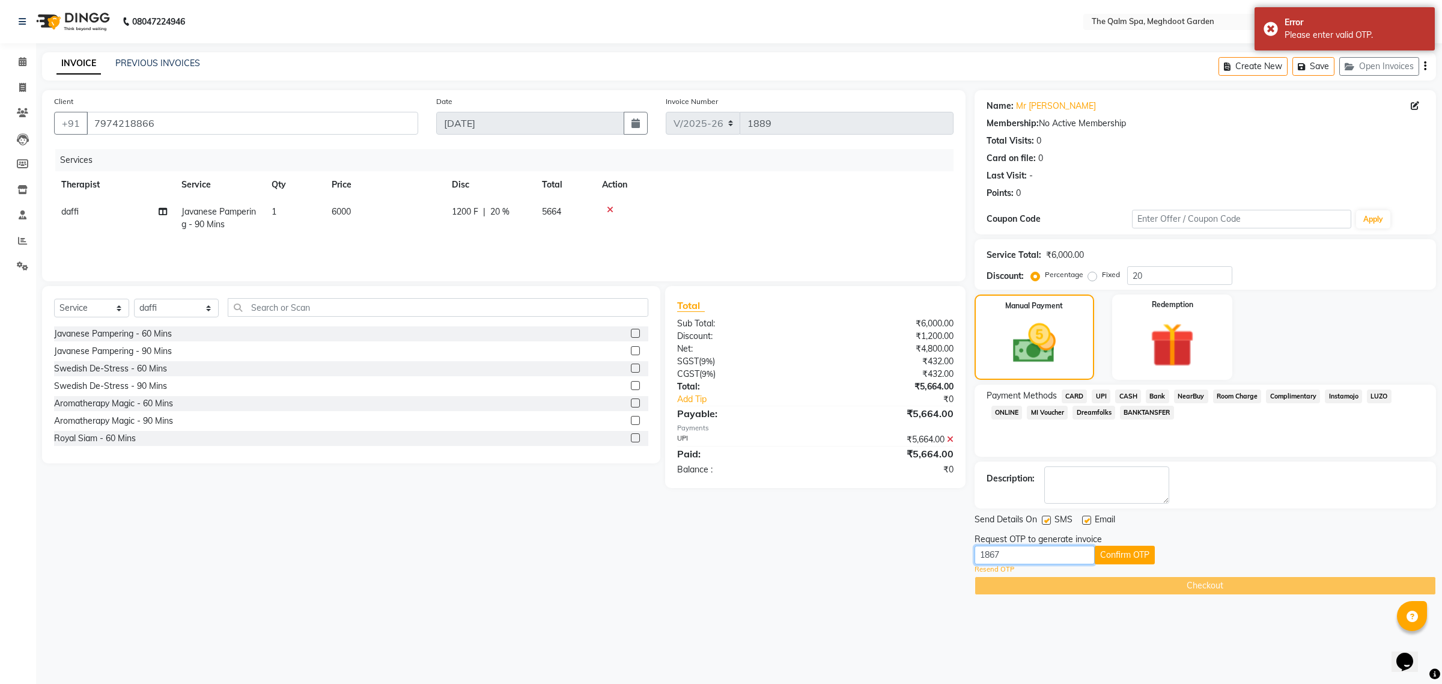
click at [959, 561] on div "Client [PHONE_NUMBER] Date [DATE] Invoice Number V/2025 V/[PHONE_NUMBER] Servic…" at bounding box center [739, 342] width 1412 height 505
click at [1106, 554] on button "Confirm OTP" at bounding box center [1125, 555] width 60 height 19
click at [1040, 553] on input "8167" at bounding box center [1035, 555] width 120 height 19
click at [1038, 553] on input "8167" at bounding box center [1035, 555] width 120 height 19
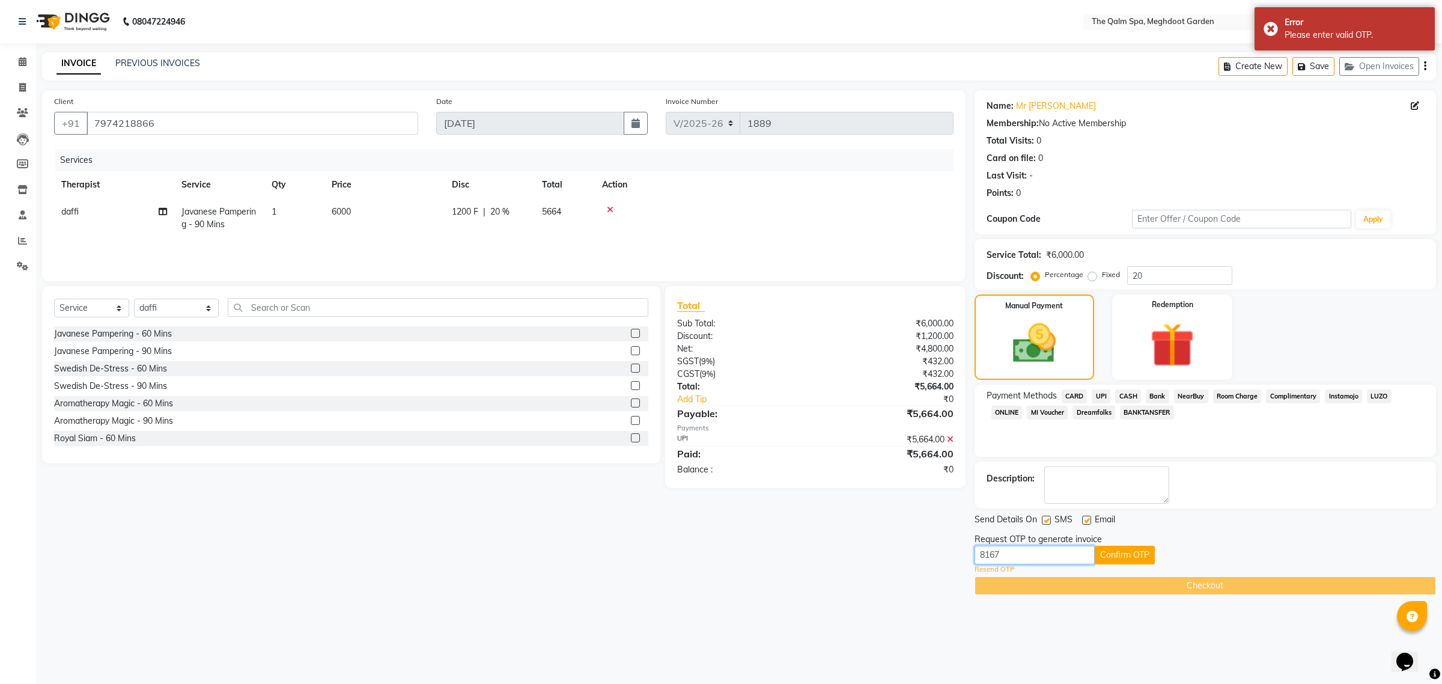
click at [1038, 553] on input "8167" at bounding box center [1035, 555] width 120 height 19
type input "8176"
click at [1124, 546] on button "Confirm OTP" at bounding box center [1125, 555] width 60 height 19
drag, startPoint x: 1005, startPoint y: 552, endPoint x: 933, endPoint y: 548, distance: 72.2
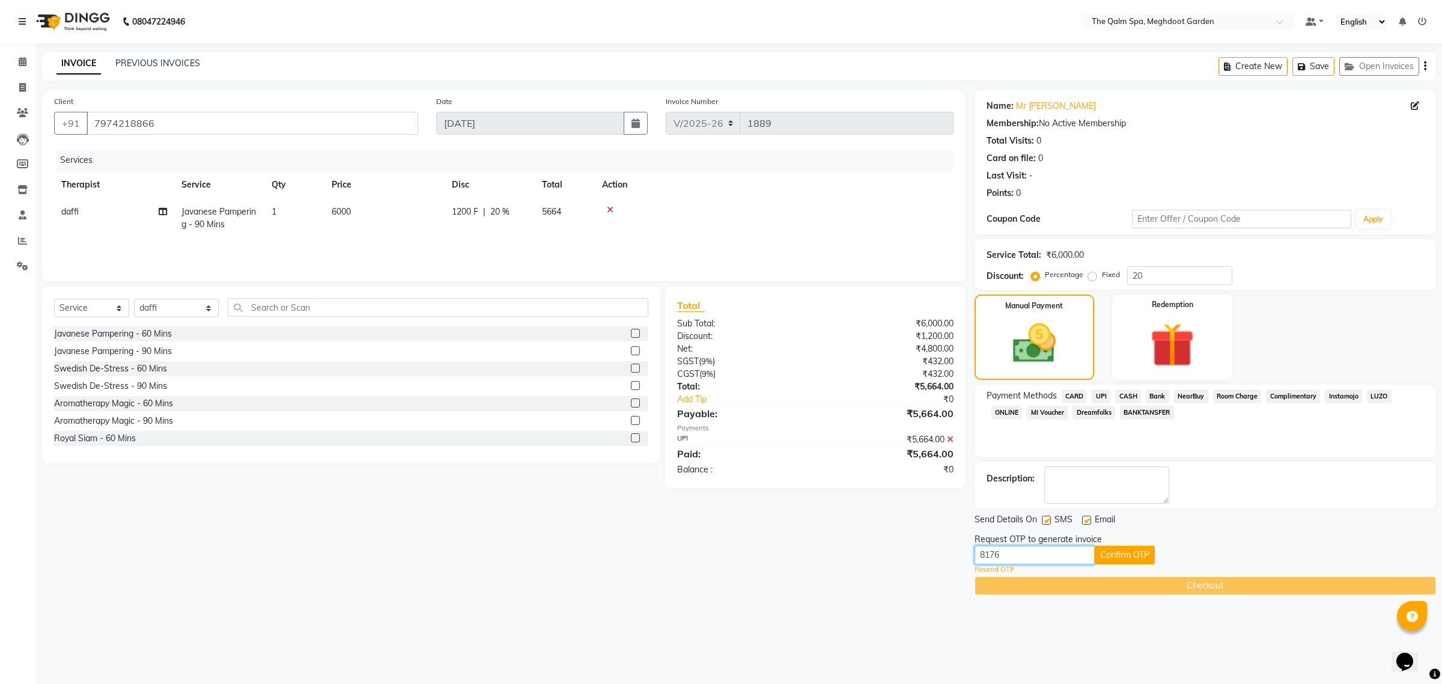
click at [941, 550] on div "Client [PHONE_NUMBER] Date [DATE] Invoice Number V/2025 V/[PHONE_NUMBER] Servic…" at bounding box center [739, 342] width 1412 height 505
click at [995, 551] on input "text" at bounding box center [1035, 555] width 120 height 19
click at [926, 550] on div "Client +91 7974218866 Date 01-09-2025 Invoice Number V/2025 V/2025-26 1889 Serv…" at bounding box center [504, 342] width 942 height 505
click at [945, 556] on div "Client +91 7974218866 Date 01-09-2025 Invoice Number V/2025 V/2025-26 1889 Serv…" at bounding box center [504, 342] width 942 height 505
click at [990, 556] on input "text" at bounding box center [1035, 555] width 120 height 19
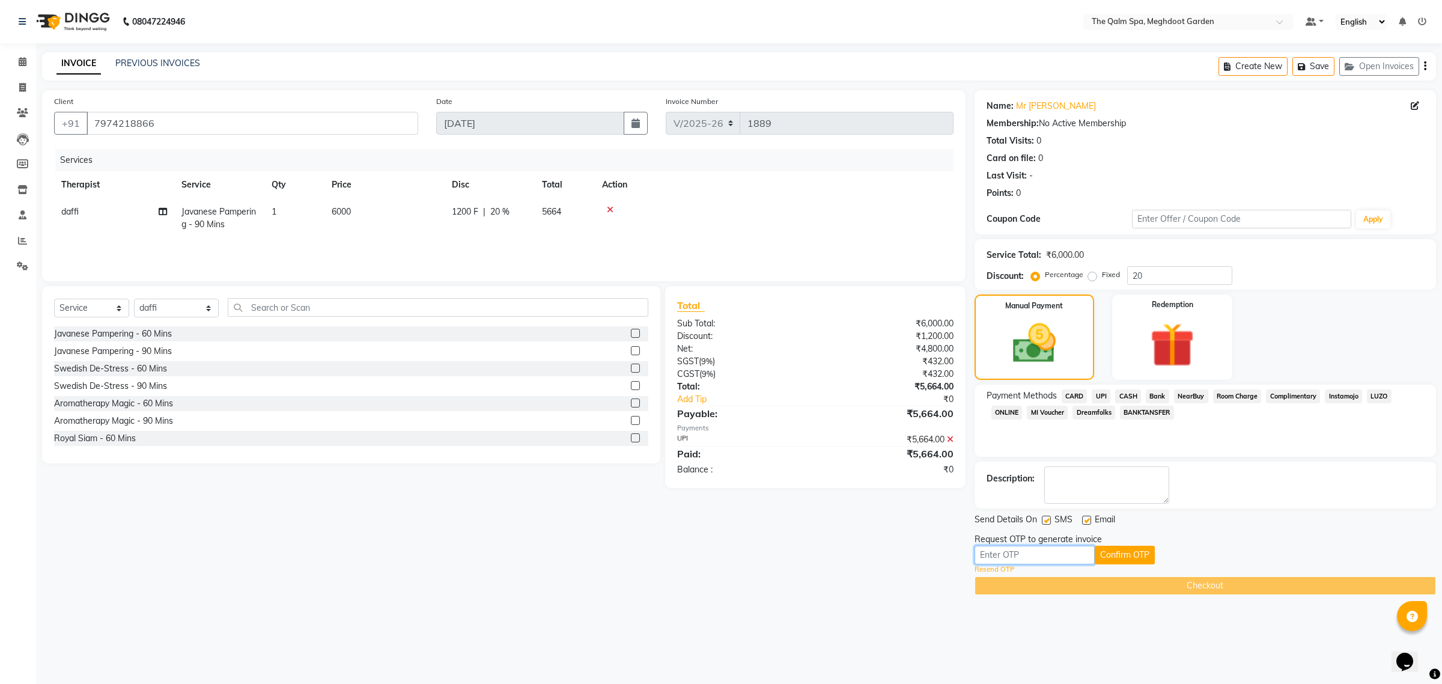
click at [990, 555] on input "text" at bounding box center [1035, 555] width 120 height 19
click at [912, 544] on div "Client +91 7974218866 Date 01-09-2025 Invoice Number V/2025 V/2025-26 1889 Serv…" at bounding box center [504, 342] width 942 height 505
click at [1003, 556] on input "text" at bounding box center [1035, 555] width 120 height 19
click at [912, 547] on div "Client +91 7974218866 Date 01-09-2025 Invoice Number V/2025 V/2025-26 1889 Serv…" at bounding box center [504, 342] width 942 height 505
click at [921, 525] on div "Client +91 7974218866 Date 01-09-2025 Invoice Number V/2025 V/2025-26 1889 Serv…" at bounding box center [504, 342] width 942 height 505
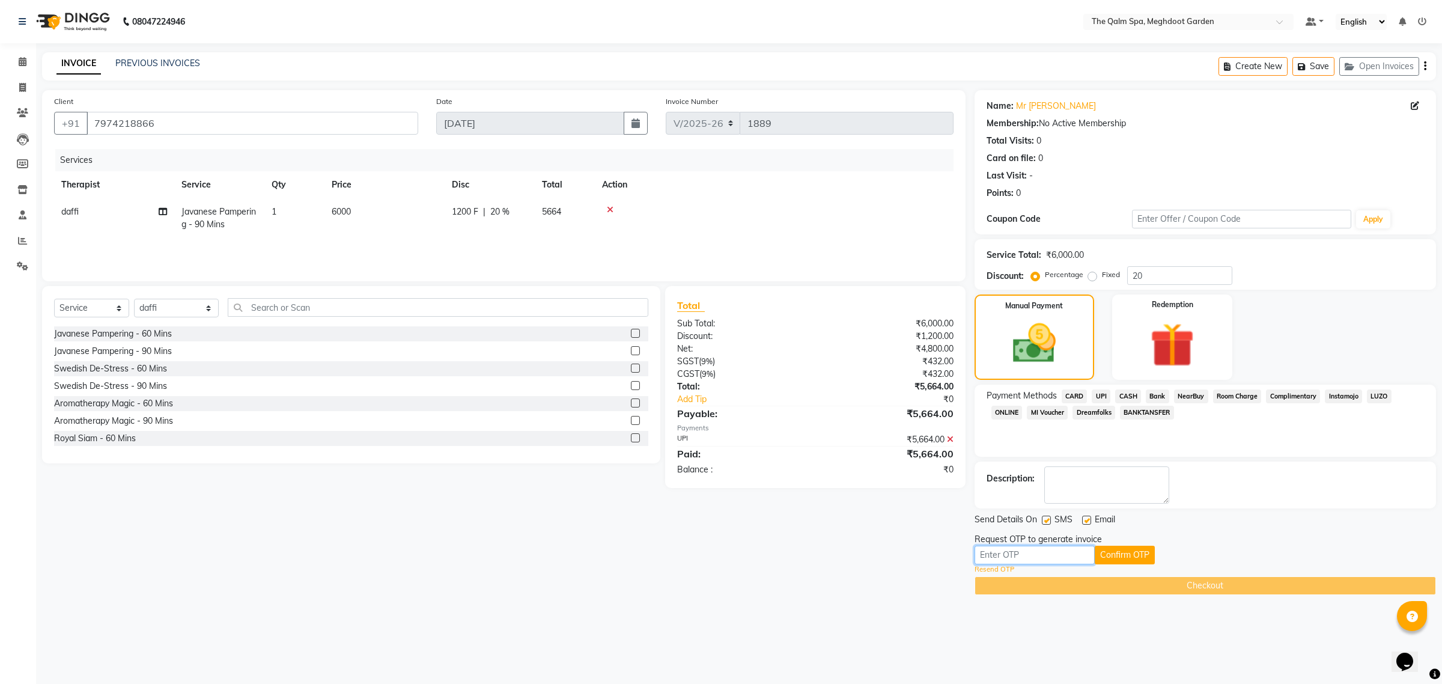
click at [1015, 551] on input "text" at bounding box center [1035, 555] width 120 height 19
click at [924, 523] on div "Client +91 7974218866 Date 01-09-2025 Invoice Number V/2025 V/2025-26 1889 Serv…" at bounding box center [504, 342] width 942 height 505
click at [993, 553] on input "text" at bounding box center [1035, 555] width 120 height 19
click at [761, 595] on div "Client +91 7974218866 Date 01-09-2025 Invoice Number V/2025 V/2025-26 1889 Serv…" at bounding box center [504, 342] width 942 height 505
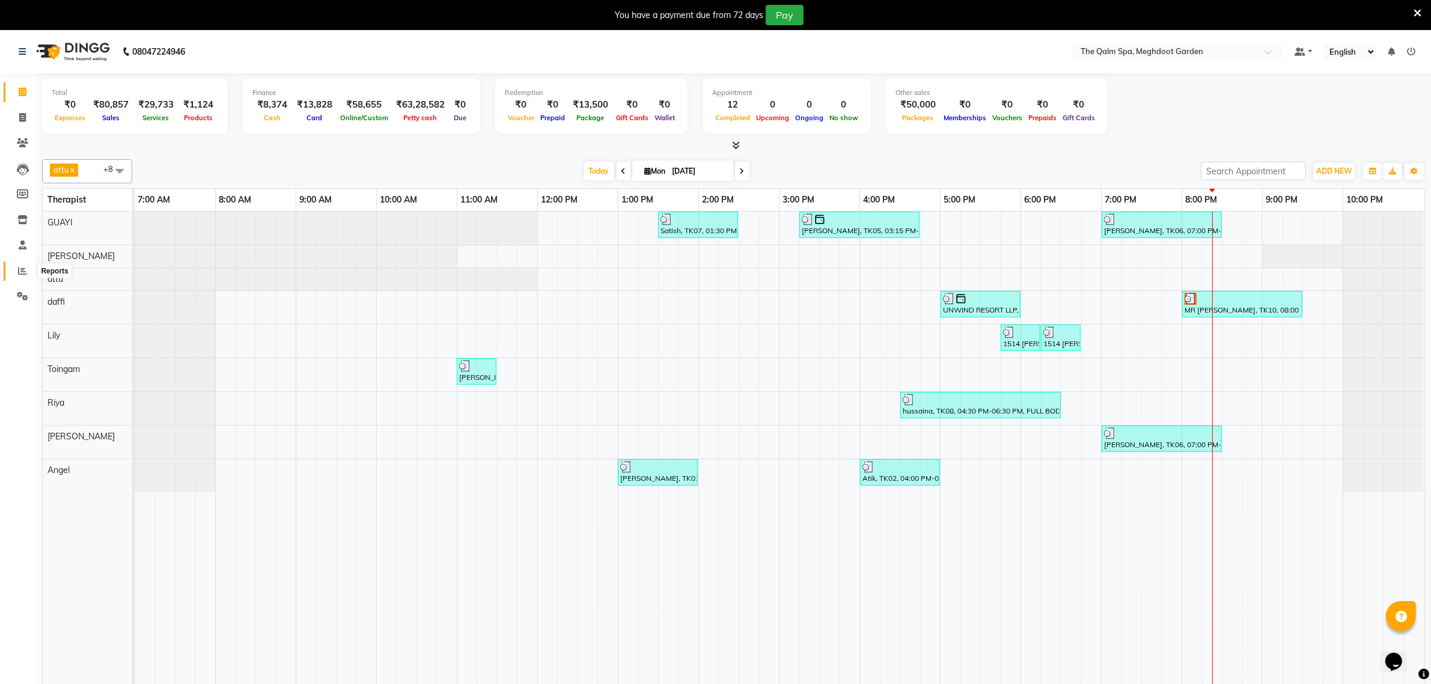
click at [22, 271] on icon at bounding box center [22, 270] width 9 height 9
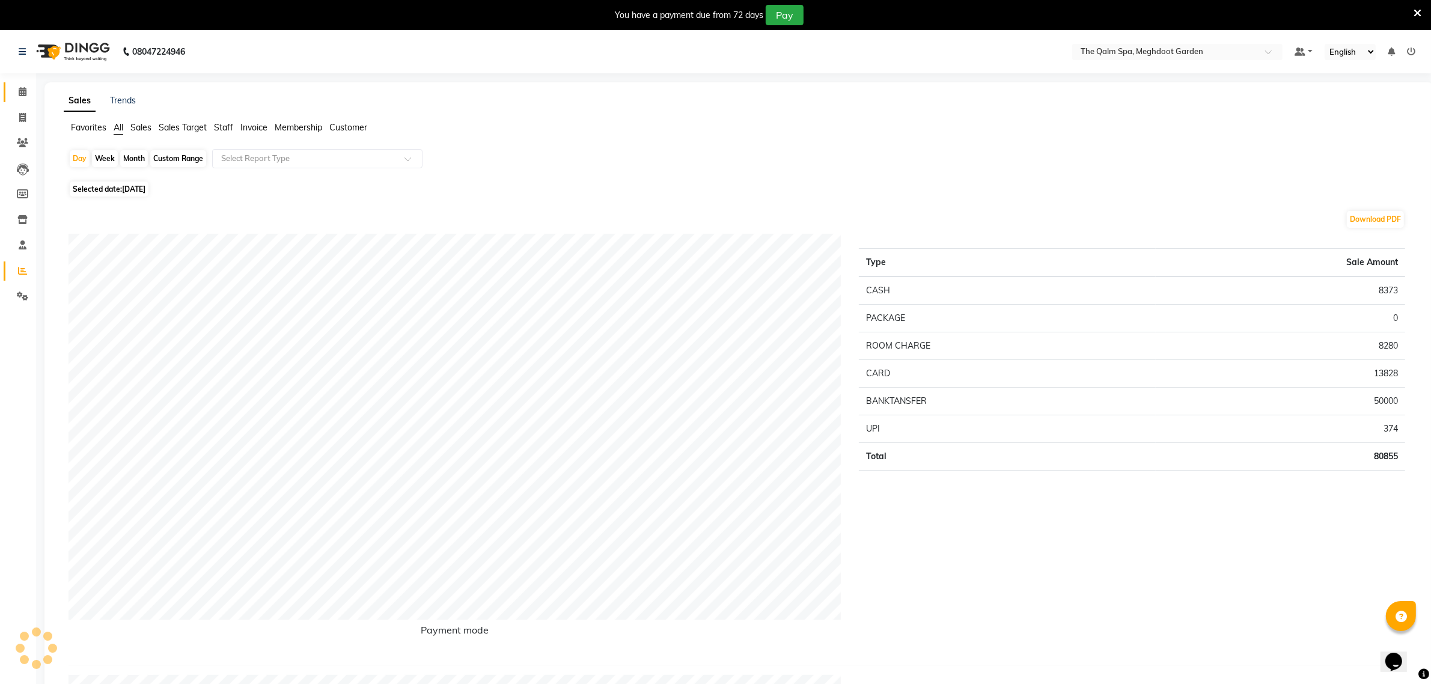
click at [23, 90] on icon at bounding box center [23, 91] width 8 height 9
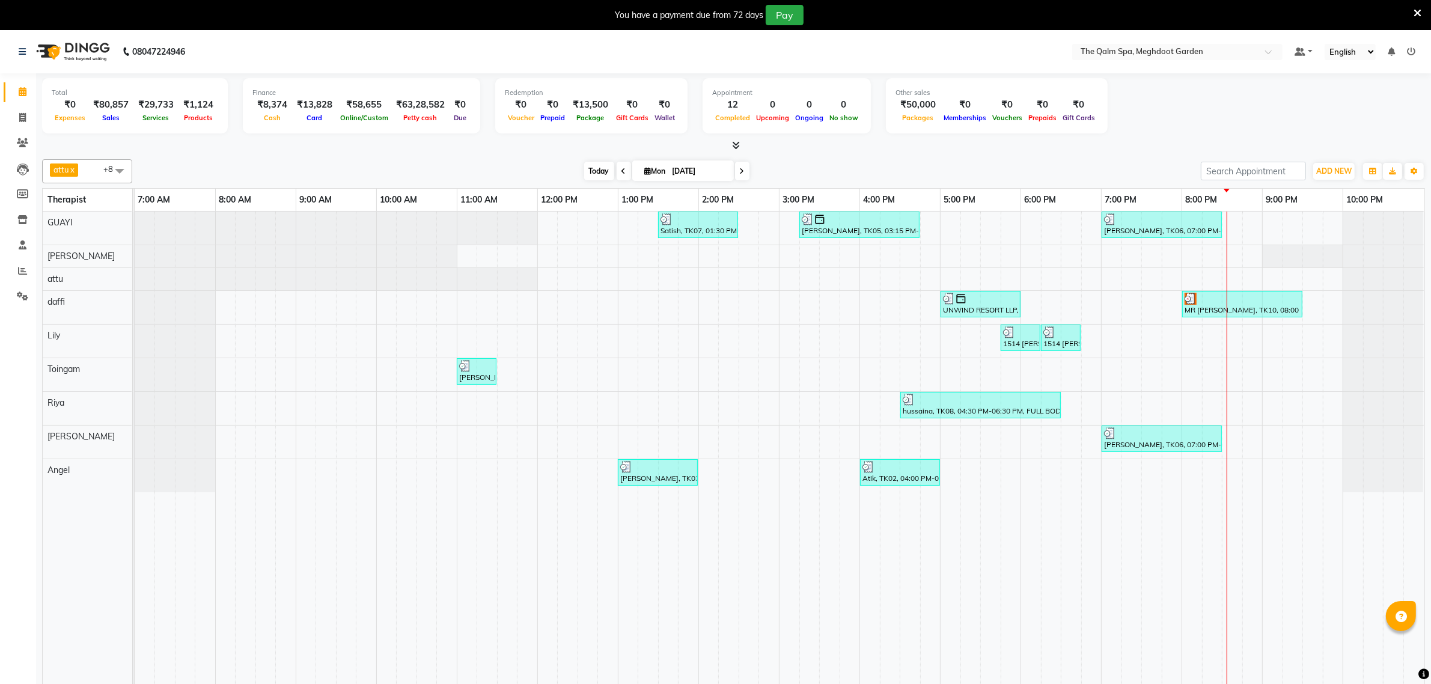
click at [598, 169] on span "Today" at bounding box center [599, 171] width 30 height 19
click at [15, 274] on span at bounding box center [22, 271] width 21 height 14
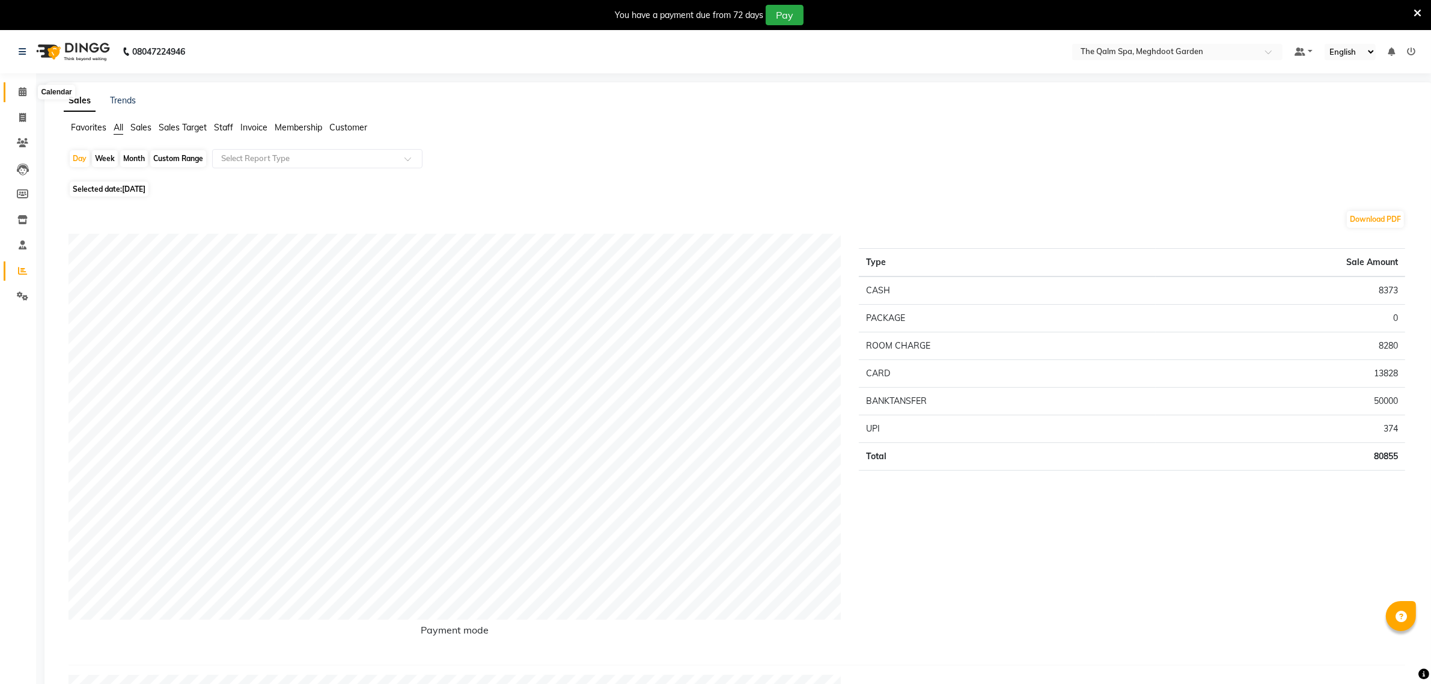
click at [16, 90] on span at bounding box center [22, 92] width 21 height 14
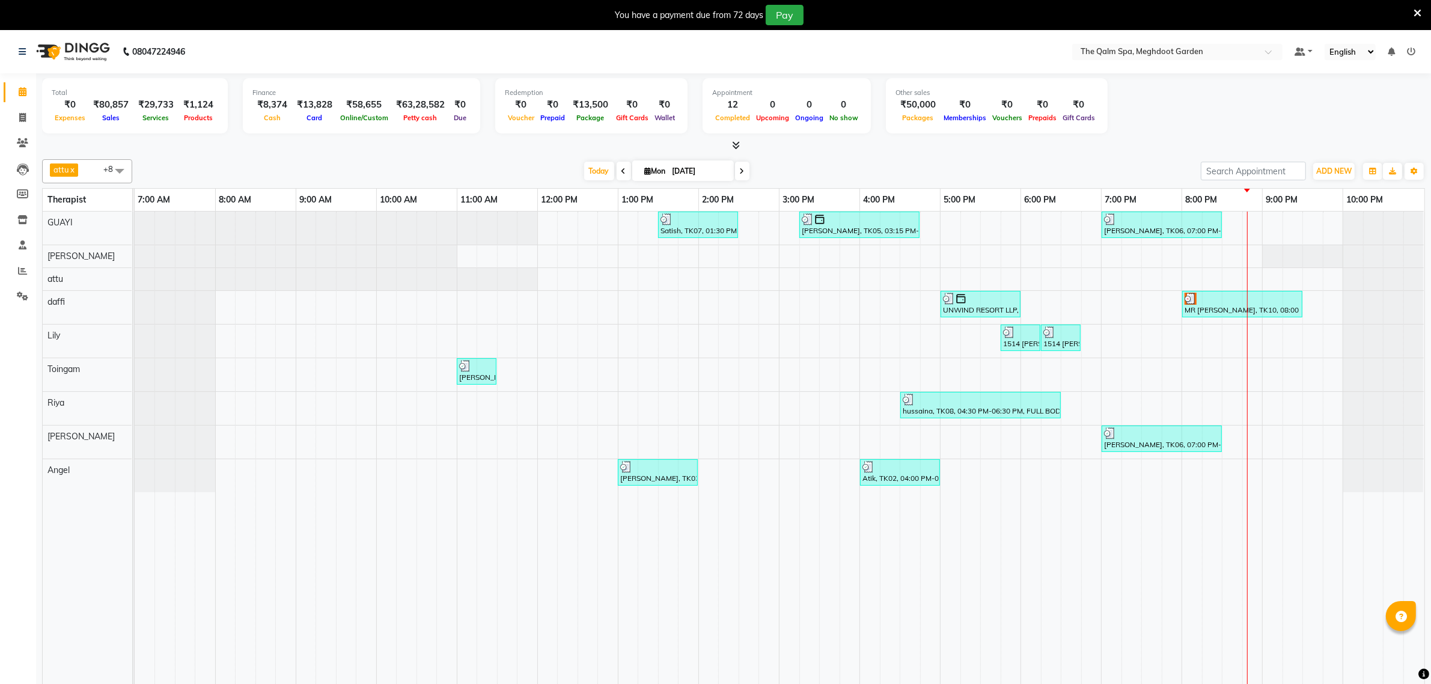
click at [943, 160] on div "attu x daffi x Lily x [PERSON_NAME] x Toingam x [PERSON_NAME] x [PERSON_NAME] x…" at bounding box center [733, 171] width 1383 height 24
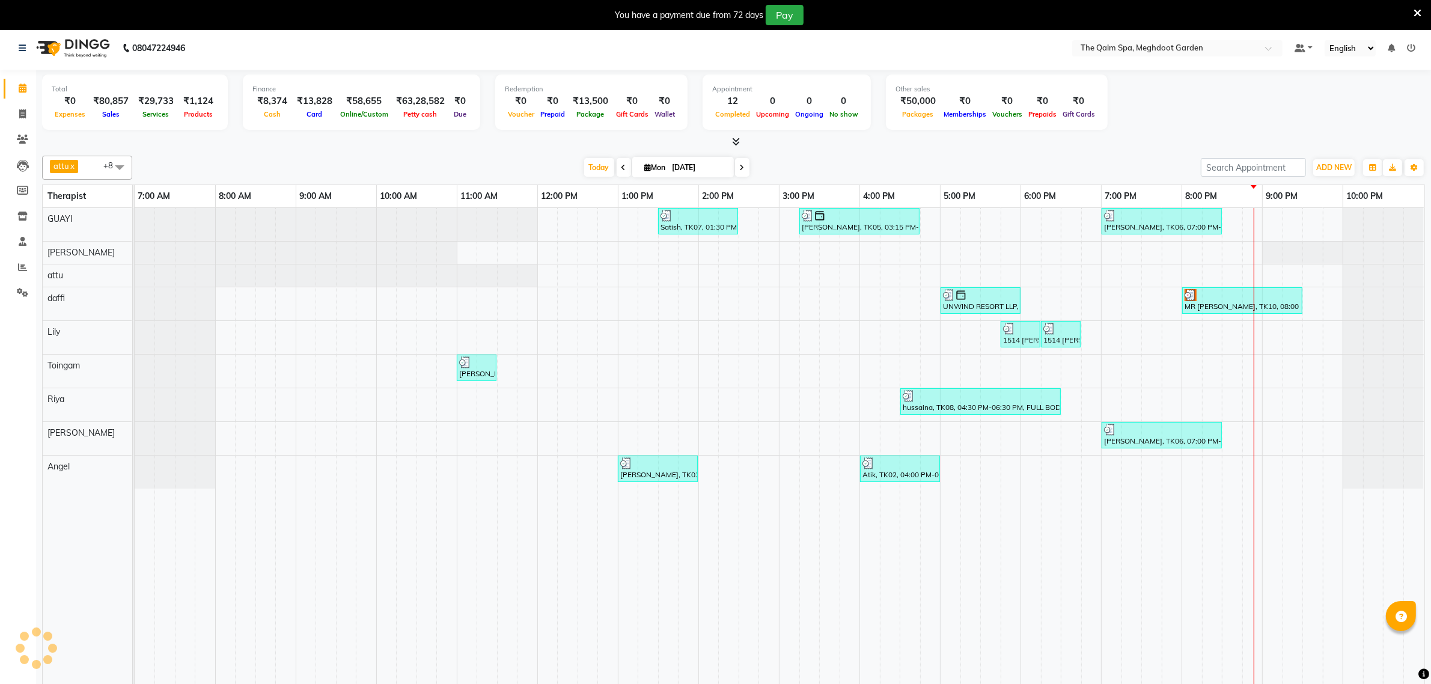
scroll to position [30, 0]
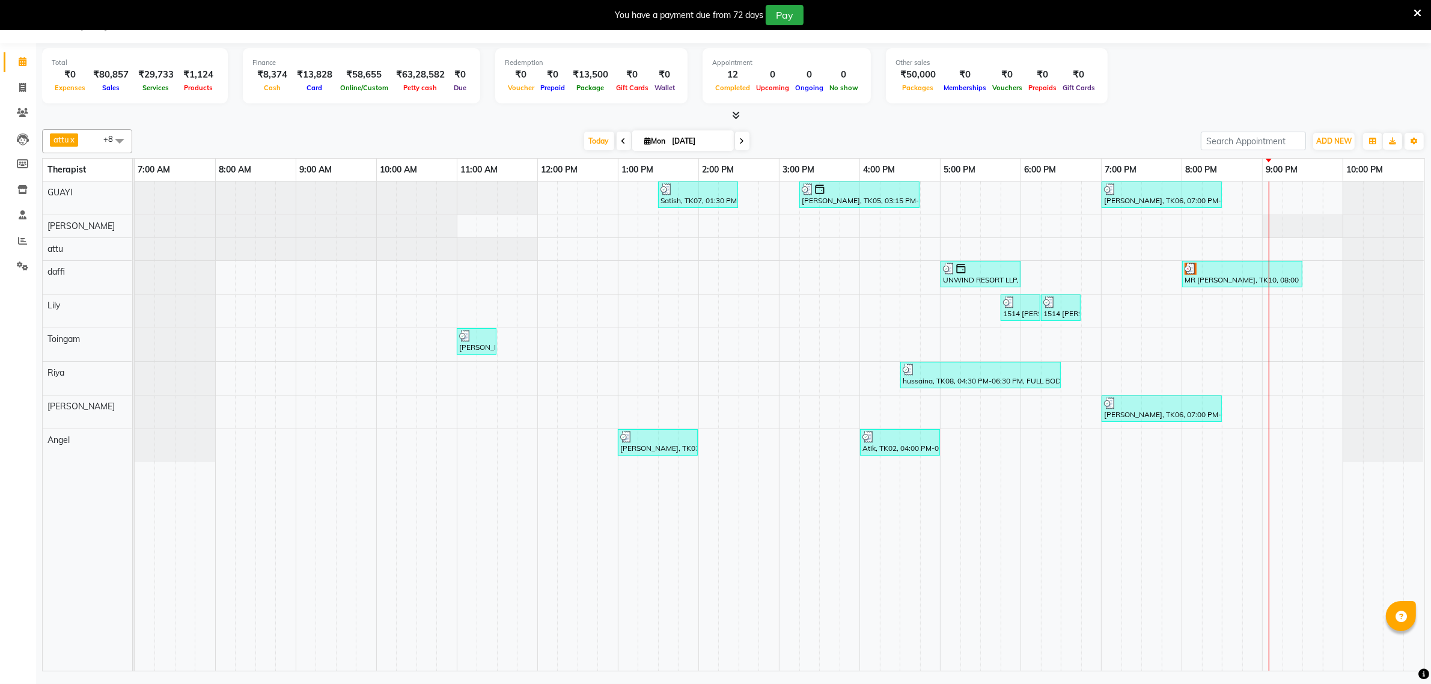
click at [621, 142] on icon at bounding box center [623, 141] width 5 height 7
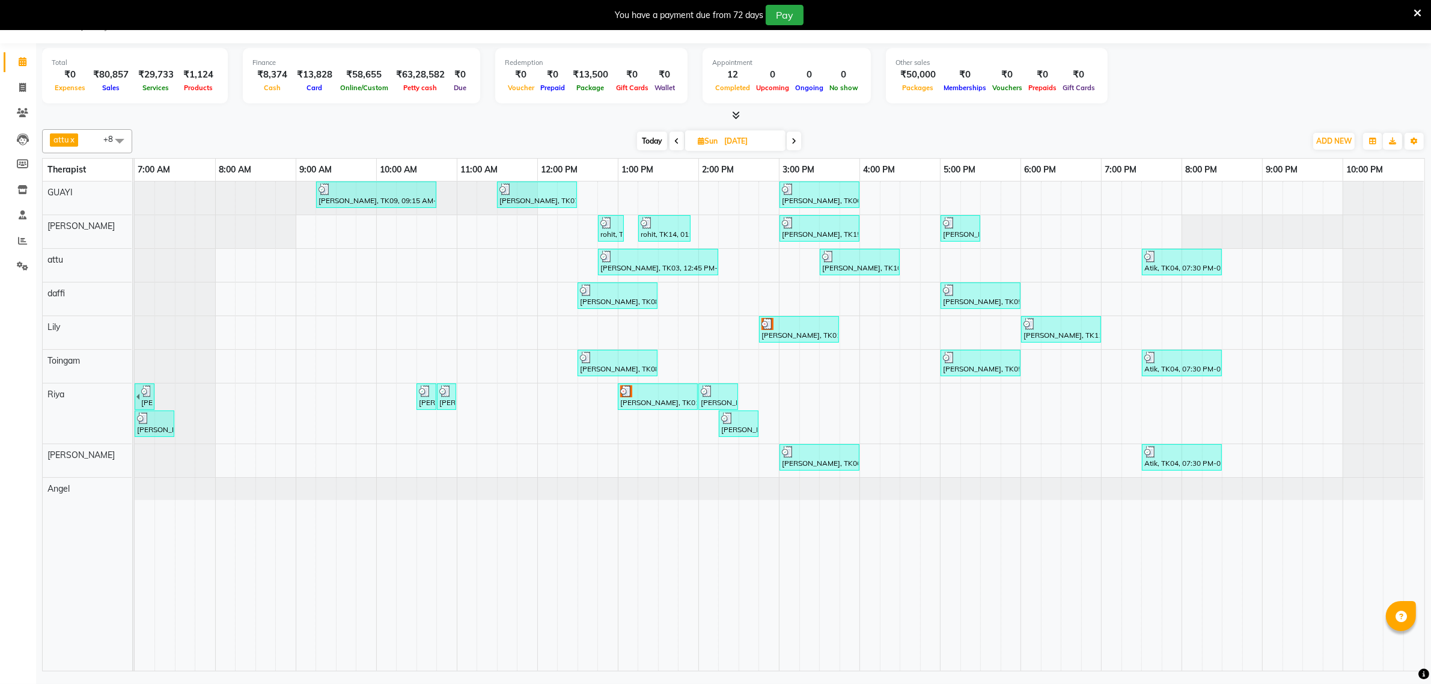
click at [792, 142] on icon at bounding box center [793, 141] width 5 height 7
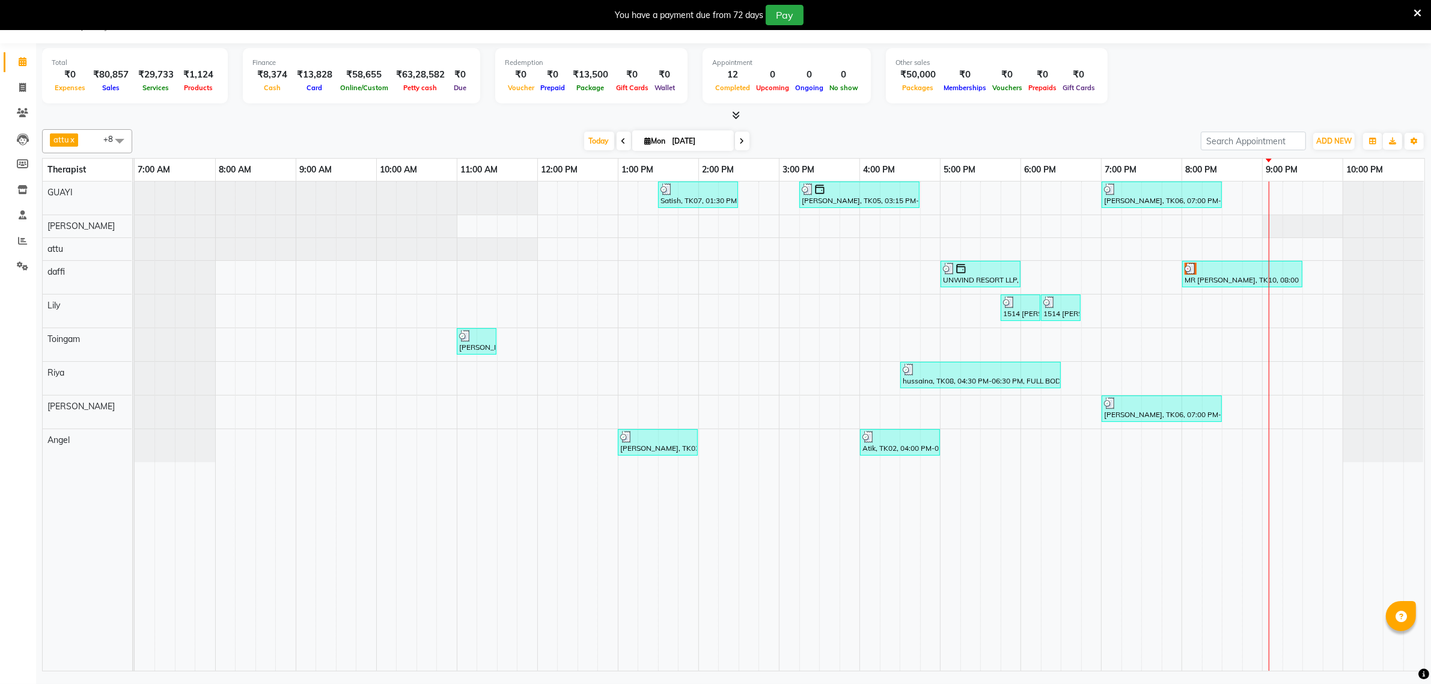
click at [738, 145] on span at bounding box center [742, 141] width 14 height 19
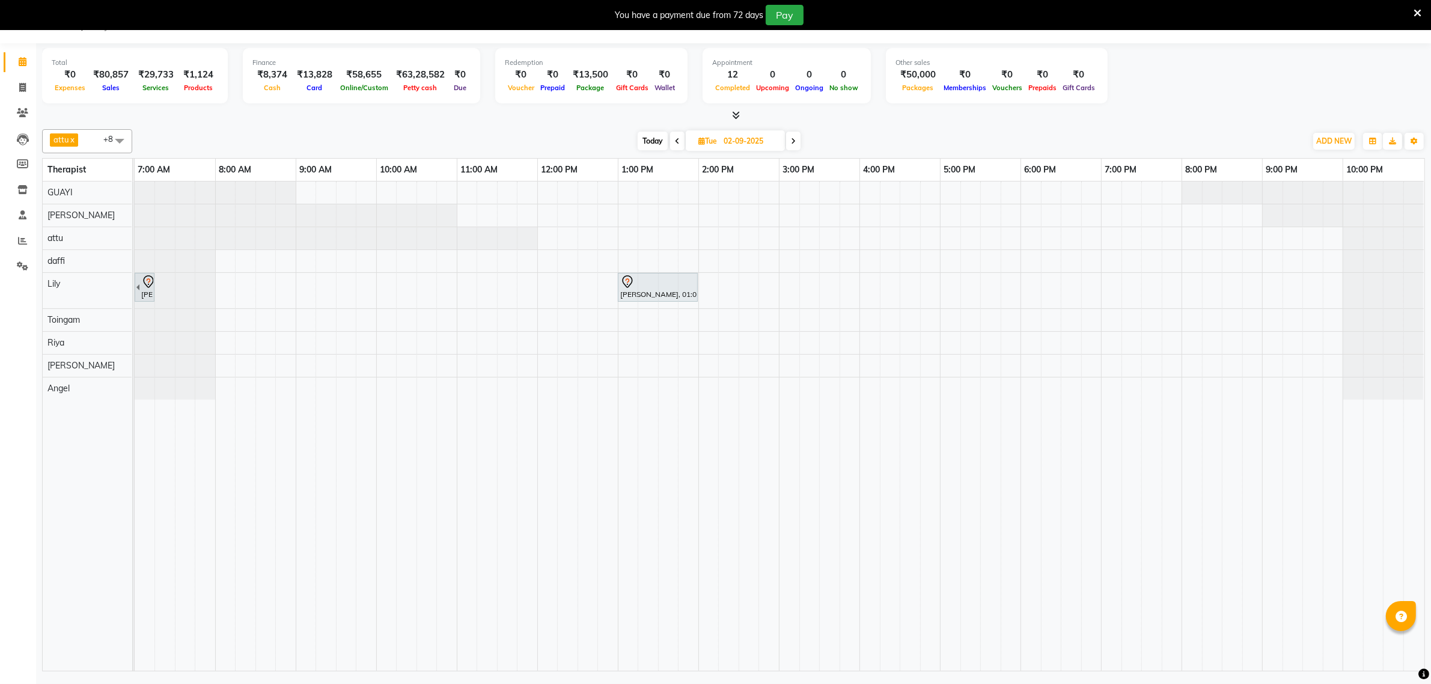
click at [789, 142] on span at bounding box center [793, 141] width 14 height 19
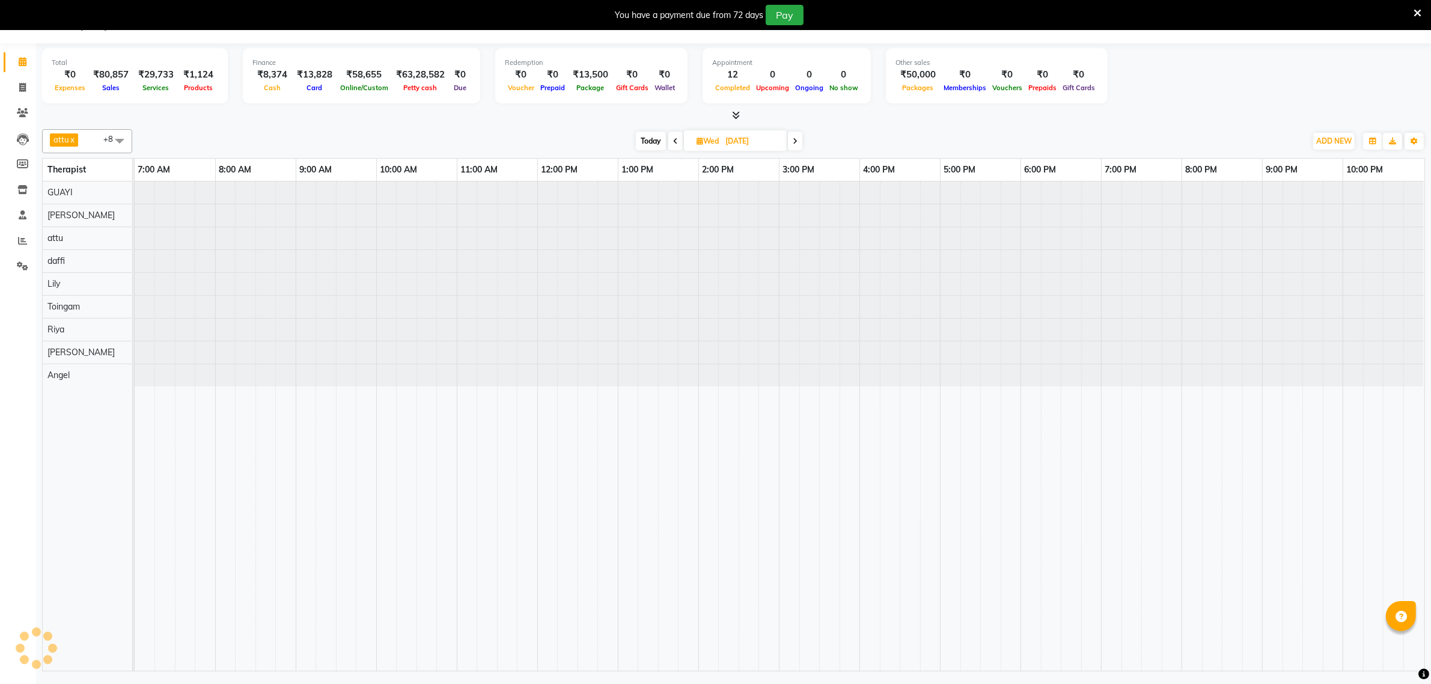
click at [794, 142] on icon at bounding box center [795, 141] width 5 height 7
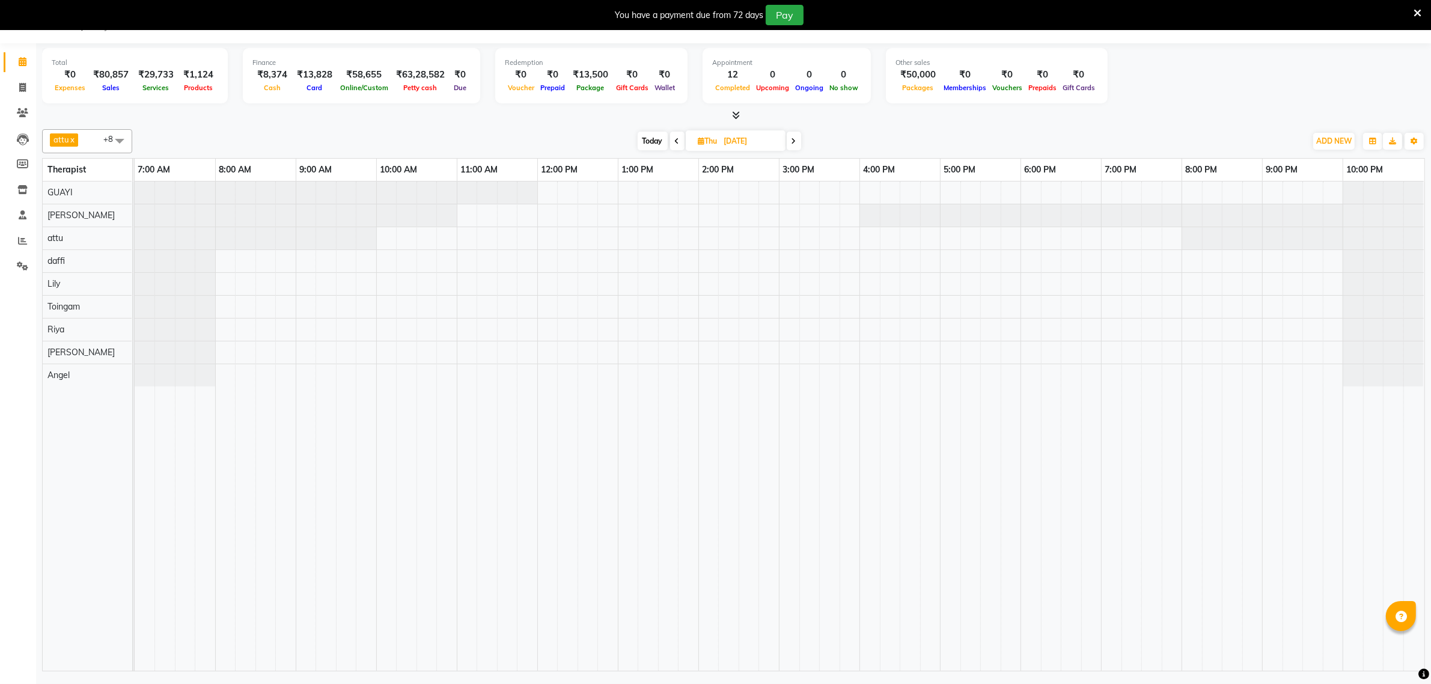
click at [675, 145] on icon at bounding box center [677, 141] width 5 height 7
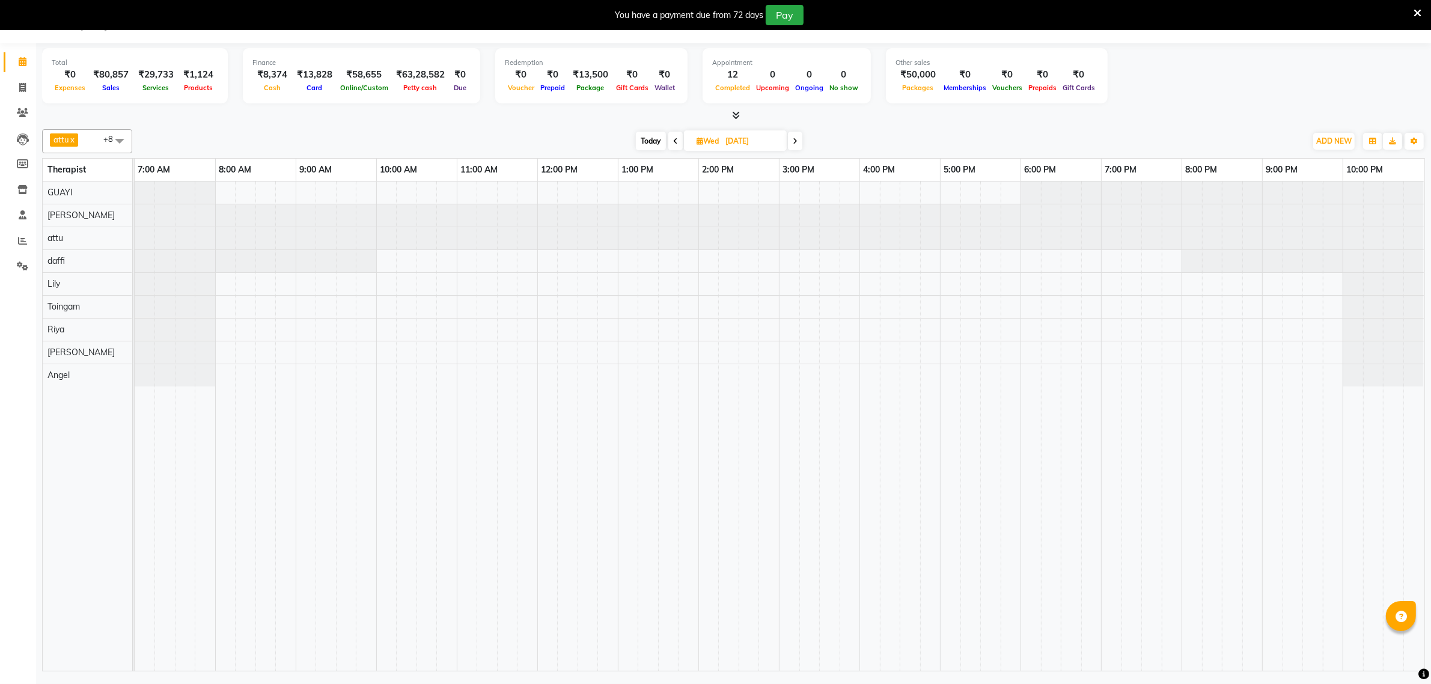
click at [671, 139] on span at bounding box center [675, 141] width 14 height 19
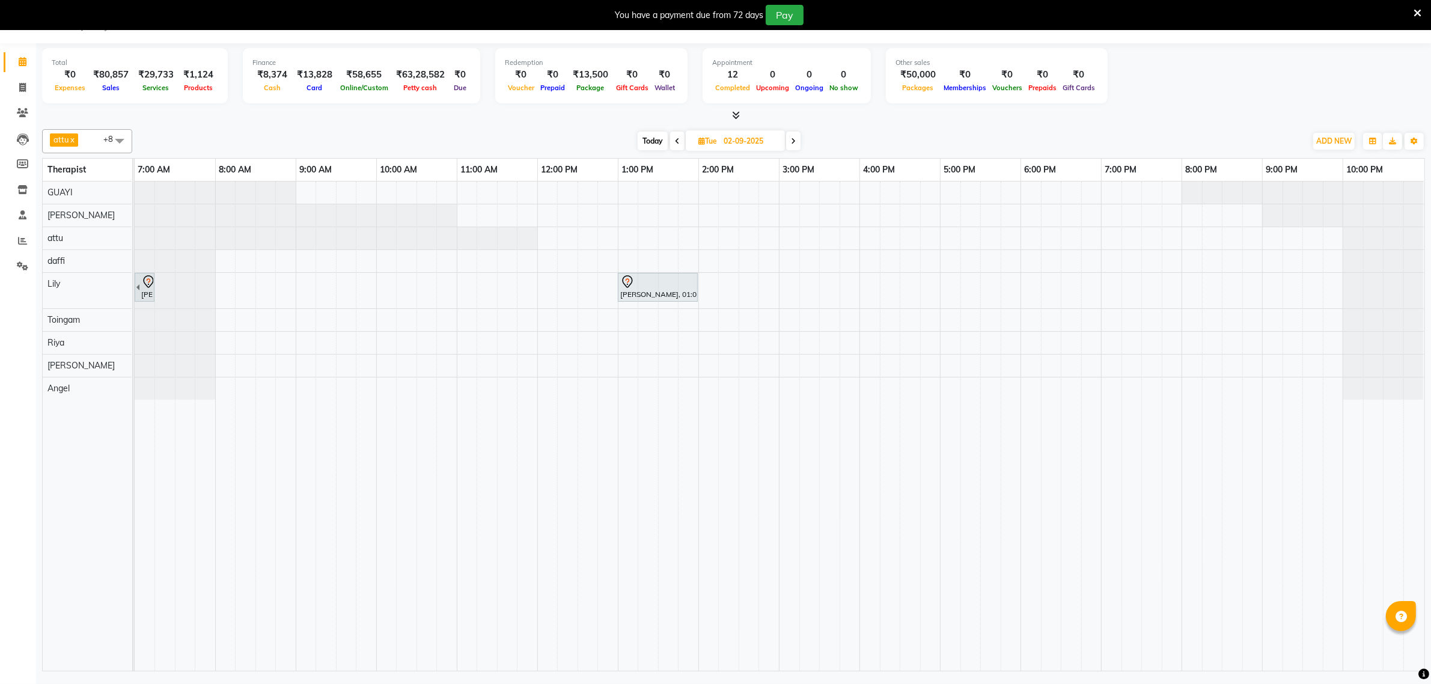
click at [794, 142] on icon at bounding box center [793, 141] width 5 height 7
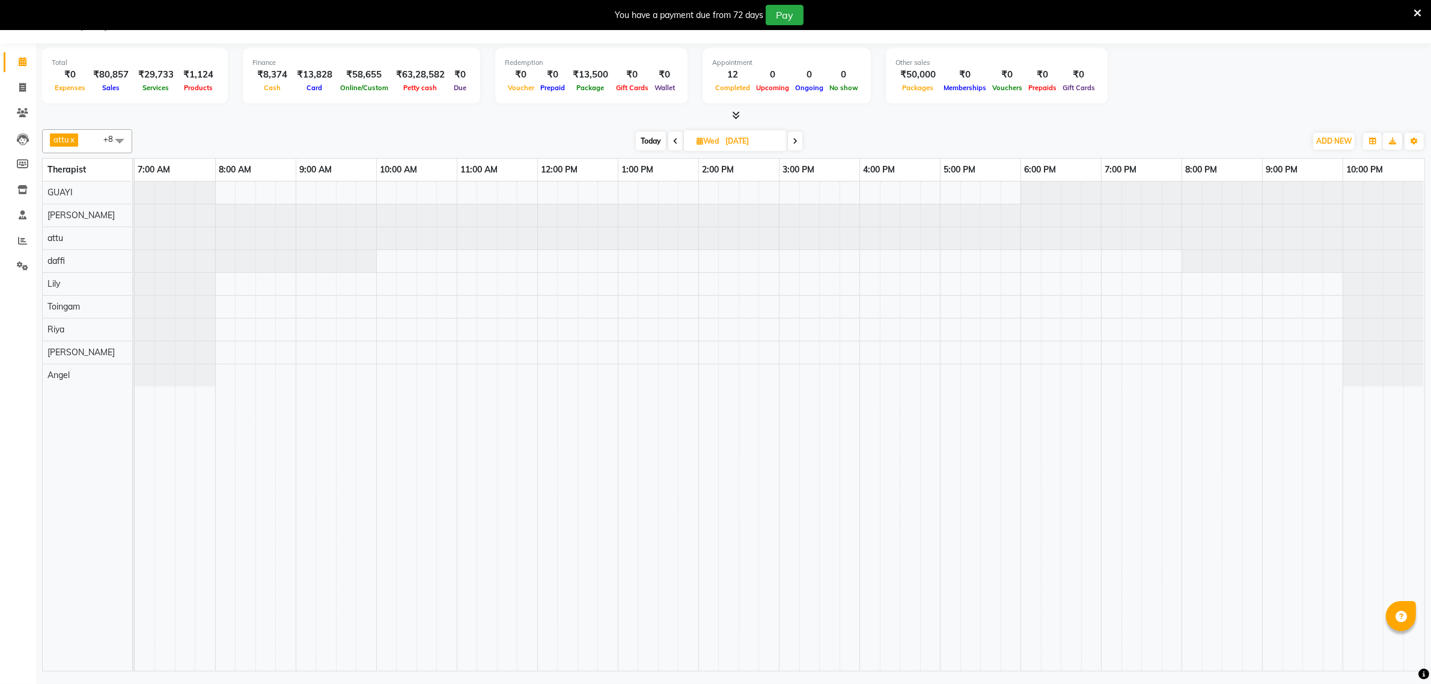
click at [671, 142] on span at bounding box center [675, 141] width 14 height 19
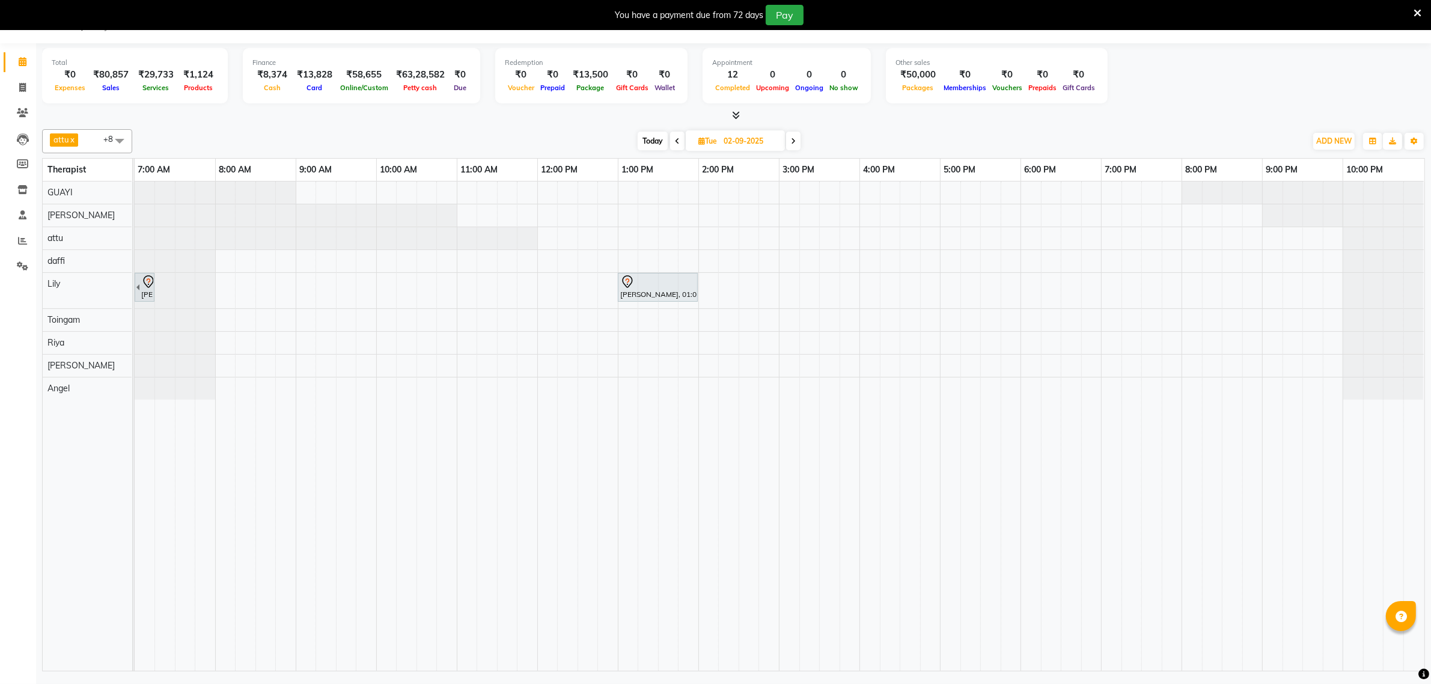
click at [675, 142] on icon at bounding box center [677, 141] width 5 height 7
type input "[DATE]"
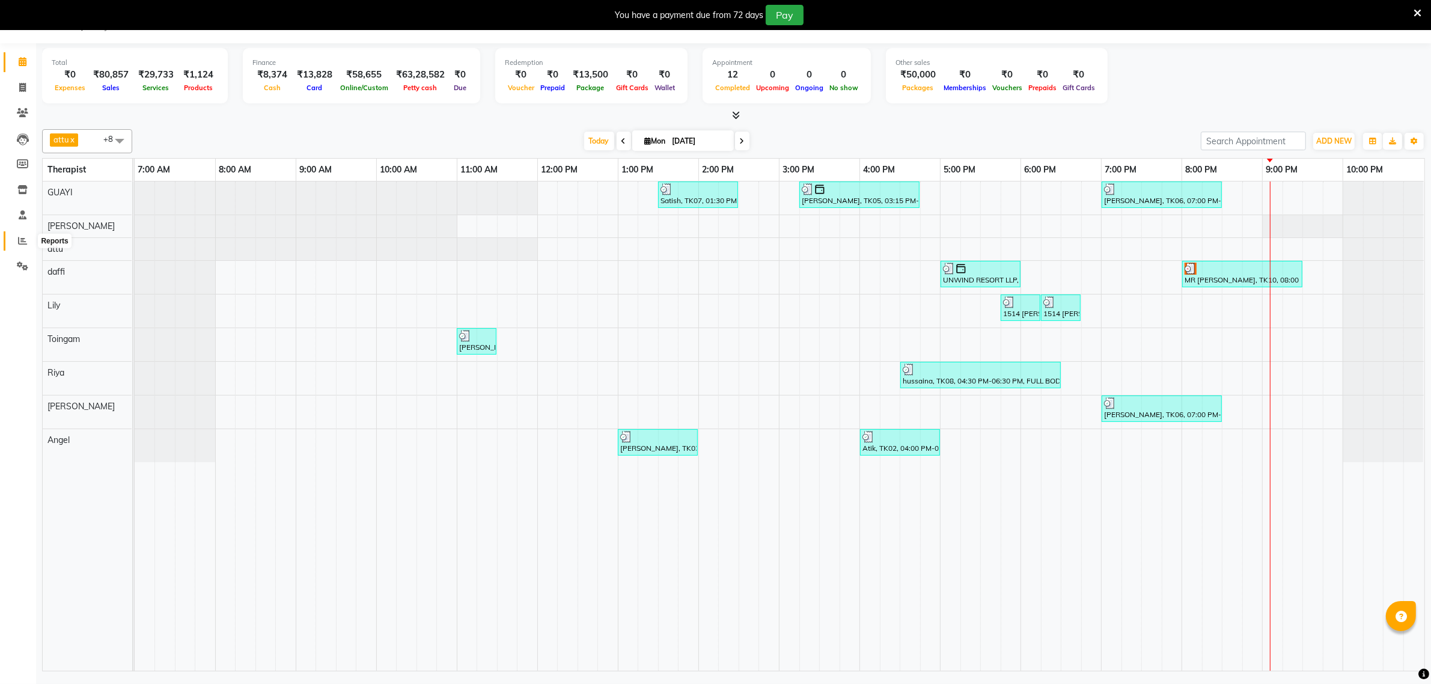
click at [22, 235] on span at bounding box center [22, 241] width 21 height 14
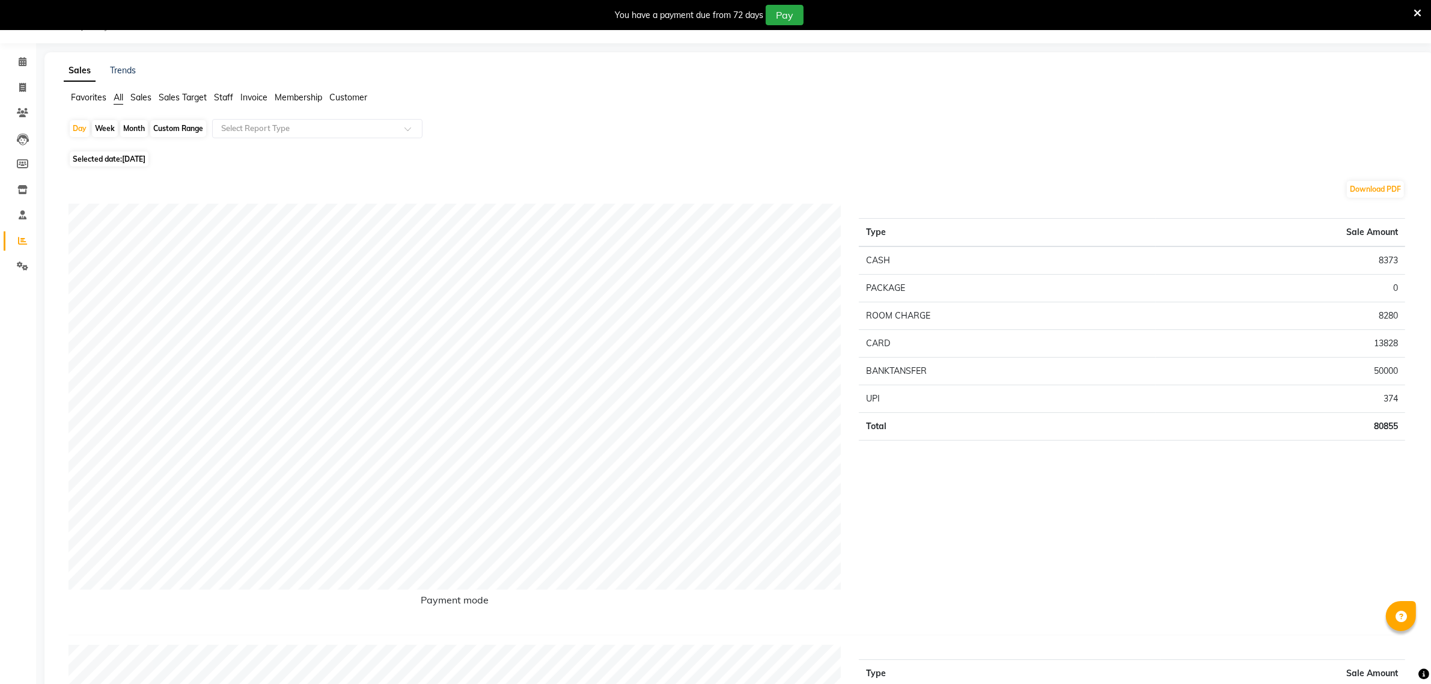
click at [226, 97] on span "Staff" at bounding box center [223, 97] width 19 height 11
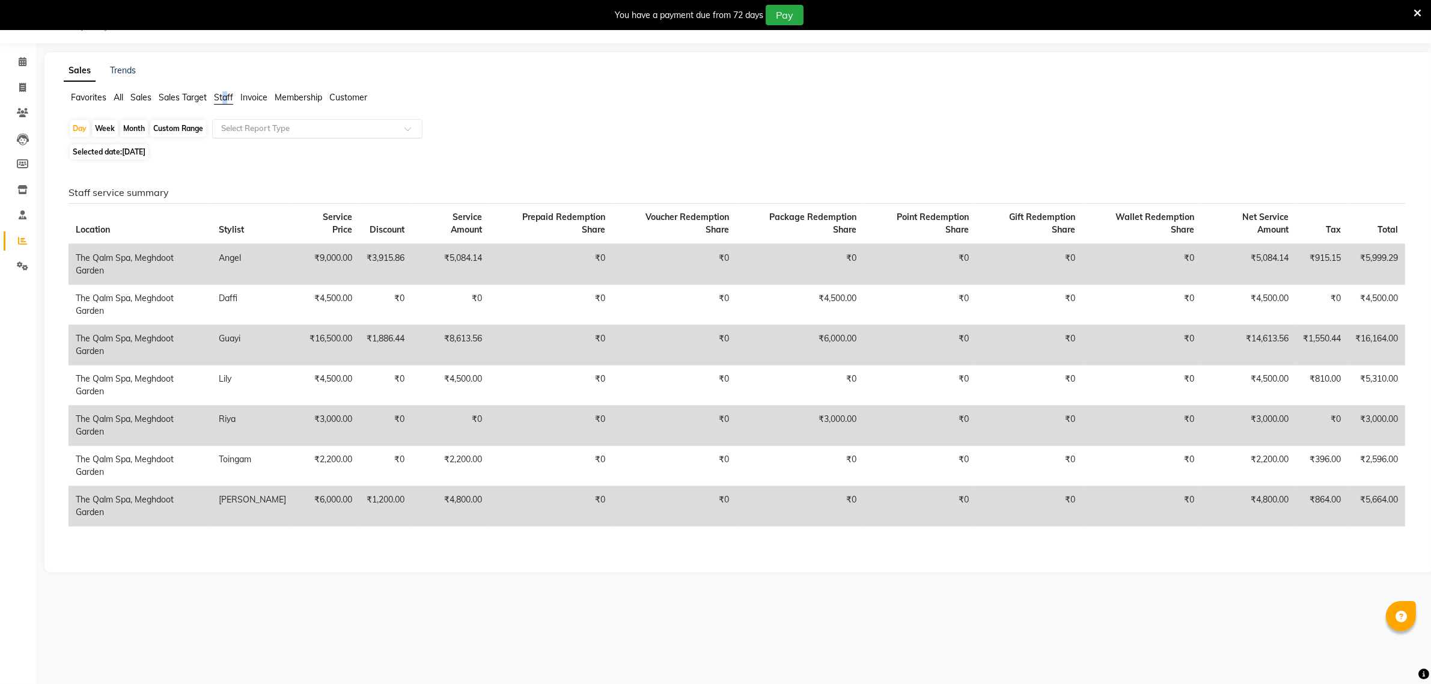
click at [248, 127] on input "text" at bounding box center [305, 129] width 173 height 12
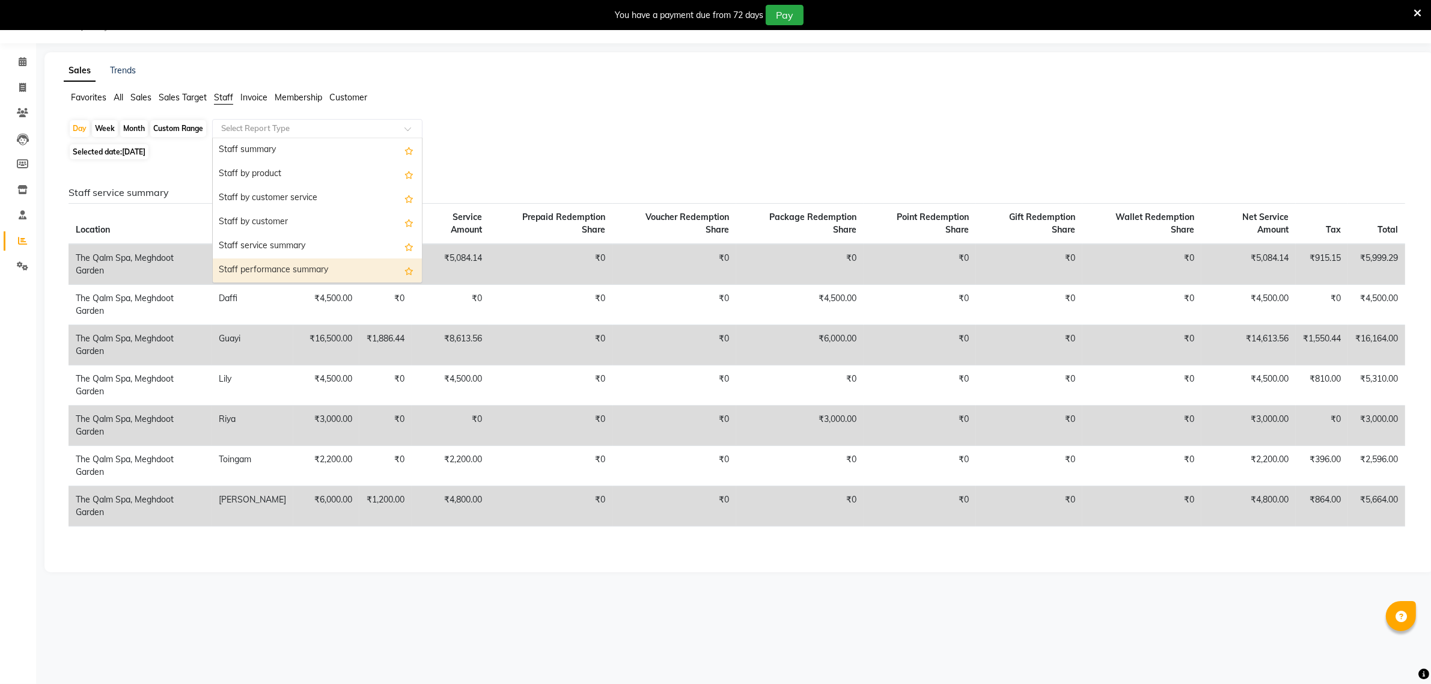
drag, startPoint x: 279, startPoint y: 263, endPoint x: 273, endPoint y: 262, distance: 6.1
click at [278, 263] on div "Staff performance summary" at bounding box center [317, 270] width 209 height 24
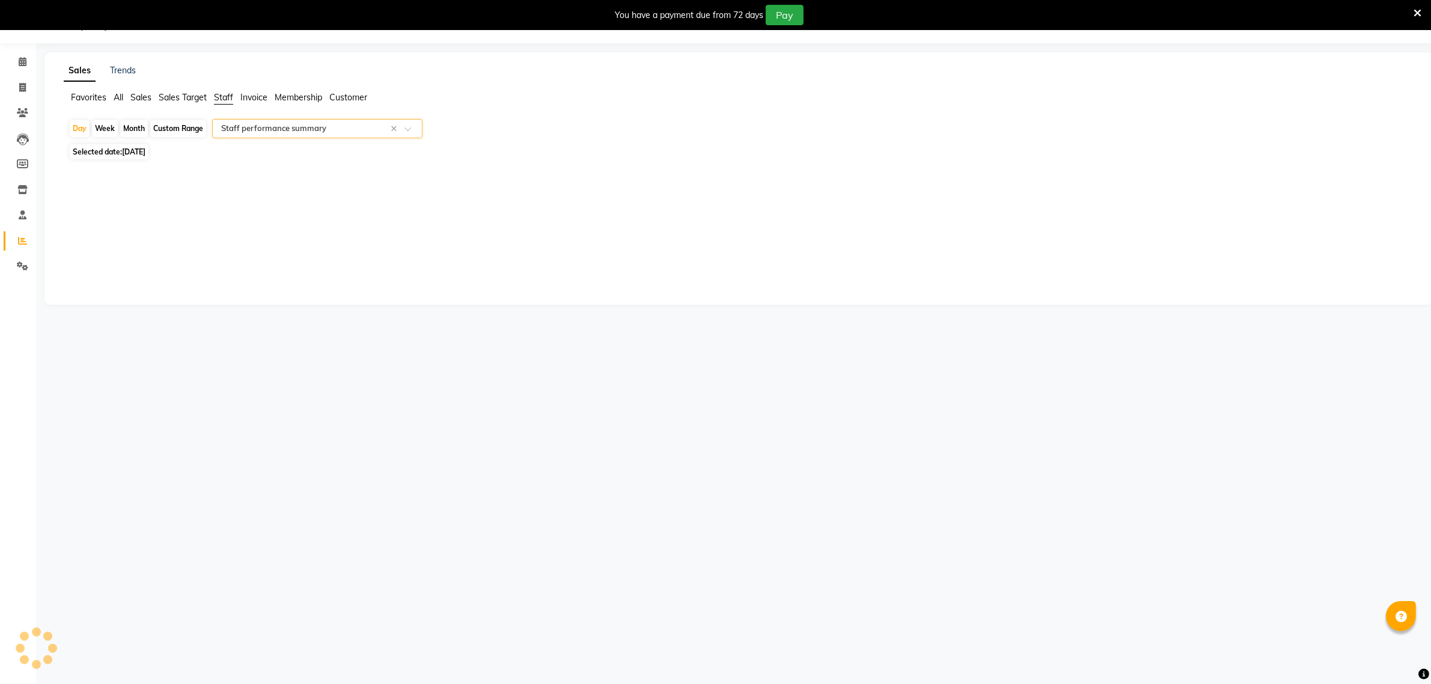
click at [130, 131] on div "Month" at bounding box center [134, 128] width 28 height 17
select select "9"
select select "2025"
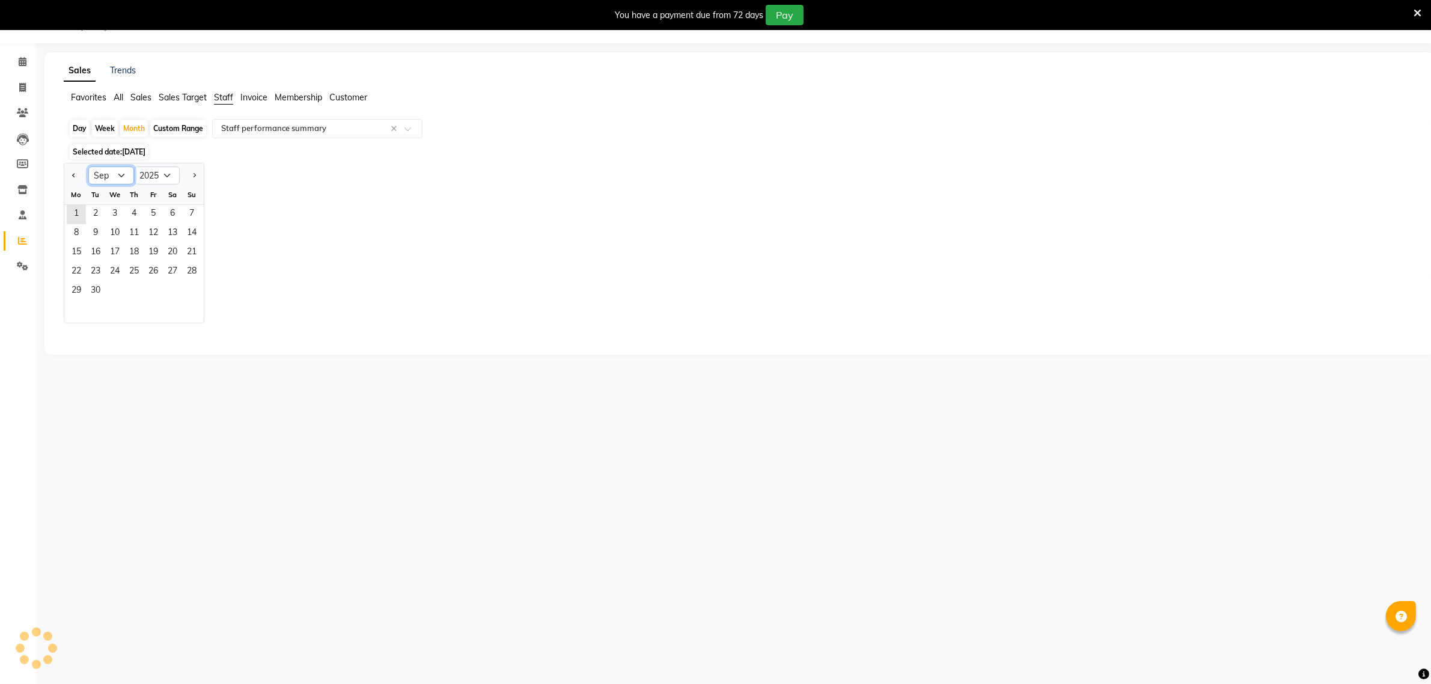
click at [118, 172] on select "Jan Feb Mar Apr May Jun [DATE] Aug Sep Oct Nov Dec" at bounding box center [111, 175] width 46 height 18
select select "8"
click at [88, 167] on select "Jan Feb Mar Apr May Jun [DATE] Aug Sep Oct Nov Dec" at bounding box center [111, 175] width 46 height 18
select select "full_report"
select select "csv"
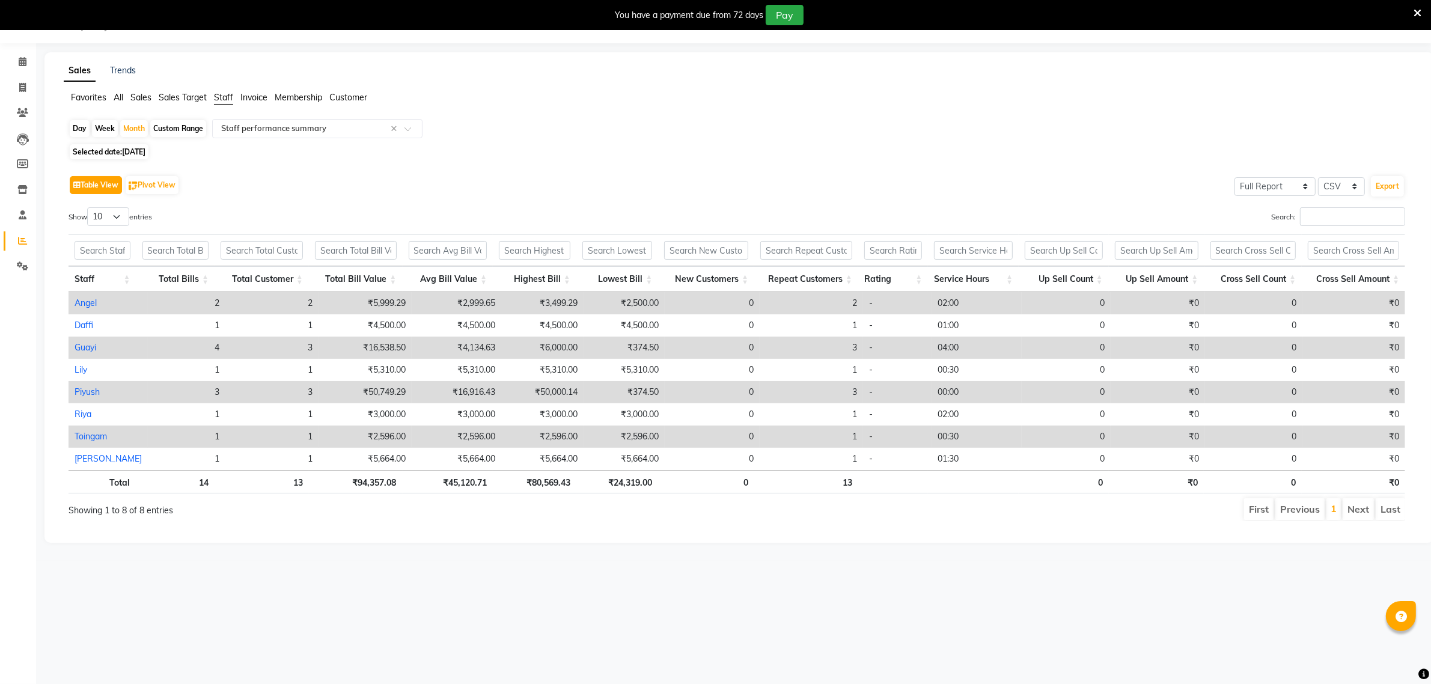
click at [95, 189] on button "Table View" at bounding box center [96, 185] width 52 height 18
click at [104, 180] on button "Table View" at bounding box center [96, 185] width 52 height 18
click at [133, 130] on div "Month" at bounding box center [134, 128] width 28 height 17
select select "9"
select select "2025"
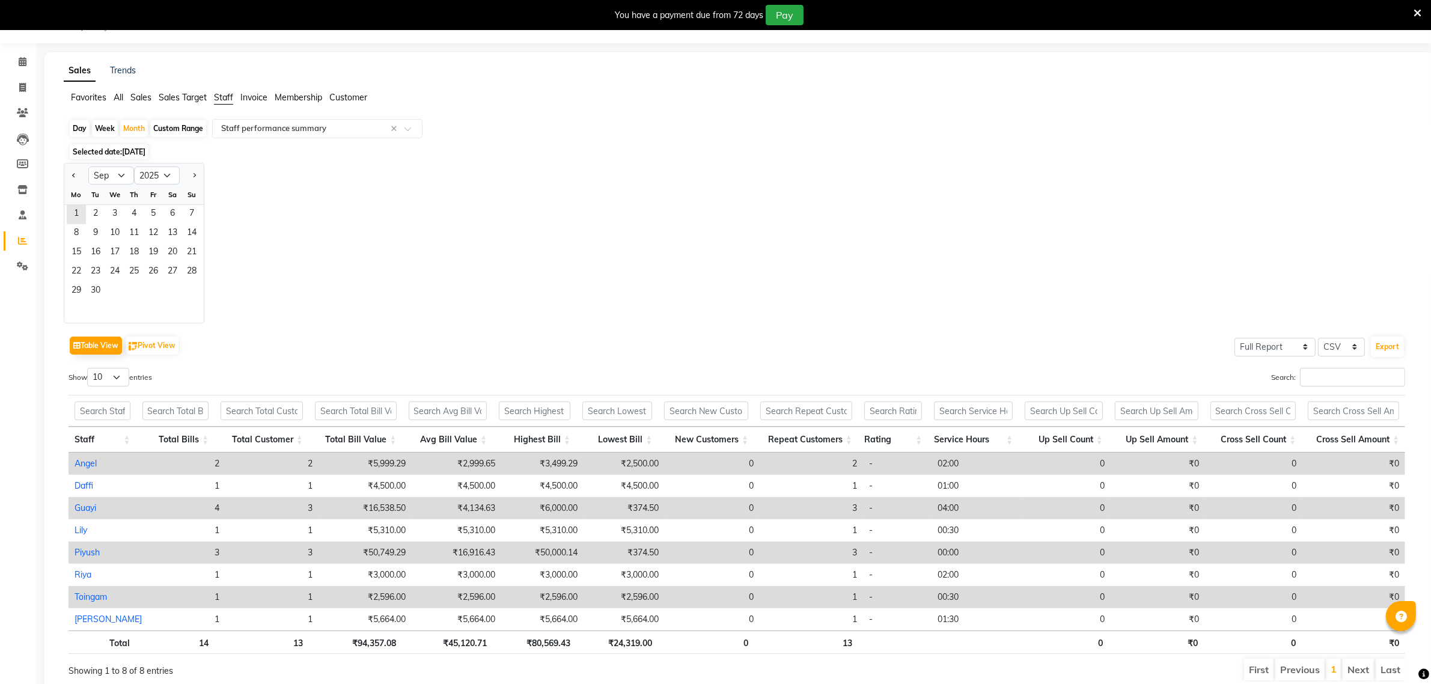
click at [115, 151] on span "Selected date: [DATE]" at bounding box center [109, 151] width 79 height 15
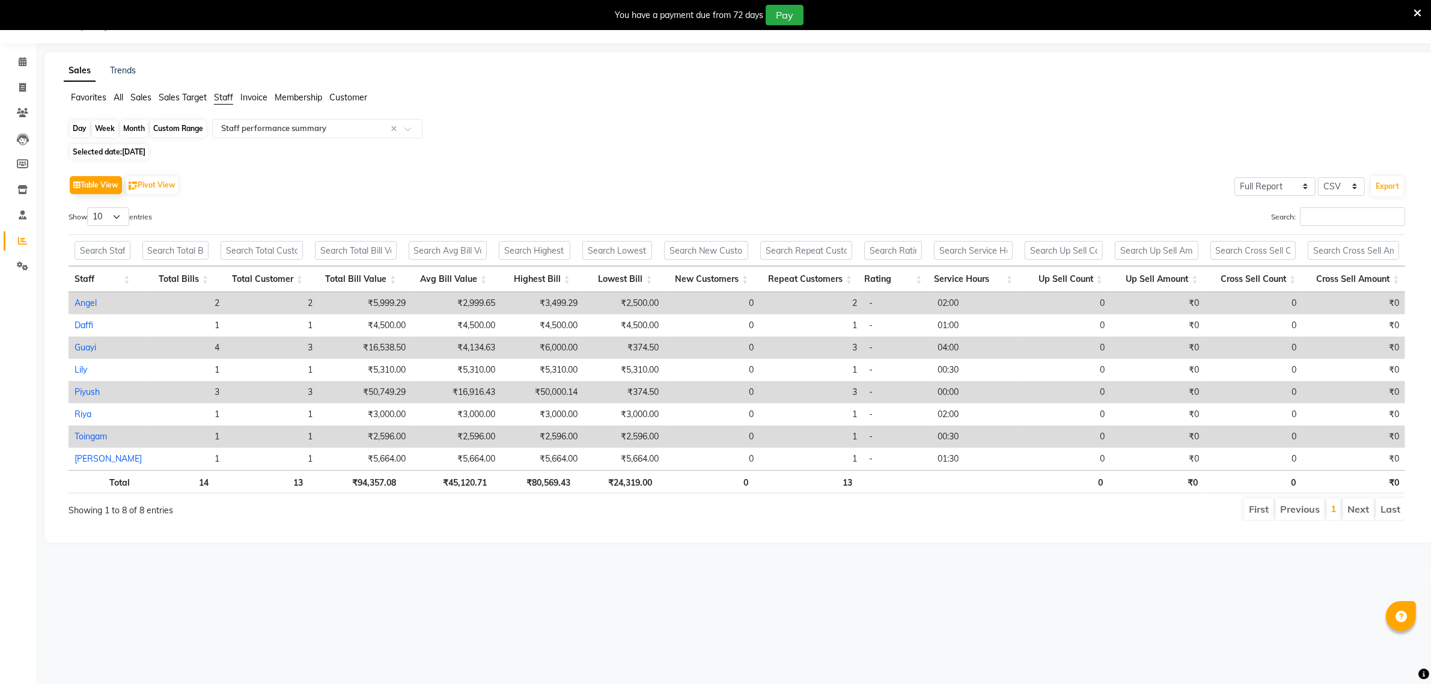
click at [142, 127] on div "Month" at bounding box center [134, 128] width 28 height 17
select select "9"
select select "2025"
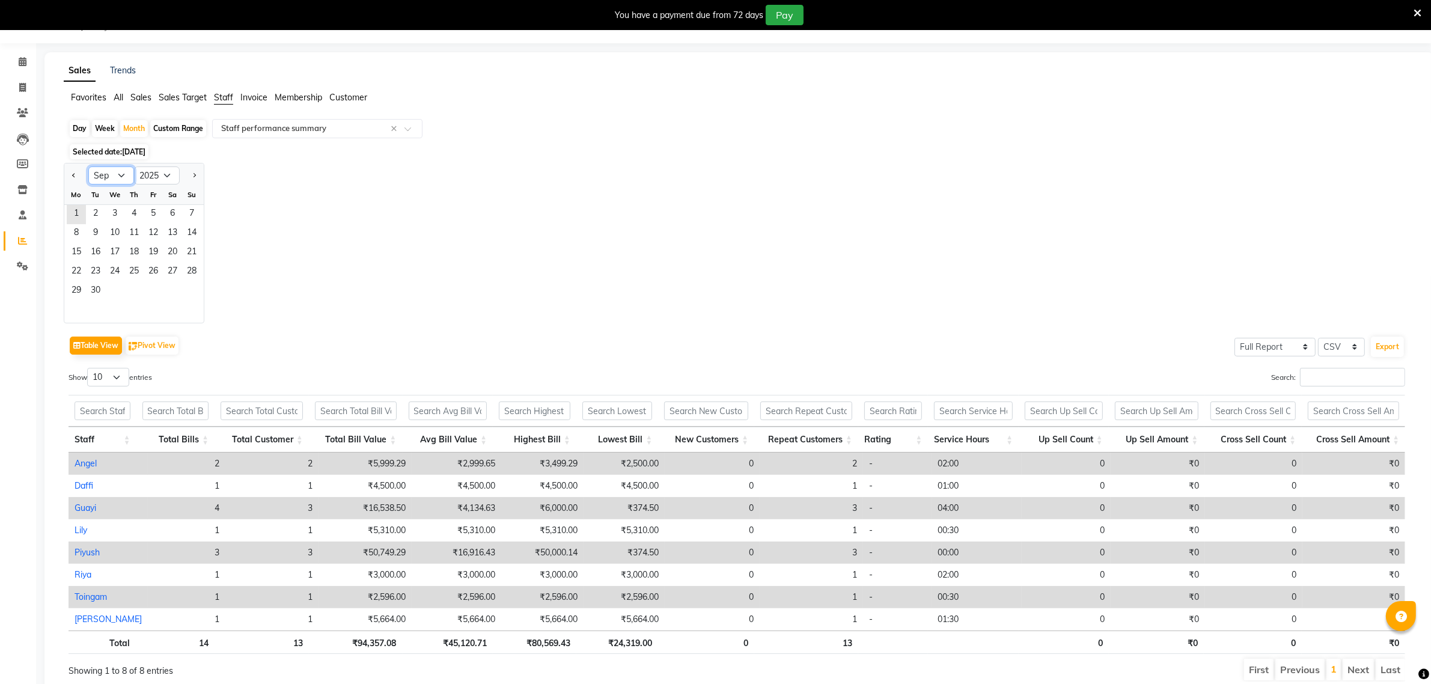
click at [118, 176] on select "Jan Feb Mar Apr May Jun [DATE] Aug Sep Oct Nov Dec" at bounding box center [111, 175] width 46 height 18
select select "8"
click at [88, 167] on select "Jan Feb Mar Apr May Jun [DATE] Aug Sep Oct Nov Dec" at bounding box center [111, 175] width 46 height 18
drag, startPoint x: 153, startPoint y: 212, endPoint x: 163, endPoint y: 212, distance: 9.6
click at [163, 212] on div "1 2 3" at bounding box center [133, 214] width 139 height 19
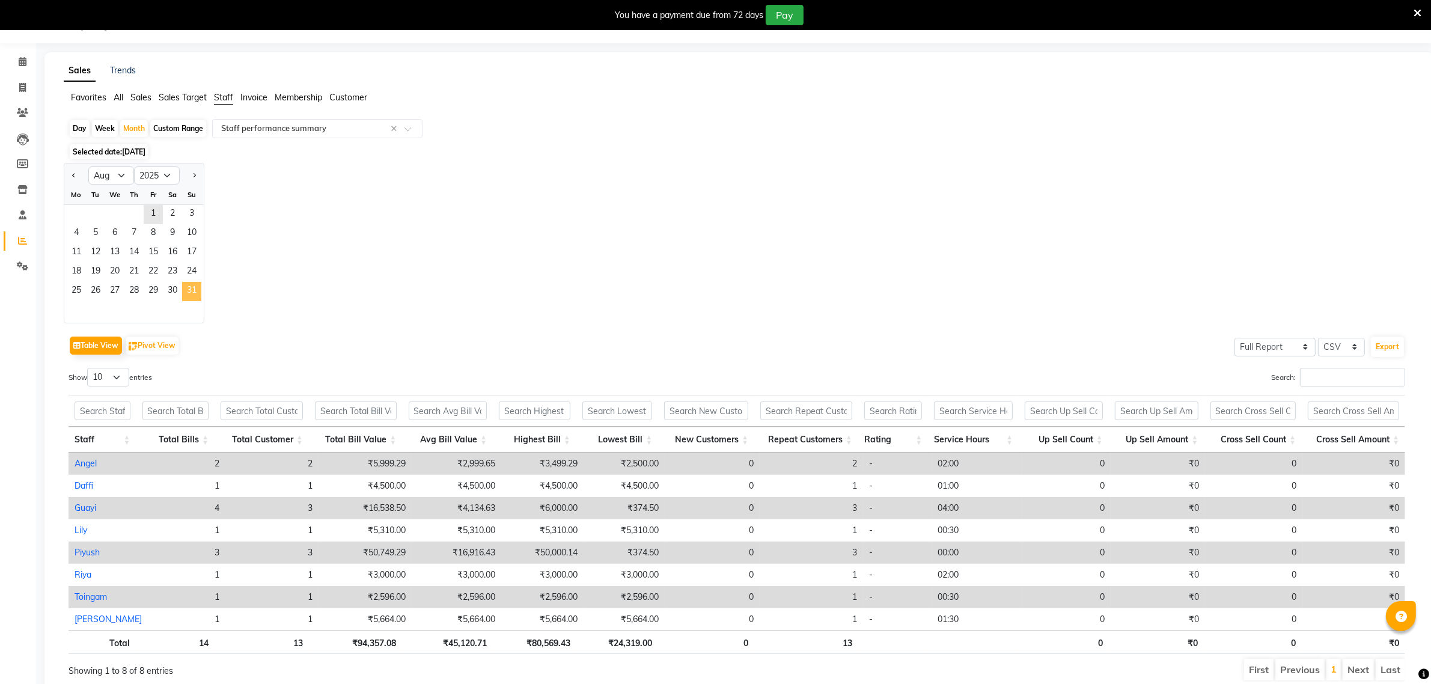
click at [188, 289] on span "31" at bounding box center [191, 291] width 19 height 19
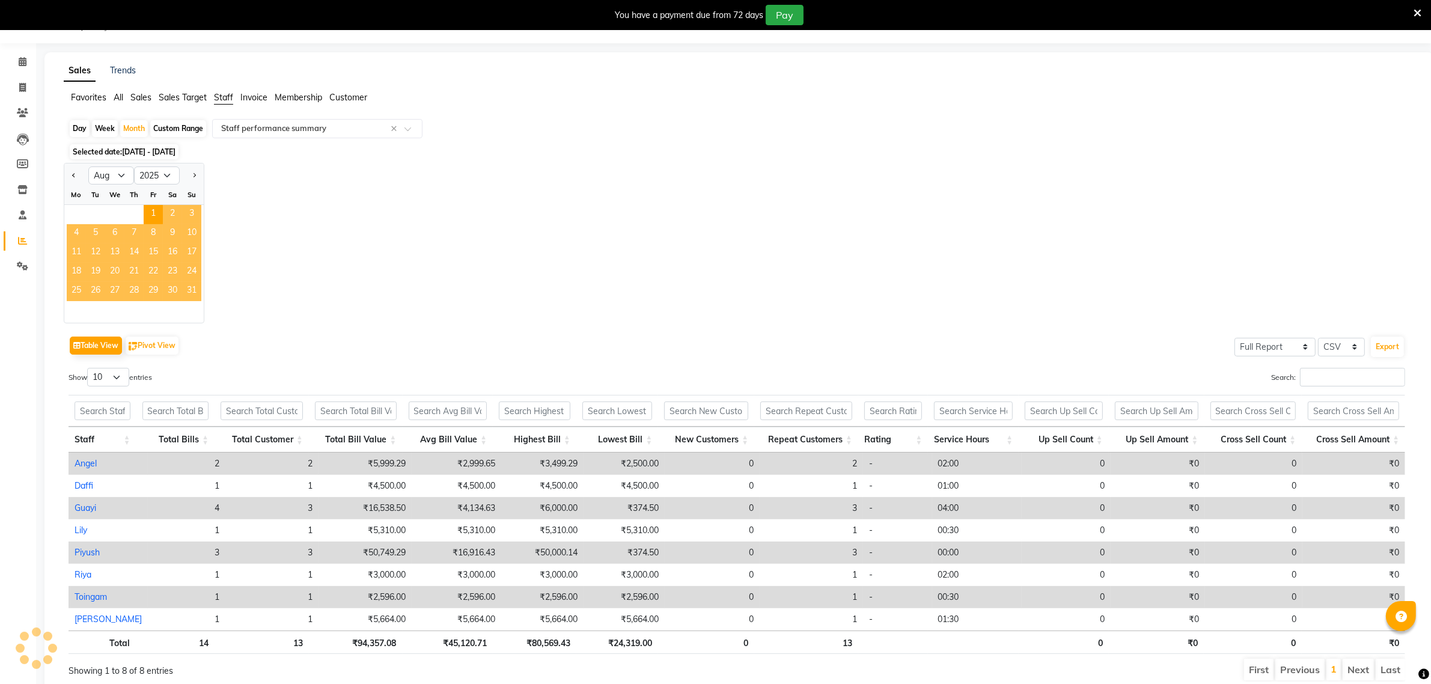
click at [197, 293] on span "31" at bounding box center [191, 291] width 19 height 19
click at [156, 204] on div "Fr" at bounding box center [153, 194] width 19 height 19
click at [191, 295] on span "31" at bounding box center [191, 291] width 19 height 19
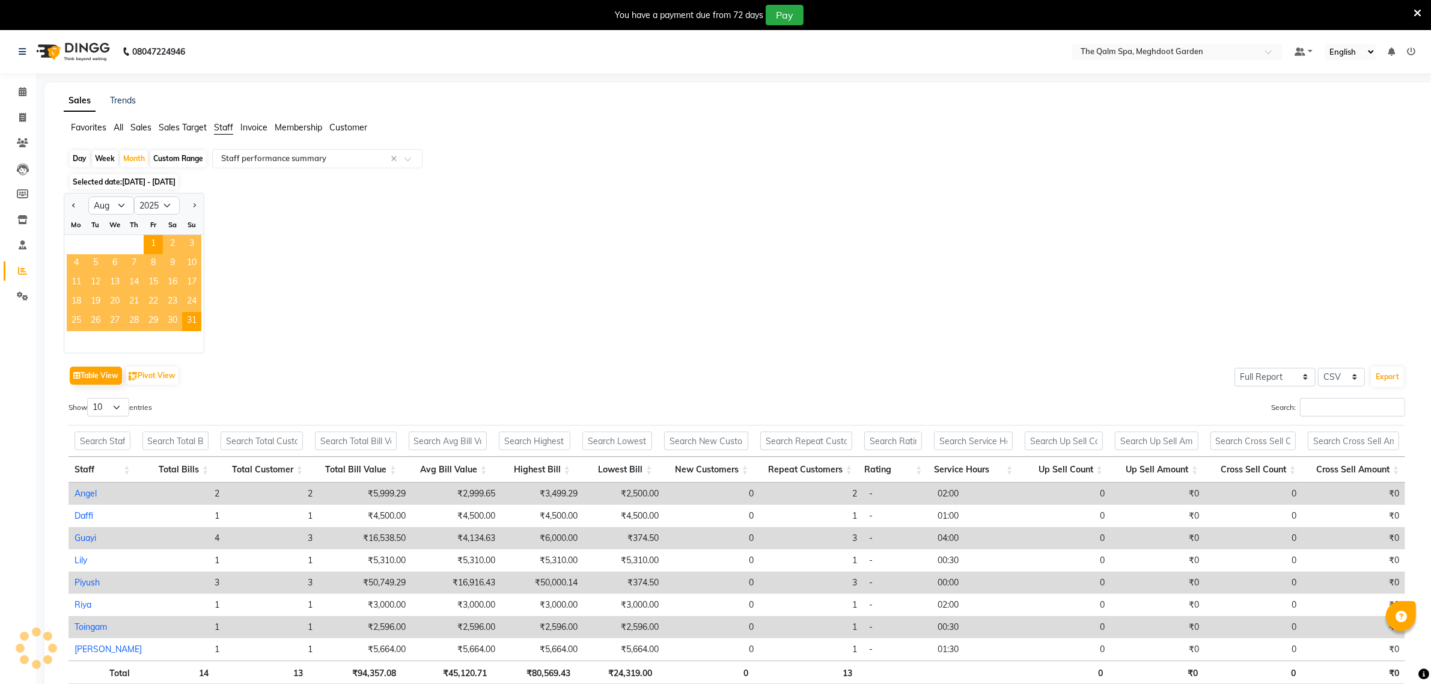
click at [269, 252] on div "Jan Feb Mar Apr May Jun [DATE] Aug Sep Oct Nov [DATE] 2016 2017 2018 2019 2020 …" at bounding box center [739, 273] width 1351 height 160
click at [152, 207] on select "2015 2016 2017 2018 2019 2020 2021 2022 2023 2024 2025 2026 2027 2028 2029 2030…" at bounding box center [157, 205] width 46 height 18
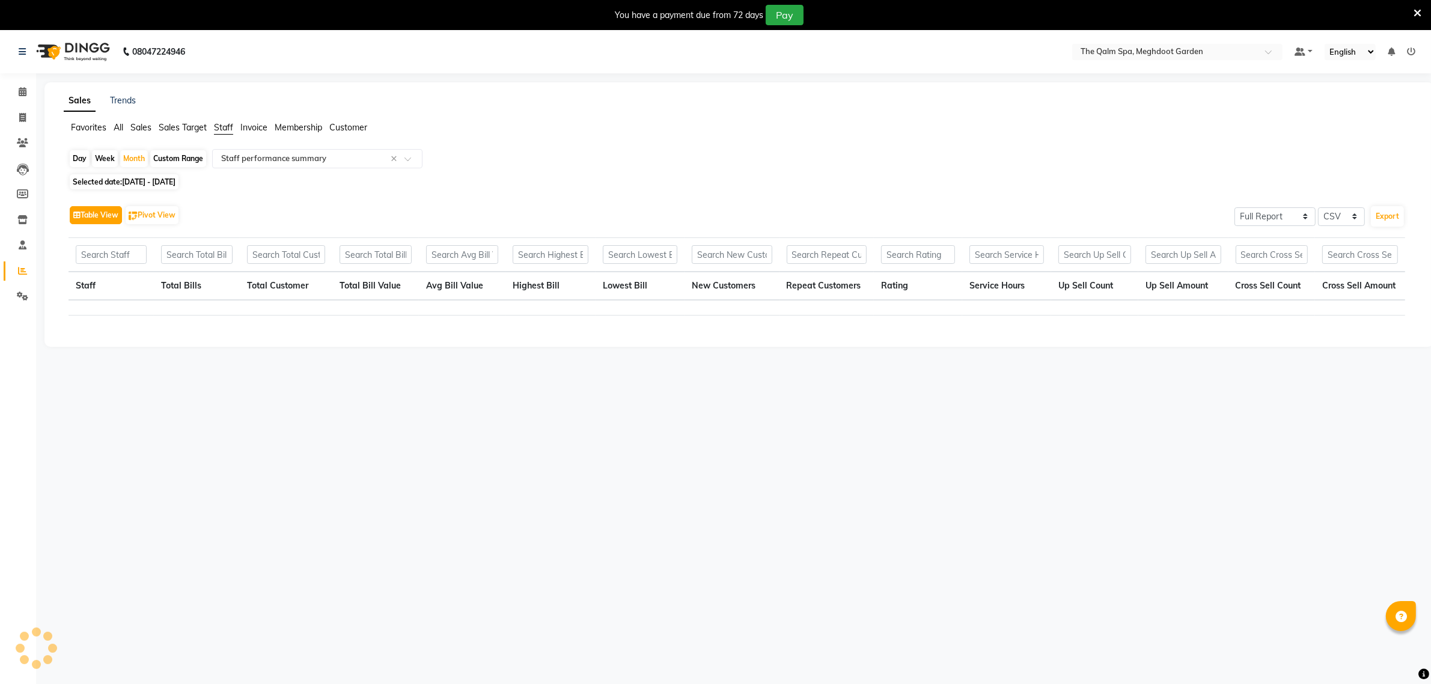
click at [113, 208] on button "Table View" at bounding box center [96, 215] width 52 height 18
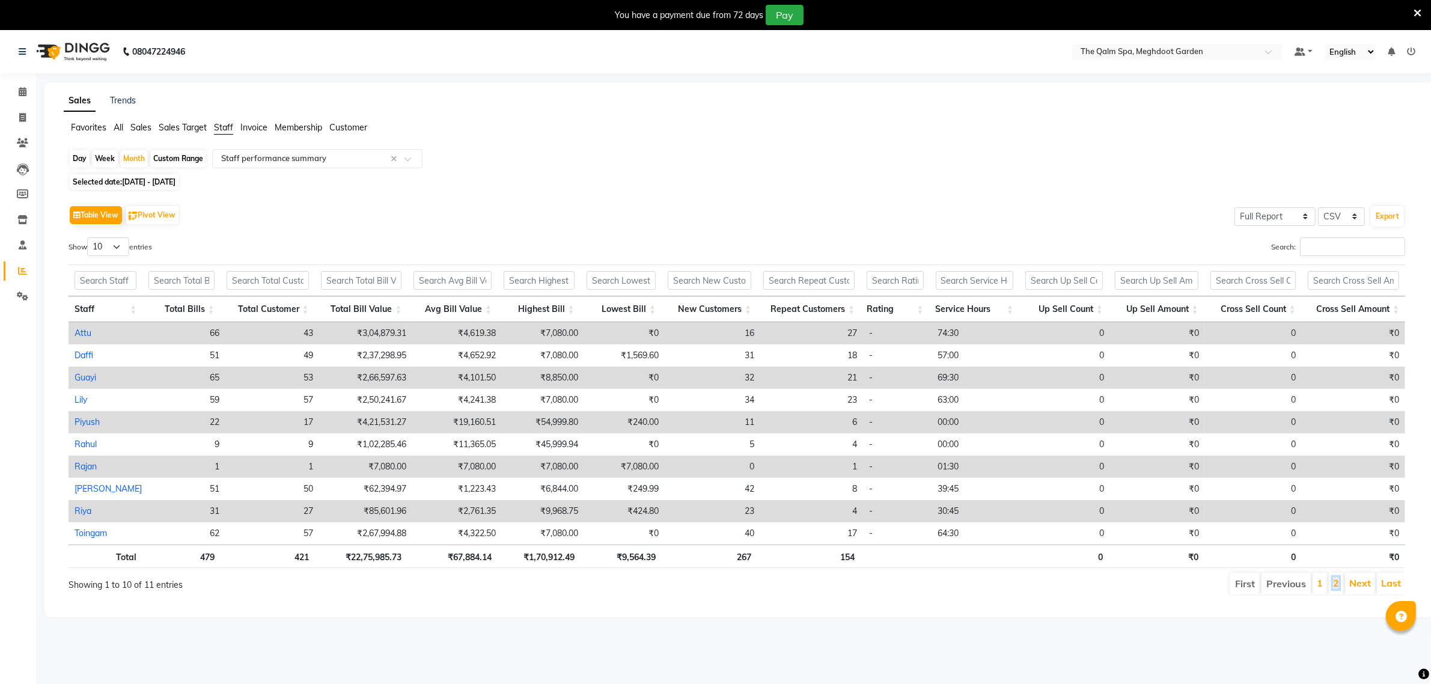
click at [1338, 585] on link "2" at bounding box center [1336, 583] width 6 height 12
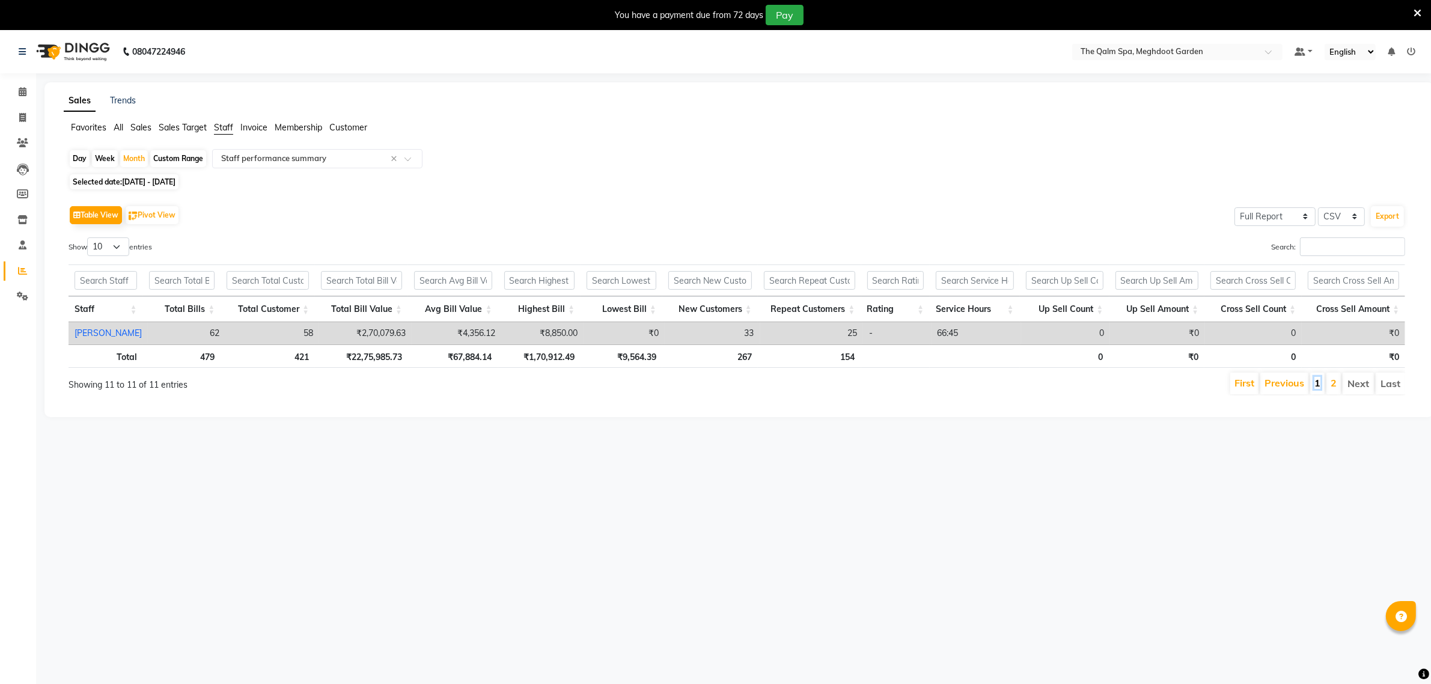
click at [1317, 388] on link "1" at bounding box center [1317, 383] width 6 height 12
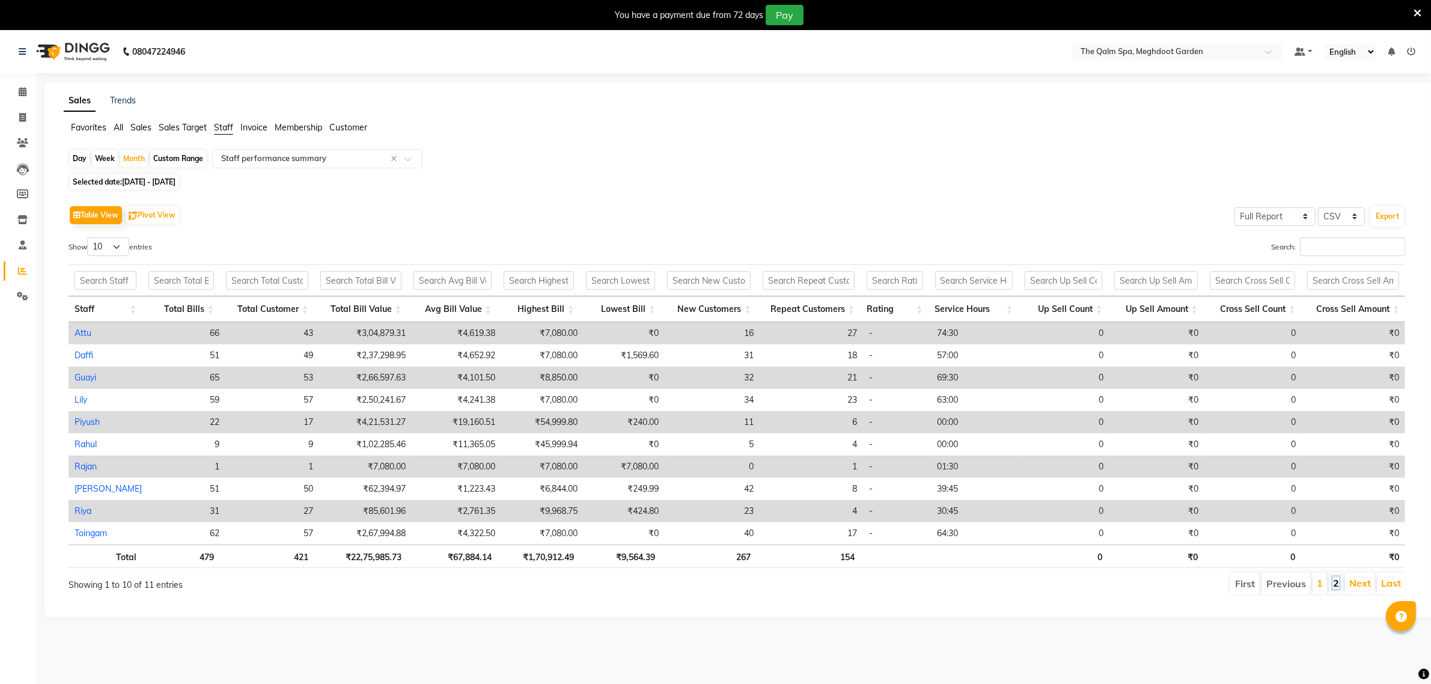
click at [1334, 586] on link "2" at bounding box center [1336, 583] width 6 height 12
click at [1334, 586] on div "08047224946 Select Location × The Qalm Spa, Meghdoot Garden Default Panel My Pa…" at bounding box center [715, 372] width 1431 height 684
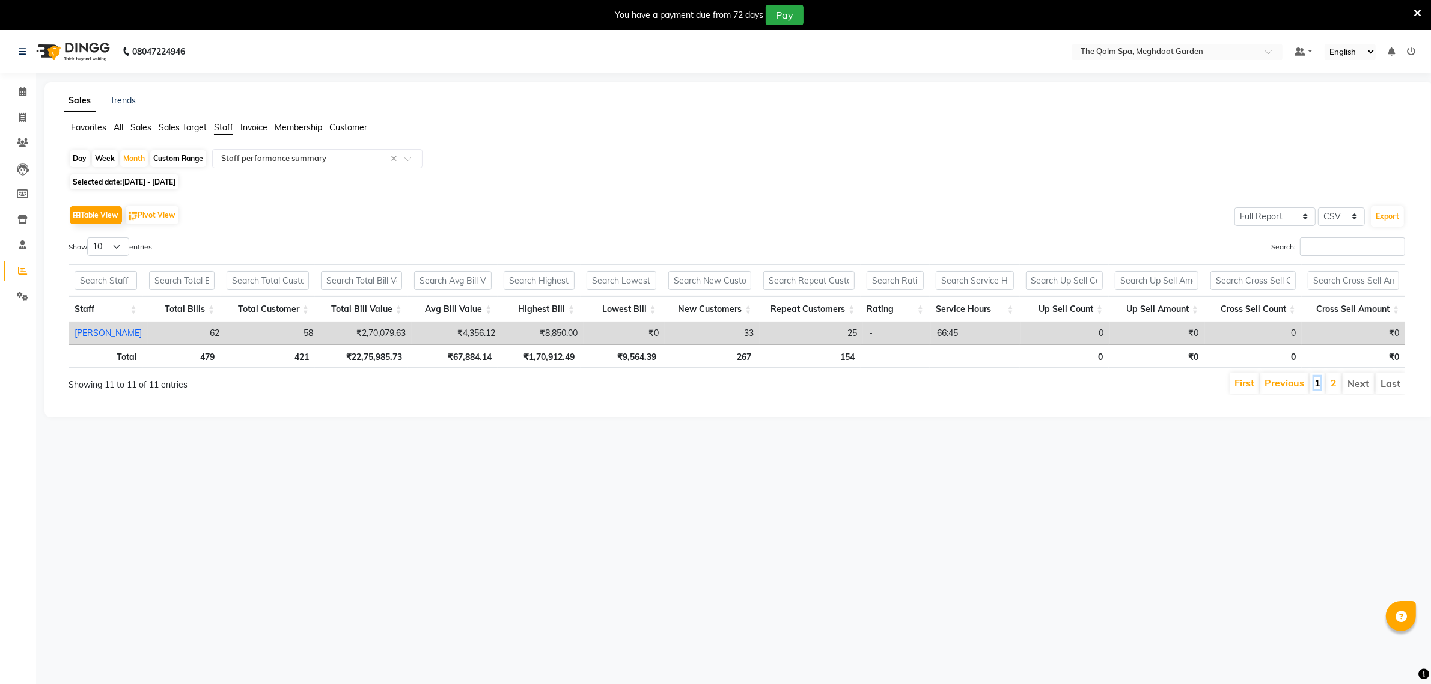
click at [1317, 389] on link "1" at bounding box center [1317, 383] width 6 height 12
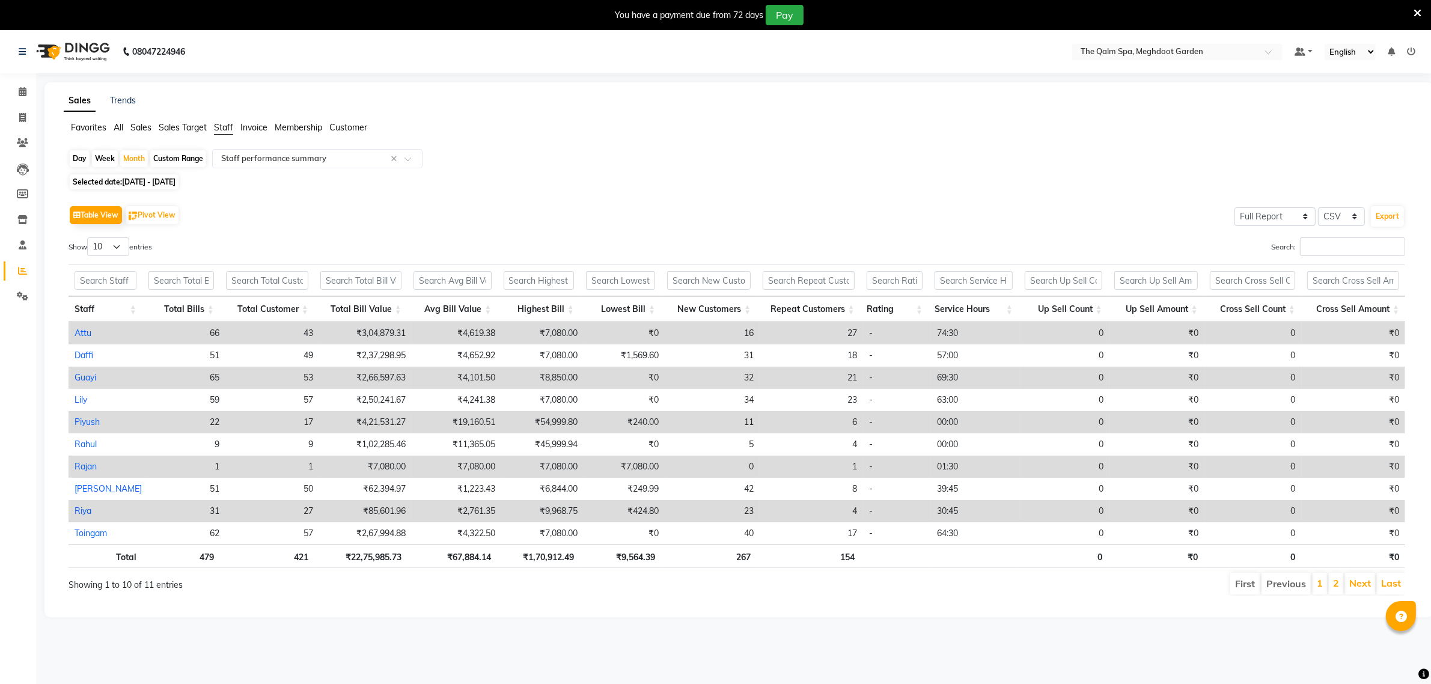
click at [1341, 586] on li "2" at bounding box center [1336, 584] width 14 height 22
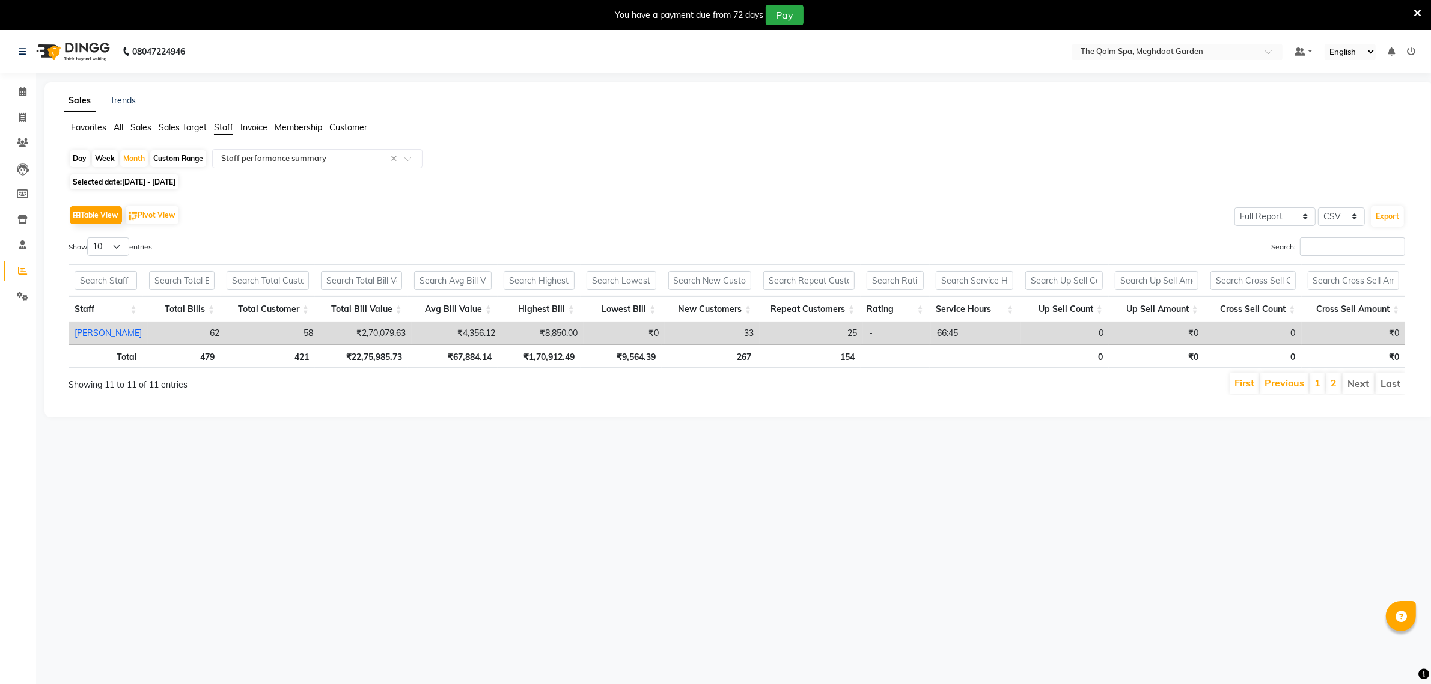
click at [1320, 391] on li "1" at bounding box center [1317, 384] width 14 height 22
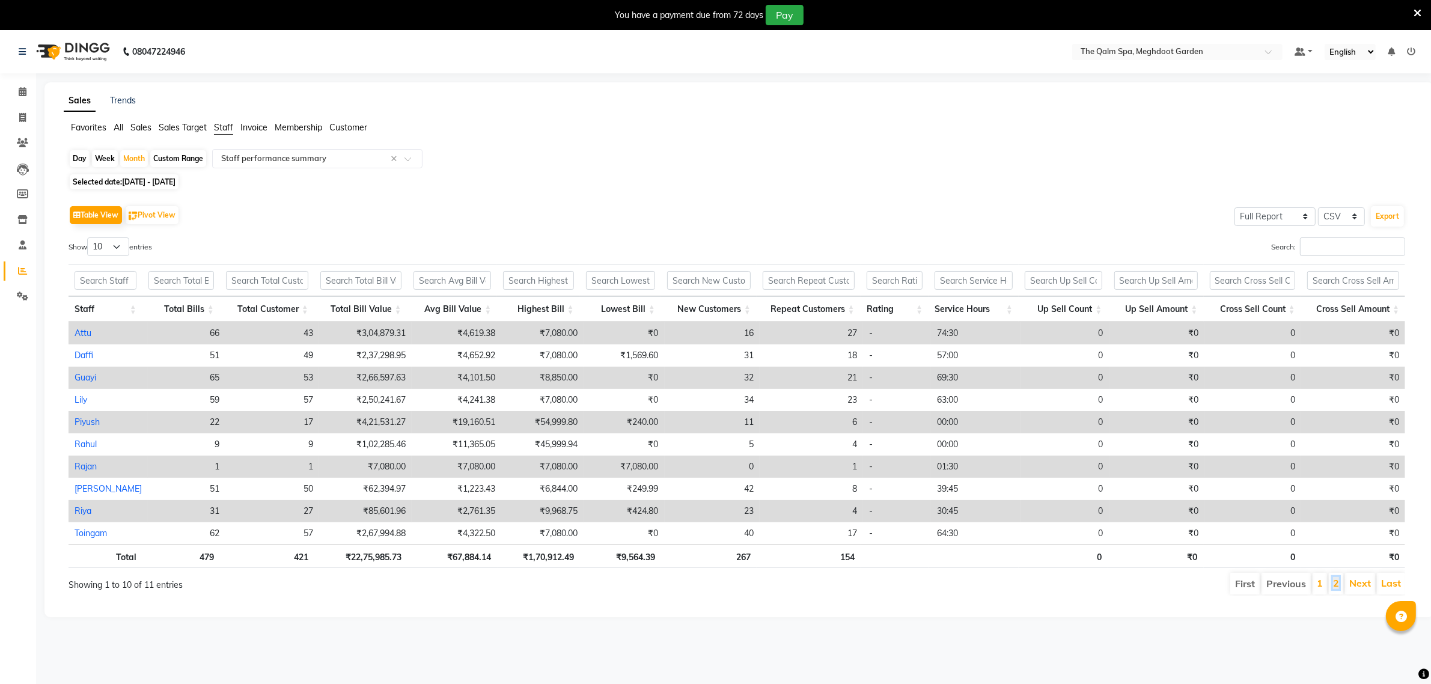
click at [1335, 586] on link "2" at bounding box center [1336, 583] width 6 height 12
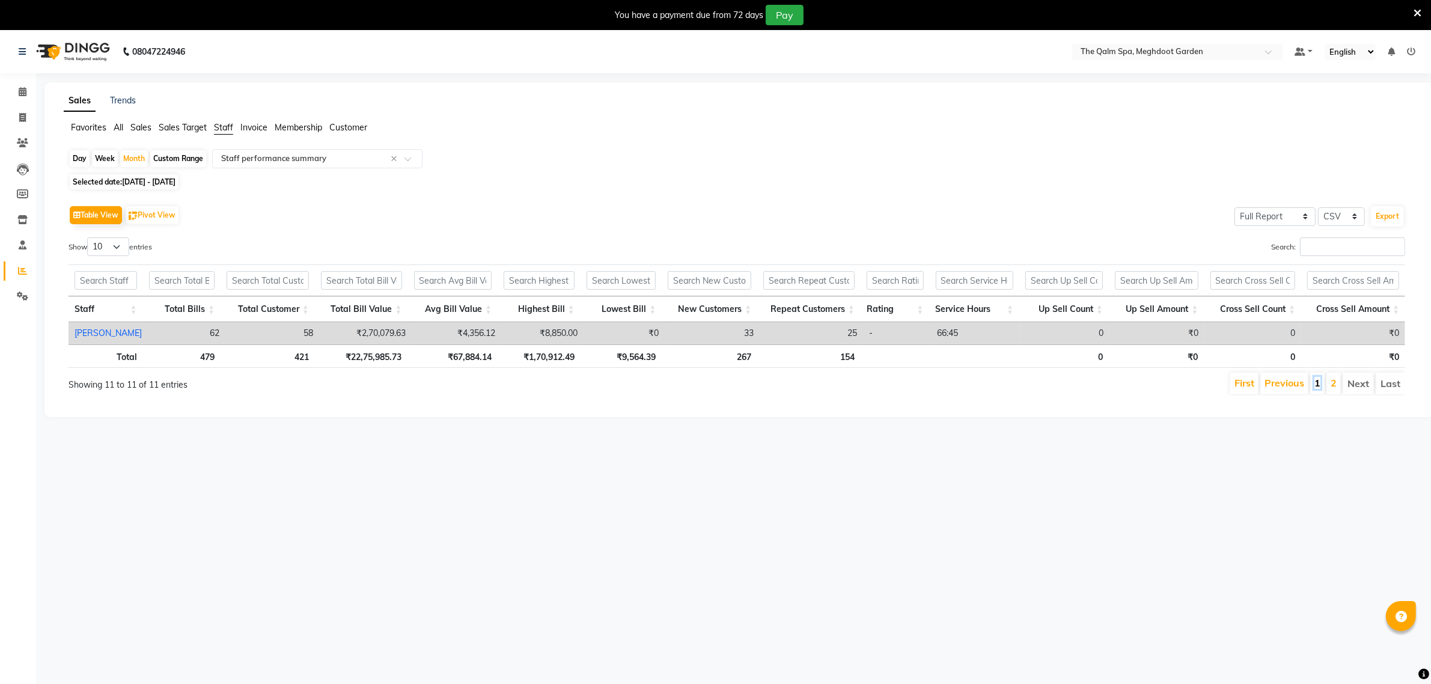
click at [1314, 388] on link "1" at bounding box center [1317, 383] width 6 height 12
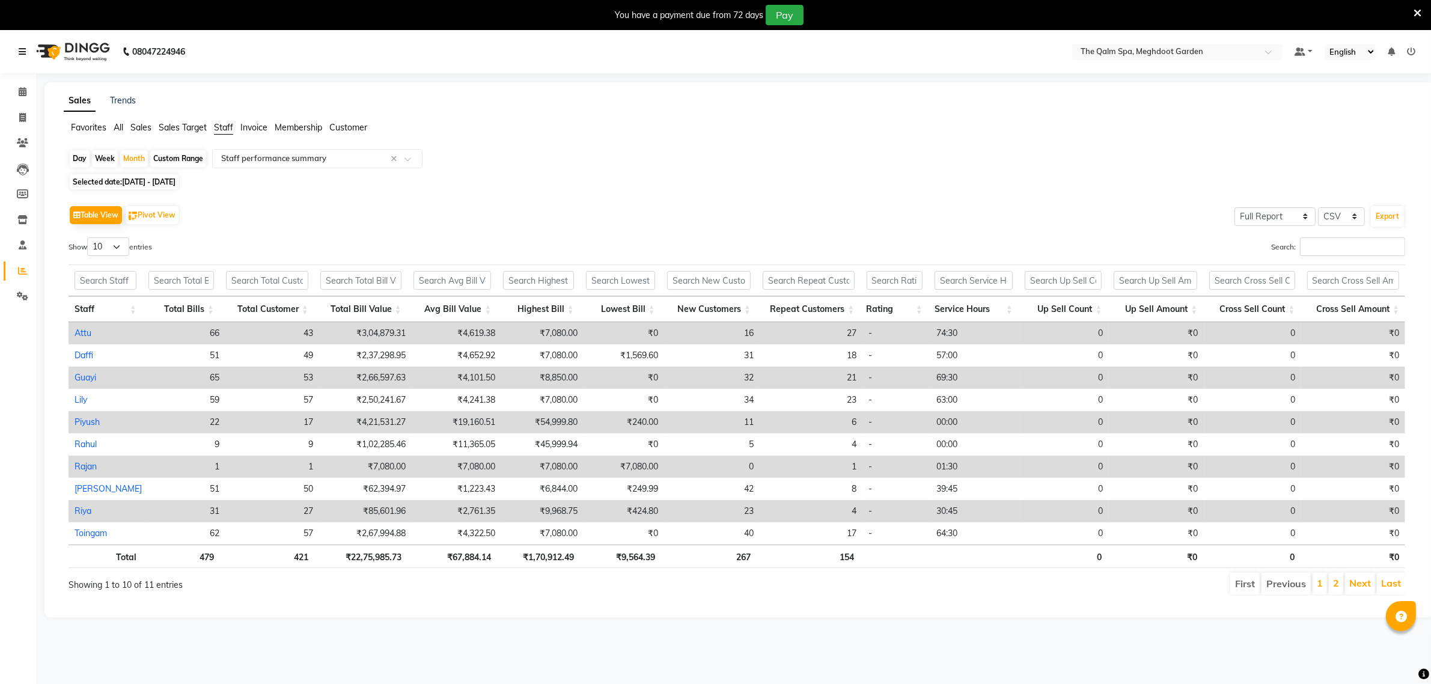
click at [20, 50] on icon at bounding box center [22, 51] width 7 height 8
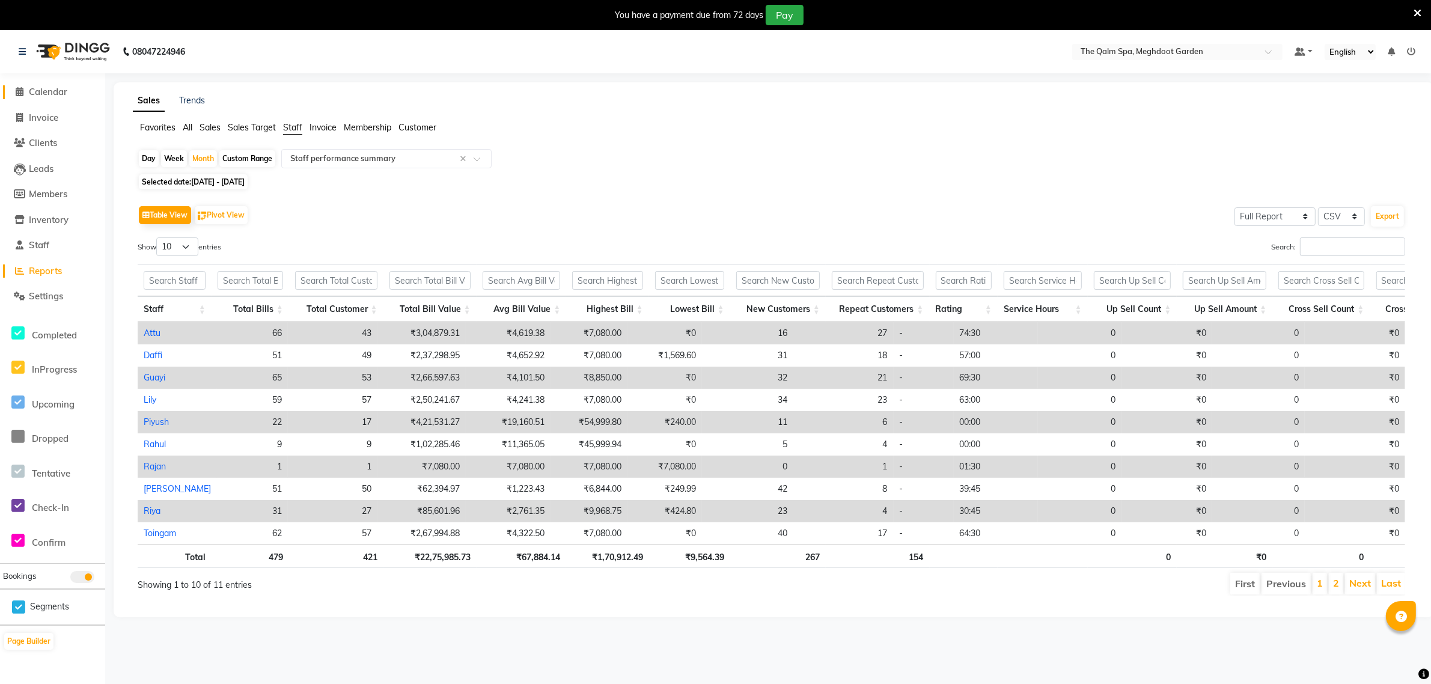
click at [26, 91] on span at bounding box center [20, 92] width 18 height 14
